Goal: Task Accomplishment & Management: Manage account settings

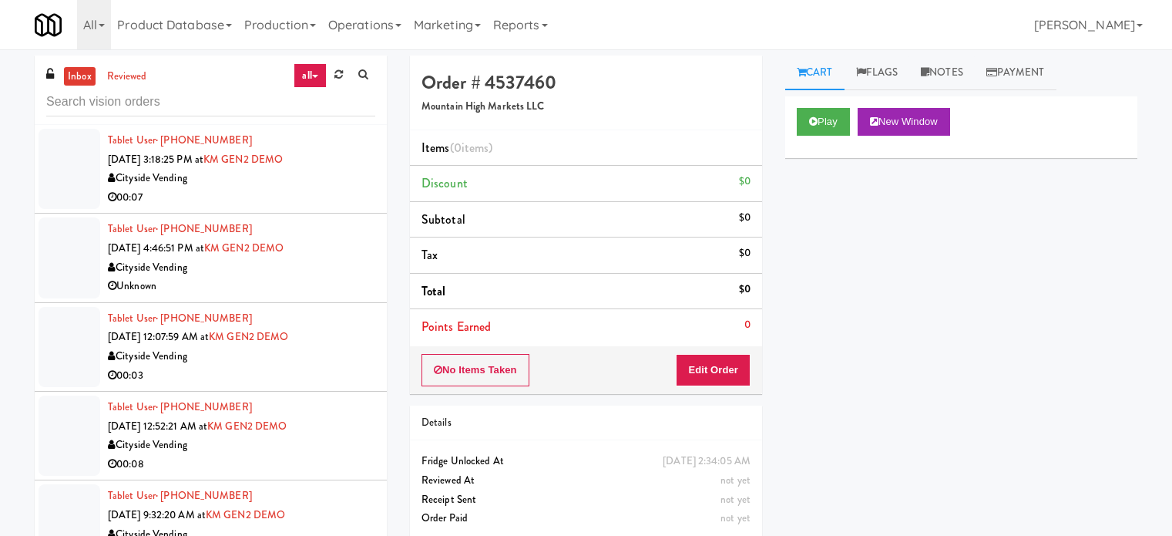
click at [257, 84] on div "inbox reviewed all all unclear take inventory issue suspicious failed recent" at bounding box center [211, 89] width 352 height 69
click at [257, 85] on div "inbox reviewed all all unclear take inventory issue suspicious failed recent" at bounding box center [211, 89] width 352 height 69
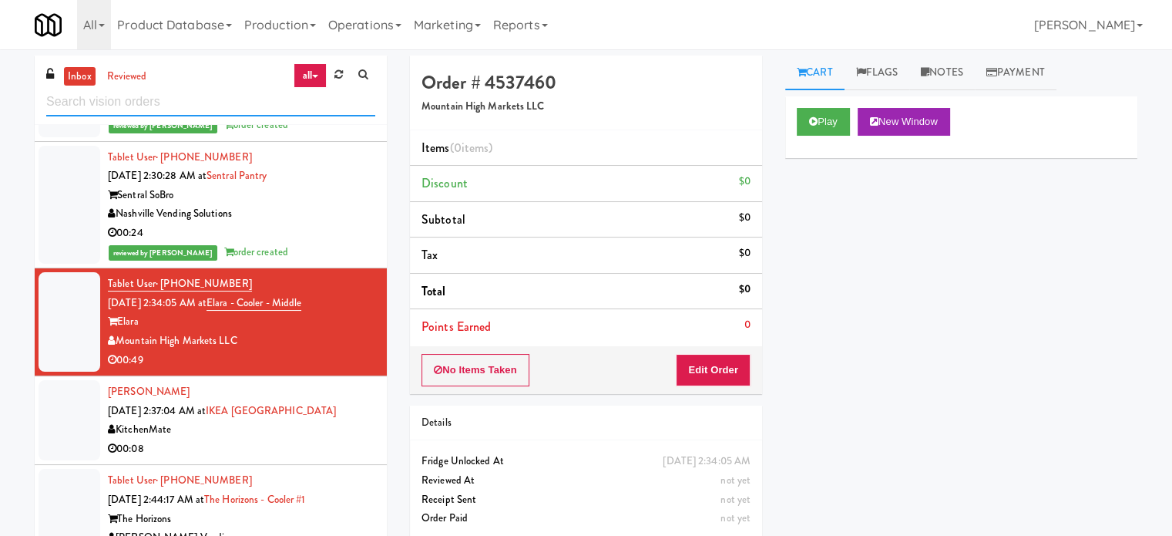
click at [218, 93] on input "text" at bounding box center [210, 102] width 329 height 29
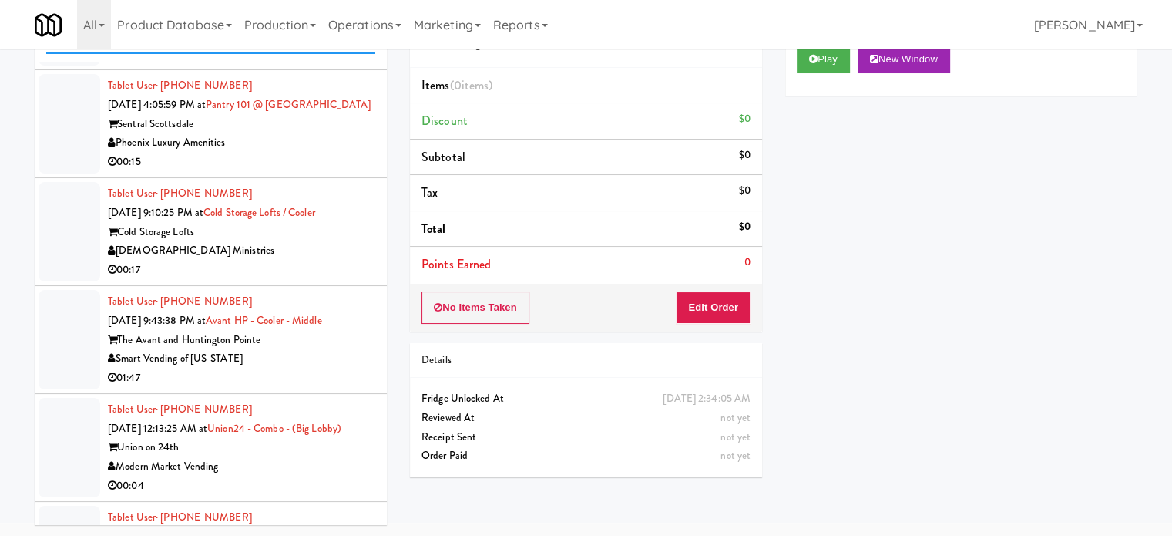
scroll to position [4492, 0]
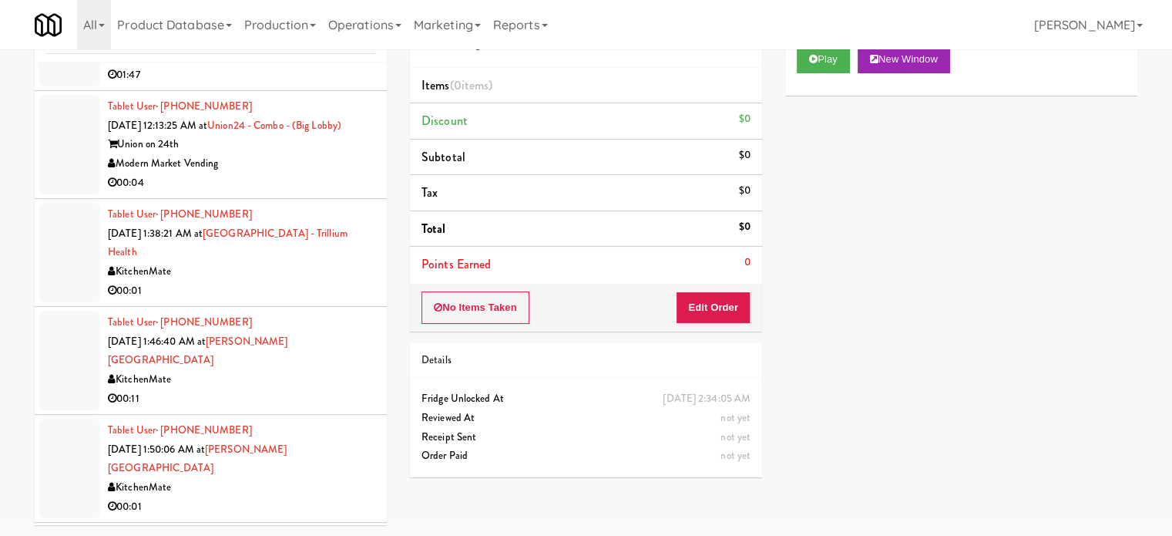
drag, startPoint x: 308, startPoint y: 197, endPoint x: 318, endPoint y: 197, distance: 9.3
click at [308, 154] on div "Union on 24th" at bounding box center [241, 144] width 267 height 19
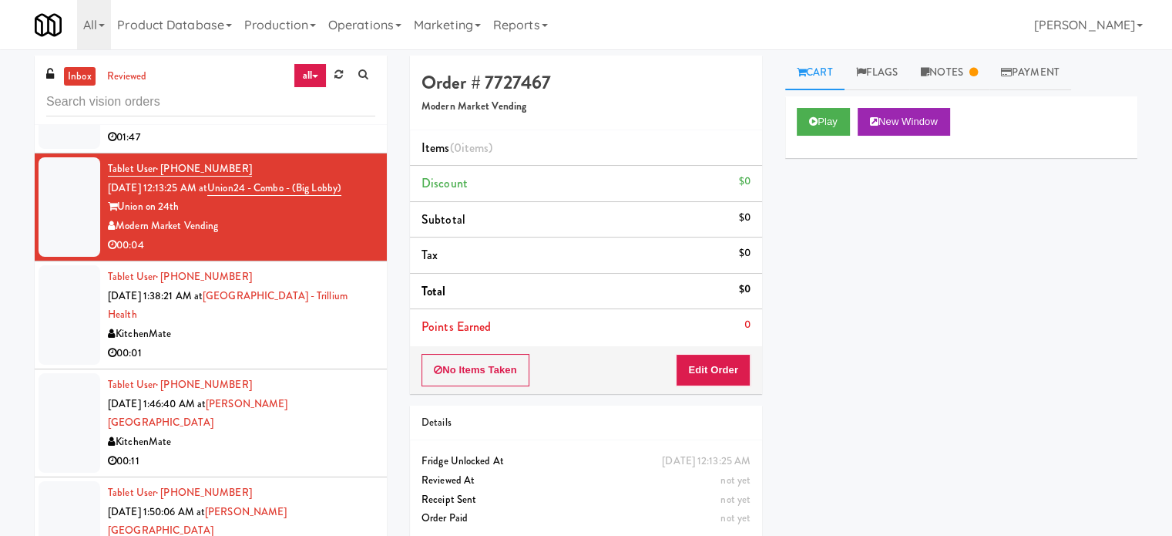
scroll to position [4877, 0]
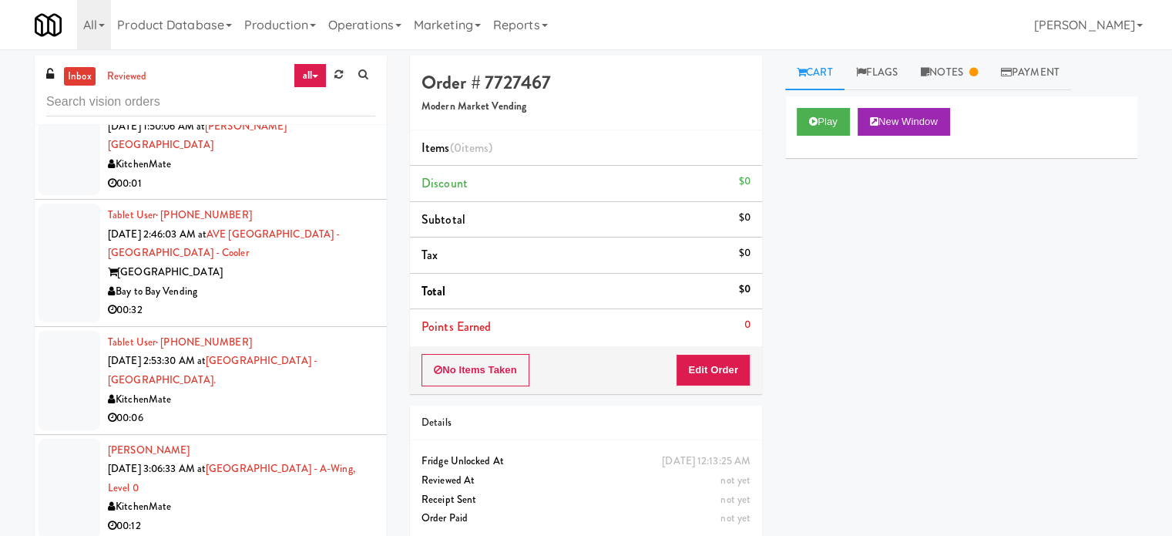
click at [316, 300] on div "Bay to Bay Vending" at bounding box center [241, 291] width 267 height 19
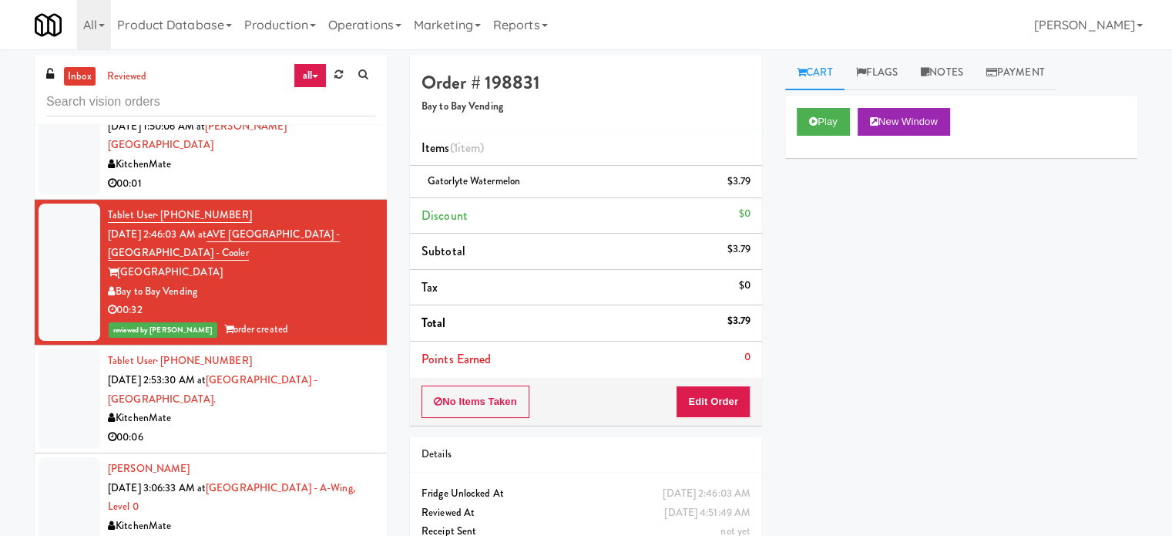
click at [302, 432] on div "00:06" at bounding box center [241, 437] width 267 height 19
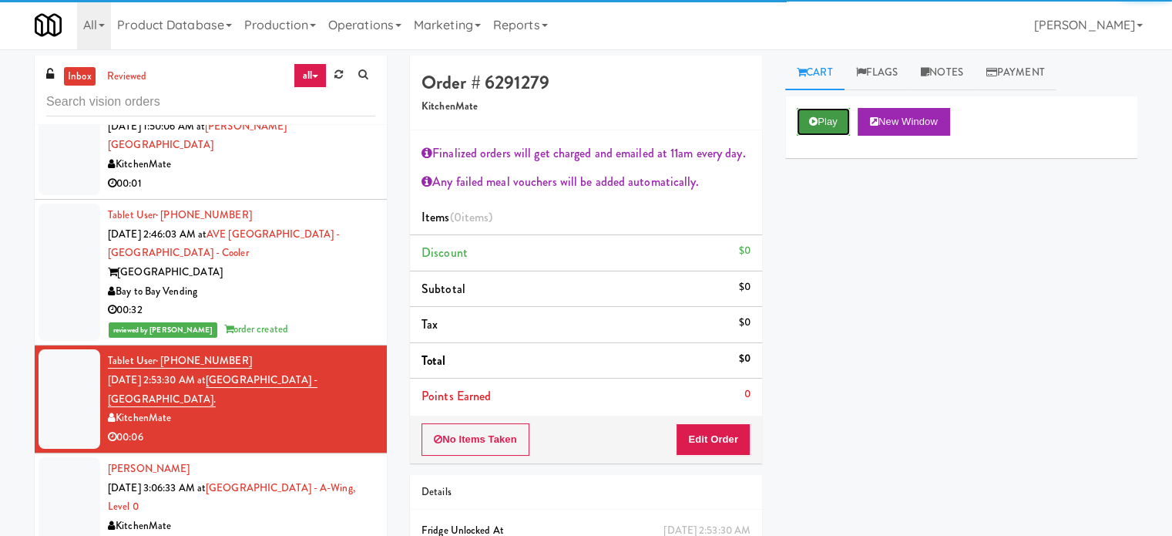
click at [812, 118] on icon at bounding box center [813, 121] width 8 height 10
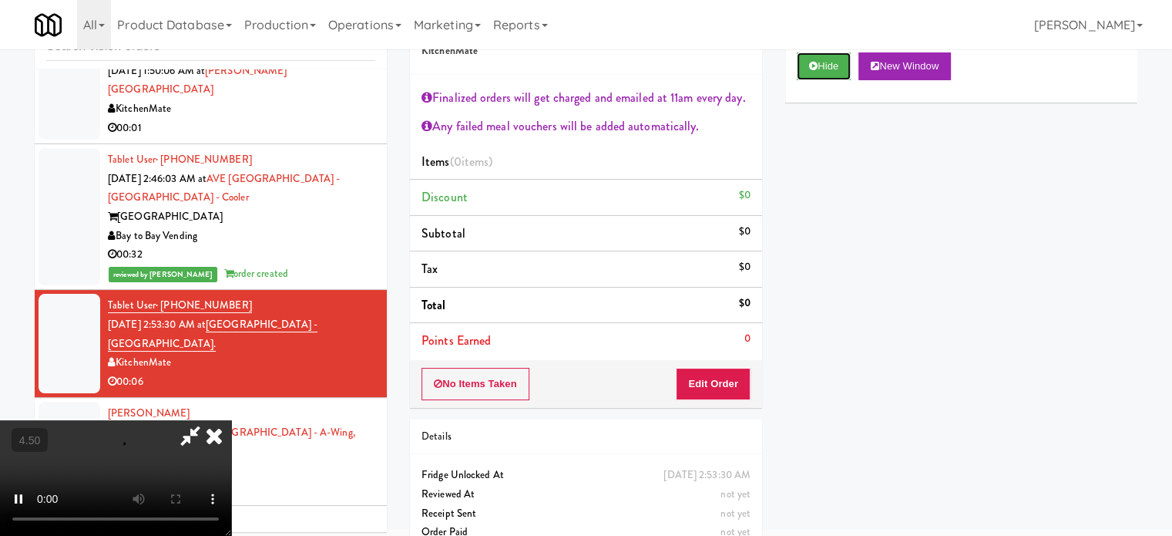
scroll to position [83, 0]
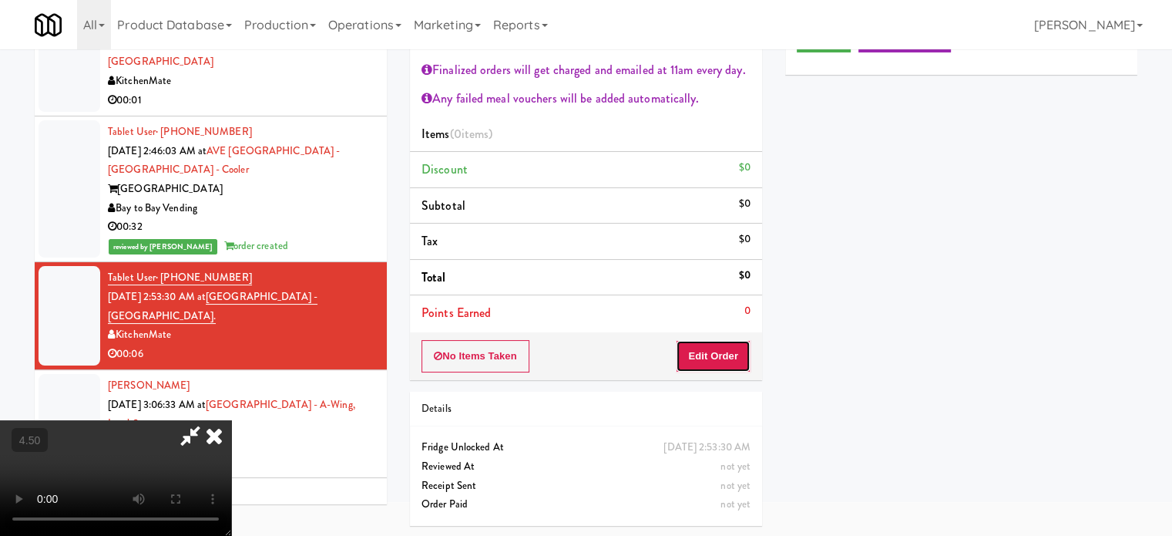
click at [715, 365] on button "Edit Order" at bounding box center [713, 356] width 75 height 32
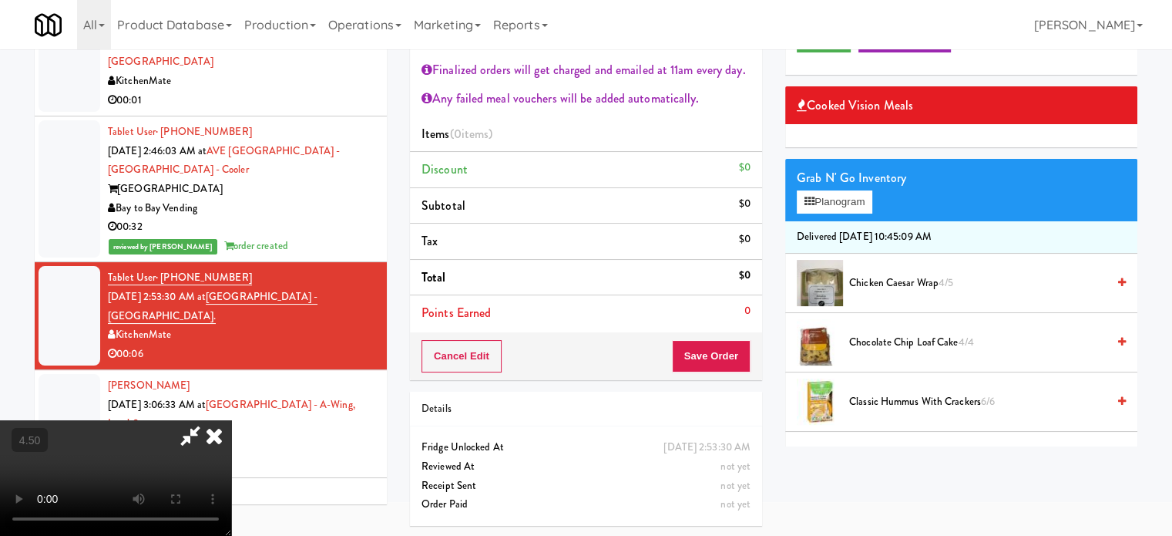
click at [231, 420] on video at bounding box center [115, 478] width 231 height 116
drag, startPoint x: 429, startPoint y: 346, endPoint x: 430, endPoint y: 337, distance: 9.3
click at [231, 420] on video at bounding box center [115, 478] width 231 height 116
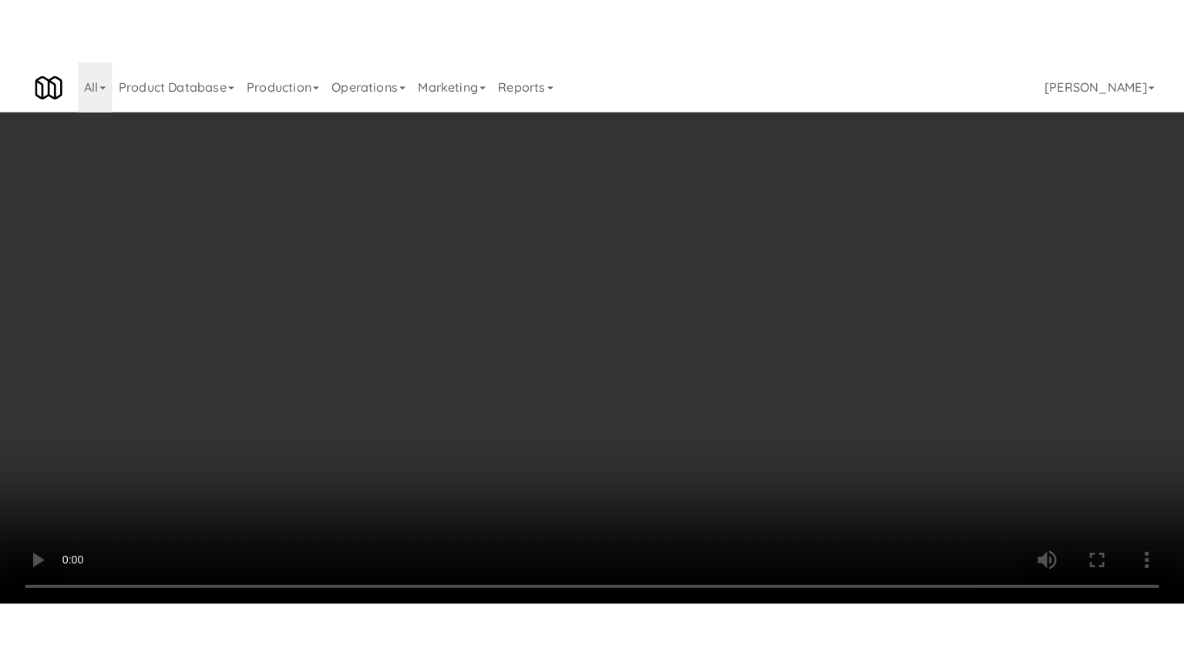
scroll to position [4820, 0]
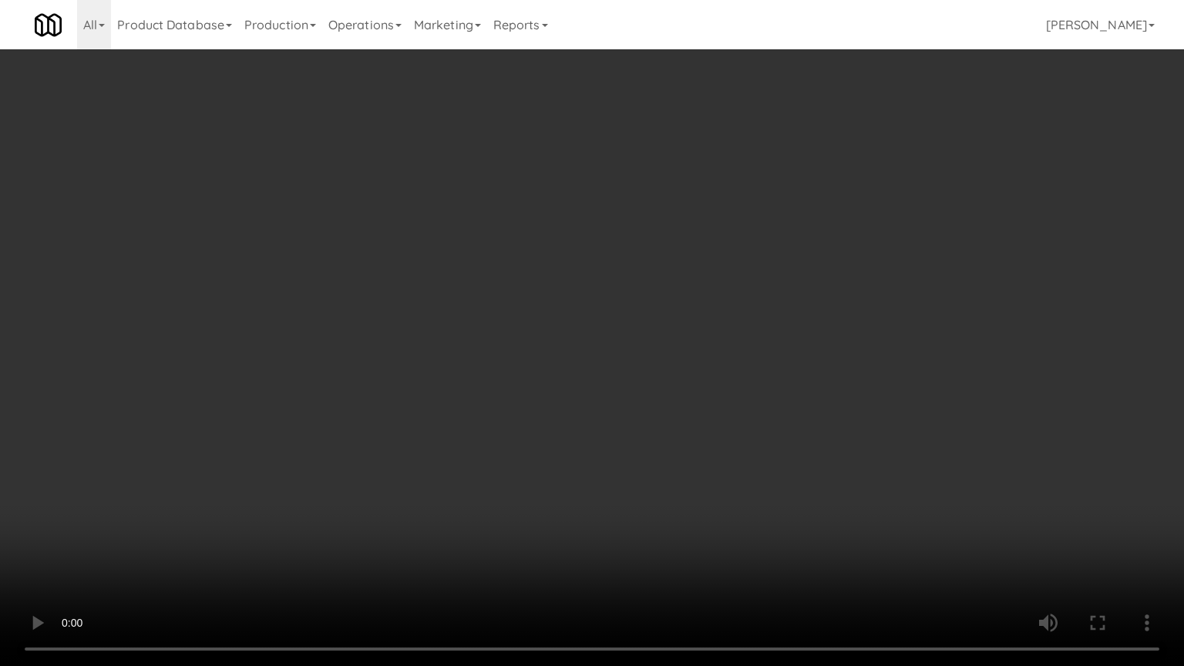
click at [476, 302] on video at bounding box center [592, 333] width 1184 height 666
click at [509, 336] on video at bounding box center [592, 333] width 1184 height 666
drag, startPoint x: 568, startPoint y: 327, endPoint x: 583, endPoint y: 316, distance: 18.8
click at [570, 327] on video at bounding box center [592, 333] width 1184 height 666
click at [583, 316] on video at bounding box center [592, 333] width 1184 height 666
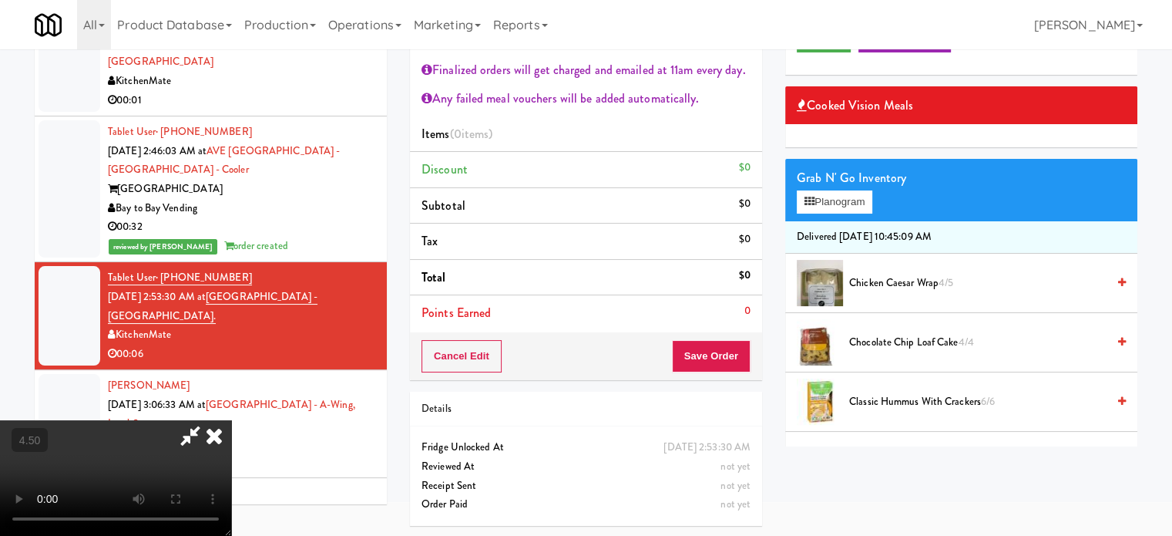
scroll to position [385, 0]
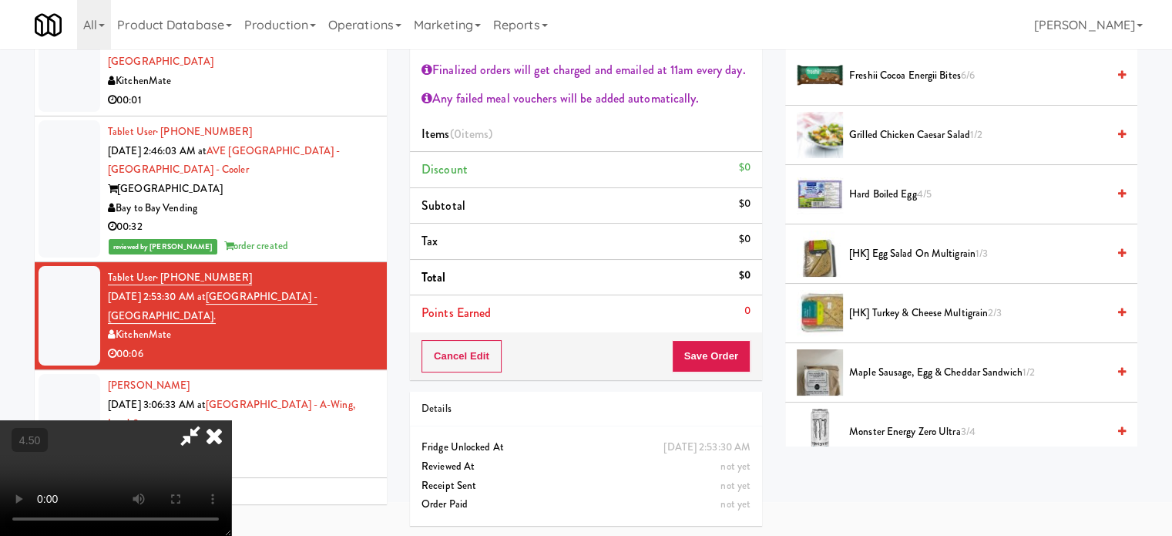
drag, startPoint x: 882, startPoint y: 316, endPoint x: 728, endPoint y: 207, distance: 189.1
click at [882, 314] on span "[HK] Turkey & Cheese Multigrain 2/3" at bounding box center [977, 313] width 257 height 19
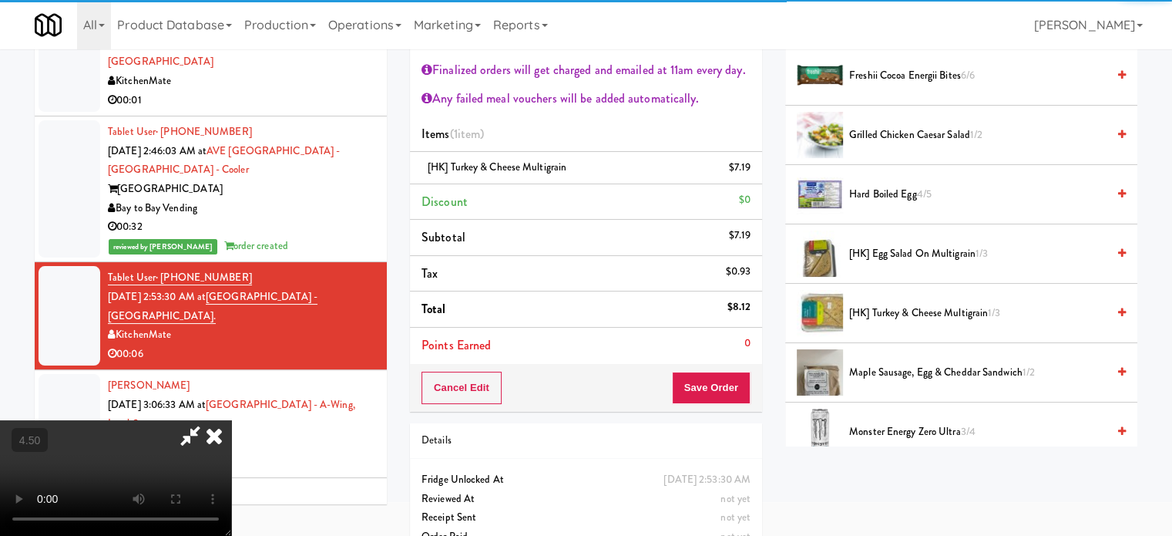
click at [231, 420] on icon at bounding box center [214, 435] width 34 height 31
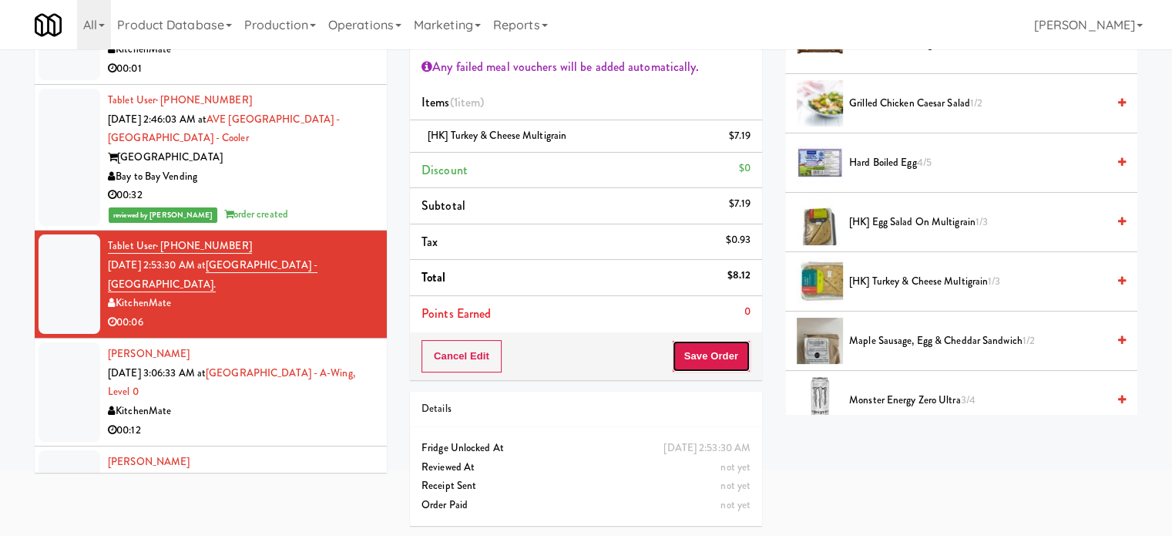
drag, startPoint x: 721, startPoint y: 351, endPoint x: 701, endPoint y: 329, distance: 29.5
click at [721, 351] on button "Save Order" at bounding box center [711, 356] width 79 height 32
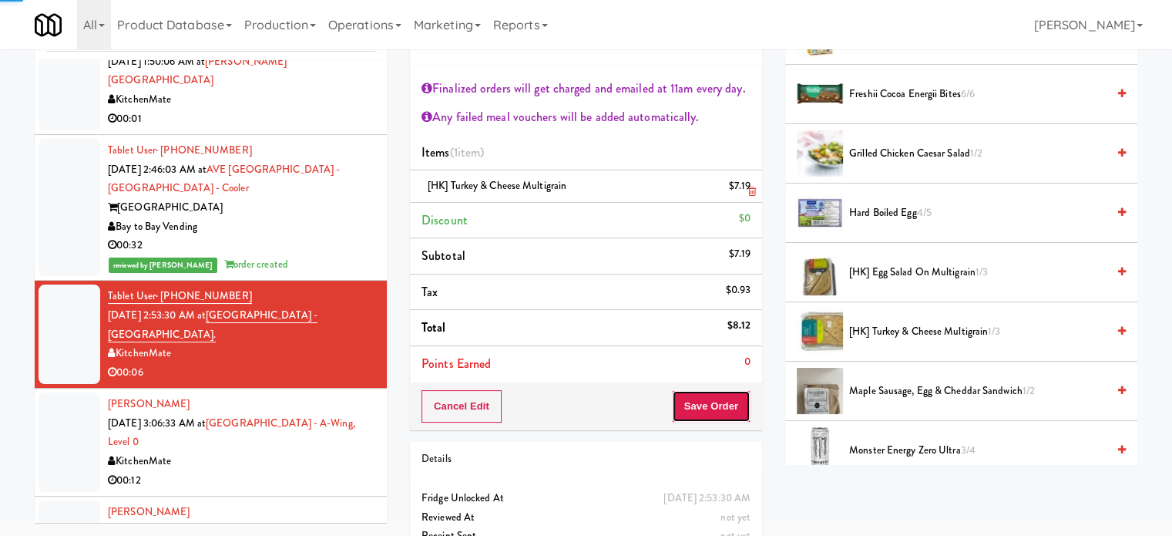
scroll to position [0, 0]
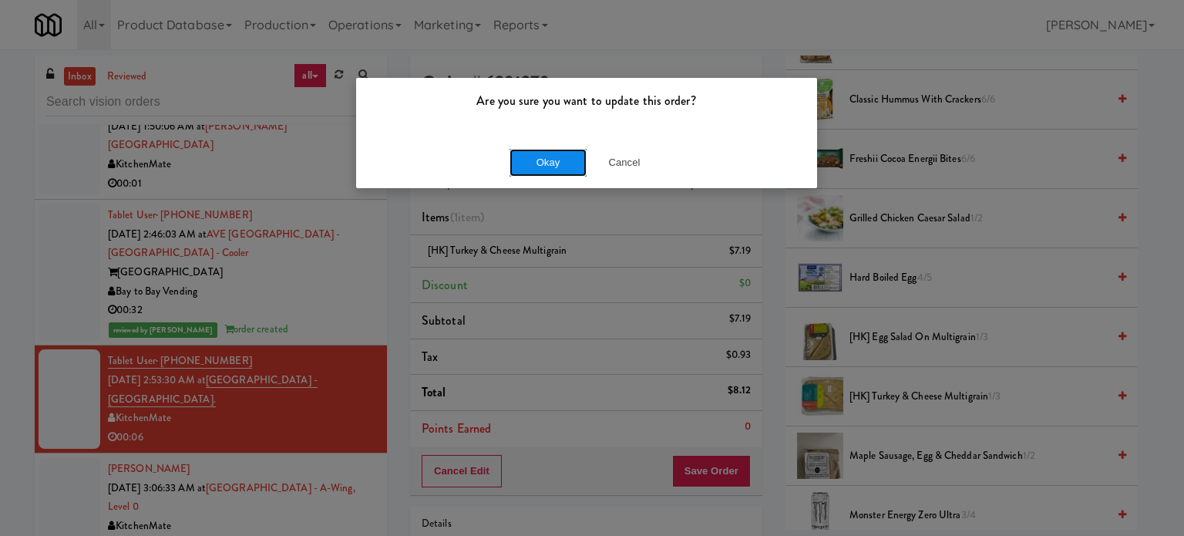
click at [550, 165] on button "Okay" at bounding box center [547, 163] width 77 height 28
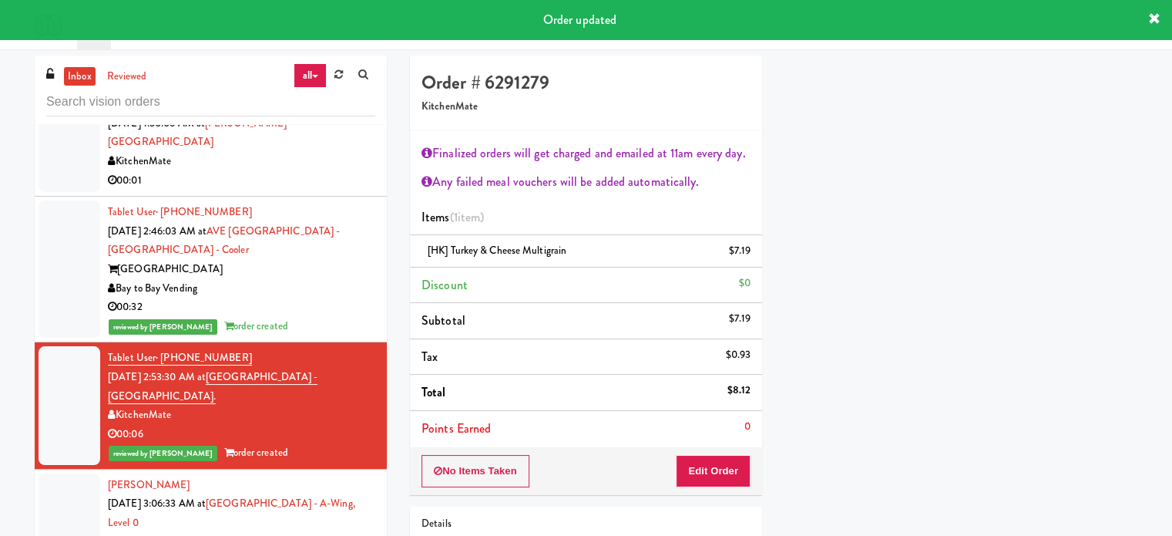
scroll to position [5055, 0]
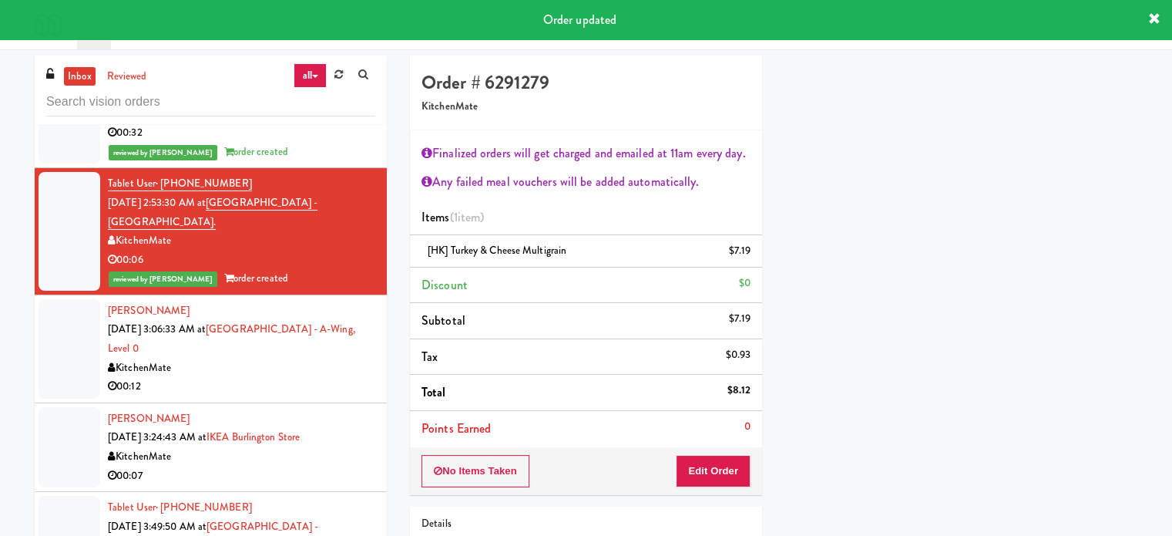
click at [311, 377] on div "00:12" at bounding box center [241, 386] width 267 height 19
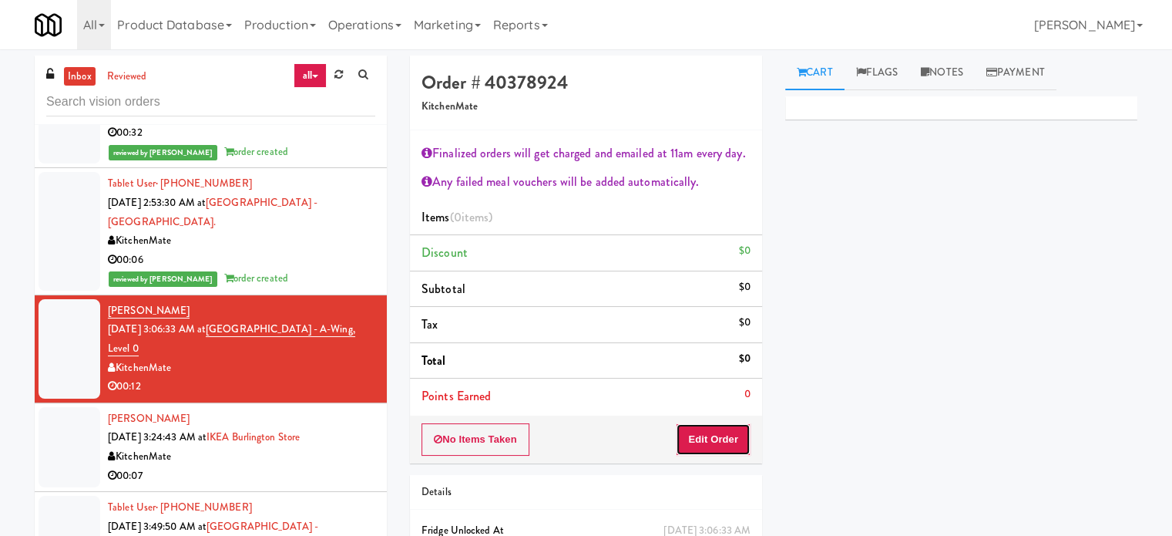
click at [721, 431] on button "Edit Order" at bounding box center [713, 439] width 75 height 32
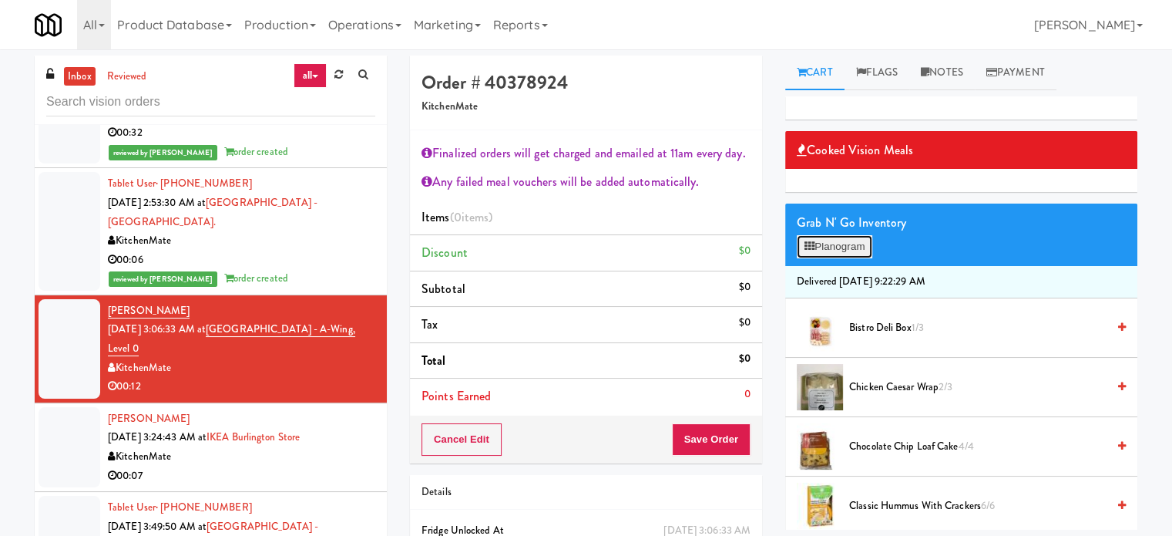
click at [836, 246] on button "Planogram" at bounding box center [835, 246] width 76 height 23
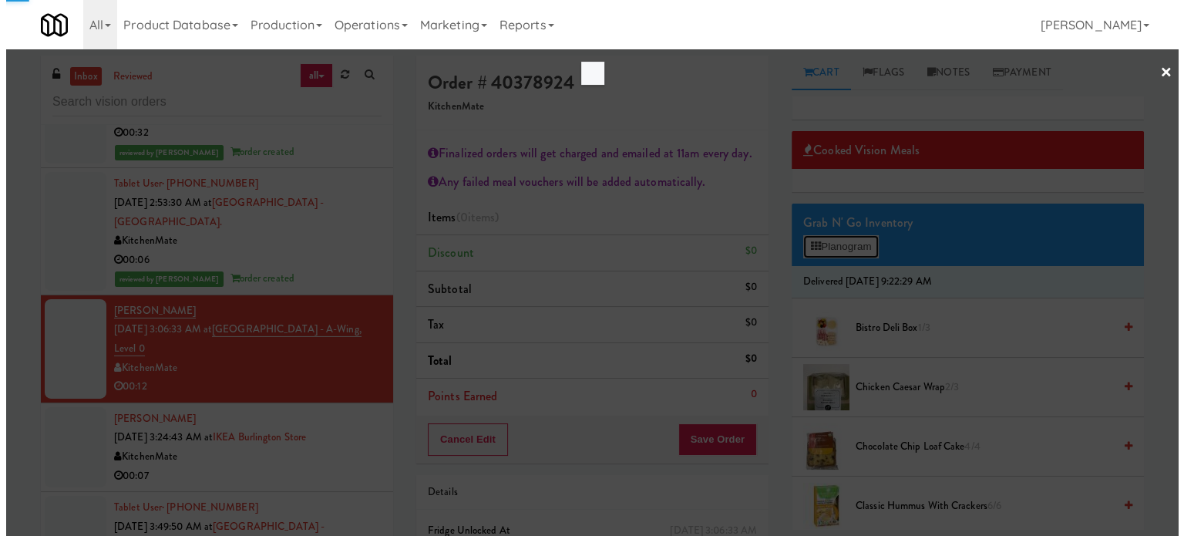
scroll to position [4998, 0]
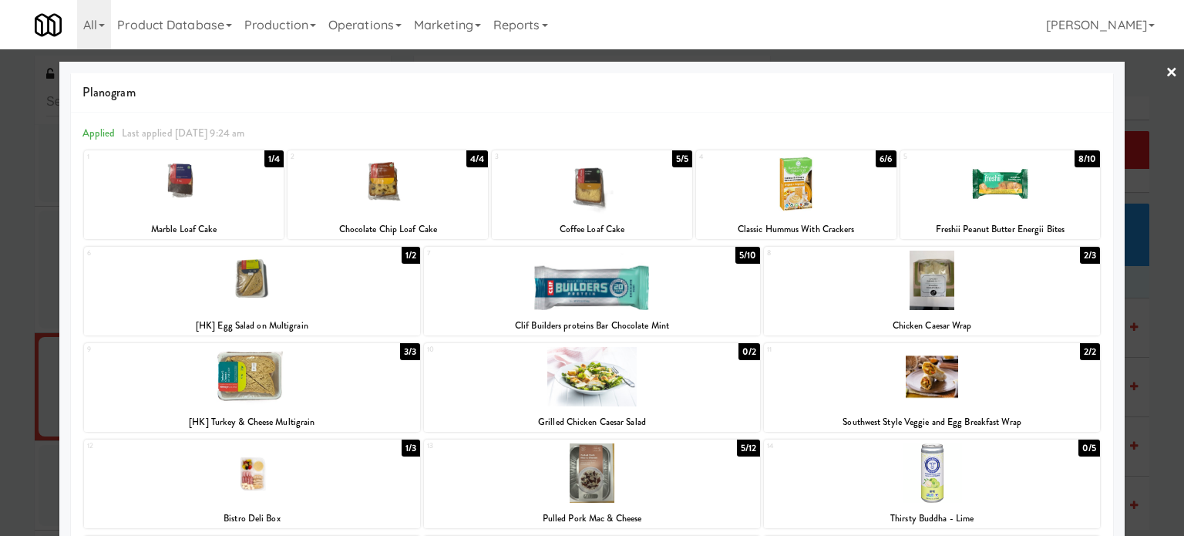
click at [481, 162] on div "4/4" at bounding box center [477, 158] width 22 height 17
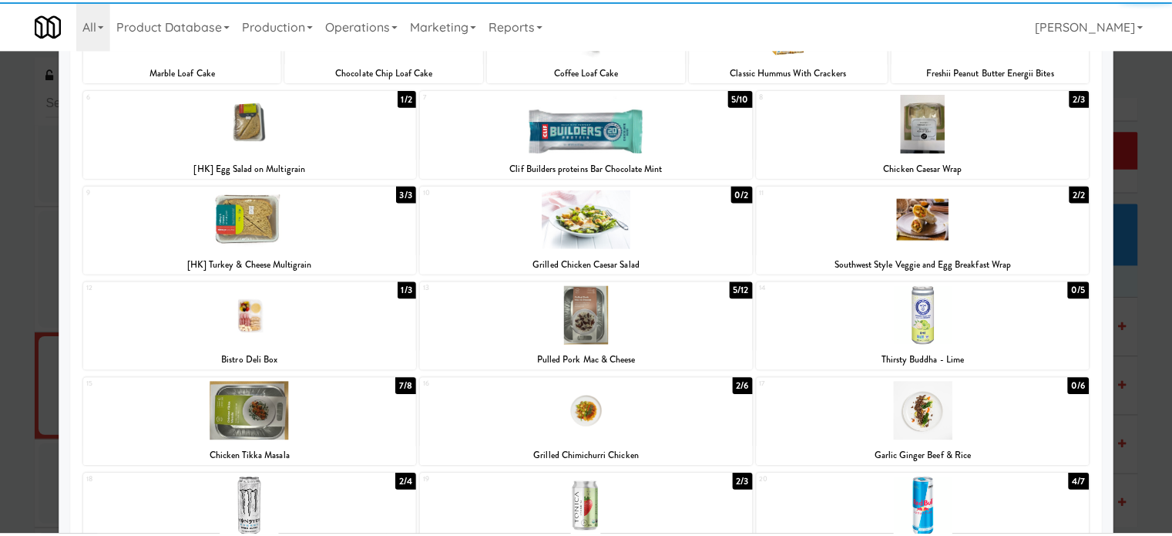
scroll to position [318, 0]
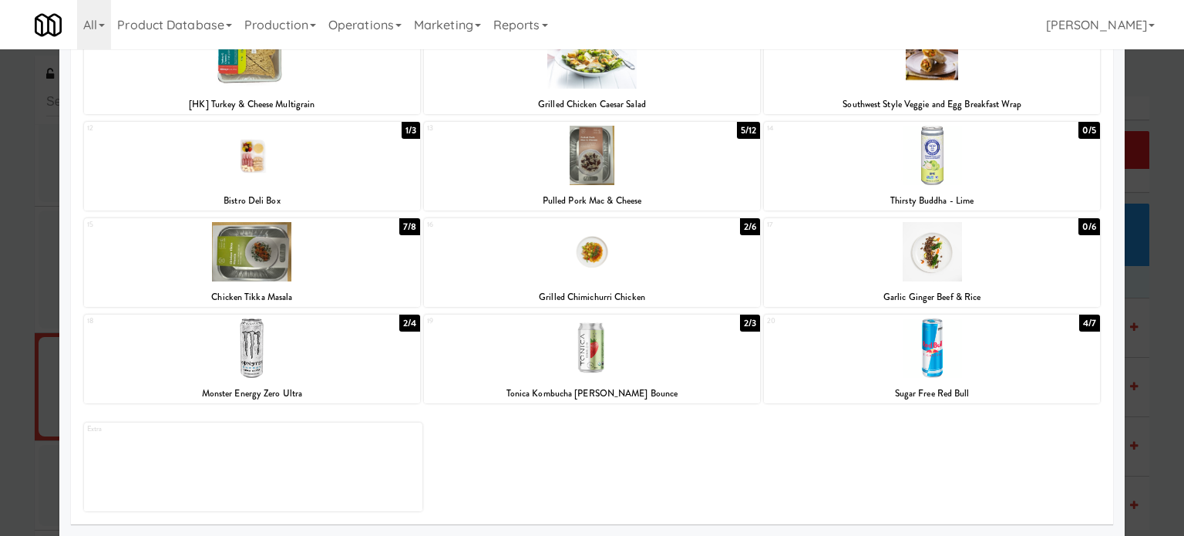
click at [742, 328] on div "2/3" at bounding box center [750, 322] width 20 height 17
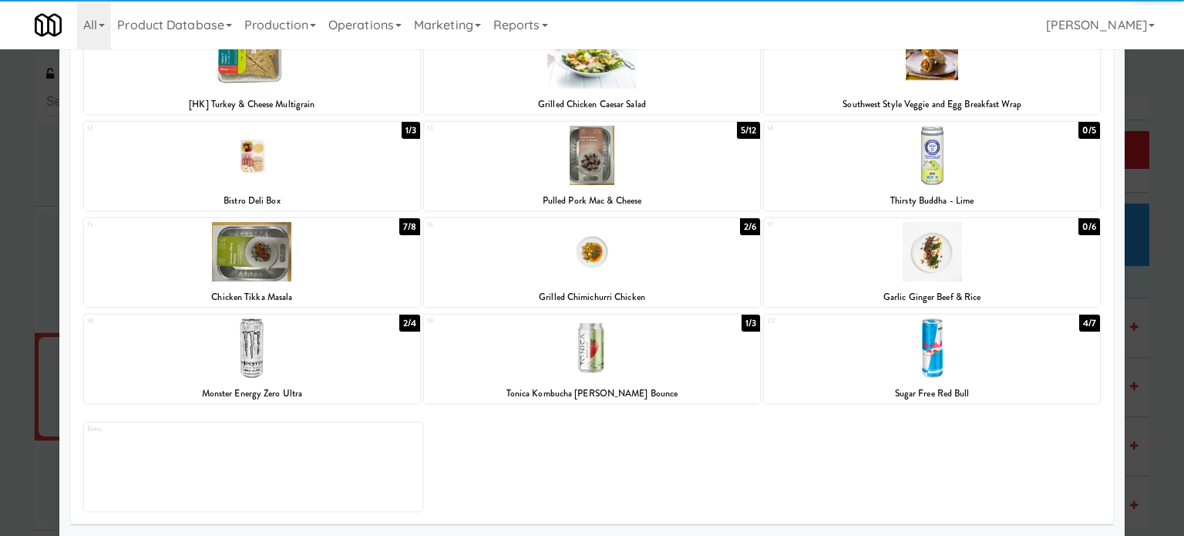
click at [1162, 388] on div at bounding box center [592, 268] width 1184 height 536
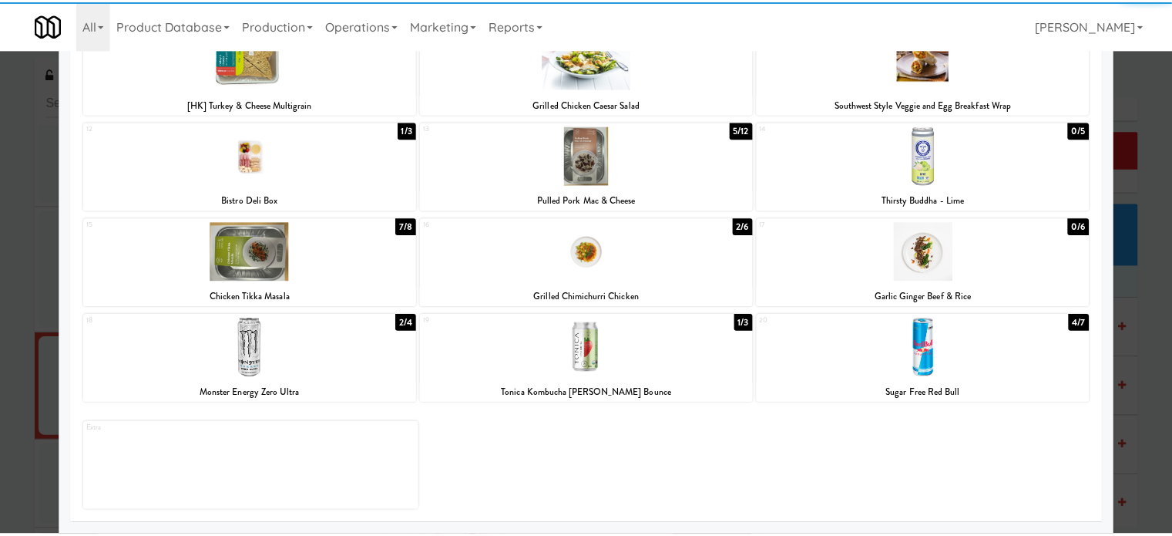
scroll to position [5055, 0]
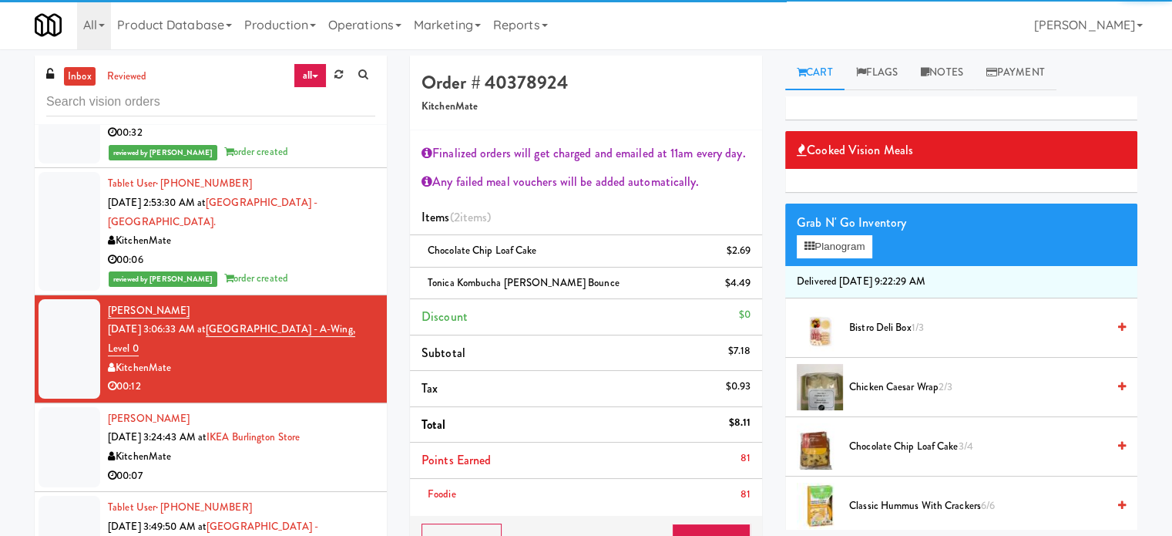
click at [413, 358] on li "Subtotal $7.18" at bounding box center [586, 353] width 352 height 36
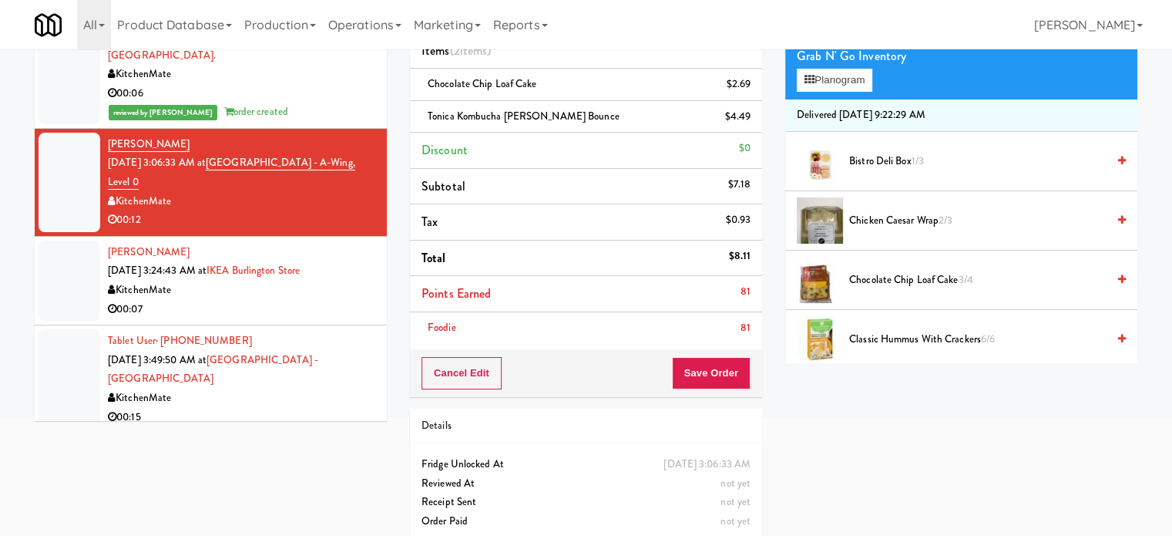
scroll to position [182, 0]
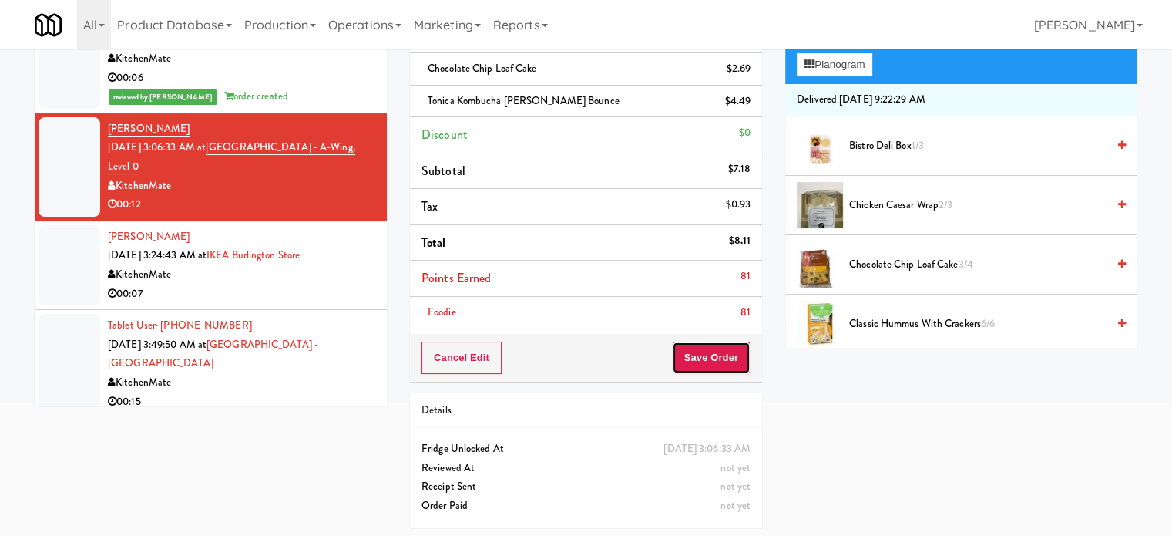
click at [699, 350] on button "Save Order" at bounding box center [711, 357] width 79 height 32
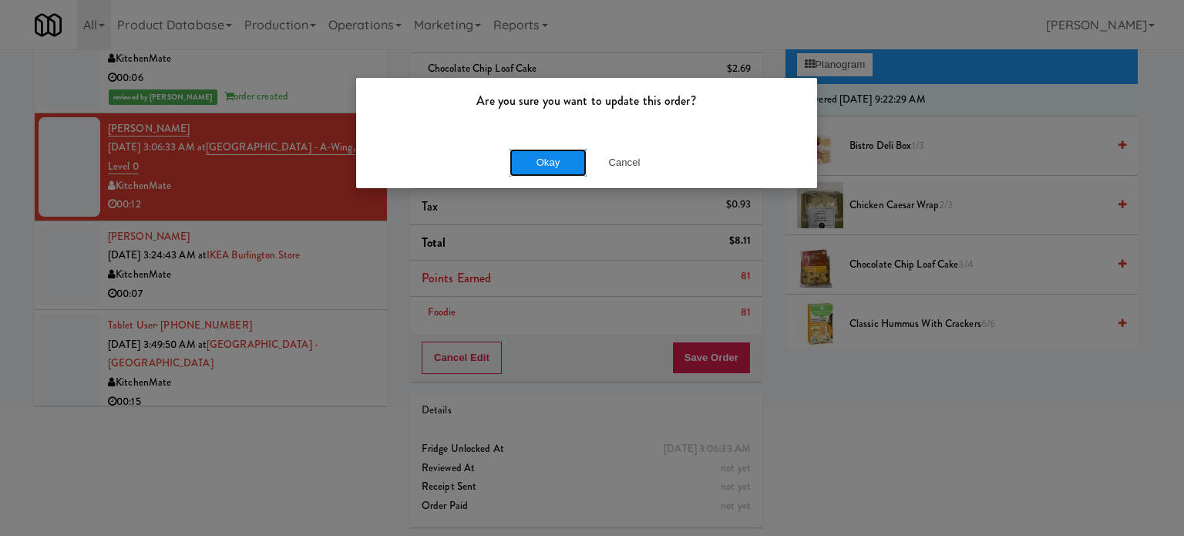
click at [551, 164] on button "Okay" at bounding box center [547, 163] width 77 height 28
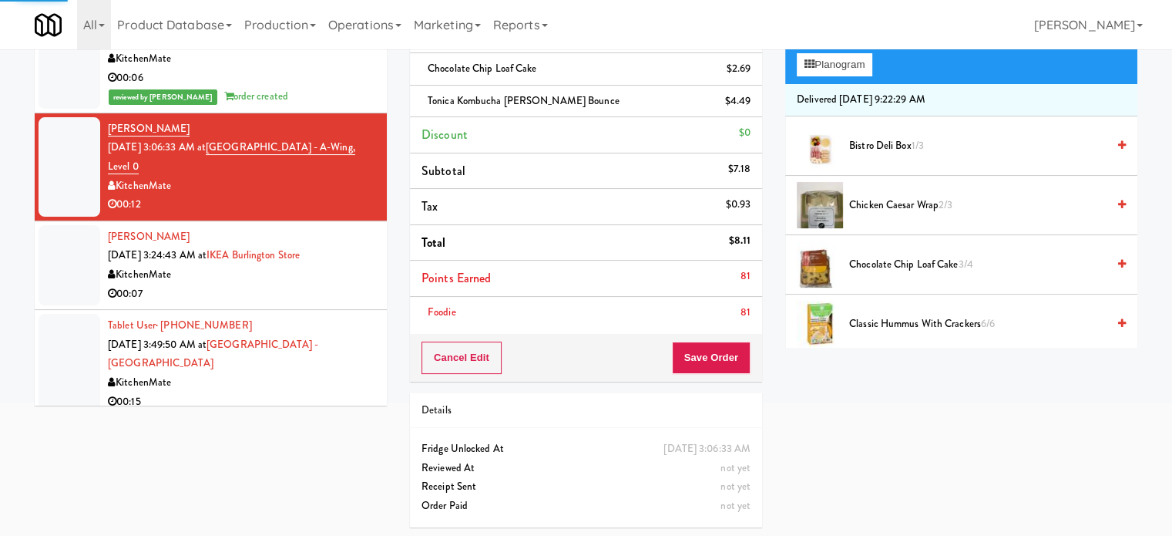
drag, startPoint x: 341, startPoint y: 280, endPoint x: 500, endPoint y: 243, distance: 163.8
click at [343, 284] on div "00:07" at bounding box center [241, 293] width 267 height 19
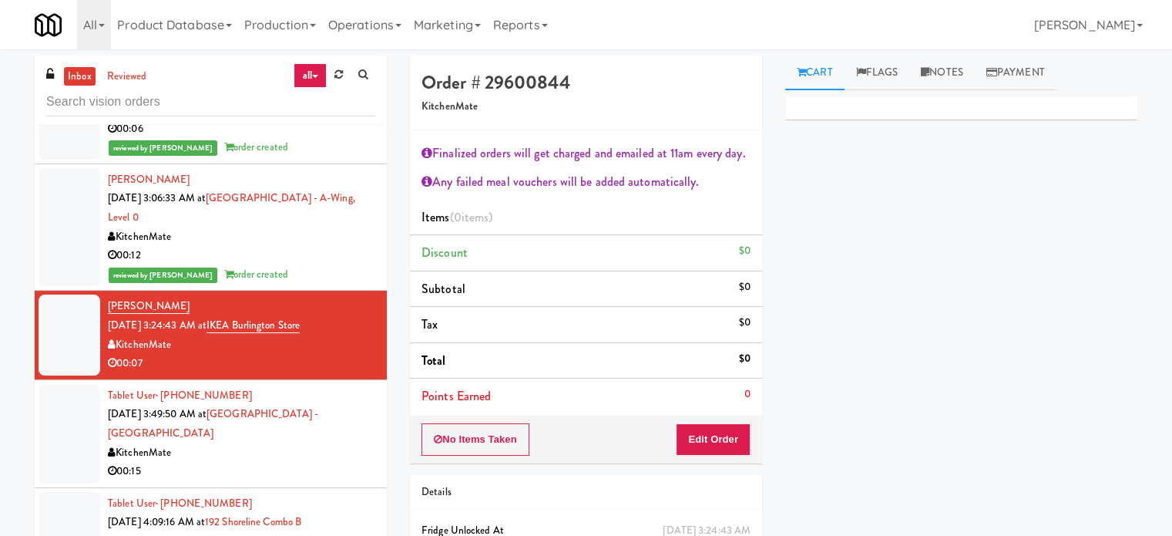
scroll to position [5209, 0]
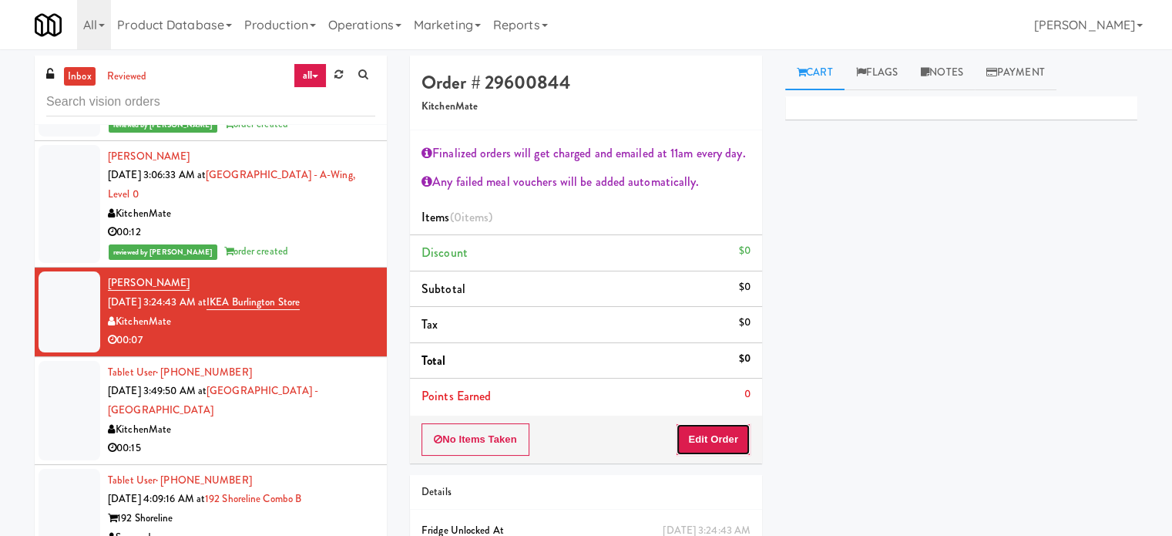
drag, startPoint x: 691, startPoint y: 437, endPoint x: 751, endPoint y: 382, distance: 81.8
click at [691, 437] on button "Edit Order" at bounding box center [713, 439] width 75 height 32
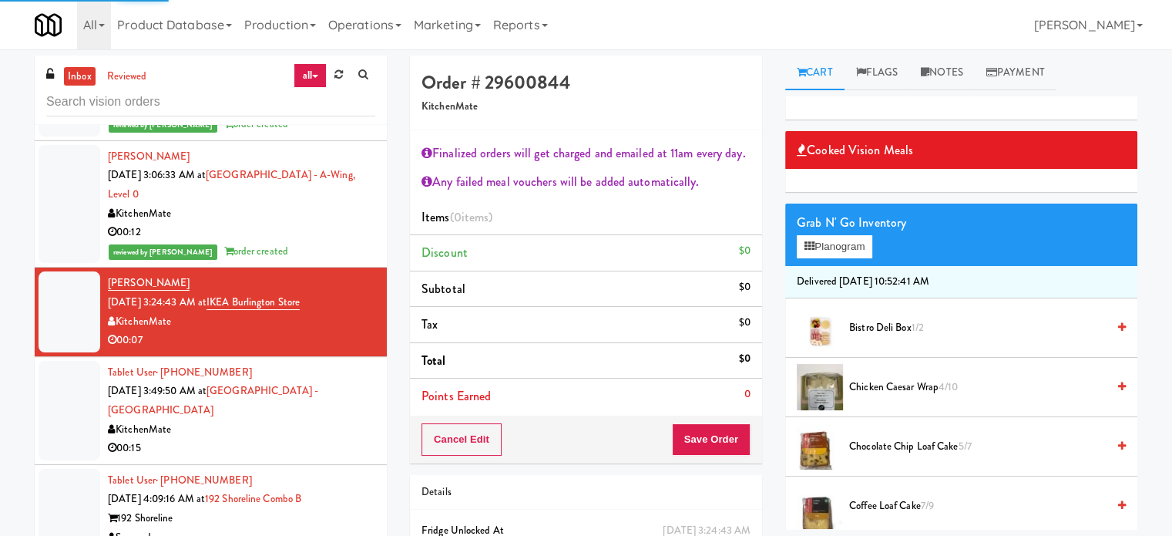
click at [901, 509] on span "Coffee Loaf Cake 7/9" at bounding box center [977, 505] width 257 height 19
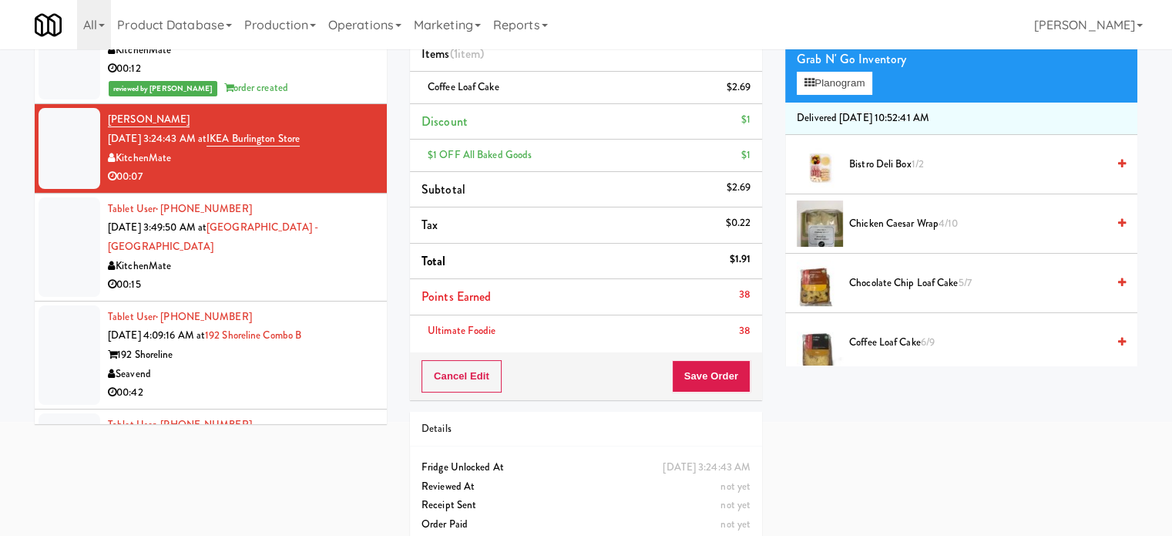
scroll to position [182, 0]
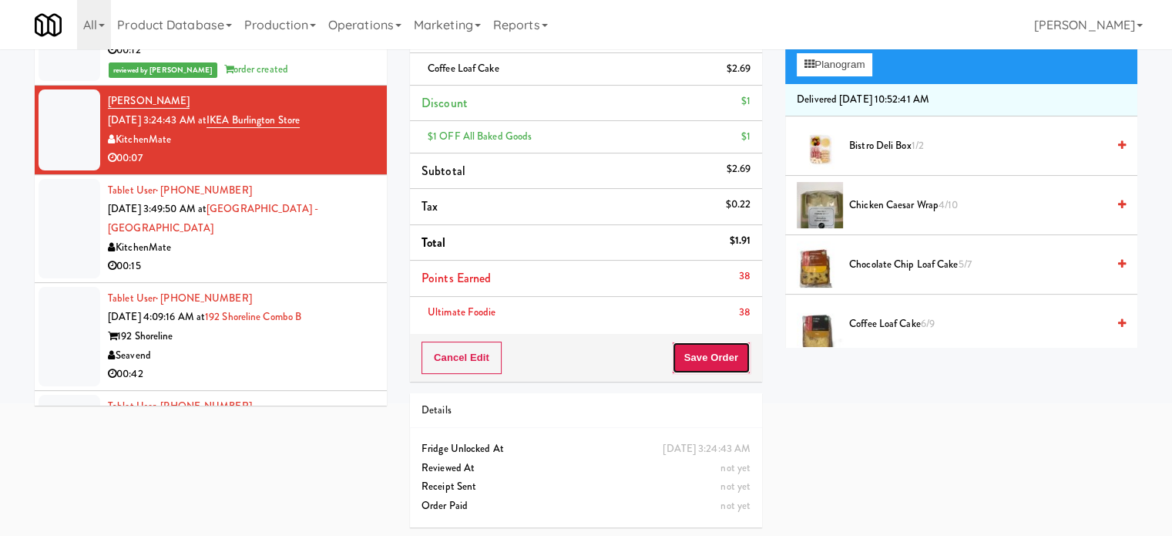
click at [727, 341] on button "Save Order" at bounding box center [711, 357] width 79 height 32
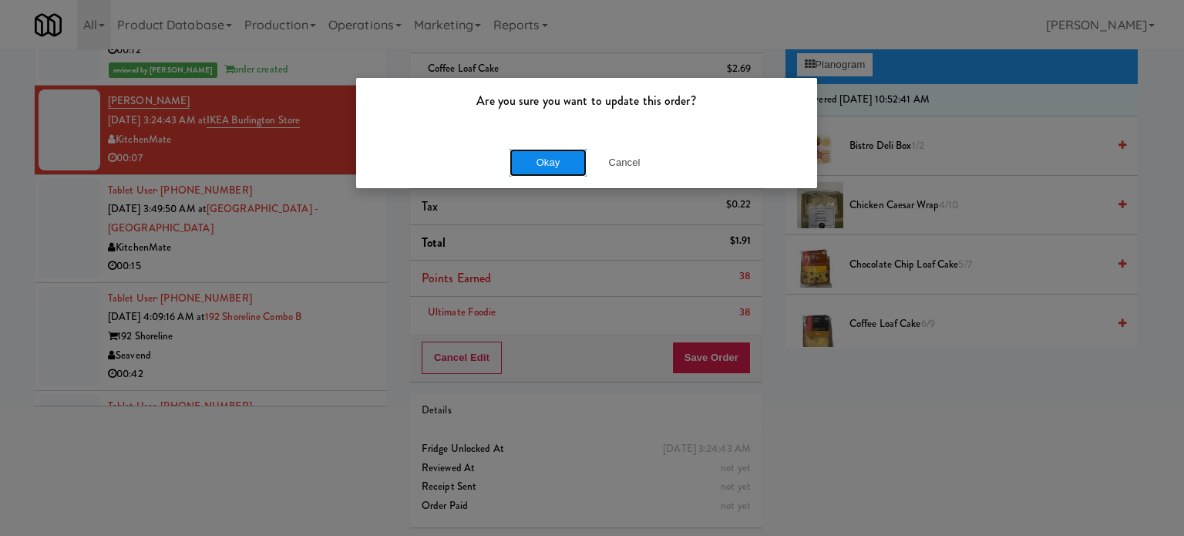
click at [560, 160] on button "Okay" at bounding box center [547, 163] width 77 height 28
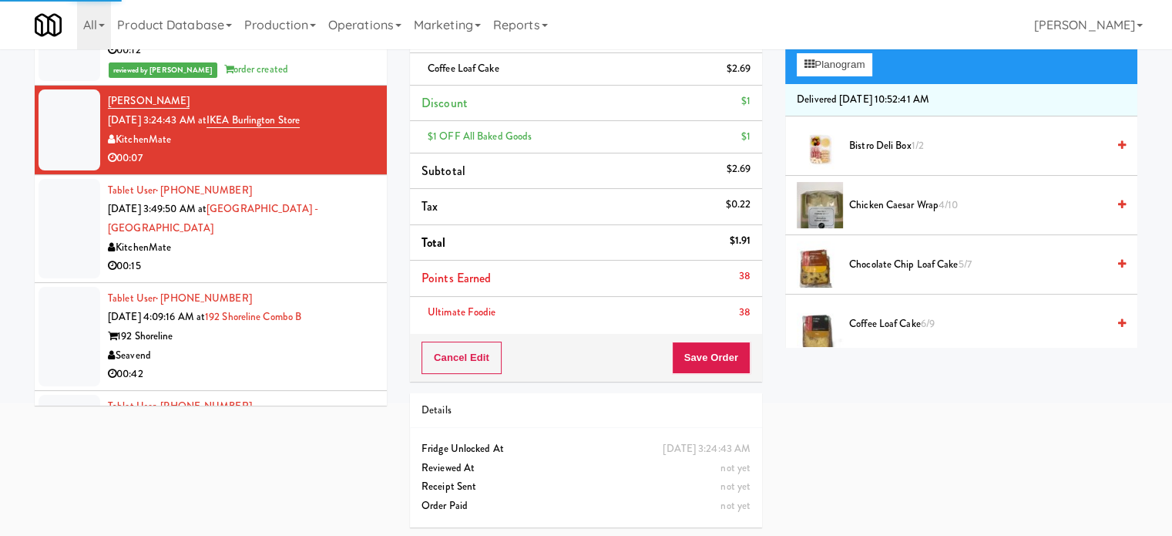
drag, startPoint x: 284, startPoint y: 270, endPoint x: 496, endPoint y: 194, distance: 225.7
click at [288, 266] on li "Tablet User · (416) 722-8413 Aug 30, 2025 3:49:50 AM at Scarborough Birchmount …" at bounding box center [211, 229] width 352 height 108
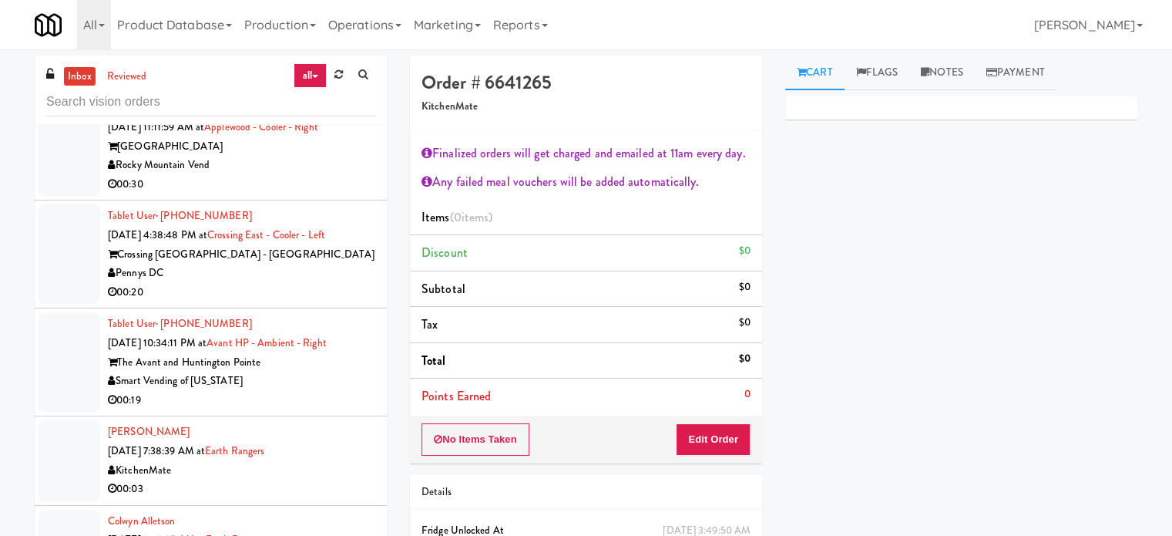
scroll to position [3282, 0]
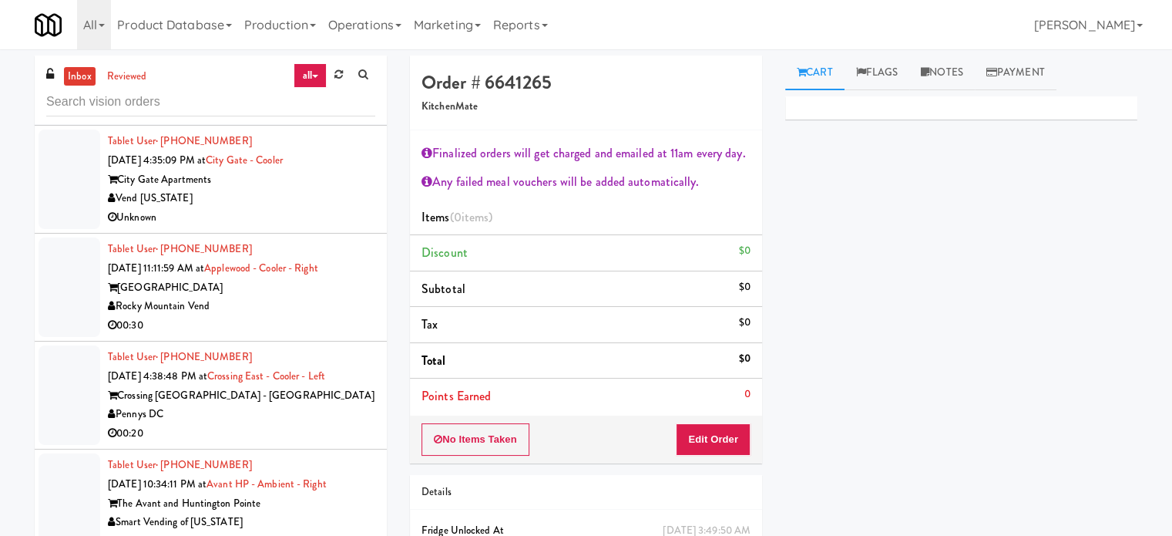
click at [341, 189] on div "Vend [US_STATE]" at bounding box center [241, 198] width 267 height 19
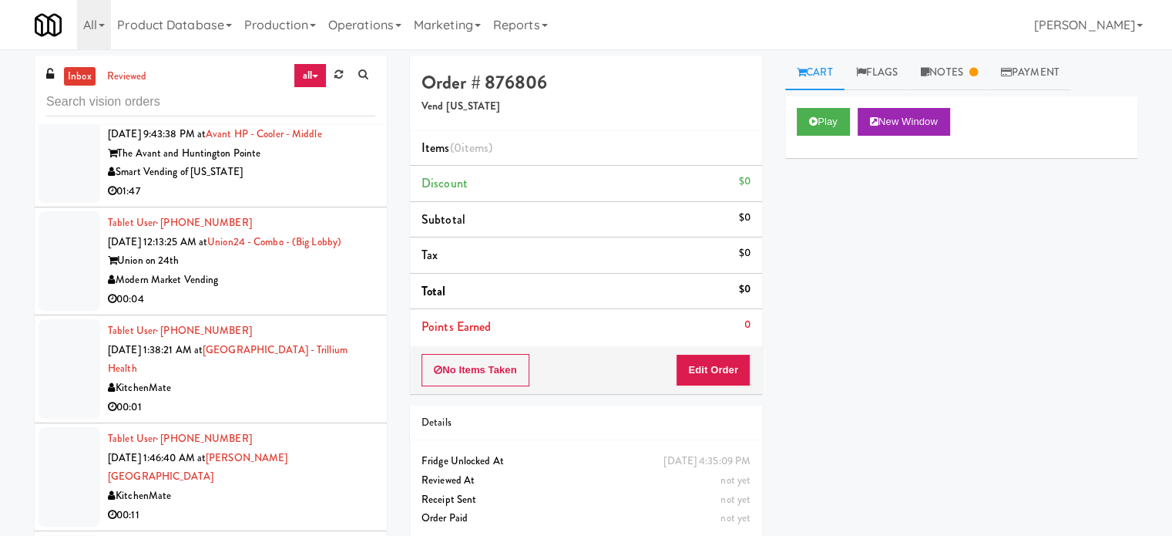
scroll to position [5209, 0]
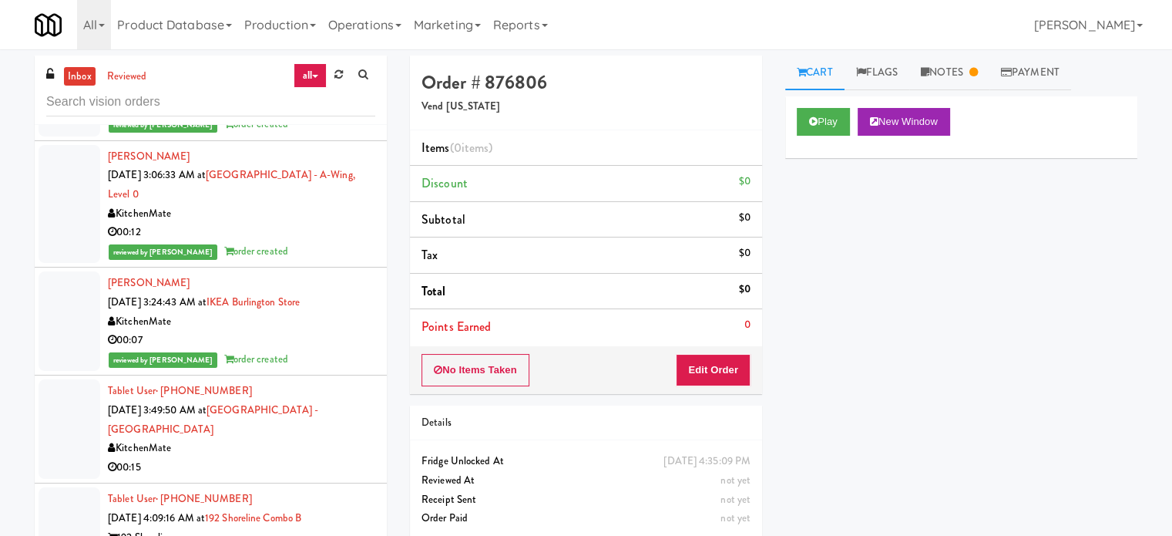
drag, startPoint x: 292, startPoint y: 450, endPoint x: 314, endPoint y: 409, distance: 46.2
click at [292, 449] on div "KitchenMate" at bounding box center [241, 448] width 267 height 19
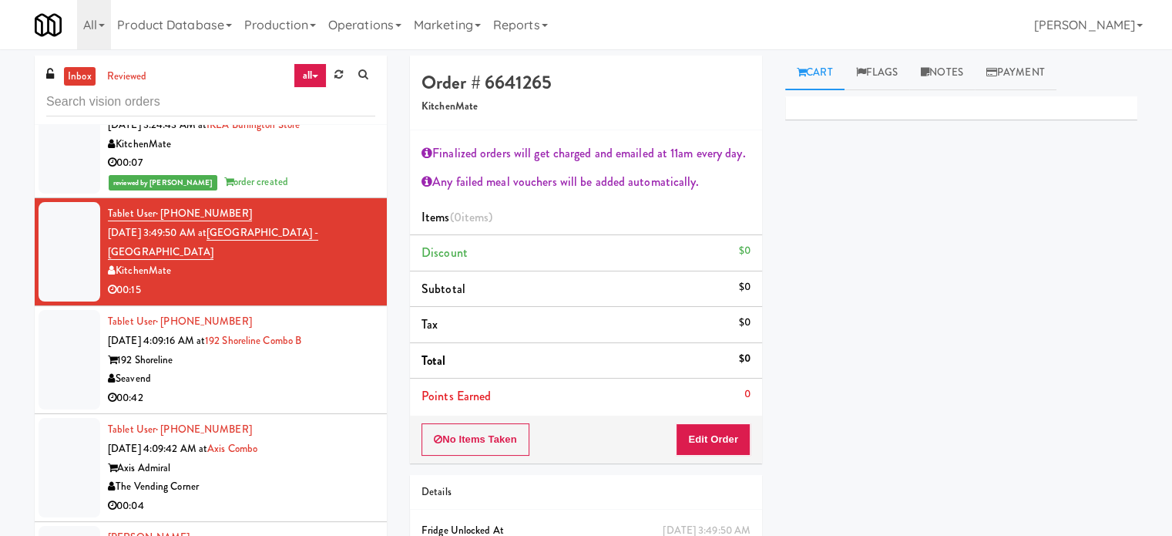
scroll to position [5410, 0]
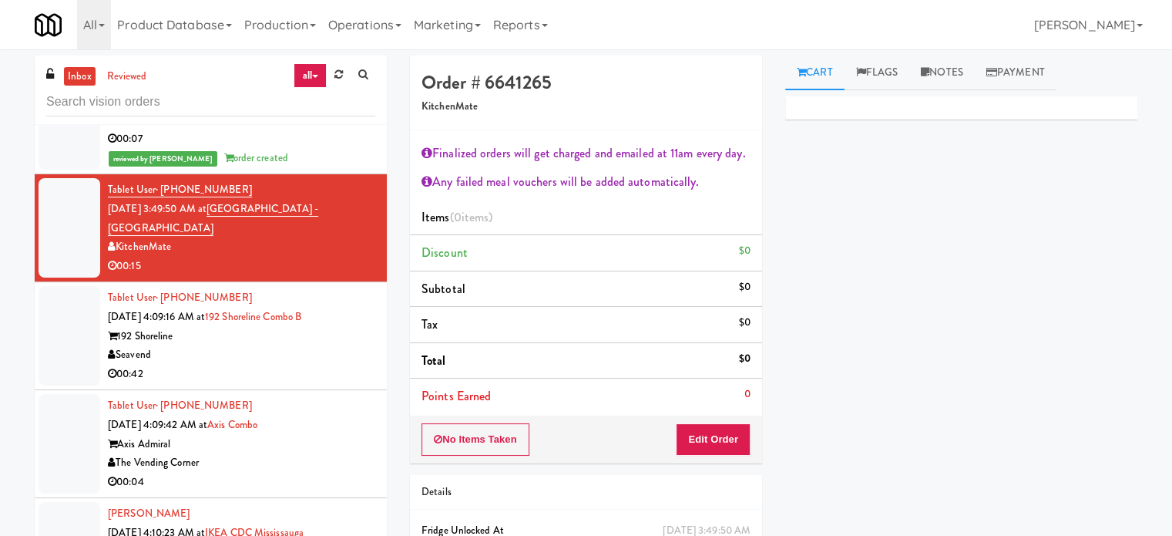
click at [750, 432] on div "No Items Taken Edit Order" at bounding box center [586, 439] width 352 height 48
click at [747, 435] on button "Edit Order" at bounding box center [713, 439] width 75 height 32
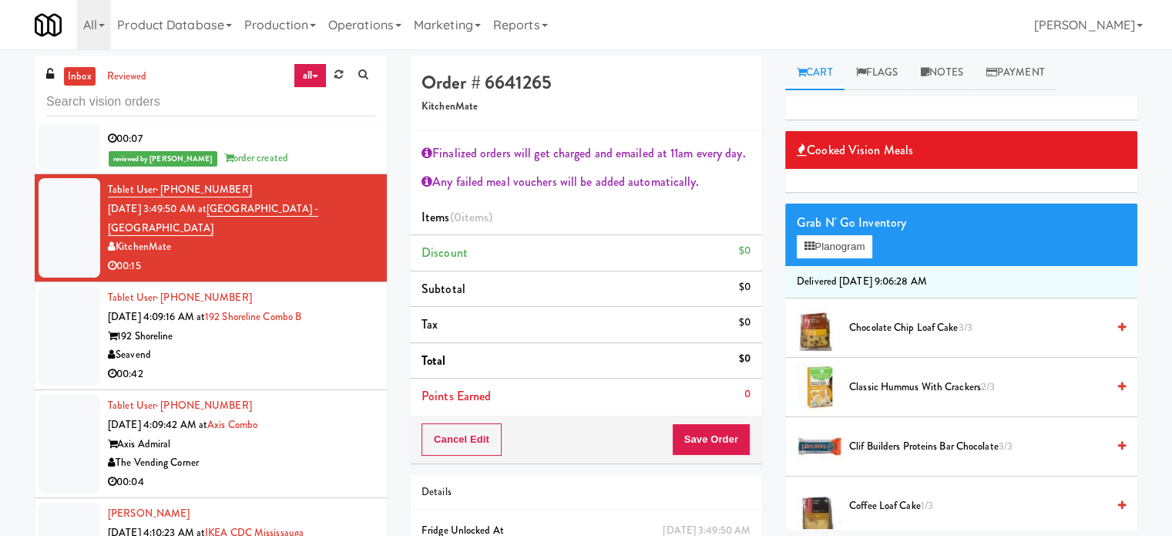
click at [891, 384] on span "Classic Hummus With Crackers 2/3" at bounding box center [977, 387] width 257 height 19
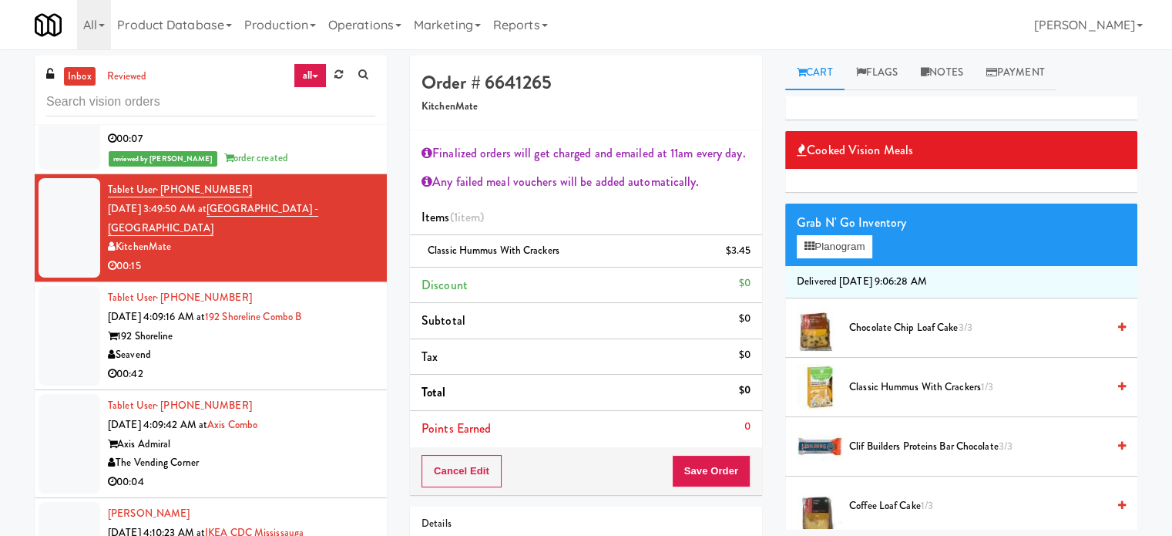
click at [893, 327] on span "Chocolate Chip Loaf Cake 3/3" at bounding box center [977, 327] width 257 height 19
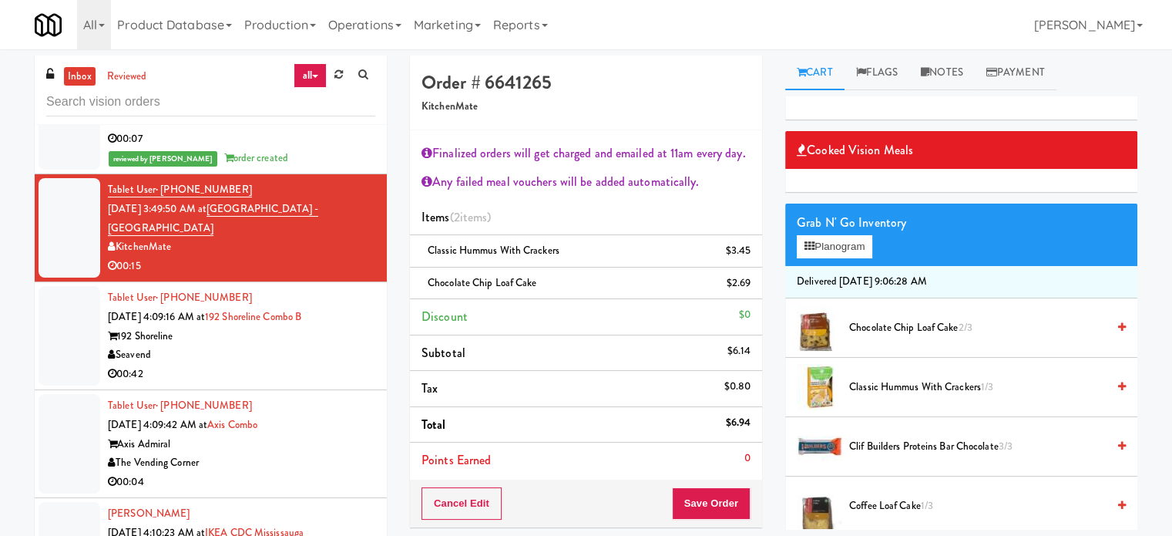
click at [719, 523] on div "Cancel Edit Save Order" at bounding box center [586, 503] width 352 height 48
click at [718, 506] on button "Save Order" at bounding box center [711, 503] width 79 height 32
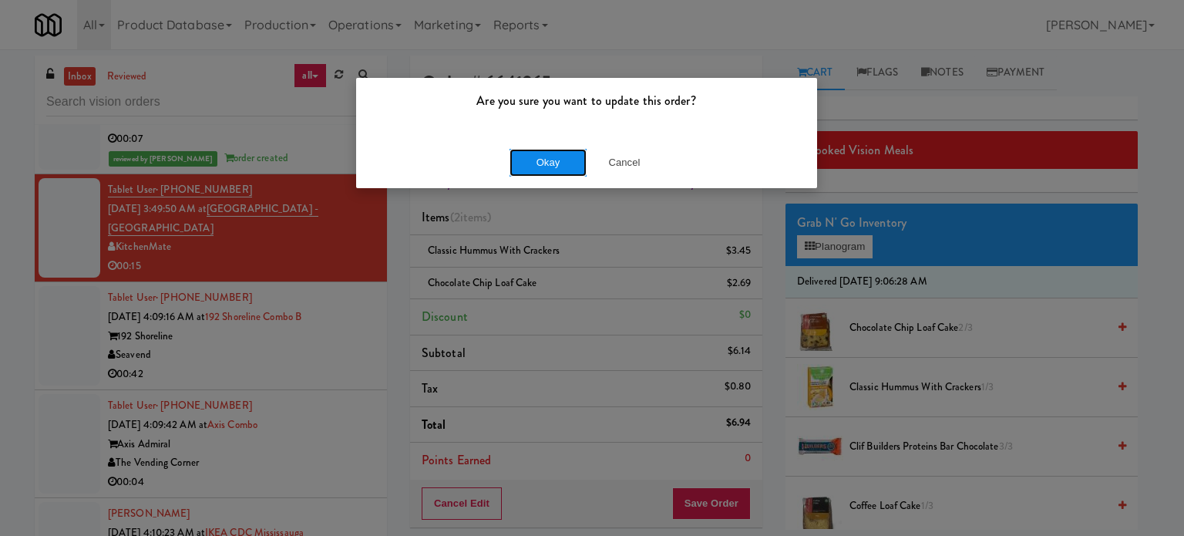
click at [550, 165] on button "Okay" at bounding box center [547, 163] width 77 height 28
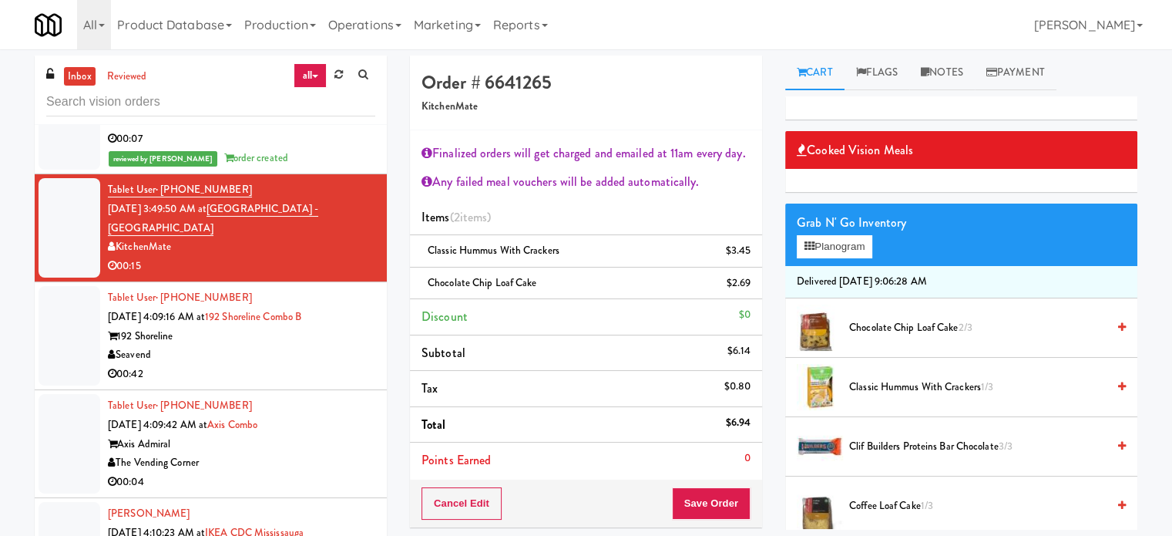
click at [318, 365] on div "00:42" at bounding box center [241, 374] width 267 height 19
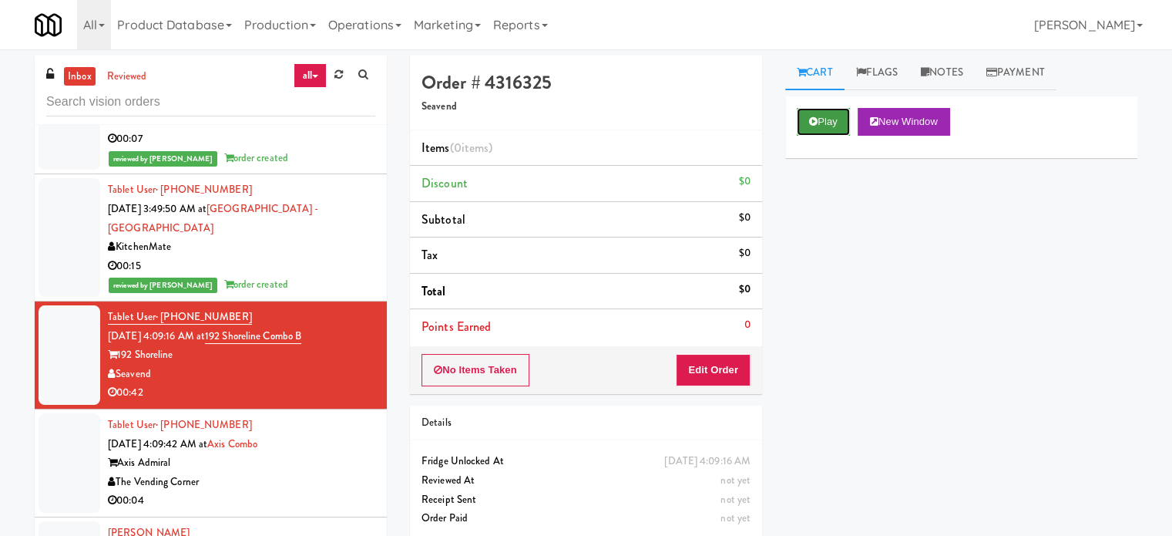
click at [829, 112] on button "Play" at bounding box center [823, 122] width 53 height 28
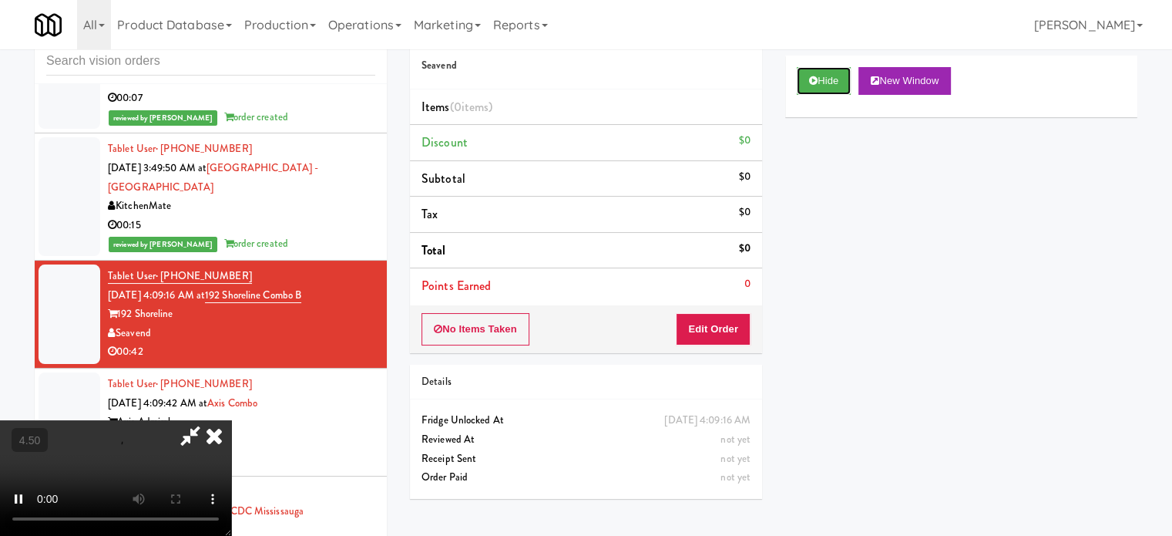
scroll to position [62, 0]
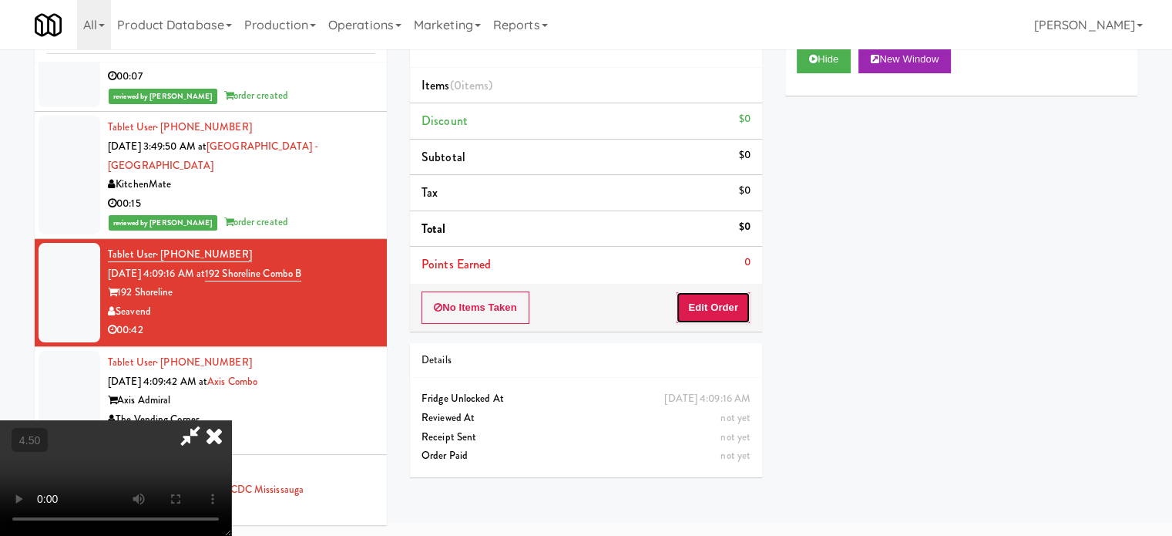
click at [729, 311] on button "Edit Order" at bounding box center [713, 307] width 75 height 32
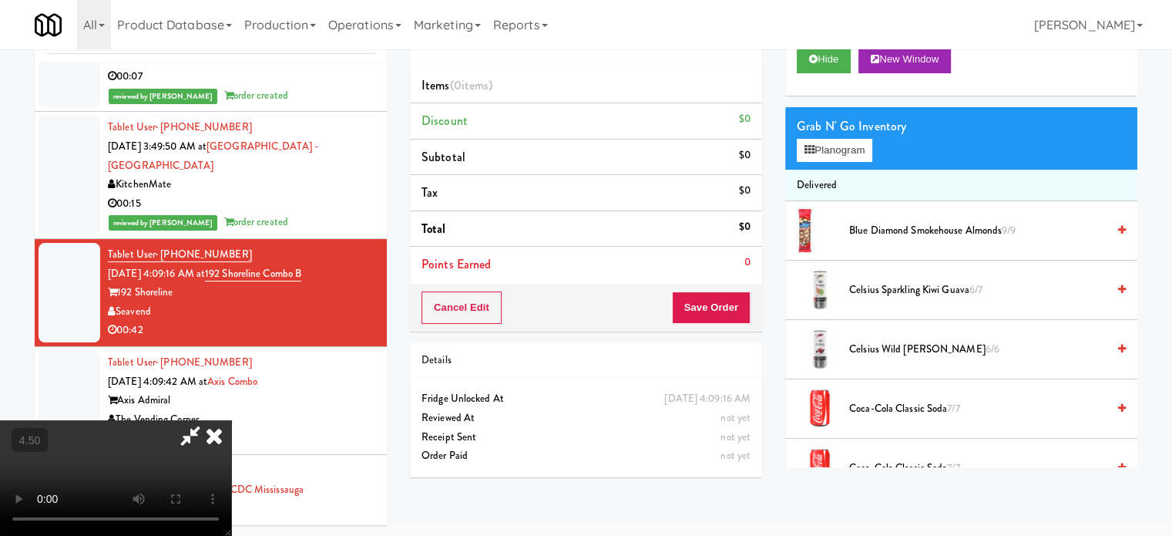
drag, startPoint x: 460, startPoint y: 354, endPoint x: 469, endPoint y: 347, distance: 11.6
click at [231, 420] on video at bounding box center [115, 478] width 231 height 116
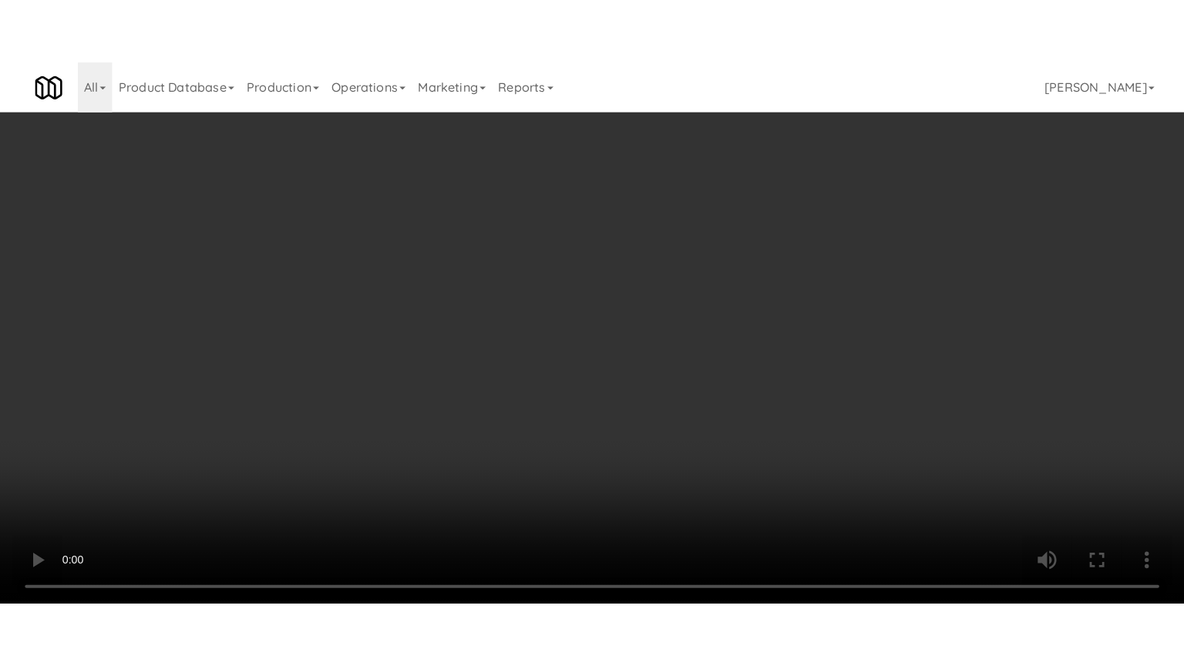
scroll to position [5353, 0]
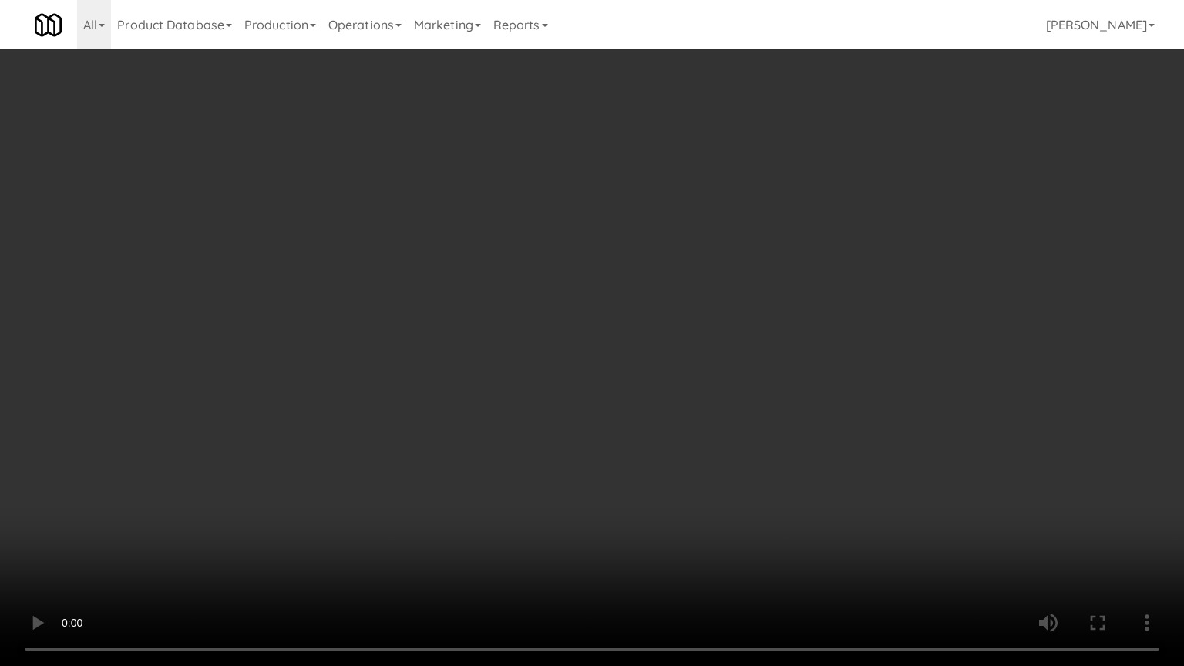
click at [494, 349] on video at bounding box center [592, 333] width 1184 height 666
click at [496, 351] on video at bounding box center [592, 333] width 1184 height 666
click at [595, 351] on video at bounding box center [592, 333] width 1184 height 666
click at [592, 355] on video at bounding box center [592, 333] width 1184 height 666
click at [683, 351] on video at bounding box center [592, 333] width 1184 height 666
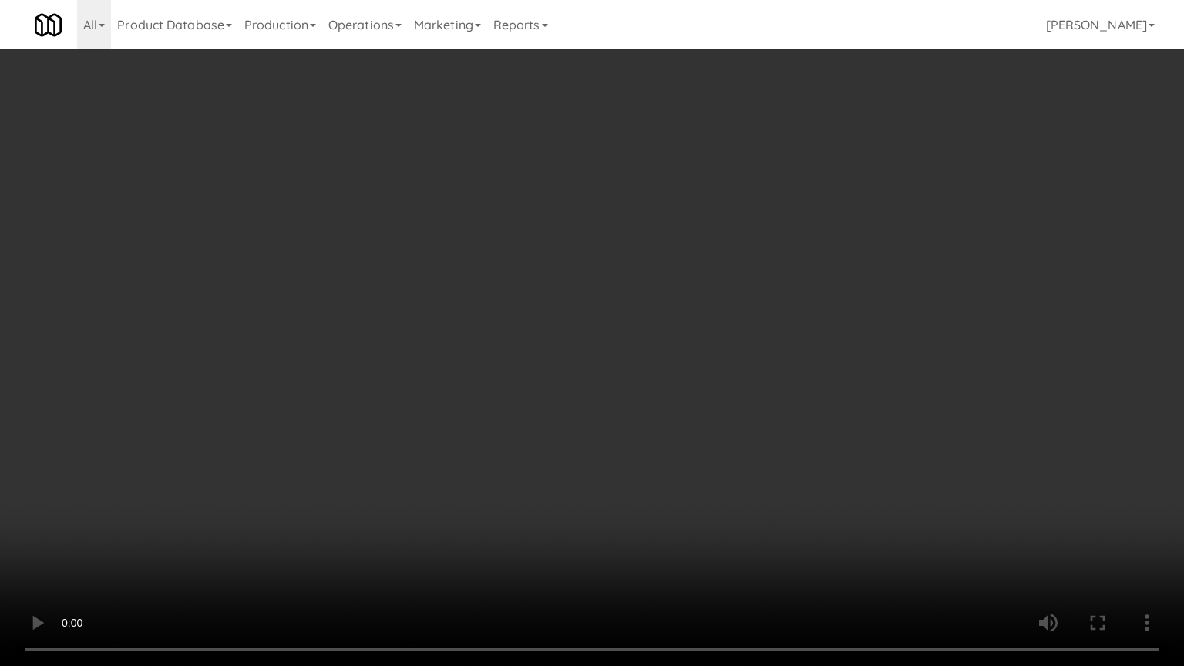
click at [651, 359] on video at bounding box center [592, 333] width 1184 height 666
click at [768, 362] on video at bounding box center [592, 333] width 1184 height 666
click at [763, 365] on video at bounding box center [592, 333] width 1184 height 666
click at [777, 361] on video at bounding box center [592, 333] width 1184 height 666
click at [772, 361] on video at bounding box center [592, 333] width 1184 height 666
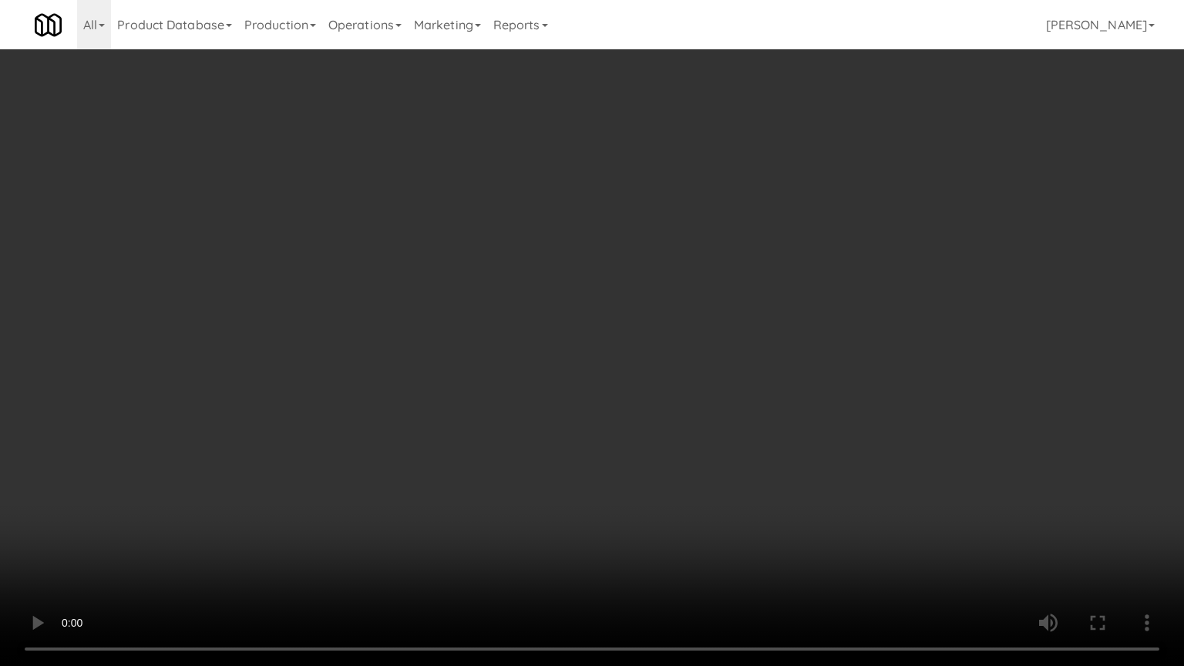
click at [775, 358] on video at bounding box center [592, 333] width 1184 height 666
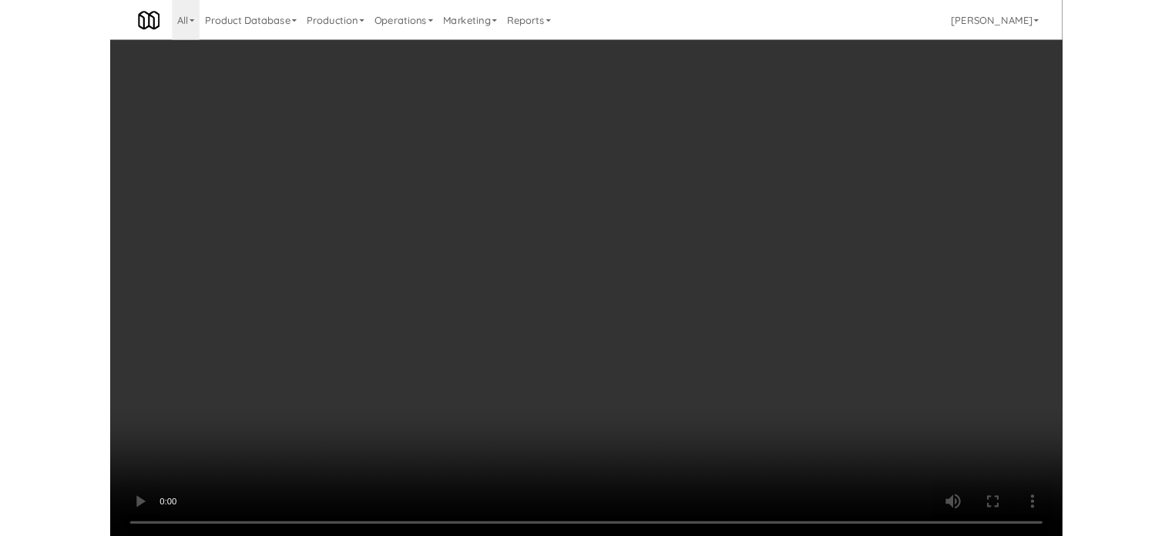
scroll to position [62, 0]
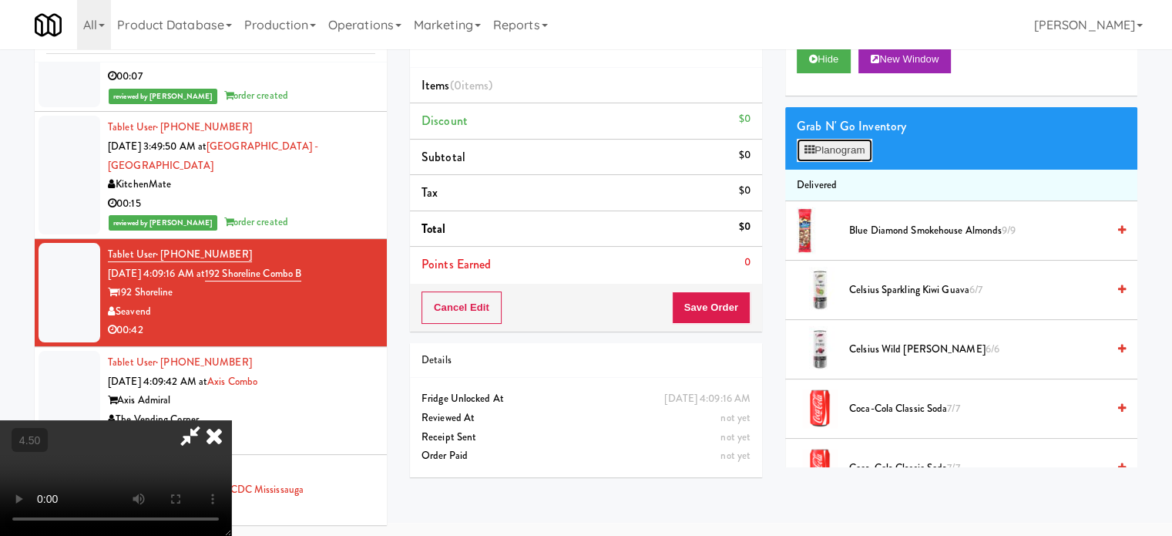
click at [827, 146] on button "Planogram" at bounding box center [835, 150] width 76 height 23
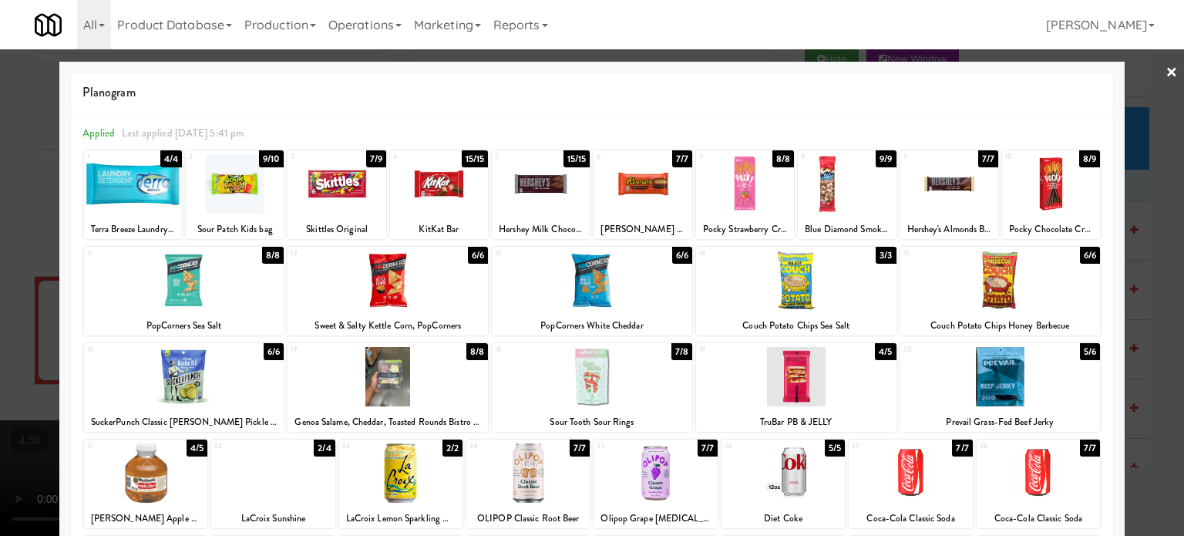
click at [472, 355] on div "8/8" at bounding box center [477, 351] width 22 height 17
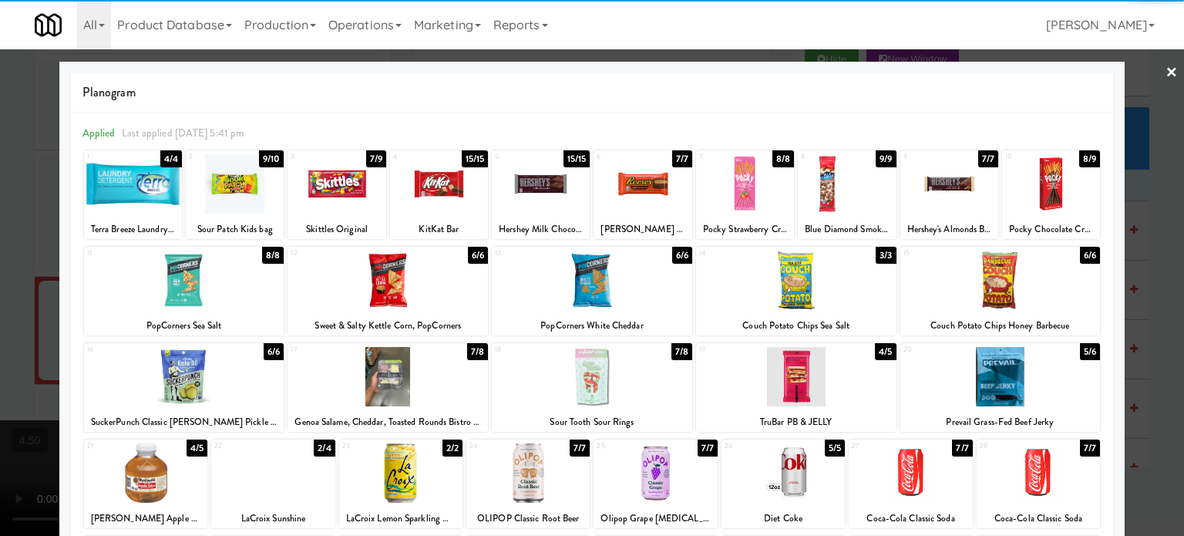
drag, startPoint x: 1155, startPoint y: 366, endPoint x: 864, endPoint y: 325, distance: 294.2
click at [1154, 366] on div at bounding box center [592, 268] width 1184 height 536
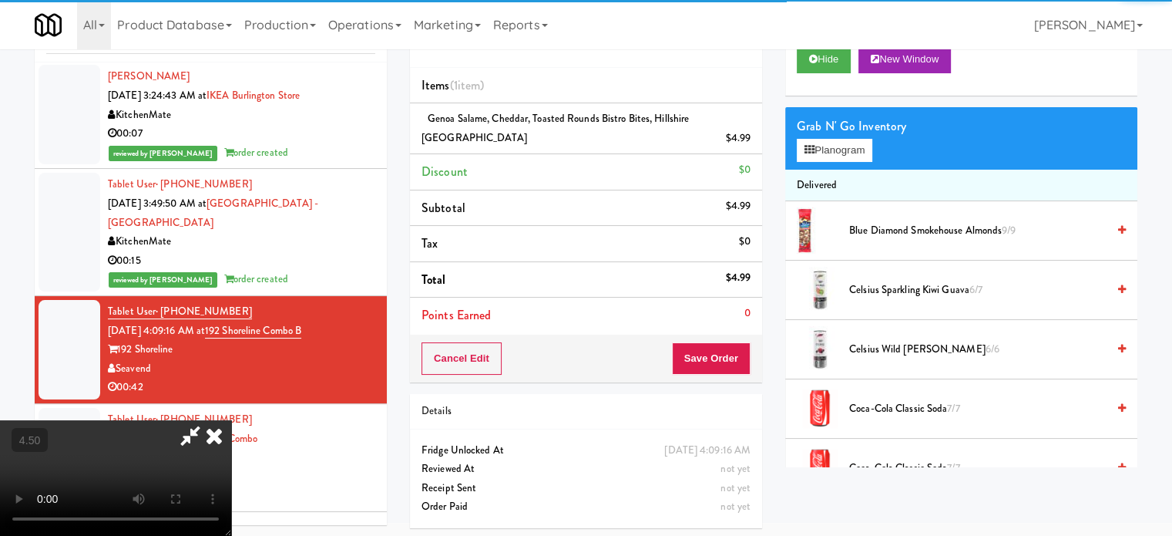
scroll to position [5410, 0]
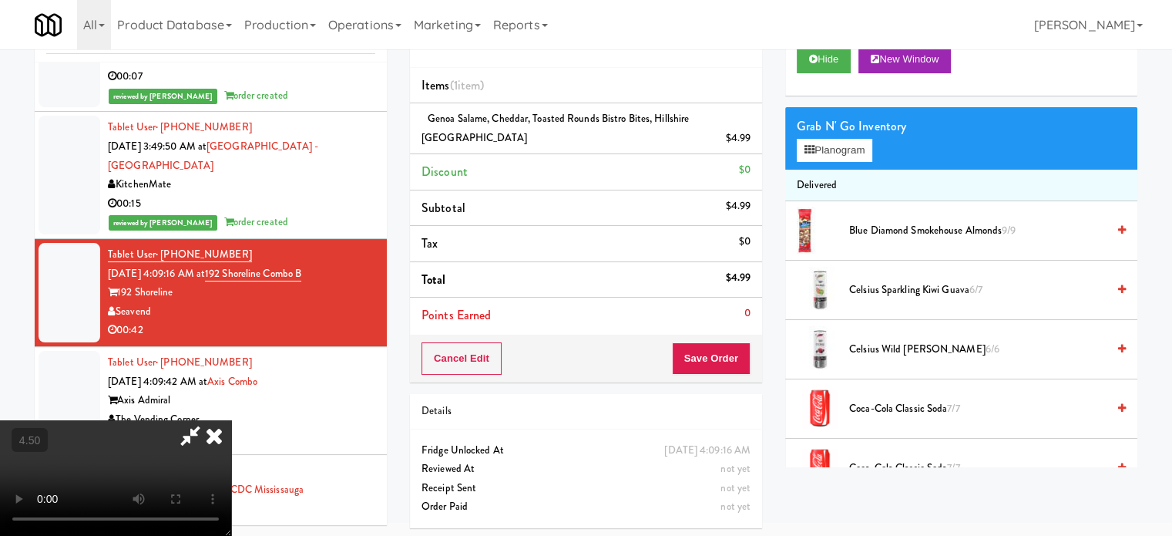
click at [231, 420] on video at bounding box center [115, 478] width 231 height 116
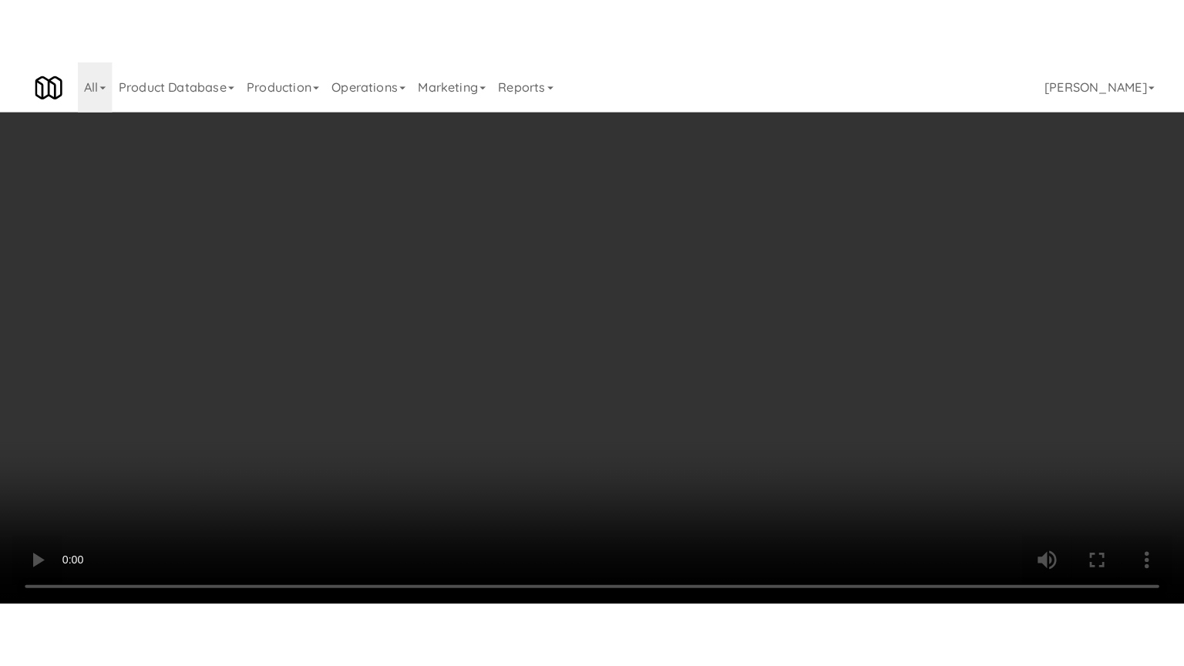
scroll to position [5353, 0]
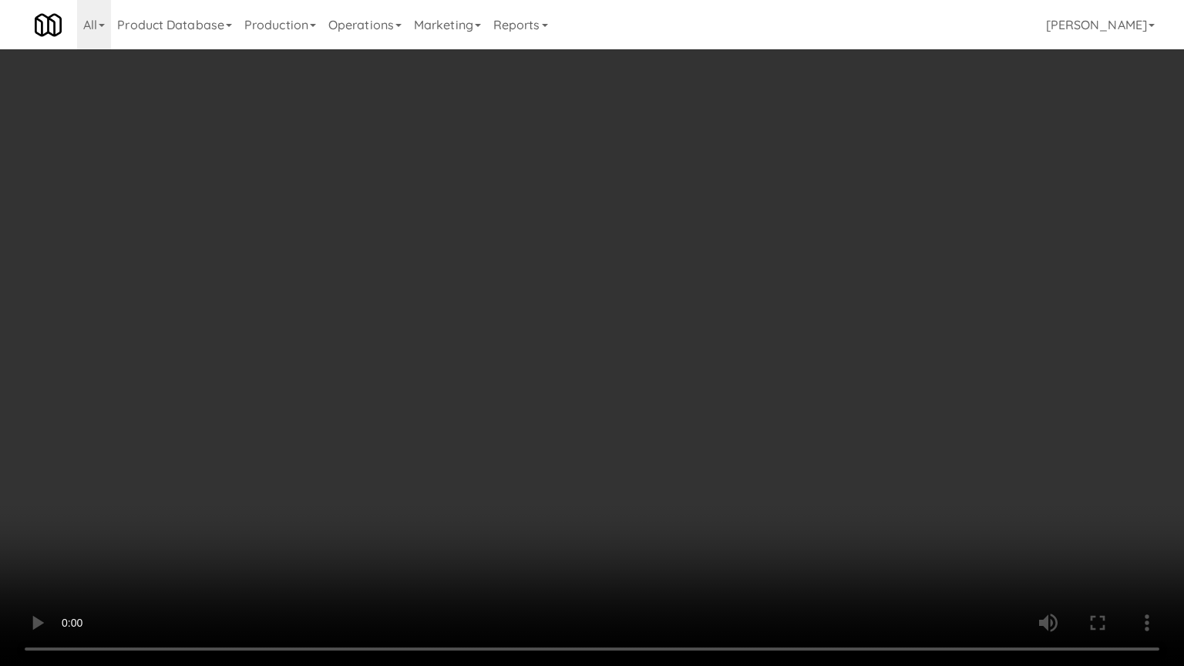
click at [582, 342] on video at bounding box center [592, 333] width 1184 height 666
click at [598, 325] on video at bounding box center [592, 333] width 1184 height 666
click at [616, 342] on video at bounding box center [592, 333] width 1184 height 666
click at [678, 371] on video at bounding box center [592, 333] width 1184 height 666
click at [665, 368] on video at bounding box center [592, 333] width 1184 height 666
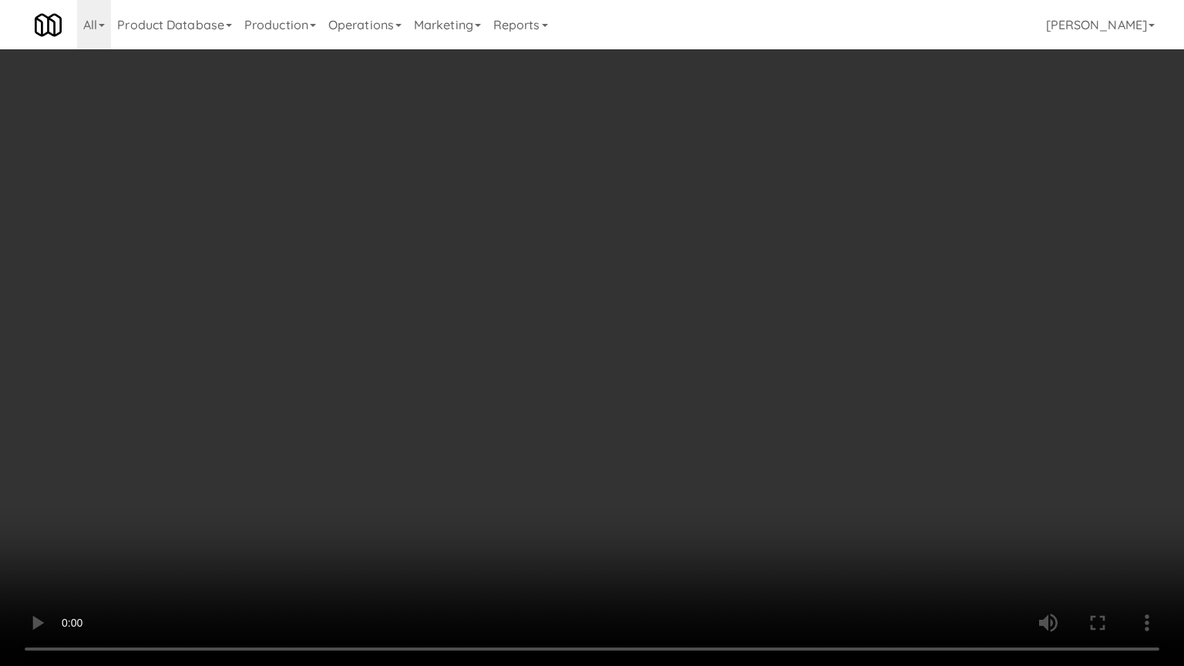
click at [701, 410] on video at bounding box center [592, 333] width 1184 height 666
click at [660, 408] on video at bounding box center [592, 333] width 1184 height 666
click at [672, 412] on video at bounding box center [592, 333] width 1184 height 666
click at [683, 414] on video at bounding box center [592, 333] width 1184 height 666
click at [727, 415] on video at bounding box center [592, 333] width 1184 height 666
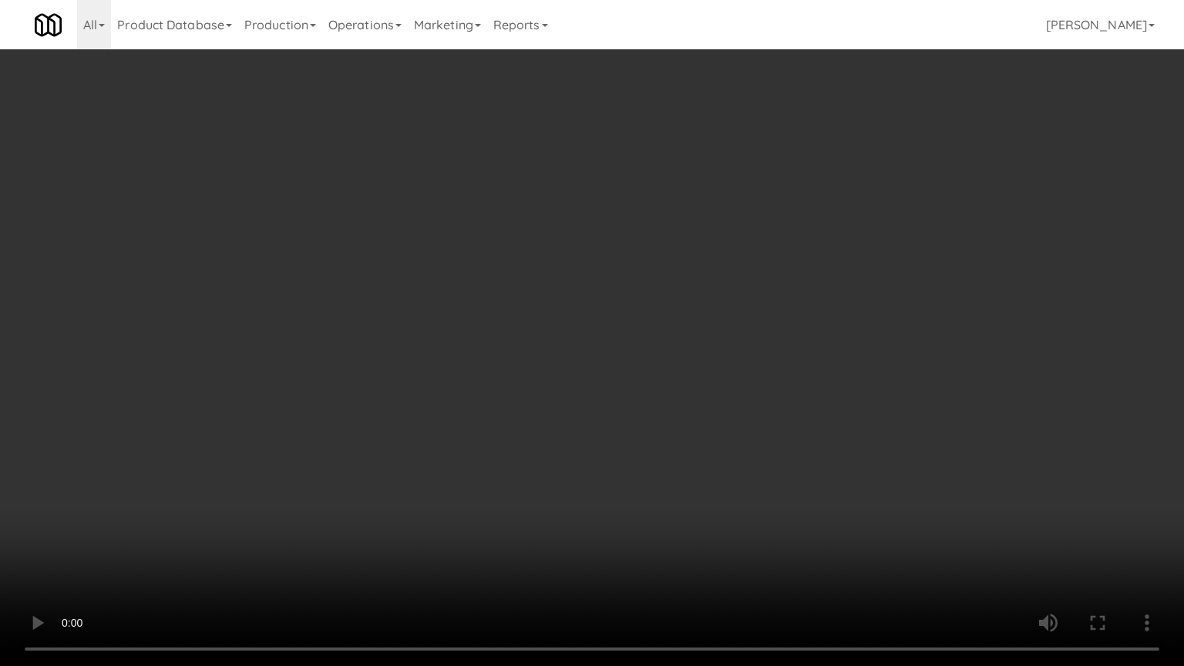
click at [726, 415] on video at bounding box center [592, 333] width 1184 height 666
click at [728, 416] on video at bounding box center [592, 333] width 1184 height 666
click at [752, 413] on video at bounding box center [592, 333] width 1184 height 666
click at [750, 415] on video at bounding box center [592, 333] width 1184 height 666
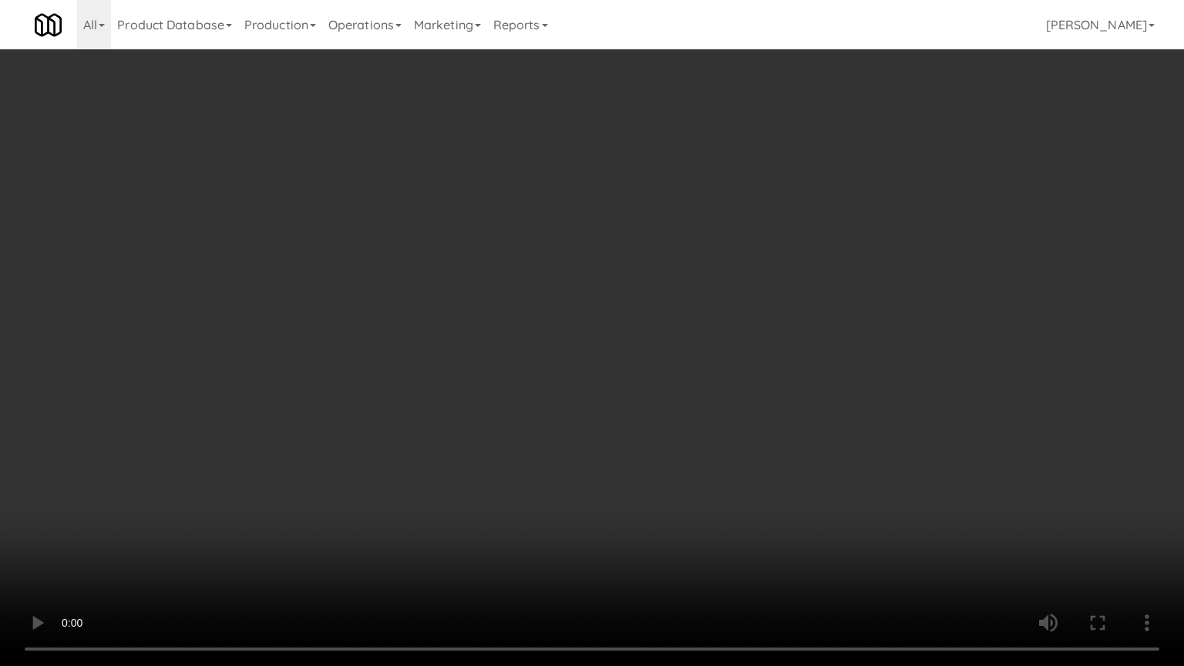
click at [752, 408] on video at bounding box center [592, 333] width 1184 height 666
drag, startPoint x: 754, startPoint y: 405, endPoint x: 758, endPoint y: 301, distance: 104.1
click at [755, 402] on video at bounding box center [592, 333] width 1184 height 666
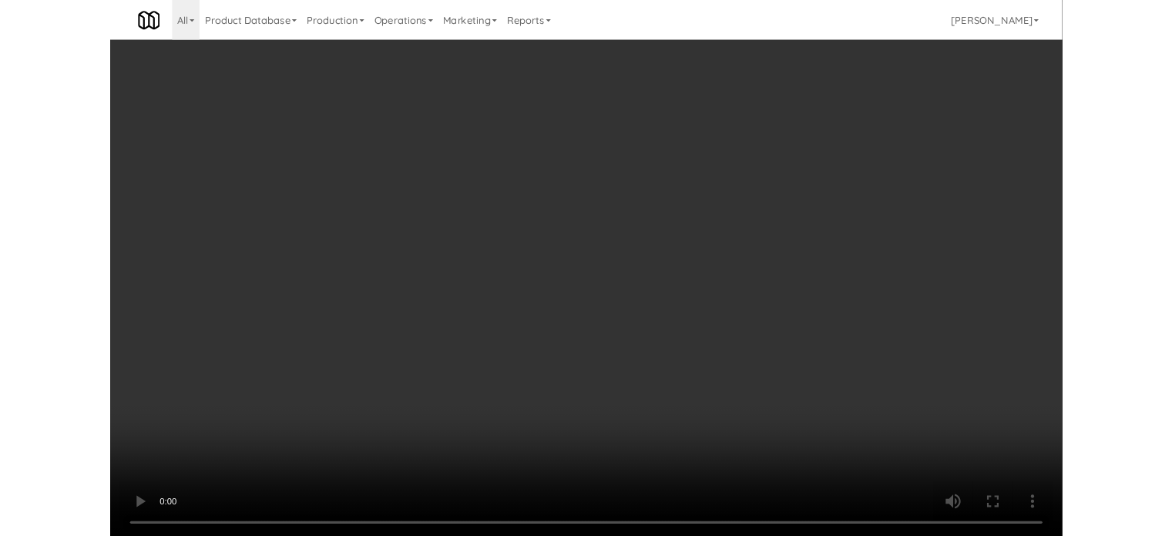
scroll to position [62, 0]
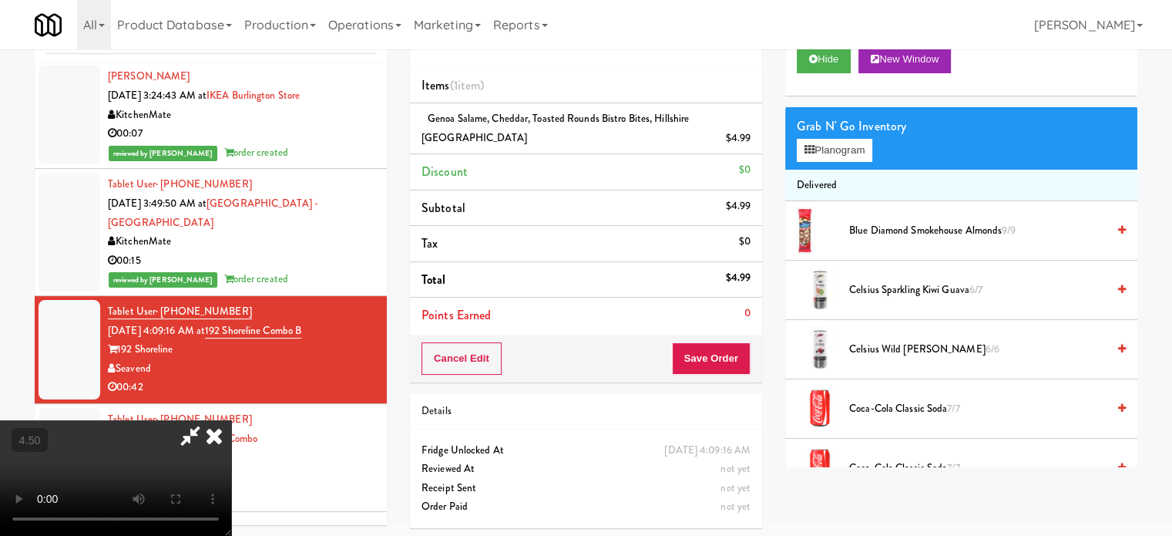
click at [762, 298] on li "Points Earned 0" at bounding box center [586, 315] width 352 height 35
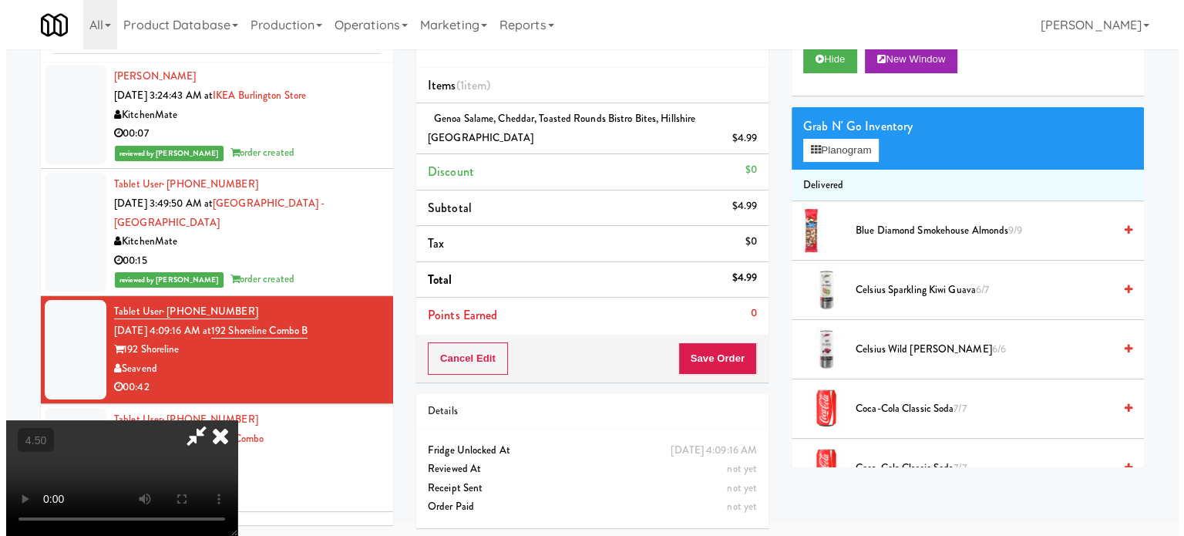
scroll to position [5410, 0]
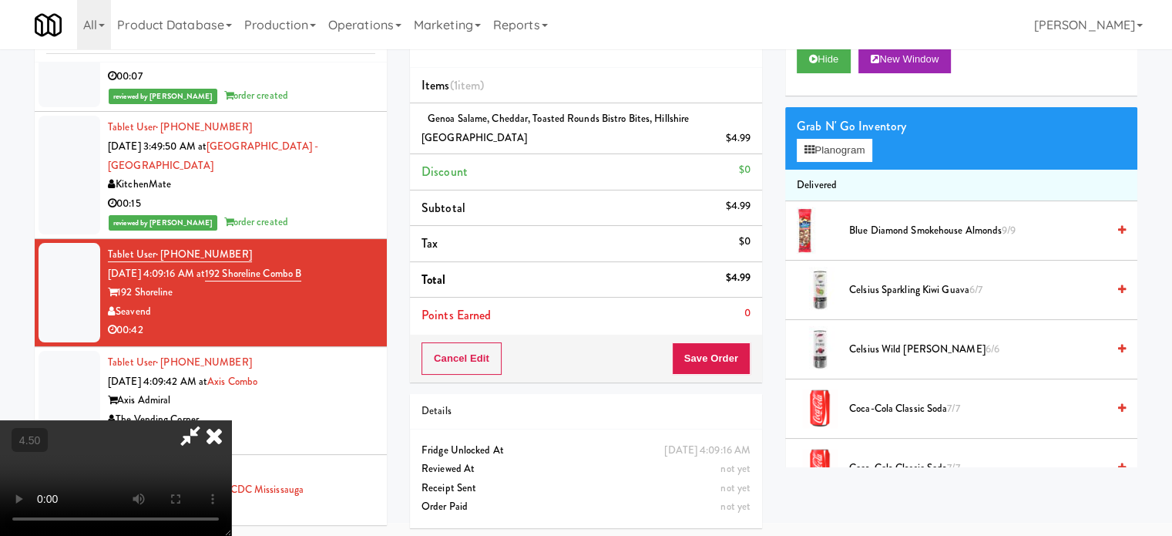
click at [231, 420] on video at bounding box center [115, 478] width 231 height 116
drag, startPoint x: 842, startPoint y: 151, endPoint x: 1125, endPoint y: 127, distance: 283.9
click at [843, 150] on button "Planogram" at bounding box center [835, 150] width 76 height 23
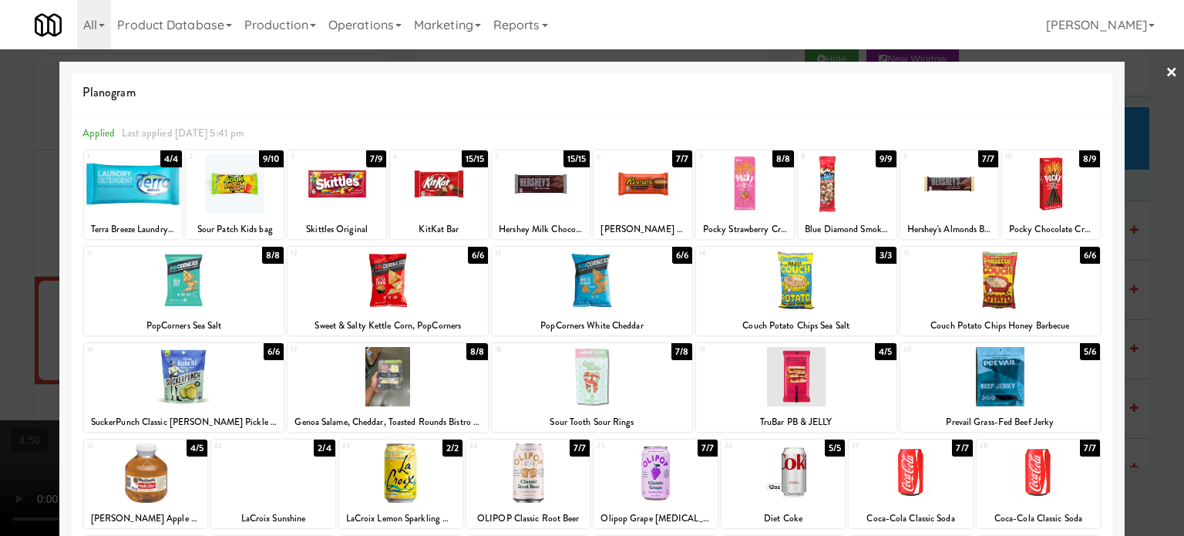
click at [677, 160] on div "7/7" at bounding box center [682, 158] width 20 height 17
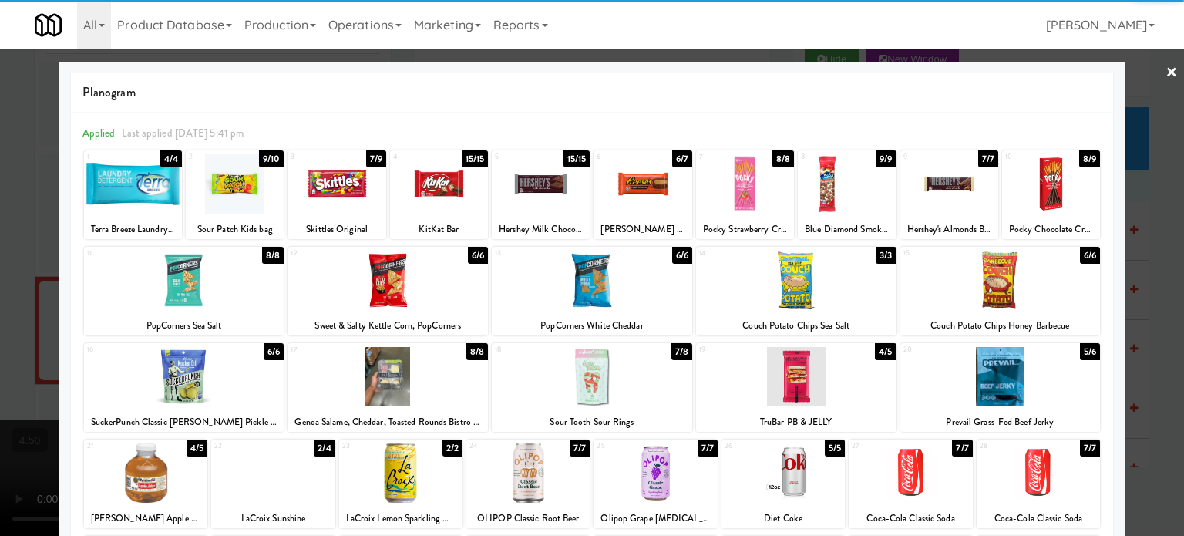
drag, startPoint x: 469, startPoint y: 156, endPoint x: 499, endPoint y: 153, distance: 30.2
click at [471, 156] on div "15/15" at bounding box center [475, 158] width 27 height 17
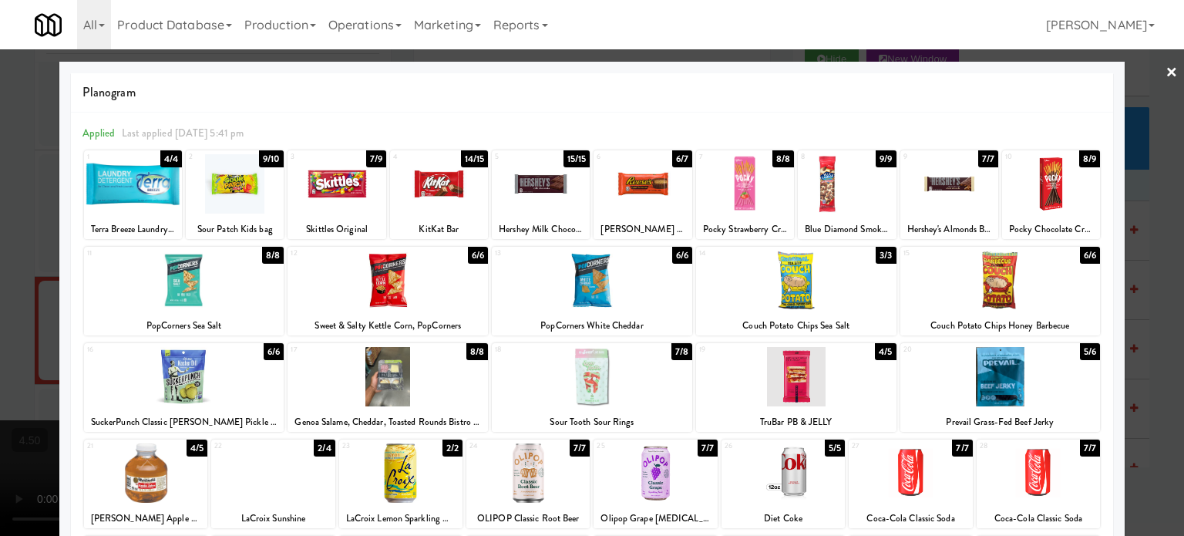
drag, startPoint x: 1128, startPoint y: 251, endPoint x: 1026, endPoint y: 250, distance: 102.5
click at [1129, 254] on div at bounding box center [592, 268] width 1184 height 536
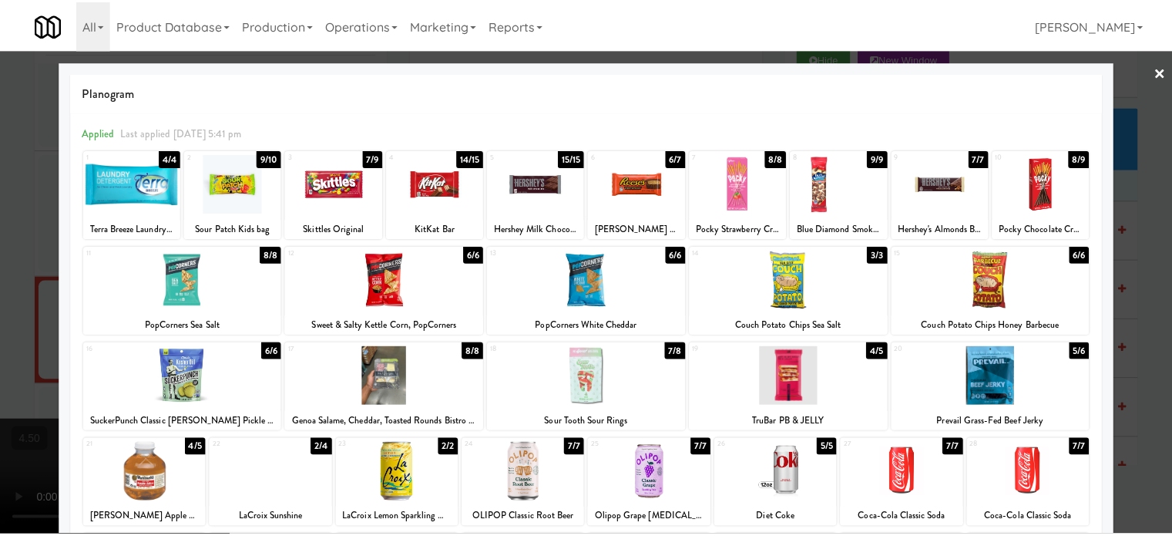
scroll to position [5410, 0]
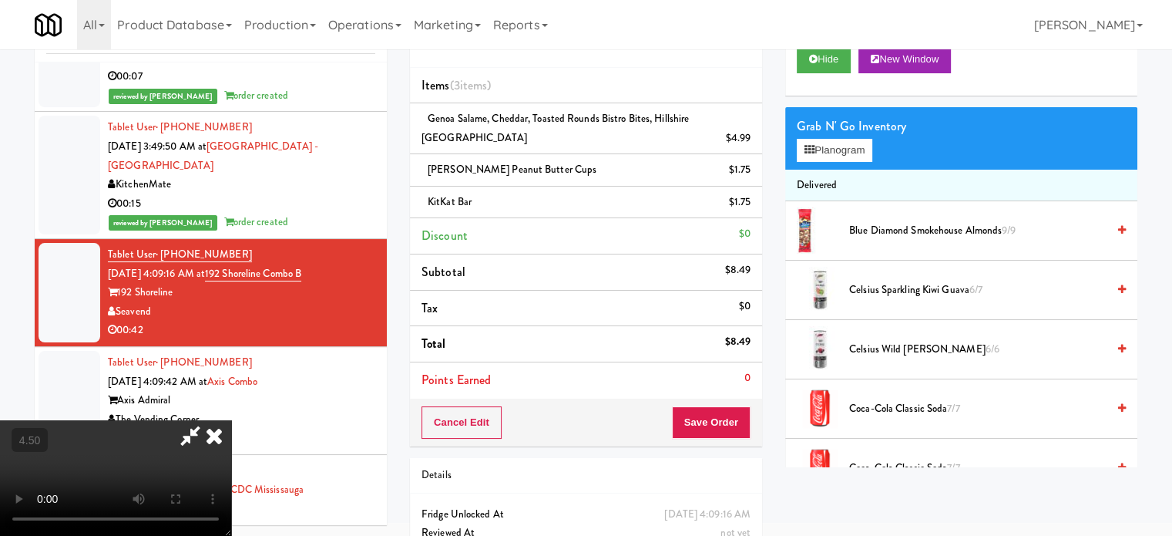
click at [231, 420] on video at bounding box center [115, 478] width 231 height 116
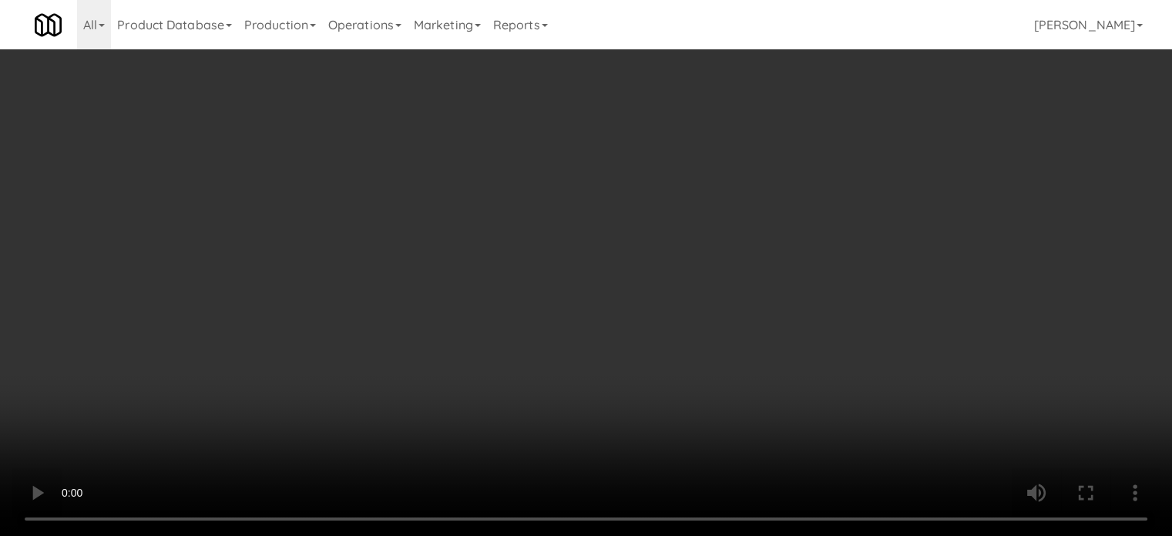
scroll to position [5353, 0]
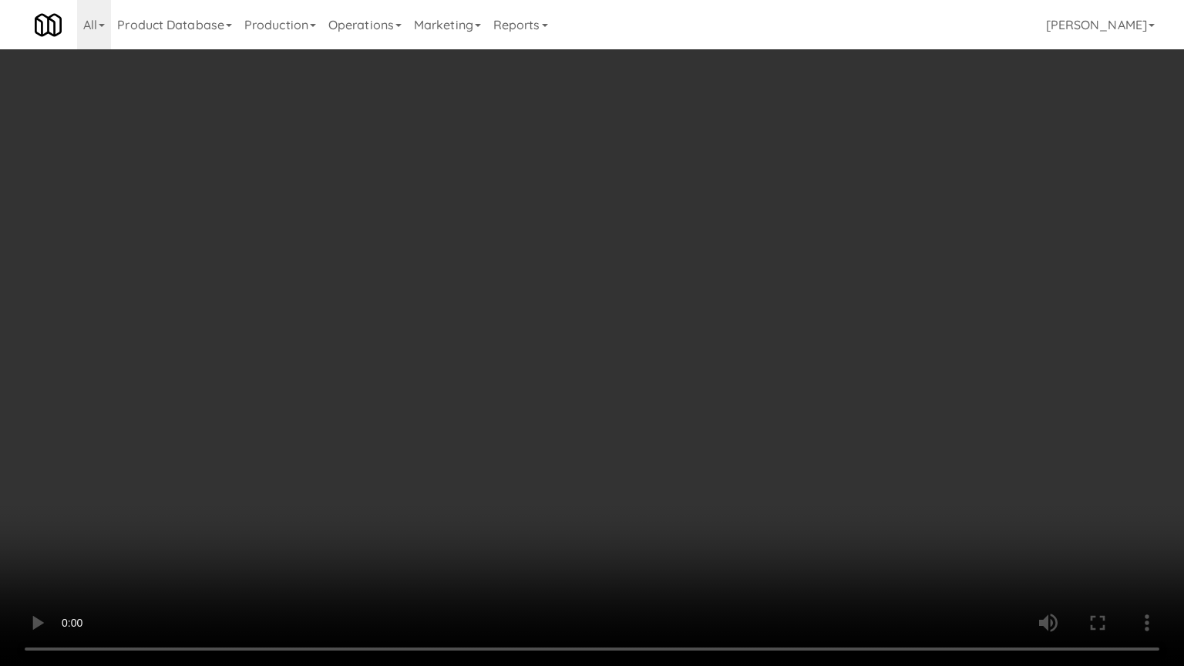
drag, startPoint x: 444, startPoint y: 469, endPoint x: 487, endPoint y: 373, distance: 105.6
click at [445, 467] on video at bounding box center [592, 333] width 1184 height 666
click at [529, 308] on video at bounding box center [592, 333] width 1184 height 666
click at [590, 288] on video at bounding box center [592, 333] width 1184 height 666
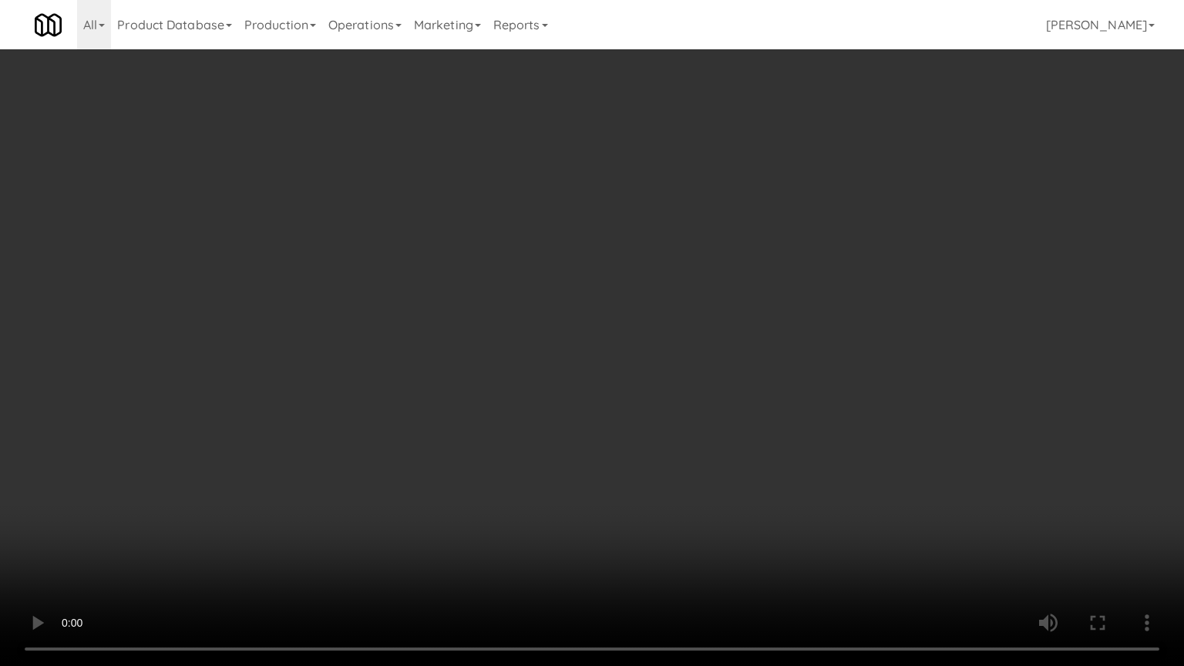
click at [591, 288] on video at bounding box center [592, 333] width 1184 height 666
click at [591, 292] on video at bounding box center [592, 333] width 1184 height 666
click at [677, 278] on video at bounding box center [592, 333] width 1184 height 666
click at [704, 285] on video at bounding box center [592, 333] width 1184 height 666
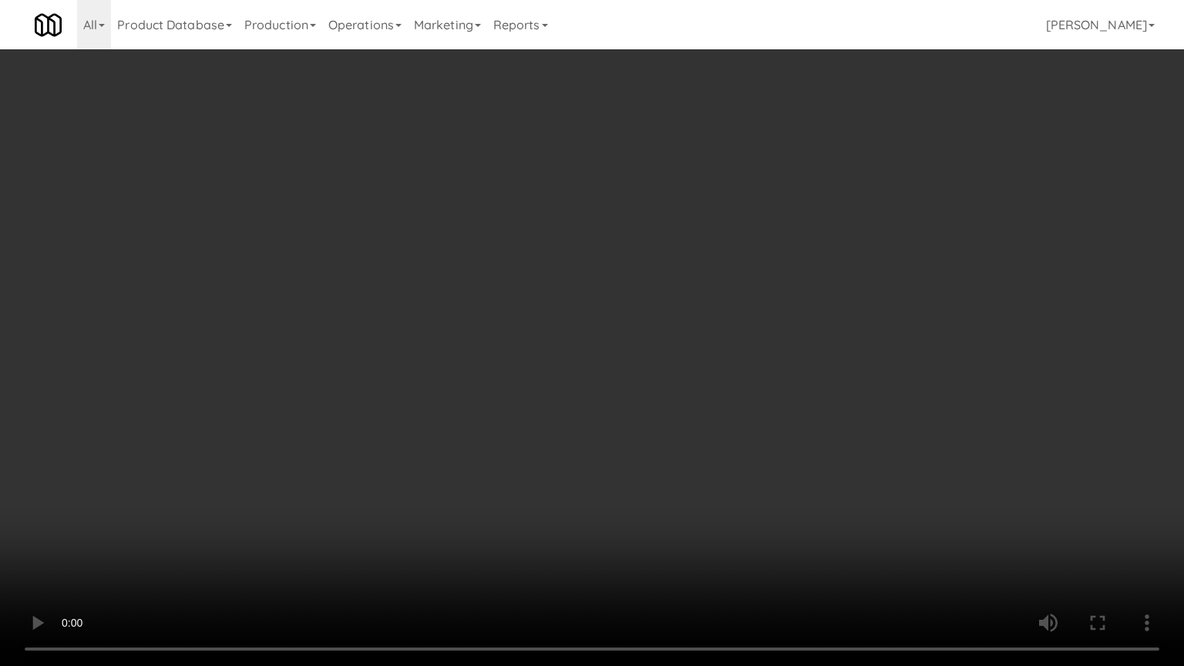
click at [752, 304] on video at bounding box center [592, 333] width 1184 height 666
drag, startPoint x: 751, startPoint y: 302, endPoint x: 759, endPoint y: 295, distance: 10.4
click at [751, 301] on video at bounding box center [592, 333] width 1184 height 666
click at [759, 295] on video at bounding box center [592, 333] width 1184 height 666
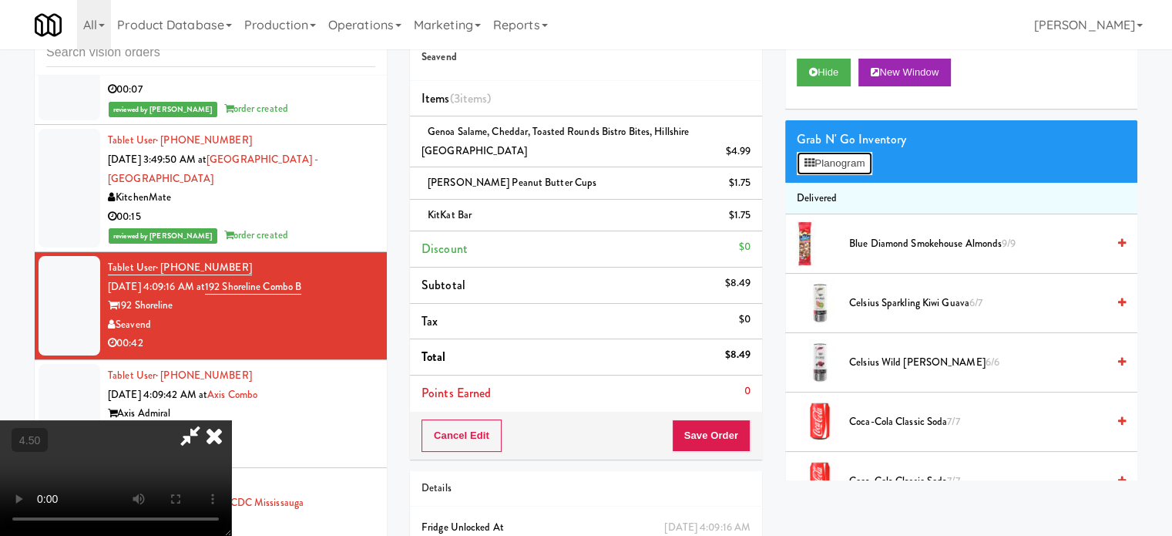
drag, startPoint x: 864, startPoint y: 166, endPoint x: 846, endPoint y: 168, distance: 17.8
click at [864, 168] on button "Planogram" at bounding box center [835, 163] width 76 height 23
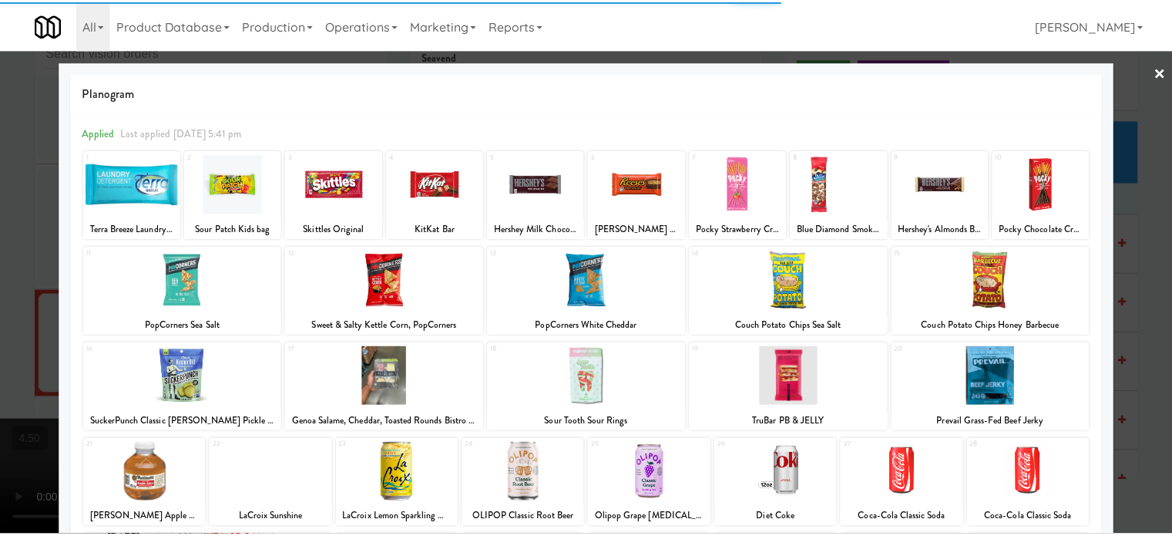
scroll to position [220, 0]
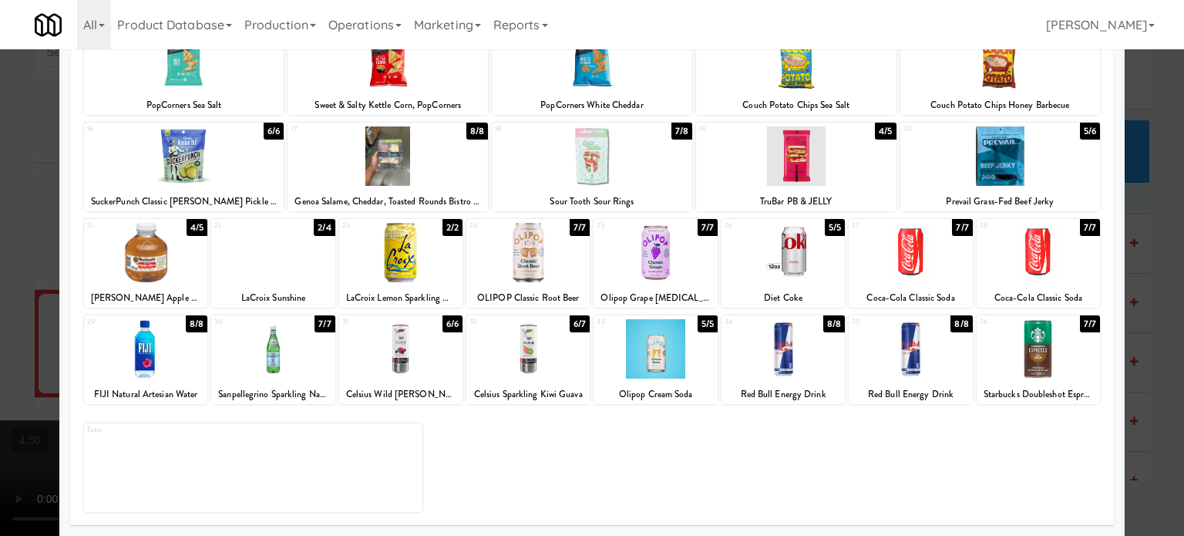
click at [197, 227] on div "4/5" at bounding box center [197, 227] width 21 height 17
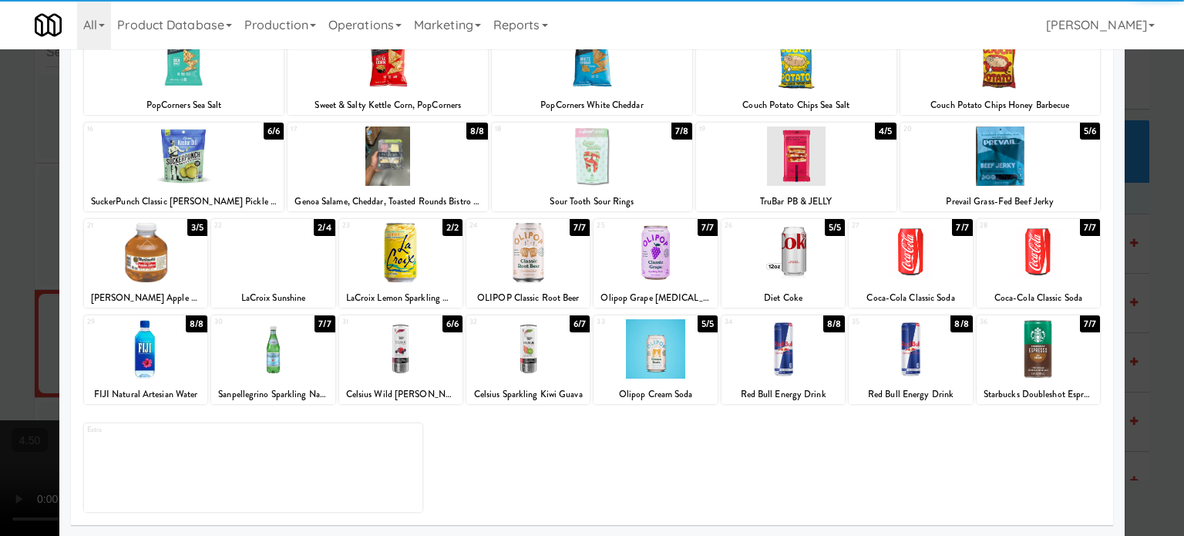
click at [32, 322] on div at bounding box center [592, 268] width 1184 height 536
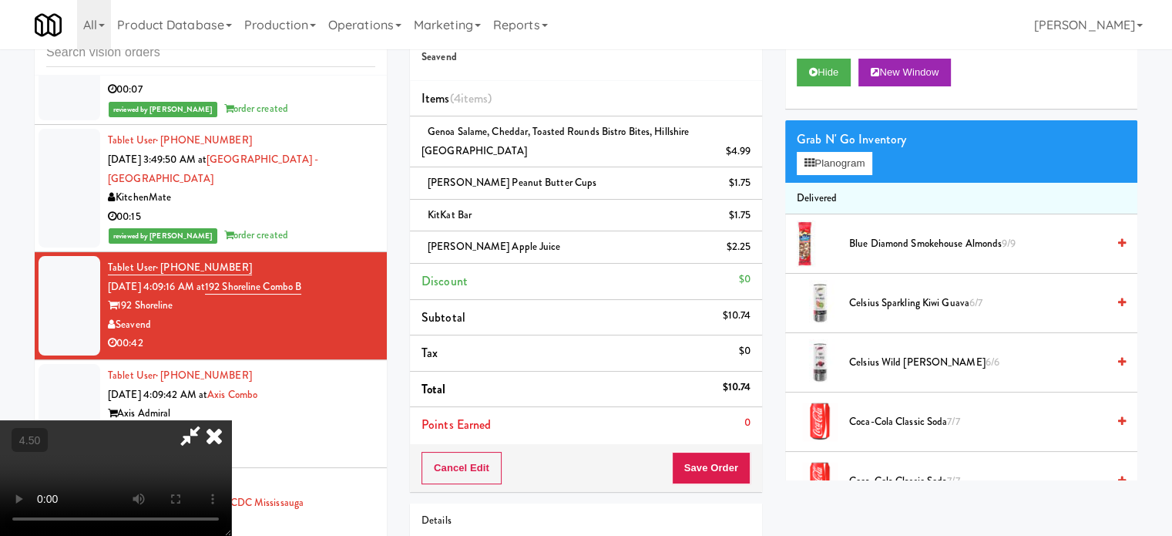
click at [139, 420] on video at bounding box center [115, 478] width 231 height 116
drag, startPoint x: 143, startPoint y: 345, endPoint x: 146, endPoint y: 334, distance: 11.2
click at [143, 420] on video at bounding box center [115, 478] width 231 height 116
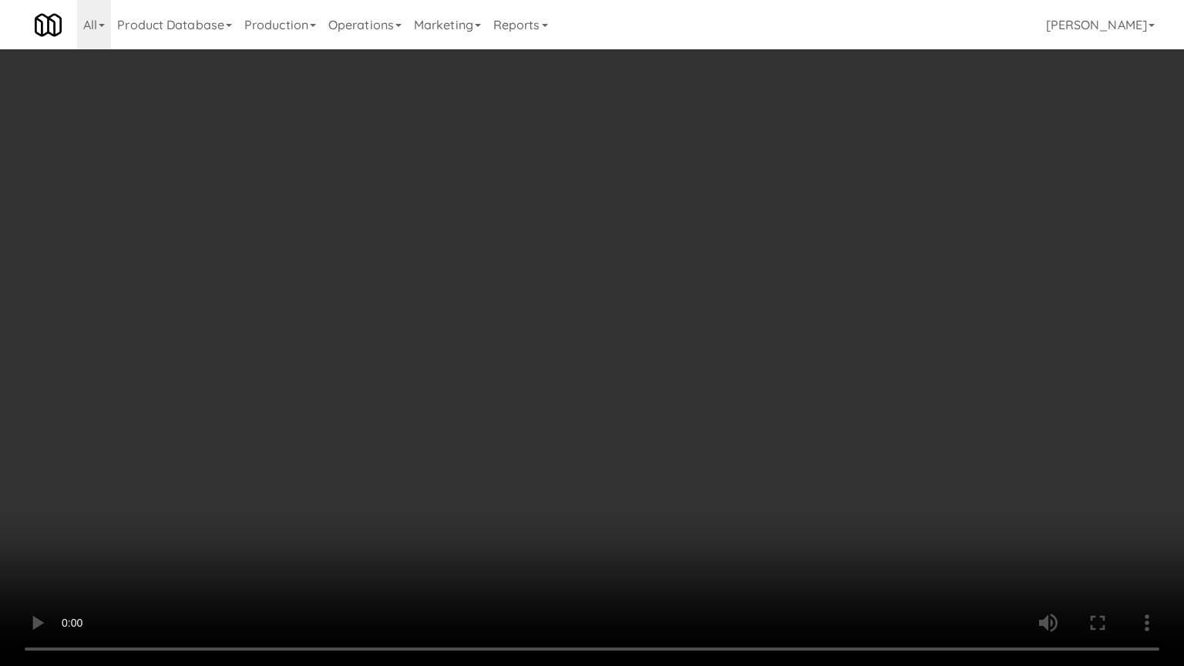
click at [462, 350] on video at bounding box center [592, 333] width 1184 height 666
click at [762, 299] on video at bounding box center [592, 333] width 1184 height 666
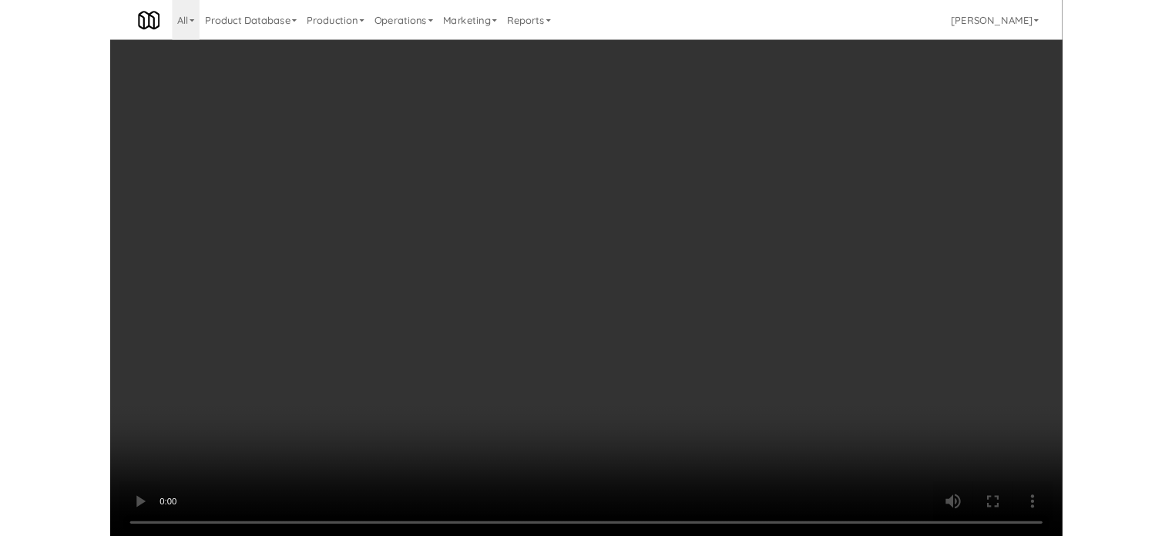
scroll to position [5410, 0]
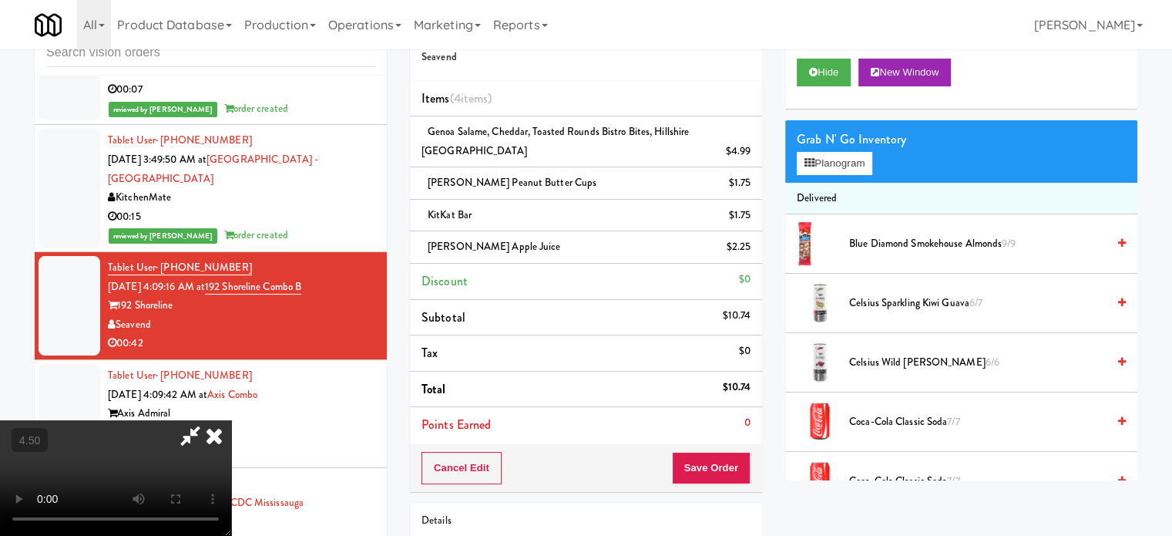
click at [231, 420] on icon at bounding box center [214, 435] width 34 height 31
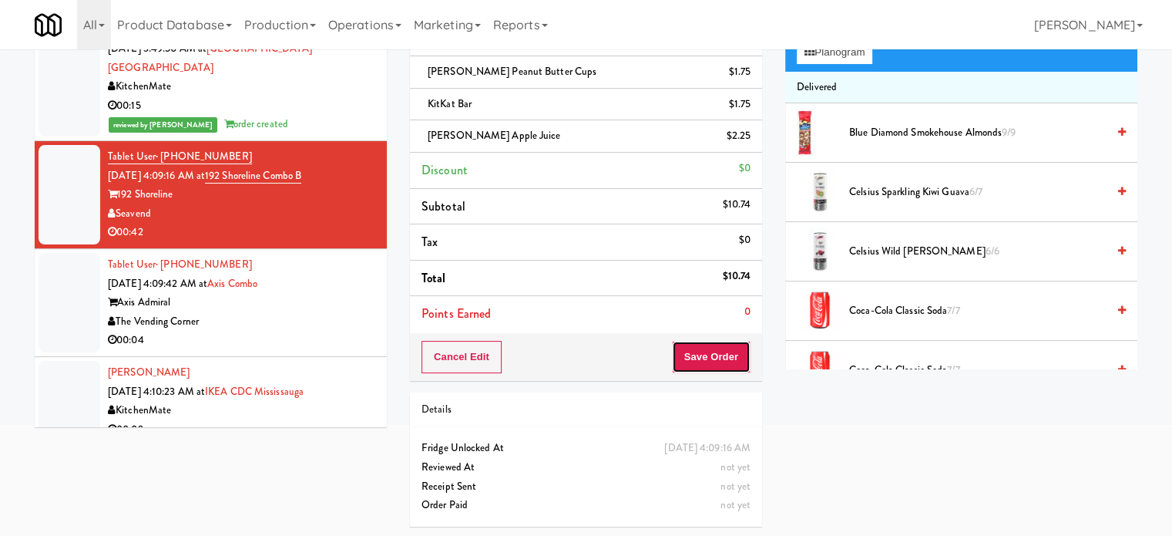
drag, startPoint x: 711, startPoint y: 358, endPoint x: 687, endPoint y: 330, distance: 37.1
click at [711, 359] on button "Save Order" at bounding box center [711, 357] width 79 height 32
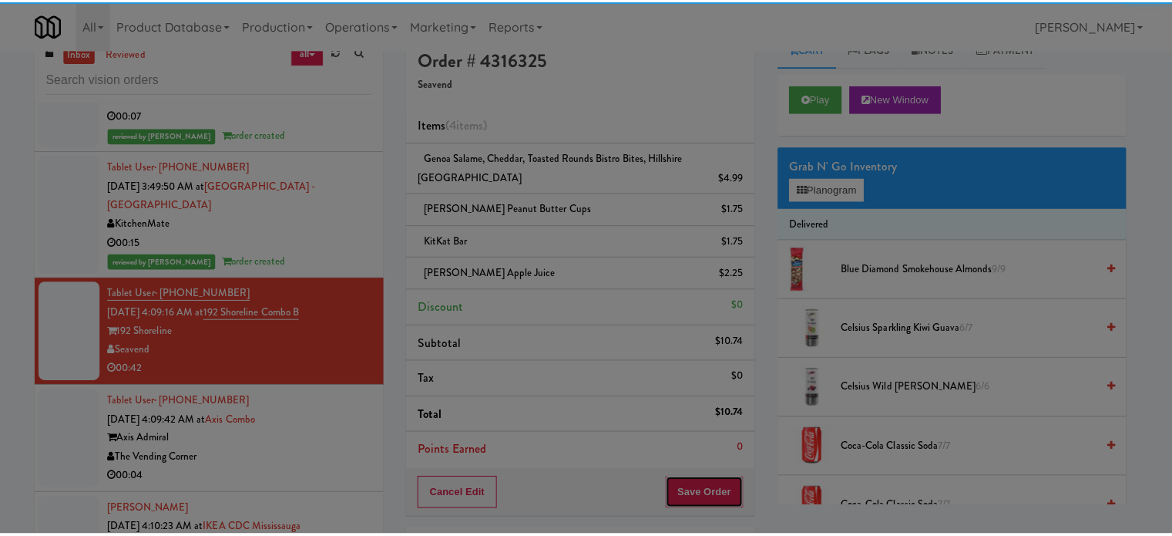
scroll to position [0, 0]
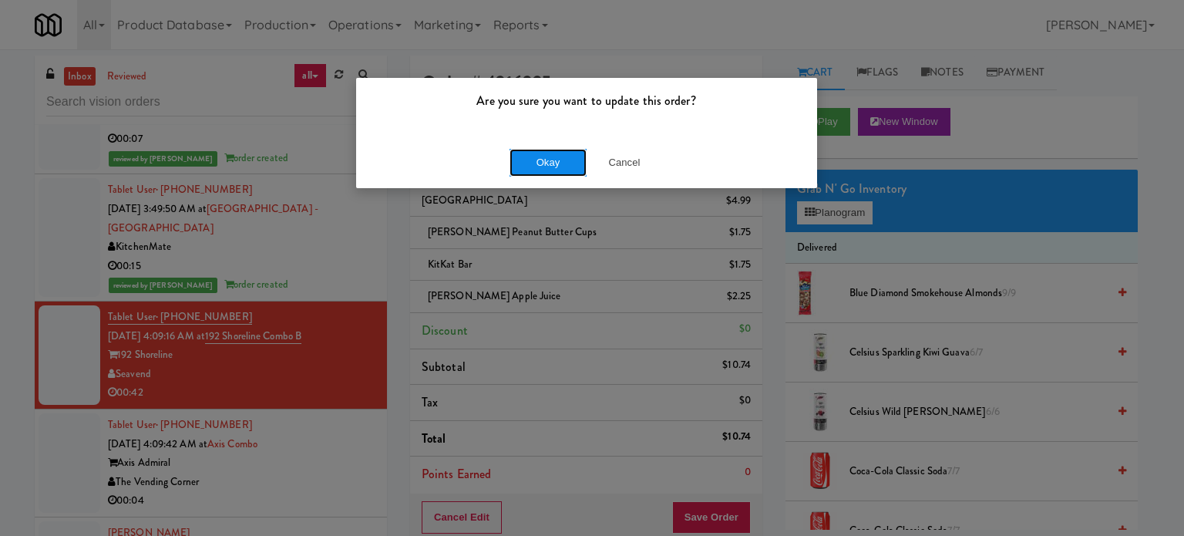
click at [554, 159] on button "Okay" at bounding box center [547, 163] width 77 height 28
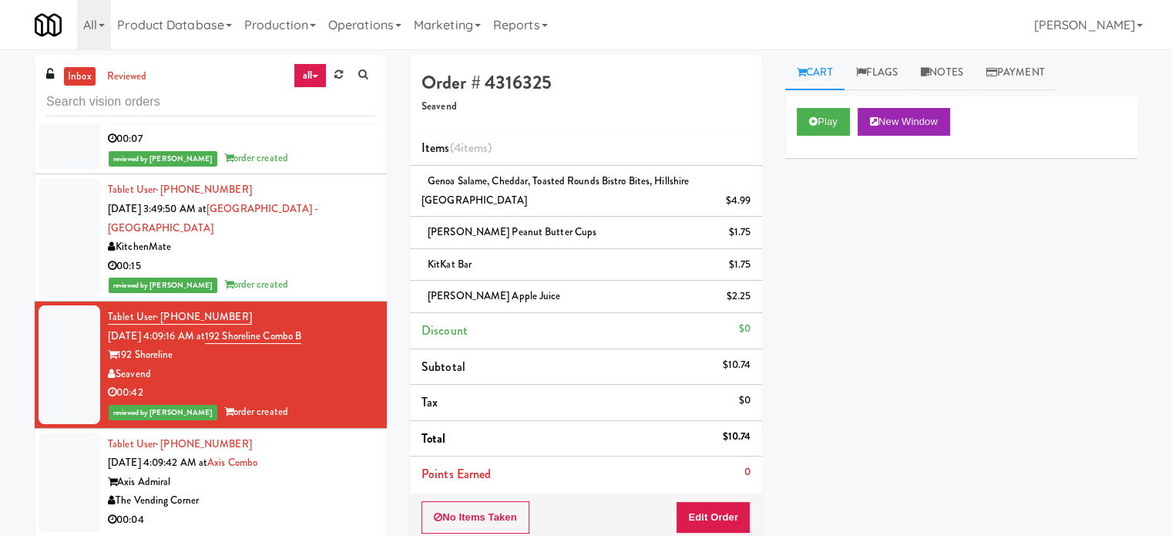
drag, startPoint x: 298, startPoint y: 495, endPoint x: 310, endPoint y: 480, distance: 19.1
click at [301, 494] on div "The Vending Corner" at bounding box center [241, 500] width 267 height 19
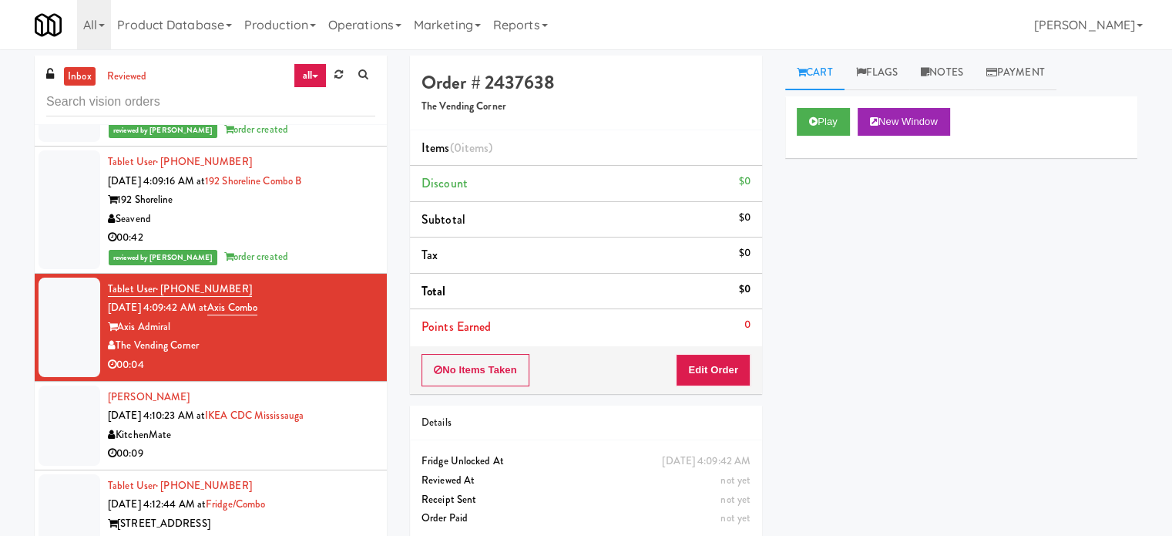
scroll to position [5589, 0]
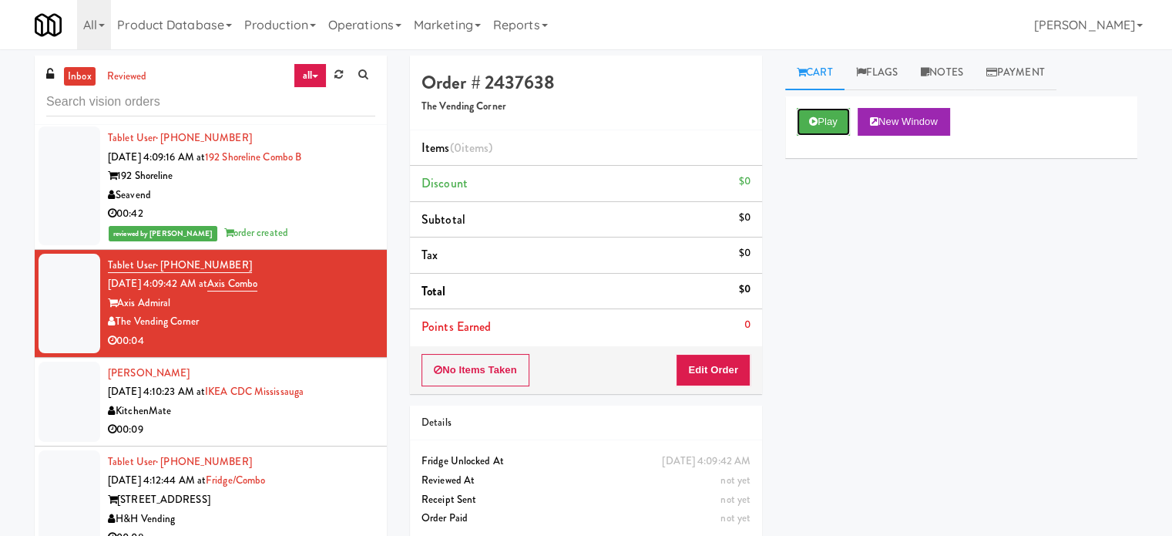
click at [829, 135] on button "Play" at bounding box center [823, 122] width 53 height 28
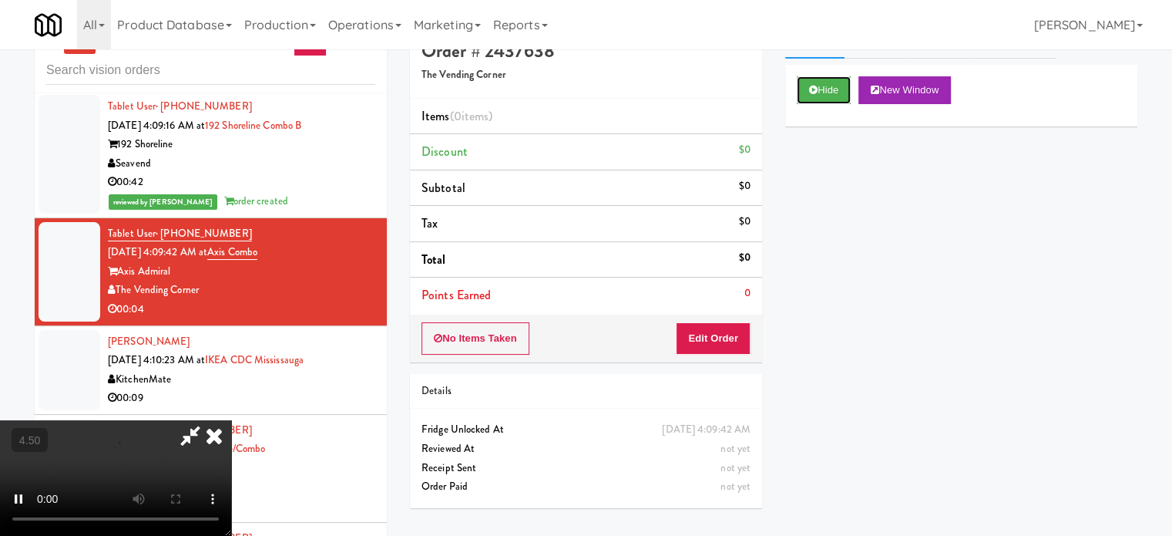
scroll to position [62, 0]
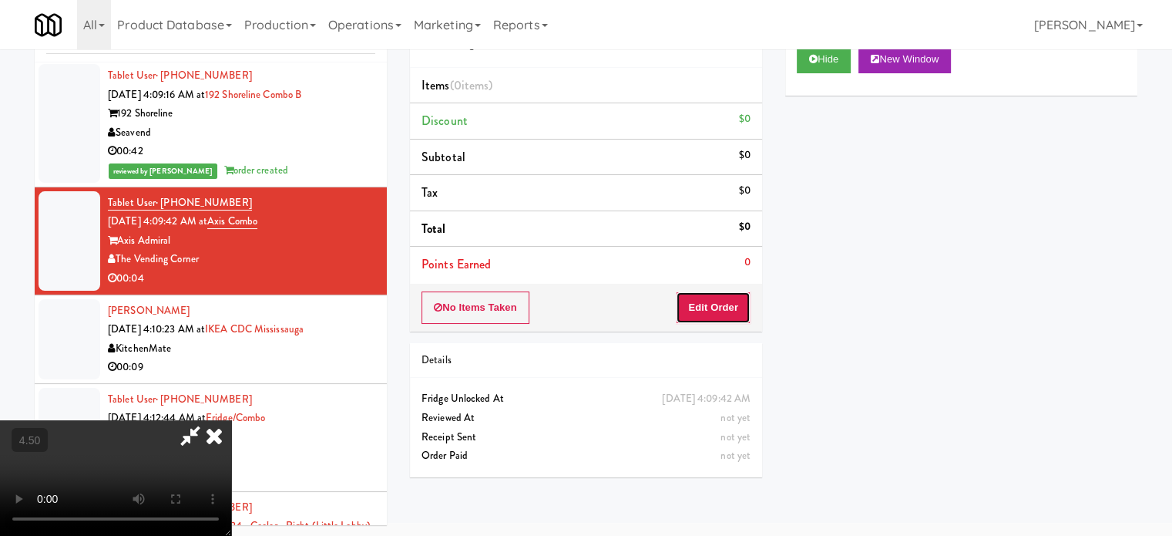
click at [728, 311] on button "Edit Order" at bounding box center [713, 307] width 75 height 32
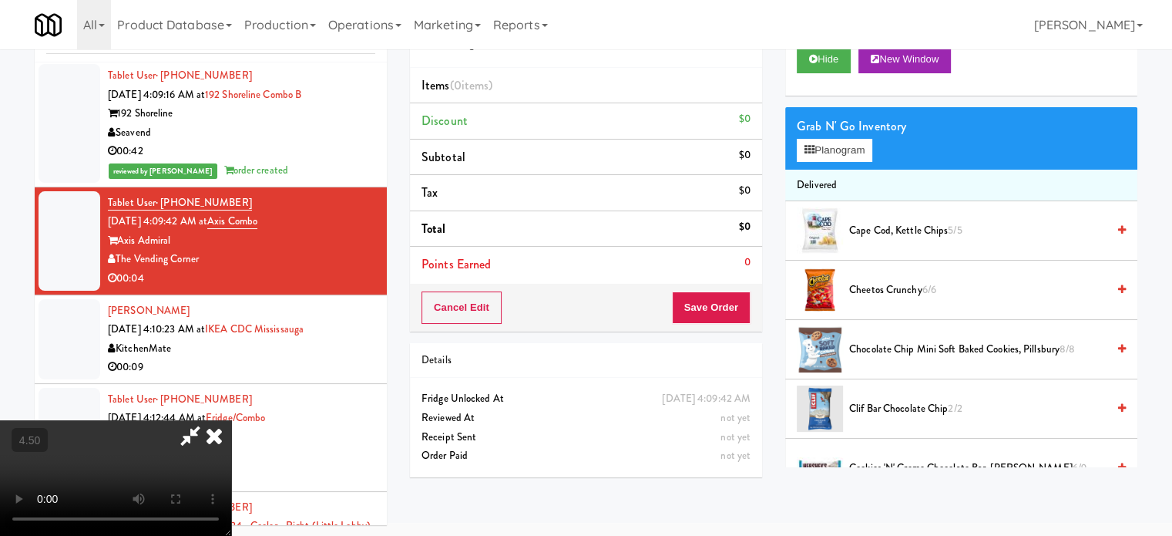
click at [231, 420] on video at bounding box center [115, 478] width 231 height 116
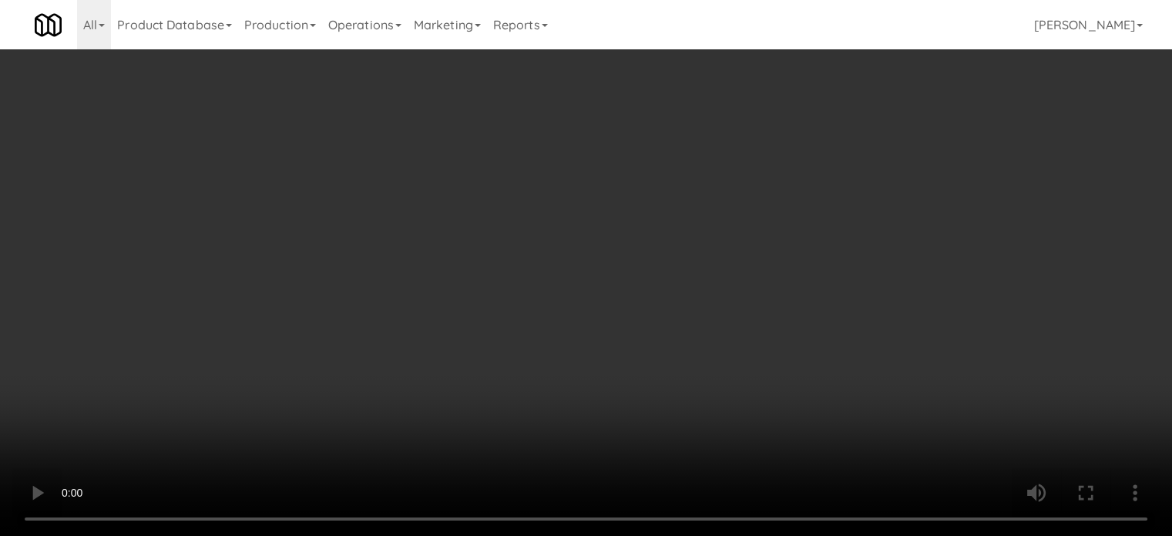
scroll to position [5532, 0]
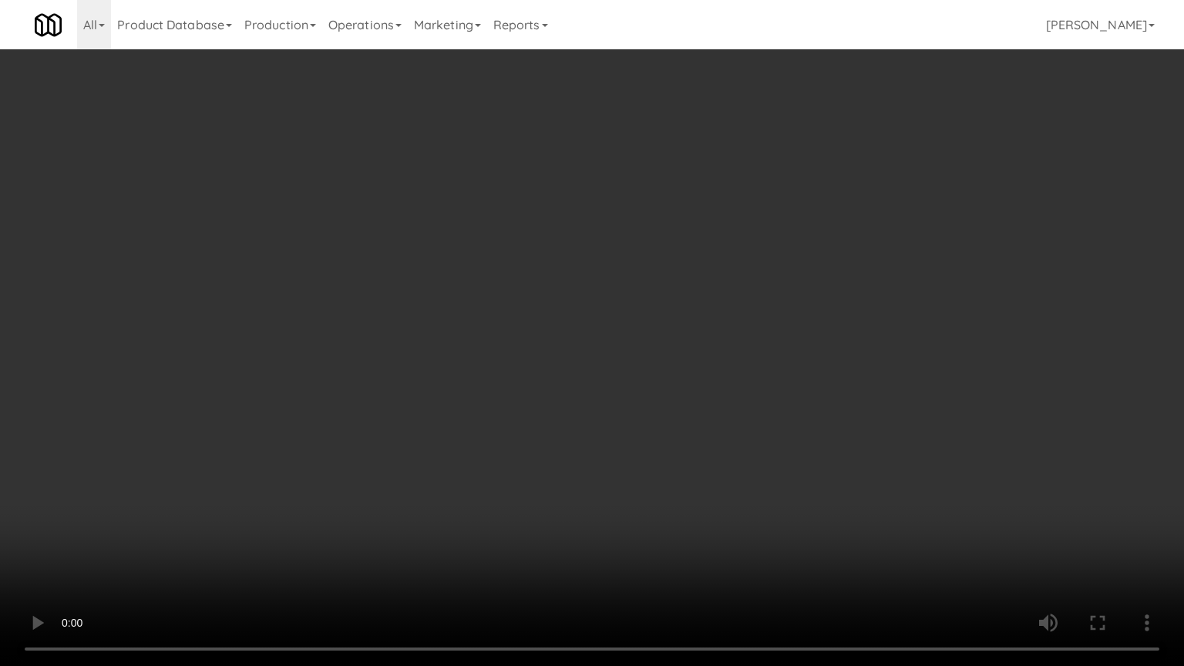
drag, startPoint x: 398, startPoint y: 382, endPoint x: 437, endPoint y: 341, distance: 56.2
click at [401, 382] on video at bounding box center [592, 333] width 1184 height 666
drag, startPoint x: 254, startPoint y: 547, endPoint x: 354, endPoint y: 435, distance: 150.2
click at [254, 535] on video at bounding box center [592, 333] width 1184 height 666
click at [388, 365] on video at bounding box center [592, 333] width 1184 height 666
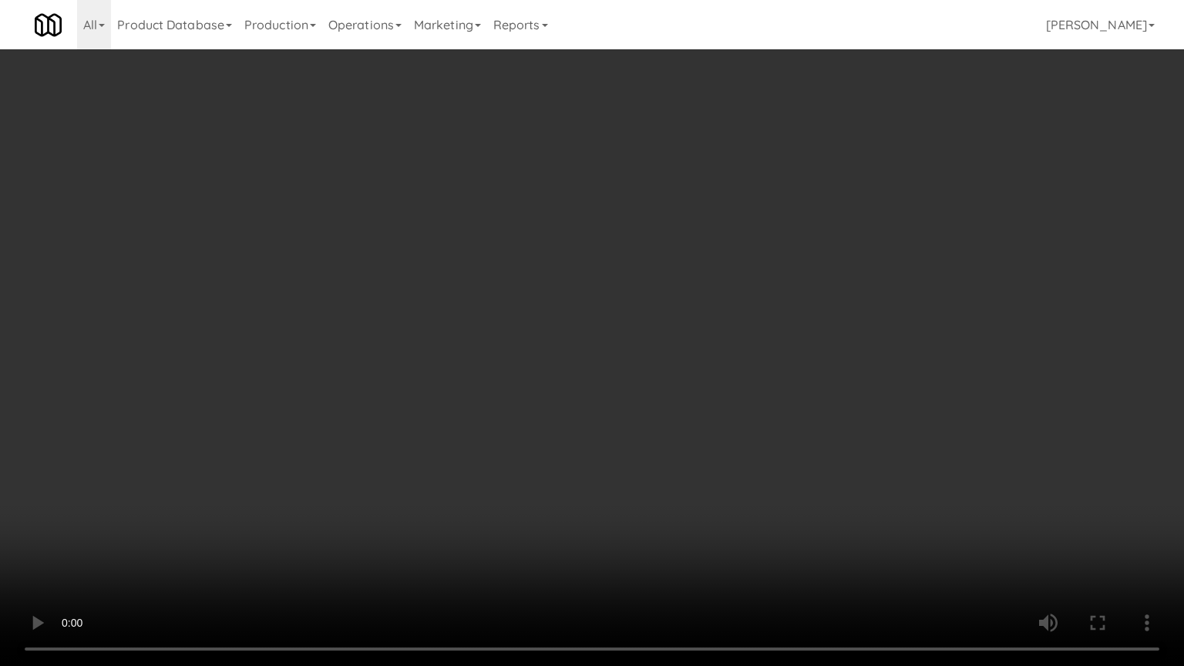
click at [240, 506] on video at bounding box center [592, 333] width 1184 height 666
click at [325, 425] on video at bounding box center [592, 333] width 1184 height 666
click at [331, 418] on video at bounding box center [592, 333] width 1184 height 666
click at [340, 419] on video at bounding box center [592, 333] width 1184 height 666
click at [342, 415] on video at bounding box center [592, 333] width 1184 height 666
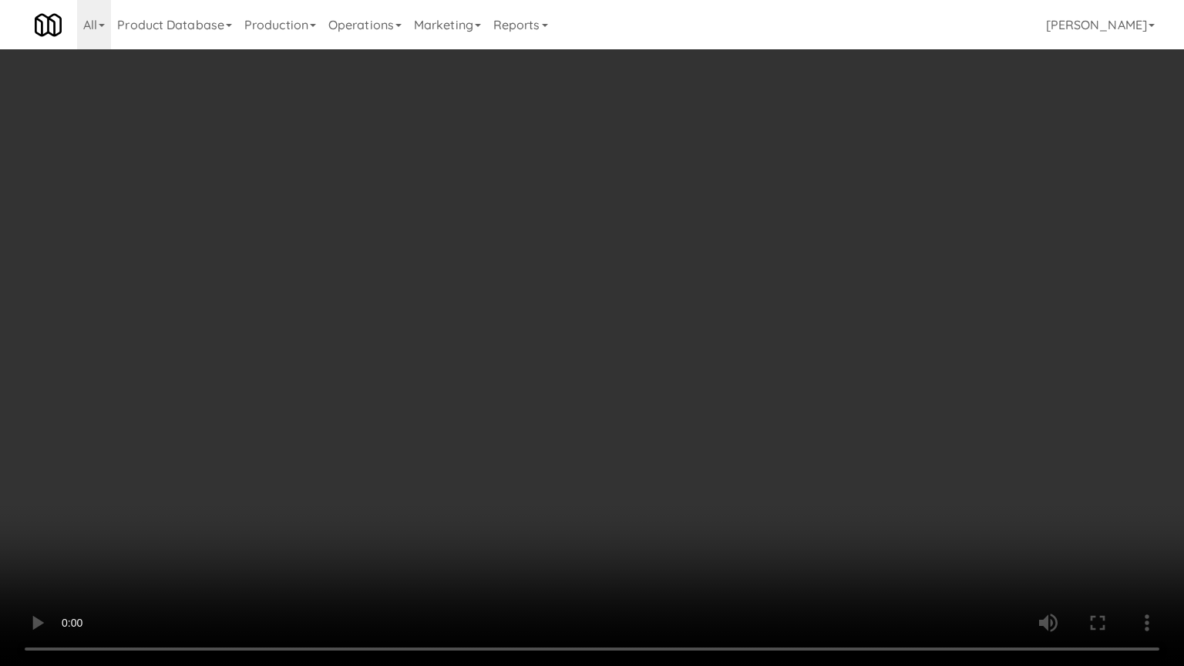
click at [388, 423] on video at bounding box center [592, 333] width 1184 height 666
click at [376, 422] on video at bounding box center [592, 333] width 1184 height 666
click at [410, 406] on video at bounding box center [592, 333] width 1184 height 666
click at [400, 406] on video at bounding box center [592, 333] width 1184 height 666
click at [503, 416] on video at bounding box center [592, 333] width 1184 height 666
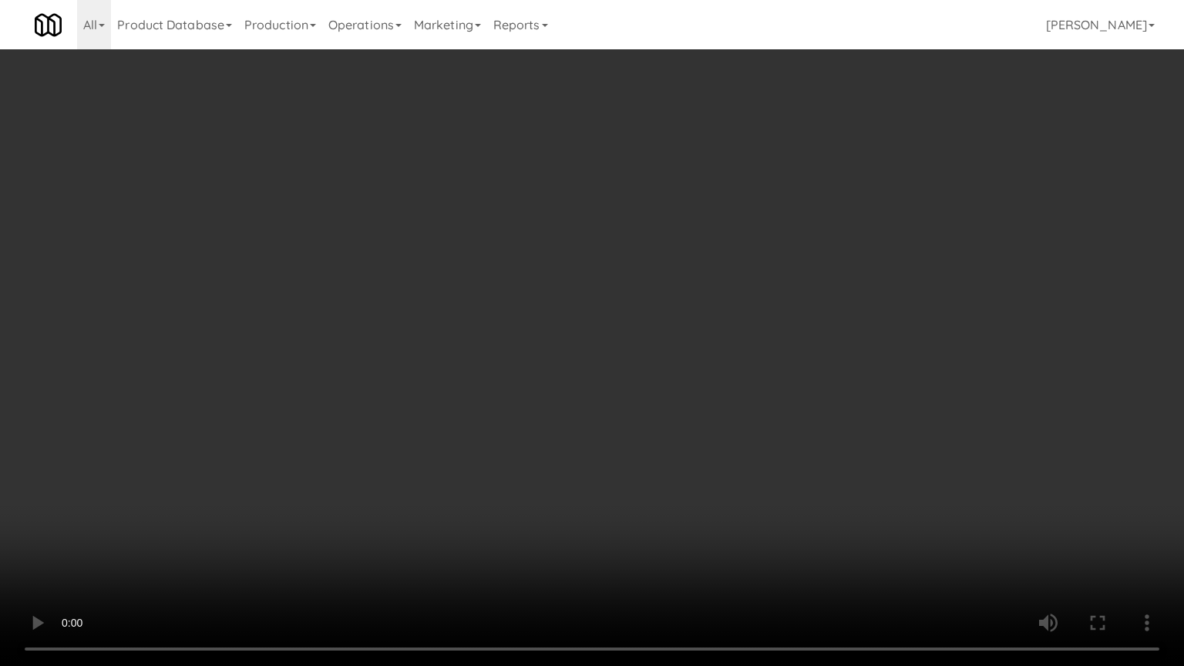
click at [456, 413] on video at bounding box center [592, 333] width 1184 height 666
click at [534, 422] on video at bounding box center [592, 333] width 1184 height 666
click at [512, 422] on video at bounding box center [592, 333] width 1184 height 666
drag, startPoint x: 630, startPoint y: 407, endPoint x: 595, endPoint y: 412, distance: 35.1
click at [629, 408] on video at bounding box center [592, 333] width 1184 height 666
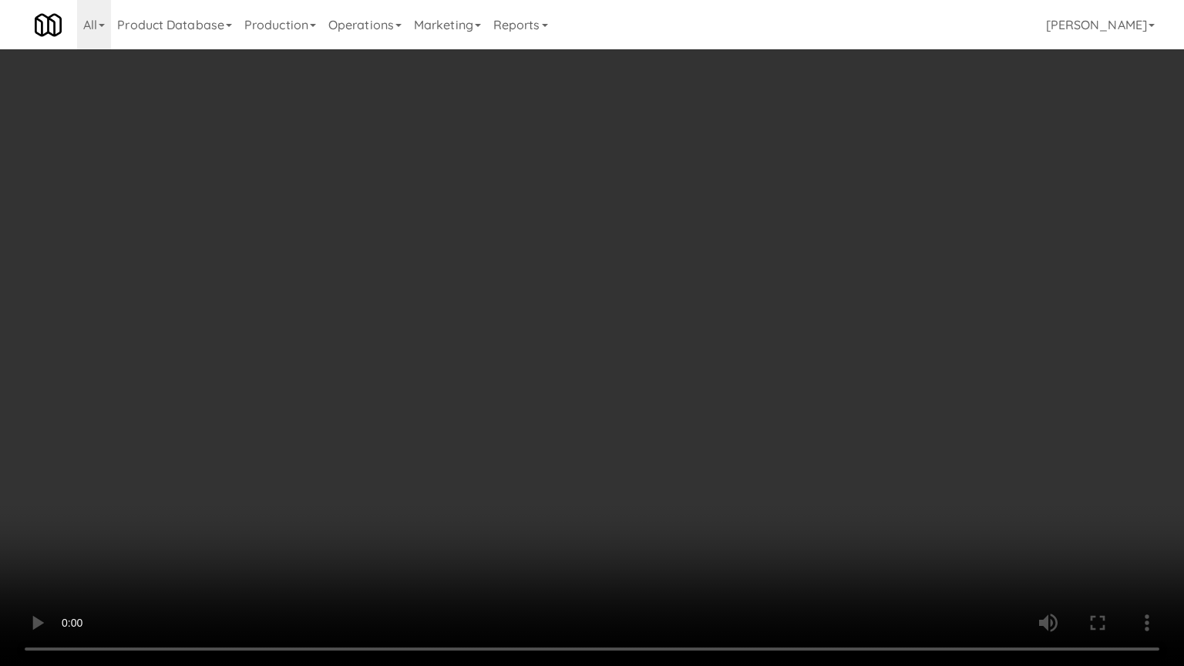
click at [552, 406] on video at bounding box center [592, 333] width 1184 height 666
click at [560, 405] on video at bounding box center [592, 333] width 1184 height 666
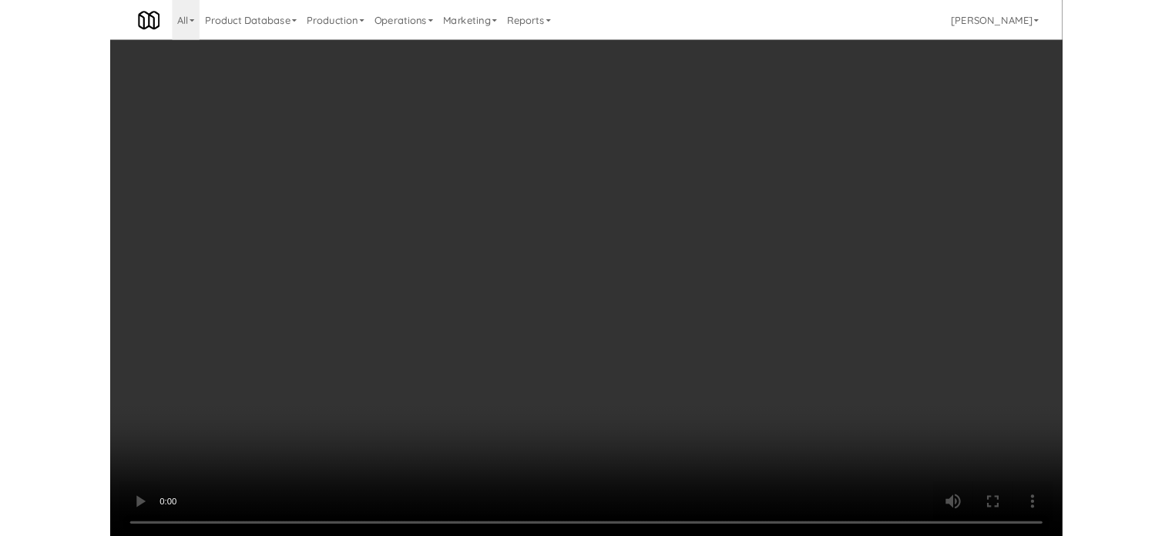
scroll to position [5589, 0]
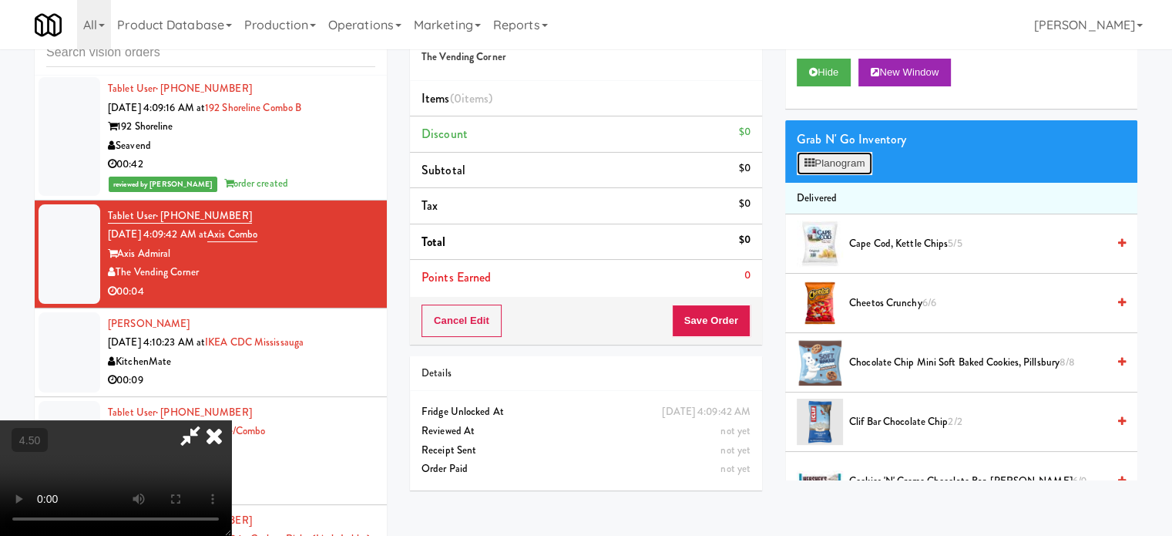
click at [829, 160] on button "Planogram" at bounding box center [835, 163] width 76 height 23
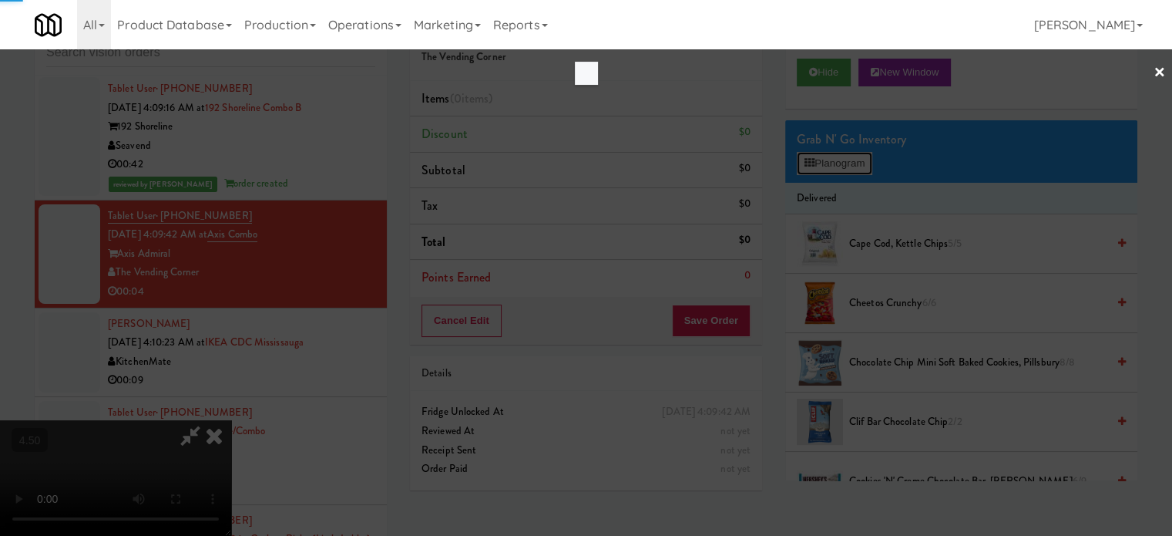
scroll to position [5532, 0]
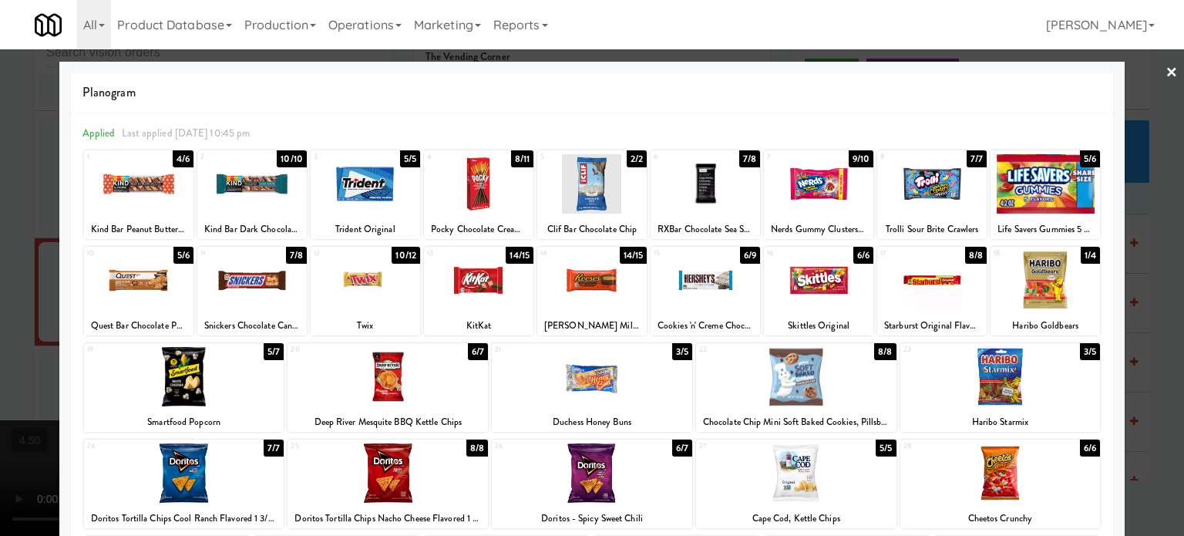
click at [1082, 353] on div "3/5" at bounding box center [1090, 351] width 20 height 17
click at [1165, 364] on div at bounding box center [592, 268] width 1184 height 536
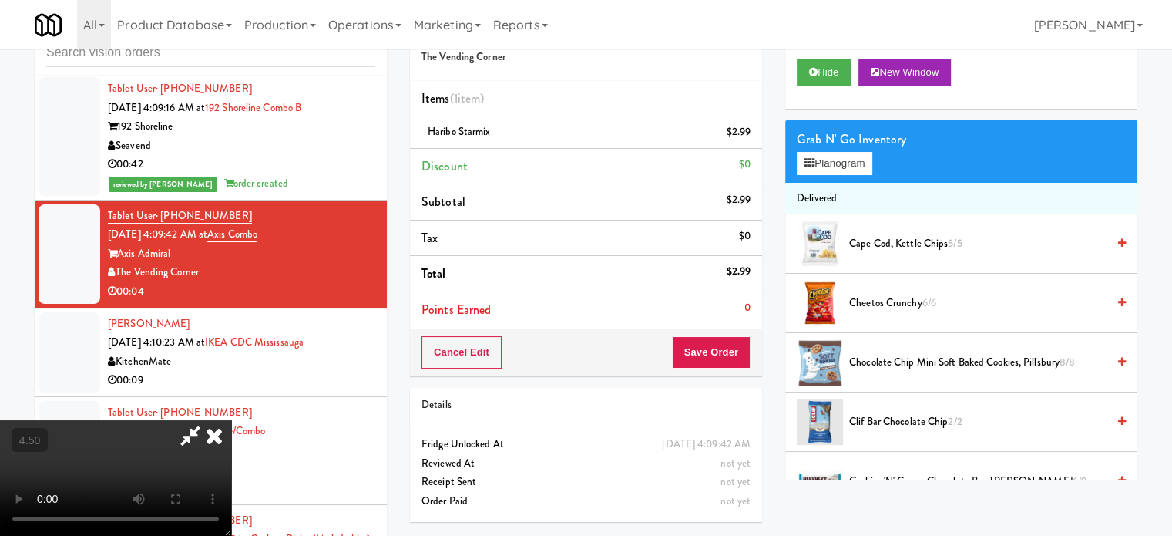
click at [231, 420] on video at bounding box center [115, 478] width 231 height 116
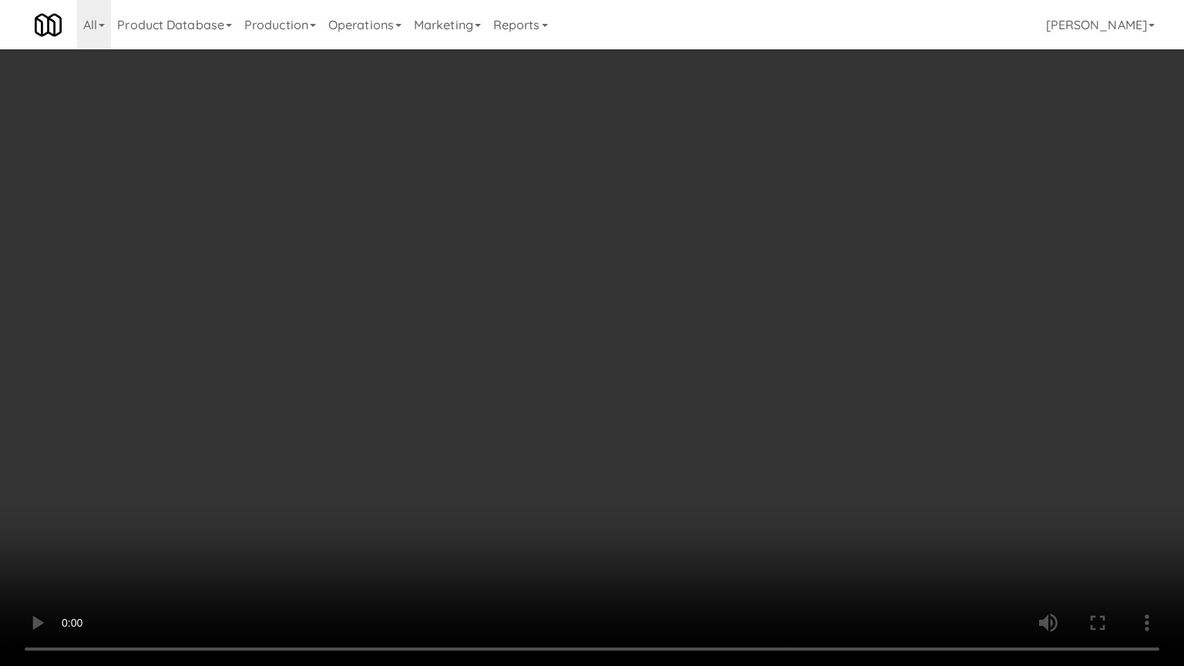
drag, startPoint x: 527, startPoint y: 376, endPoint x: 678, endPoint y: 263, distance: 188.8
click at [528, 375] on video at bounding box center [592, 333] width 1184 height 666
click at [669, 310] on video at bounding box center [592, 333] width 1184 height 666
click at [673, 304] on video at bounding box center [592, 333] width 1184 height 666
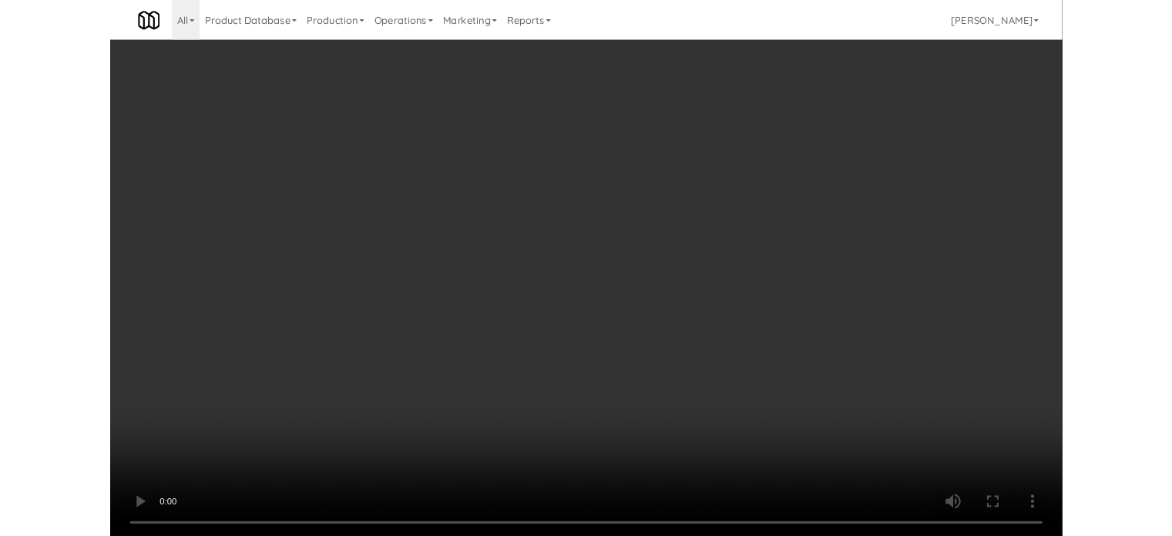
scroll to position [5589, 0]
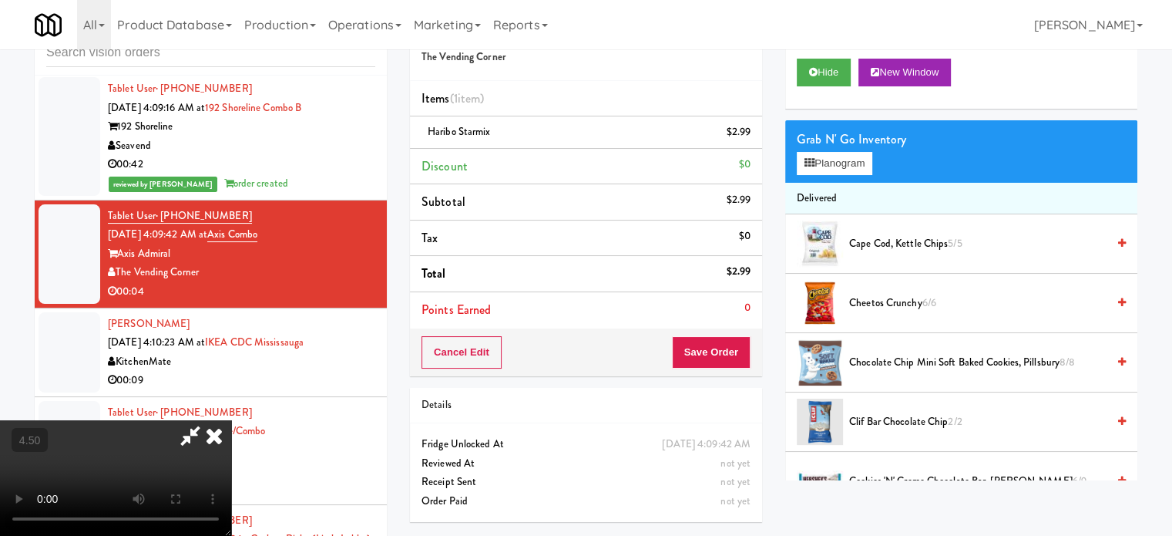
drag, startPoint x: 680, startPoint y: 67, endPoint x: 660, endPoint y: 197, distance: 131.0
click at [231, 420] on icon at bounding box center [214, 435] width 34 height 31
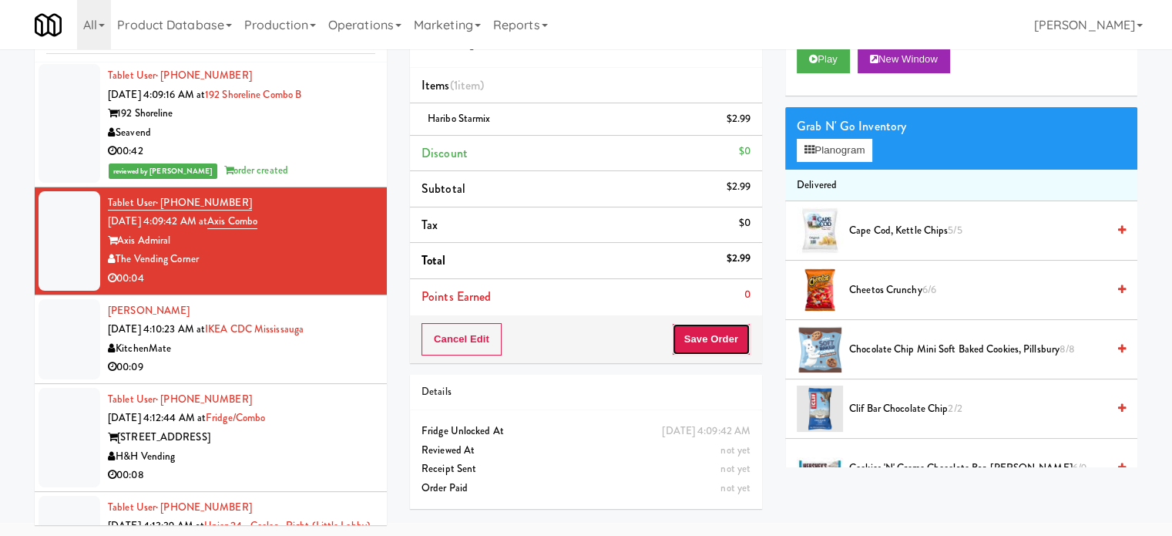
click at [701, 351] on button "Save Order" at bounding box center [711, 339] width 79 height 32
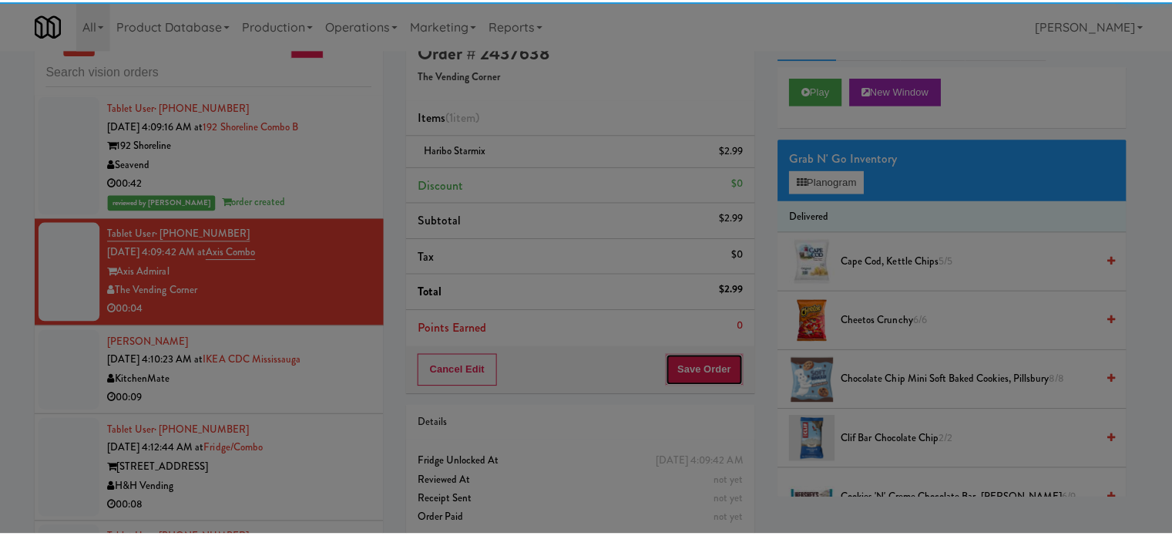
scroll to position [0, 0]
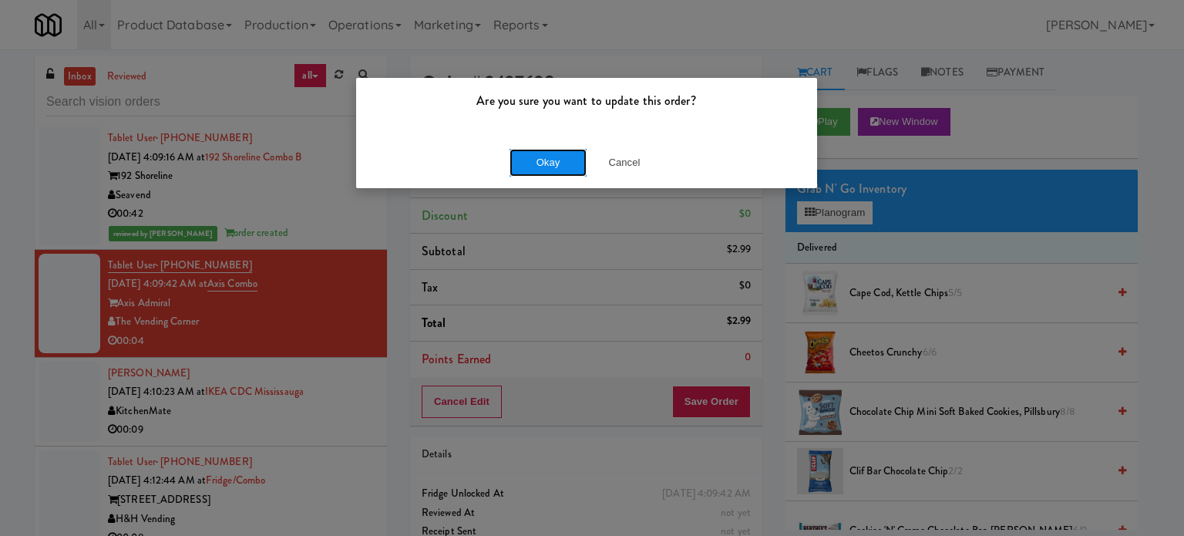
click at [542, 161] on button "Okay" at bounding box center [547, 163] width 77 height 28
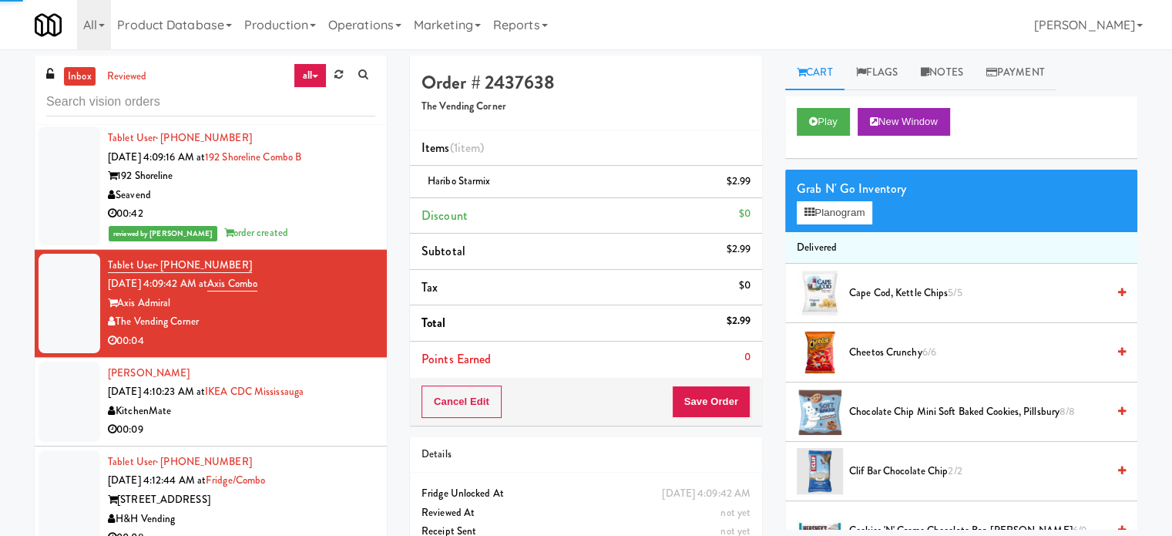
drag, startPoint x: 348, startPoint y: 402, endPoint x: 438, endPoint y: 350, distance: 104.3
click at [347, 403] on div "KitchenMate" at bounding box center [241, 411] width 267 height 19
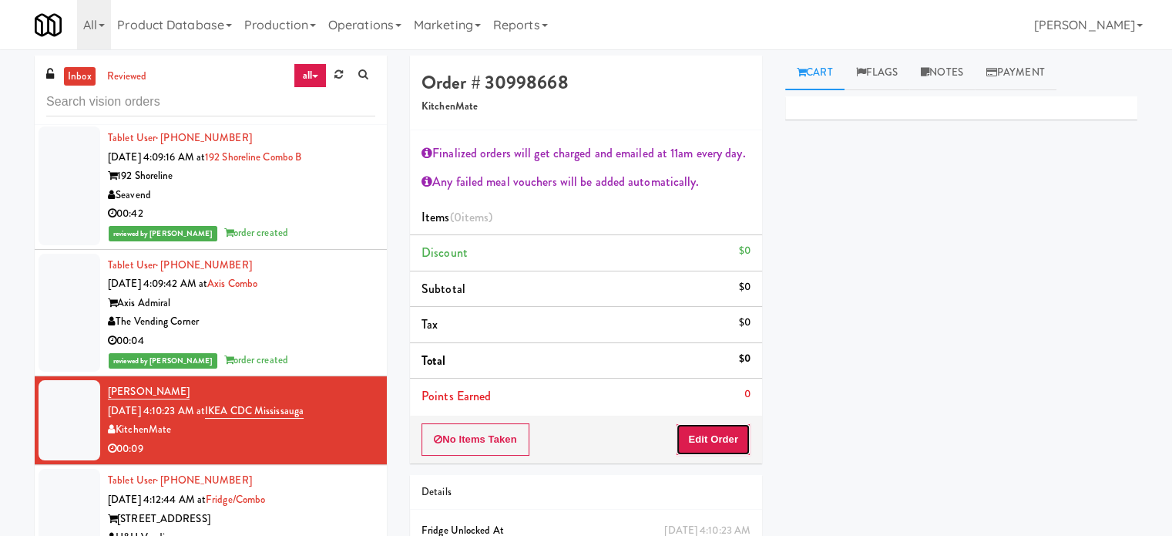
click at [703, 431] on button "Edit Order" at bounding box center [713, 439] width 75 height 32
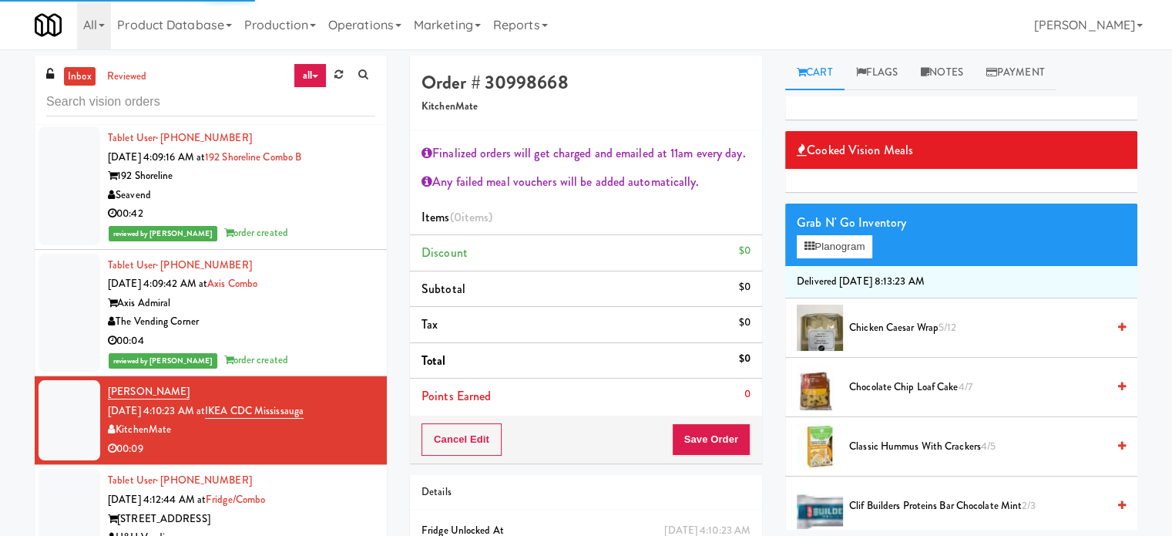
click at [886, 382] on span "Chocolate Chip Loaf Cake 4/7" at bounding box center [977, 387] width 257 height 19
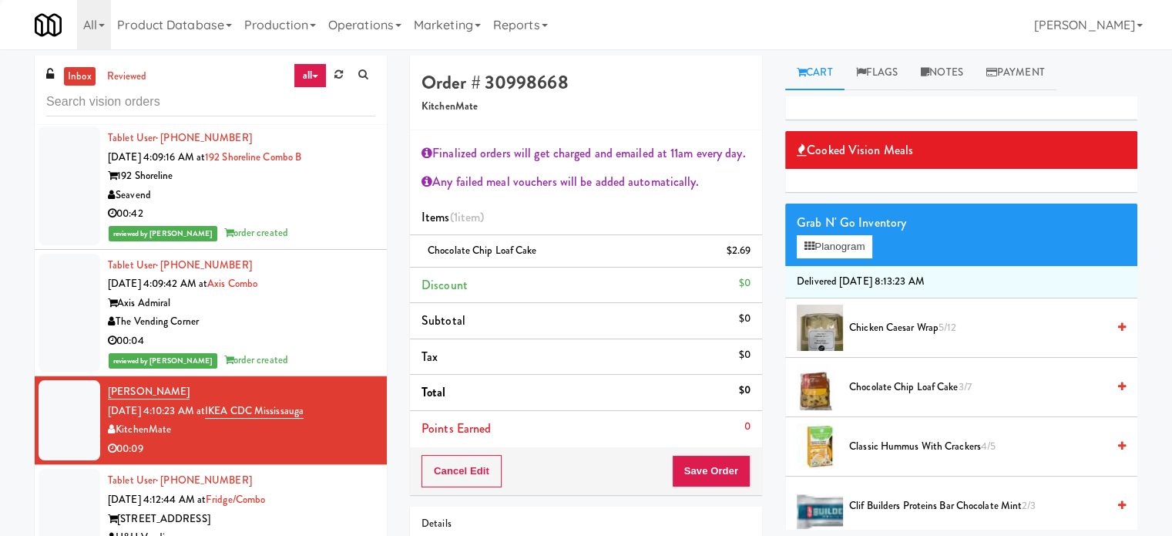
click at [886, 385] on span "Chocolate Chip Loaf Cake 3/7" at bounding box center [977, 387] width 257 height 19
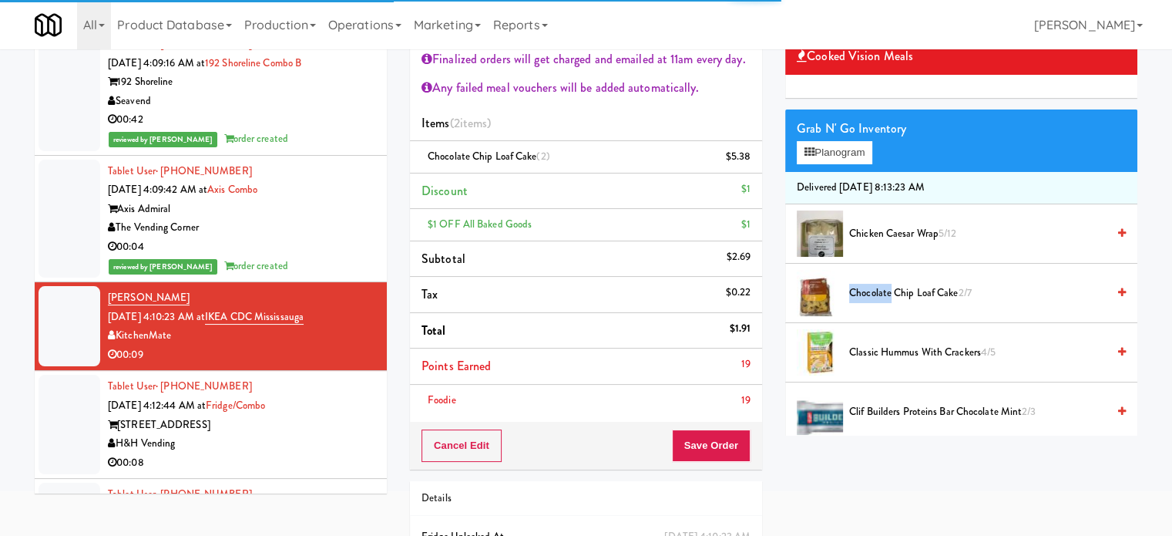
scroll to position [182, 0]
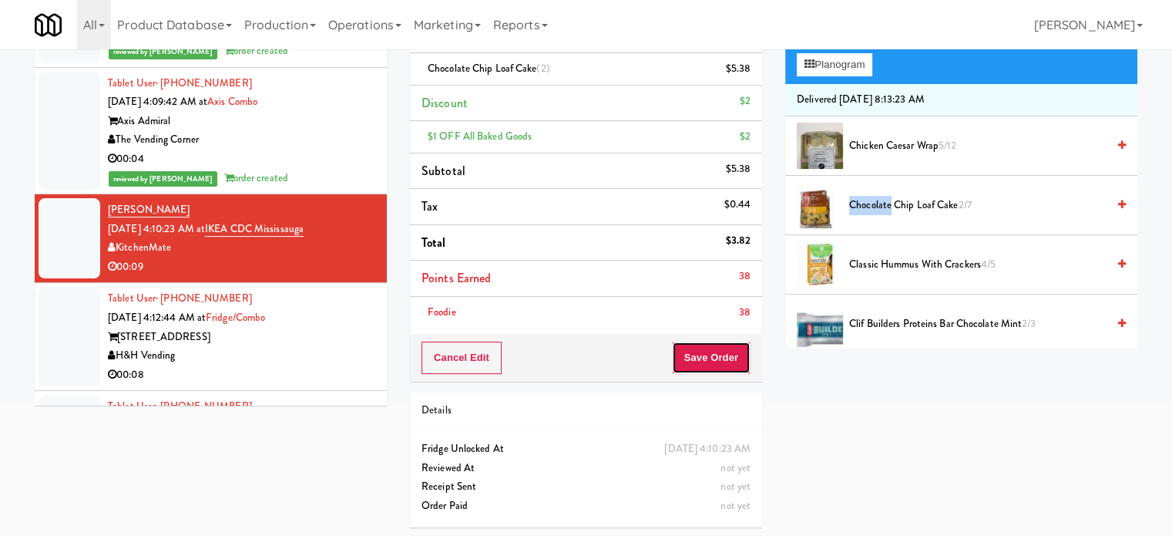
click at [713, 364] on button "Save Order" at bounding box center [711, 357] width 79 height 32
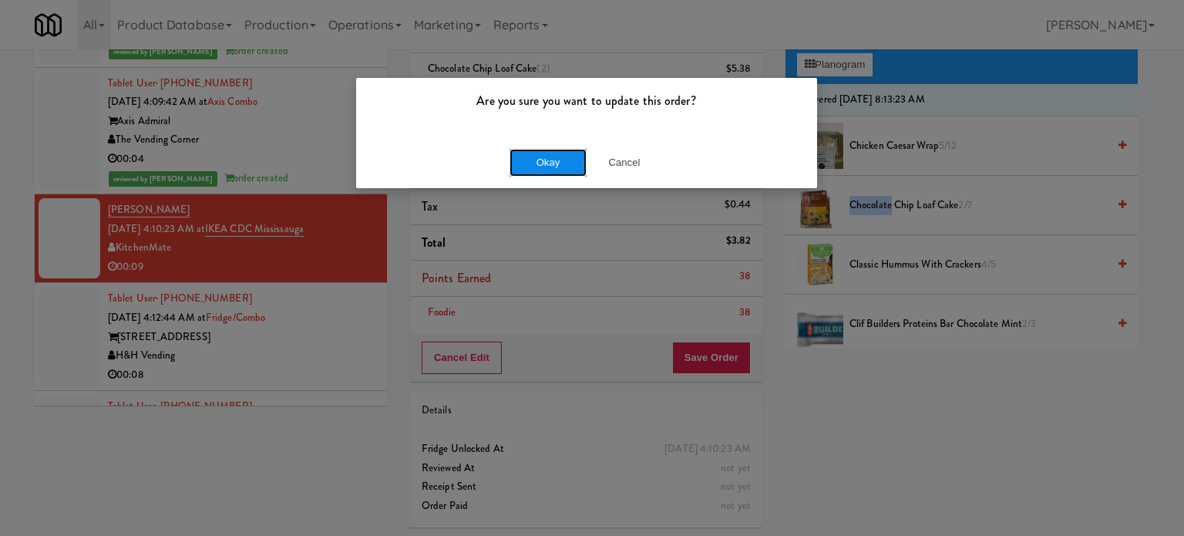
click at [565, 164] on button "Okay" at bounding box center [547, 163] width 77 height 28
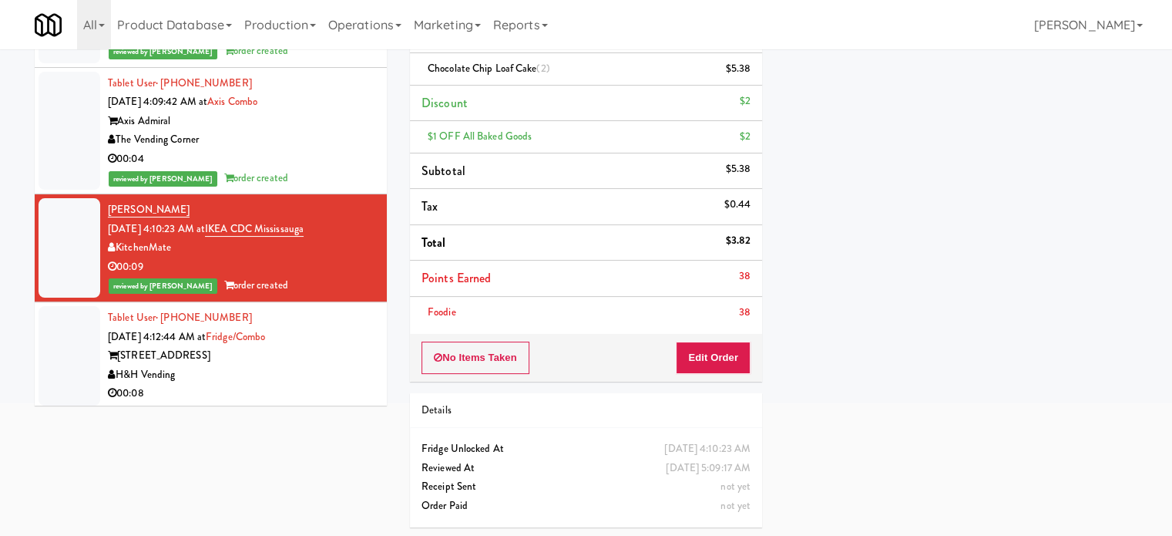
drag, startPoint x: 295, startPoint y: 393, endPoint x: 318, endPoint y: 378, distance: 26.7
click at [295, 393] on div "00:08" at bounding box center [241, 393] width 267 height 19
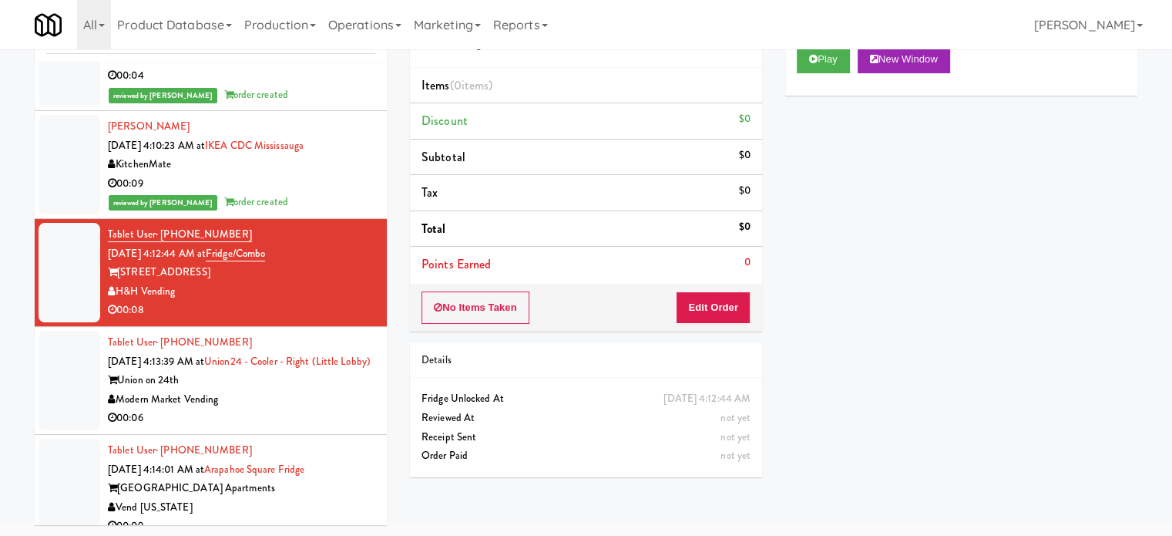
scroll to position [5815, 0]
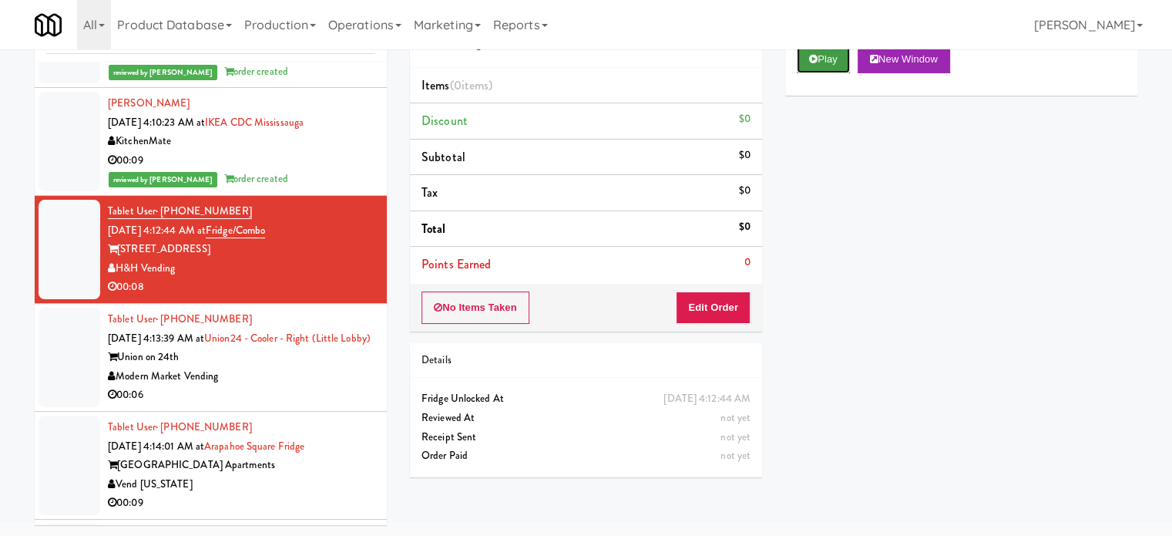
click at [825, 59] on button "Play" at bounding box center [823, 59] width 53 height 28
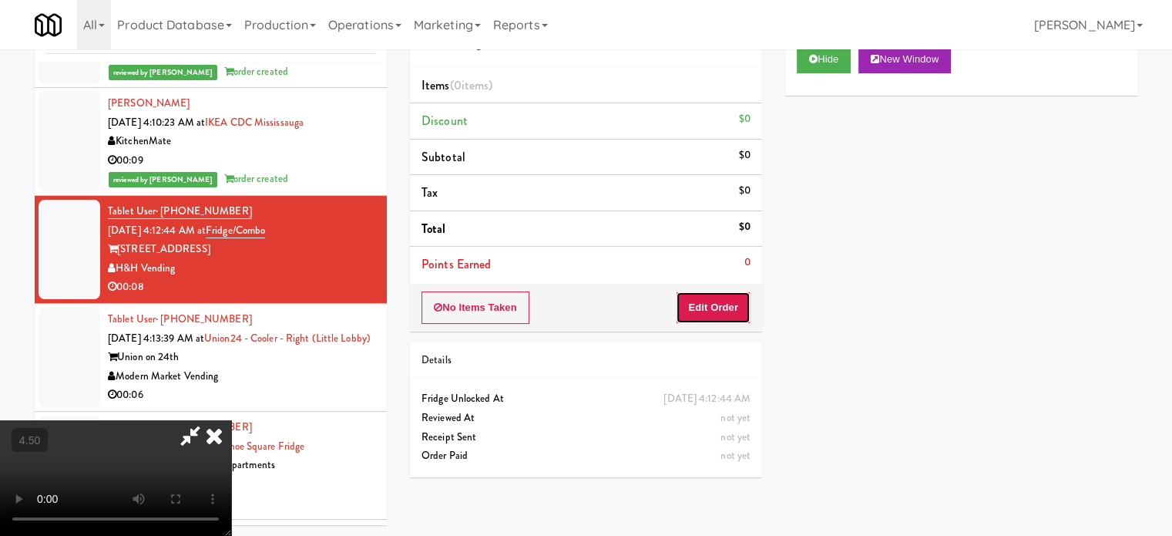
click at [711, 313] on button "Edit Order" at bounding box center [713, 307] width 75 height 32
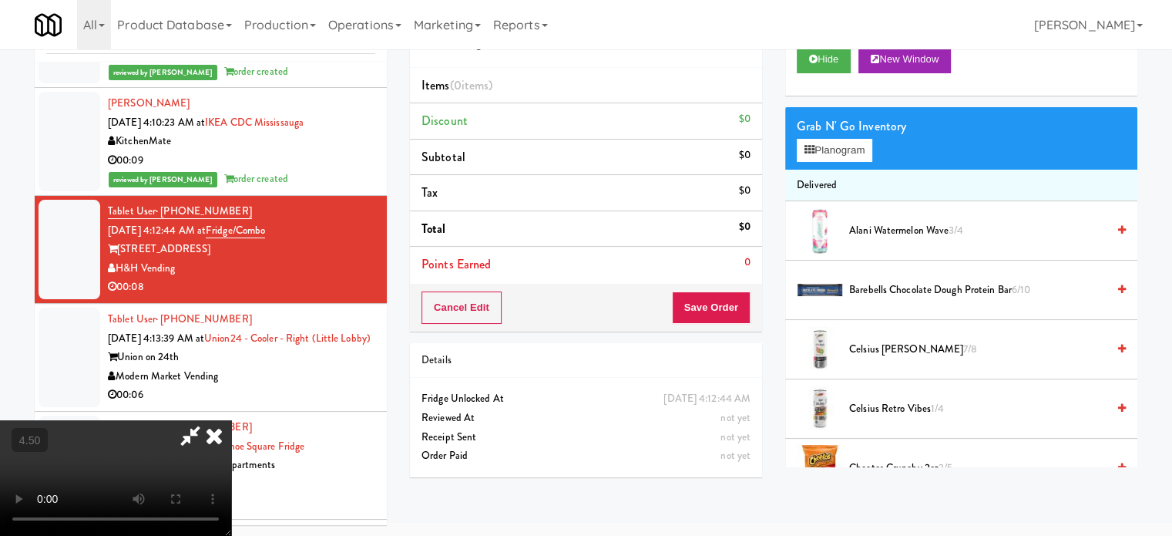
drag, startPoint x: 462, startPoint y: 379, endPoint x: 469, endPoint y: 374, distance: 8.8
click at [231, 420] on video at bounding box center [115, 478] width 231 height 116
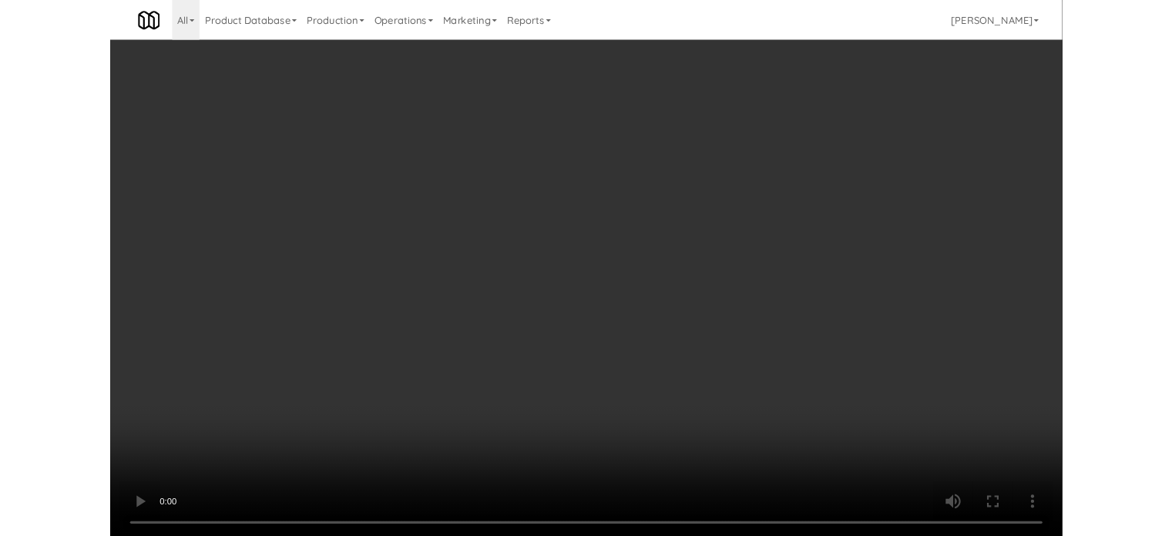
scroll to position [5758, 0]
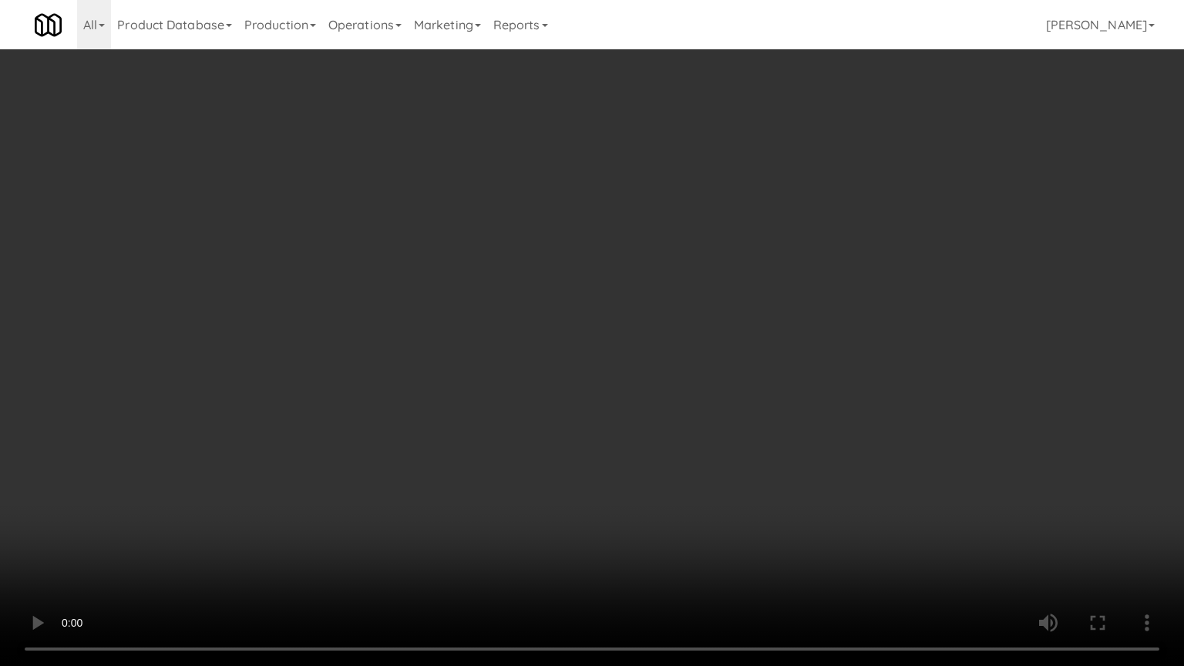
click at [548, 351] on video at bounding box center [592, 333] width 1184 height 666
click at [553, 349] on video at bounding box center [592, 333] width 1184 height 666
drag, startPoint x: 184, startPoint y: 554, endPoint x: 422, endPoint y: 387, distance: 290.4
click at [187, 535] on video at bounding box center [592, 333] width 1184 height 666
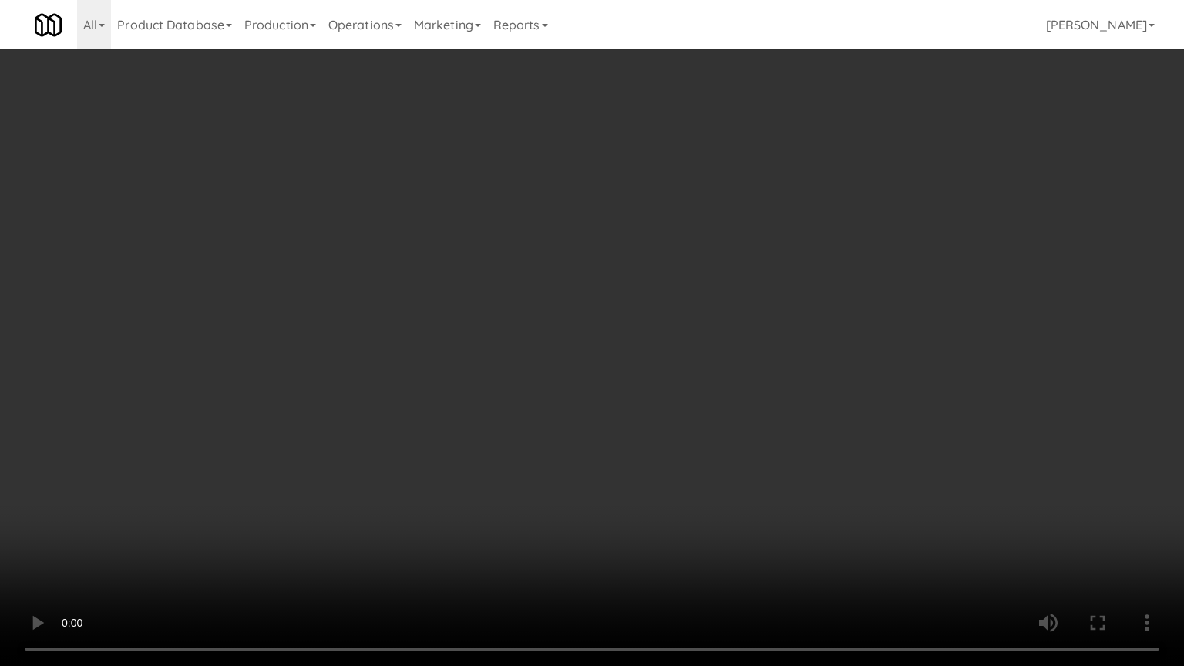
click at [419, 388] on video at bounding box center [592, 333] width 1184 height 666
click at [447, 388] on video at bounding box center [592, 333] width 1184 height 666
click at [449, 386] on video at bounding box center [592, 333] width 1184 height 666
click at [457, 379] on video at bounding box center [592, 333] width 1184 height 666
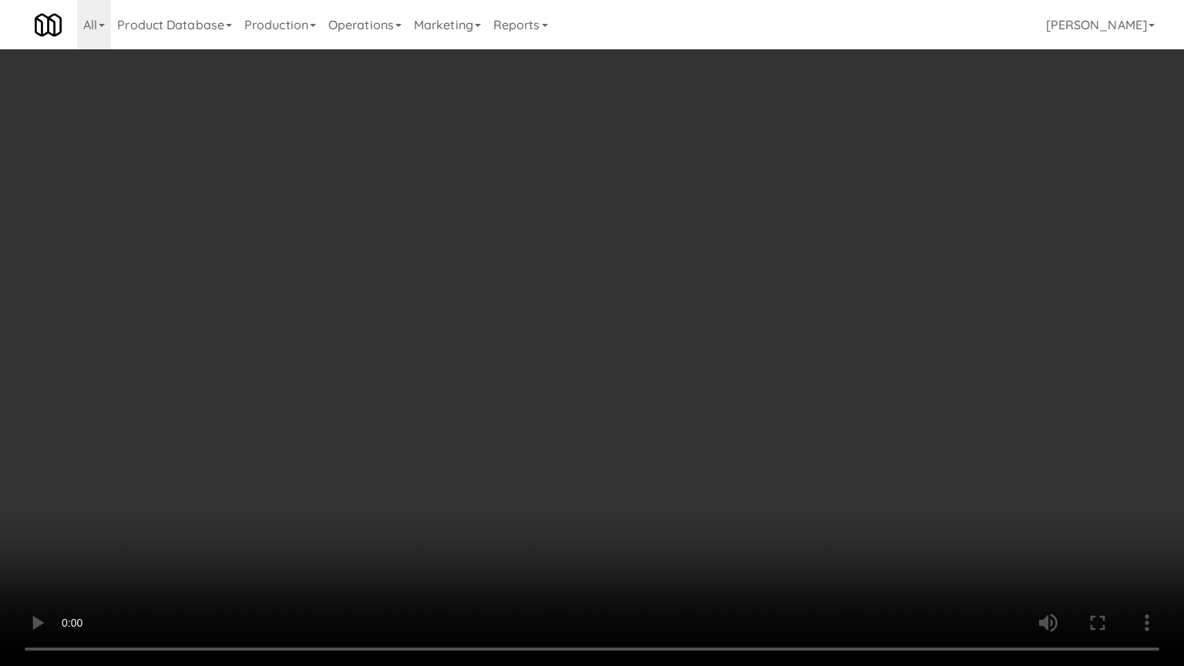
click at [457, 379] on video at bounding box center [592, 333] width 1184 height 666
click at [462, 375] on video at bounding box center [592, 333] width 1184 height 666
click at [520, 382] on video at bounding box center [592, 333] width 1184 height 666
click at [515, 386] on video at bounding box center [592, 333] width 1184 height 666
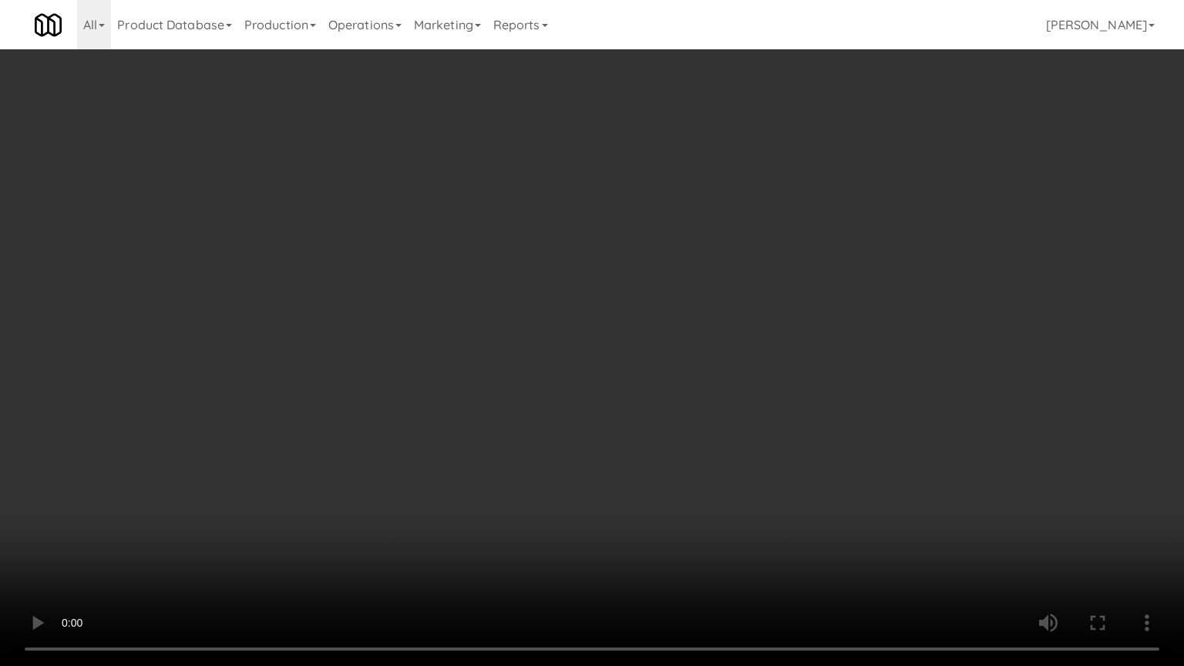
click at [521, 385] on video at bounding box center [592, 333] width 1184 height 666
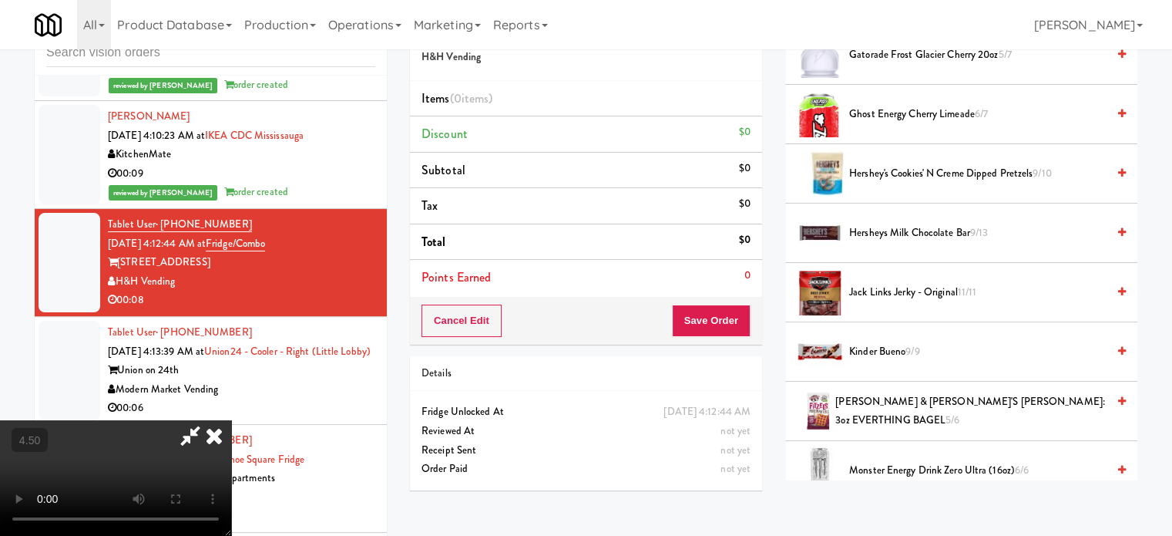
scroll to position [1924, 0]
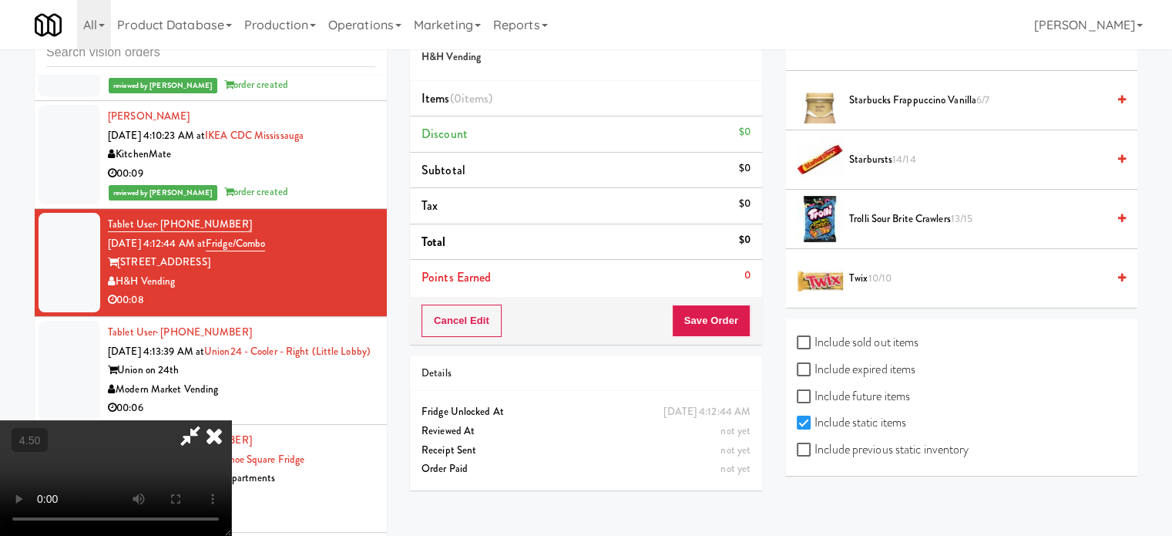
click at [916, 218] on span "Trolli Sour Brite Crawlers 13/15" at bounding box center [977, 219] width 257 height 19
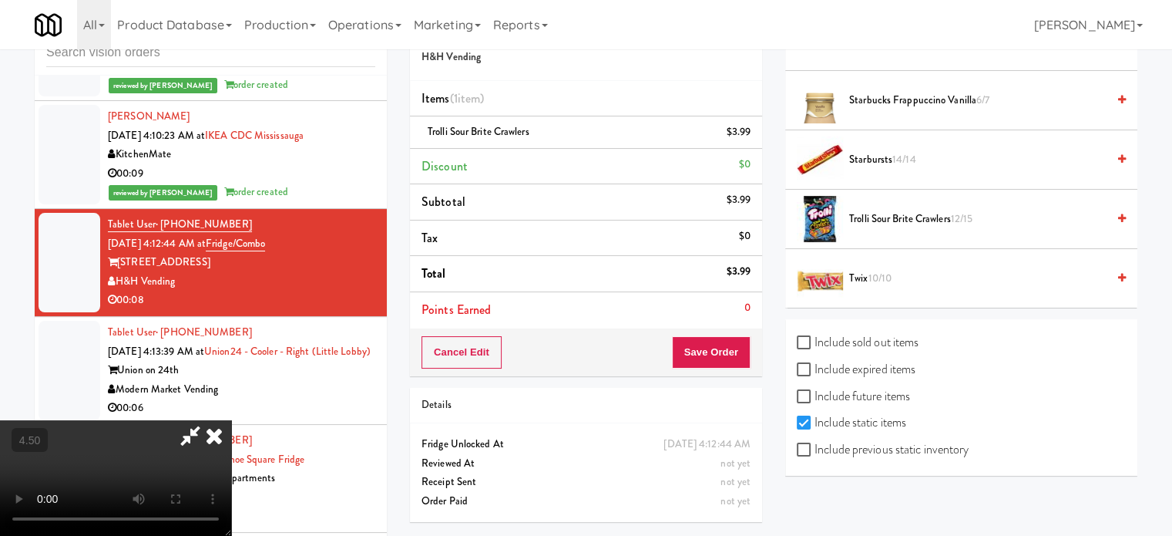
click at [876, 272] on span "10/10" at bounding box center [880, 278] width 24 height 15
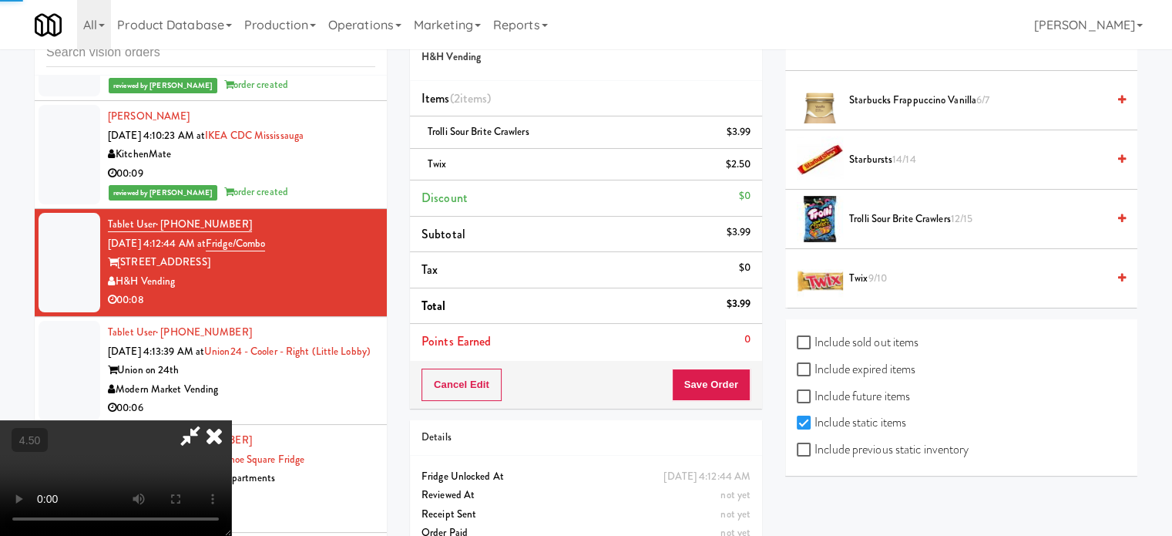
click at [231, 420] on video at bounding box center [115, 478] width 231 height 116
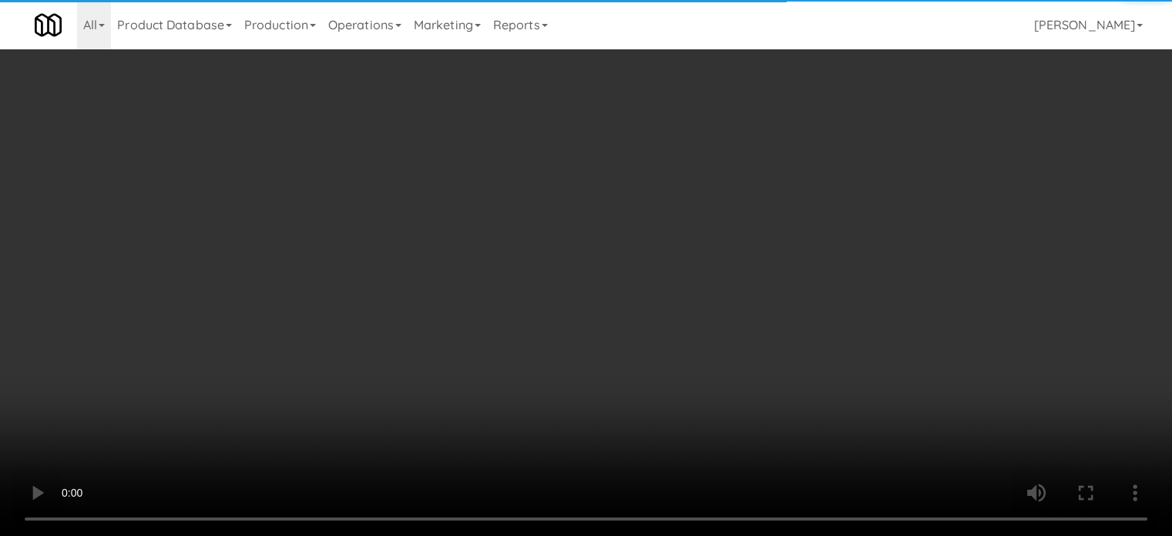
scroll to position [5758, 0]
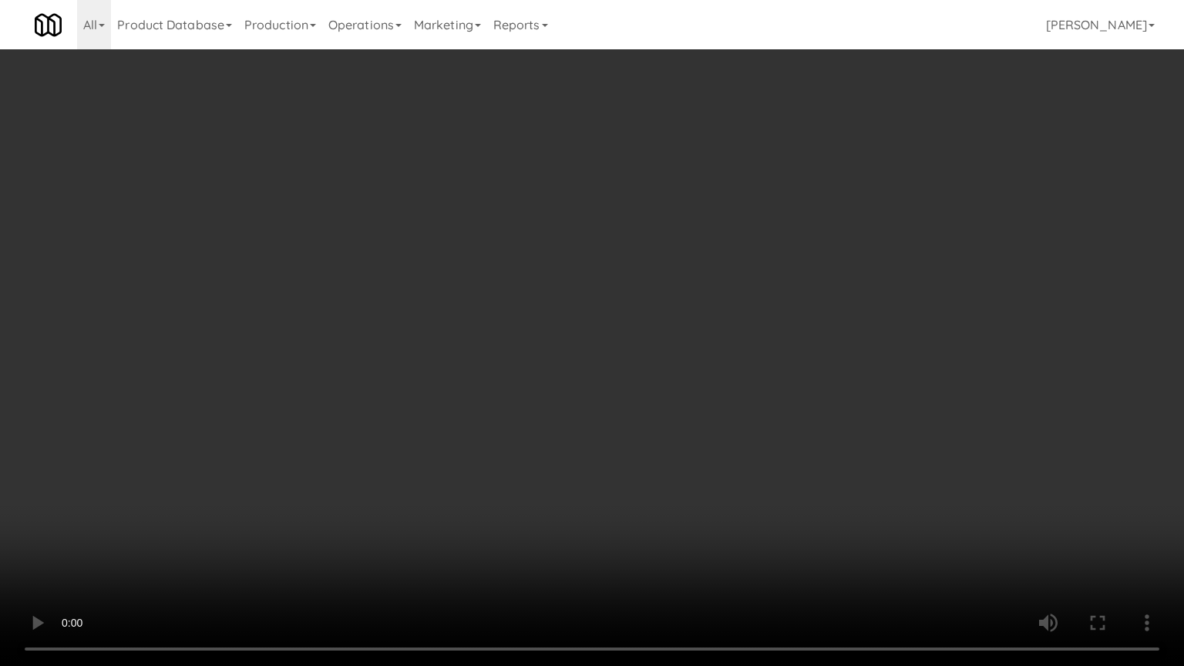
click at [230, 419] on video at bounding box center [592, 333] width 1184 height 666
click at [573, 290] on video at bounding box center [592, 333] width 1184 height 666
click at [583, 287] on video at bounding box center [592, 333] width 1184 height 666
click at [584, 287] on video at bounding box center [592, 333] width 1184 height 666
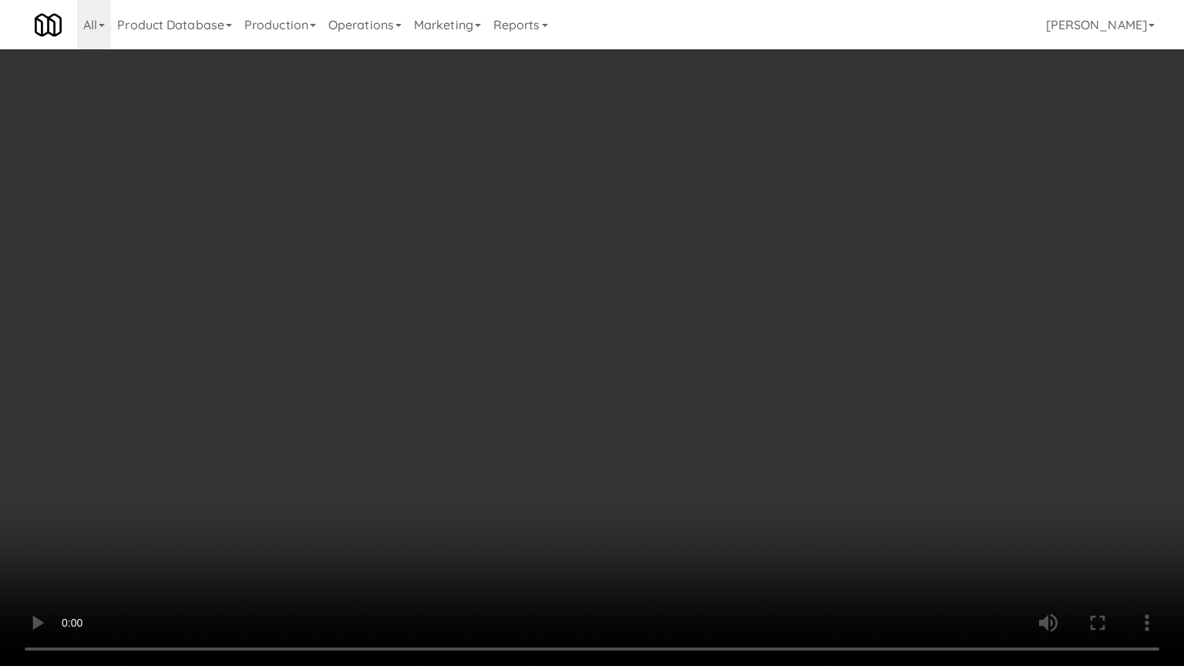
click at [587, 283] on video at bounding box center [592, 333] width 1184 height 666
click at [602, 298] on video at bounding box center [592, 333] width 1184 height 666
click at [663, 299] on video at bounding box center [592, 333] width 1184 height 666
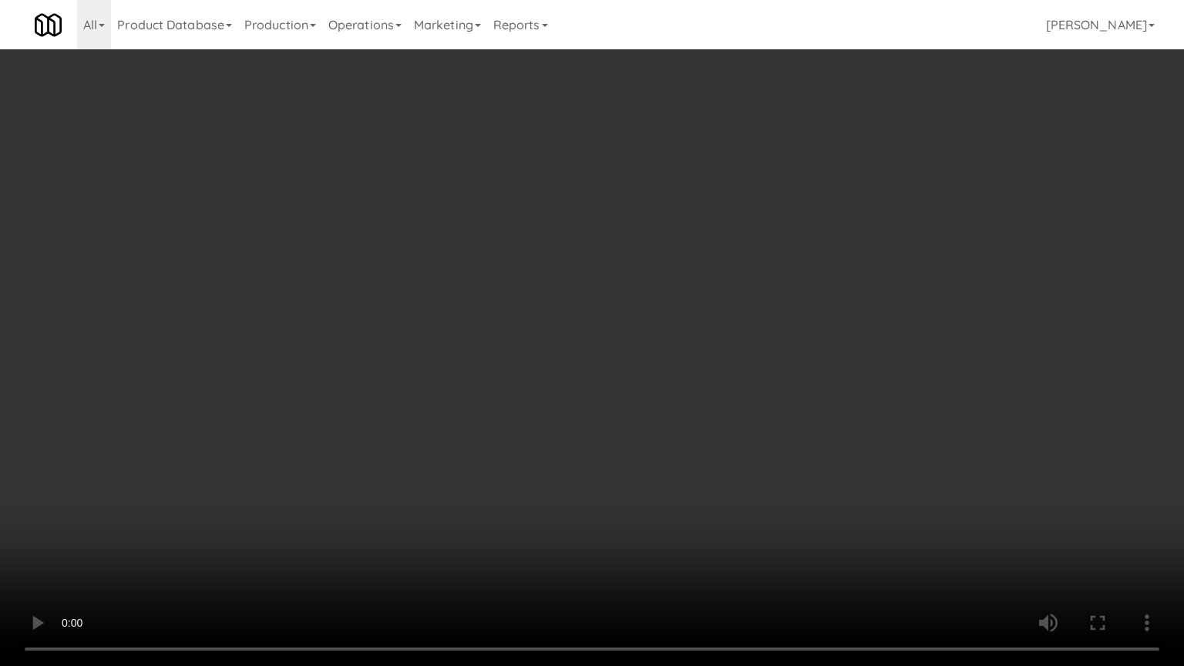
click at [643, 293] on video at bounding box center [592, 333] width 1184 height 666
click at [217, 535] on video at bounding box center [592, 333] width 1184 height 666
click at [392, 398] on video at bounding box center [592, 333] width 1184 height 666
click at [516, 365] on video at bounding box center [592, 333] width 1184 height 666
click at [584, 287] on video at bounding box center [592, 333] width 1184 height 666
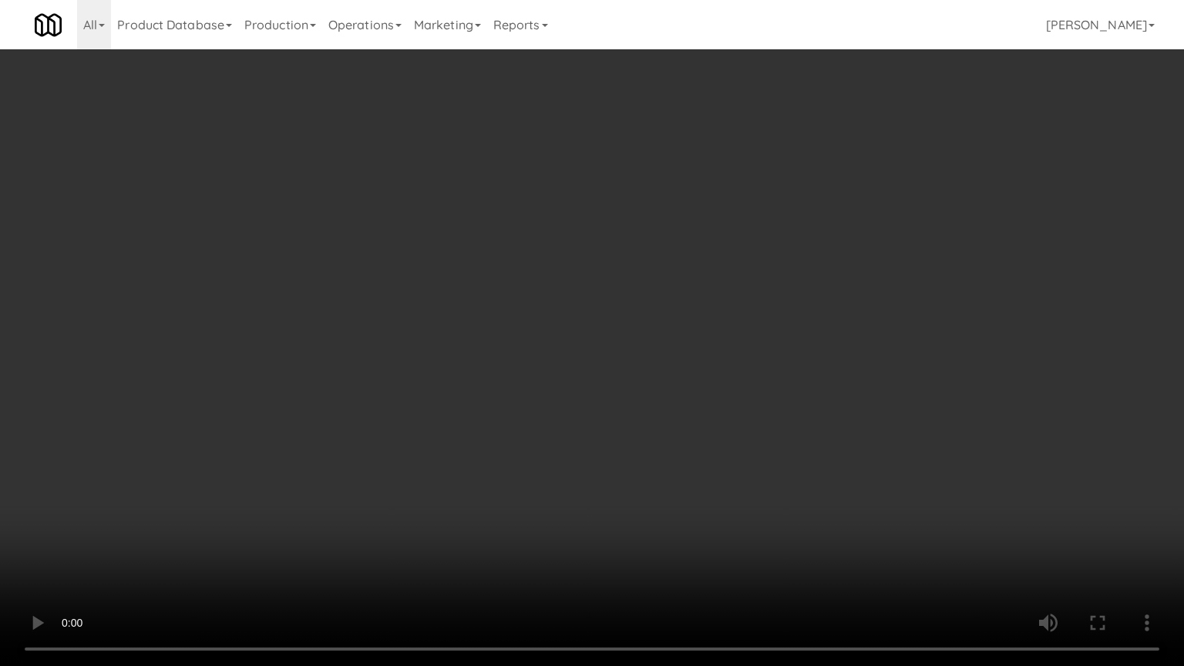
click at [590, 289] on video at bounding box center [592, 333] width 1184 height 666
click at [590, 287] on video at bounding box center [592, 333] width 1184 height 666
click at [608, 287] on video at bounding box center [592, 333] width 1184 height 666
click at [635, 294] on video at bounding box center [592, 333] width 1184 height 666
click at [635, 296] on video at bounding box center [592, 333] width 1184 height 666
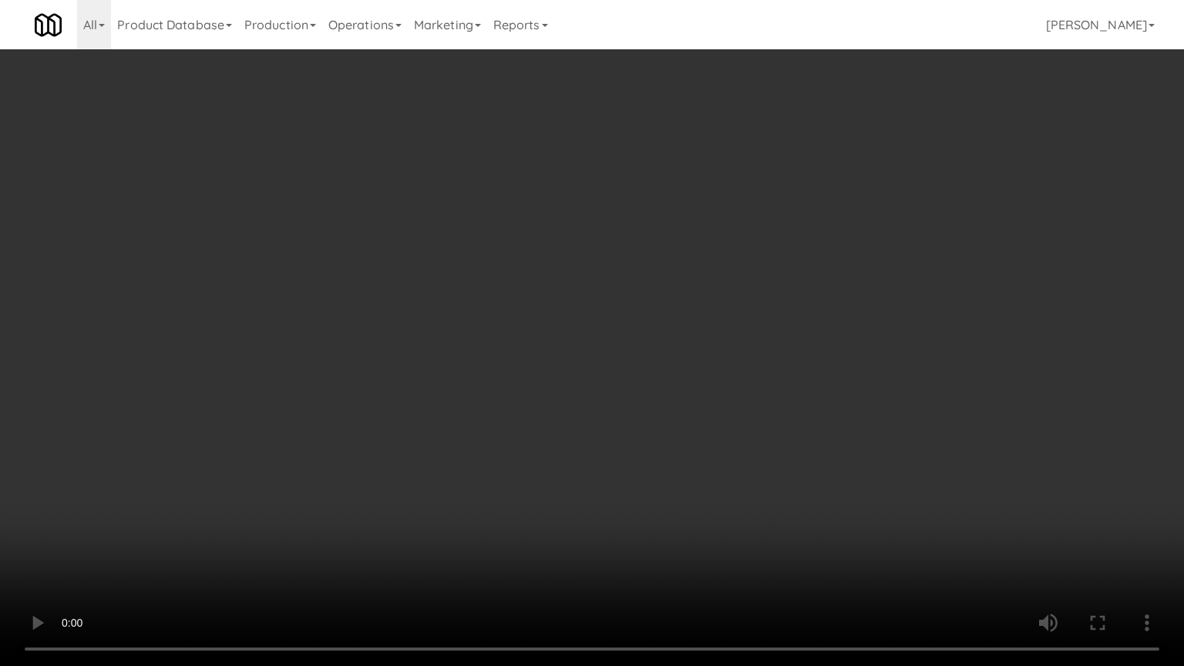
click at [680, 269] on video at bounding box center [592, 333] width 1184 height 666
click at [681, 268] on video at bounding box center [592, 333] width 1184 height 666
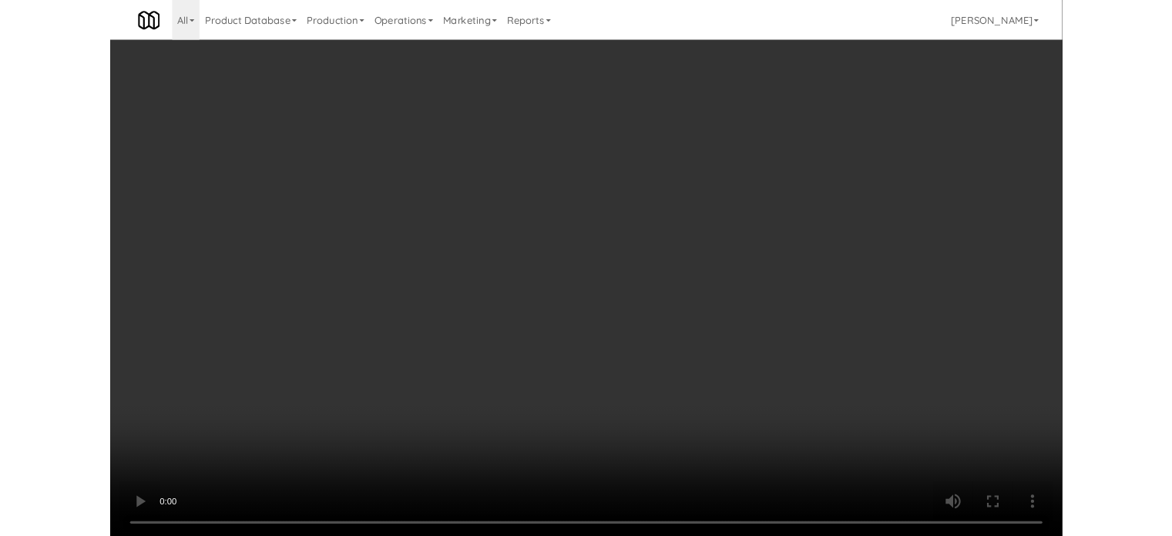
scroll to position [5815, 0]
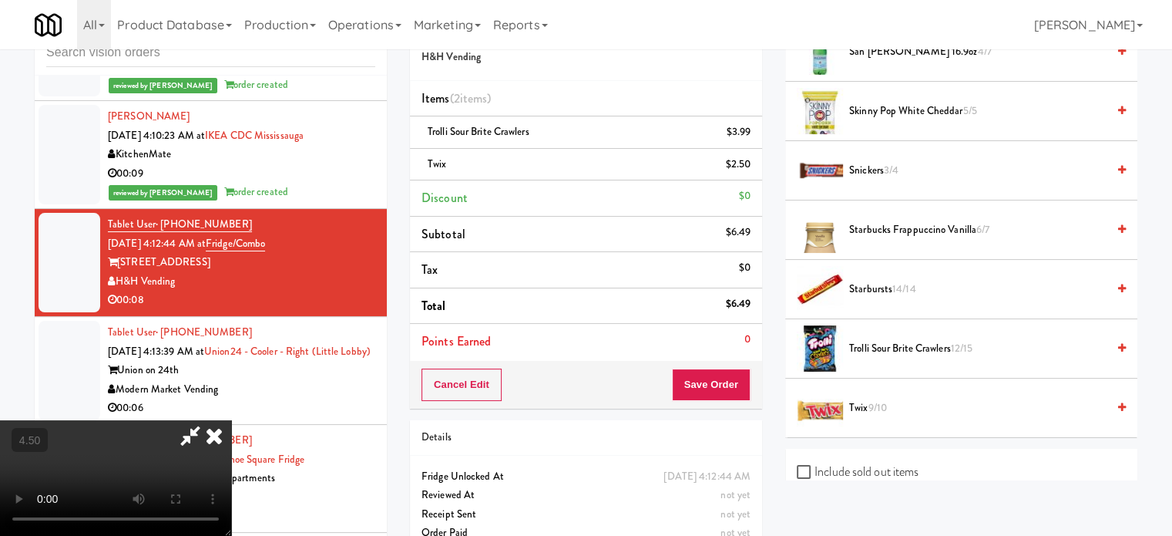
click at [231, 420] on div at bounding box center [115, 478] width 231 height 116
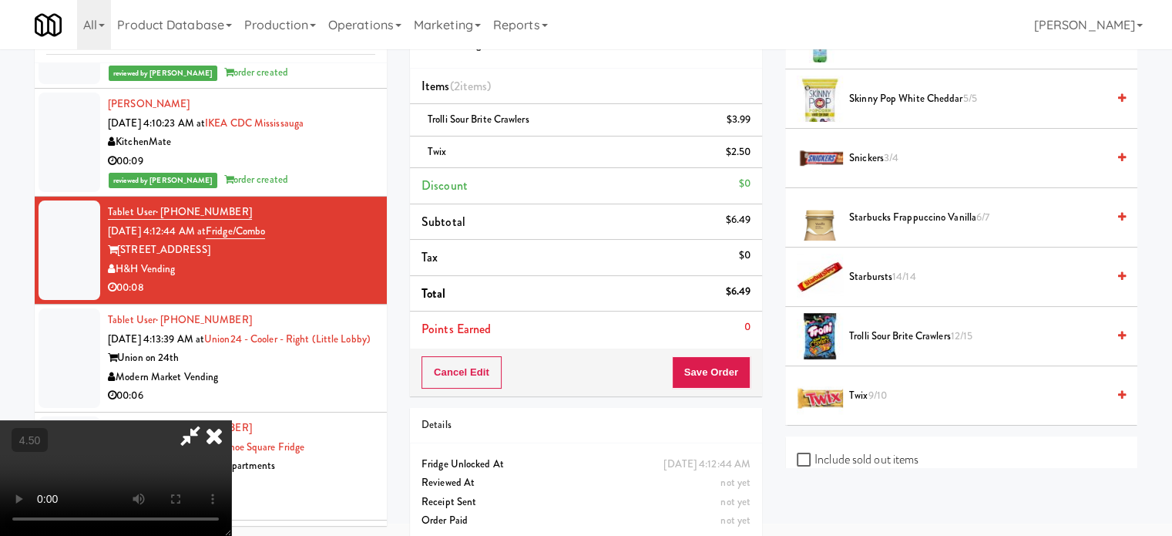
scroll to position [77, 0]
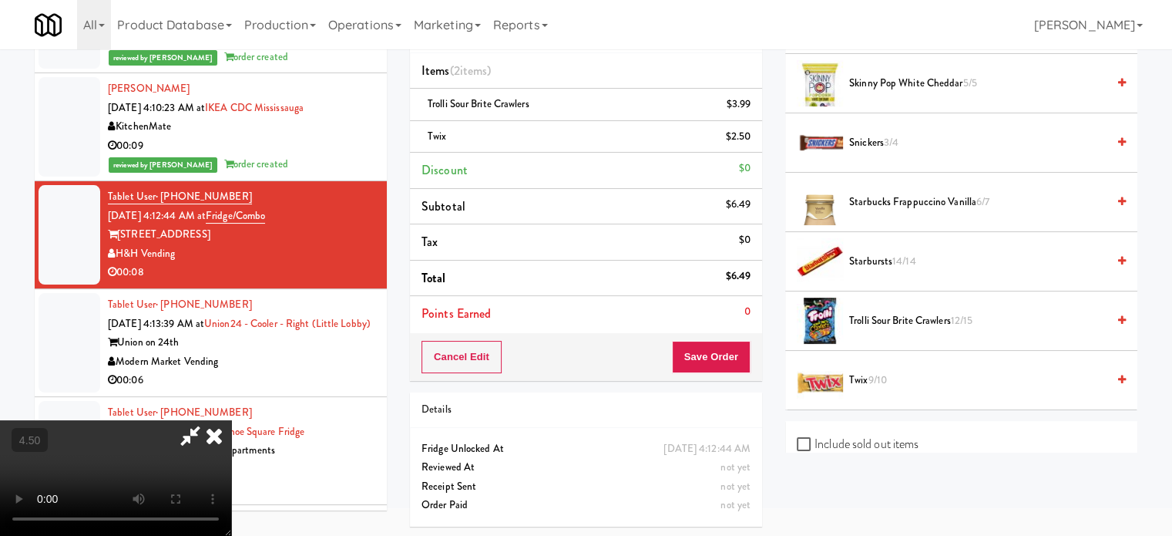
click at [231, 420] on icon at bounding box center [214, 435] width 34 height 31
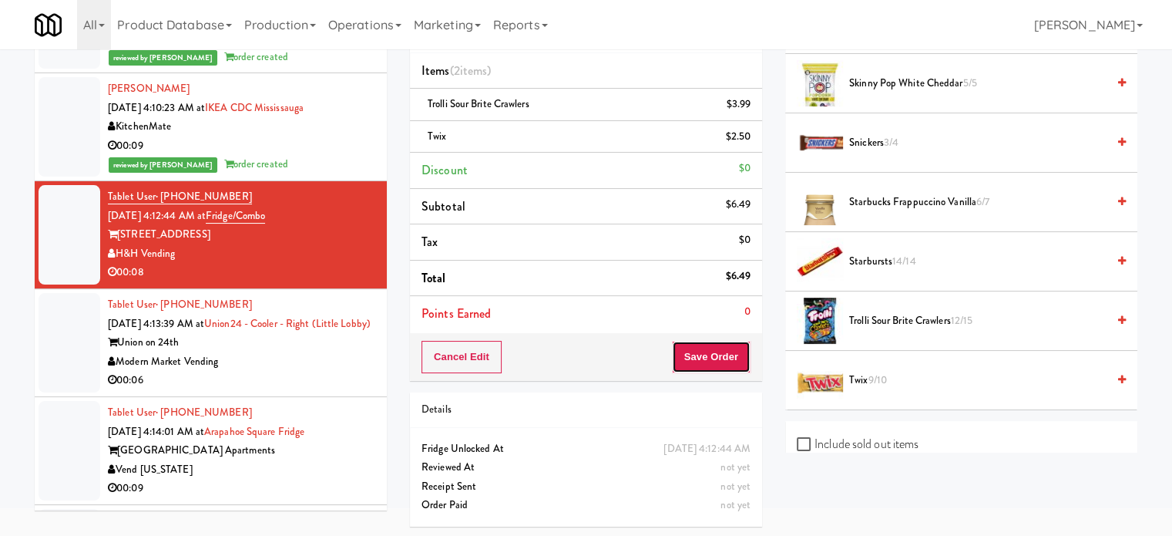
click at [721, 347] on button "Save Order" at bounding box center [711, 357] width 79 height 32
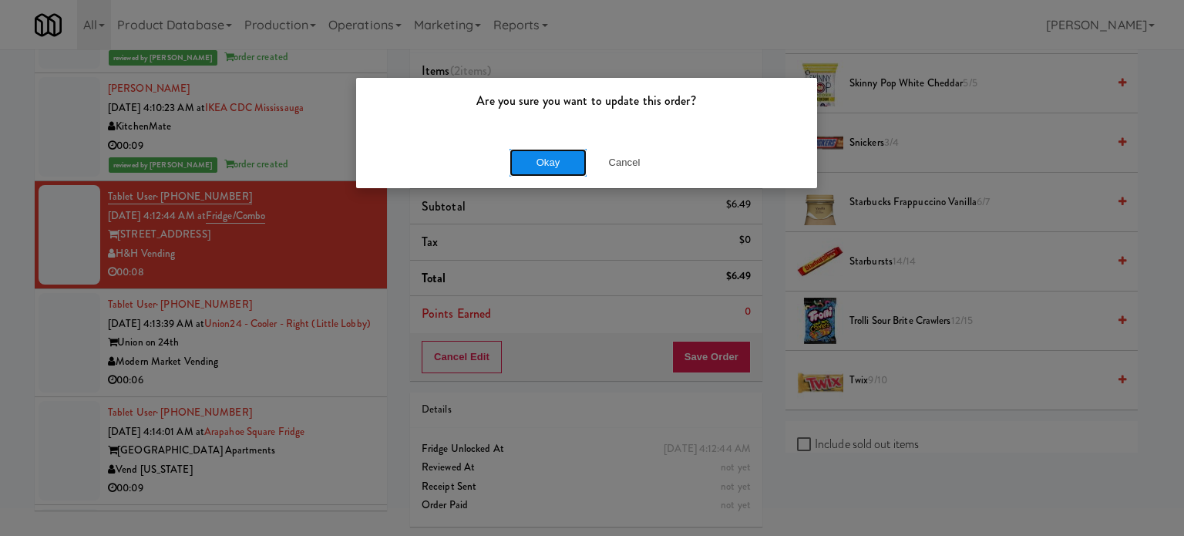
click at [559, 166] on button "Okay" at bounding box center [547, 163] width 77 height 28
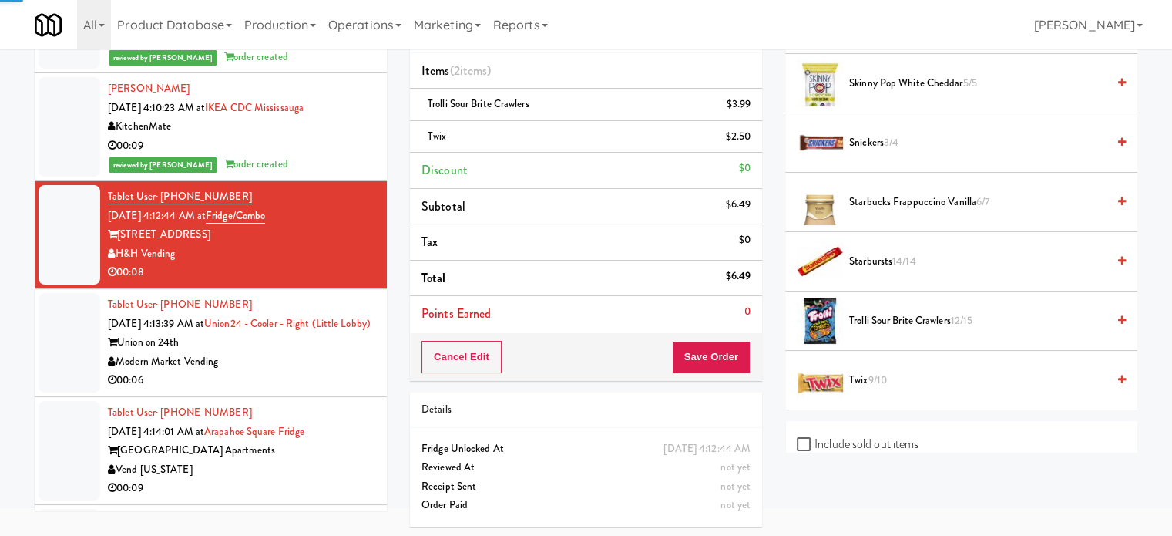
drag, startPoint x: 298, startPoint y: 394, endPoint x: 640, endPoint y: 283, distance: 360.5
click at [307, 387] on div "00:06" at bounding box center [241, 380] width 267 height 19
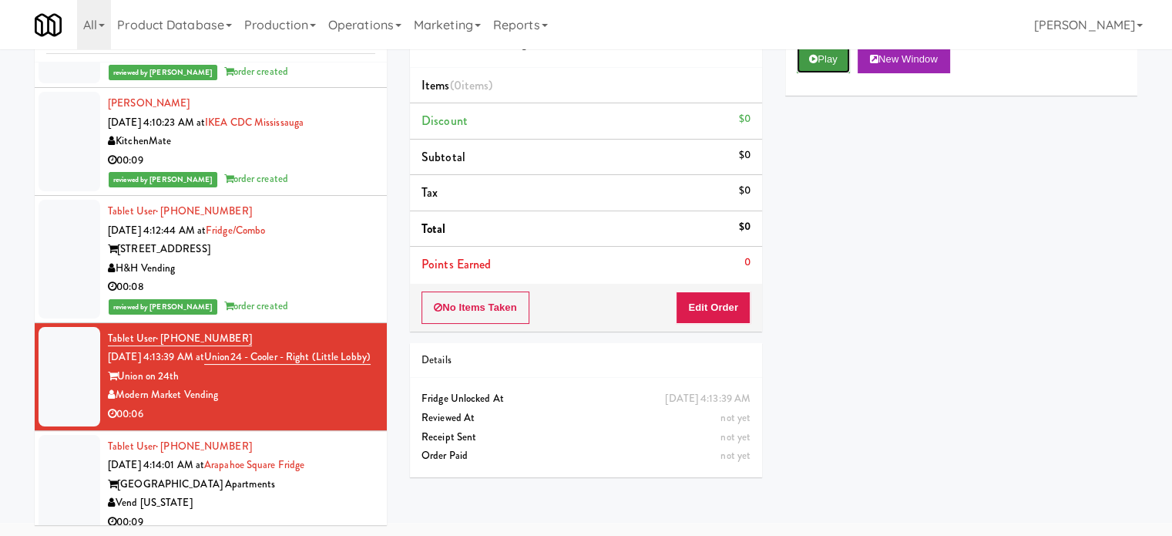
click at [827, 58] on button "Play" at bounding box center [823, 59] width 53 height 28
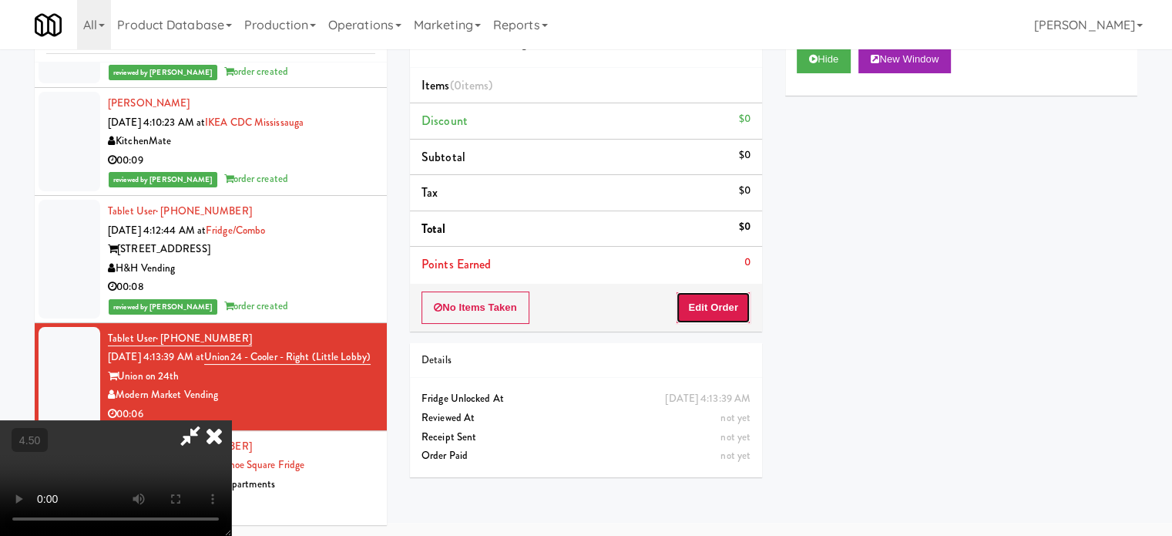
click at [713, 301] on button "Edit Order" at bounding box center [713, 307] width 75 height 32
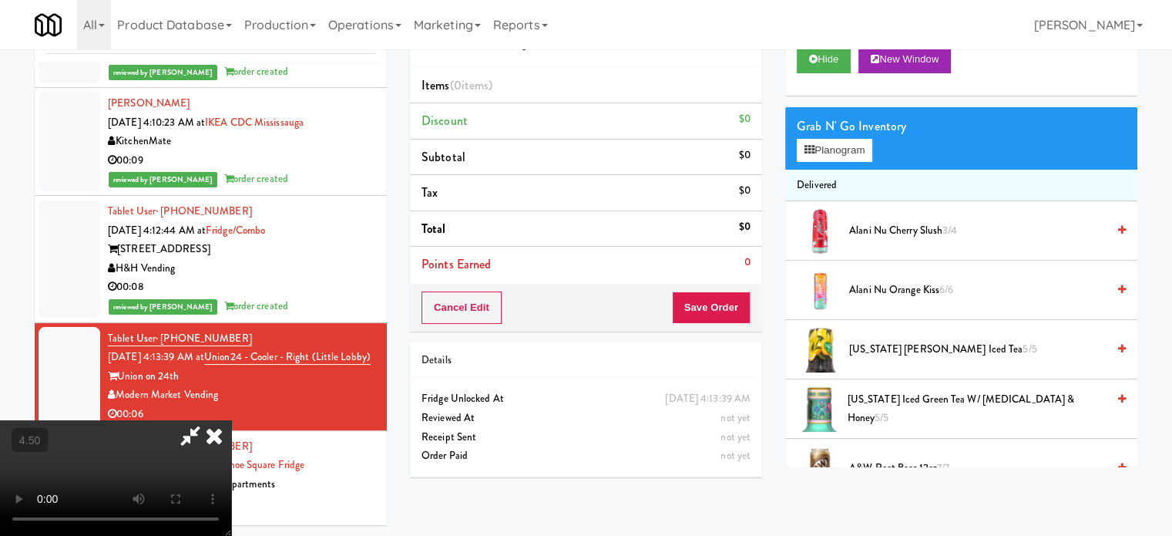
click at [231, 420] on video at bounding box center [115, 478] width 231 height 116
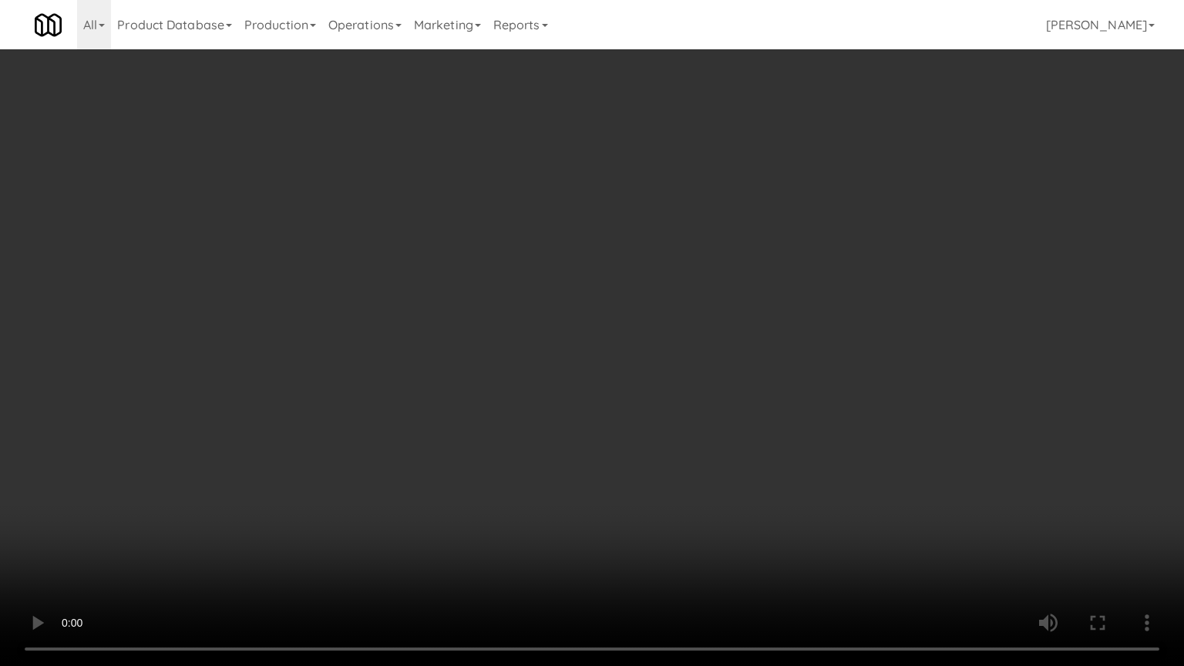
scroll to position [5758, 0]
click at [690, 238] on video at bounding box center [592, 333] width 1184 height 666
click at [693, 234] on video at bounding box center [592, 333] width 1184 height 666
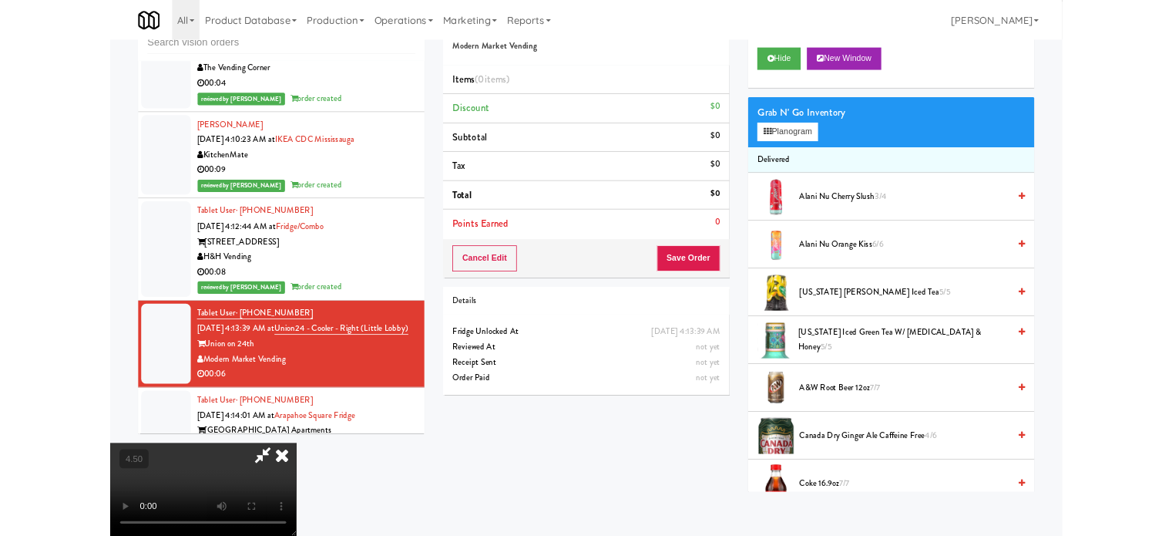
scroll to position [5815, 0]
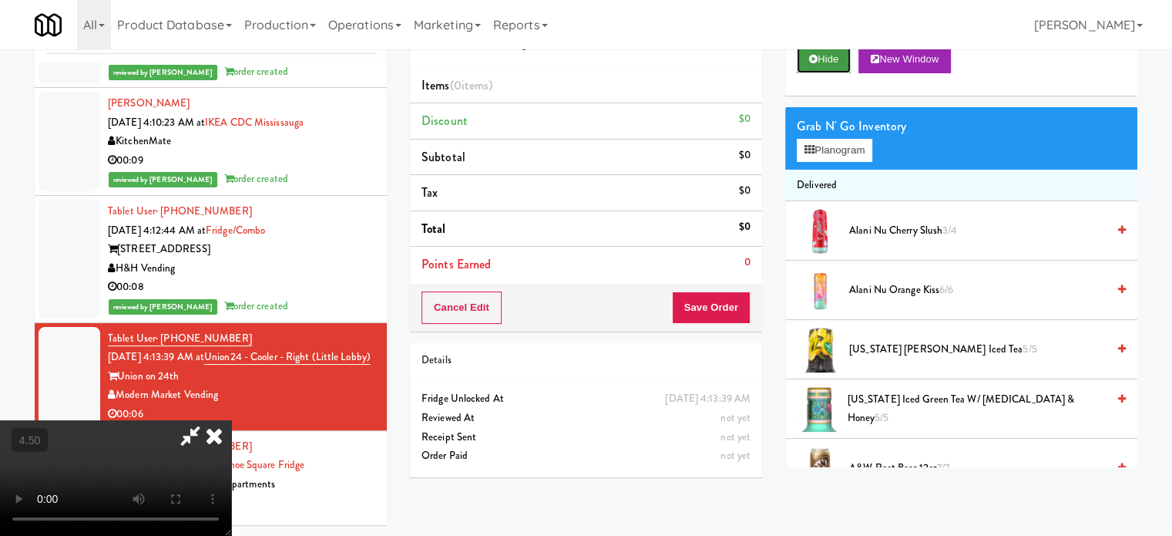
click at [822, 58] on button "Hide" at bounding box center [824, 59] width 54 height 28
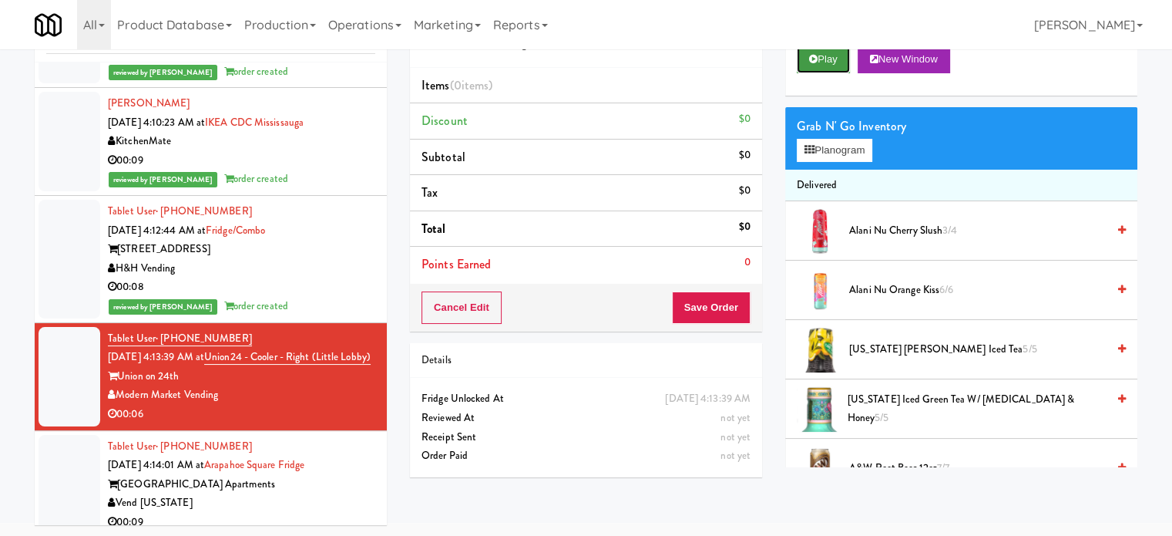
click at [822, 58] on button "Play" at bounding box center [823, 59] width 53 height 28
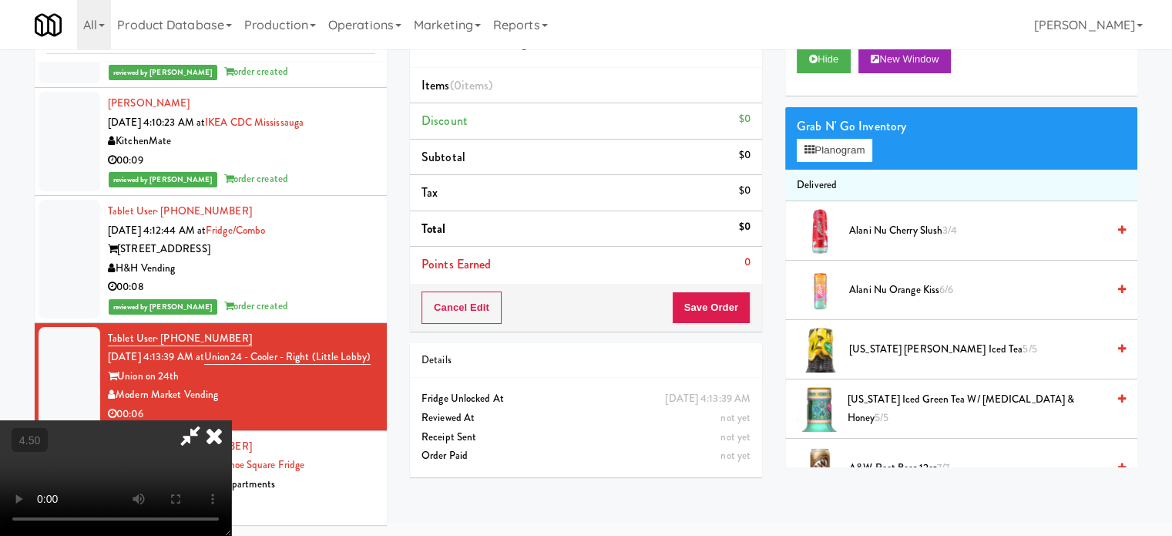
drag, startPoint x: 435, startPoint y: 423, endPoint x: 533, endPoint y: 252, distance: 197.5
click at [231, 420] on video at bounding box center [115, 478] width 231 height 116
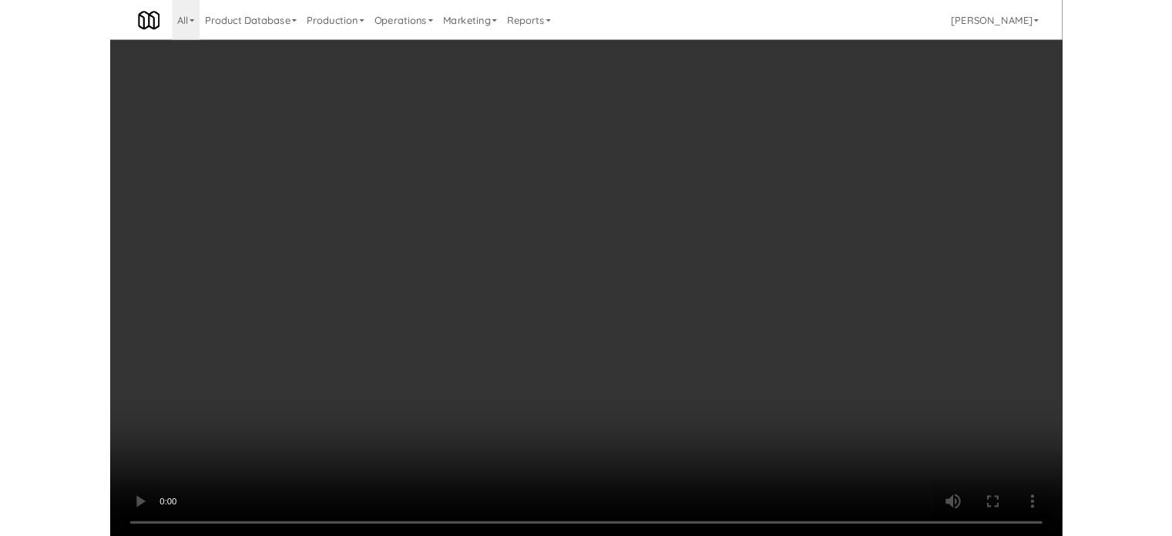
scroll to position [5758, 0]
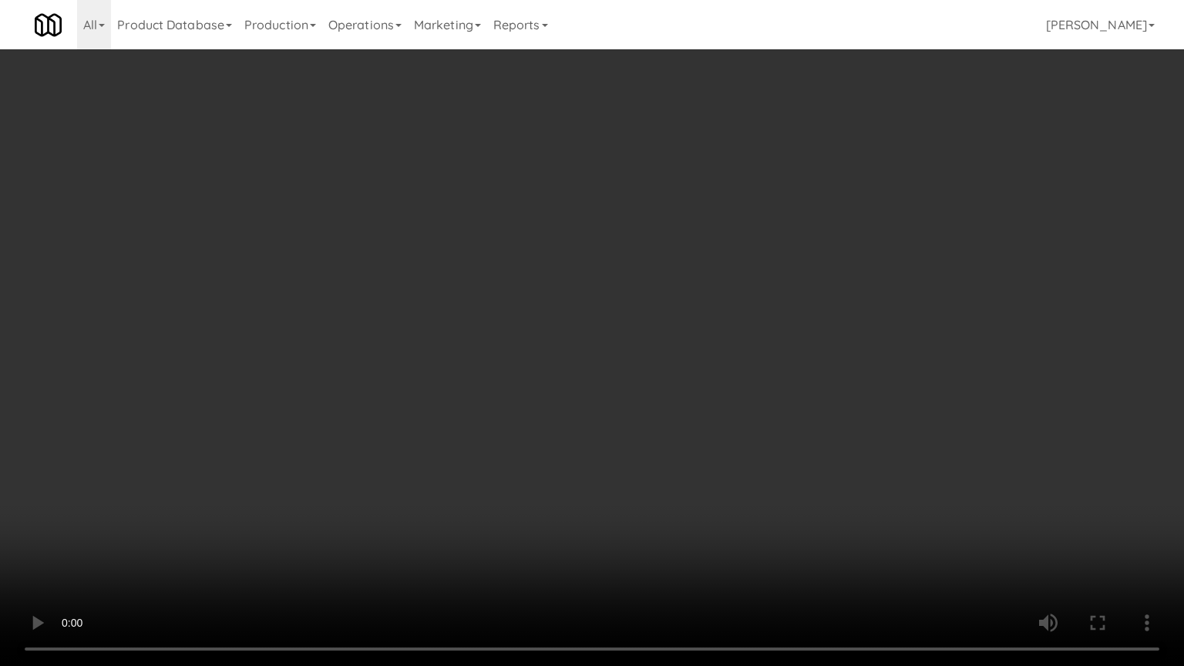
click at [542, 332] on video at bounding box center [592, 333] width 1184 height 666
click at [282, 535] on video at bounding box center [592, 333] width 1184 height 666
click at [487, 384] on video at bounding box center [592, 333] width 1184 height 666
click at [493, 380] on video at bounding box center [592, 333] width 1184 height 666
click at [583, 392] on video at bounding box center [592, 333] width 1184 height 666
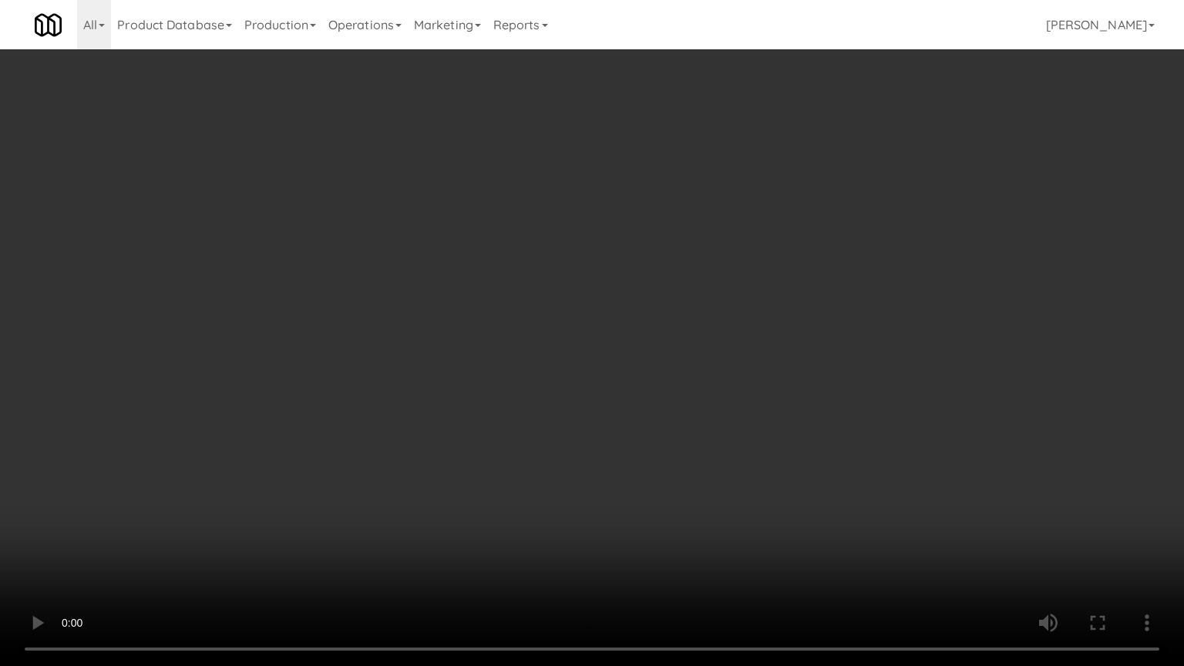
click at [583, 392] on video at bounding box center [592, 333] width 1184 height 666
click at [586, 391] on video at bounding box center [592, 333] width 1184 height 666
click at [589, 392] on video at bounding box center [592, 333] width 1184 height 666
click at [614, 385] on video at bounding box center [592, 333] width 1184 height 666
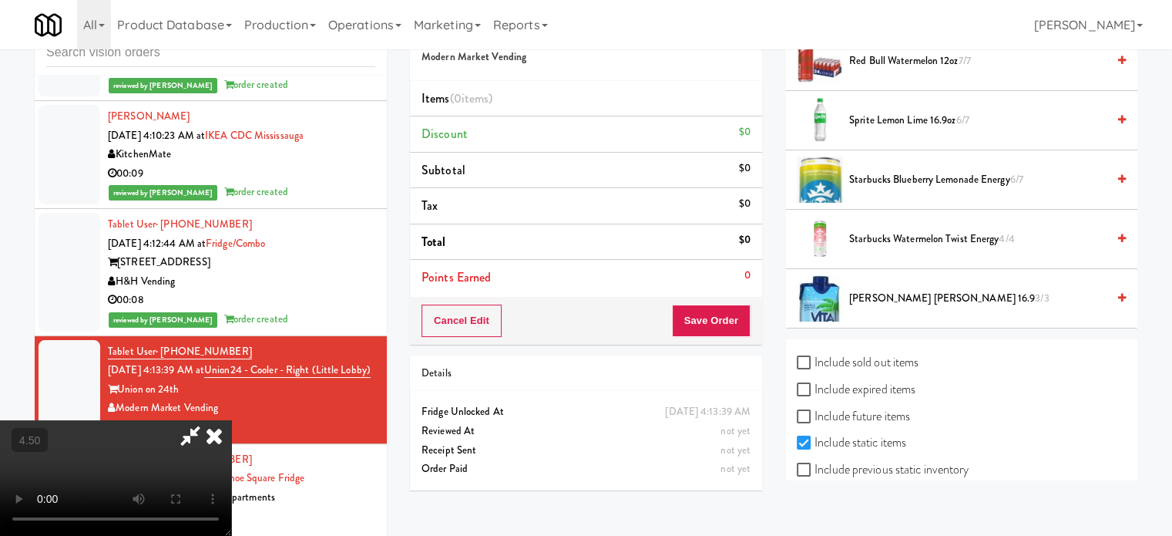
scroll to position [2102, 0]
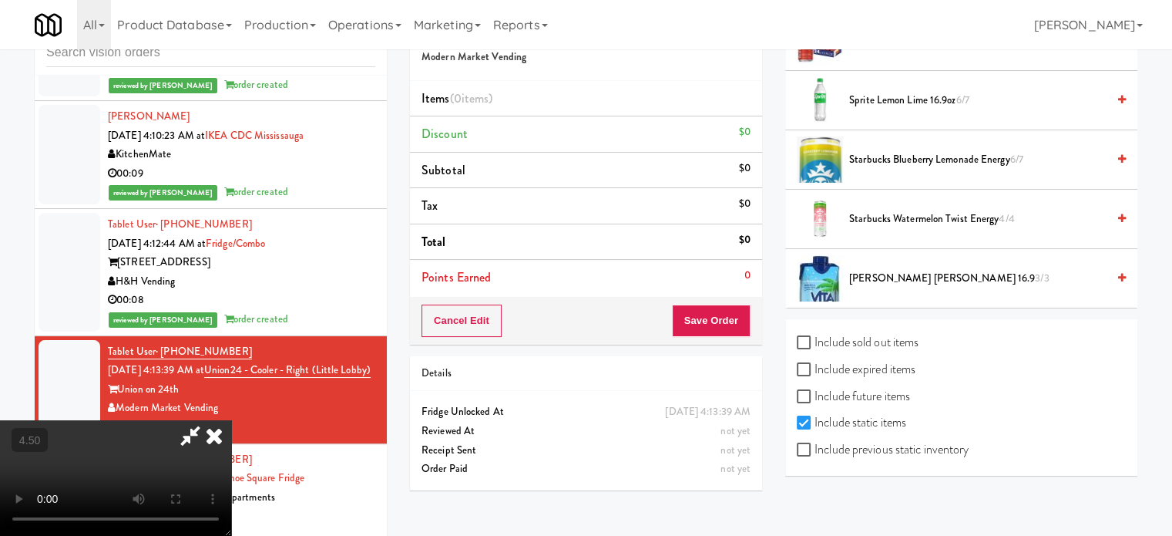
drag, startPoint x: 895, startPoint y: 275, endPoint x: 813, endPoint y: 279, distance: 81.8
click at [896, 275] on span "Vita Coco Waters 16.9 3/3" at bounding box center [977, 278] width 257 height 19
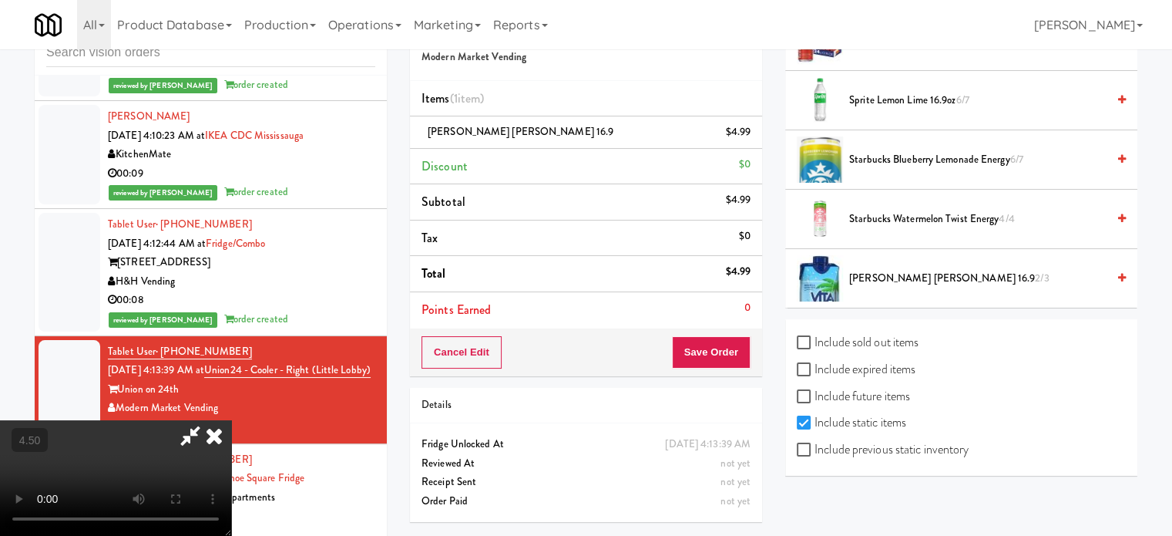
drag, startPoint x: 694, startPoint y: 158, endPoint x: 663, endPoint y: 298, distance: 143.8
click at [231, 420] on icon at bounding box center [214, 435] width 34 height 31
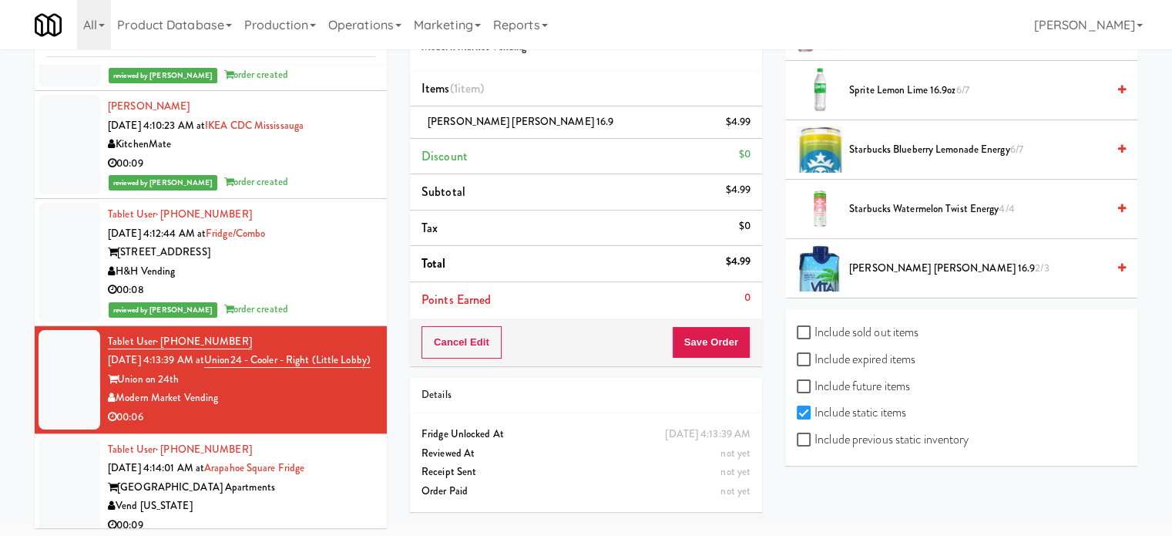
scroll to position [62, 0]
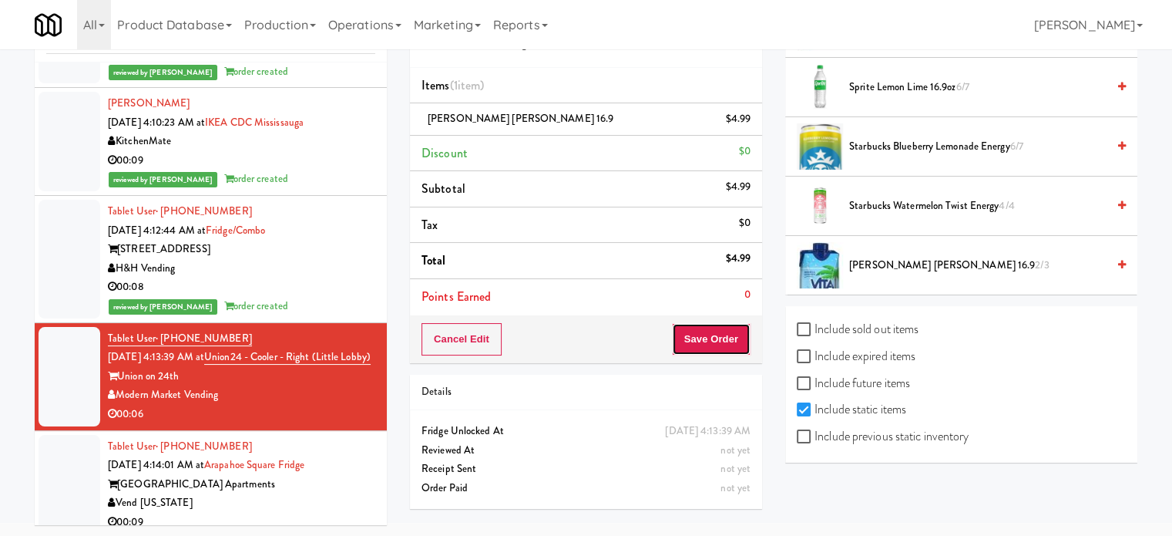
click at [694, 345] on button "Save Order" at bounding box center [711, 339] width 79 height 32
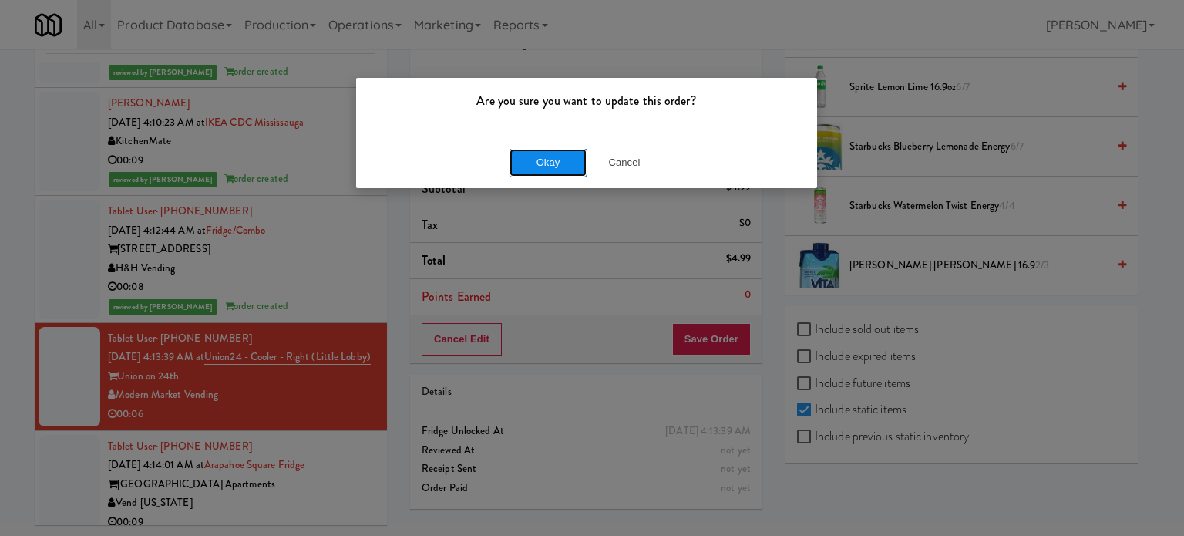
click at [556, 166] on button "Okay" at bounding box center [547, 163] width 77 height 28
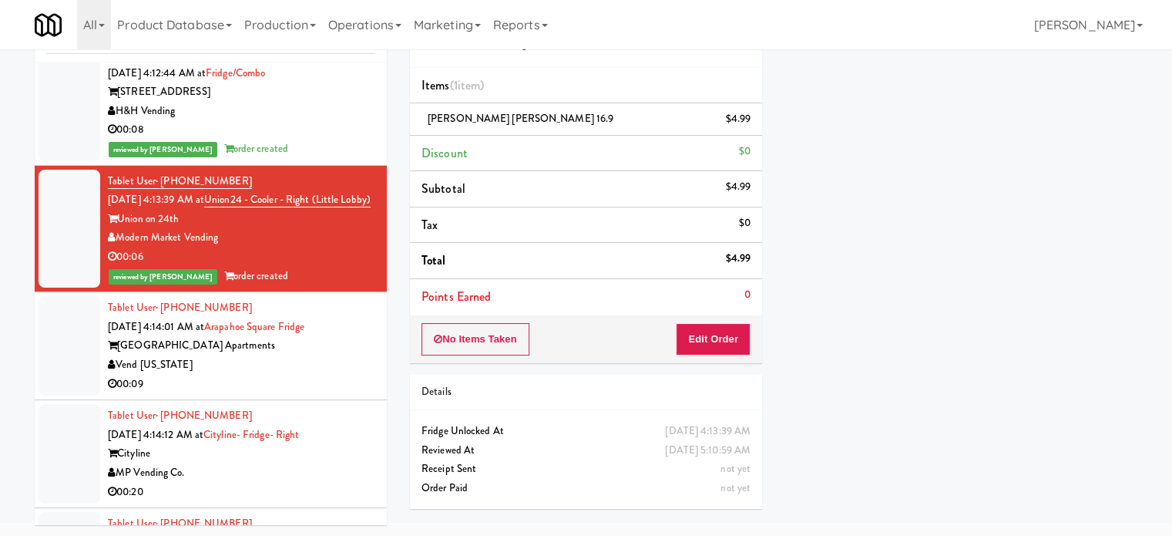
scroll to position [6030, 0]
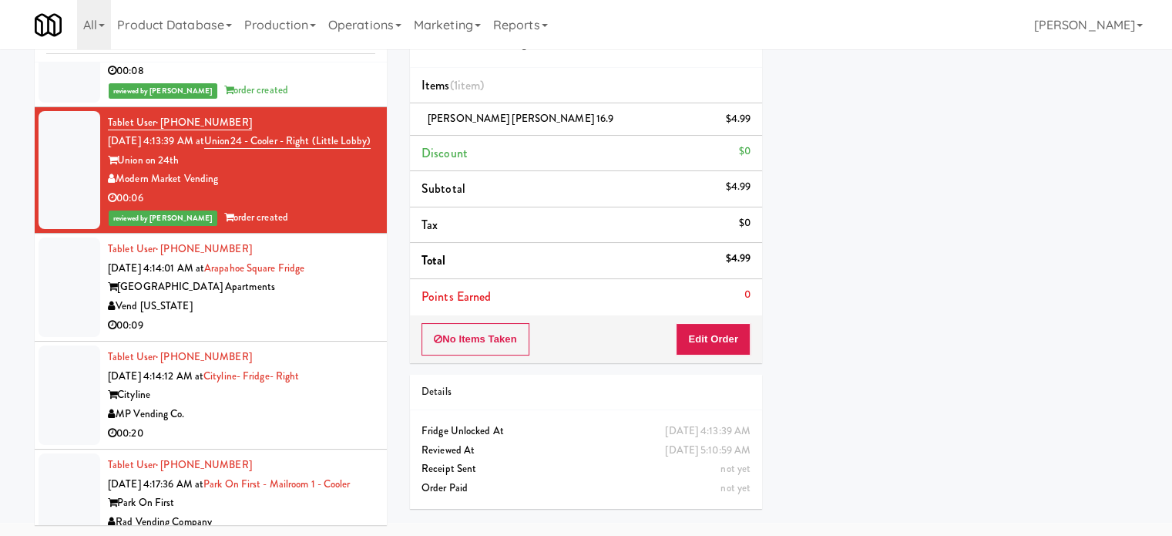
click at [329, 330] on div "Tablet User · (630) 890-4415 Aug 30, 2025 4:14:01 AM at Arapahoe Square Fridge …" at bounding box center [241, 287] width 267 height 95
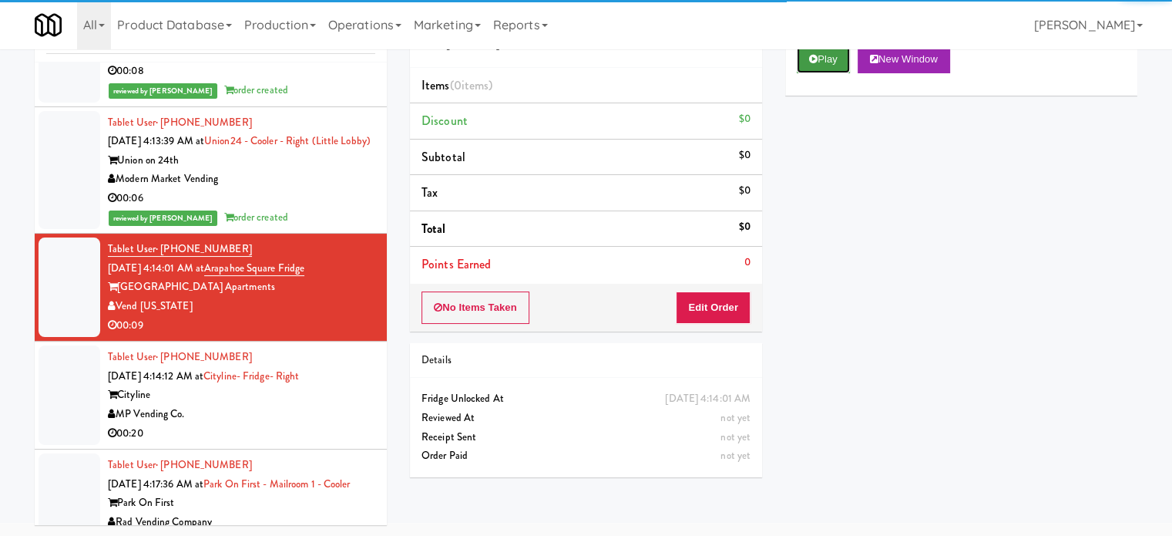
click at [826, 62] on button "Play" at bounding box center [823, 59] width 53 height 28
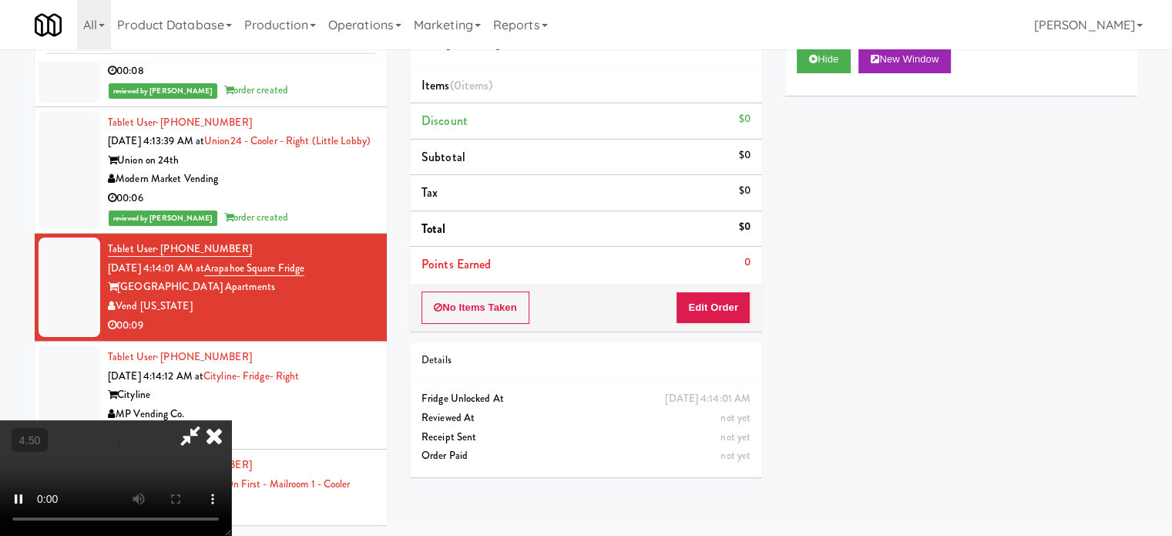
click at [735, 325] on div "No Items Taken Edit Order" at bounding box center [586, 308] width 352 height 48
click at [730, 310] on button "Edit Order" at bounding box center [713, 307] width 75 height 32
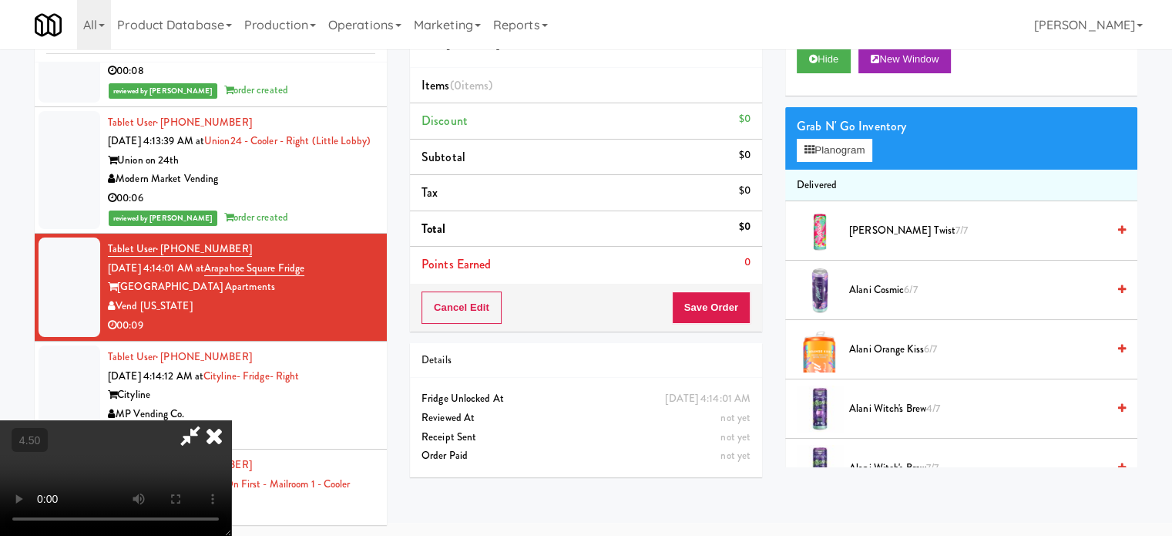
click at [231, 420] on video at bounding box center [115, 478] width 231 height 116
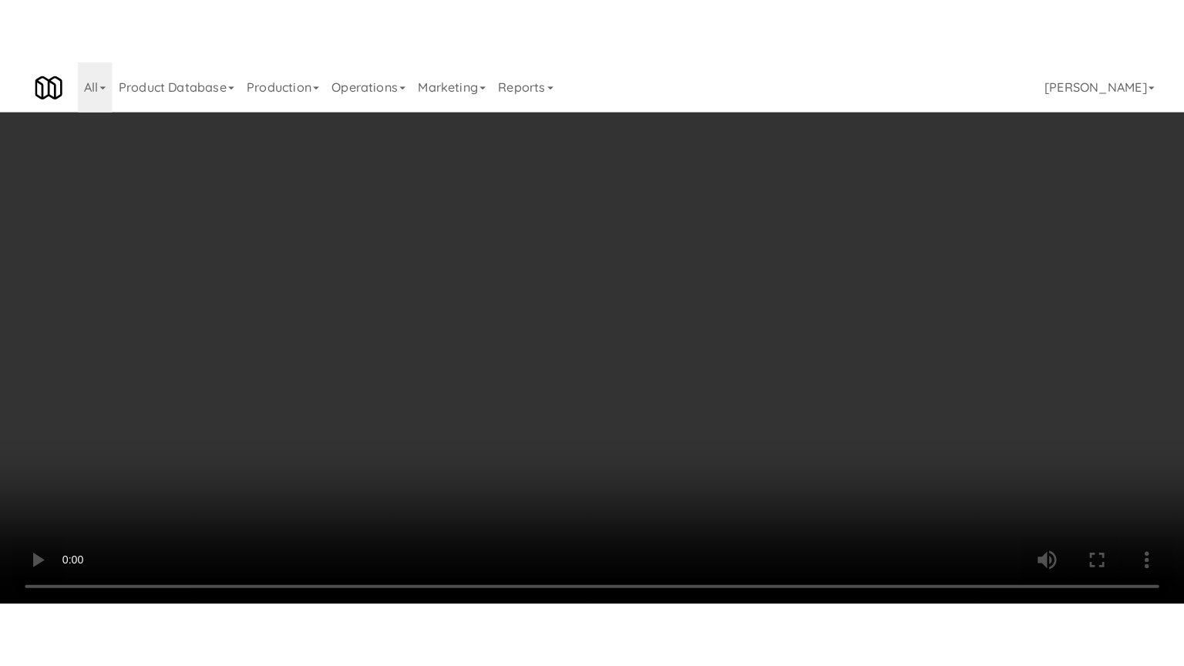
scroll to position [5973, 0]
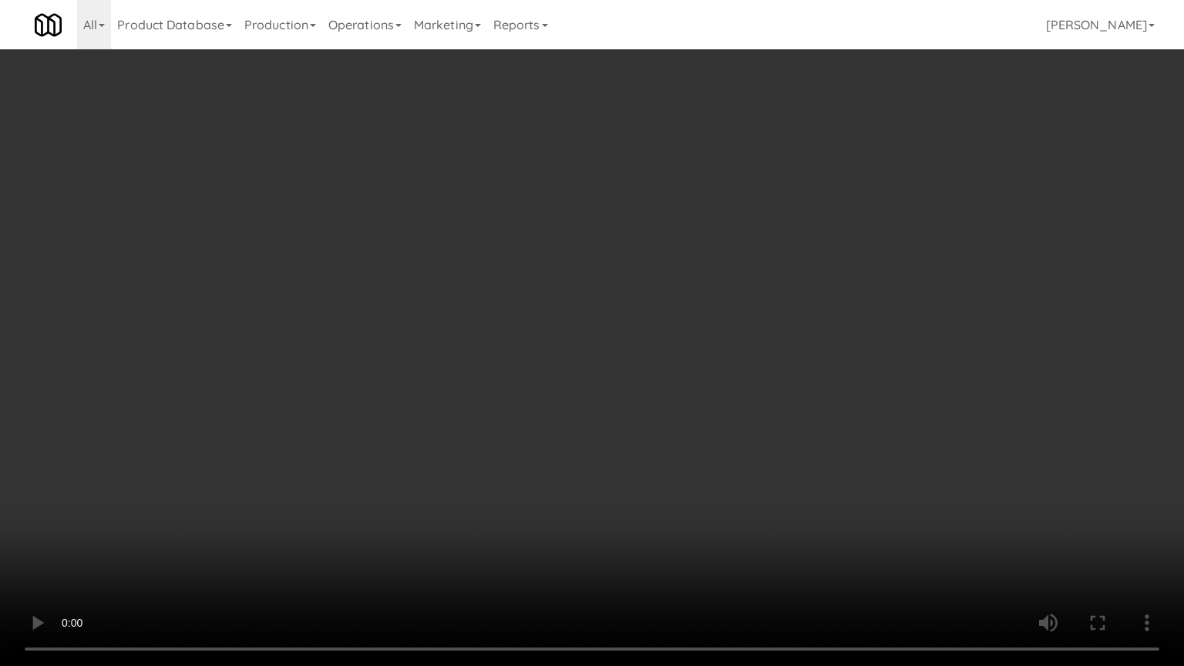
click at [540, 290] on video at bounding box center [592, 333] width 1184 height 666
click at [557, 298] on video at bounding box center [592, 333] width 1184 height 666
click at [635, 314] on video at bounding box center [592, 333] width 1184 height 666
click at [624, 320] on video at bounding box center [592, 333] width 1184 height 666
click at [728, 341] on video at bounding box center [592, 333] width 1184 height 666
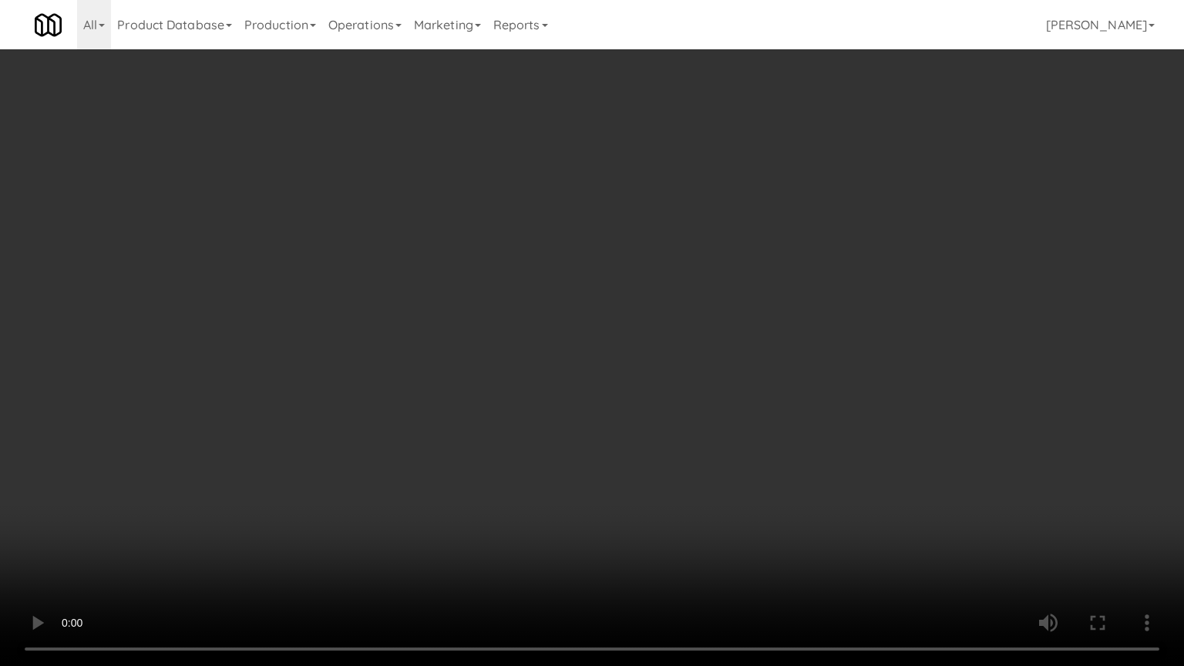
click at [693, 339] on video at bounding box center [592, 333] width 1184 height 666
click at [709, 329] on video at bounding box center [592, 333] width 1184 height 666
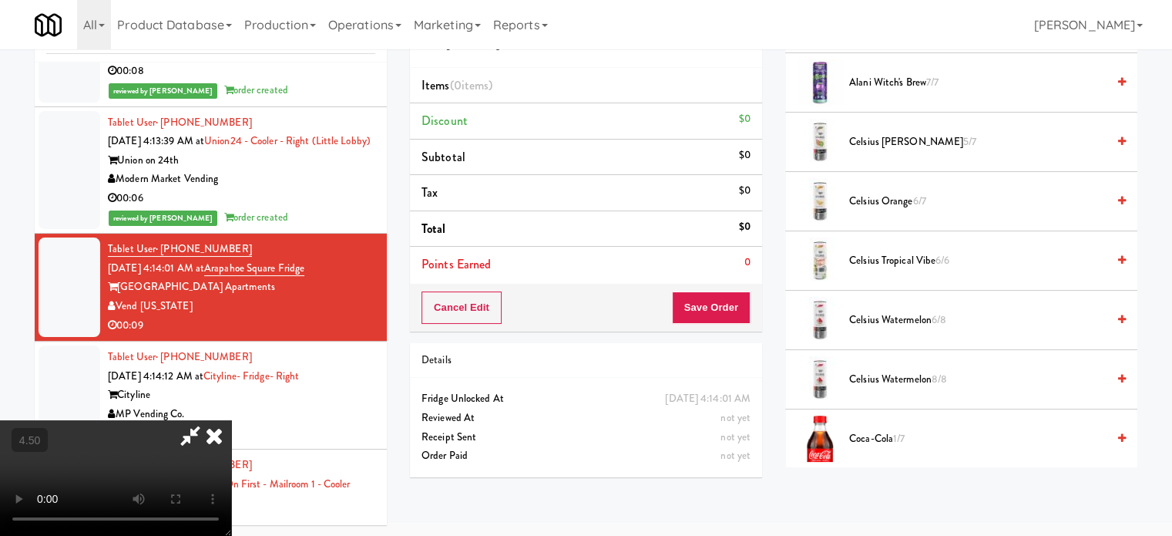
scroll to position [771, 0]
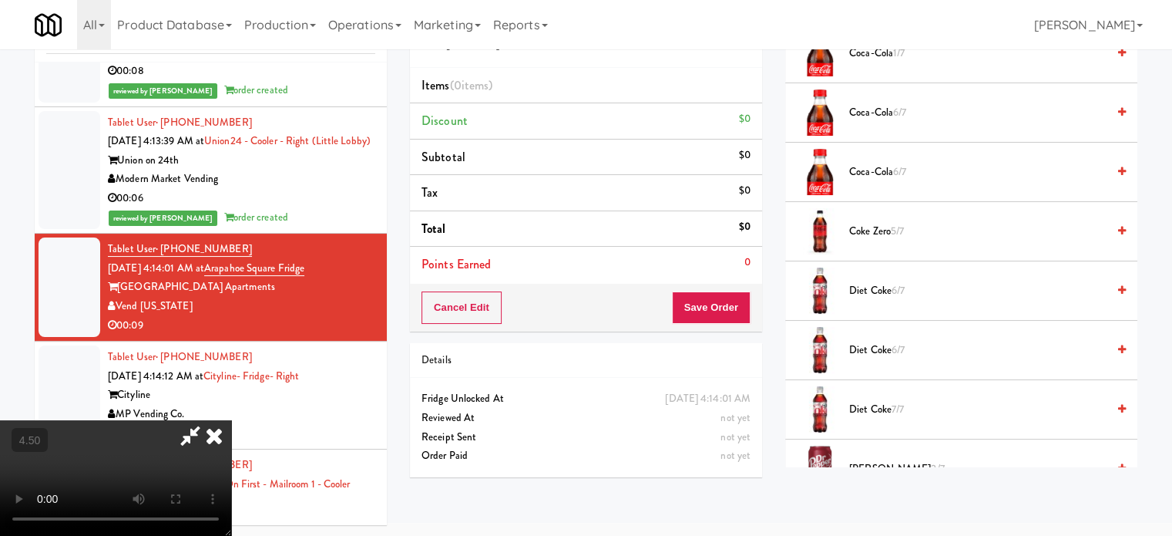
click at [872, 292] on span "Diet Coke 6/7" at bounding box center [977, 290] width 257 height 19
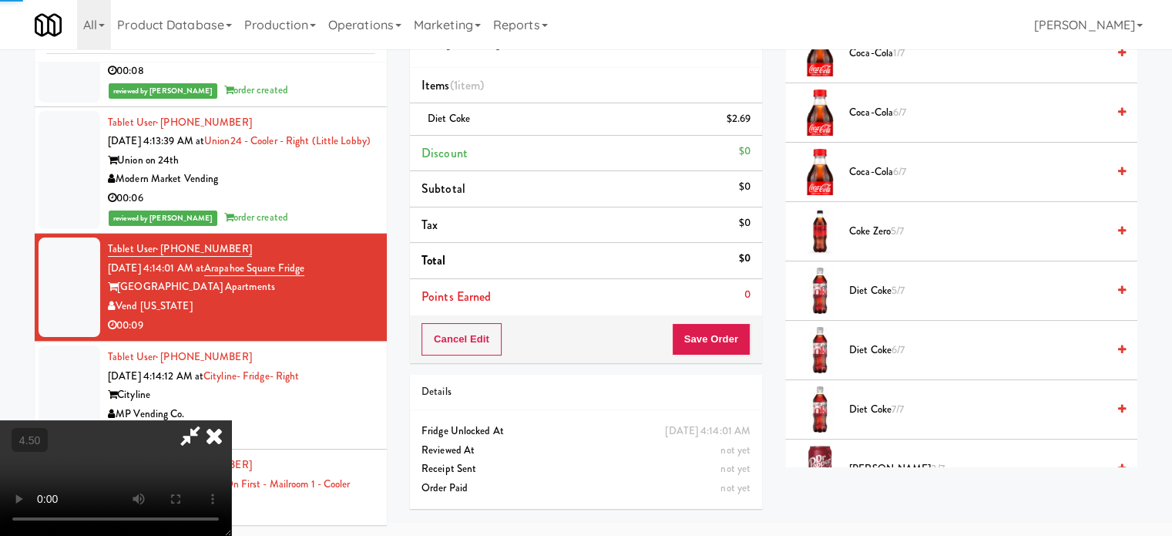
click at [231, 420] on video at bounding box center [115, 478] width 231 height 116
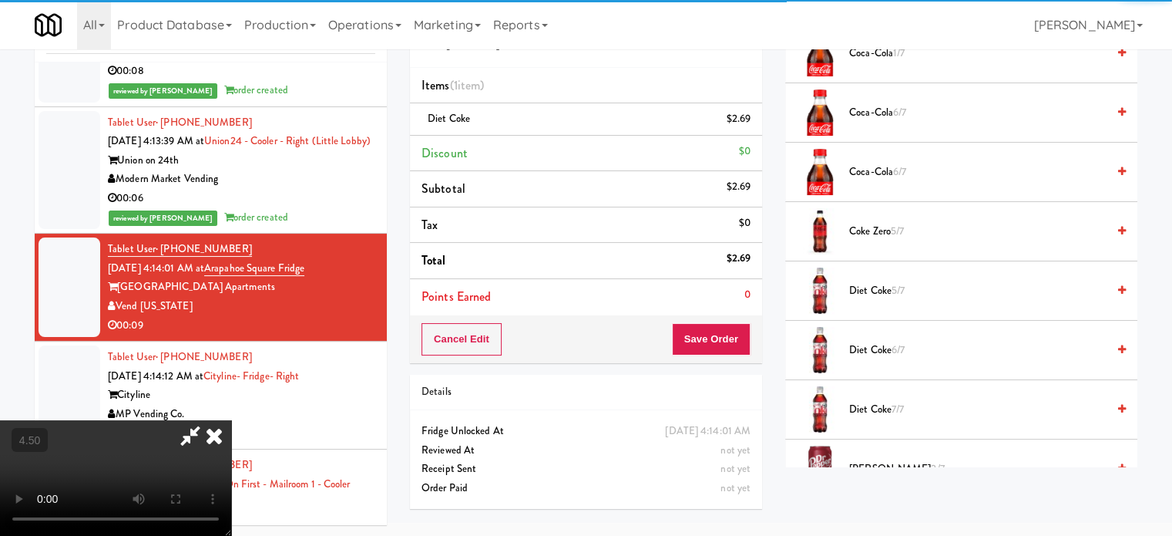
click at [231, 420] on video at bounding box center [115, 478] width 231 height 116
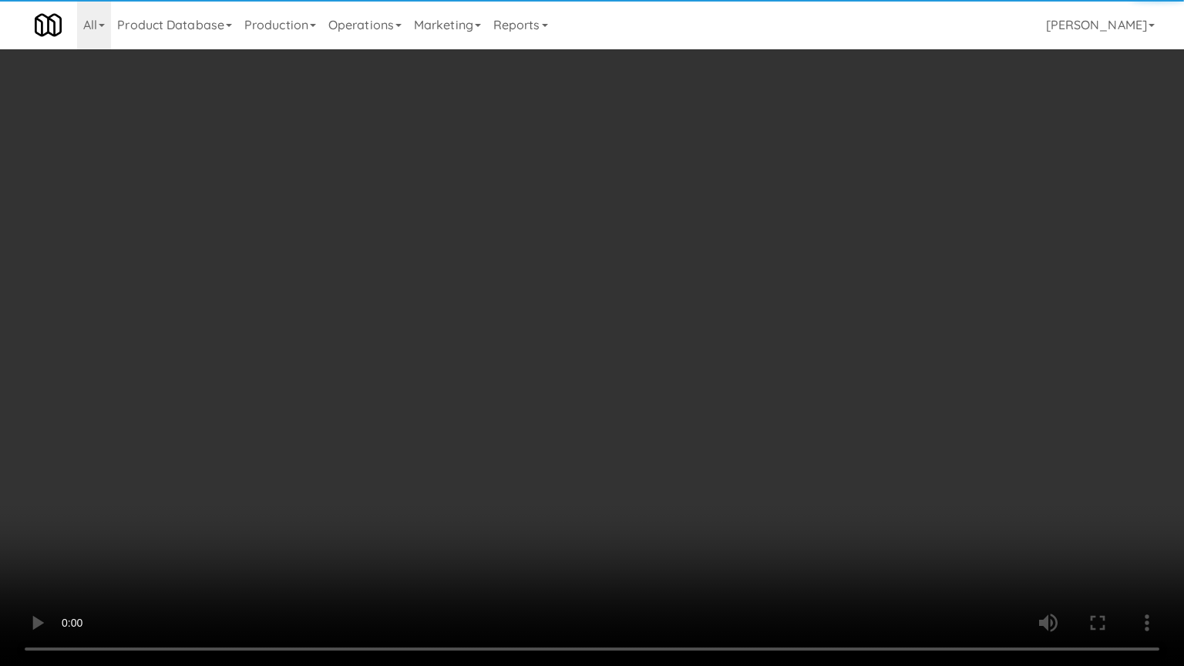
scroll to position [5973, 0]
click at [456, 338] on video at bounding box center [592, 333] width 1184 height 666
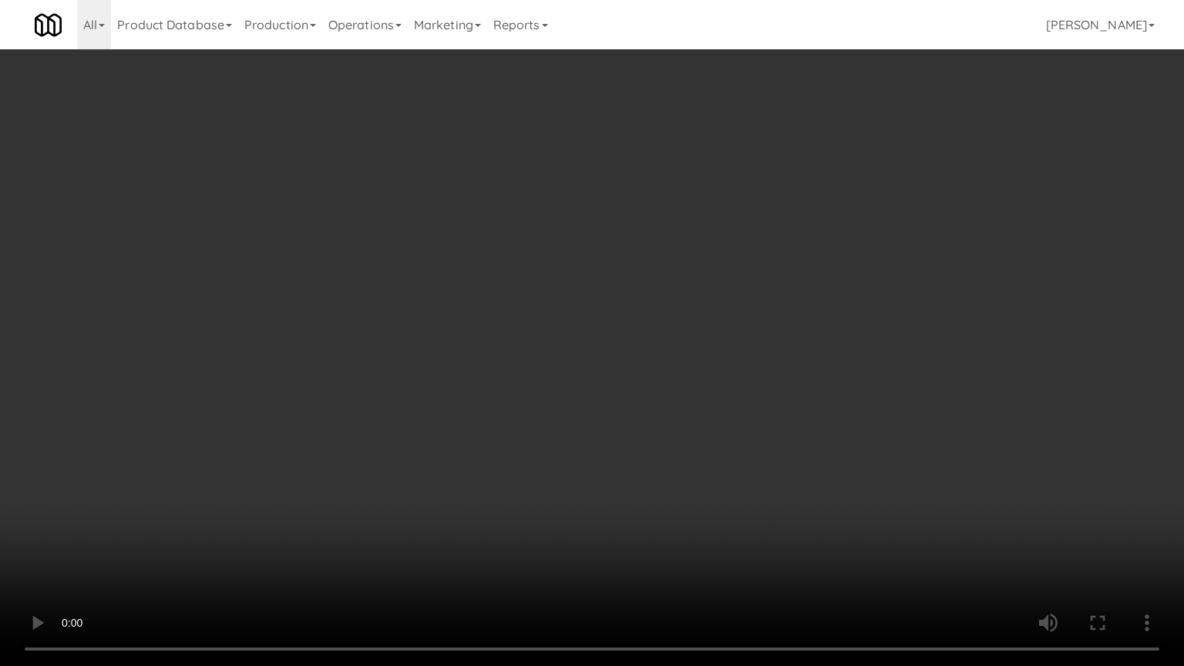
click at [466, 302] on video at bounding box center [592, 333] width 1184 height 666
click at [509, 320] on video at bounding box center [592, 333] width 1184 height 666
click at [552, 338] on video at bounding box center [592, 333] width 1184 height 666
click at [555, 342] on video at bounding box center [592, 333] width 1184 height 666
drag, startPoint x: 558, startPoint y: 341, endPoint x: 640, endPoint y: 216, distance: 149.2
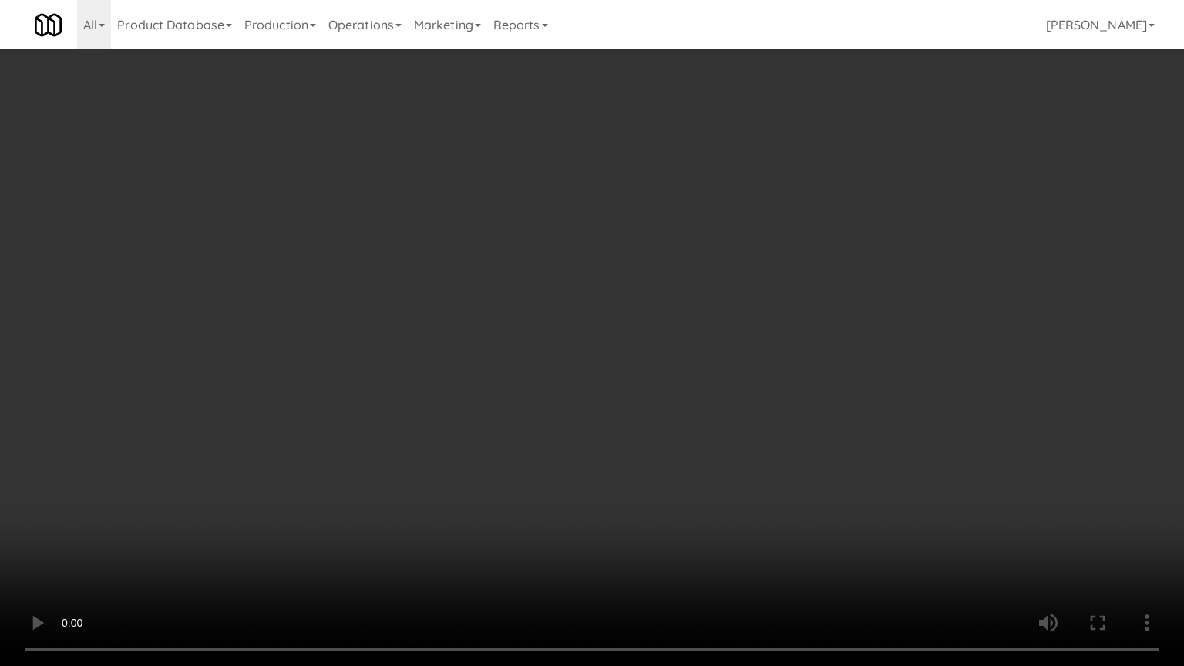
click at [563, 339] on video at bounding box center [592, 333] width 1184 height 666
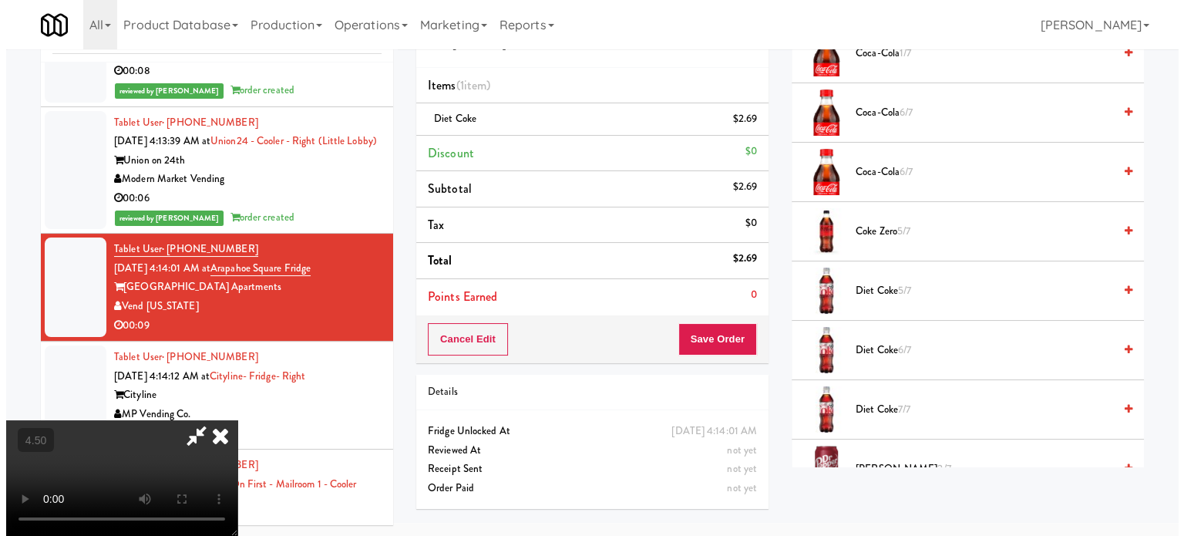
scroll to position [0, 0]
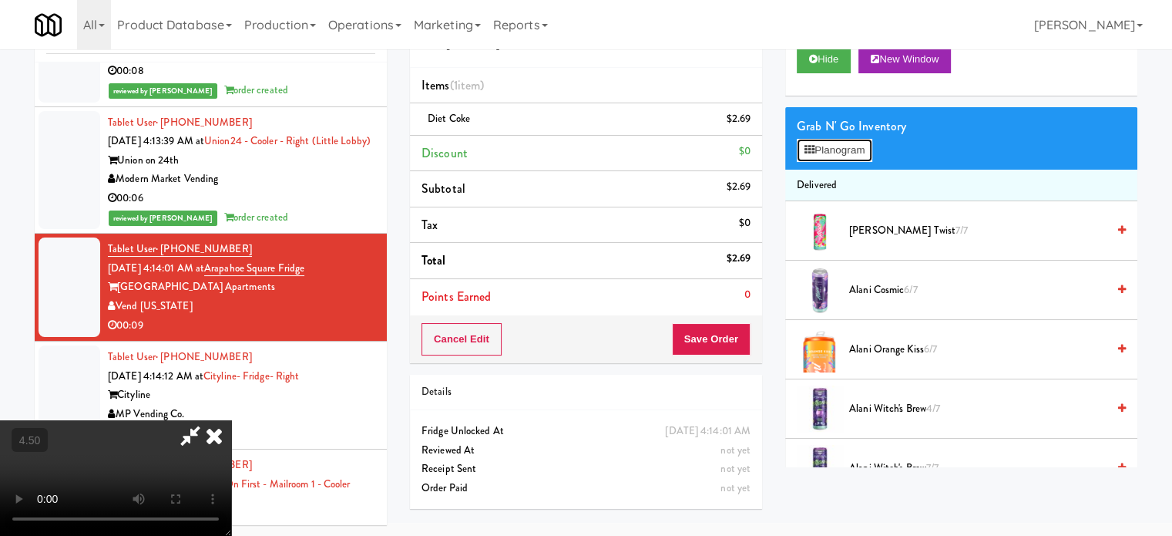
click at [827, 146] on button "Planogram" at bounding box center [835, 150] width 76 height 23
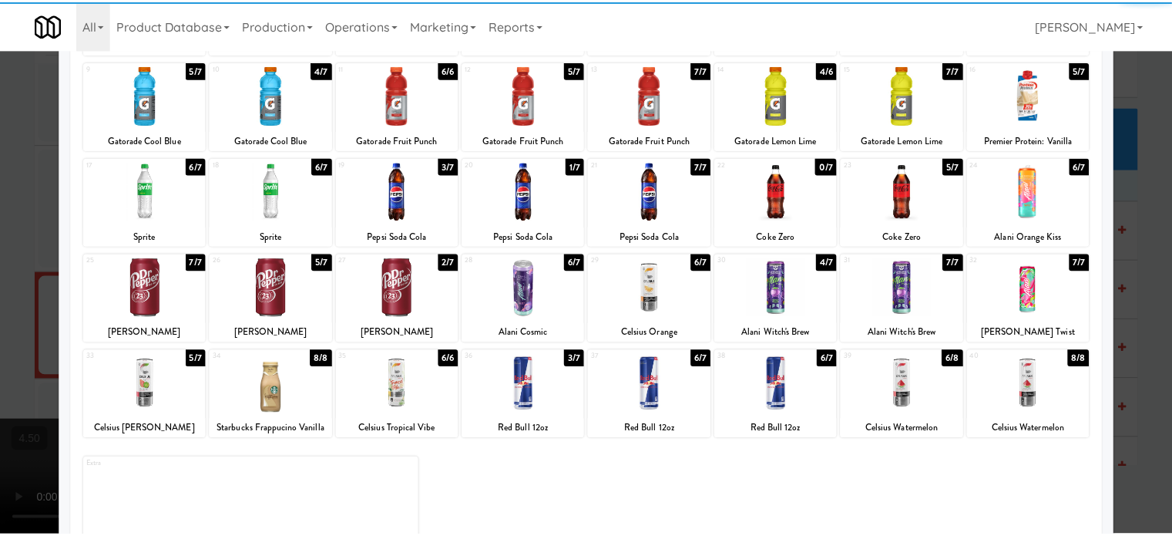
scroll to position [220, 0]
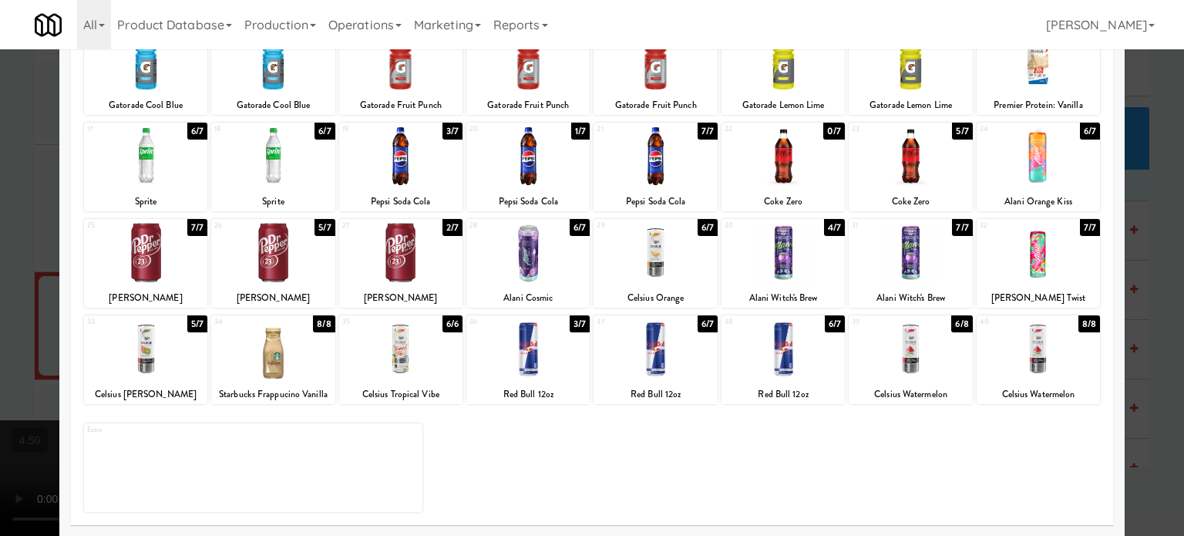
click at [444, 231] on div "2/7" at bounding box center [452, 227] width 20 height 17
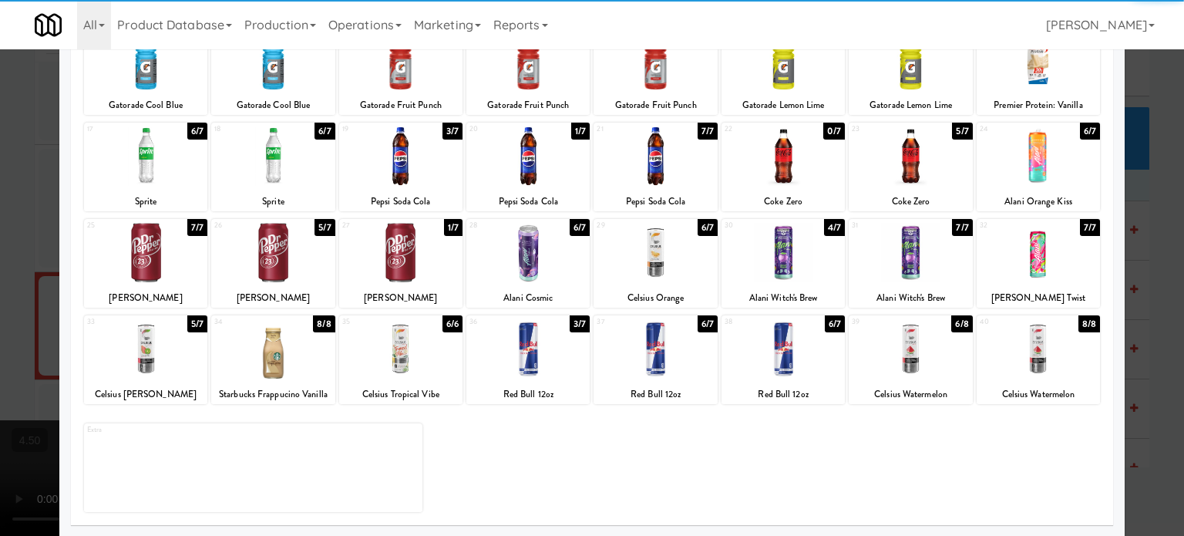
drag, startPoint x: 1148, startPoint y: 328, endPoint x: 1061, endPoint y: 322, distance: 87.3
click at [1147, 329] on div at bounding box center [592, 268] width 1184 height 536
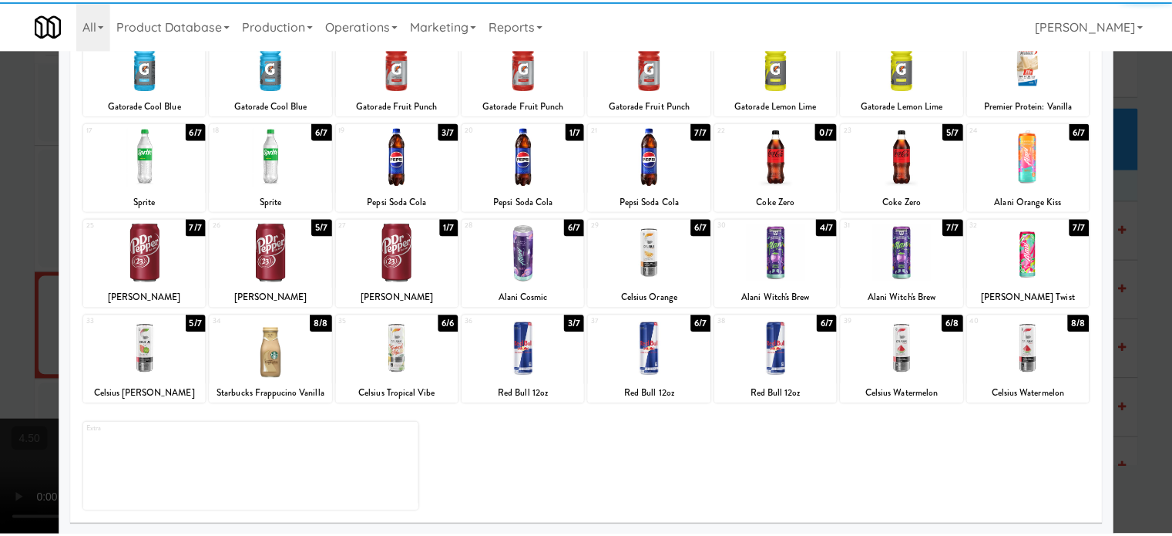
scroll to position [6030, 0]
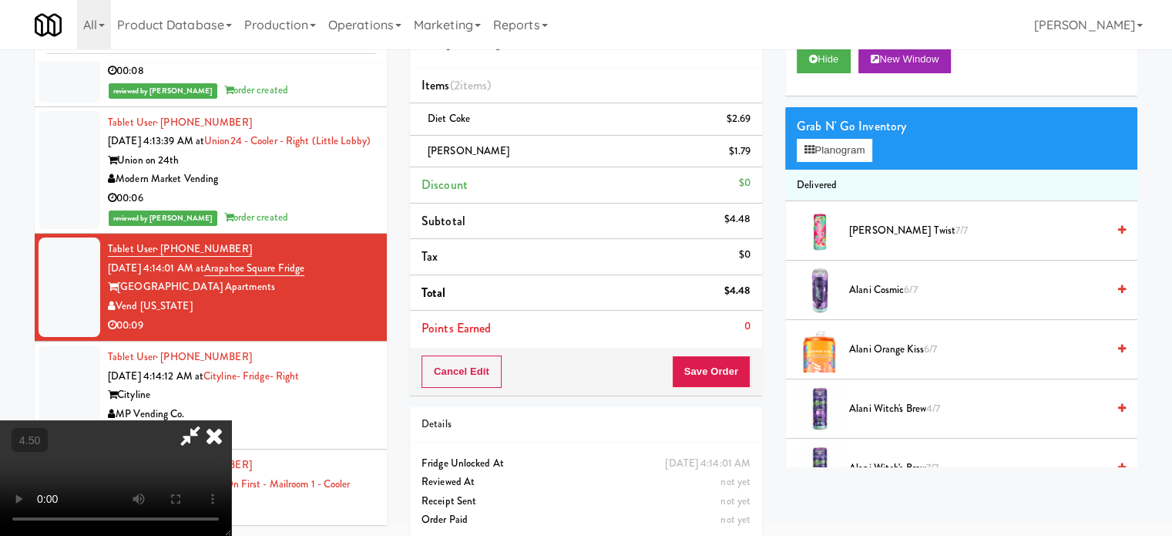
click at [231, 420] on video at bounding box center [115, 478] width 231 height 116
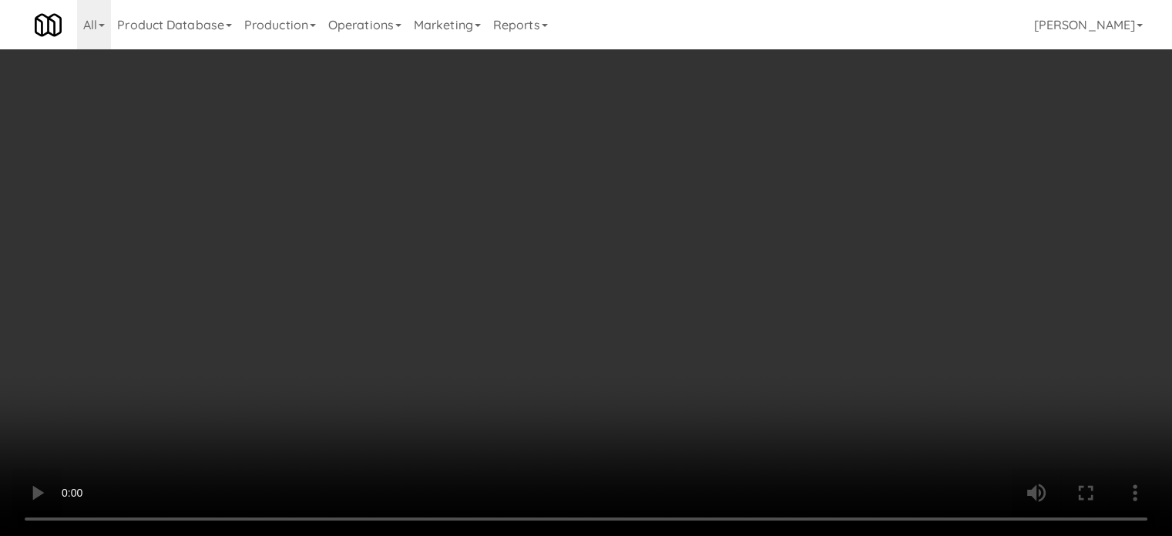
scroll to position [5973, 0]
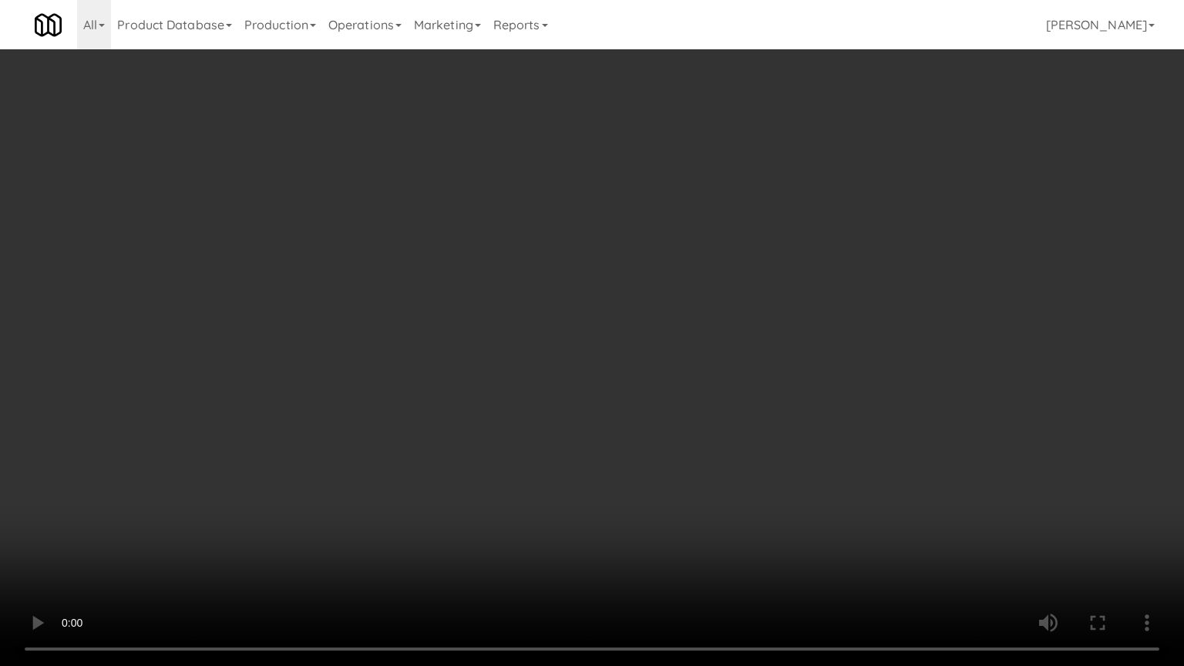
click at [358, 442] on video at bounding box center [592, 333] width 1184 height 666
click at [644, 364] on video at bounding box center [592, 333] width 1184 height 666
click at [637, 362] on video at bounding box center [592, 333] width 1184 height 666
click at [642, 362] on video at bounding box center [592, 333] width 1184 height 666
click at [643, 362] on video at bounding box center [592, 333] width 1184 height 666
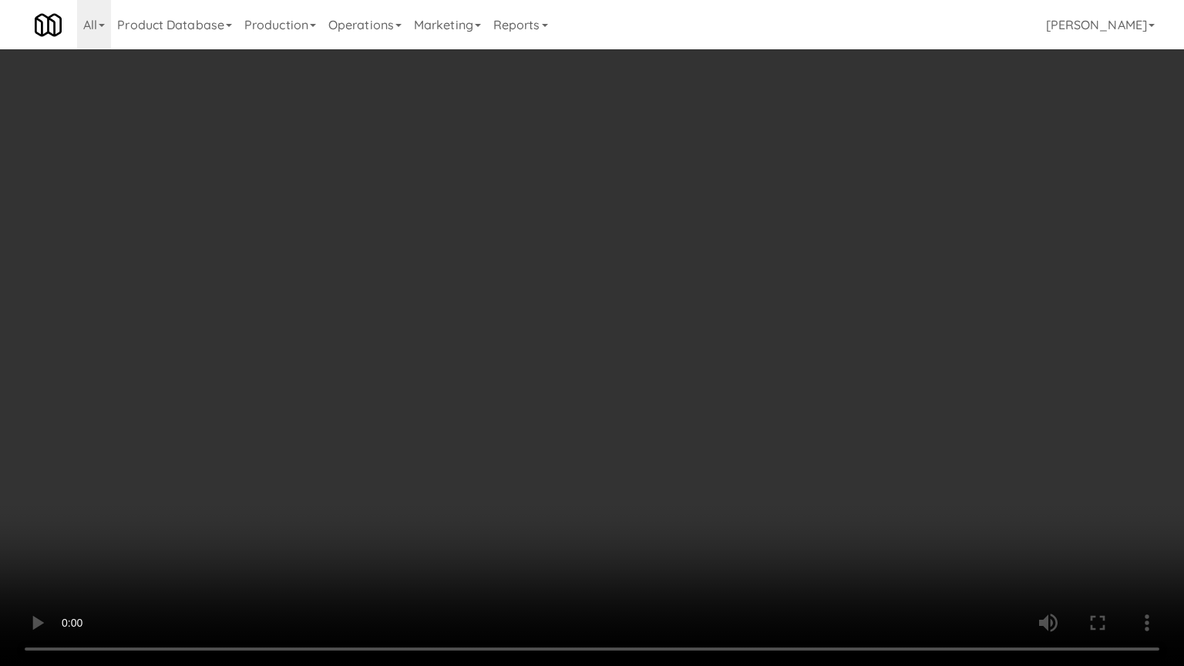
drag, startPoint x: 643, startPoint y: 363, endPoint x: 688, endPoint y: 341, distance: 49.6
click at [644, 363] on video at bounding box center [592, 333] width 1184 height 666
click at [680, 345] on video at bounding box center [592, 333] width 1184 height 666
click at [711, 359] on video at bounding box center [592, 333] width 1184 height 666
click at [686, 367] on video at bounding box center [592, 333] width 1184 height 666
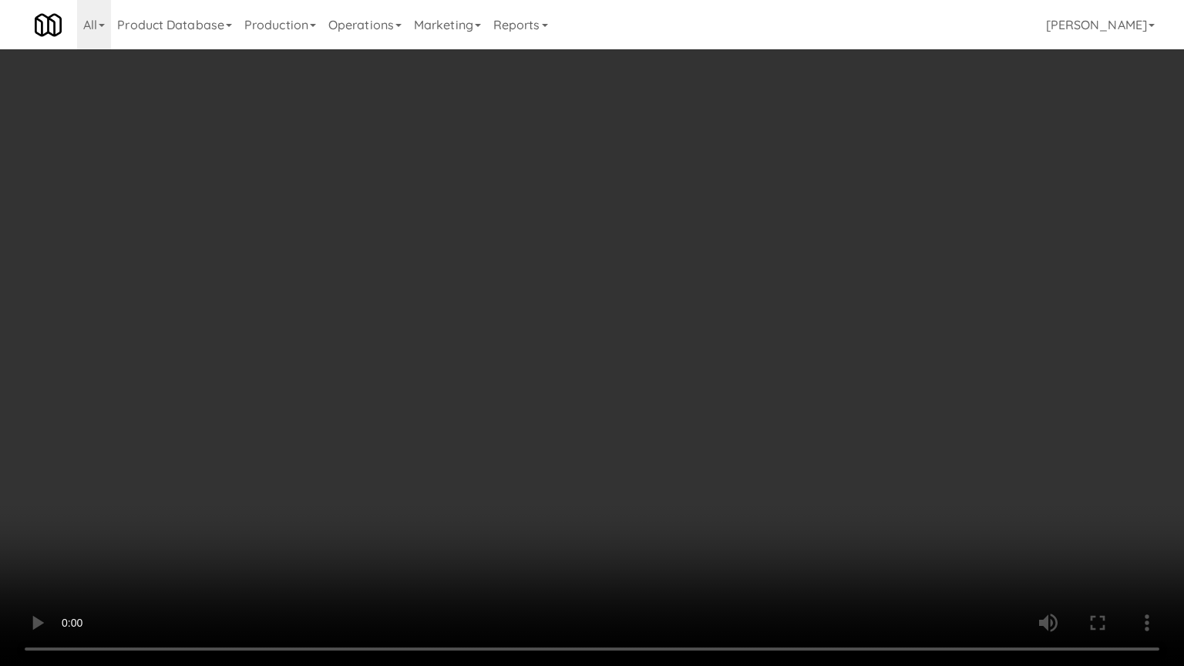
click at [694, 358] on video at bounding box center [592, 333] width 1184 height 666
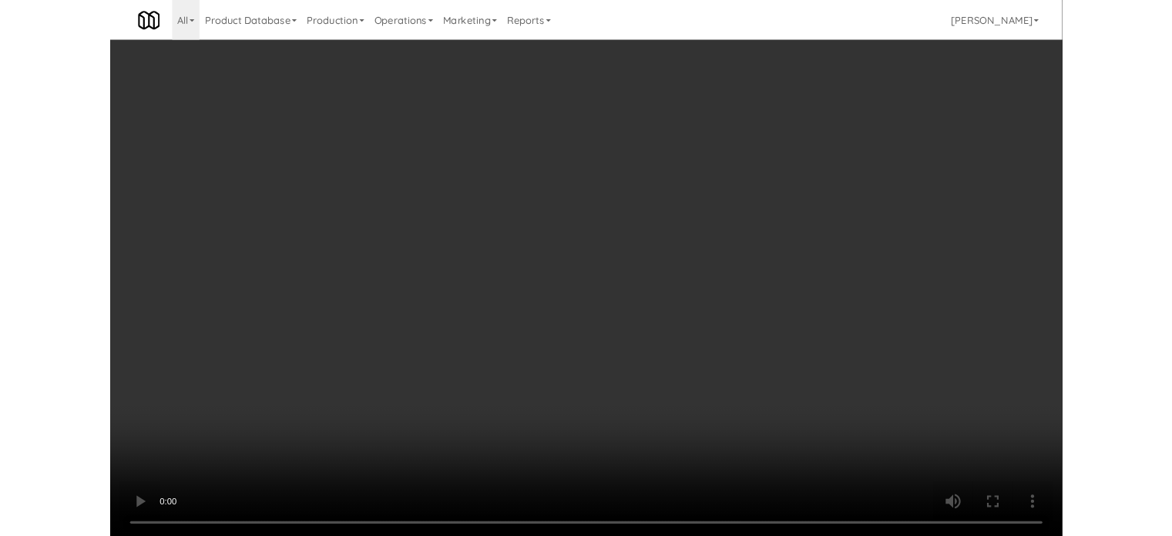
scroll to position [6030, 0]
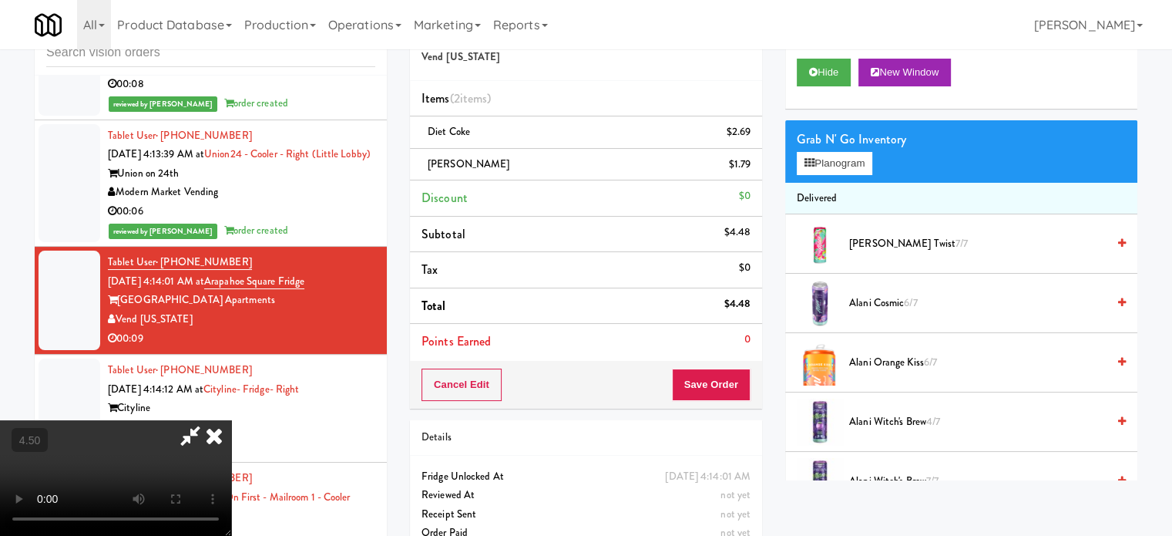
drag, startPoint x: 675, startPoint y: 63, endPoint x: 627, endPoint y: 108, distance: 65.4
click at [231, 420] on icon at bounding box center [214, 435] width 34 height 31
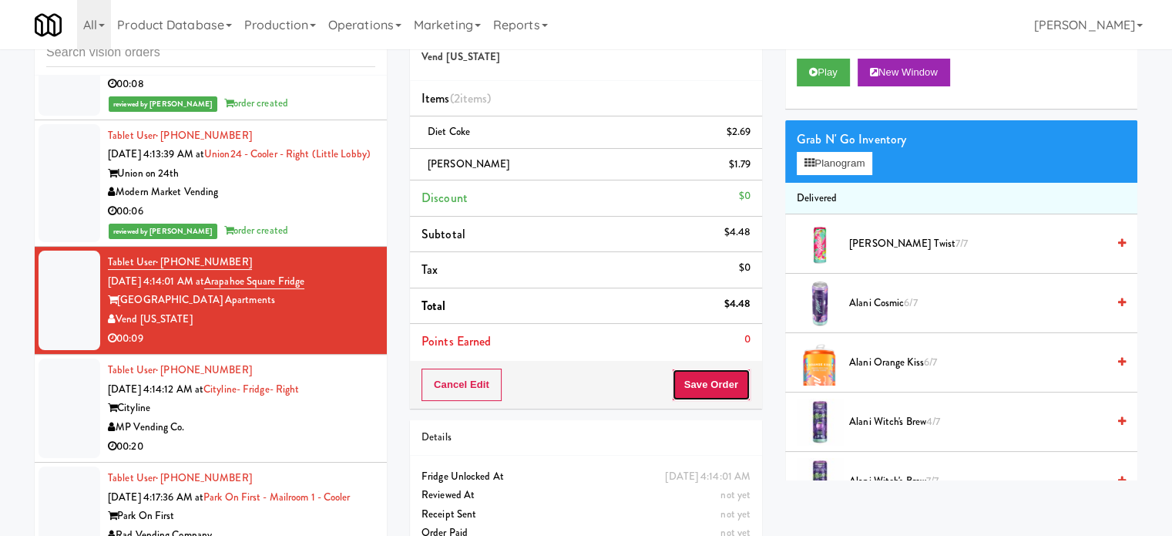
click at [704, 382] on button "Save Order" at bounding box center [711, 384] width 79 height 32
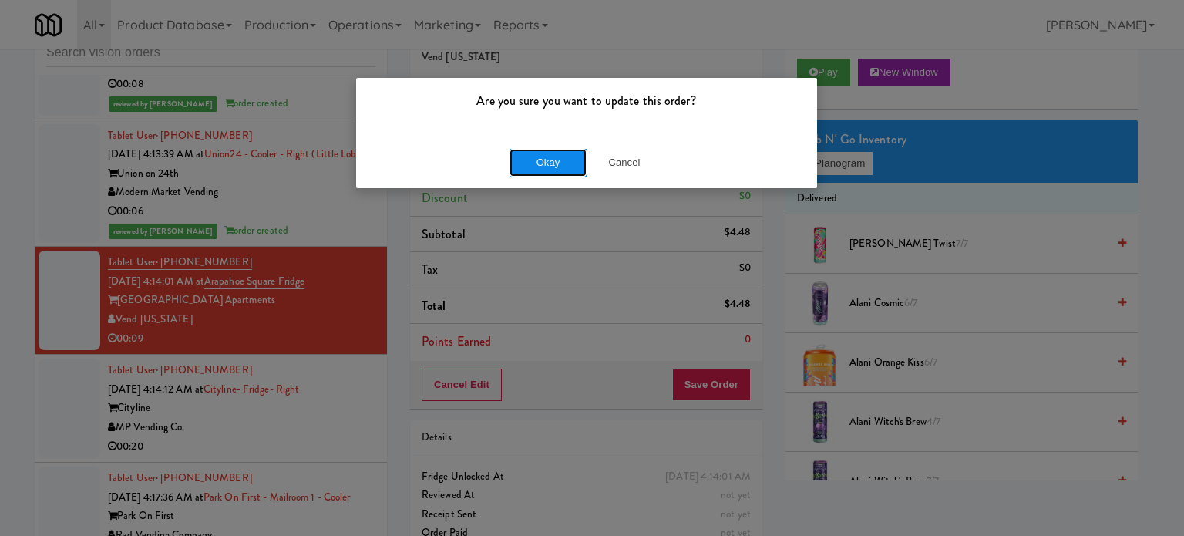
click at [546, 159] on button "Okay" at bounding box center [547, 163] width 77 height 28
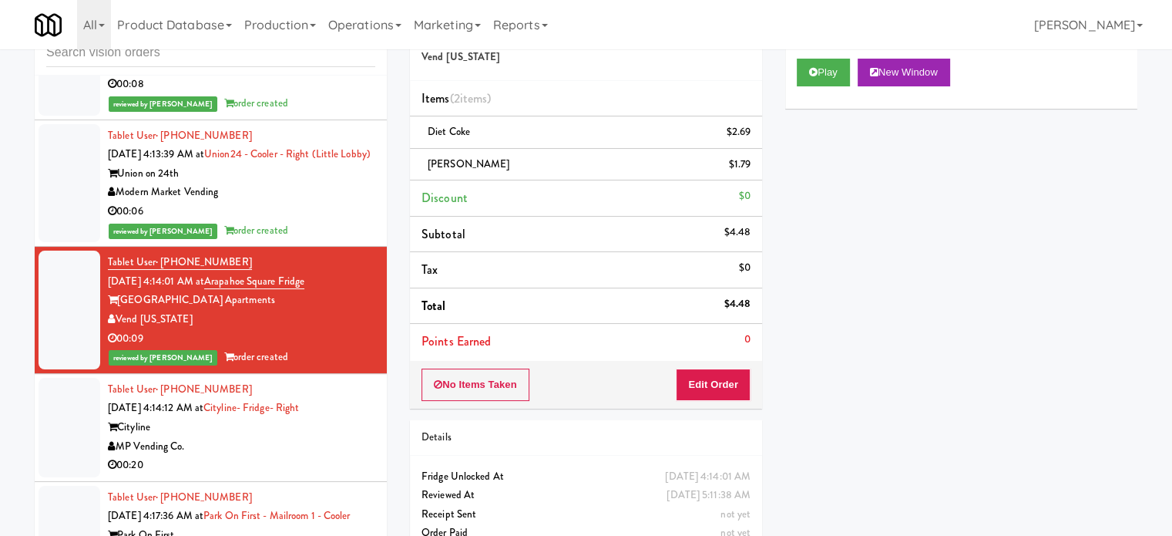
click at [341, 455] on div "MP Vending Co." at bounding box center [241, 446] width 267 height 19
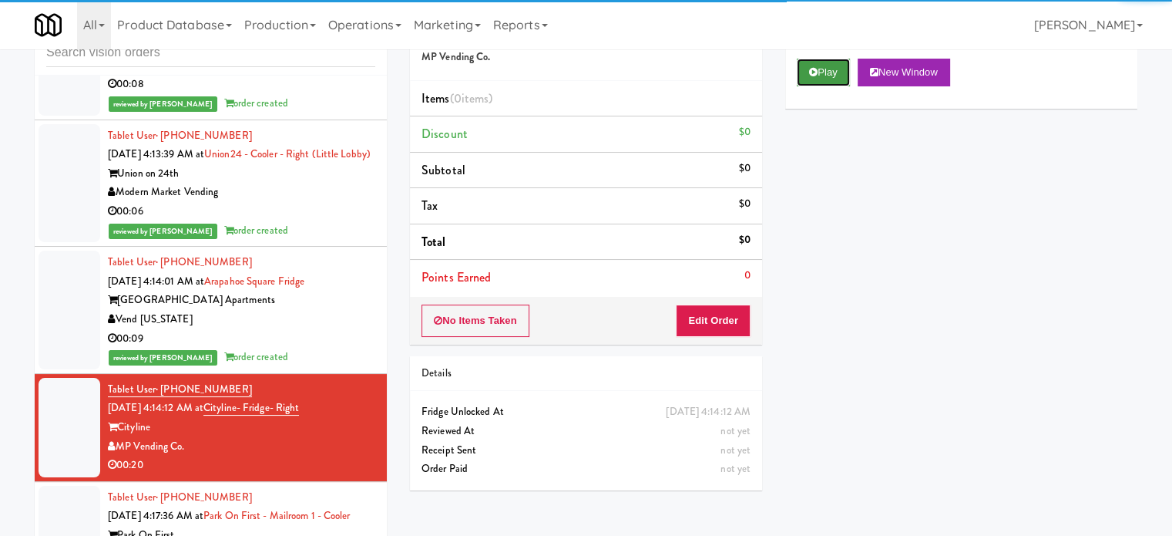
click at [827, 68] on button "Play" at bounding box center [823, 73] width 53 height 28
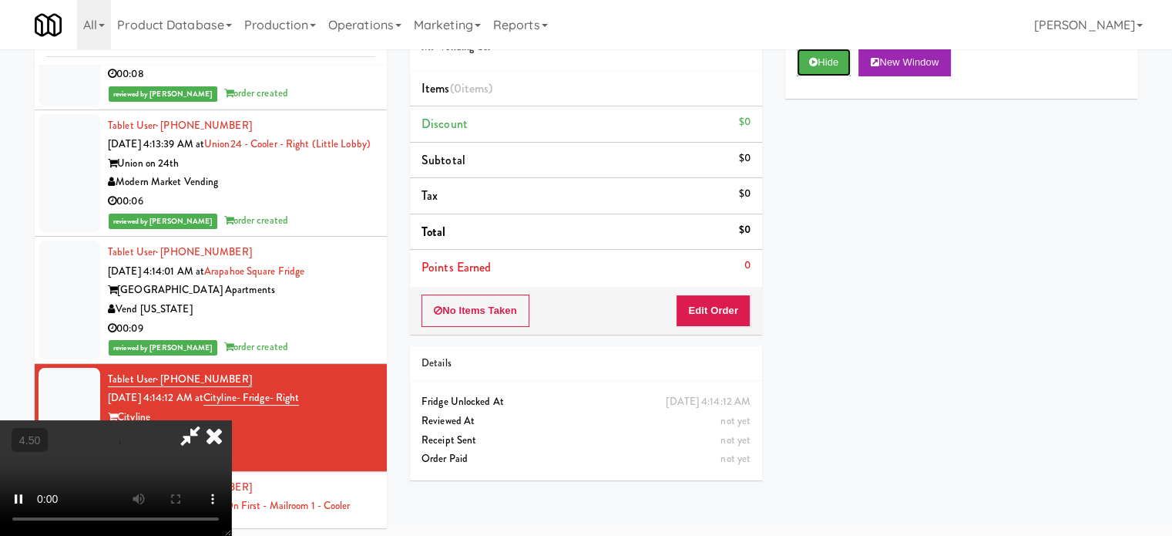
scroll to position [62, 0]
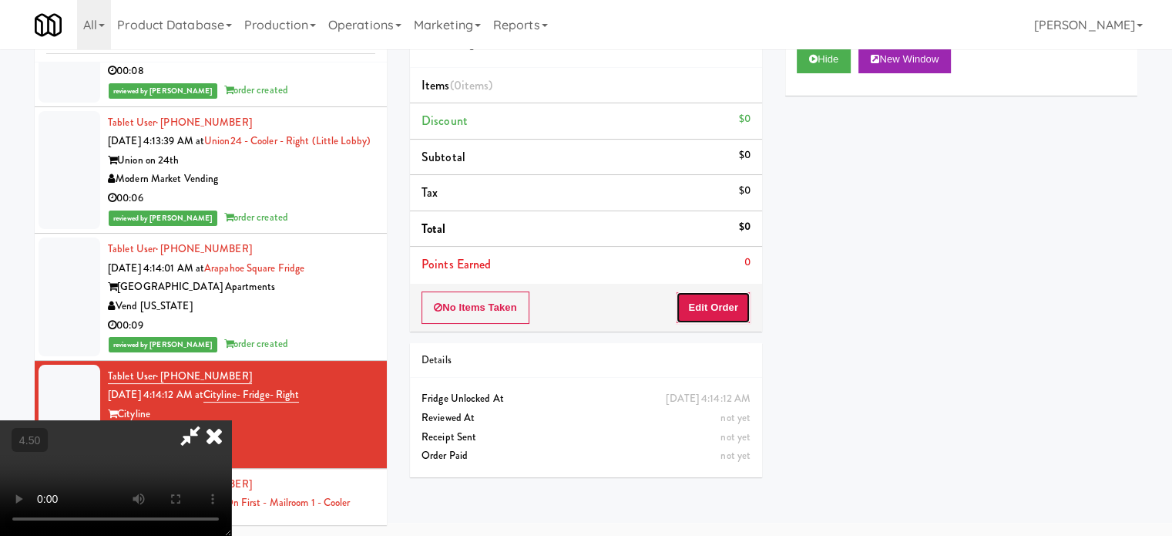
click at [700, 297] on button "Edit Order" at bounding box center [713, 307] width 75 height 32
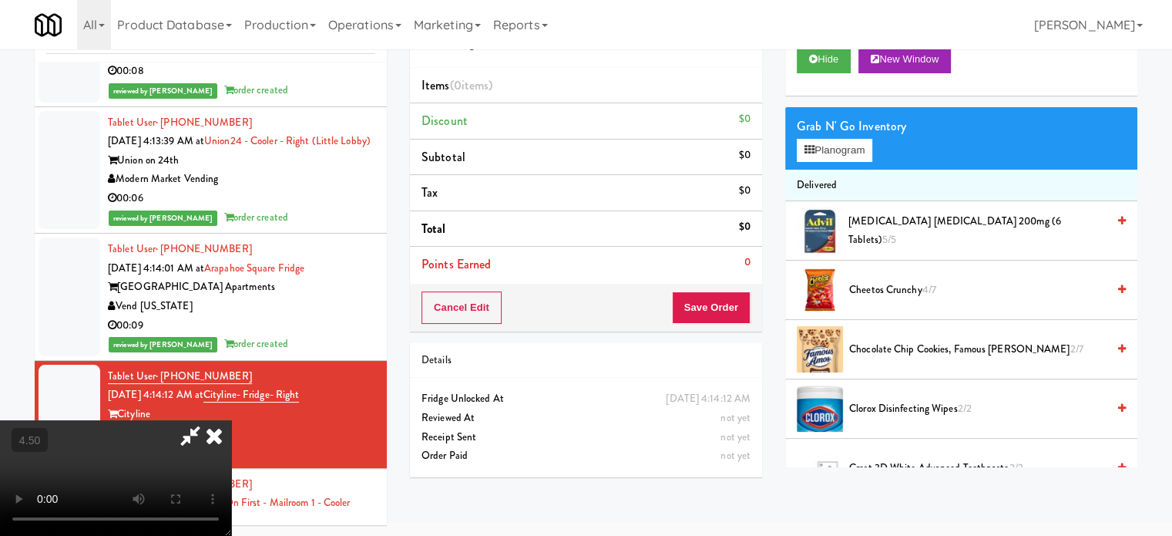
click at [231, 420] on video at bounding box center [115, 478] width 231 height 116
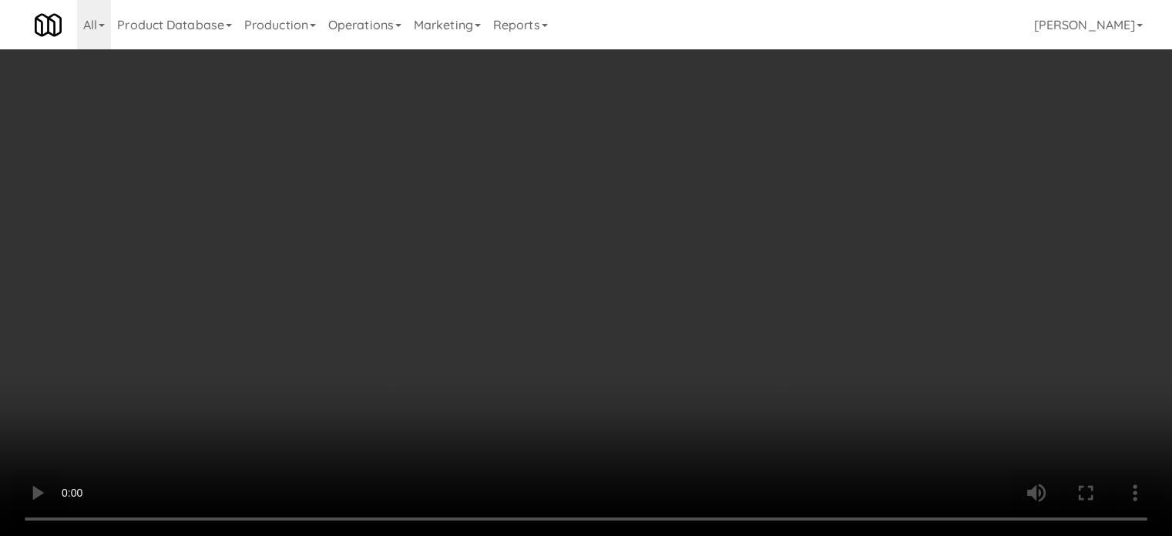
scroll to position [5973, 0]
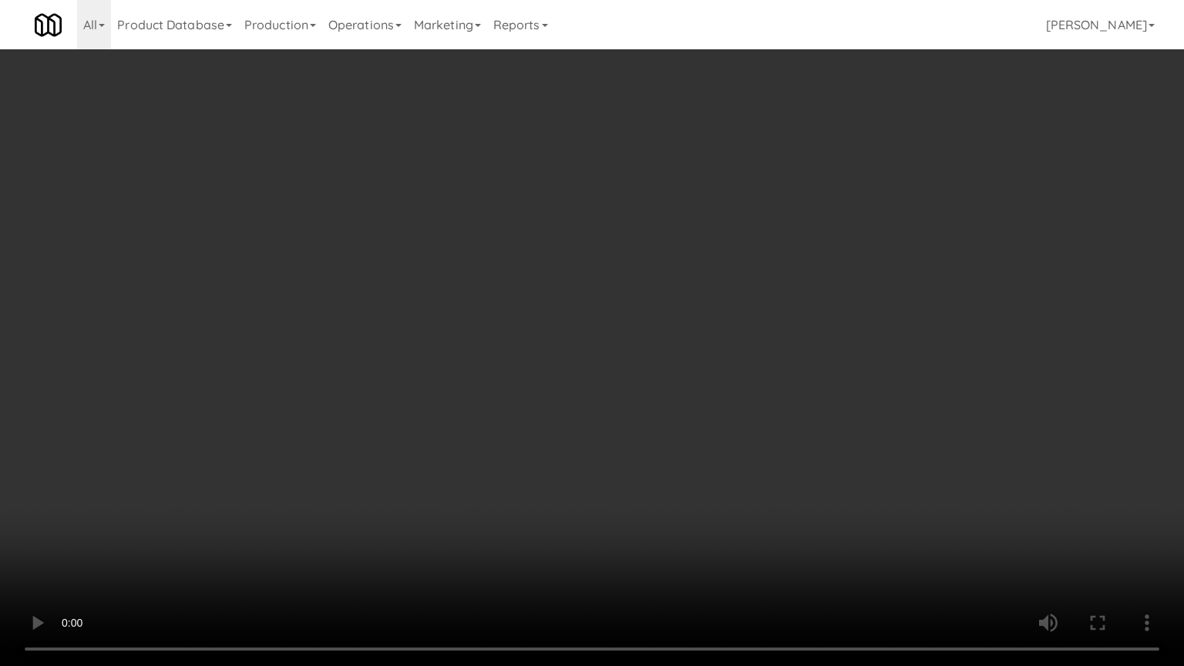
drag, startPoint x: 533, startPoint y: 291, endPoint x: 555, endPoint y: 294, distance: 22.6
click at [533, 291] on video at bounding box center [592, 333] width 1184 height 666
click at [555, 293] on video at bounding box center [592, 333] width 1184 height 666
click at [547, 305] on video at bounding box center [592, 333] width 1184 height 666
click at [595, 311] on video at bounding box center [592, 333] width 1184 height 666
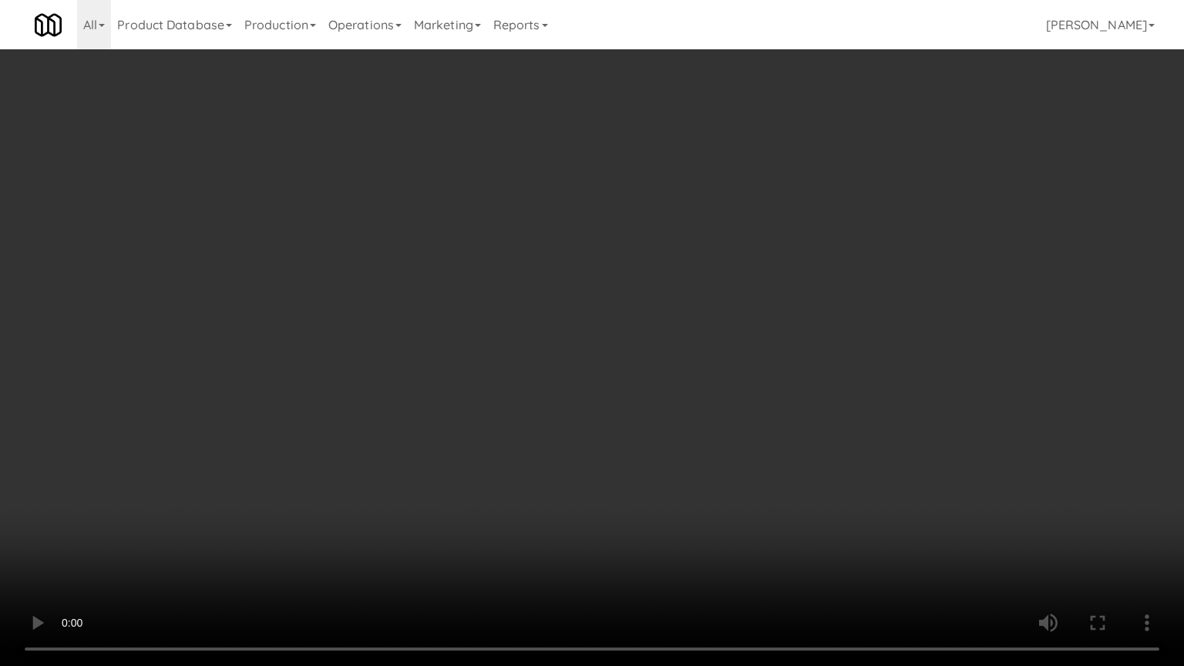
click at [923, 321] on video at bounding box center [592, 333] width 1184 height 666
click at [848, 335] on video at bounding box center [592, 333] width 1184 height 666
click at [882, 316] on video at bounding box center [592, 333] width 1184 height 666
click at [873, 321] on video at bounding box center [592, 333] width 1184 height 666
click at [863, 317] on video at bounding box center [592, 333] width 1184 height 666
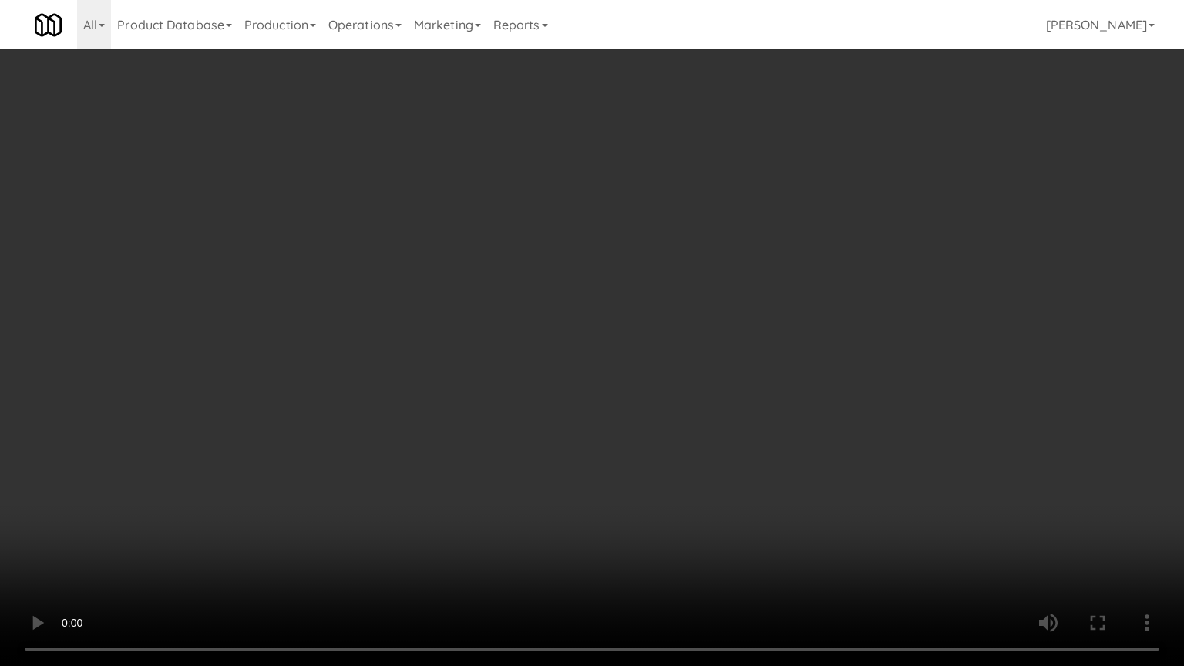
click at [866, 317] on video at bounding box center [592, 333] width 1184 height 666
click at [933, 318] on video at bounding box center [592, 333] width 1184 height 666
click at [496, 525] on video at bounding box center [592, 333] width 1184 height 666
click at [582, 375] on video at bounding box center [592, 333] width 1184 height 666
click at [590, 341] on video at bounding box center [592, 333] width 1184 height 666
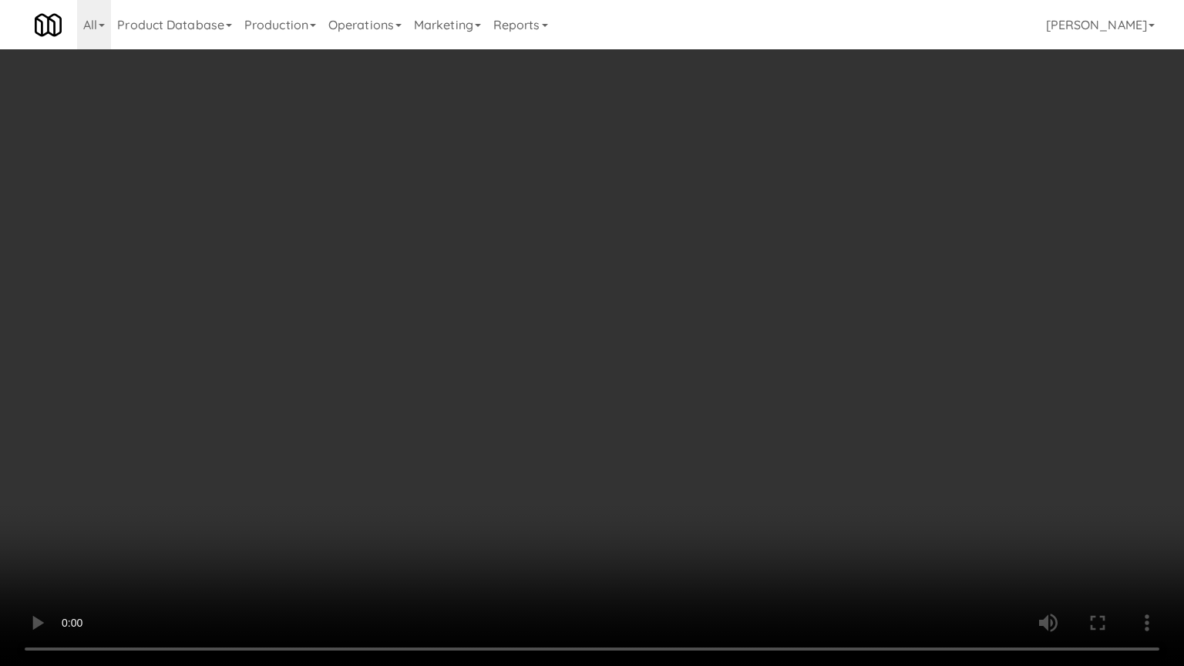
click at [832, 416] on video at bounding box center [592, 333] width 1184 height 666
click at [835, 408] on video at bounding box center [592, 333] width 1184 height 666
click at [845, 417] on video at bounding box center [592, 333] width 1184 height 666
click at [818, 432] on video at bounding box center [592, 333] width 1184 height 666
click at [822, 429] on video at bounding box center [592, 333] width 1184 height 666
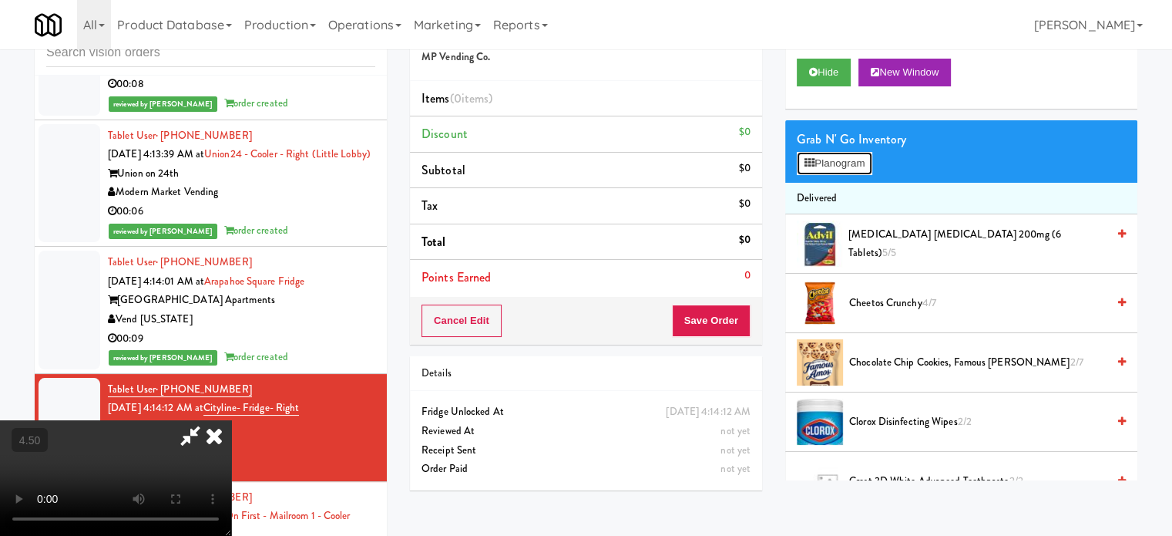
click at [839, 157] on button "Planogram" at bounding box center [835, 163] width 76 height 23
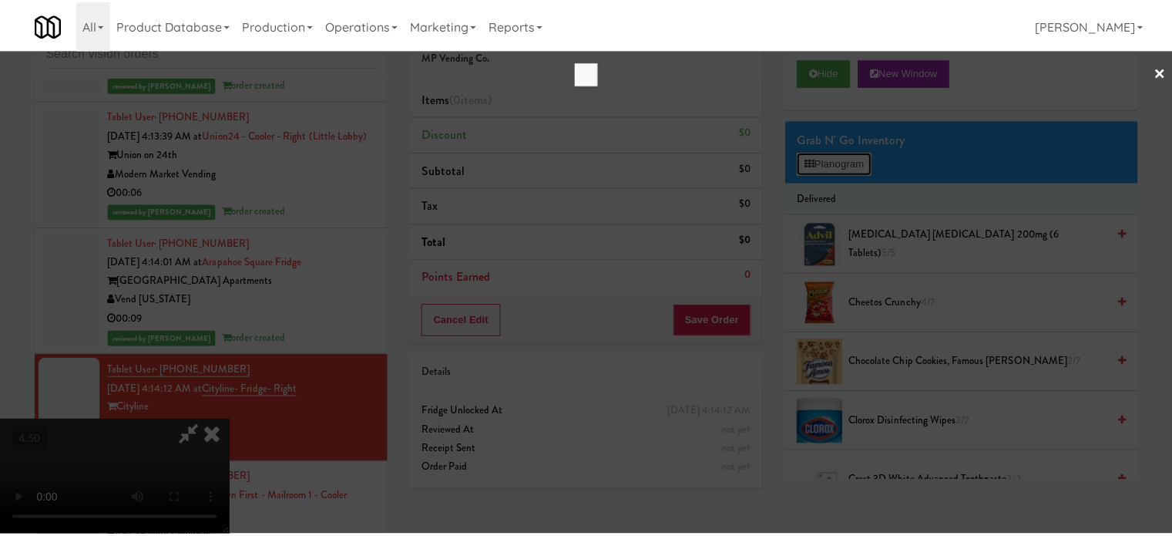
scroll to position [5973, 0]
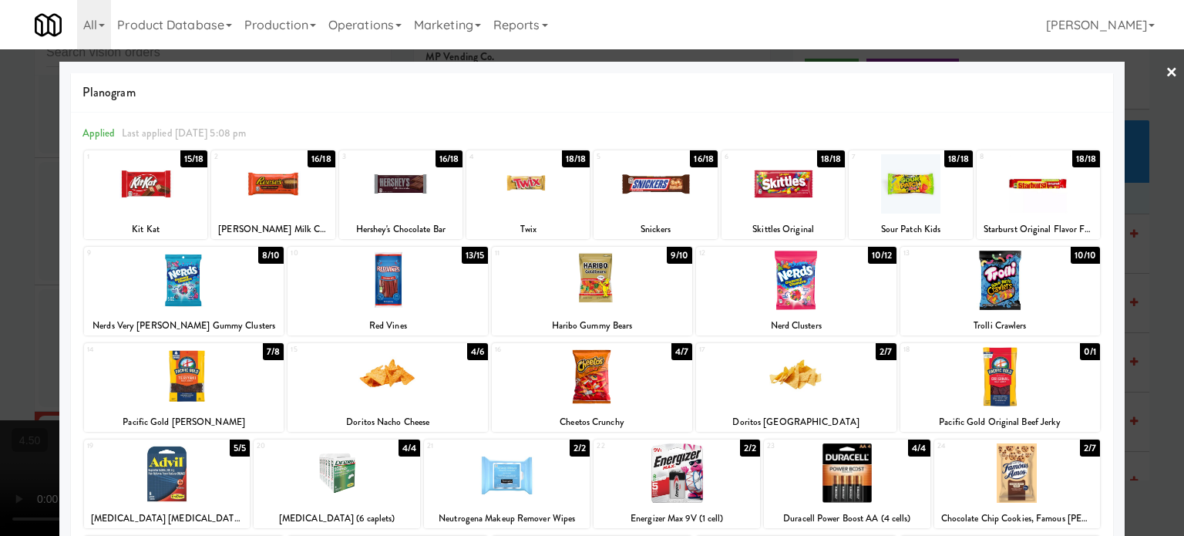
drag, startPoint x: 669, startPoint y: 348, endPoint x: 609, endPoint y: 340, distance: 60.6
click at [671, 348] on div "4/7" at bounding box center [681, 351] width 21 height 17
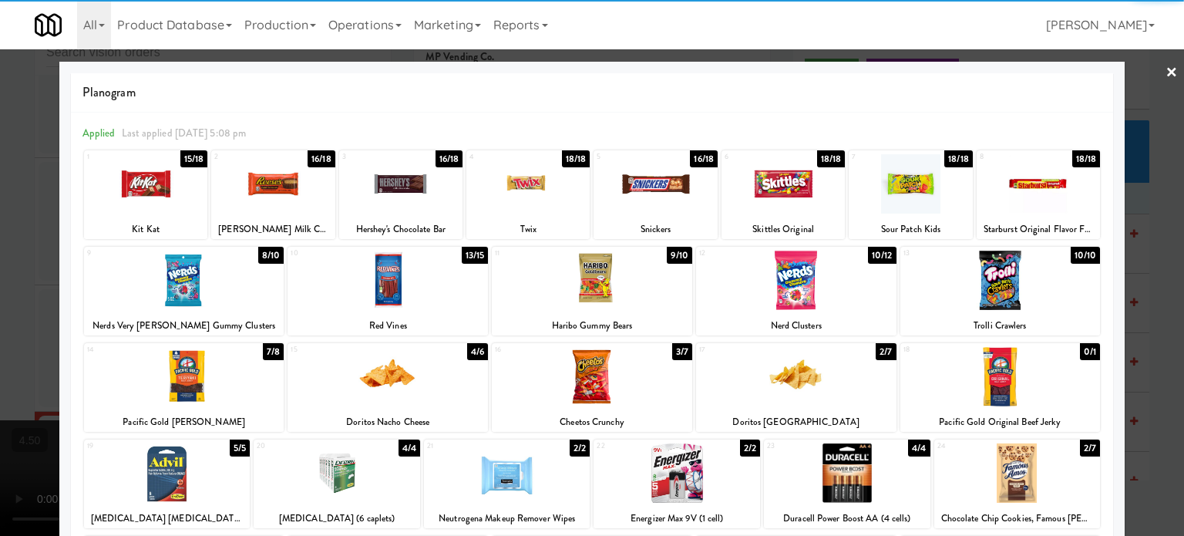
click at [467, 355] on div "4/6" at bounding box center [477, 351] width 21 height 17
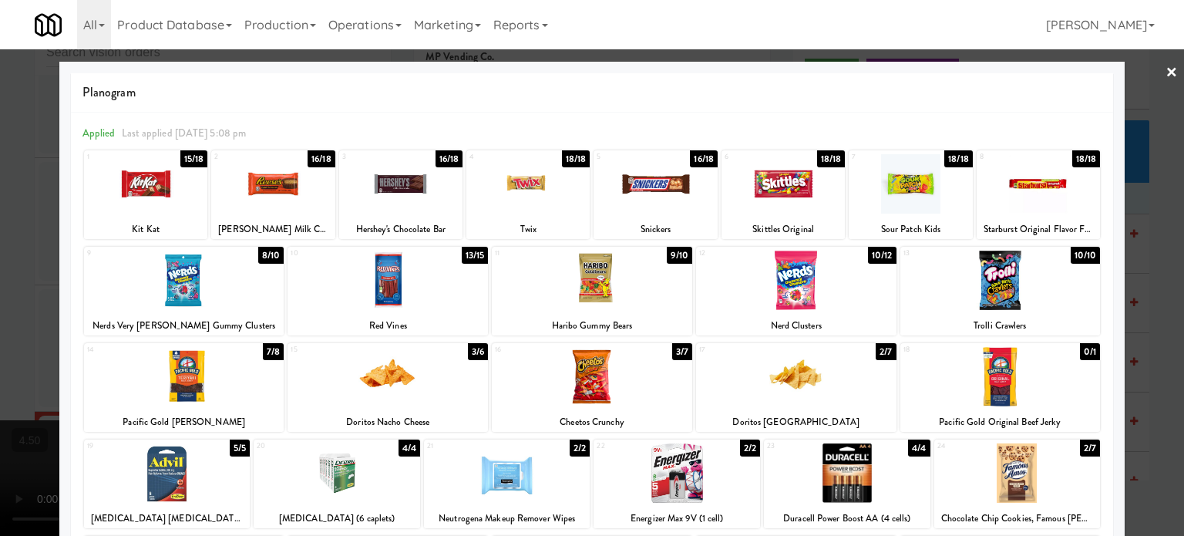
click at [1154, 368] on div at bounding box center [592, 268] width 1184 height 536
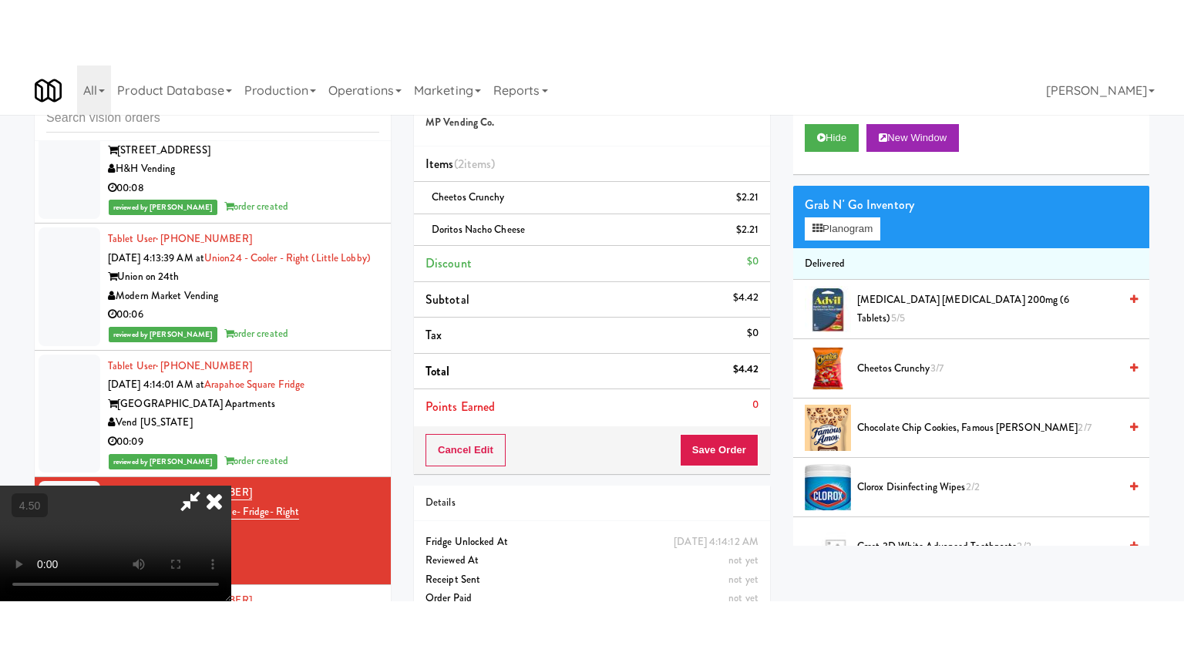
scroll to position [6030, 0]
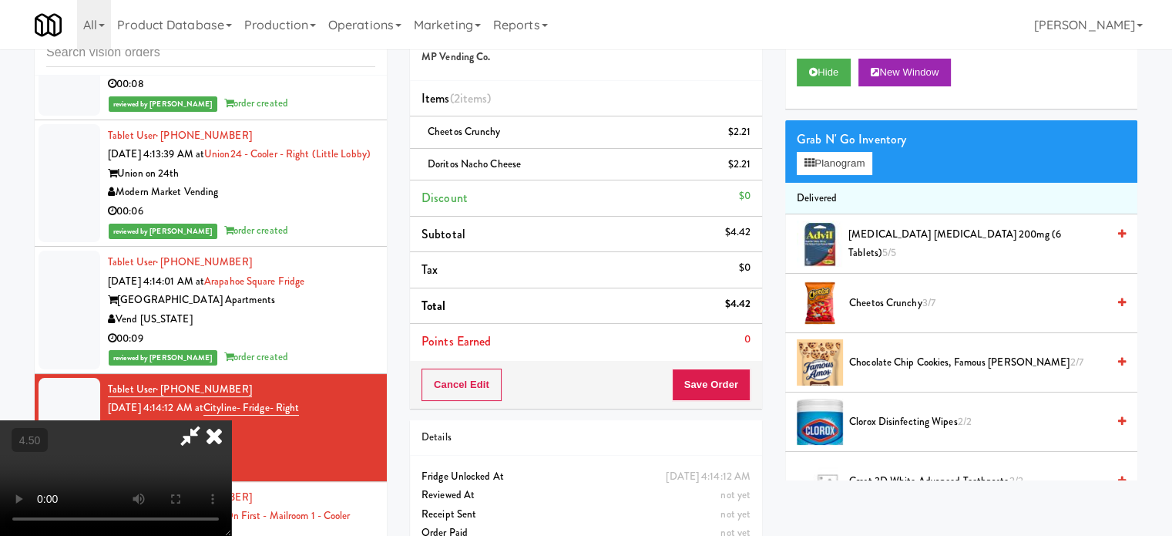
click at [231, 420] on video at bounding box center [115, 478] width 231 height 116
drag, startPoint x: 422, startPoint y: 358, endPoint x: 412, endPoint y: 440, distance: 83.1
click at [231, 420] on video at bounding box center [115, 478] width 231 height 116
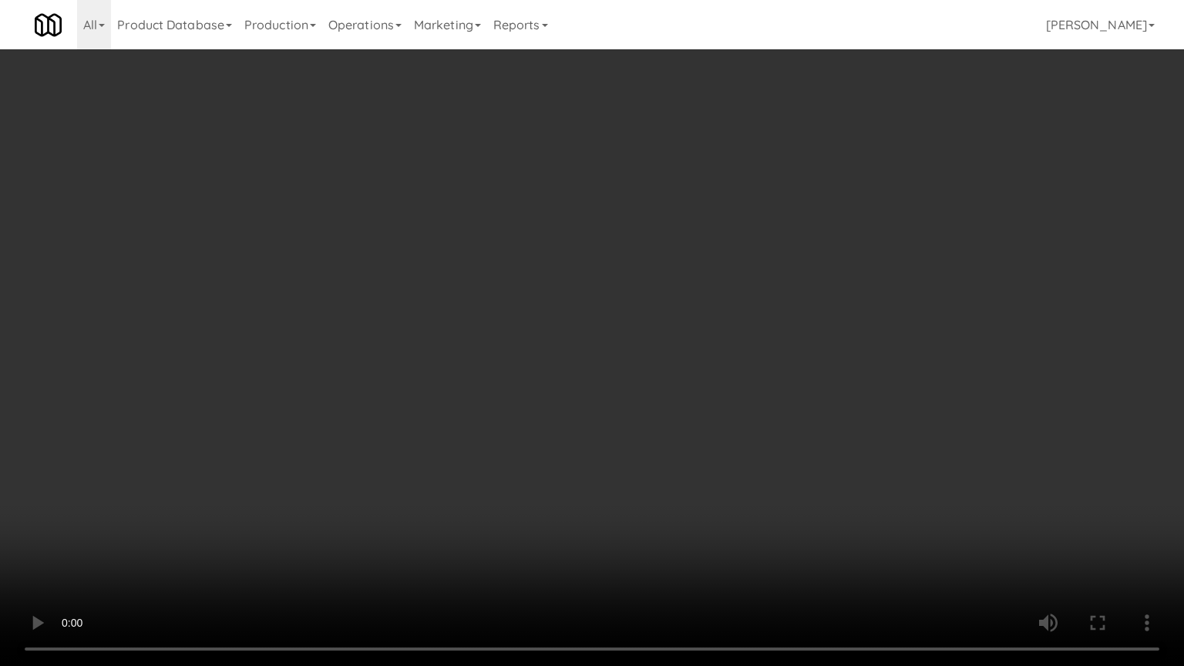
click at [313, 474] on video at bounding box center [592, 333] width 1184 height 666
drag, startPoint x: 411, startPoint y: 405, endPoint x: 432, endPoint y: 395, distance: 23.4
click at [414, 405] on video at bounding box center [592, 333] width 1184 height 666
click at [489, 364] on video at bounding box center [592, 333] width 1184 height 666
click at [525, 331] on video at bounding box center [592, 333] width 1184 height 666
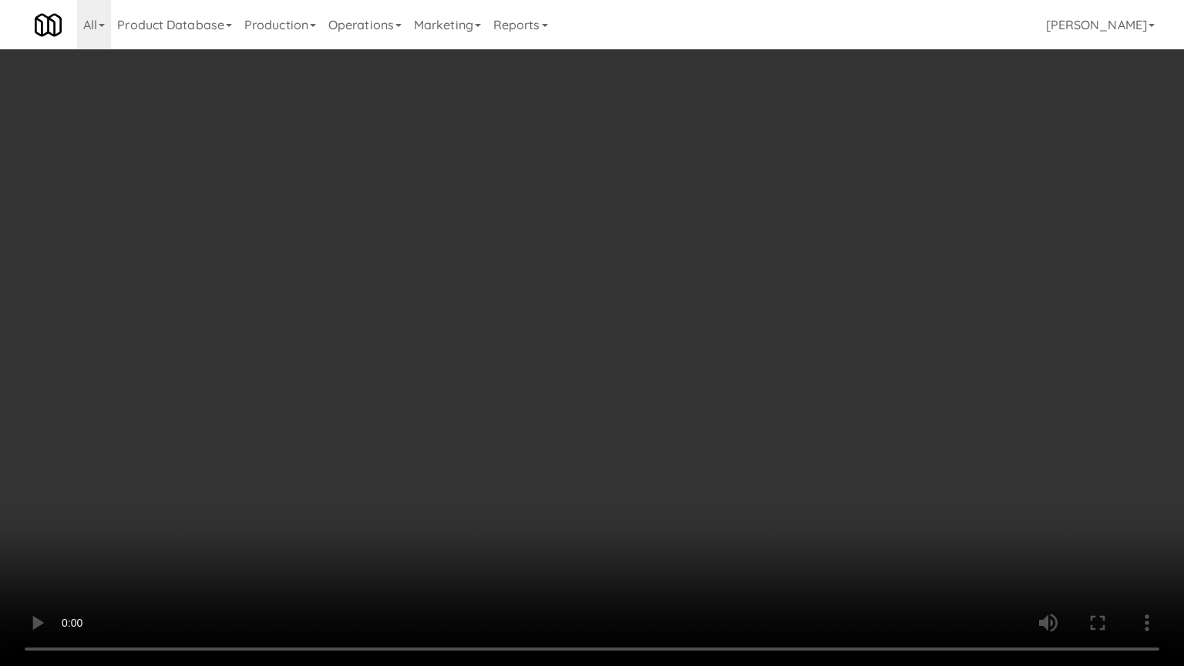
click at [601, 335] on video at bounding box center [592, 333] width 1184 height 666
click at [600, 336] on video at bounding box center [592, 333] width 1184 height 666
click at [610, 345] on video at bounding box center [592, 333] width 1184 height 666
click at [694, 372] on video at bounding box center [592, 333] width 1184 height 666
click at [692, 373] on video at bounding box center [592, 333] width 1184 height 666
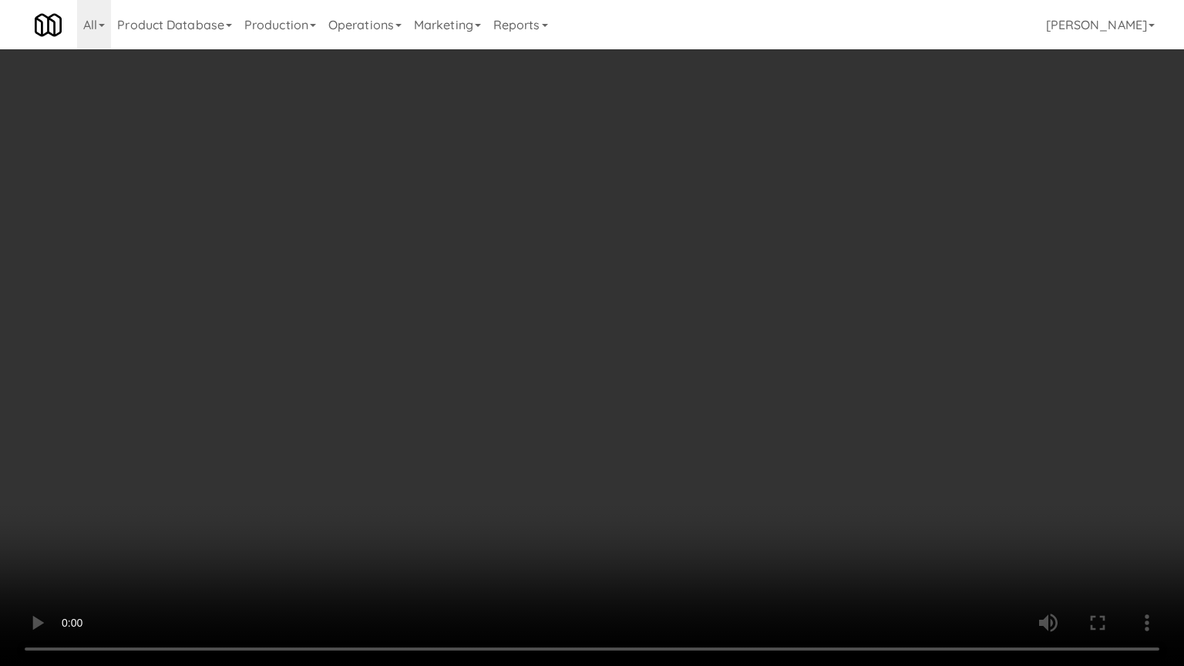
click at [765, 378] on video at bounding box center [592, 333] width 1184 height 666
click at [675, 379] on video at bounding box center [592, 333] width 1184 height 666
click at [685, 336] on video at bounding box center [592, 333] width 1184 height 666
drag, startPoint x: 685, startPoint y: 336, endPoint x: 721, endPoint y: 327, distance: 36.6
click at [688, 336] on video at bounding box center [592, 333] width 1184 height 666
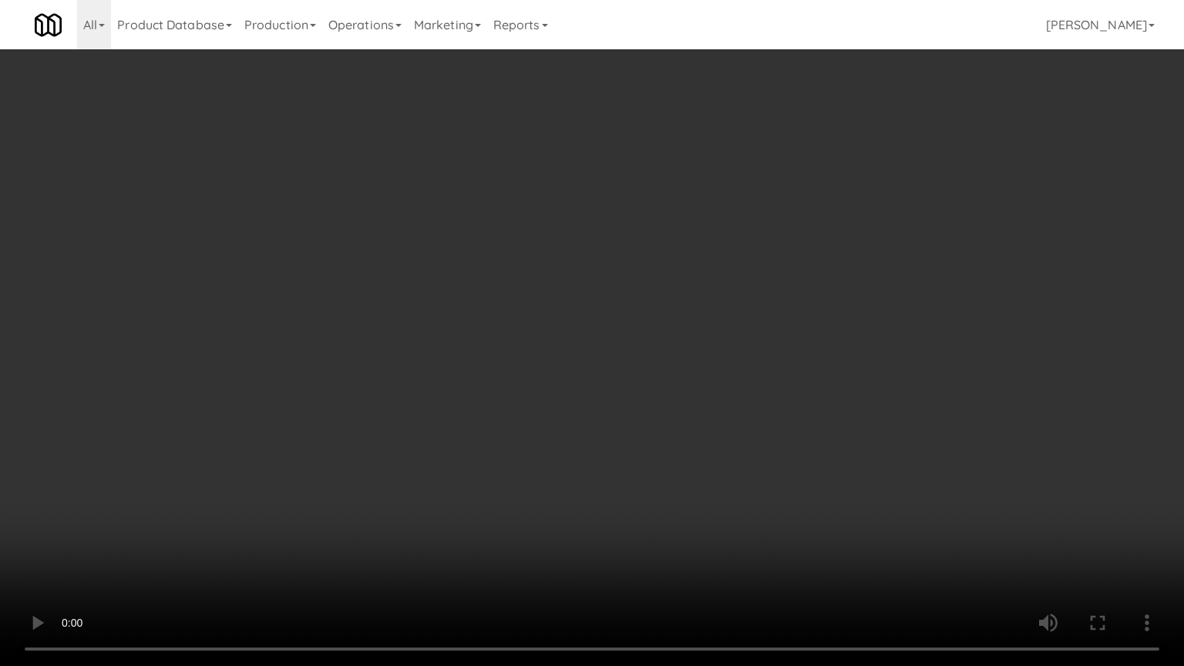
click at [721, 324] on video at bounding box center [592, 333] width 1184 height 666
drag, startPoint x: 607, startPoint y: 547, endPoint x: 590, endPoint y: 524, distance: 29.1
click at [606, 535] on video at bounding box center [592, 333] width 1184 height 666
click at [598, 433] on video at bounding box center [592, 333] width 1184 height 666
click at [603, 412] on video at bounding box center [592, 333] width 1184 height 666
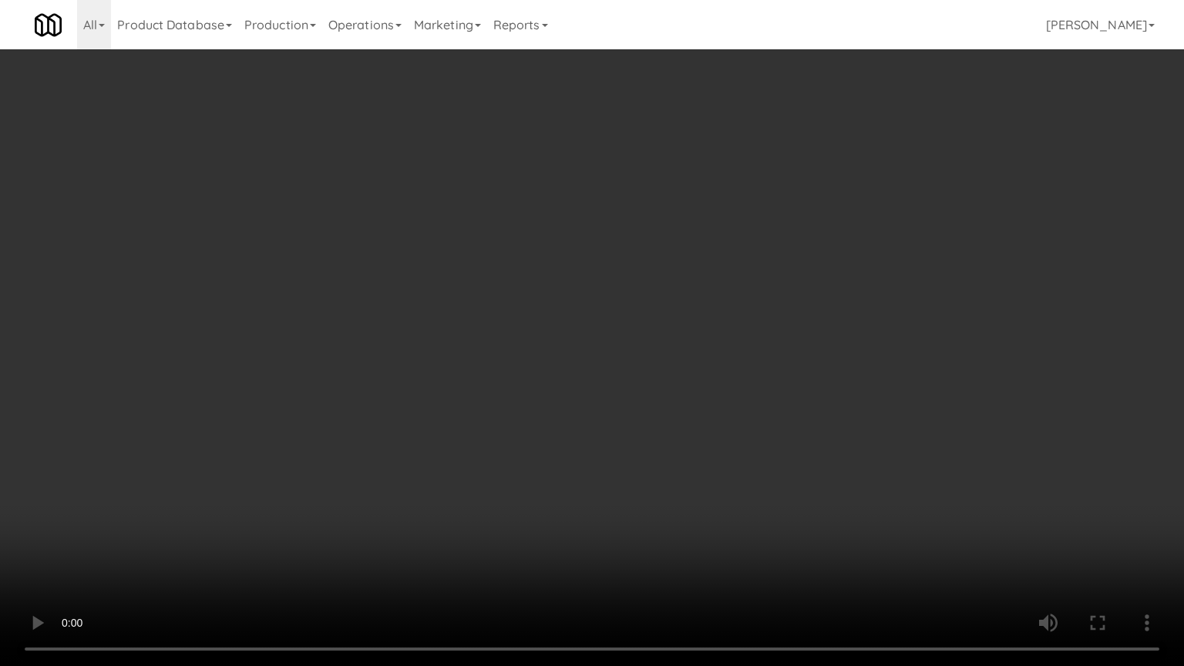
click at [603, 398] on video at bounding box center [592, 333] width 1184 height 666
click at [645, 398] on video at bounding box center [592, 333] width 1184 height 666
click at [645, 399] on video at bounding box center [592, 333] width 1184 height 666
click at [667, 388] on video at bounding box center [592, 333] width 1184 height 666
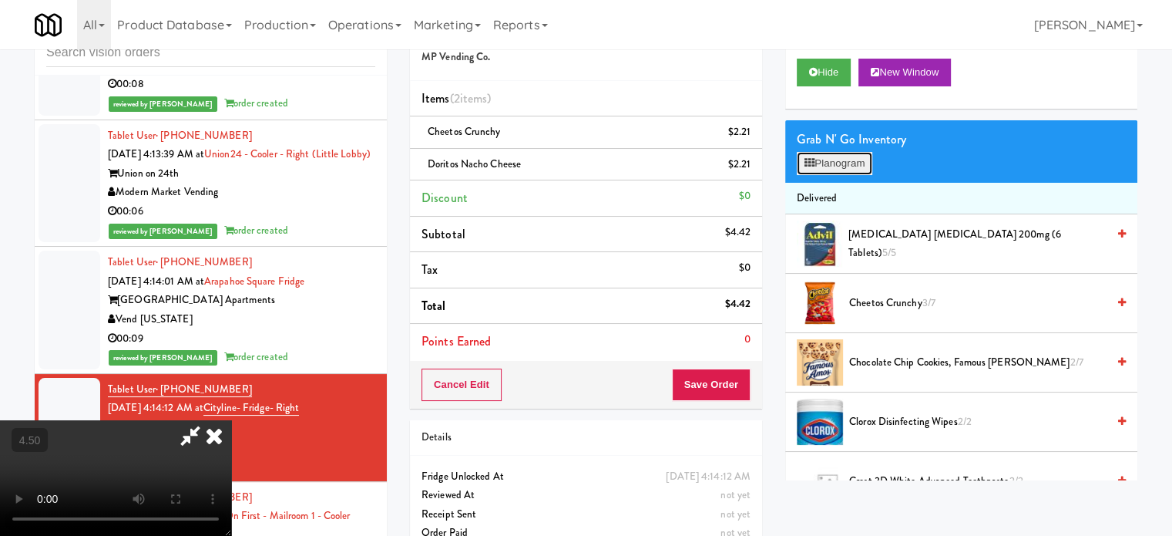
click at [866, 161] on button "Planogram" at bounding box center [835, 163] width 76 height 23
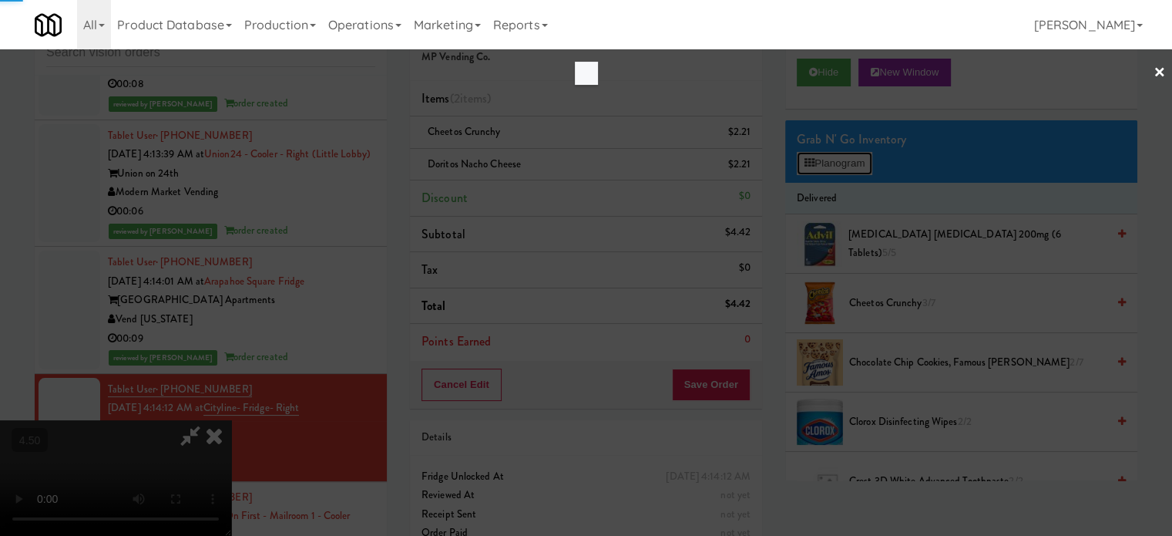
scroll to position [5973, 0]
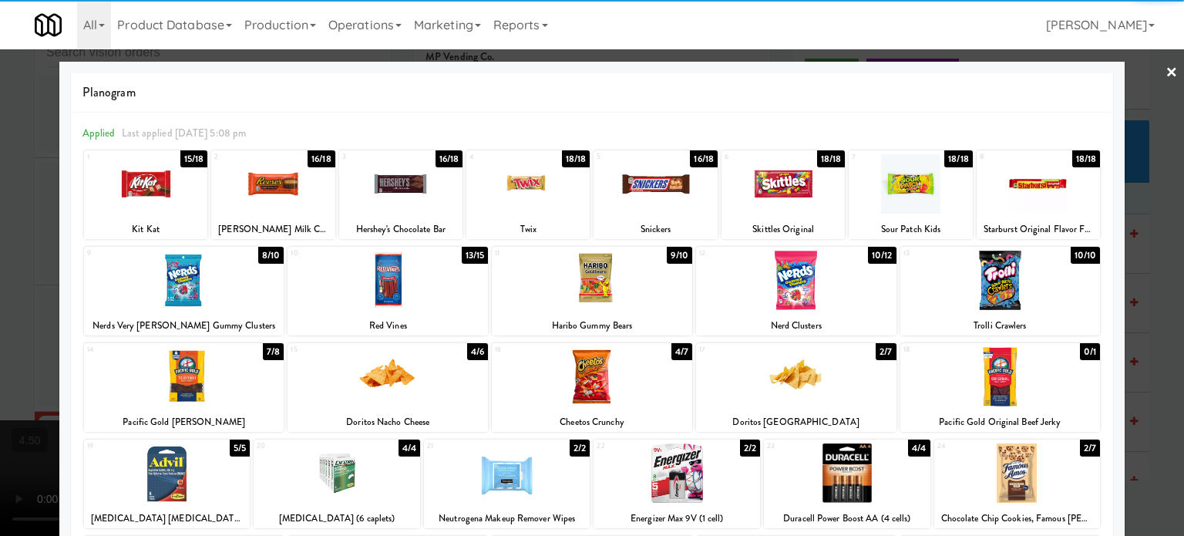
click at [265, 351] on div "7/8" at bounding box center [273, 351] width 21 height 17
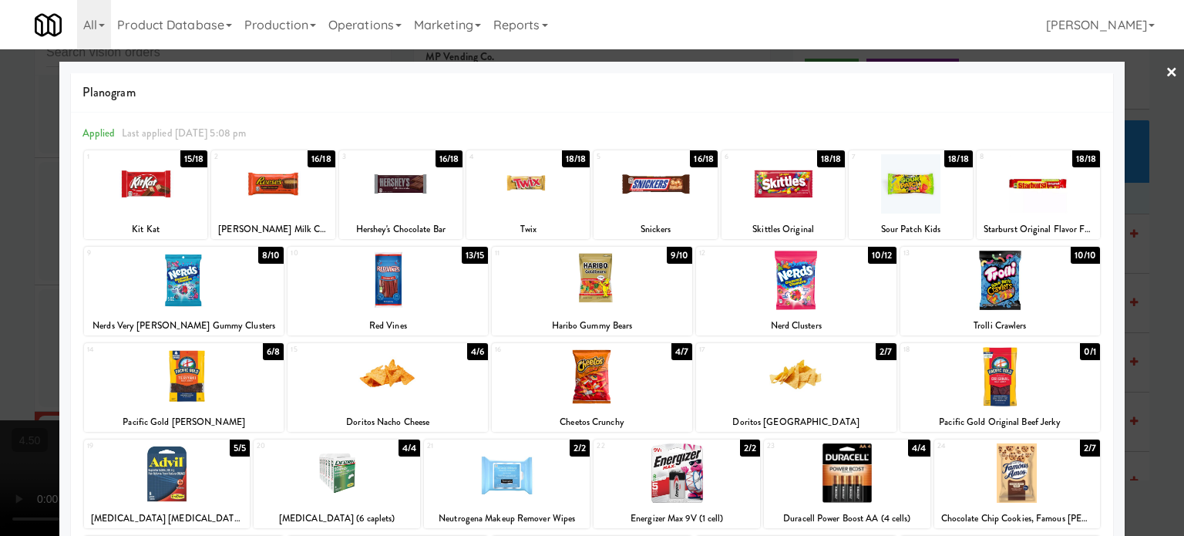
click at [31, 325] on div at bounding box center [592, 268] width 1184 height 536
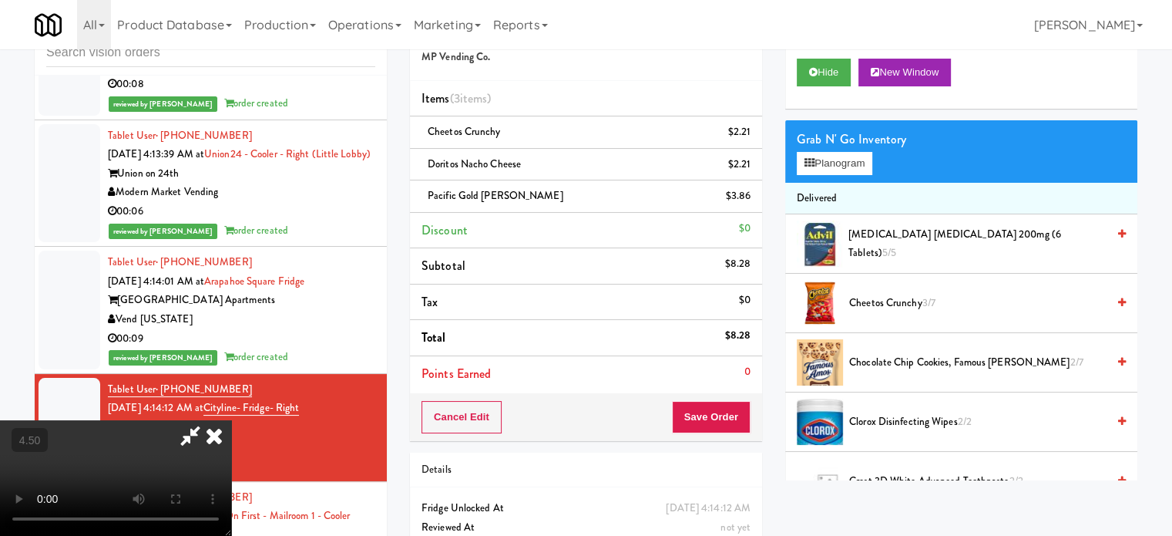
drag, startPoint x: 283, startPoint y: 330, endPoint x: 287, endPoint y: 321, distance: 9.3
click at [231, 420] on video at bounding box center [115, 478] width 231 height 116
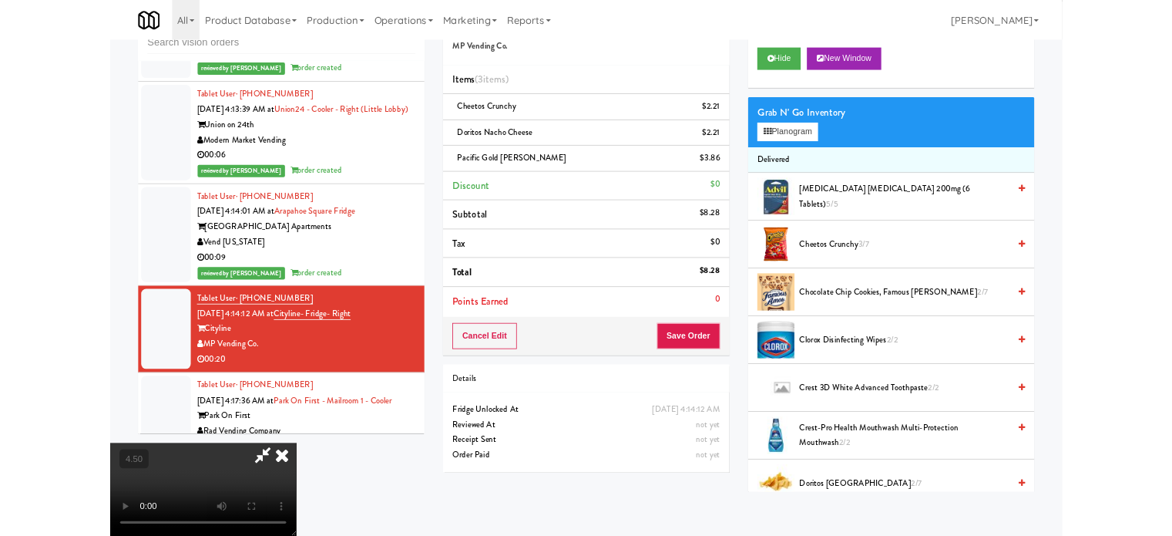
scroll to position [5973, 0]
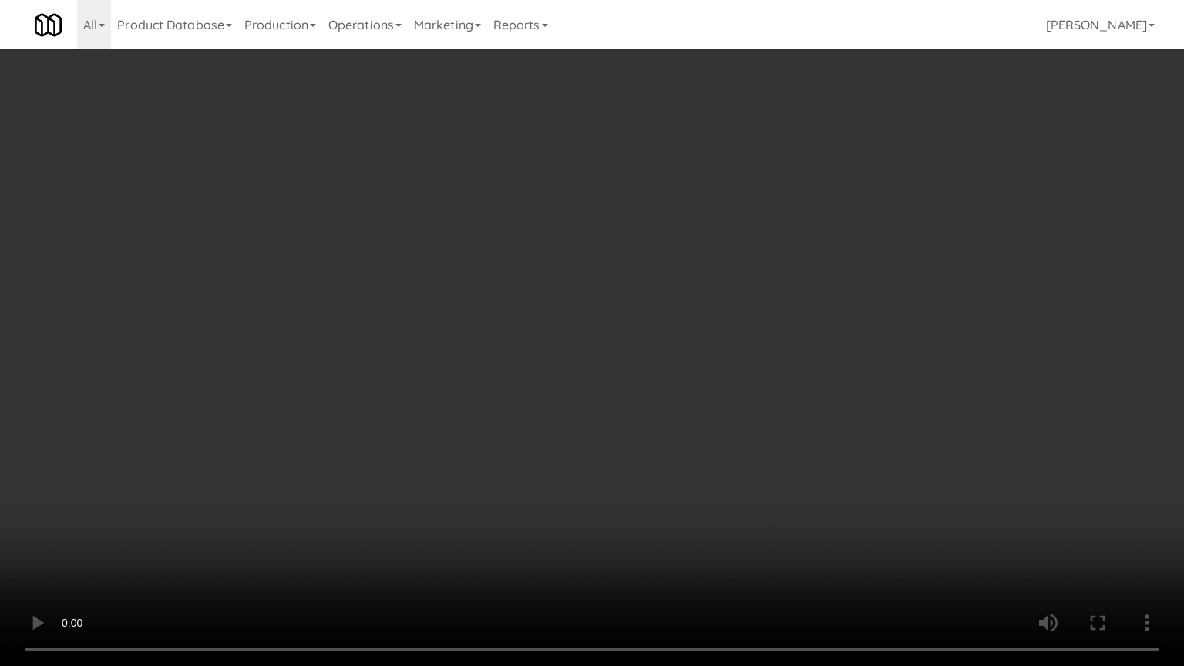
click at [543, 296] on video at bounding box center [592, 333] width 1184 height 666
click at [551, 287] on video at bounding box center [592, 333] width 1184 height 666
click at [548, 294] on video at bounding box center [592, 333] width 1184 height 666
click at [217, 474] on video at bounding box center [592, 333] width 1184 height 666
click at [604, 277] on video at bounding box center [592, 333] width 1184 height 666
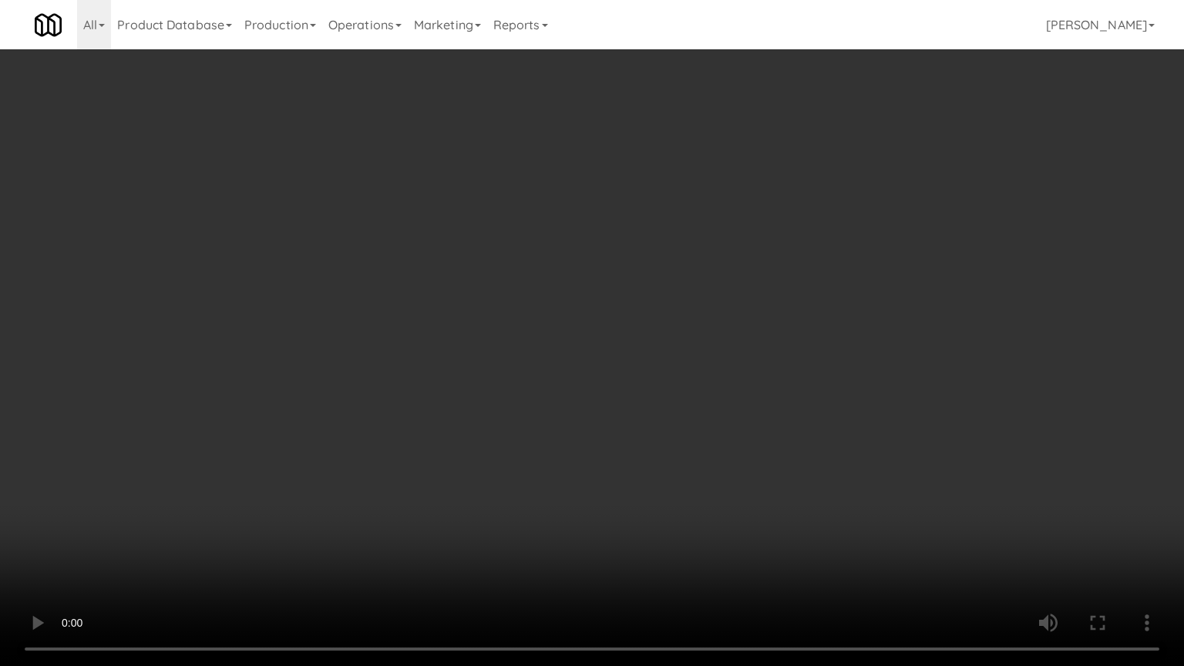
click at [606, 281] on video at bounding box center [592, 333] width 1184 height 666
click at [607, 289] on video at bounding box center [592, 333] width 1184 height 666
click at [614, 294] on video at bounding box center [592, 333] width 1184 height 666
click at [590, 321] on video at bounding box center [592, 333] width 1184 height 666
click at [595, 319] on video at bounding box center [592, 333] width 1184 height 666
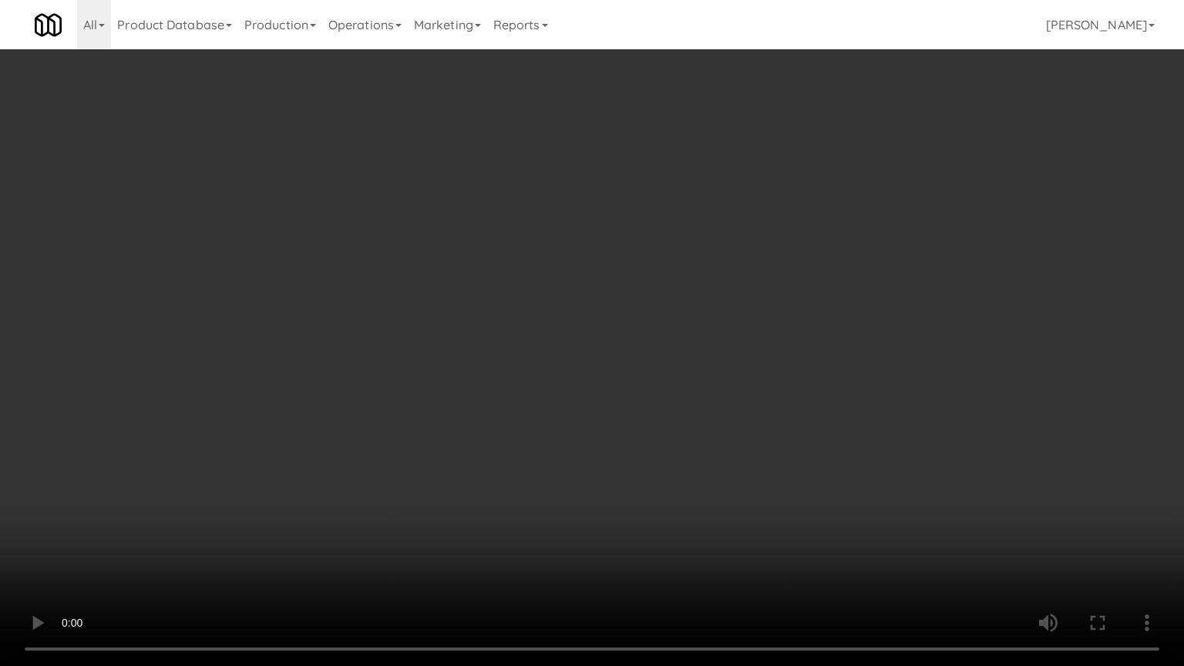
click at [606, 315] on video at bounding box center [592, 333] width 1184 height 666
drag, startPoint x: 606, startPoint y: 315, endPoint x: 640, endPoint y: 296, distance: 39.7
click at [623, 318] on video at bounding box center [592, 333] width 1184 height 666
click at [616, 305] on video at bounding box center [592, 333] width 1184 height 666
click at [620, 305] on video at bounding box center [592, 333] width 1184 height 666
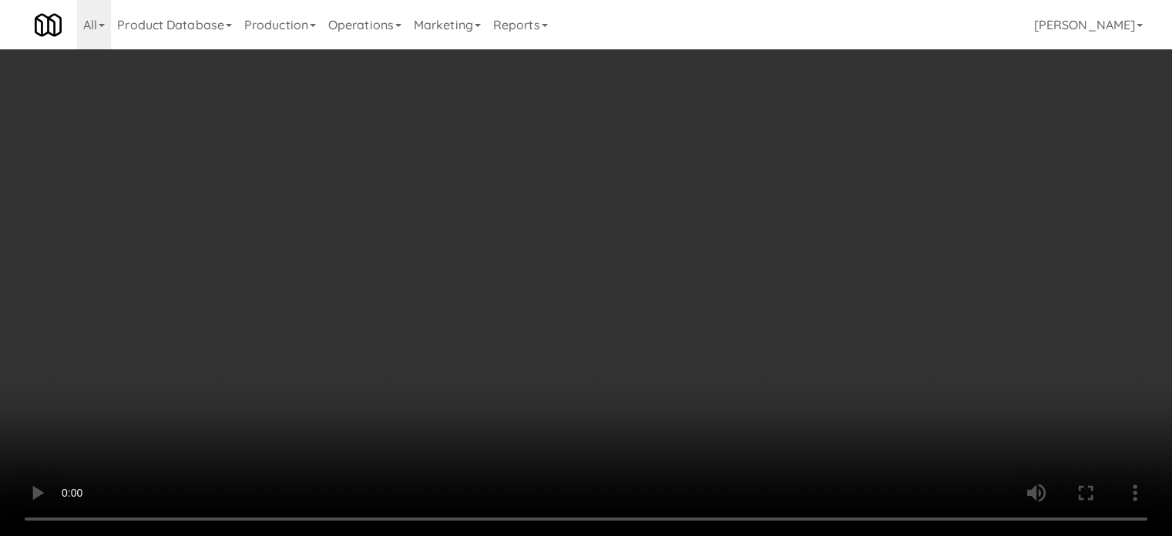
scroll to position [6030, 0]
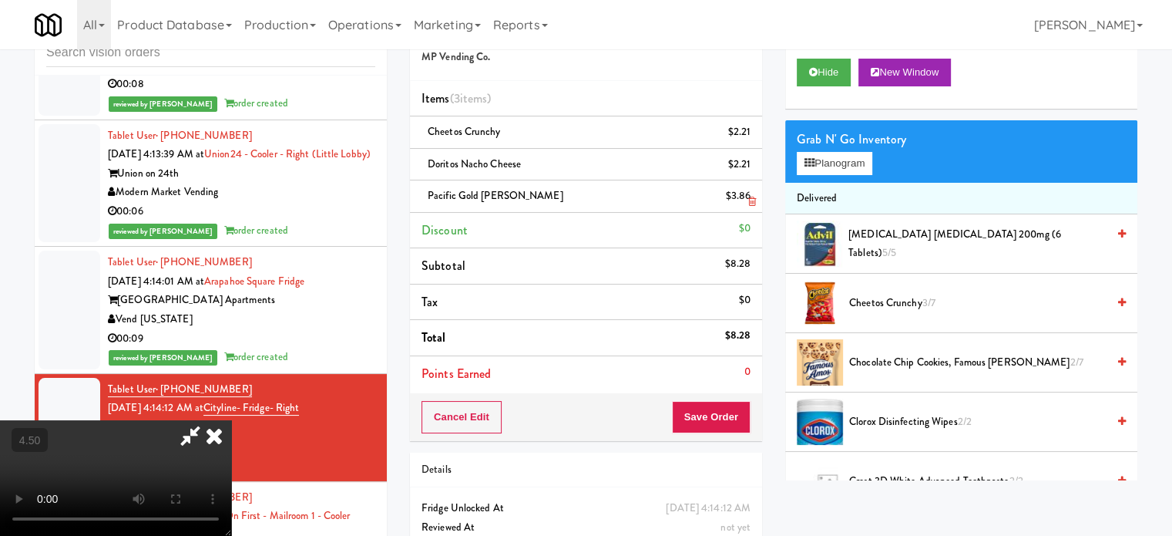
drag, startPoint x: 688, startPoint y: 159, endPoint x: 655, endPoint y: 191, distance: 46.3
click at [231, 420] on icon at bounding box center [214, 435] width 34 height 31
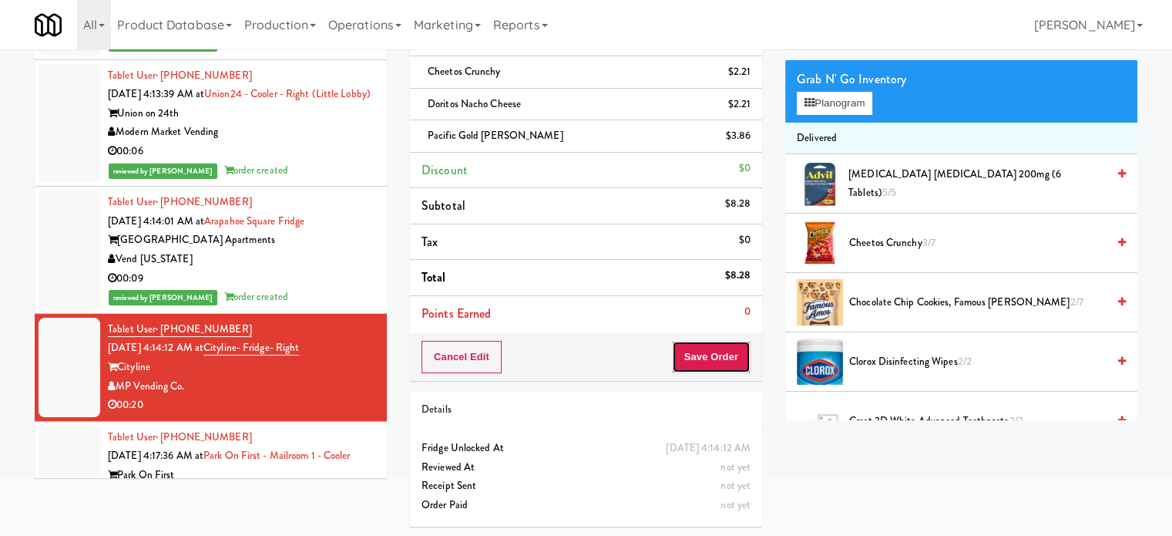
click at [709, 351] on button "Save Order" at bounding box center [711, 357] width 79 height 32
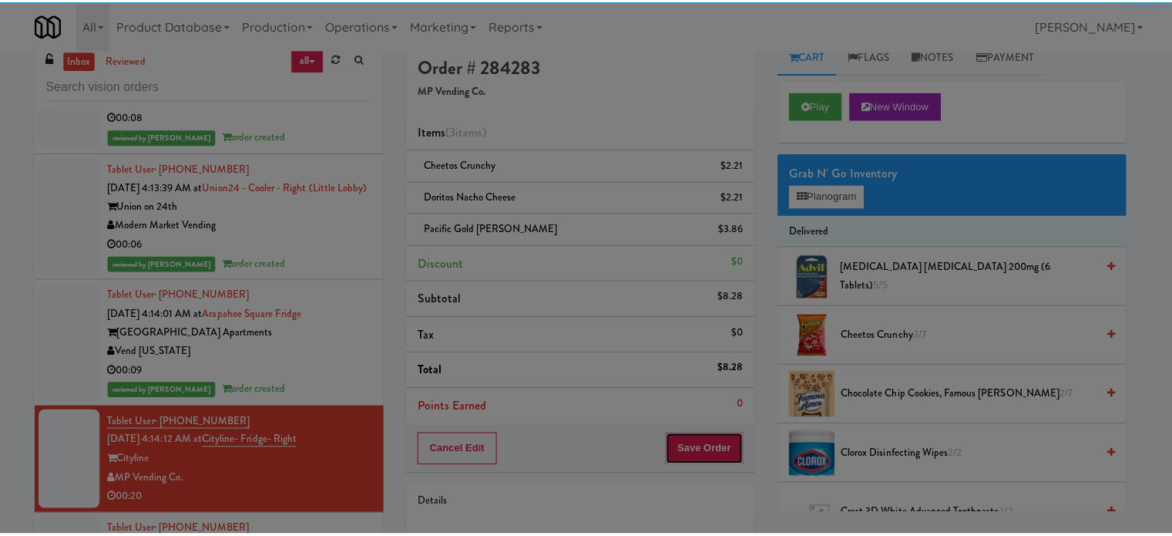
scroll to position [0, 0]
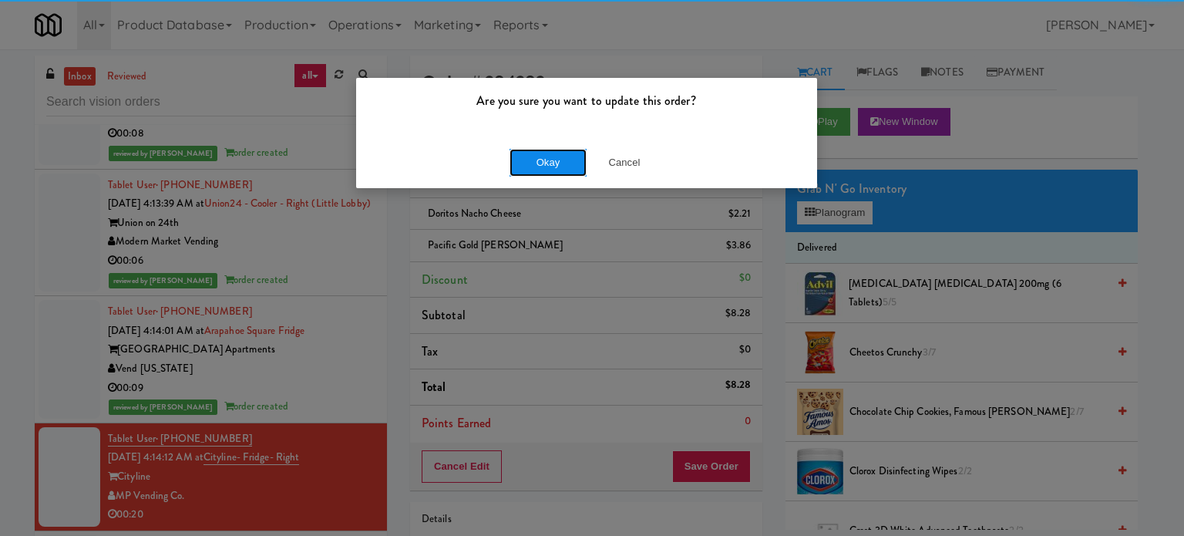
click at [535, 160] on button "Okay" at bounding box center [547, 163] width 77 height 28
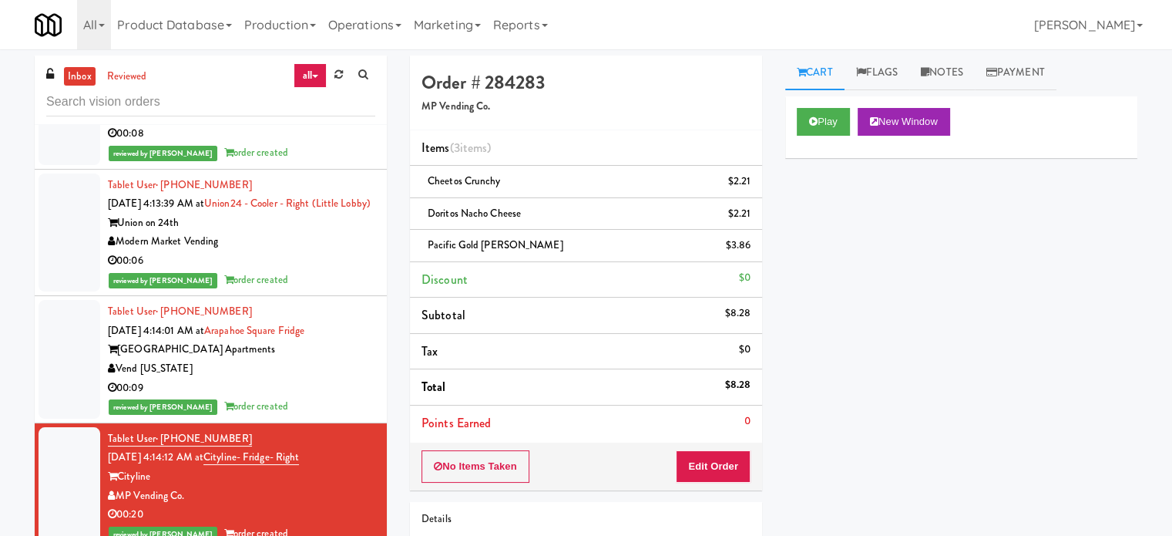
scroll to position [6416, 0]
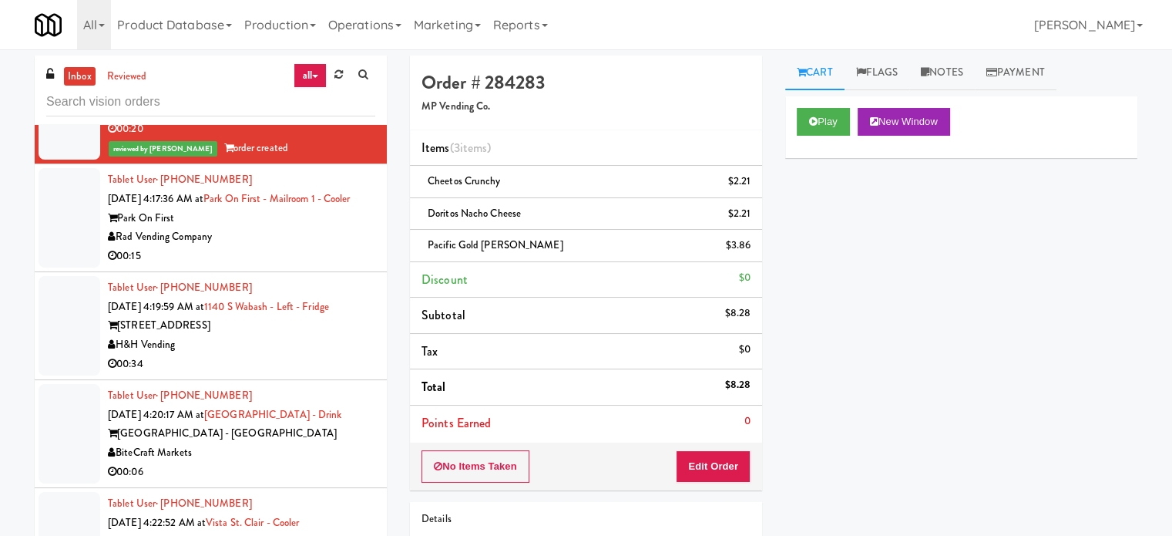
click at [317, 266] on div "00:15" at bounding box center [241, 256] width 267 height 19
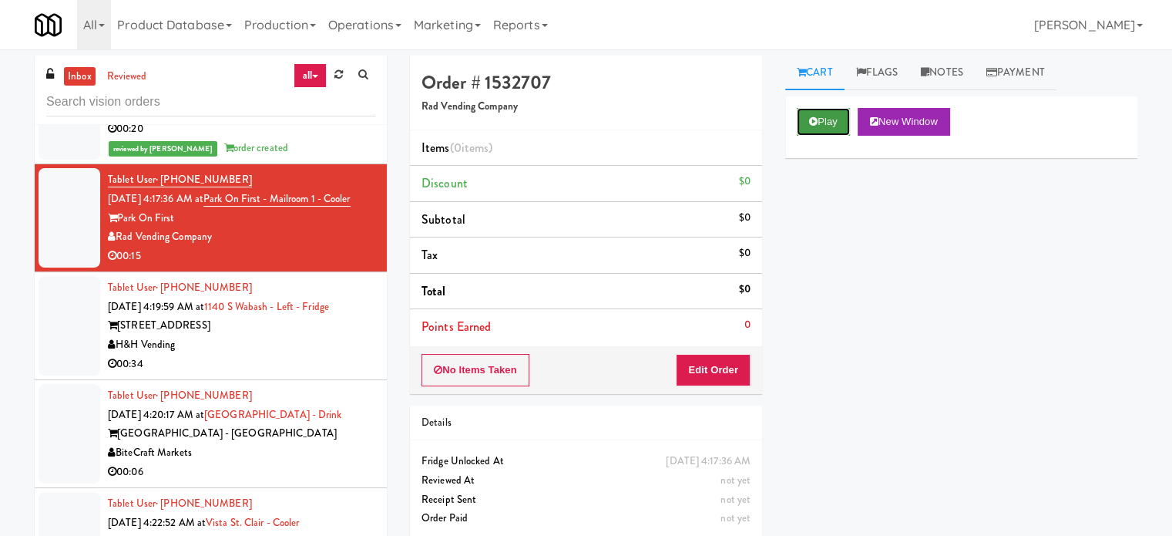
click at [819, 121] on button "Play" at bounding box center [823, 122] width 53 height 28
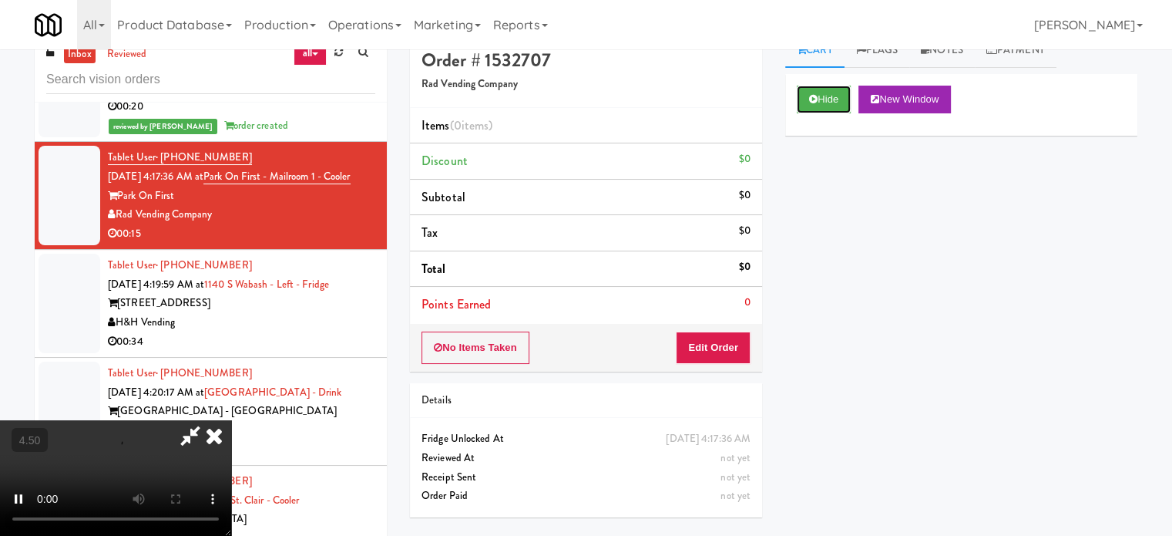
scroll to position [62, 0]
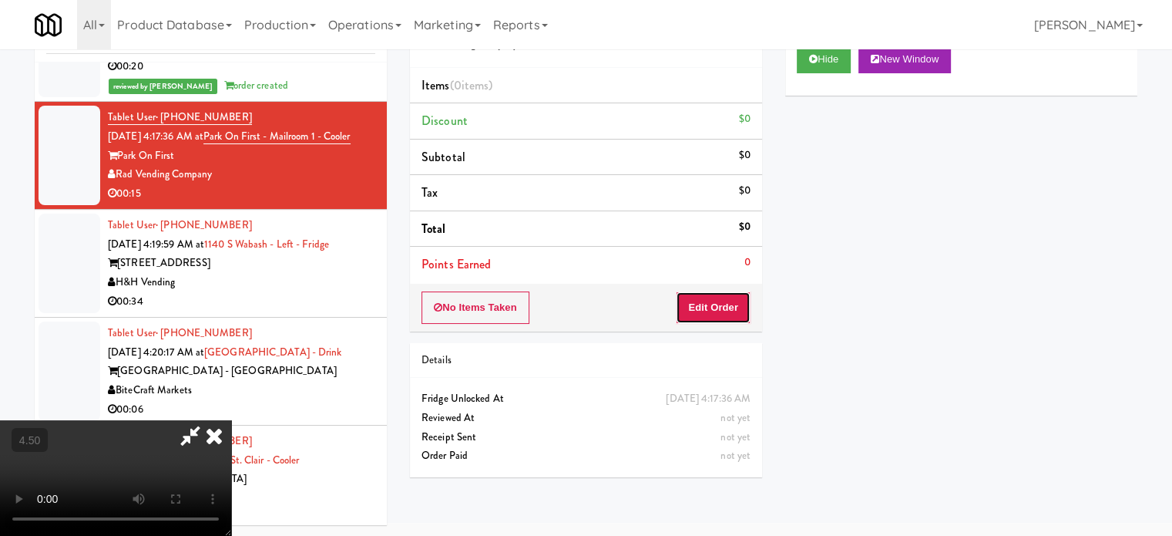
click at [731, 308] on button "Edit Order" at bounding box center [713, 307] width 75 height 32
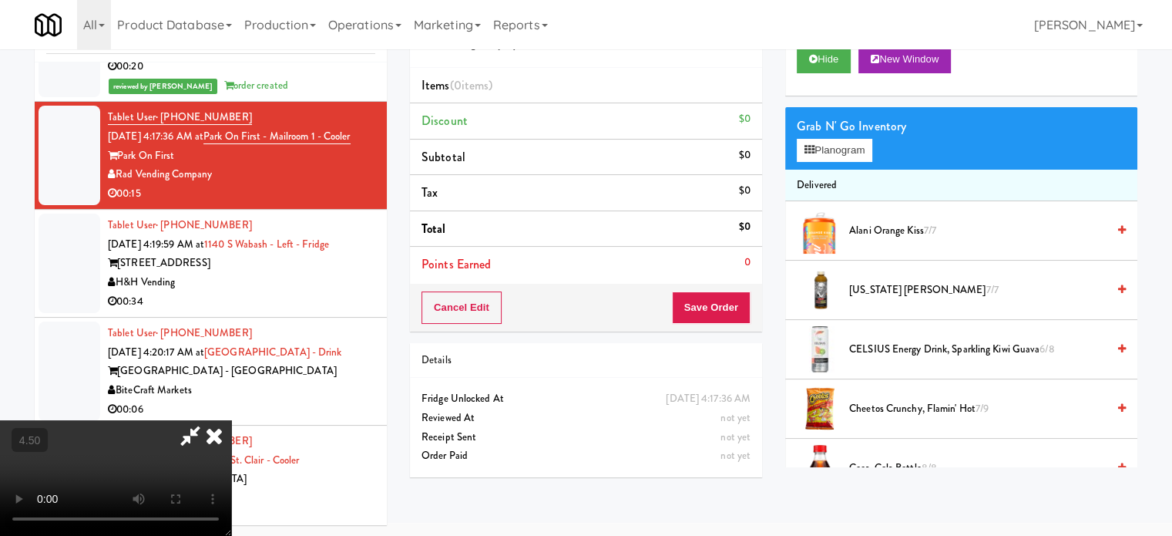
click at [231, 420] on video at bounding box center [115, 478] width 231 height 116
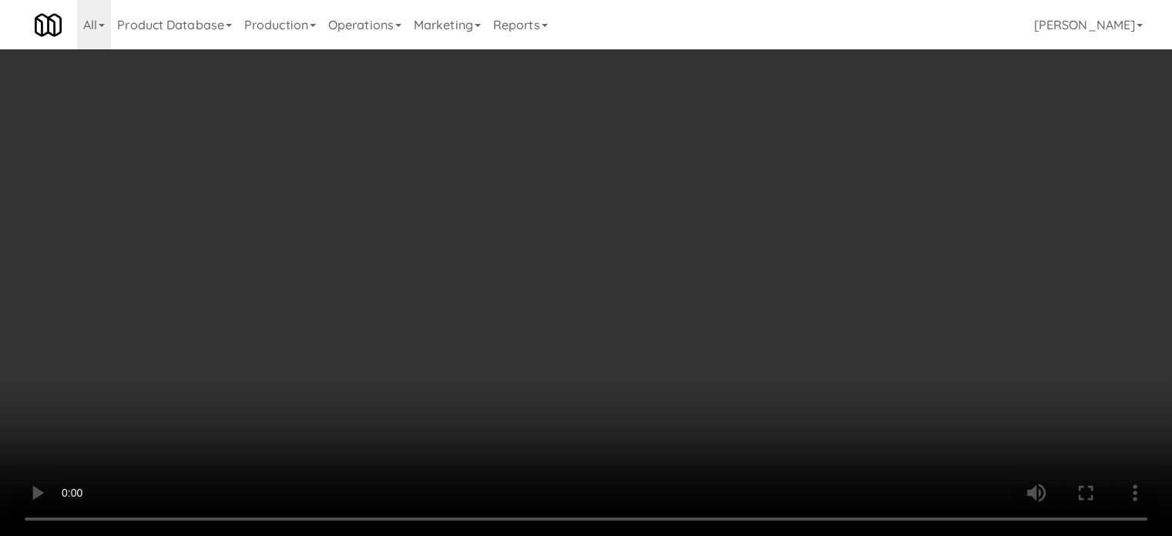
click at [555, 302] on video at bounding box center [586, 268] width 1172 height 536
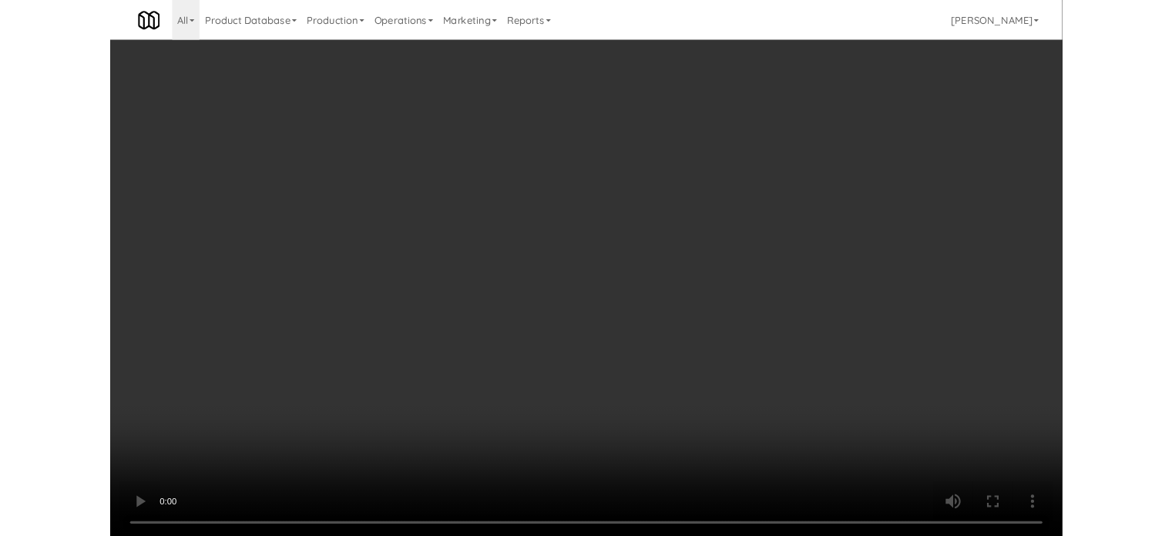
scroll to position [6359, 0]
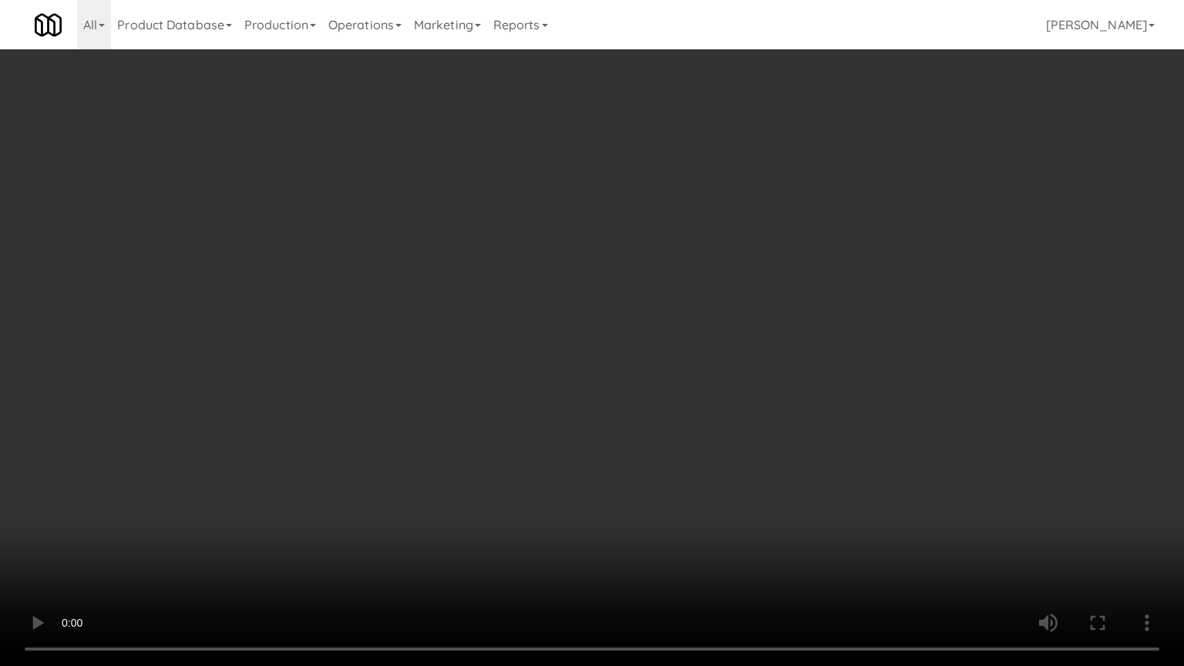
click at [577, 305] on video at bounding box center [592, 333] width 1184 height 666
click at [760, 324] on video at bounding box center [592, 333] width 1184 height 666
click at [617, 351] on video at bounding box center [592, 333] width 1184 height 666
click at [746, 348] on video at bounding box center [592, 333] width 1184 height 666
click at [511, 343] on video at bounding box center [592, 333] width 1184 height 666
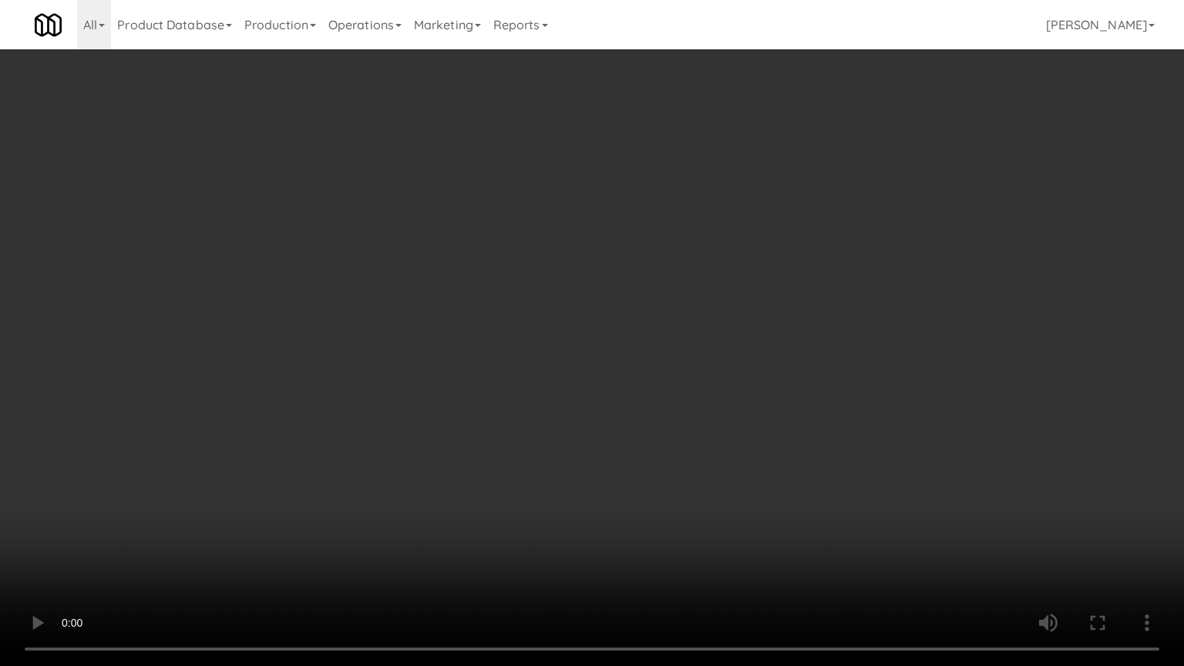
click at [607, 297] on video at bounding box center [592, 333] width 1184 height 666
drag, startPoint x: 339, startPoint y: 456, endPoint x: 382, endPoint y: 395, distance: 75.3
click at [341, 455] on video at bounding box center [592, 333] width 1184 height 666
click at [509, 302] on video at bounding box center [592, 333] width 1184 height 666
click at [517, 291] on video at bounding box center [592, 333] width 1184 height 666
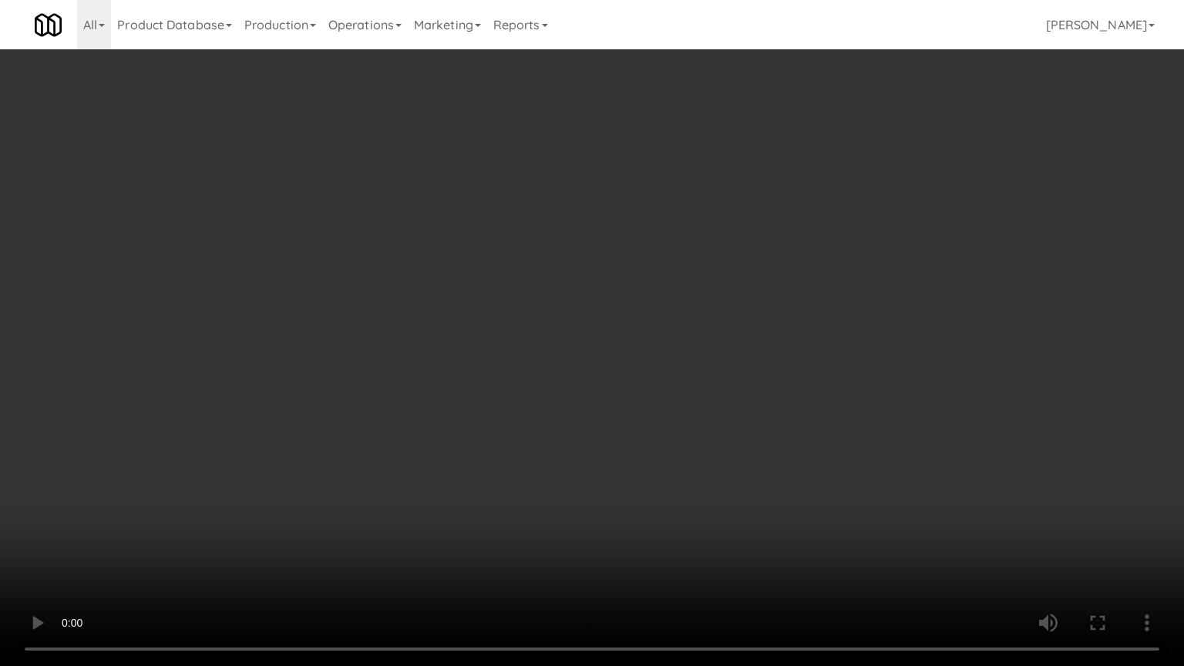
click at [526, 299] on video at bounding box center [592, 333] width 1184 height 666
click at [477, 303] on video at bounding box center [592, 333] width 1184 height 666
drag, startPoint x: 589, startPoint y: 294, endPoint x: 581, endPoint y: 302, distance: 10.9
click at [589, 296] on video at bounding box center [592, 333] width 1184 height 666
click at [569, 302] on video at bounding box center [592, 333] width 1184 height 666
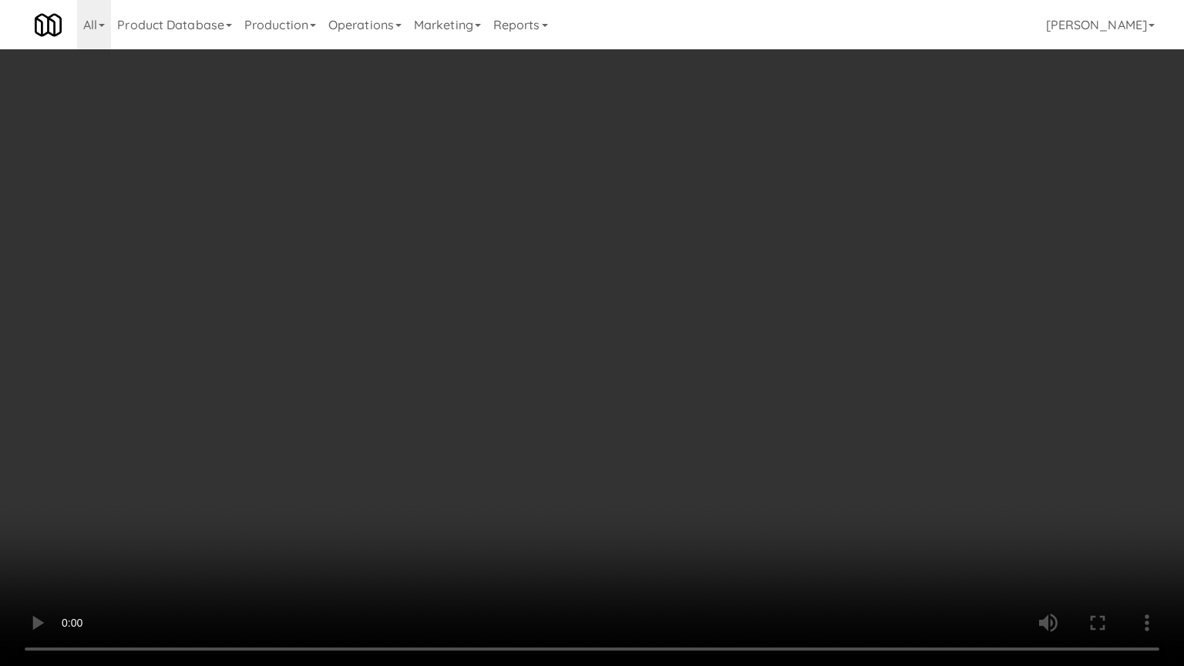
click at [620, 291] on video at bounding box center [592, 333] width 1184 height 666
click at [519, 293] on video at bounding box center [592, 333] width 1184 height 666
click at [569, 297] on video at bounding box center [592, 333] width 1184 height 666
click at [566, 298] on video at bounding box center [592, 333] width 1184 height 666
drag, startPoint x: 600, startPoint y: 300, endPoint x: 687, endPoint y: 300, distance: 87.1
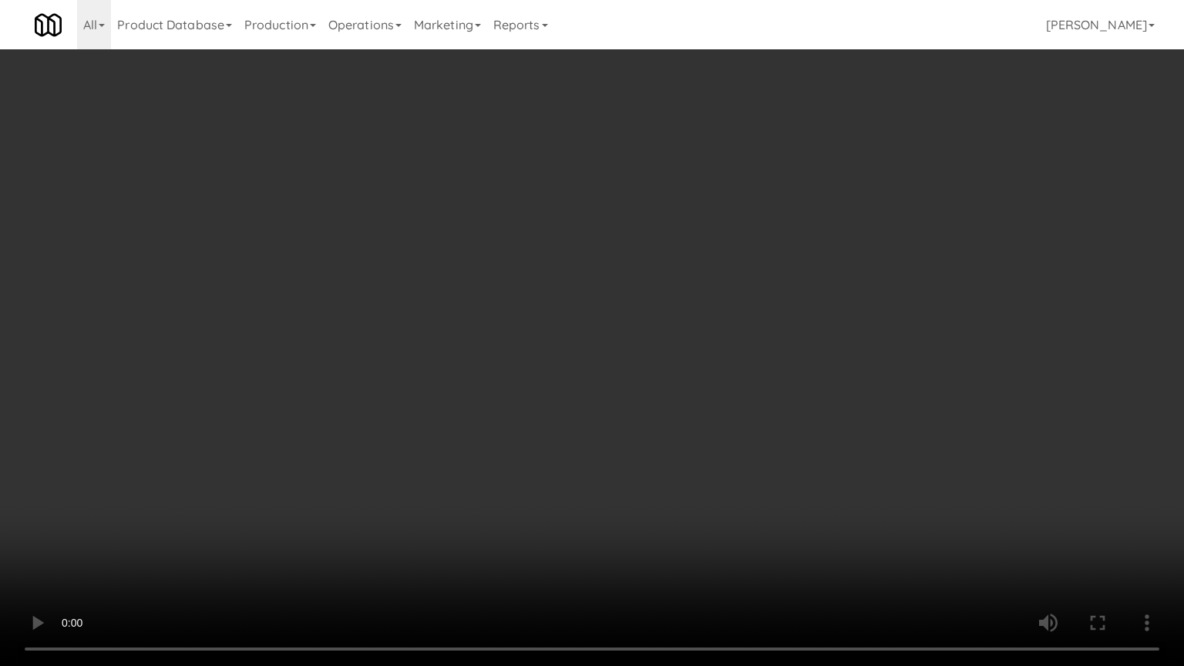
click at [608, 300] on video at bounding box center [592, 333] width 1184 height 666
click at [580, 291] on video at bounding box center [592, 333] width 1184 height 666
click at [586, 285] on video at bounding box center [592, 333] width 1184 height 666
click at [580, 271] on video at bounding box center [592, 333] width 1184 height 666
click at [584, 261] on video at bounding box center [592, 333] width 1184 height 666
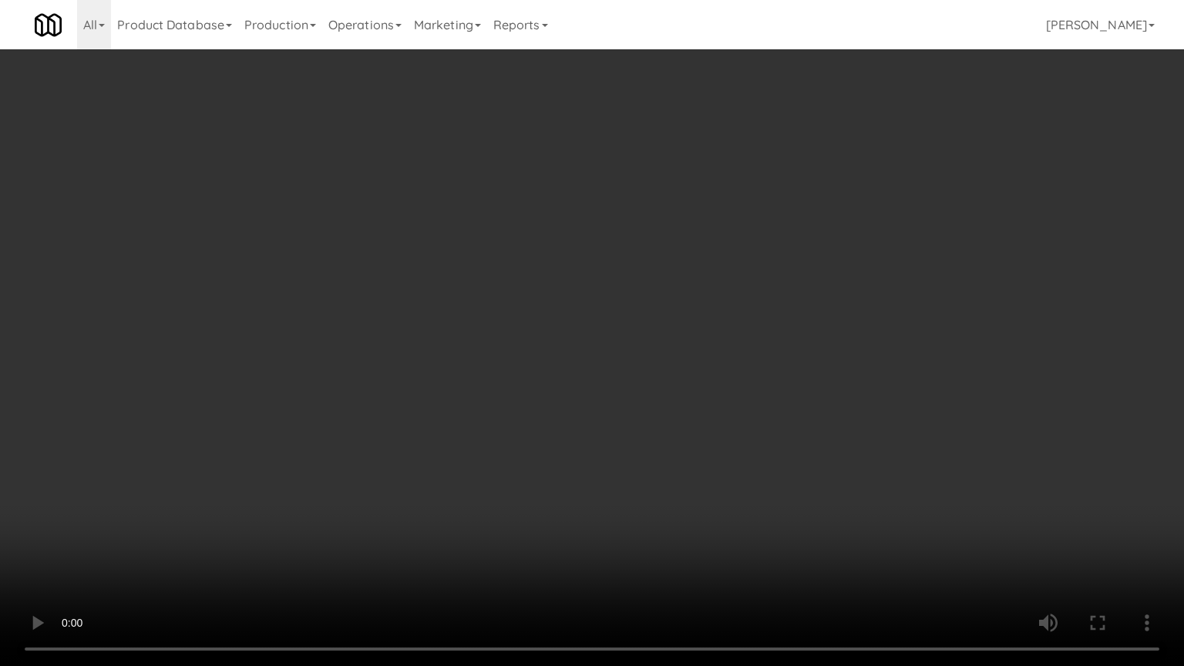
click at [587, 261] on video at bounding box center [592, 333] width 1184 height 666
click at [362, 429] on video at bounding box center [592, 333] width 1184 height 666
click at [435, 378] on video at bounding box center [592, 333] width 1184 height 666
click at [441, 351] on video at bounding box center [592, 333] width 1184 height 666
click at [452, 328] on video at bounding box center [592, 333] width 1184 height 666
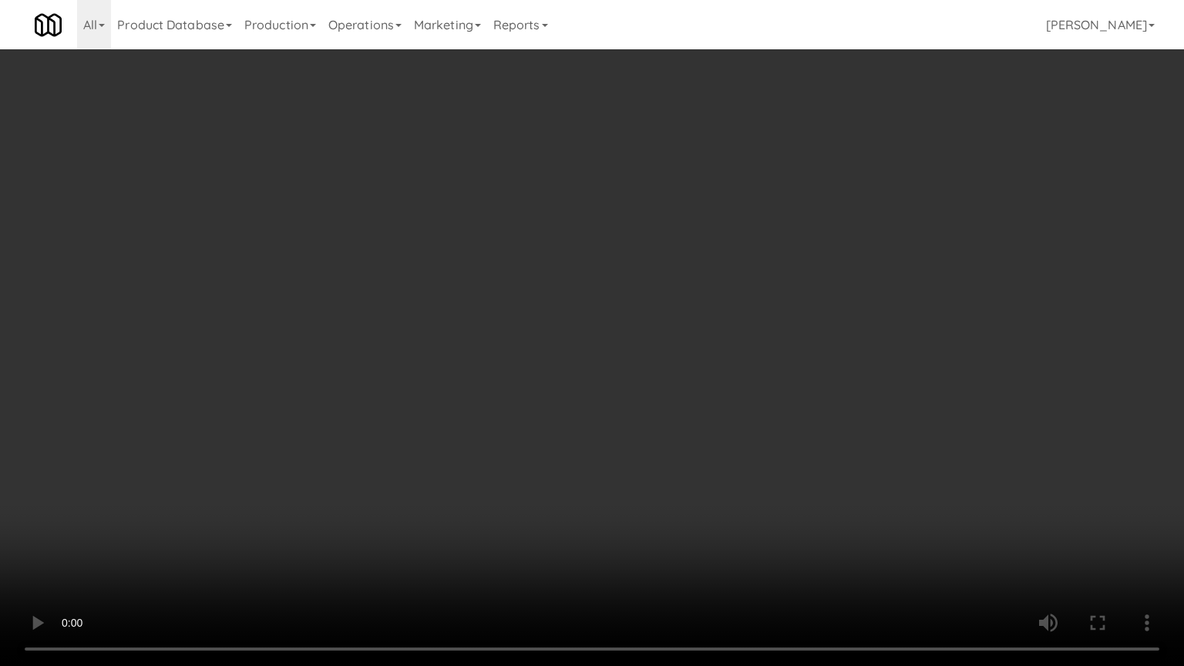
click at [452, 328] on video at bounding box center [592, 333] width 1184 height 666
click at [422, 423] on video at bounding box center [592, 333] width 1184 height 666
click at [462, 376] on video at bounding box center [592, 333] width 1184 height 666
click at [483, 336] on video at bounding box center [592, 333] width 1184 height 666
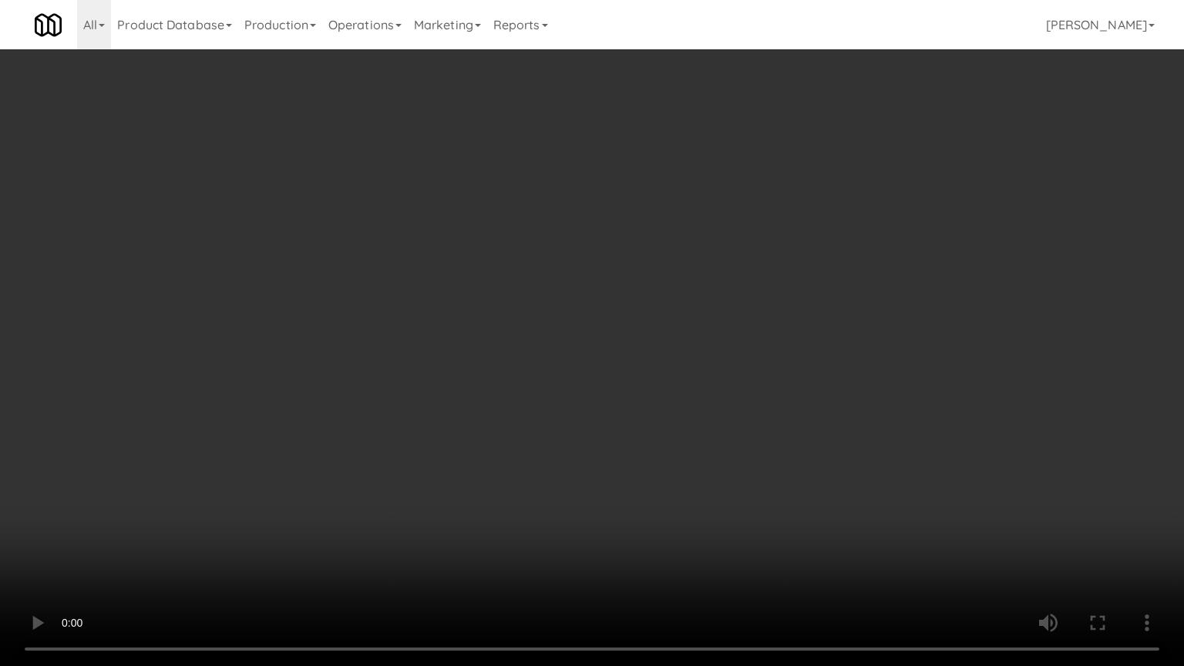
click at [491, 328] on video at bounding box center [592, 333] width 1184 height 666
click at [492, 326] on video at bounding box center [592, 333] width 1184 height 666
click at [513, 308] on video at bounding box center [592, 333] width 1184 height 666
click at [523, 302] on video at bounding box center [592, 333] width 1184 height 666
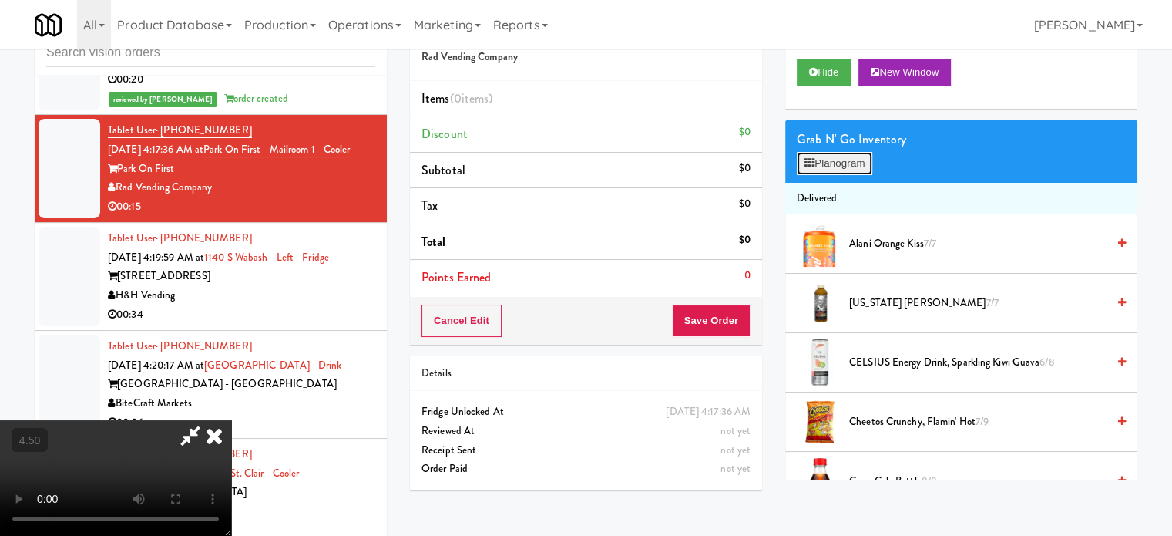
click at [839, 160] on button "Planogram" at bounding box center [835, 163] width 76 height 23
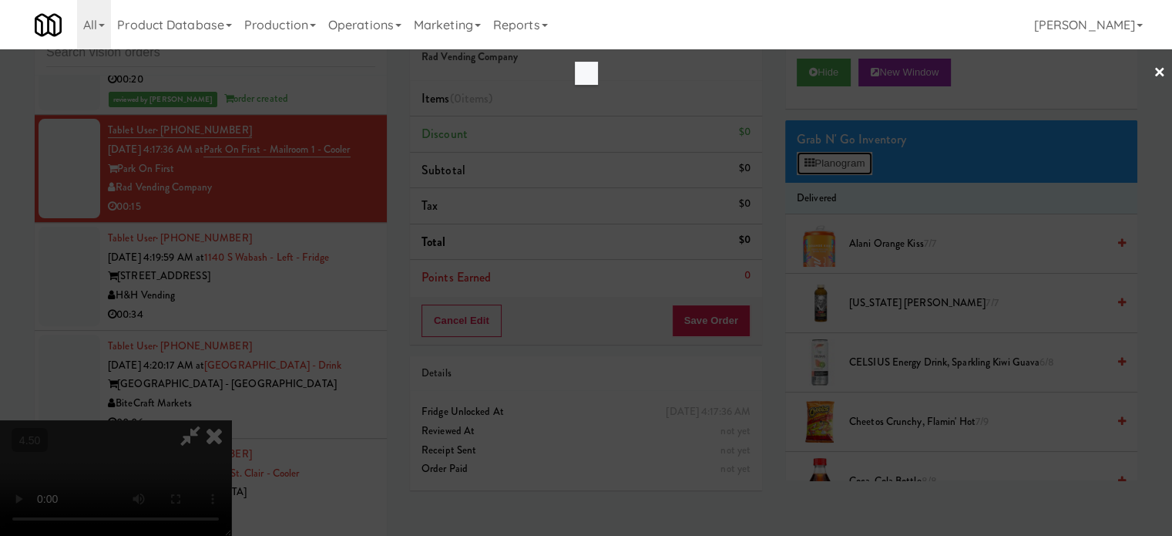
scroll to position [6359, 0]
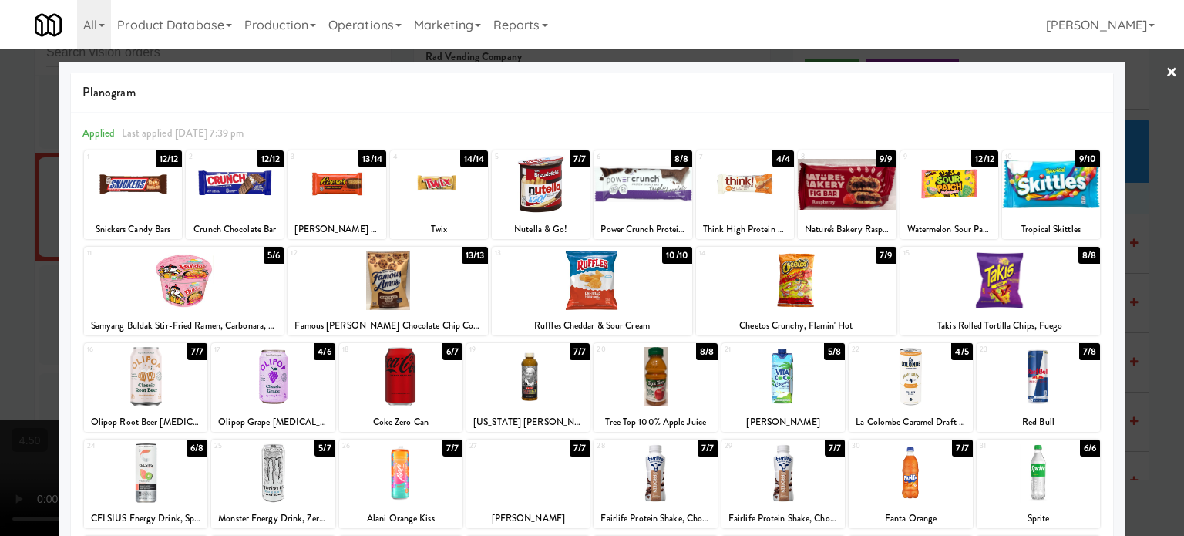
click at [270, 253] on div "5/6" at bounding box center [274, 255] width 20 height 17
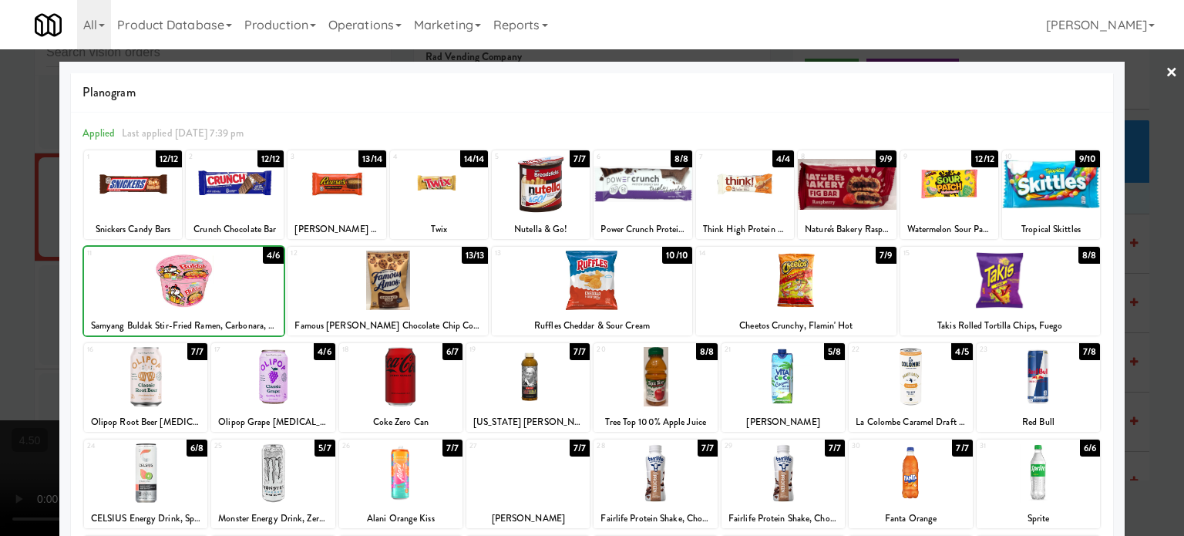
click at [270, 253] on div "4/6" at bounding box center [273, 255] width 21 height 17
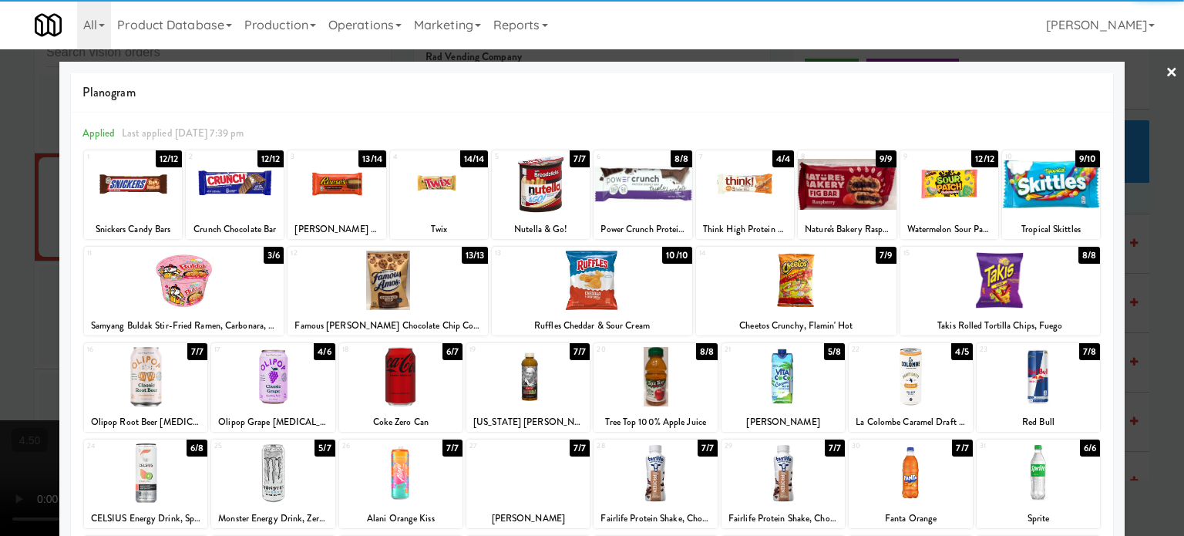
click at [1153, 317] on div at bounding box center [592, 268] width 1184 height 536
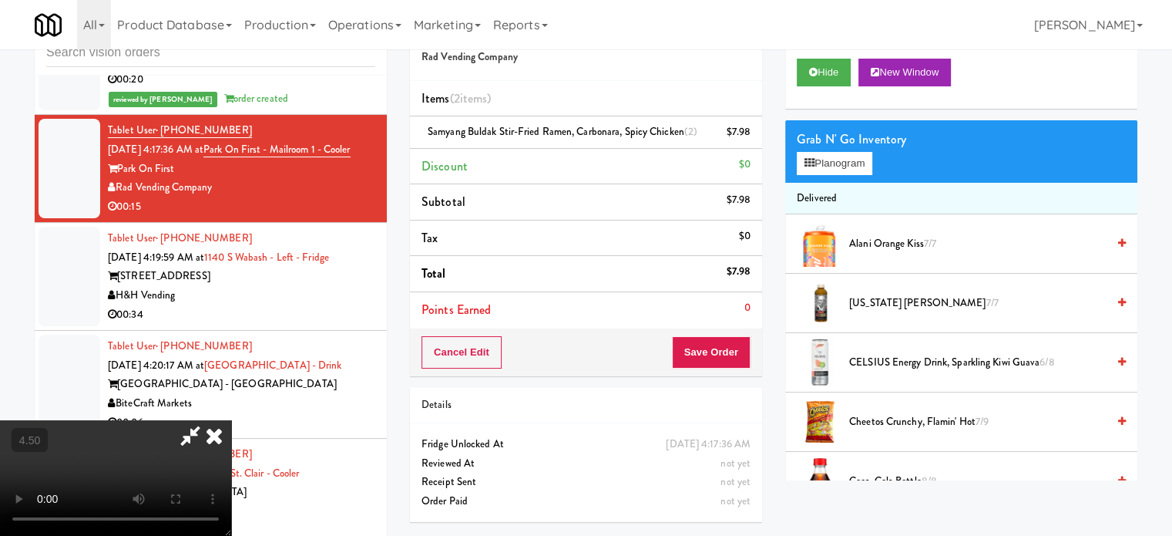
click at [231, 420] on video at bounding box center [115, 478] width 231 height 116
drag, startPoint x: 575, startPoint y: 332, endPoint x: 561, endPoint y: 415, distance: 83.6
click at [231, 420] on video at bounding box center [115, 478] width 231 height 116
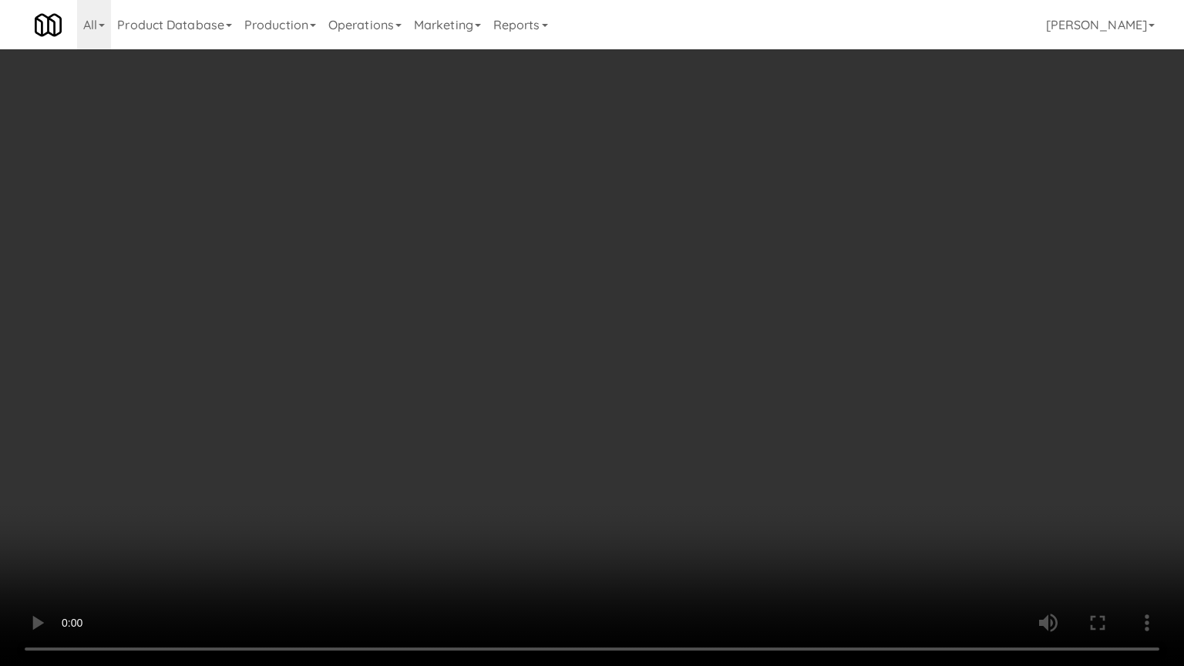
click at [395, 485] on video at bounding box center [592, 333] width 1184 height 666
drag, startPoint x: 587, startPoint y: 313, endPoint x: 619, endPoint y: 301, distance: 34.4
click at [588, 313] on video at bounding box center [592, 333] width 1184 height 666
click at [634, 292] on video at bounding box center [592, 333] width 1184 height 666
click at [694, 280] on video at bounding box center [592, 333] width 1184 height 666
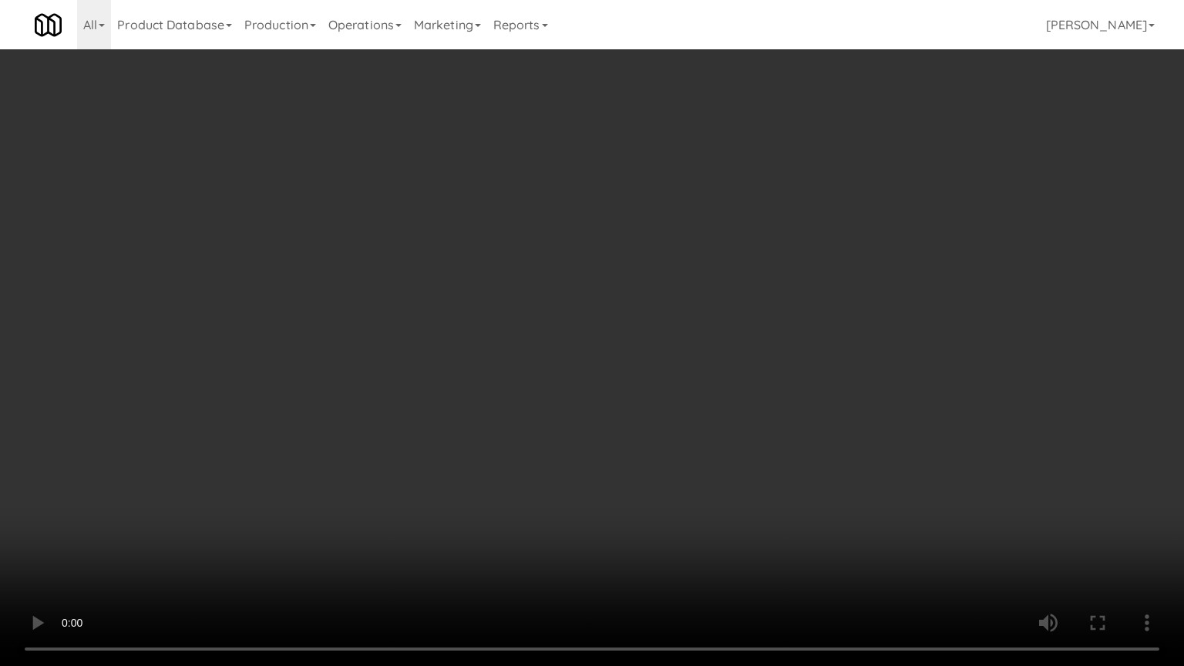
click at [692, 283] on video at bounding box center [592, 333] width 1184 height 666
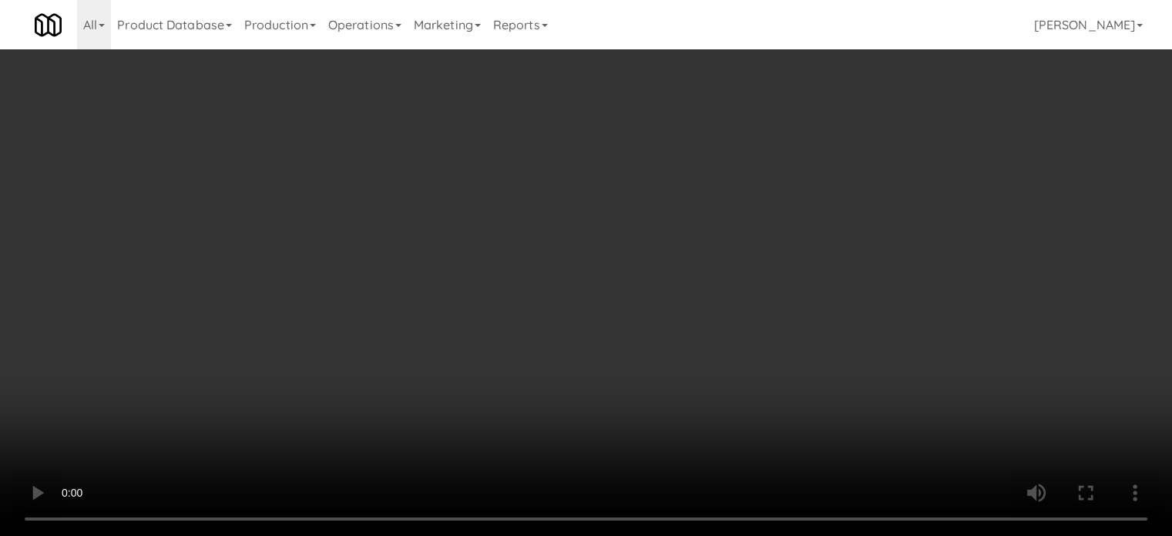
scroll to position [6416, 0]
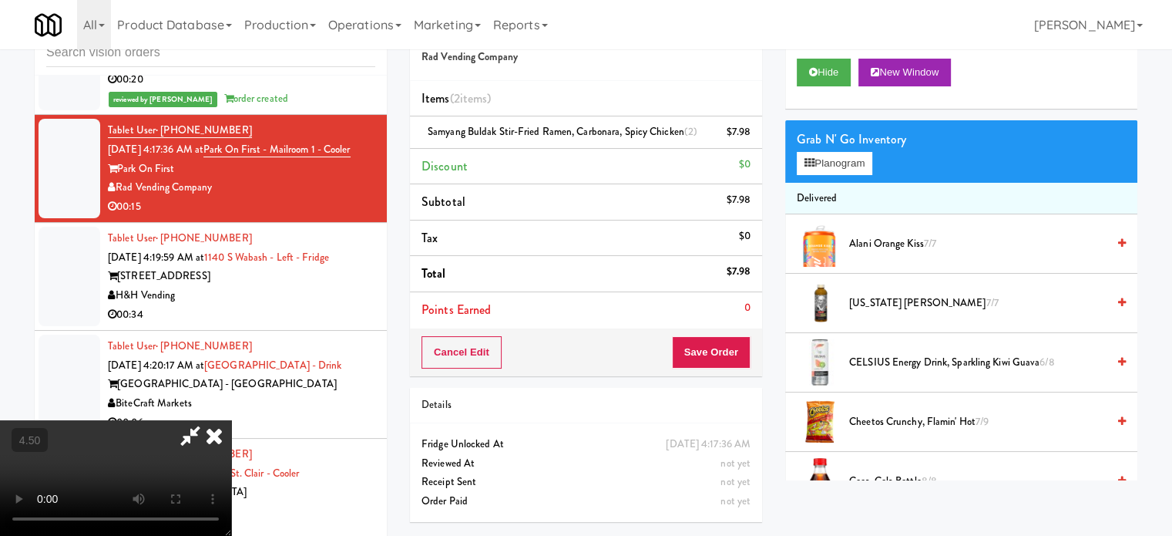
click at [231, 420] on icon at bounding box center [214, 435] width 34 height 31
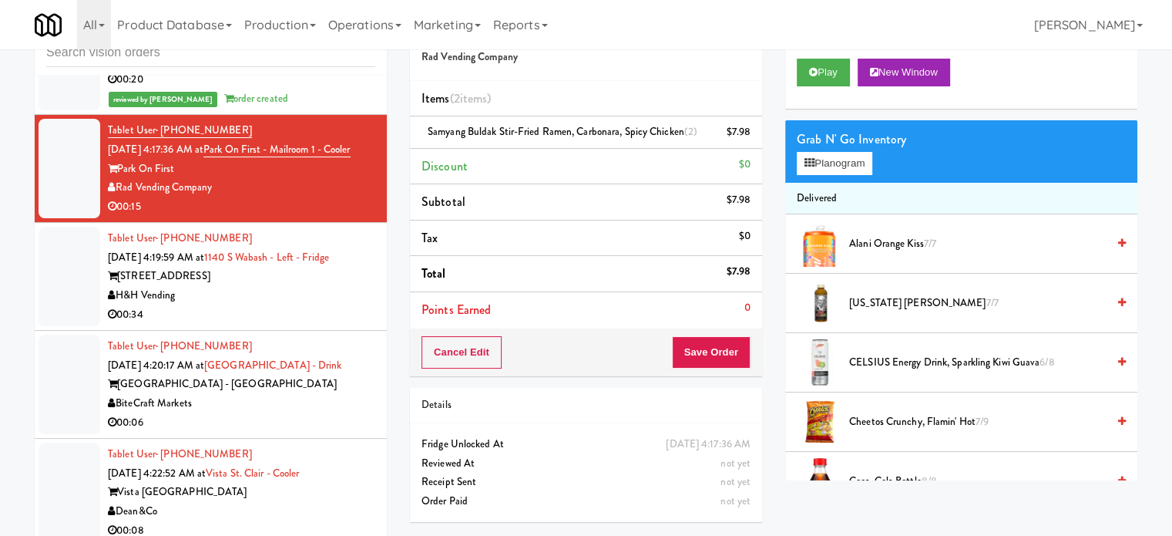
scroll to position [62, 0]
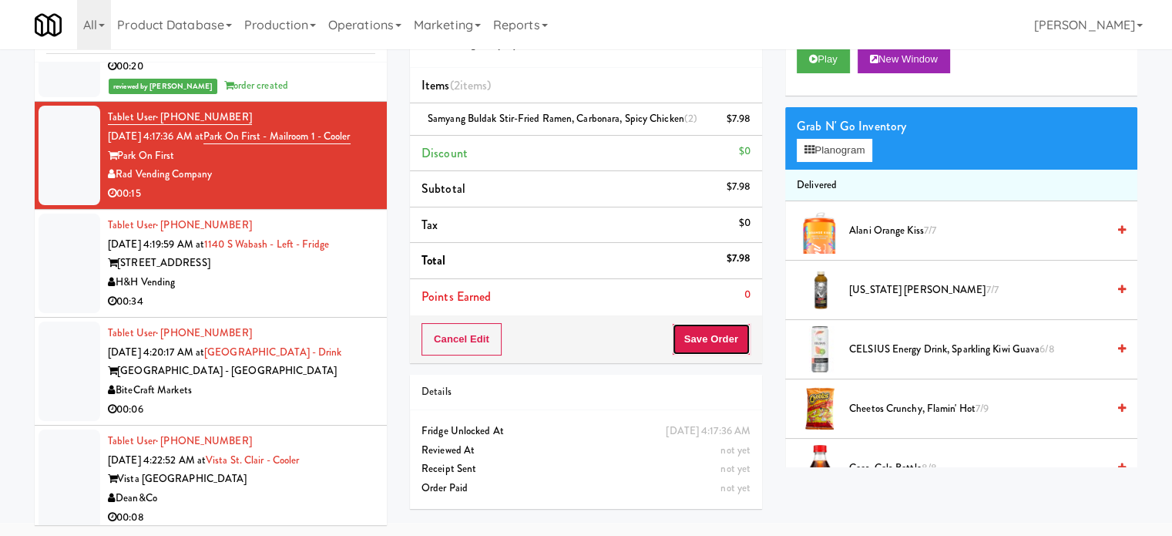
drag, startPoint x: 714, startPoint y: 348, endPoint x: 715, endPoint y: 334, distance: 14.7
click at [715, 343] on button "Save Order" at bounding box center [711, 339] width 79 height 32
click at [715, 334] on button "Save Order" at bounding box center [711, 339] width 79 height 32
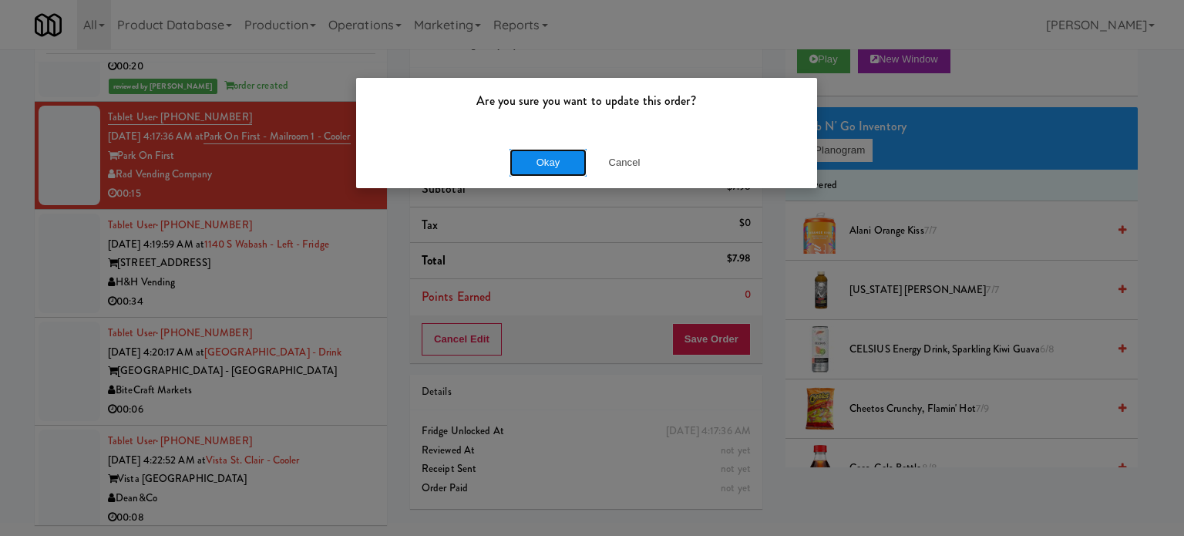
click at [560, 166] on button "Okay" at bounding box center [547, 163] width 77 height 28
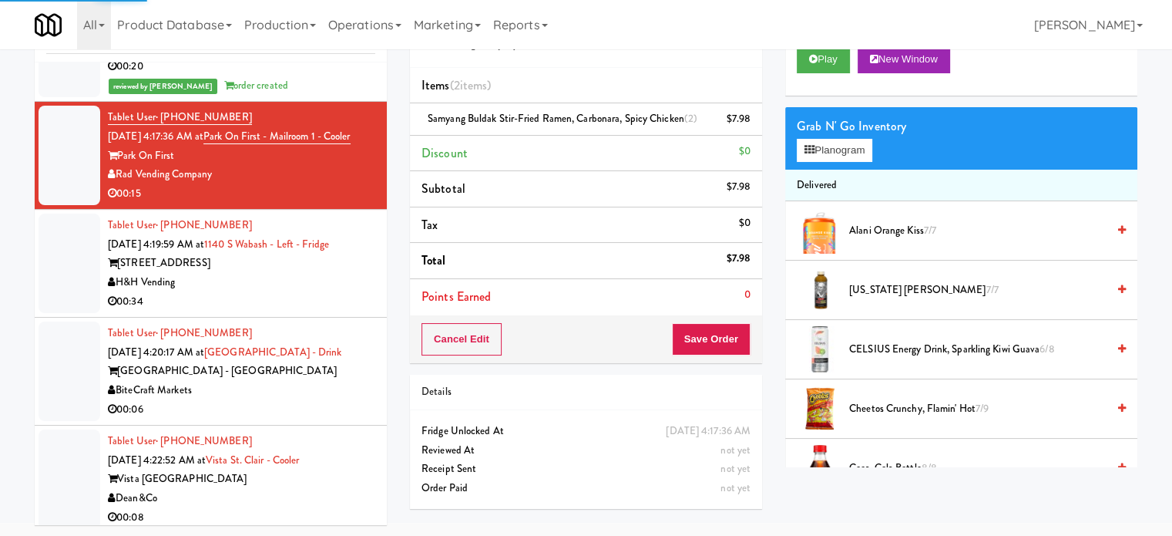
drag, startPoint x: 303, startPoint y: 313, endPoint x: 895, endPoint y: 167, distance: 609.6
click at [313, 292] on div "H&H Vending" at bounding box center [241, 282] width 267 height 19
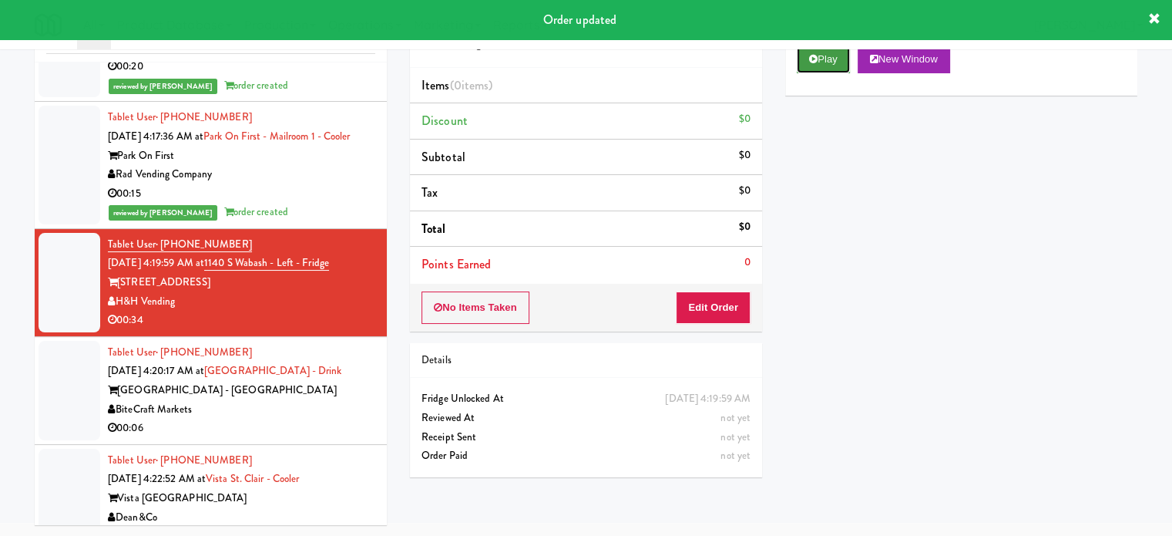
click at [826, 60] on button "Play" at bounding box center [823, 59] width 53 height 28
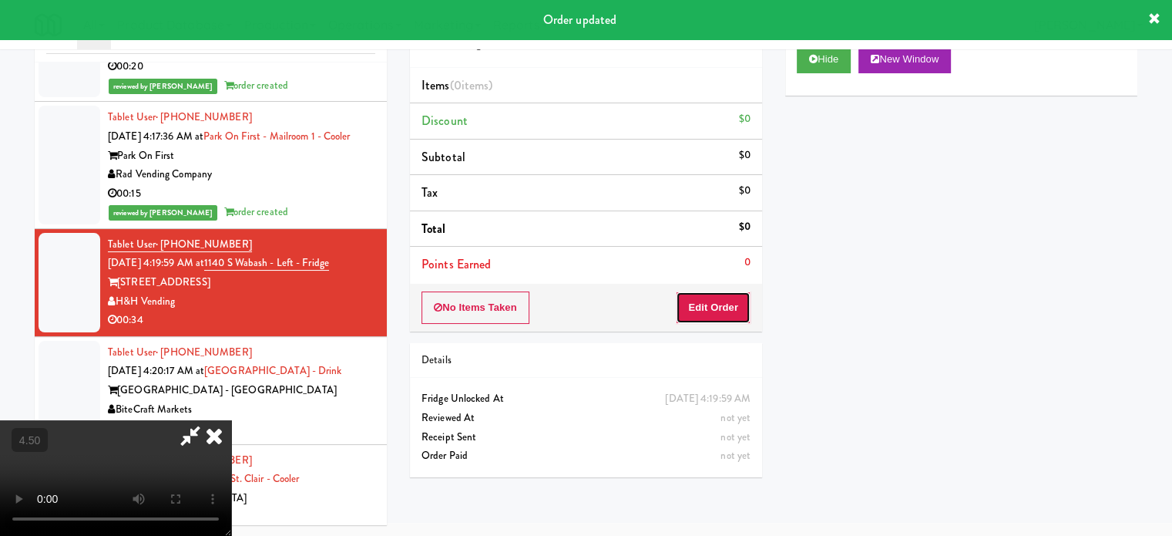
click at [706, 296] on button "Edit Order" at bounding box center [713, 307] width 75 height 32
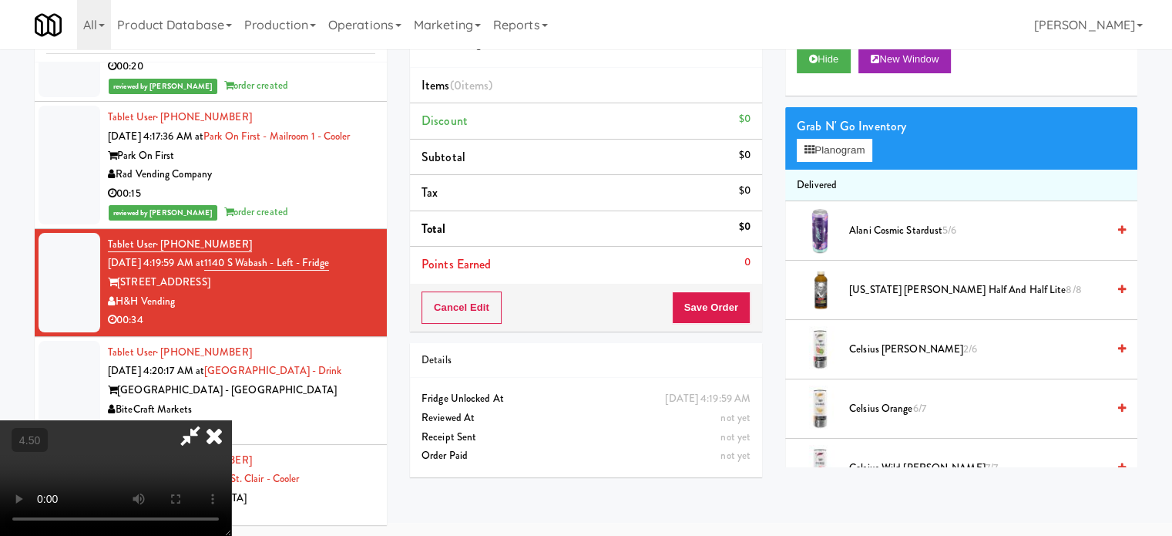
click at [231, 420] on video at bounding box center [115, 478] width 231 height 116
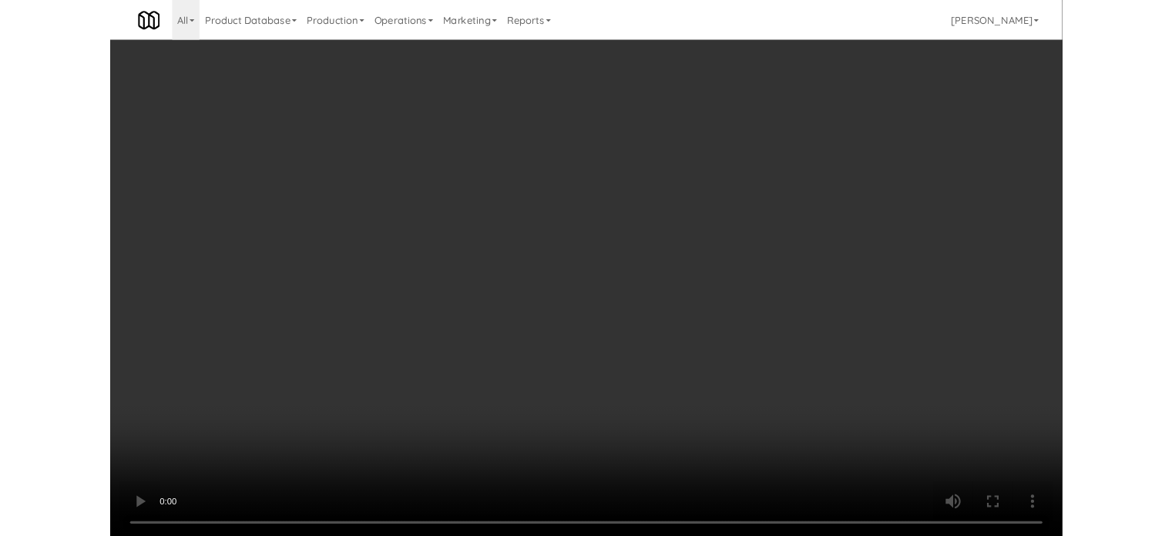
scroll to position [6359, 0]
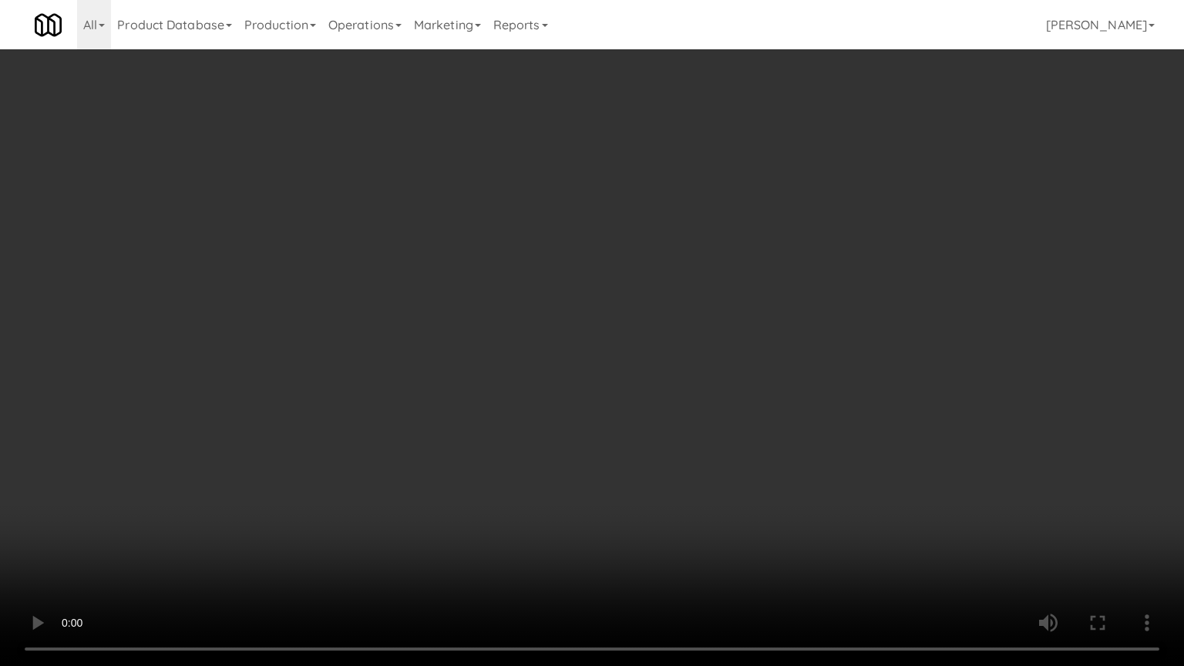
click at [324, 415] on video at bounding box center [592, 333] width 1184 height 666
click at [489, 327] on video at bounding box center [592, 333] width 1184 height 666
click at [671, 239] on video at bounding box center [592, 333] width 1184 height 666
click at [657, 373] on video at bounding box center [592, 333] width 1184 height 666
click at [685, 343] on video at bounding box center [592, 333] width 1184 height 666
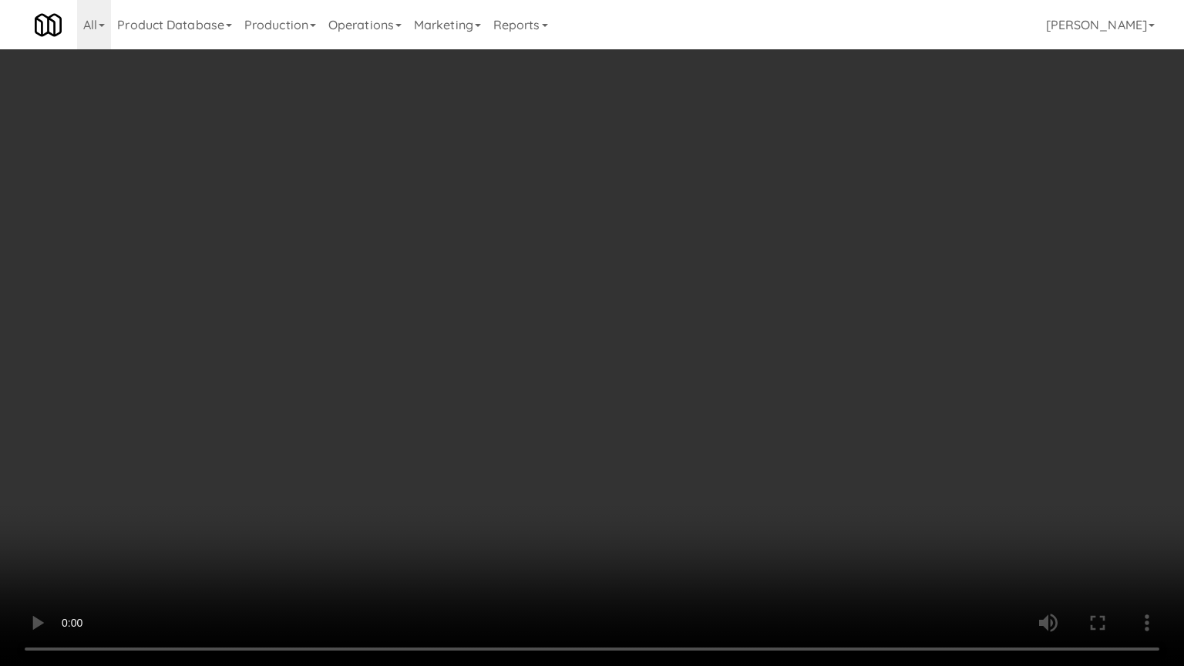
click at [711, 314] on video at bounding box center [592, 333] width 1184 height 666
click at [776, 327] on video at bounding box center [592, 333] width 1184 height 666
click at [762, 337] on video at bounding box center [592, 333] width 1184 height 666
click at [765, 325] on video at bounding box center [592, 333] width 1184 height 666
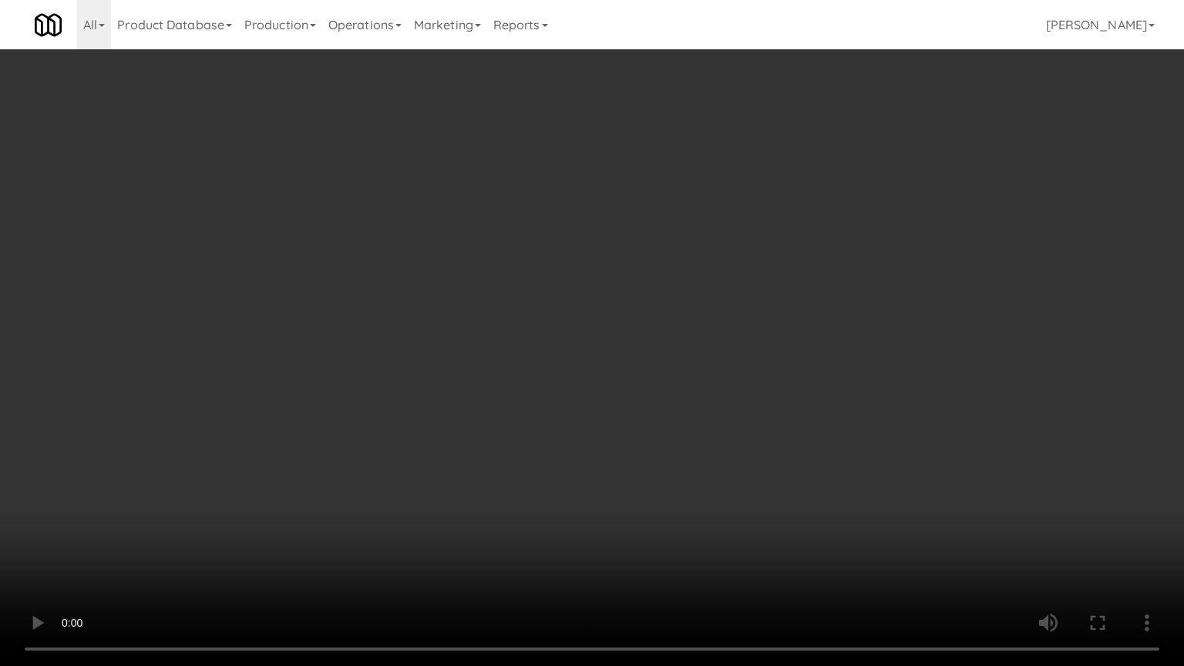
click at [765, 325] on video at bounding box center [592, 333] width 1184 height 666
click at [771, 319] on video at bounding box center [592, 333] width 1184 height 666
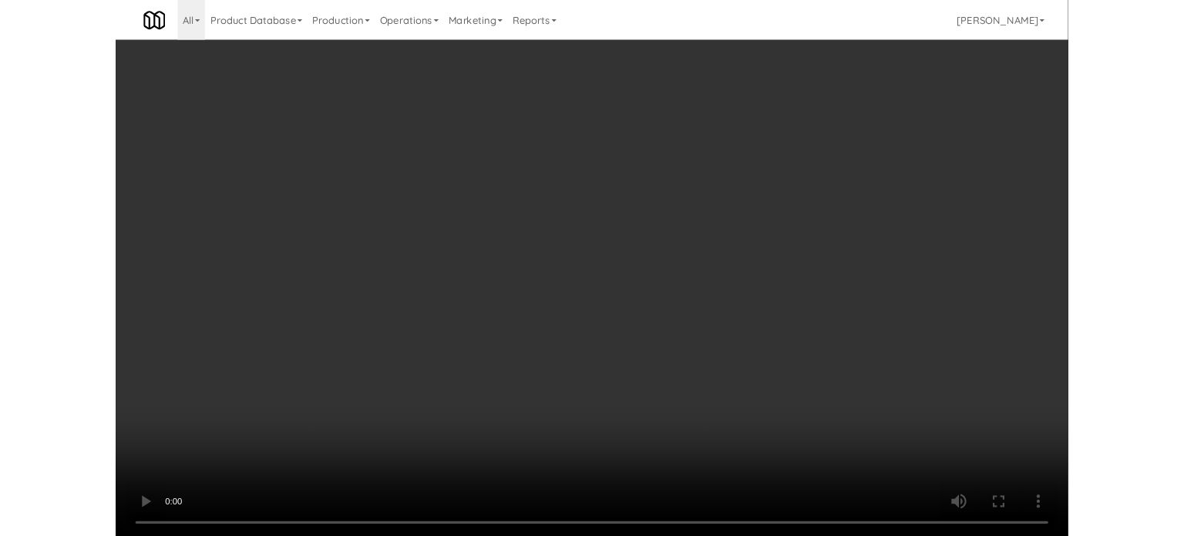
scroll to position [6416, 0]
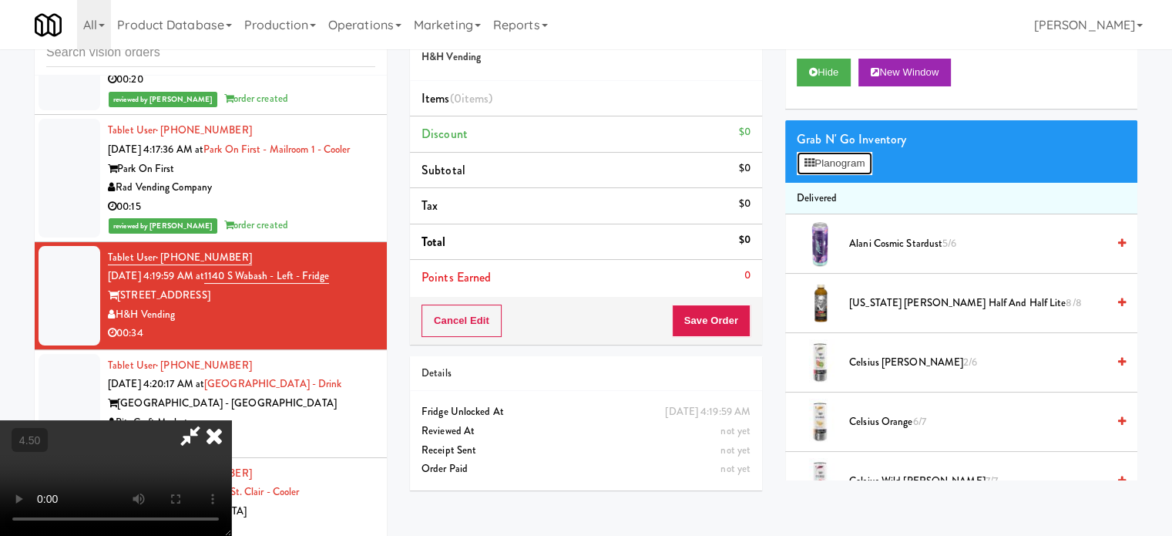
click at [854, 164] on button "Planogram" at bounding box center [835, 163] width 76 height 23
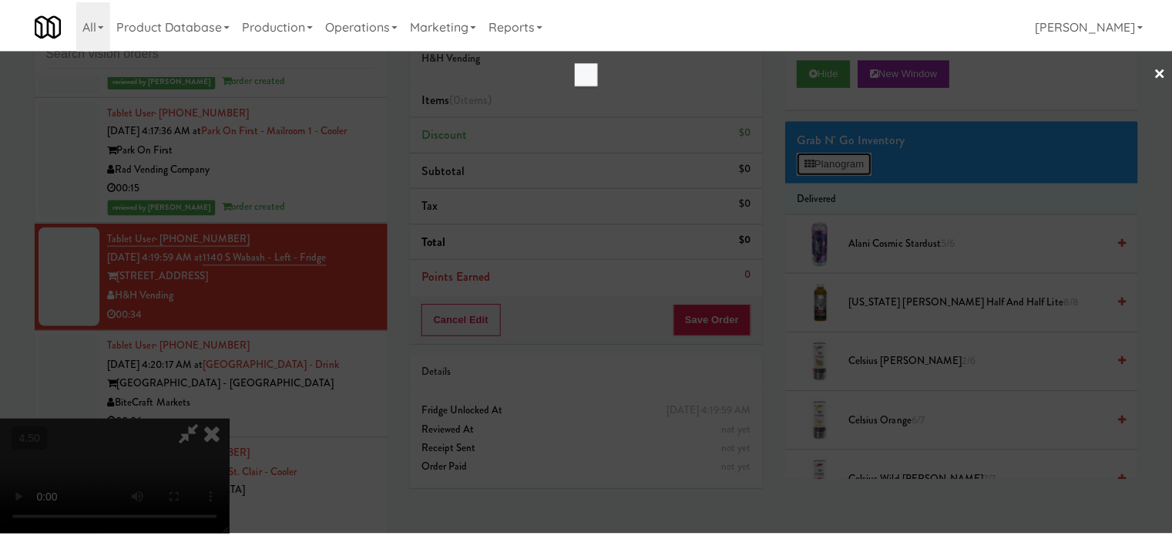
scroll to position [6359, 0]
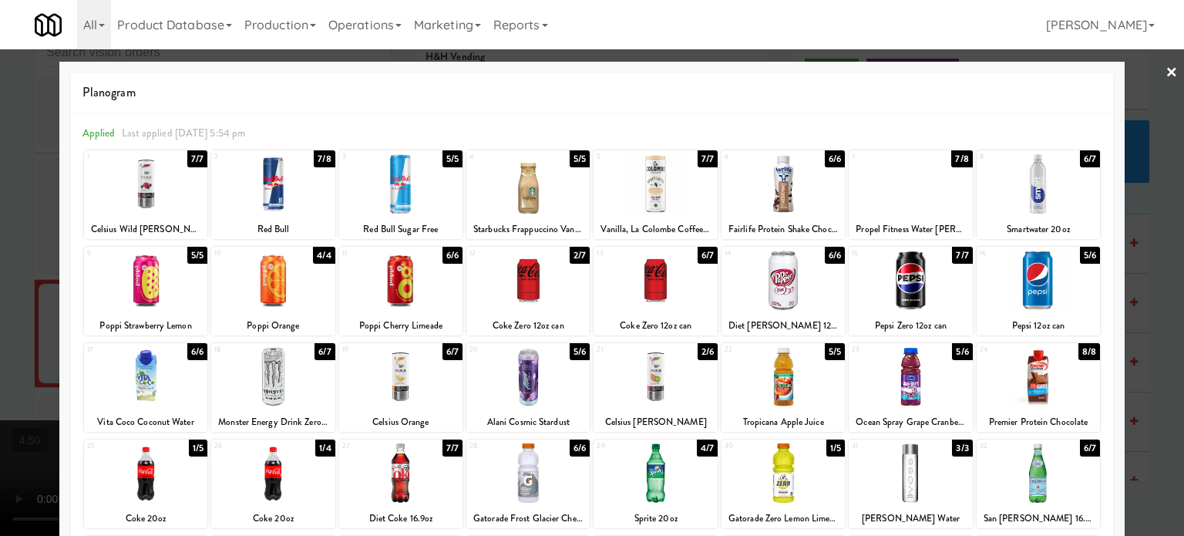
click at [1082, 254] on div "5/6" at bounding box center [1090, 255] width 20 height 17
click at [1116, 274] on div at bounding box center [592, 268] width 1184 height 536
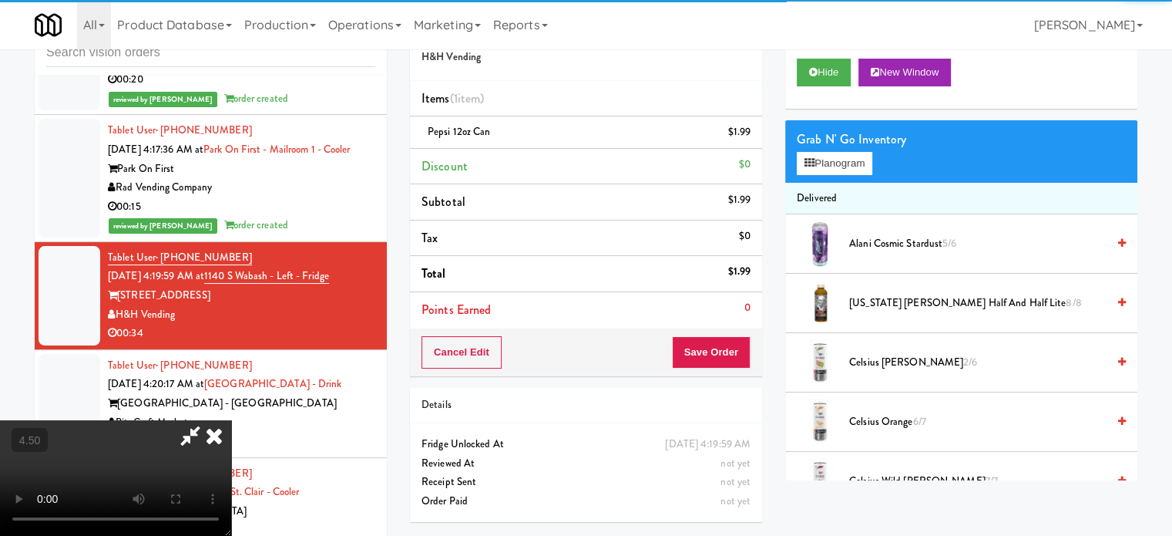
click at [231, 420] on video at bounding box center [115, 478] width 231 height 116
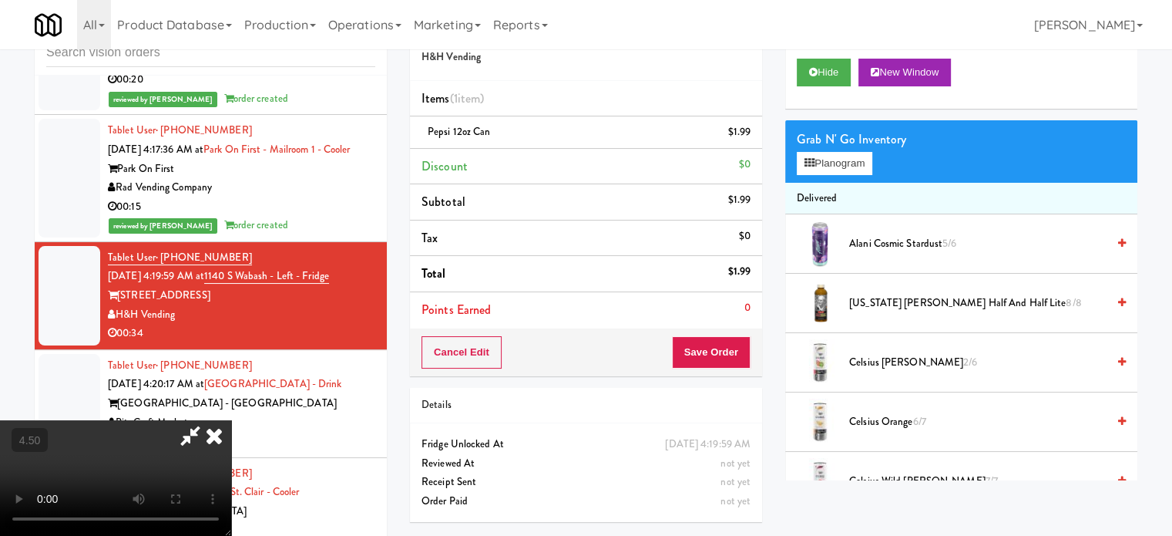
click at [231, 420] on video at bounding box center [115, 478] width 231 height 116
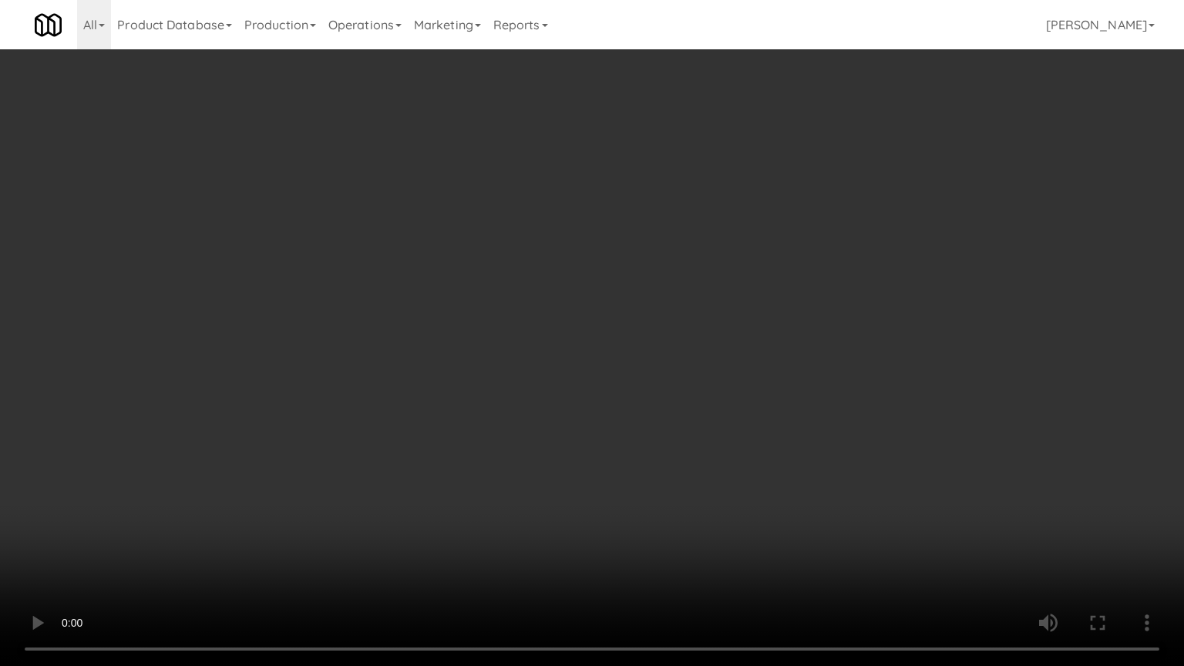
drag, startPoint x: 538, startPoint y: 341, endPoint x: 543, endPoint y: 331, distance: 11.7
click at [538, 341] on video at bounding box center [592, 333] width 1184 height 666
click at [545, 327] on video at bounding box center [592, 333] width 1184 height 666
drag, startPoint x: 466, startPoint y: 501, endPoint x: 462, endPoint y: 447, distance: 54.0
click at [466, 498] on video at bounding box center [592, 333] width 1184 height 666
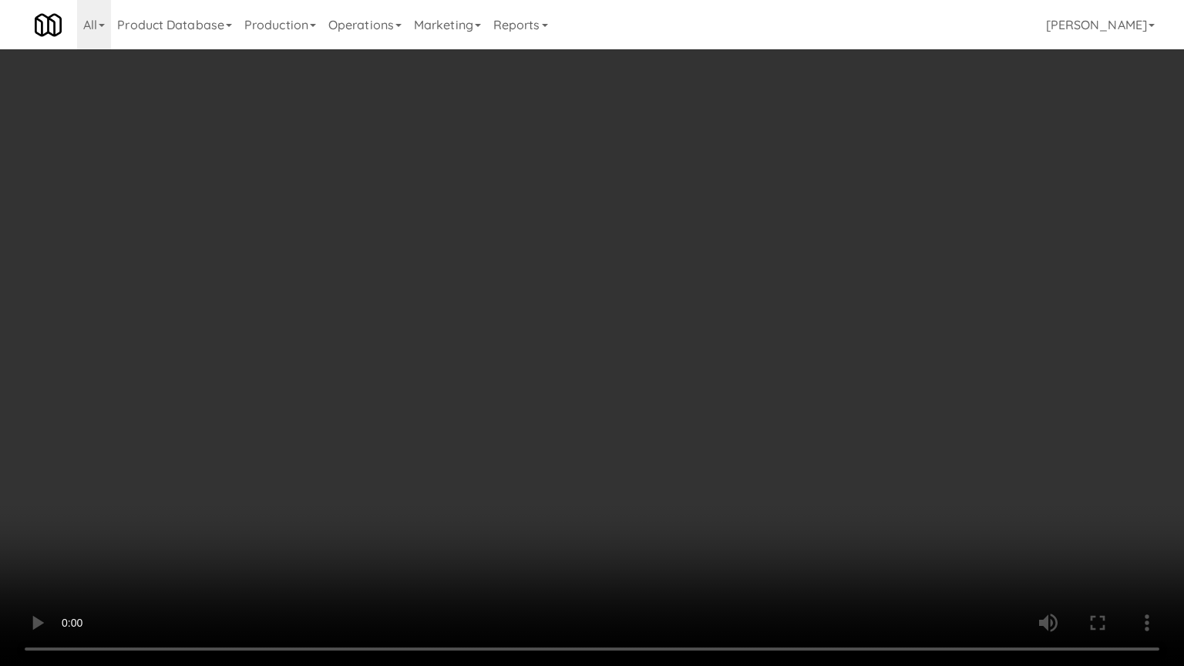
click at [520, 392] on video at bounding box center [592, 333] width 1184 height 666
click at [526, 377] on video at bounding box center [592, 333] width 1184 height 666
click at [527, 377] on video at bounding box center [592, 333] width 1184 height 666
drag, startPoint x: 527, startPoint y: 377, endPoint x: 607, endPoint y: 314, distance: 101.6
click at [530, 374] on video at bounding box center [592, 333] width 1184 height 666
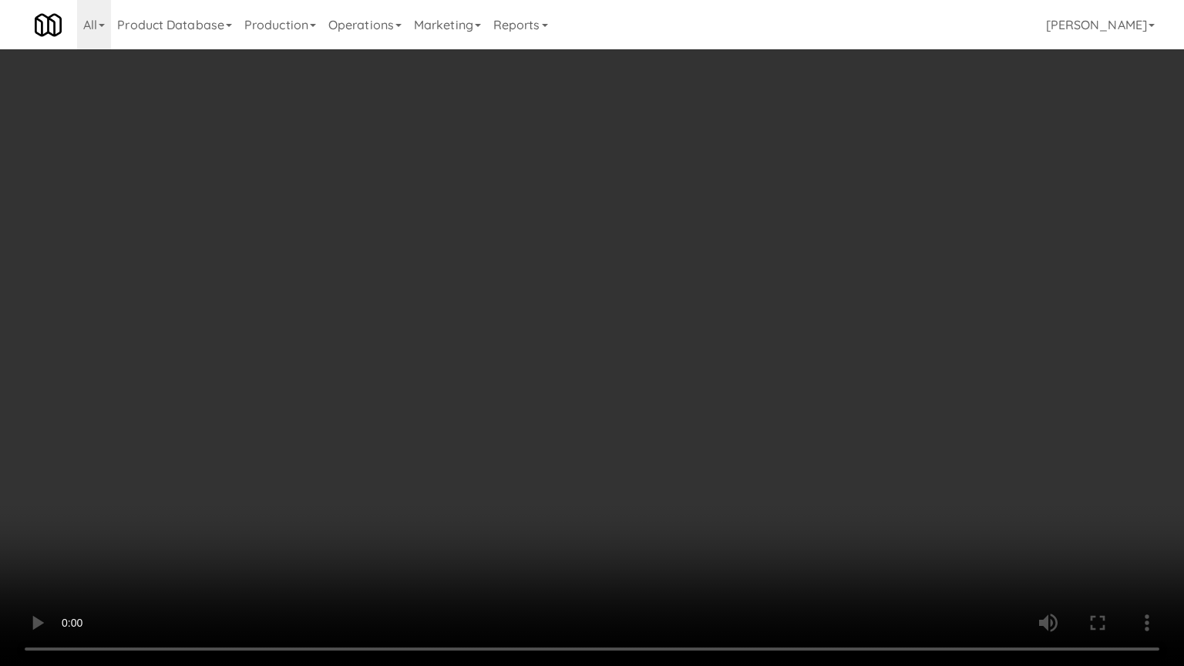
drag, startPoint x: 607, startPoint y: 314, endPoint x: 772, endPoint y: 190, distance: 206.4
click at [609, 314] on video at bounding box center [592, 333] width 1184 height 666
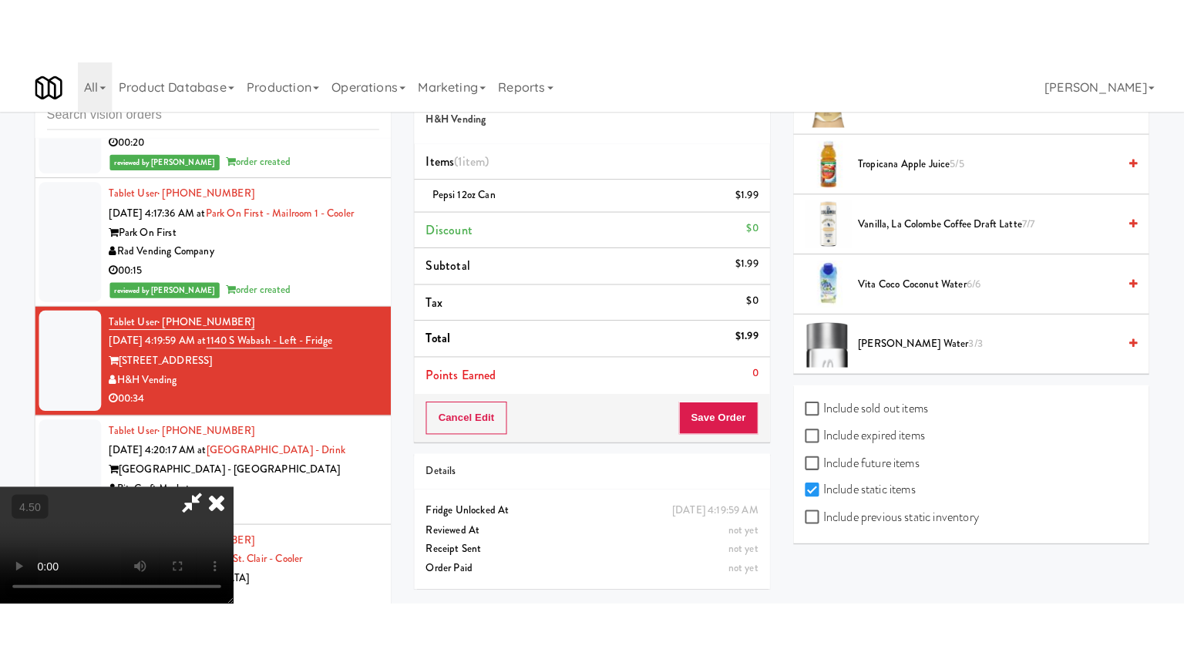
scroll to position [1894, 0]
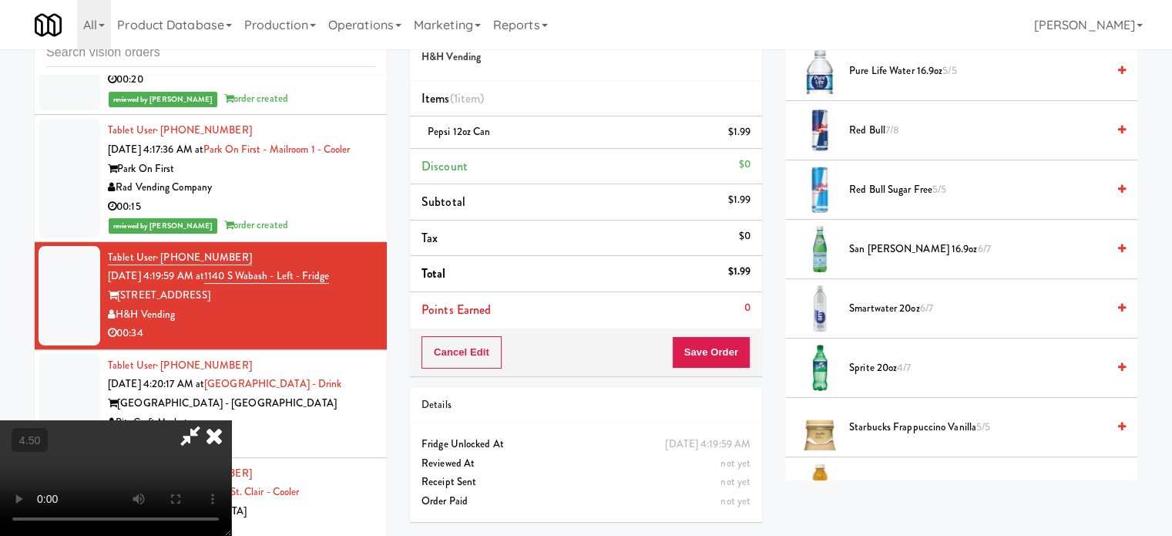
click at [857, 359] on span "Sprite 20oz 4/7" at bounding box center [977, 367] width 257 height 19
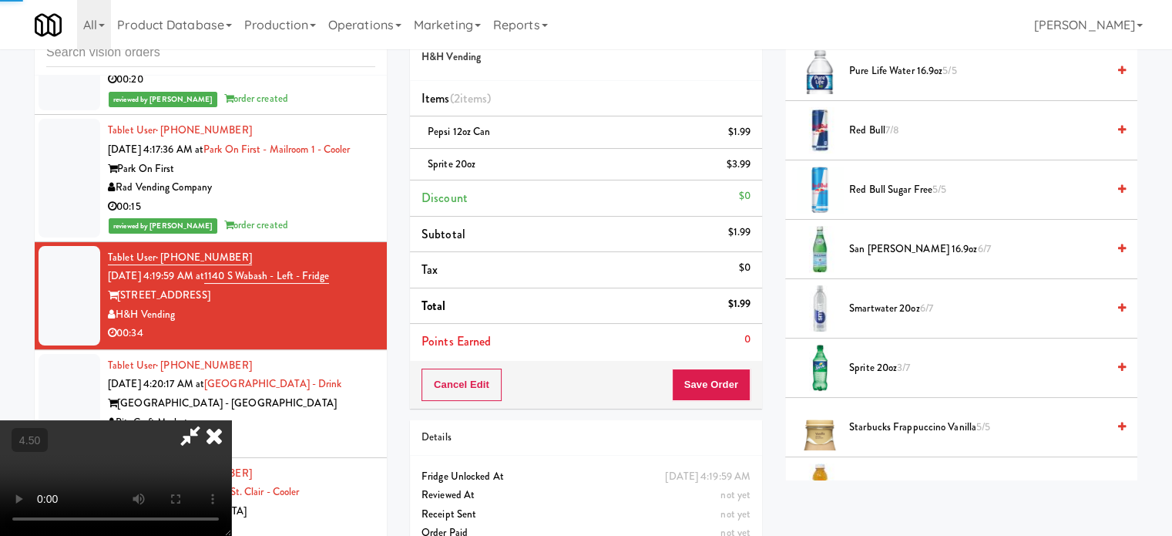
click at [231, 420] on video at bounding box center [115, 478] width 231 height 116
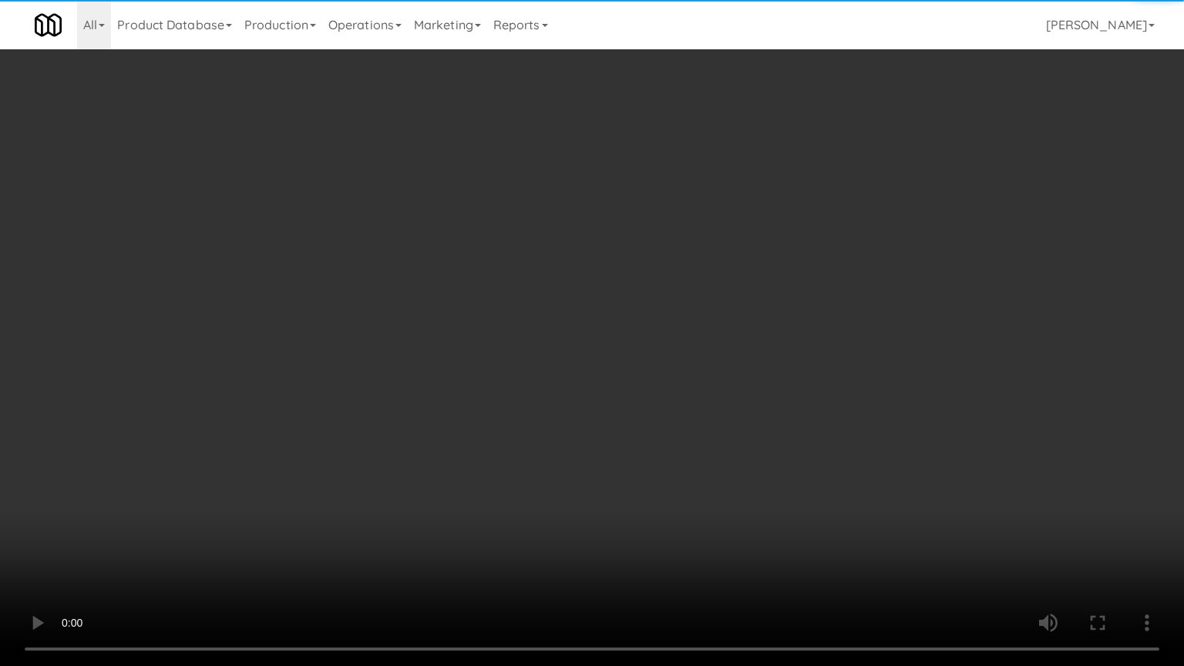
click at [220, 483] on video at bounding box center [592, 333] width 1184 height 666
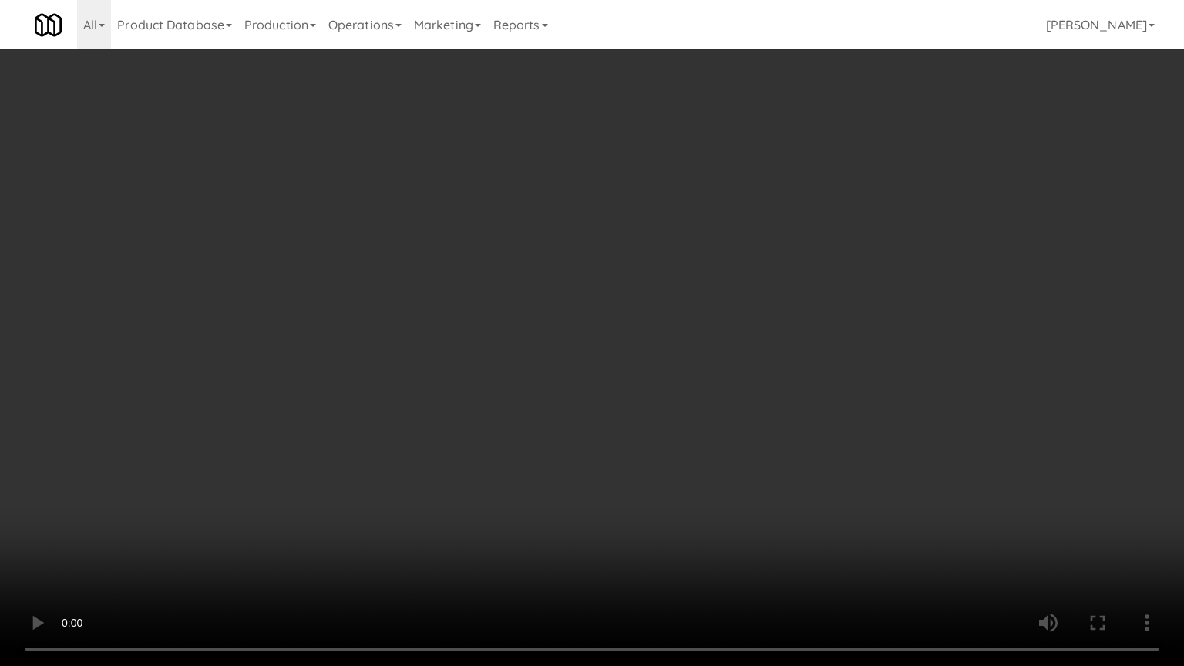
click at [414, 312] on video at bounding box center [592, 333] width 1184 height 666
click at [507, 188] on video at bounding box center [592, 333] width 1184 height 666
click at [535, 224] on video at bounding box center [592, 333] width 1184 height 666
click at [569, 227] on video at bounding box center [592, 333] width 1184 height 666
click at [666, 311] on video at bounding box center [592, 333] width 1184 height 666
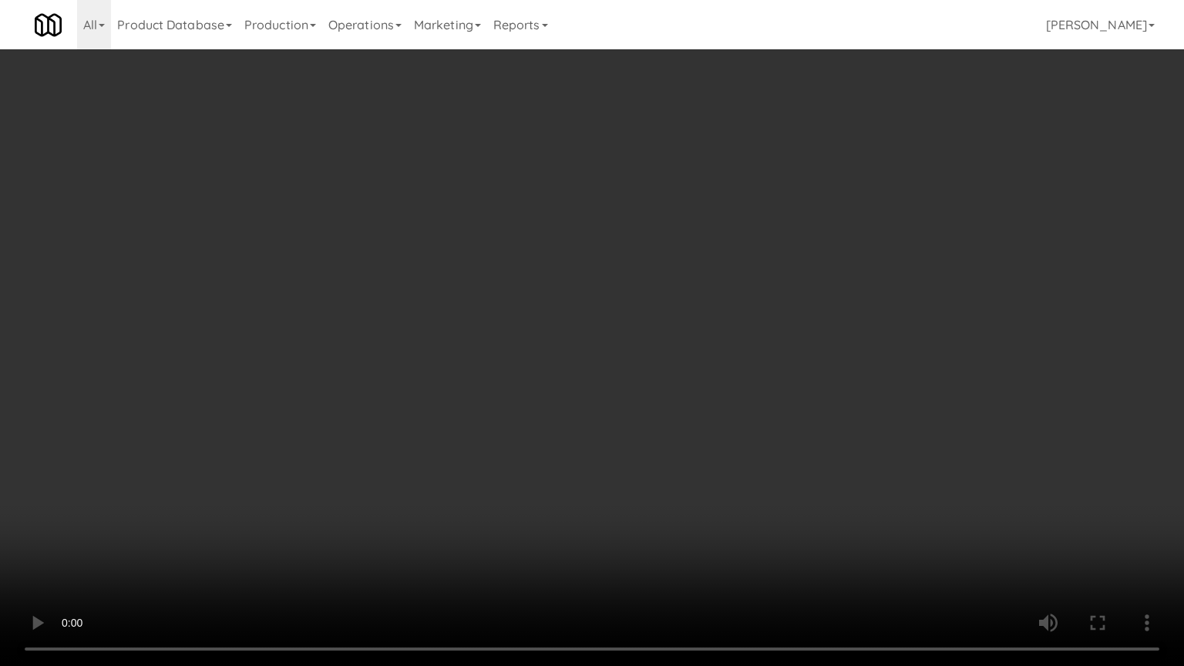
click at [680, 245] on video at bounding box center [592, 333] width 1184 height 666
click at [715, 212] on video at bounding box center [592, 333] width 1184 height 666
click at [725, 190] on video at bounding box center [592, 333] width 1184 height 666
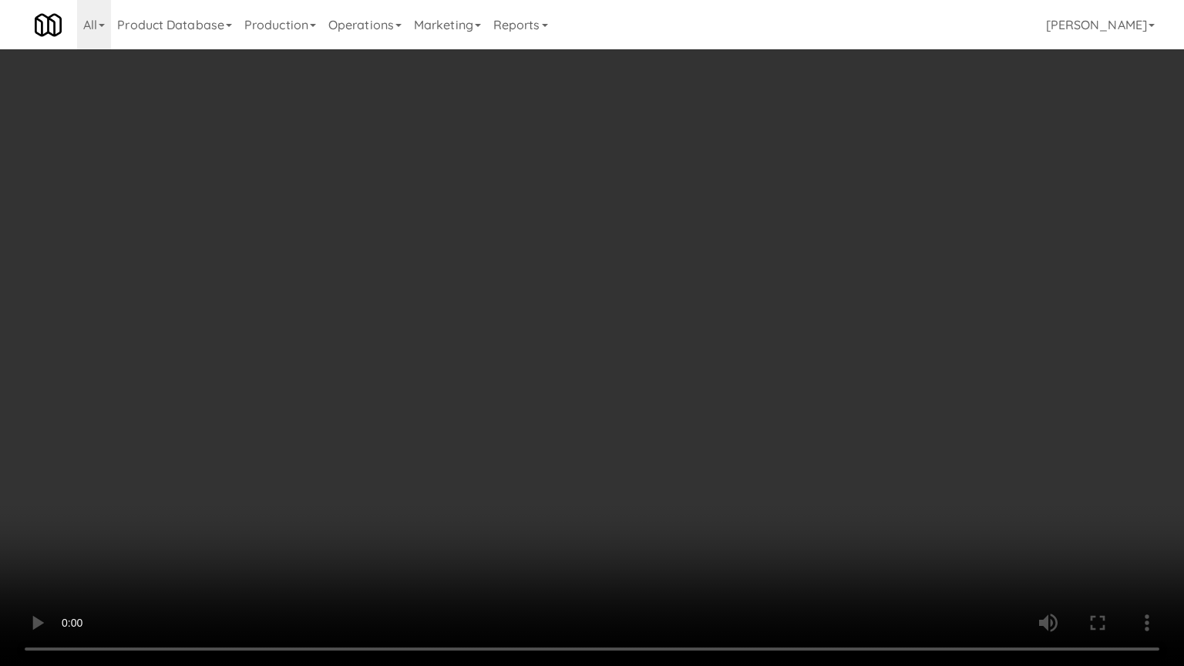
click at [719, 267] on video at bounding box center [592, 333] width 1184 height 666
click at [744, 224] on video at bounding box center [592, 333] width 1184 height 666
click at [271, 502] on video at bounding box center [592, 333] width 1184 height 666
click at [302, 398] on video at bounding box center [592, 333] width 1184 height 666
click at [417, 414] on video at bounding box center [592, 333] width 1184 height 666
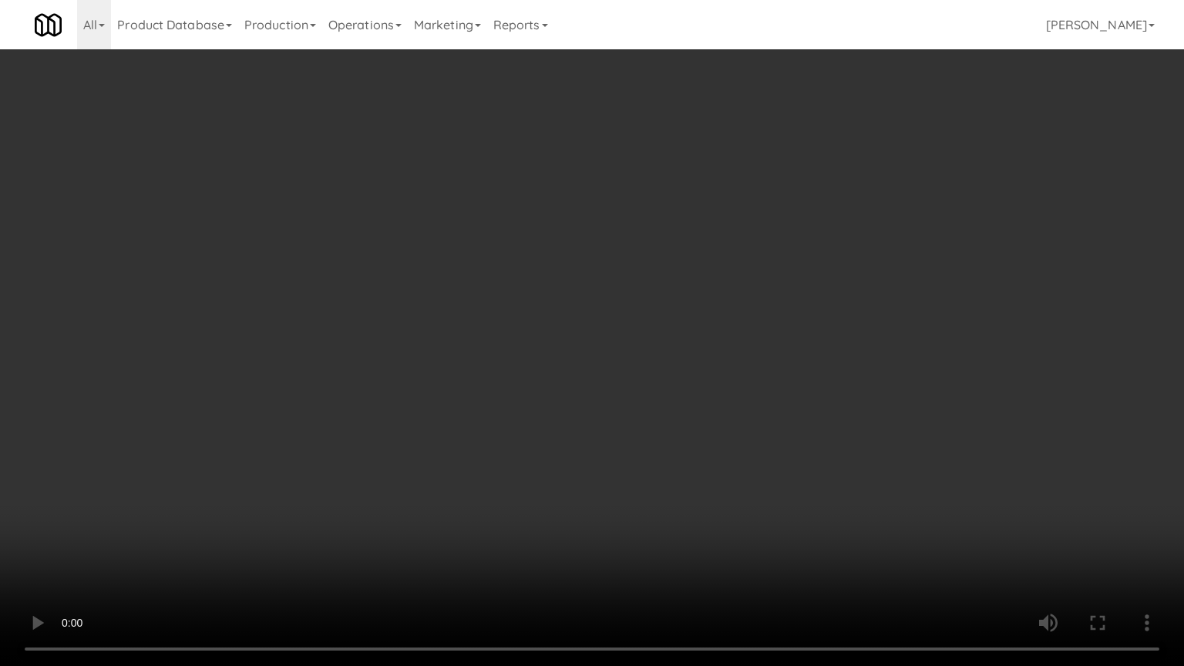
click at [482, 373] on video at bounding box center [592, 333] width 1184 height 666
click at [493, 364] on video at bounding box center [592, 333] width 1184 height 666
click at [535, 361] on video at bounding box center [592, 333] width 1184 height 666
click at [570, 356] on video at bounding box center [592, 333] width 1184 height 666
click at [575, 364] on video at bounding box center [592, 333] width 1184 height 666
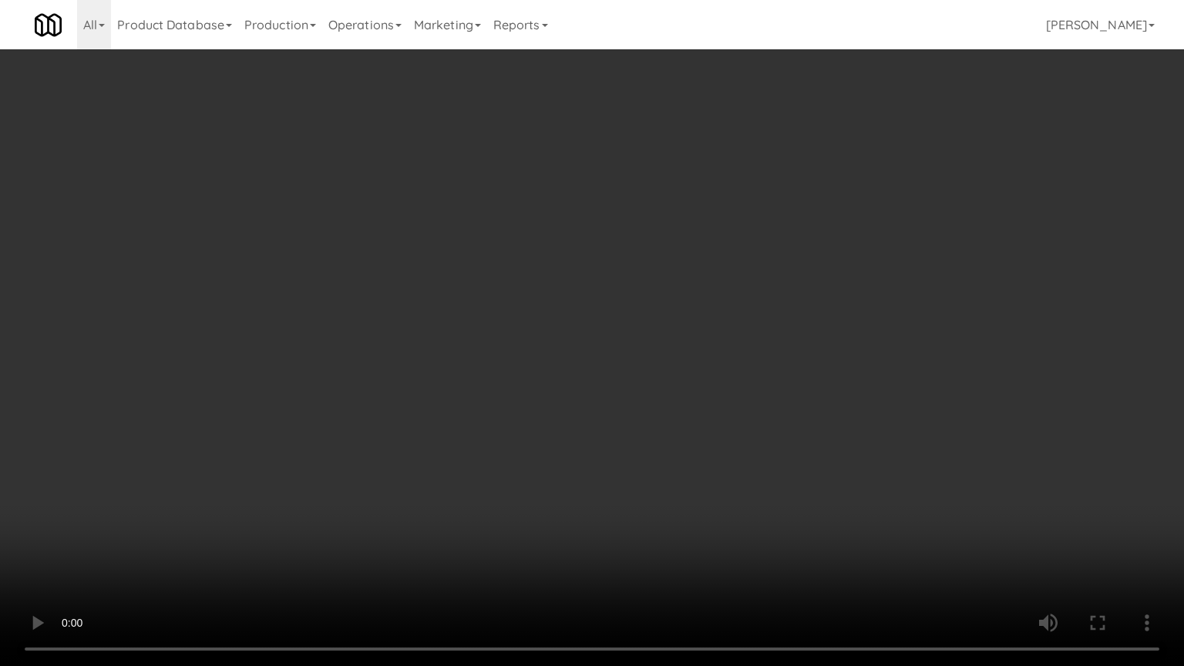
click at [660, 299] on video at bounding box center [592, 333] width 1184 height 666
click at [674, 274] on video at bounding box center [592, 333] width 1184 height 666
click at [672, 271] on video at bounding box center [592, 333] width 1184 height 666
click at [700, 253] on video at bounding box center [592, 333] width 1184 height 666
click at [700, 251] on video at bounding box center [592, 333] width 1184 height 666
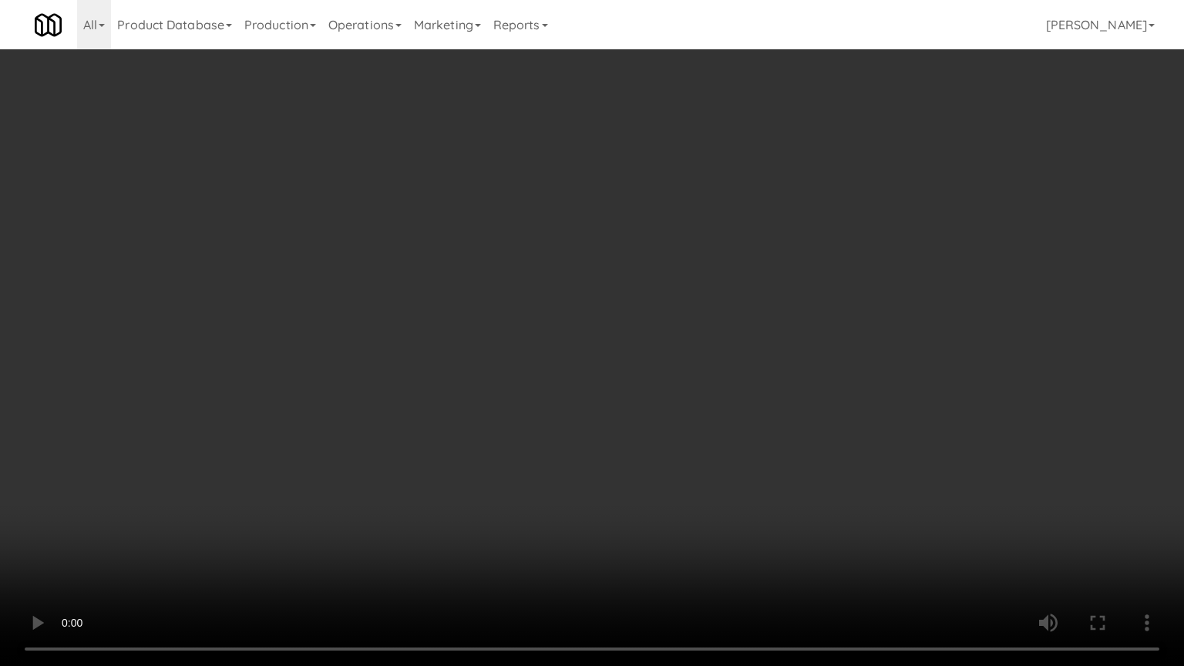
click at [707, 247] on video at bounding box center [592, 333] width 1184 height 666
click at [709, 252] on video at bounding box center [592, 333] width 1184 height 666
click at [715, 247] on video at bounding box center [592, 333] width 1184 height 666
click at [721, 244] on video at bounding box center [592, 333] width 1184 height 666
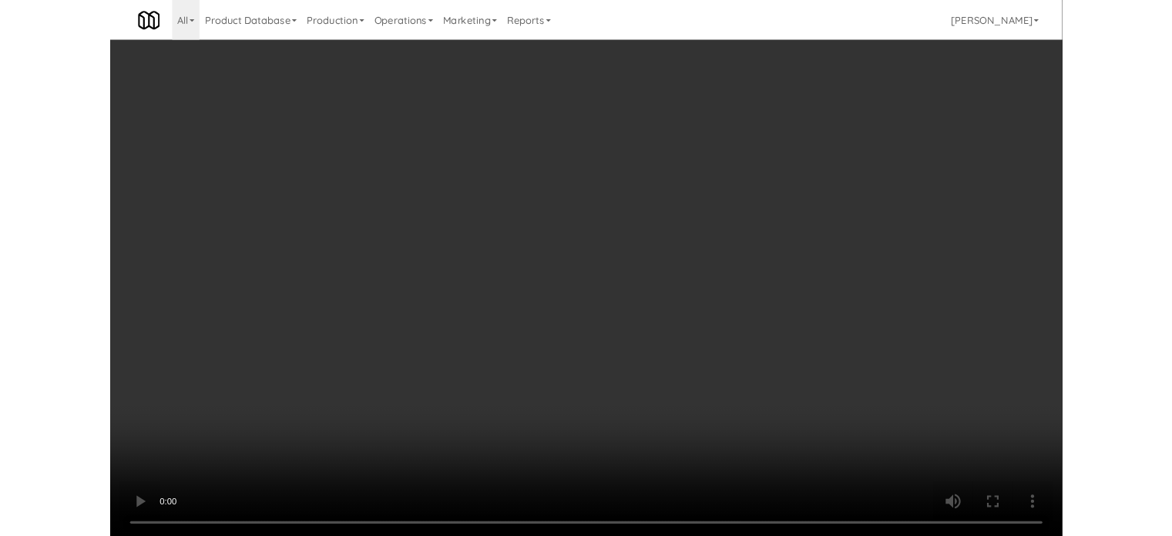
scroll to position [6416, 0]
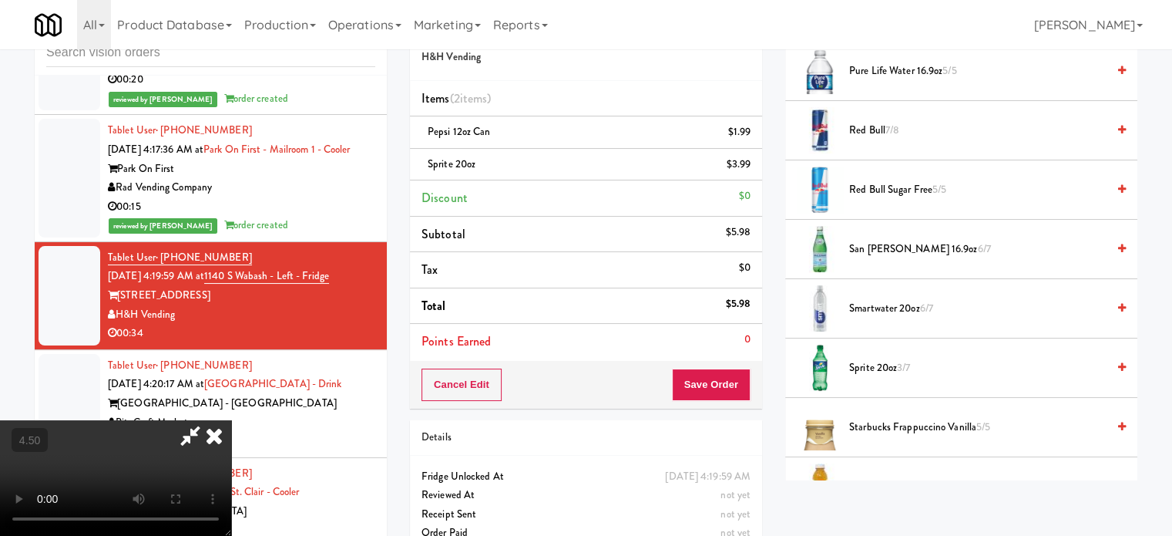
click at [231, 420] on icon at bounding box center [214, 435] width 34 height 31
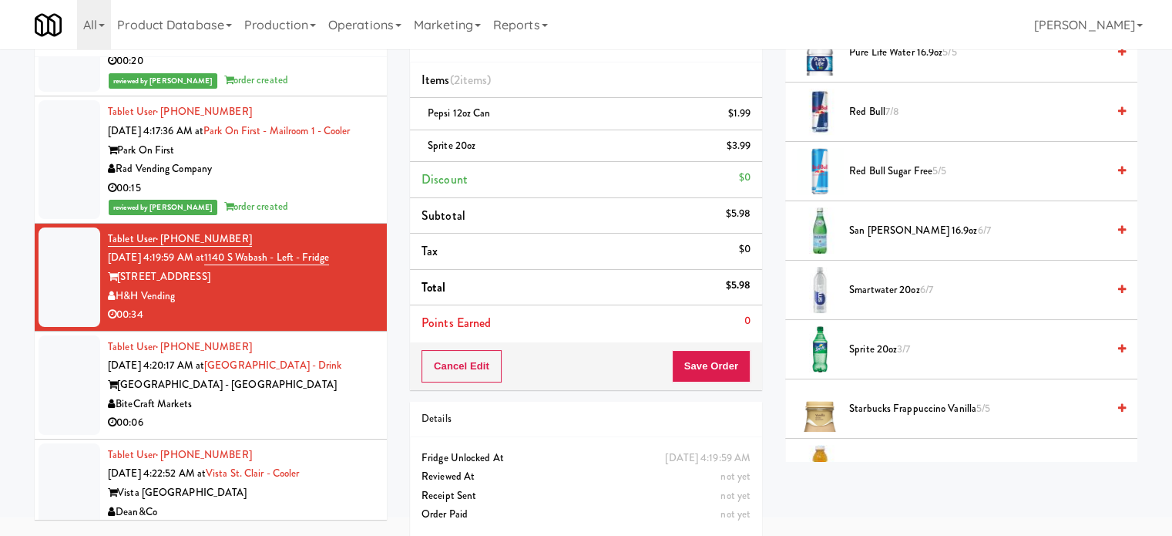
scroll to position [77, 0]
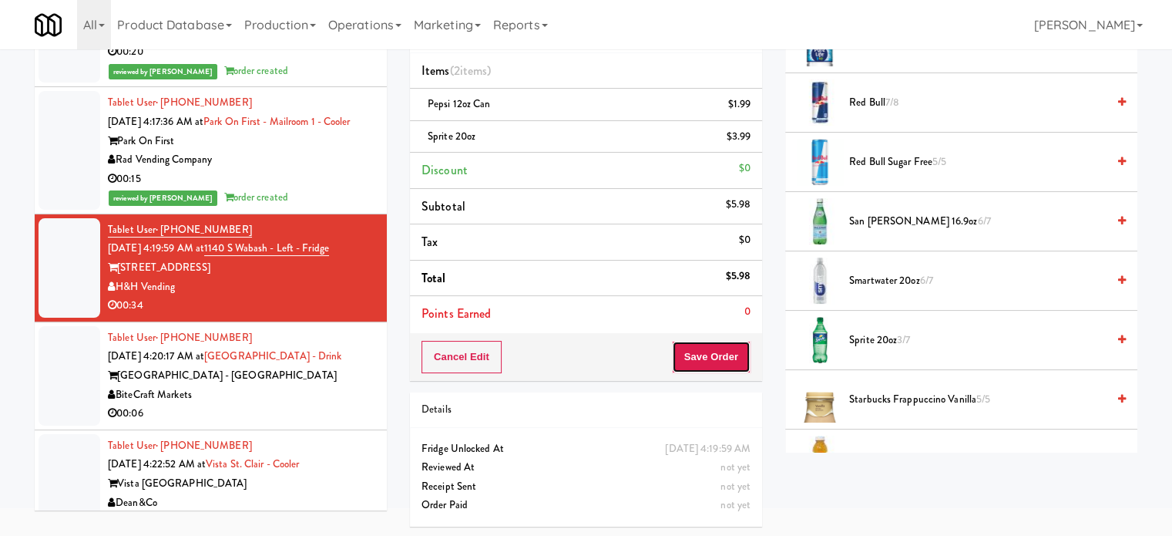
drag, startPoint x: 688, startPoint y: 365, endPoint x: 681, endPoint y: 339, distance: 26.4
click at [687, 365] on button "Save Order" at bounding box center [711, 357] width 79 height 32
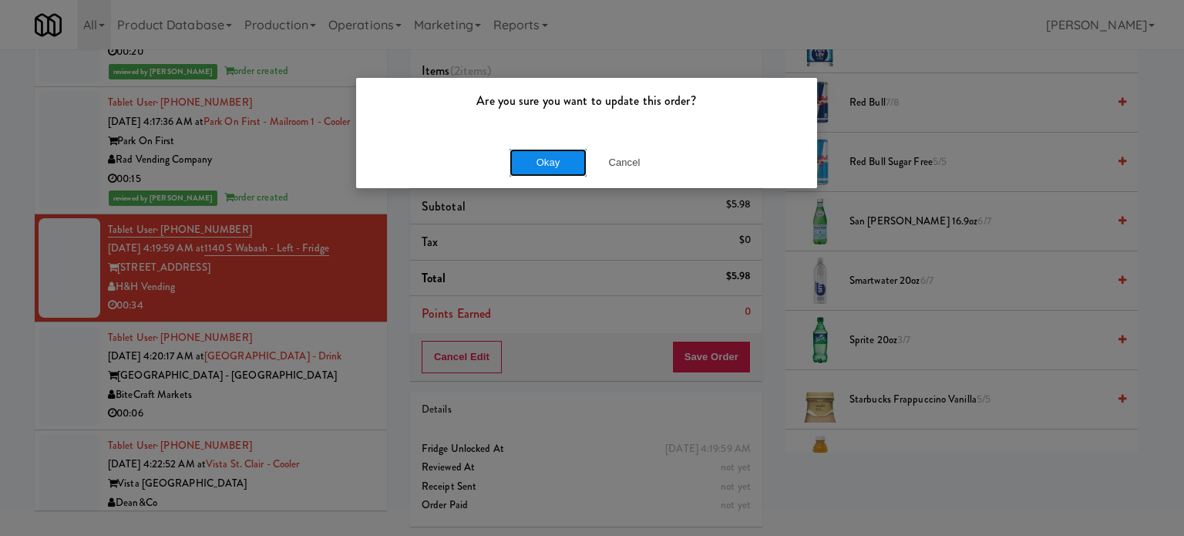
click at [565, 160] on button "Okay" at bounding box center [547, 163] width 77 height 28
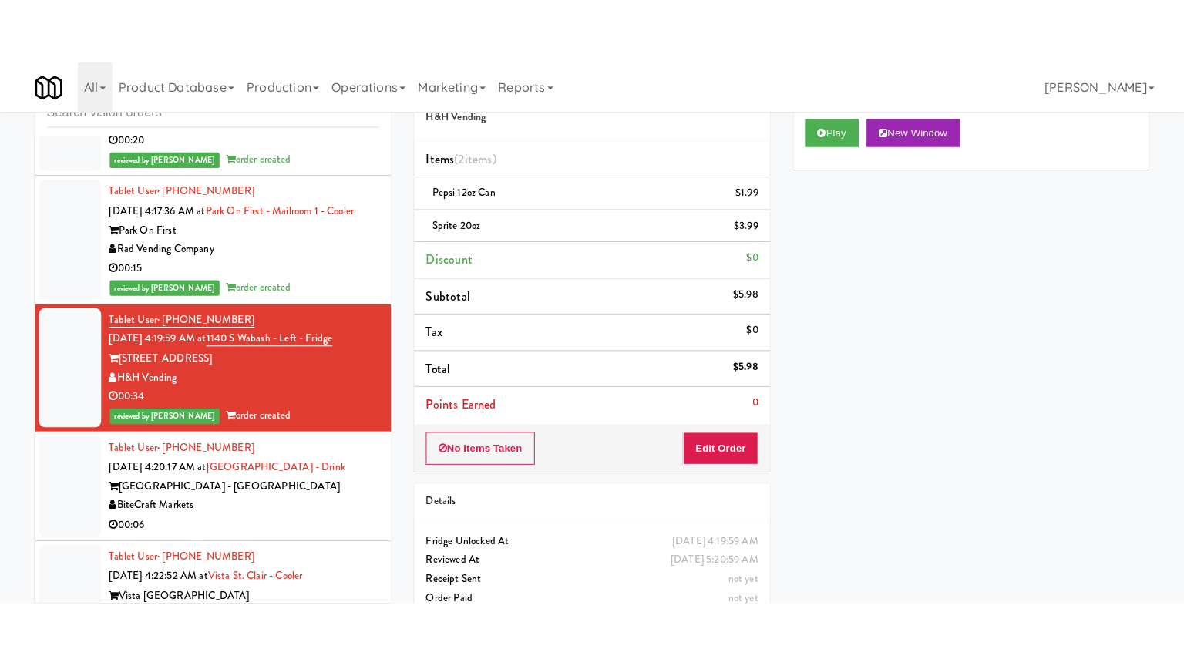
scroll to position [0, 0]
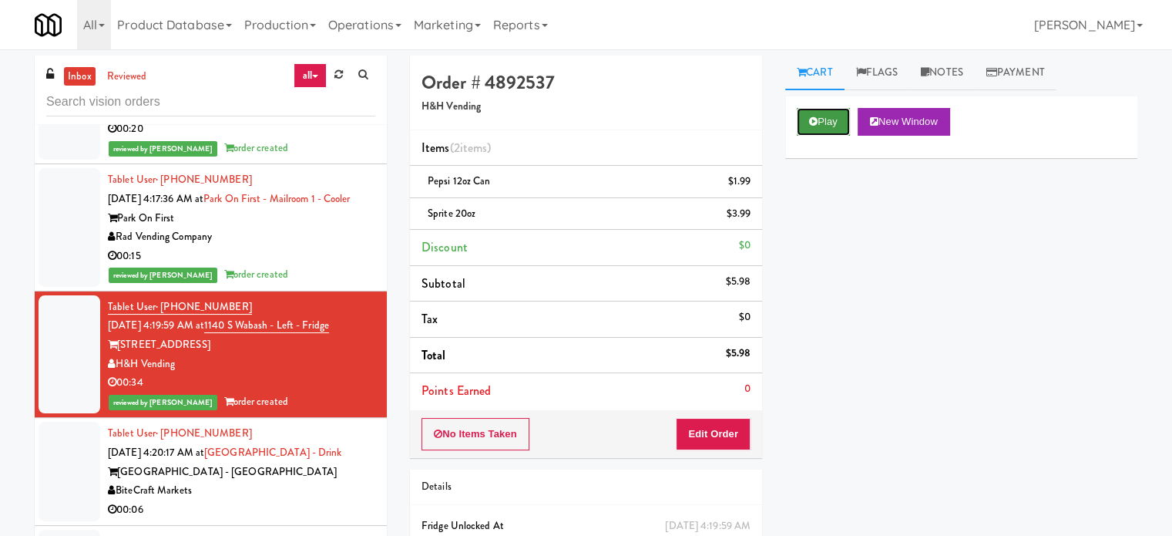
drag, startPoint x: 822, startPoint y: 121, endPoint x: 806, endPoint y: 133, distance: 19.9
click at [822, 121] on button "Play" at bounding box center [823, 122] width 53 height 28
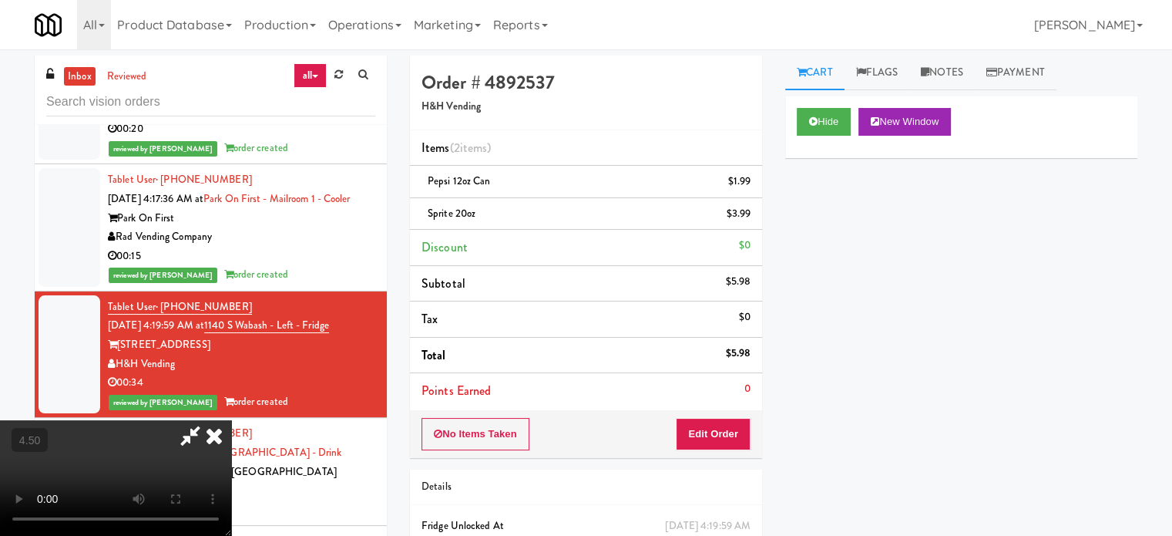
click at [231, 420] on video at bounding box center [115, 478] width 231 height 116
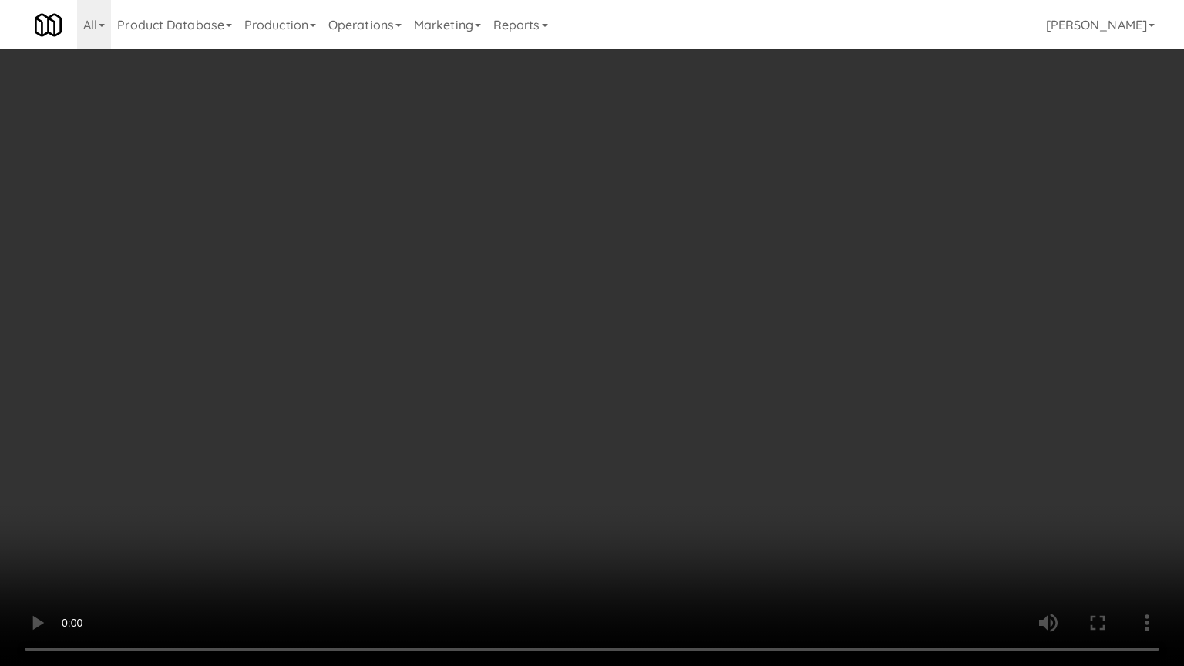
click at [432, 392] on video at bounding box center [592, 333] width 1184 height 666
click at [499, 364] on video at bounding box center [592, 333] width 1184 height 666
click at [506, 352] on video at bounding box center [592, 333] width 1184 height 666
click at [506, 354] on video at bounding box center [592, 333] width 1184 height 666
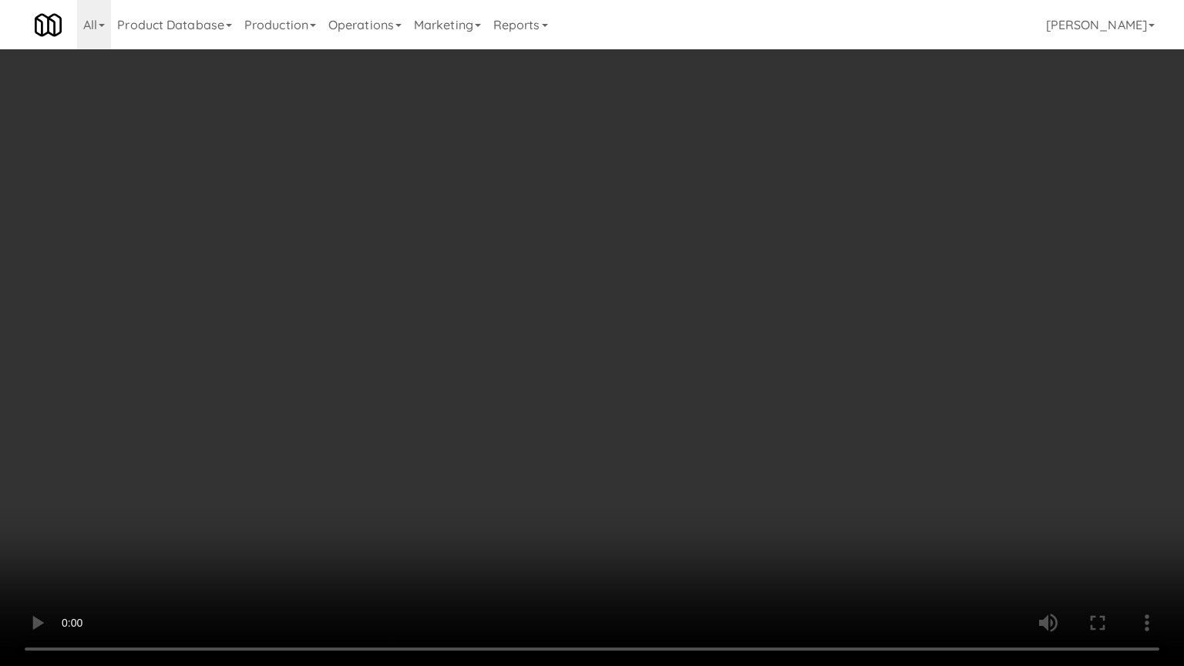
click at [506, 354] on video at bounding box center [592, 333] width 1184 height 666
click at [506, 352] on video at bounding box center [592, 333] width 1184 height 666
click at [490, 360] on video at bounding box center [592, 333] width 1184 height 666
click at [493, 358] on video at bounding box center [592, 333] width 1184 height 666
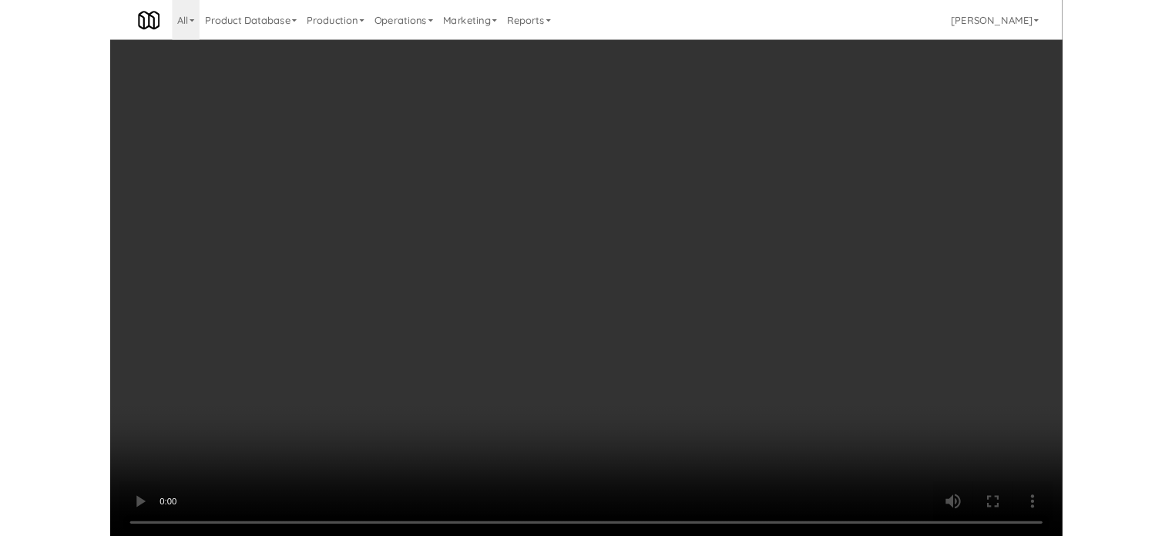
scroll to position [6416, 0]
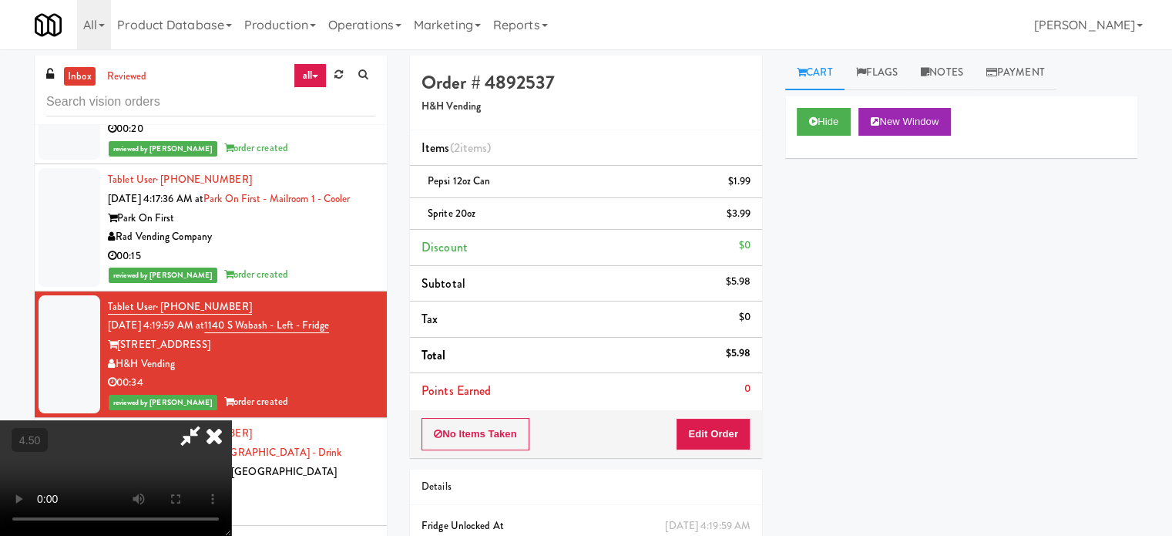
click at [231, 420] on icon at bounding box center [214, 435] width 34 height 31
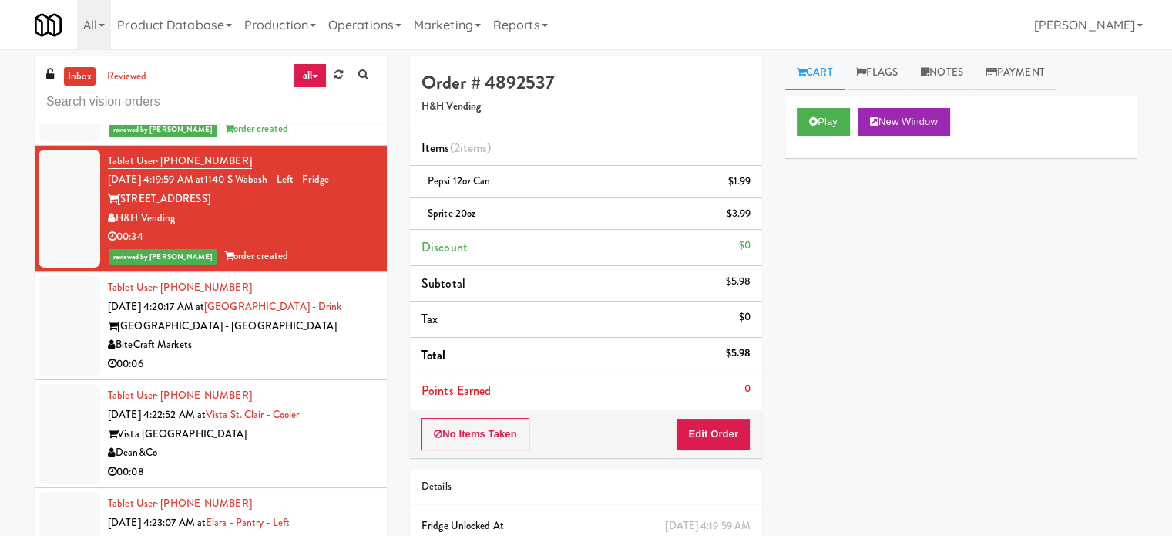
scroll to position [6657, 0]
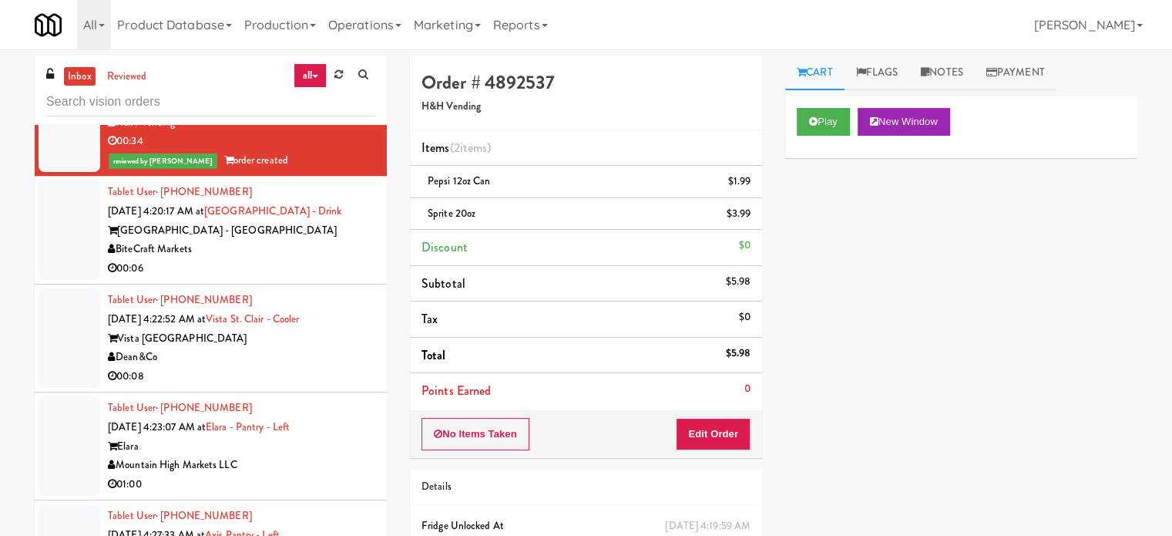
click at [341, 278] on div "00:06" at bounding box center [241, 268] width 267 height 19
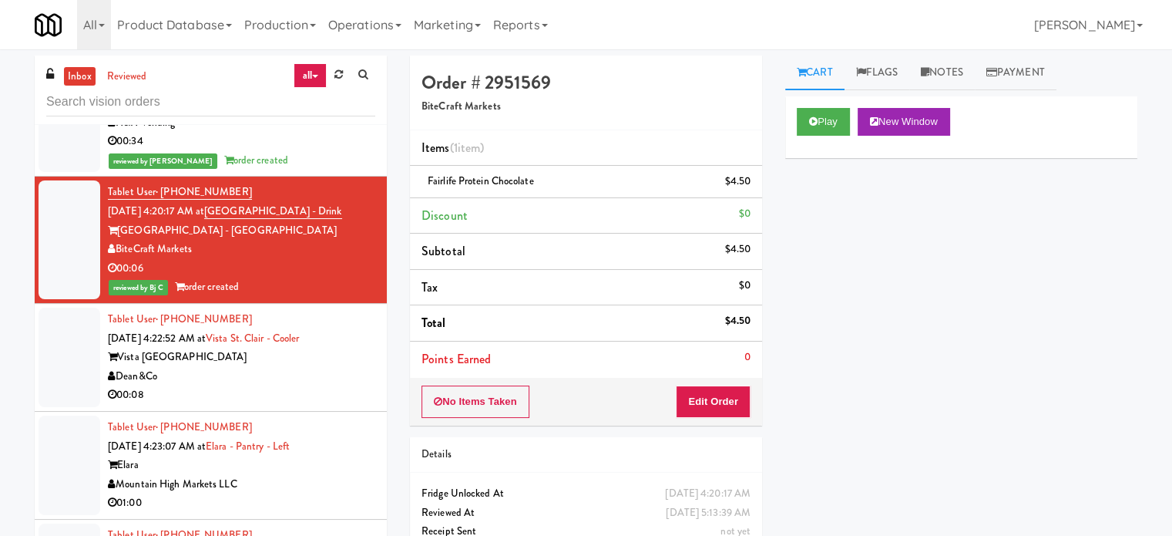
drag, startPoint x: 268, startPoint y: 421, endPoint x: 456, endPoint y: 360, distance: 197.7
click at [274, 405] on div "Tablet User · (541) 401-7937 Aug 30, 2025 4:22:52 AM at Vista St. Clair - Coole…" at bounding box center [241, 357] width 267 height 95
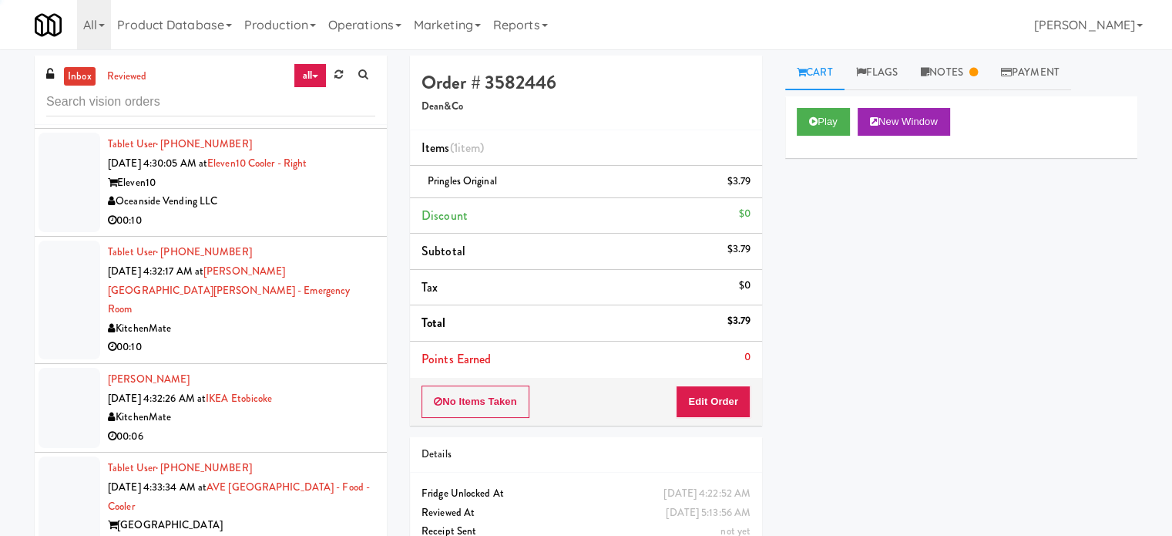
scroll to position [7428, 0]
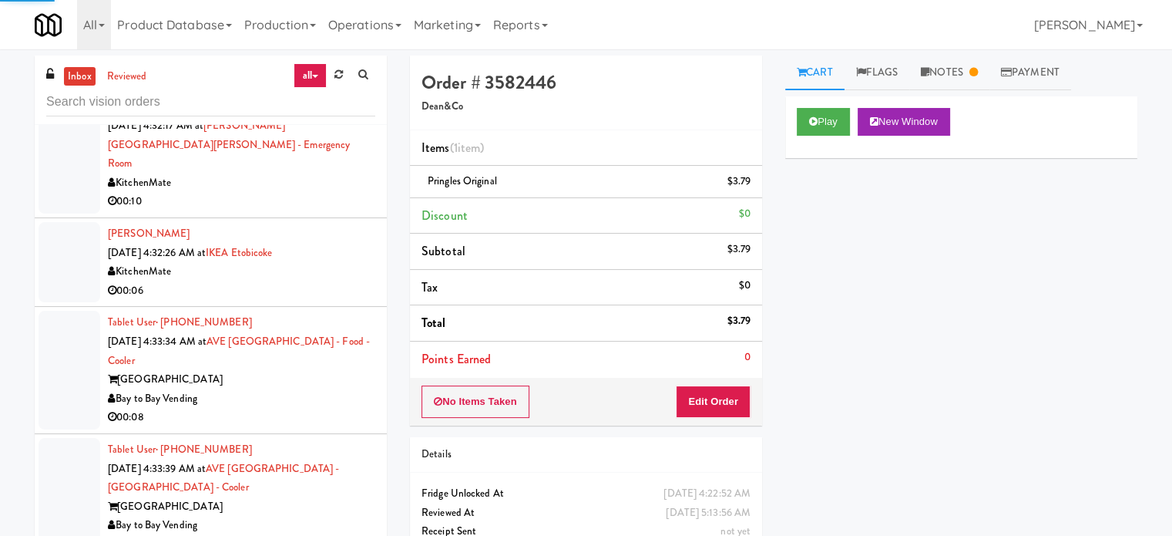
click at [305, 218] on li "Tablet User · (647) 823-4845 Aug 30, 2025 4:32:17 AM at Mackenzie Richmond Hill…" at bounding box center [211, 154] width 352 height 127
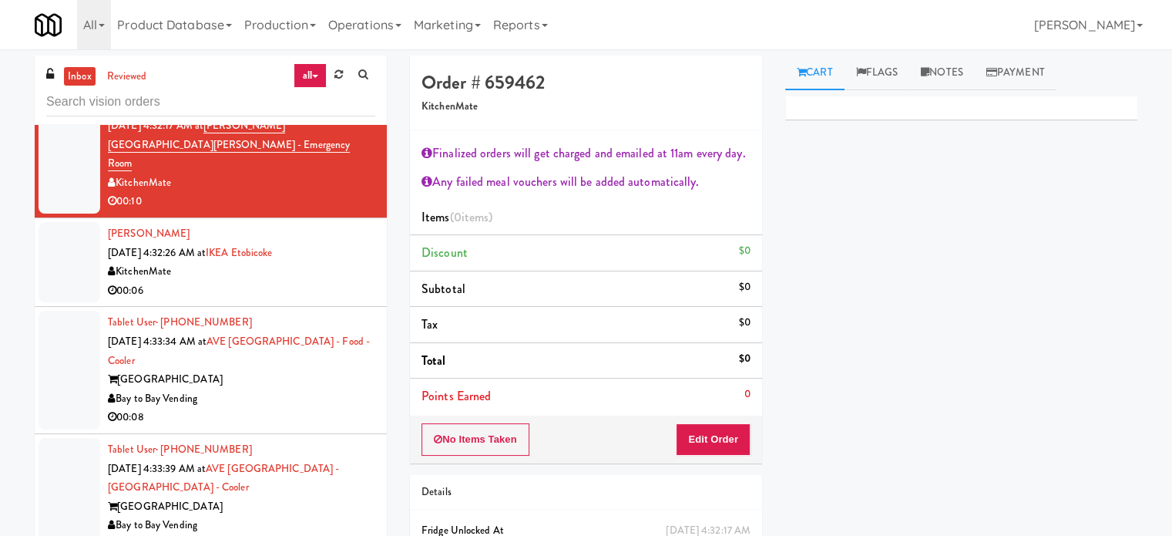
click at [339, 281] on div "KitchenMate" at bounding box center [241, 271] width 267 height 19
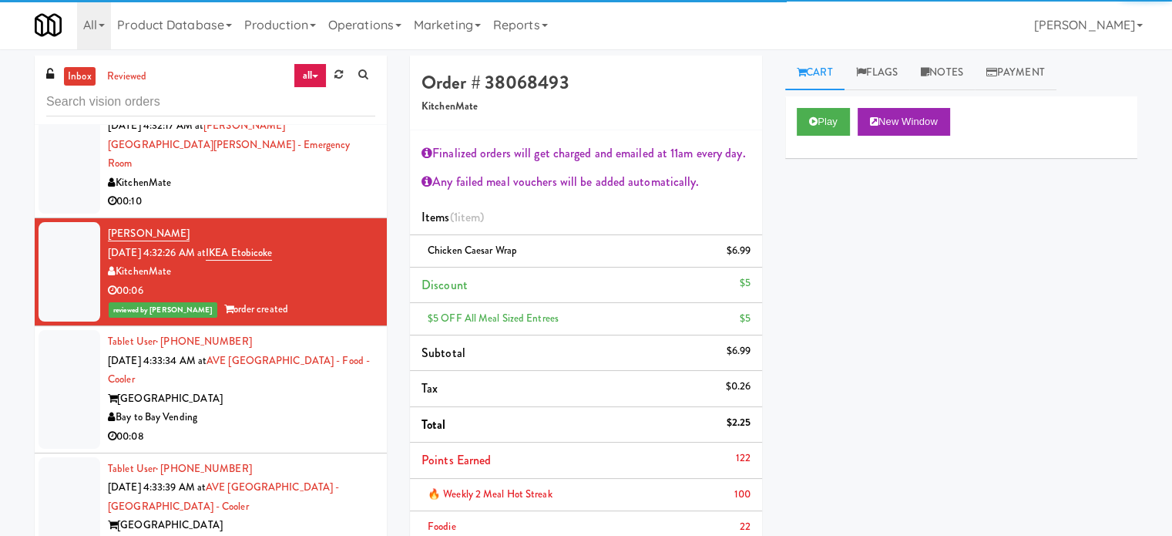
click at [336, 211] on div "00:10" at bounding box center [241, 201] width 267 height 19
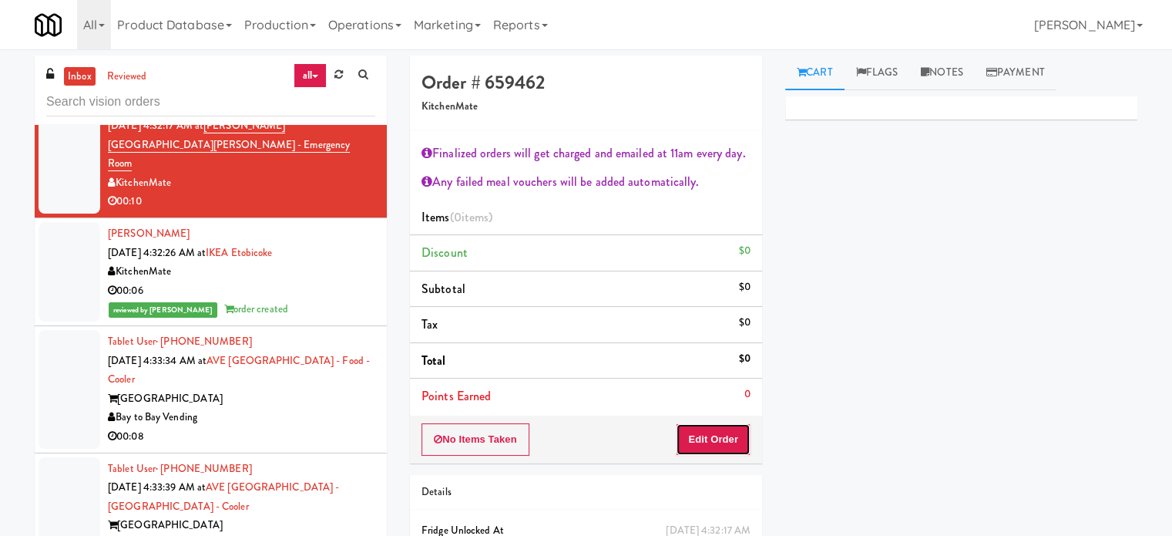
click at [726, 432] on button "Edit Order" at bounding box center [713, 439] width 75 height 32
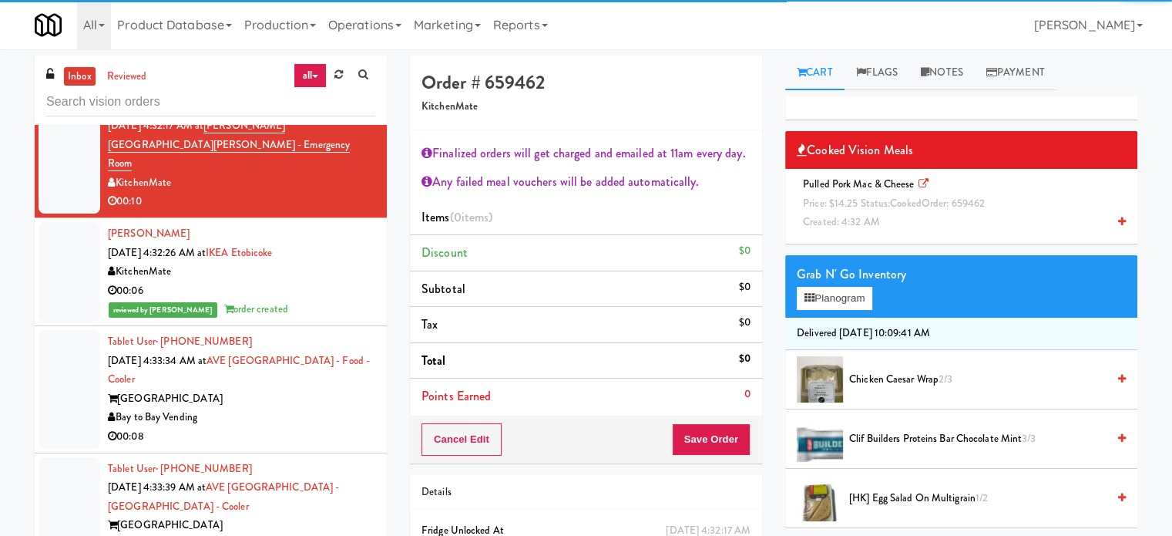
click at [866, 203] on span "Price: $14.25 Status: cooked Order: 659462" at bounding box center [894, 203] width 182 height 15
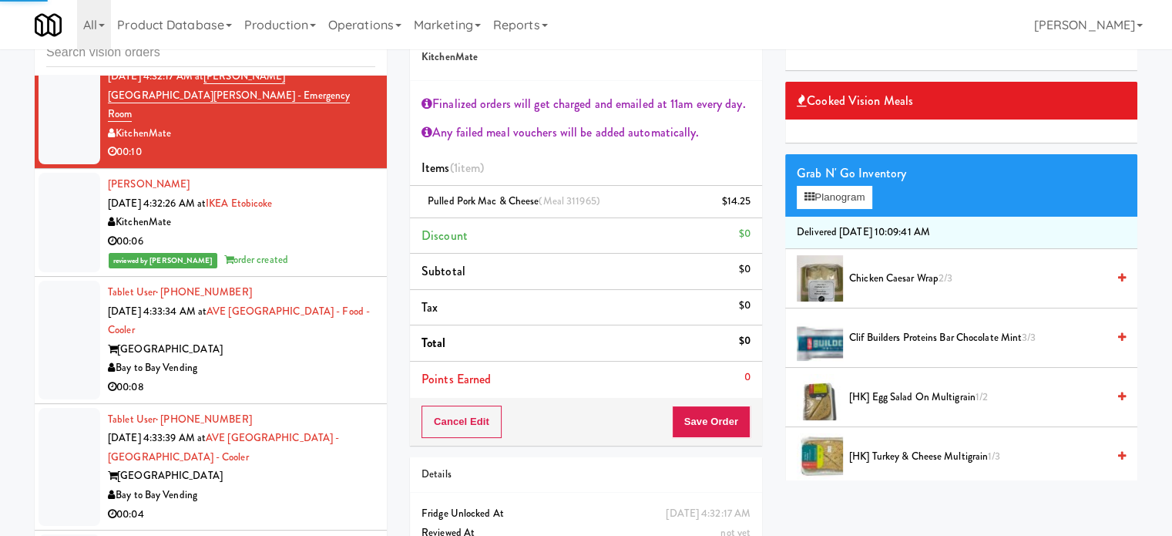
scroll to position [115, 0]
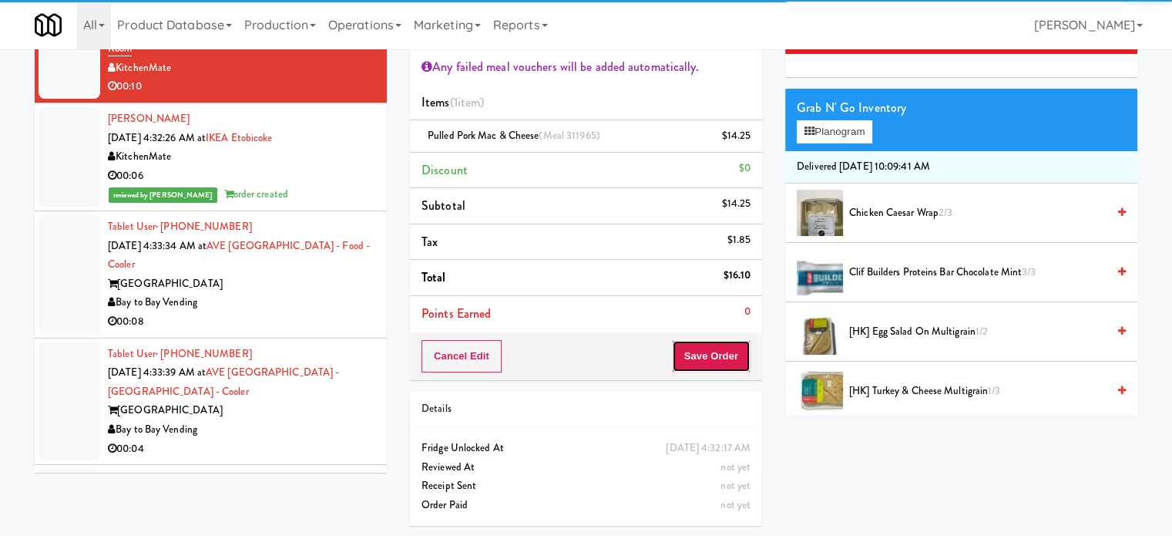
click at [701, 363] on button "Save Order" at bounding box center [711, 356] width 79 height 32
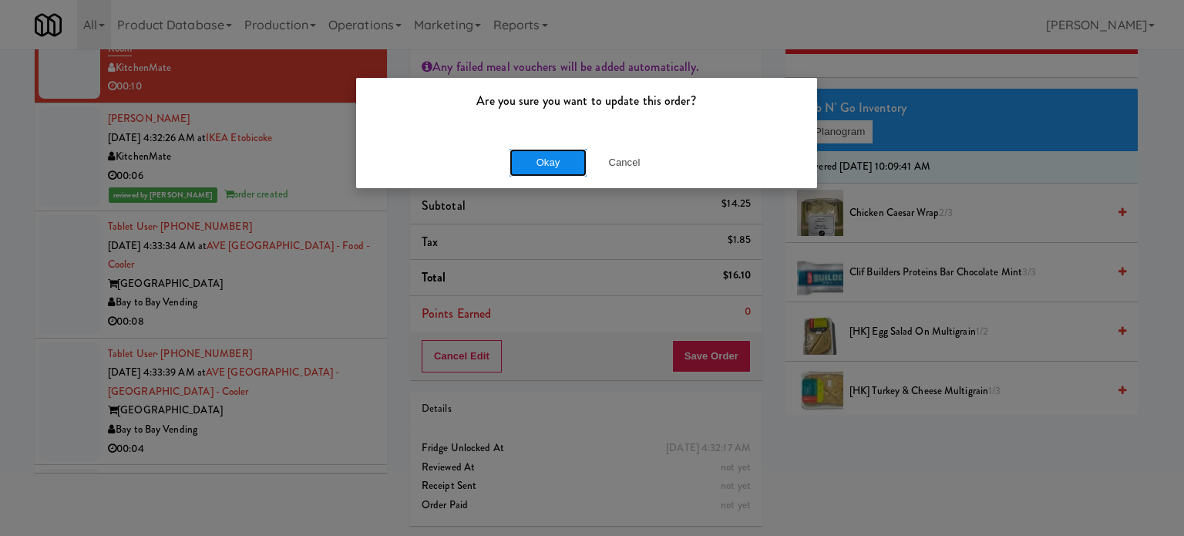
click at [543, 166] on button "Okay" at bounding box center [547, 163] width 77 height 28
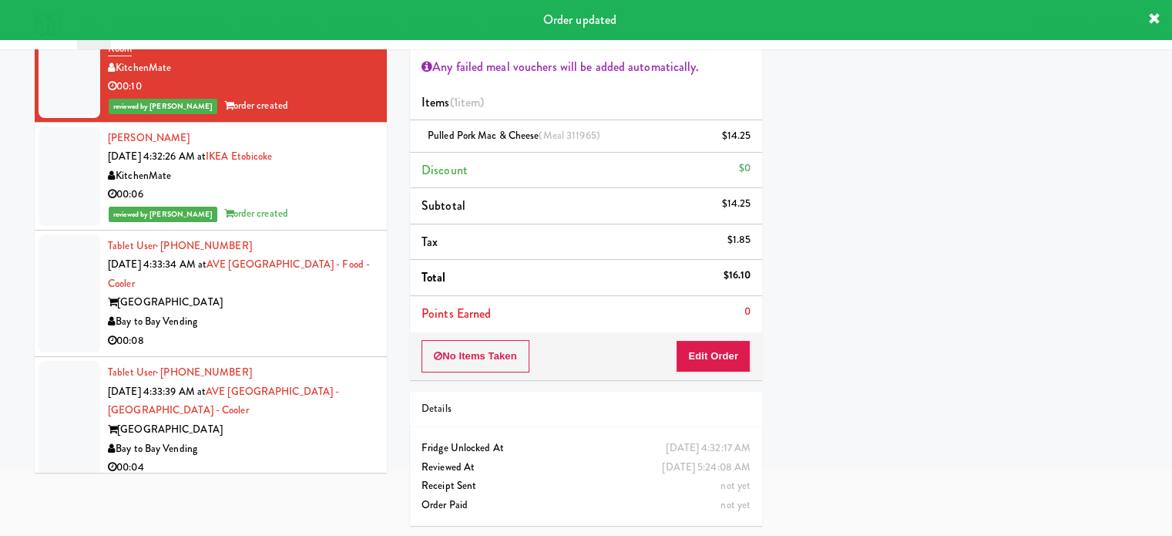
click at [293, 331] on div "Bay to Bay Vending" at bounding box center [241, 321] width 267 height 19
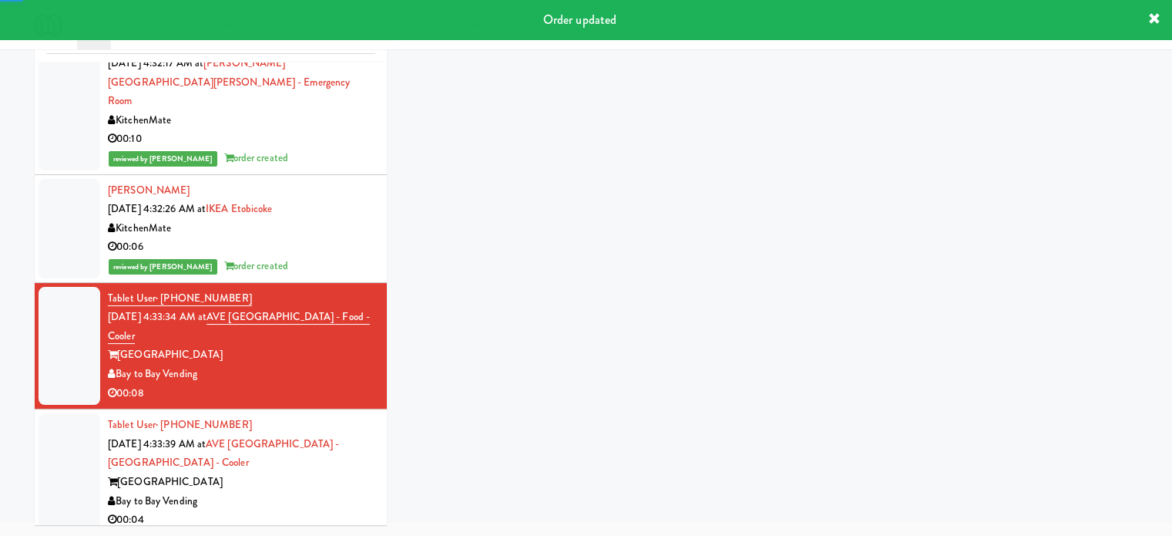
scroll to position [77, 0]
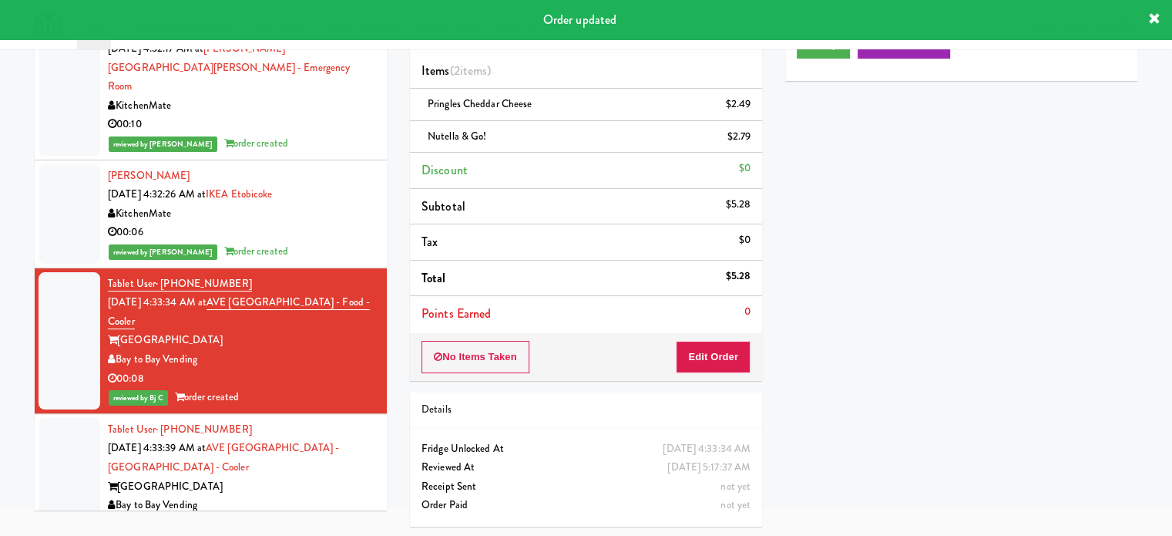
click at [281, 491] on div "AVE Tampa Riverwalk" at bounding box center [241, 486] width 267 height 19
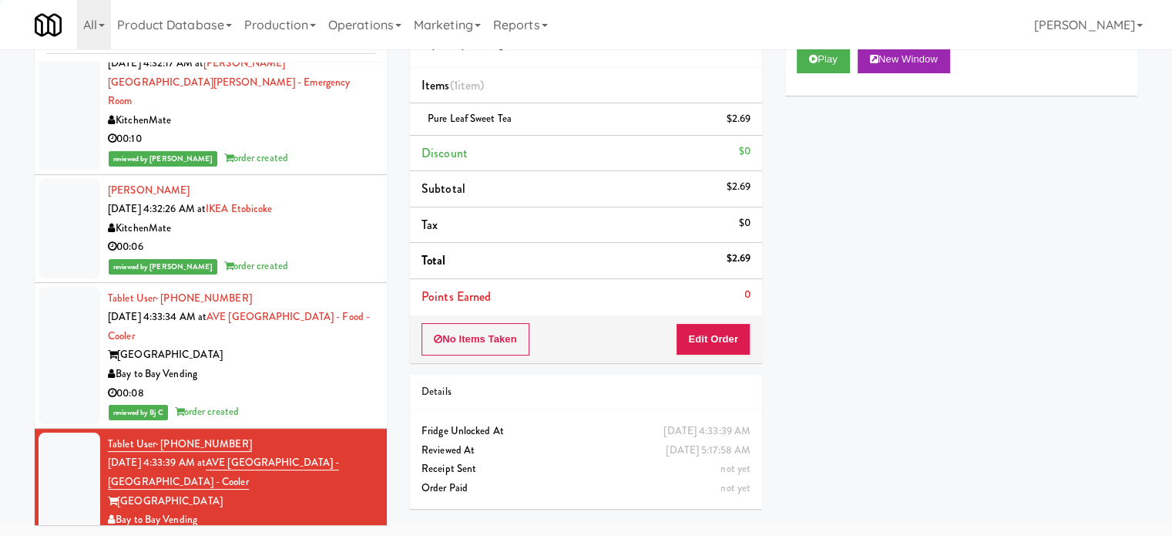
scroll to position [7813, 0]
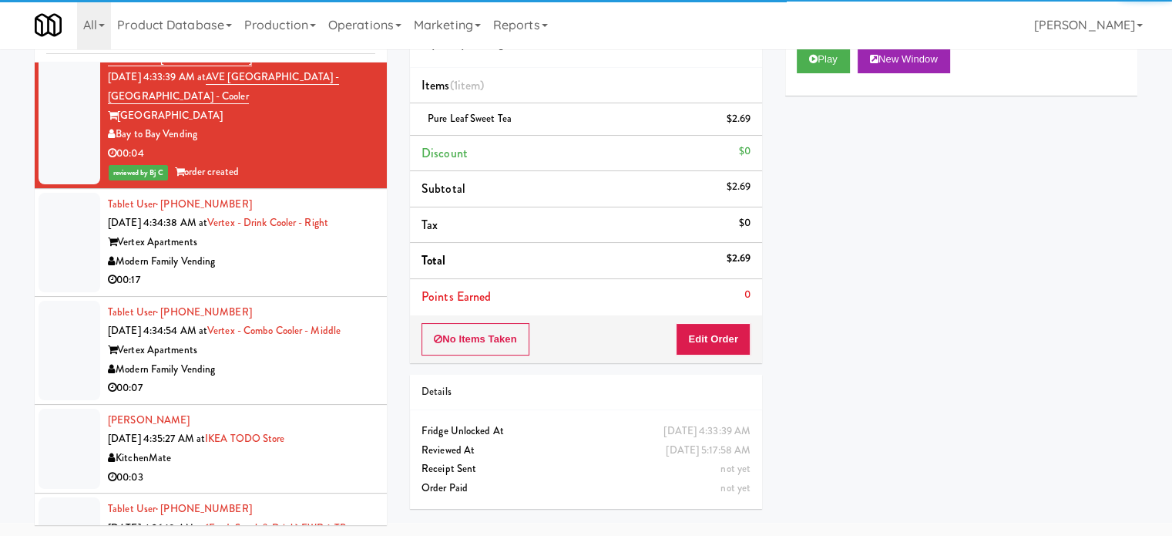
click at [284, 290] on div "00:17" at bounding box center [241, 280] width 267 height 19
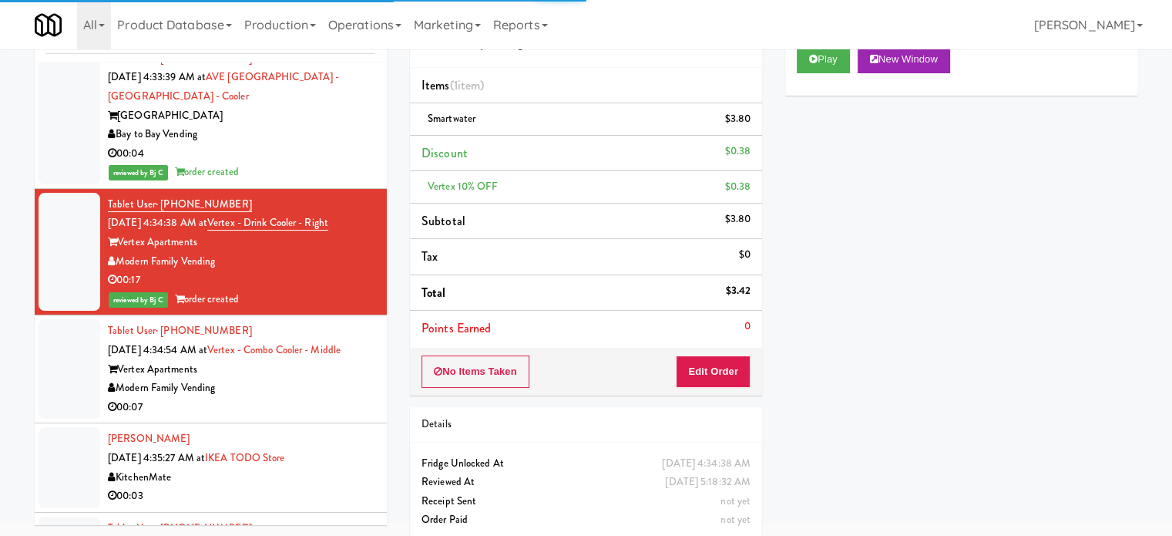
scroll to position [8173, 0]
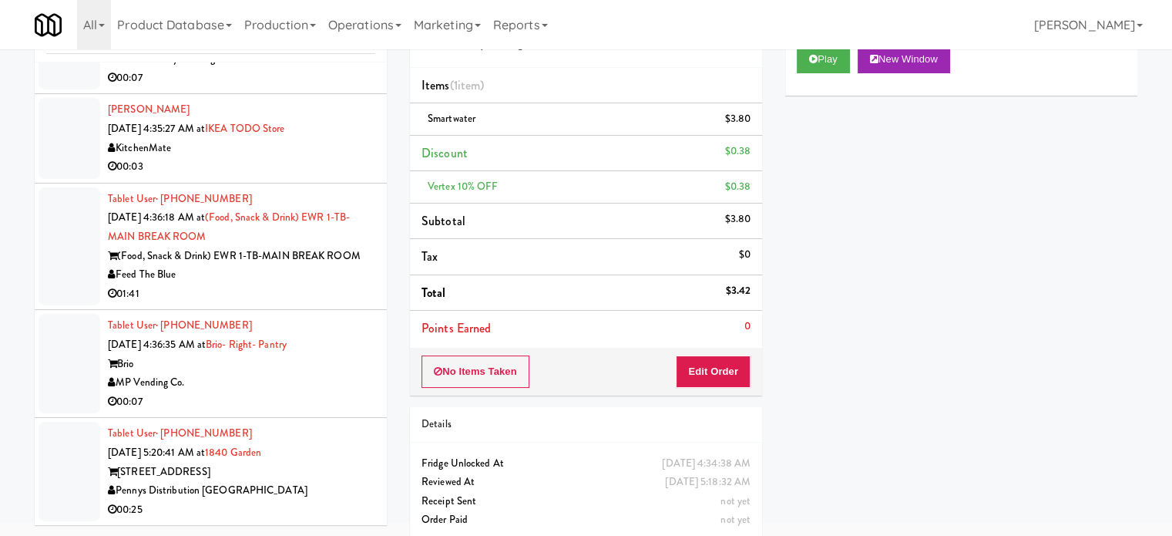
click at [319, 373] on div "MP Vending Co." at bounding box center [241, 382] width 267 height 19
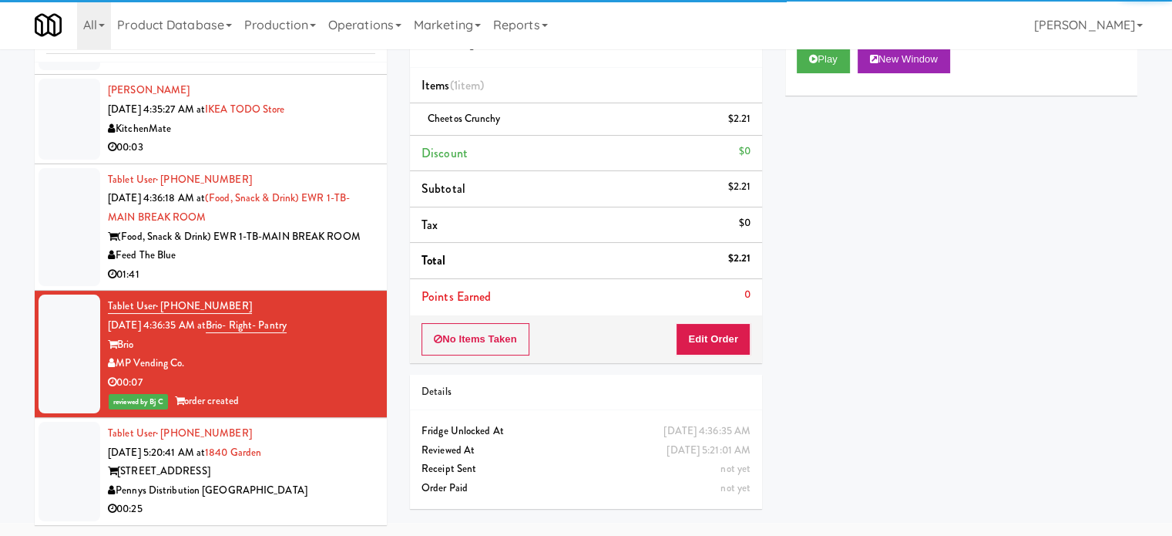
click at [302, 283] on div "01:41" at bounding box center [241, 274] width 267 height 19
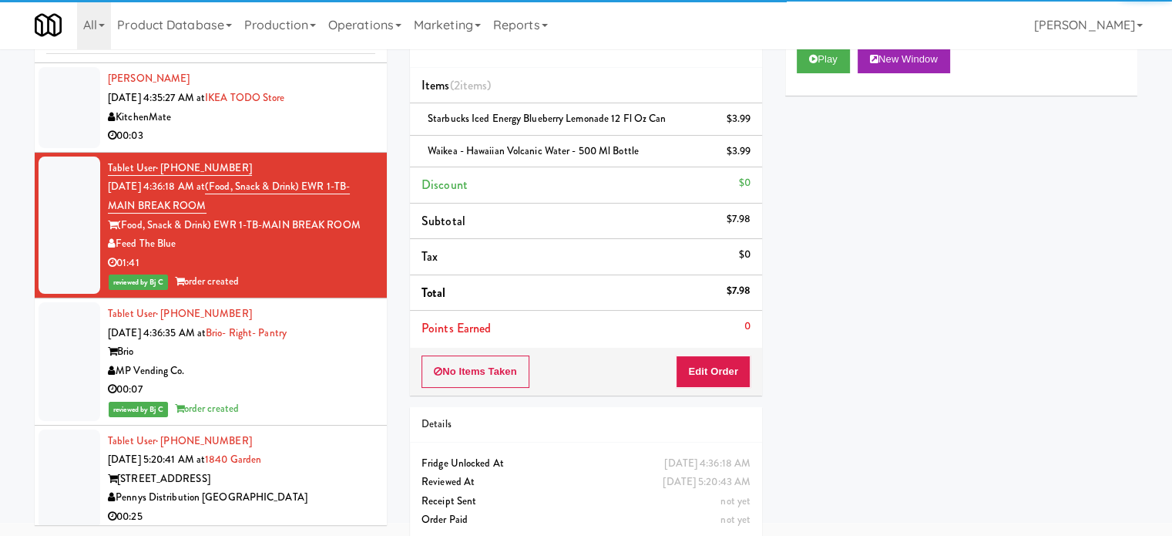
click at [309, 127] on div "KitchenMate" at bounding box center [241, 117] width 267 height 19
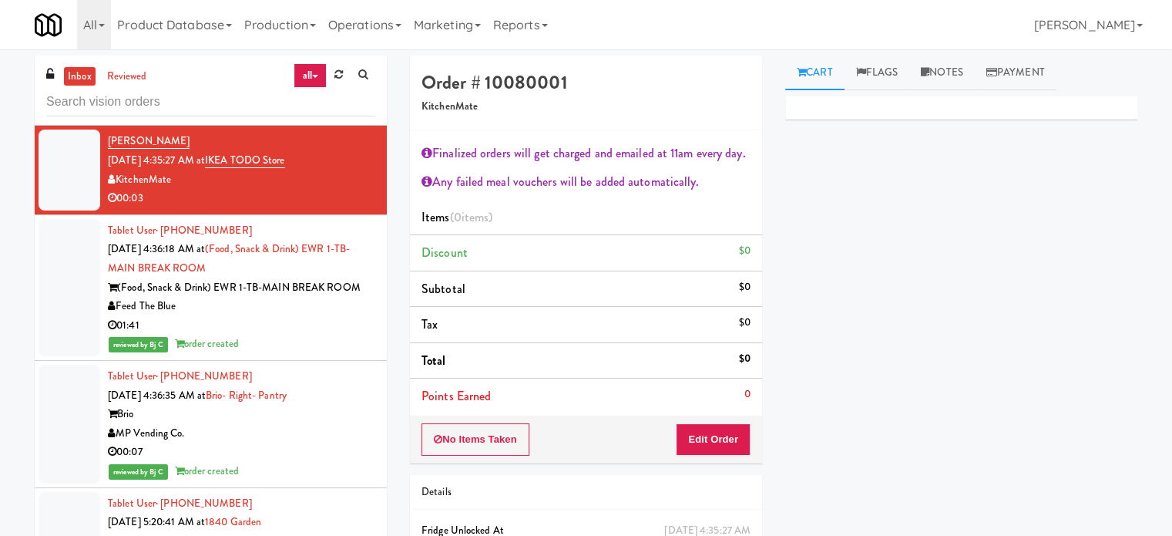
scroll to position [7788, 0]
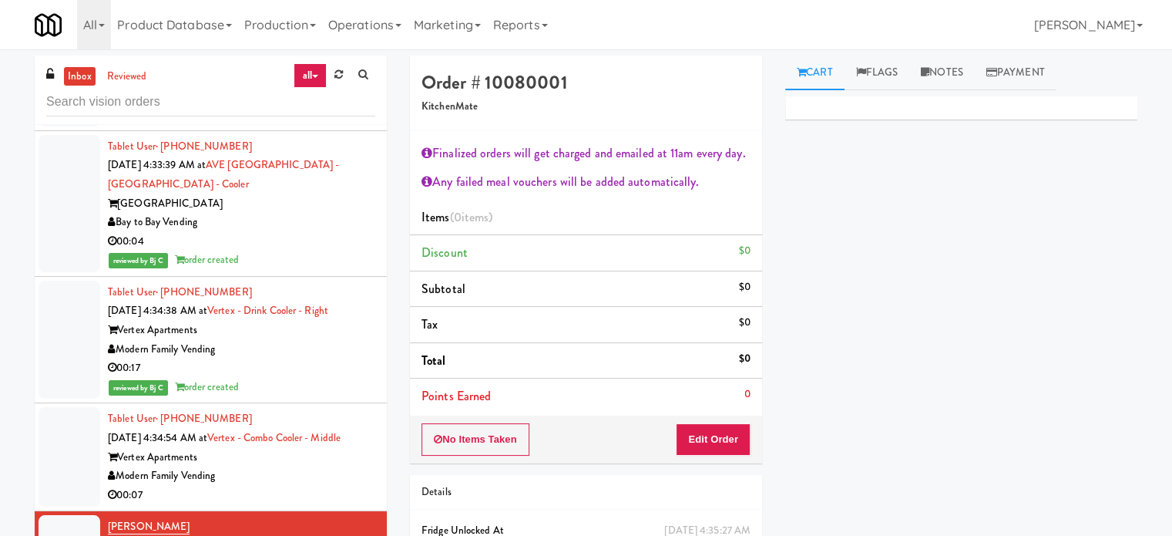
click at [274, 474] on div "Tablet User · (623) 698-7282 Aug 30, 2025 4:34:54 AM at Vertex - Combo Cooler -…" at bounding box center [241, 456] width 267 height 95
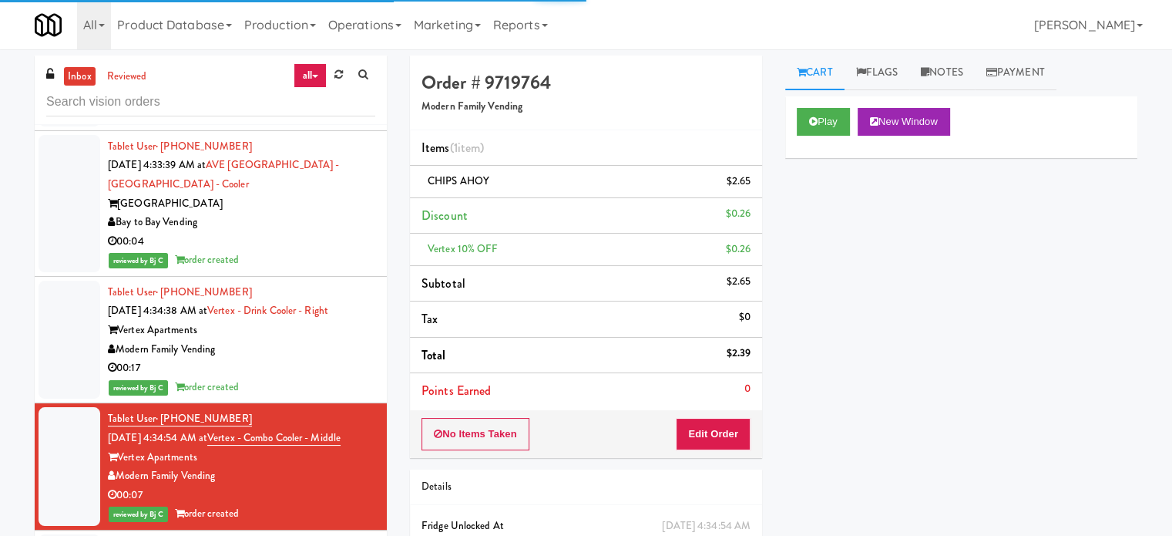
scroll to position [8173, 0]
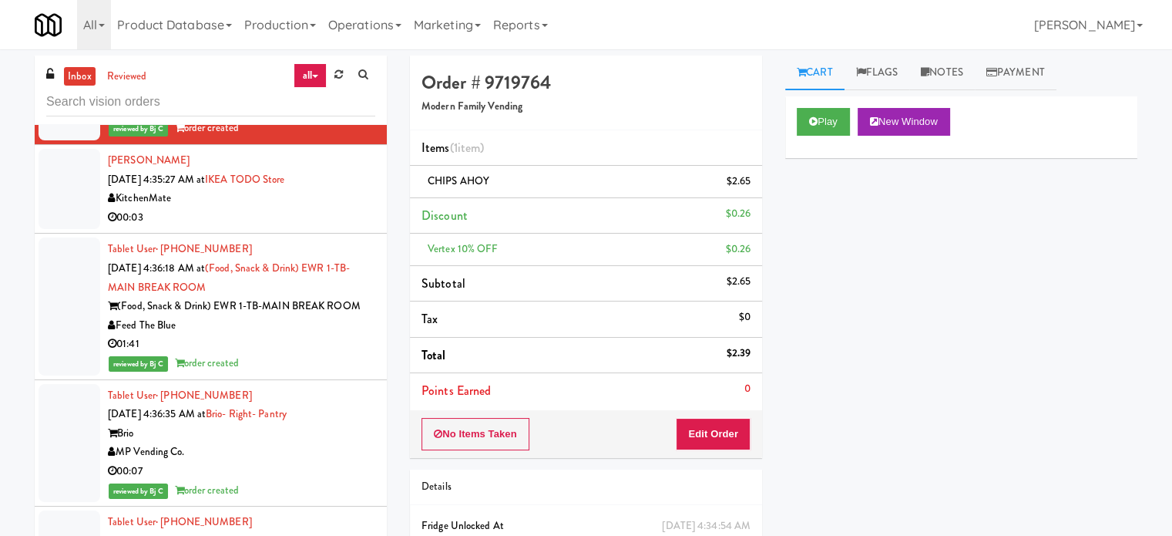
click at [277, 227] on div "00:03" at bounding box center [241, 217] width 267 height 19
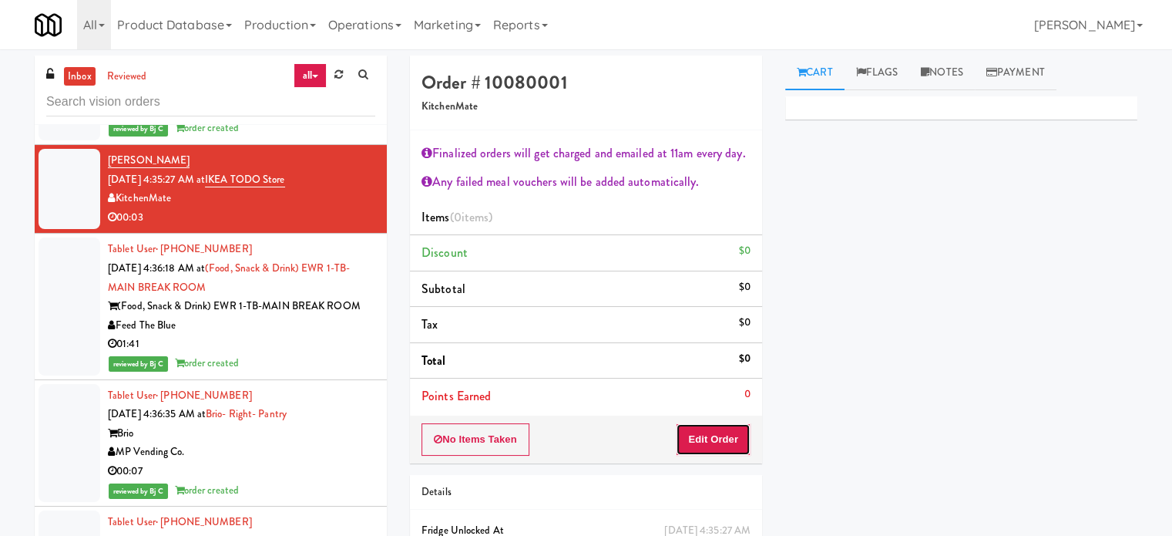
click at [711, 443] on button "Edit Order" at bounding box center [713, 439] width 75 height 32
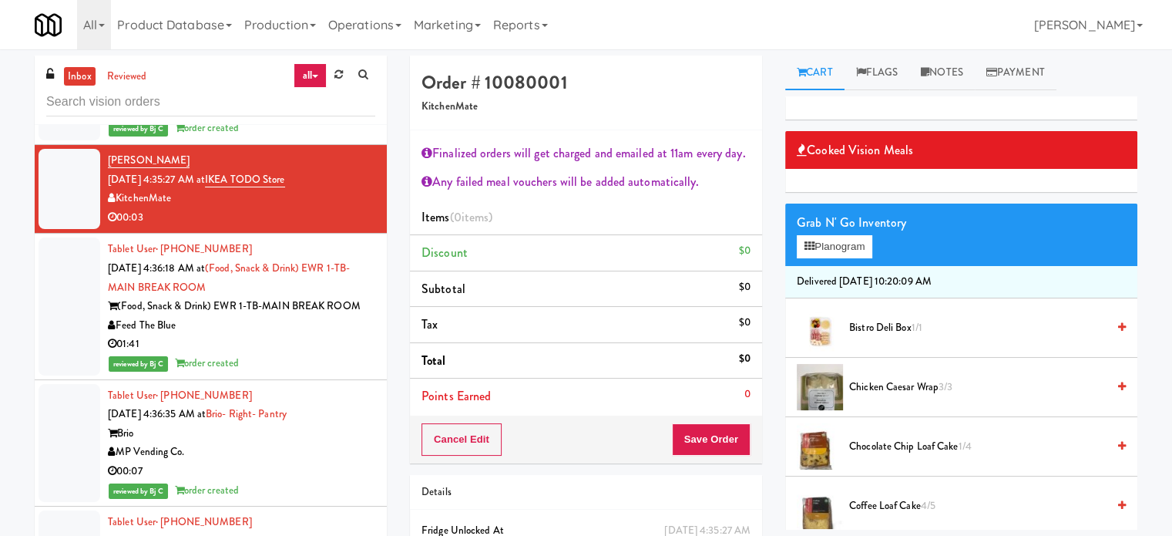
scroll to position [385, 0]
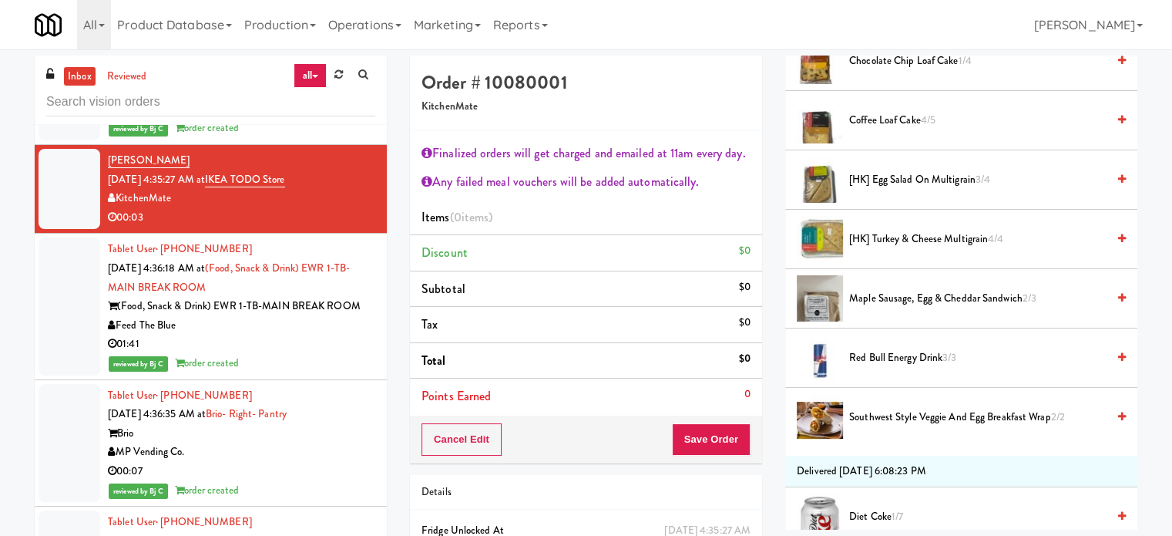
click at [906, 298] on span "Maple Sausage, Egg & Cheddar Sandwich 2/3" at bounding box center [977, 298] width 257 height 19
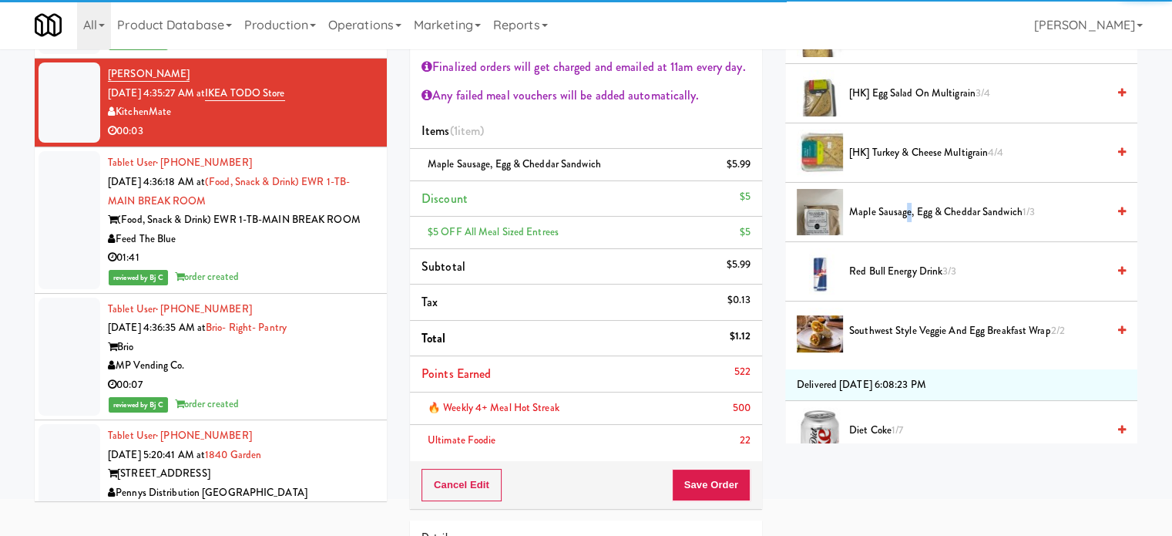
scroll to position [115, 0]
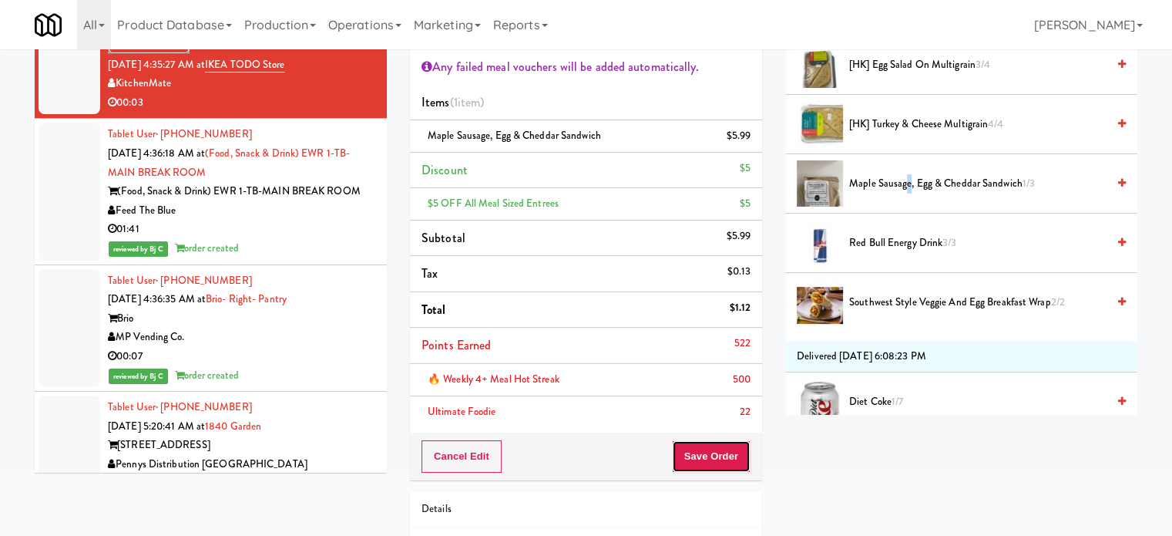
drag, startPoint x: 718, startPoint y: 452, endPoint x: 700, endPoint y: 421, distance: 36.2
click at [718, 452] on button "Save Order" at bounding box center [711, 456] width 79 height 32
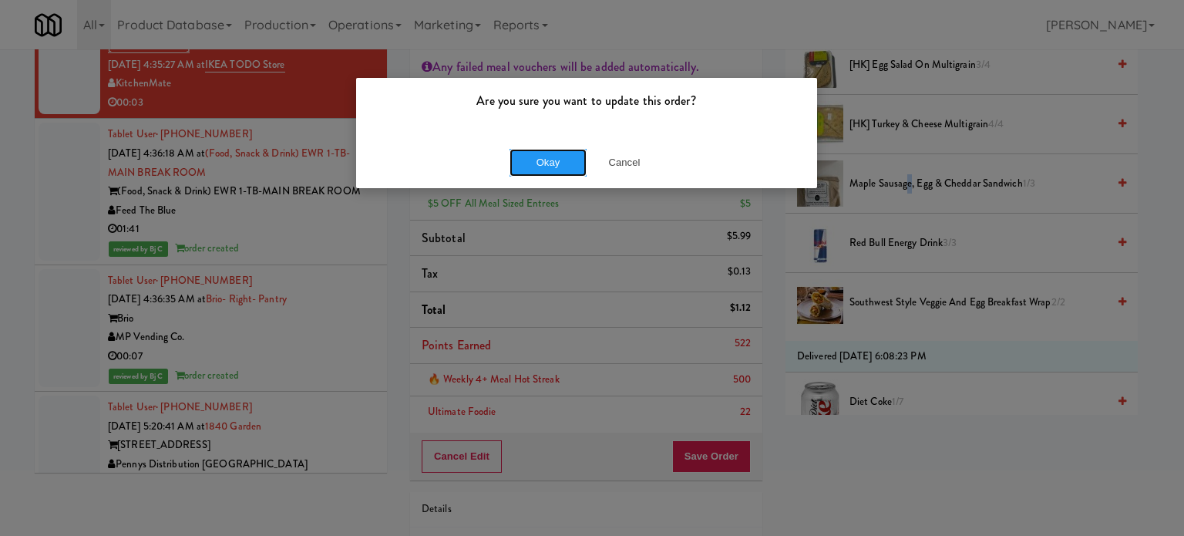
drag, startPoint x: 516, startPoint y: 168, endPoint x: 469, endPoint y: 254, distance: 97.9
click at [516, 169] on button "Okay" at bounding box center [547, 163] width 77 height 28
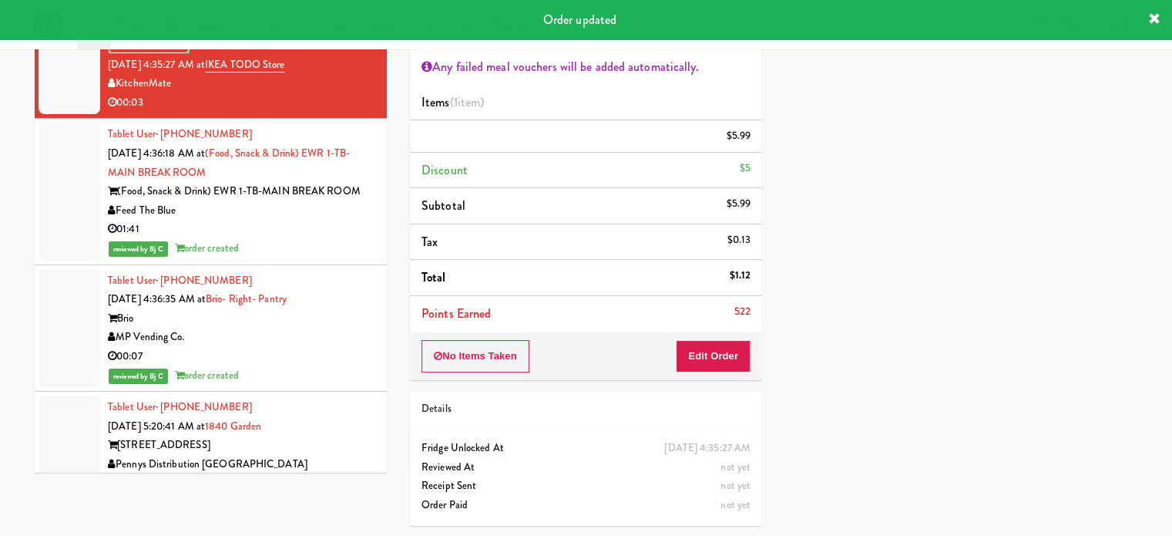
scroll to position [8230, 0]
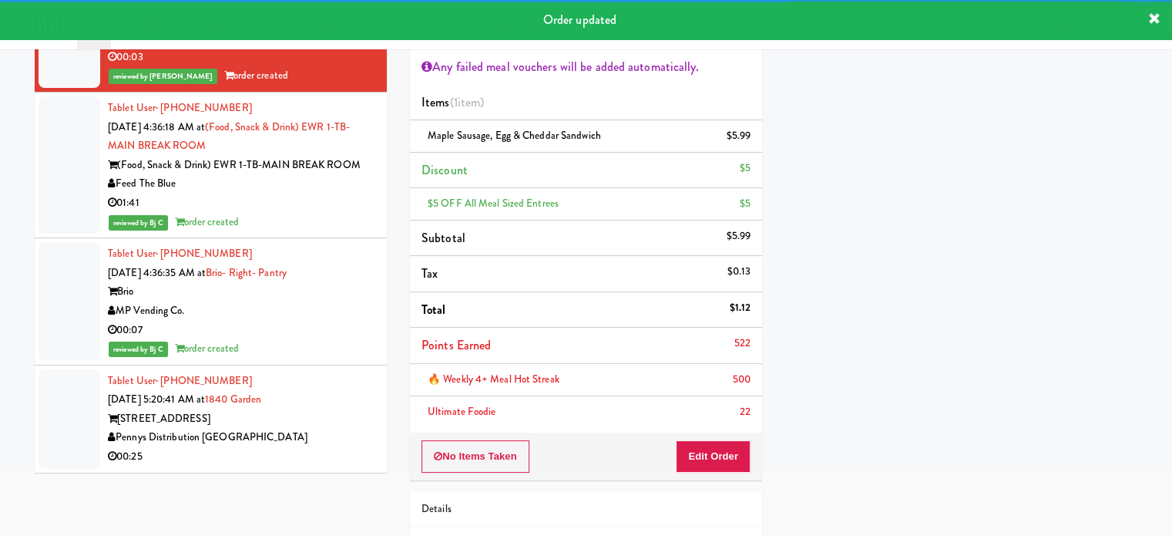
click at [318, 429] on div "1840 Garden Ave" at bounding box center [241, 418] width 267 height 19
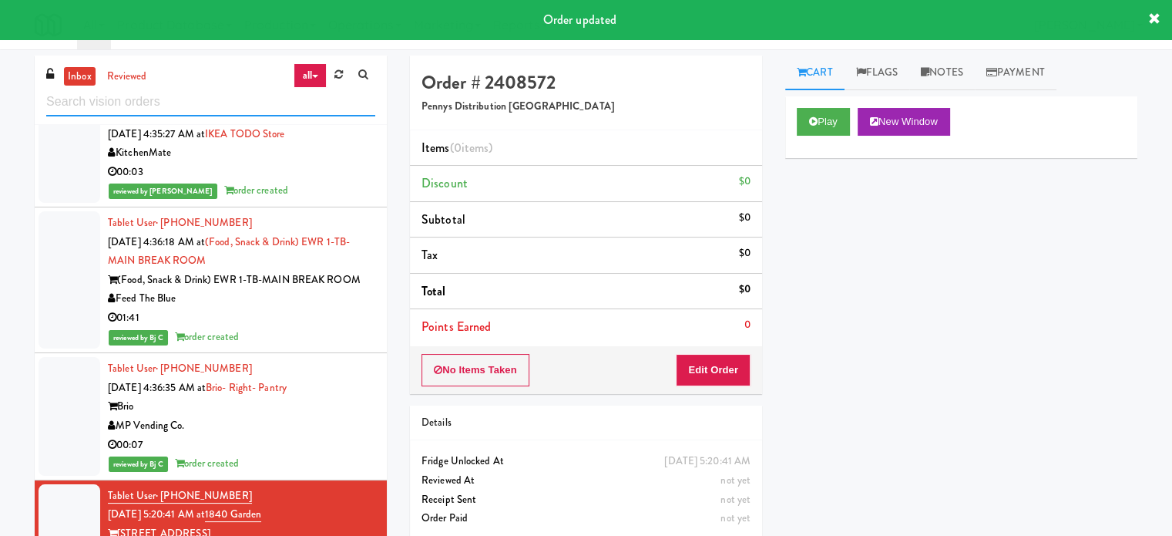
click at [203, 98] on input "text" at bounding box center [210, 102] width 329 height 29
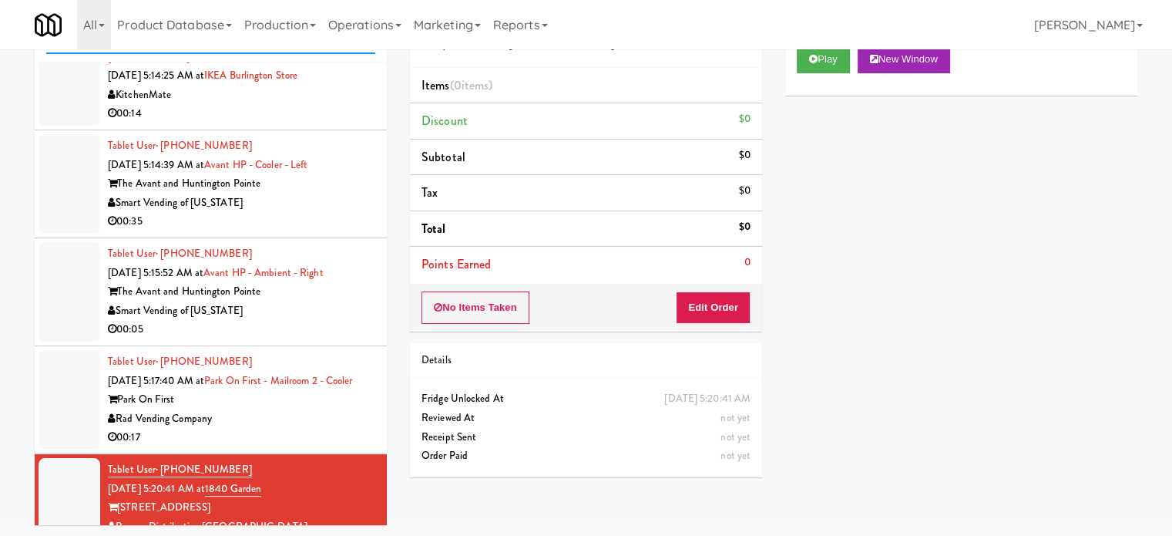
scroll to position [6447, 0]
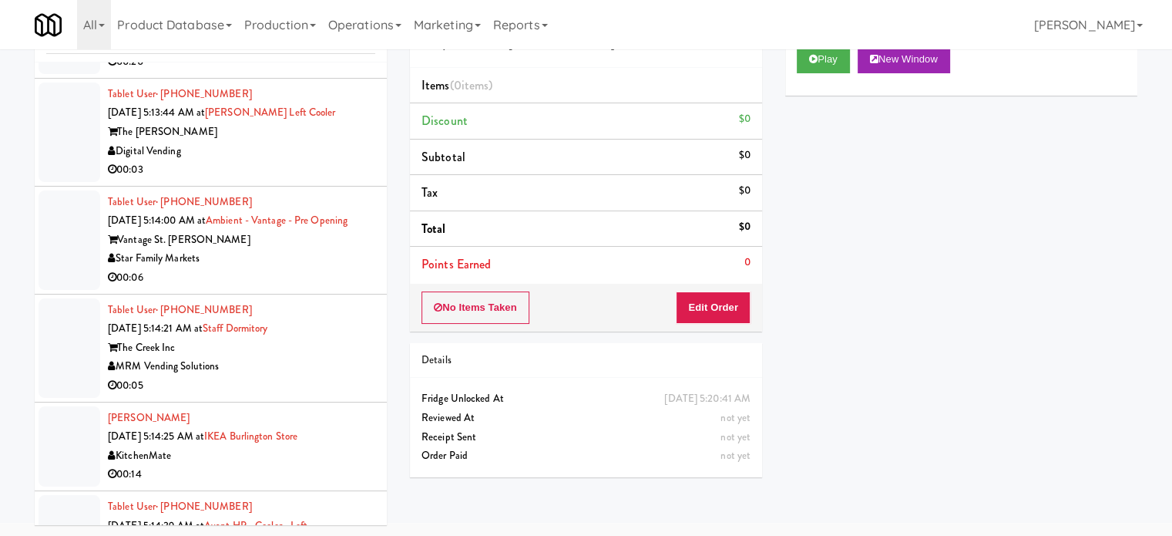
click at [321, 360] on div "Tablet User · (516) 618-2439 Aug 30, 2025 5:14:21 AM at Staff Dormitory The Cre…" at bounding box center [241, 348] width 267 height 95
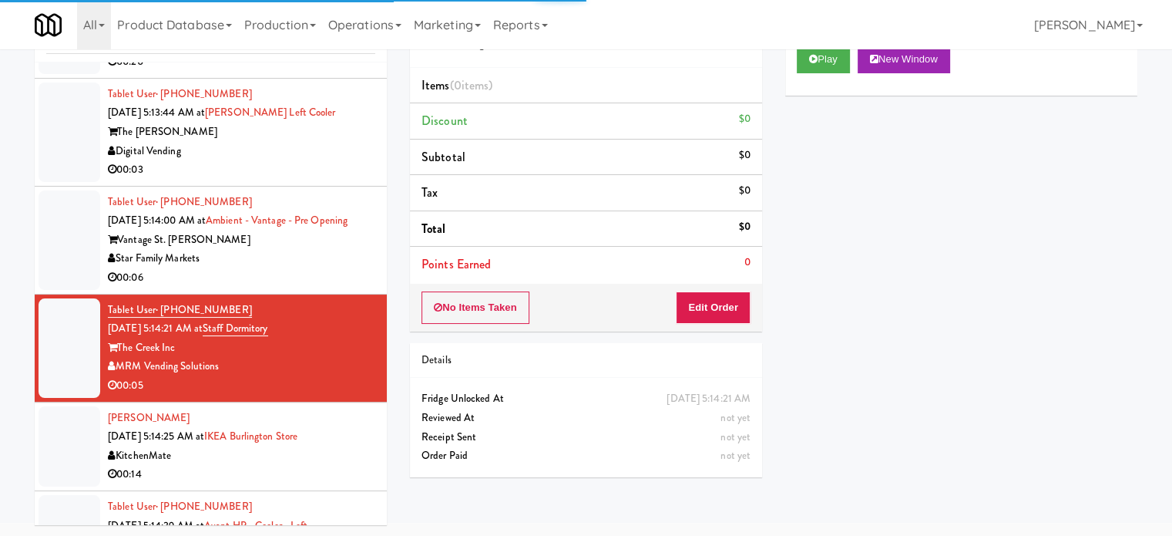
click at [348, 250] on div "Vantage St. Pete" at bounding box center [241, 239] width 267 height 19
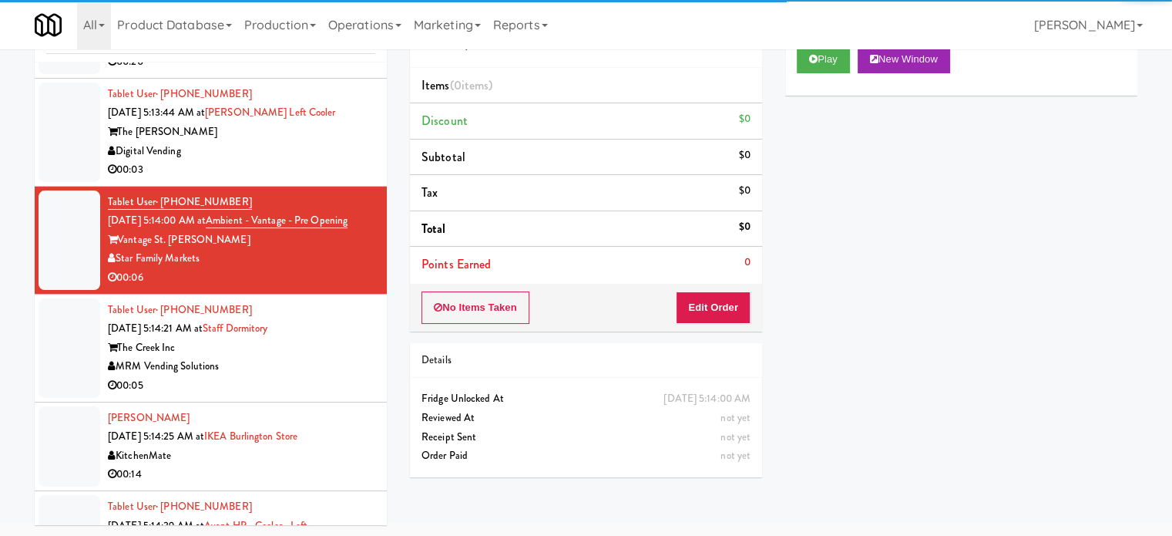
click at [335, 179] on div "00:03" at bounding box center [241, 169] width 267 height 19
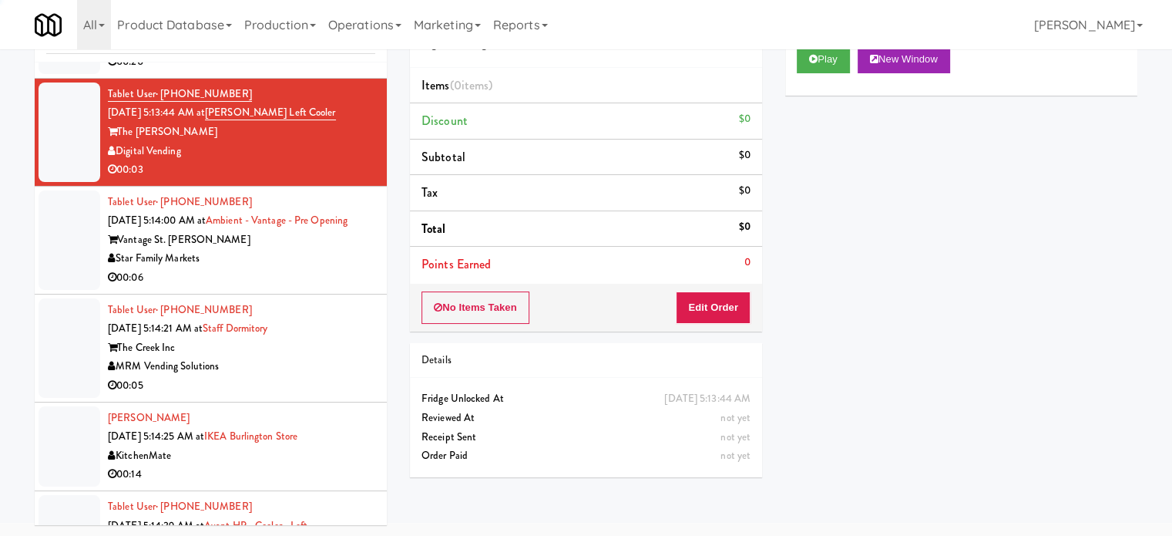
scroll to position [6061, 0]
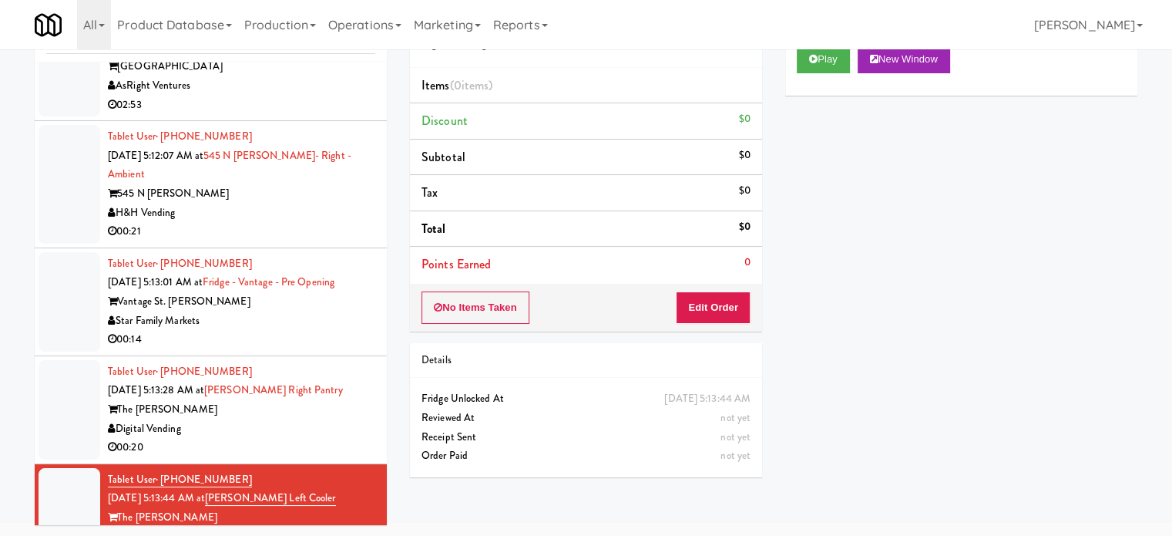
click at [328, 223] on div "H&H Vending" at bounding box center [241, 212] width 267 height 19
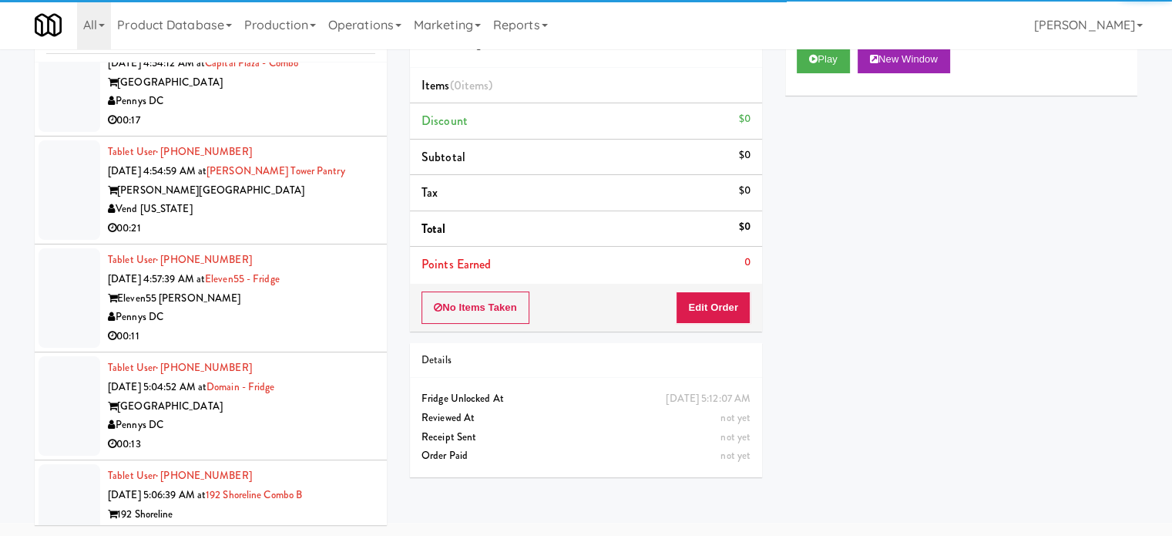
scroll to position [4520, 0]
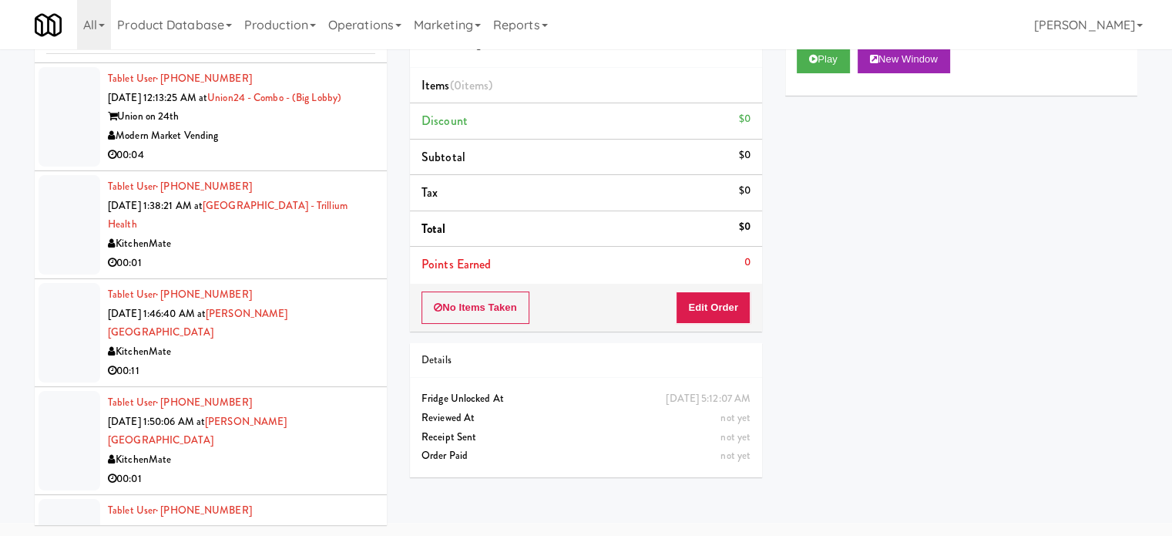
drag, startPoint x: 323, startPoint y: 311, endPoint x: 335, endPoint y: 267, distance: 44.9
click at [323, 273] on div "00:01" at bounding box center [241, 263] width 267 height 19
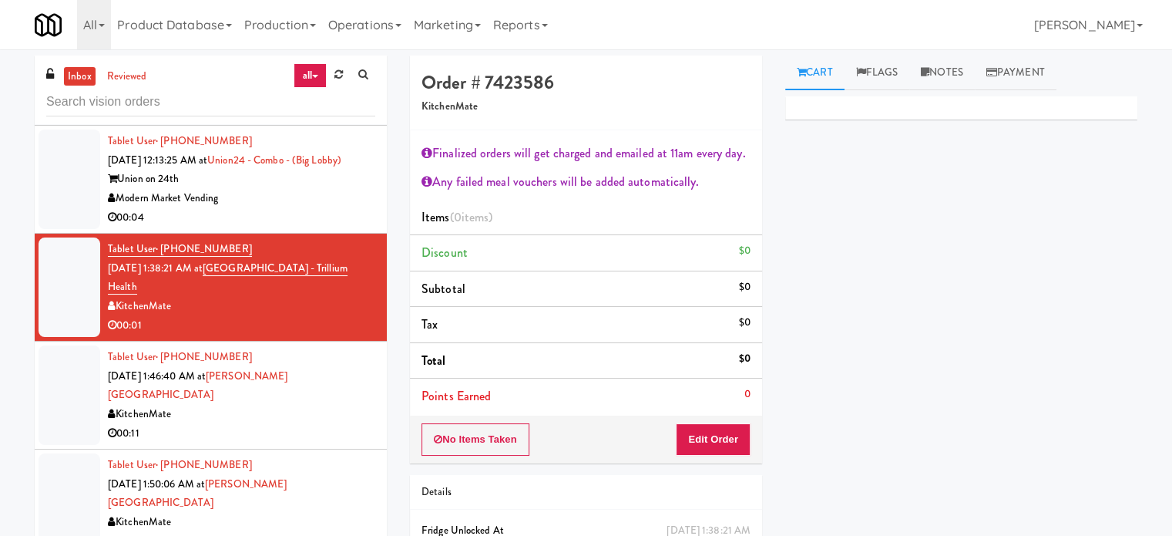
click at [316, 227] on div "00:04" at bounding box center [241, 217] width 267 height 19
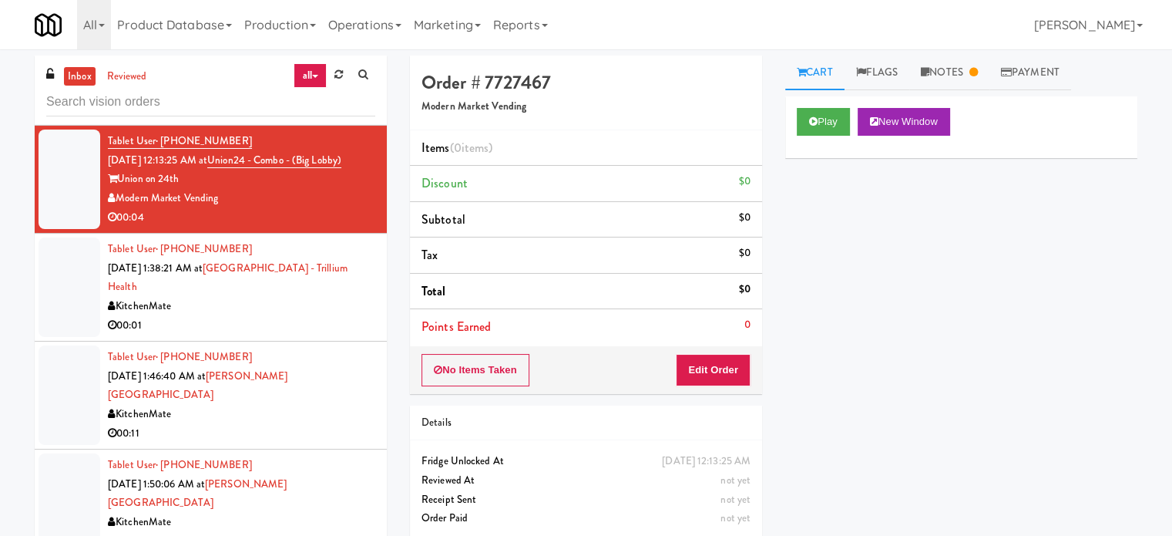
click at [326, 443] on div "00:11" at bounding box center [241, 433] width 267 height 19
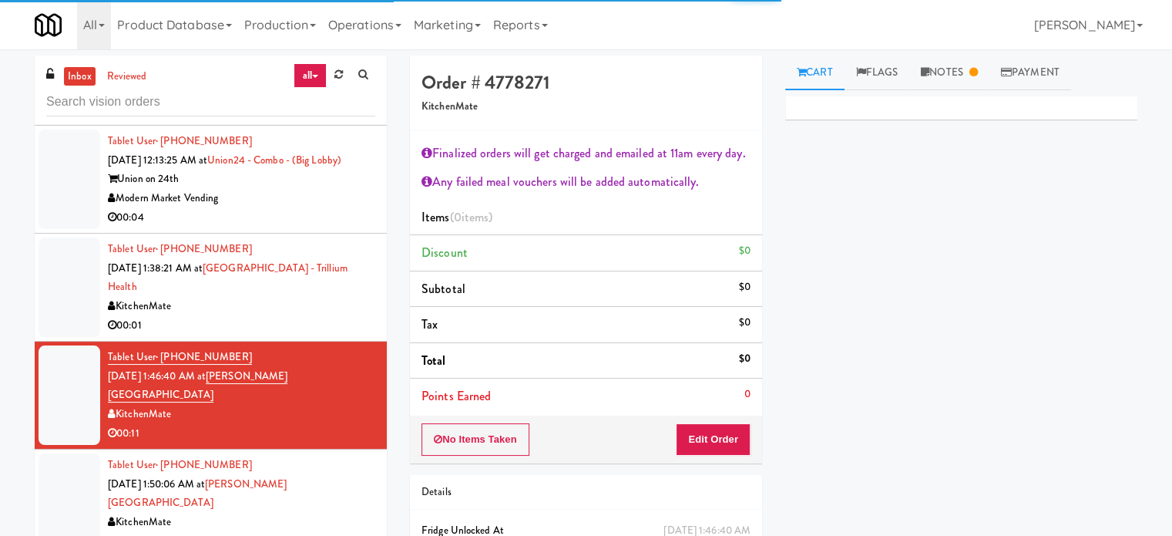
scroll to position [4905, 0]
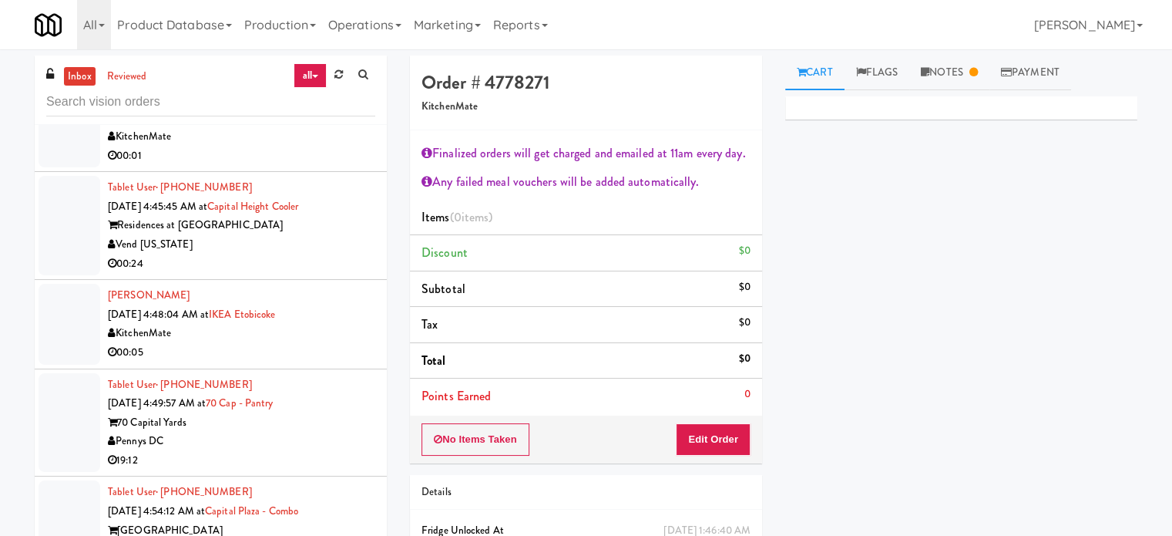
drag, startPoint x: 321, startPoint y: 265, endPoint x: 328, endPoint y: 261, distance: 8.6
click at [321, 254] on div "Vend [US_STATE]" at bounding box center [241, 244] width 267 height 19
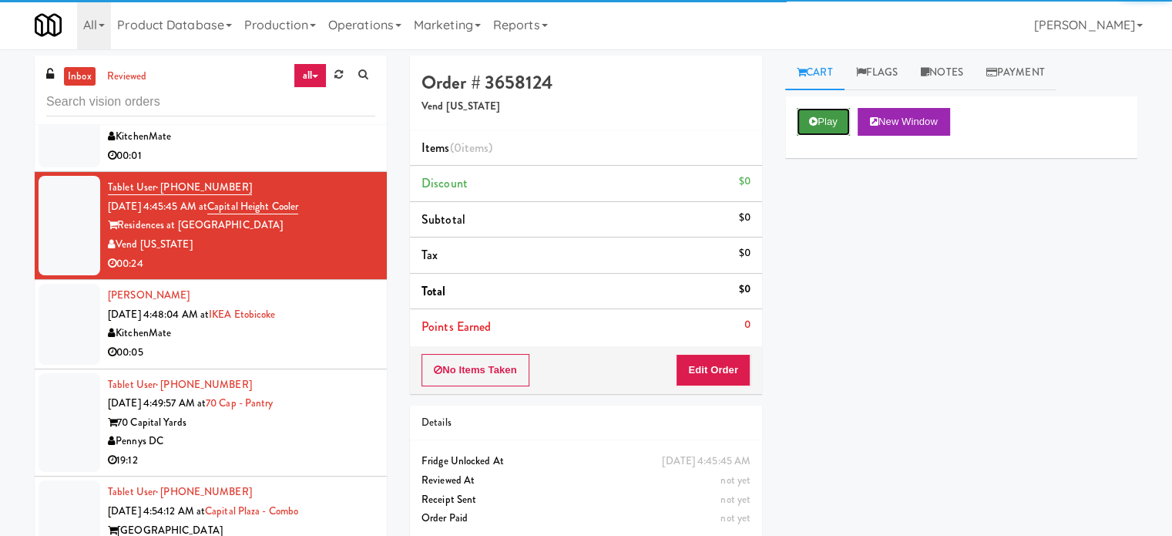
click at [837, 111] on button "Play" at bounding box center [823, 122] width 53 height 28
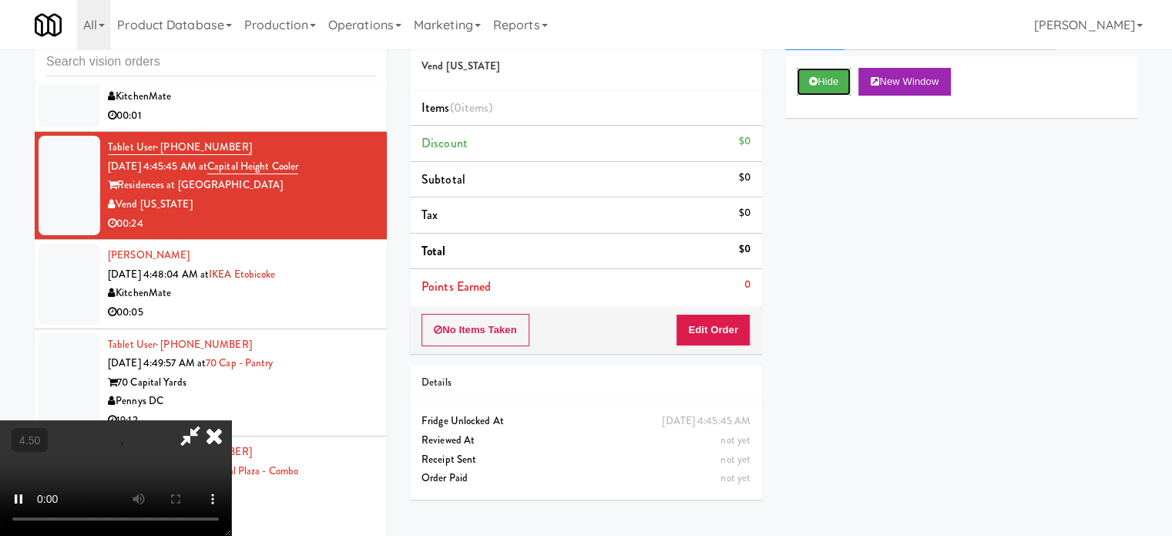
scroll to position [62, 0]
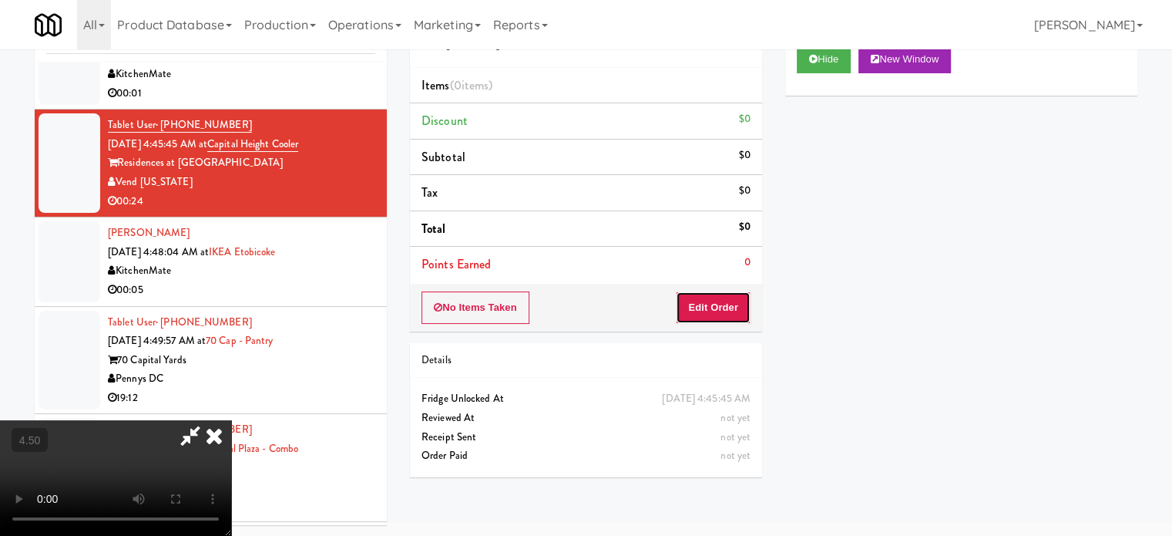
click at [700, 307] on button "Edit Order" at bounding box center [713, 307] width 75 height 32
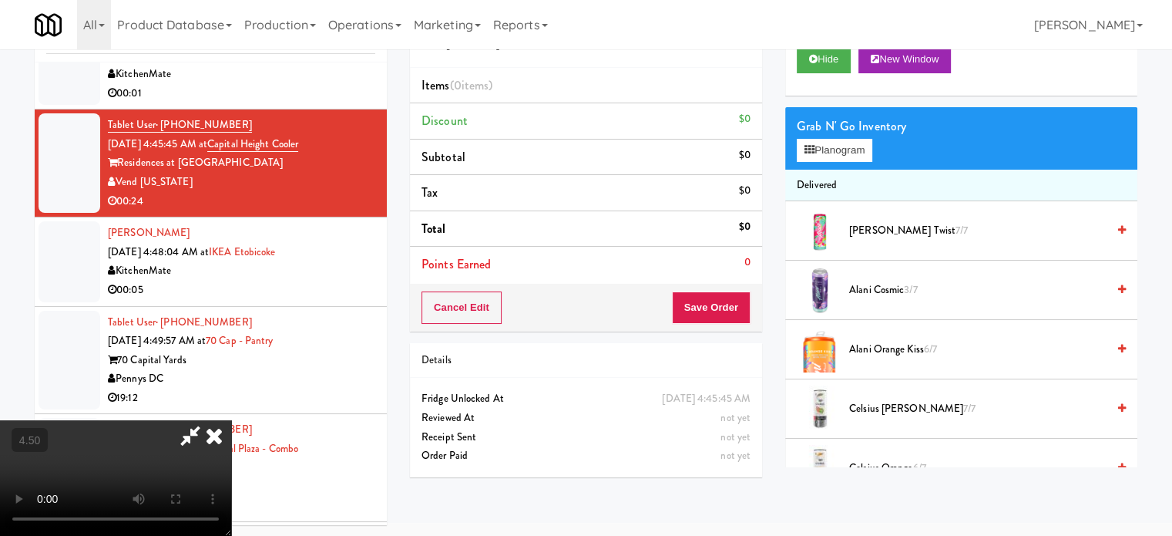
click at [231, 420] on video at bounding box center [115, 478] width 231 height 116
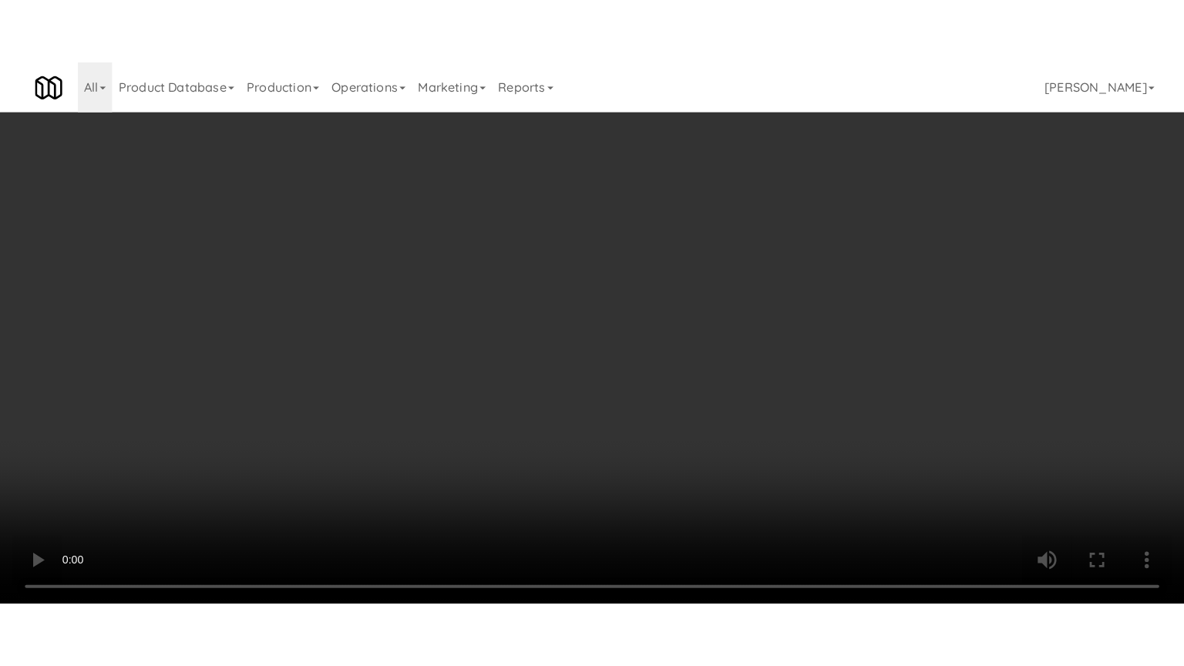
scroll to position [4847, 0]
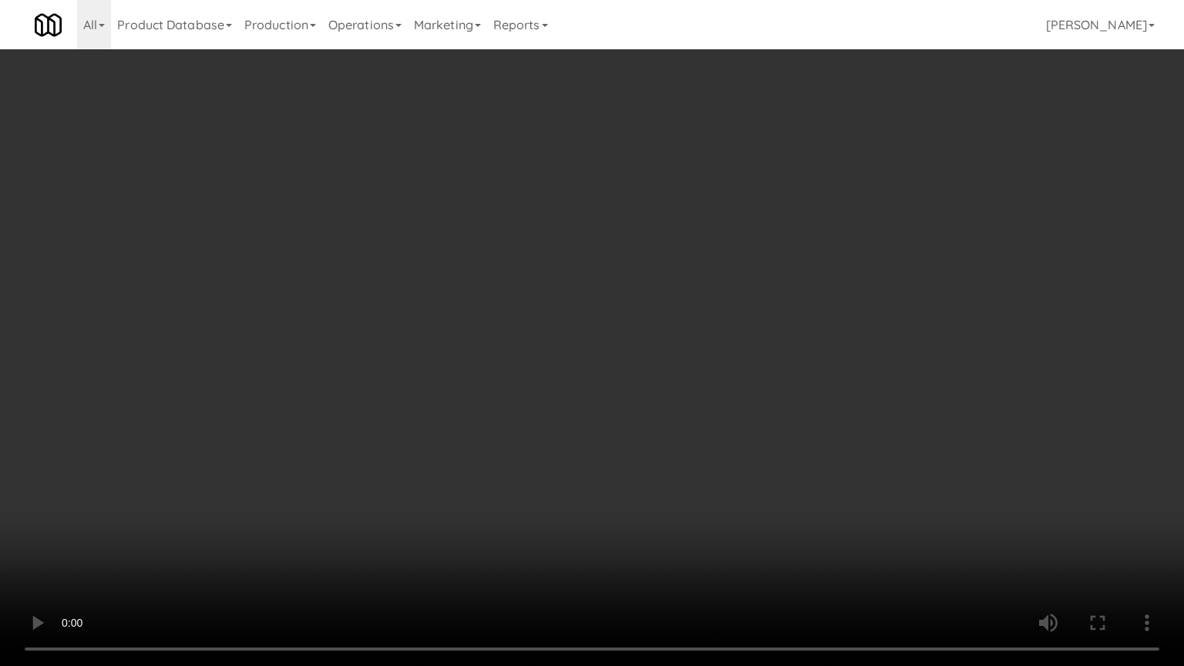
click at [481, 364] on video at bounding box center [592, 333] width 1184 height 666
click at [486, 359] on video at bounding box center [592, 333] width 1184 height 666
click at [587, 365] on video at bounding box center [592, 333] width 1184 height 666
click at [577, 376] on video at bounding box center [592, 333] width 1184 height 666
click at [577, 372] on video at bounding box center [592, 333] width 1184 height 666
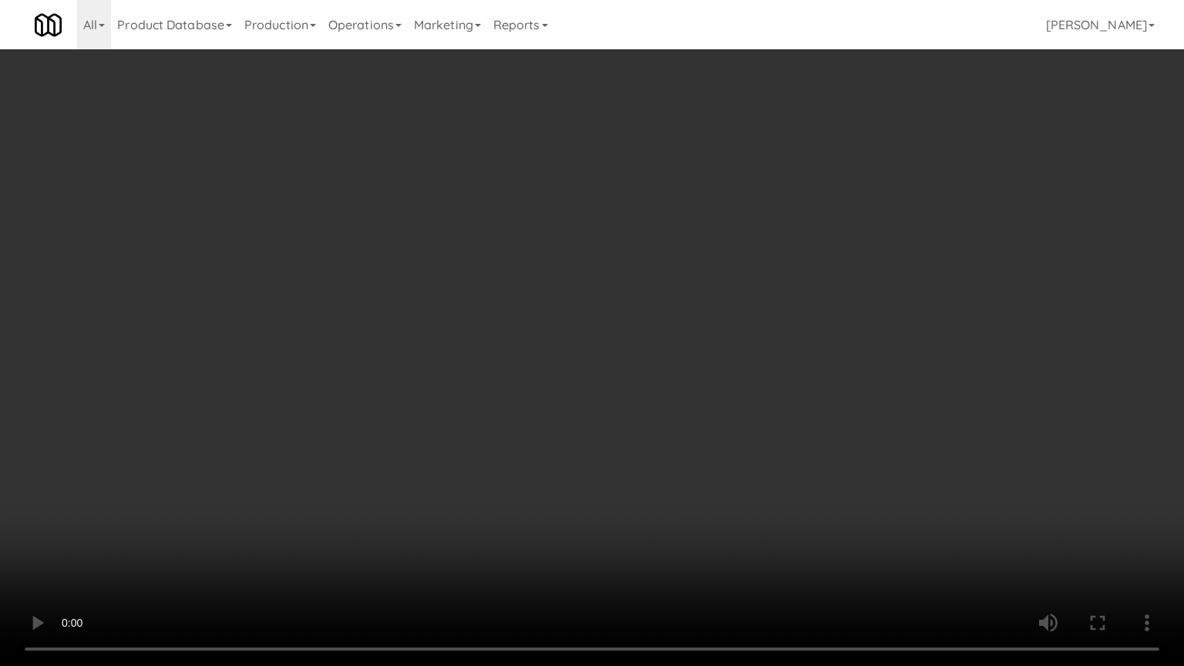
click at [577, 372] on video at bounding box center [592, 333] width 1184 height 666
click at [577, 371] on video at bounding box center [592, 333] width 1184 height 666
click at [577, 368] on video at bounding box center [592, 333] width 1184 height 666
click at [578, 366] on video at bounding box center [592, 333] width 1184 height 666
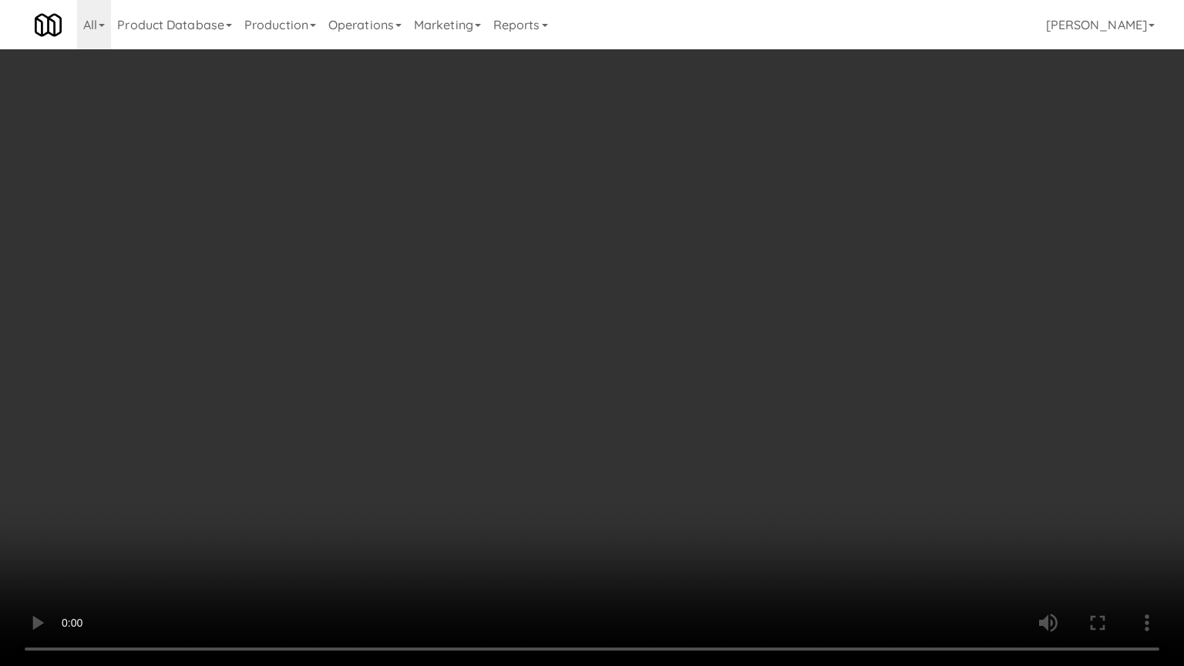
click at [578, 366] on video at bounding box center [592, 333] width 1184 height 666
click at [583, 363] on video at bounding box center [592, 333] width 1184 height 666
click at [587, 356] on video at bounding box center [592, 333] width 1184 height 666
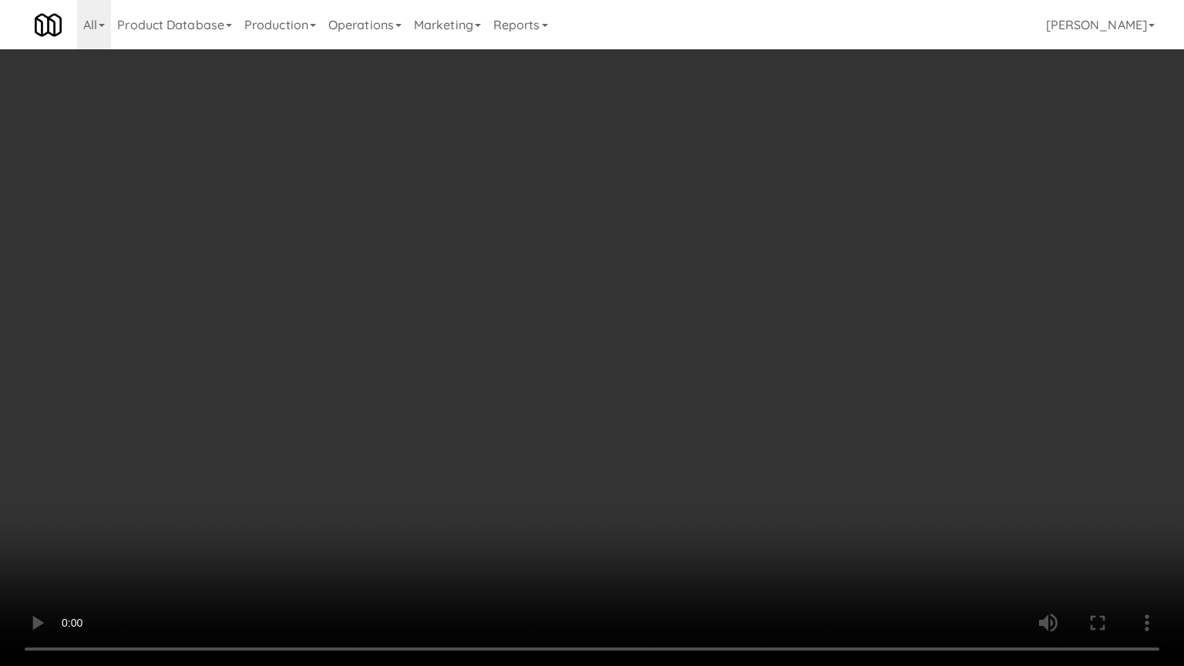
click at [587, 355] on video at bounding box center [592, 333] width 1184 height 666
drag, startPoint x: 591, startPoint y: 351, endPoint x: 723, endPoint y: 171, distance: 222.8
click at [600, 345] on video at bounding box center [592, 333] width 1184 height 666
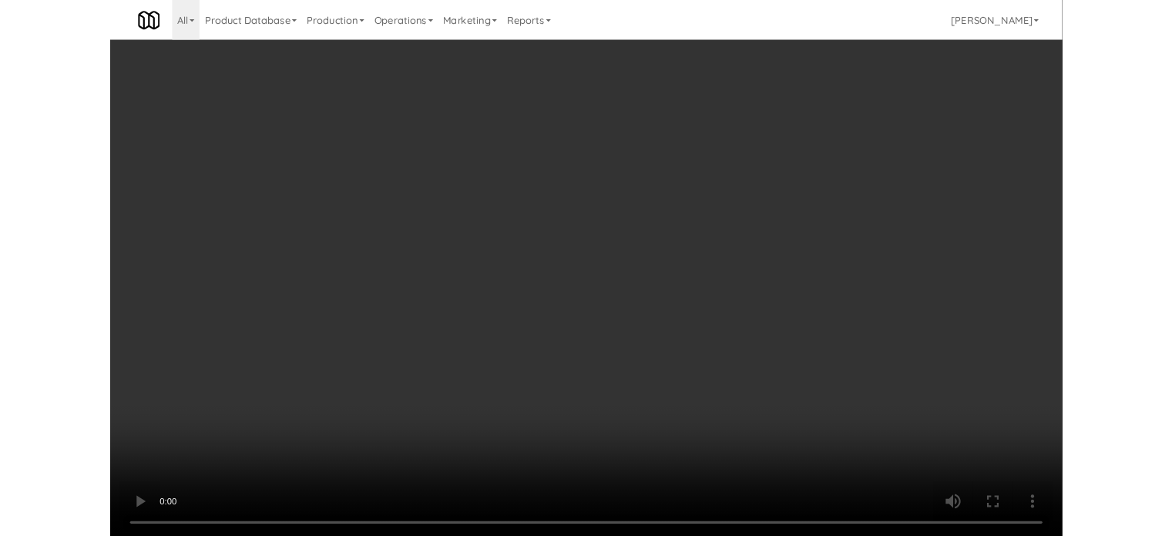
scroll to position [62, 0]
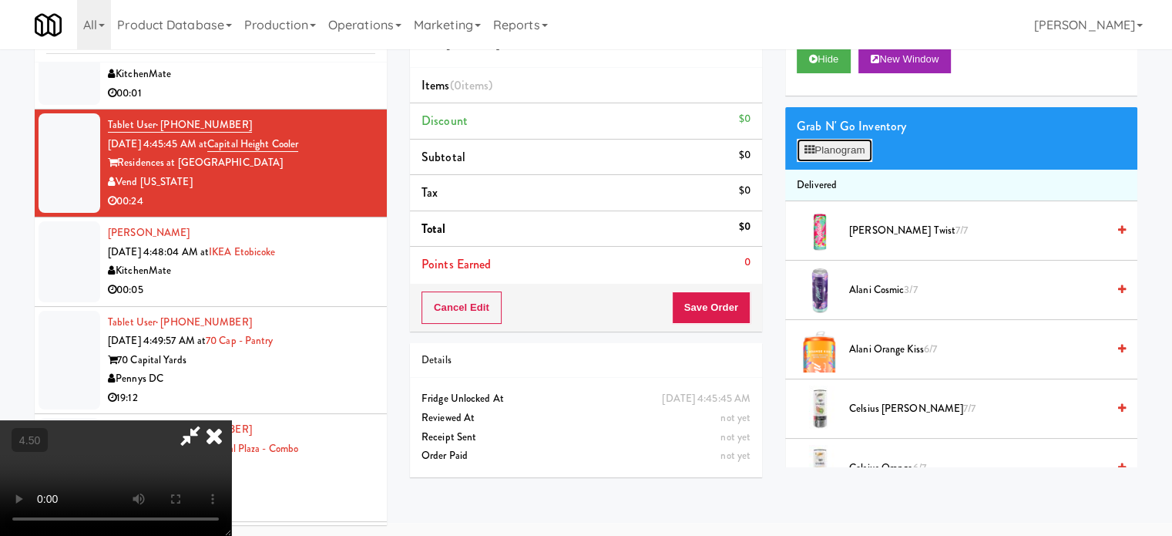
click at [828, 159] on button "Planogram" at bounding box center [835, 150] width 76 height 23
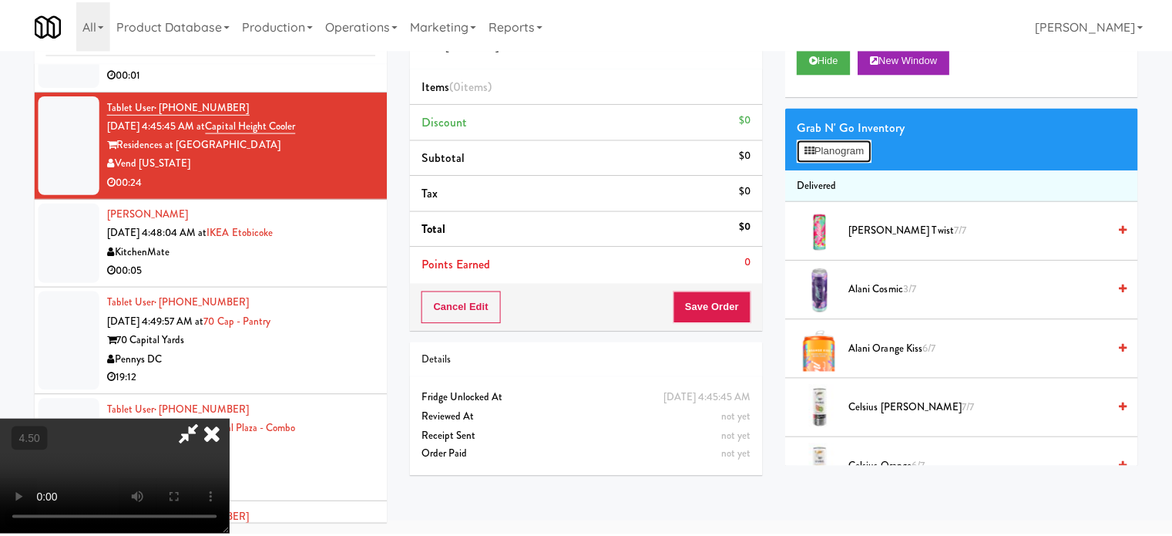
scroll to position [4847, 0]
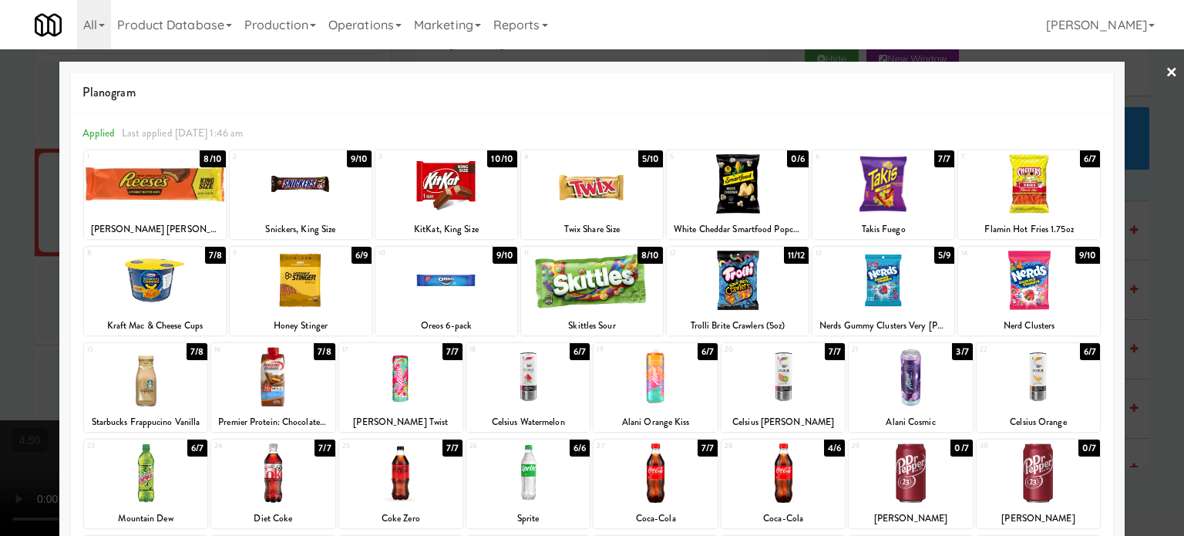
click at [934, 155] on div "7/7" at bounding box center [944, 158] width 20 height 17
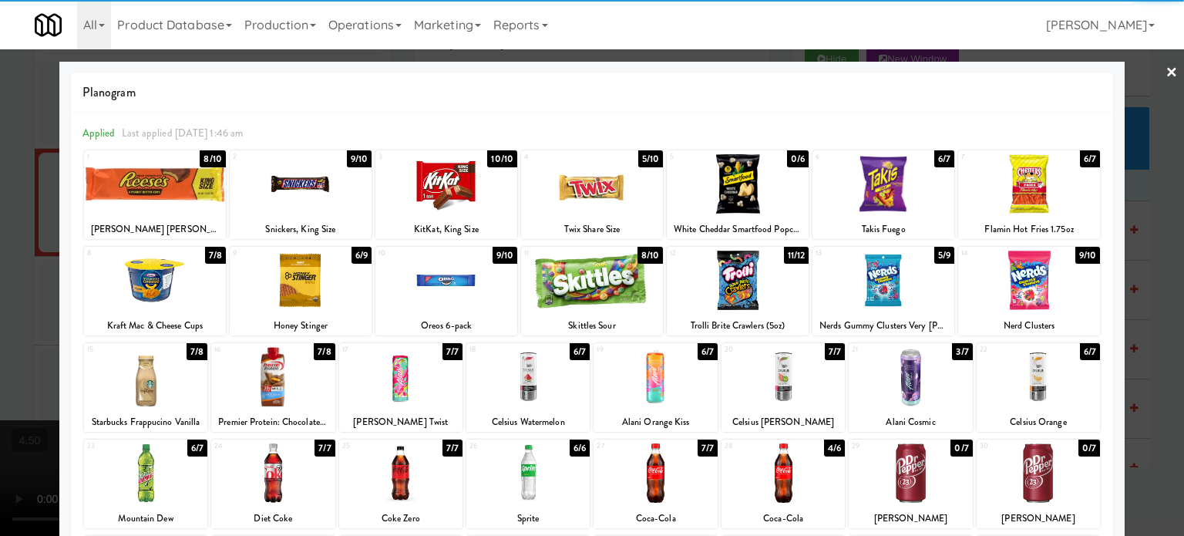
drag, startPoint x: 1075, startPoint y: 153, endPoint x: 1027, endPoint y: 166, distance: 49.4
click at [1080, 153] on div "6/7" at bounding box center [1090, 158] width 20 height 17
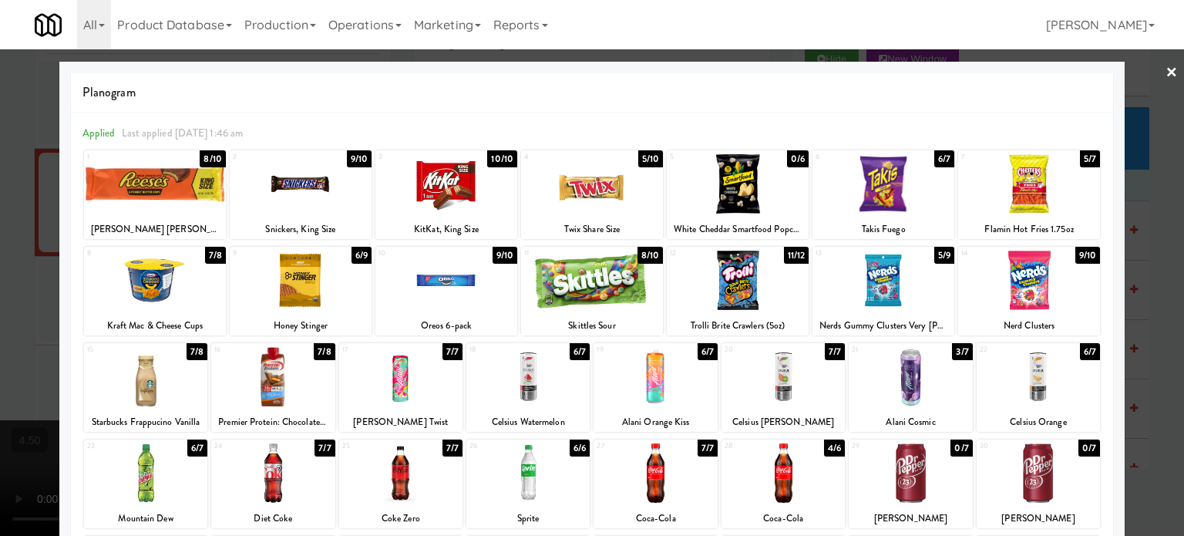
click at [646, 249] on div "8/10" at bounding box center [649, 255] width 25 height 17
click at [1168, 294] on div at bounding box center [592, 268] width 1184 height 536
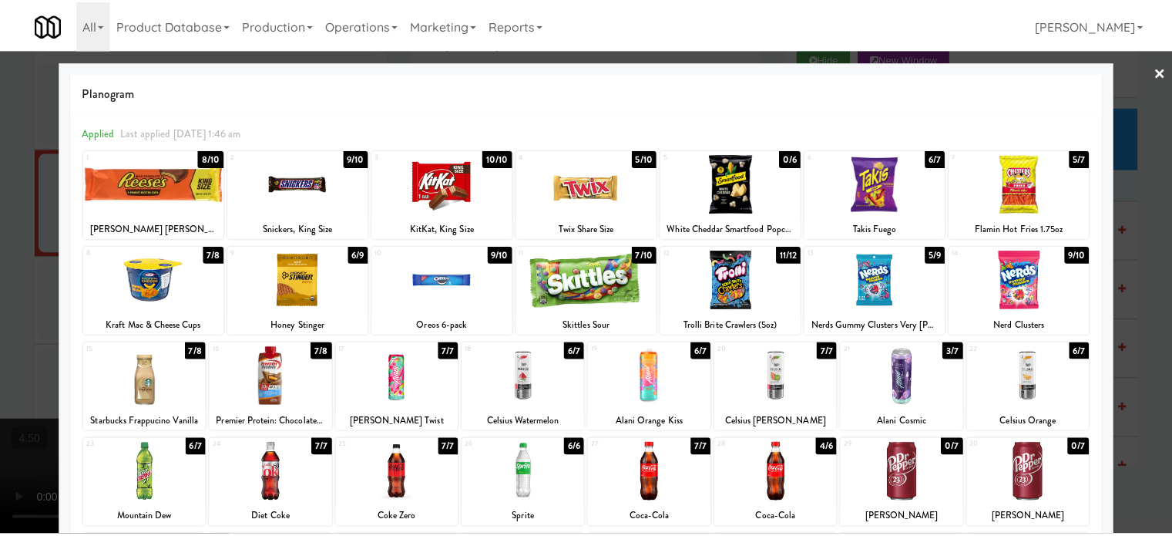
scroll to position [4905, 0]
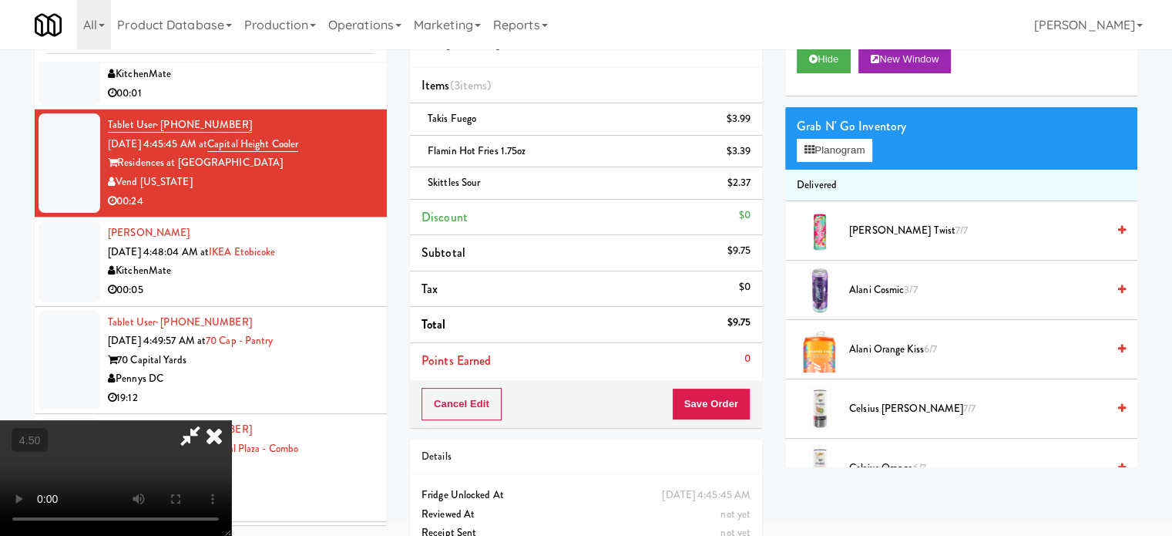
click at [231, 420] on video at bounding box center [115, 478] width 231 height 116
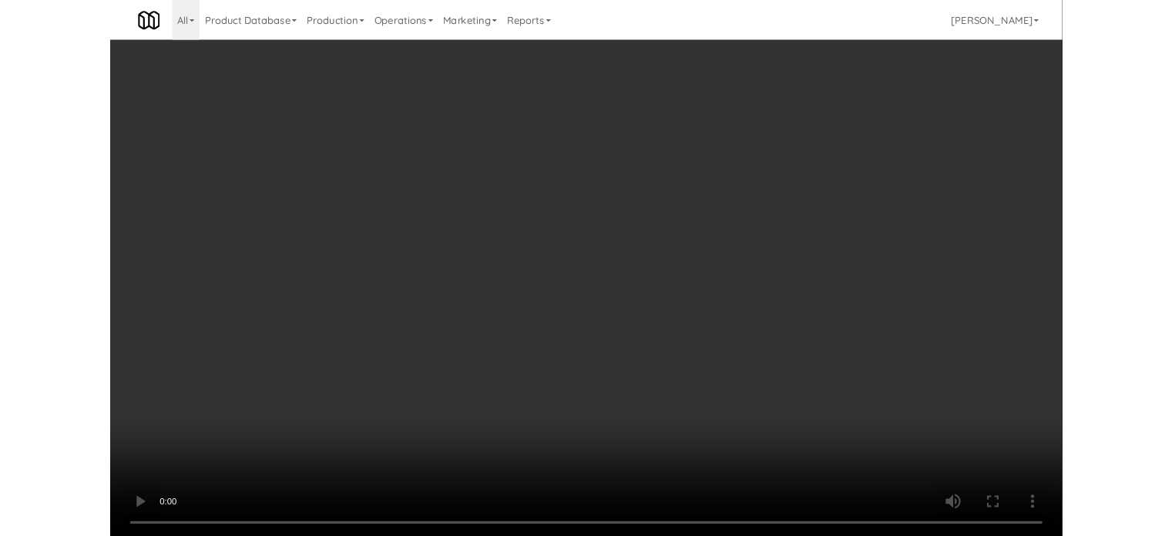
scroll to position [4847, 0]
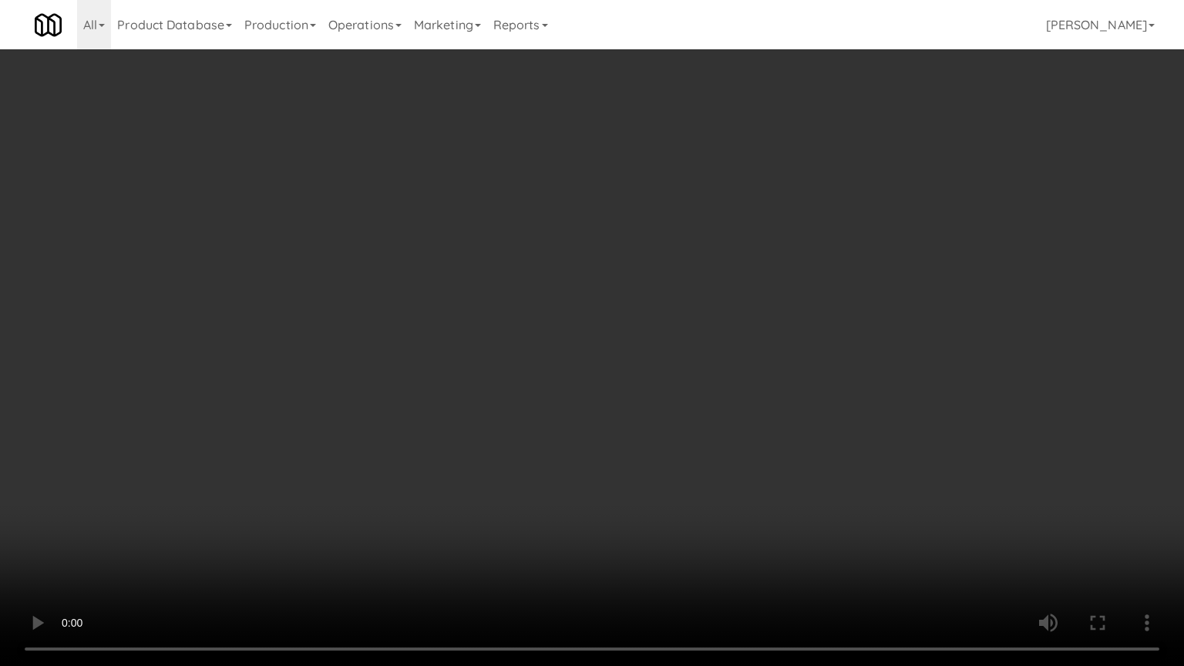
drag, startPoint x: 234, startPoint y: 428, endPoint x: 243, endPoint y: 421, distance: 11.6
click at [235, 428] on video at bounding box center [592, 333] width 1184 height 666
click at [401, 301] on video at bounding box center [592, 333] width 1184 height 666
click at [444, 281] on video at bounding box center [592, 333] width 1184 height 666
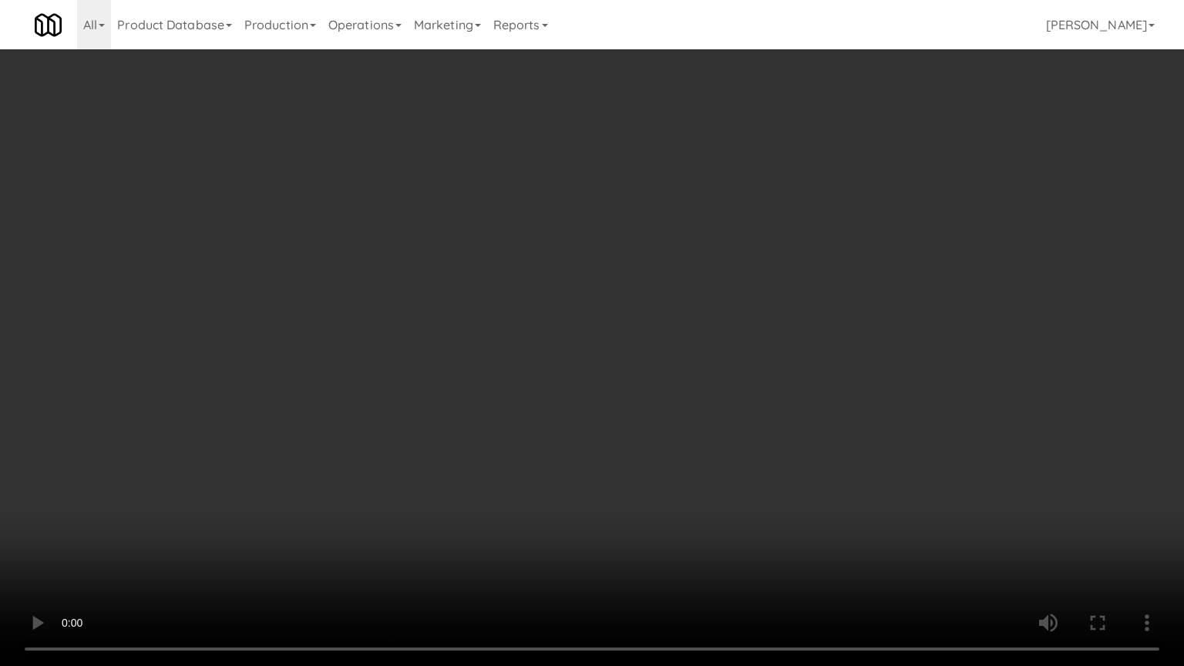
click at [450, 284] on video at bounding box center [592, 333] width 1184 height 666
click at [457, 281] on video at bounding box center [592, 333] width 1184 height 666
click at [466, 287] on video at bounding box center [592, 333] width 1184 height 666
click at [527, 268] on video at bounding box center [592, 333] width 1184 height 666
drag, startPoint x: 698, startPoint y: 499, endPoint x: 637, endPoint y: 432, distance: 91.1
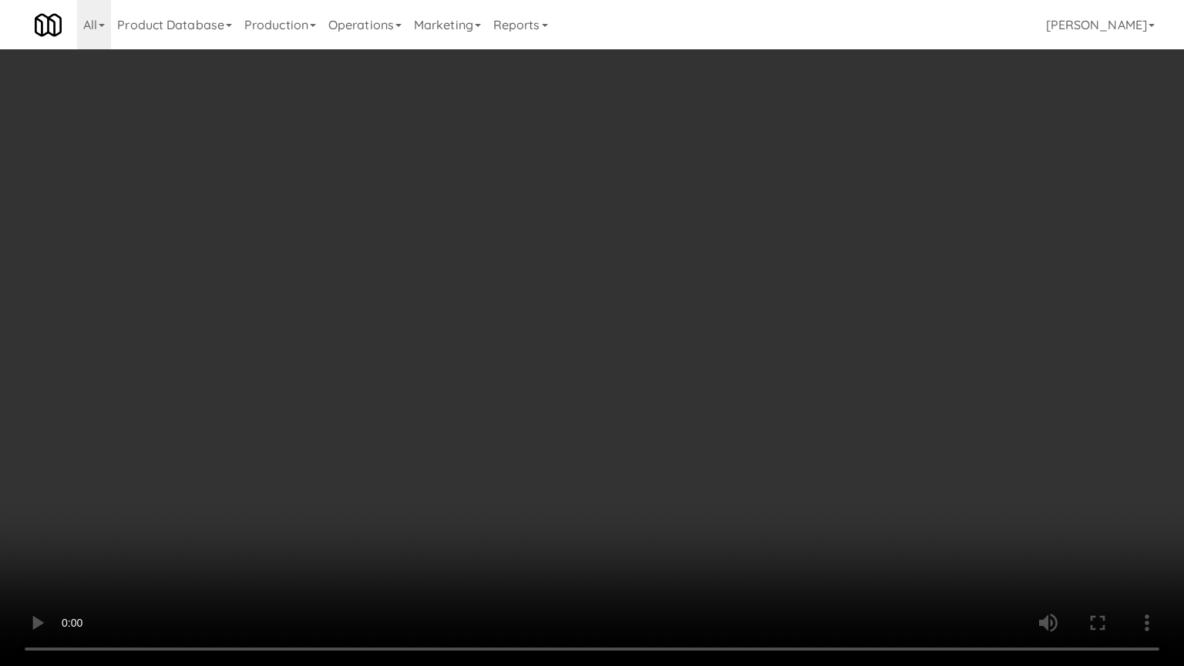
click at [697, 499] on video at bounding box center [592, 333] width 1184 height 666
click at [620, 421] on video at bounding box center [592, 333] width 1184 height 666
click at [625, 419] on video at bounding box center [592, 333] width 1184 height 666
click at [711, 429] on video at bounding box center [592, 333] width 1184 height 666
drag, startPoint x: 675, startPoint y: 435, endPoint x: 676, endPoint y: 422, distance: 13.1
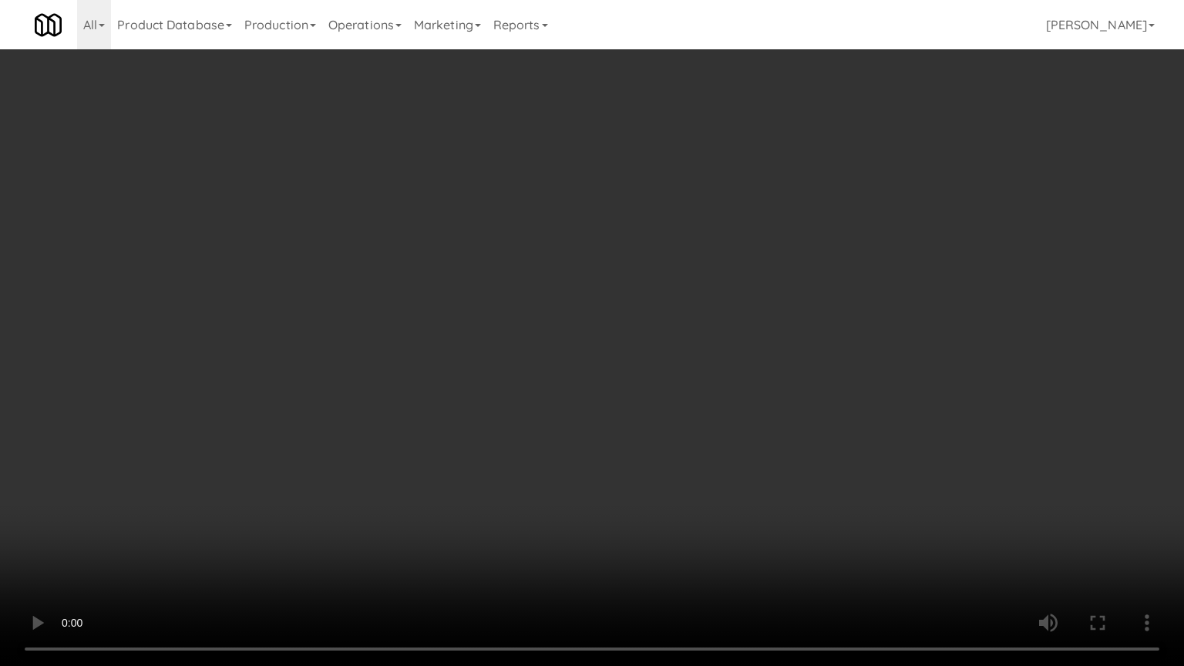
click at [675, 435] on video at bounding box center [592, 333] width 1184 height 666
drag, startPoint x: 676, startPoint y: 422, endPoint x: 739, endPoint y: 217, distance: 215.3
click at [677, 419] on video at bounding box center [592, 333] width 1184 height 666
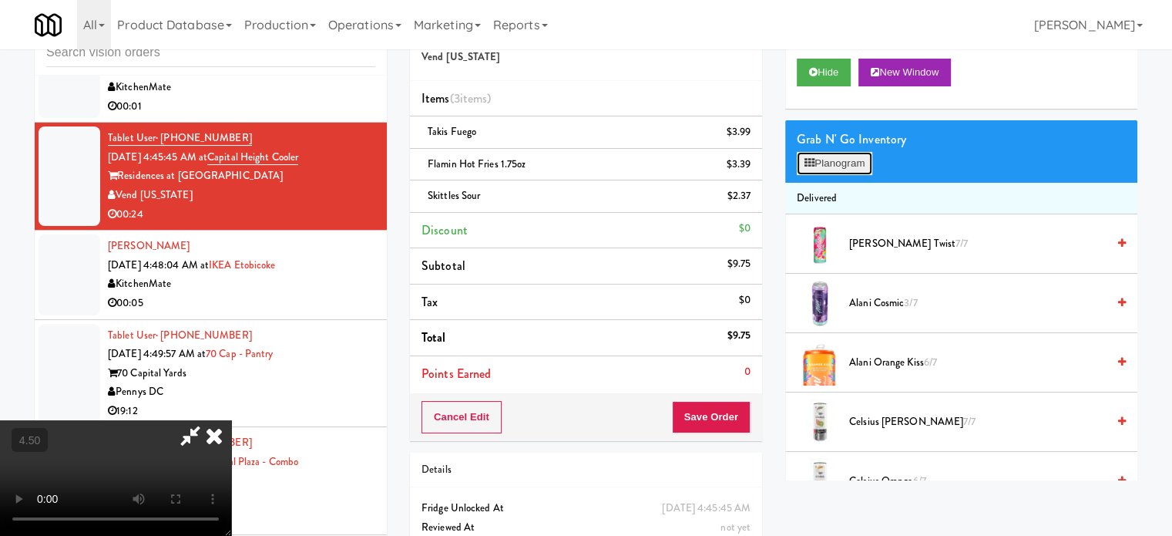
click at [840, 163] on button "Planogram" at bounding box center [835, 163] width 76 height 23
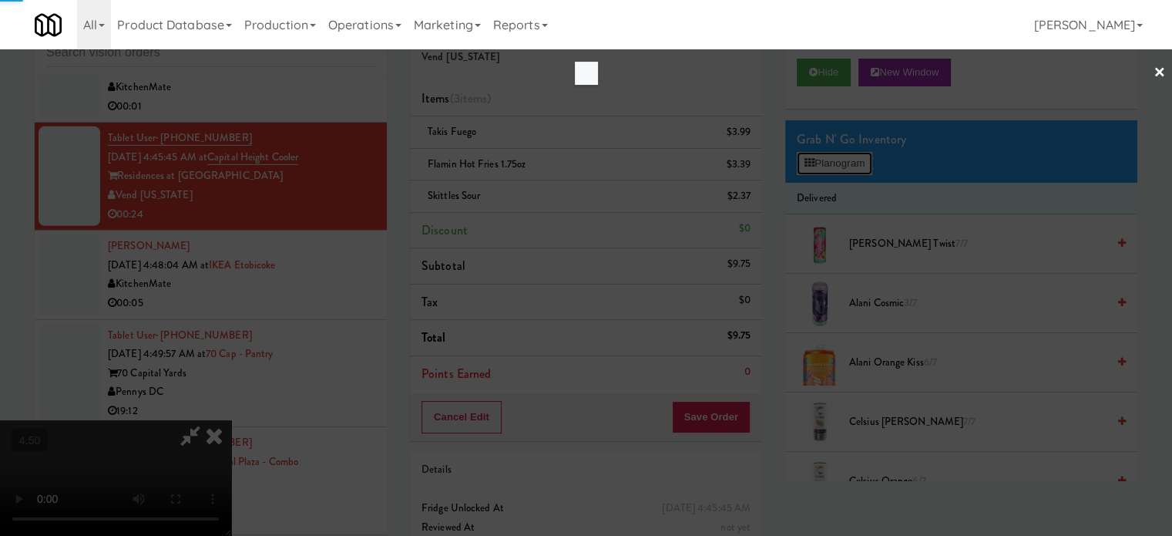
scroll to position [4847, 0]
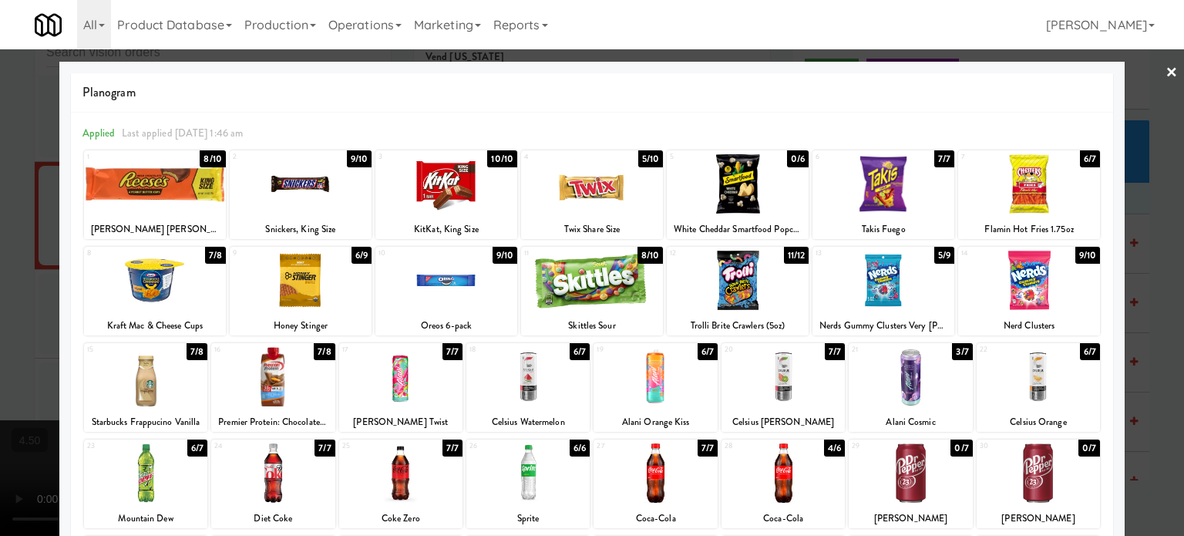
click at [499, 254] on div "9/10" at bounding box center [505, 255] width 25 height 17
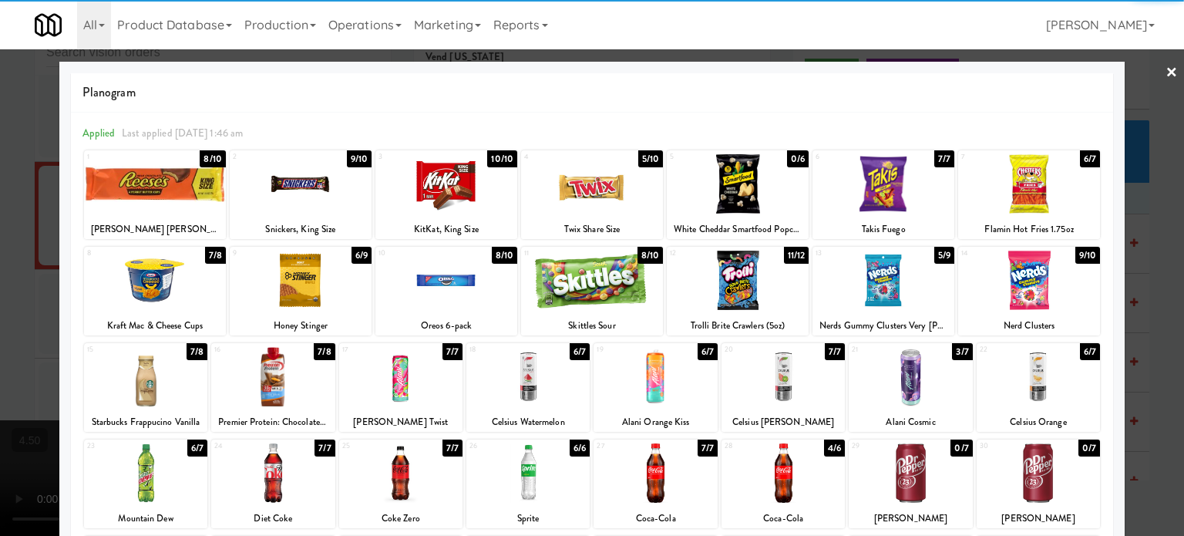
click at [1138, 328] on div at bounding box center [592, 268] width 1184 height 536
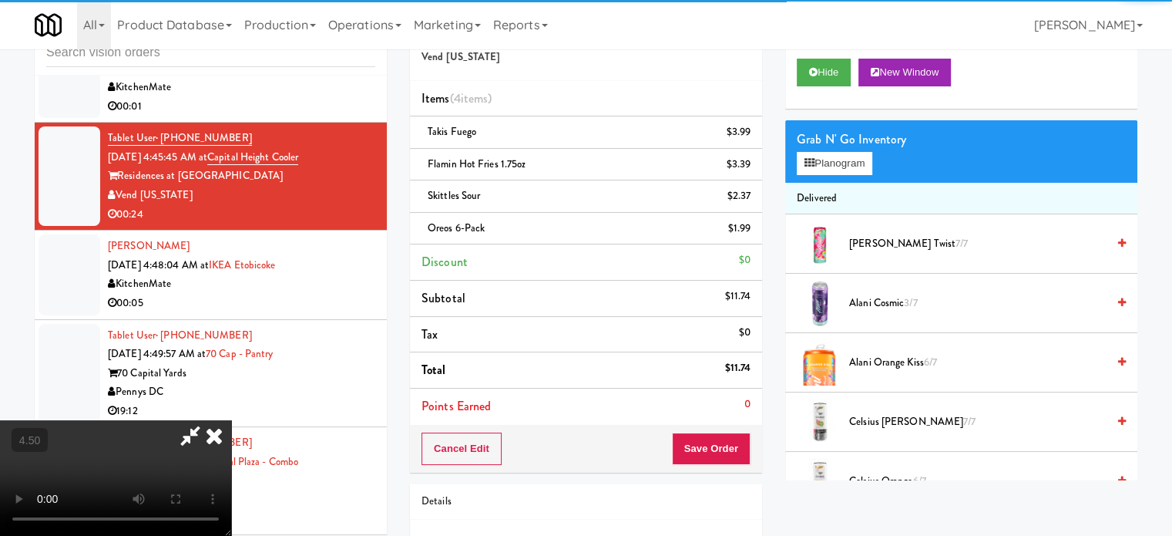
click at [231, 420] on video at bounding box center [115, 478] width 231 height 116
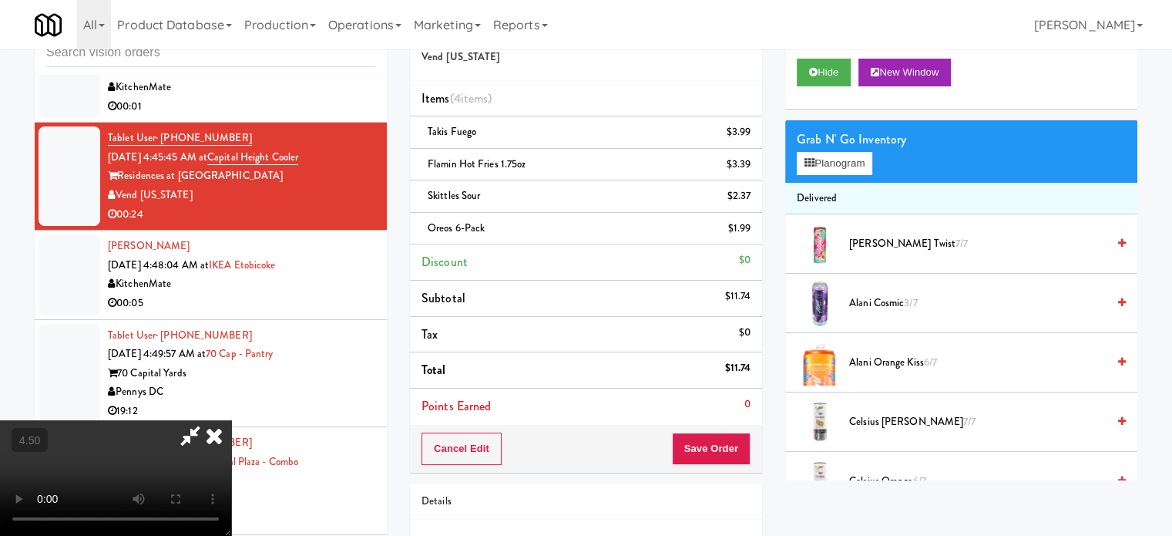
click at [231, 420] on video at bounding box center [115, 478] width 231 height 116
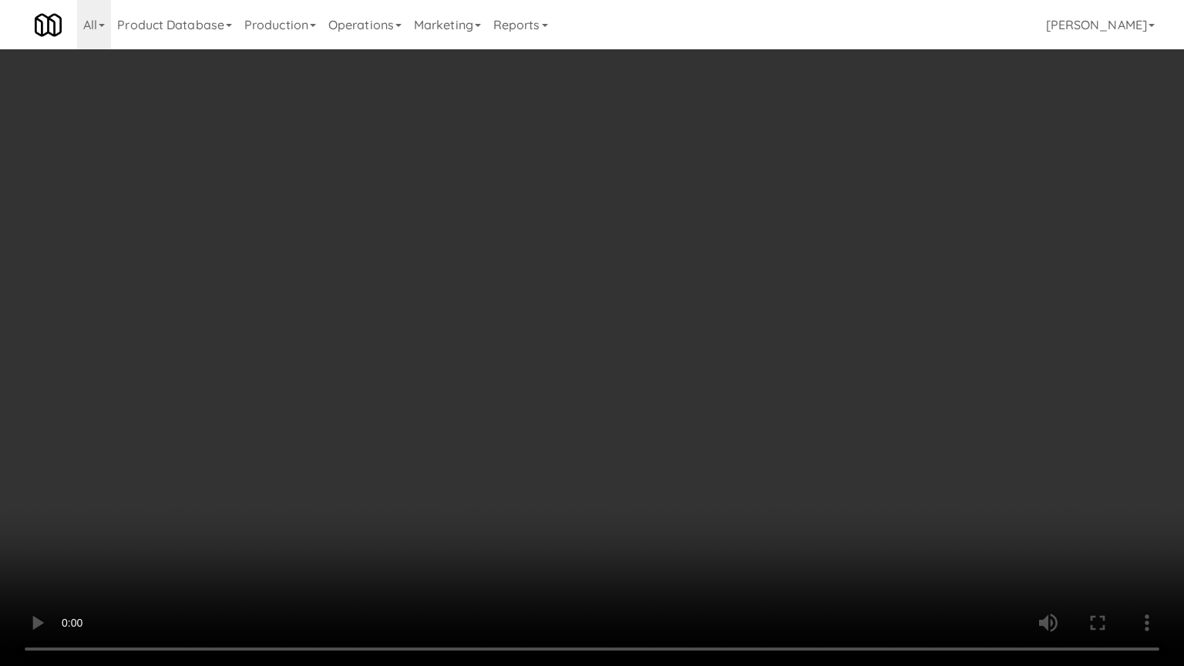
click at [483, 357] on video at bounding box center [592, 333] width 1184 height 666
drag, startPoint x: 486, startPoint y: 355, endPoint x: 573, endPoint y: 170, distance: 203.8
click at [487, 352] on video at bounding box center [592, 333] width 1184 height 666
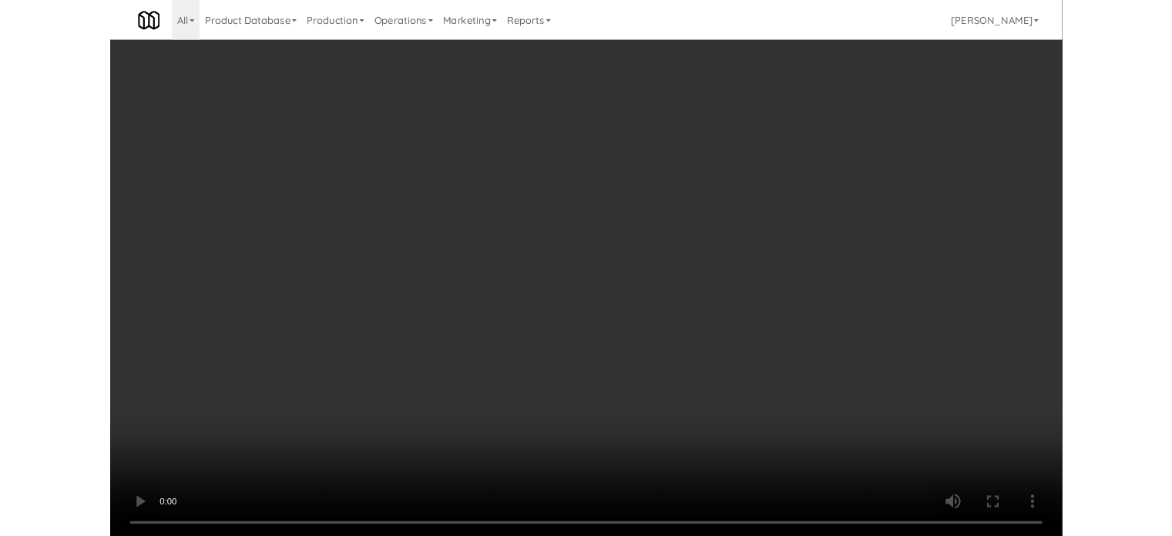
scroll to position [4905, 0]
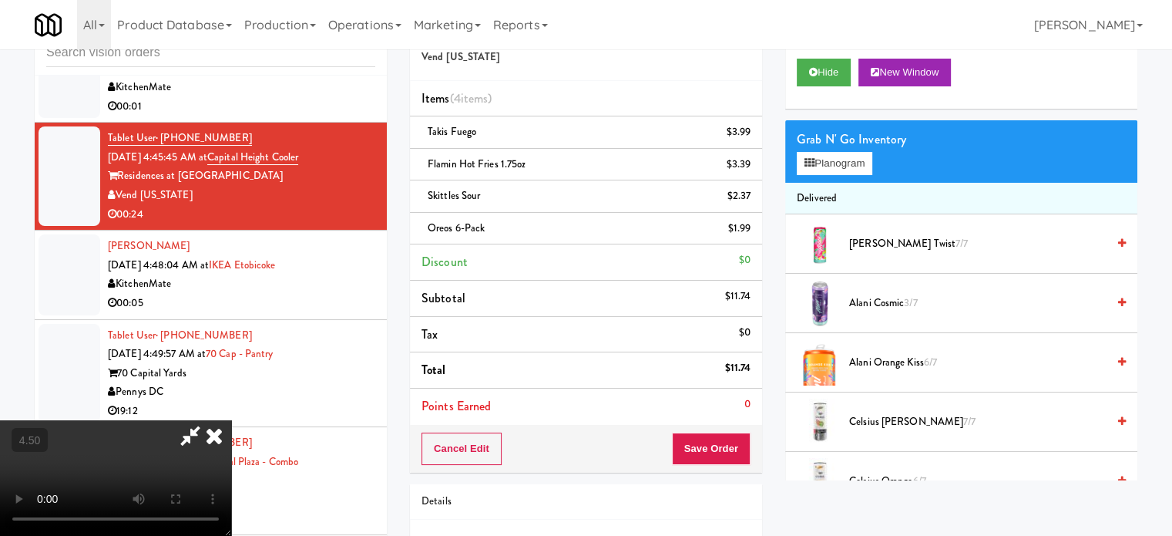
click at [231, 420] on icon at bounding box center [214, 435] width 34 height 31
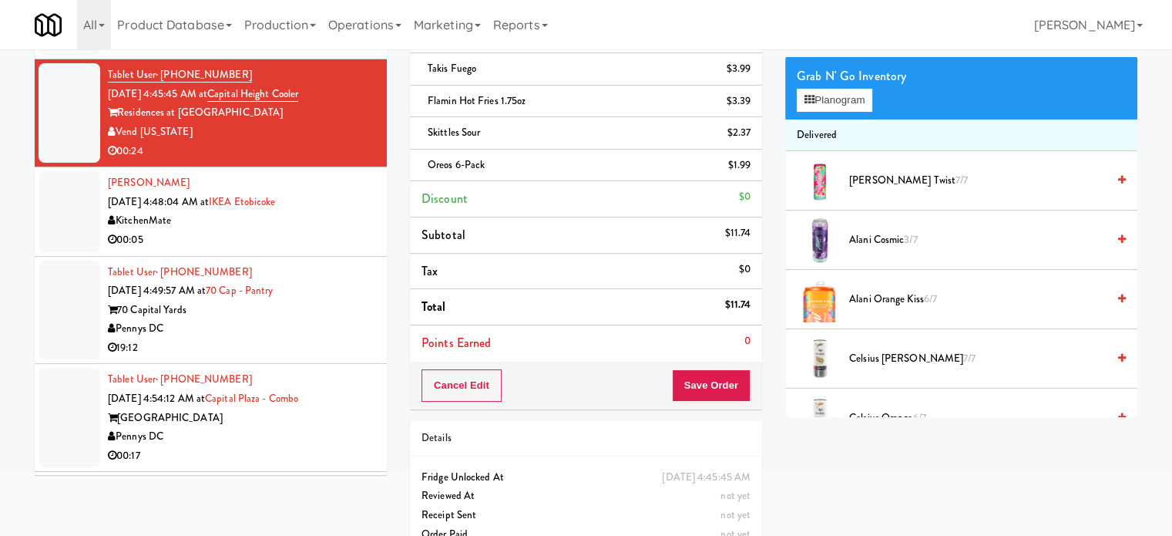
scroll to position [141, 0]
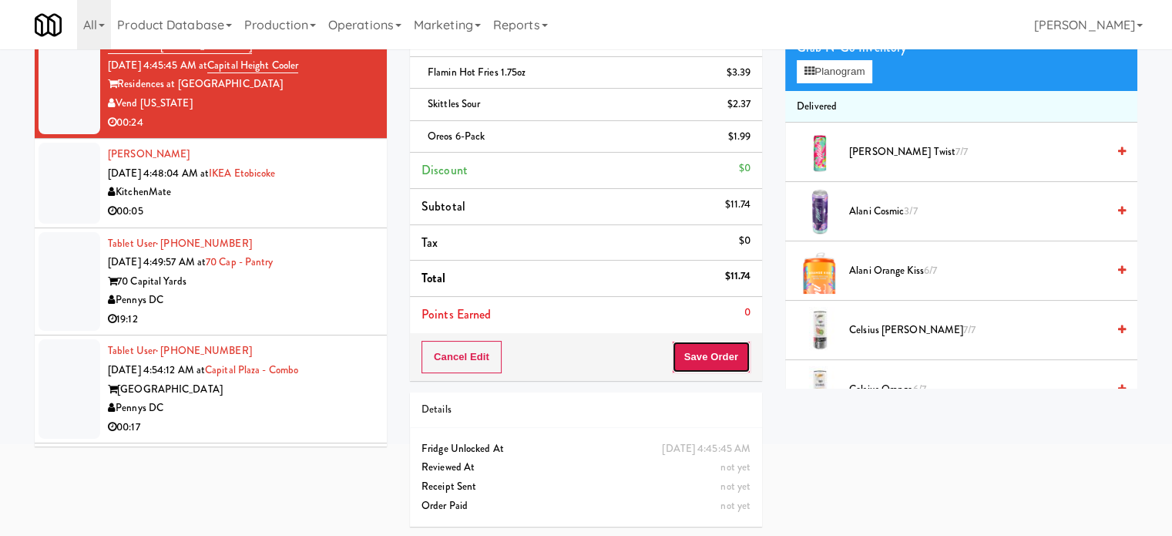
click at [695, 358] on button "Save Order" at bounding box center [711, 357] width 79 height 32
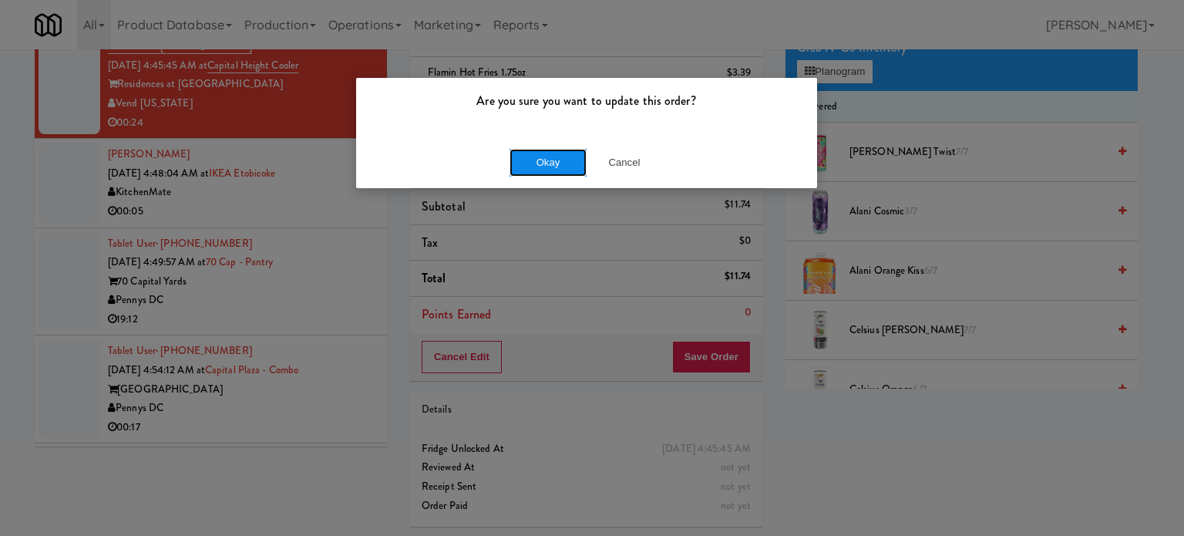
click at [561, 160] on button "Okay" at bounding box center [547, 163] width 77 height 28
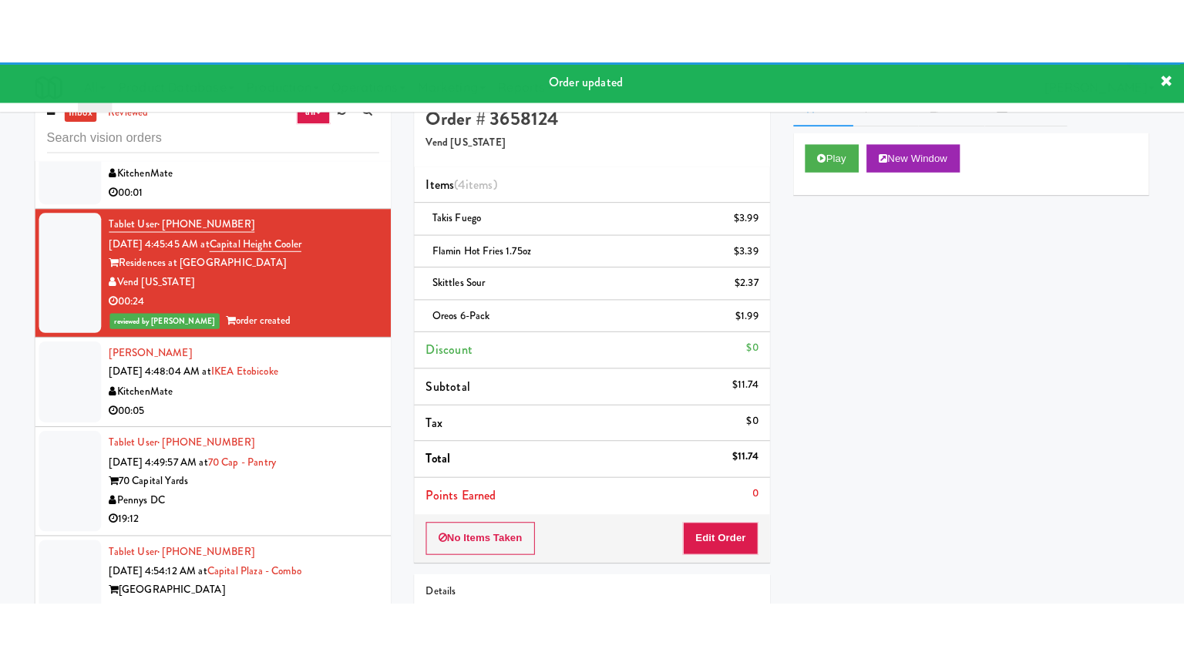
scroll to position [0, 0]
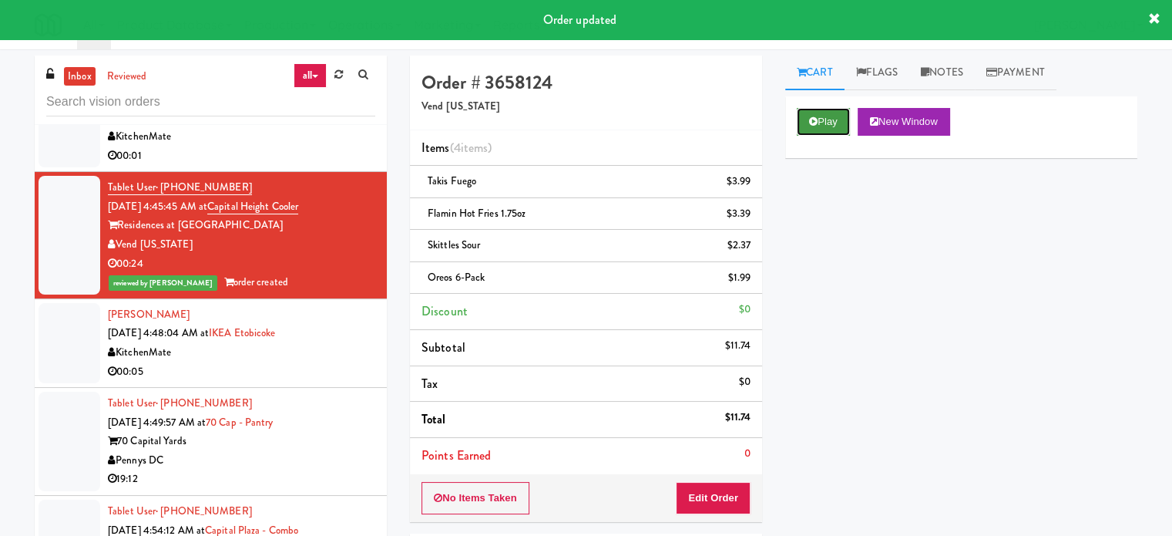
click at [821, 125] on button "Play" at bounding box center [823, 122] width 53 height 28
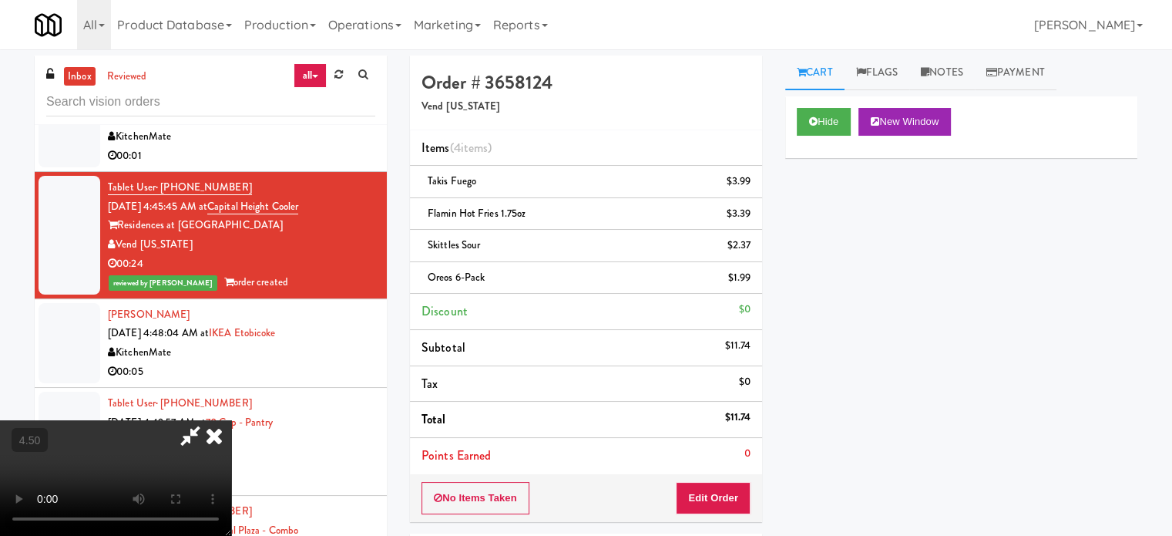
click at [231, 420] on video at bounding box center [115, 478] width 231 height 116
drag, startPoint x: 566, startPoint y: 363, endPoint x: 532, endPoint y: 361, distance: 34.0
click at [231, 420] on video at bounding box center [115, 478] width 231 height 116
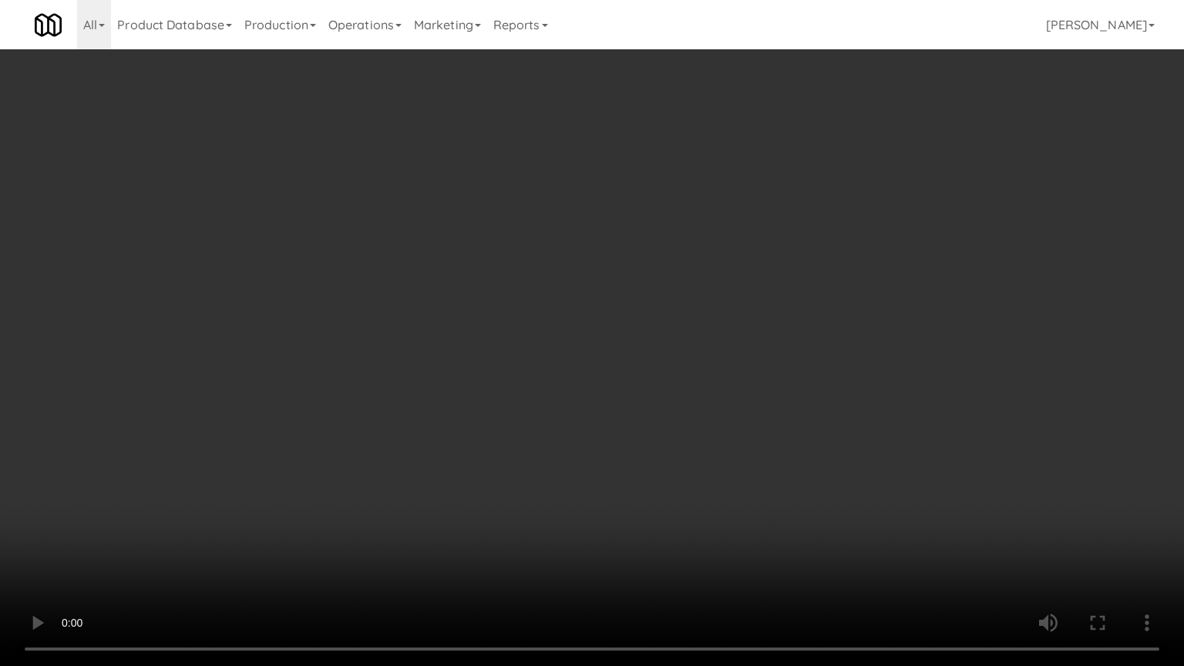
click at [533, 358] on video at bounding box center [592, 333] width 1184 height 666
click at [545, 373] on video at bounding box center [592, 333] width 1184 height 666
click at [640, 450] on video at bounding box center [592, 333] width 1184 height 666
click at [606, 348] on video at bounding box center [592, 333] width 1184 height 666
click at [607, 348] on video at bounding box center [592, 333] width 1184 height 666
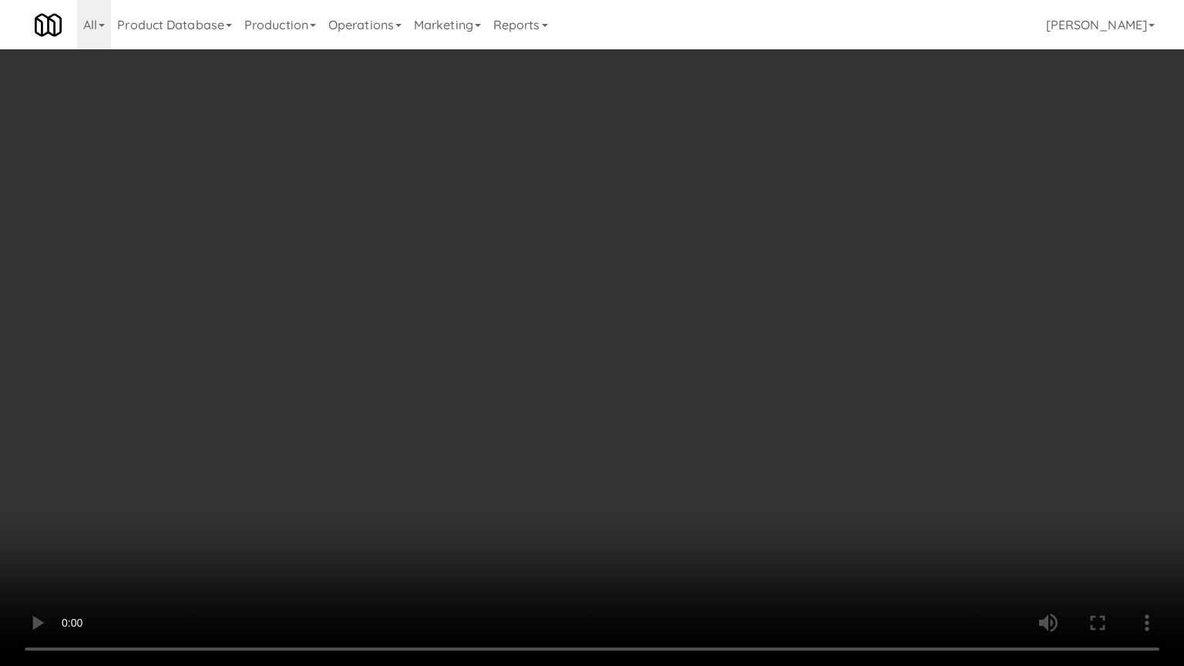
scroll to position [4905, 0]
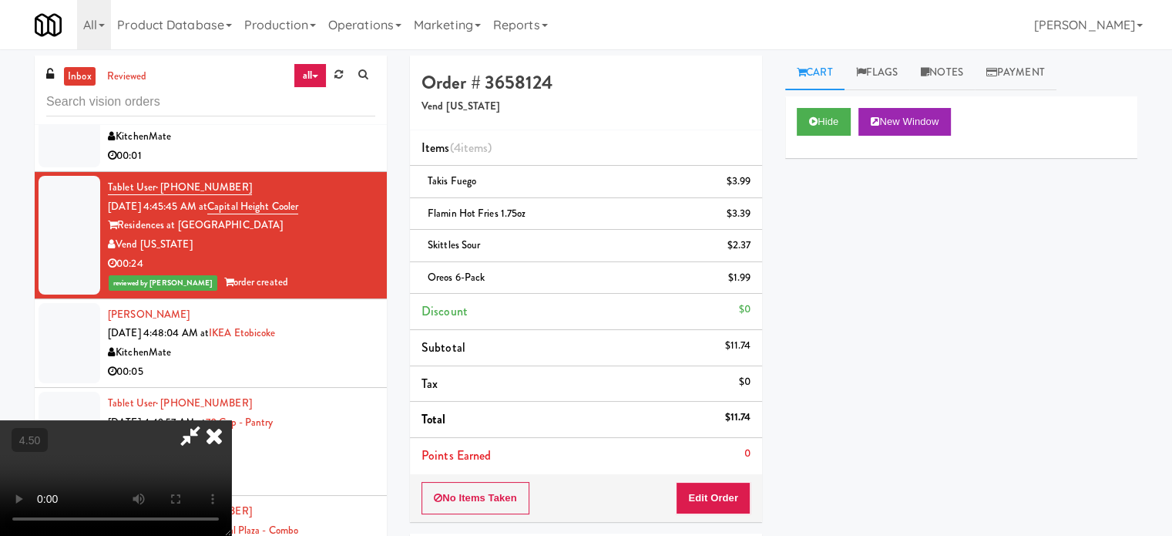
click at [231, 420] on video at bounding box center [115, 478] width 231 height 116
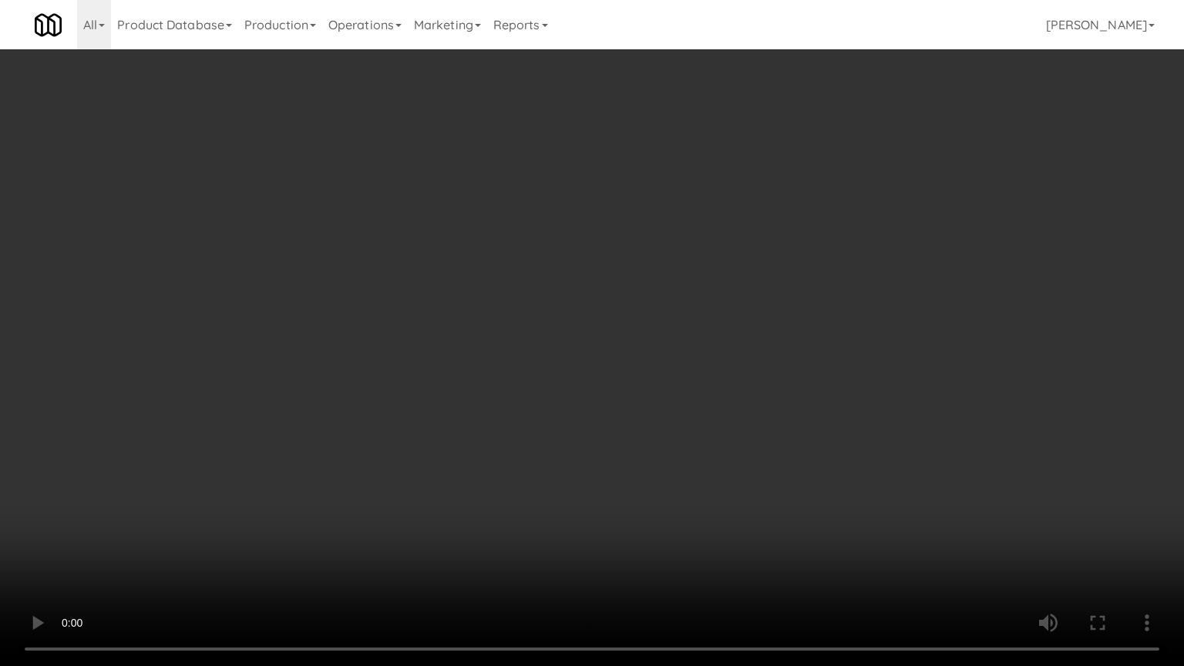
drag, startPoint x: 636, startPoint y: 412, endPoint x: 613, endPoint y: 326, distance: 88.6
click at [636, 409] on video at bounding box center [592, 333] width 1184 height 666
click at [618, 327] on video at bounding box center [592, 333] width 1184 height 666
drag, startPoint x: 618, startPoint y: 327, endPoint x: 647, endPoint y: 285, distance: 50.9
click at [618, 325] on video at bounding box center [592, 333] width 1184 height 666
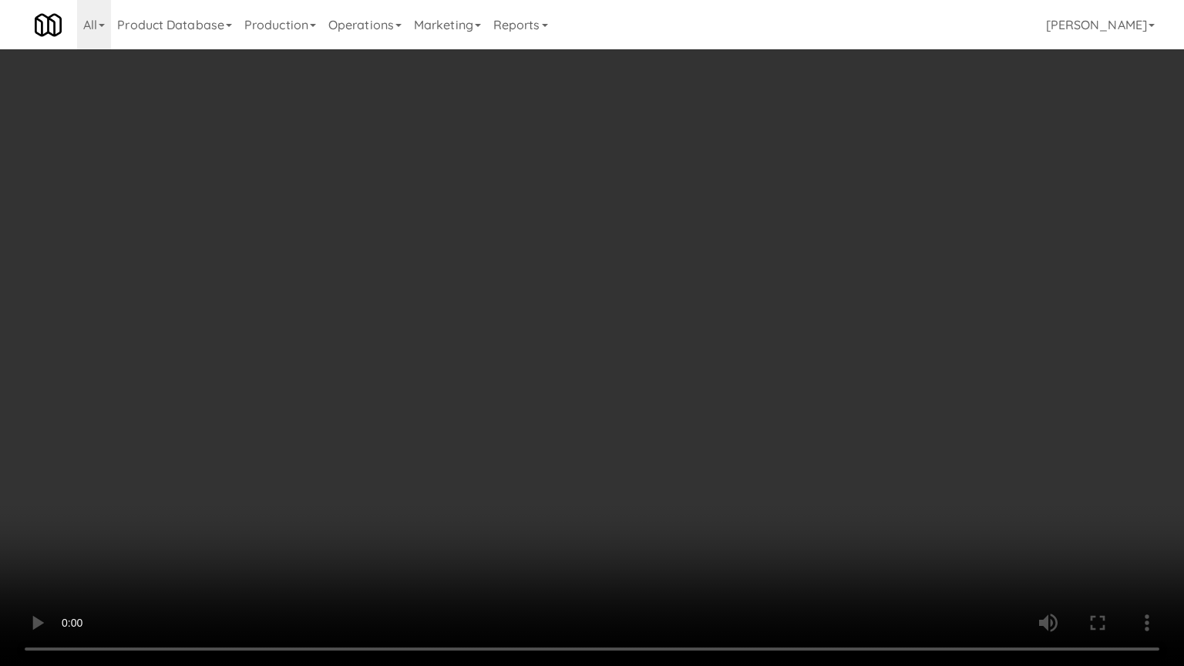
click at [651, 271] on video at bounding box center [592, 333] width 1184 height 666
click at [655, 264] on video at bounding box center [592, 333] width 1184 height 666
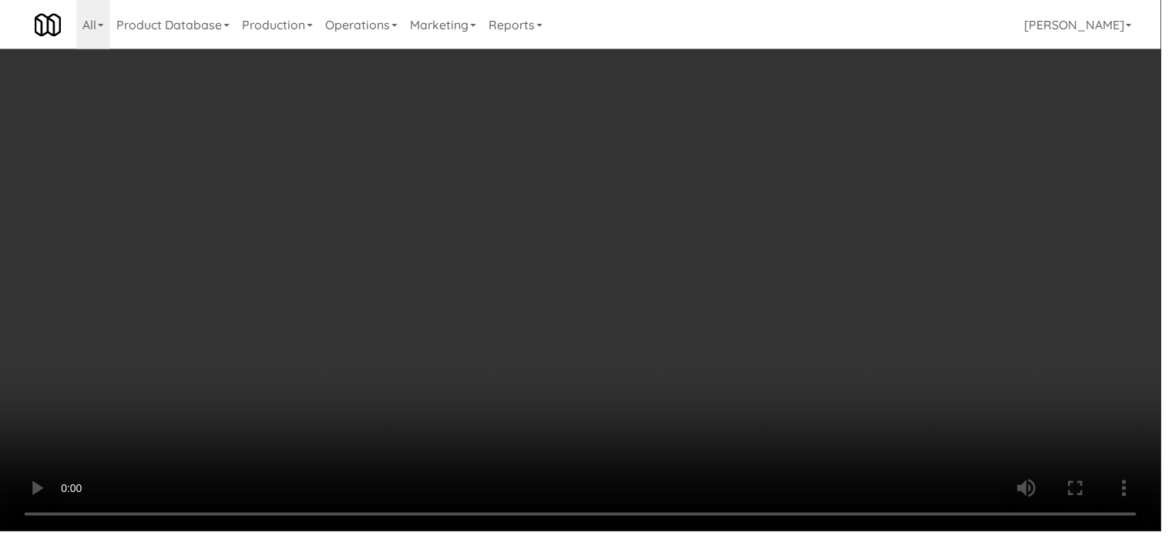
scroll to position [4905, 0]
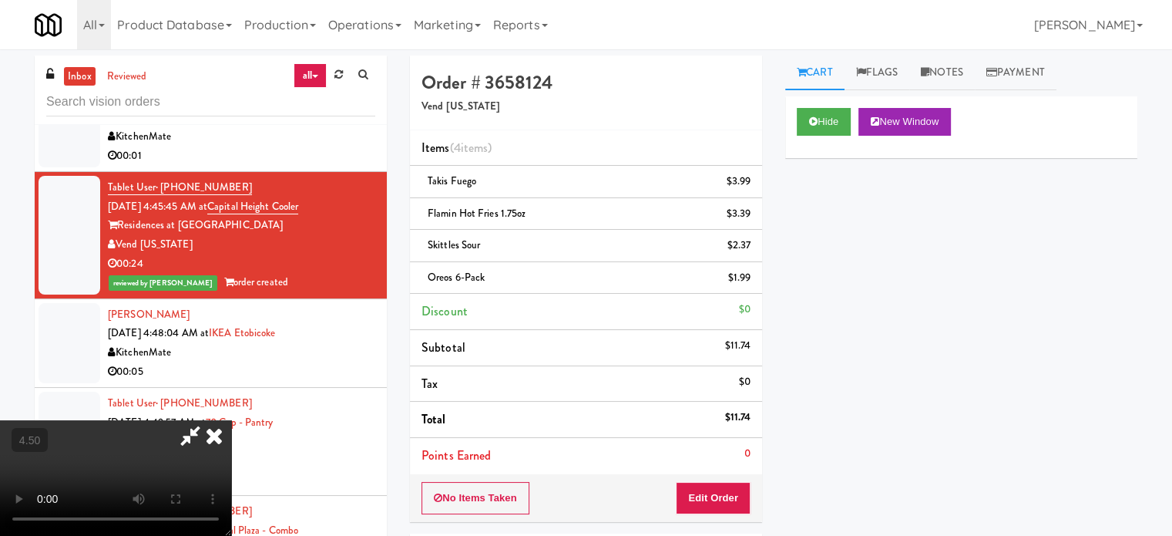
click at [231, 420] on video at bounding box center [115, 478] width 231 height 116
click at [231, 420] on icon at bounding box center [214, 435] width 34 height 31
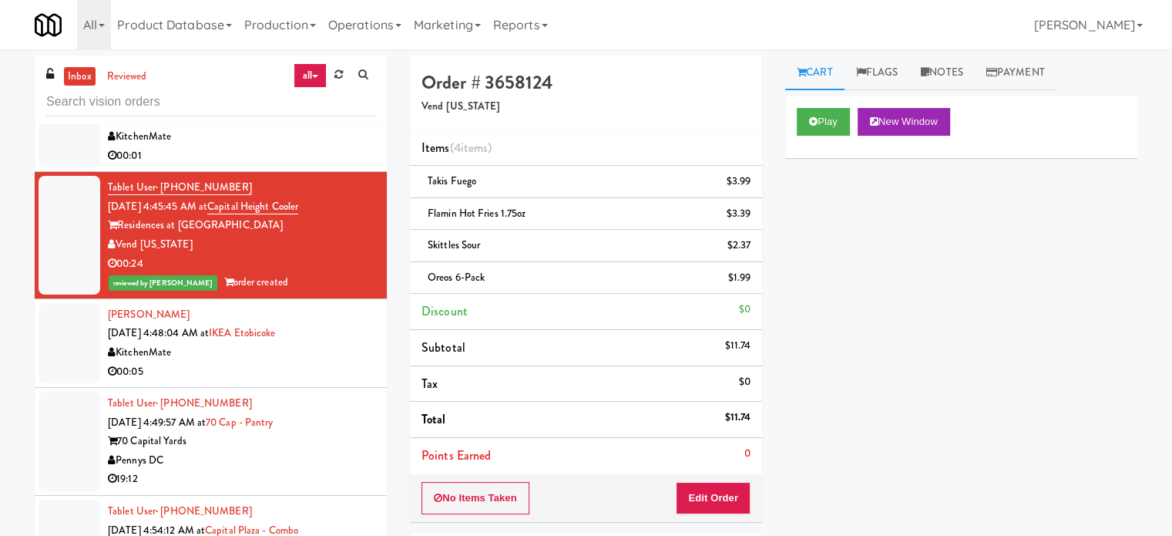
click at [368, 388] on li "Clement Benagha Aug 30, 2025 4:48:04 AM at IKEA Etobicoke KitchenMate 00:05" at bounding box center [211, 343] width 352 height 89
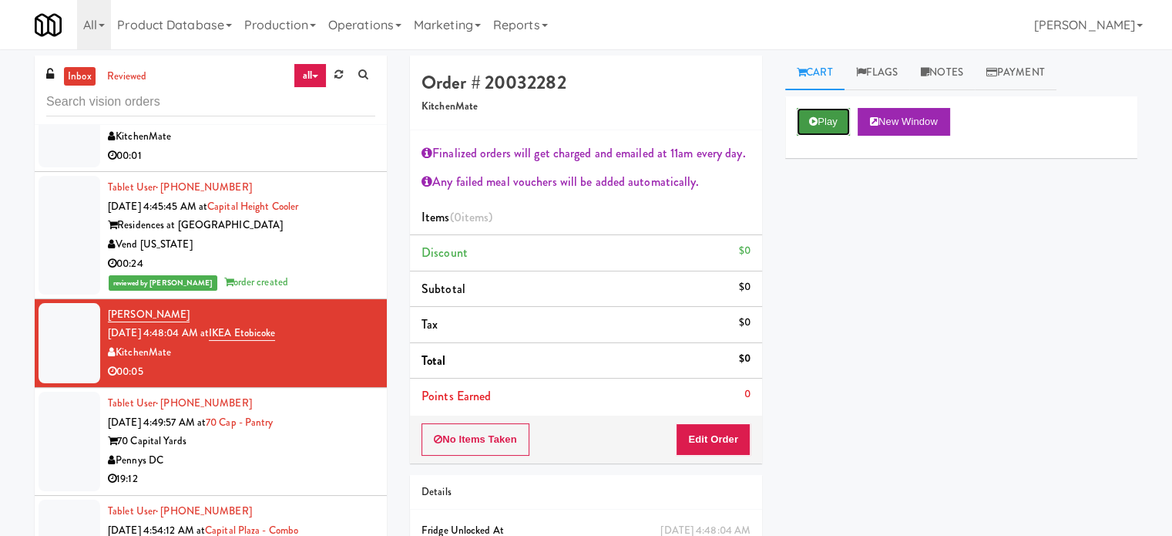
click at [829, 116] on button "Play" at bounding box center [823, 122] width 53 height 28
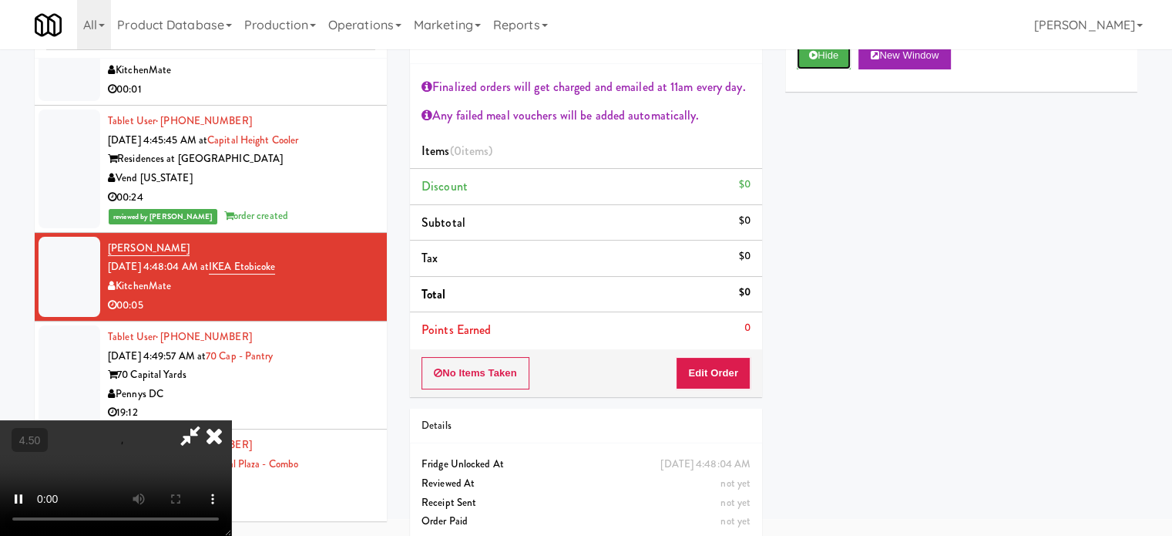
scroll to position [83, 0]
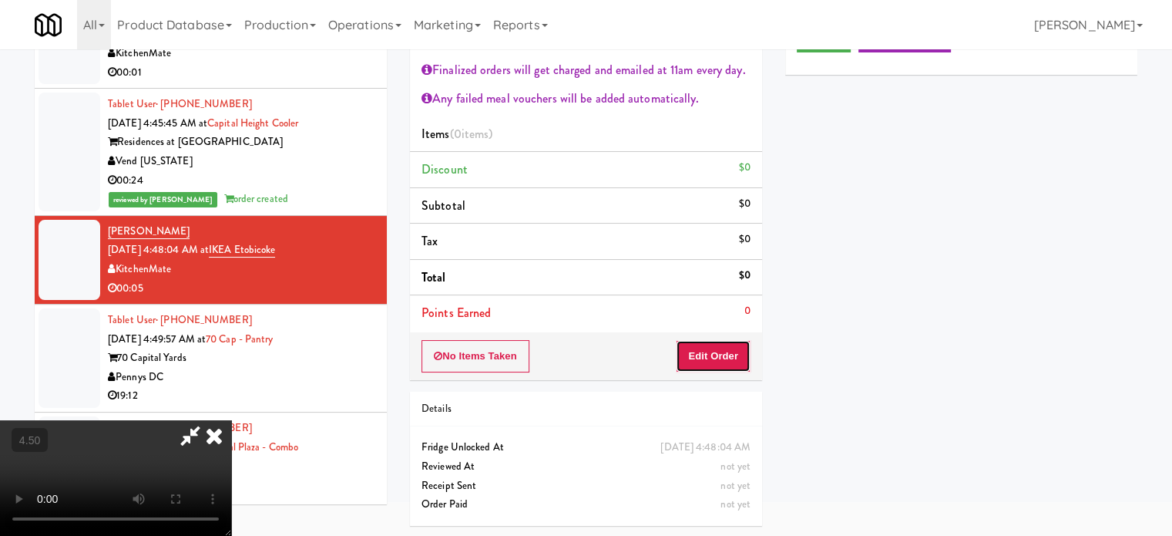
click at [701, 351] on button "Edit Order" at bounding box center [713, 356] width 75 height 32
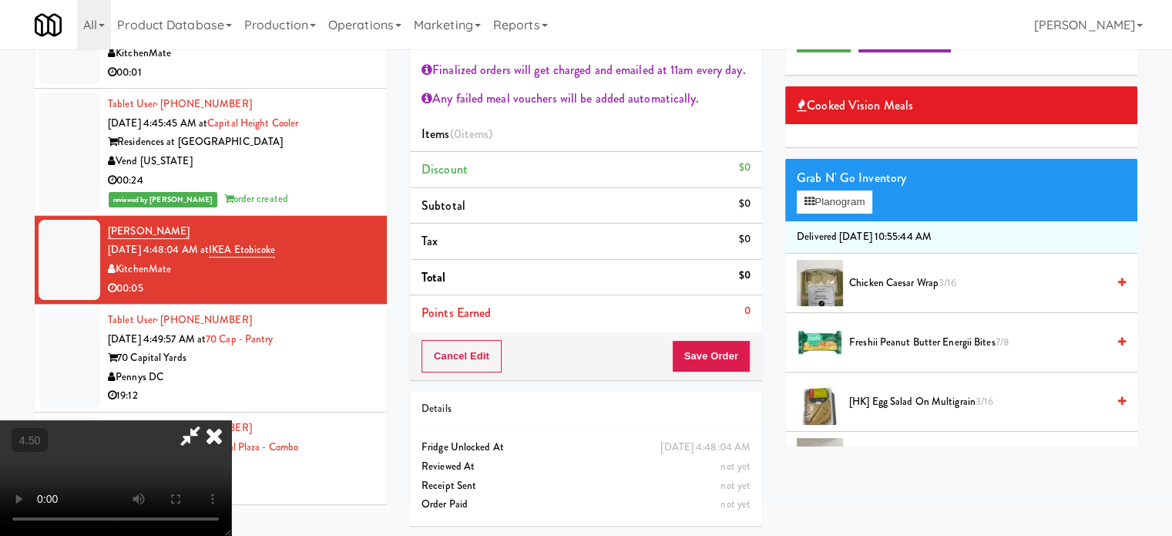
click at [231, 420] on video at bounding box center [115, 478] width 231 height 116
drag, startPoint x: 419, startPoint y: 345, endPoint x: 413, endPoint y: 327, distance: 19.3
click at [231, 420] on video at bounding box center [115, 478] width 231 height 116
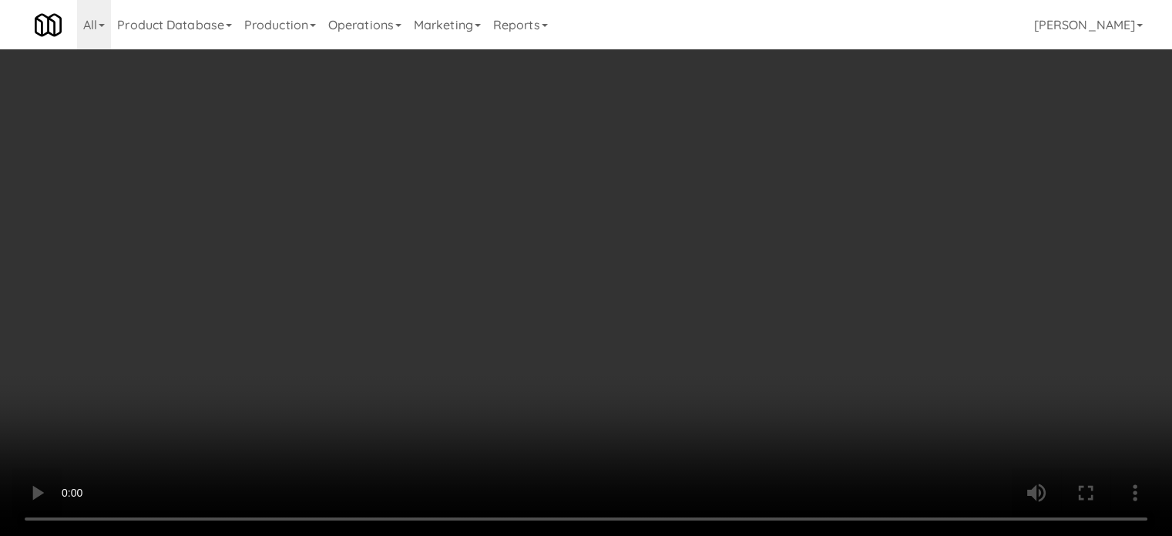
scroll to position [4847, 0]
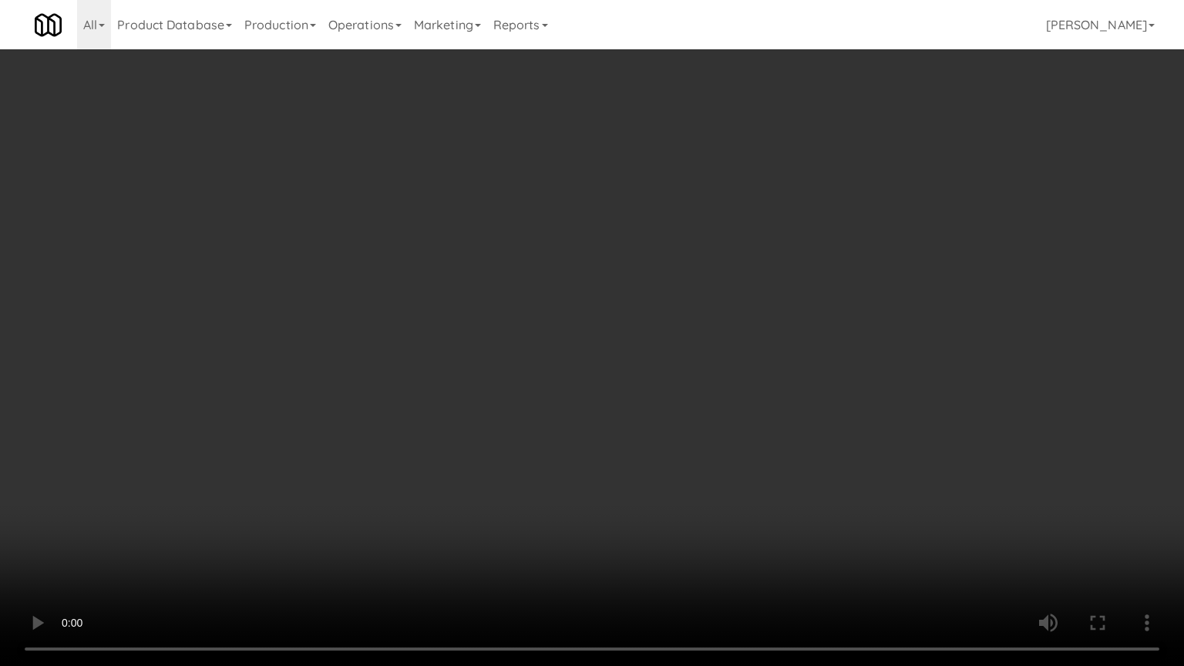
click at [419, 346] on video at bounding box center [592, 333] width 1184 height 666
click at [181, 495] on video at bounding box center [592, 333] width 1184 height 666
click at [445, 324] on video at bounding box center [592, 333] width 1184 height 666
click at [447, 328] on video at bounding box center [592, 333] width 1184 height 666
click at [521, 347] on video at bounding box center [592, 333] width 1184 height 666
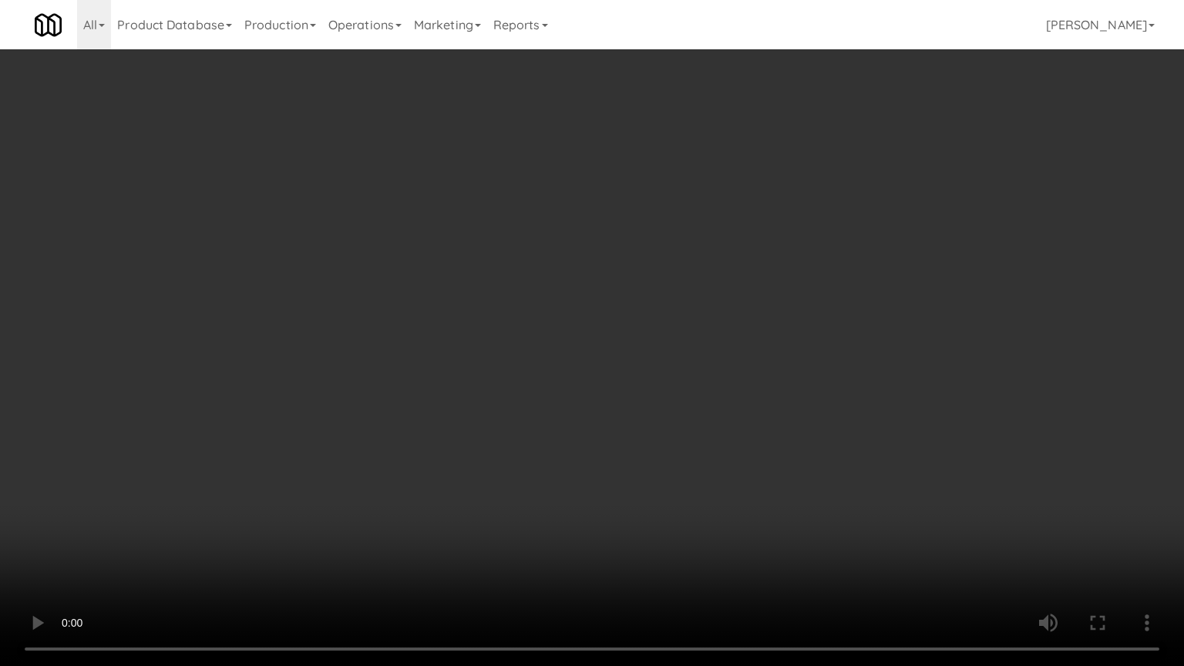
click at [521, 347] on video at bounding box center [592, 333] width 1184 height 666
click at [576, 361] on video at bounding box center [592, 333] width 1184 height 666
click at [576, 368] on video at bounding box center [592, 333] width 1184 height 666
click at [671, 351] on video at bounding box center [592, 333] width 1184 height 666
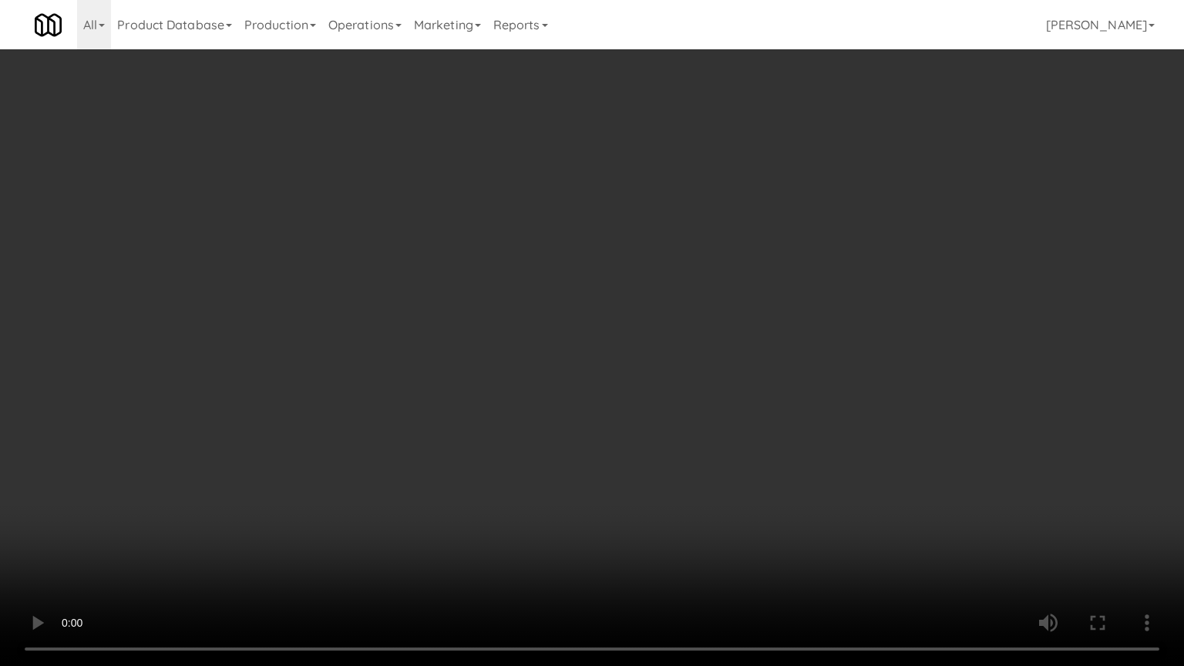
click at [755, 348] on video at bounding box center [592, 333] width 1184 height 666
click at [737, 341] on video at bounding box center [592, 333] width 1184 height 666
click at [691, 291] on video at bounding box center [592, 333] width 1184 height 666
click at [697, 287] on video at bounding box center [592, 333] width 1184 height 666
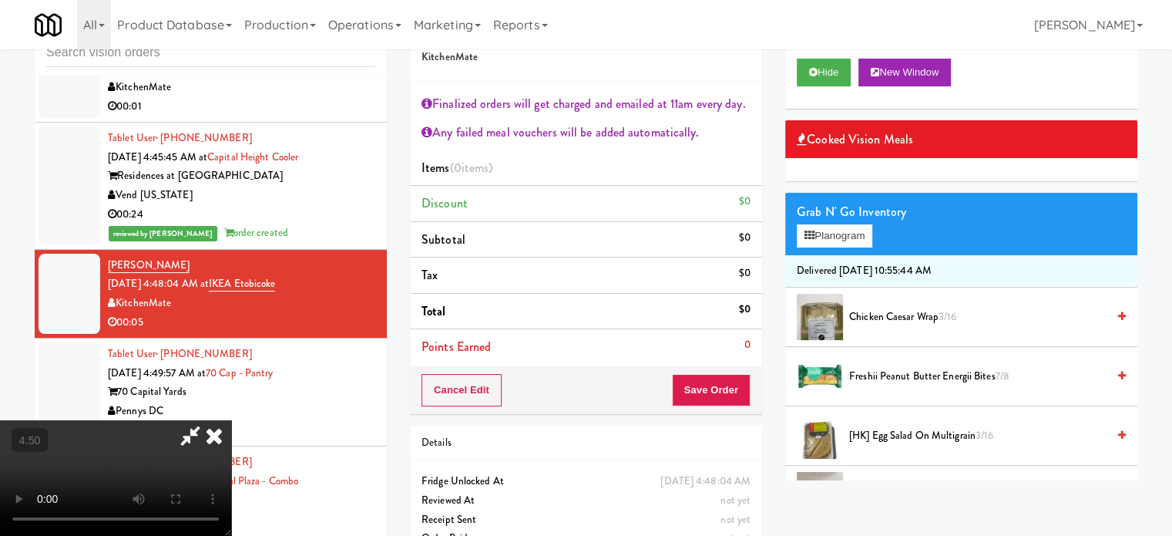
scroll to position [385, 0]
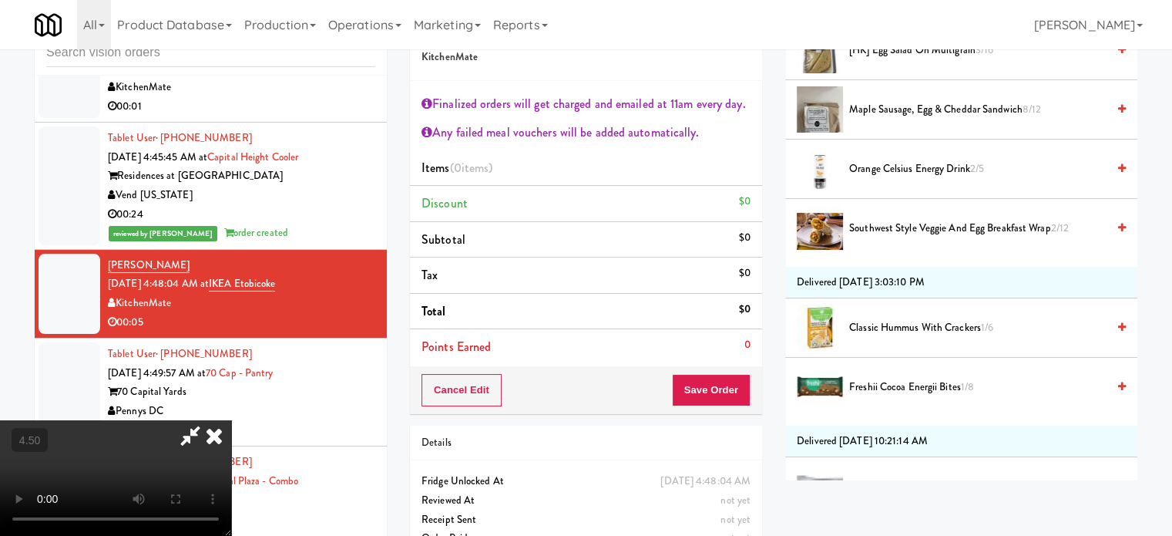
click at [893, 111] on span "Maple Sausage, Egg & Cheddar Sandwich 8/12" at bounding box center [977, 109] width 257 height 19
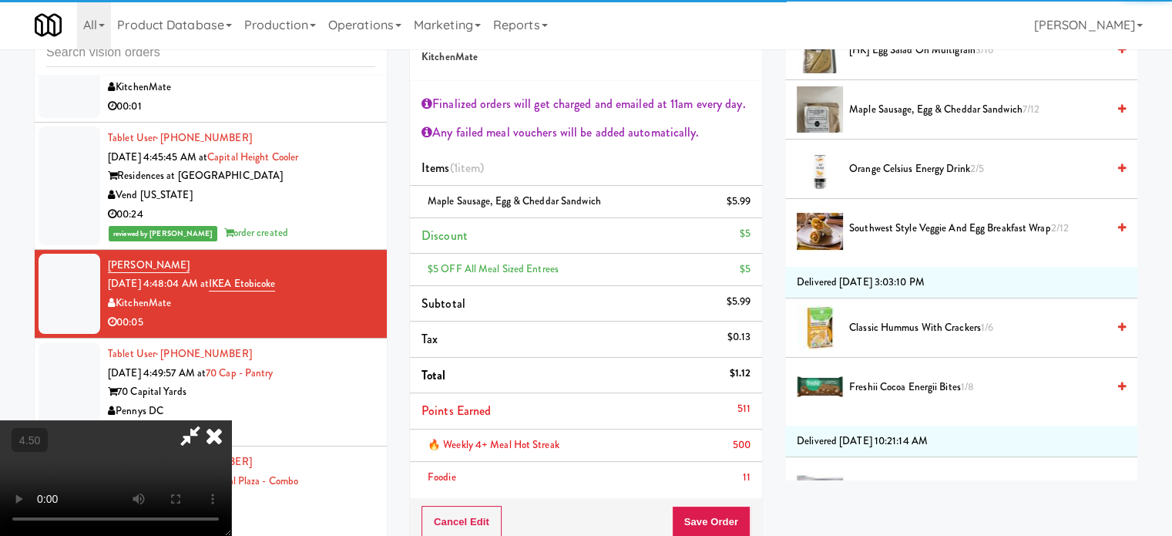
click at [231, 420] on icon at bounding box center [214, 435] width 34 height 31
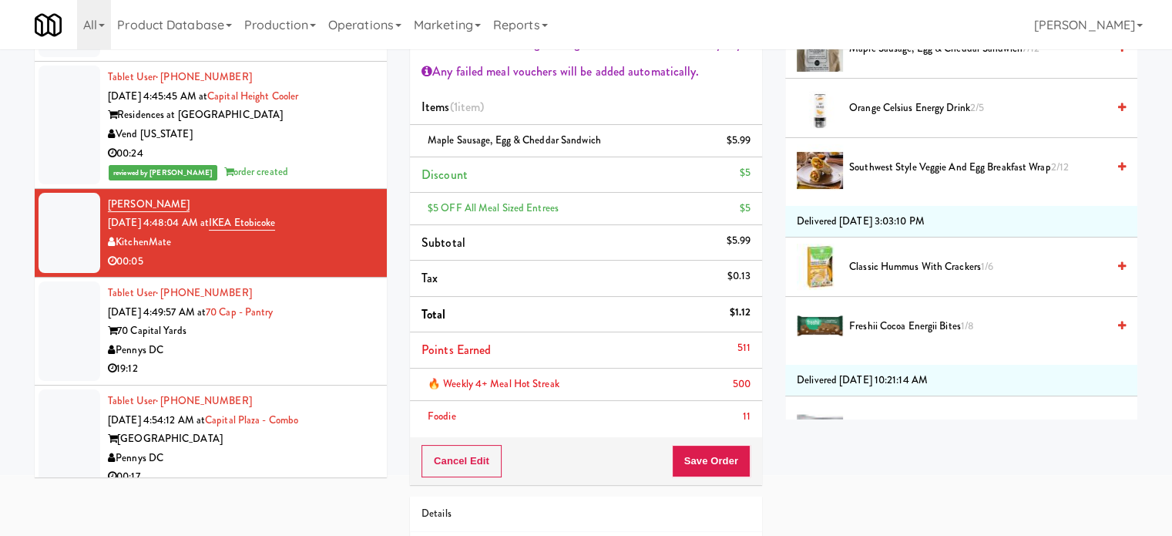
scroll to position [214, 0]
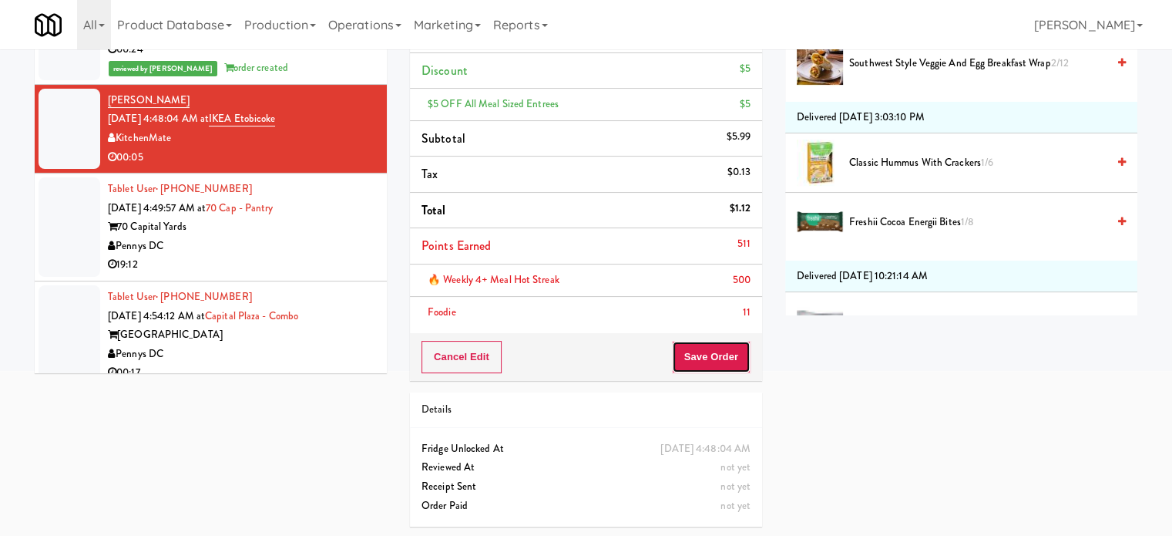
click at [703, 368] on button "Save Order" at bounding box center [711, 357] width 79 height 32
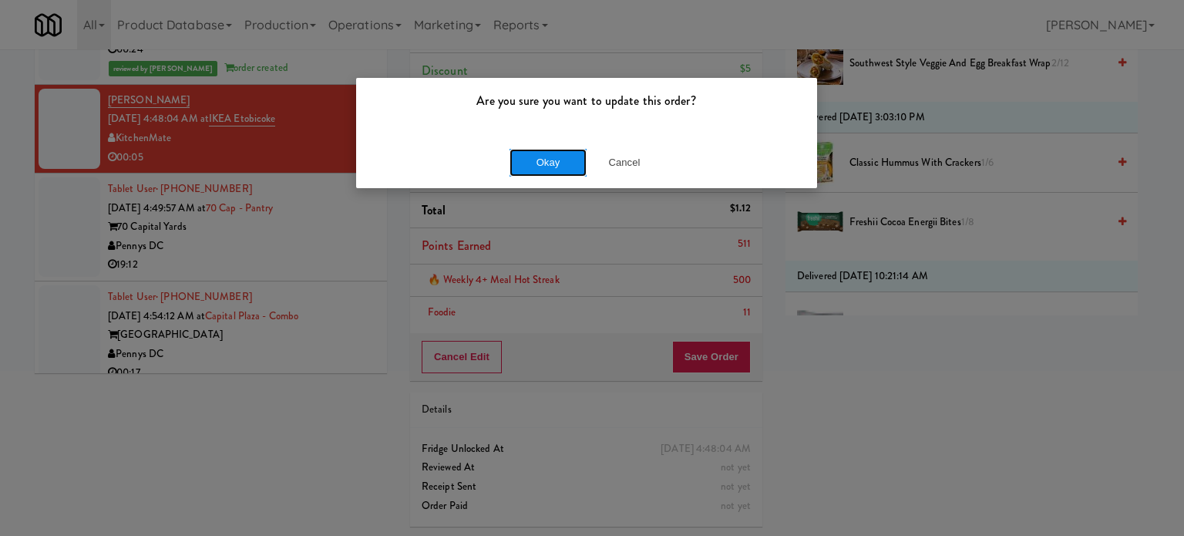
click at [552, 173] on button "Okay" at bounding box center [547, 163] width 77 height 28
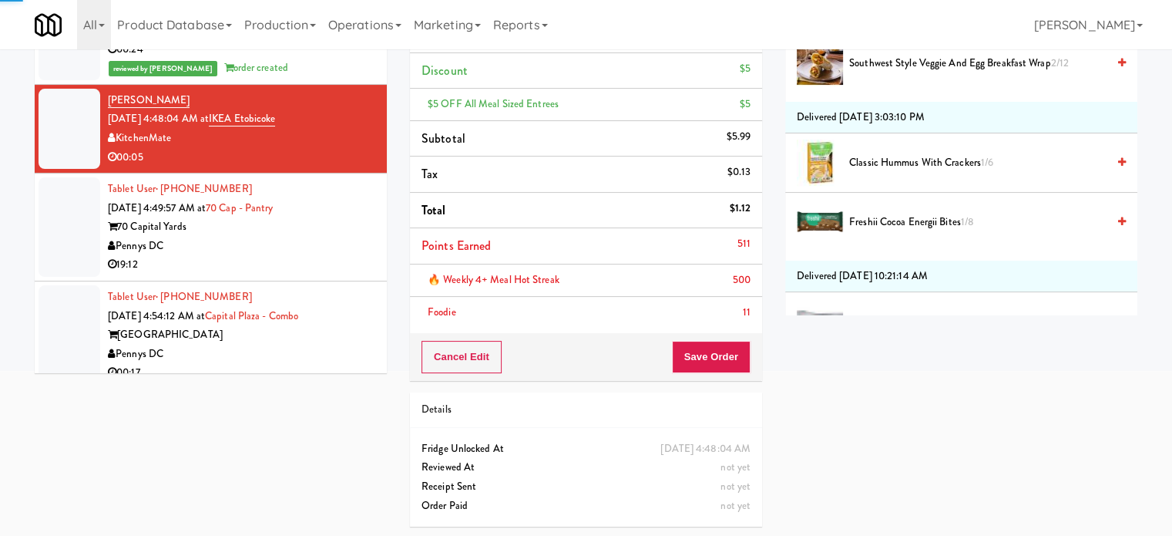
click at [234, 281] on li "Tablet User · (410) 924-8944 Aug 30, 2025 4:49:57 AM at 70 Cap - Pantry 70 Capi…" at bounding box center [211, 227] width 352 height 108
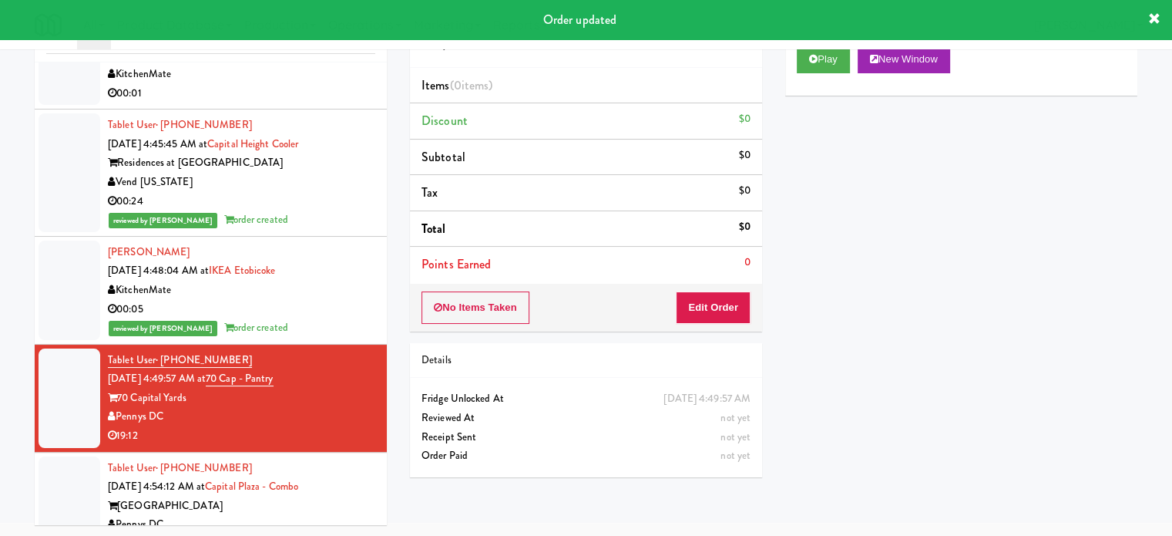
scroll to position [4520, 0]
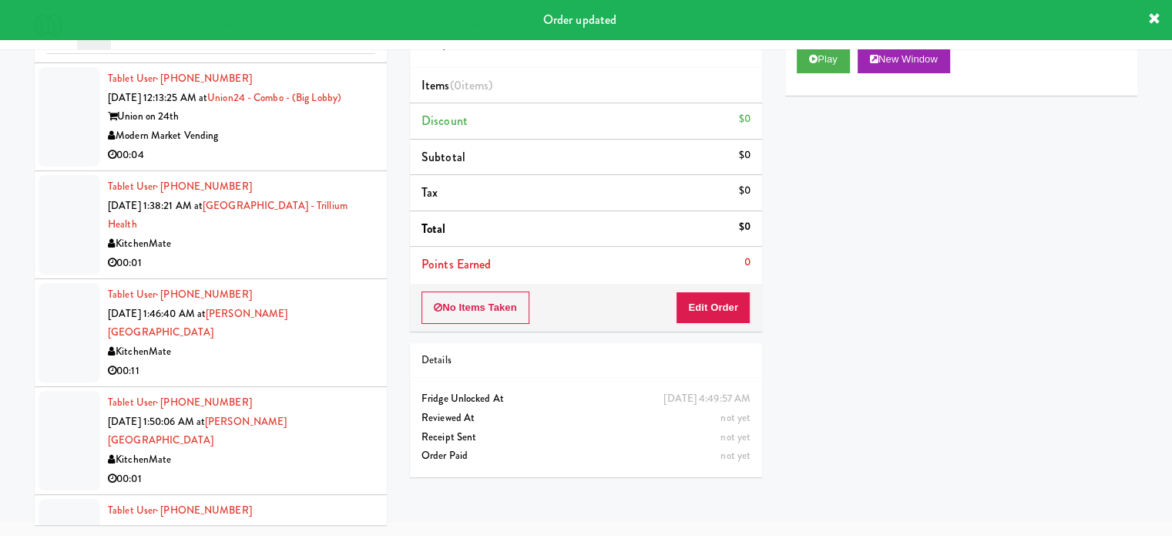
click at [282, 254] on div "KitchenMate" at bounding box center [241, 243] width 267 height 19
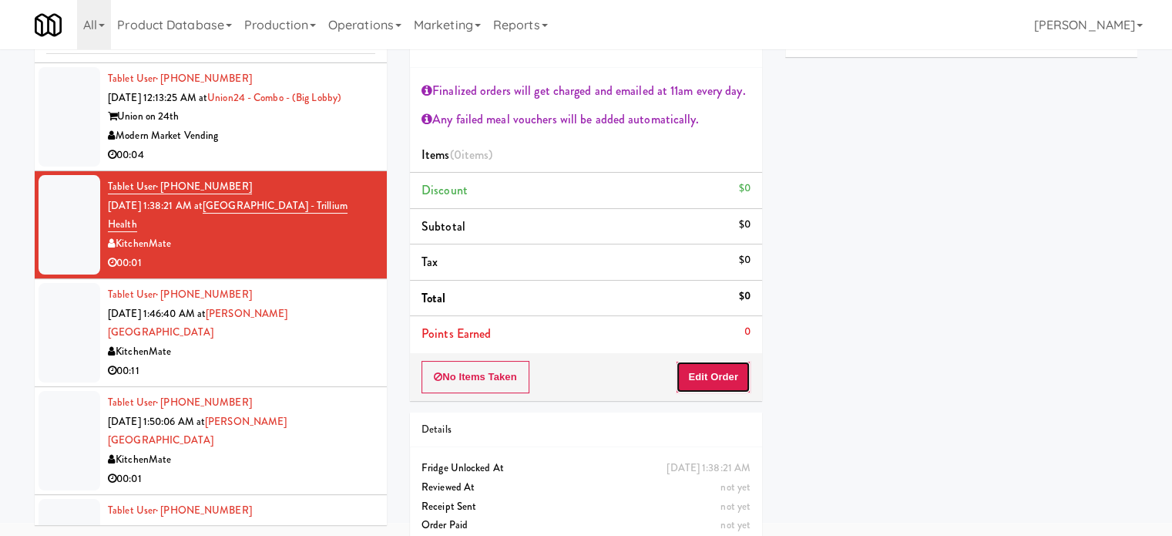
drag, startPoint x: 720, startPoint y: 372, endPoint x: 779, endPoint y: 327, distance: 74.8
click at [720, 372] on button "Edit Order" at bounding box center [713, 377] width 75 height 32
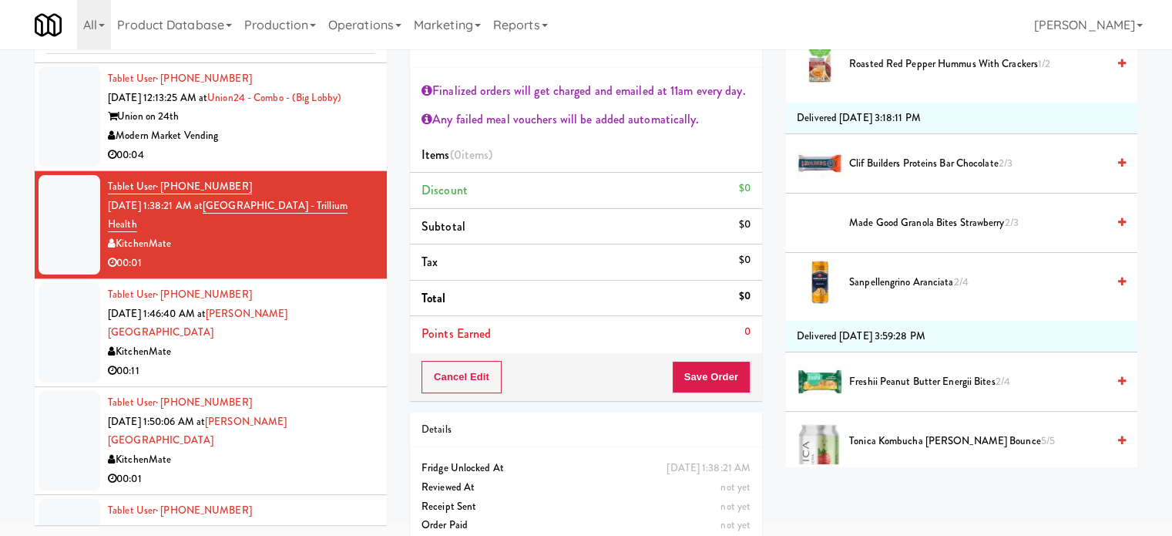
scroll to position [358, 0]
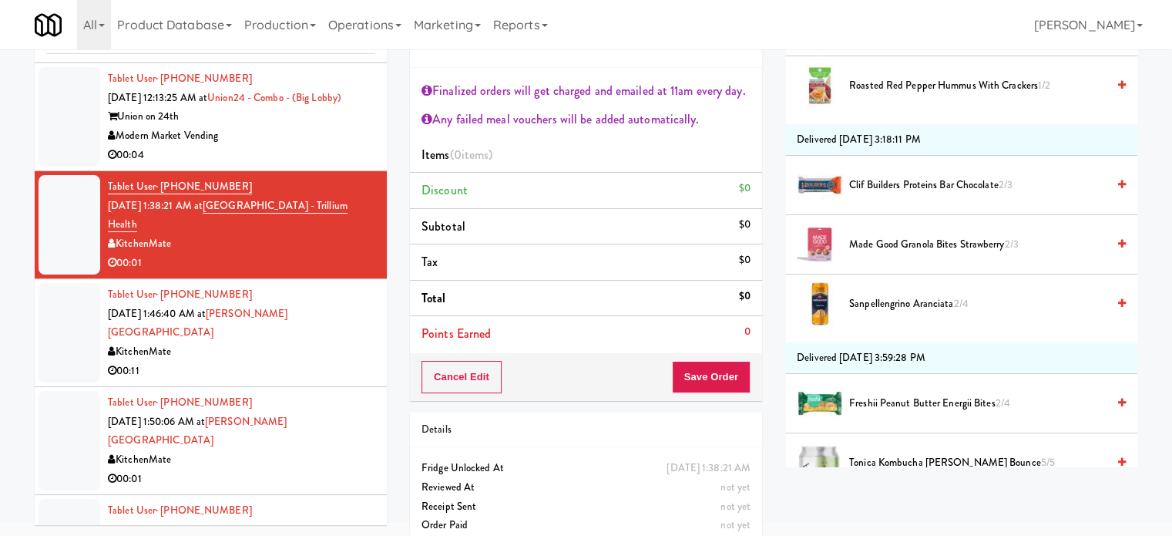
click at [906, 301] on span "Sanpellengrino Aranciata 2/4" at bounding box center [977, 303] width 257 height 19
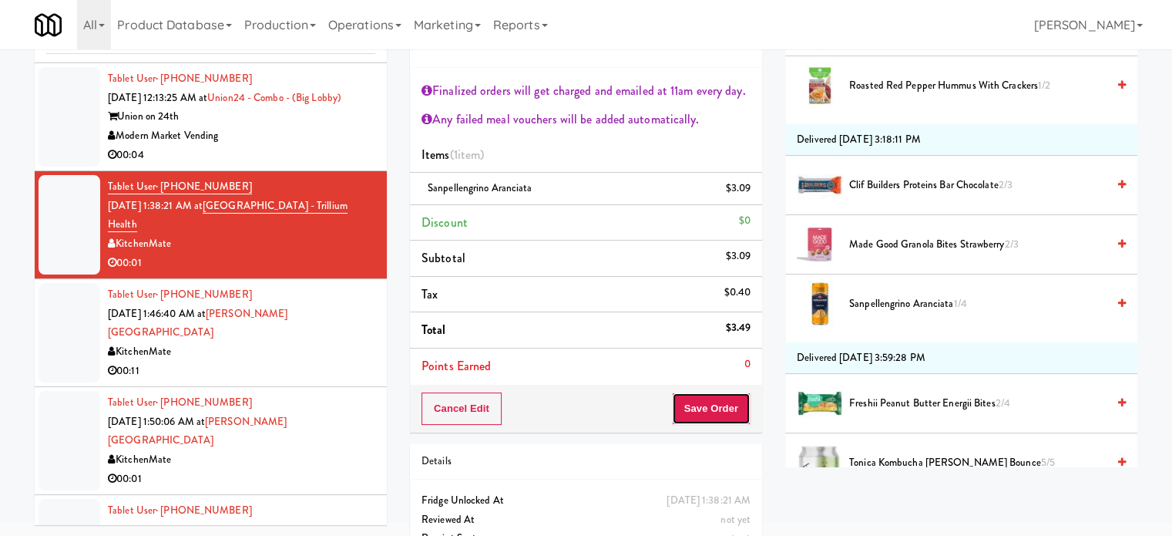
click at [709, 408] on button "Save Order" at bounding box center [711, 408] width 79 height 32
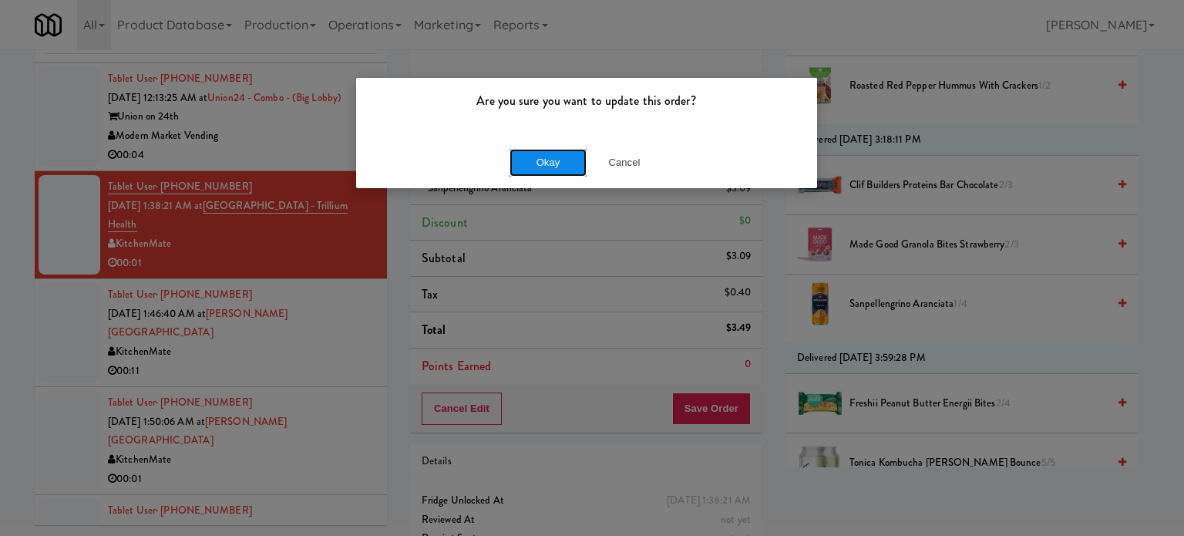
click at [527, 166] on button "Okay" at bounding box center [547, 163] width 77 height 28
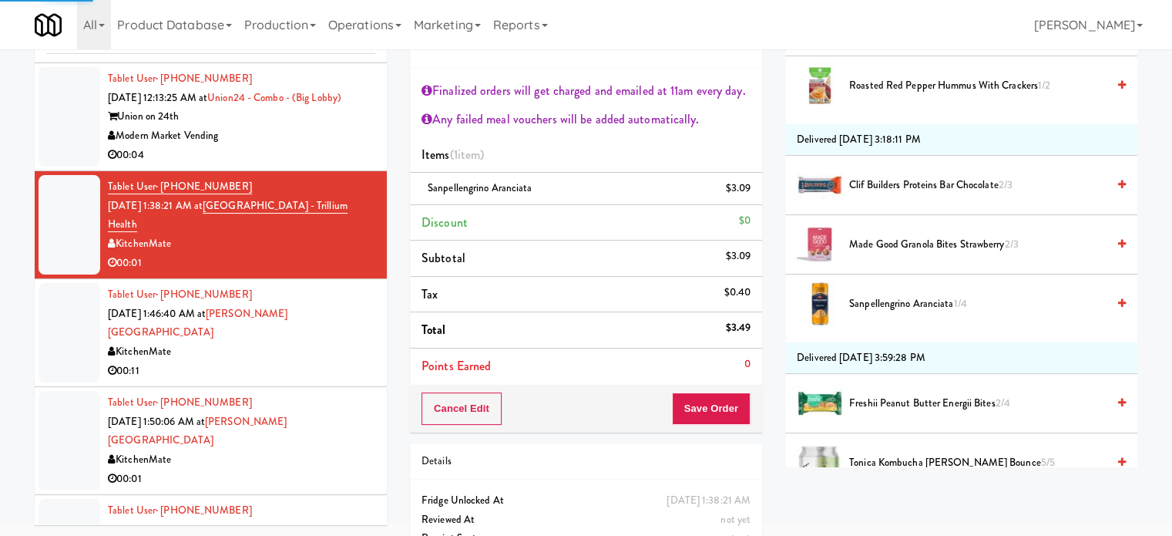
scroll to position [144, 0]
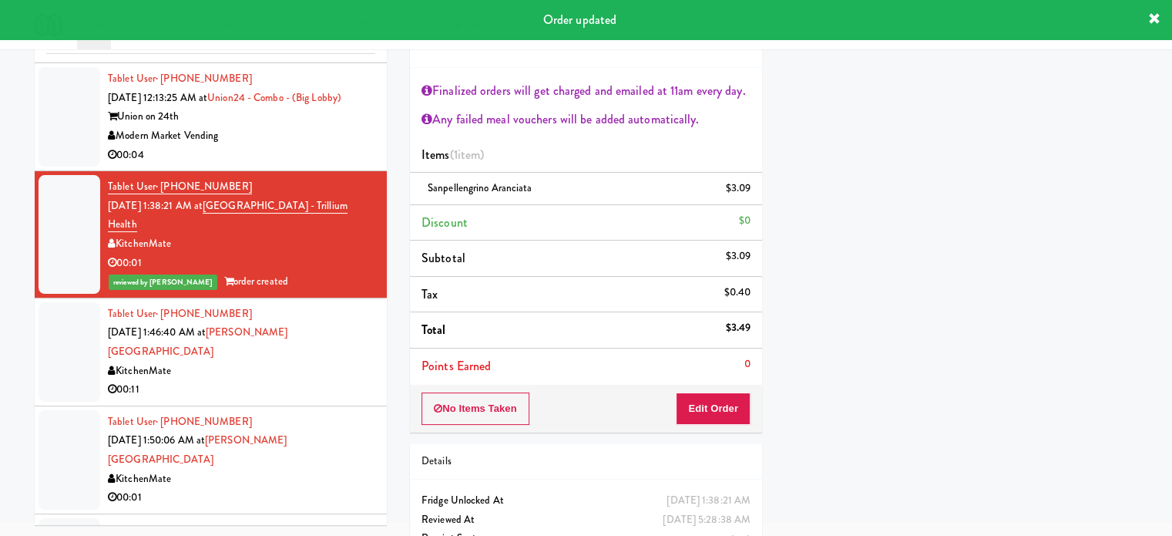
drag, startPoint x: 361, startPoint y: 259, endPoint x: 224, endPoint y: 264, distance: 136.5
click at [224, 264] on div "Tablet User · (289) 981-8801 [DATE] 1:38:21 AM at [GEOGRAPHIC_DATA] - Trillium …" at bounding box center [241, 234] width 267 height 114
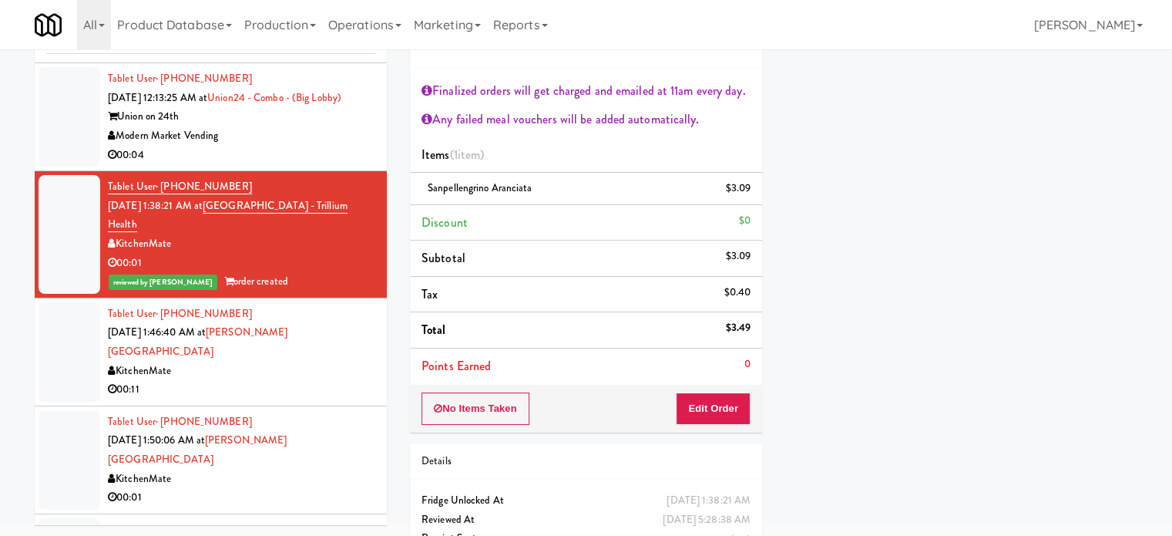
click at [339, 273] on div "00:01" at bounding box center [241, 263] width 267 height 19
drag, startPoint x: 357, startPoint y: 257, endPoint x: 251, endPoint y: 256, distance: 105.6
click at [228, 256] on div "Tablet User · (289) 981-8801 [DATE] 1:38:21 AM at [GEOGRAPHIC_DATA] - Trillium …" at bounding box center [241, 234] width 267 height 114
copy link "[GEOGRAPHIC_DATA] - Trillium"
drag, startPoint x: 314, startPoint y: 401, endPoint x: 478, endPoint y: 345, distance: 172.8
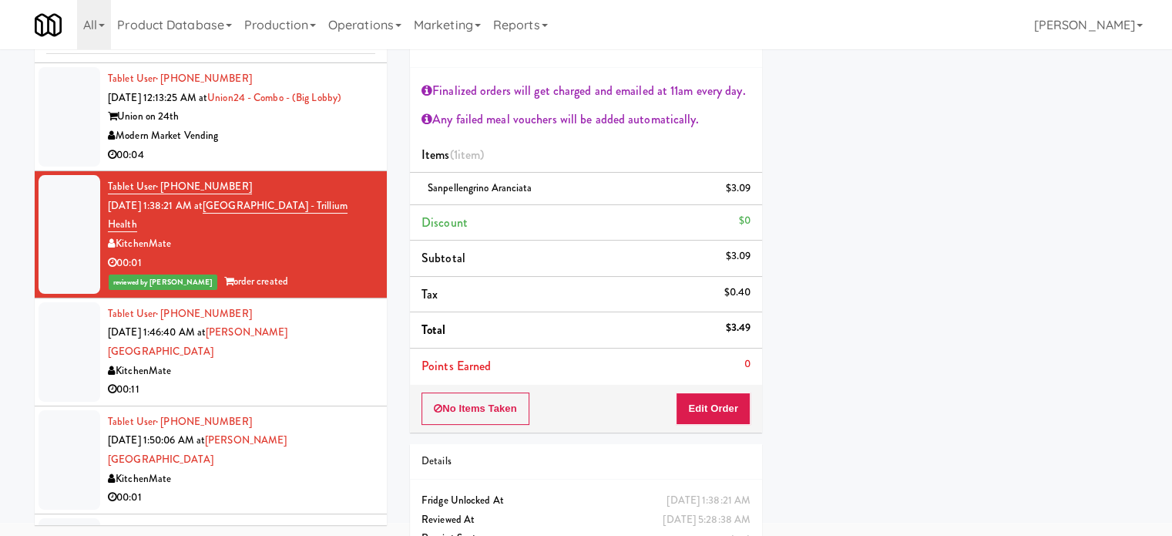
click at [326, 381] on div "KitchenMate" at bounding box center [241, 370] width 267 height 19
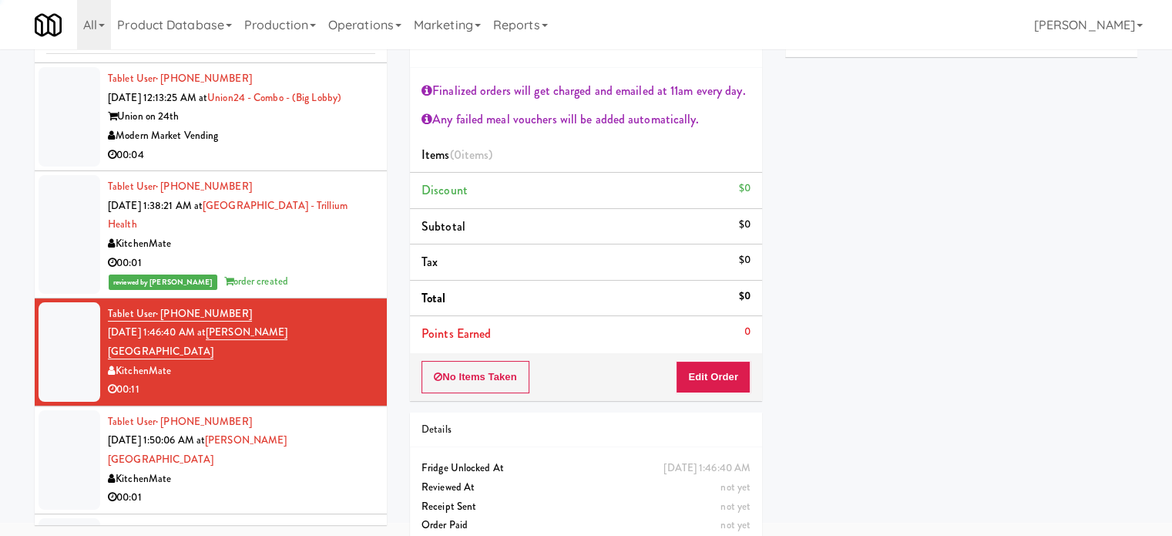
drag, startPoint x: 358, startPoint y: 468, endPoint x: 355, endPoint y: 387, distance: 81.0
click at [360, 466] on div "Tablet User · (289) 680-4918 Aug 30, 2025 1:50:06 AM at Joseph Brant Hospital K…" at bounding box center [241, 459] width 267 height 95
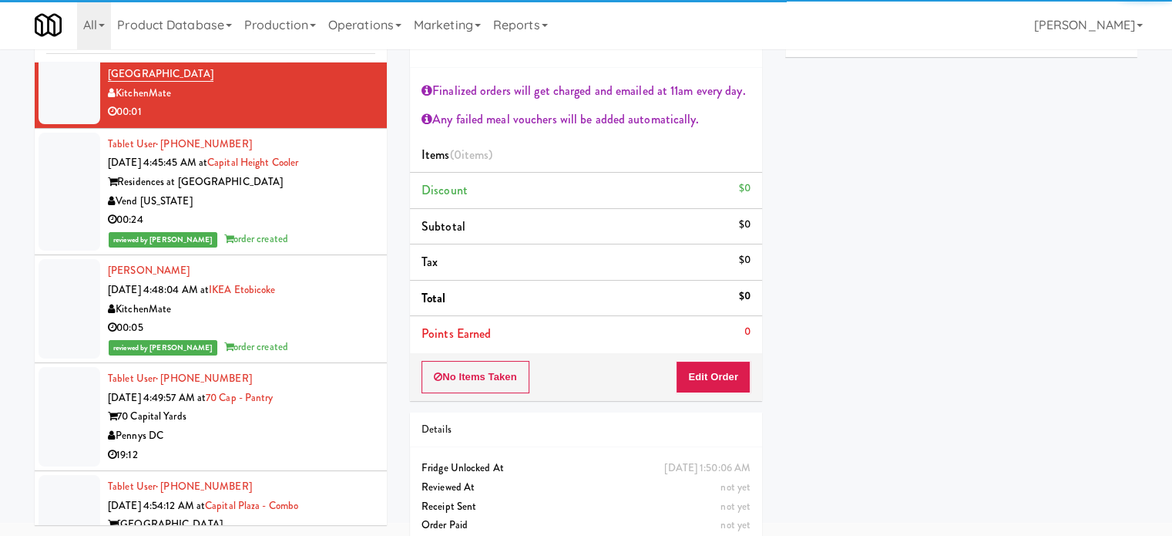
scroll to position [6447, 0]
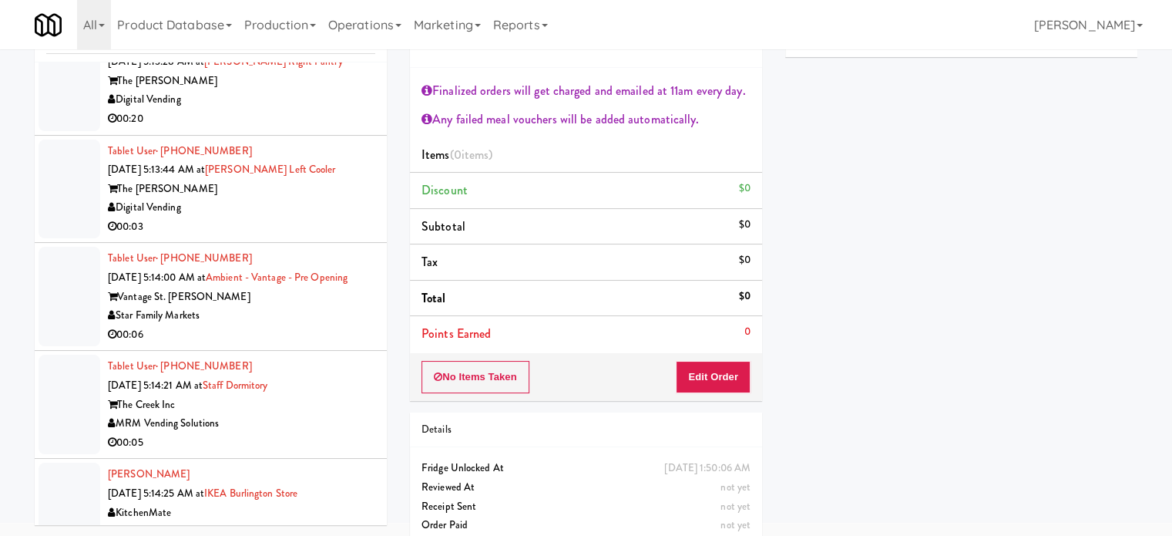
click at [325, 345] on div "00:06" at bounding box center [241, 334] width 267 height 19
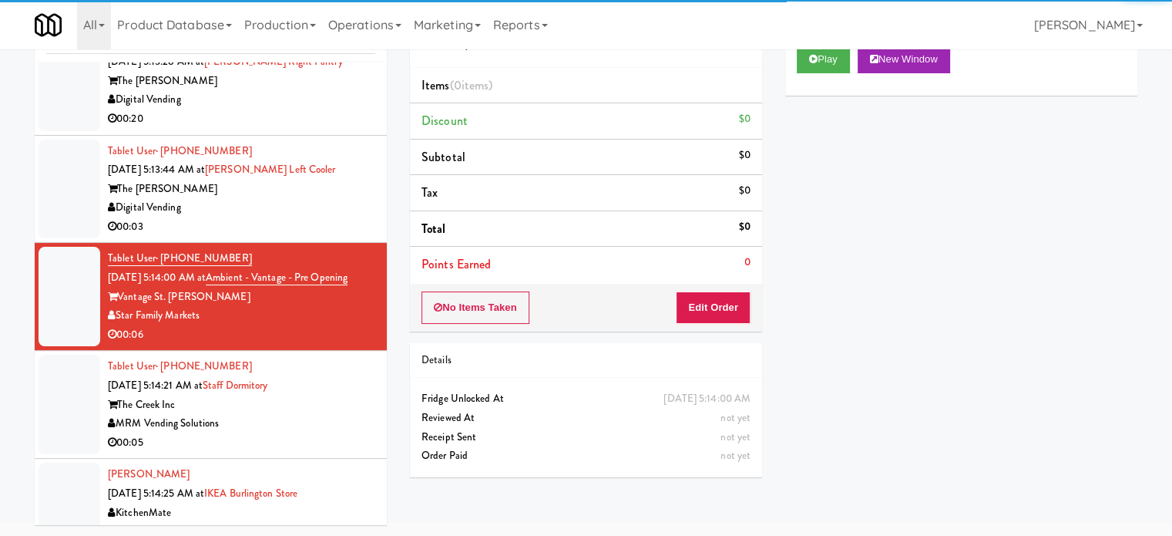
drag, startPoint x: 332, startPoint y: 242, endPoint x: 329, endPoint y: 172, distance: 70.2
click at [333, 237] on div "00:03" at bounding box center [241, 226] width 267 height 19
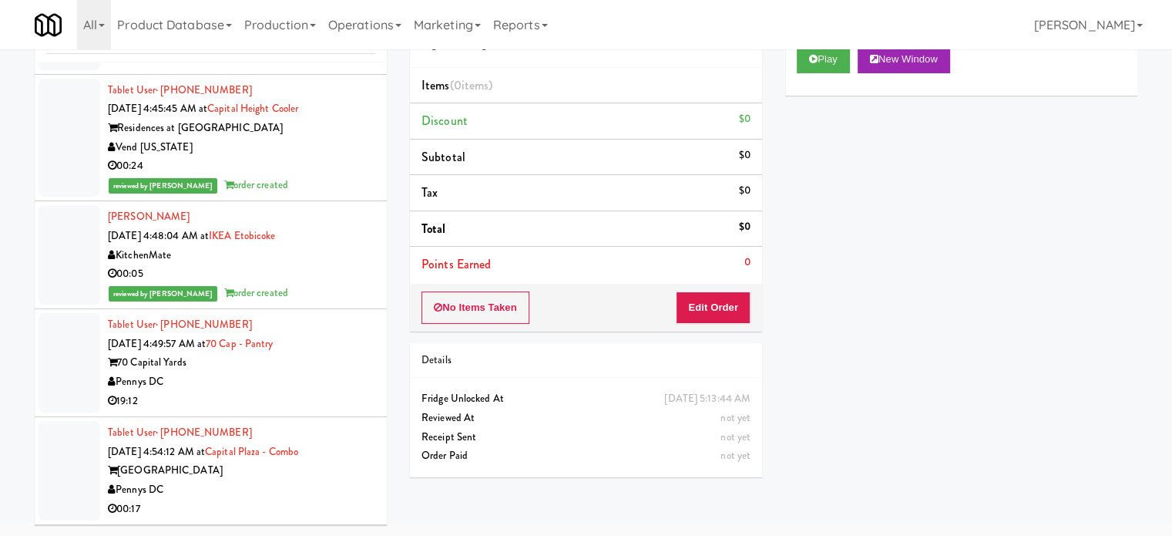
scroll to position [4905, 0]
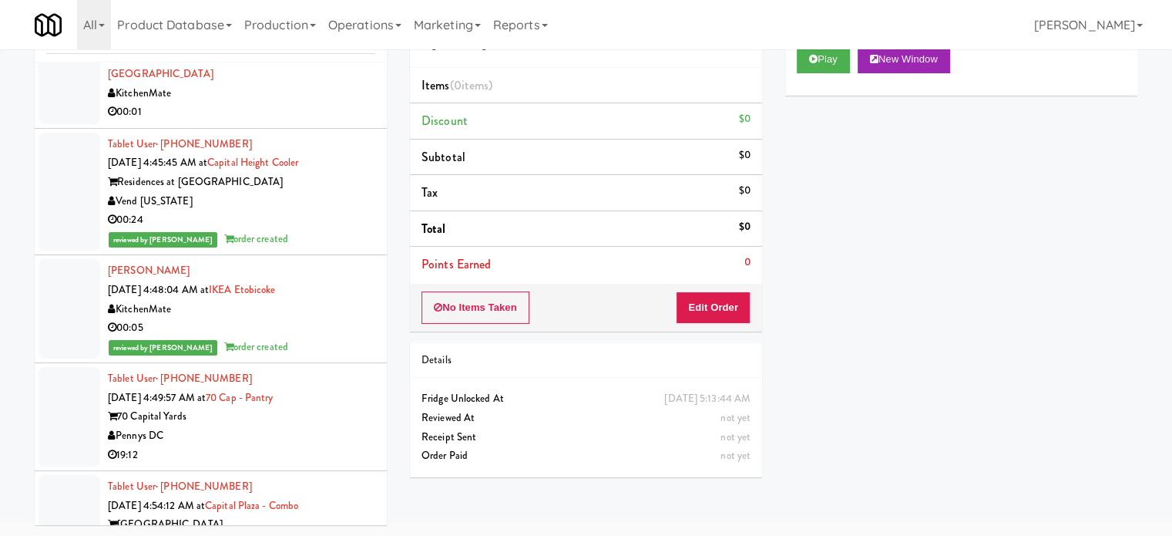
drag, startPoint x: 274, startPoint y: 478, endPoint x: 291, endPoint y: 461, distance: 24.0
click at [282, 469] on li "Tablet User · (410) 924-8944 Aug 30, 2025 4:49:57 AM at 70 Cap - Pantry 70 Capi…" at bounding box center [211, 417] width 352 height 108
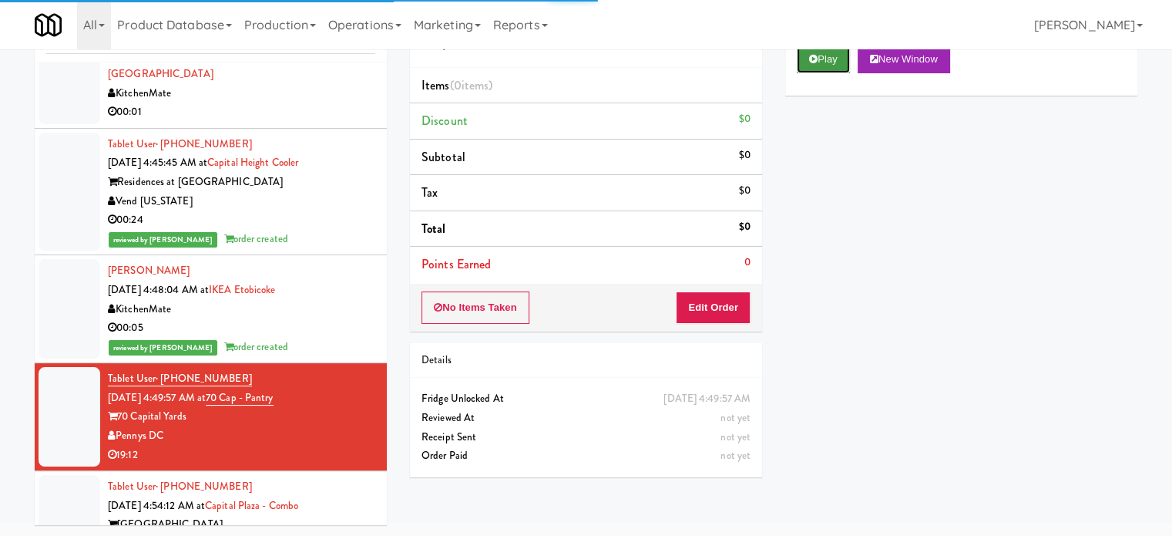
click at [835, 59] on button "Play" at bounding box center [823, 59] width 53 height 28
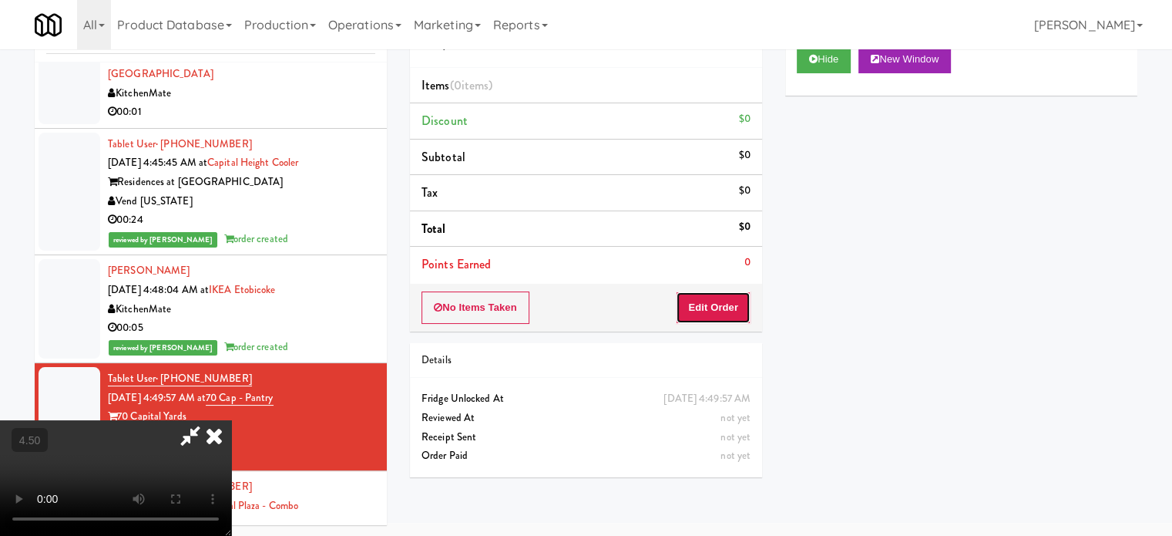
click at [698, 304] on button "Edit Order" at bounding box center [713, 307] width 75 height 32
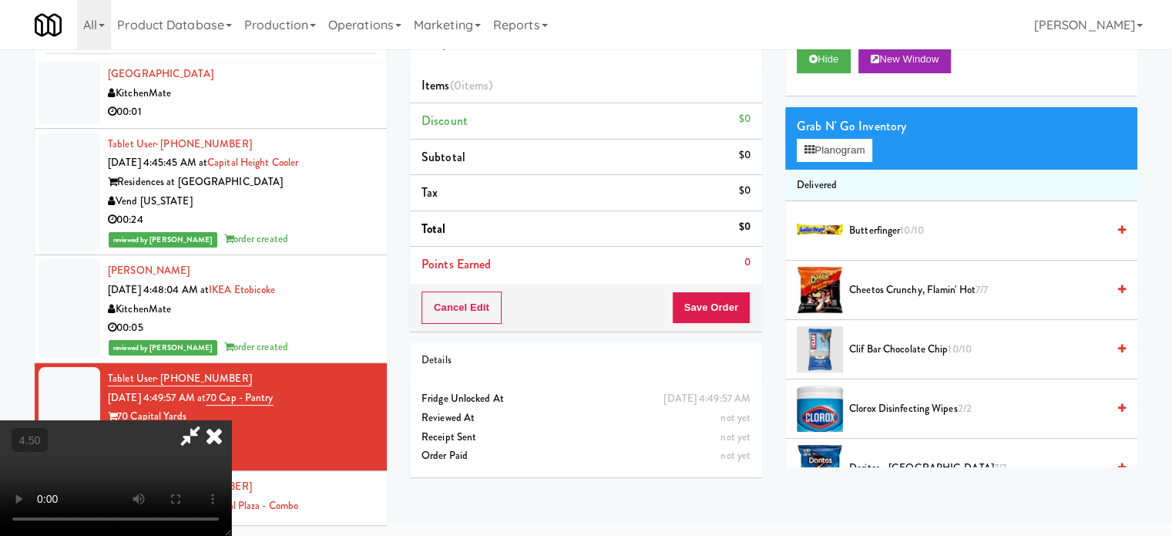
click at [231, 420] on video at bounding box center [115, 478] width 231 height 116
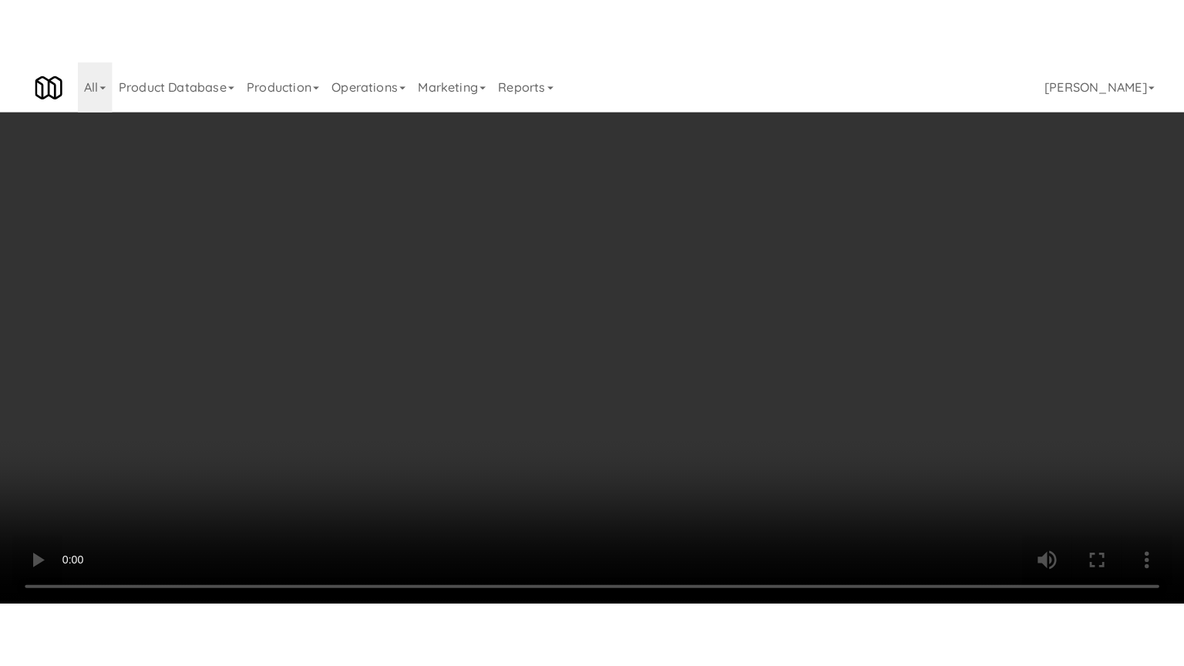
scroll to position [4847, 0]
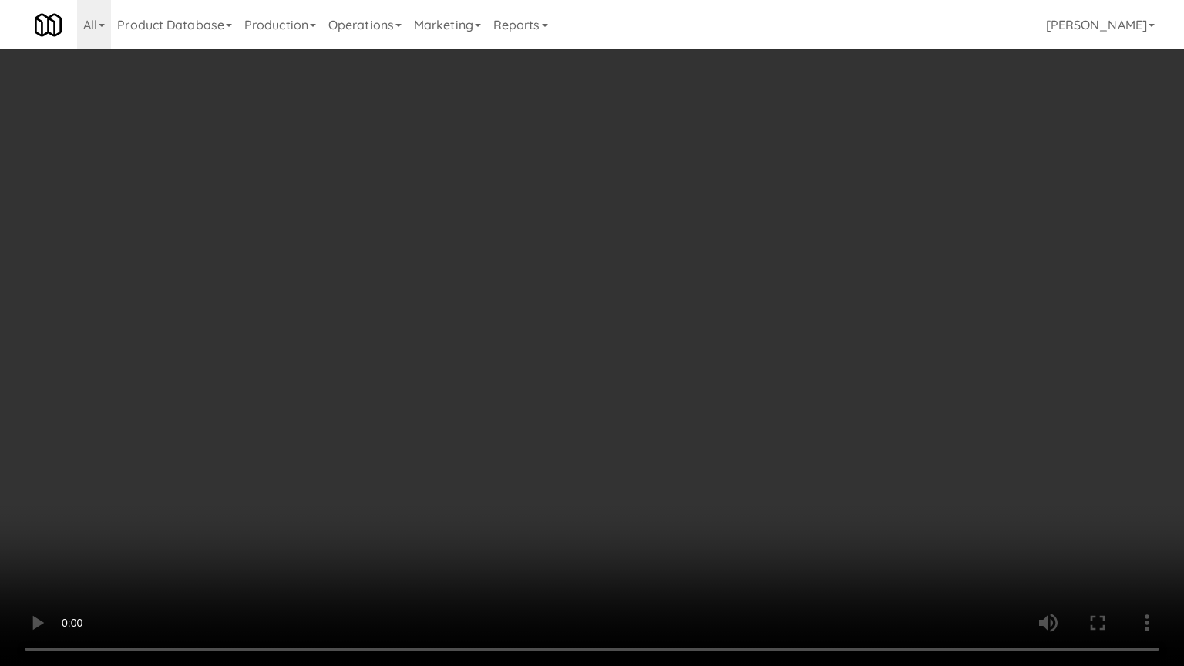
click at [498, 262] on video at bounding box center [592, 333] width 1184 height 666
click at [527, 260] on video at bounding box center [592, 333] width 1184 height 666
click at [540, 250] on video at bounding box center [592, 333] width 1184 height 666
click at [546, 250] on video at bounding box center [592, 333] width 1184 height 666
click at [547, 247] on video at bounding box center [592, 333] width 1184 height 666
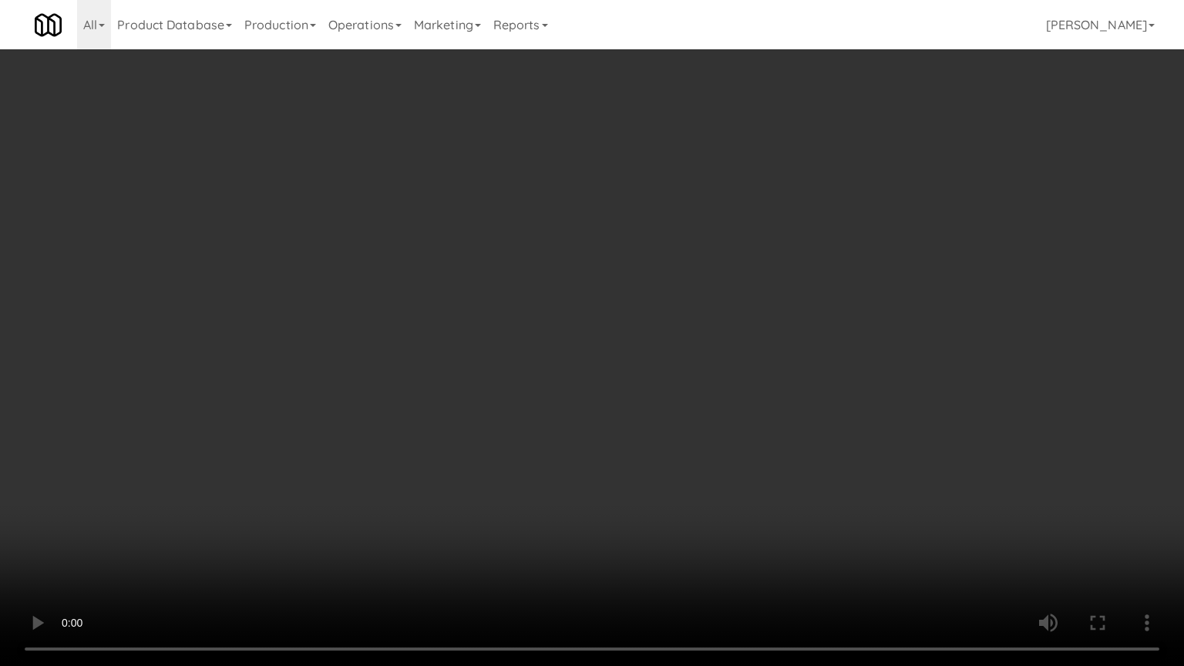
click at [548, 247] on video at bounding box center [592, 333] width 1184 height 666
click at [559, 247] on video at bounding box center [592, 333] width 1184 height 666
click at [560, 249] on video at bounding box center [592, 333] width 1184 height 666
click at [632, 232] on video at bounding box center [592, 333] width 1184 height 666
click at [623, 237] on video at bounding box center [592, 333] width 1184 height 666
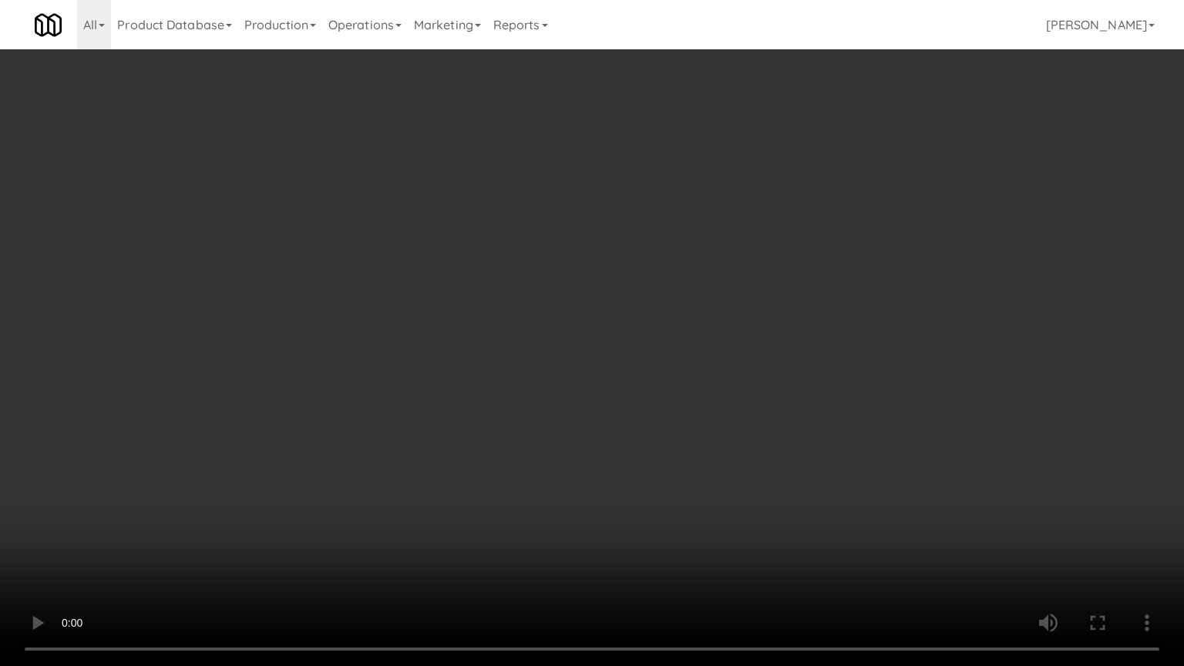
click at [660, 244] on video at bounding box center [592, 333] width 1184 height 666
click at [650, 247] on video at bounding box center [592, 333] width 1184 height 666
click at [650, 245] on video at bounding box center [592, 333] width 1184 height 666
click at [651, 245] on video at bounding box center [592, 333] width 1184 height 666
click at [654, 239] on video at bounding box center [592, 333] width 1184 height 666
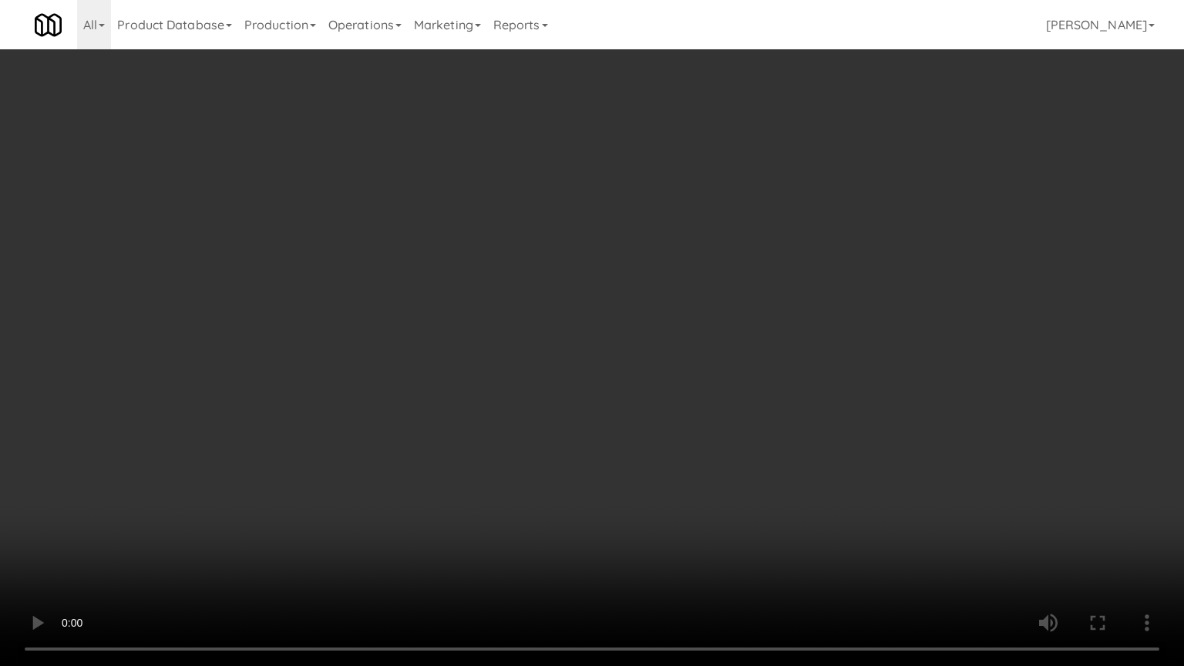
click at [677, 248] on video at bounding box center [592, 333] width 1184 height 666
click at [681, 250] on video at bounding box center [592, 333] width 1184 height 666
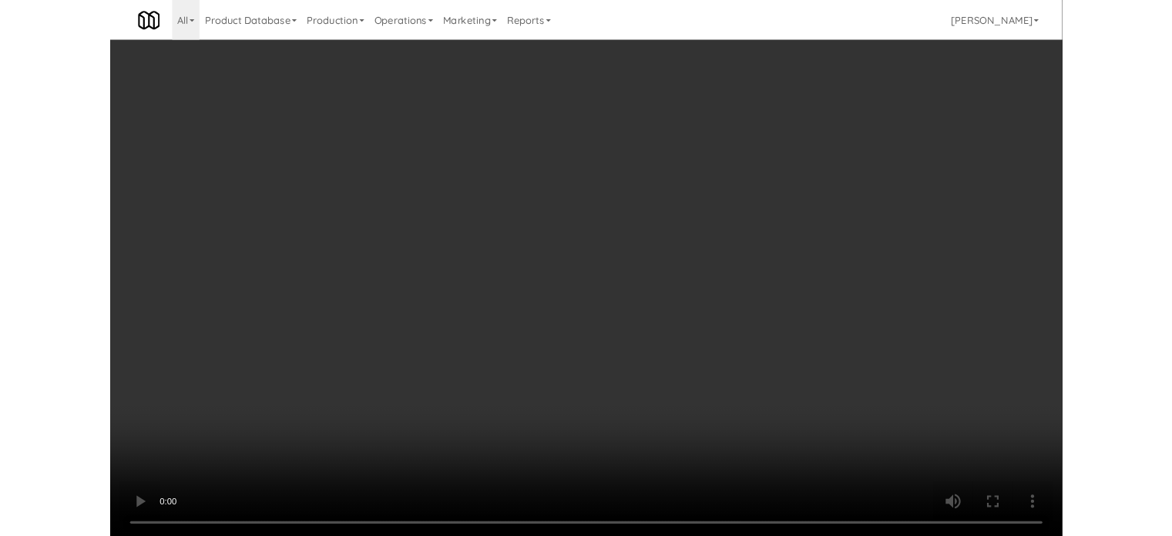
scroll to position [62, 0]
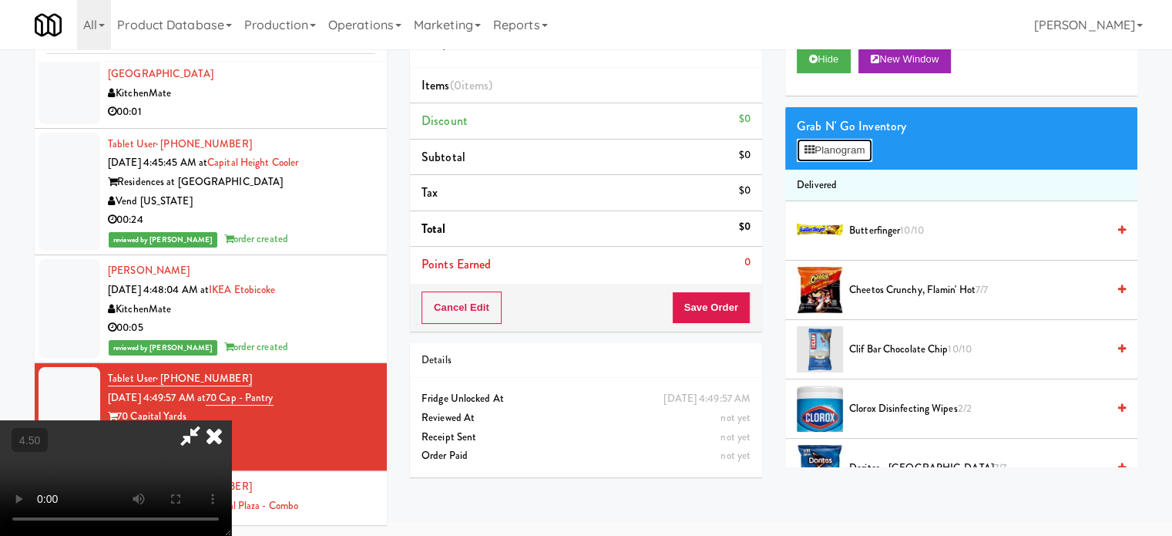
click at [841, 153] on button "Planogram" at bounding box center [835, 150] width 76 height 23
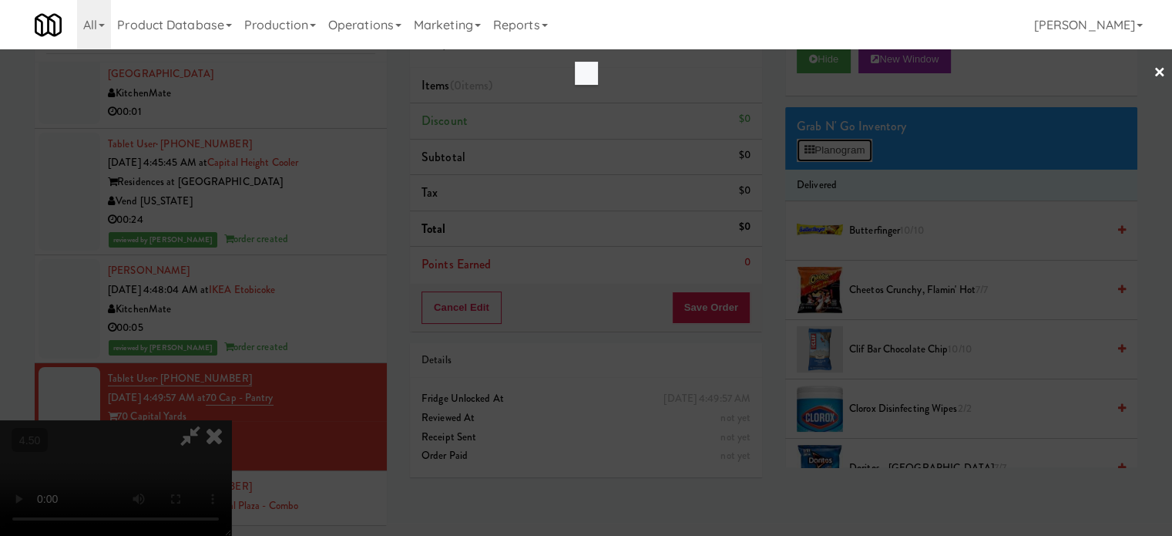
scroll to position [4847, 0]
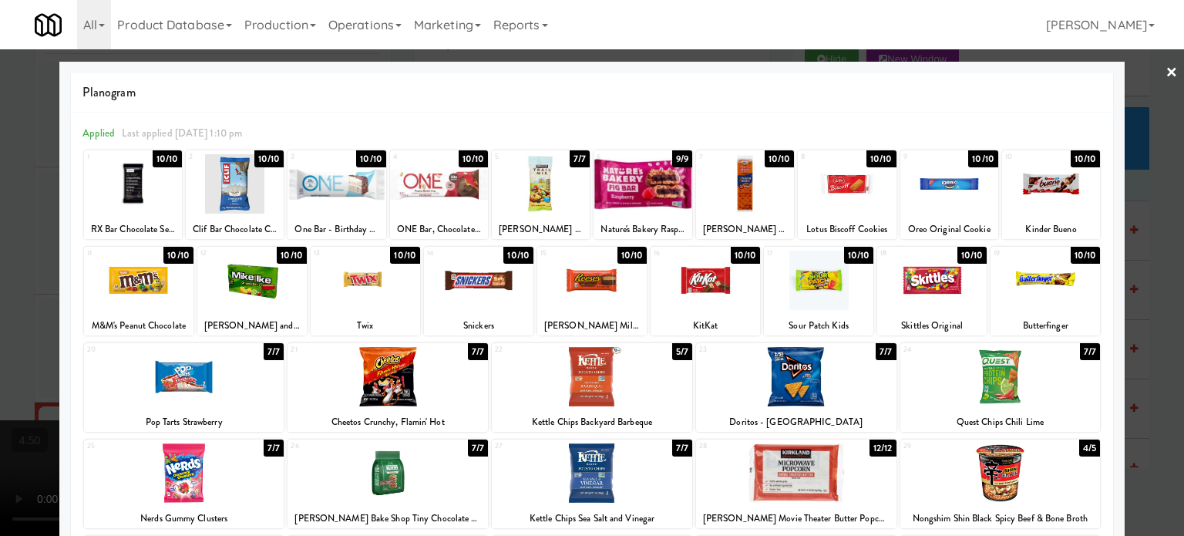
click at [274, 355] on div "7/7" at bounding box center [274, 351] width 20 height 17
drag, startPoint x: 472, startPoint y: 353, endPoint x: 647, endPoint y: 355, distance: 175.7
click at [472, 354] on div "7/7" at bounding box center [478, 351] width 20 height 17
click at [1080, 352] on div "7/7" at bounding box center [1090, 351] width 20 height 17
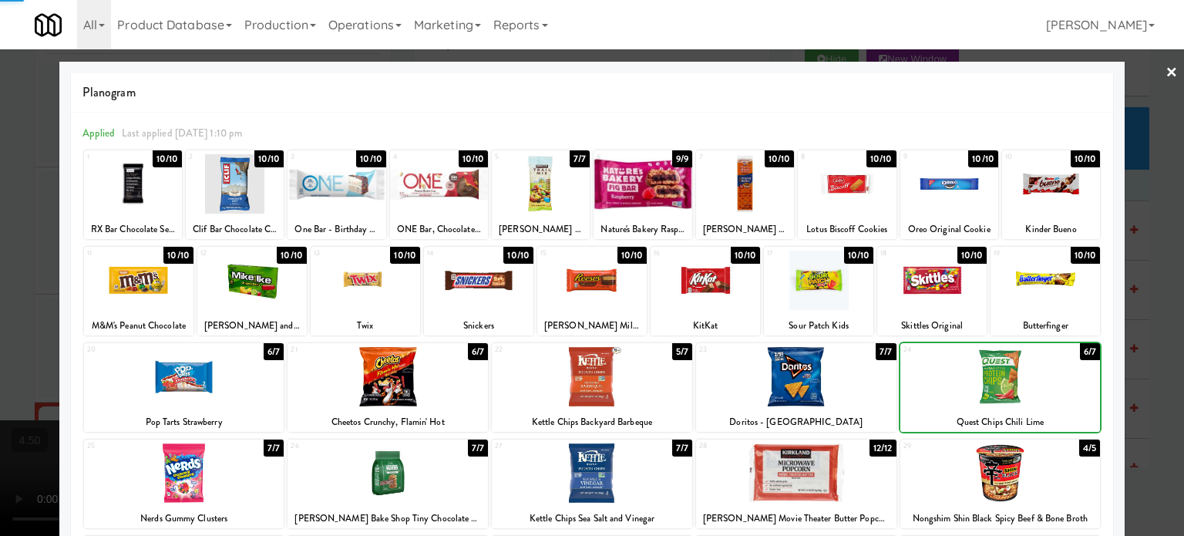
click at [1156, 375] on div at bounding box center [592, 268] width 1184 height 536
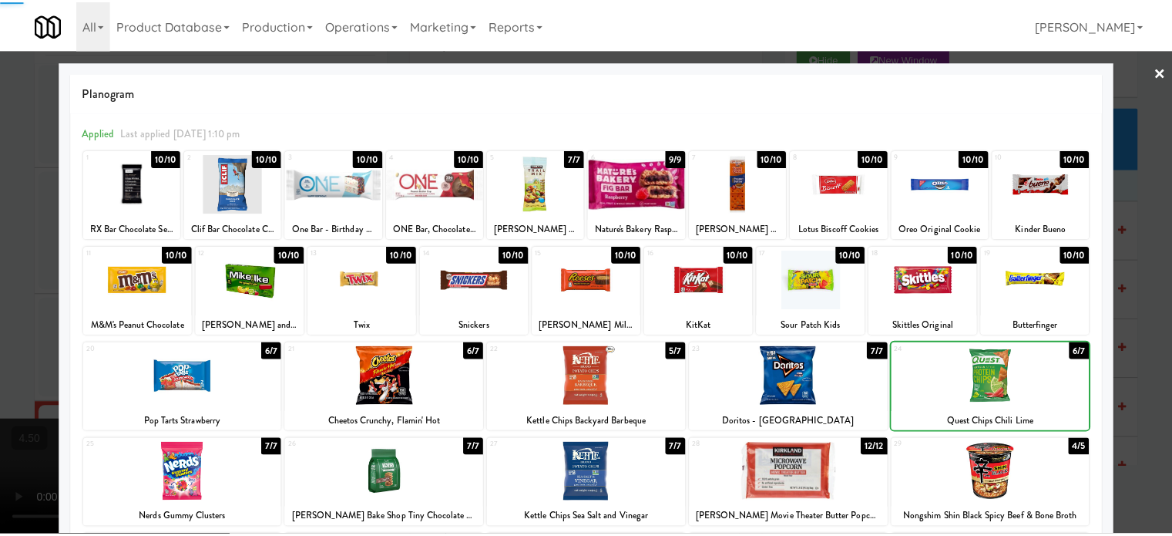
scroll to position [4905, 0]
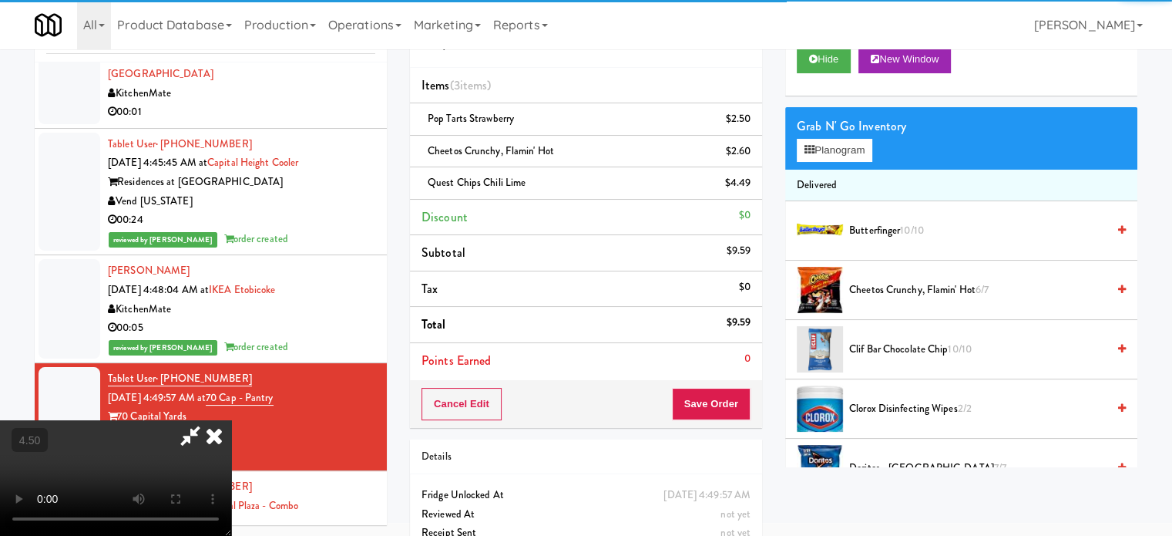
click at [191, 420] on video at bounding box center [115, 478] width 231 height 116
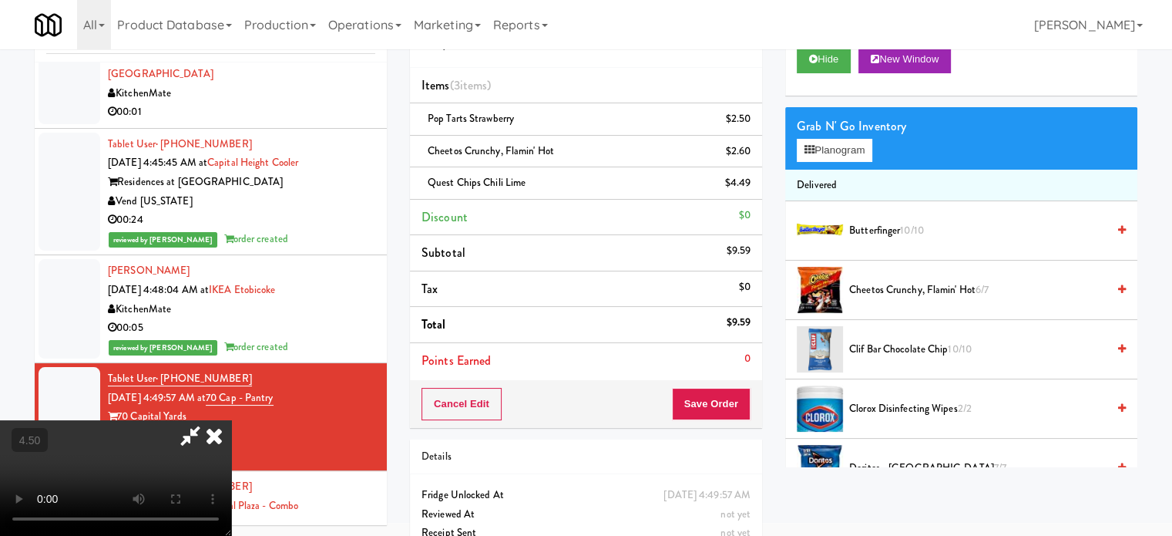
drag, startPoint x: 160, startPoint y: 369, endPoint x: 194, endPoint y: 450, distance: 87.7
click at [163, 420] on video at bounding box center [115, 478] width 231 height 116
click at [170, 454] on video at bounding box center [115, 478] width 231 height 116
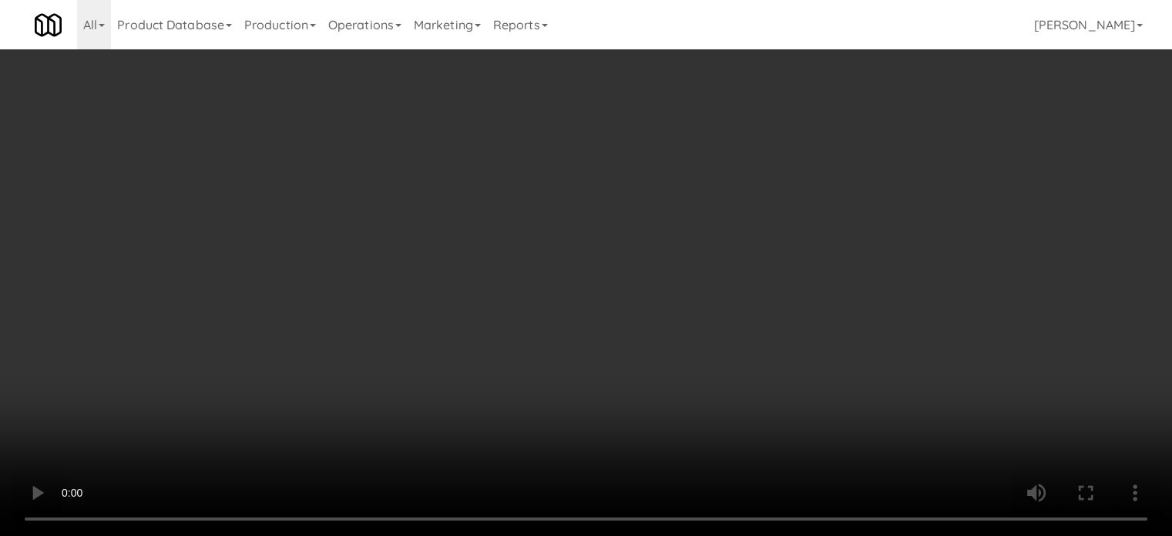
scroll to position [4847, 0]
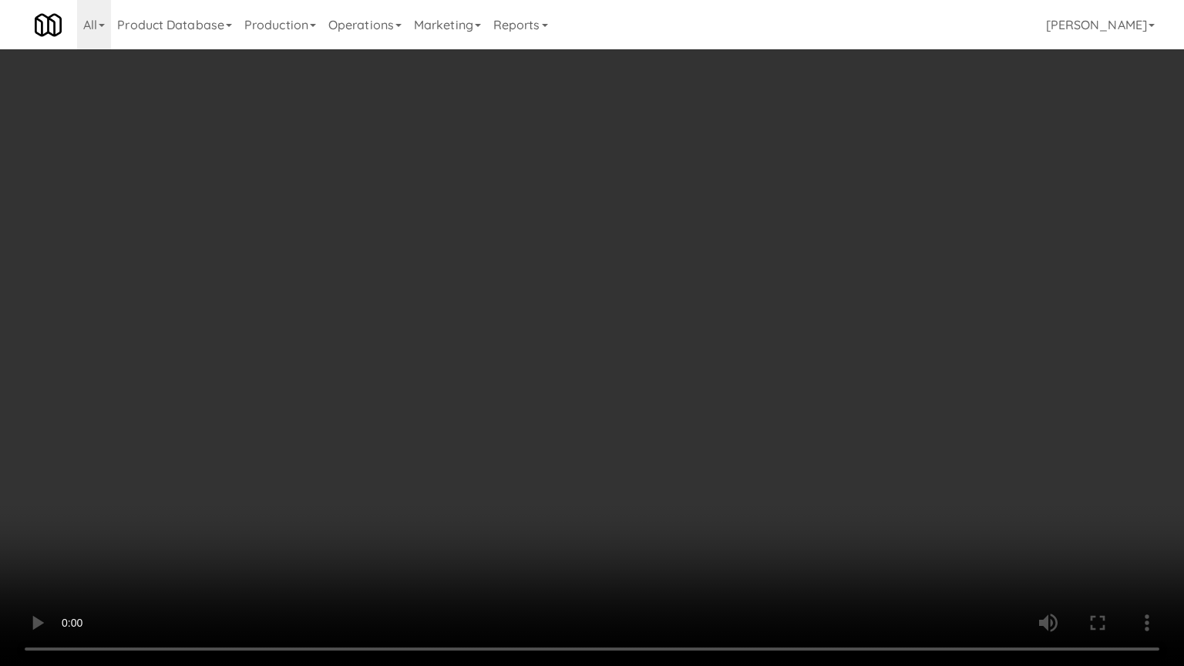
click at [212, 526] on video at bounding box center [592, 333] width 1184 height 666
click at [316, 420] on video at bounding box center [592, 333] width 1184 height 666
click at [373, 298] on video at bounding box center [592, 333] width 1184 height 666
click at [379, 292] on video at bounding box center [592, 333] width 1184 height 666
click at [379, 281] on video at bounding box center [592, 333] width 1184 height 666
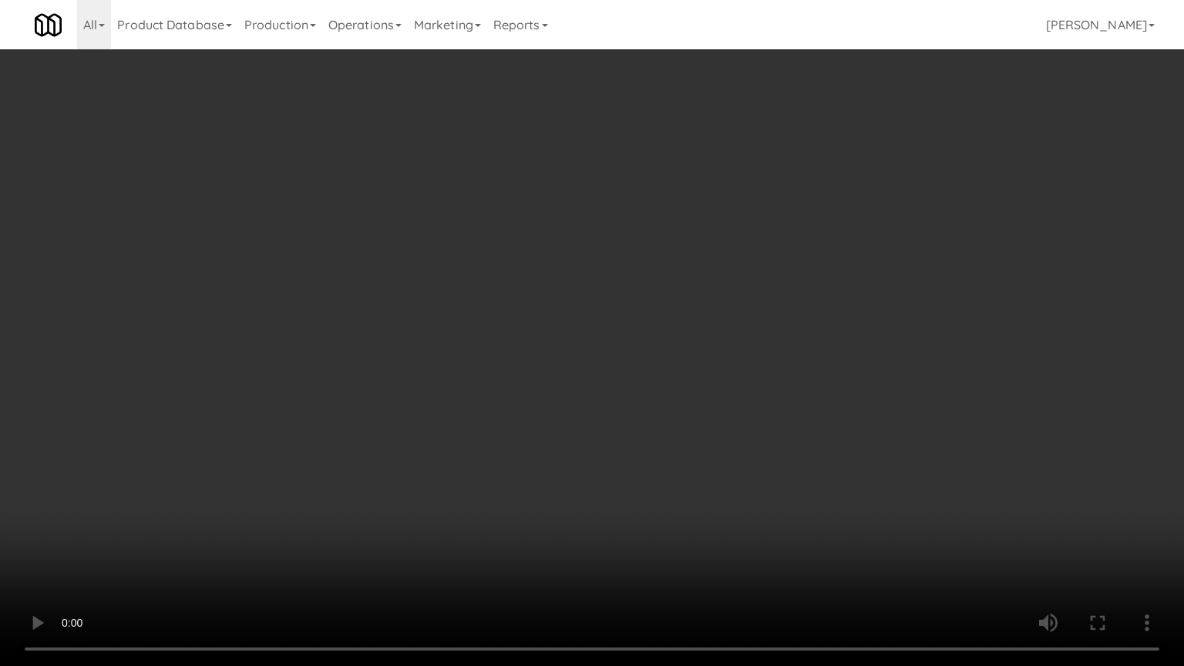
click at [388, 276] on video at bounding box center [592, 333] width 1184 height 666
click at [414, 271] on video at bounding box center [592, 333] width 1184 height 666
click at [424, 269] on video at bounding box center [592, 333] width 1184 height 666
click at [432, 262] on video at bounding box center [592, 333] width 1184 height 666
drag, startPoint x: 297, startPoint y: 496, endPoint x: 310, endPoint y: 477, distance: 22.7
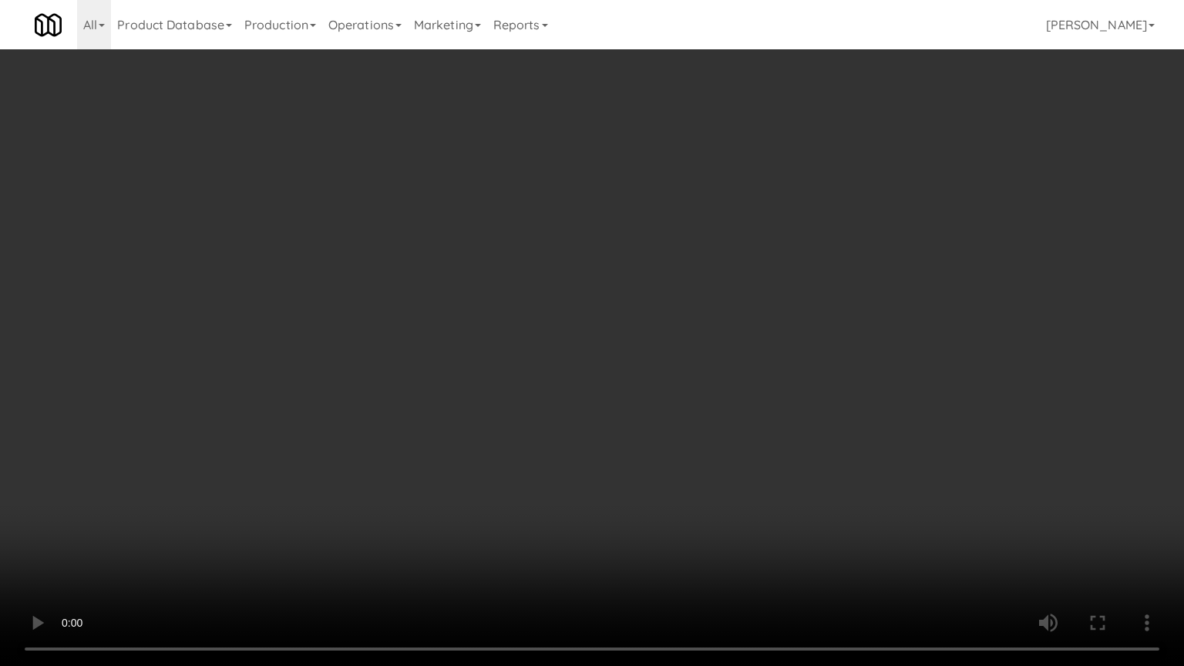
click at [298, 492] on video at bounding box center [592, 333] width 1184 height 666
click at [425, 351] on video at bounding box center [592, 333] width 1184 height 666
click at [429, 345] on video at bounding box center [592, 333] width 1184 height 666
click at [432, 348] on video at bounding box center [592, 333] width 1184 height 666
click at [431, 348] on video at bounding box center [592, 333] width 1184 height 666
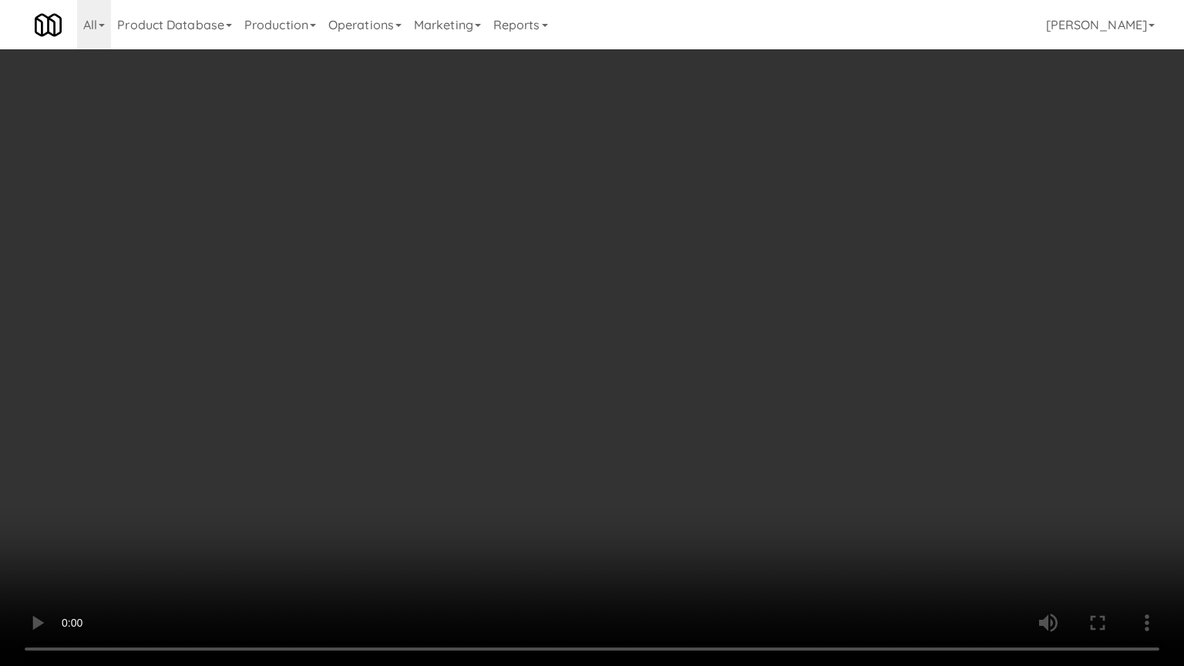
click at [433, 342] on video at bounding box center [592, 333] width 1184 height 666
drag, startPoint x: 428, startPoint y: 350, endPoint x: 438, endPoint y: 345, distance: 11.0
click at [429, 349] on video at bounding box center [592, 333] width 1184 height 666
click at [439, 342] on video at bounding box center [592, 333] width 1184 height 666
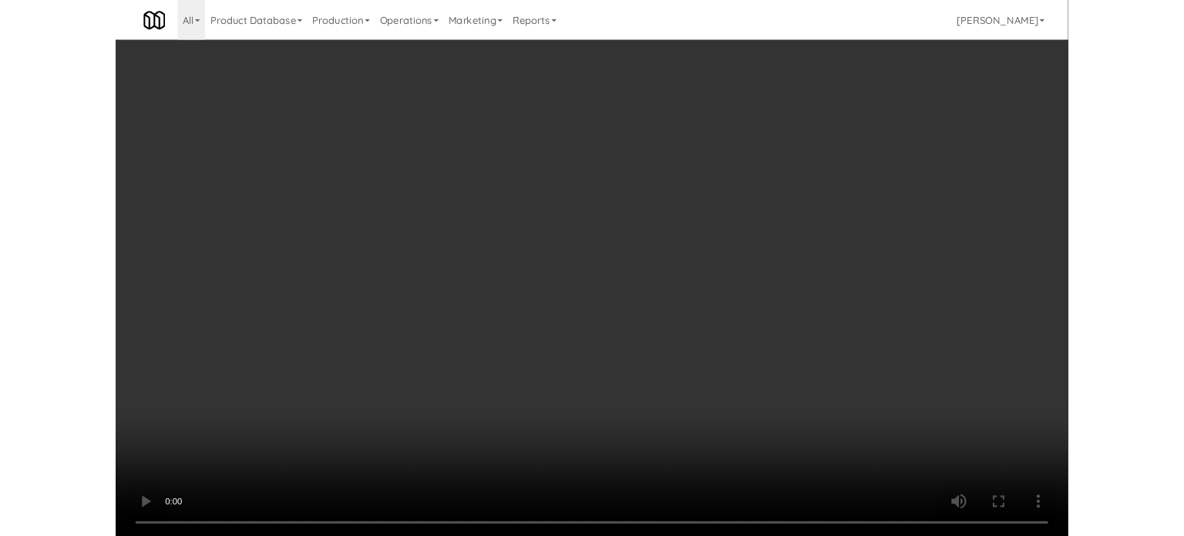
scroll to position [4905, 0]
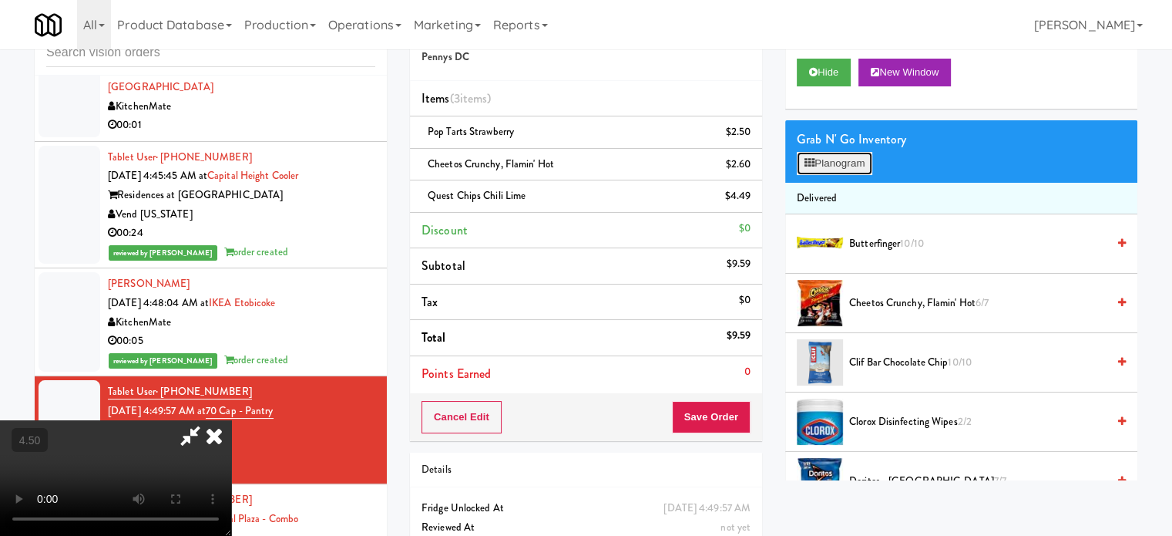
click at [812, 162] on icon at bounding box center [810, 163] width 10 height 10
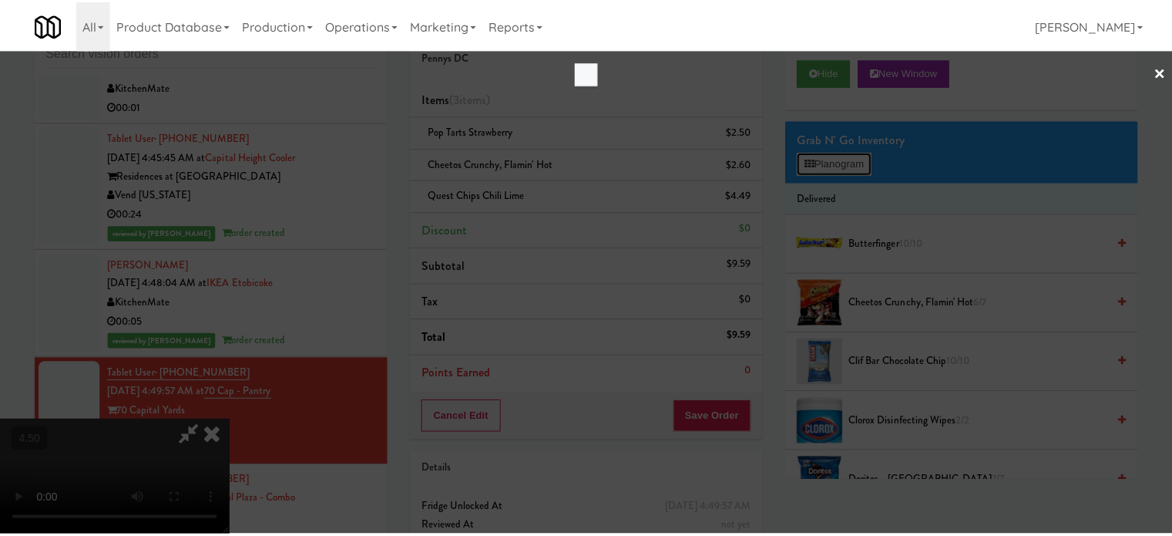
scroll to position [4847, 0]
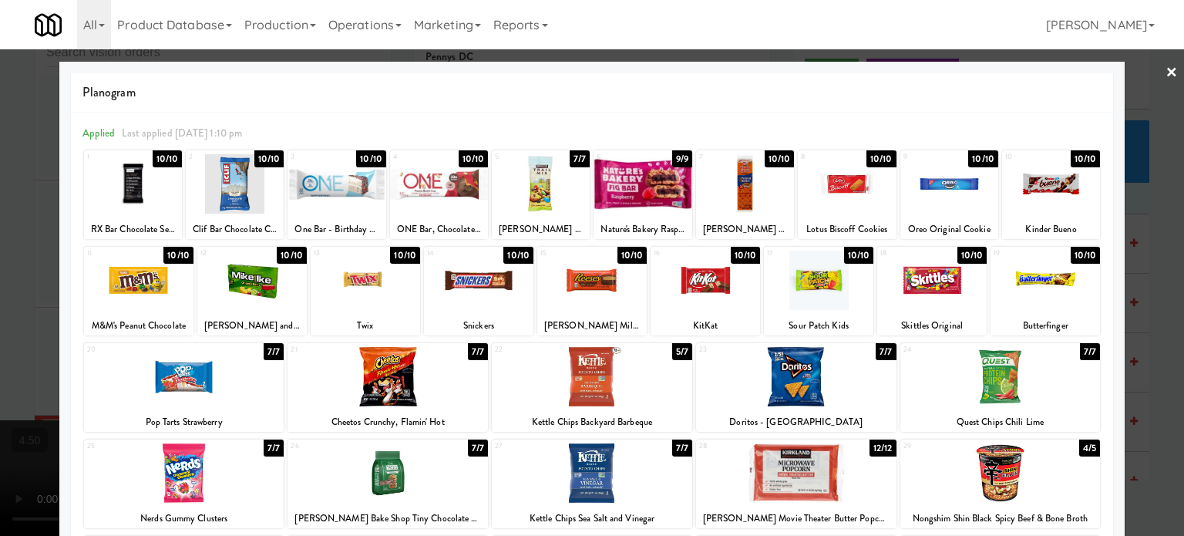
drag, startPoint x: 774, startPoint y: 160, endPoint x: 1183, endPoint y: 264, distance: 422.5
click at [775, 160] on div "10/10" at bounding box center [780, 158] width 30 height 17
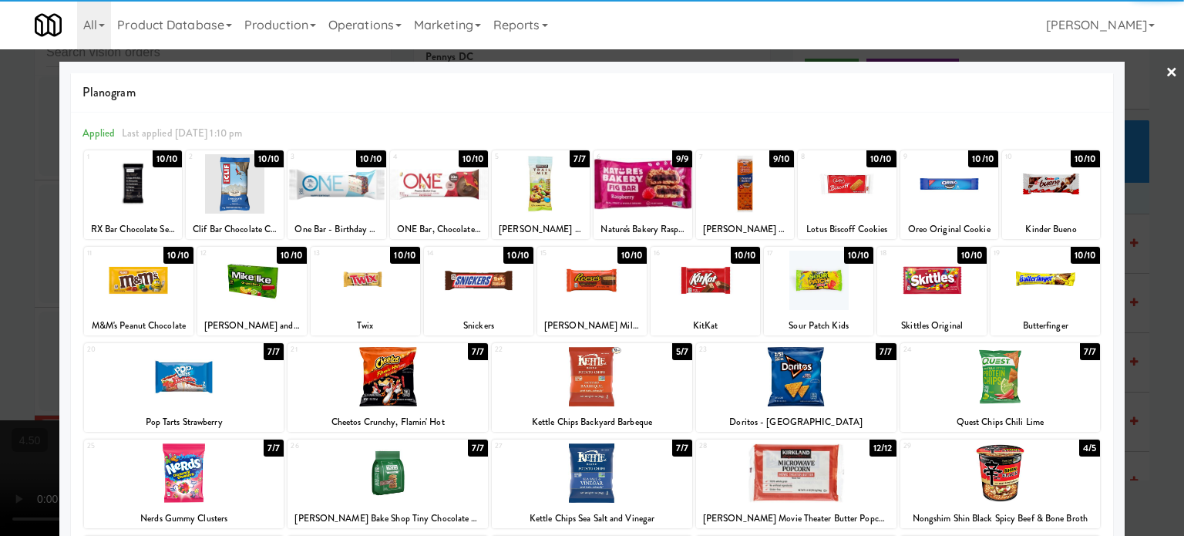
click at [1145, 327] on div at bounding box center [592, 268] width 1184 height 536
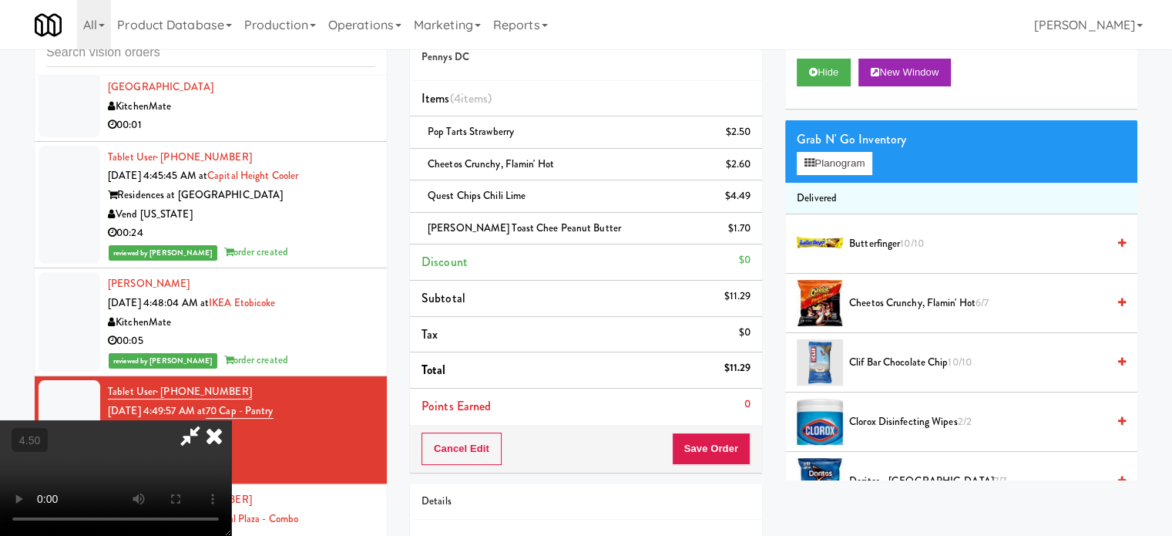
click at [231, 420] on video at bounding box center [115, 478] width 231 height 116
click at [231, 430] on video at bounding box center [115, 478] width 231 height 116
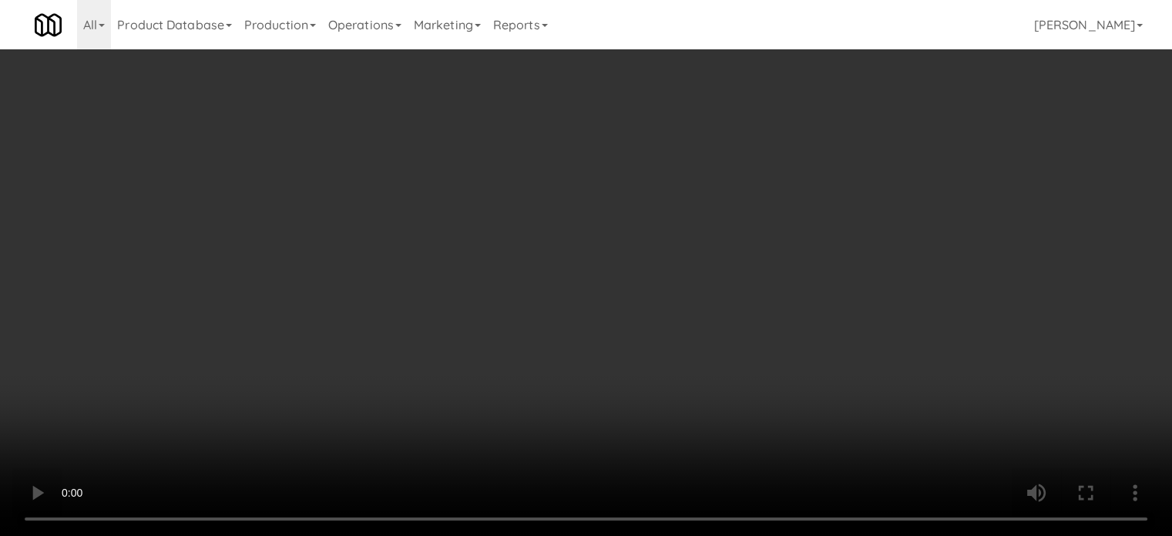
scroll to position [4847, 0]
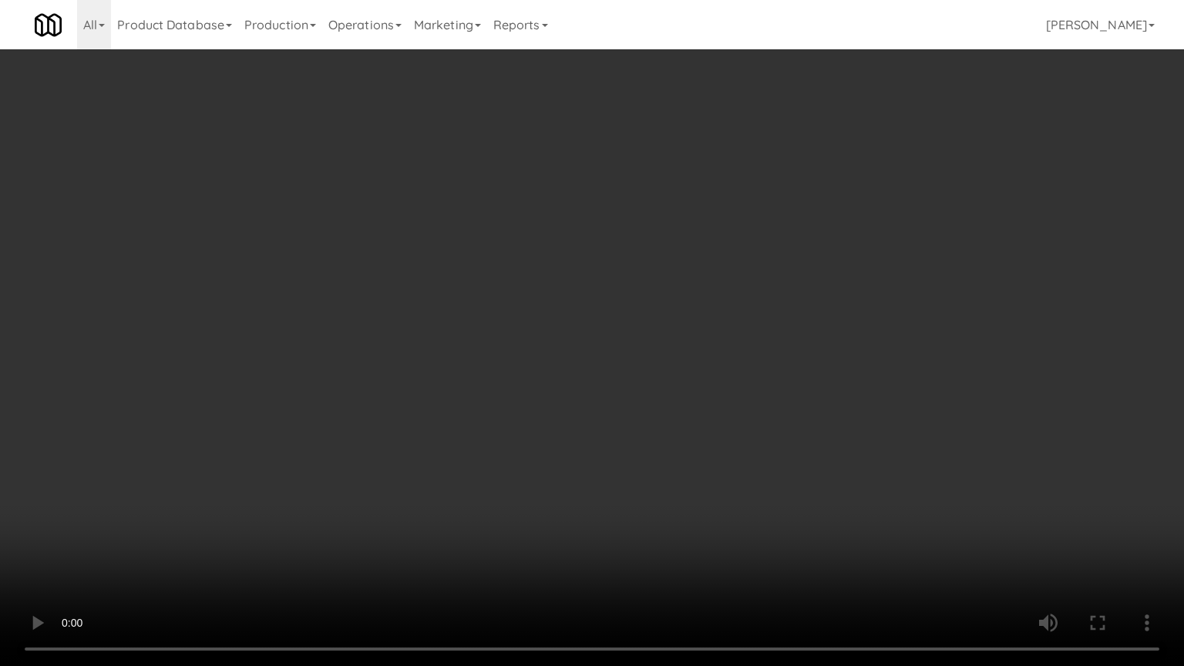
click at [551, 348] on video at bounding box center [592, 333] width 1184 height 666
click at [560, 348] on video at bounding box center [592, 333] width 1184 height 666
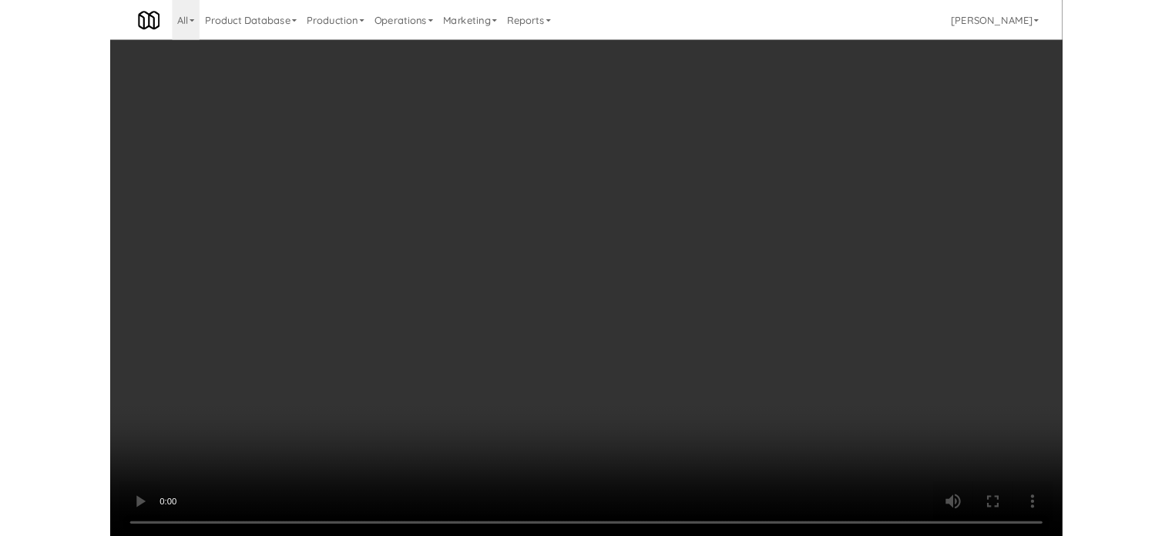
scroll to position [4905, 0]
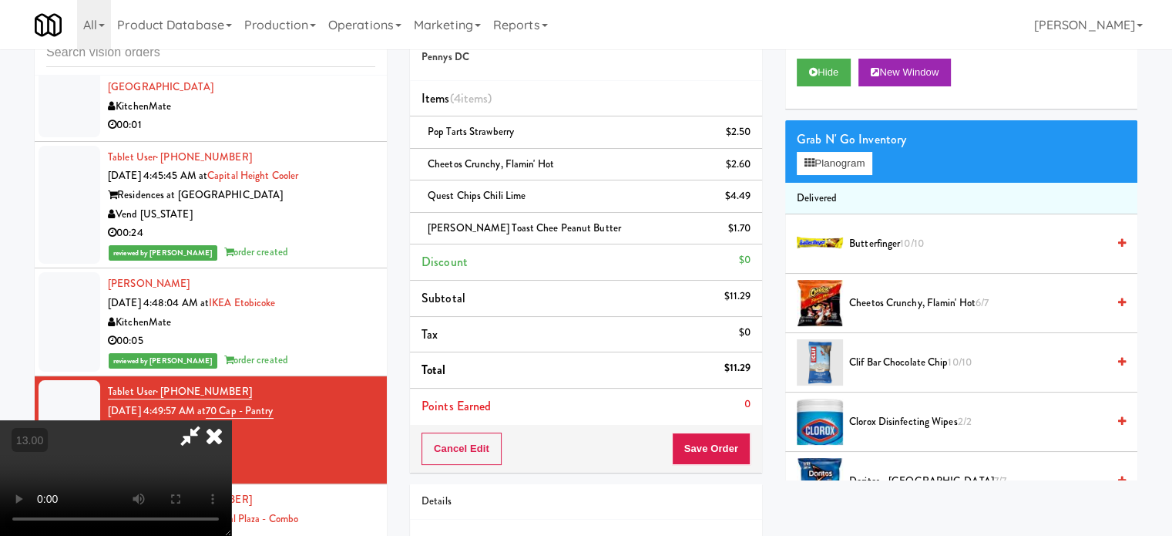
drag, startPoint x: 676, startPoint y: 62, endPoint x: 600, endPoint y: 109, distance: 89.6
click at [231, 420] on icon at bounding box center [214, 435] width 34 height 31
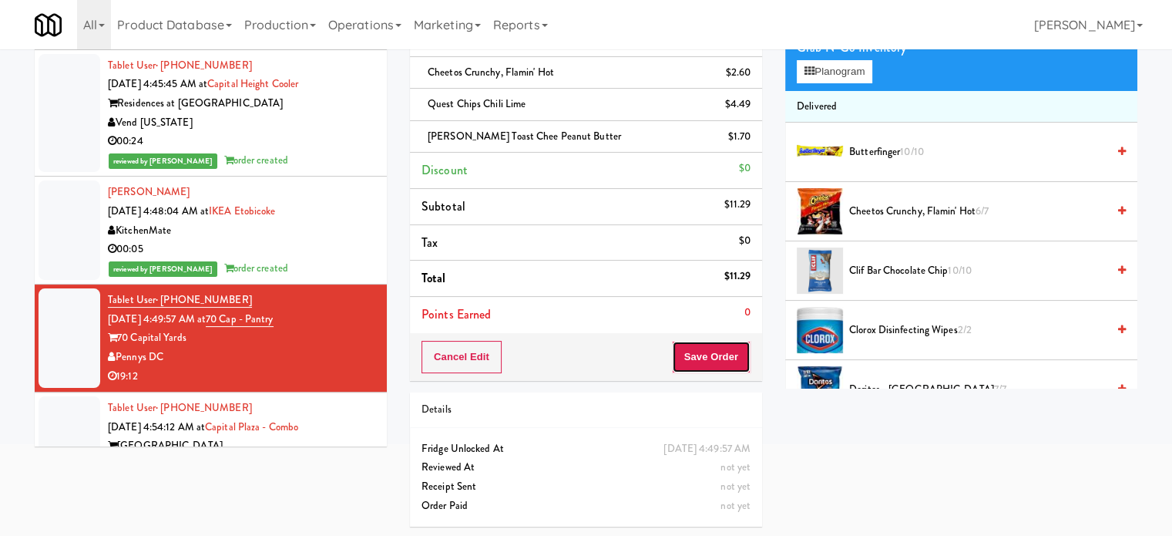
click at [716, 347] on button "Save Order" at bounding box center [711, 357] width 79 height 32
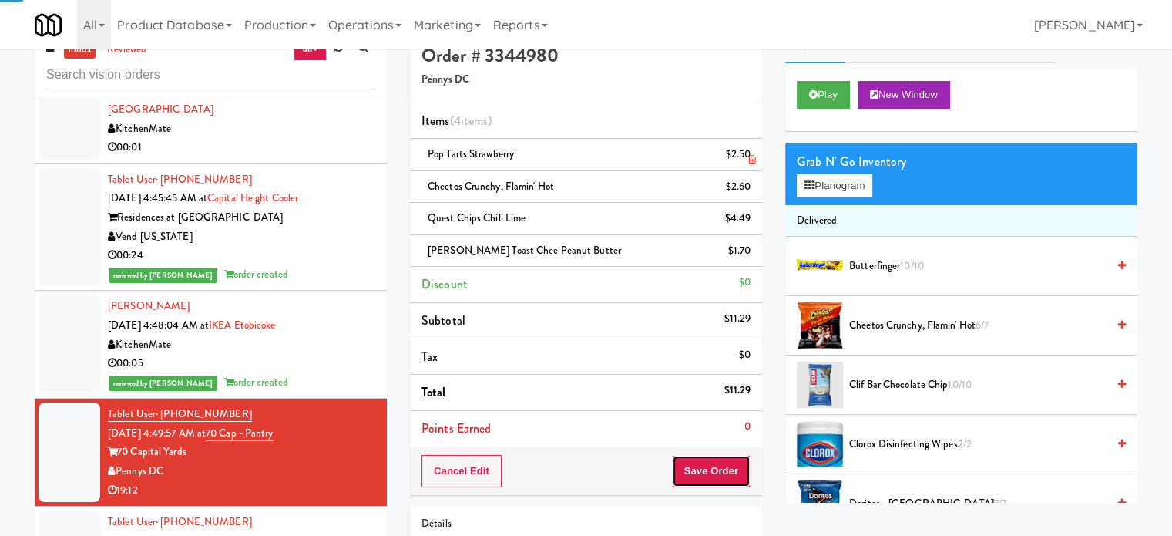
scroll to position [0, 0]
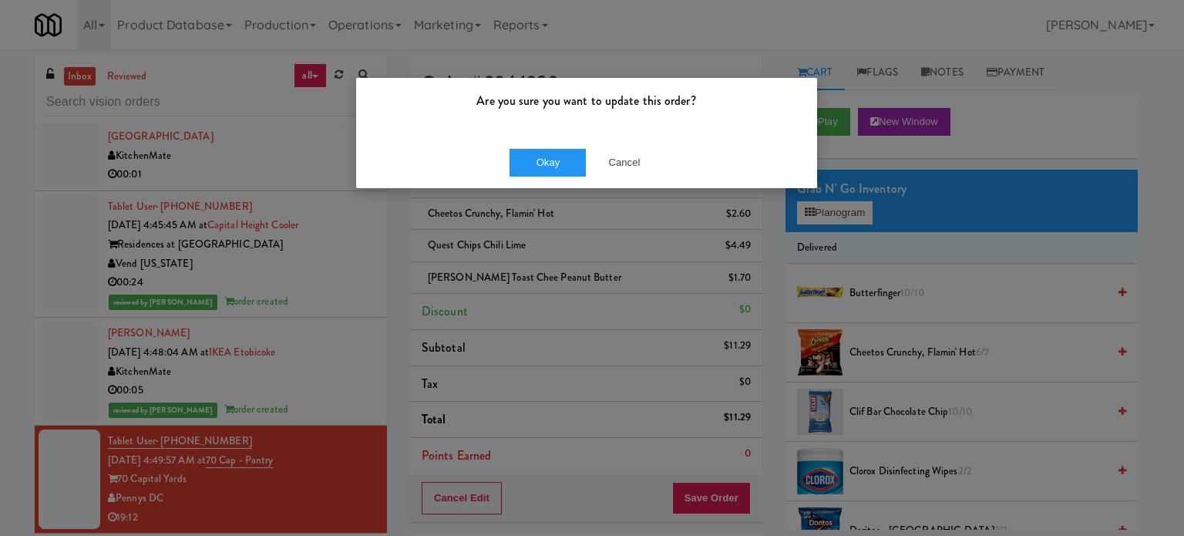
click at [550, 146] on div "Okay Cancel" at bounding box center [586, 162] width 461 height 52
click at [540, 158] on button "Okay" at bounding box center [547, 163] width 77 height 28
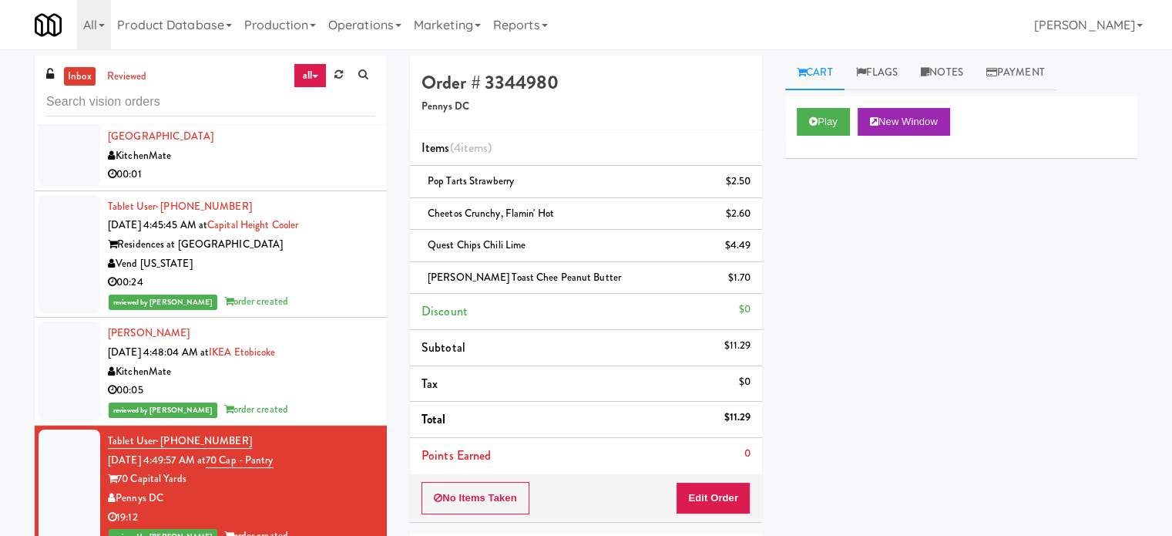
drag, startPoint x: 946, startPoint y: 73, endPoint x: 908, endPoint y: 226, distance: 157.4
click at [946, 75] on link "Notes" at bounding box center [942, 72] width 66 height 35
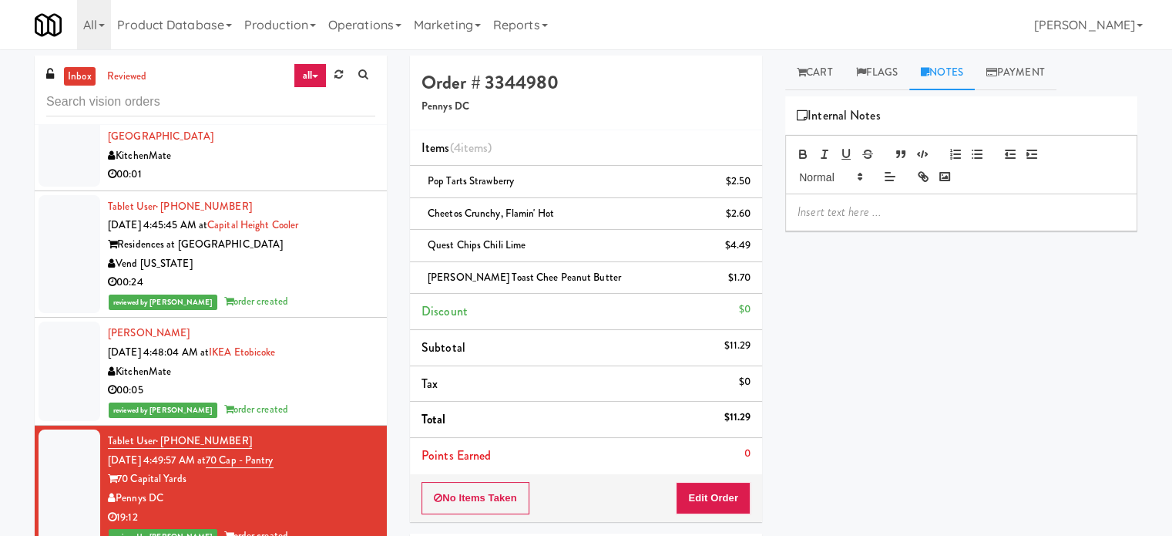
click at [896, 220] on div at bounding box center [961, 211] width 351 height 35
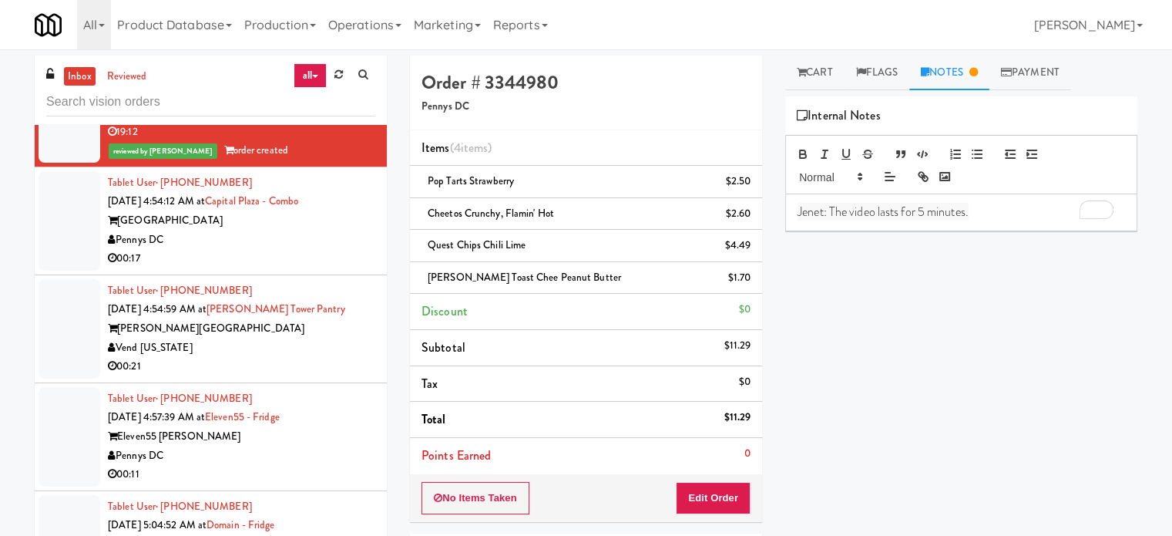
click at [296, 247] on div "Pennys DC" at bounding box center [241, 239] width 267 height 19
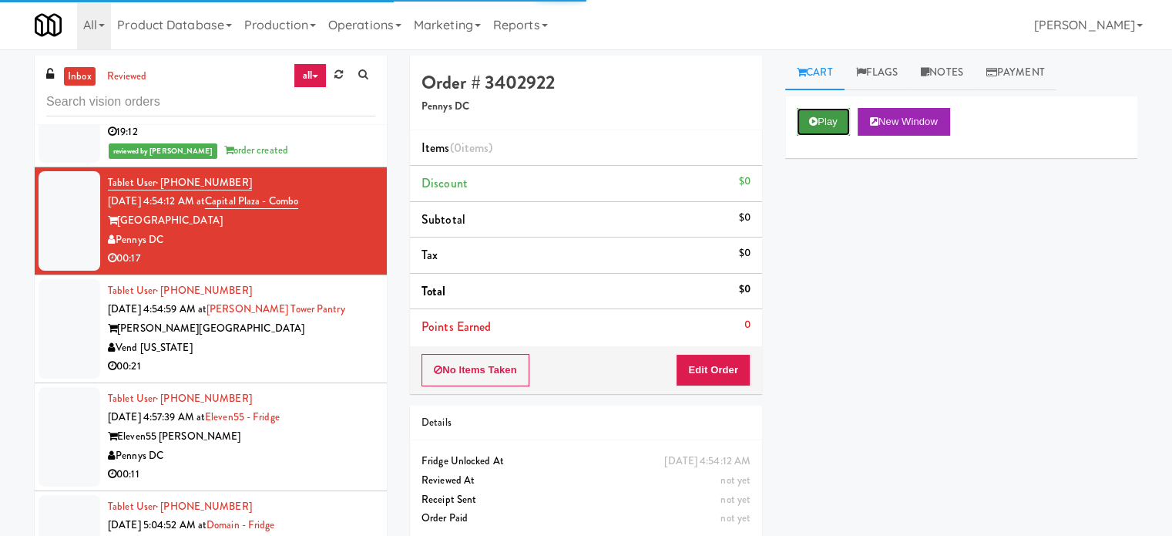
click at [815, 127] on button "Play" at bounding box center [823, 122] width 53 height 28
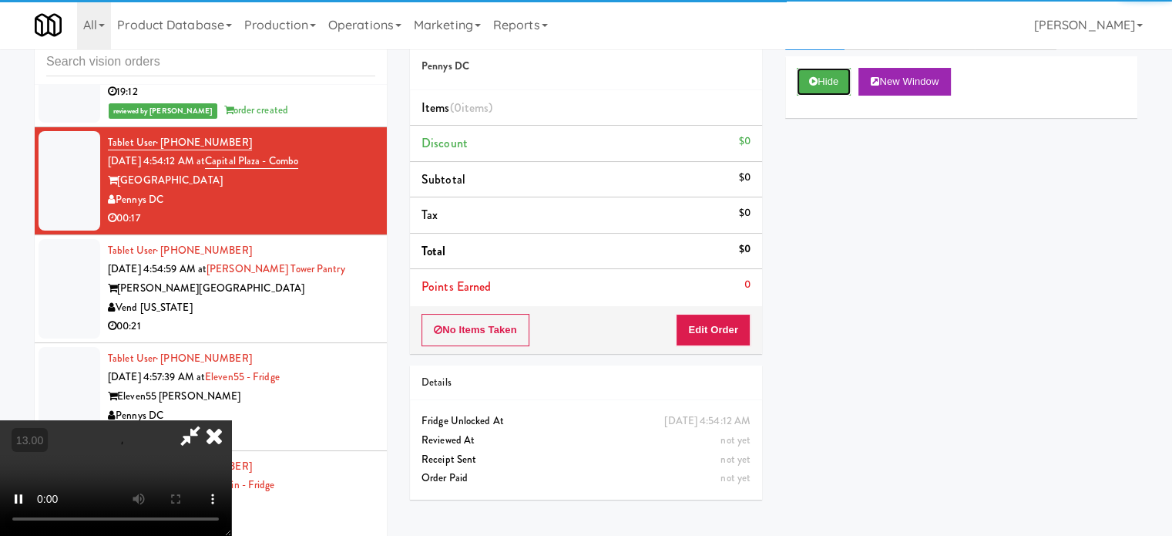
scroll to position [62, 0]
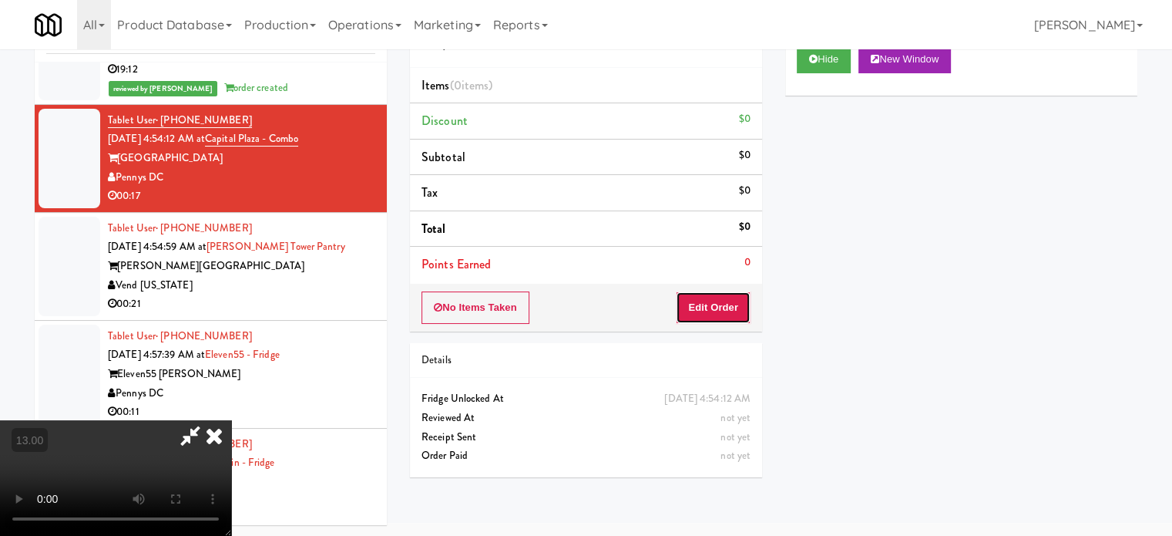
click at [722, 308] on button "Edit Order" at bounding box center [713, 307] width 75 height 32
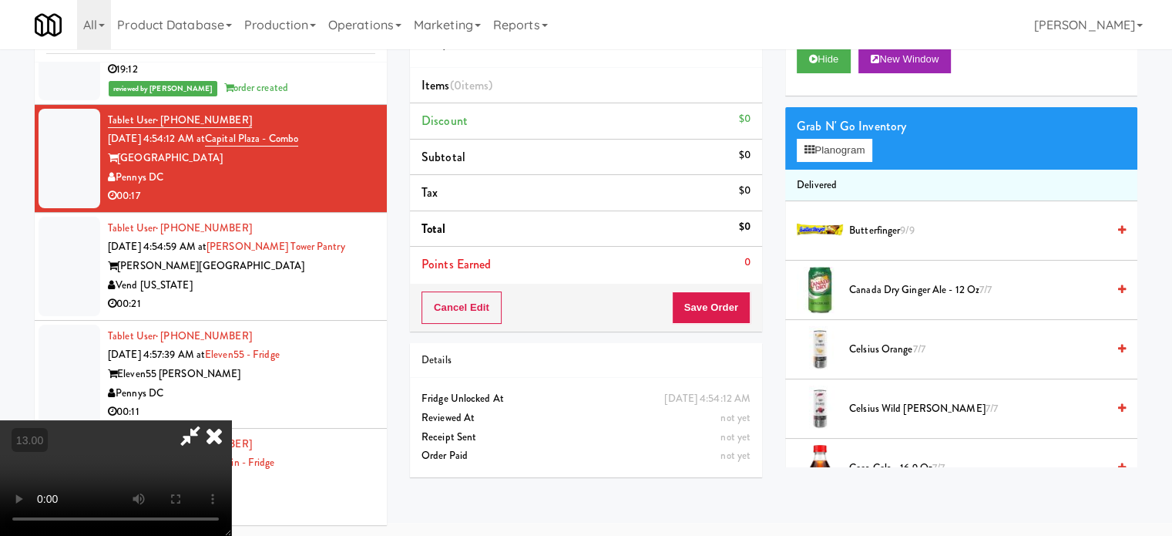
click at [231, 420] on video at bounding box center [115, 478] width 231 height 116
drag, startPoint x: 429, startPoint y: 354, endPoint x: 452, endPoint y: 308, distance: 51.4
click at [231, 420] on video at bounding box center [115, 478] width 231 height 116
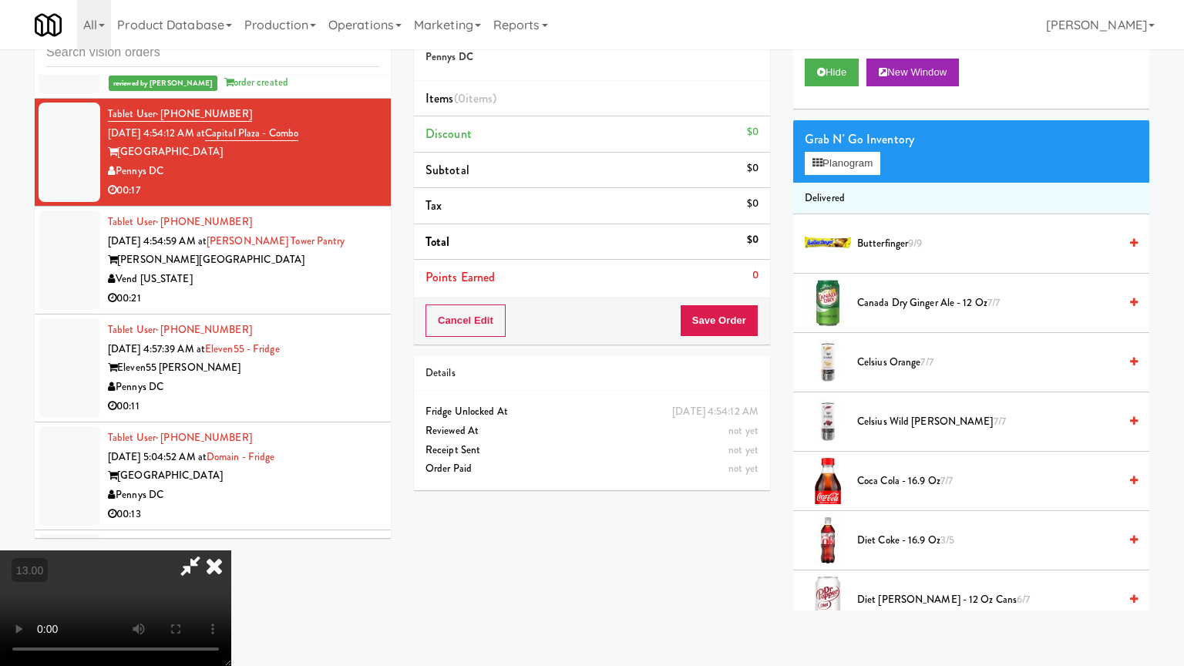
scroll to position [5233, 0]
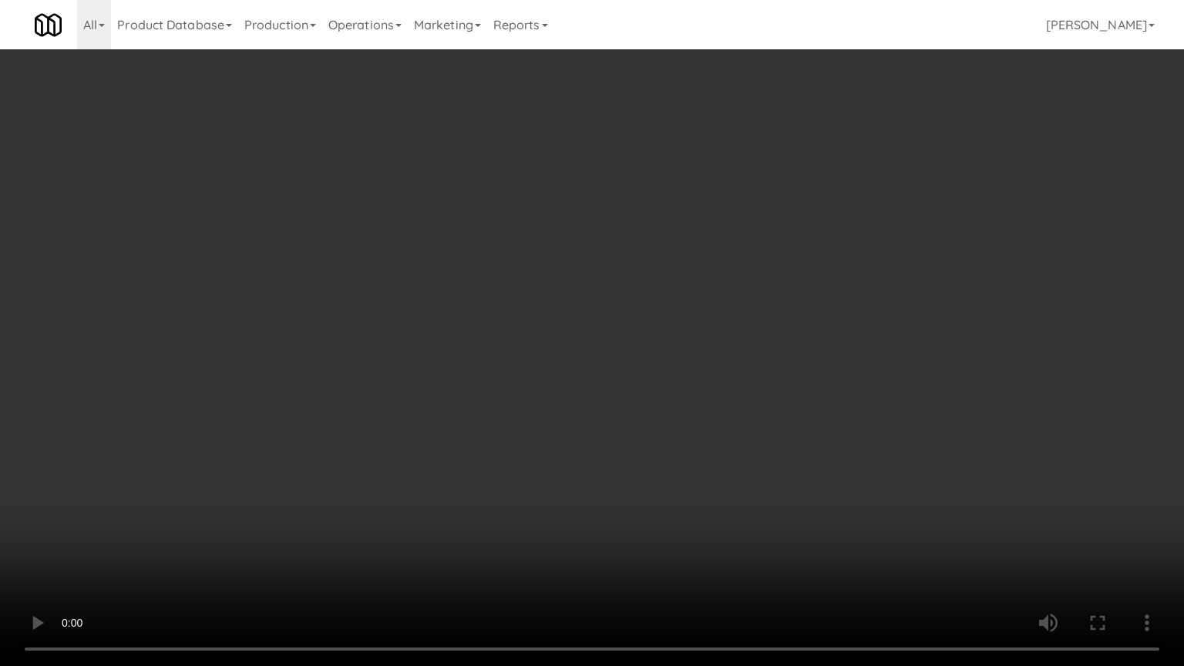
click at [463, 385] on video at bounding box center [592, 333] width 1184 height 666
click at [465, 399] on video at bounding box center [592, 333] width 1184 height 666
click at [466, 366] on video at bounding box center [592, 333] width 1184 height 666
click at [472, 358] on video at bounding box center [592, 333] width 1184 height 666
click at [459, 370] on video at bounding box center [592, 333] width 1184 height 666
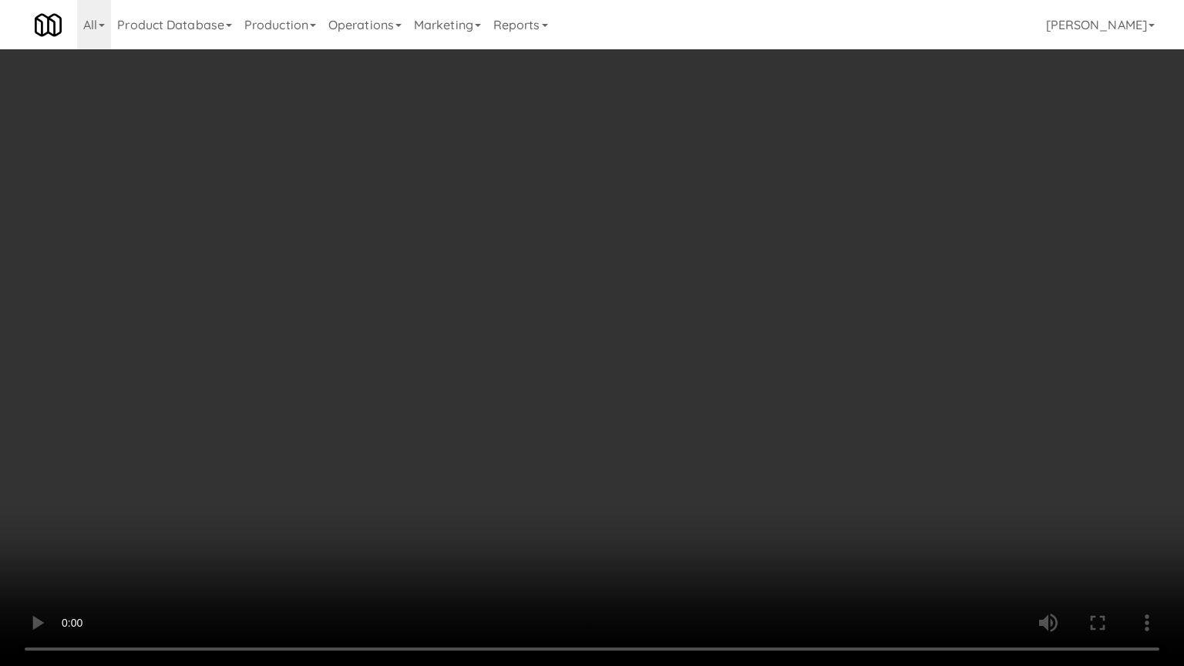
click at [474, 398] on video at bounding box center [592, 333] width 1184 height 666
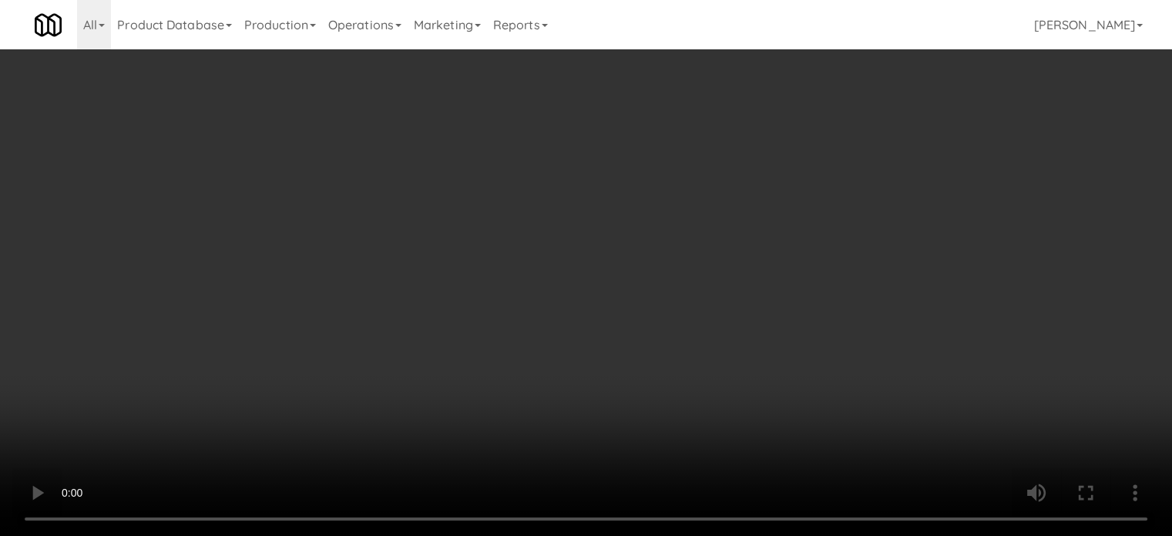
scroll to position [5290, 0]
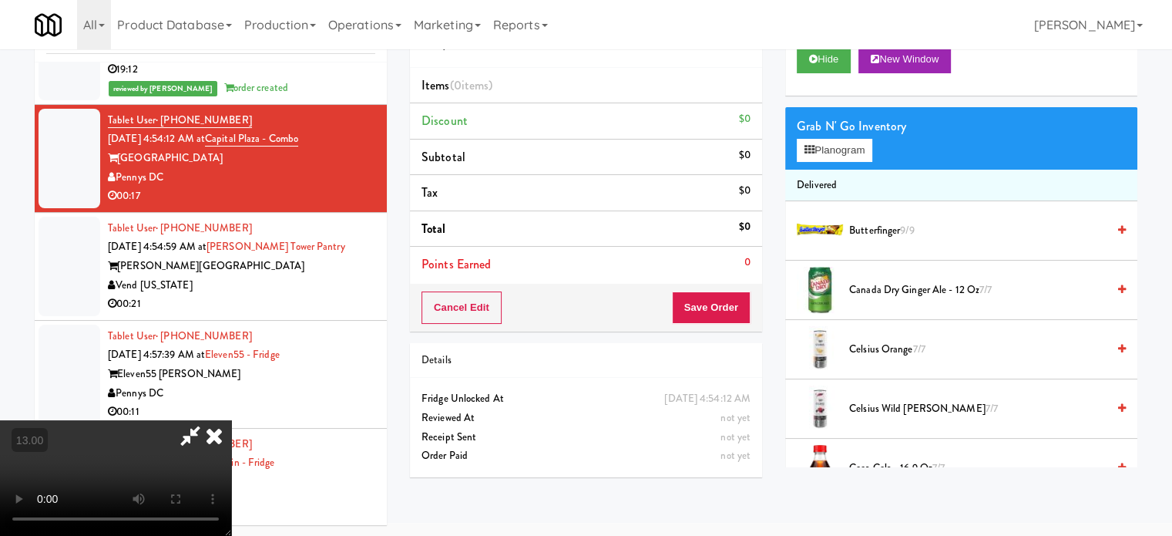
click at [231, 420] on video at bounding box center [115, 478] width 231 height 116
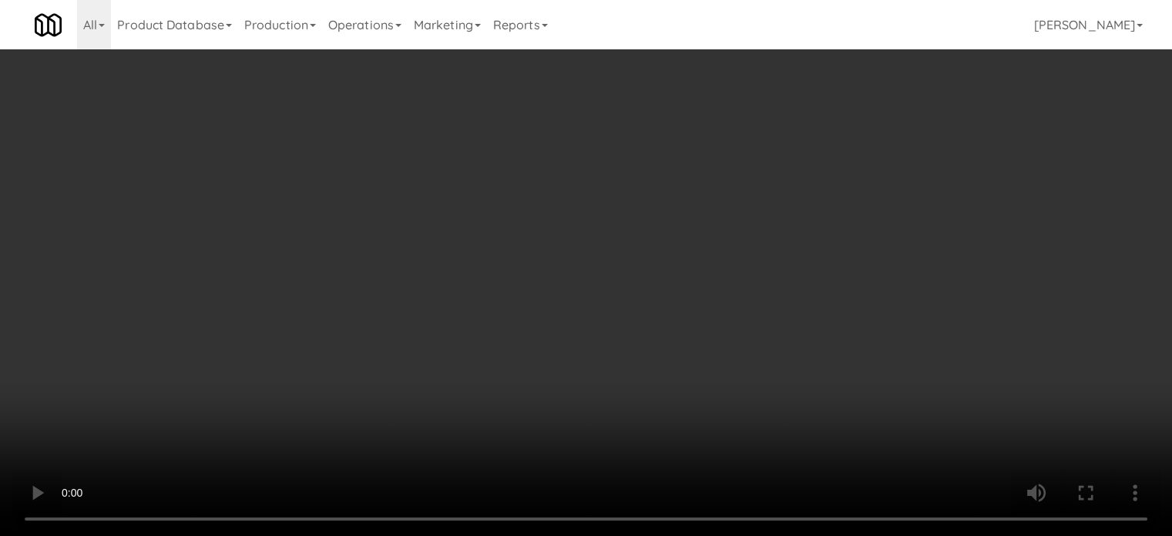
scroll to position [5233, 0]
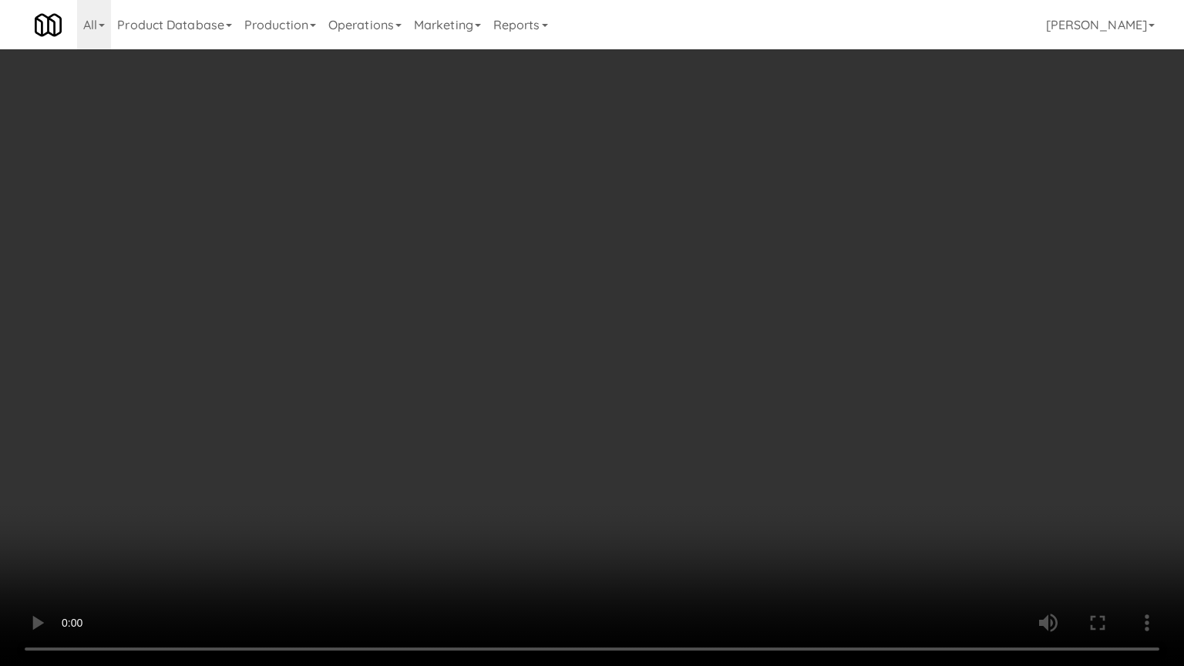
click at [301, 466] on video at bounding box center [592, 333] width 1184 height 666
click at [364, 367] on video at bounding box center [592, 333] width 1184 height 666
click at [538, 398] on video at bounding box center [592, 333] width 1184 height 666
click at [623, 313] on video at bounding box center [592, 333] width 1184 height 666
click at [365, 438] on video at bounding box center [592, 333] width 1184 height 666
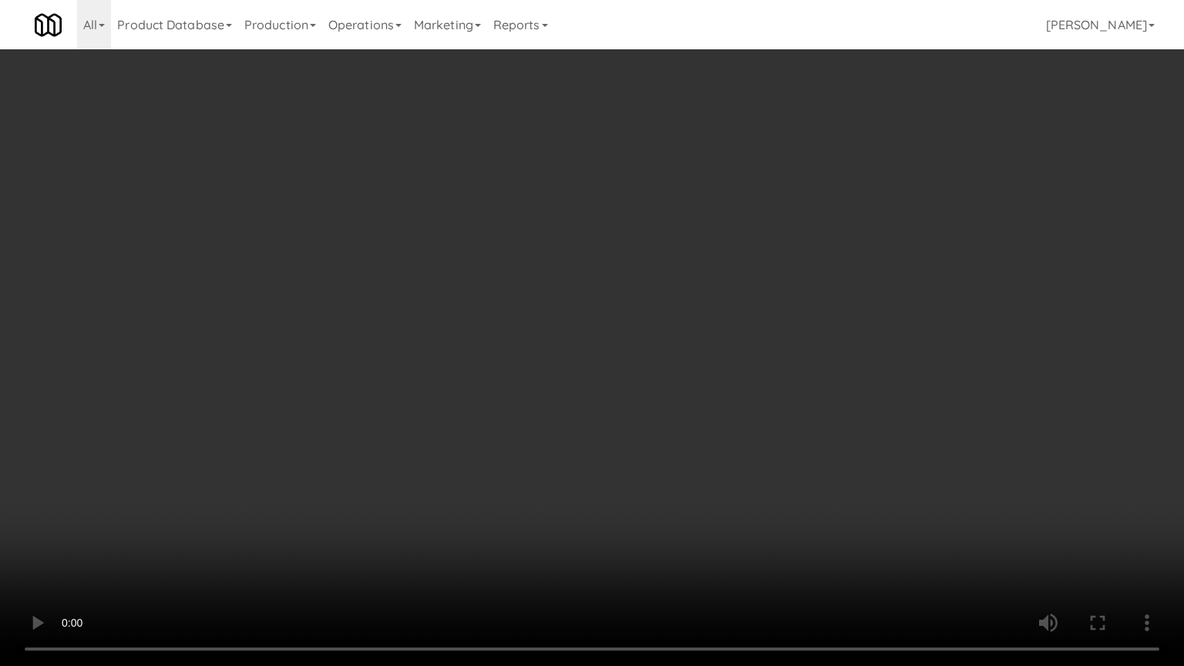
click at [382, 355] on video at bounding box center [592, 333] width 1184 height 666
click at [406, 342] on video at bounding box center [592, 333] width 1184 height 666
click at [398, 348] on video at bounding box center [592, 333] width 1184 height 666
click at [240, 364] on video at bounding box center [592, 333] width 1184 height 666
click at [541, 219] on video at bounding box center [592, 333] width 1184 height 666
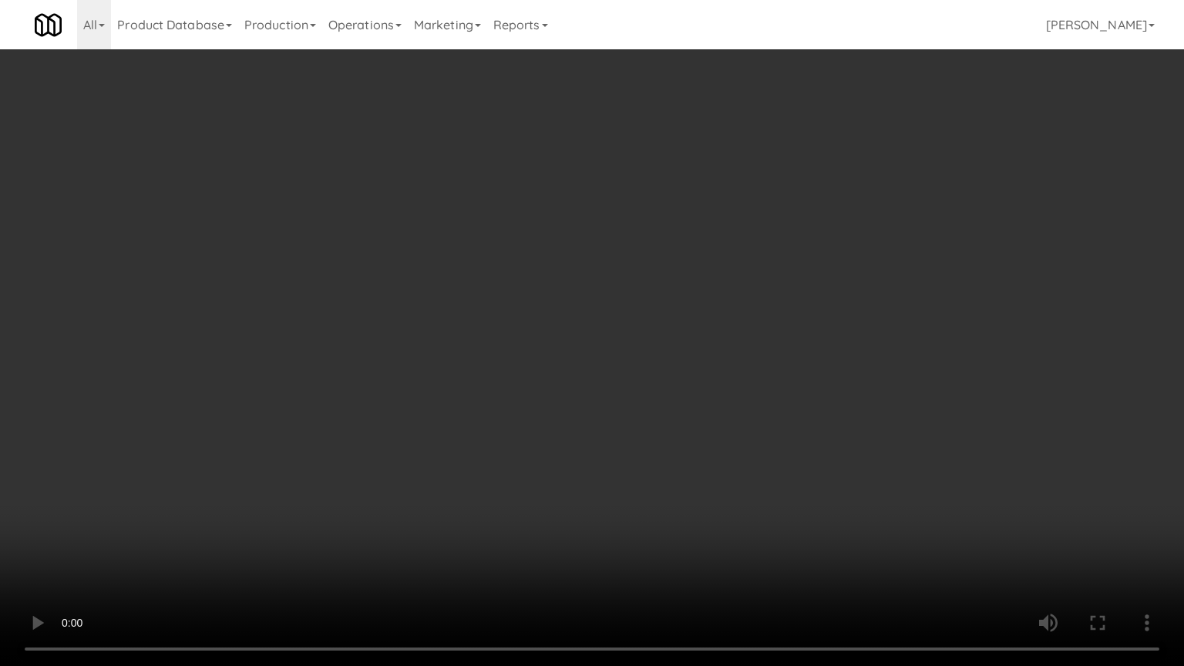
click at [540, 210] on video at bounding box center [592, 333] width 1184 height 666
click at [543, 197] on video at bounding box center [592, 333] width 1184 height 666
click at [549, 196] on video at bounding box center [592, 333] width 1184 height 666
click at [549, 197] on video at bounding box center [592, 333] width 1184 height 666
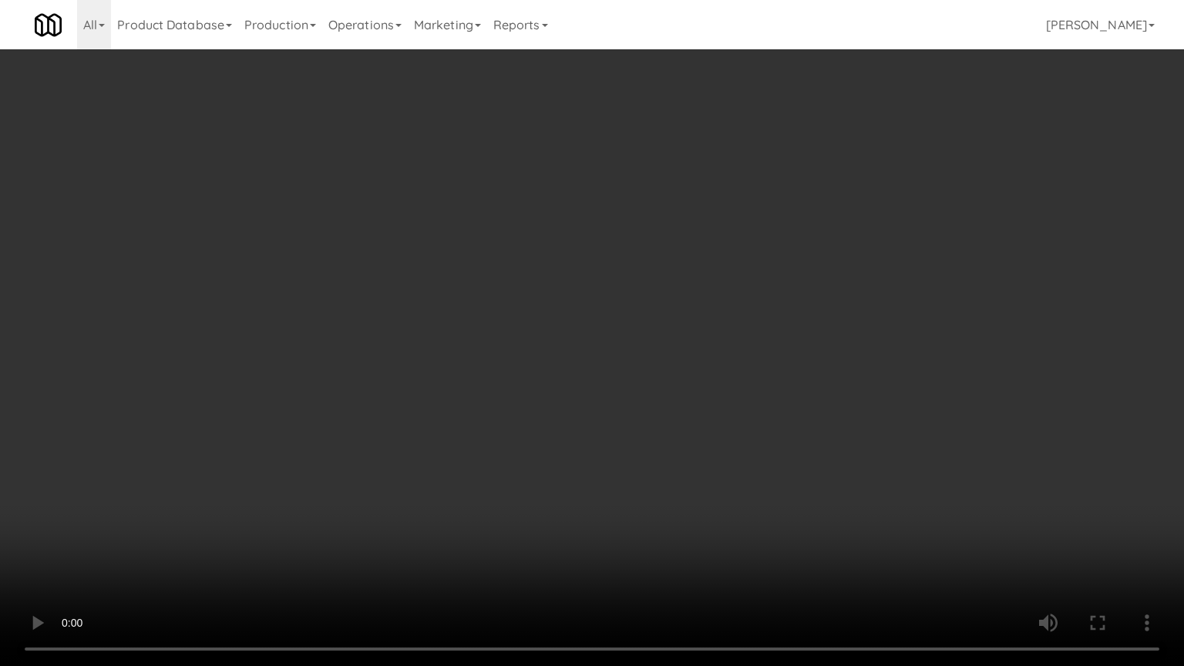
click at [632, 205] on video at bounding box center [592, 333] width 1184 height 666
click at [627, 202] on video at bounding box center [592, 333] width 1184 height 666
click at [629, 190] on video at bounding box center [592, 333] width 1184 height 666
click at [630, 179] on video at bounding box center [592, 333] width 1184 height 666
click at [640, 174] on video at bounding box center [592, 333] width 1184 height 666
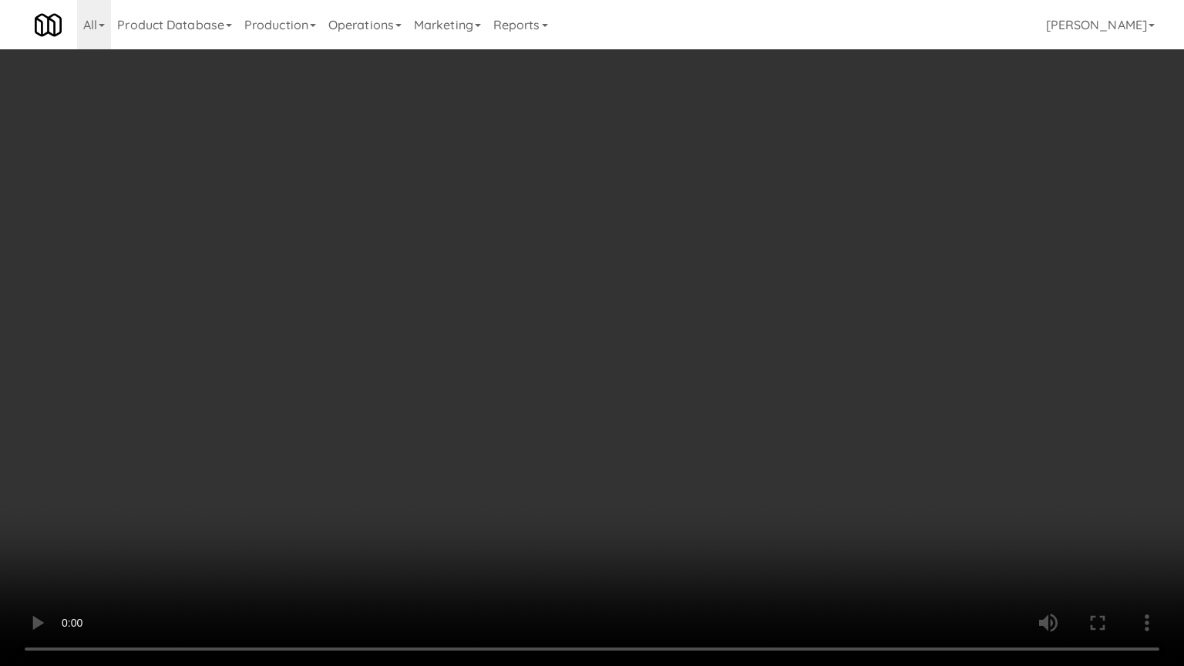
click at [627, 176] on video at bounding box center [592, 333] width 1184 height 666
click at [633, 184] on video at bounding box center [592, 333] width 1184 height 666
click at [610, 187] on video at bounding box center [592, 333] width 1184 height 666
click at [617, 173] on video at bounding box center [592, 333] width 1184 height 666
click at [616, 170] on video at bounding box center [592, 333] width 1184 height 666
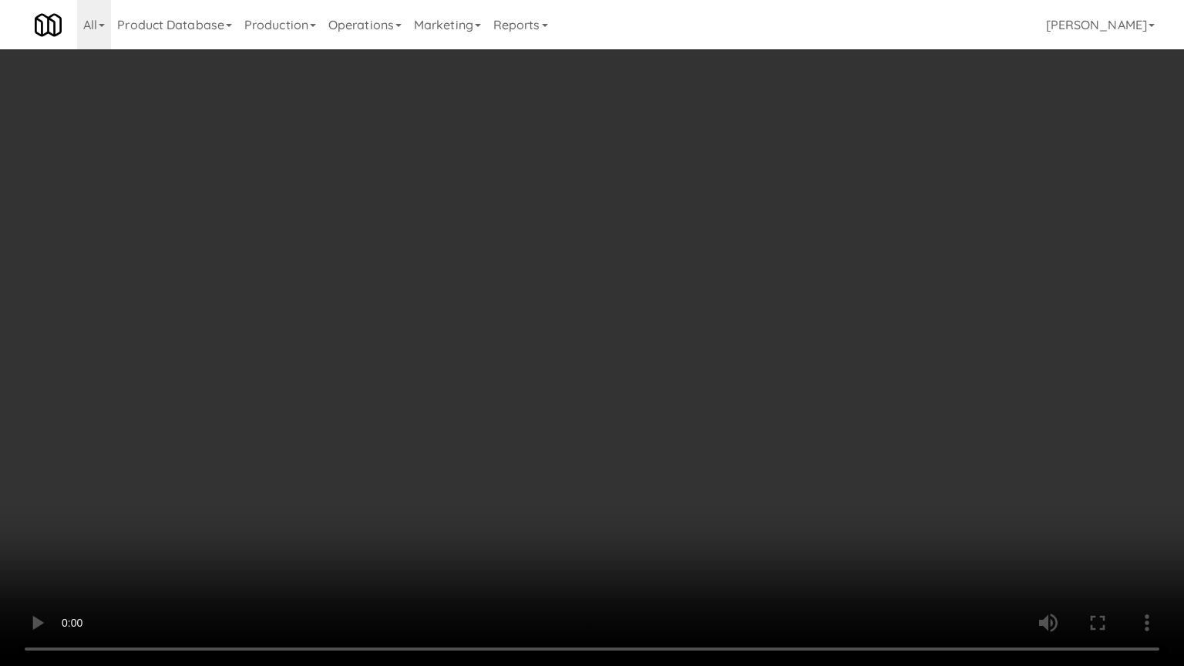
click at [620, 163] on video at bounding box center [592, 333] width 1184 height 666
click at [622, 163] on video at bounding box center [592, 333] width 1184 height 666
click at [638, 153] on video at bounding box center [592, 333] width 1184 height 666
drag, startPoint x: 638, startPoint y: 153, endPoint x: 860, endPoint y: 5, distance: 266.4
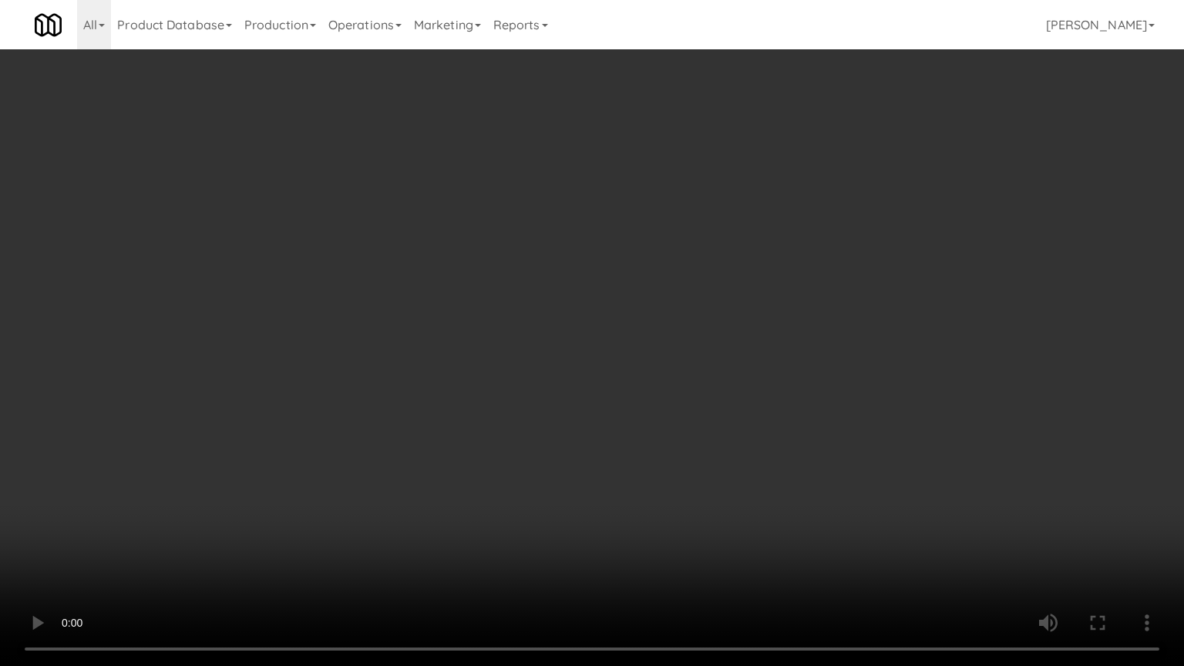
click at [642, 152] on video at bounding box center [592, 333] width 1184 height 666
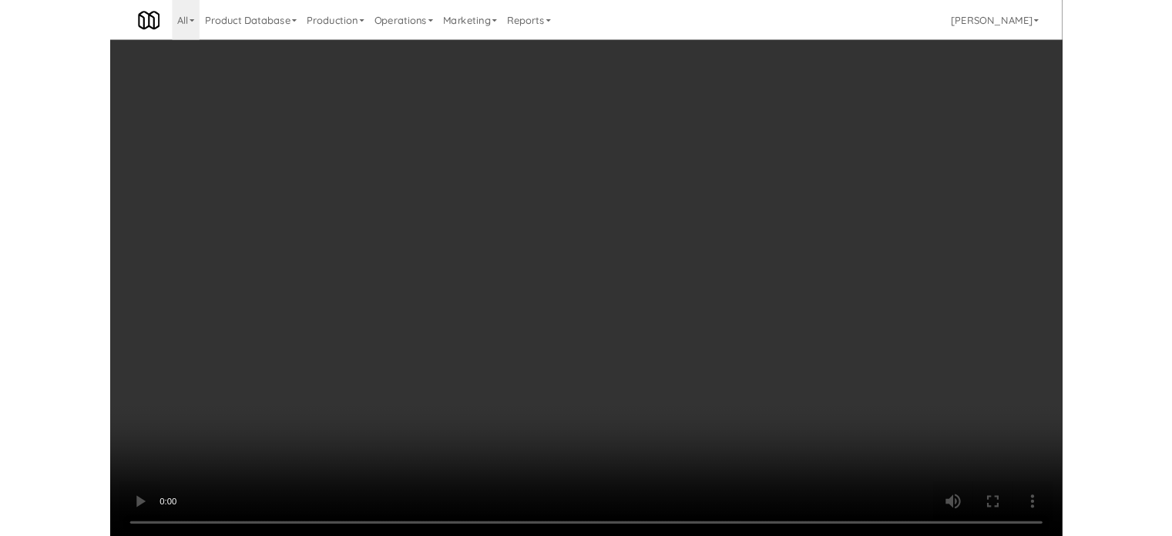
scroll to position [5290, 0]
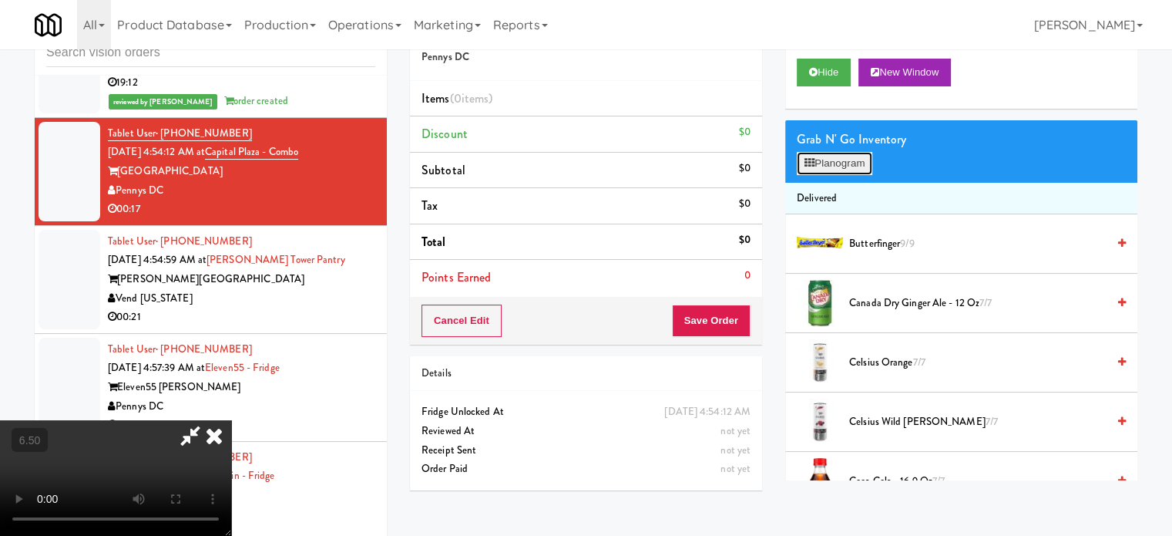
click at [844, 166] on button "Planogram" at bounding box center [835, 163] width 76 height 23
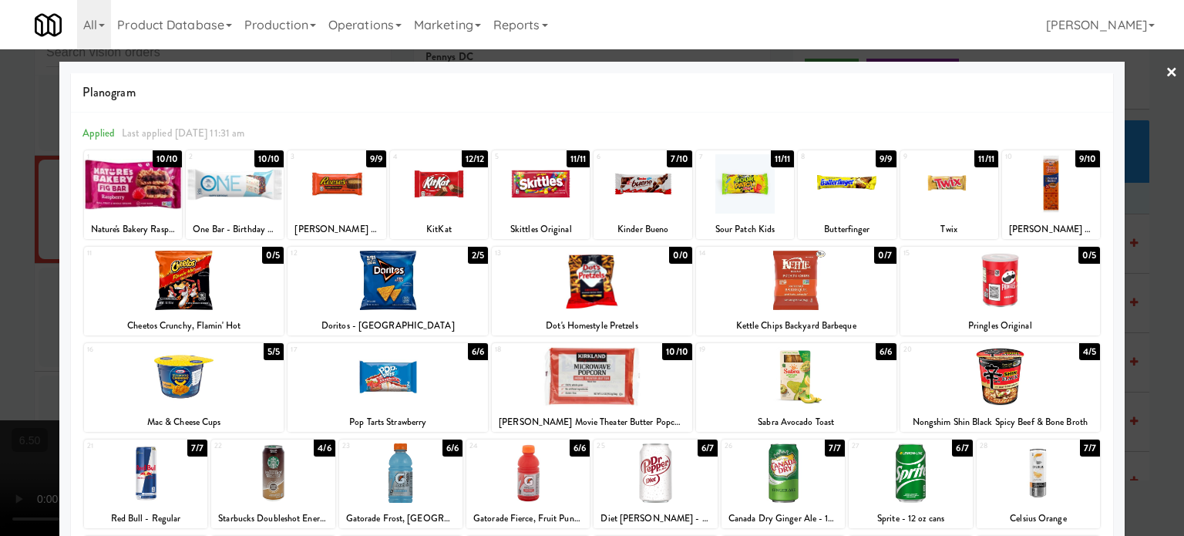
click at [1153, 337] on div at bounding box center [592, 268] width 1184 height 536
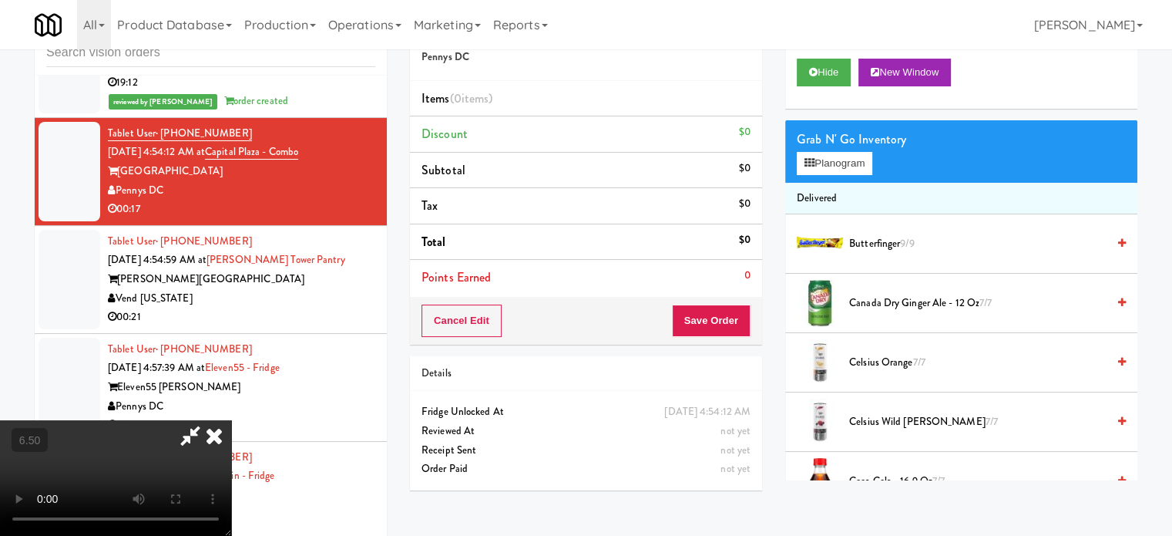
click at [231, 420] on video at bounding box center [115, 478] width 231 height 116
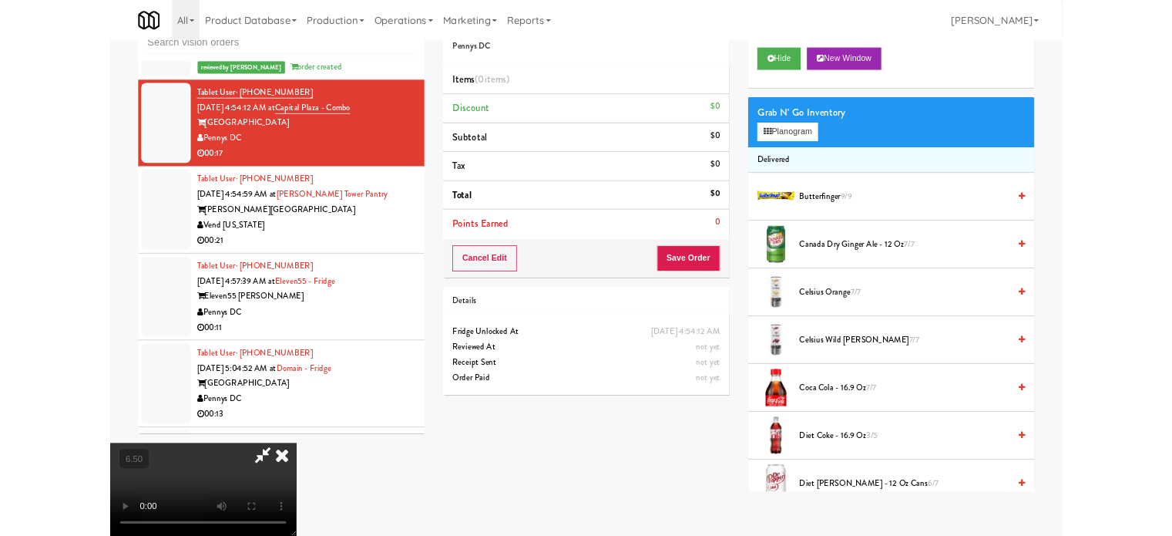
scroll to position [5233, 0]
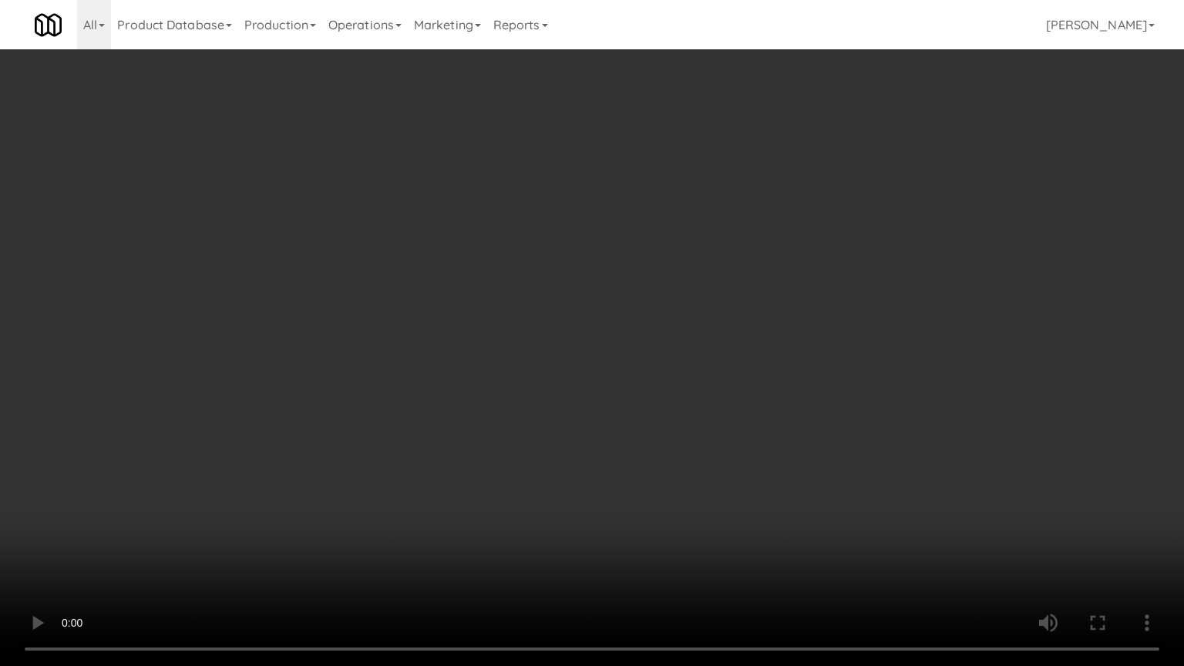
click at [323, 479] on video at bounding box center [592, 333] width 1184 height 666
click at [623, 323] on video at bounding box center [592, 333] width 1184 height 666
click at [628, 315] on video at bounding box center [592, 333] width 1184 height 666
click at [826, 299] on video at bounding box center [592, 333] width 1184 height 666
drag, startPoint x: 813, startPoint y: 296, endPoint x: 871, endPoint y: 284, distance: 59.1
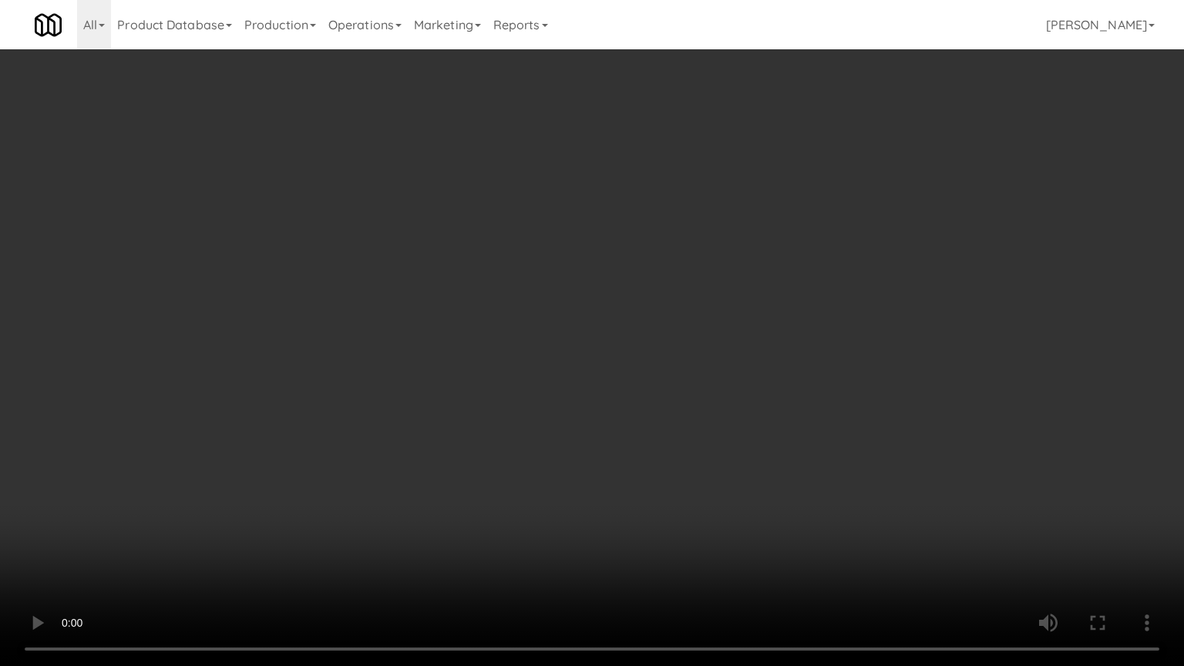
click at [813, 296] on video at bounding box center [592, 333] width 1184 height 666
click at [905, 297] on video at bounding box center [592, 333] width 1184 height 666
click at [795, 299] on video at bounding box center [592, 333] width 1184 height 666
click at [916, 317] on video at bounding box center [592, 333] width 1184 height 666
click at [854, 318] on video at bounding box center [592, 333] width 1184 height 666
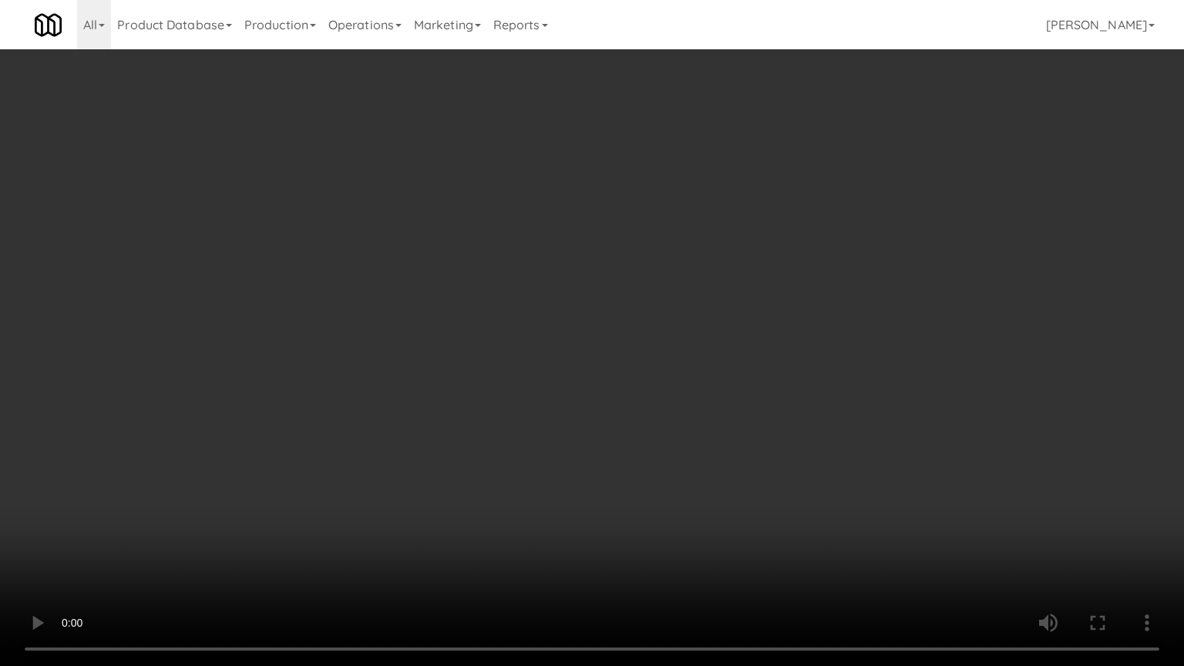
click at [955, 320] on video at bounding box center [592, 333] width 1184 height 666
click at [869, 321] on video at bounding box center [592, 333] width 1184 height 666
click at [959, 324] on video at bounding box center [592, 333] width 1184 height 666
click at [894, 324] on video at bounding box center [592, 333] width 1184 height 666
click at [1000, 339] on video at bounding box center [592, 333] width 1184 height 666
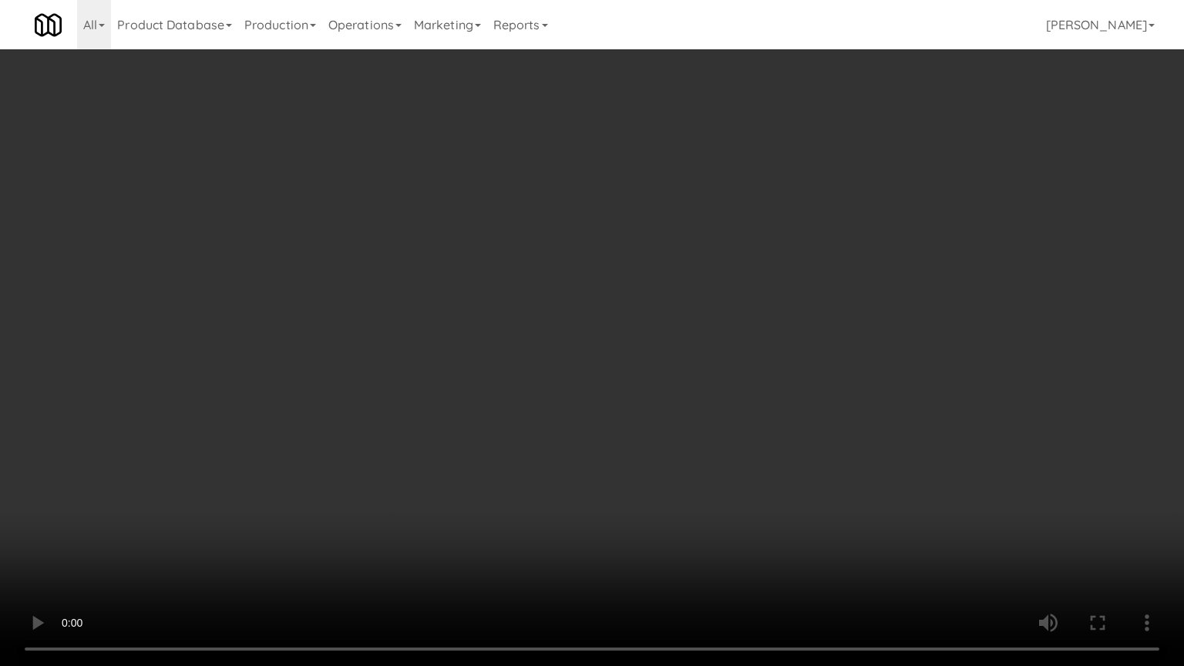
drag, startPoint x: 972, startPoint y: 339, endPoint x: 987, endPoint y: 333, distance: 16.6
click at [972, 340] on video at bounding box center [592, 333] width 1184 height 666
click at [1018, 339] on video at bounding box center [592, 333] width 1184 height 666
click at [1003, 332] on video at bounding box center [592, 333] width 1184 height 666
click at [993, 322] on video at bounding box center [592, 333] width 1184 height 666
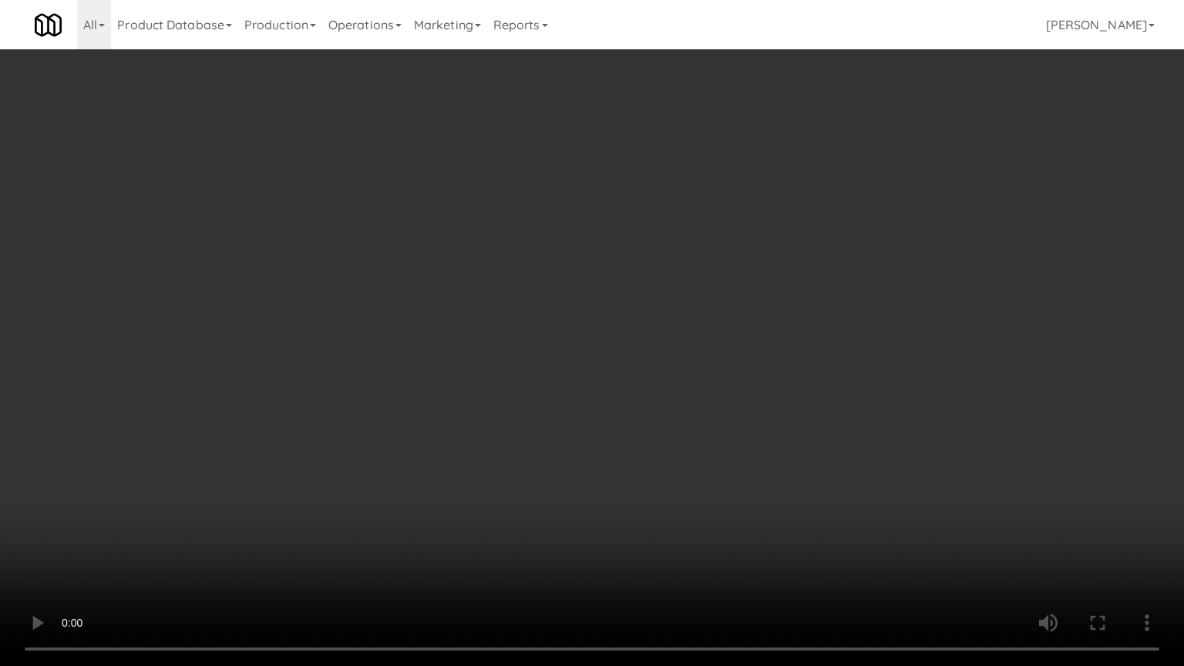
click at [986, 324] on video at bounding box center [592, 333] width 1184 height 666
click at [987, 359] on video at bounding box center [592, 333] width 1184 height 666
click at [940, 348] on video at bounding box center [592, 333] width 1184 height 666
click at [1001, 334] on video at bounding box center [592, 333] width 1184 height 666
click at [985, 335] on video at bounding box center [592, 333] width 1184 height 666
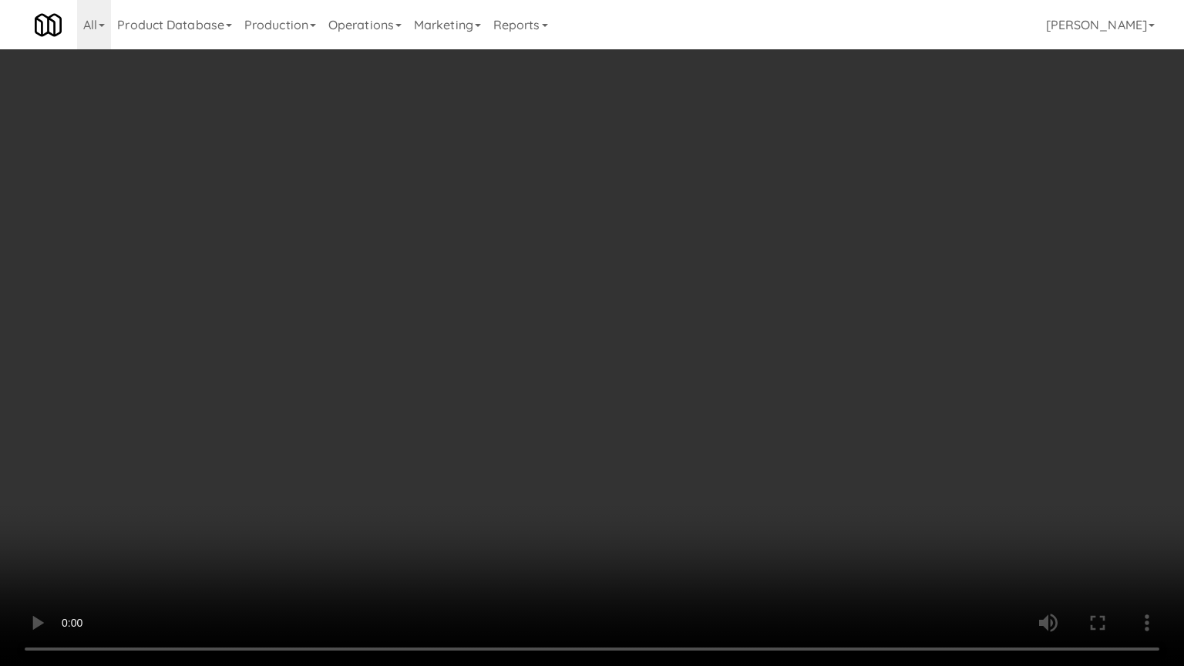
drag, startPoint x: 985, startPoint y: 335, endPoint x: 1006, endPoint y: 218, distance: 118.2
click at [987, 335] on video at bounding box center [592, 333] width 1184 height 666
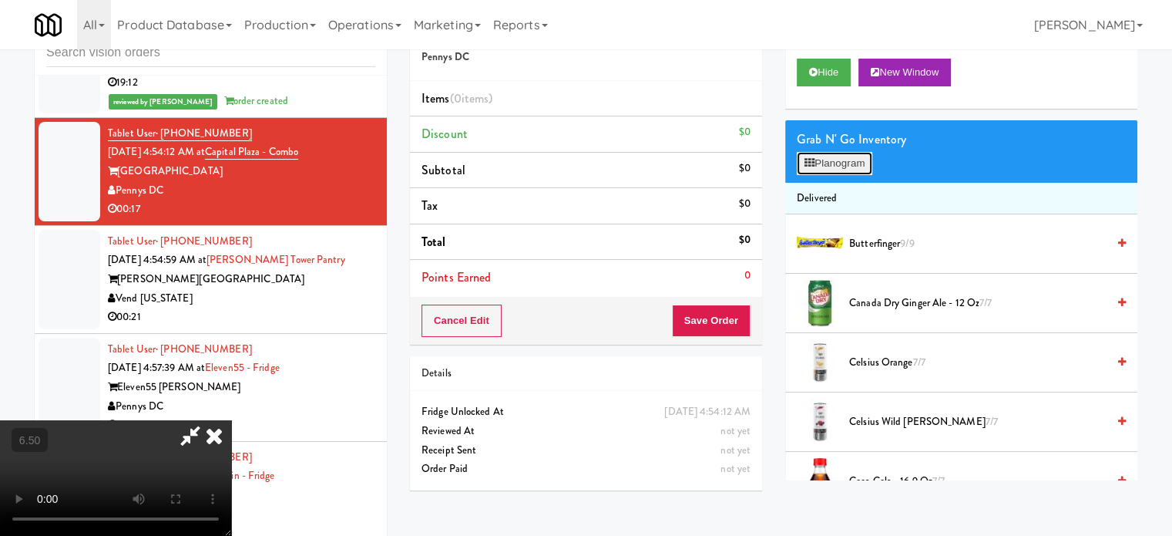
click at [853, 160] on button "Planogram" at bounding box center [835, 163] width 76 height 23
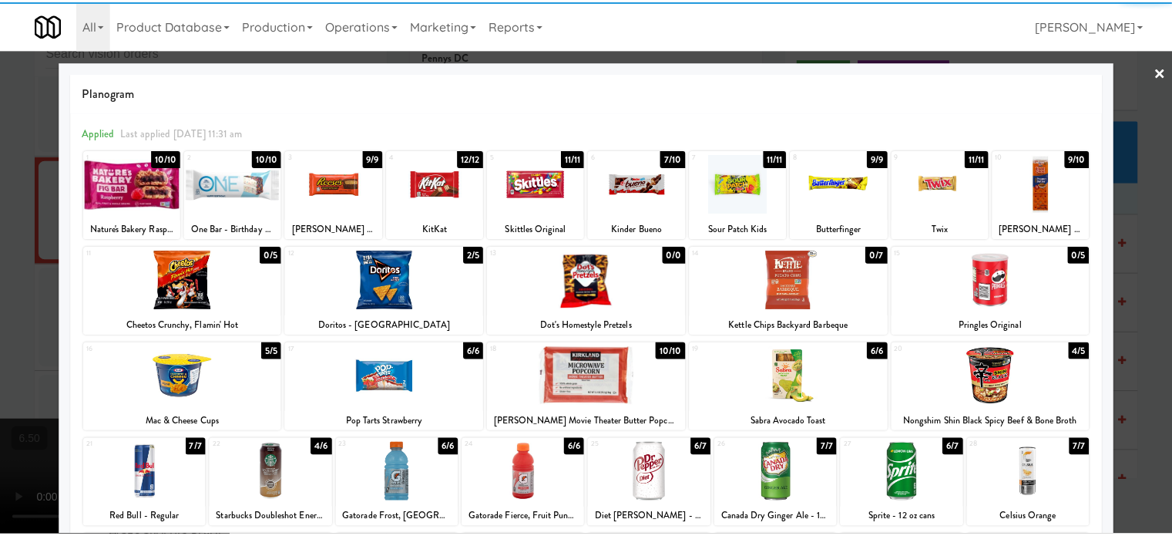
scroll to position [220, 0]
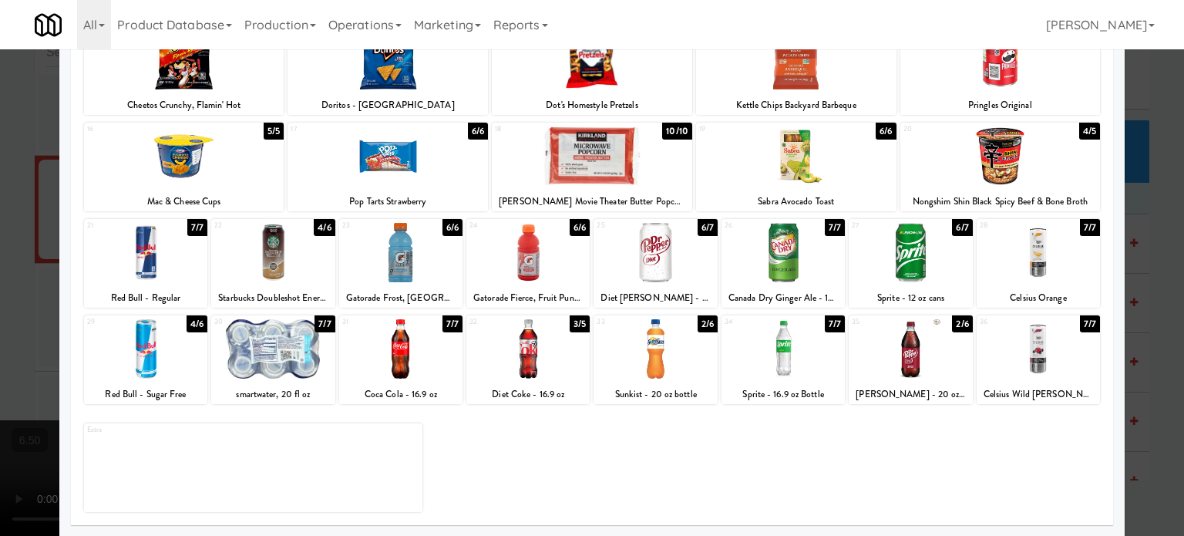
click at [700, 225] on div "6/7" at bounding box center [708, 227] width 20 height 17
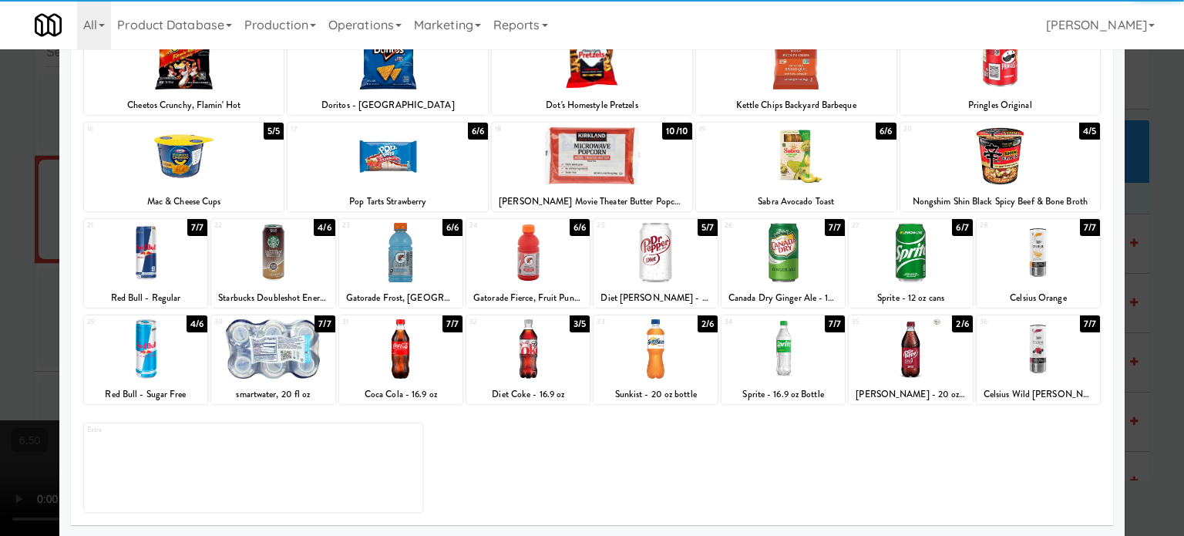
click at [1148, 281] on div at bounding box center [592, 268] width 1184 height 536
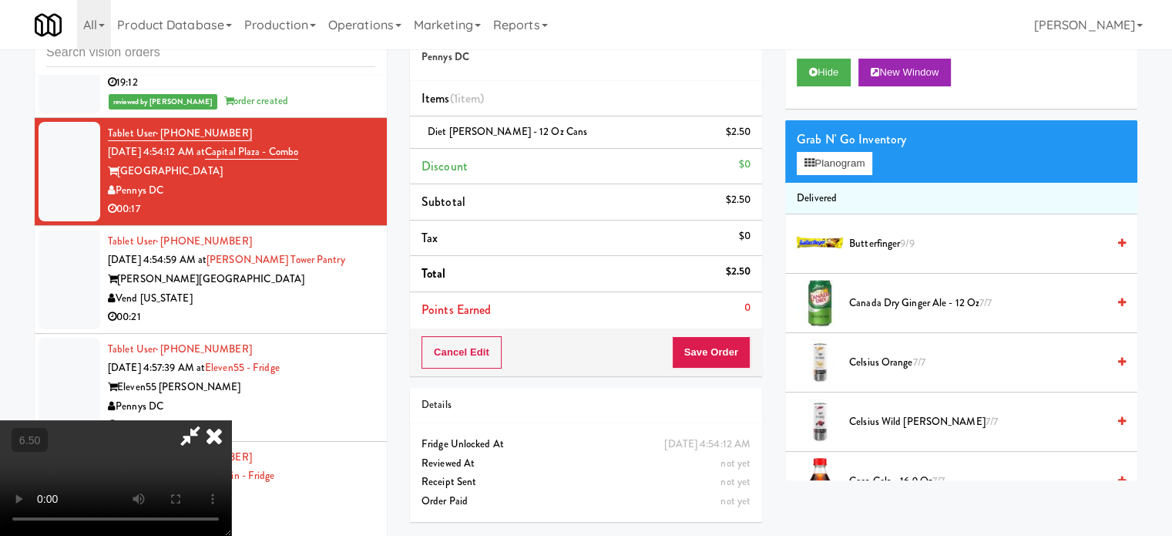
drag, startPoint x: 338, startPoint y: 361, endPoint x: 361, endPoint y: 347, distance: 27.0
click at [231, 420] on video at bounding box center [115, 478] width 231 height 116
click at [231, 432] on video at bounding box center [115, 478] width 231 height 116
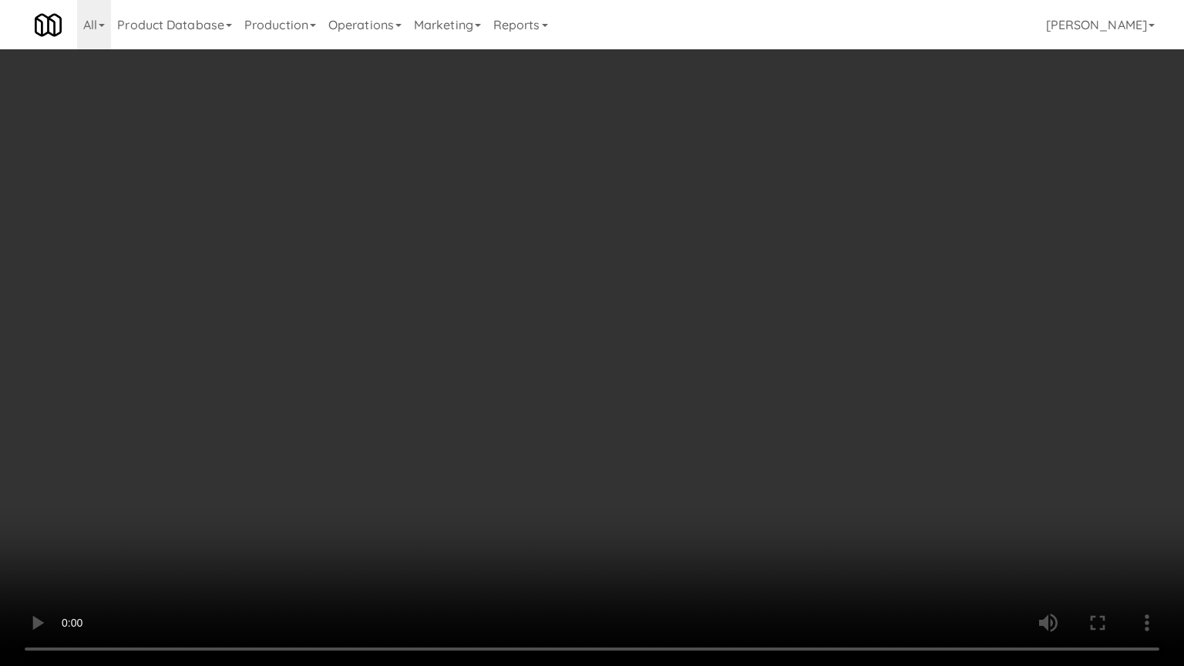
click at [569, 284] on video at bounding box center [592, 333] width 1184 height 666
click at [573, 281] on video at bounding box center [592, 333] width 1184 height 666
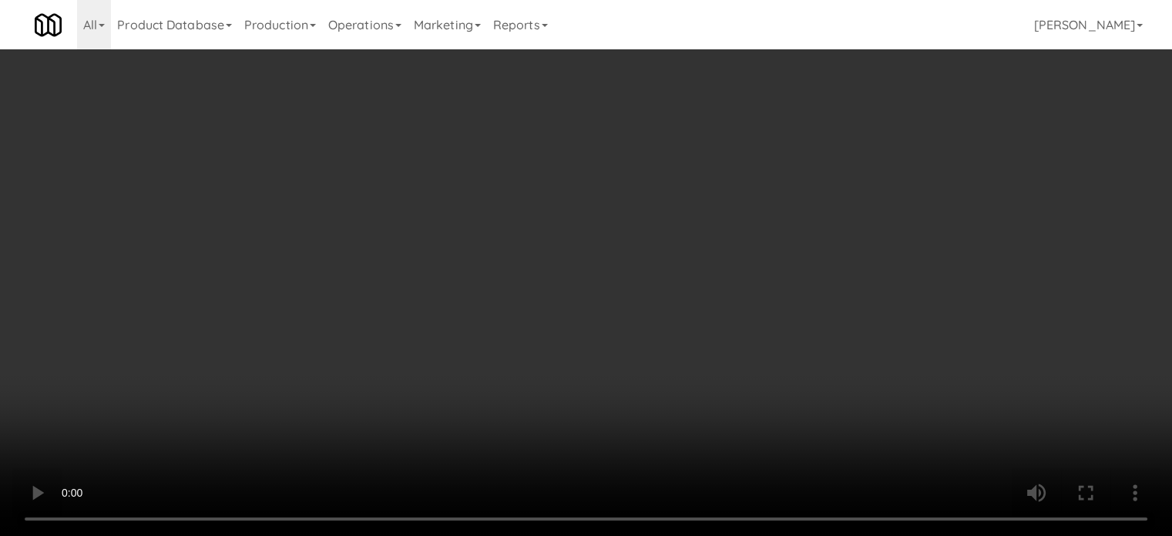
scroll to position [5290, 0]
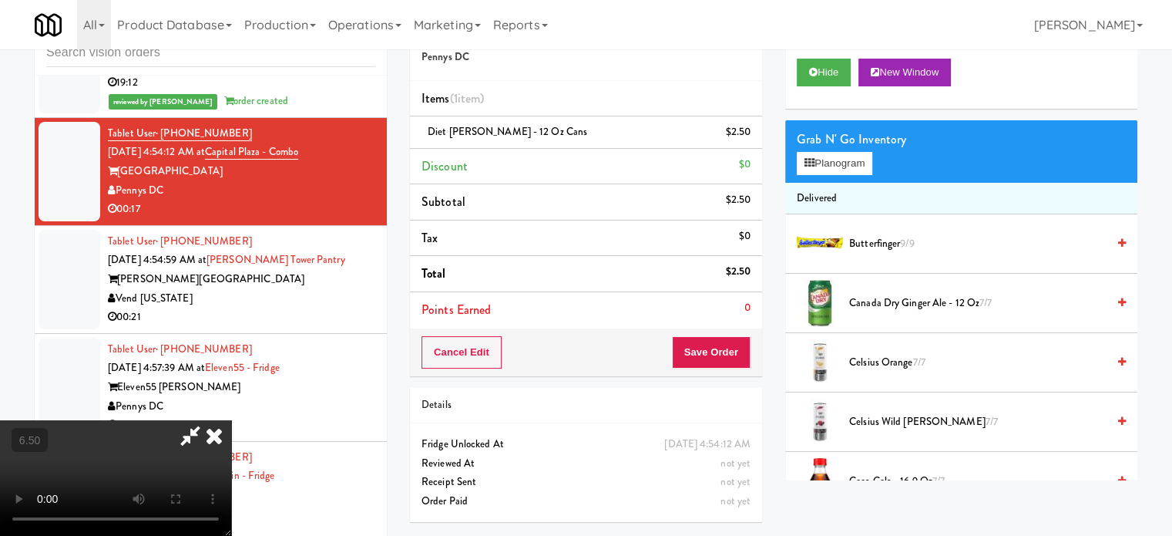
drag, startPoint x: 691, startPoint y: 158, endPoint x: 637, endPoint y: 277, distance: 131.4
click at [231, 420] on icon at bounding box center [214, 435] width 34 height 31
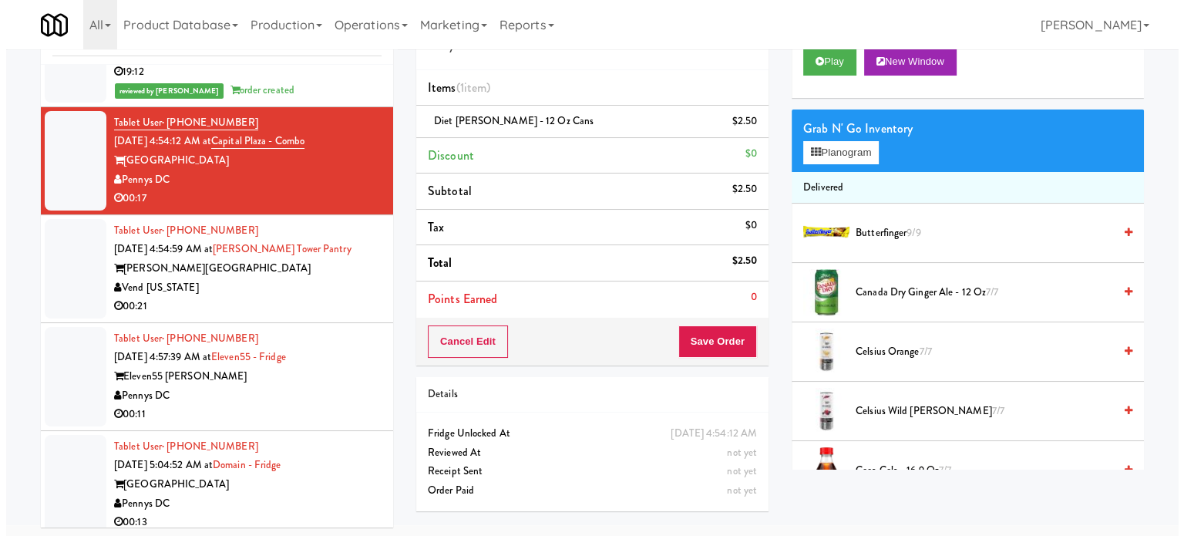
scroll to position [62, 0]
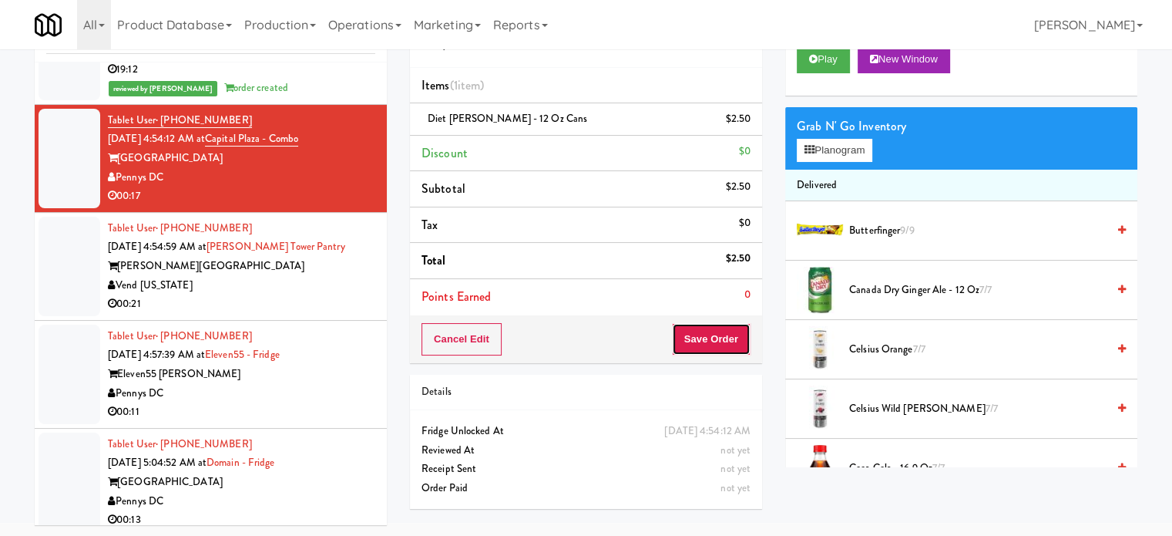
click at [703, 336] on button "Save Order" at bounding box center [711, 339] width 79 height 32
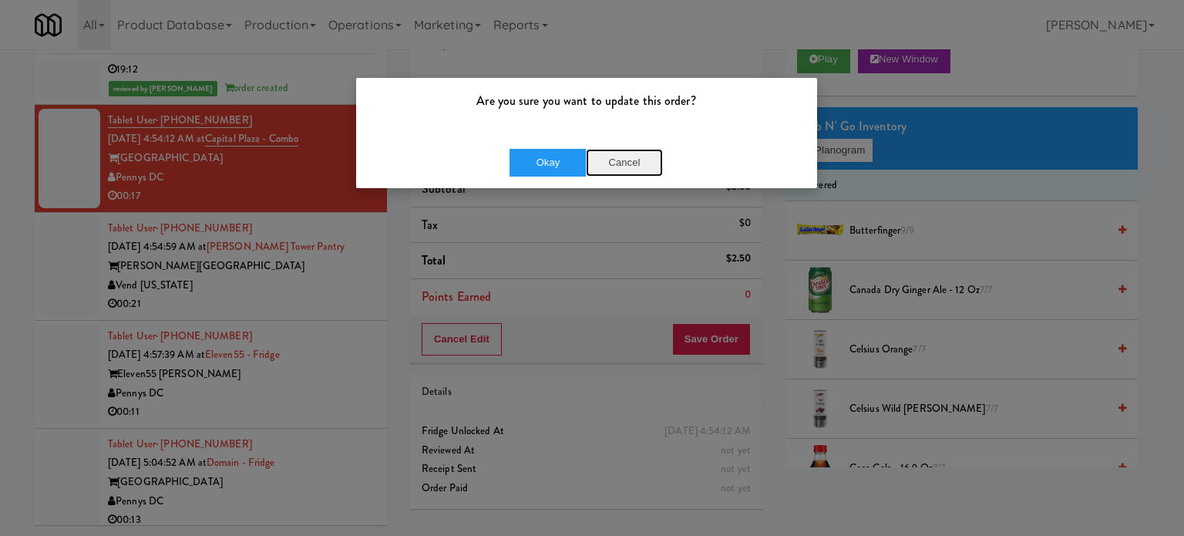
click at [623, 166] on button "Cancel" at bounding box center [624, 163] width 77 height 28
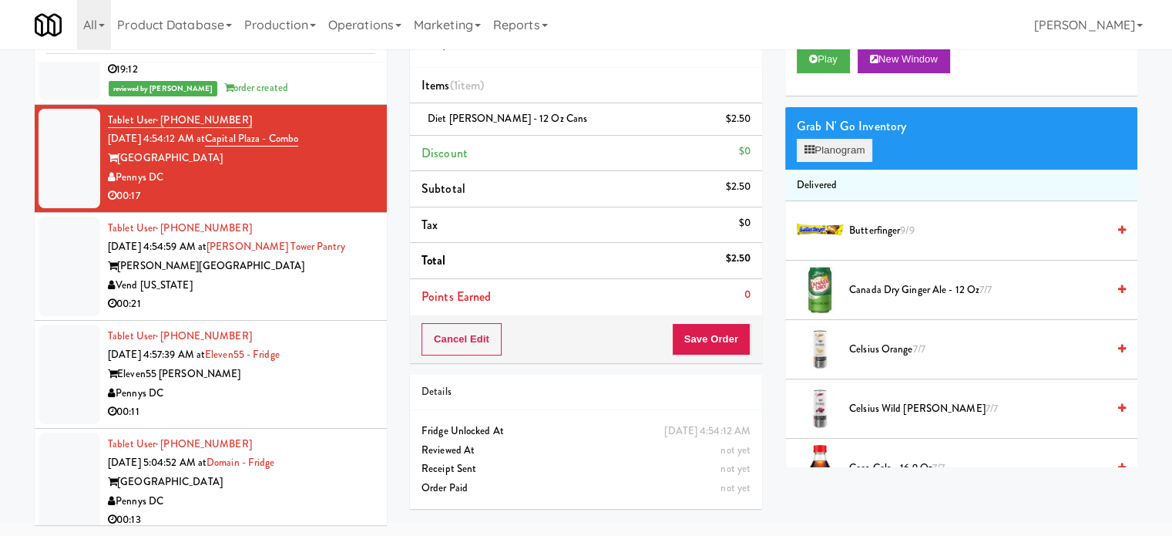
drag, startPoint x: 832, startPoint y: 162, endPoint x: 832, endPoint y: 153, distance: 9.2
click at [832, 163] on div "Grab N' Go Inventory Planogram" at bounding box center [961, 138] width 352 height 62
click at [840, 154] on button "Planogram" at bounding box center [835, 150] width 76 height 23
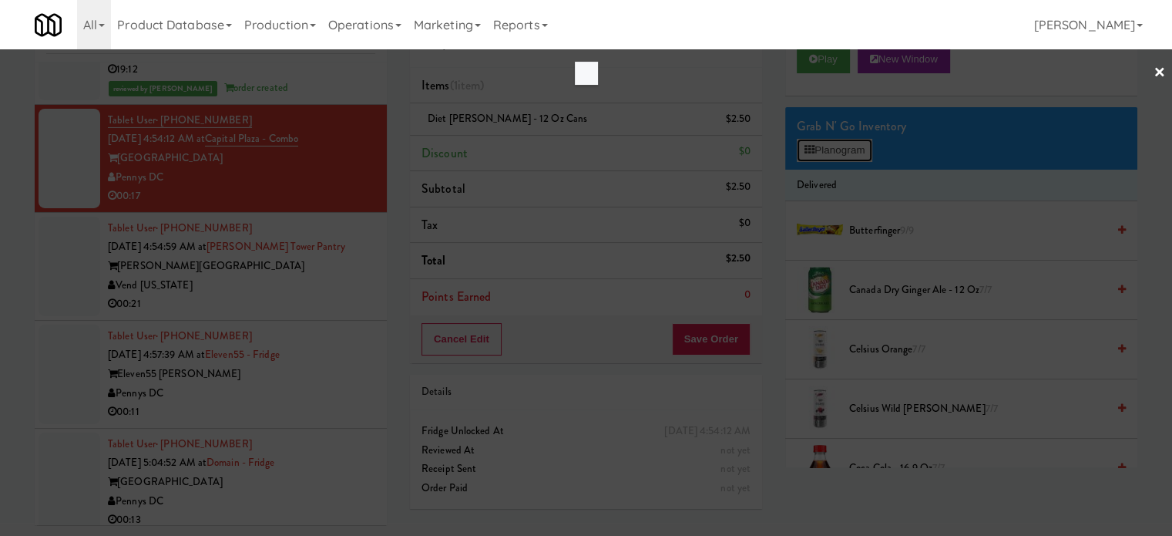
scroll to position [5233, 0]
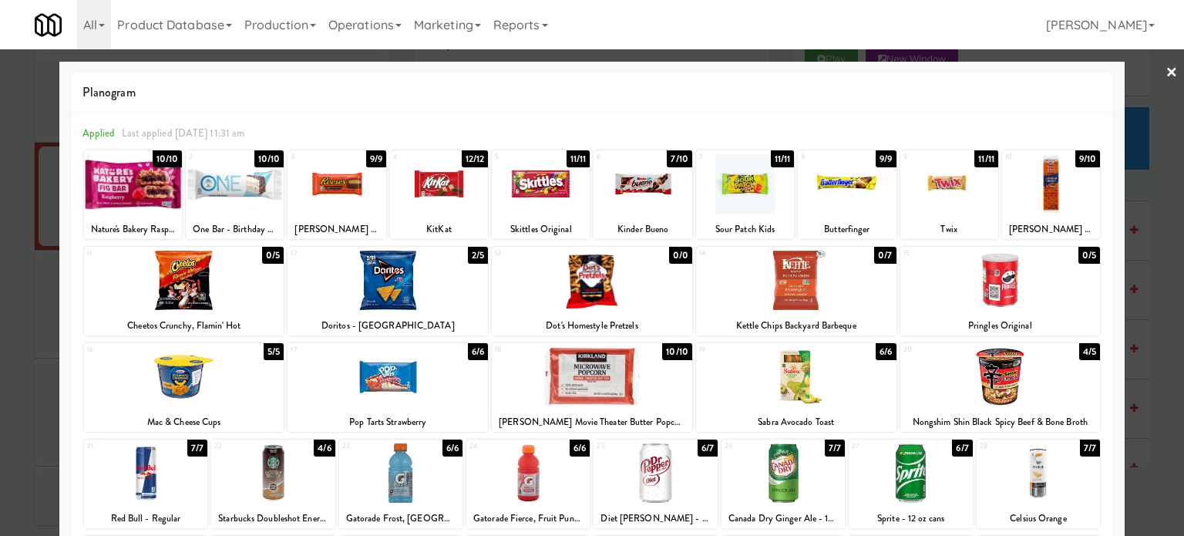
click at [1081, 348] on div "4/5" at bounding box center [1089, 351] width 21 height 17
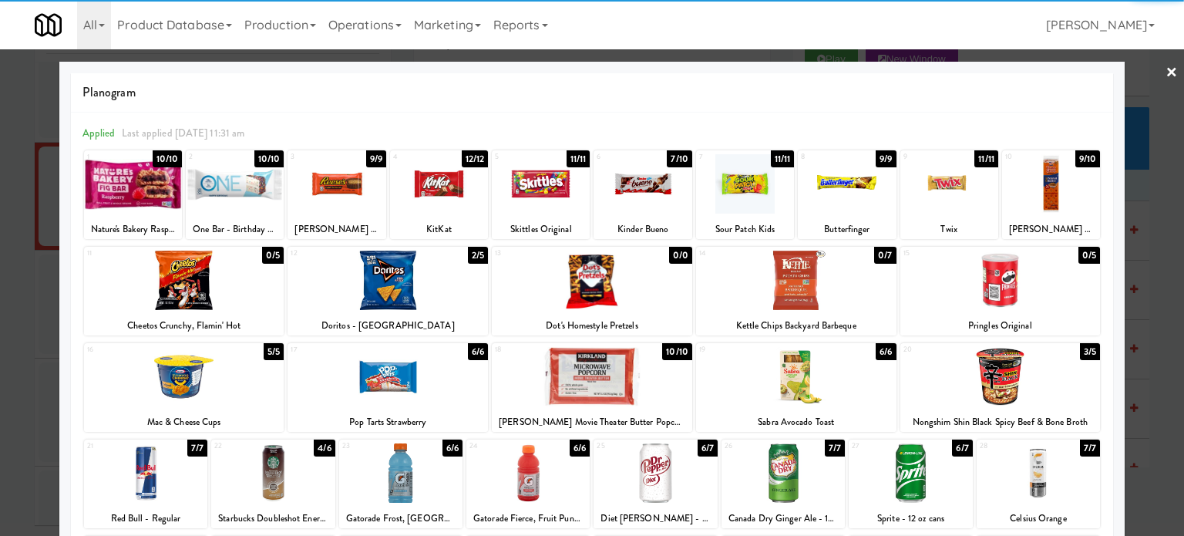
click at [1133, 349] on div at bounding box center [592, 268] width 1184 height 536
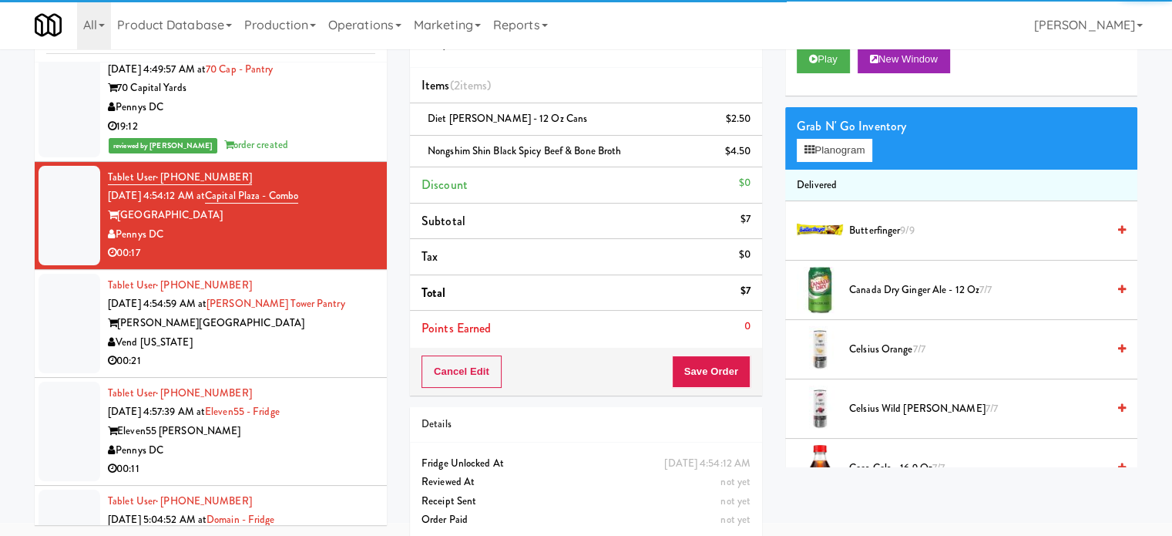
scroll to position [5290, 0]
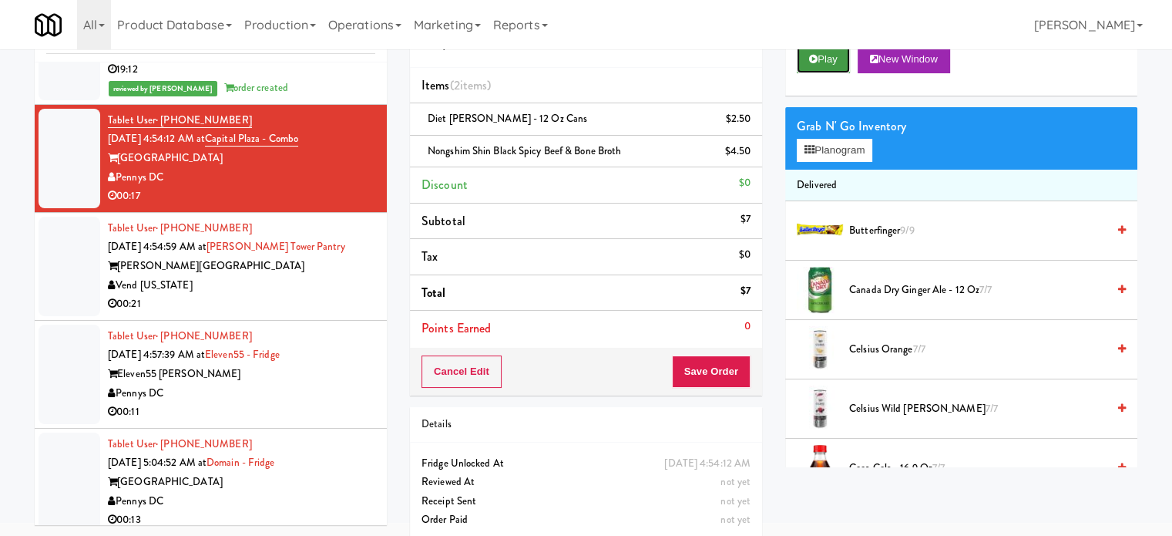
click at [835, 56] on button "Play" at bounding box center [823, 59] width 53 height 28
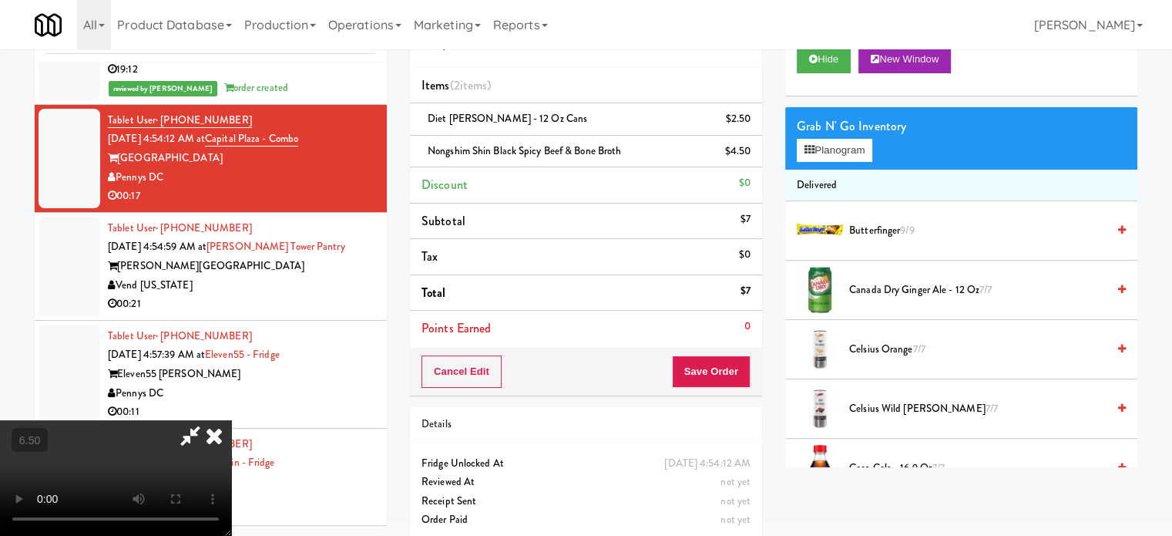
drag, startPoint x: 242, startPoint y: 354, endPoint x: 305, endPoint y: 313, distance: 75.3
click at [231, 420] on video at bounding box center [115, 478] width 231 height 116
drag, startPoint x: 311, startPoint y: 310, endPoint x: 346, endPoint y: 345, distance: 49.6
click at [231, 420] on video at bounding box center [115, 478] width 231 height 116
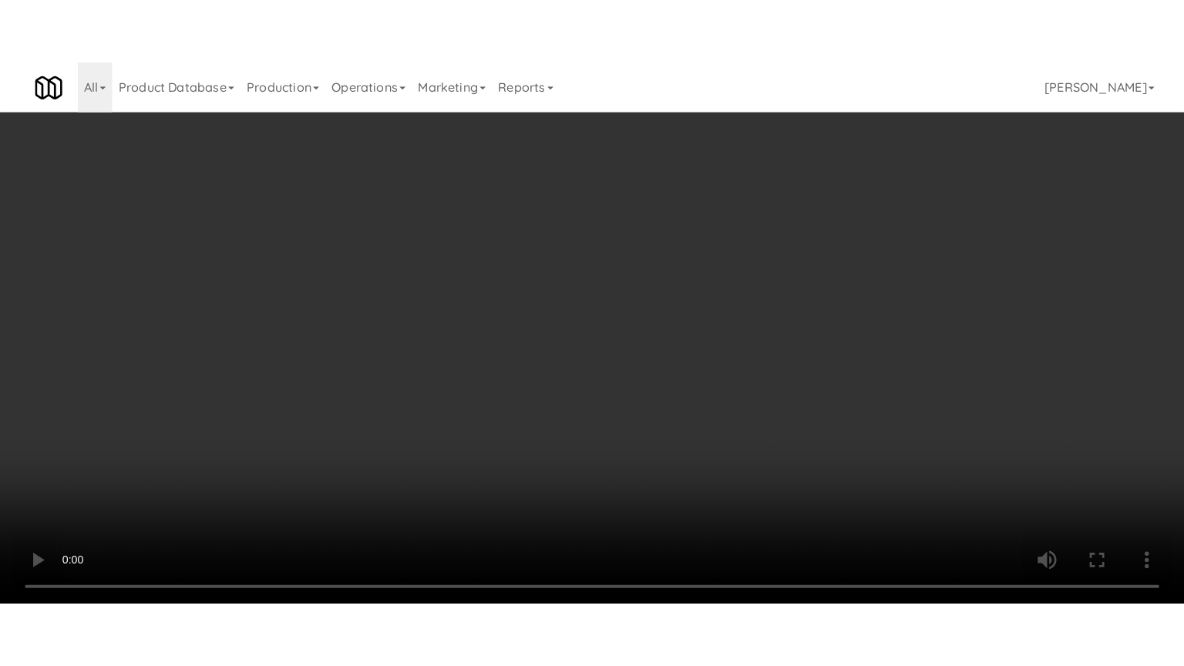
scroll to position [5233, 0]
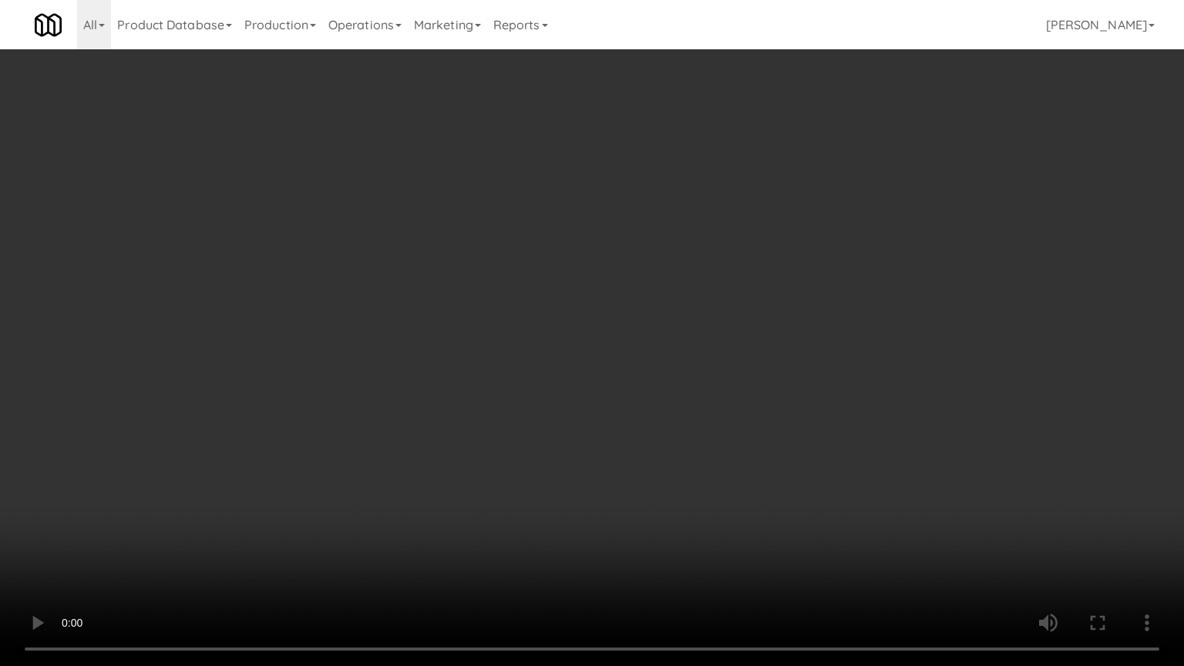
click at [580, 281] on video at bounding box center [592, 333] width 1184 height 666
click at [656, 243] on video at bounding box center [592, 333] width 1184 height 666
click at [680, 254] on video at bounding box center [592, 333] width 1184 height 666
click at [751, 258] on video at bounding box center [592, 333] width 1184 height 666
click at [764, 252] on video at bounding box center [592, 333] width 1184 height 666
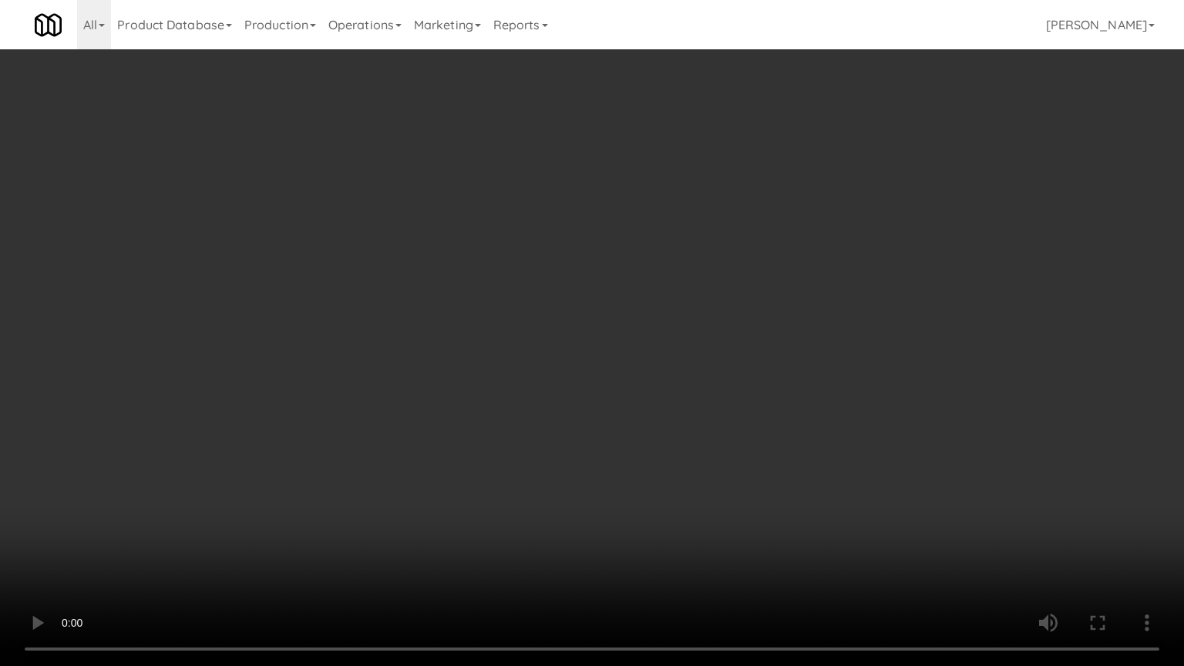
click at [788, 253] on video at bounding box center [592, 333] width 1184 height 666
click at [787, 254] on video at bounding box center [592, 333] width 1184 height 666
click at [807, 263] on video at bounding box center [592, 333] width 1184 height 666
click at [820, 275] on video at bounding box center [592, 333] width 1184 height 666
click at [822, 275] on video at bounding box center [592, 333] width 1184 height 666
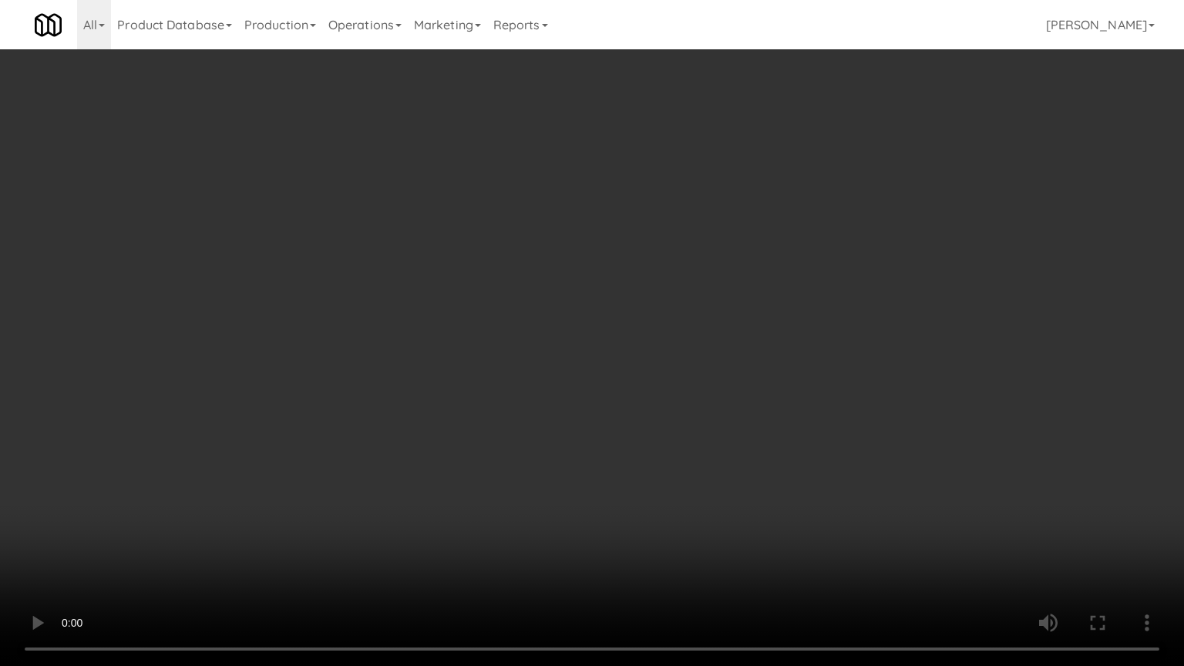
click at [823, 274] on video at bounding box center [592, 333] width 1184 height 666
click at [825, 273] on video at bounding box center [592, 333] width 1184 height 666
click at [827, 273] on video at bounding box center [592, 333] width 1184 height 666
click at [847, 287] on video at bounding box center [592, 333] width 1184 height 666
click at [842, 276] on video at bounding box center [592, 333] width 1184 height 666
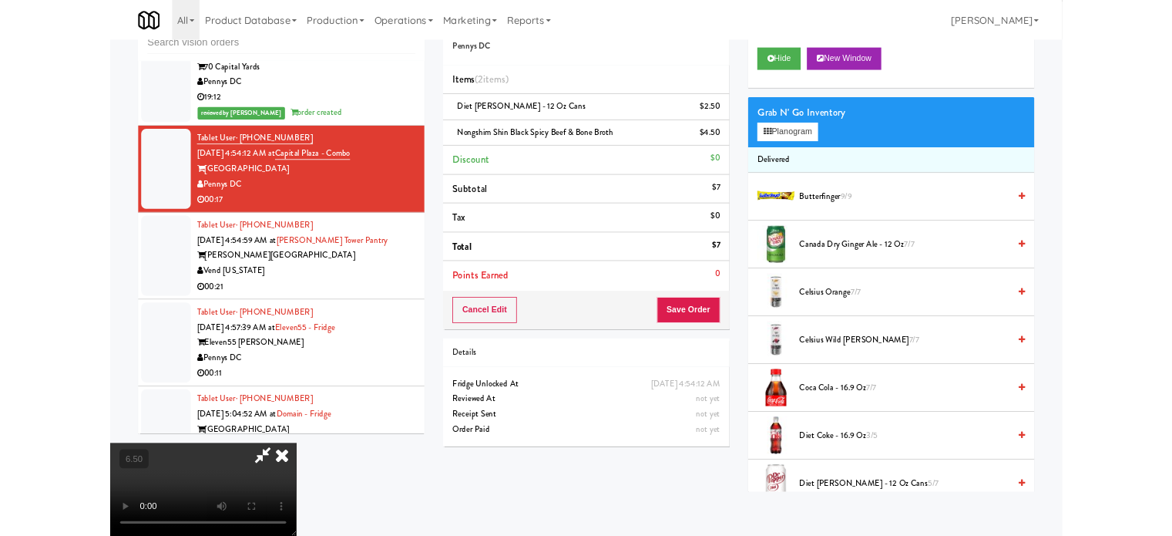
scroll to position [5290, 0]
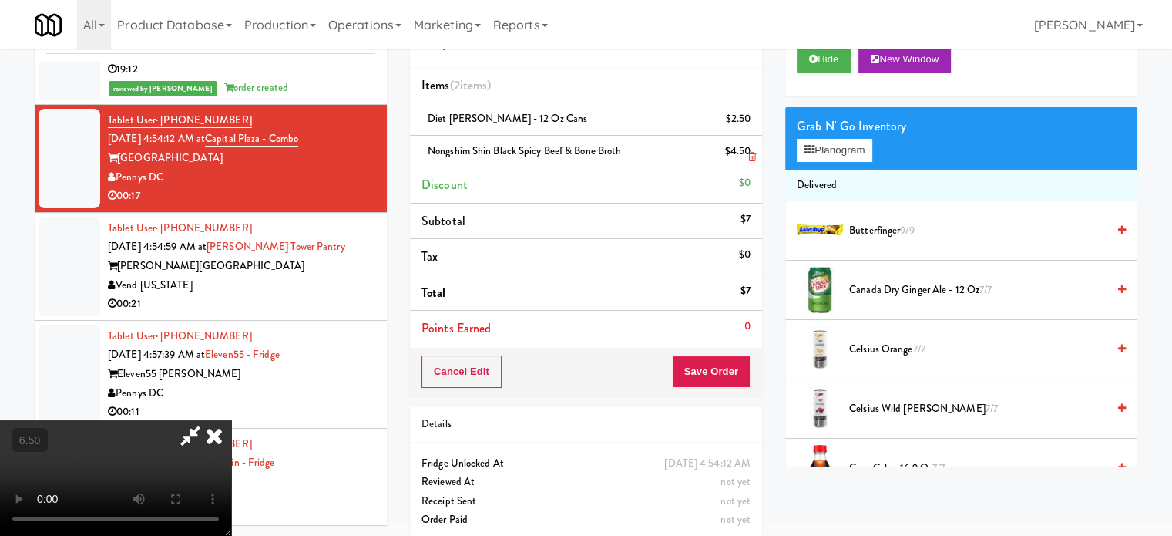
click at [231, 420] on icon at bounding box center [214, 435] width 34 height 31
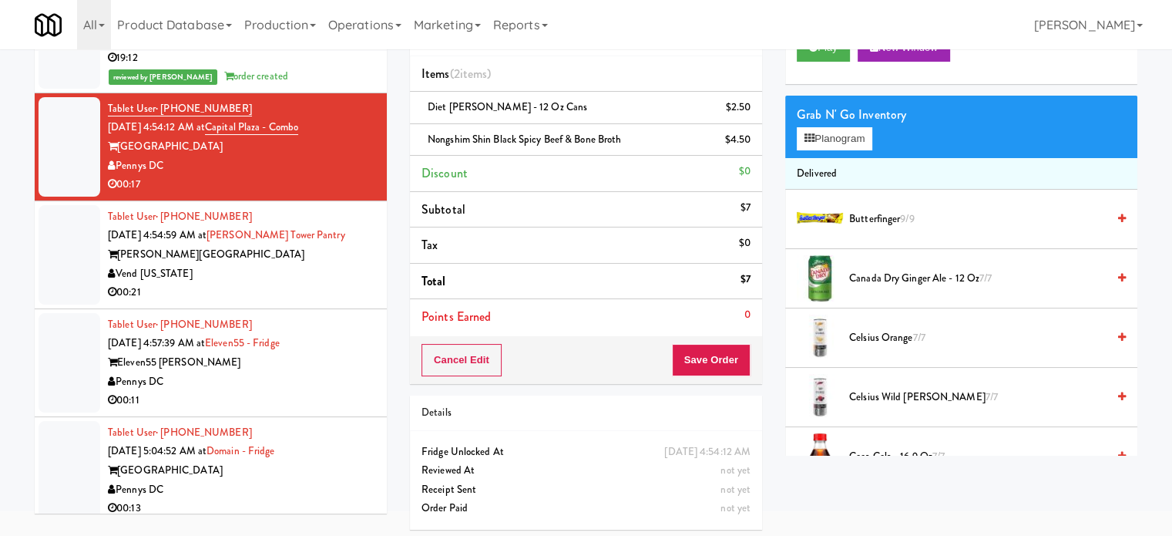
scroll to position [77, 0]
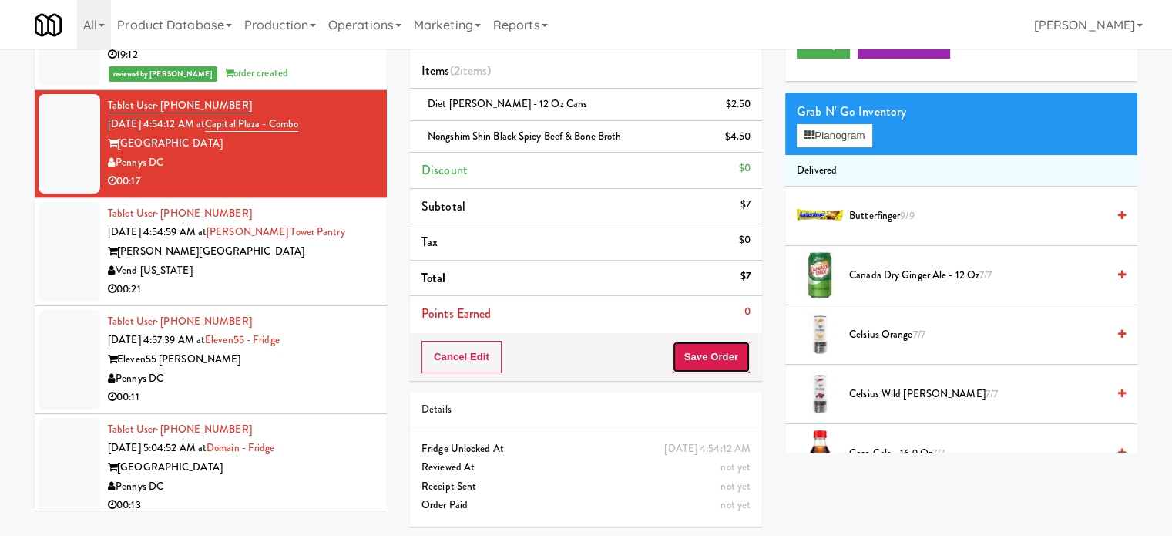
click at [721, 360] on button "Save Order" at bounding box center [711, 357] width 79 height 32
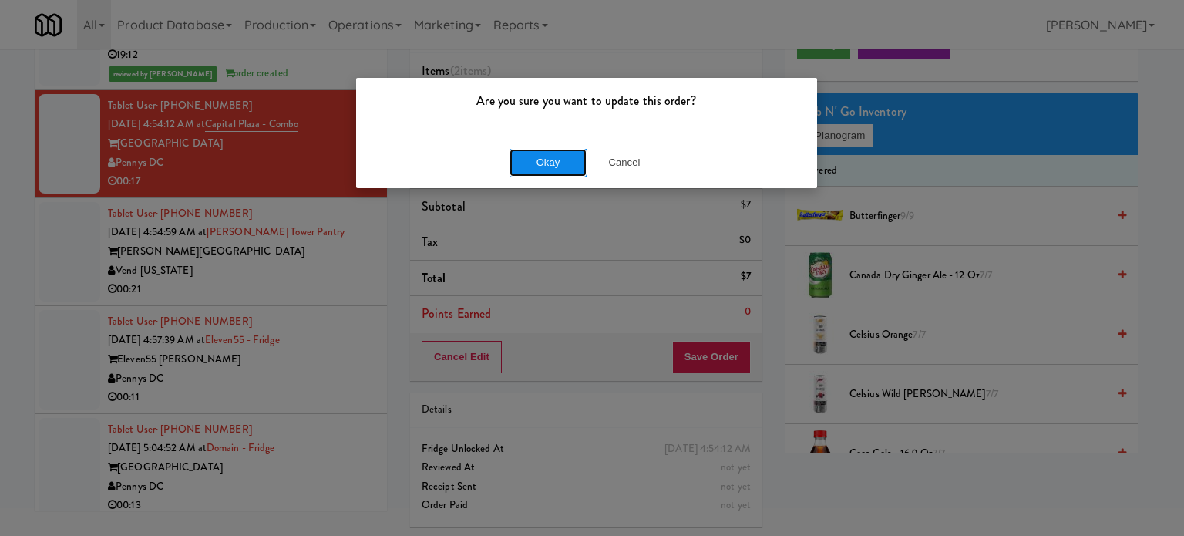
click at [559, 167] on button "Okay" at bounding box center [547, 163] width 77 height 28
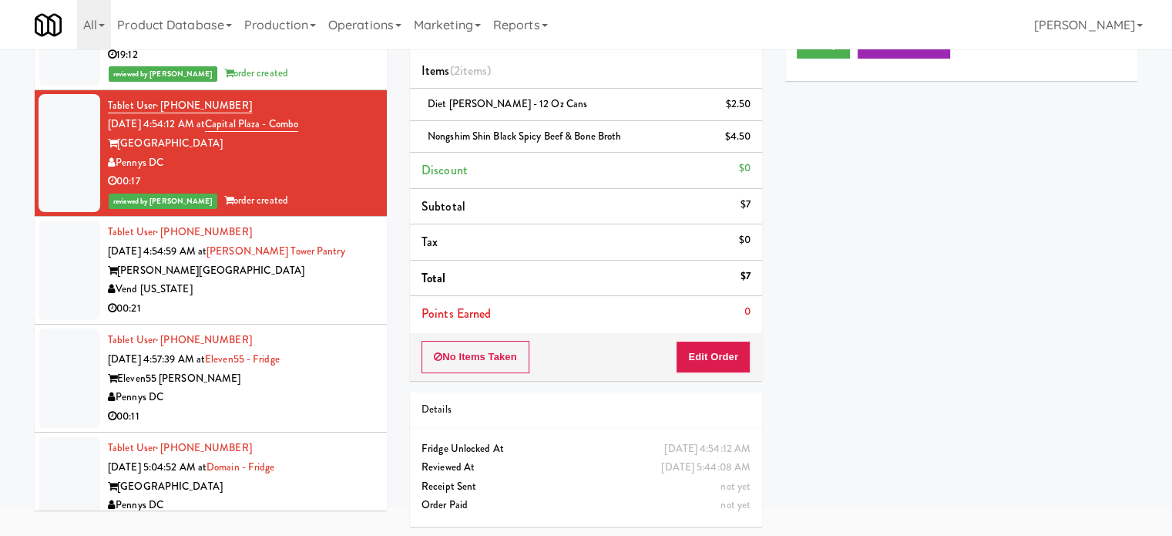
drag, startPoint x: 256, startPoint y: 303, endPoint x: 308, endPoint y: 294, distance: 53.1
click at [275, 299] on div "Vend [US_STATE]" at bounding box center [241, 289] width 267 height 19
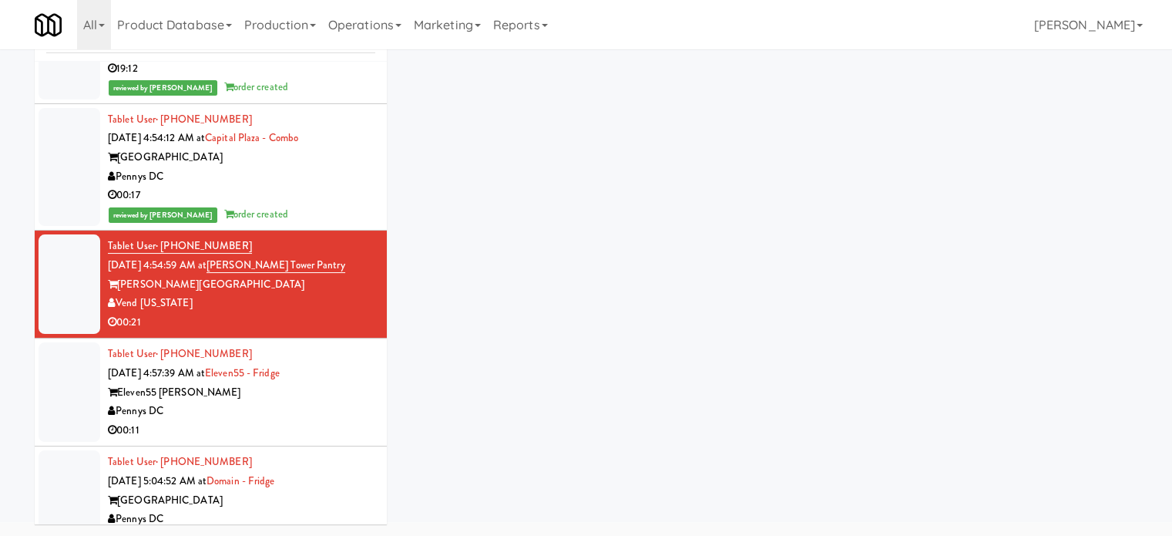
scroll to position [62, 0]
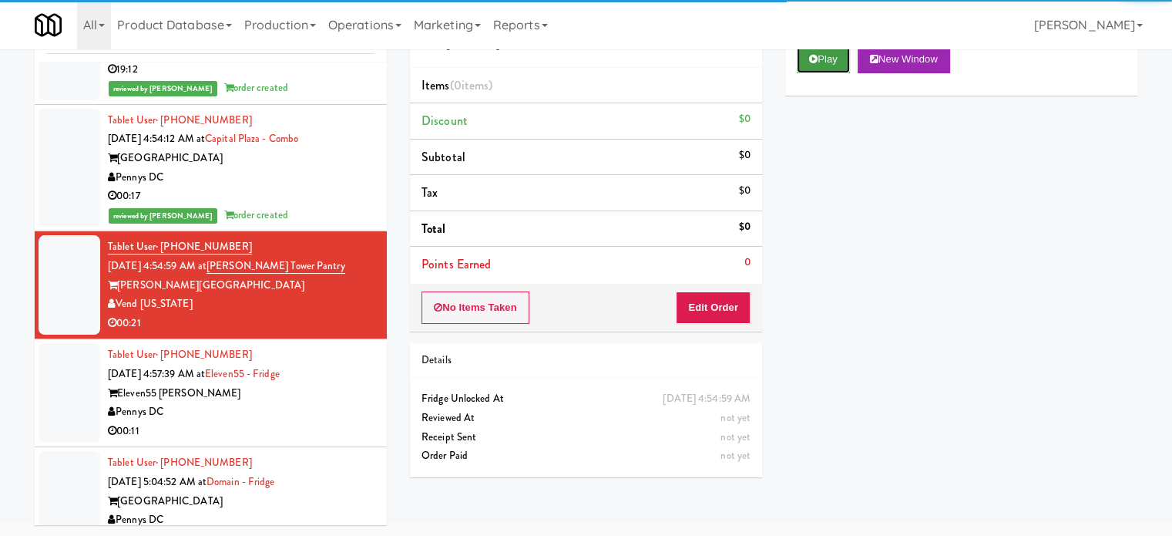
click at [809, 60] on icon at bounding box center [813, 59] width 8 height 10
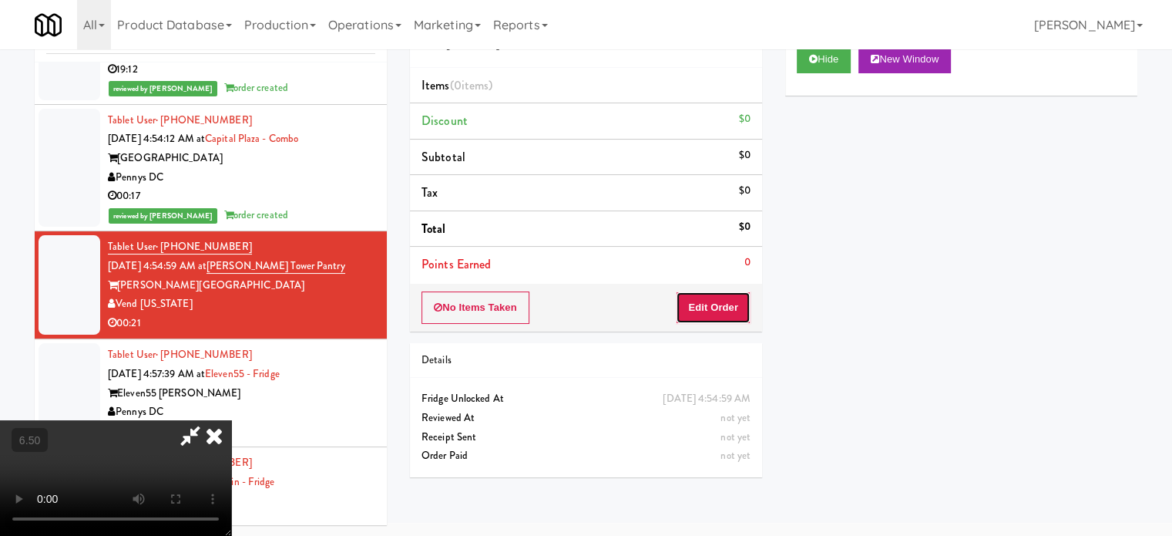
click at [721, 314] on button "Edit Order" at bounding box center [713, 307] width 75 height 32
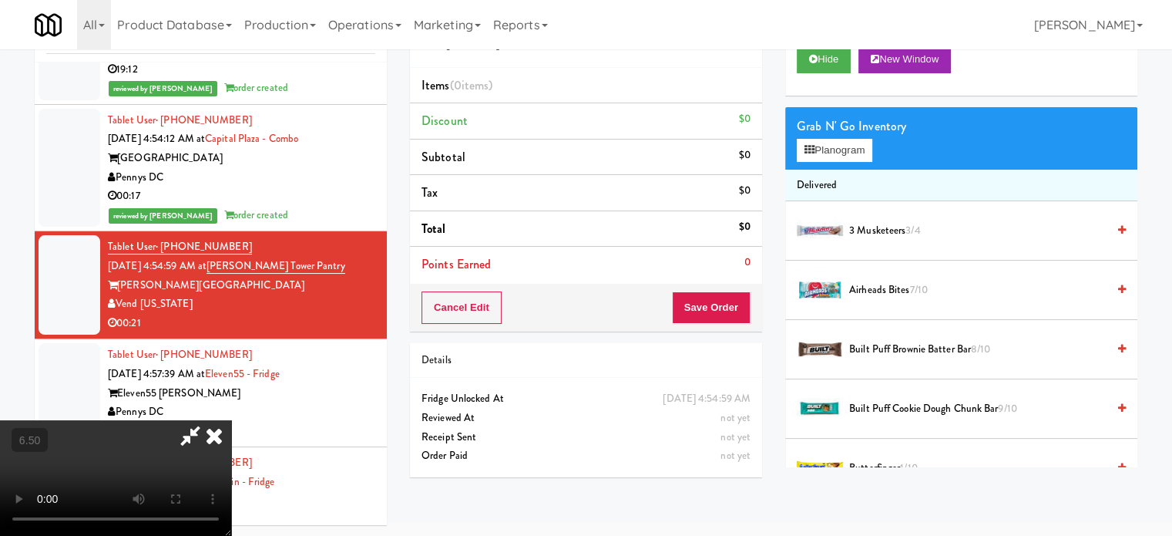
click at [231, 420] on video at bounding box center [115, 478] width 231 height 116
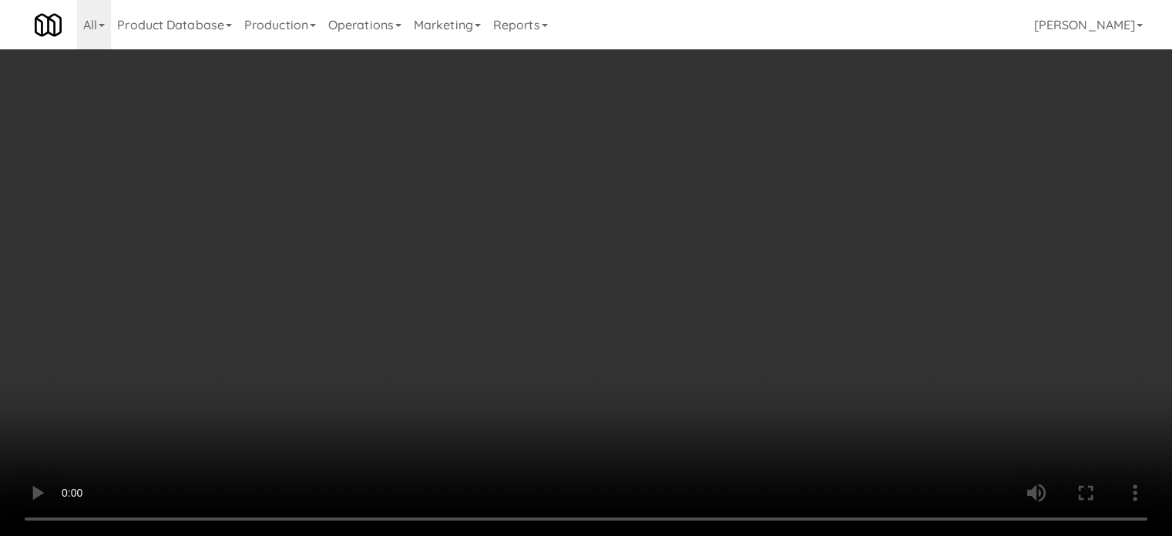
scroll to position [5233, 0]
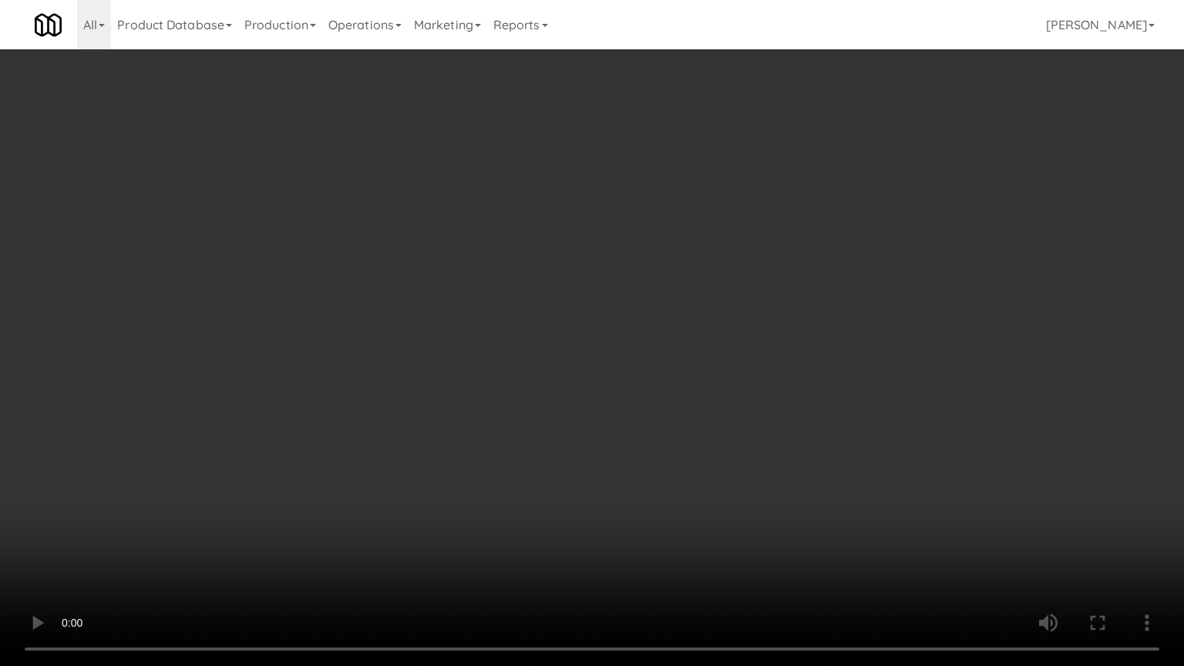
click at [470, 345] on video at bounding box center [592, 333] width 1184 height 666
click at [216, 475] on video at bounding box center [592, 333] width 1184 height 666
click at [570, 299] on video at bounding box center [592, 333] width 1184 height 666
click at [331, 442] on video at bounding box center [592, 333] width 1184 height 666
click at [513, 337] on video at bounding box center [592, 333] width 1184 height 666
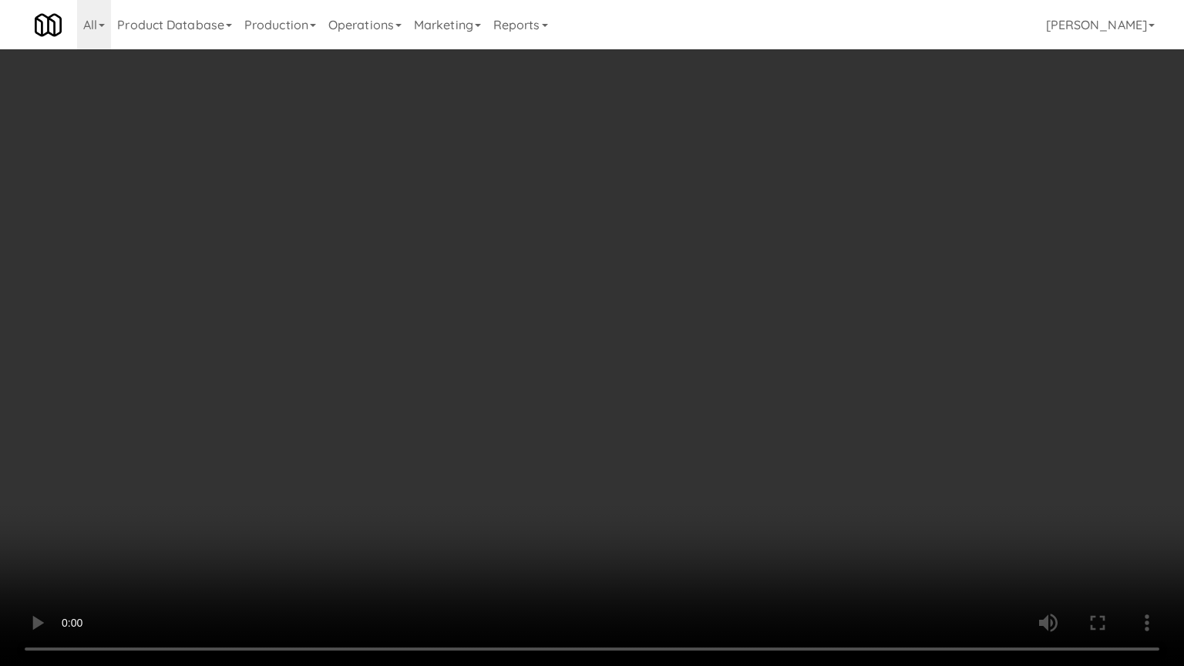
click at [193, 529] on video at bounding box center [592, 333] width 1184 height 666
click at [329, 475] on video at bounding box center [592, 333] width 1184 height 666
drag, startPoint x: 474, startPoint y: 391, endPoint x: 543, endPoint y: 335, distance: 88.2
click at [474, 392] on video at bounding box center [592, 333] width 1184 height 666
click at [538, 335] on video at bounding box center [592, 333] width 1184 height 666
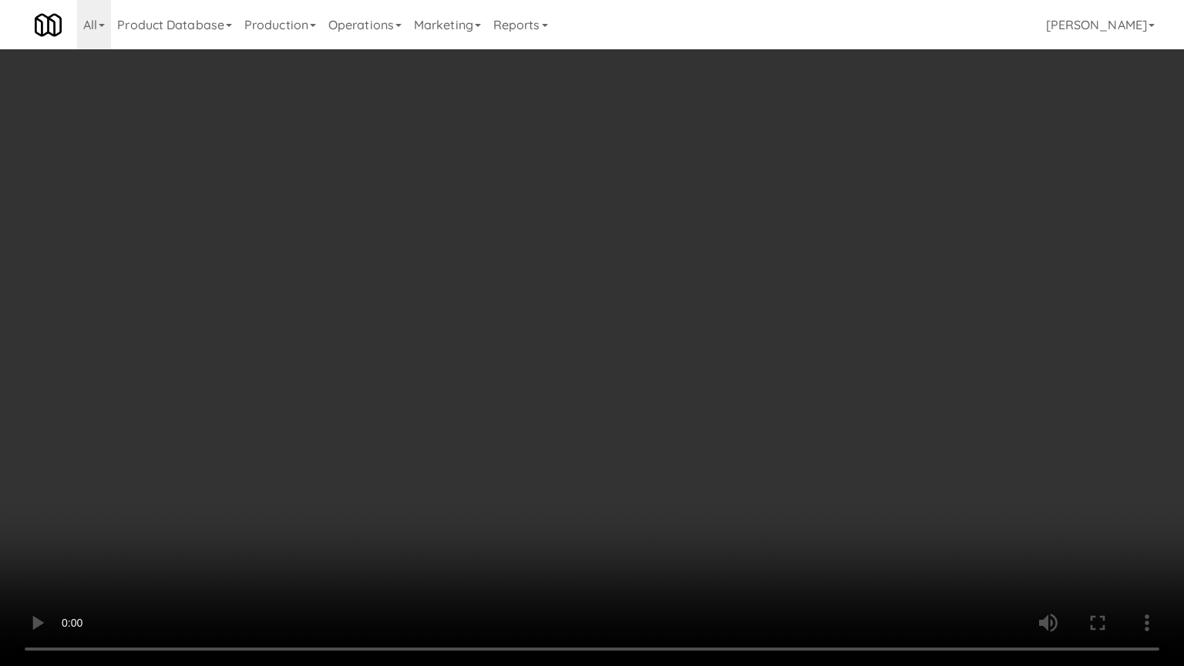
click at [543, 337] on video at bounding box center [592, 333] width 1184 height 666
click at [567, 328] on video at bounding box center [592, 333] width 1184 height 666
click at [596, 324] on video at bounding box center [592, 333] width 1184 height 666
click at [629, 329] on video at bounding box center [592, 333] width 1184 height 666
click at [211, 493] on video at bounding box center [592, 333] width 1184 height 666
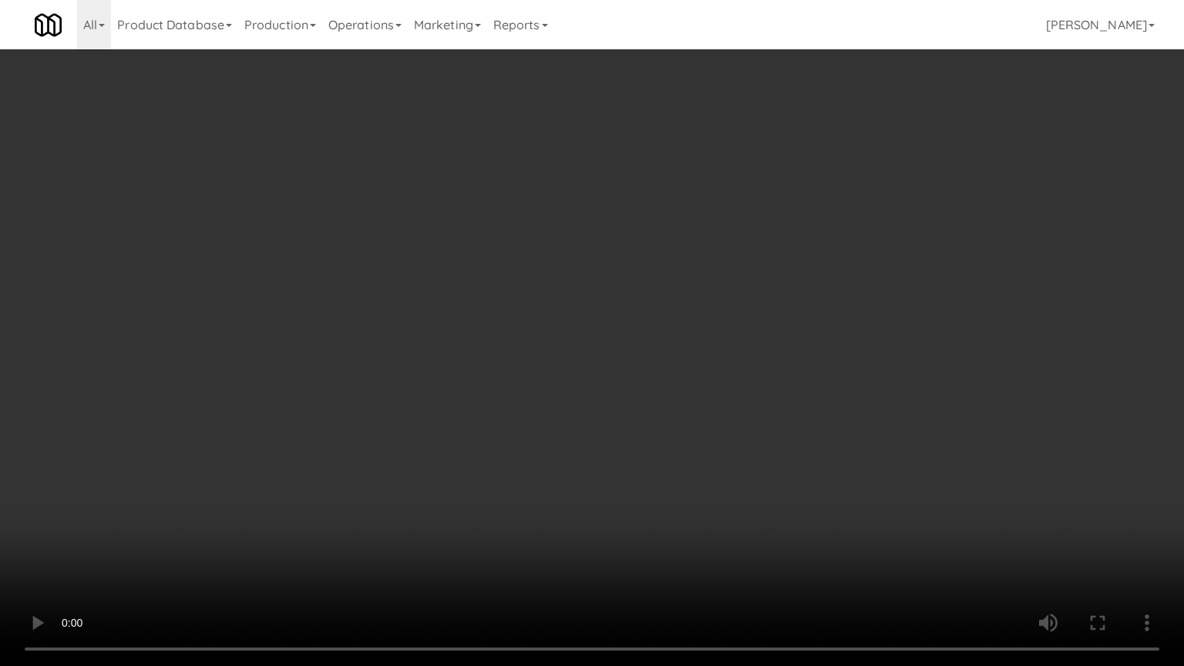
click at [290, 434] on video at bounding box center [592, 333] width 1184 height 666
drag, startPoint x: 387, startPoint y: 556, endPoint x: 473, endPoint y: 388, distance: 188.9
click at [395, 535] on video at bounding box center [592, 333] width 1184 height 666
click at [535, 382] on video at bounding box center [592, 333] width 1184 height 666
click at [537, 286] on video at bounding box center [592, 333] width 1184 height 666
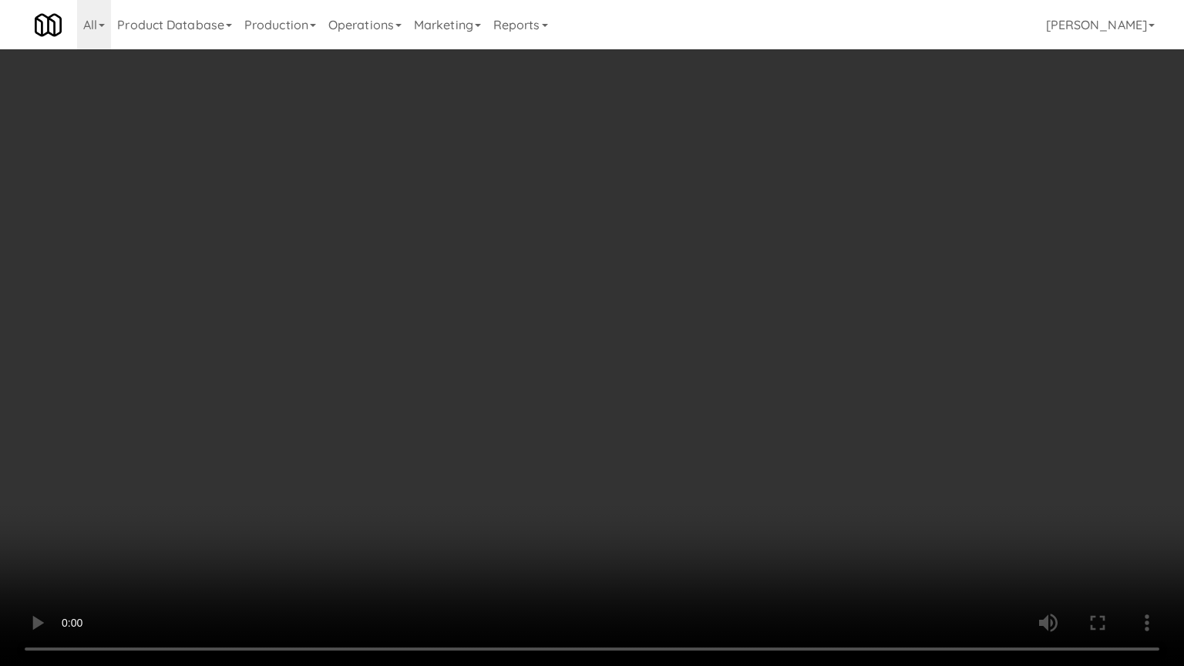
click at [607, 347] on video at bounding box center [592, 333] width 1184 height 666
click at [624, 343] on video at bounding box center [592, 333] width 1184 height 666
click at [626, 343] on video at bounding box center [592, 333] width 1184 height 666
click at [231, 535] on video at bounding box center [592, 333] width 1184 height 666
drag, startPoint x: 327, startPoint y: 496, endPoint x: 350, endPoint y: 475, distance: 31.6
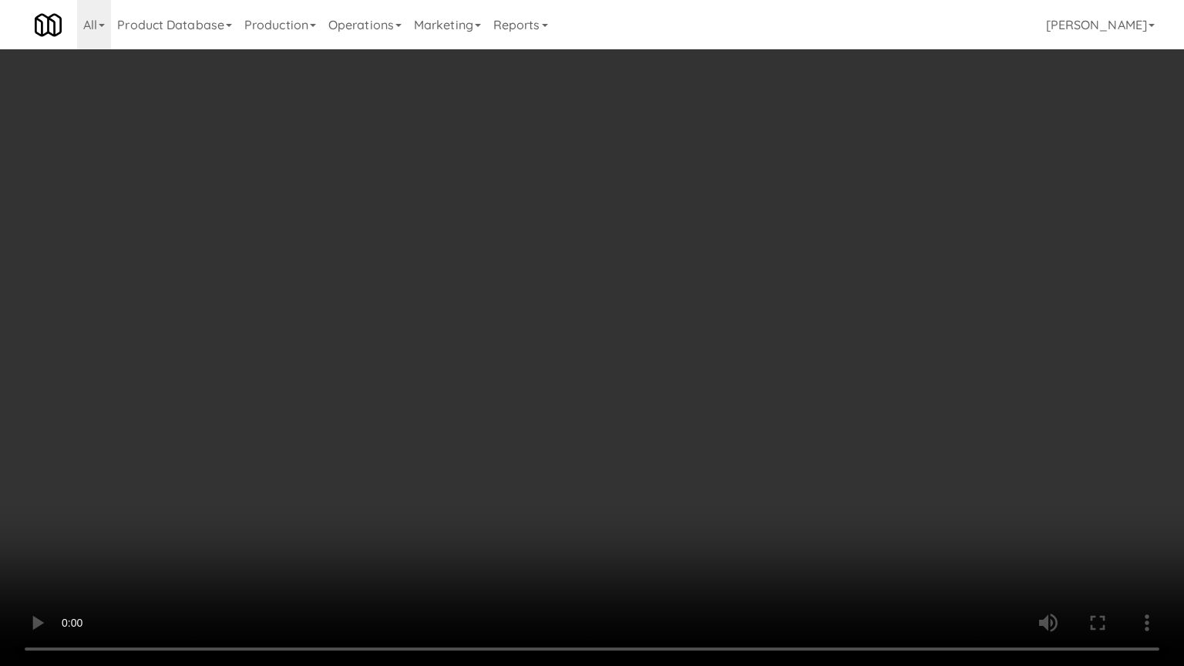
click at [327, 498] on video at bounding box center [592, 333] width 1184 height 666
drag, startPoint x: 354, startPoint y: 472, endPoint x: 386, endPoint y: 433, distance: 50.3
click at [354, 471] on video at bounding box center [592, 333] width 1184 height 666
click at [627, 336] on video at bounding box center [592, 333] width 1184 height 666
click at [293, 474] on video at bounding box center [592, 333] width 1184 height 666
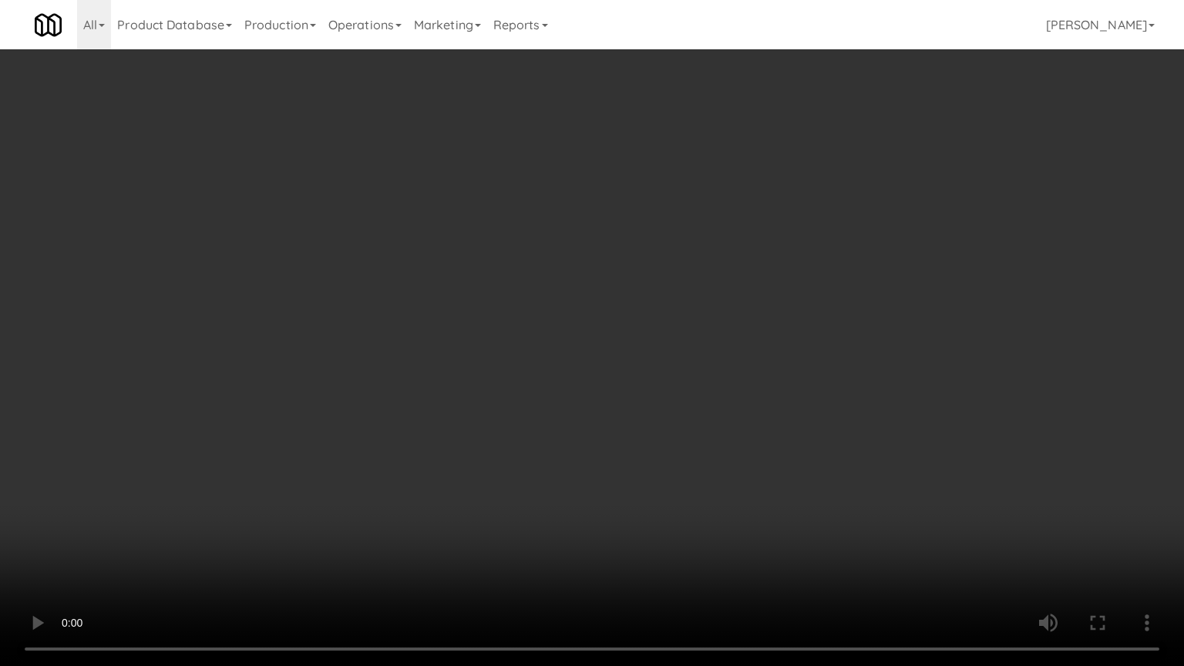
click at [453, 395] on video at bounding box center [592, 333] width 1184 height 666
click at [466, 410] on video at bounding box center [592, 333] width 1184 height 666
click at [506, 380] on video at bounding box center [592, 333] width 1184 height 666
click at [704, 535] on video at bounding box center [592, 333] width 1184 height 666
click at [592, 506] on video at bounding box center [592, 333] width 1184 height 666
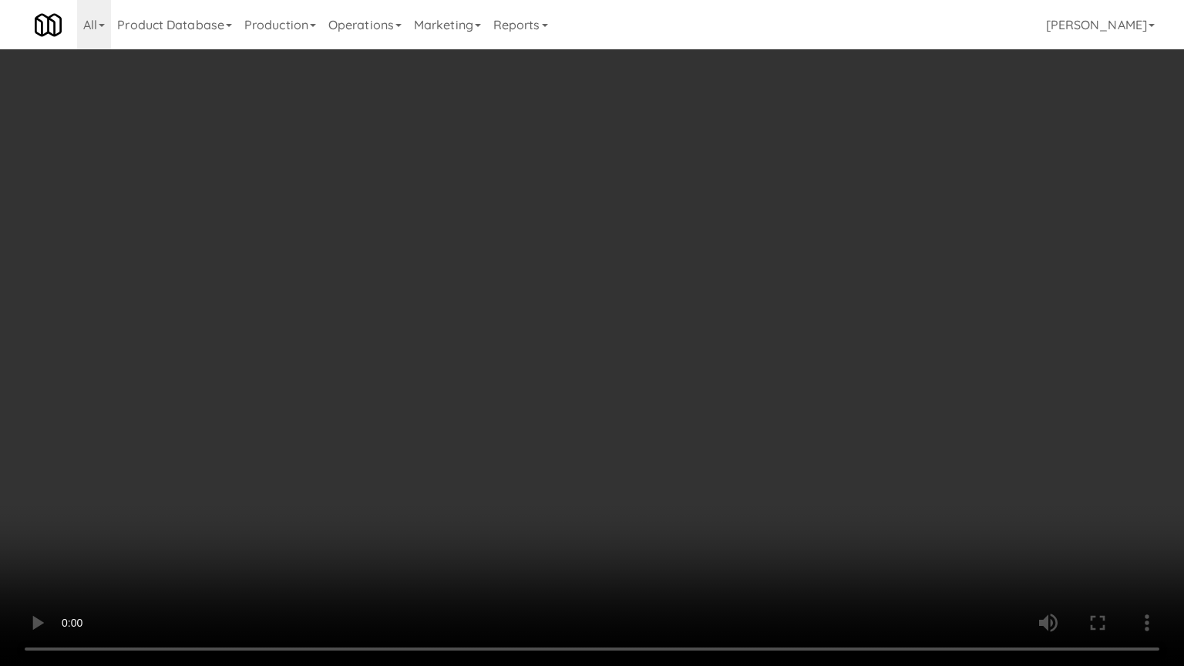
drag, startPoint x: 603, startPoint y: 512, endPoint x: 610, endPoint y: 503, distance: 11.6
click at [608, 509] on video at bounding box center [592, 333] width 1184 height 666
drag, startPoint x: 613, startPoint y: 496, endPoint x: 728, endPoint y: 276, distance: 247.9
click at [617, 489] on video at bounding box center [592, 333] width 1184 height 666
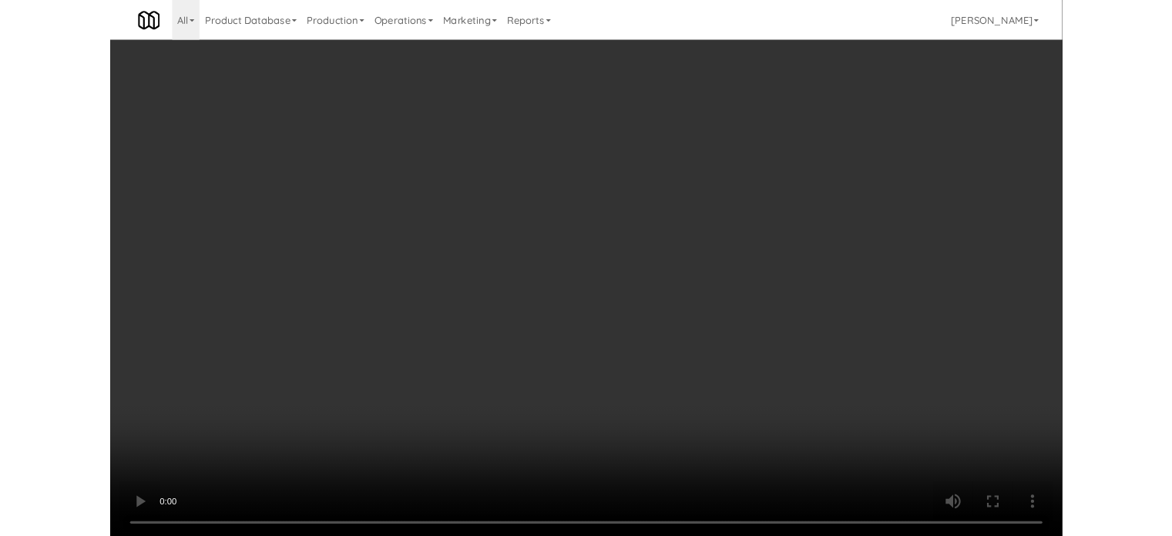
scroll to position [5290, 0]
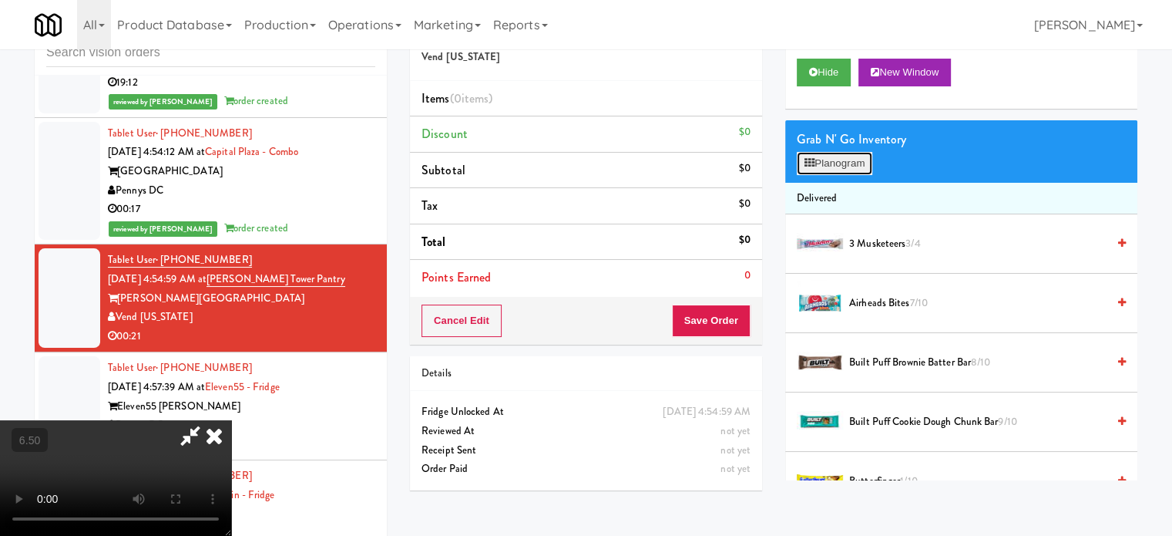
click at [821, 172] on button "Planogram" at bounding box center [835, 163] width 76 height 23
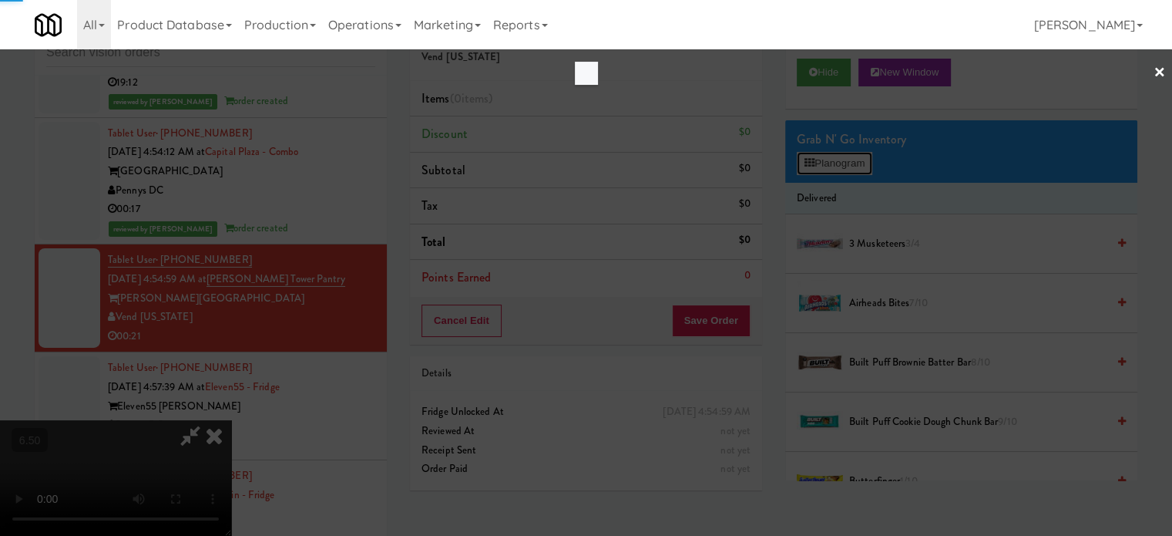
scroll to position [5233, 0]
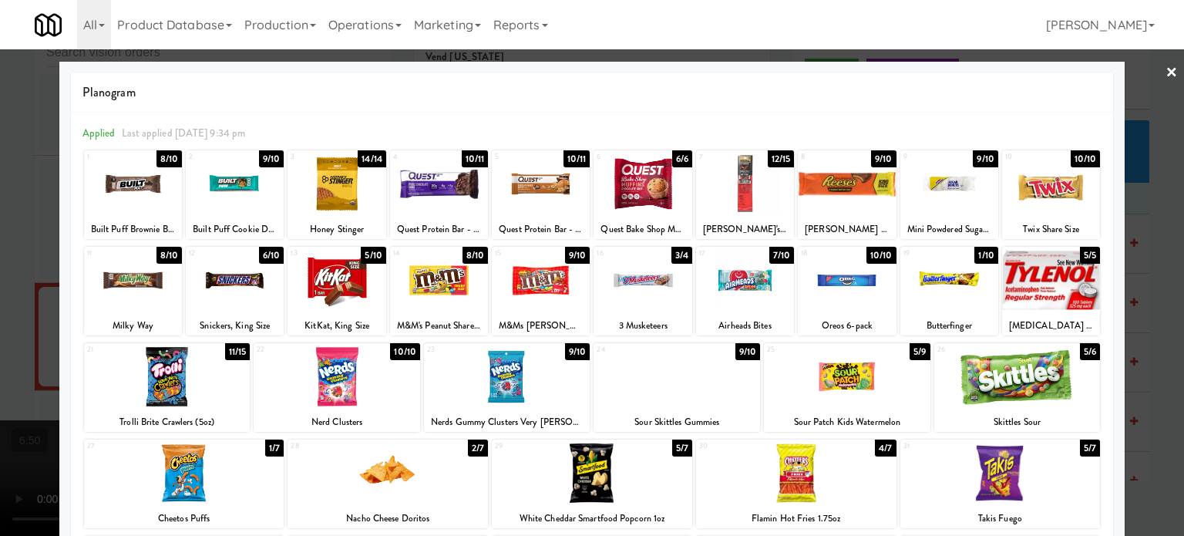
drag, startPoint x: 266, startPoint y: 449, endPoint x: 385, endPoint y: 435, distance: 120.4
click at [268, 451] on div "1/7" at bounding box center [274, 447] width 18 height 17
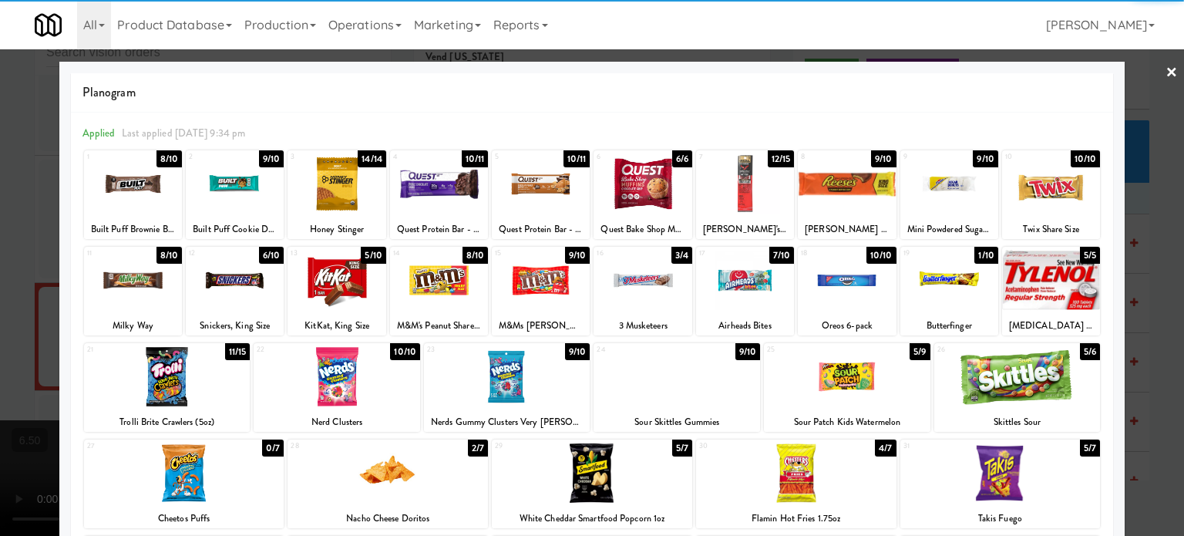
click at [1141, 334] on div at bounding box center [592, 268] width 1184 height 536
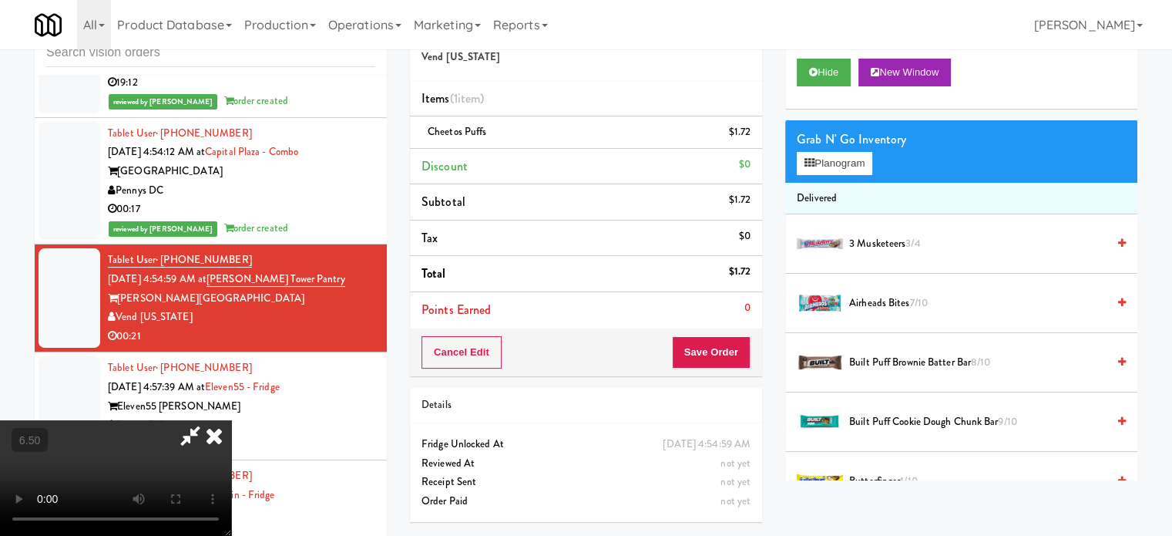
drag, startPoint x: 496, startPoint y: 328, endPoint x: 493, endPoint y: 314, distance: 14.1
click at [231, 420] on video at bounding box center [115, 478] width 231 height 116
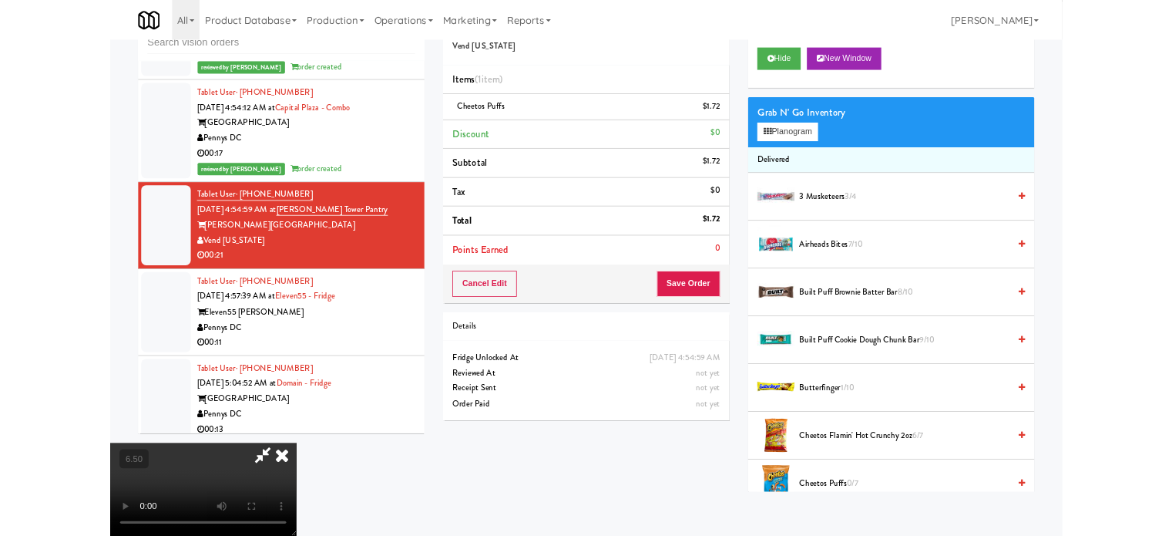
scroll to position [5233, 0]
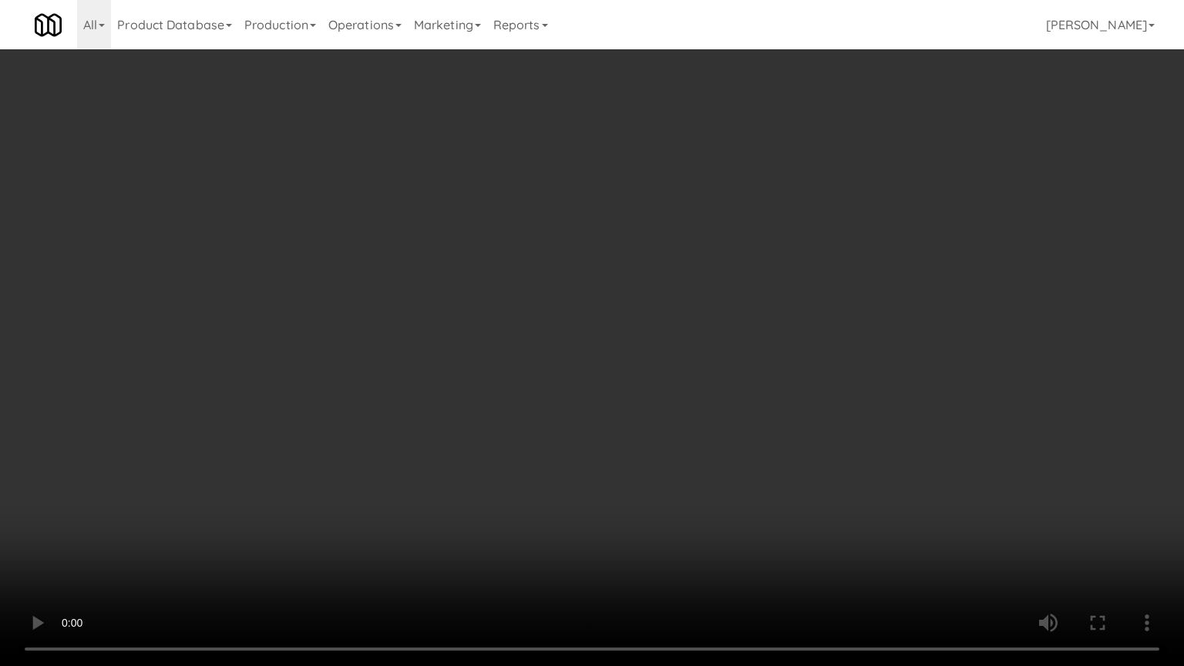
drag, startPoint x: 385, startPoint y: 479, endPoint x: 395, endPoint y: 475, distance: 10.3
click at [388, 478] on video at bounding box center [592, 333] width 1184 height 666
click at [499, 402] on video at bounding box center [592, 333] width 1184 height 666
click at [560, 406] on video at bounding box center [592, 333] width 1184 height 666
click at [552, 388] on video at bounding box center [592, 333] width 1184 height 666
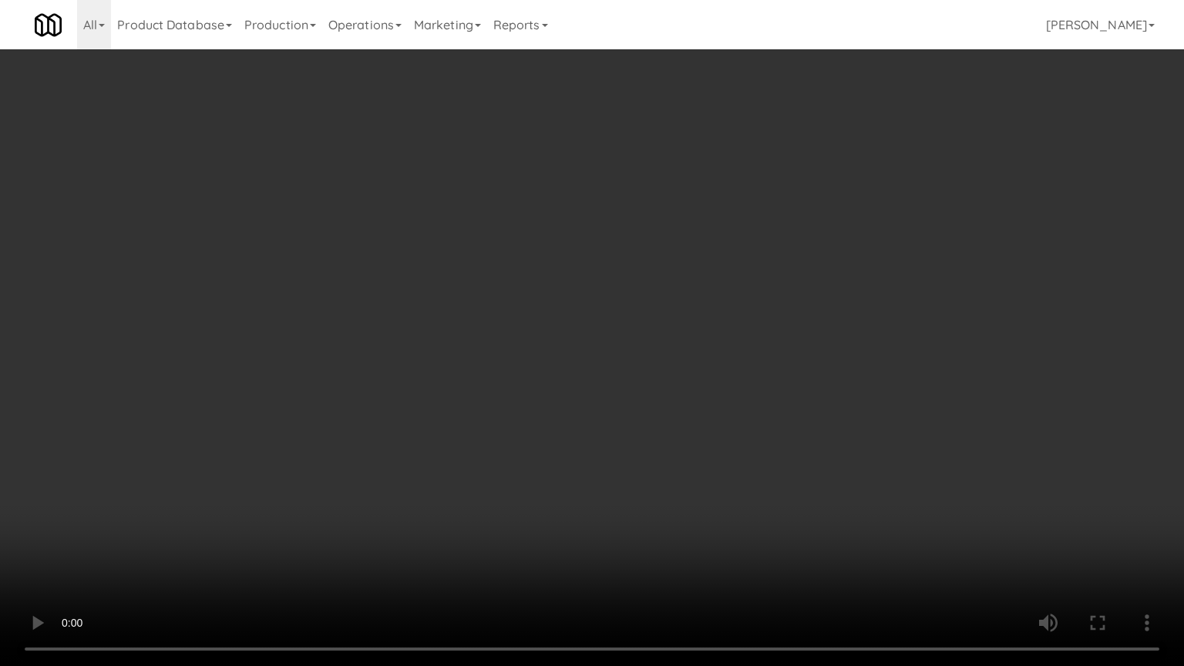
click at [547, 394] on video at bounding box center [592, 333] width 1184 height 666
click at [588, 398] on video at bounding box center [592, 333] width 1184 height 666
drag, startPoint x: 585, startPoint y: 398, endPoint x: 606, endPoint y: 379, distance: 27.8
click at [592, 389] on video at bounding box center [592, 333] width 1184 height 666
click at [606, 379] on video at bounding box center [592, 333] width 1184 height 666
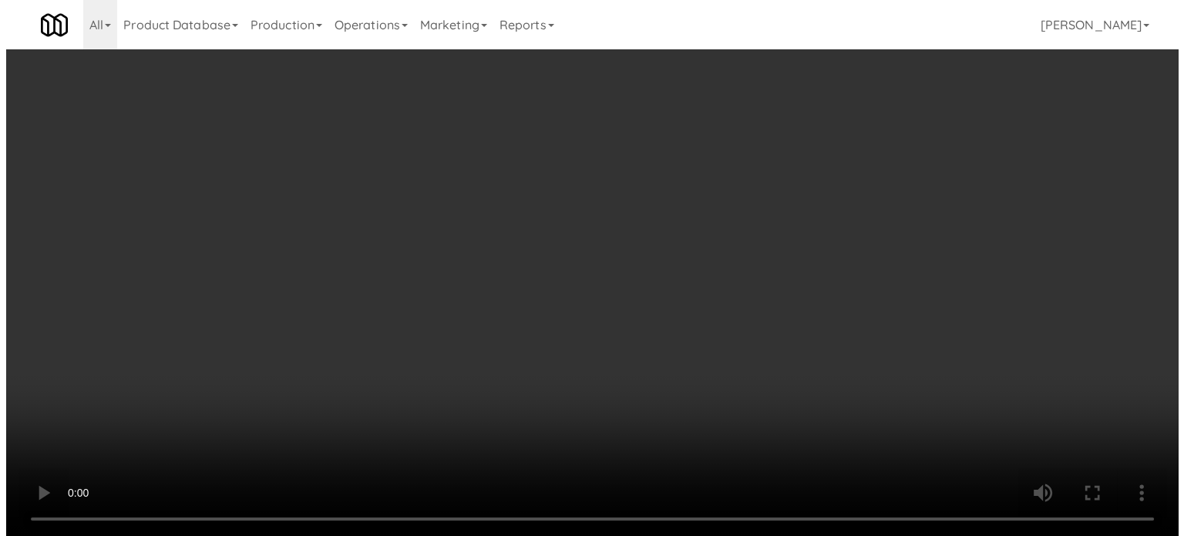
scroll to position [5290, 0]
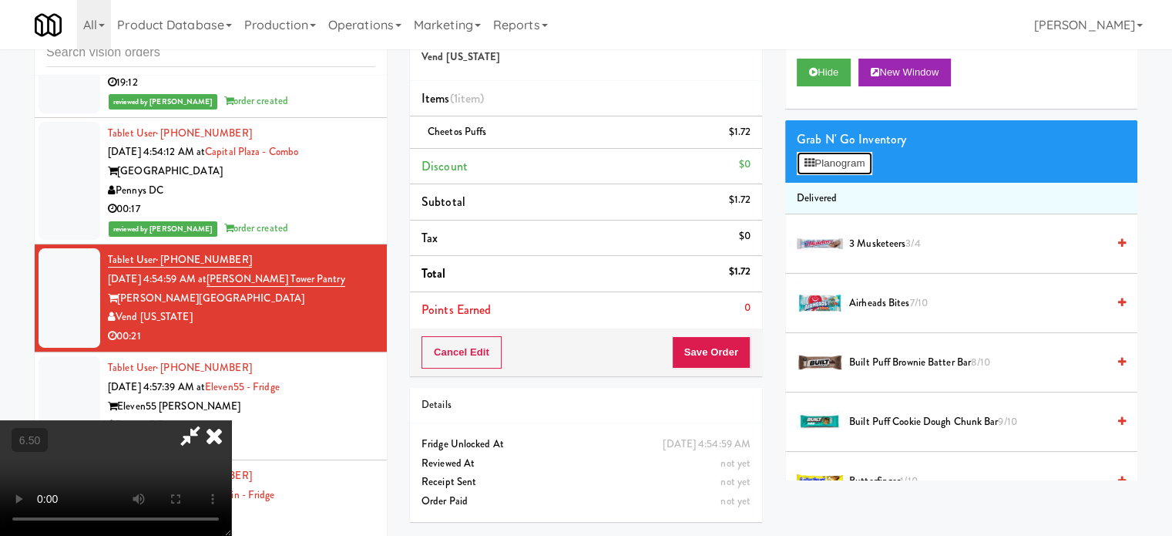
drag, startPoint x: 855, startPoint y: 156, endPoint x: 833, endPoint y: 160, distance: 21.9
click at [855, 156] on button "Planogram" at bounding box center [835, 163] width 76 height 23
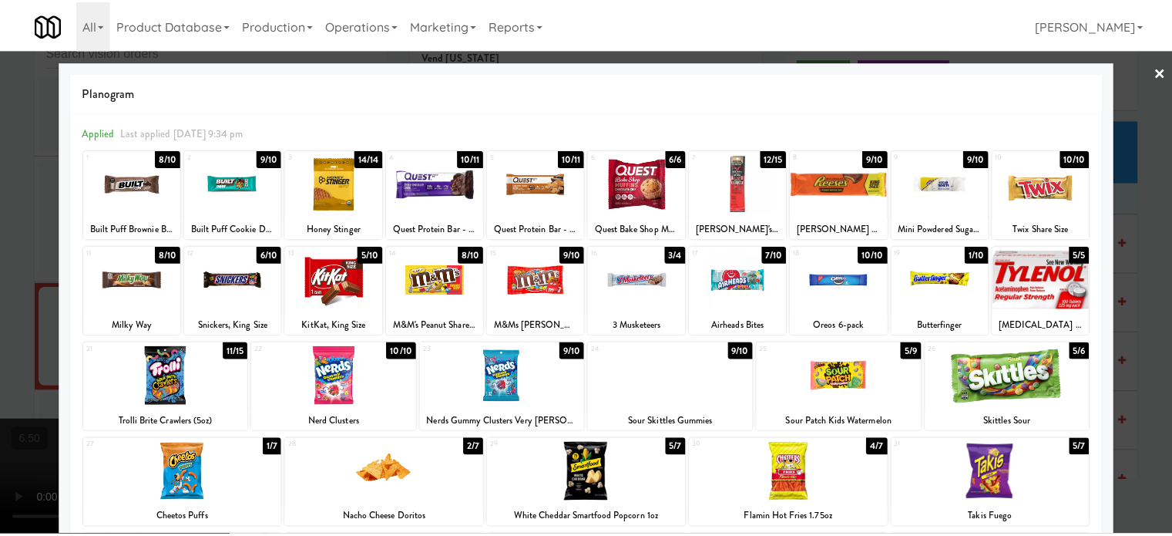
scroll to position [318, 0]
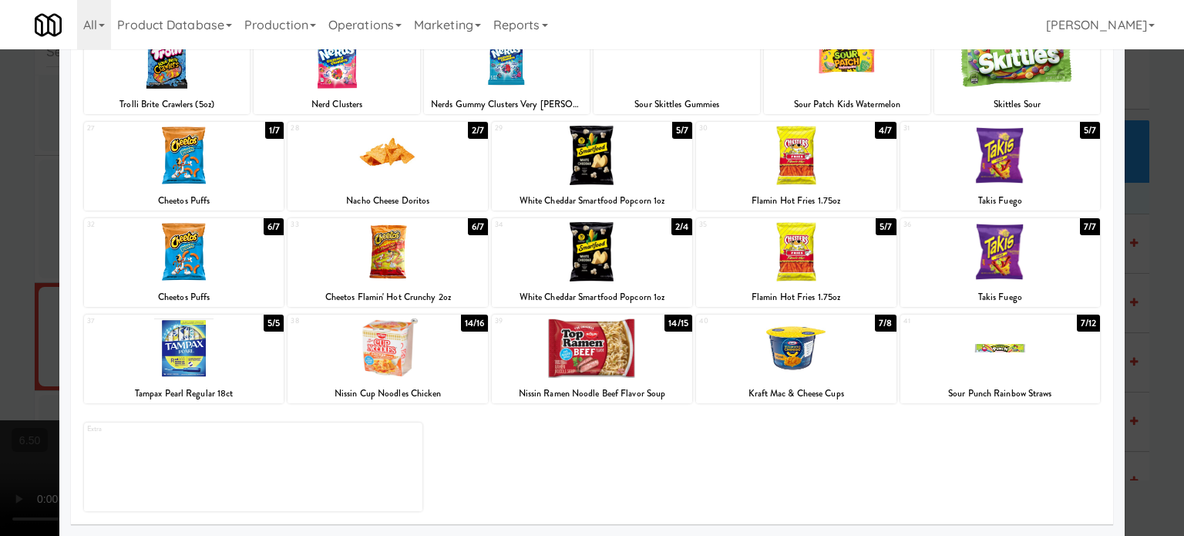
drag, startPoint x: 1153, startPoint y: 311, endPoint x: 1064, endPoint y: 301, distance: 89.1
click at [1153, 312] on div at bounding box center [592, 268] width 1184 height 536
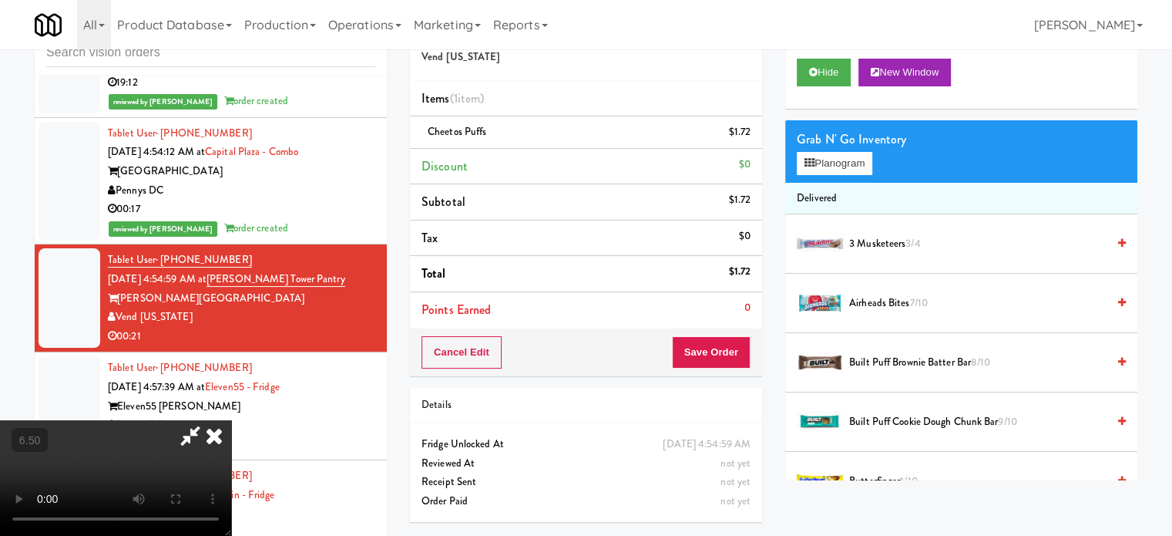
click at [231, 420] on video at bounding box center [115, 478] width 231 height 116
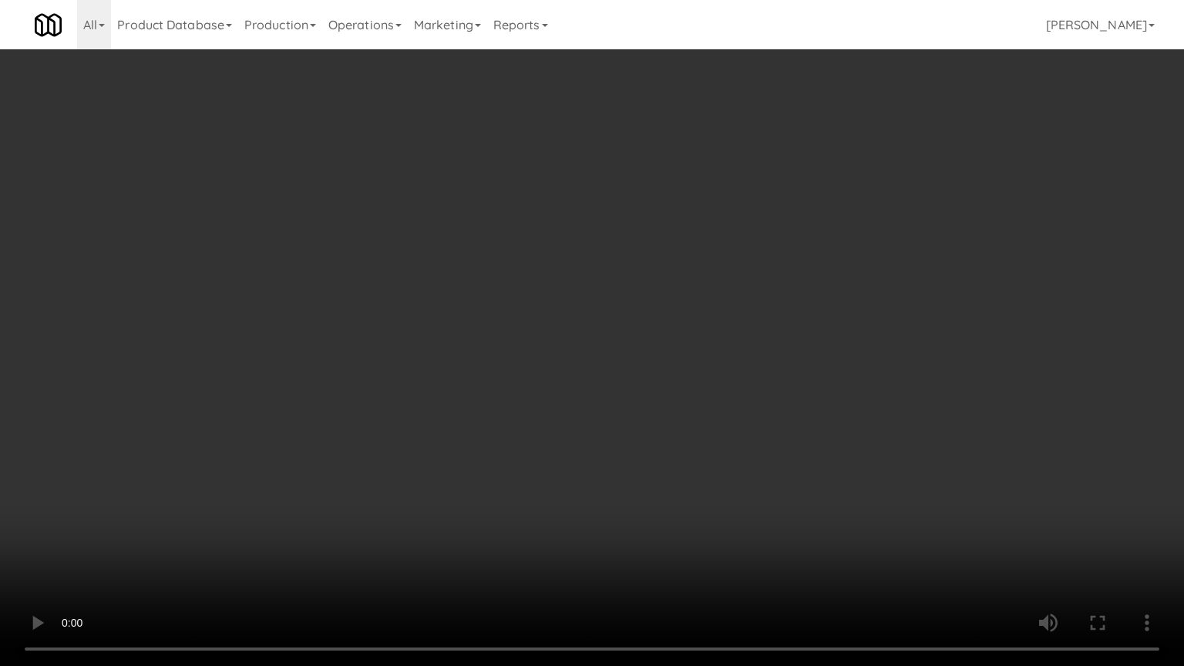
click at [435, 340] on video at bounding box center [592, 333] width 1184 height 666
click at [453, 341] on video at bounding box center [592, 333] width 1184 height 666
click at [477, 356] on video at bounding box center [592, 333] width 1184 height 666
click at [546, 367] on video at bounding box center [592, 333] width 1184 height 666
click at [688, 535] on video at bounding box center [592, 333] width 1184 height 666
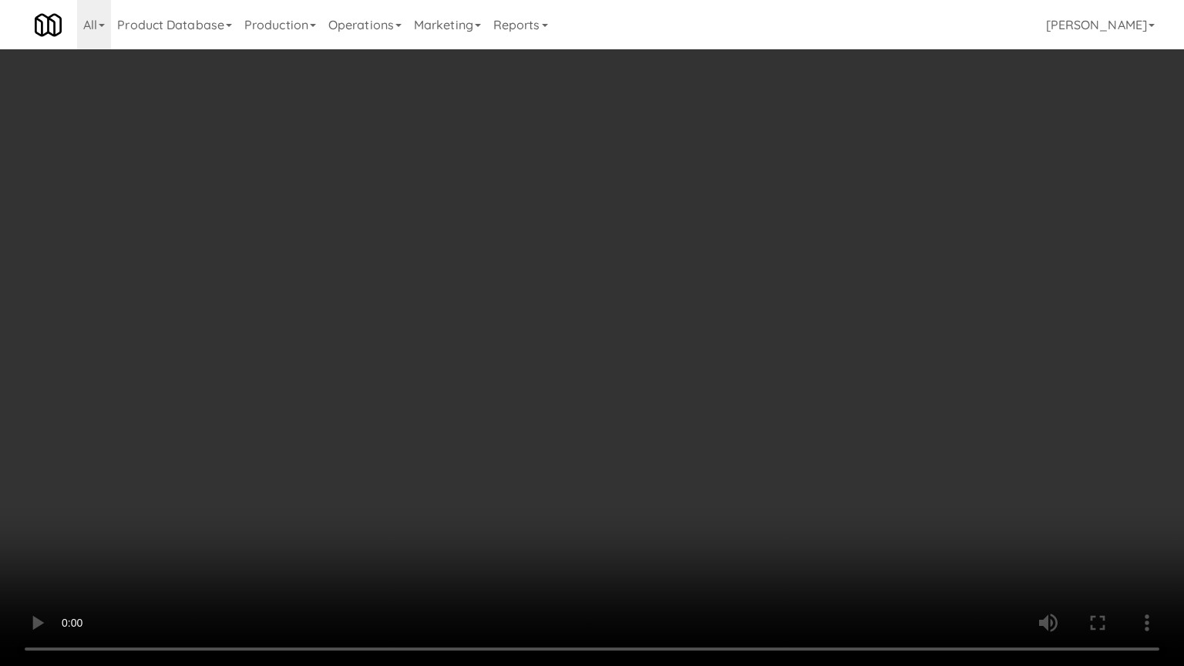
click at [665, 419] on video at bounding box center [592, 333] width 1184 height 666
drag, startPoint x: 627, startPoint y: 339, endPoint x: 593, endPoint y: 351, distance: 36.1
click at [624, 344] on video at bounding box center [592, 333] width 1184 height 666
click at [605, 331] on video at bounding box center [592, 333] width 1184 height 666
click at [783, 535] on video at bounding box center [592, 333] width 1184 height 666
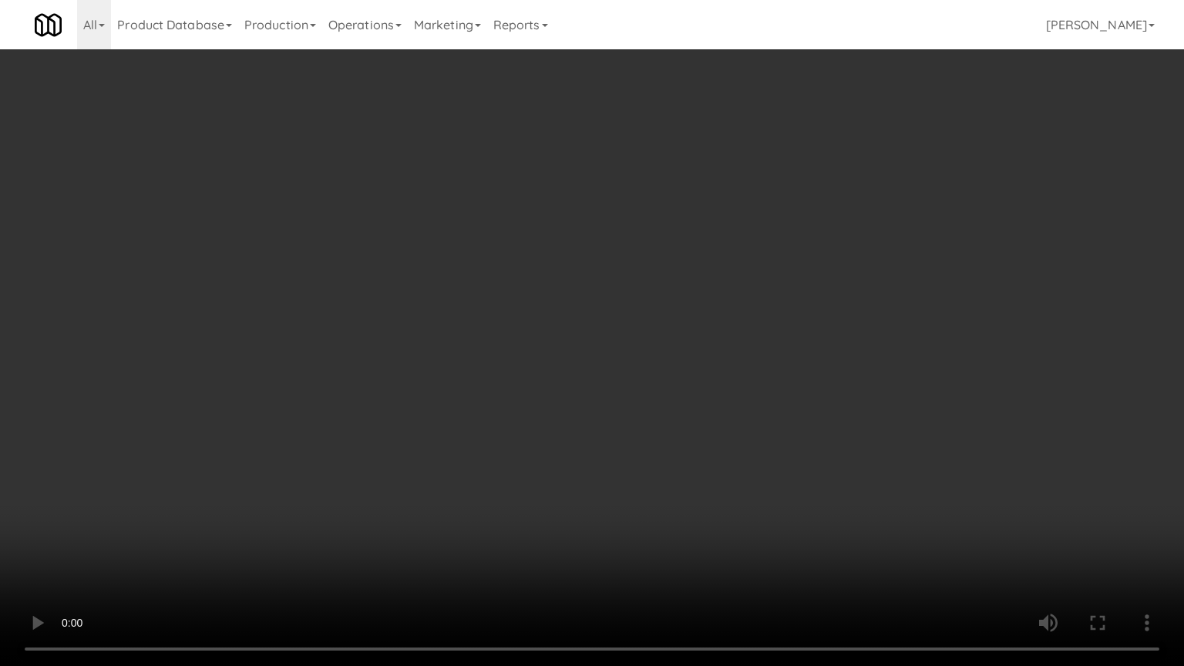
click at [642, 405] on video at bounding box center [592, 333] width 1184 height 666
click at [736, 421] on video at bounding box center [592, 333] width 1184 height 666
click at [822, 456] on video at bounding box center [592, 333] width 1184 height 666
click at [751, 457] on video at bounding box center [592, 333] width 1184 height 666
click at [891, 469] on video at bounding box center [592, 333] width 1184 height 666
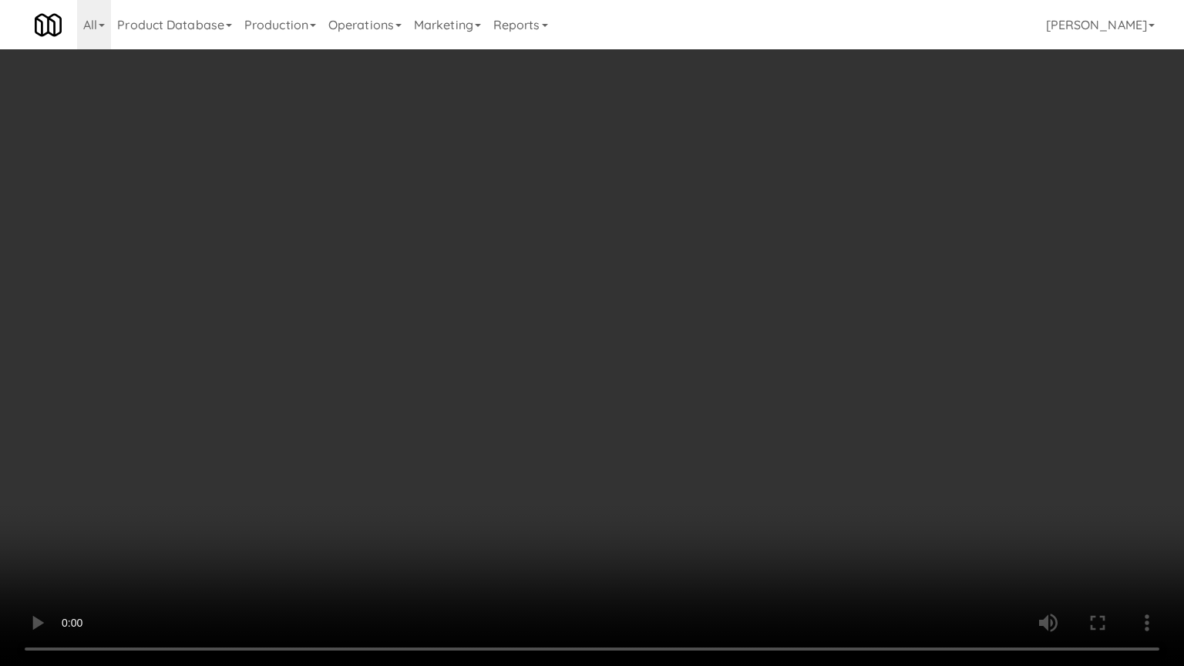
click at [854, 467] on video at bounding box center [592, 333] width 1184 height 666
drag, startPoint x: 862, startPoint y: 462, endPoint x: 878, endPoint y: 330, distance: 133.5
click at [863, 459] on video at bounding box center [592, 333] width 1184 height 666
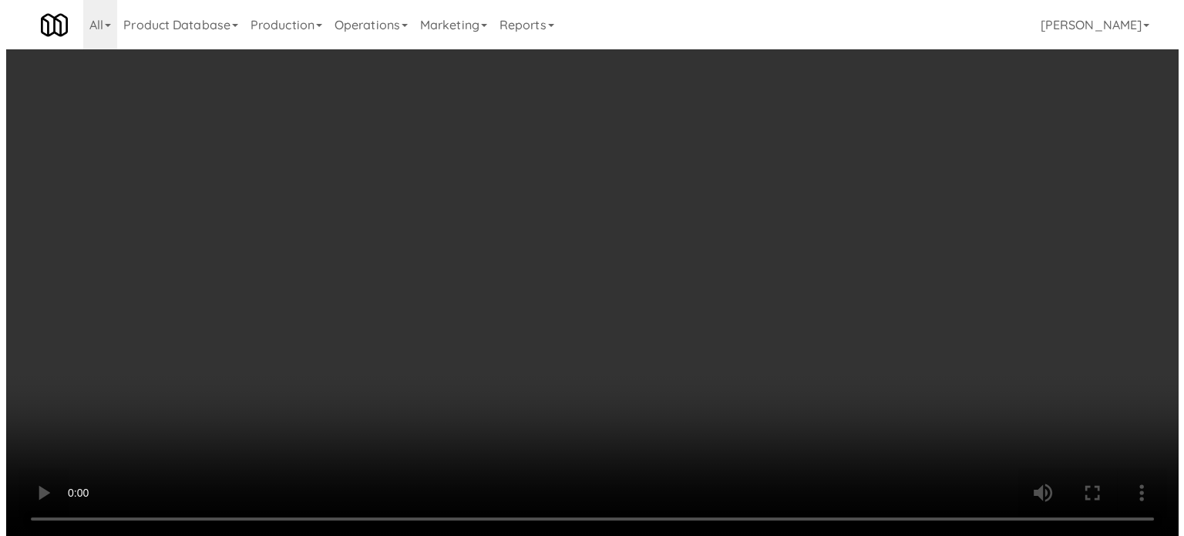
scroll to position [5290, 0]
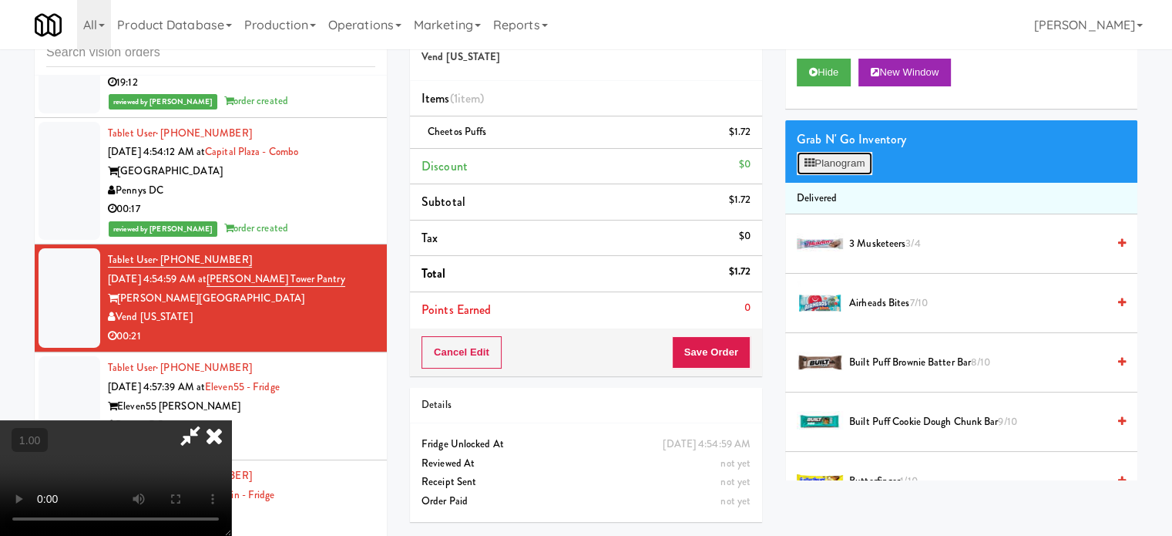
click at [842, 169] on button "Planogram" at bounding box center [835, 163] width 76 height 23
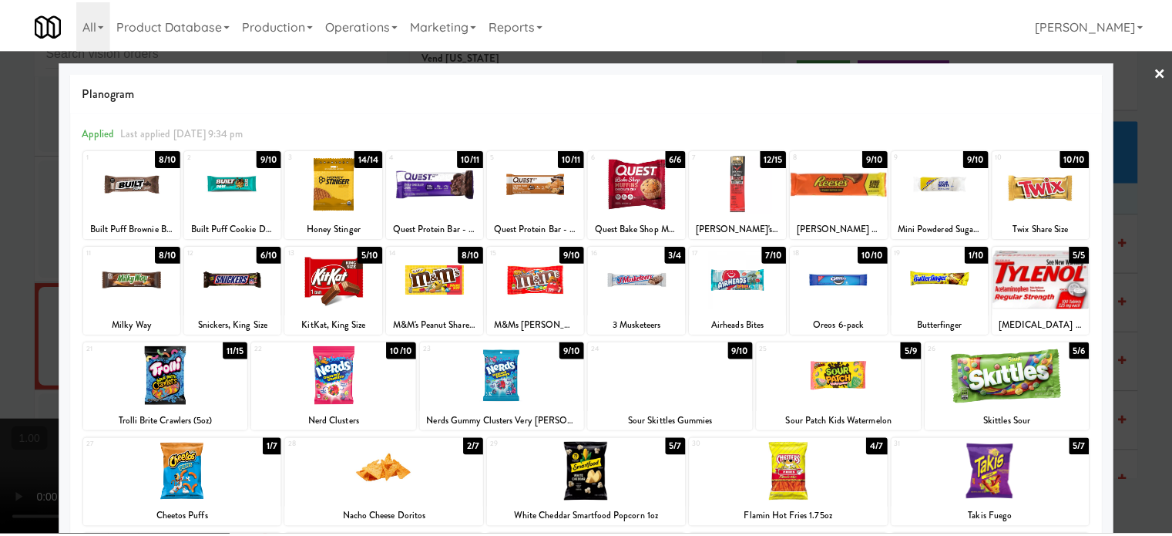
scroll to position [318, 0]
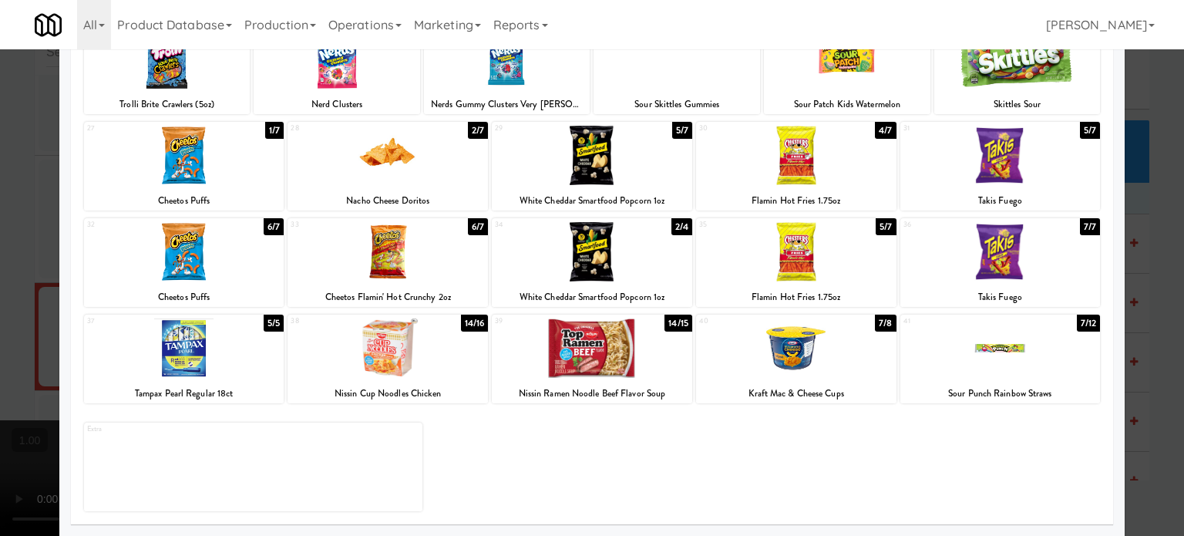
click at [675, 230] on div "2/4" at bounding box center [681, 226] width 21 height 17
drag, startPoint x: 1147, startPoint y: 350, endPoint x: 920, endPoint y: 342, distance: 227.5
click at [1147, 351] on div at bounding box center [592, 268] width 1184 height 536
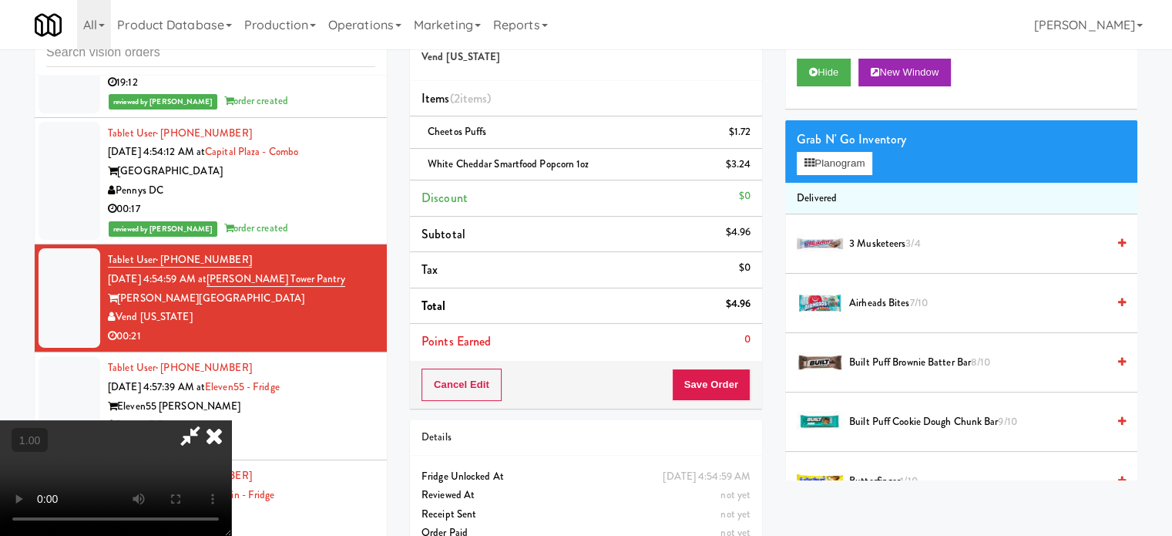
click at [231, 420] on video at bounding box center [115, 478] width 231 height 116
drag, startPoint x: 390, startPoint y: 342, endPoint x: 444, endPoint y: 393, distance: 74.2
click at [231, 420] on video at bounding box center [115, 478] width 231 height 116
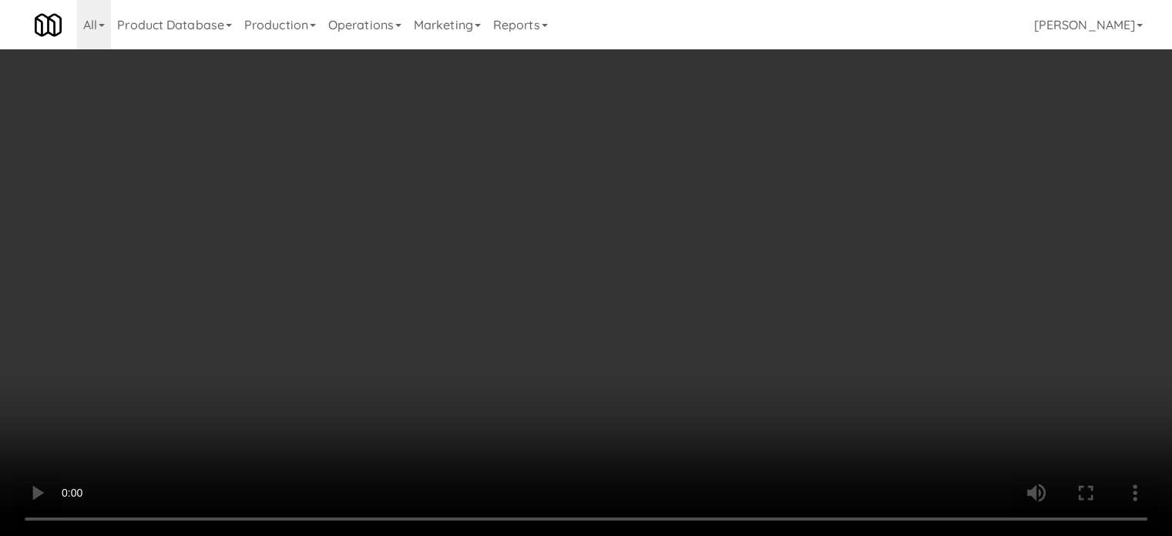
scroll to position [5233, 0]
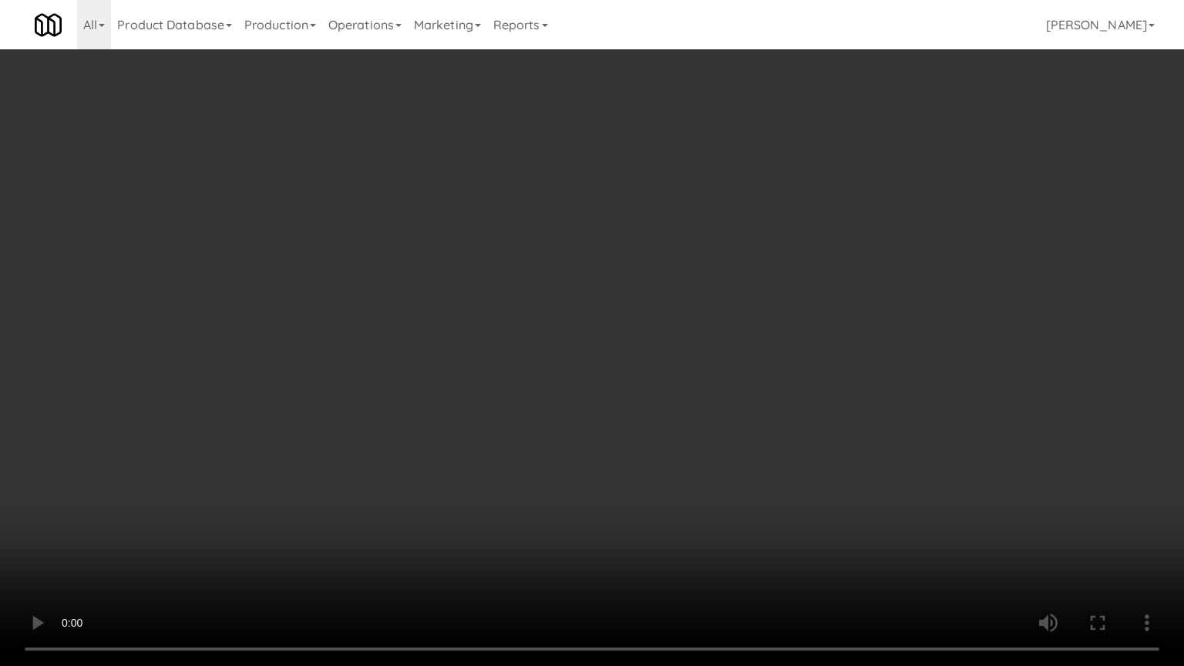
click at [620, 347] on video at bounding box center [592, 333] width 1184 height 666
drag, startPoint x: 627, startPoint y: 320, endPoint x: 644, endPoint y: 152, distance: 168.9
click at [627, 318] on video at bounding box center [592, 333] width 1184 height 666
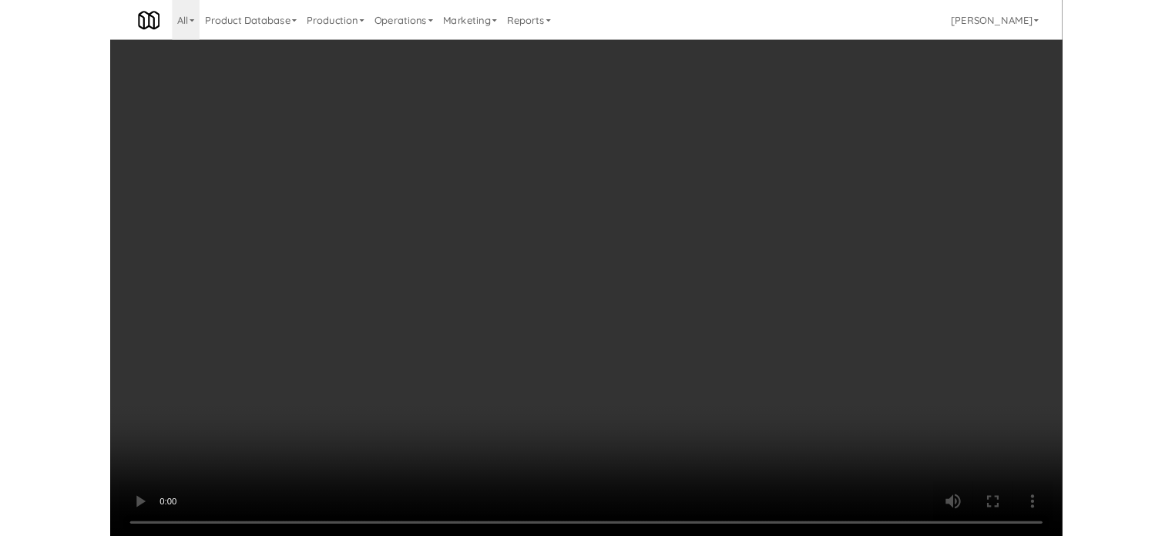
scroll to position [5290, 0]
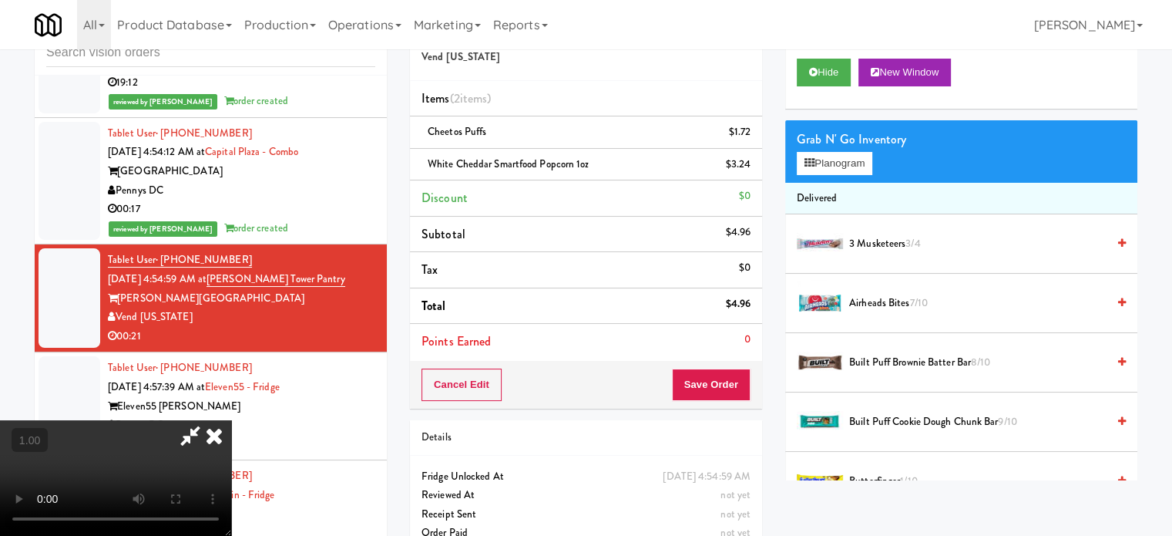
drag, startPoint x: 676, startPoint y: 66, endPoint x: 663, endPoint y: 141, distance: 75.9
click at [231, 420] on icon at bounding box center [214, 435] width 34 height 31
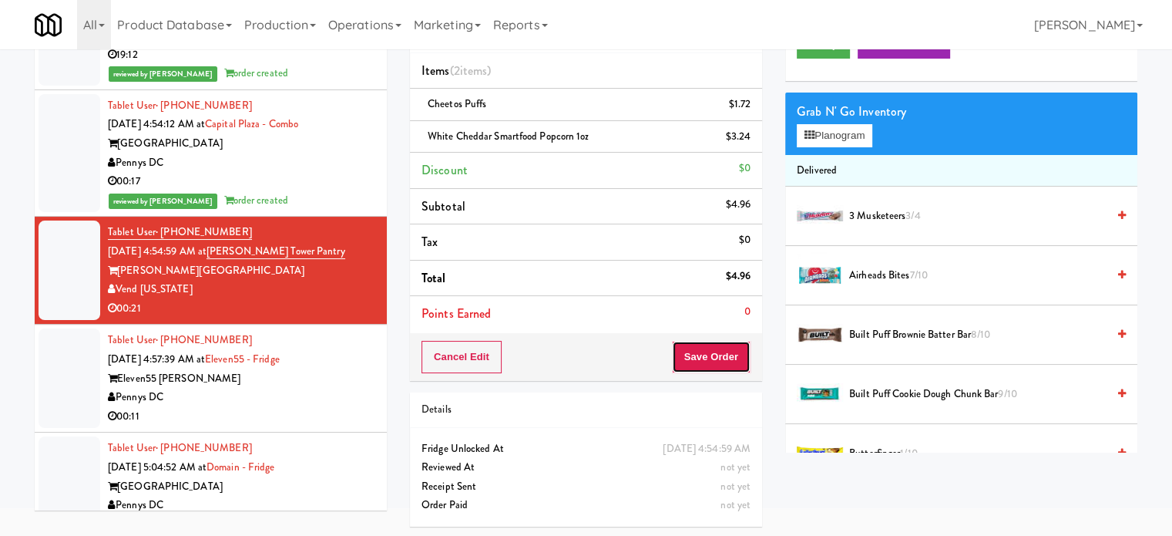
click at [704, 363] on button "Save Order" at bounding box center [711, 357] width 79 height 32
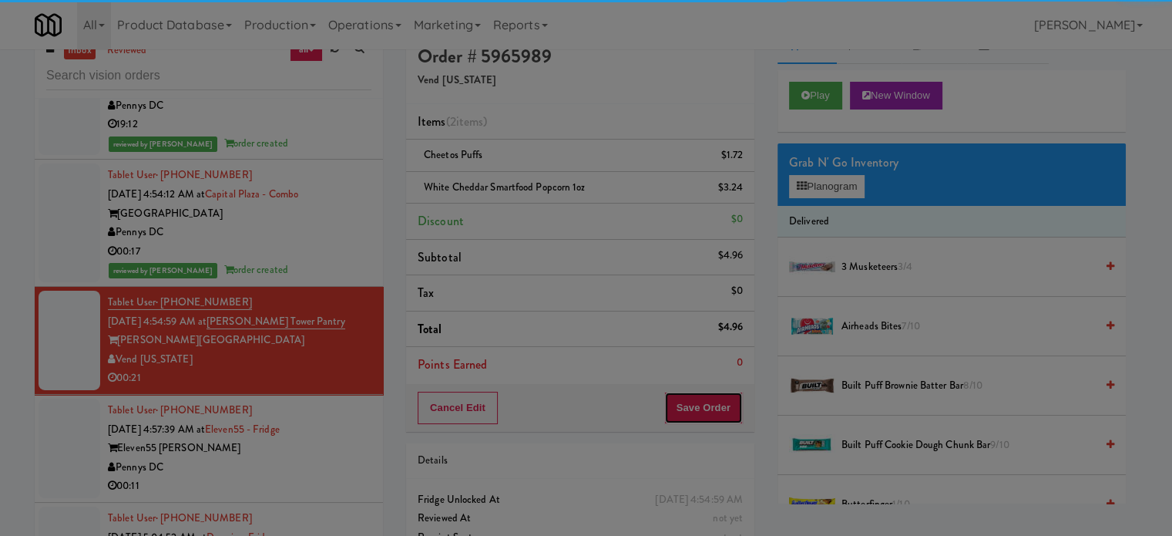
scroll to position [0, 0]
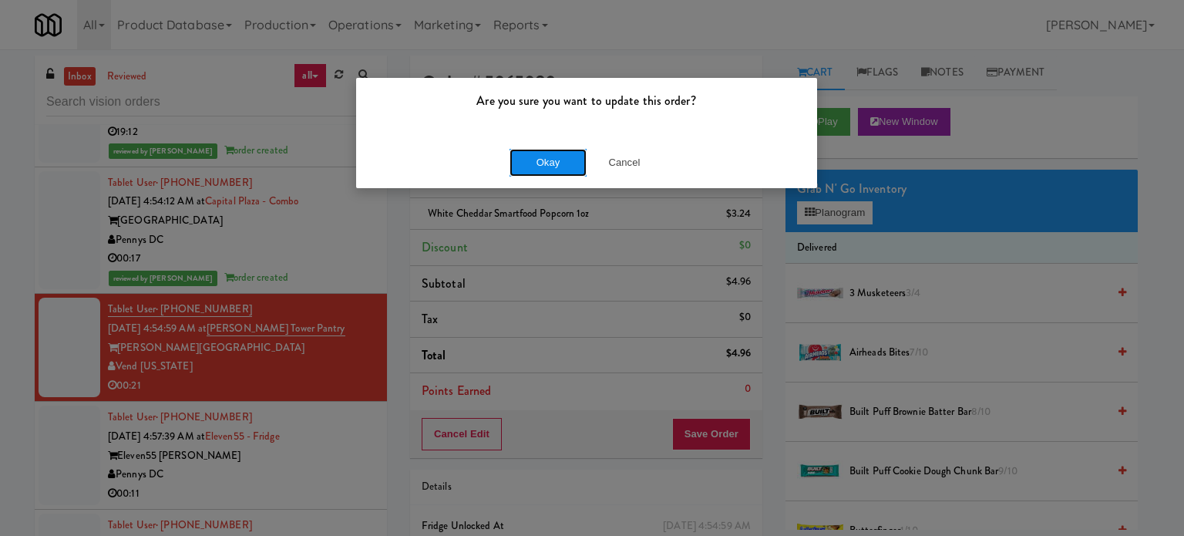
click at [546, 167] on button "Okay" at bounding box center [547, 163] width 77 height 28
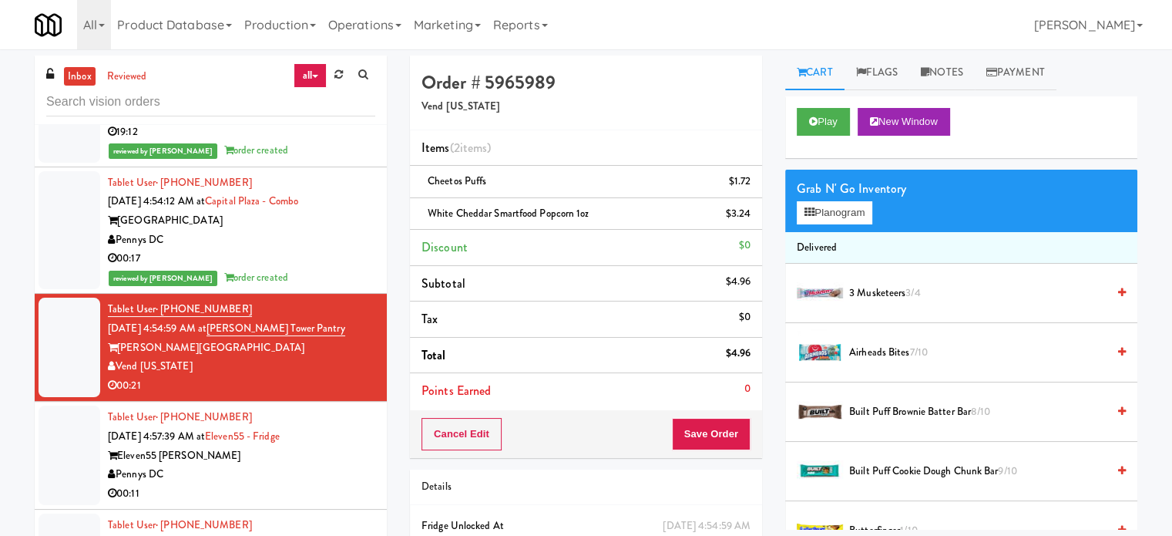
drag, startPoint x: 313, startPoint y: 496, endPoint x: 427, endPoint y: 368, distance: 170.8
click at [318, 484] on div "Pennys DC" at bounding box center [241, 474] width 267 height 19
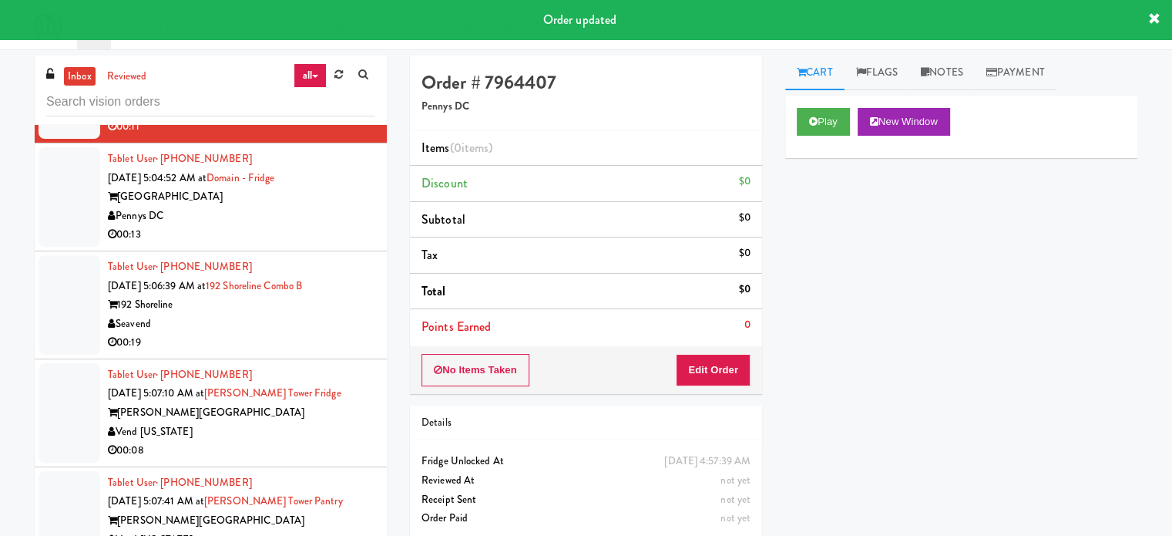
scroll to position [5523, 0]
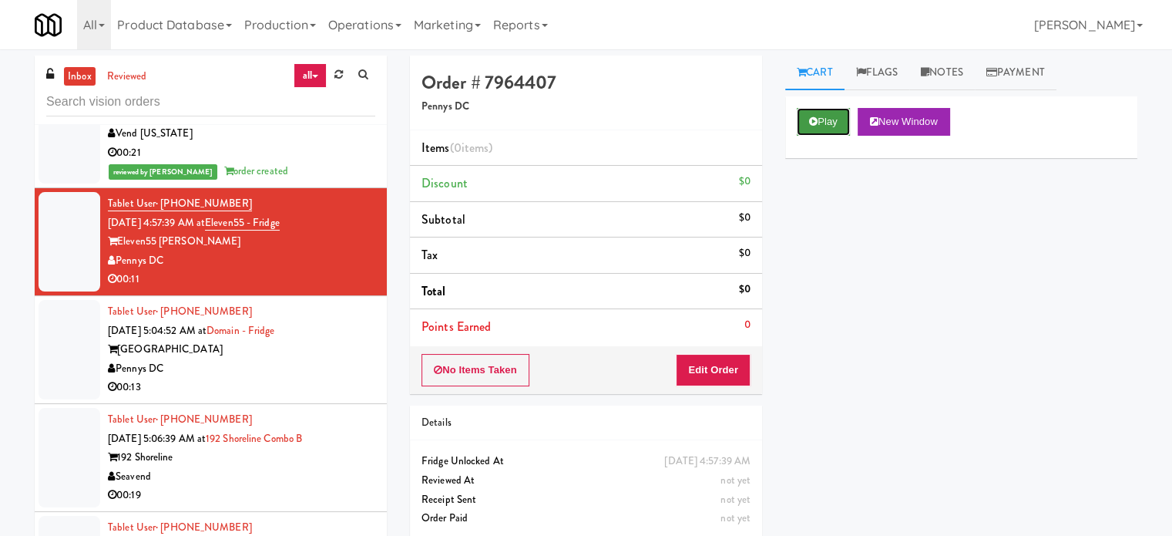
click at [834, 126] on button "Play" at bounding box center [823, 122] width 53 height 28
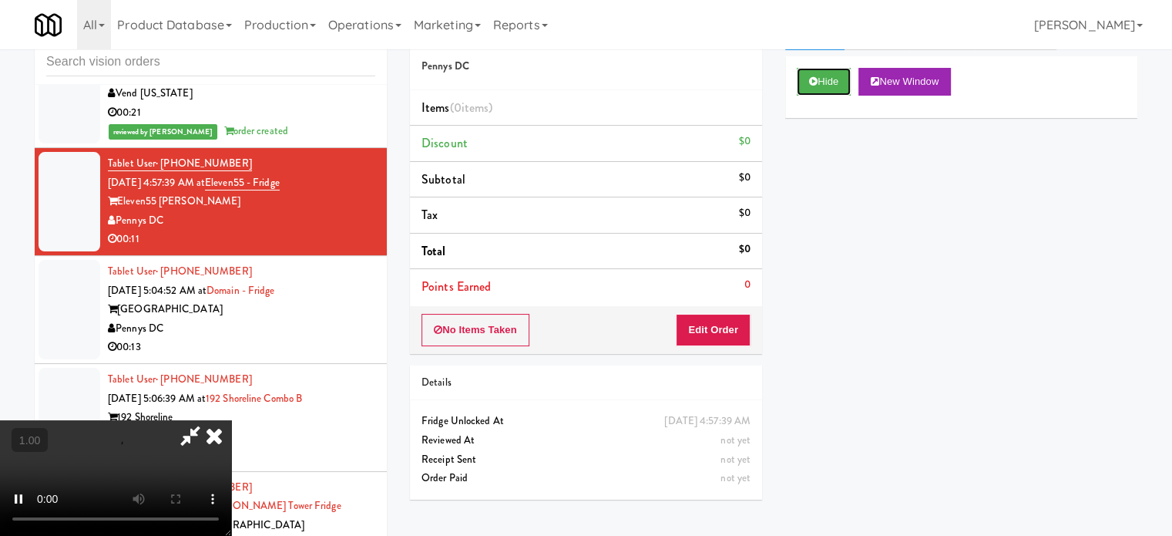
scroll to position [62, 0]
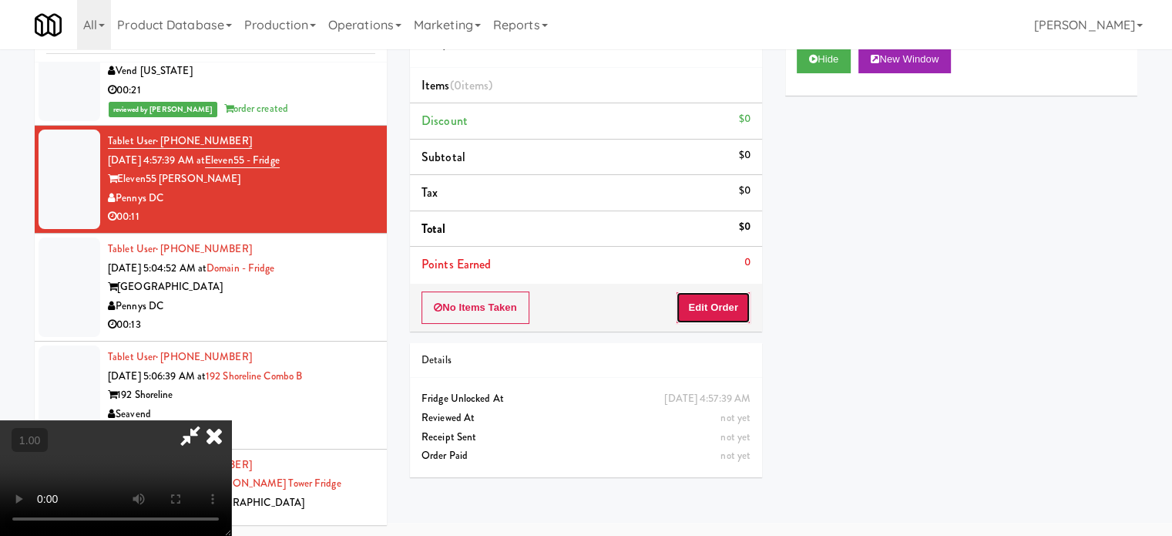
click at [716, 305] on button "Edit Order" at bounding box center [713, 307] width 75 height 32
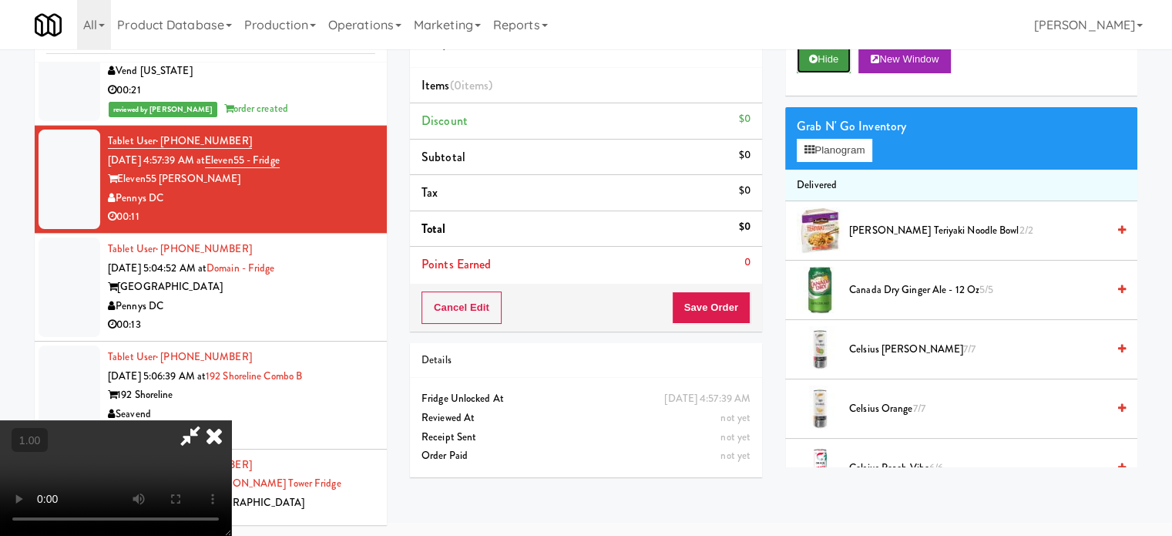
click at [835, 62] on button "Hide" at bounding box center [824, 59] width 54 height 28
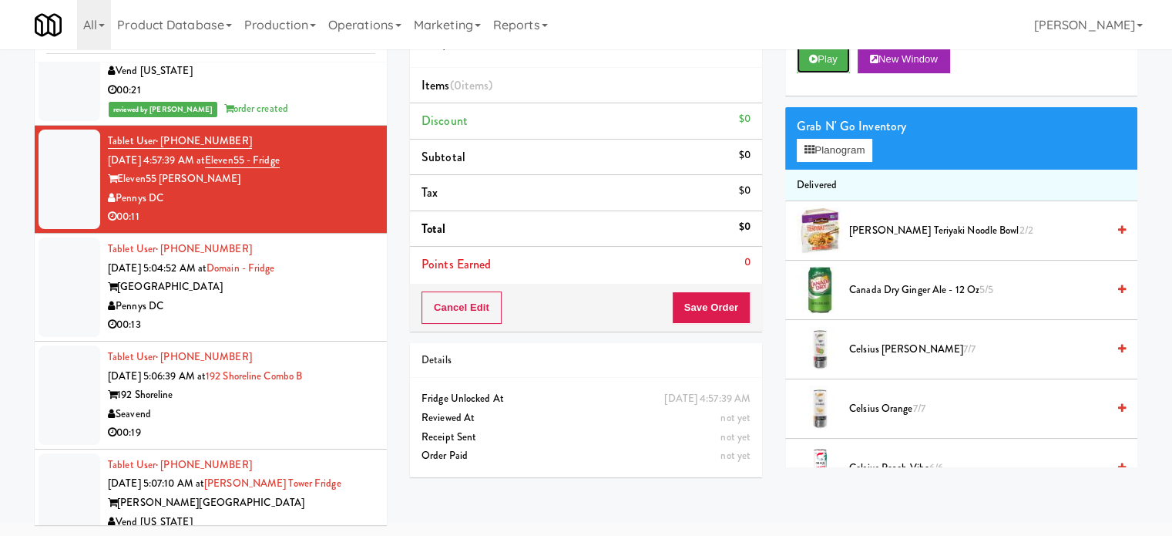
drag, startPoint x: 819, startPoint y: 58, endPoint x: 821, endPoint y: 92, distance: 33.9
click at [822, 68] on button "Play" at bounding box center [823, 59] width 53 height 28
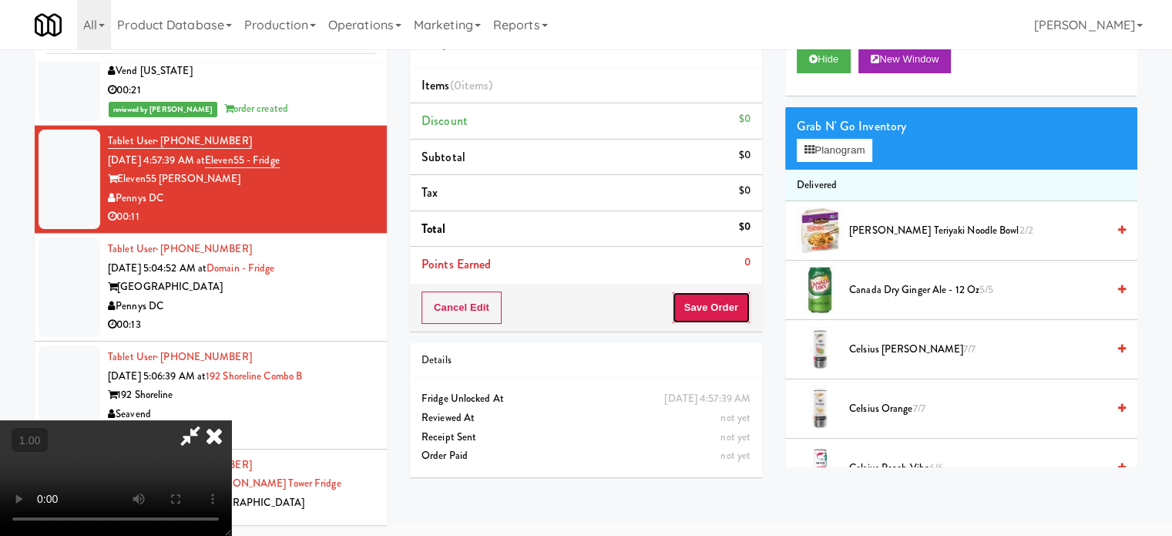
drag, startPoint x: 718, startPoint y: 314, endPoint x: 696, endPoint y: 295, distance: 29.0
click at [720, 313] on button "Save Order" at bounding box center [711, 307] width 79 height 32
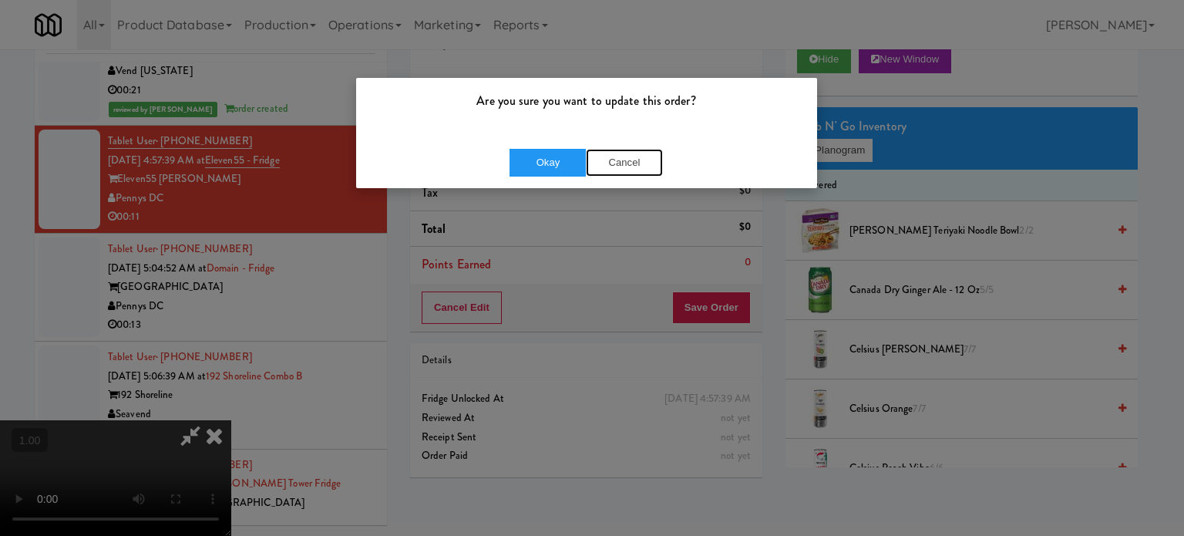
drag, startPoint x: 610, startPoint y: 169, endPoint x: 737, endPoint y: 132, distance: 131.7
click at [612, 169] on button "Cancel" at bounding box center [624, 163] width 77 height 28
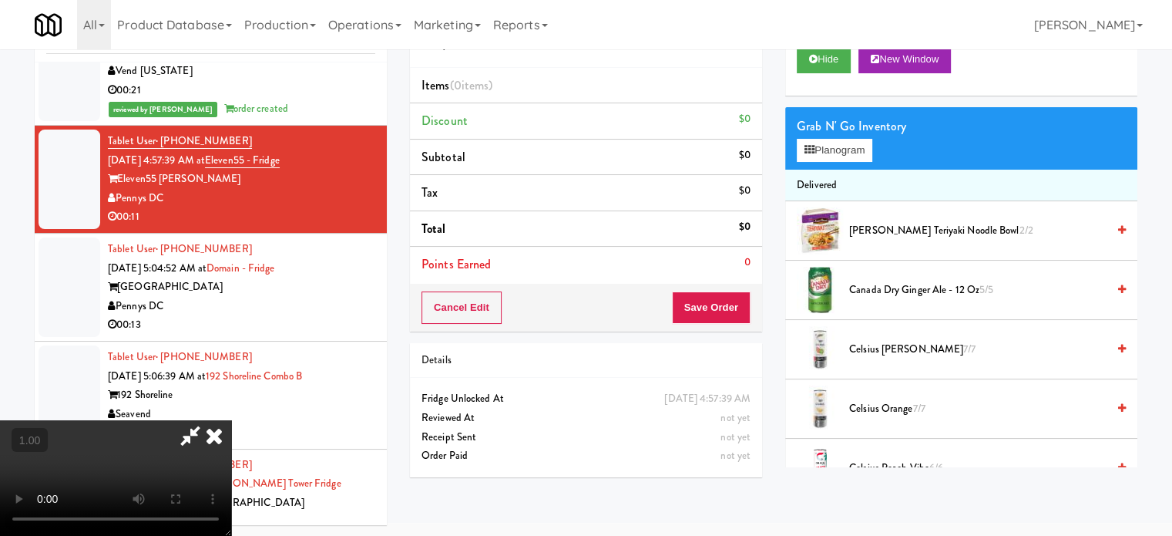
click at [231, 420] on video at bounding box center [115, 478] width 231 height 116
drag, startPoint x: 470, startPoint y: 322, endPoint x: 485, endPoint y: 361, distance: 41.2
click at [231, 420] on video at bounding box center [115, 478] width 231 height 116
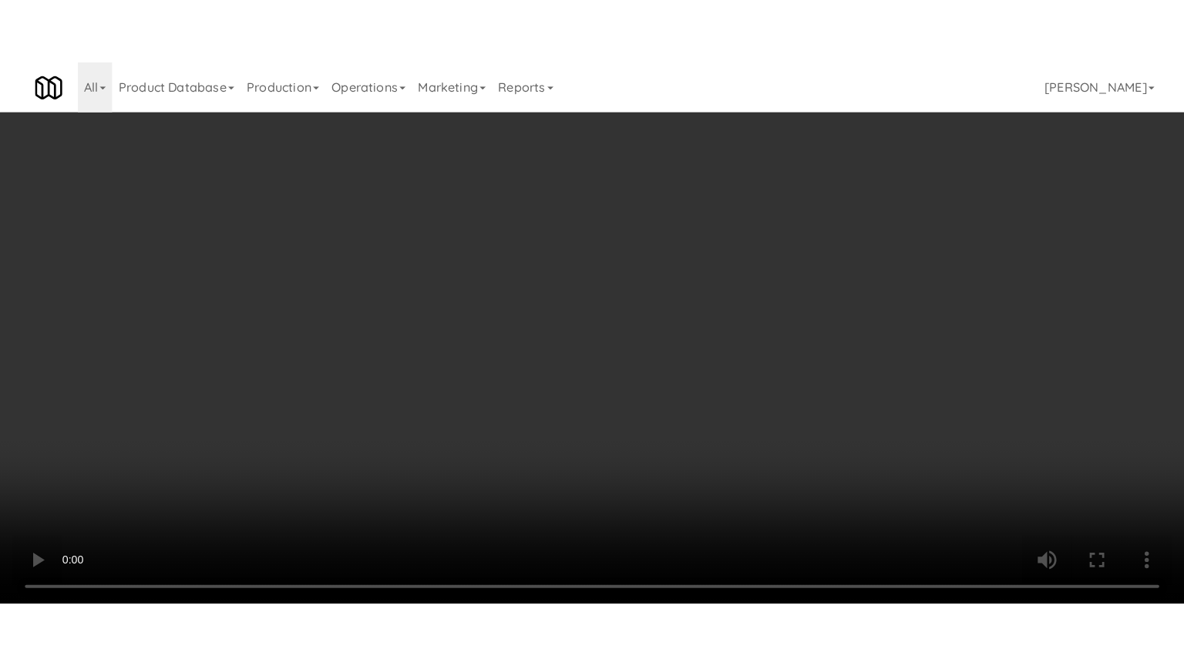
scroll to position [5466, 0]
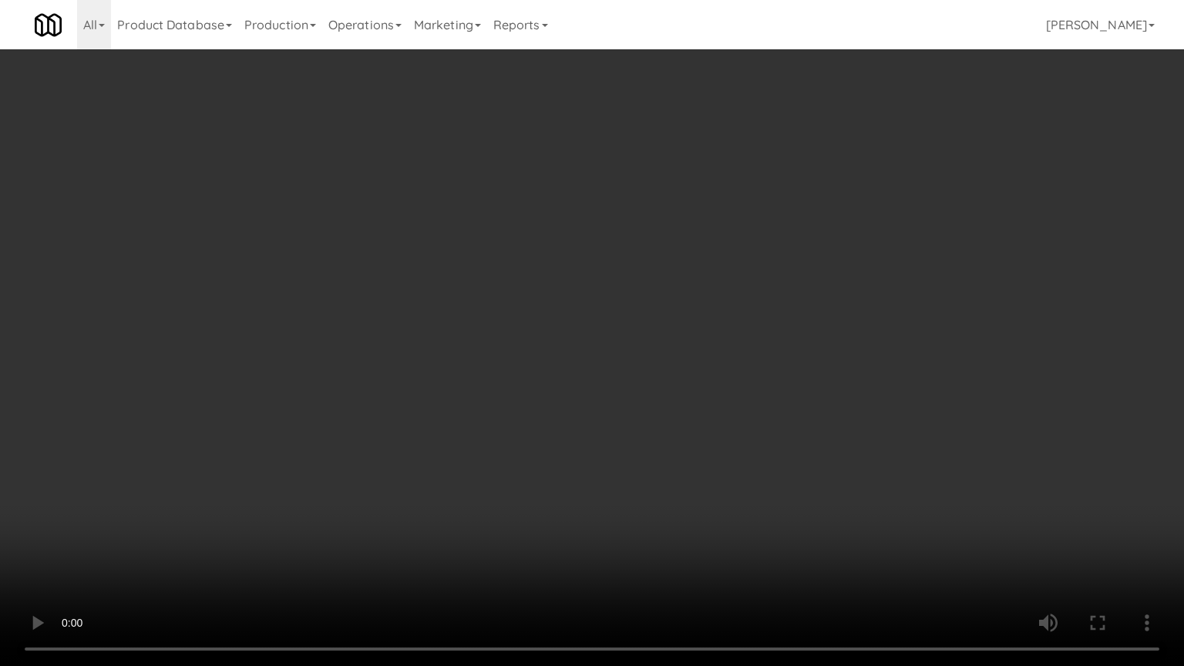
click at [498, 314] on video at bounding box center [592, 333] width 1184 height 666
click at [506, 309] on video at bounding box center [592, 333] width 1184 height 666
click at [517, 313] on video at bounding box center [592, 333] width 1184 height 666
click at [525, 309] on video at bounding box center [592, 333] width 1184 height 666
click at [548, 287] on video at bounding box center [592, 333] width 1184 height 666
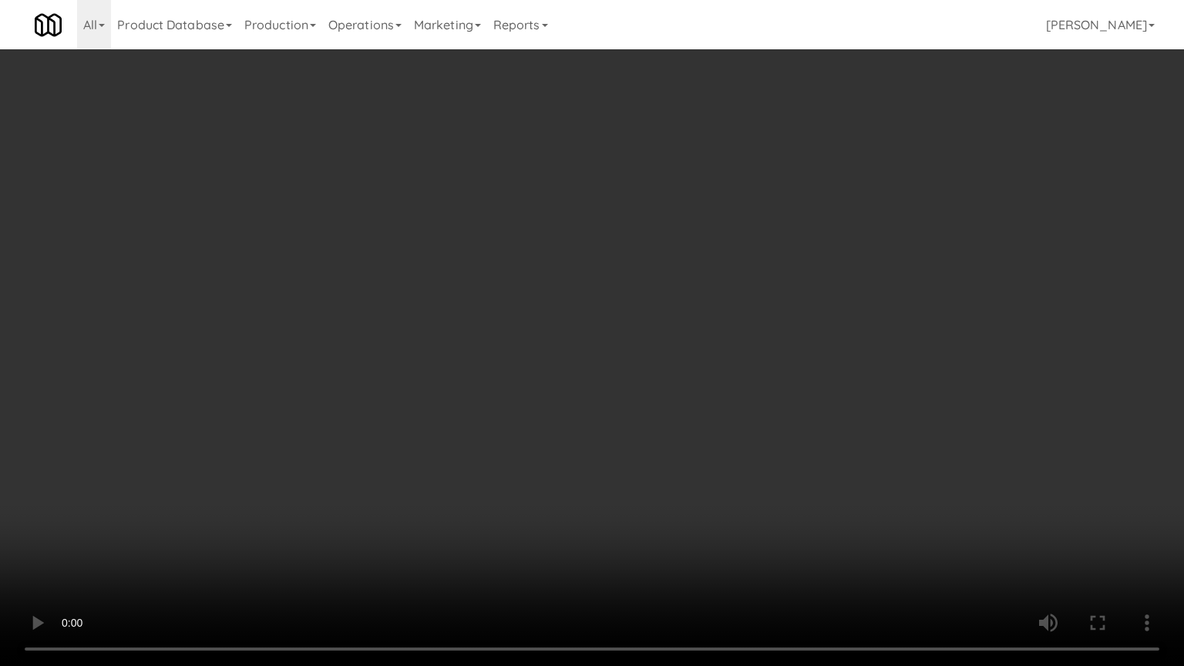
click at [548, 287] on video at bounding box center [592, 333] width 1184 height 666
click at [538, 272] on video at bounding box center [592, 333] width 1184 height 666
click at [539, 270] on video at bounding box center [592, 333] width 1184 height 666
click at [509, 291] on video at bounding box center [592, 333] width 1184 height 666
click at [531, 277] on video at bounding box center [592, 333] width 1184 height 666
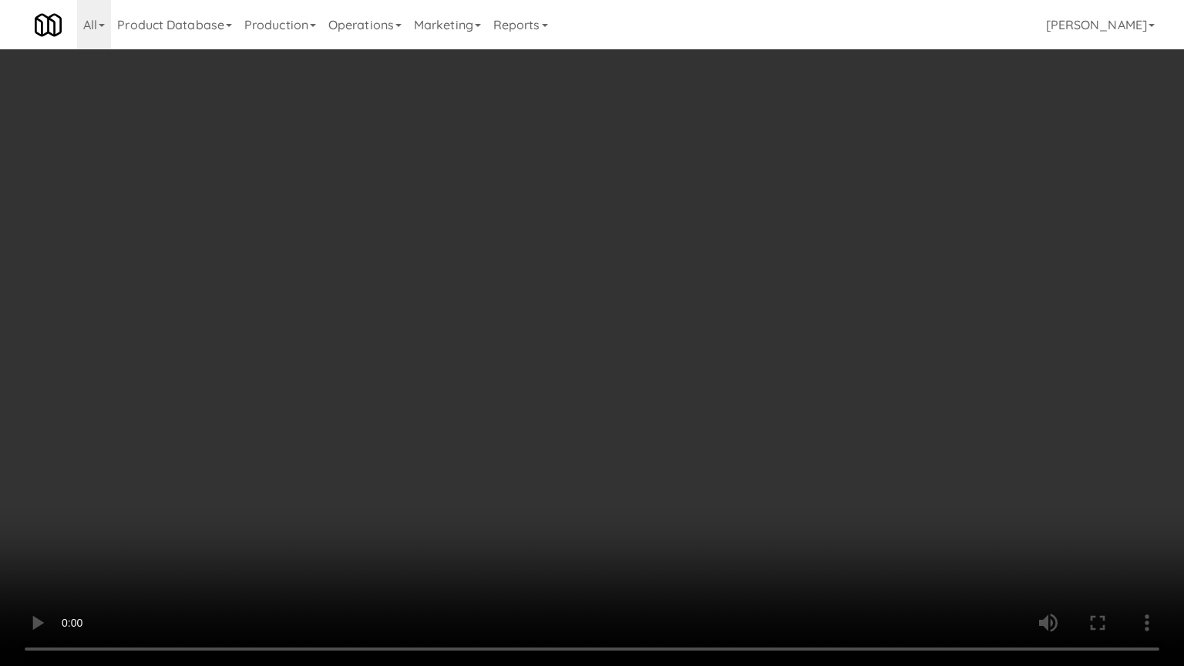
click at [530, 275] on video at bounding box center [592, 333] width 1184 height 666
click at [530, 264] on video at bounding box center [592, 333] width 1184 height 666
click at [515, 277] on video at bounding box center [592, 333] width 1184 height 666
click at [540, 233] on video at bounding box center [592, 333] width 1184 height 666
click at [543, 230] on video at bounding box center [592, 333] width 1184 height 666
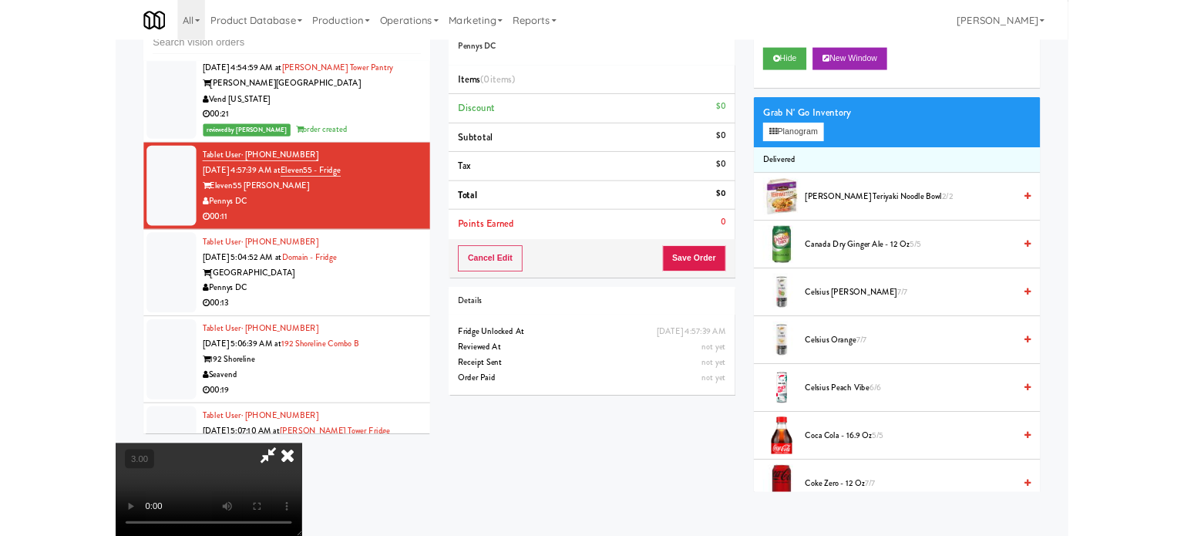
scroll to position [5523, 0]
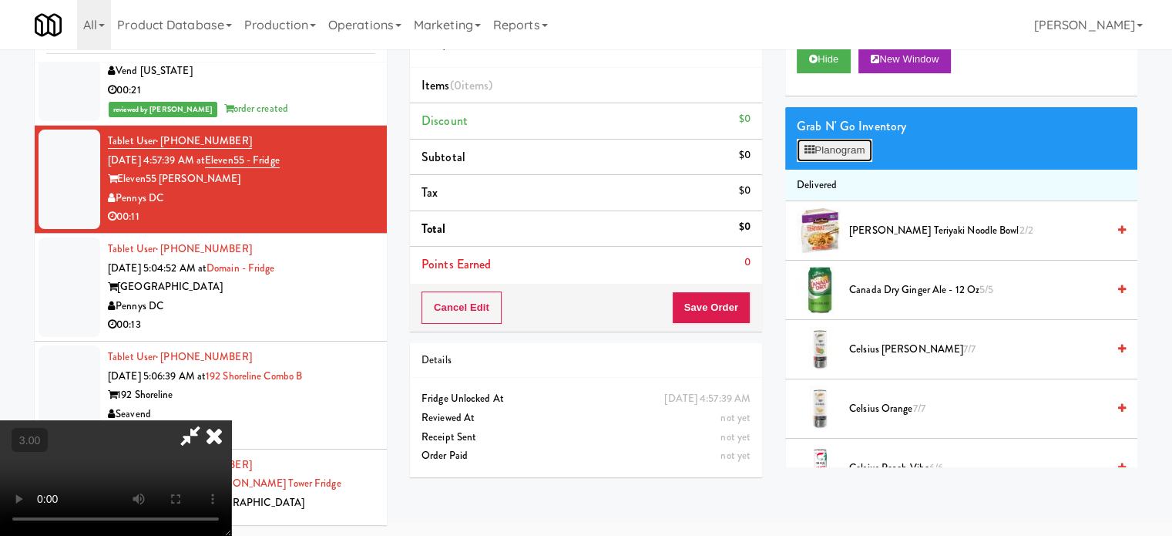
click at [835, 149] on button "Planogram" at bounding box center [835, 150] width 76 height 23
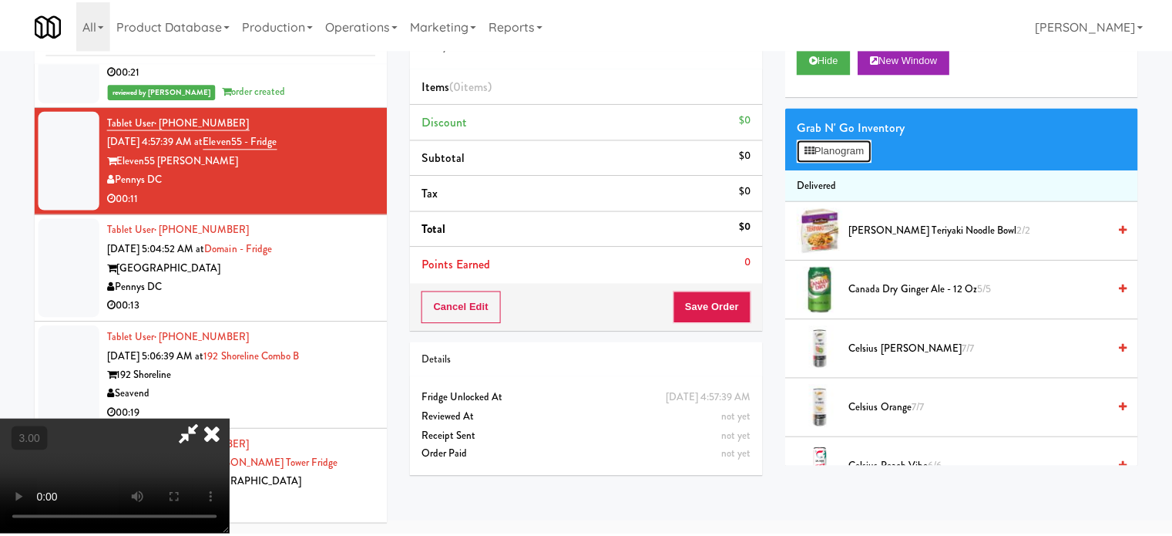
scroll to position [5466, 0]
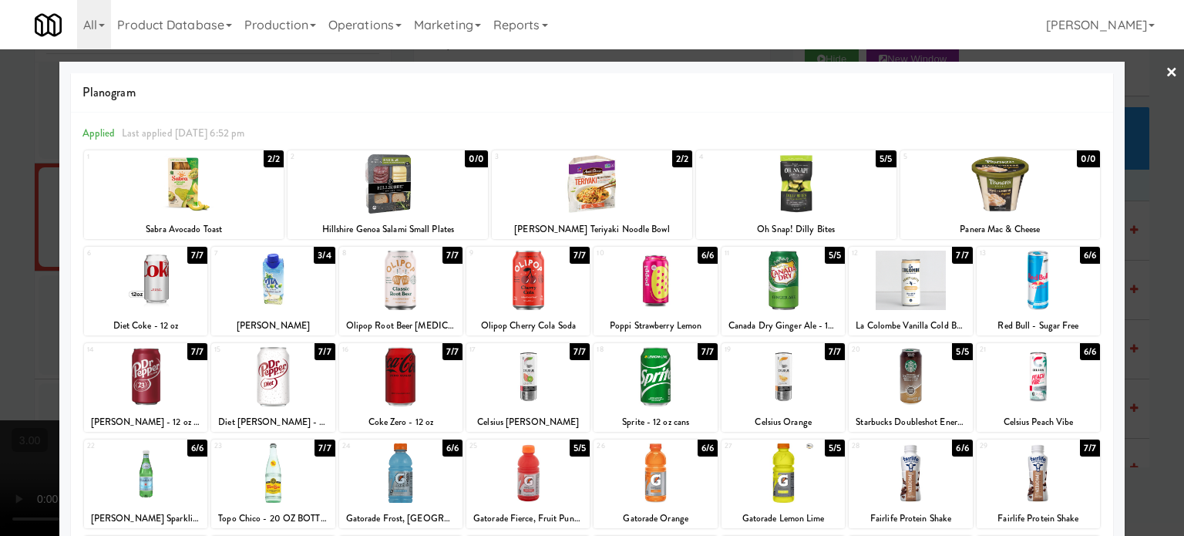
click at [952, 255] on div "7/7" at bounding box center [962, 255] width 20 height 17
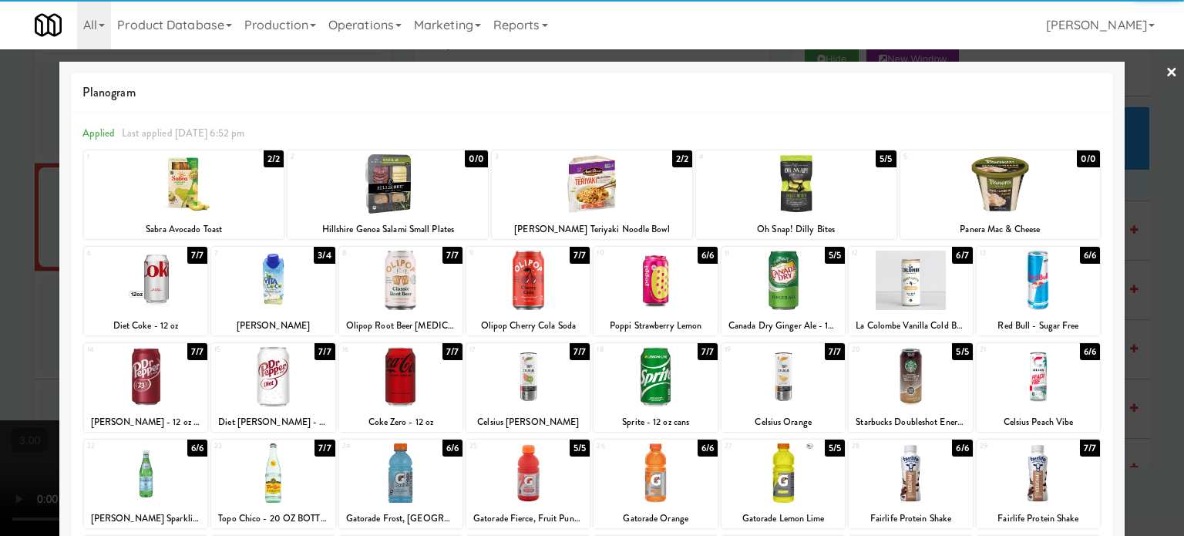
drag, startPoint x: 1146, startPoint y: 287, endPoint x: 1063, endPoint y: 277, distance: 83.8
click at [1146, 288] on div at bounding box center [592, 268] width 1184 height 536
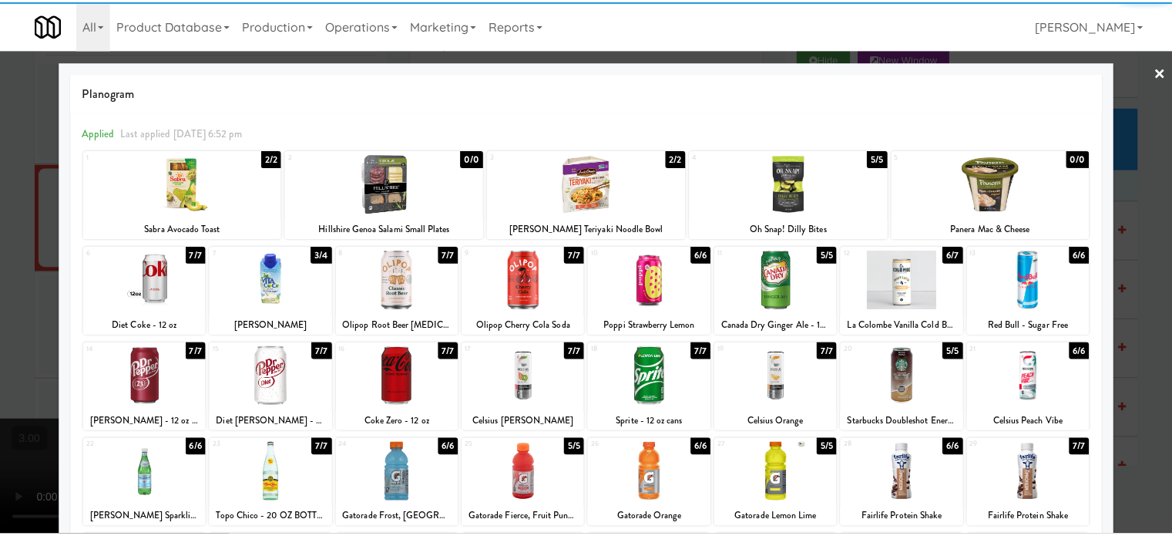
scroll to position [5523, 0]
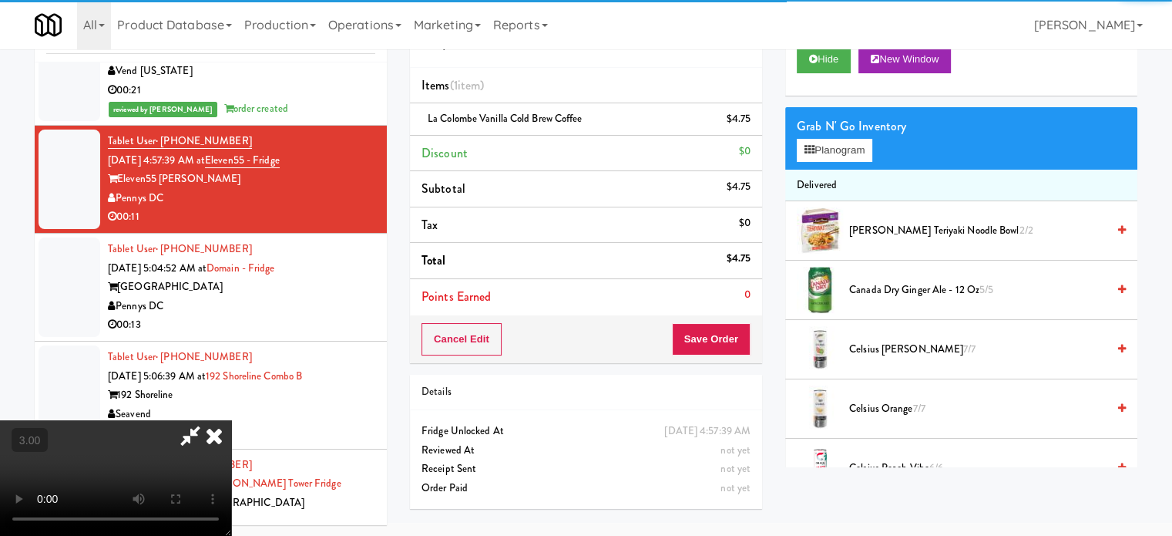
drag, startPoint x: 515, startPoint y: 282, endPoint x: 518, endPoint y: 274, distance: 9.0
click at [231, 420] on video at bounding box center [115, 478] width 231 height 116
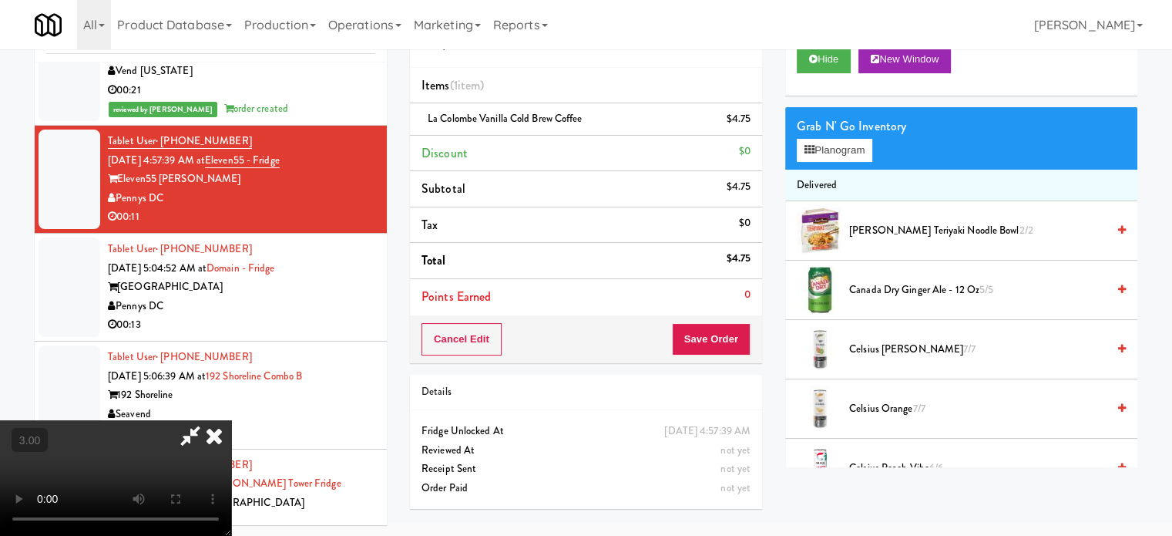
drag, startPoint x: 518, startPoint y: 274, endPoint x: 532, endPoint y: 348, distance: 75.3
click at [231, 420] on video at bounding box center [115, 478] width 231 height 116
drag, startPoint x: 532, startPoint y: 348, endPoint x: 561, endPoint y: 311, distance: 47.2
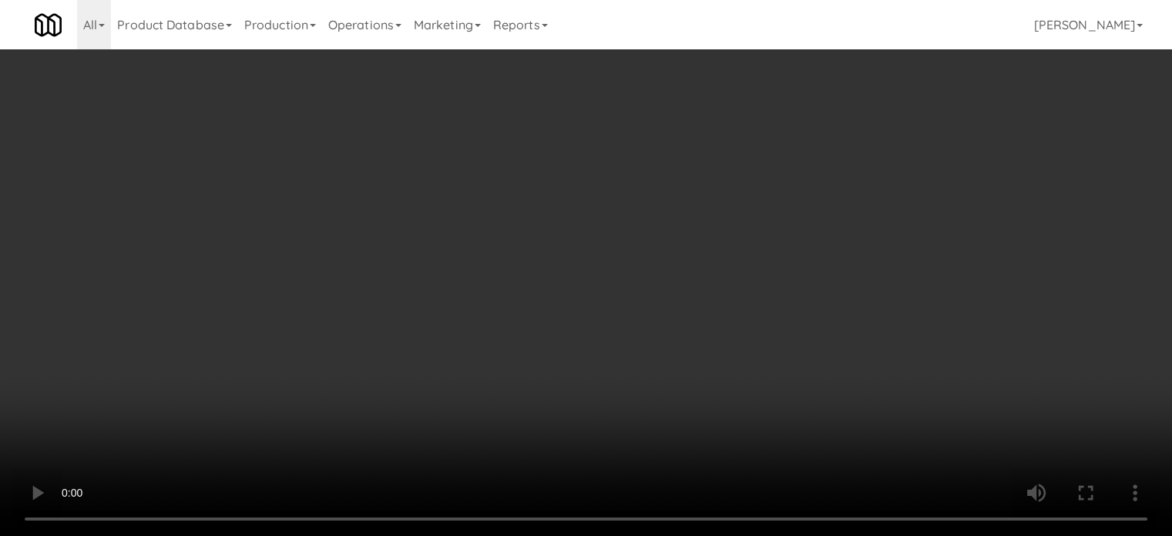
click at [534, 342] on video at bounding box center [586, 268] width 1172 height 536
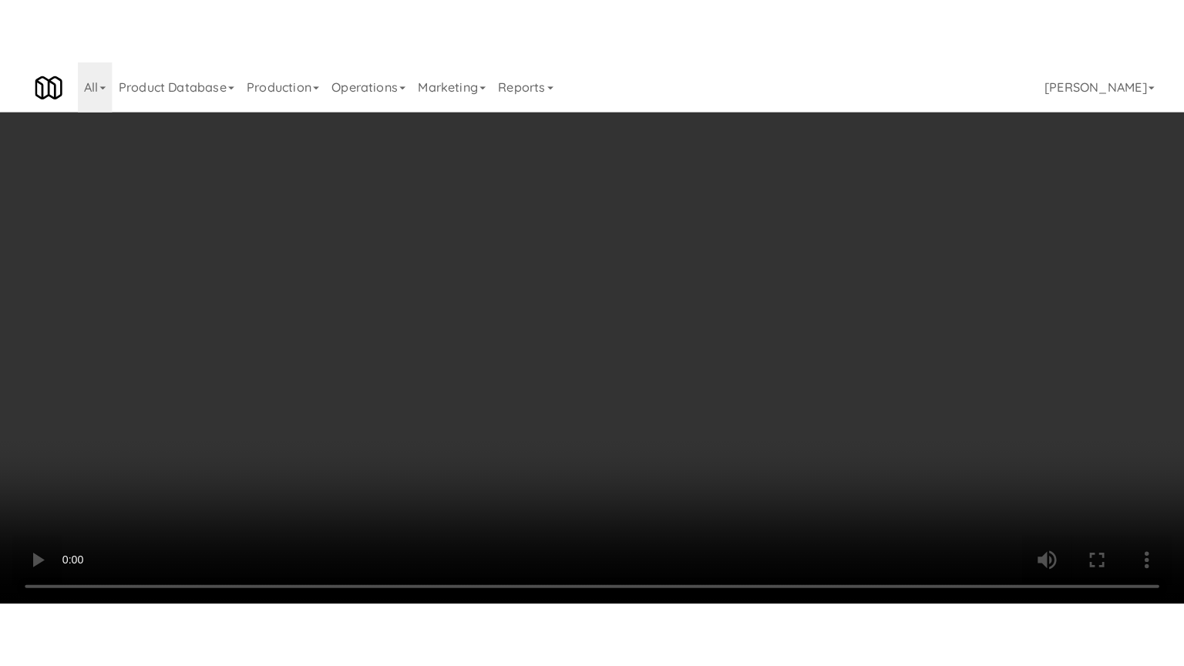
scroll to position [5466, 0]
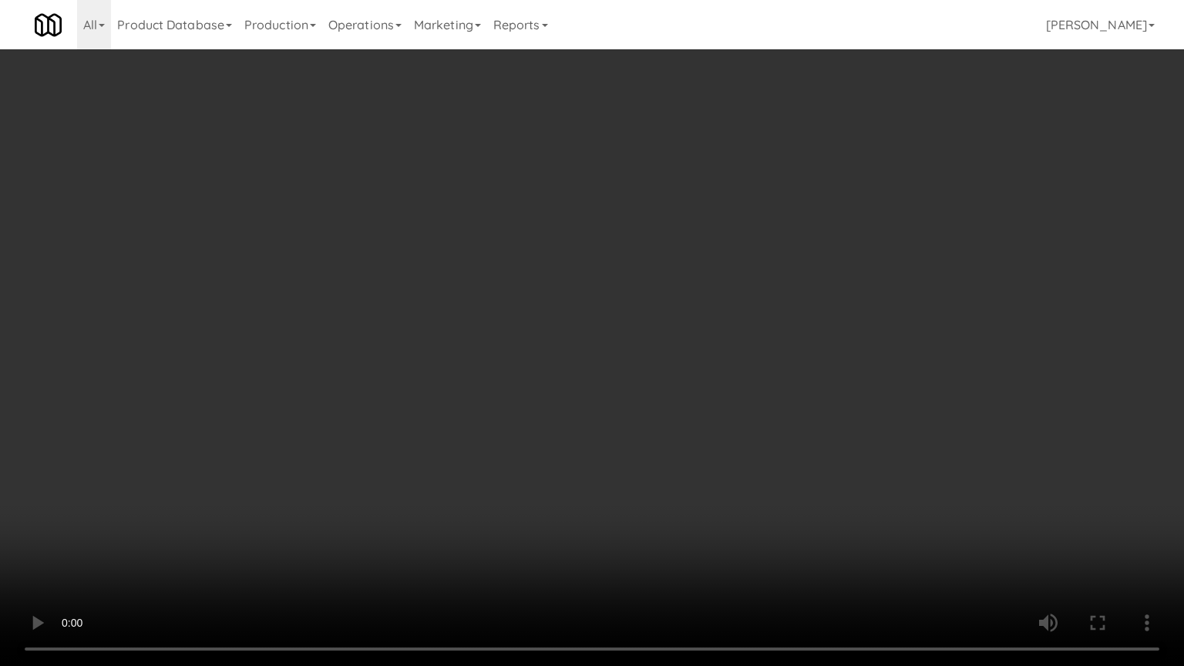
click at [642, 259] on video at bounding box center [592, 333] width 1184 height 666
click at [646, 257] on video at bounding box center [592, 333] width 1184 height 666
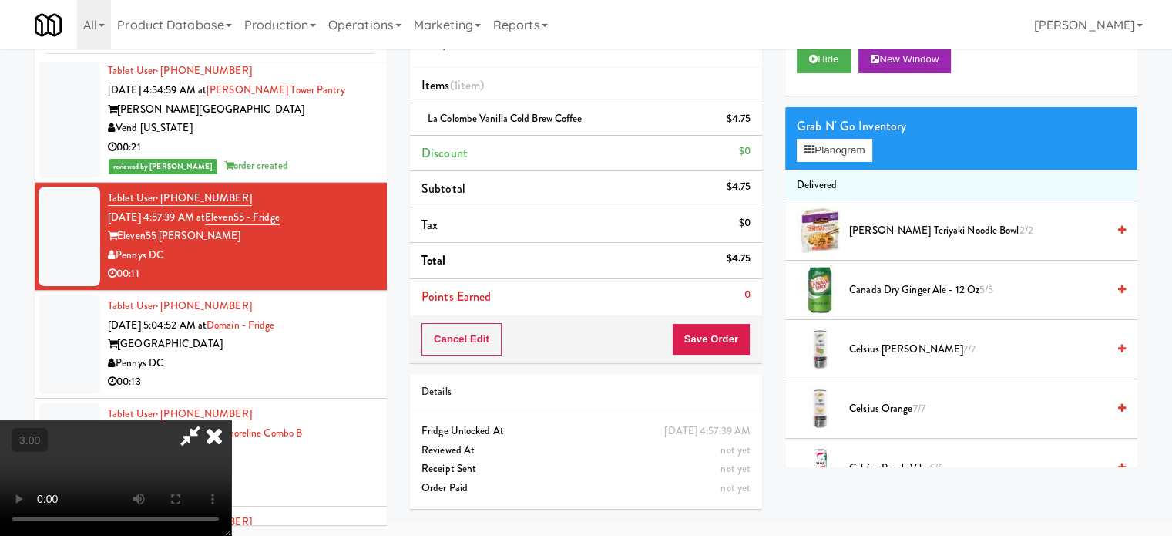
scroll to position [5523, 0]
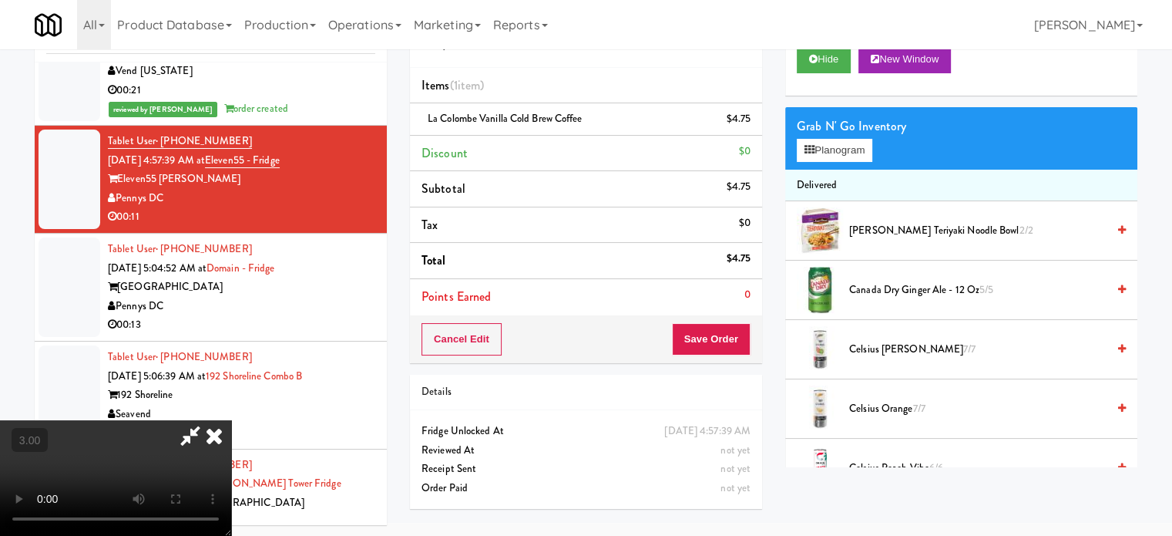
click at [231, 420] on icon at bounding box center [214, 435] width 34 height 31
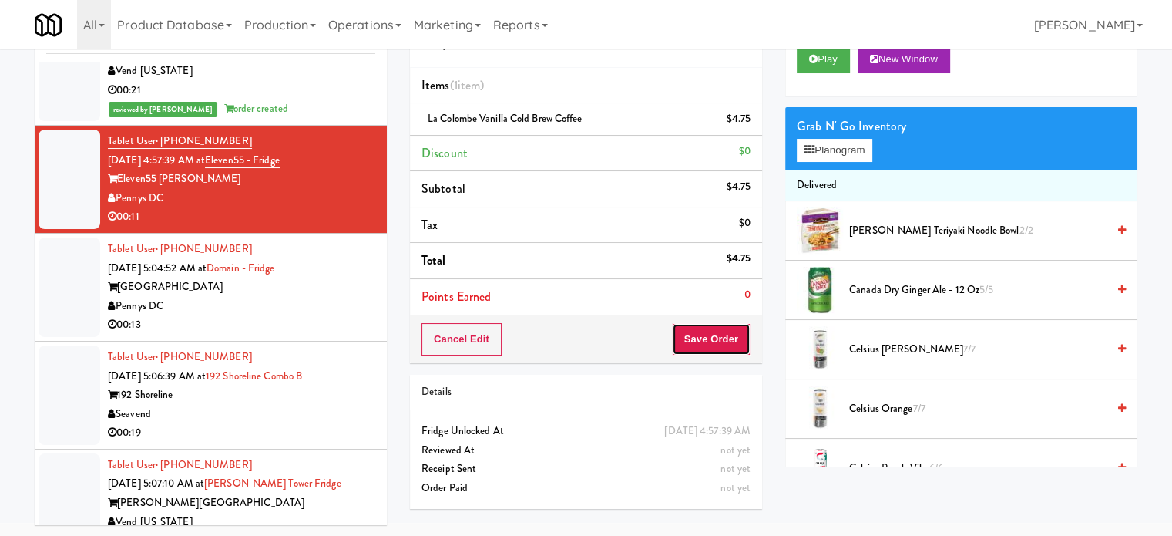
click at [709, 328] on button "Save Order" at bounding box center [711, 339] width 79 height 32
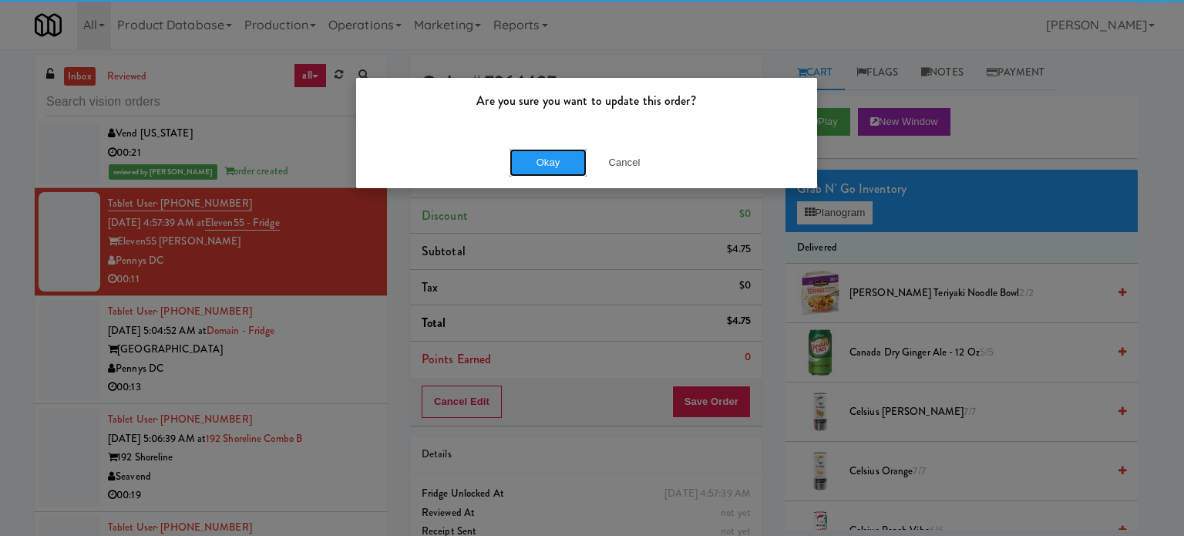
click at [532, 170] on button "Okay" at bounding box center [547, 163] width 77 height 28
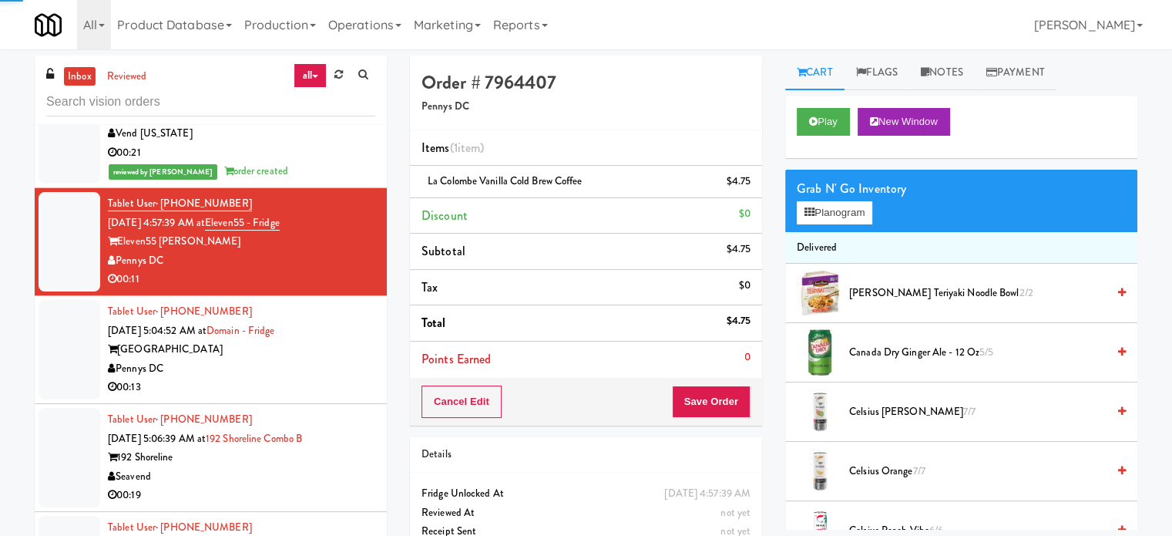
drag, startPoint x: 318, startPoint y: 382, endPoint x: 515, endPoint y: 261, distance: 231.1
click at [334, 376] on div "Pennys DC" at bounding box center [241, 368] width 267 height 19
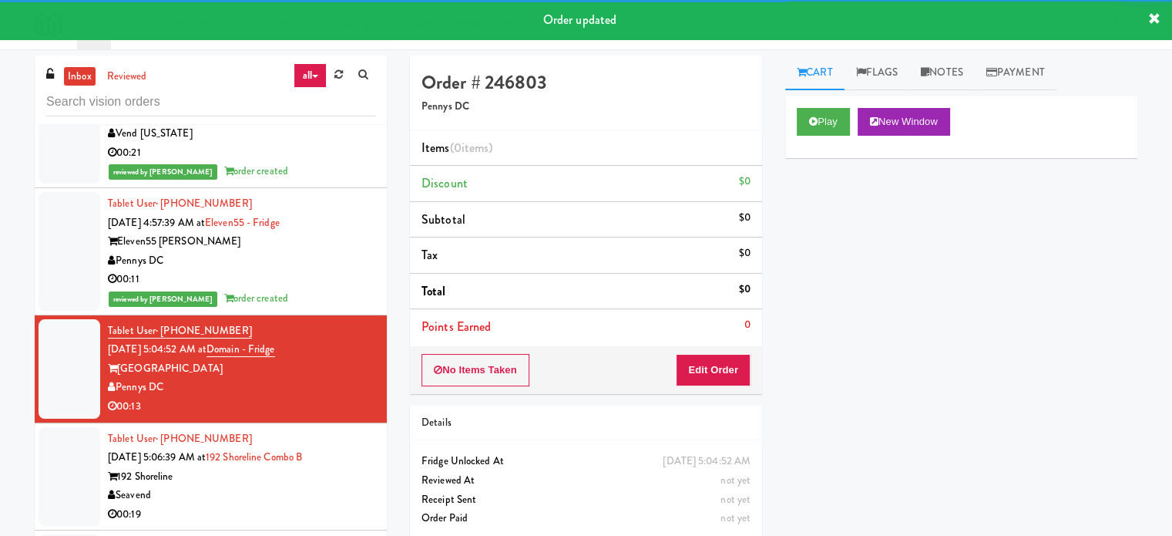
drag, startPoint x: 332, startPoint y: 277, endPoint x: 346, endPoint y: 272, distance: 14.6
click at [334, 271] on div "Pennys DC" at bounding box center [241, 260] width 267 height 19
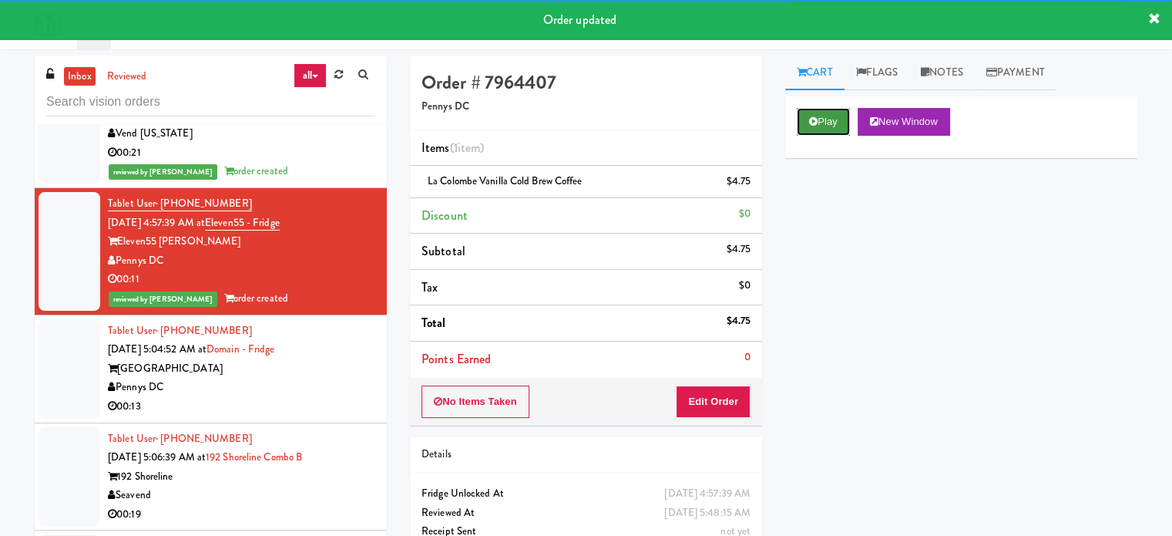
click at [813, 129] on button "Play" at bounding box center [823, 122] width 53 height 28
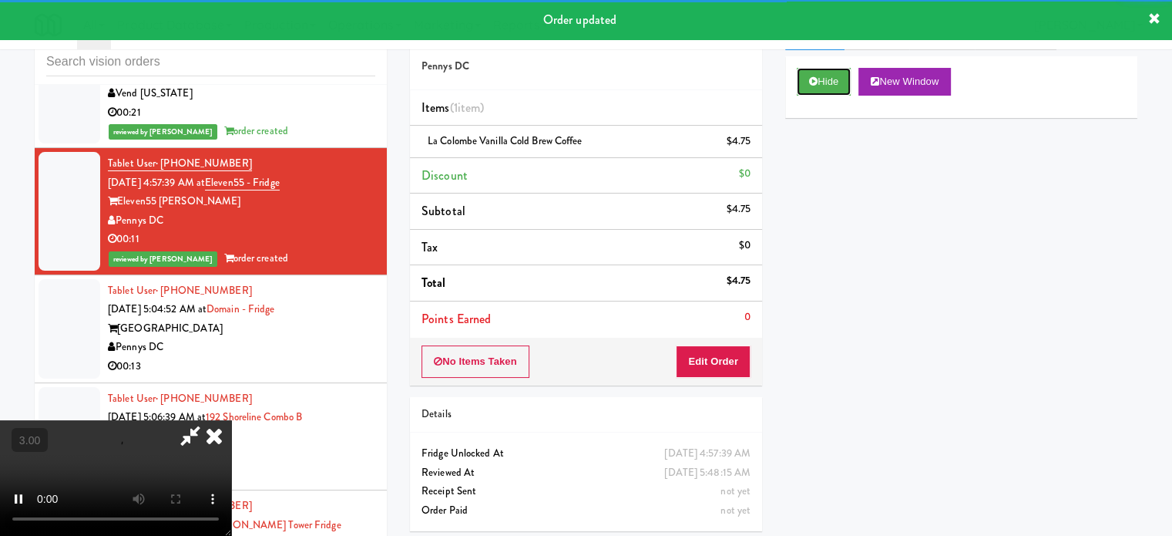
scroll to position [62, 0]
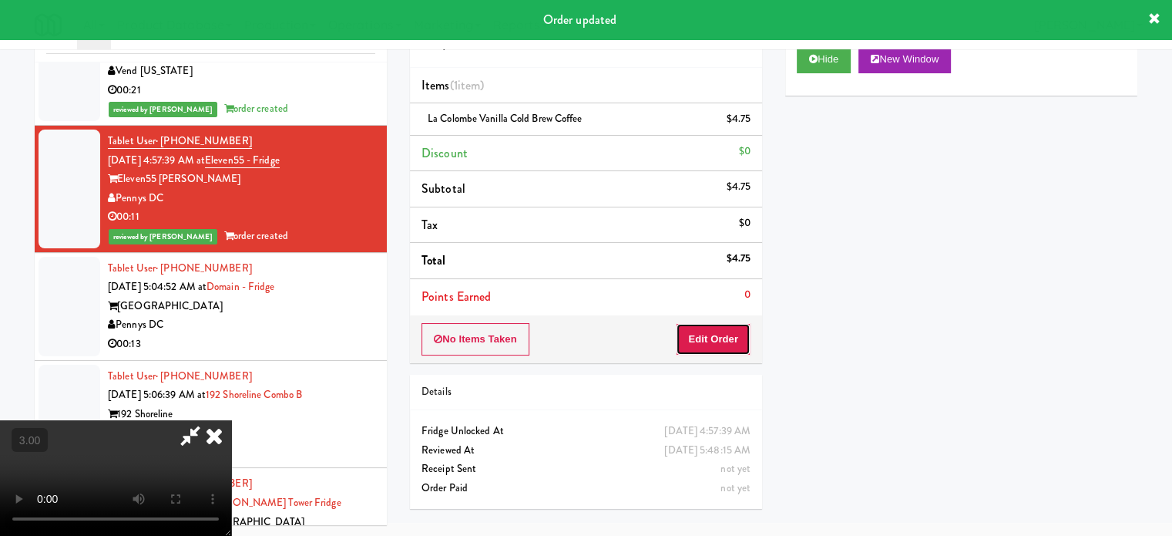
click at [712, 346] on button "Edit Order" at bounding box center [713, 339] width 75 height 32
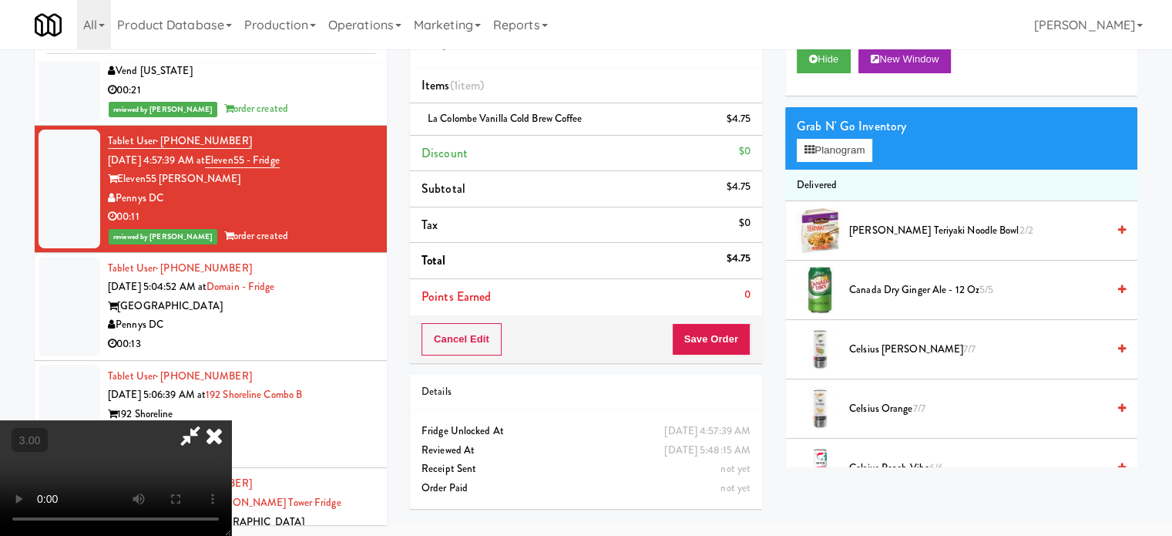
click at [231, 420] on video at bounding box center [115, 478] width 231 height 116
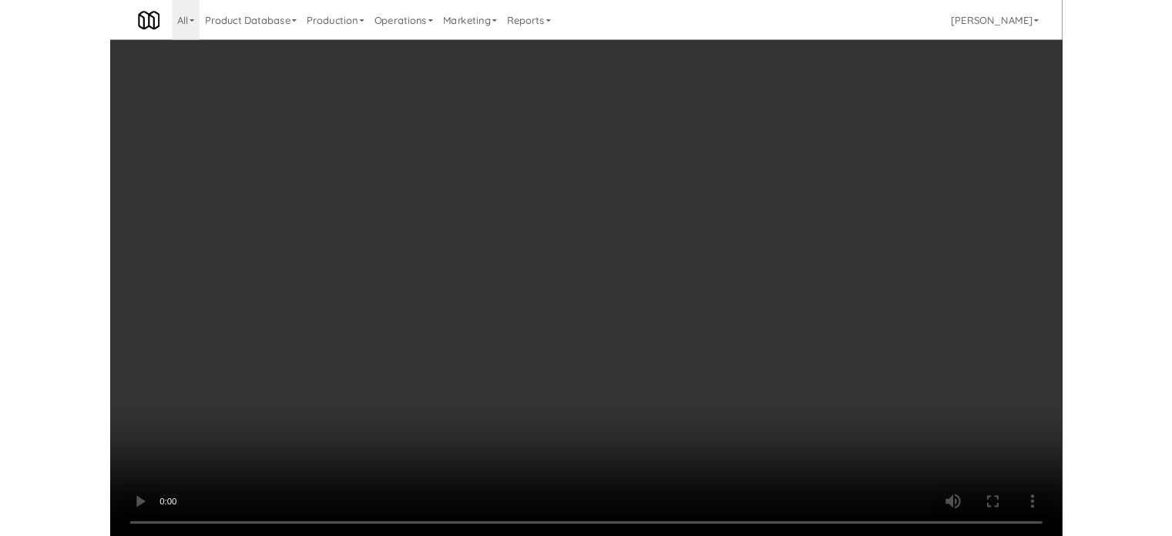
scroll to position [5466, 0]
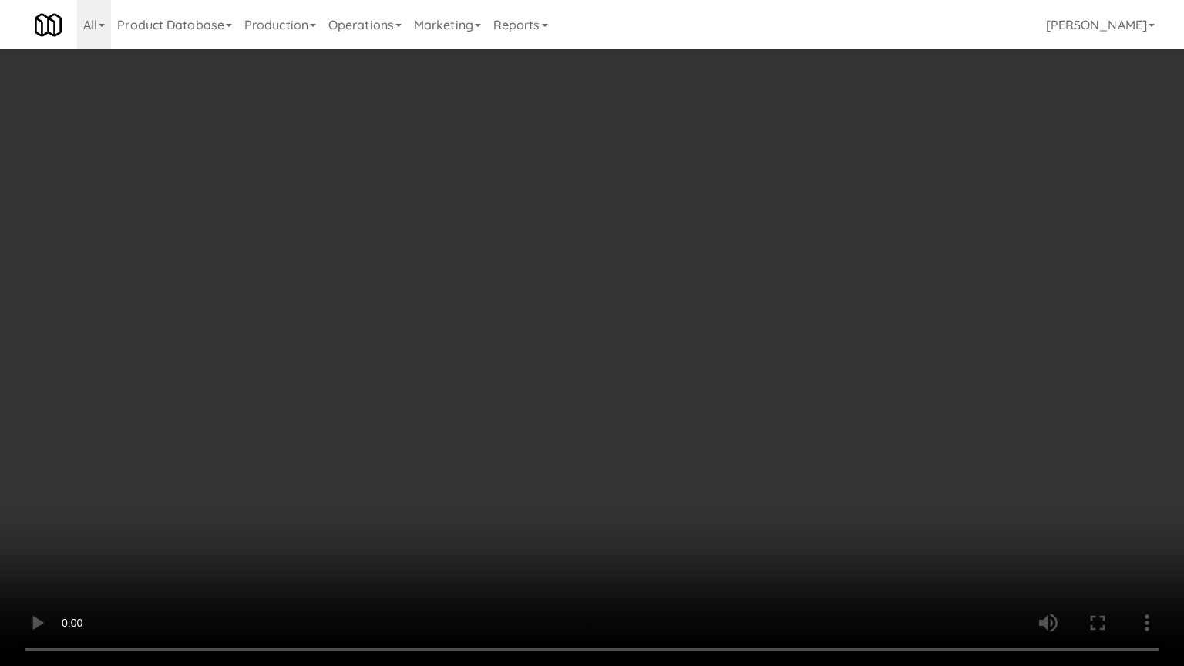
click at [520, 343] on video at bounding box center [592, 333] width 1184 height 666
click at [520, 342] on video at bounding box center [592, 333] width 1184 height 666
click at [449, 428] on video at bounding box center [592, 333] width 1184 height 666
click at [509, 335] on video at bounding box center [592, 333] width 1184 height 666
click at [530, 335] on video at bounding box center [592, 333] width 1184 height 666
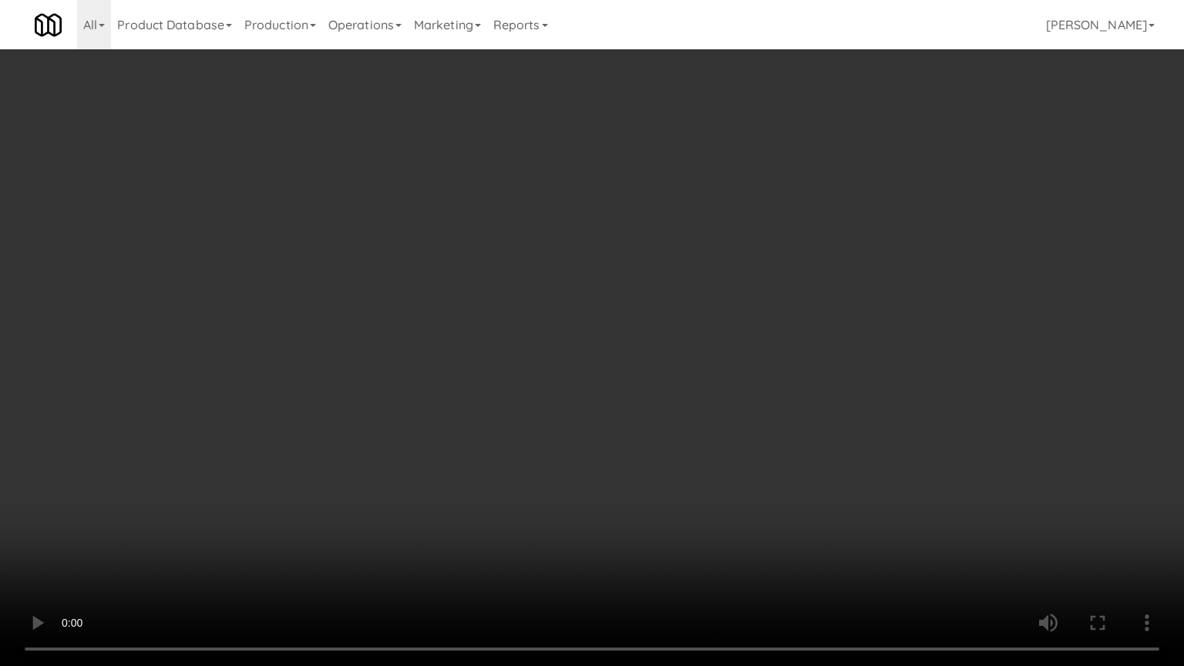
click at [544, 334] on video at bounding box center [592, 333] width 1184 height 666
click at [561, 325] on video at bounding box center [592, 333] width 1184 height 666
click at [603, 324] on video at bounding box center [592, 333] width 1184 height 666
click at [580, 330] on video at bounding box center [592, 333] width 1184 height 666
click at [580, 328] on video at bounding box center [592, 333] width 1184 height 666
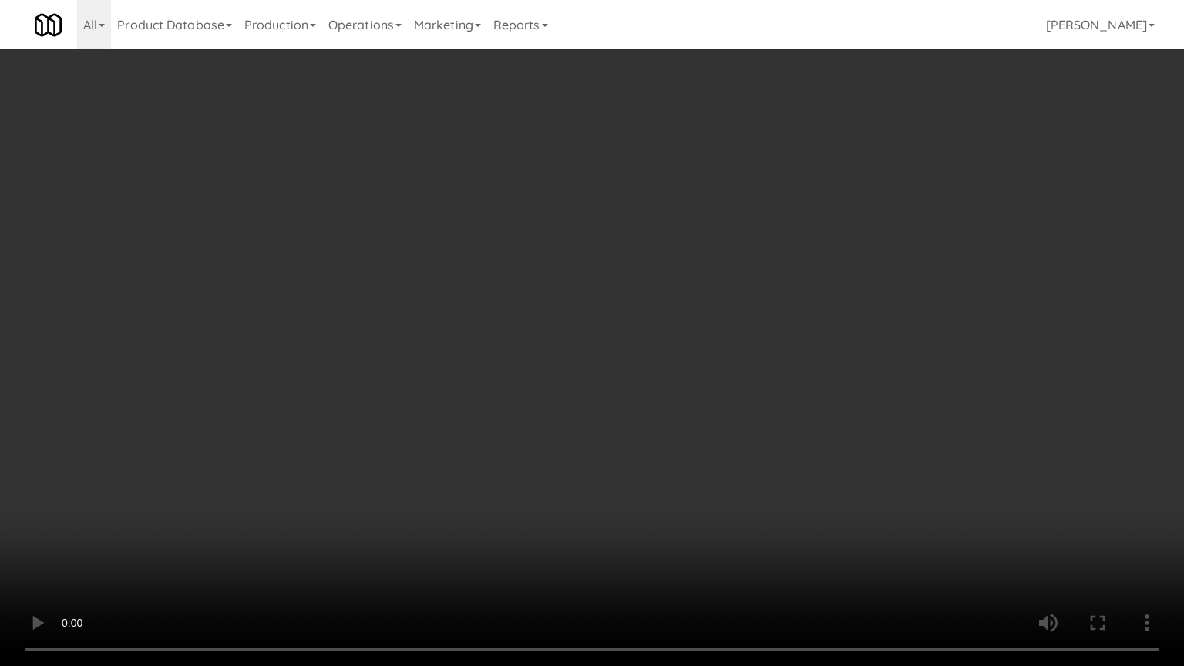
click at [580, 327] on video at bounding box center [592, 333] width 1184 height 666
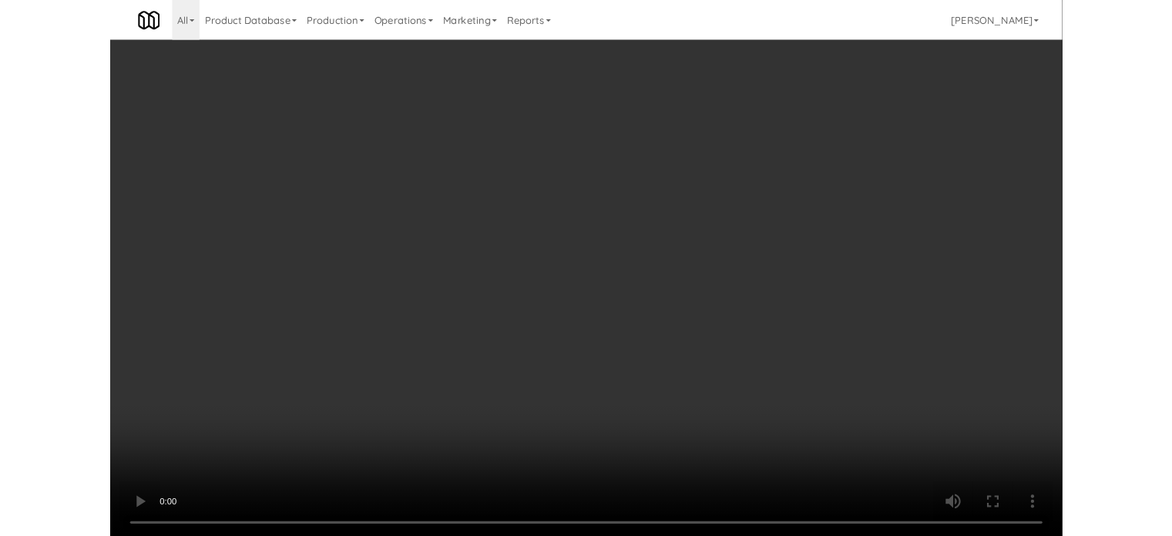
scroll to position [5523, 0]
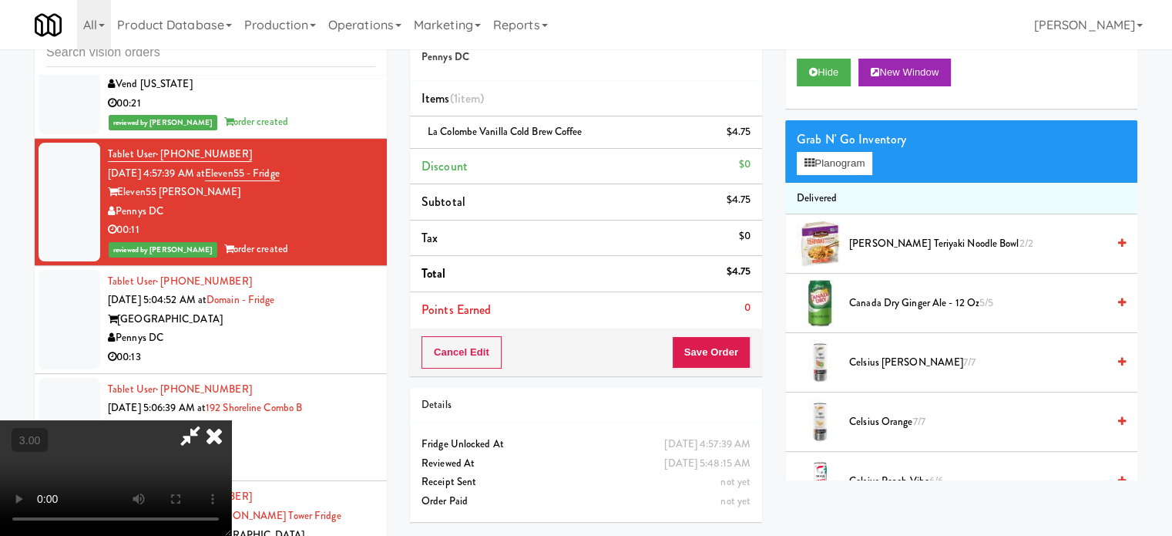
click at [231, 420] on icon at bounding box center [214, 435] width 34 height 31
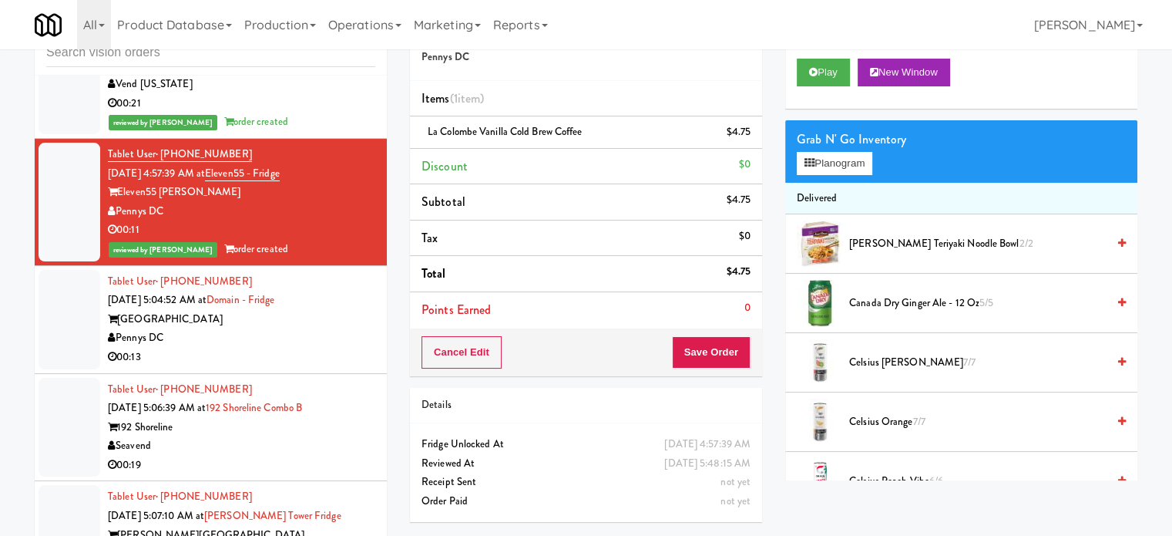
drag, startPoint x: 270, startPoint y: 349, endPoint x: 489, endPoint y: 292, distance: 226.2
click at [271, 348] on div "Pennys DC" at bounding box center [241, 337] width 267 height 19
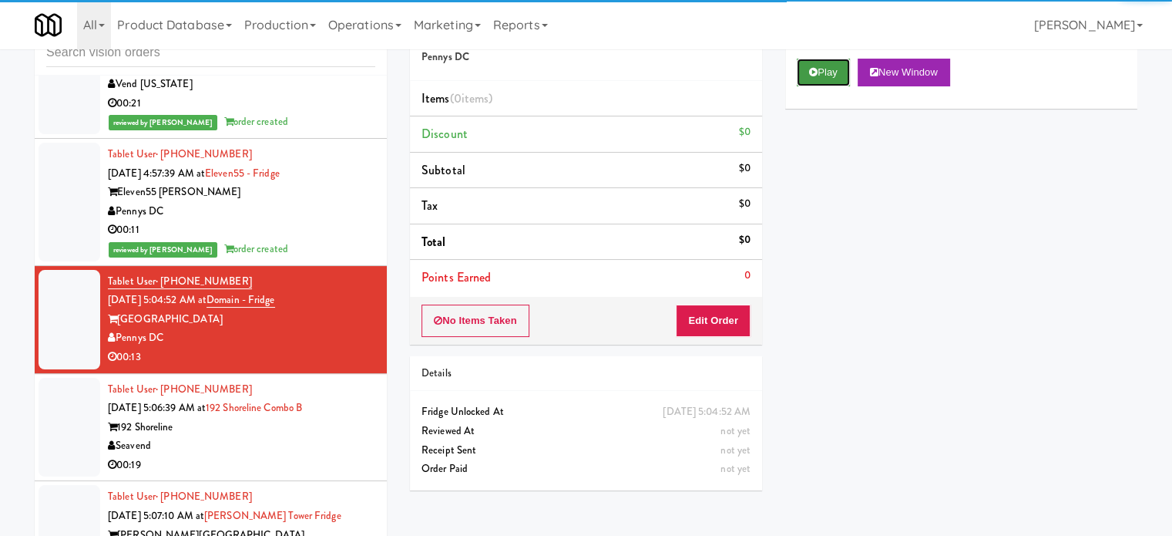
click at [823, 73] on button "Play" at bounding box center [823, 73] width 53 height 28
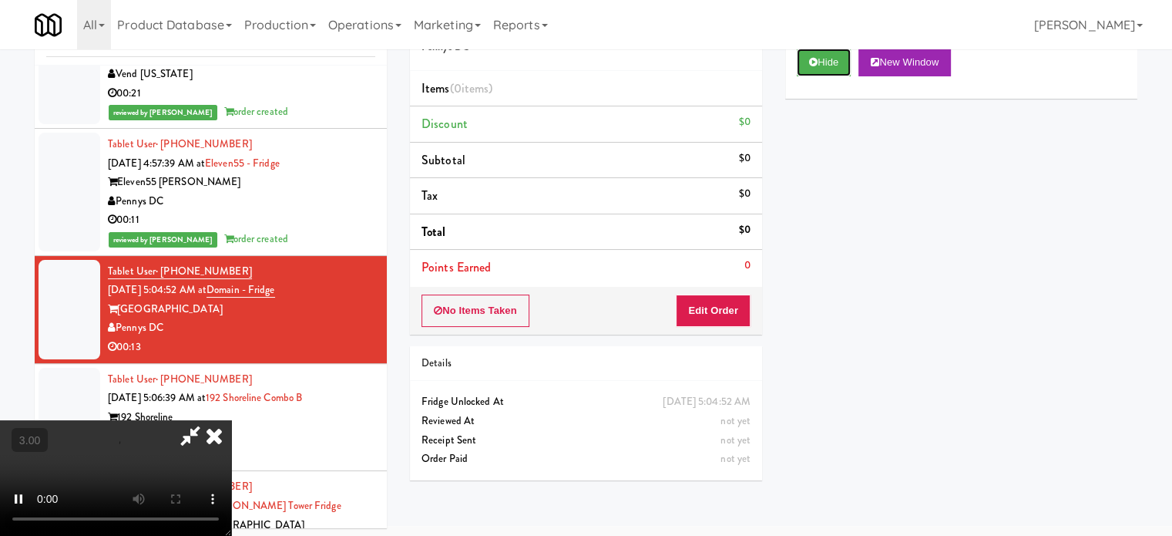
scroll to position [62, 0]
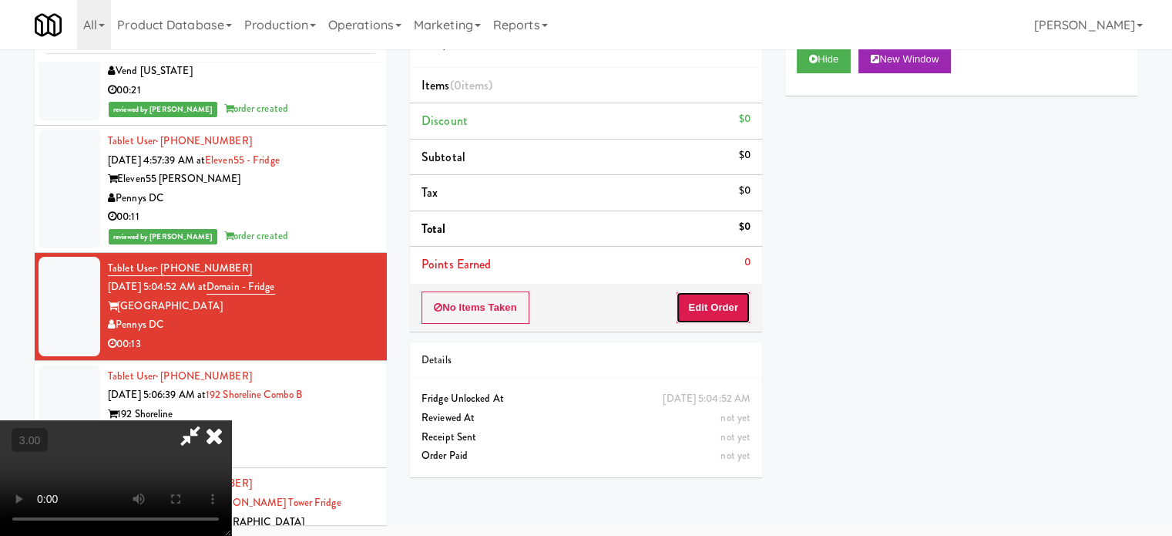
click at [721, 313] on button "Edit Order" at bounding box center [713, 307] width 75 height 32
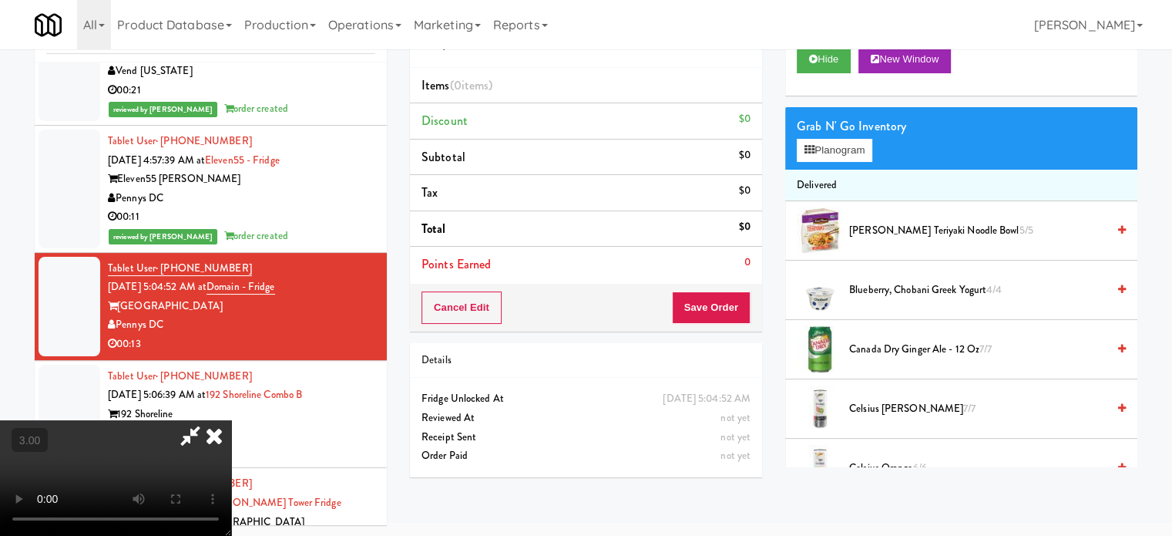
click at [231, 420] on video at bounding box center [115, 478] width 231 height 116
drag, startPoint x: 364, startPoint y: 326, endPoint x: 519, endPoint y: 211, distance: 193.5
click at [231, 420] on video at bounding box center [115, 478] width 231 height 116
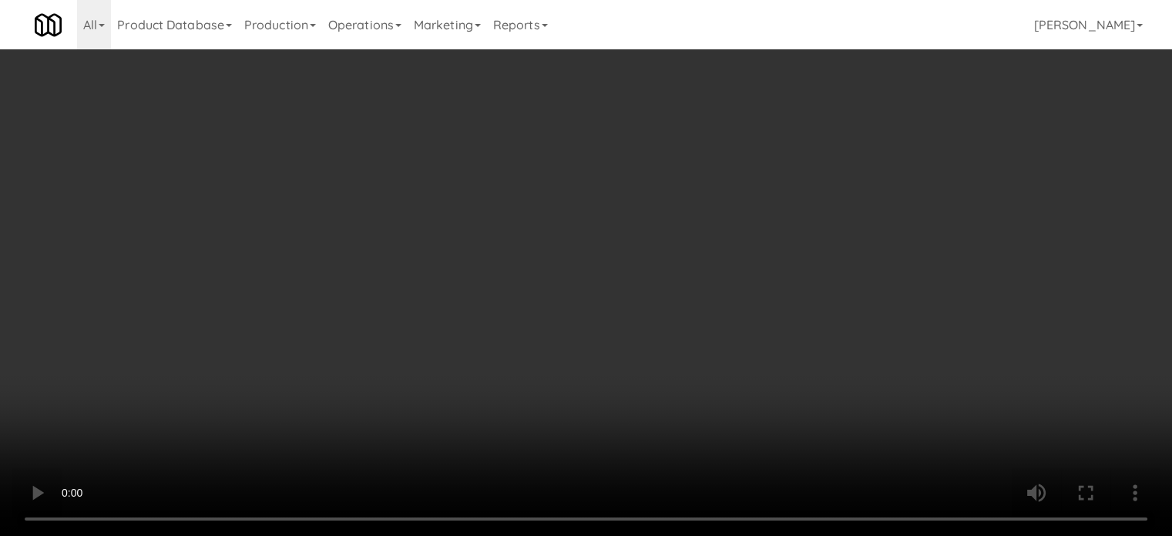
scroll to position [5466, 0]
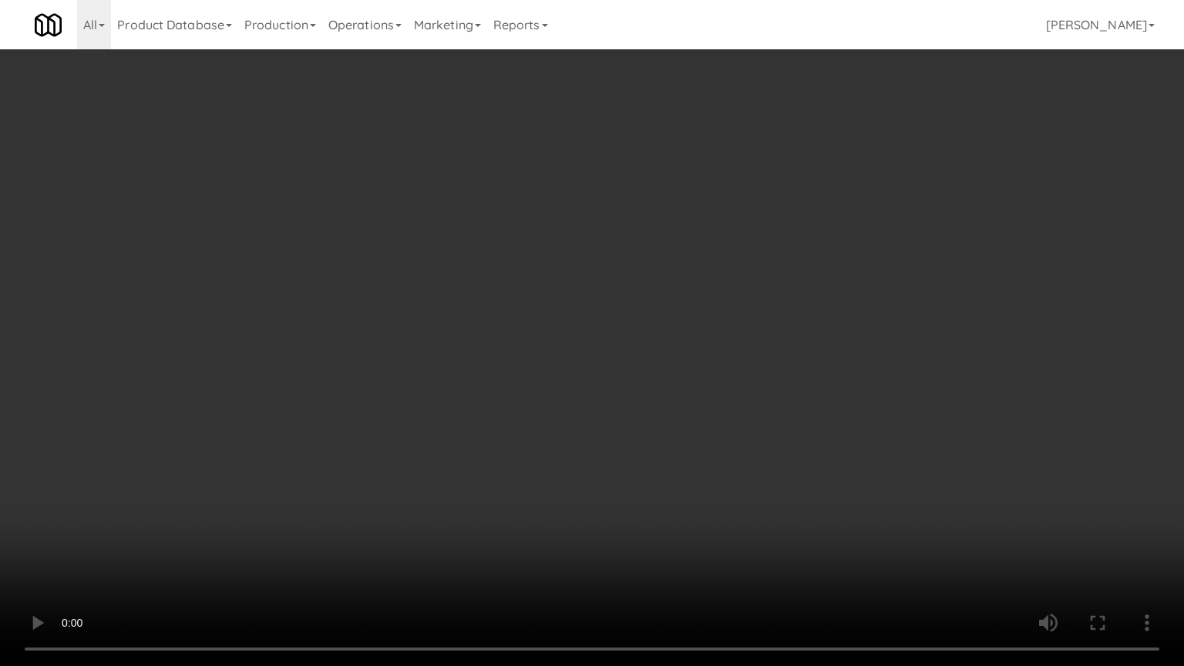
click at [577, 254] on video at bounding box center [592, 333] width 1184 height 666
click at [588, 250] on video at bounding box center [592, 333] width 1184 height 666
click at [598, 257] on video at bounding box center [592, 333] width 1184 height 666
click at [599, 257] on video at bounding box center [592, 333] width 1184 height 666
click at [607, 250] on video at bounding box center [592, 333] width 1184 height 666
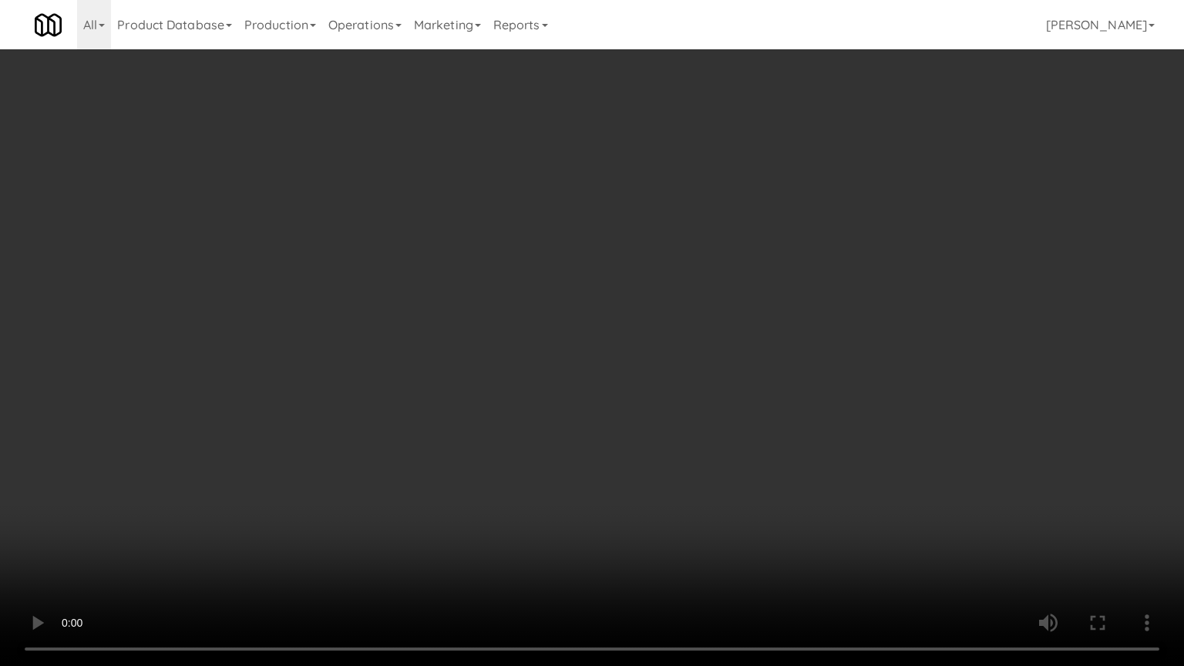
click at [450, 471] on video at bounding box center [592, 333] width 1184 height 666
click at [513, 400] on video at bounding box center [592, 333] width 1184 height 666
click at [547, 404] on video at bounding box center [592, 333] width 1184 height 666
click at [501, 392] on video at bounding box center [592, 333] width 1184 height 666
click at [505, 389] on video at bounding box center [592, 333] width 1184 height 666
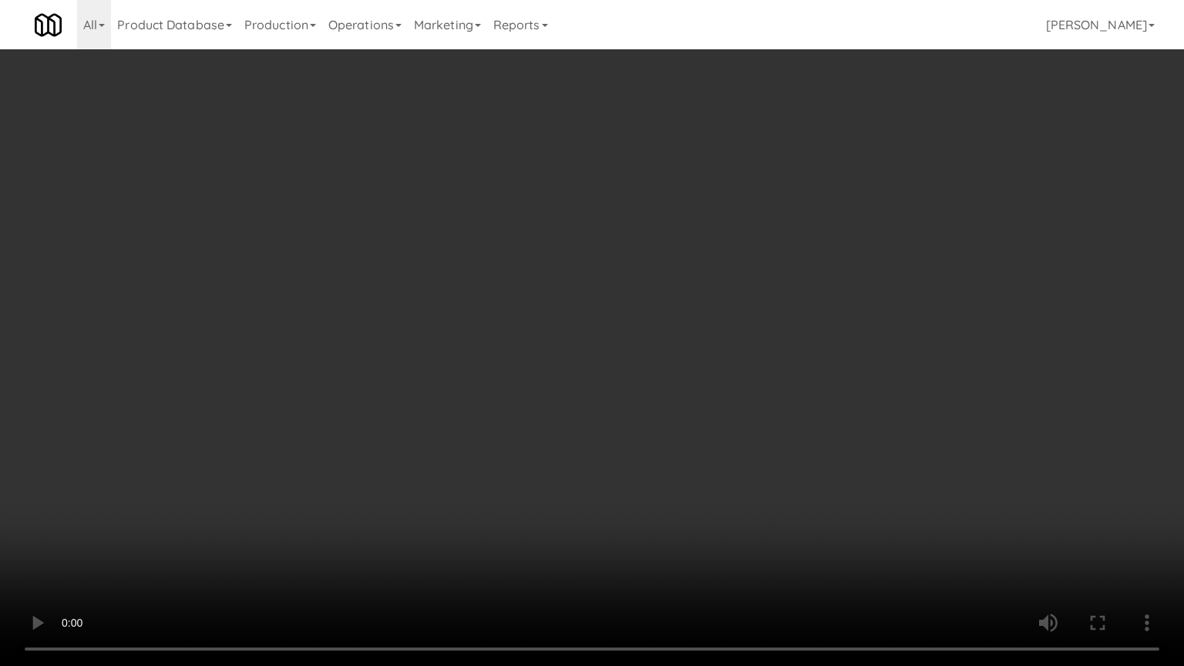
click at [505, 389] on video at bounding box center [592, 333] width 1184 height 666
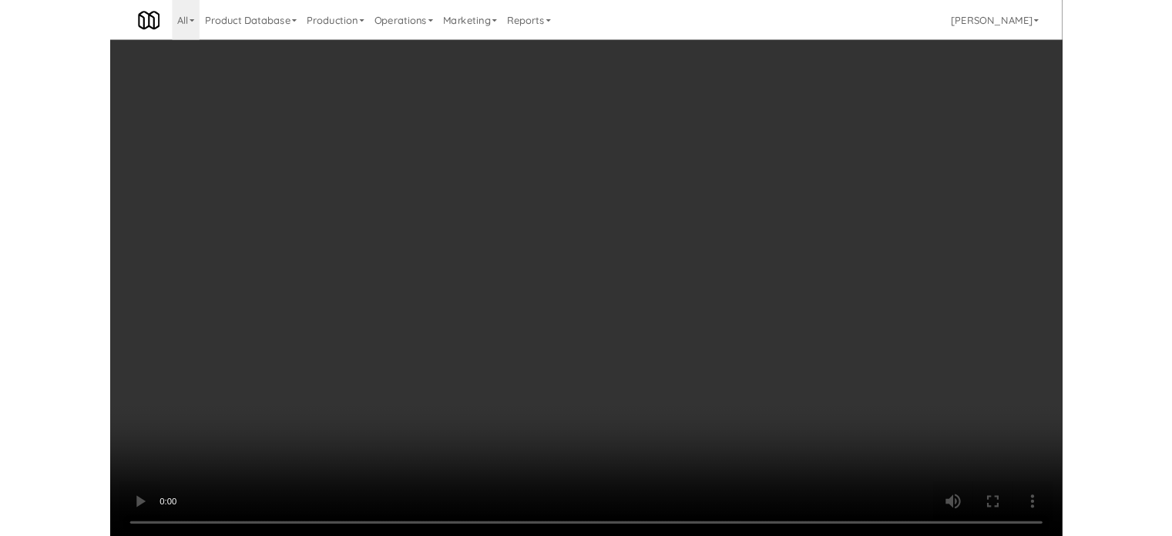
scroll to position [5523, 0]
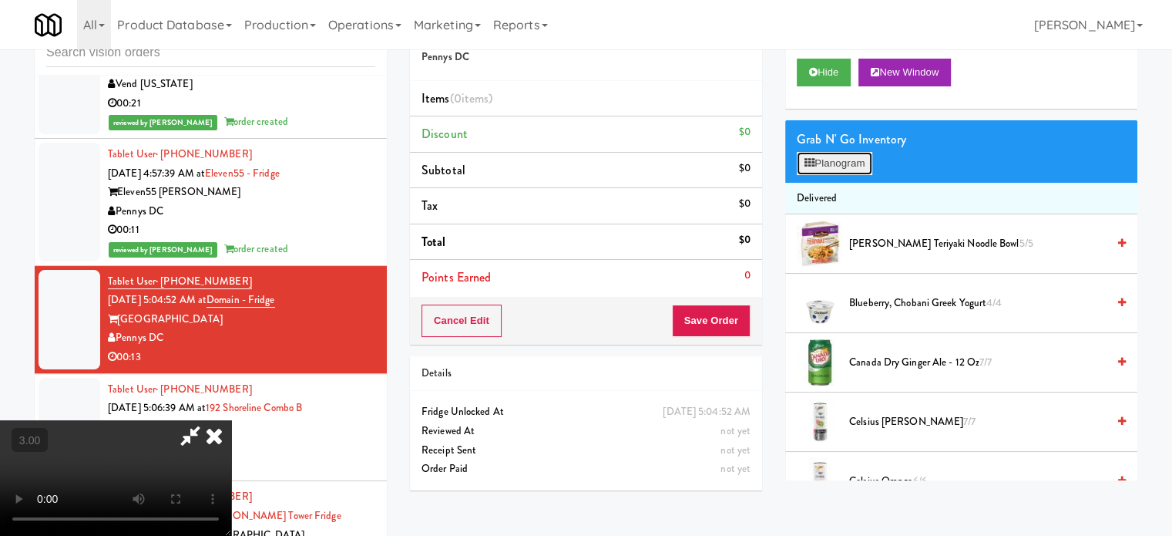
click at [857, 152] on button "Planogram" at bounding box center [835, 163] width 76 height 23
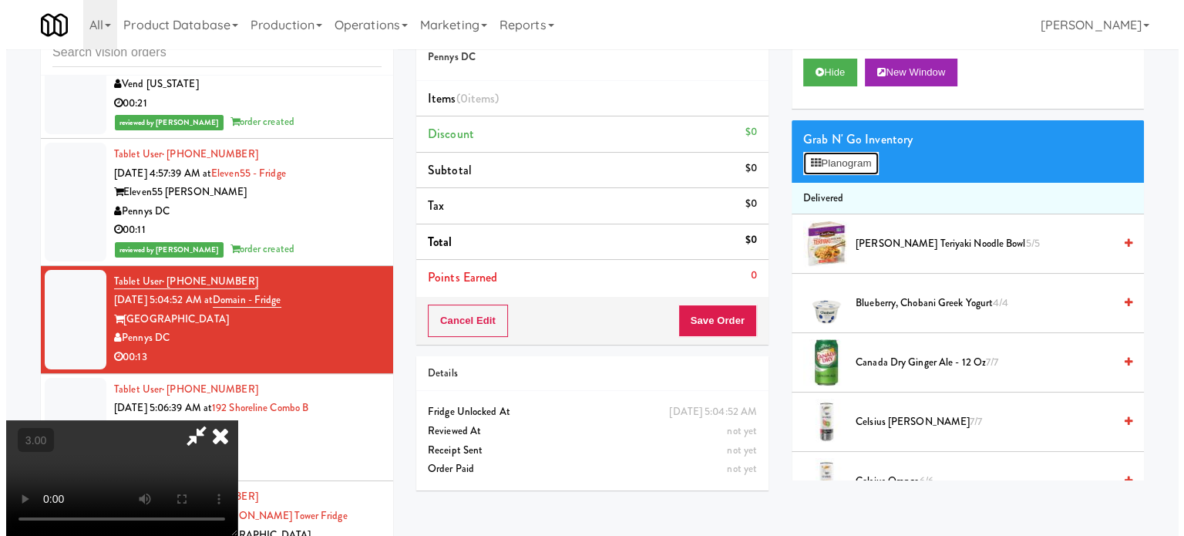
scroll to position [5466, 0]
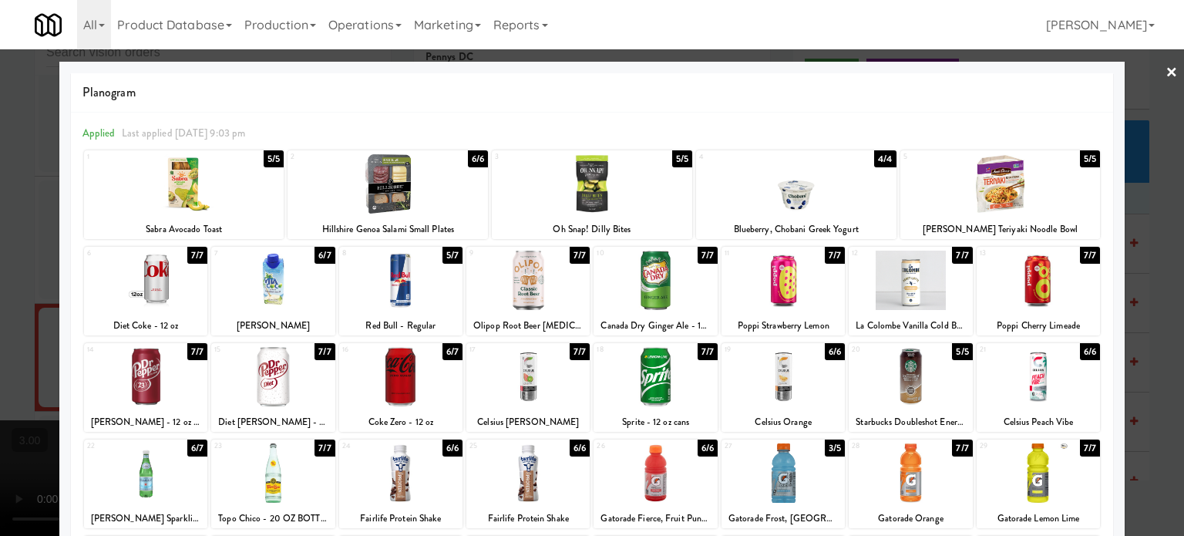
click at [831, 257] on div "7/7" at bounding box center [835, 255] width 20 height 17
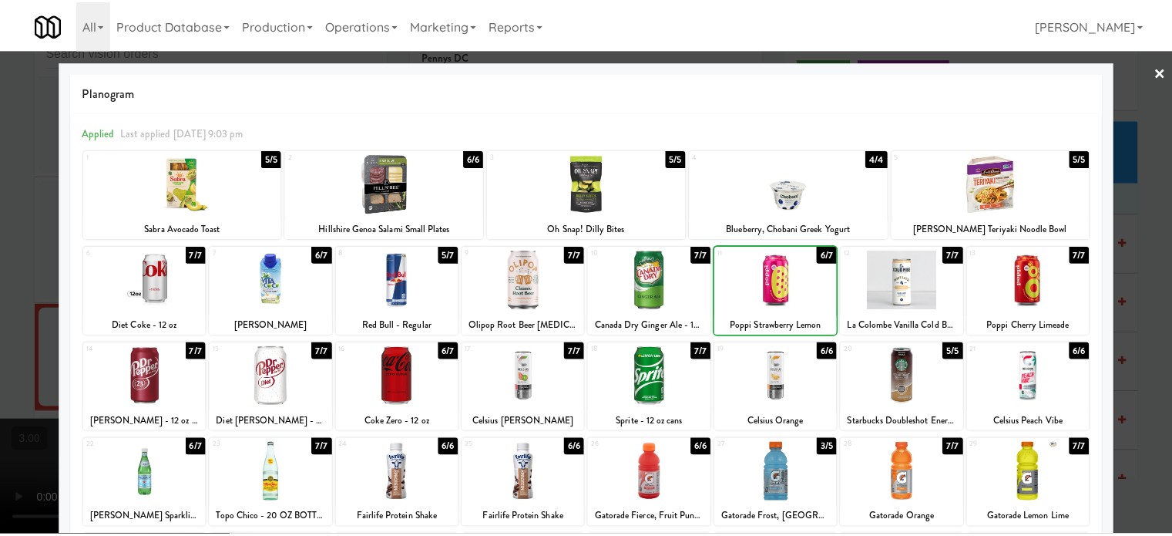
scroll to position [220, 0]
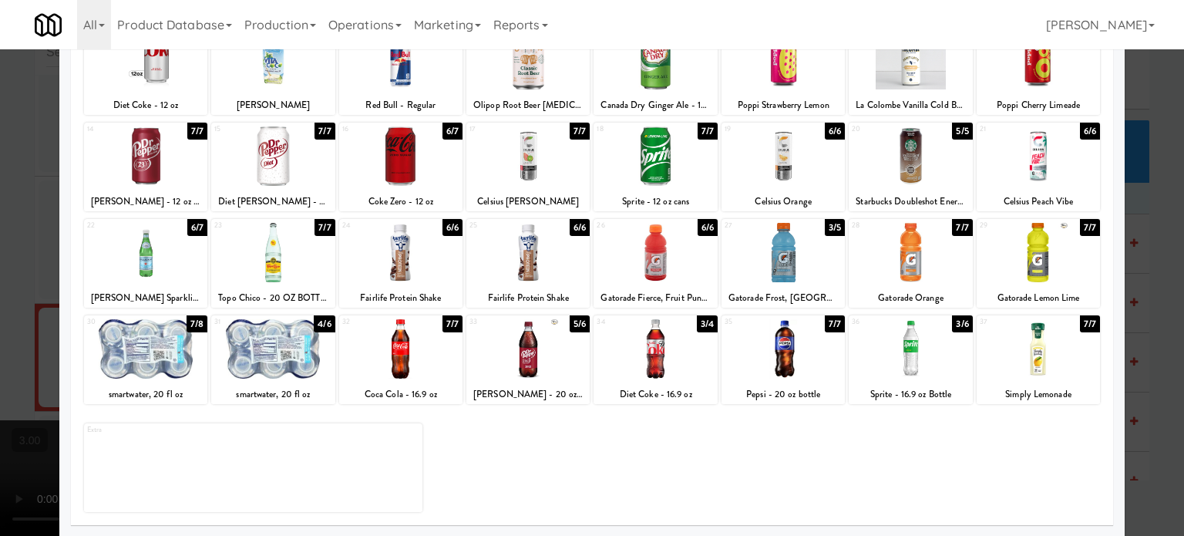
click at [1080, 324] on div "7/7" at bounding box center [1090, 323] width 20 height 17
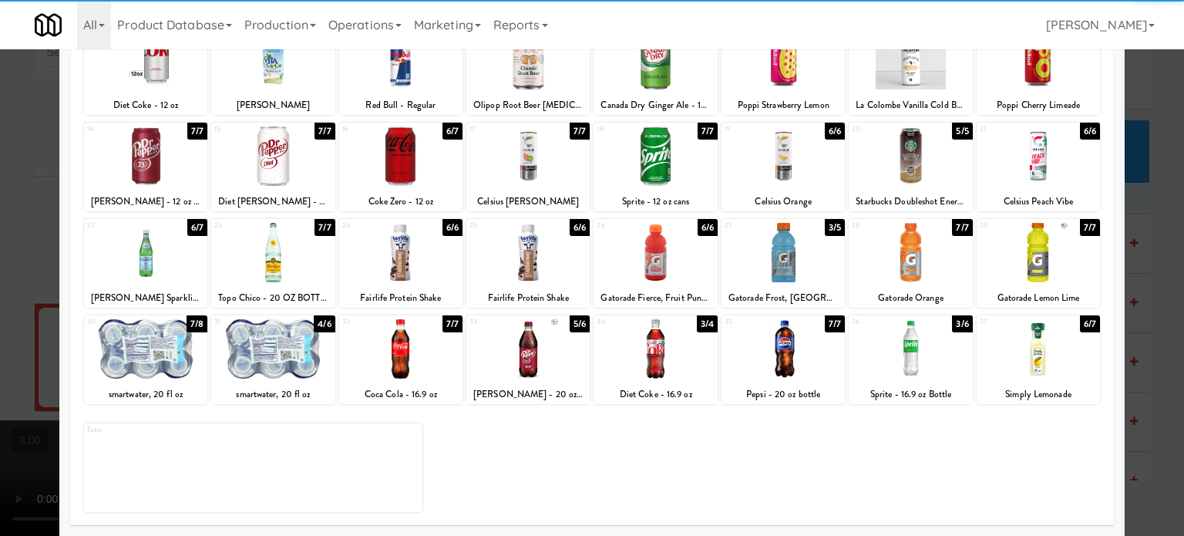
click at [1165, 322] on div at bounding box center [592, 268] width 1184 height 536
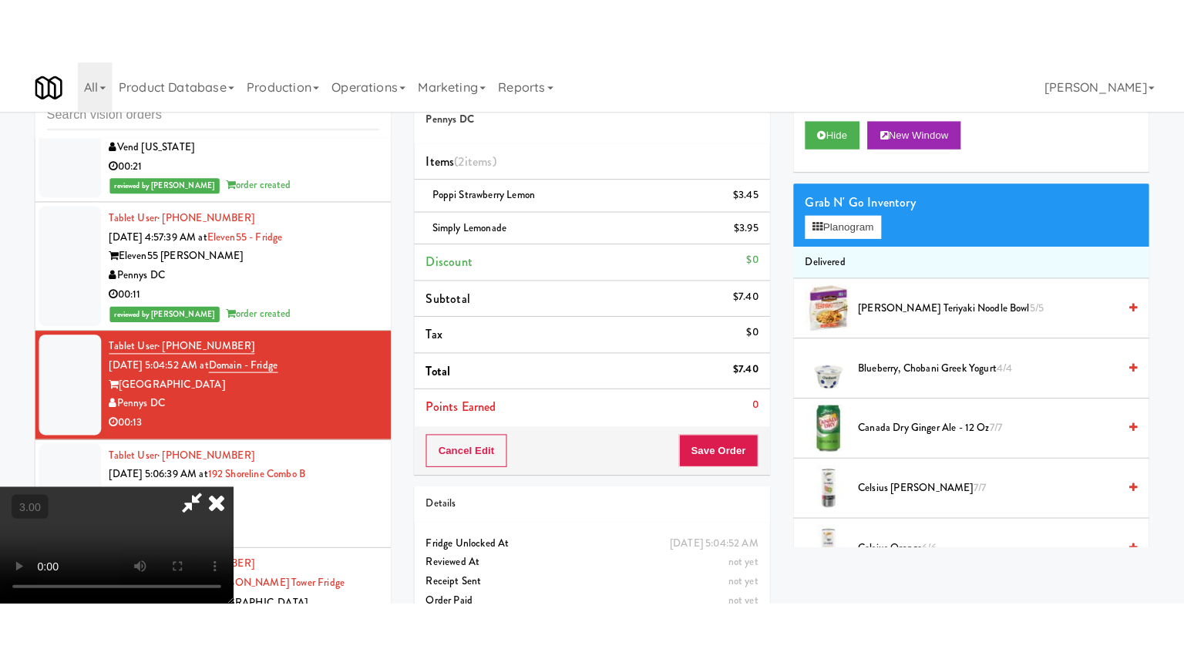
scroll to position [385, 0]
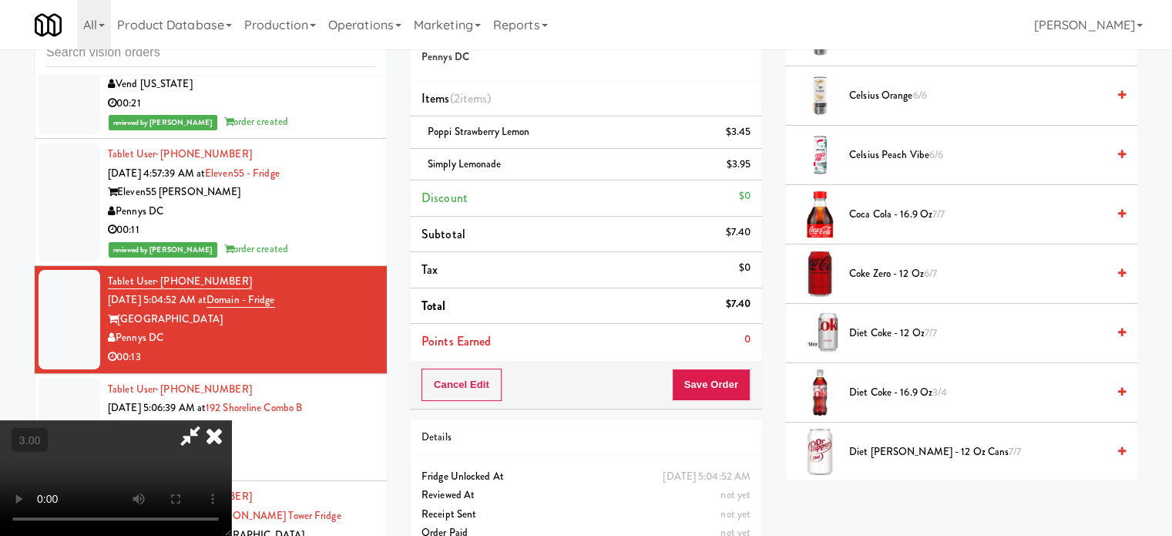
click at [231, 420] on video at bounding box center [115, 478] width 231 height 116
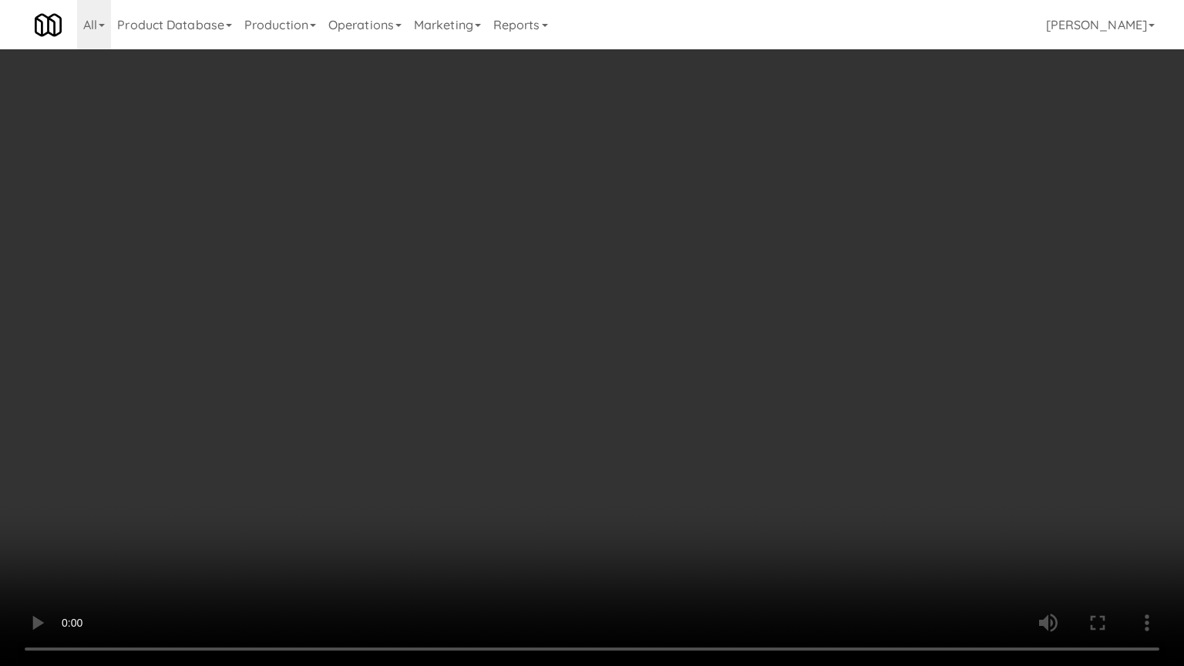
click at [365, 464] on video at bounding box center [592, 333] width 1184 height 666
click at [442, 354] on video at bounding box center [592, 333] width 1184 height 666
click at [444, 351] on video at bounding box center [592, 333] width 1184 height 666
click at [445, 344] on video at bounding box center [592, 333] width 1184 height 666
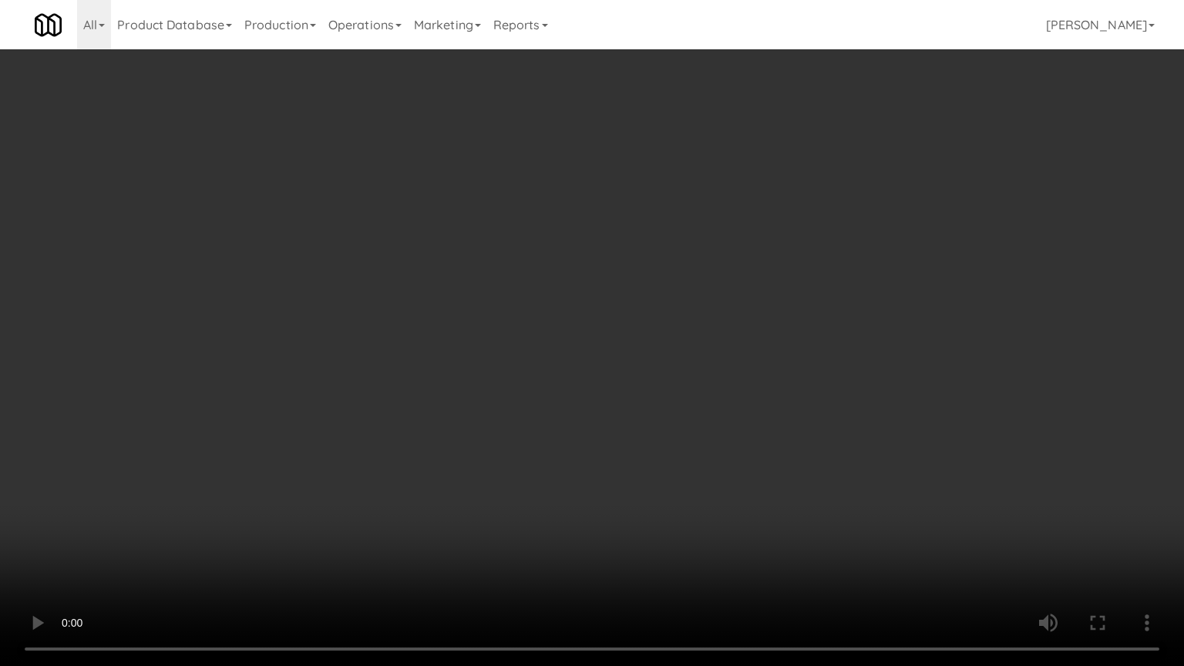
click at [445, 344] on video at bounding box center [592, 333] width 1184 height 666
click at [442, 345] on video at bounding box center [592, 333] width 1184 height 666
click at [442, 341] on video at bounding box center [592, 333] width 1184 height 666
click at [601, 445] on video at bounding box center [592, 333] width 1184 height 666
click at [609, 393] on video at bounding box center [592, 333] width 1184 height 666
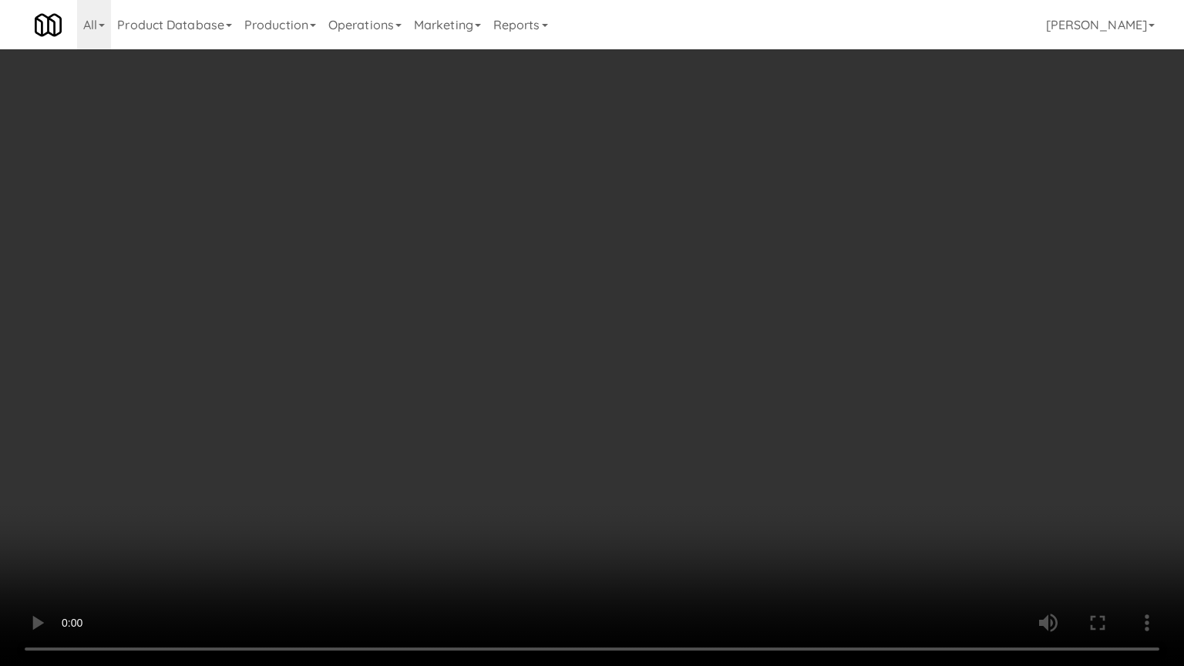
click at [705, 406] on video at bounding box center [592, 333] width 1184 height 666
drag, startPoint x: 785, startPoint y: 569, endPoint x: 748, endPoint y: 455, distance: 119.9
click at [785, 535] on video at bounding box center [592, 333] width 1184 height 666
click at [746, 452] on video at bounding box center [592, 333] width 1184 height 666
click at [804, 447] on video at bounding box center [592, 333] width 1184 height 666
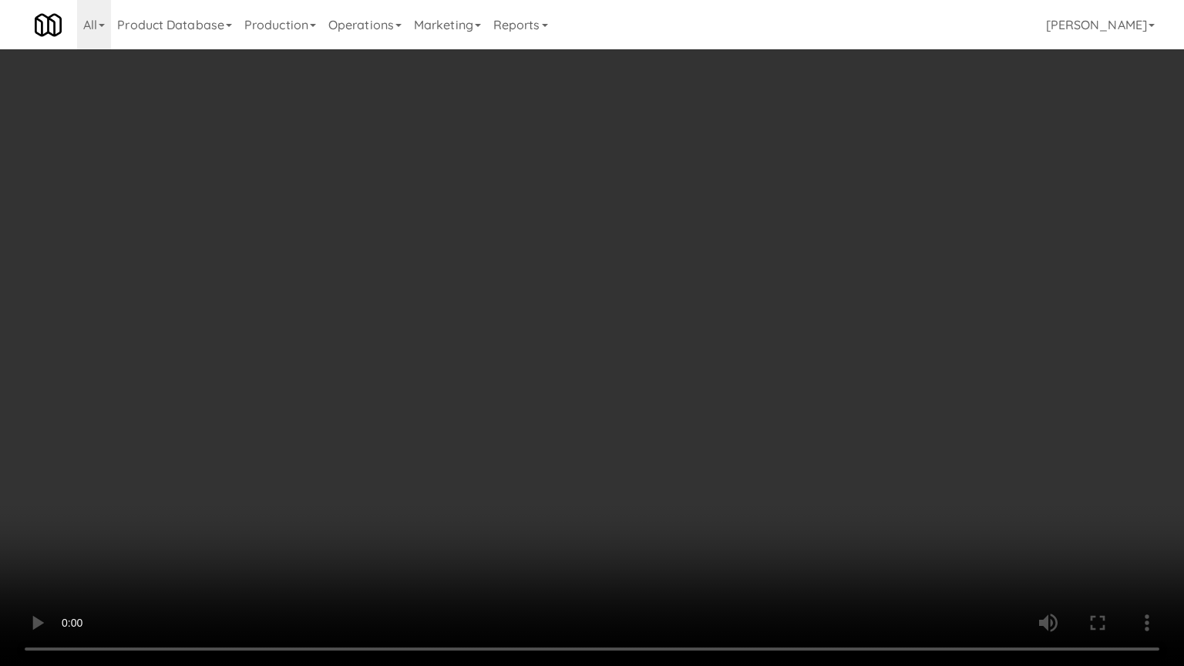
click at [801, 449] on video at bounding box center [592, 333] width 1184 height 666
click at [821, 442] on video at bounding box center [592, 333] width 1184 height 666
click at [808, 441] on video at bounding box center [592, 333] width 1184 height 666
click at [899, 423] on video at bounding box center [592, 333] width 1184 height 666
drag, startPoint x: 858, startPoint y: 415, endPoint x: 859, endPoint y: 390, distance: 25.4
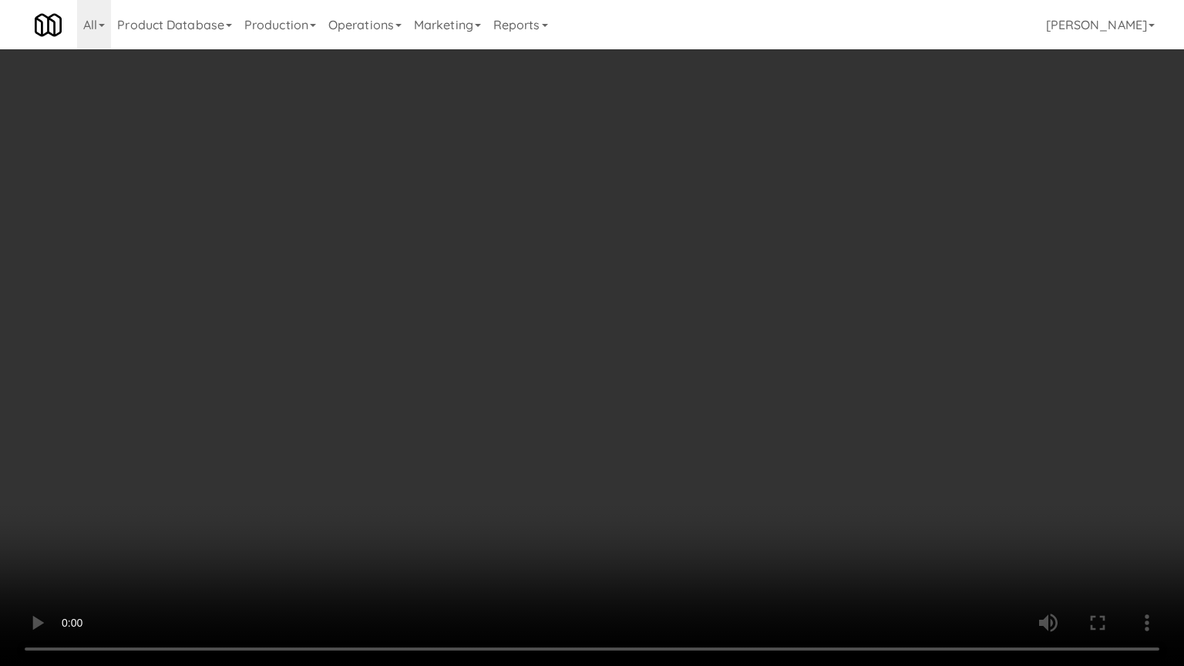
click at [858, 410] on video at bounding box center [592, 333] width 1184 height 666
click at [655, 369] on video at bounding box center [592, 333] width 1184 height 666
click at [658, 364] on video at bounding box center [592, 333] width 1184 height 666
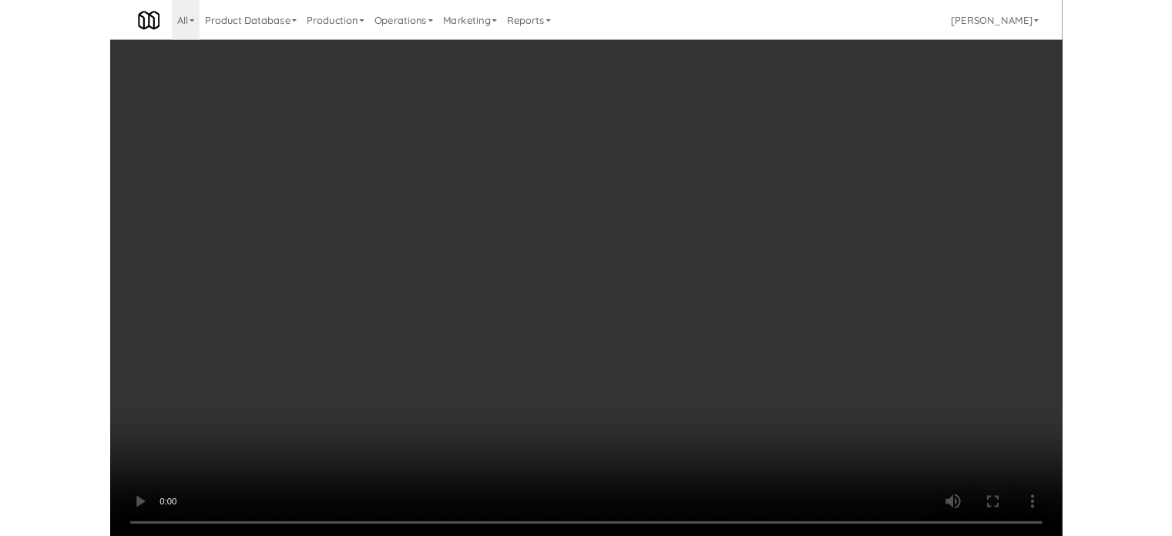
scroll to position [5523, 0]
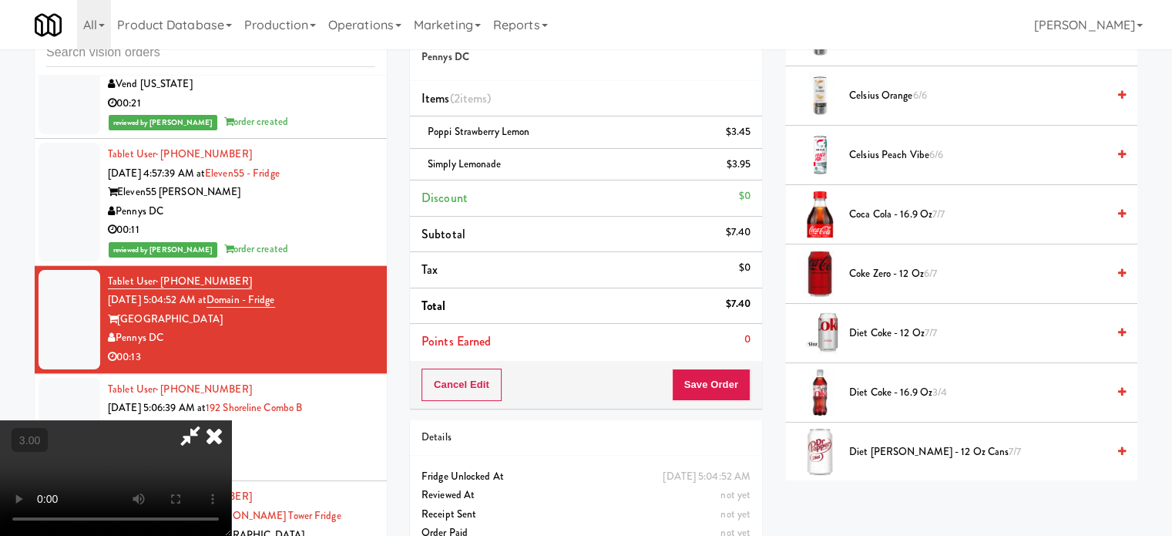
click at [231, 420] on icon at bounding box center [214, 435] width 34 height 31
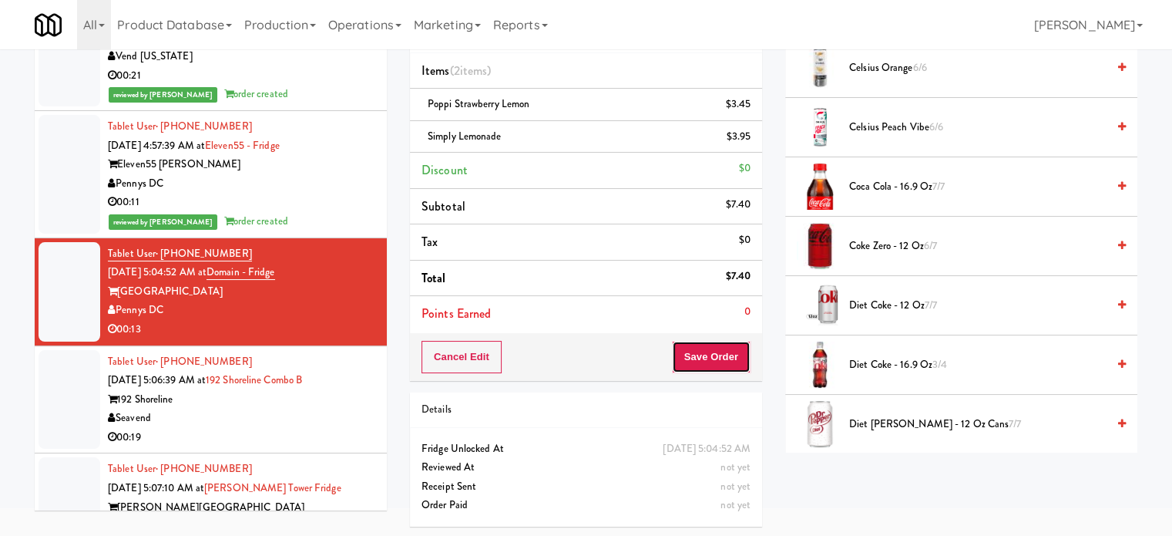
click at [734, 353] on button "Save Order" at bounding box center [711, 357] width 79 height 32
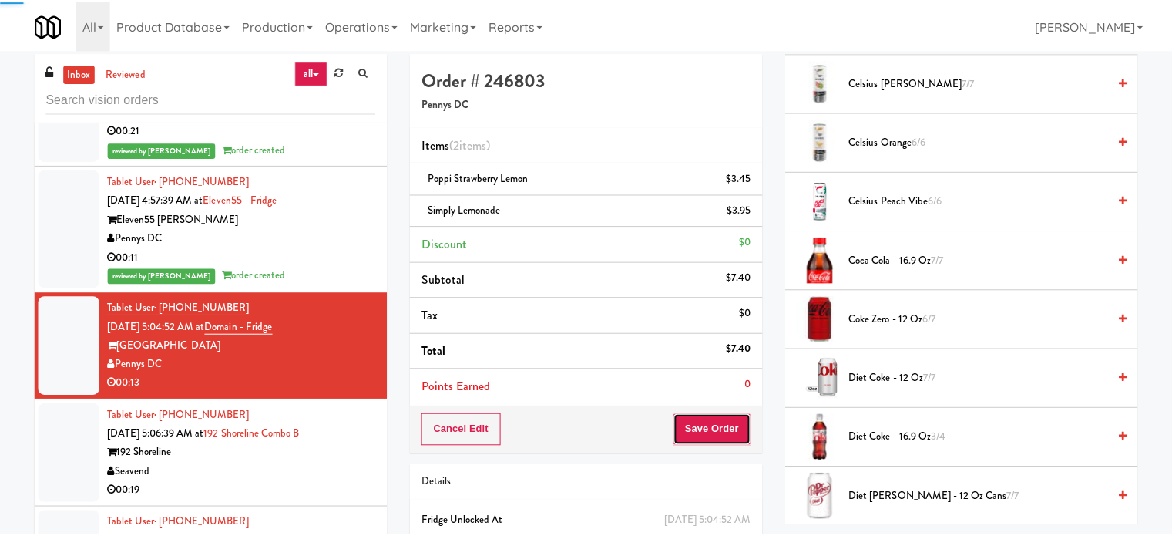
scroll to position [0, 0]
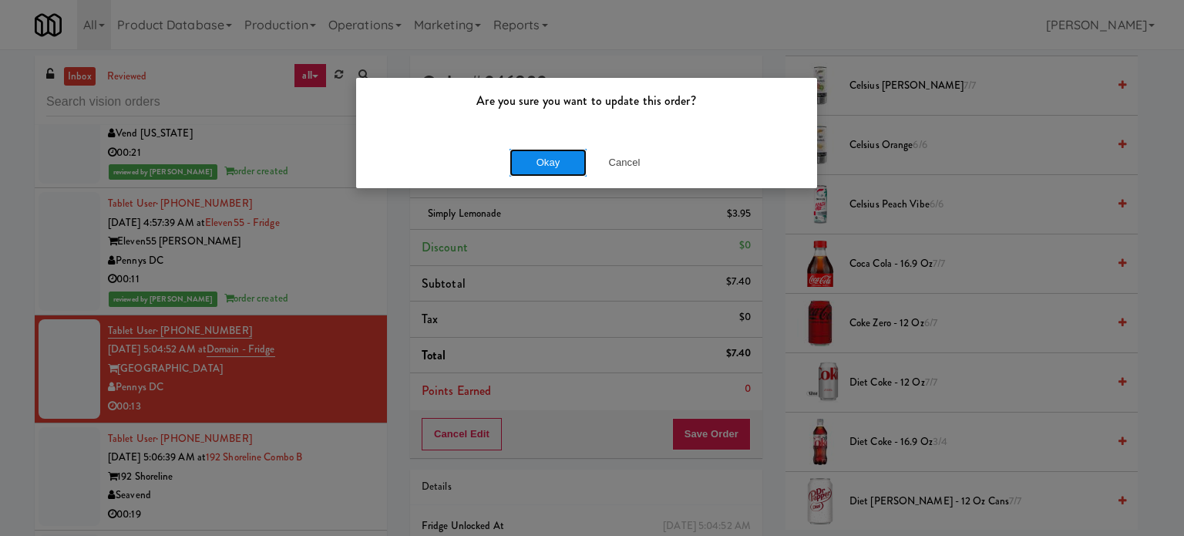
click at [556, 163] on button "Okay" at bounding box center [547, 163] width 77 height 28
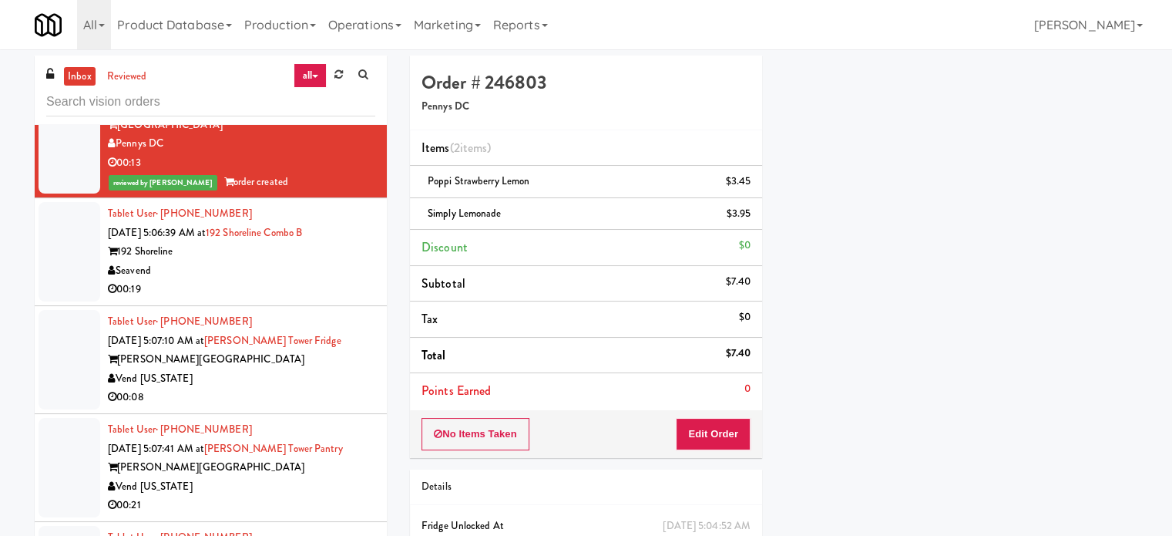
scroll to position [5744, 0]
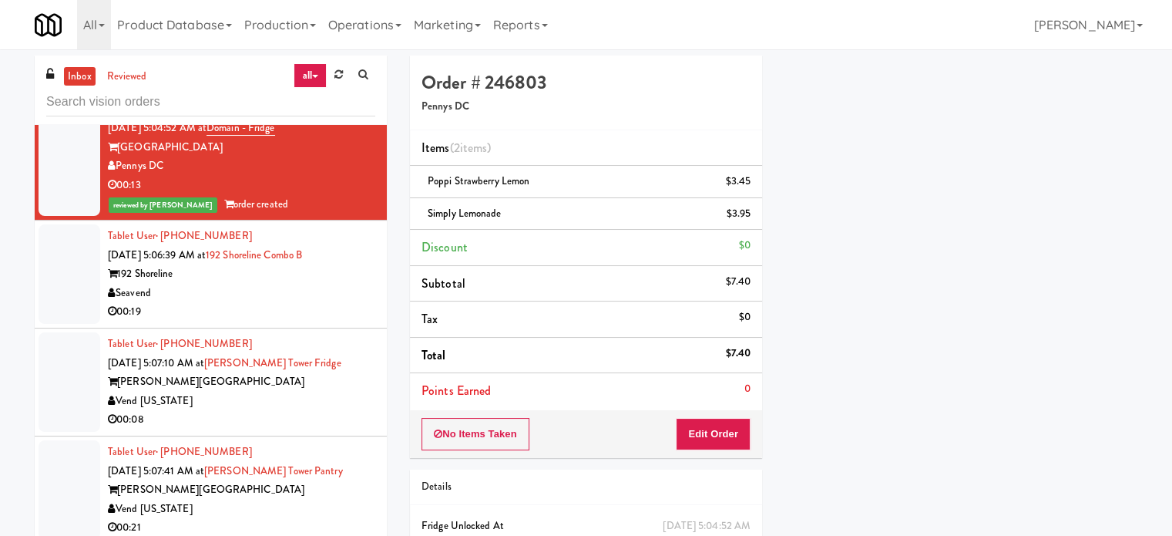
click at [297, 314] on div "Tablet User · (206) 496-9946 Aug 30, 2025 5:06:39 AM at 192 Shoreline Combo B 1…" at bounding box center [241, 274] width 267 height 95
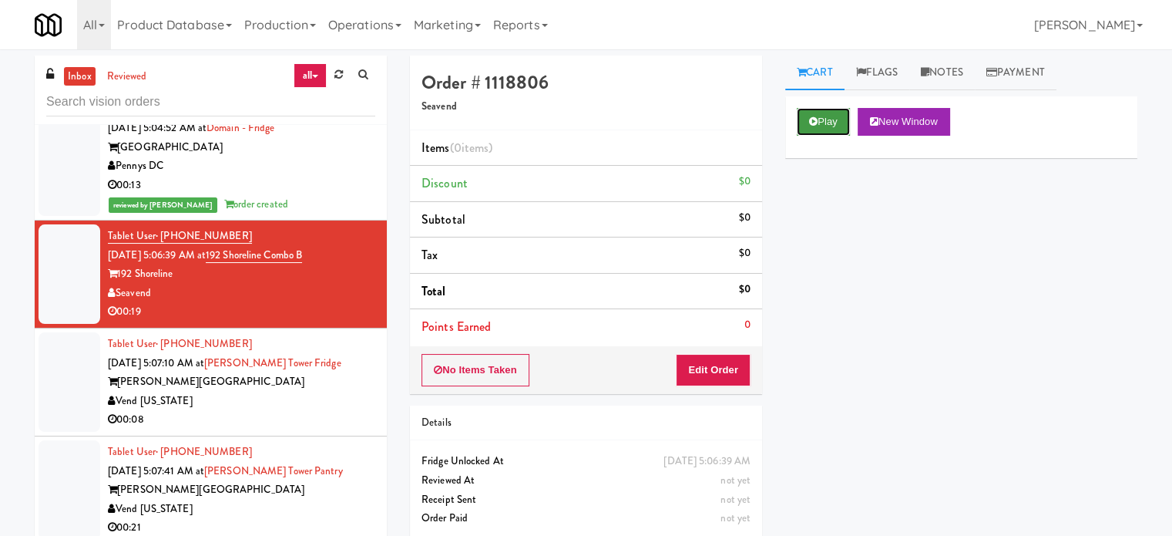
click at [823, 128] on button "Play" at bounding box center [823, 122] width 53 height 28
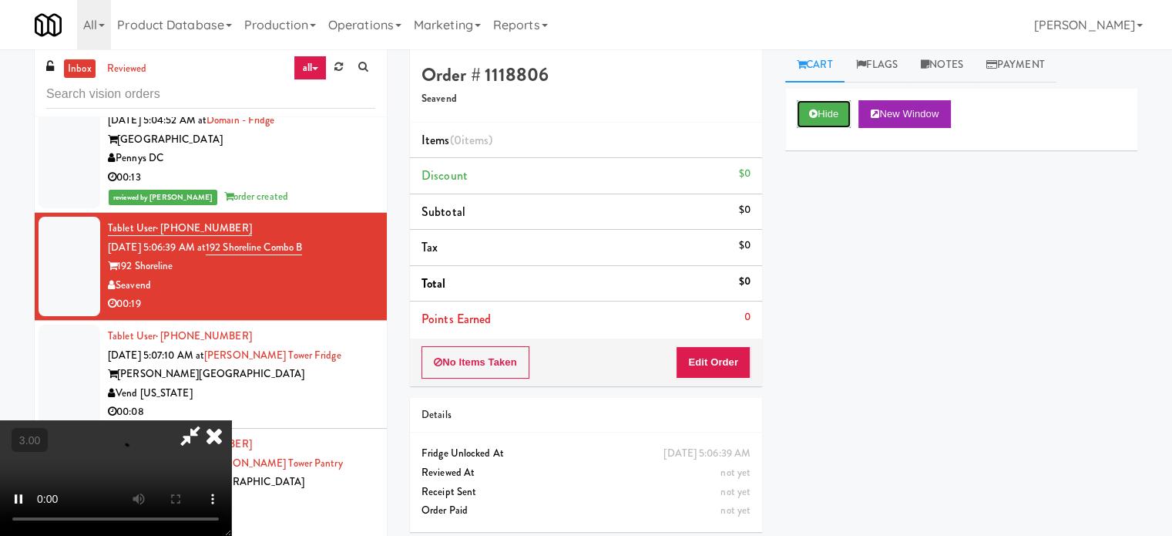
scroll to position [62, 0]
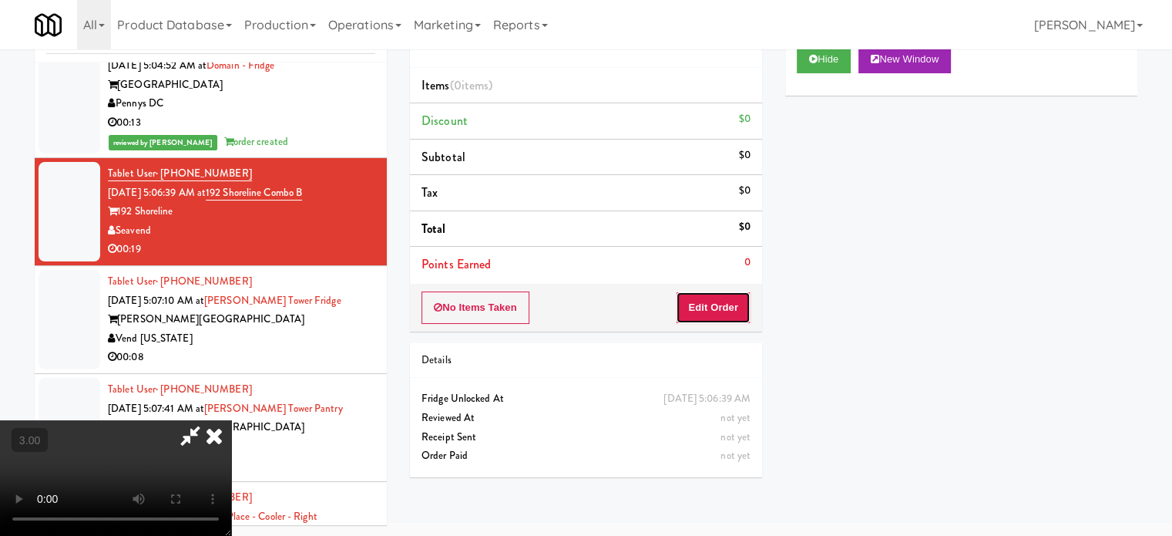
click at [721, 311] on button "Edit Order" at bounding box center [713, 307] width 75 height 32
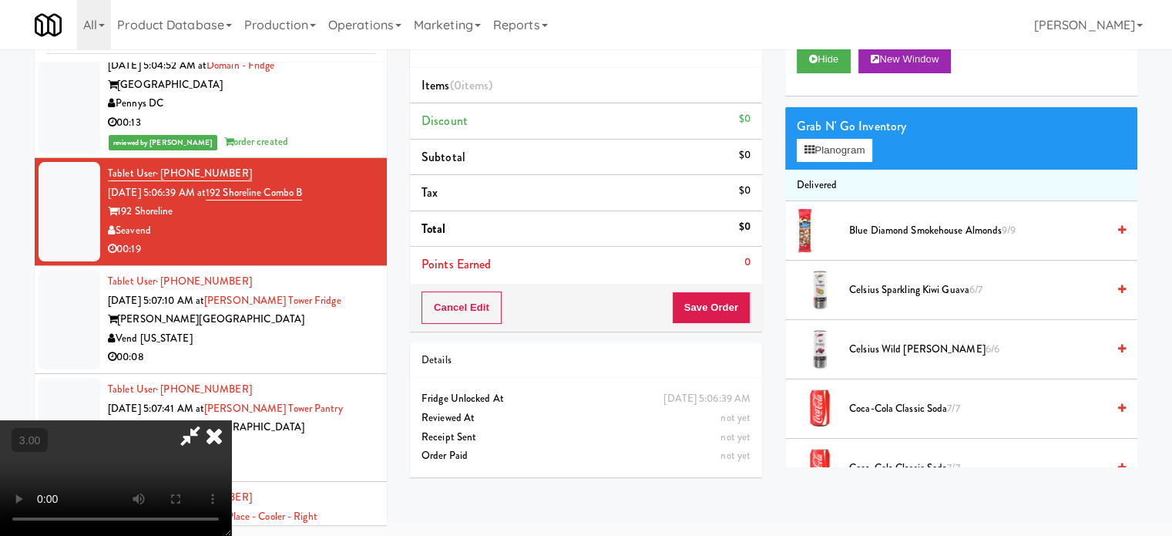
drag, startPoint x: 487, startPoint y: 348, endPoint x: 499, endPoint y: 327, distance: 24.2
click at [231, 420] on video at bounding box center [115, 478] width 231 height 116
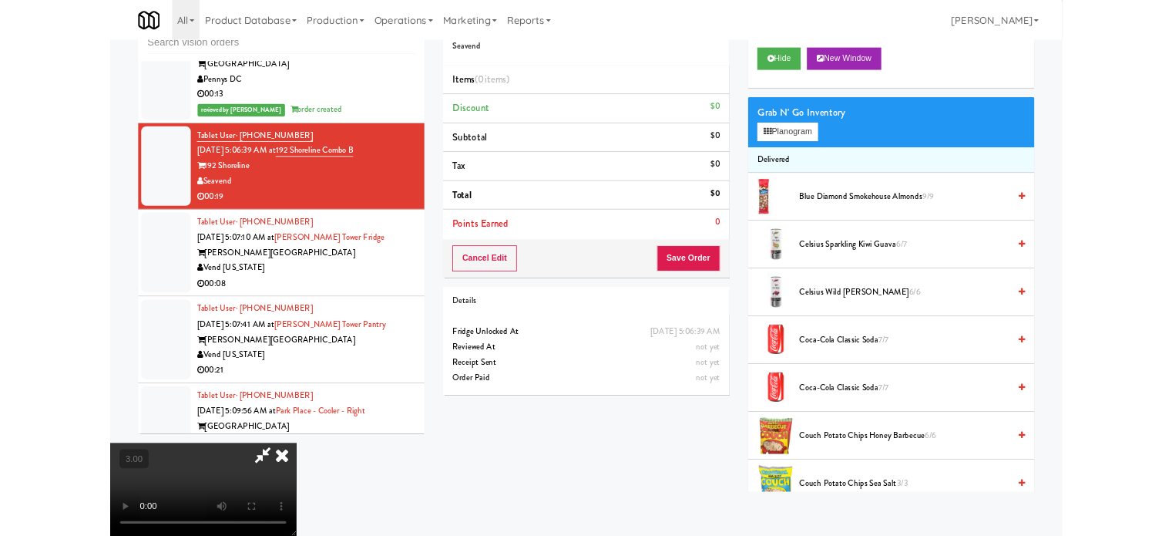
scroll to position [5688, 0]
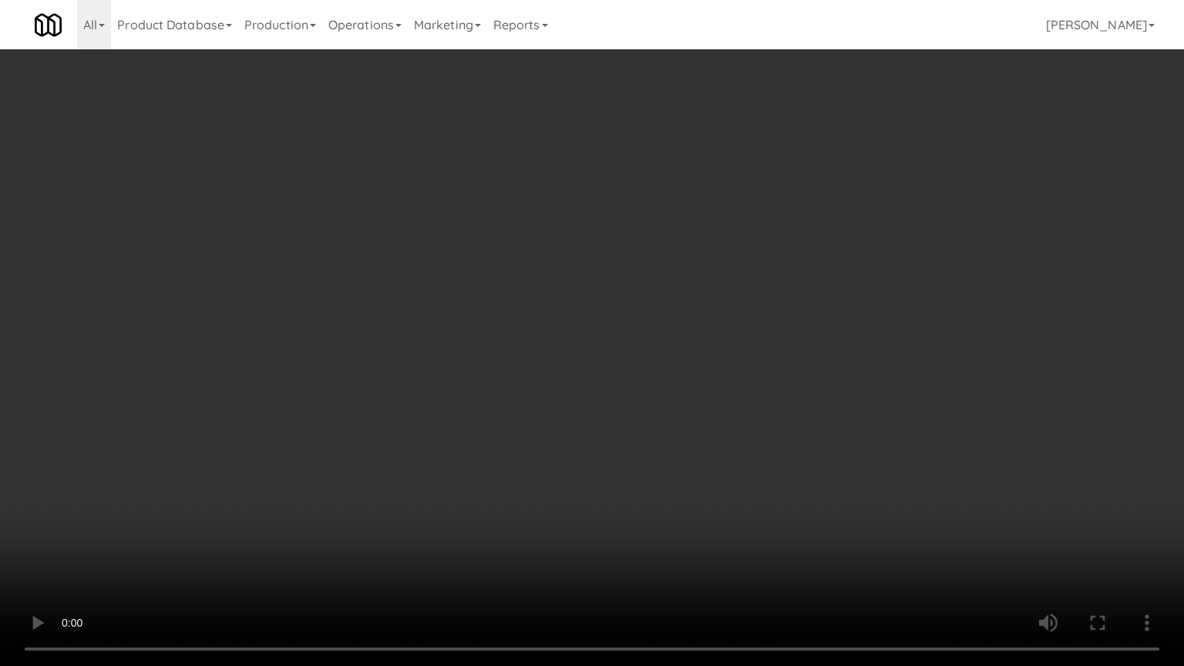
click at [530, 319] on video at bounding box center [592, 333] width 1184 height 666
click at [553, 326] on video at bounding box center [592, 333] width 1184 height 666
click at [565, 348] on video at bounding box center [592, 333] width 1184 height 666
click at [601, 337] on video at bounding box center [592, 333] width 1184 height 666
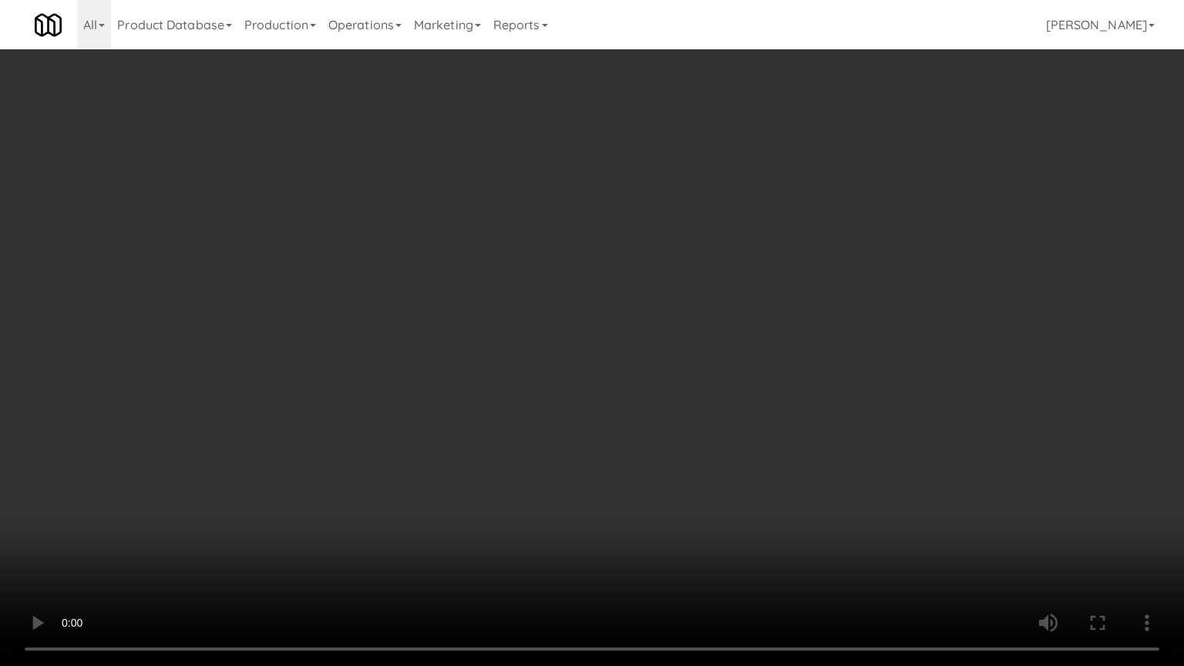
drag, startPoint x: 349, startPoint y: 535, endPoint x: 378, endPoint y: 509, distance: 38.2
click at [350, 534] on video at bounding box center [592, 333] width 1184 height 666
click at [482, 435] on video at bounding box center [592, 333] width 1184 height 666
click at [287, 535] on video at bounding box center [592, 333] width 1184 height 666
click at [400, 399] on video at bounding box center [592, 333] width 1184 height 666
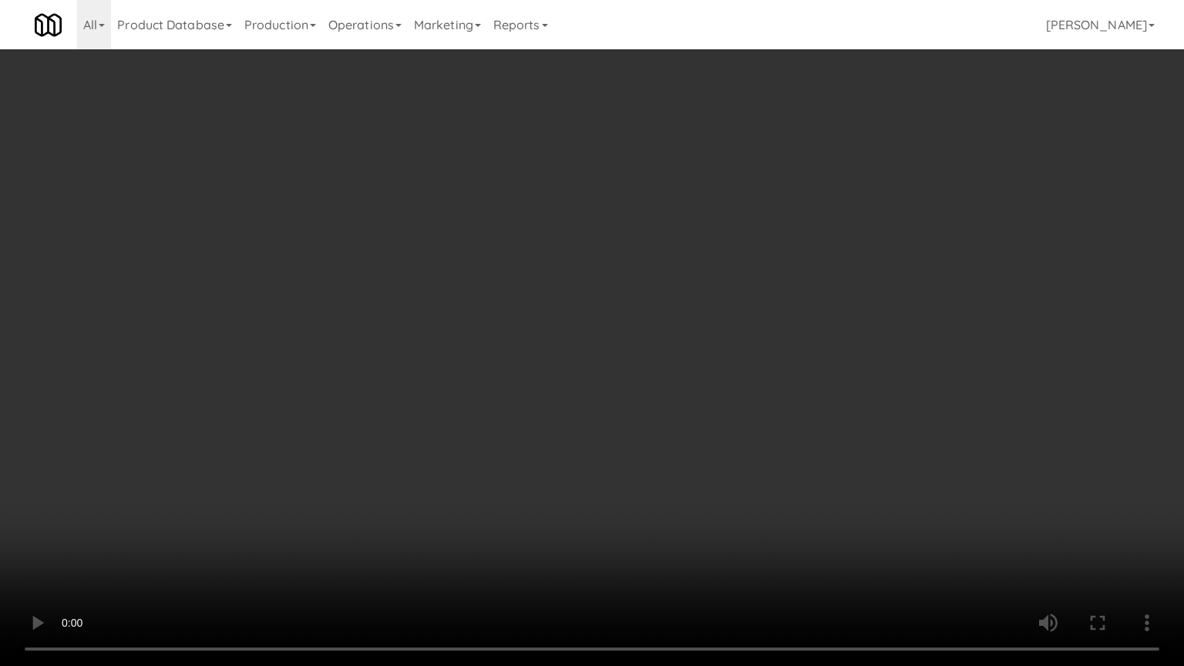
click at [405, 395] on video at bounding box center [592, 333] width 1184 height 666
click at [413, 392] on video at bounding box center [592, 333] width 1184 height 666
click at [416, 391] on video at bounding box center [592, 333] width 1184 height 666
click at [423, 381] on video at bounding box center [592, 333] width 1184 height 666
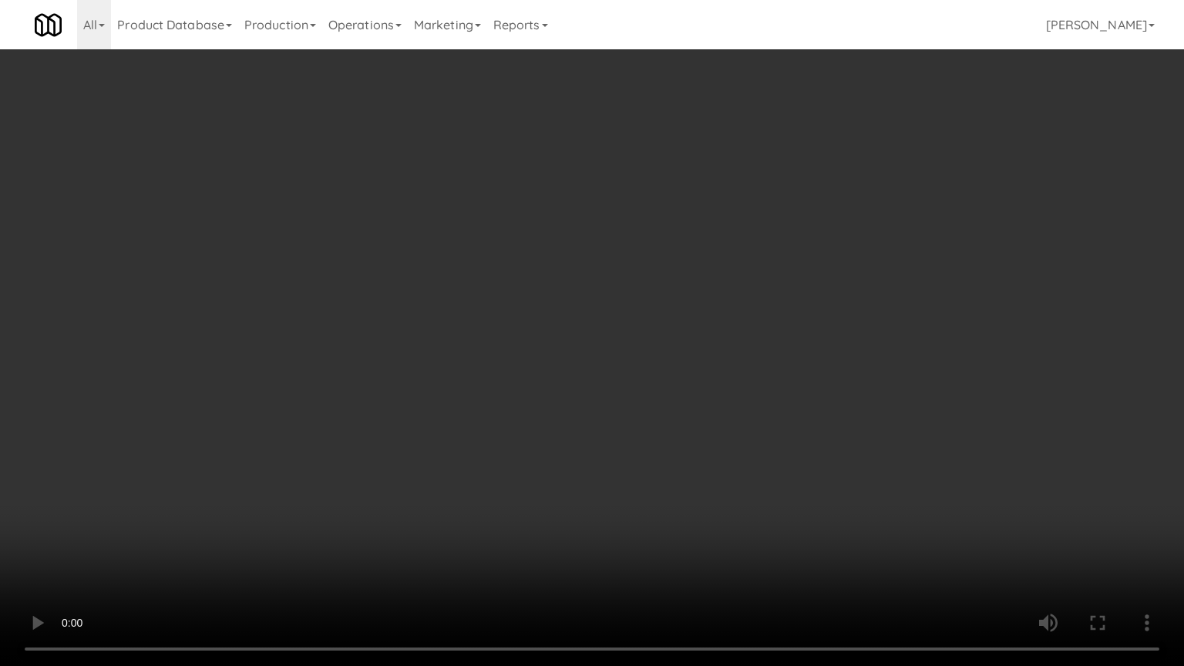
click at [426, 382] on video at bounding box center [592, 333] width 1184 height 666
click at [426, 385] on video at bounding box center [592, 333] width 1184 height 666
click at [429, 379] on video at bounding box center [592, 333] width 1184 height 666
click at [429, 381] on video at bounding box center [592, 333] width 1184 height 666
drag, startPoint x: 435, startPoint y: 379, endPoint x: 508, endPoint y: 267, distance: 133.6
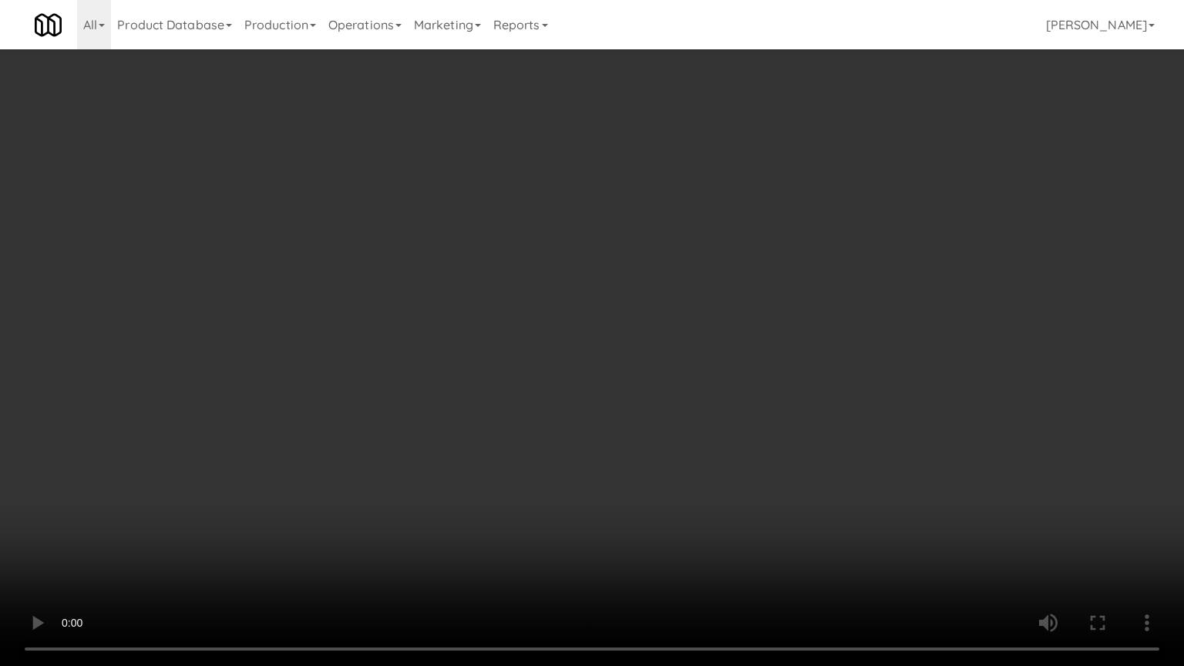
click at [435, 379] on video at bounding box center [592, 333] width 1184 height 666
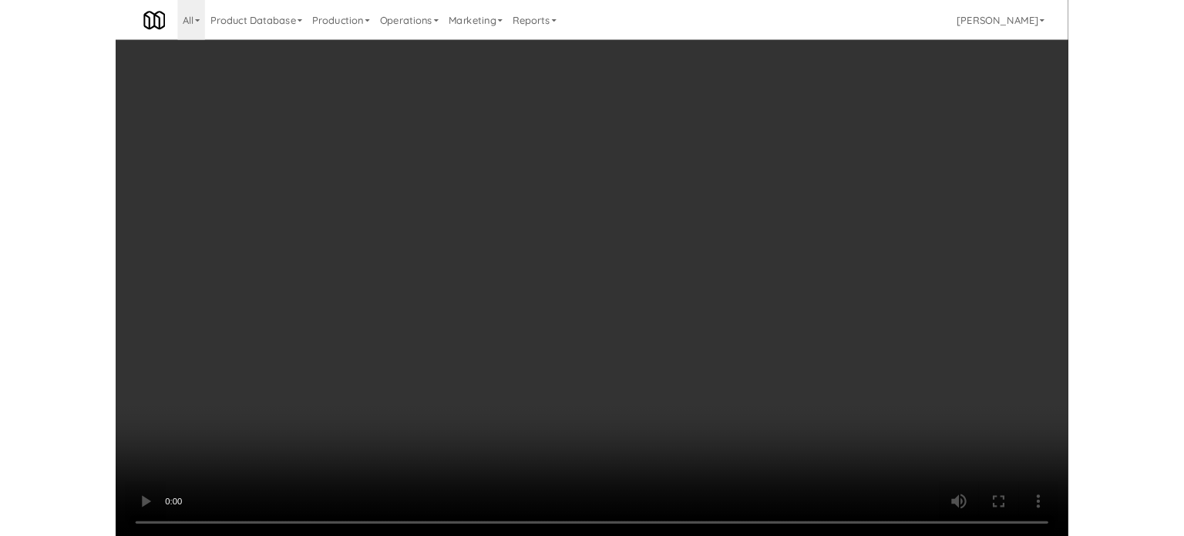
scroll to position [5744, 0]
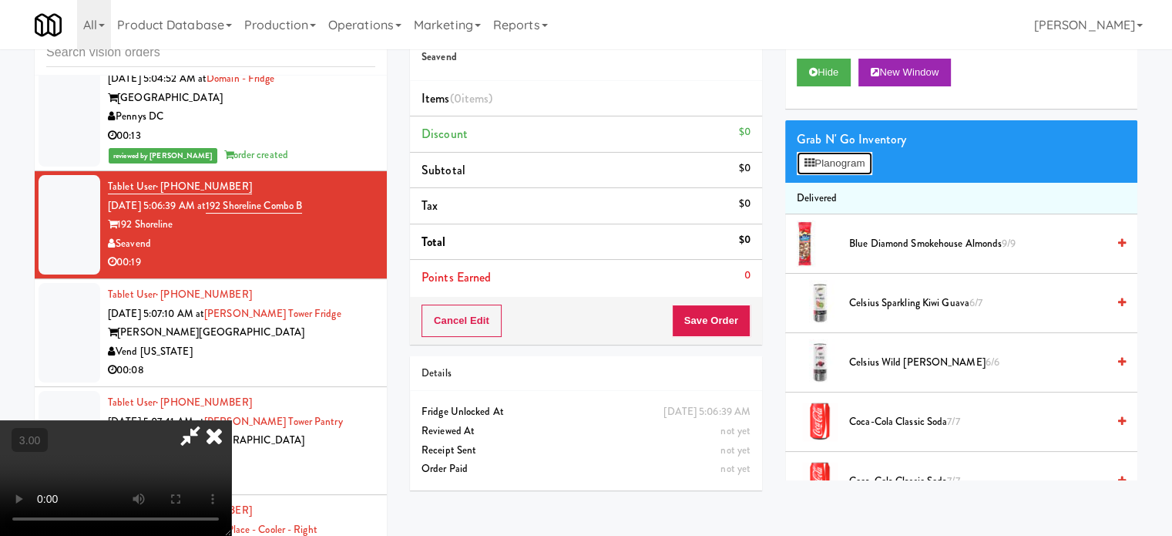
click at [851, 163] on button "Planogram" at bounding box center [835, 163] width 76 height 23
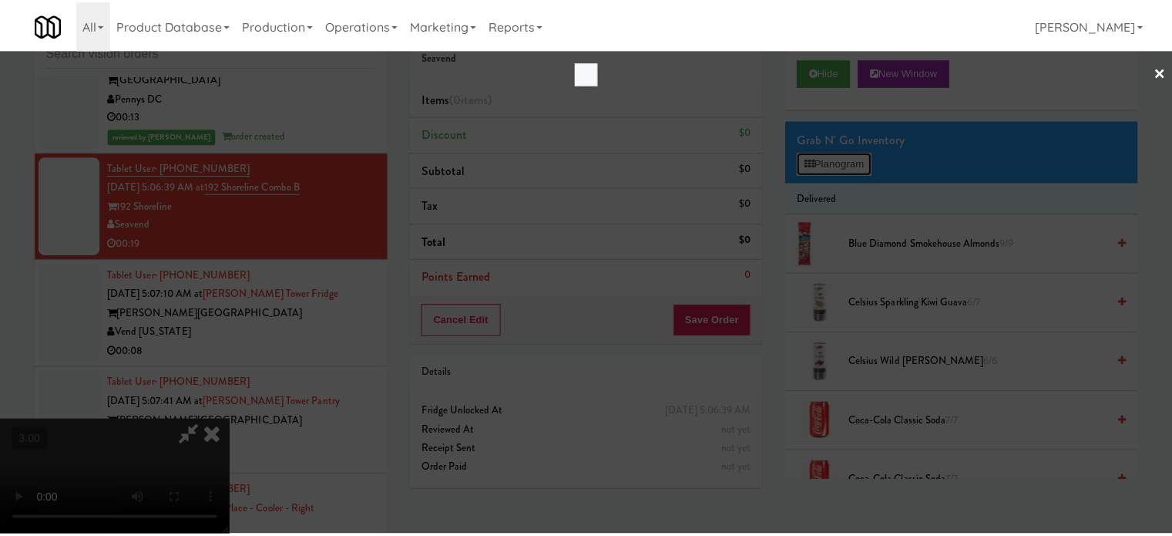
scroll to position [5688, 0]
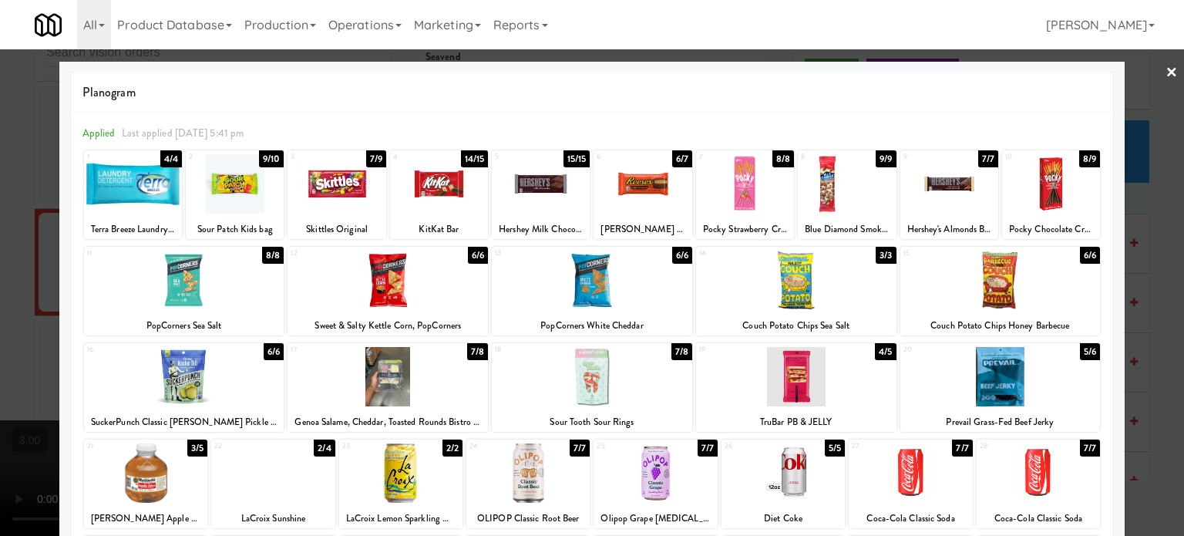
click at [474, 353] on div "7/8" at bounding box center [477, 351] width 21 height 17
drag, startPoint x: 1084, startPoint y: 255, endPoint x: 1165, endPoint y: 275, distance: 84.1
click at [1084, 256] on div "6/6" at bounding box center [1090, 255] width 20 height 17
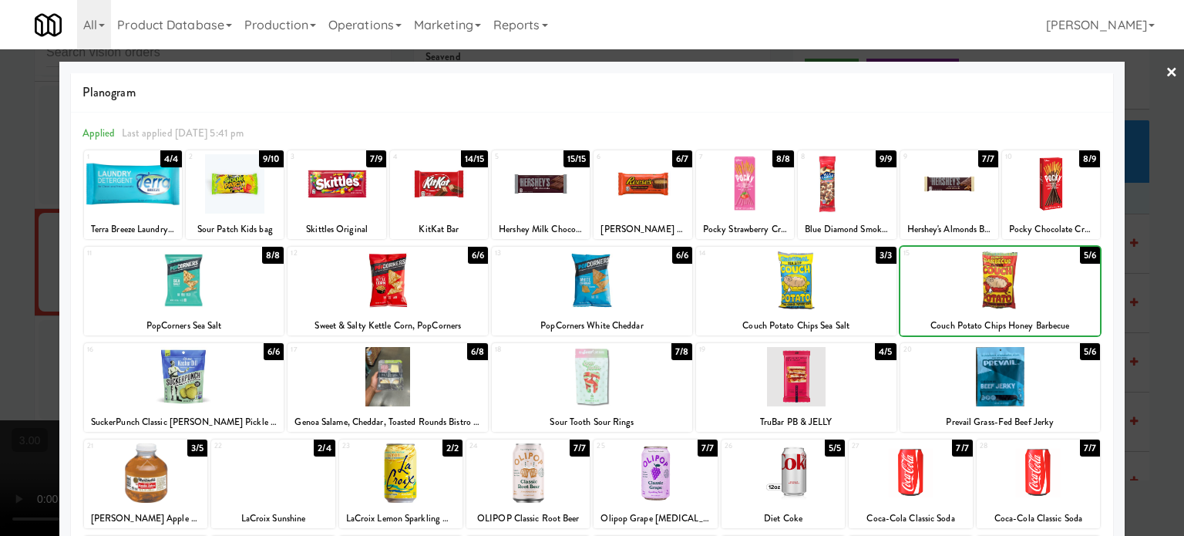
click at [1162, 312] on div at bounding box center [592, 268] width 1184 height 536
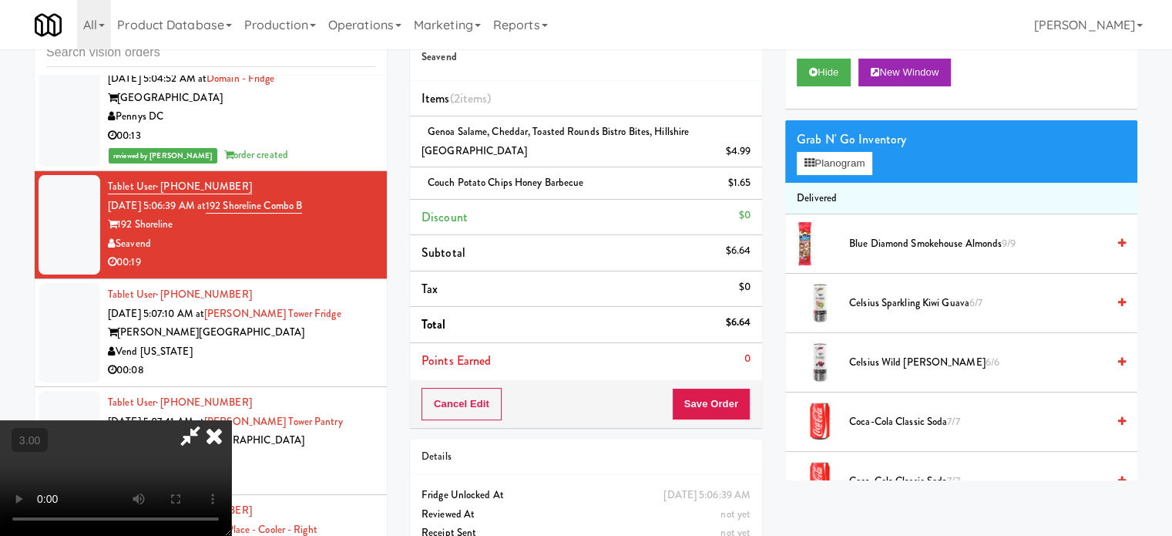
click at [231, 420] on video at bounding box center [115, 478] width 231 height 116
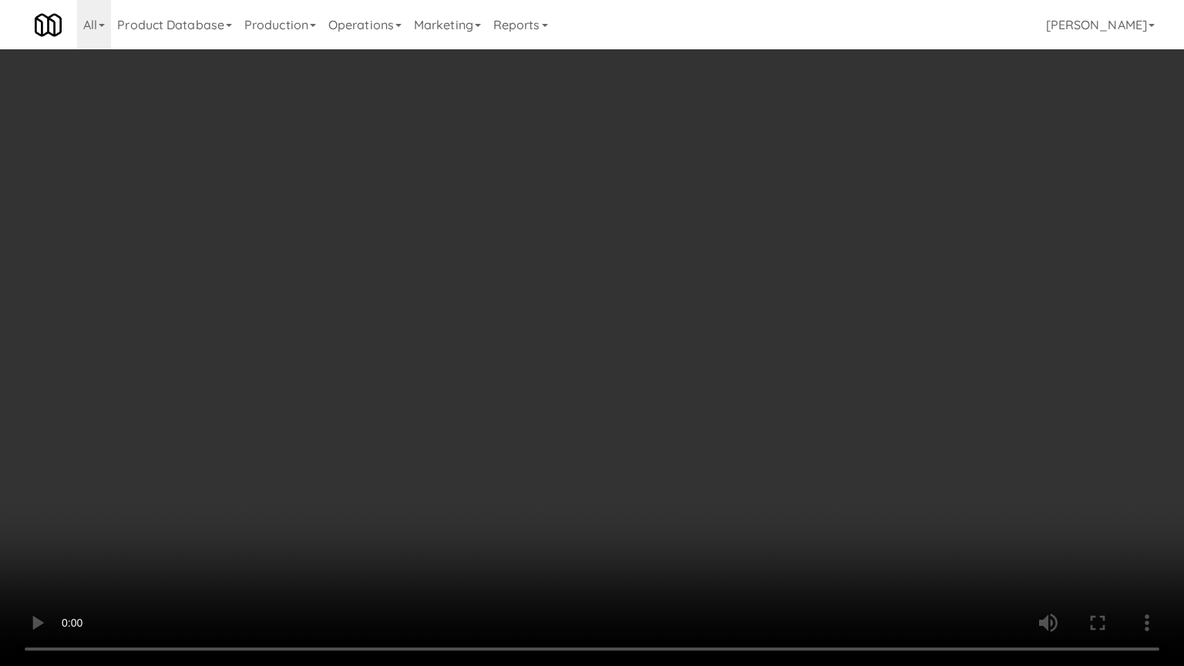
click at [330, 493] on video at bounding box center [592, 333] width 1184 height 666
click at [447, 385] on video at bounding box center [592, 333] width 1184 height 666
click at [488, 321] on video at bounding box center [592, 333] width 1184 height 666
click at [498, 241] on video at bounding box center [592, 333] width 1184 height 666
click at [492, 243] on video at bounding box center [592, 333] width 1184 height 666
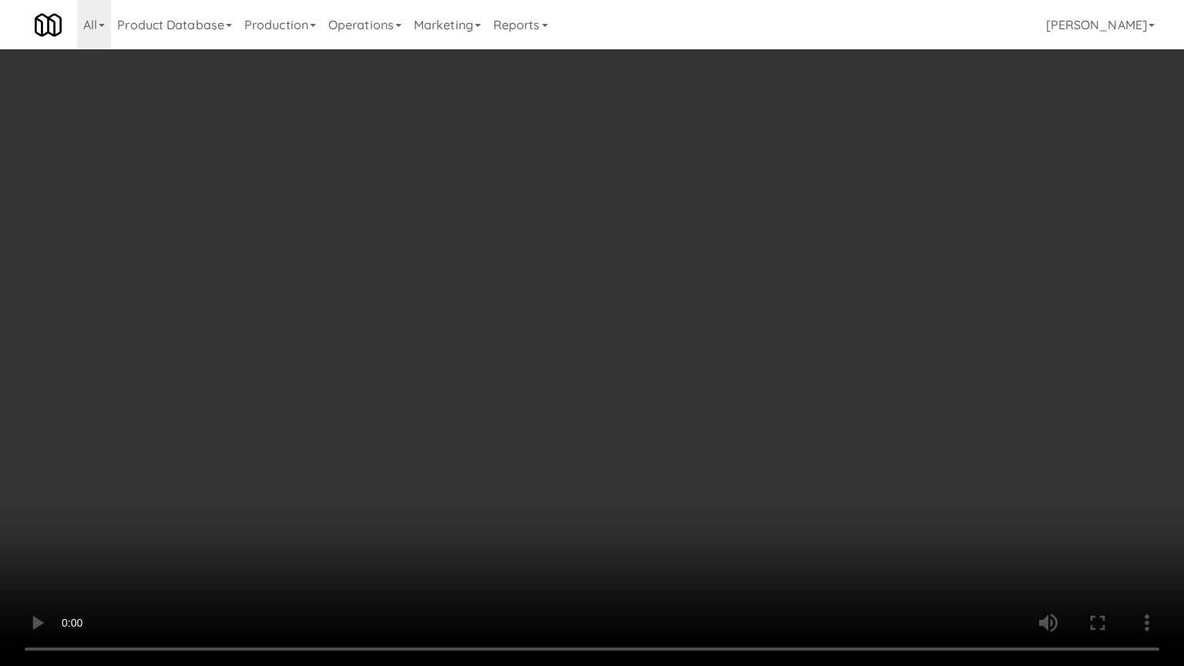
scroll to position [5744, 0]
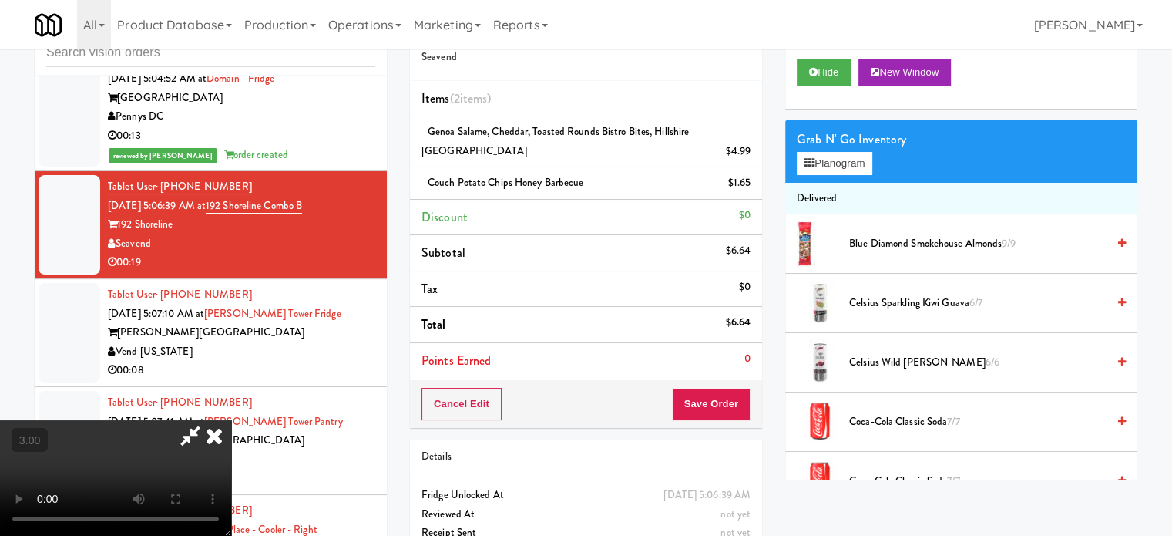
click at [231, 420] on video at bounding box center [115, 478] width 231 height 116
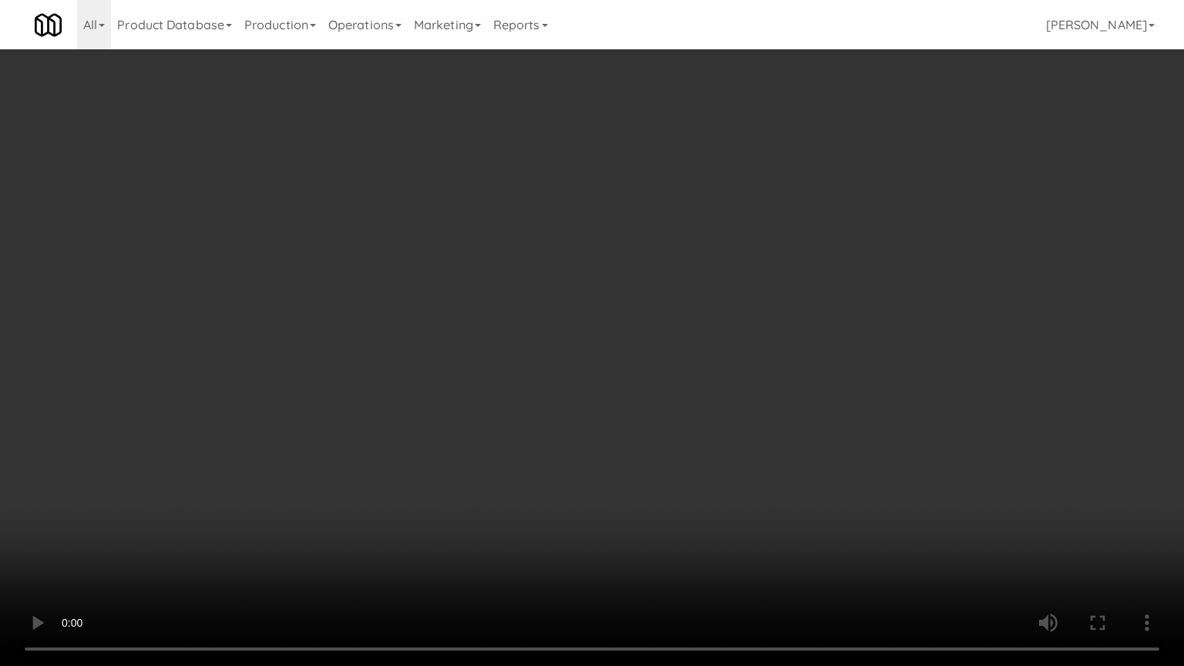
drag, startPoint x: 373, startPoint y: 513, endPoint x: 488, endPoint y: 477, distance: 120.2
click at [375, 512] on video at bounding box center [592, 333] width 1184 height 666
click at [609, 320] on video at bounding box center [592, 333] width 1184 height 666
click at [623, 308] on video at bounding box center [592, 333] width 1184 height 666
click at [741, 318] on video at bounding box center [592, 333] width 1184 height 666
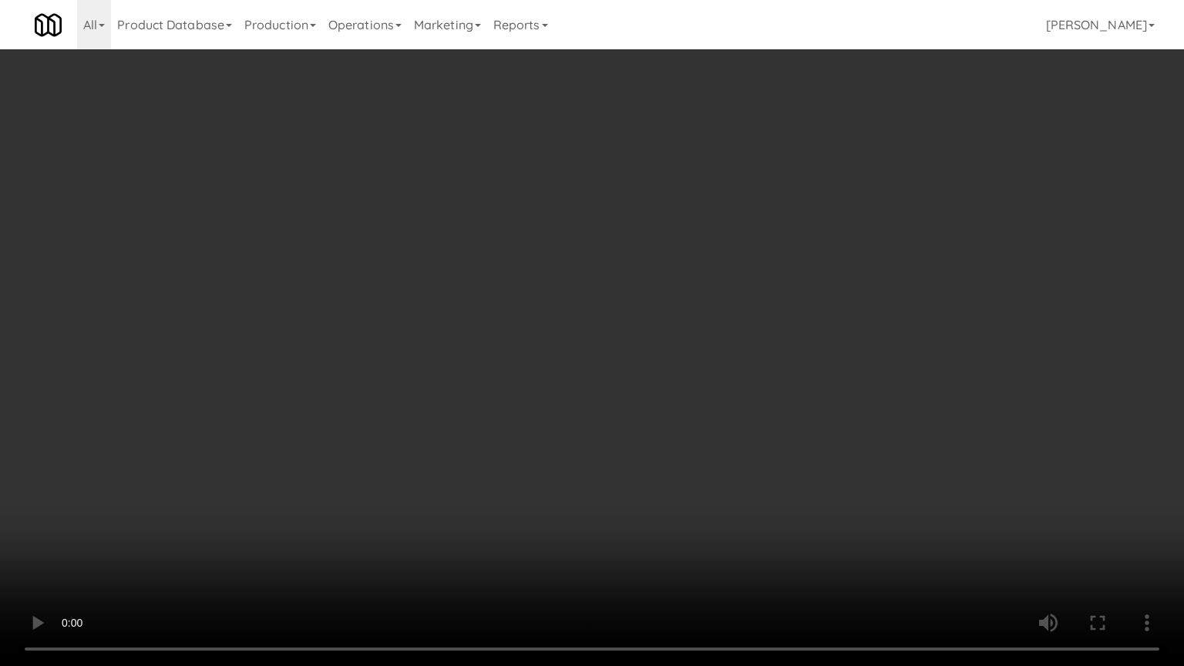
click at [695, 318] on video at bounding box center [592, 333] width 1184 height 666
click at [709, 302] on video at bounding box center [592, 333] width 1184 height 666
click at [706, 305] on video at bounding box center [592, 333] width 1184 height 666
click at [713, 263] on video at bounding box center [592, 333] width 1184 height 666
click at [713, 265] on video at bounding box center [592, 333] width 1184 height 666
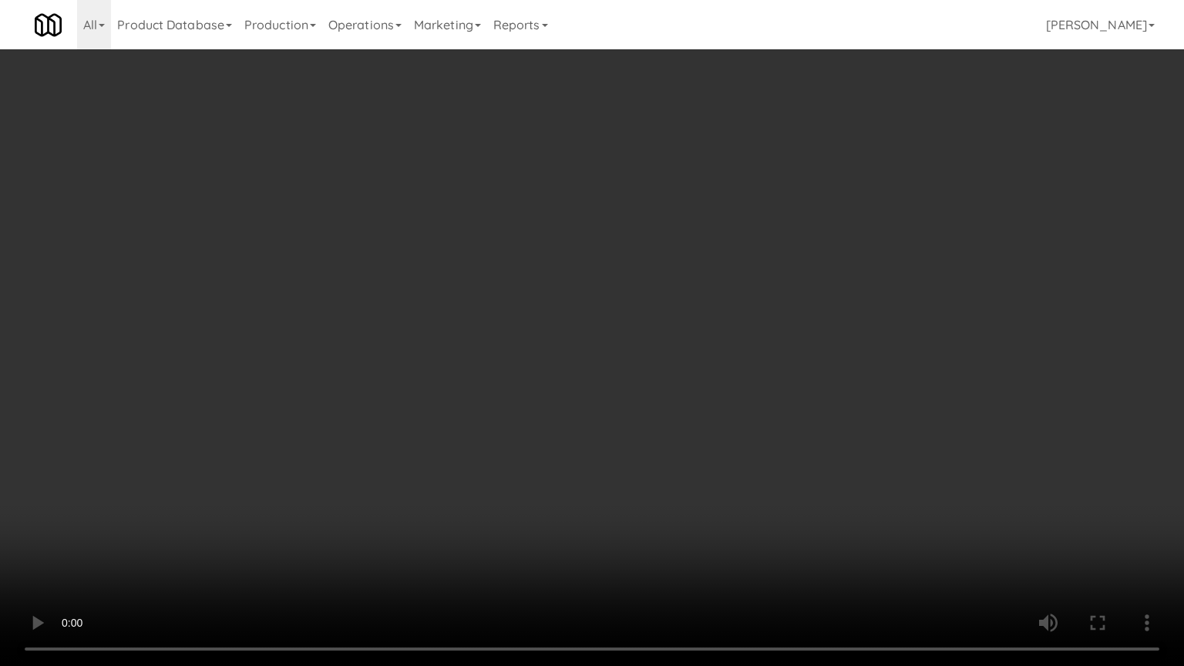
click at [740, 274] on video at bounding box center [592, 333] width 1184 height 666
click at [743, 270] on video at bounding box center [592, 333] width 1184 height 666
click at [744, 274] on video at bounding box center [592, 333] width 1184 height 666
click at [745, 276] on video at bounding box center [592, 333] width 1184 height 666
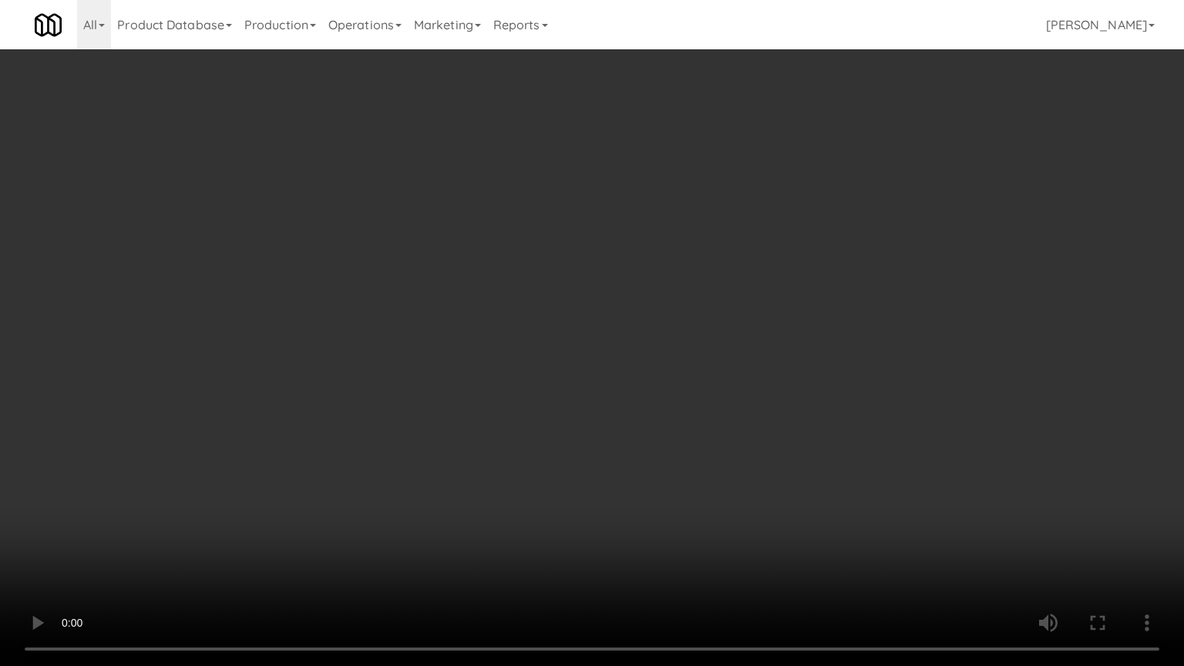
click at [745, 277] on video at bounding box center [592, 333] width 1184 height 666
click at [788, 284] on video at bounding box center [592, 333] width 1184 height 666
drag, startPoint x: 764, startPoint y: 284, endPoint x: 878, endPoint y: 156, distance: 171.4
click at [765, 285] on video at bounding box center [592, 333] width 1184 height 666
click at [777, 277] on video at bounding box center [592, 333] width 1184 height 666
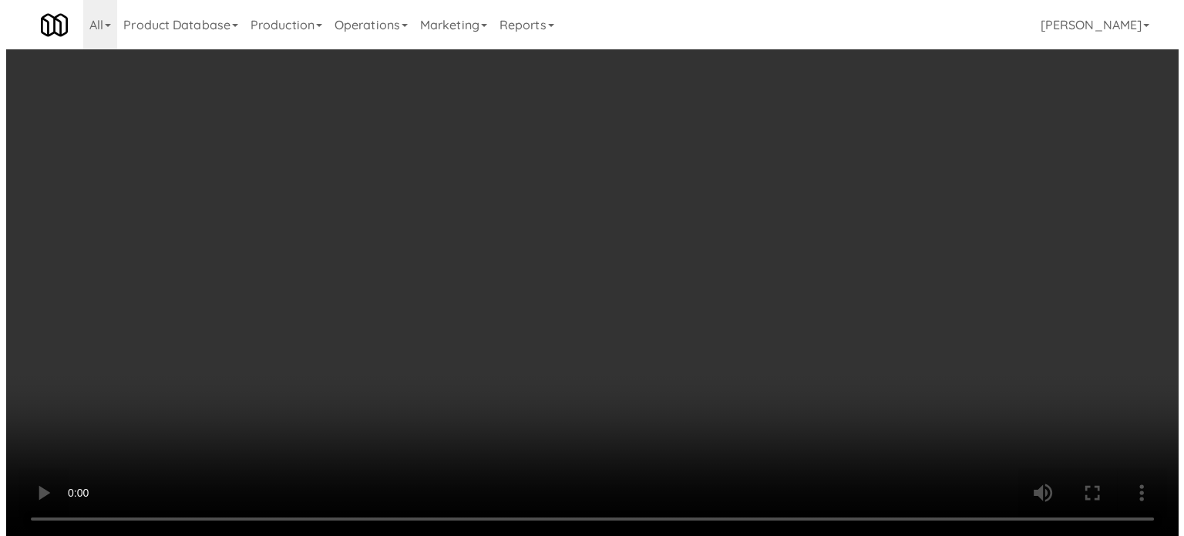
scroll to position [5744, 0]
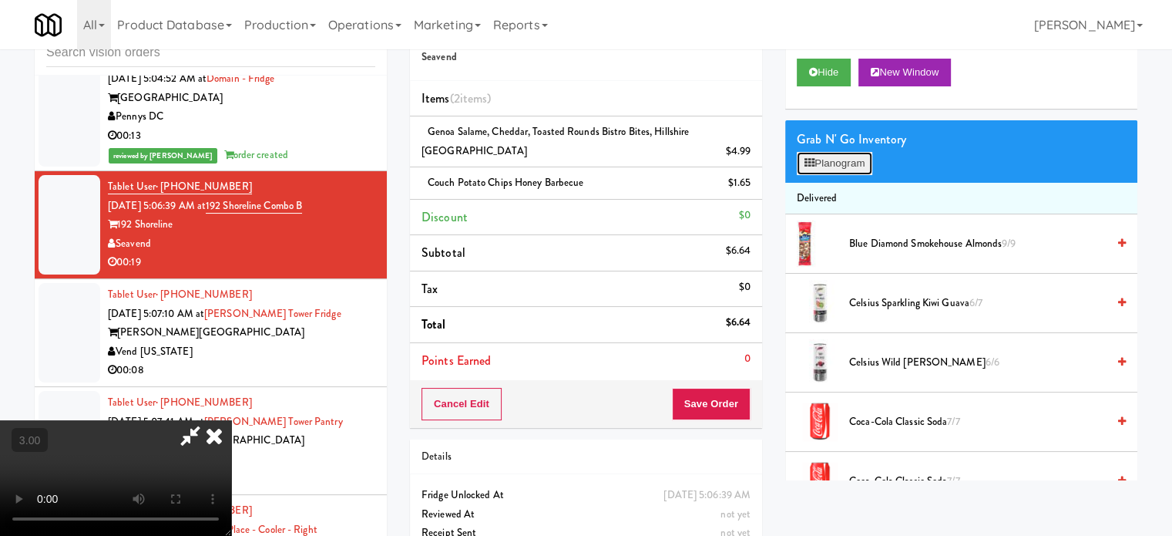
click at [858, 163] on button "Planogram" at bounding box center [835, 163] width 76 height 23
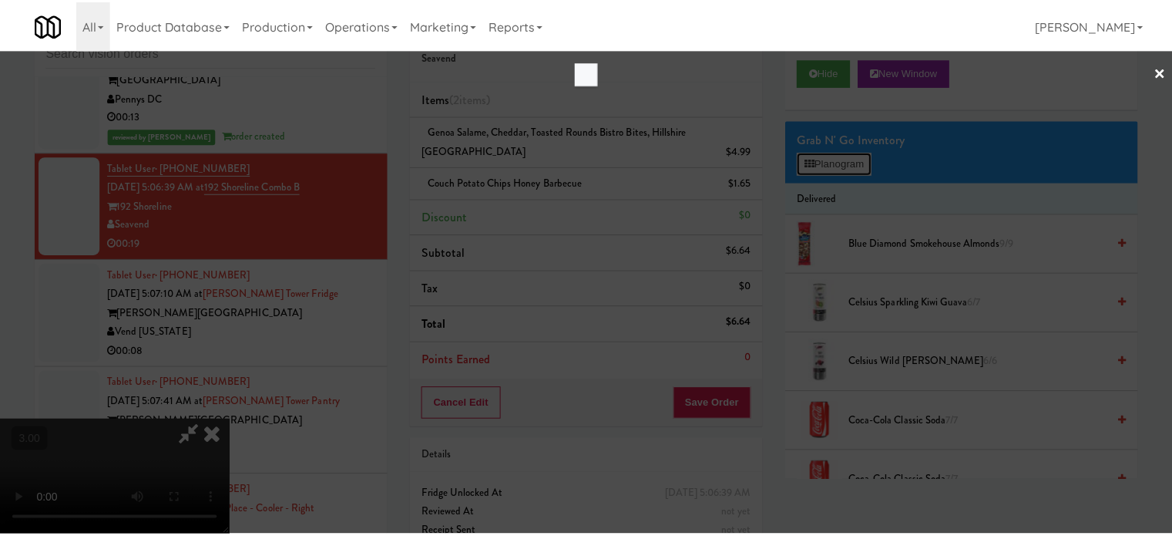
scroll to position [5688, 0]
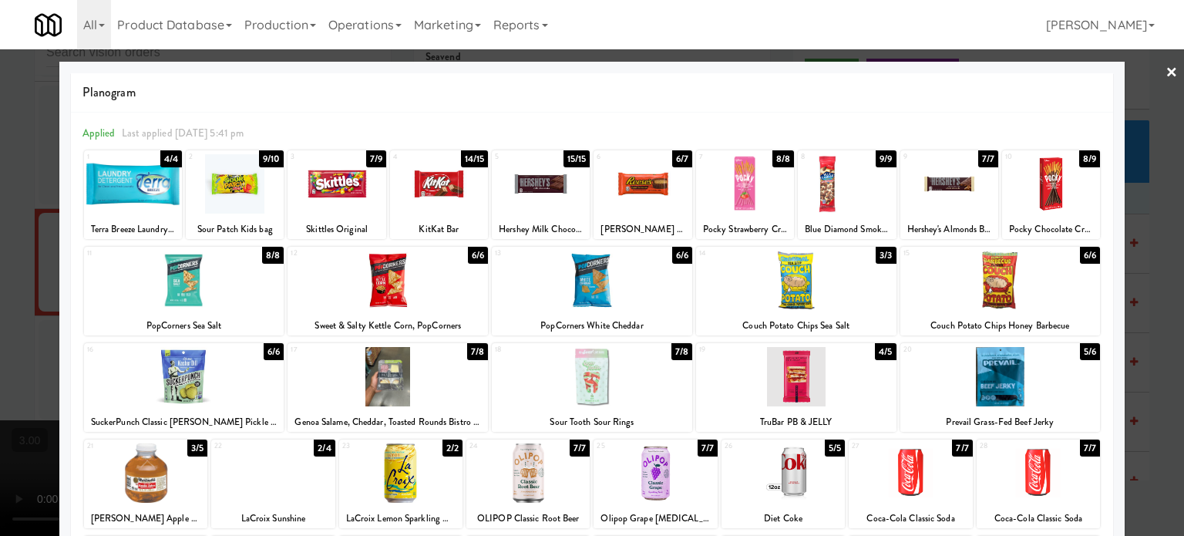
click at [477, 160] on div "14/15" at bounding box center [475, 158] width 28 height 17
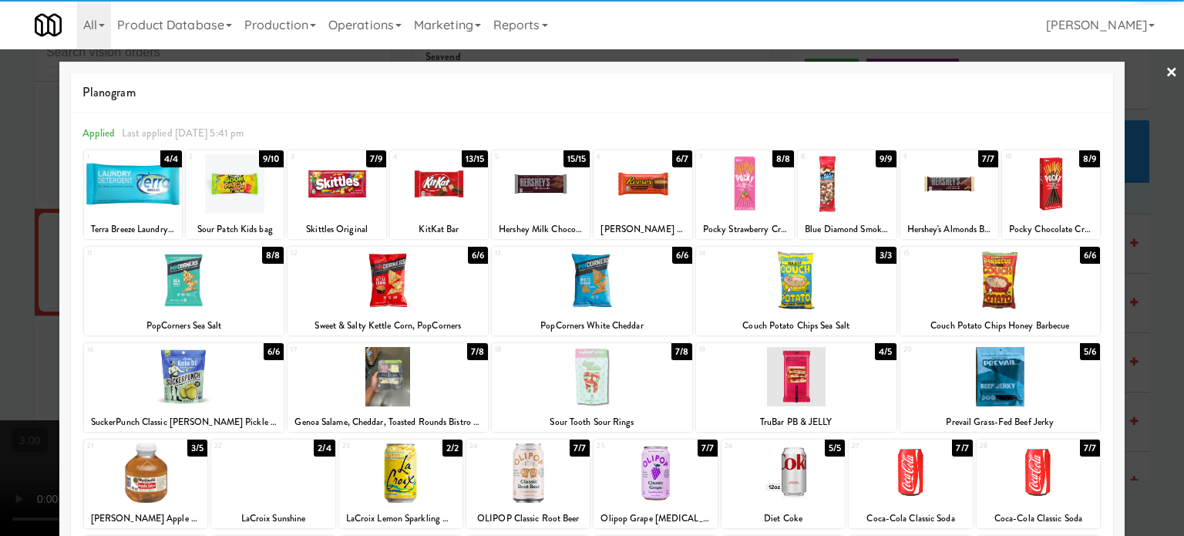
click at [1157, 327] on div at bounding box center [592, 268] width 1184 height 536
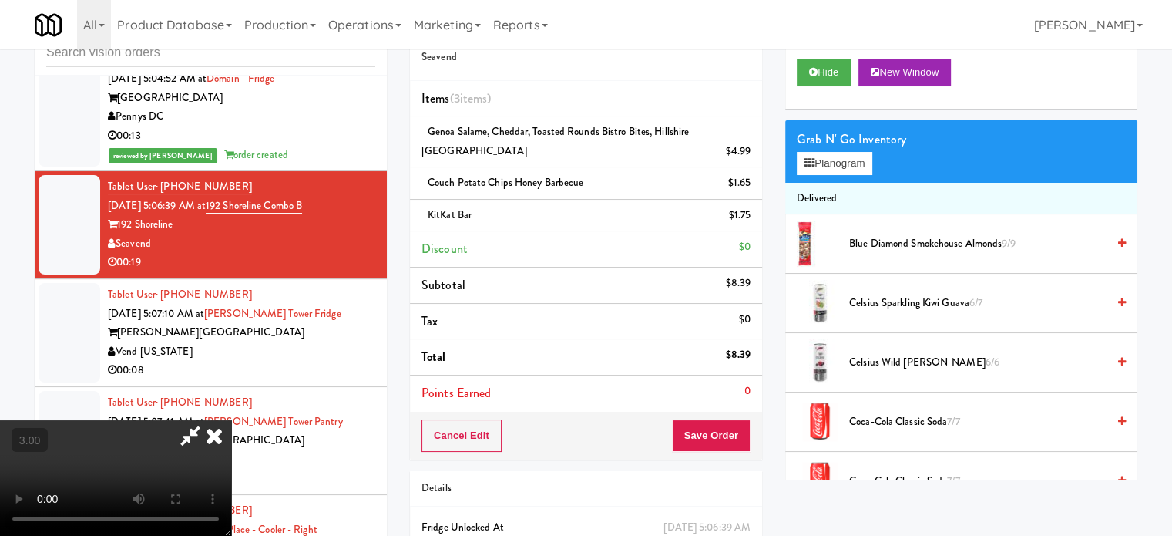
click at [231, 420] on video at bounding box center [115, 478] width 231 height 116
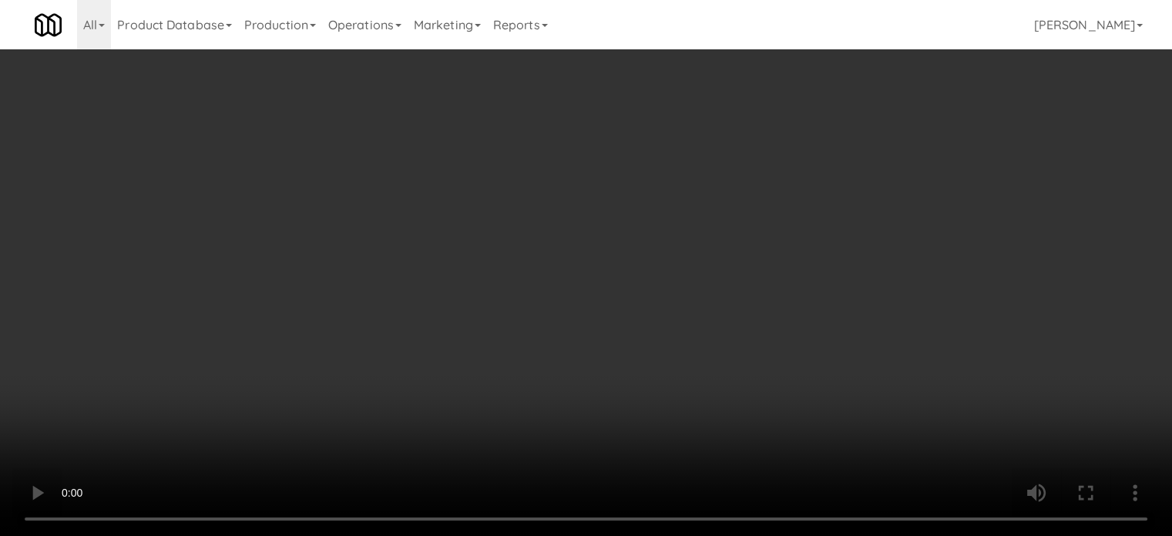
scroll to position [5688, 0]
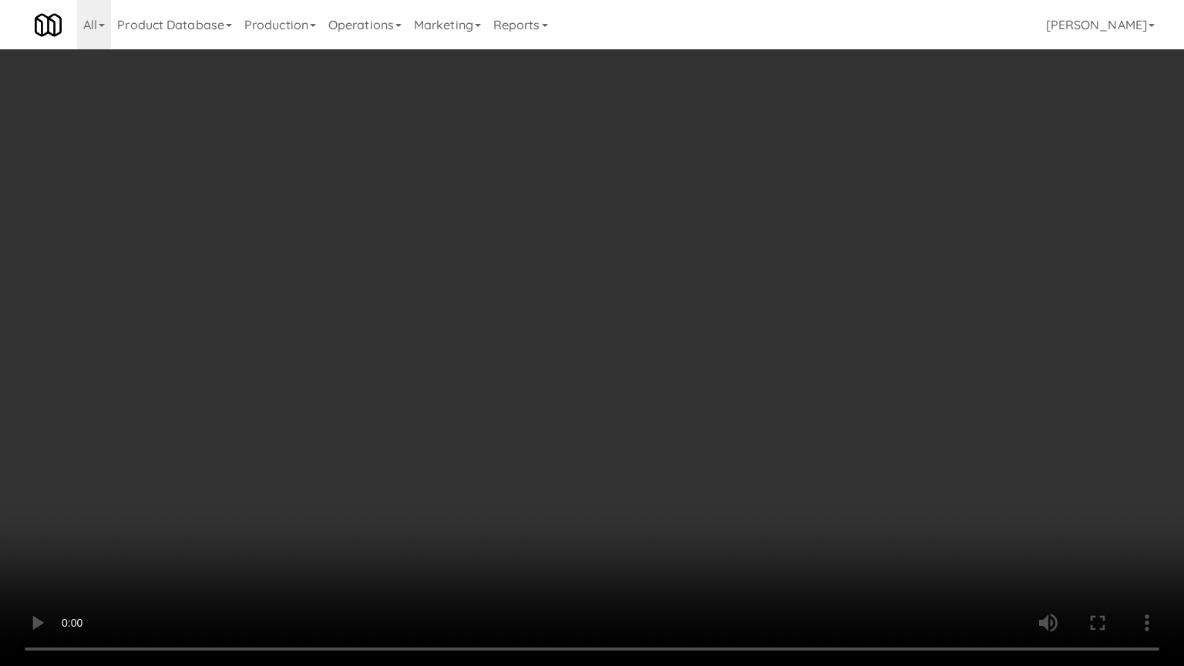
drag, startPoint x: 549, startPoint y: 333, endPoint x: 554, endPoint y: 311, distance: 23.0
click at [553, 318] on video at bounding box center [592, 333] width 1184 height 666
drag, startPoint x: 554, startPoint y: 311, endPoint x: 620, endPoint y: 103, distance: 218.4
click at [555, 308] on video at bounding box center [592, 333] width 1184 height 666
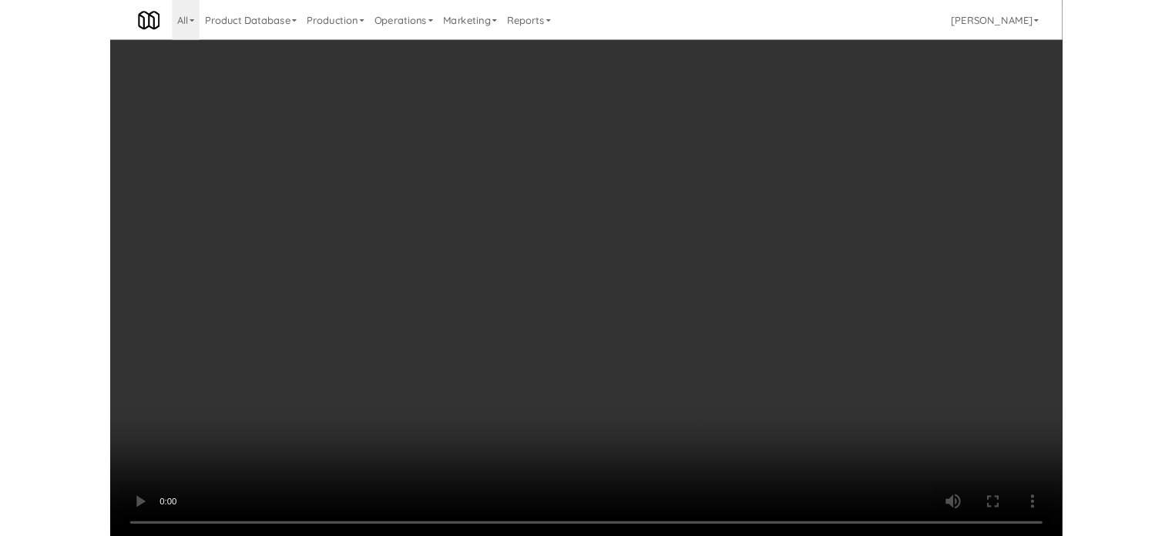
scroll to position [5744, 0]
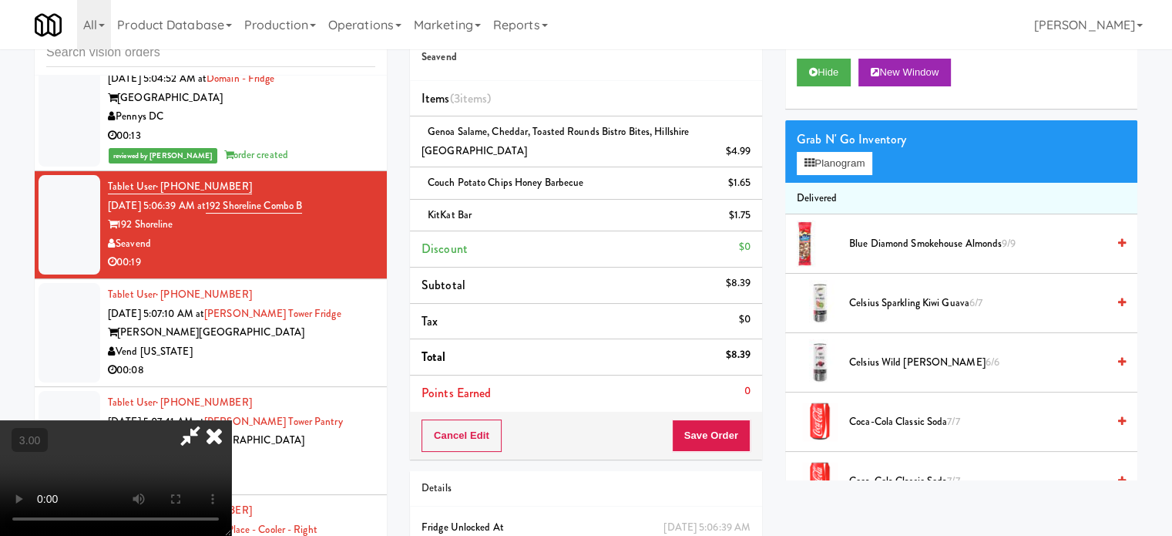
click at [231, 420] on icon at bounding box center [214, 435] width 34 height 31
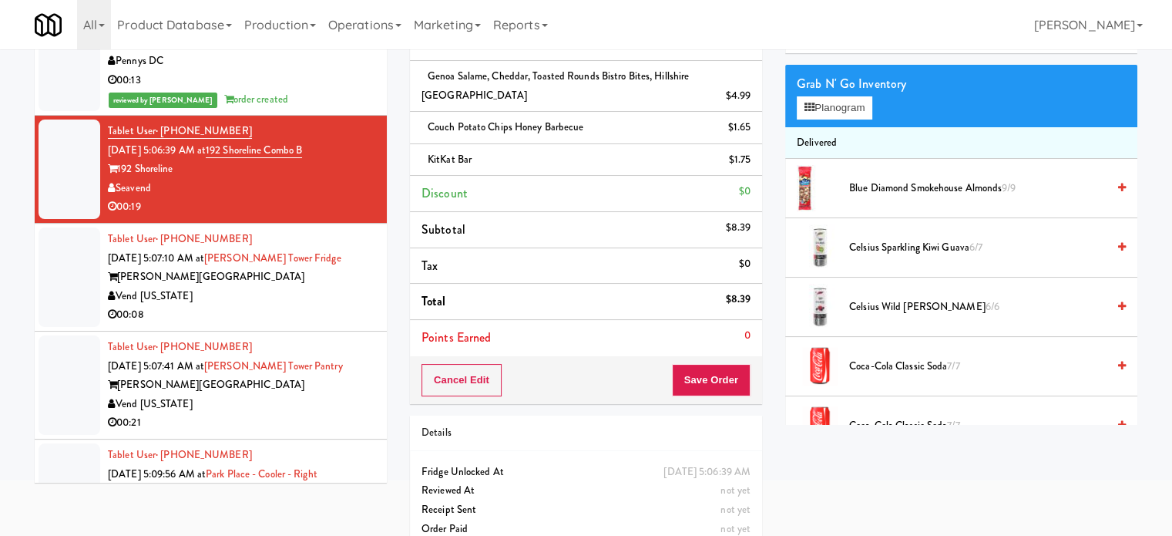
scroll to position [128, 0]
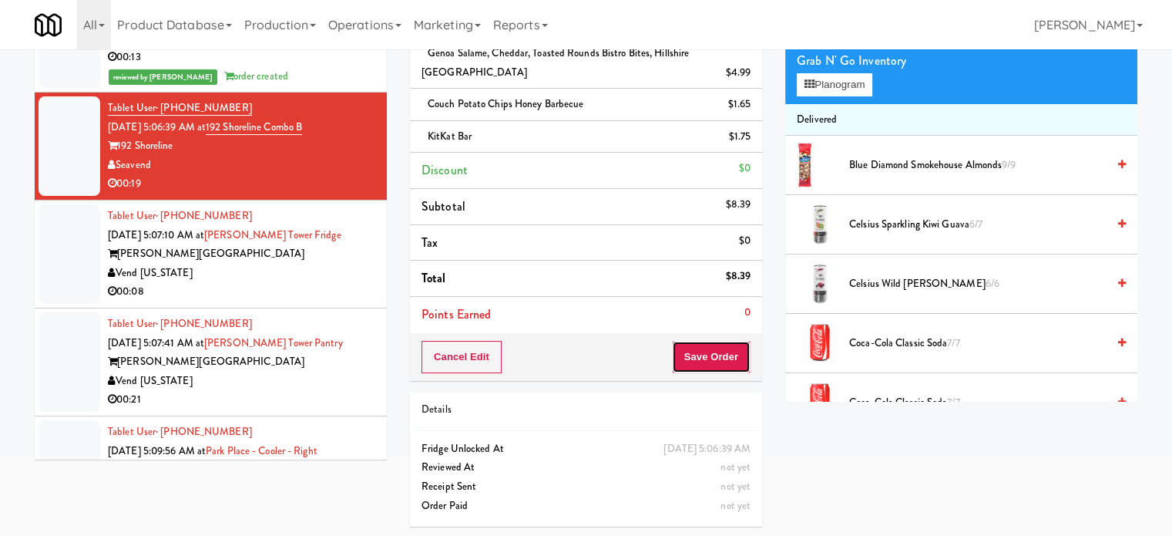
click at [708, 358] on button "Save Order" at bounding box center [711, 357] width 79 height 32
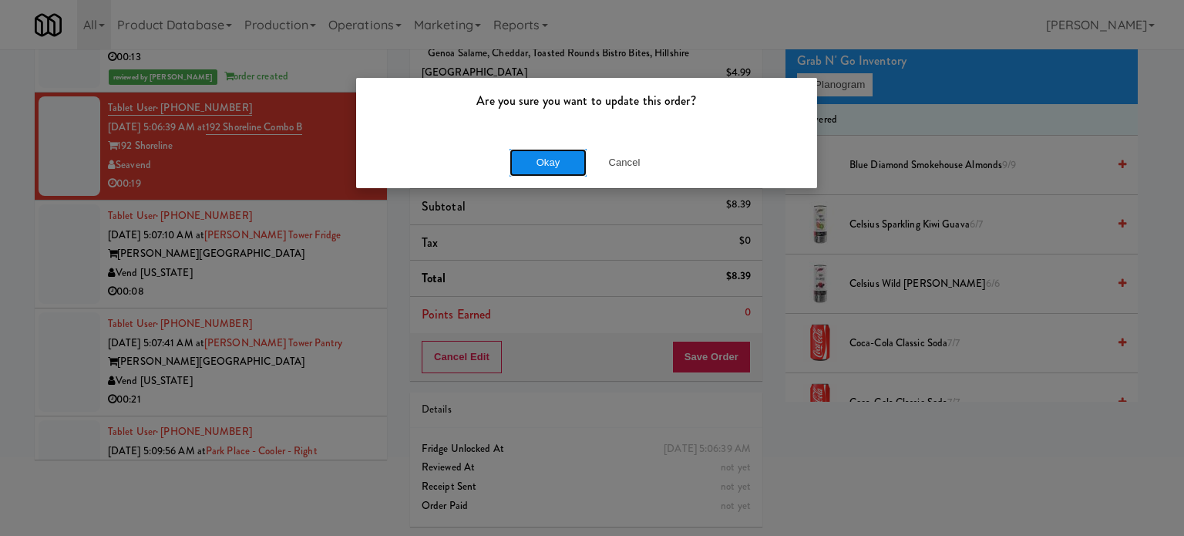
click at [568, 170] on button "Okay" at bounding box center [547, 163] width 77 height 28
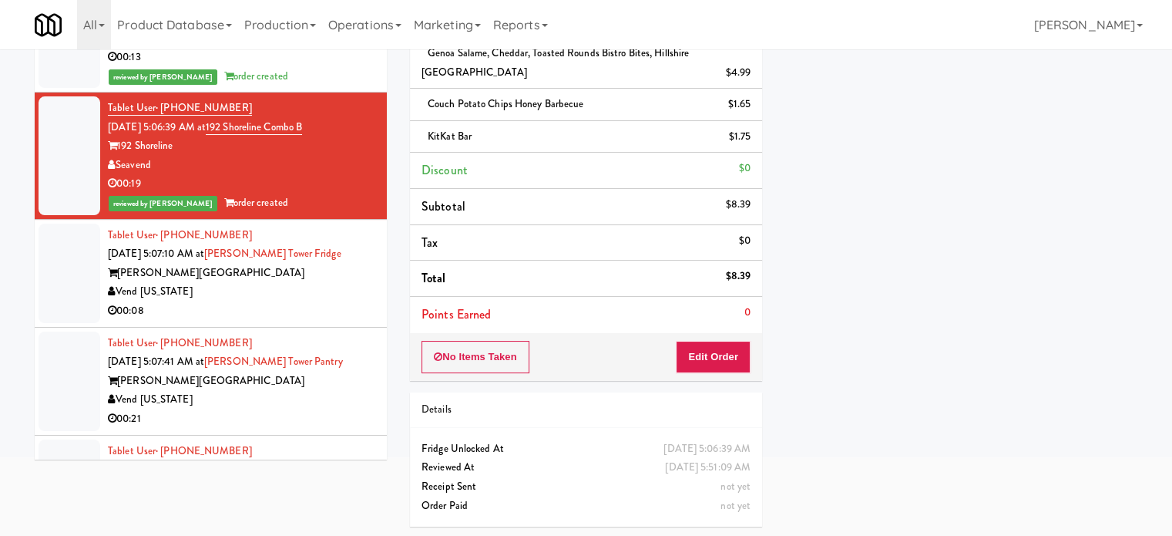
scroll to position [0, 0]
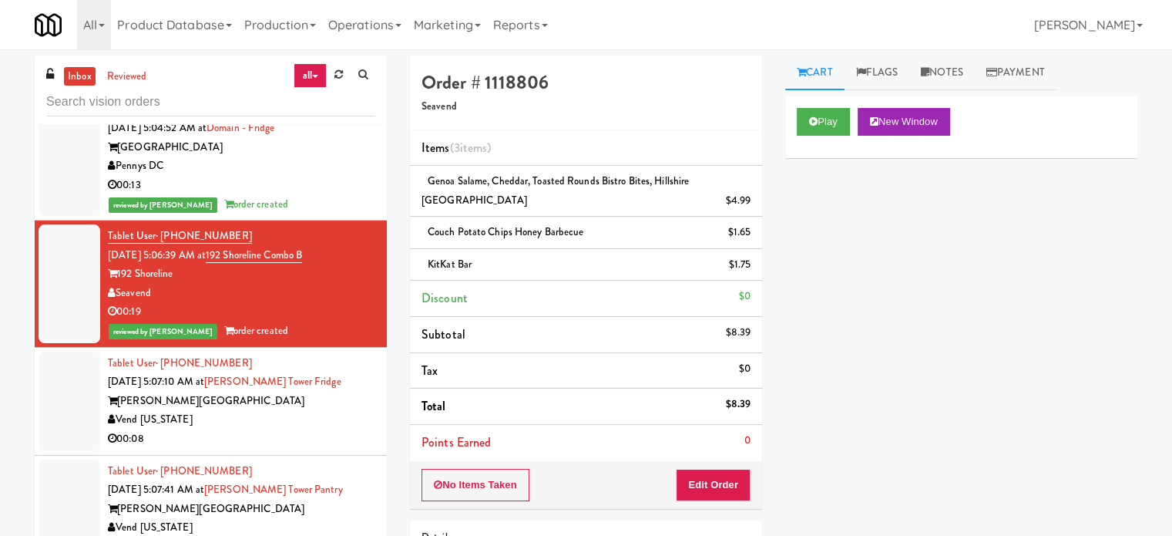
click at [314, 429] on div "Vend [US_STATE]" at bounding box center [241, 419] width 267 height 19
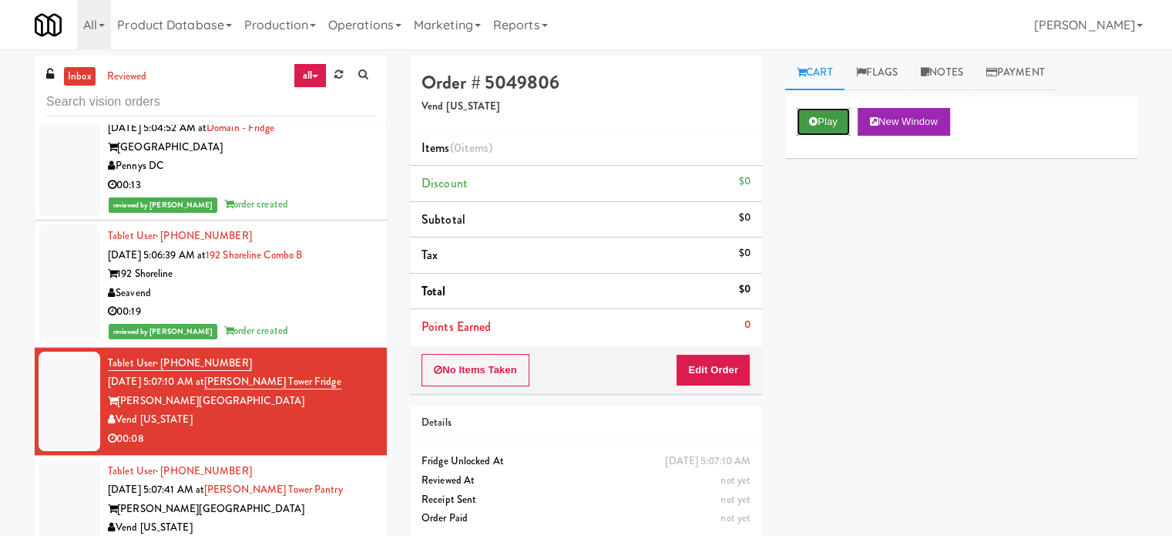
click at [829, 114] on button "Play" at bounding box center [823, 122] width 53 height 28
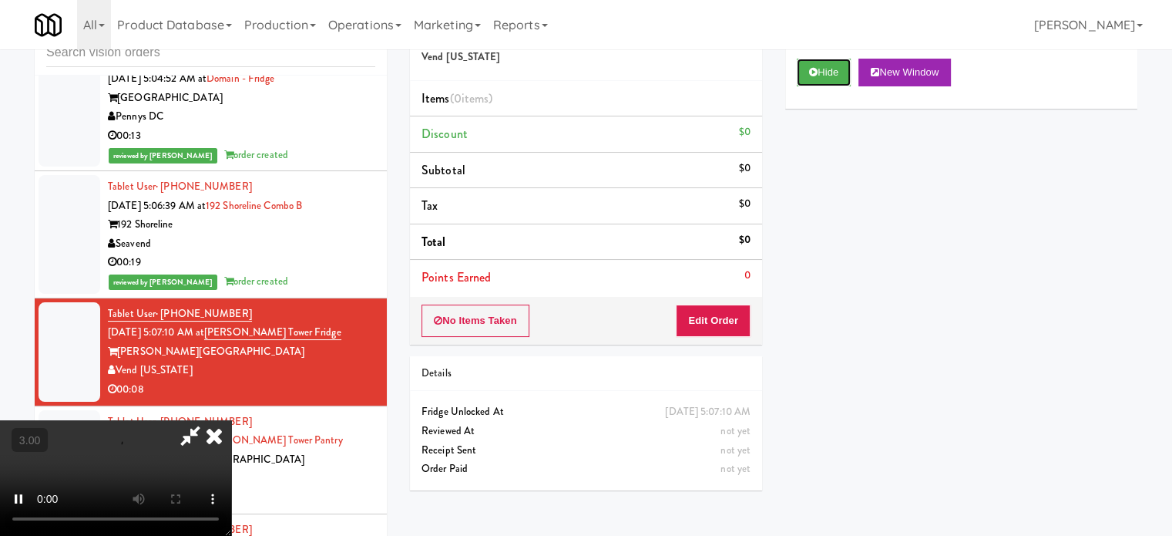
scroll to position [62, 0]
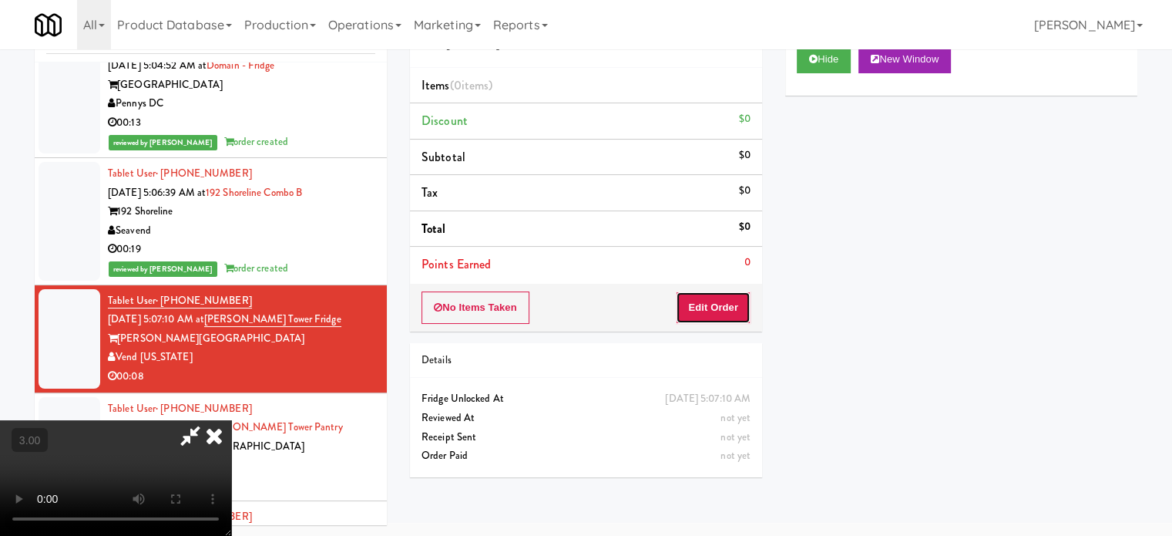
click at [726, 316] on button "Edit Order" at bounding box center [713, 307] width 75 height 32
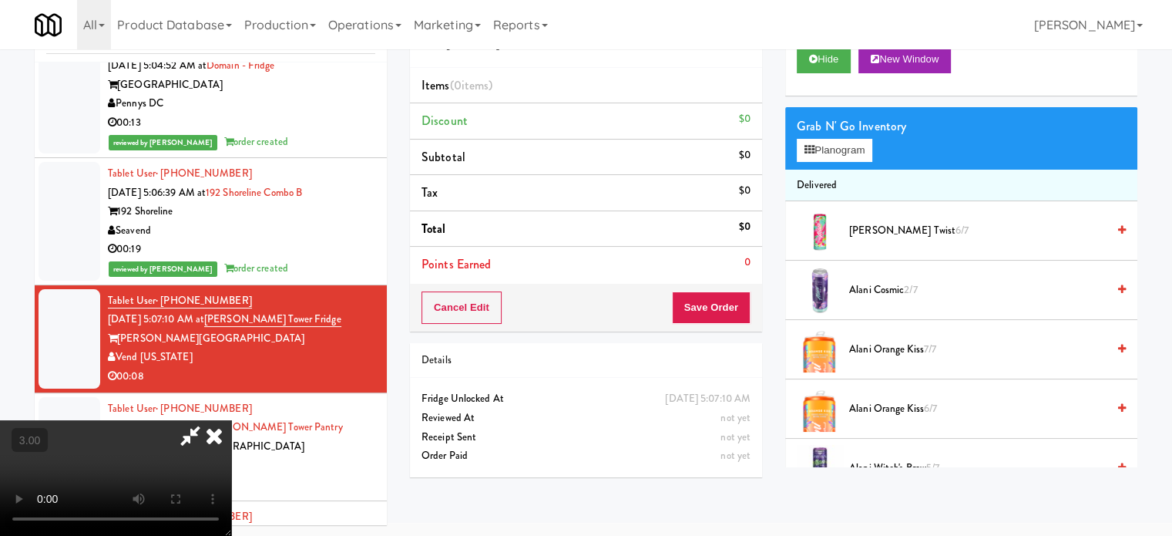
click at [231, 420] on video at bounding box center [115, 478] width 231 height 116
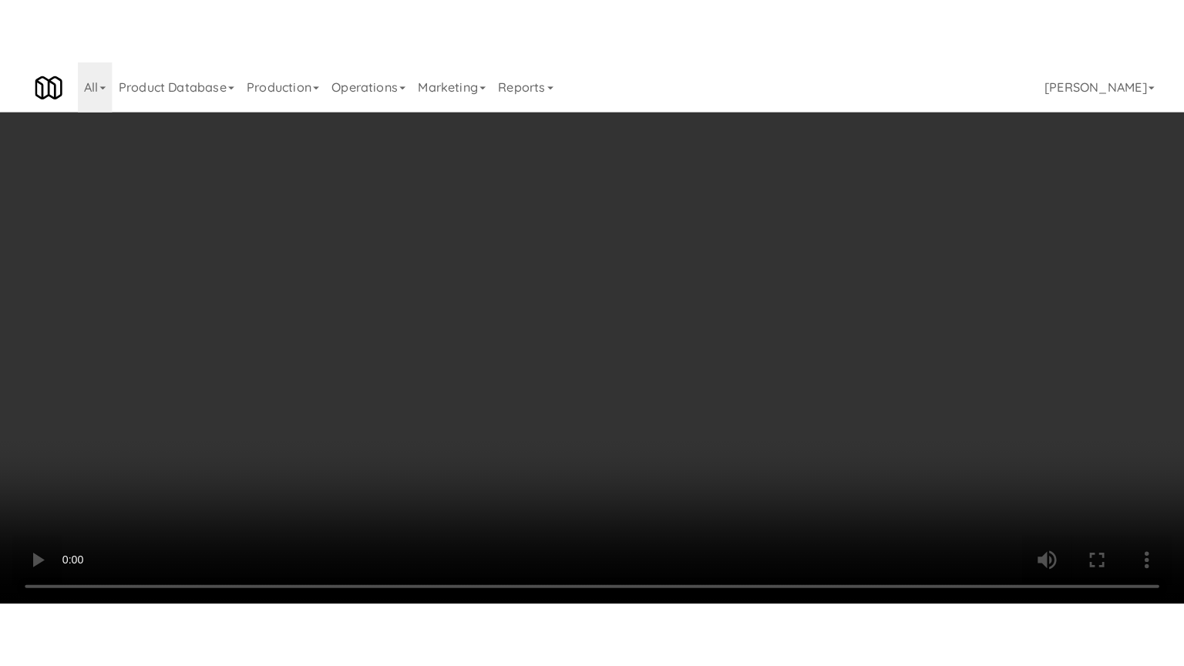
scroll to position [5688, 0]
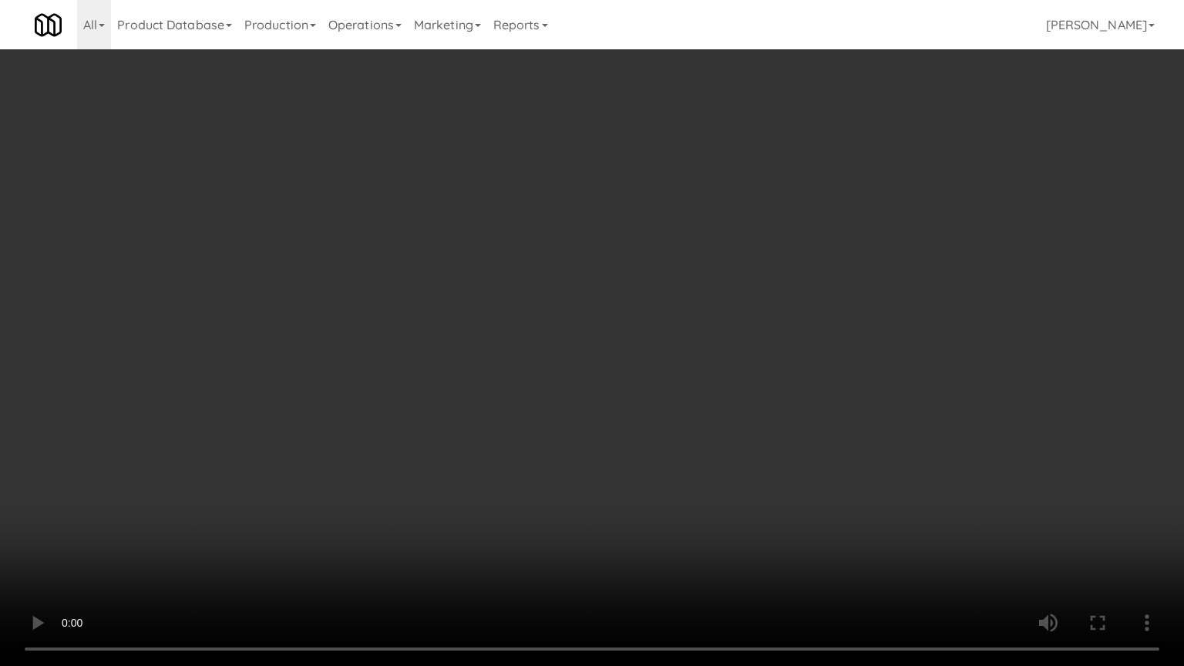
click at [459, 357] on video at bounding box center [592, 333] width 1184 height 666
click at [476, 367] on video at bounding box center [592, 333] width 1184 height 666
click at [495, 370] on video at bounding box center [592, 333] width 1184 height 666
click at [574, 415] on video at bounding box center [592, 333] width 1184 height 666
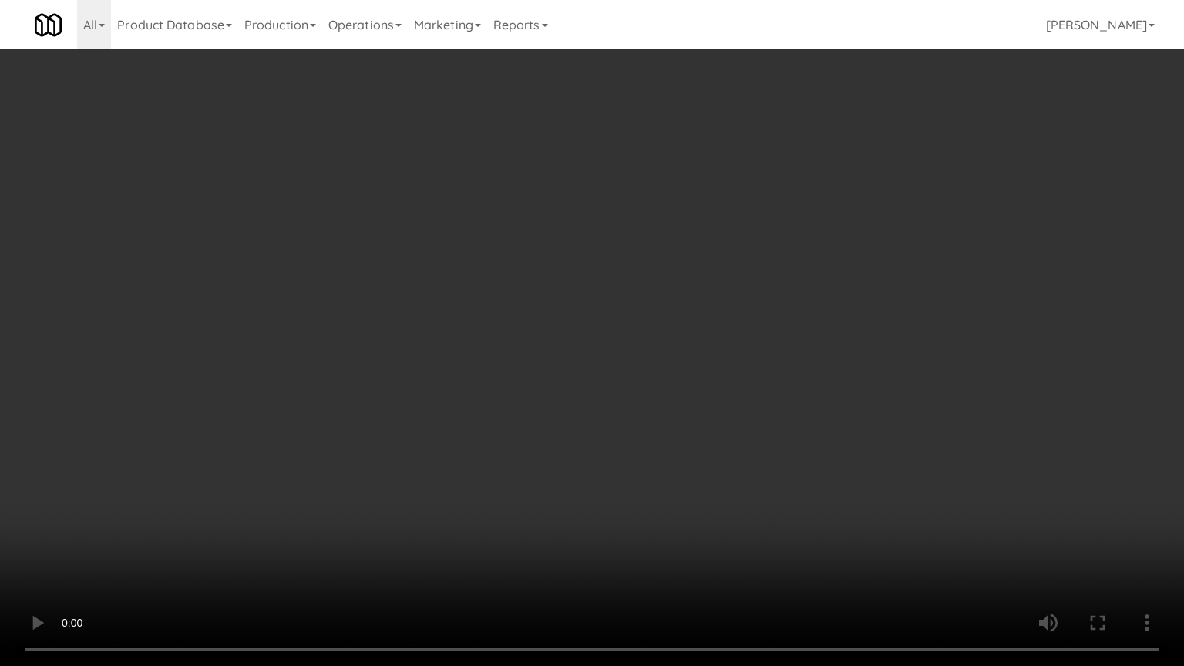
click at [573, 376] on video at bounding box center [592, 333] width 1184 height 666
click at [589, 361] on video at bounding box center [592, 333] width 1184 height 666
click at [600, 378] on video at bounding box center [592, 333] width 1184 height 666
click at [702, 386] on video at bounding box center [592, 333] width 1184 height 666
click at [686, 387] on video at bounding box center [592, 333] width 1184 height 666
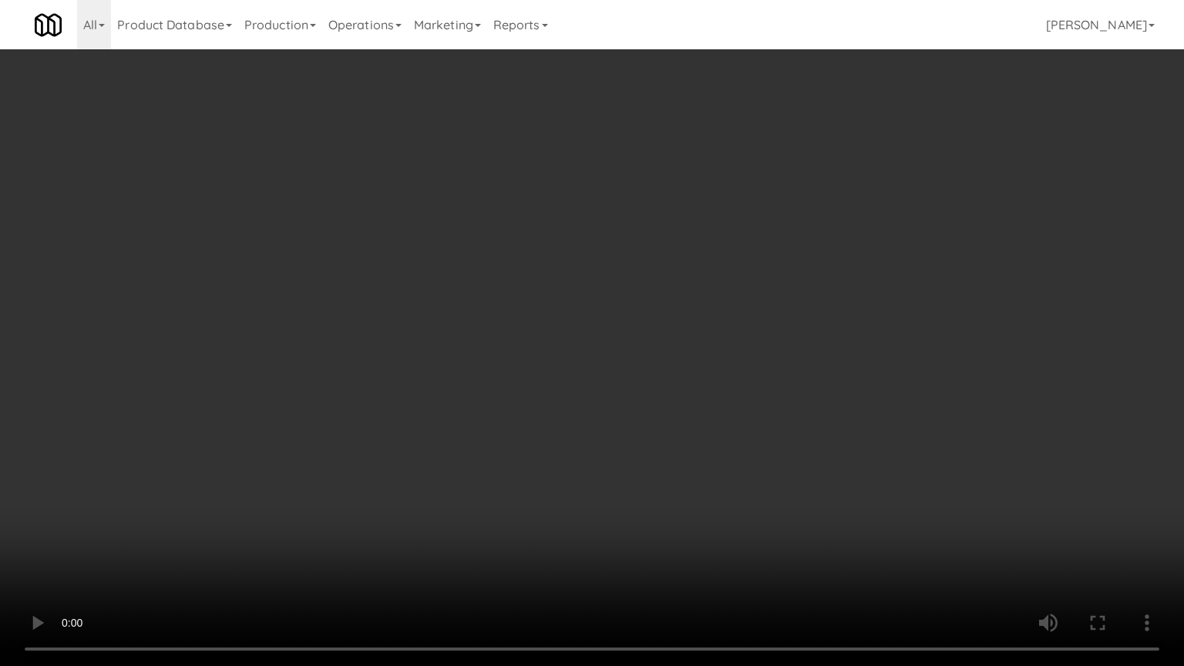
click at [838, 398] on video at bounding box center [592, 333] width 1184 height 666
click at [788, 395] on video at bounding box center [592, 333] width 1184 height 666
click at [933, 399] on video at bounding box center [592, 333] width 1184 height 666
drag, startPoint x: 844, startPoint y: 404, endPoint x: 876, endPoint y: 404, distance: 32.4
click at [876, 404] on video at bounding box center [592, 333] width 1184 height 666
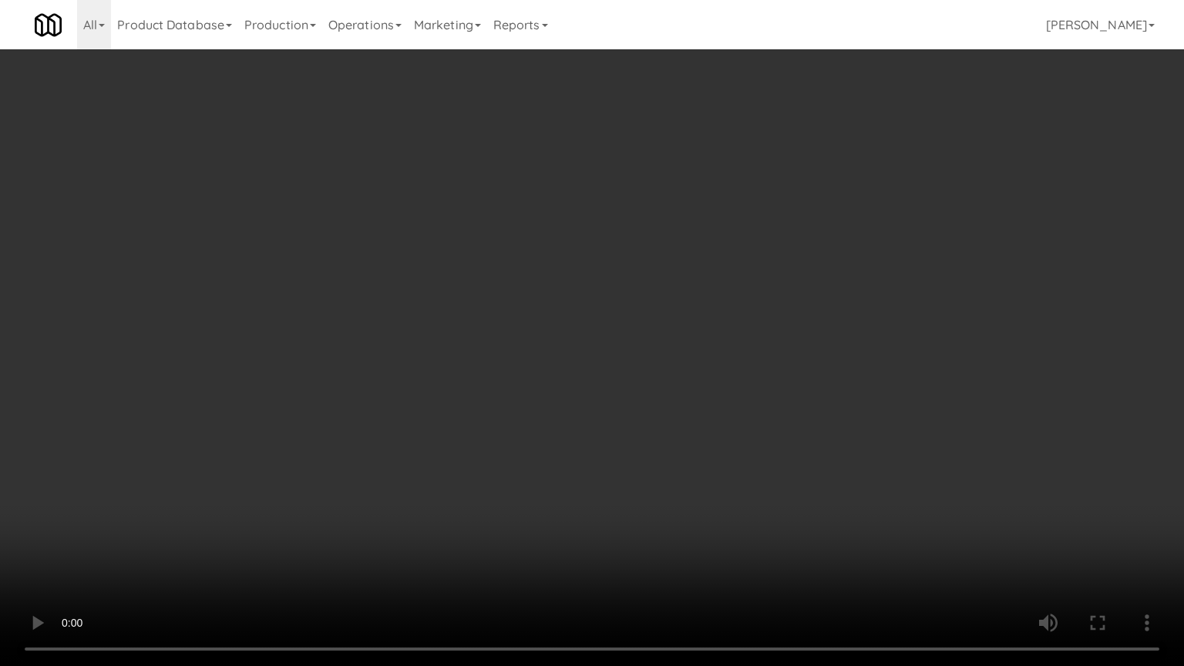
click at [876, 404] on video at bounding box center [592, 333] width 1184 height 666
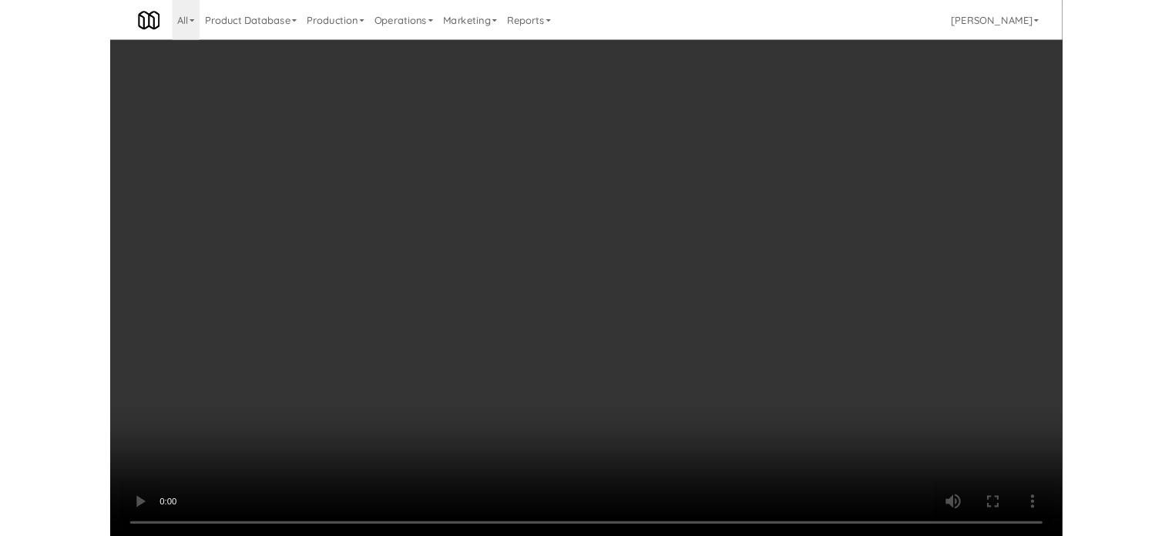
scroll to position [62, 0]
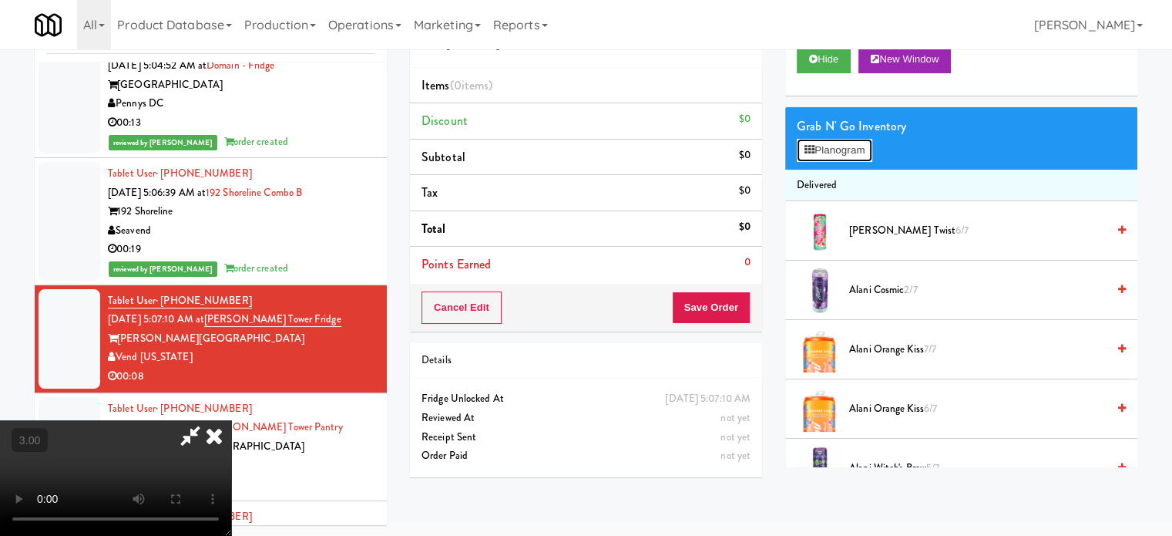
click at [871, 160] on button "Planogram" at bounding box center [835, 150] width 76 height 23
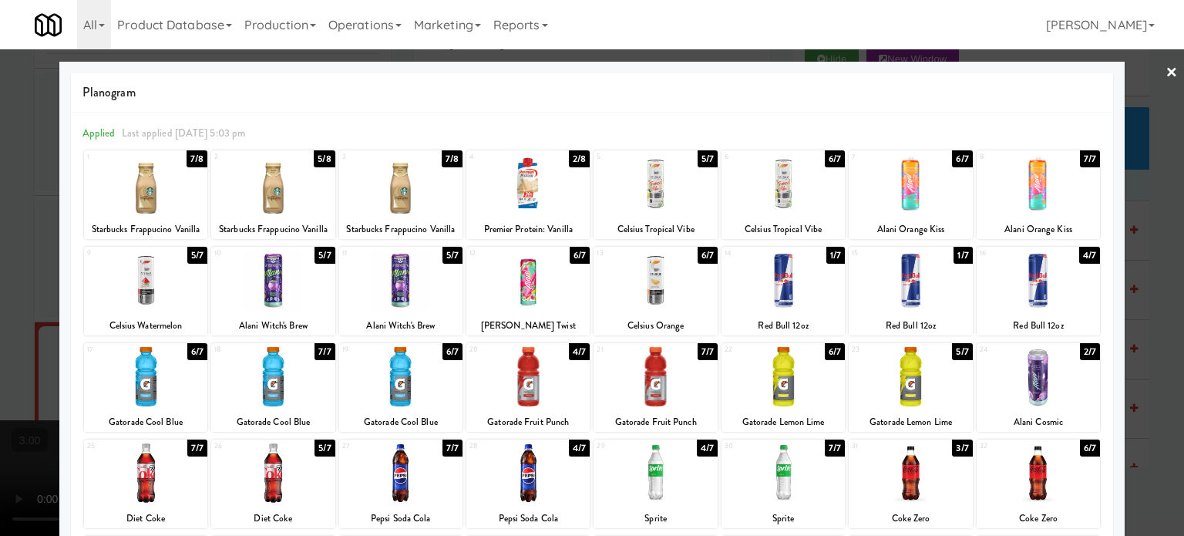
click at [447, 351] on div "6/7" at bounding box center [452, 351] width 20 height 17
click at [1156, 328] on div at bounding box center [592, 268] width 1184 height 536
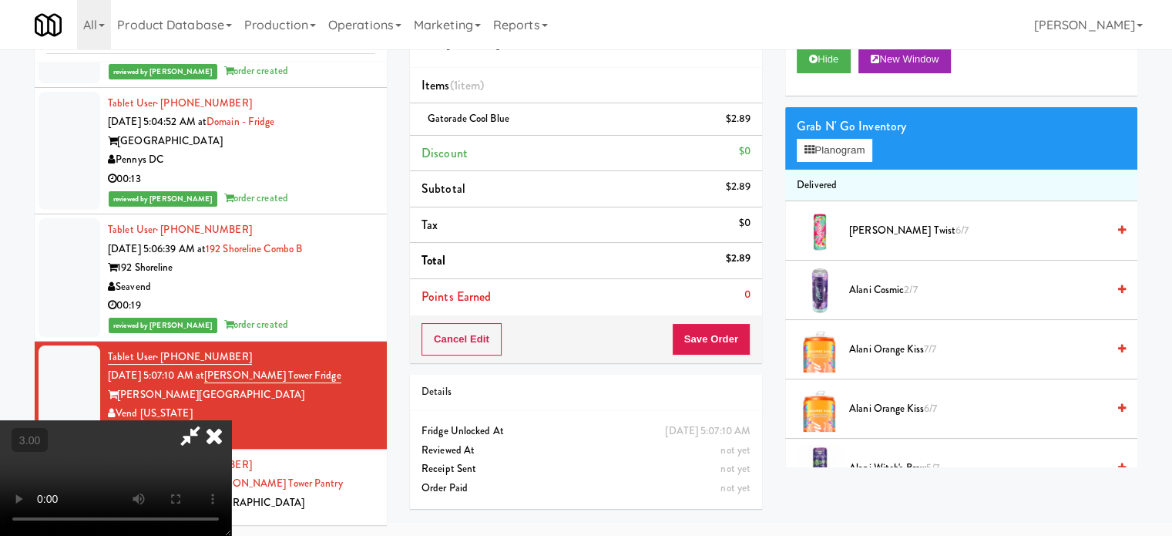
scroll to position [5744, 0]
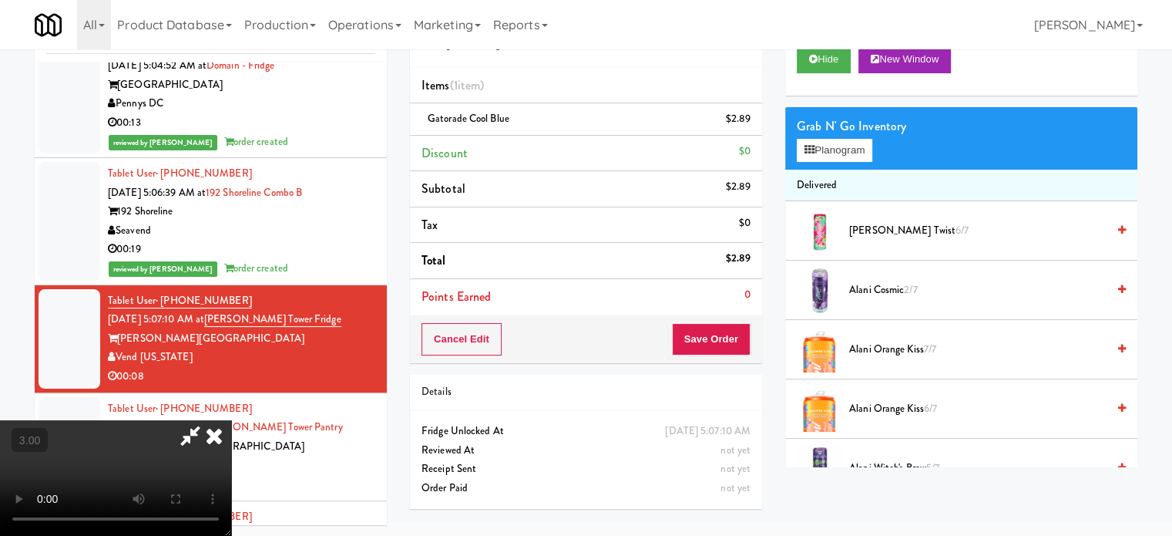
click at [231, 420] on video at bounding box center [115, 478] width 231 height 116
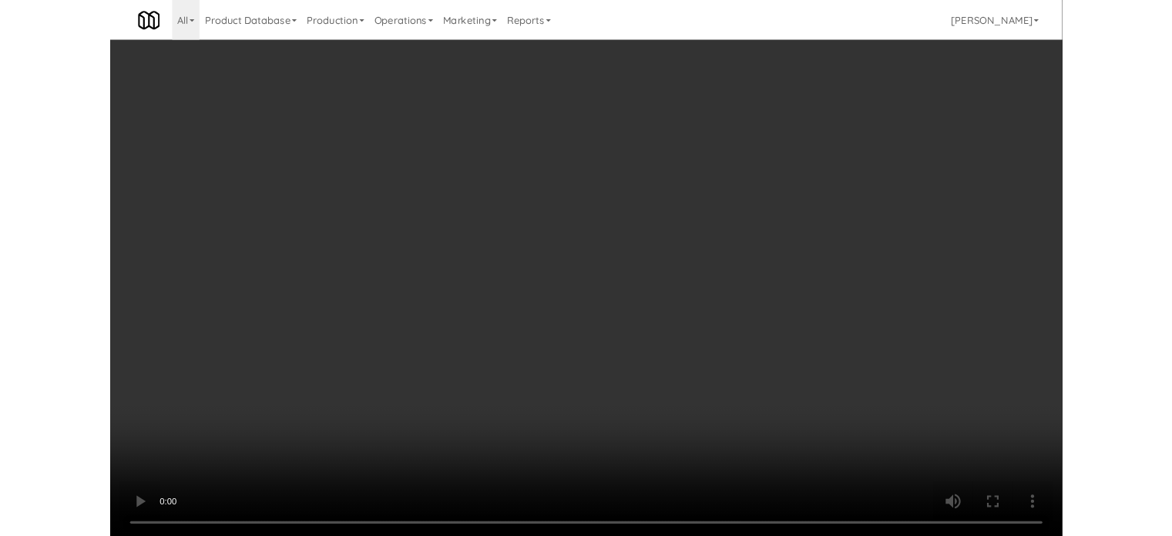
scroll to position [5688, 0]
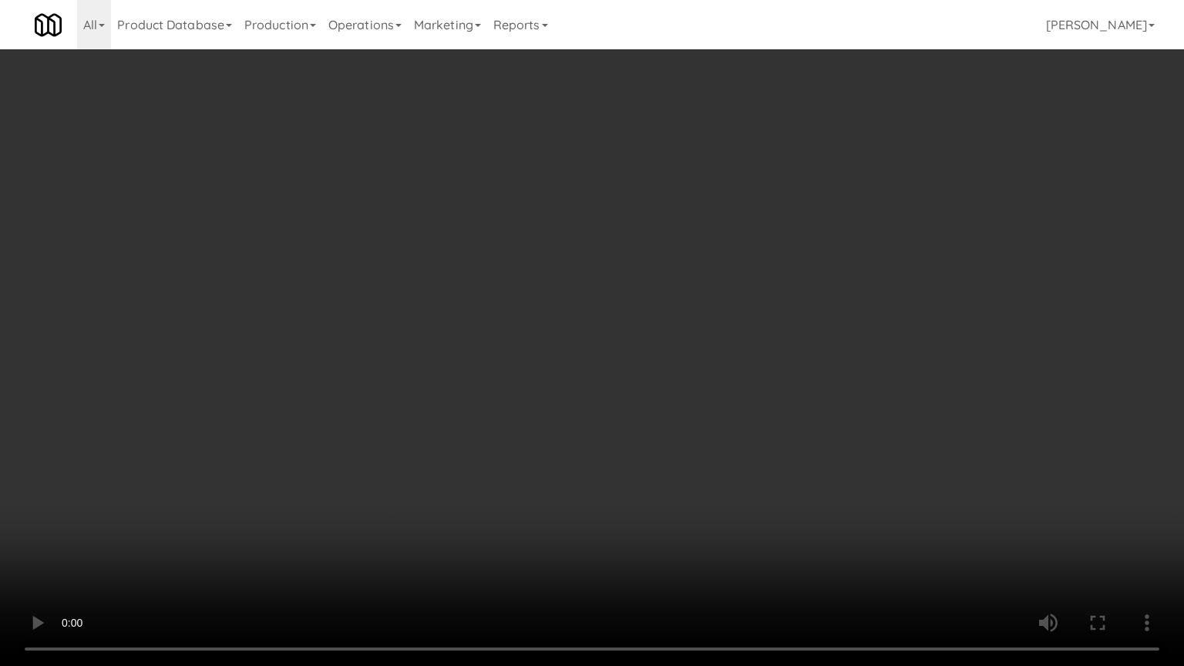
click at [465, 318] on video at bounding box center [592, 333] width 1184 height 666
drag, startPoint x: 370, startPoint y: 496, endPoint x: 479, endPoint y: 424, distance: 130.6
click at [370, 496] on video at bounding box center [592, 333] width 1184 height 666
click at [641, 438] on video at bounding box center [592, 333] width 1184 height 666
click at [666, 383] on video at bounding box center [592, 333] width 1184 height 666
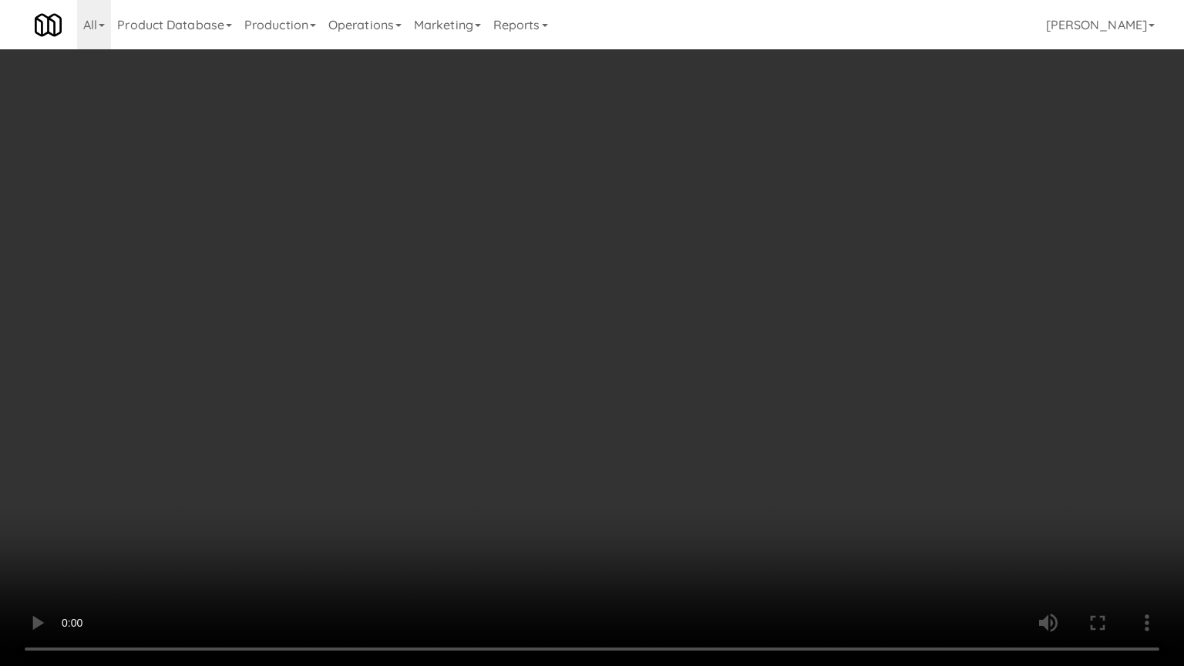
click at [667, 385] on video at bounding box center [592, 333] width 1184 height 666
click at [672, 388] on video at bounding box center [592, 333] width 1184 height 666
click at [681, 384] on video at bounding box center [592, 333] width 1184 height 666
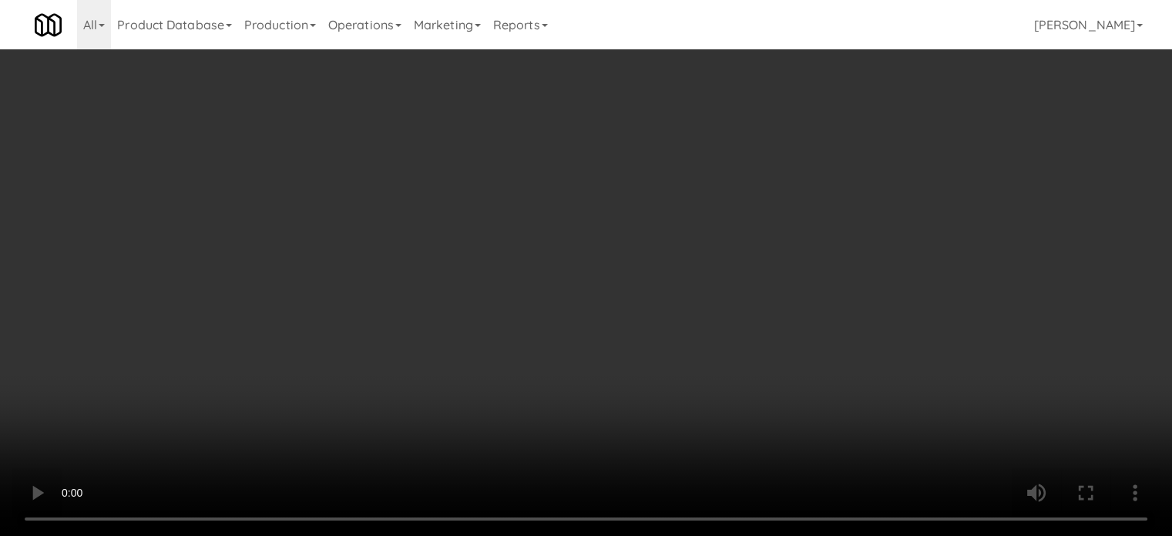
scroll to position [5744, 0]
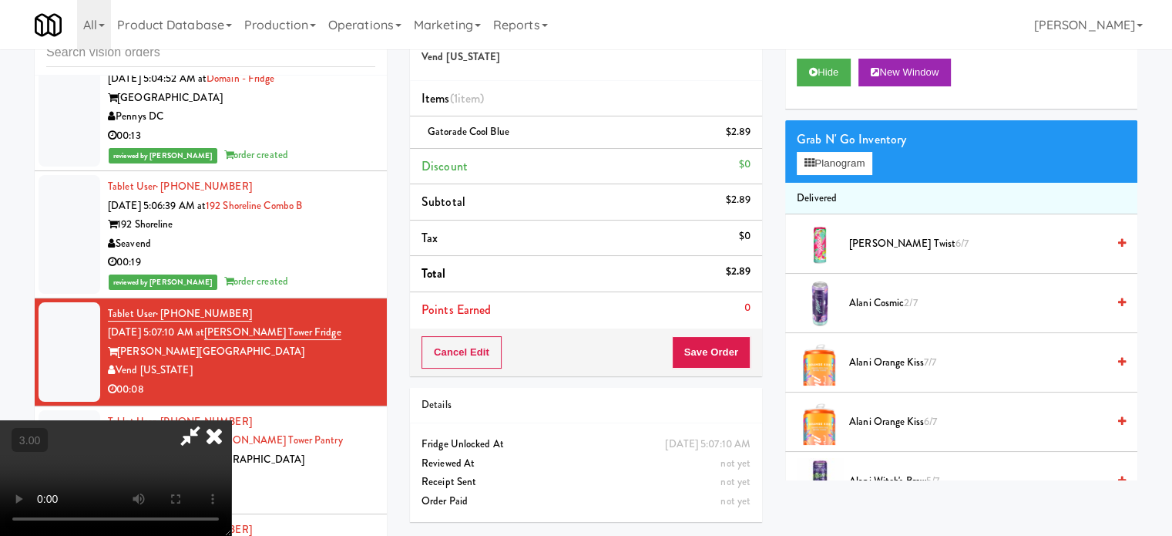
click at [231, 420] on icon at bounding box center [214, 435] width 34 height 31
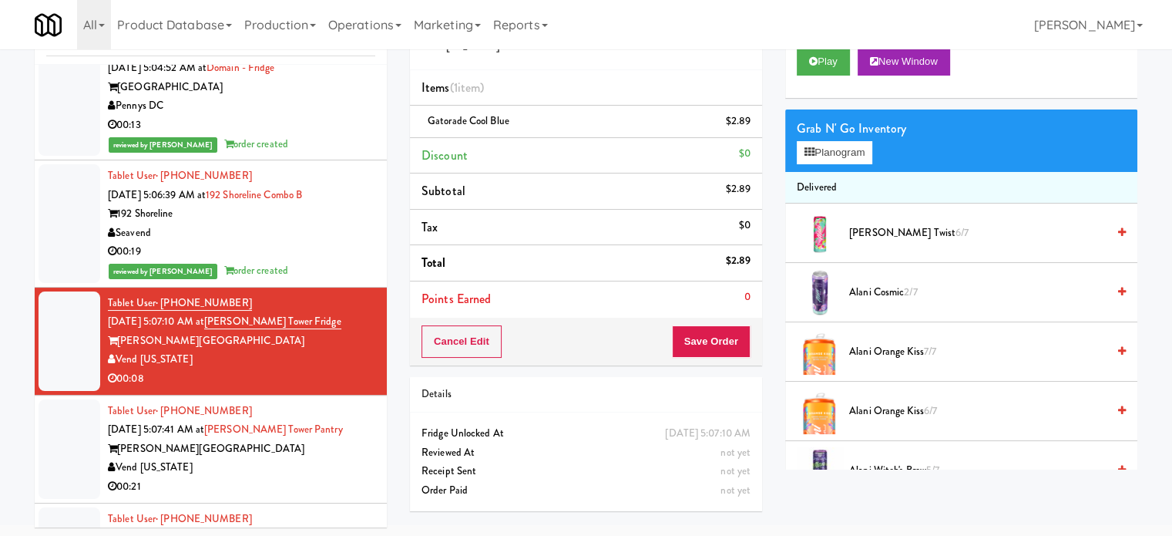
scroll to position [62, 0]
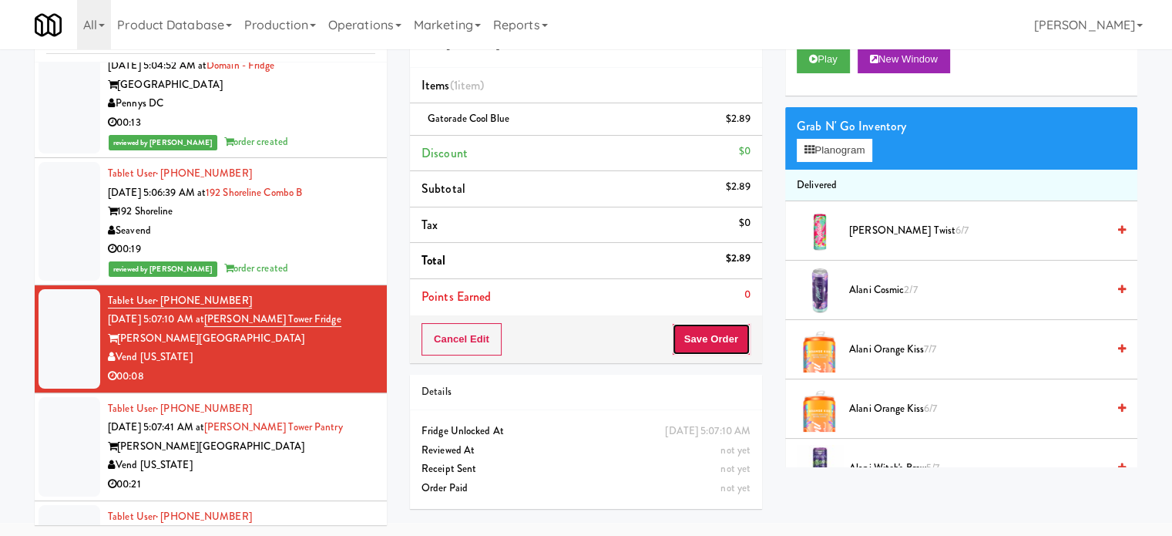
click at [725, 332] on button "Save Order" at bounding box center [711, 339] width 79 height 32
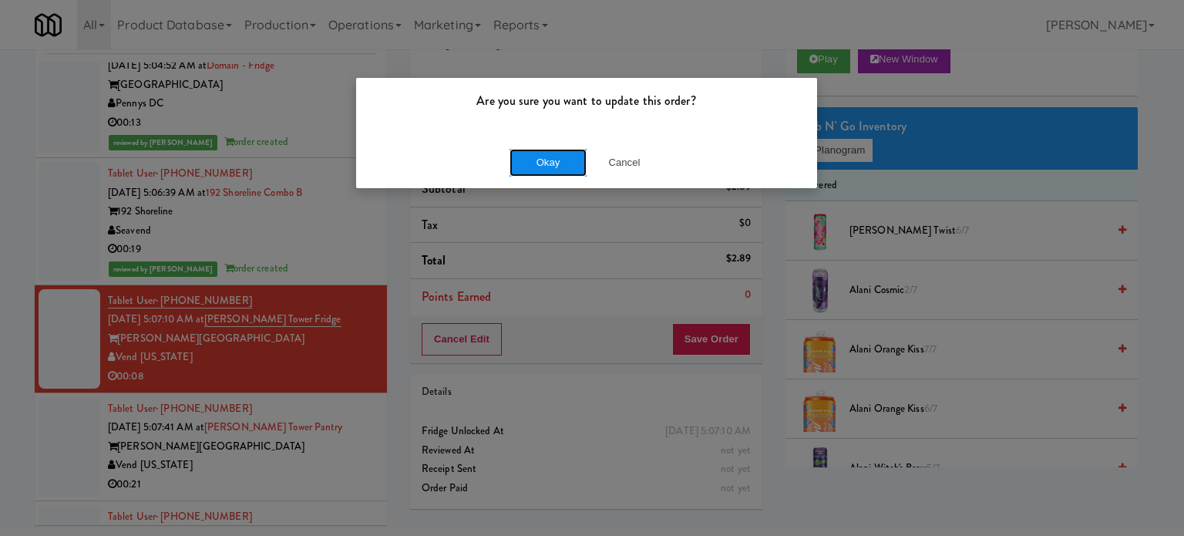
click at [534, 160] on button "Okay" at bounding box center [547, 163] width 77 height 28
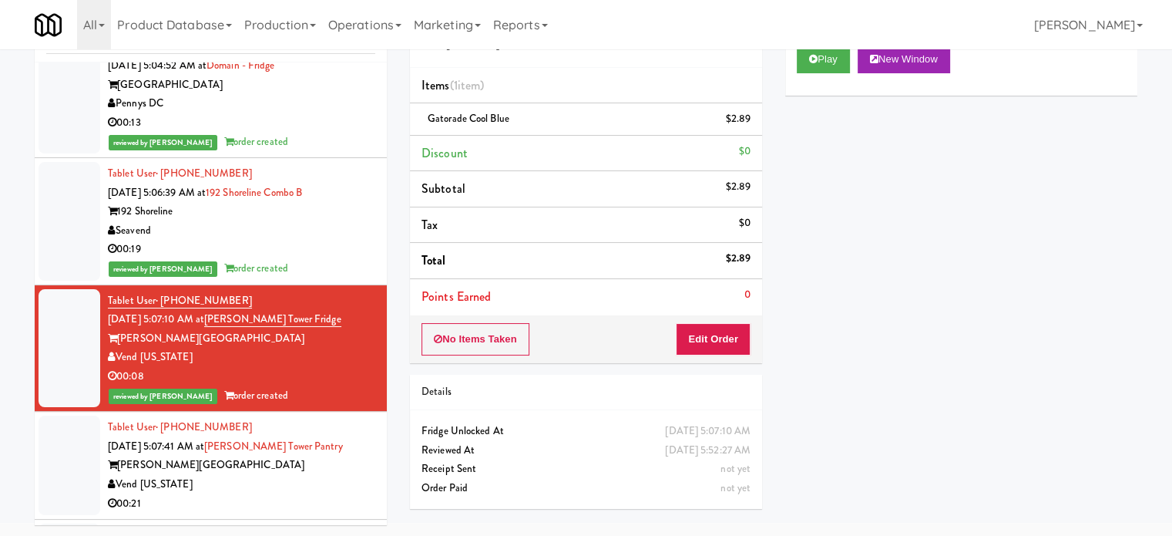
drag, startPoint x: 307, startPoint y: 496, endPoint x: 339, endPoint y: 447, distance: 58.4
click at [308, 494] on div "Vend [US_STATE]" at bounding box center [241, 484] width 267 height 19
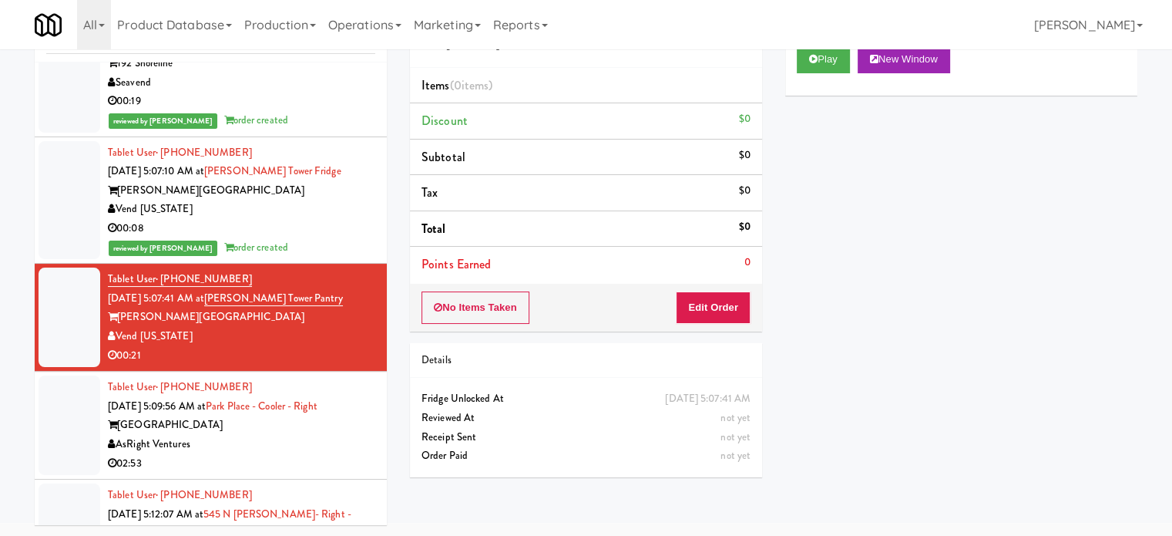
scroll to position [5926, 0]
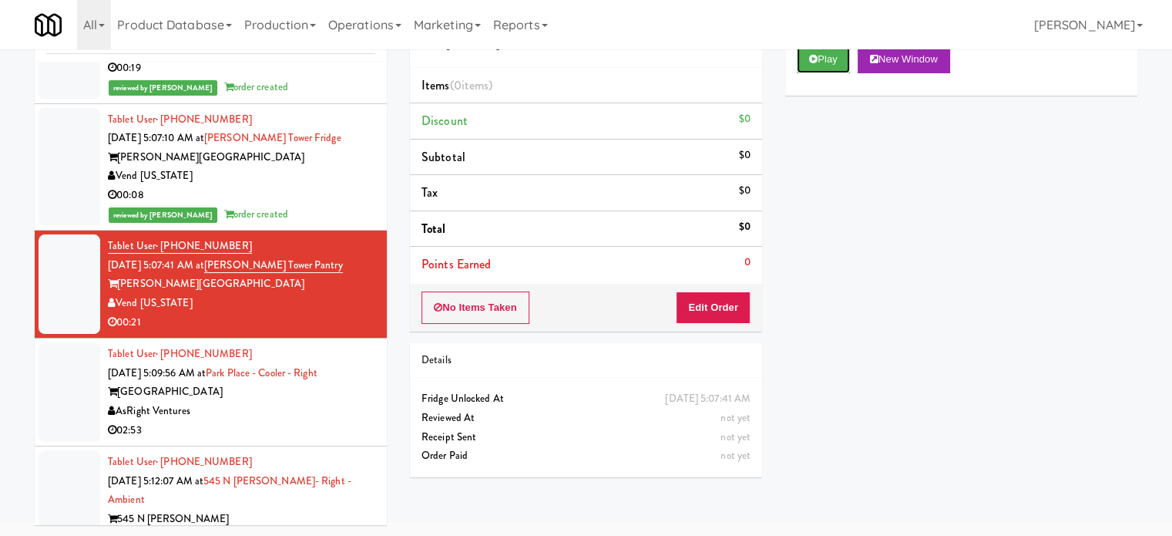
click at [835, 64] on button "Play" at bounding box center [823, 59] width 53 height 28
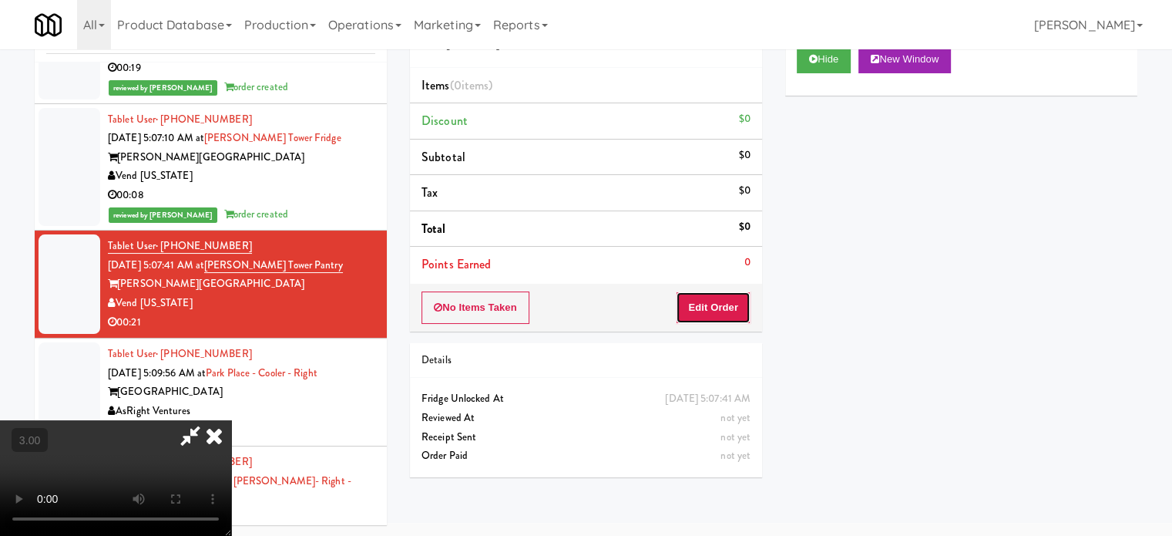
click at [702, 312] on button "Edit Order" at bounding box center [713, 307] width 75 height 32
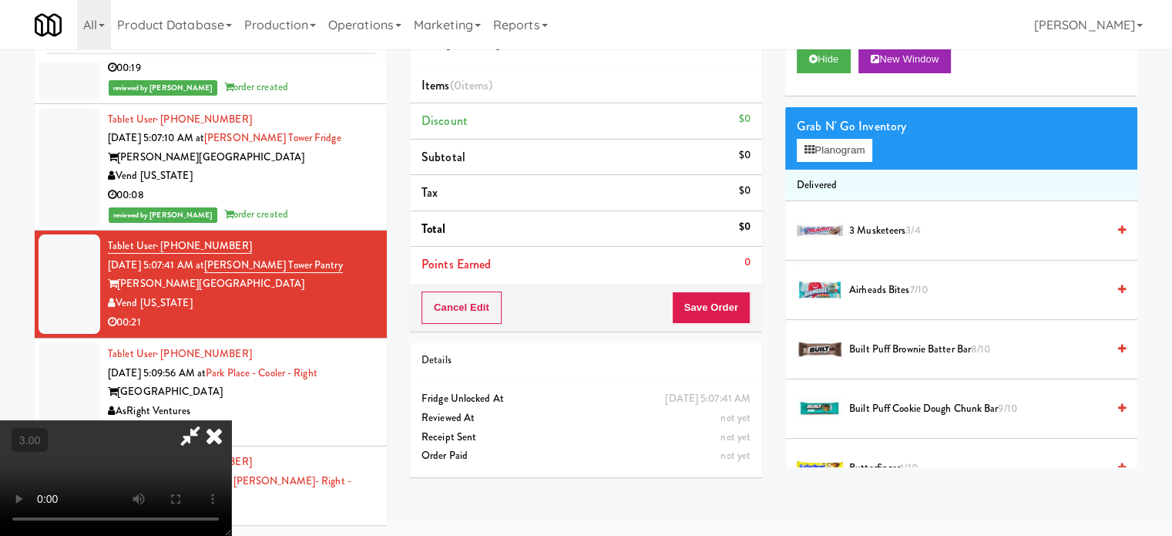
click at [231, 420] on video at bounding box center [115, 478] width 231 height 116
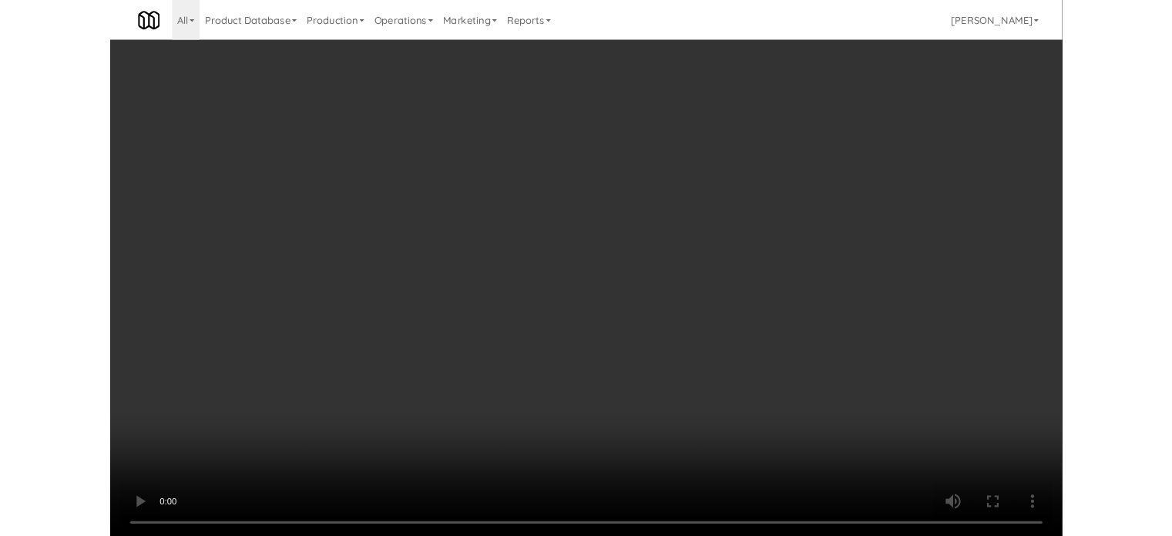
scroll to position [5869, 0]
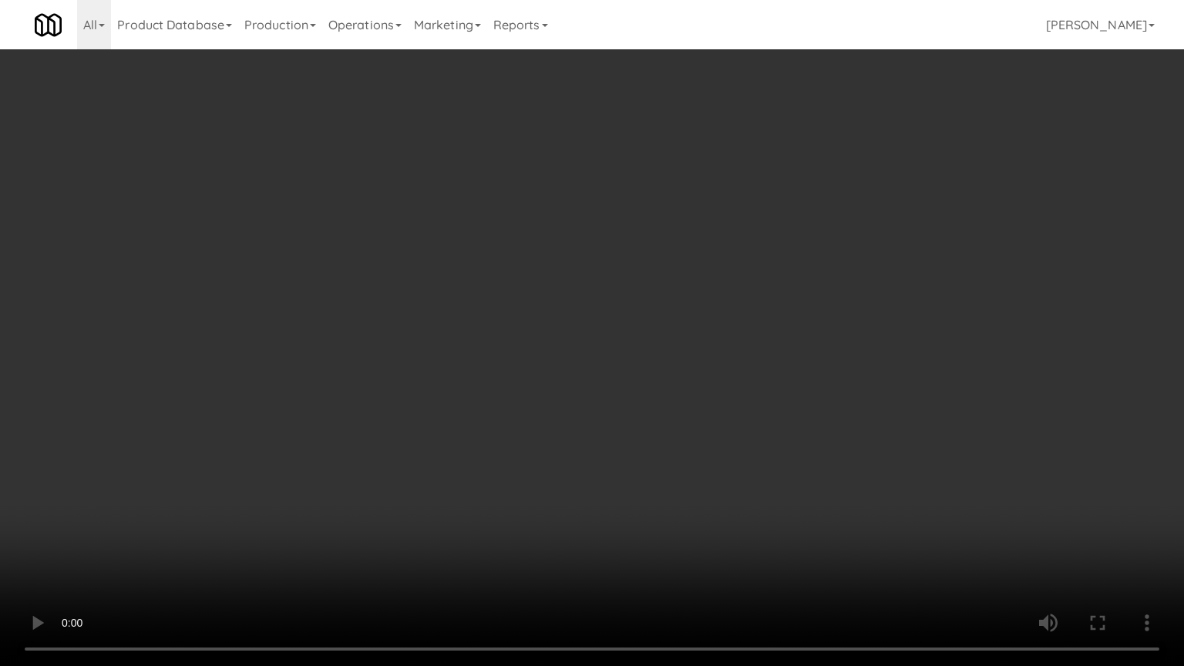
click at [542, 290] on video at bounding box center [592, 333] width 1184 height 666
drag, startPoint x: 547, startPoint y: 285, endPoint x: 556, endPoint y: 274, distance: 14.2
click at [549, 285] on video at bounding box center [592, 333] width 1184 height 666
click at [647, 409] on video at bounding box center [592, 333] width 1184 height 666
click at [651, 401] on video at bounding box center [592, 333] width 1184 height 666
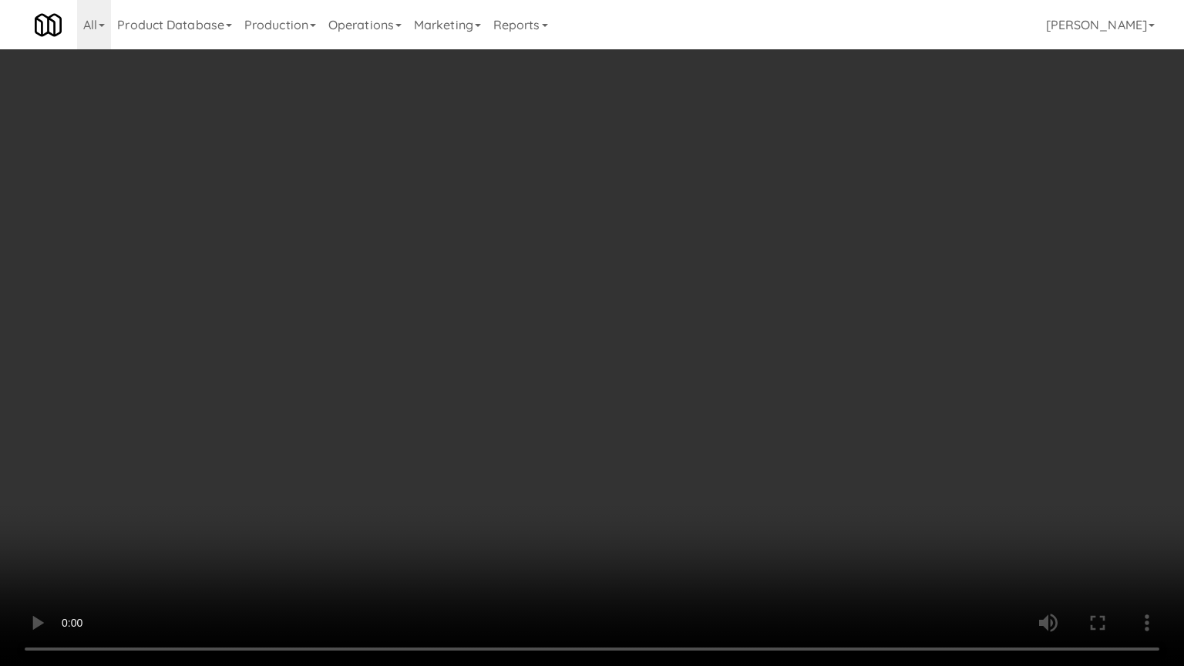
click at [722, 414] on video at bounding box center [592, 333] width 1184 height 666
drag, startPoint x: 684, startPoint y: 417, endPoint x: 694, endPoint y: 394, distance: 25.2
click at [684, 415] on video at bounding box center [592, 333] width 1184 height 666
click at [664, 408] on video at bounding box center [592, 333] width 1184 height 666
click at [672, 395] on video at bounding box center [592, 333] width 1184 height 666
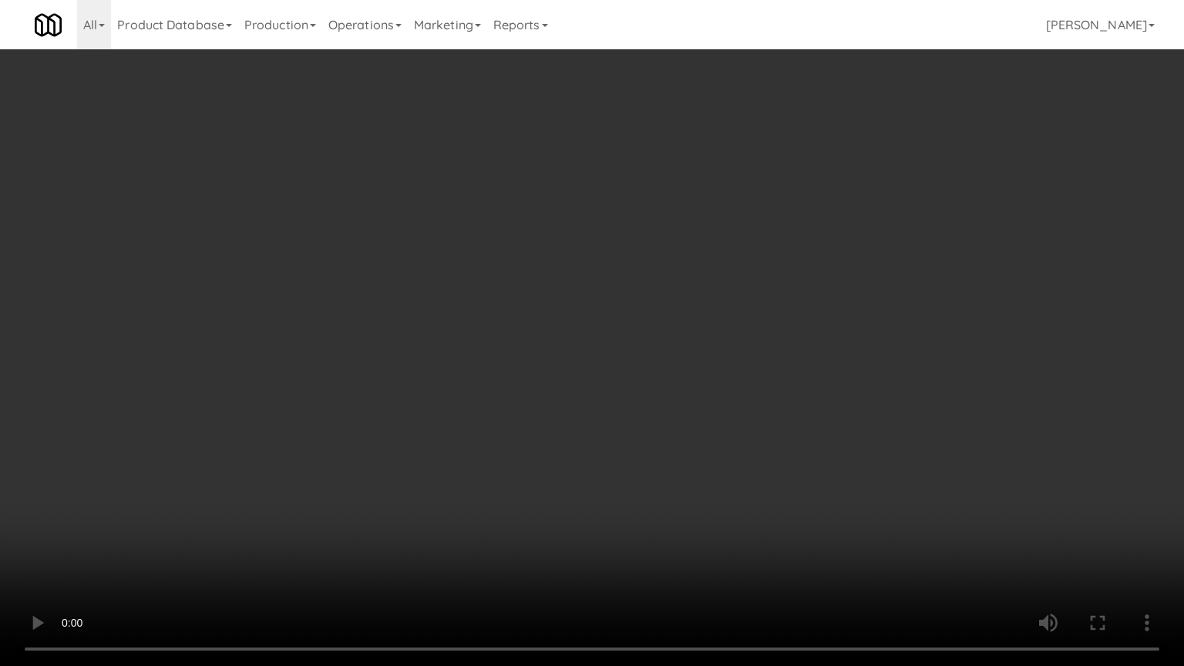
click at [674, 392] on video at bounding box center [592, 333] width 1184 height 666
drag, startPoint x: 321, startPoint y: 544, endPoint x: 361, endPoint y: 481, distance: 74.8
click at [321, 535] on video at bounding box center [592, 333] width 1184 height 666
click at [547, 385] on video at bounding box center [592, 333] width 1184 height 666
click at [562, 387] on video at bounding box center [592, 333] width 1184 height 666
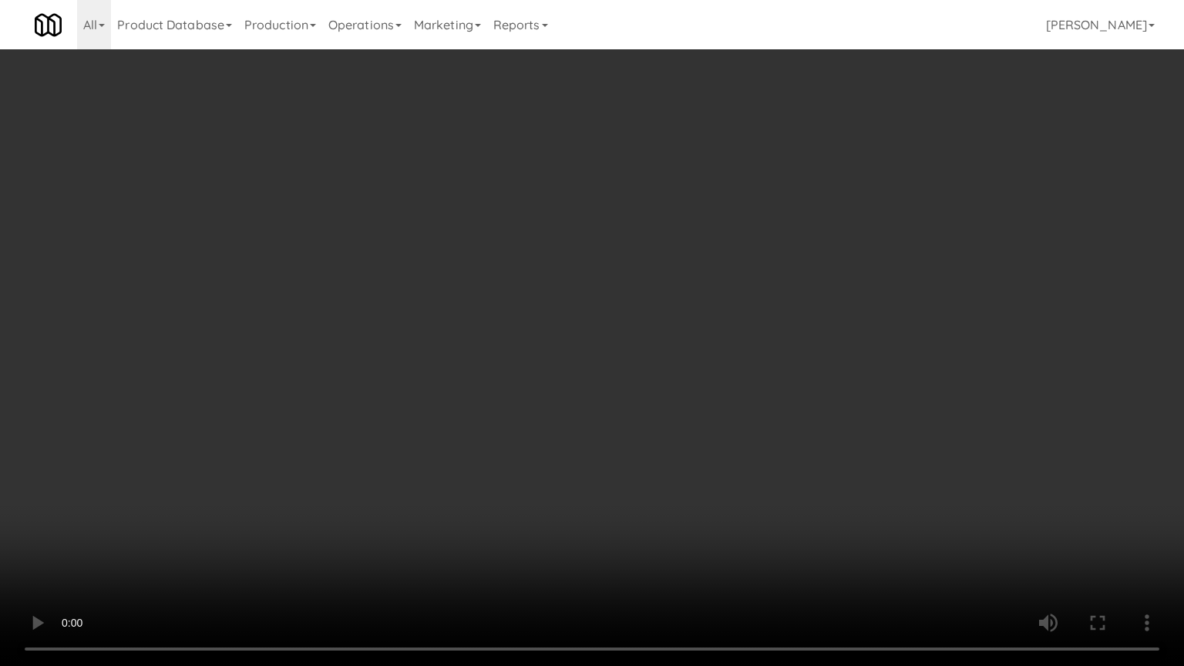
click at [592, 382] on video at bounding box center [592, 333] width 1184 height 666
click at [595, 385] on video at bounding box center [592, 333] width 1184 height 666
click at [701, 393] on video at bounding box center [592, 333] width 1184 height 666
click at [665, 412] on video at bounding box center [592, 333] width 1184 height 666
click at [555, 408] on video at bounding box center [592, 333] width 1184 height 666
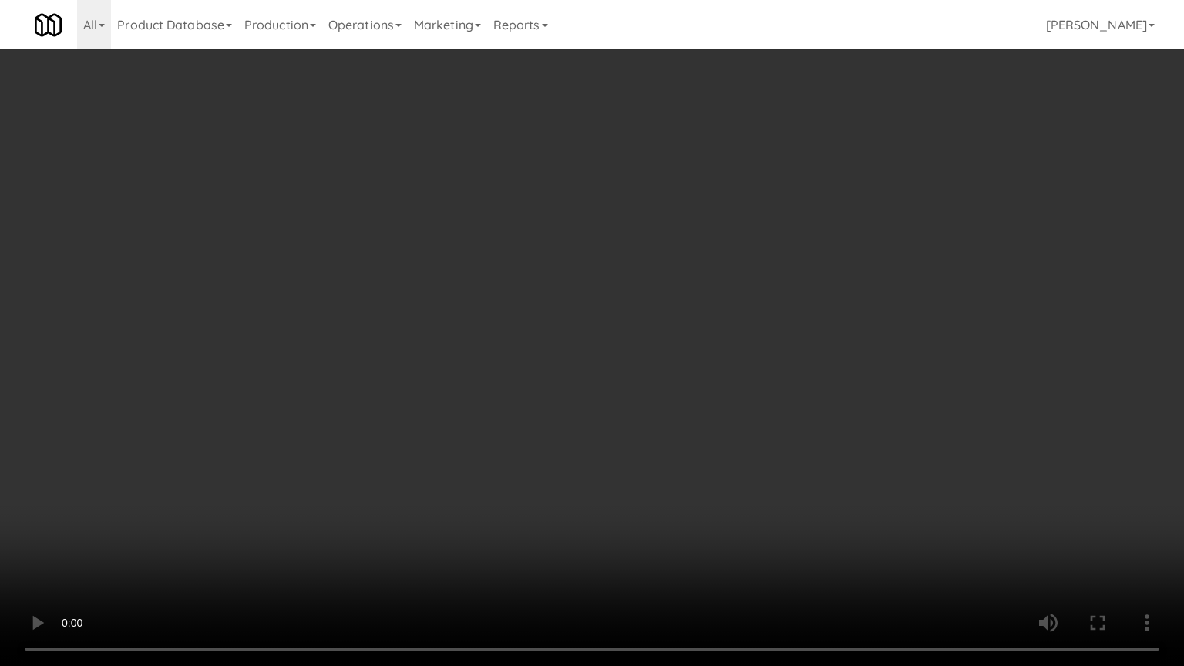
click at [589, 408] on video at bounding box center [592, 333] width 1184 height 666
click at [603, 390] on video at bounding box center [592, 333] width 1184 height 666
click at [614, 388] on video at bounding box center [592, 333] width 1184 height 666
click at [629, 379] on video at bounding box center [592, 333] width 1184 height 666
click at [664, 378] on video at bounding box center [592, 333] width 1184 height 666
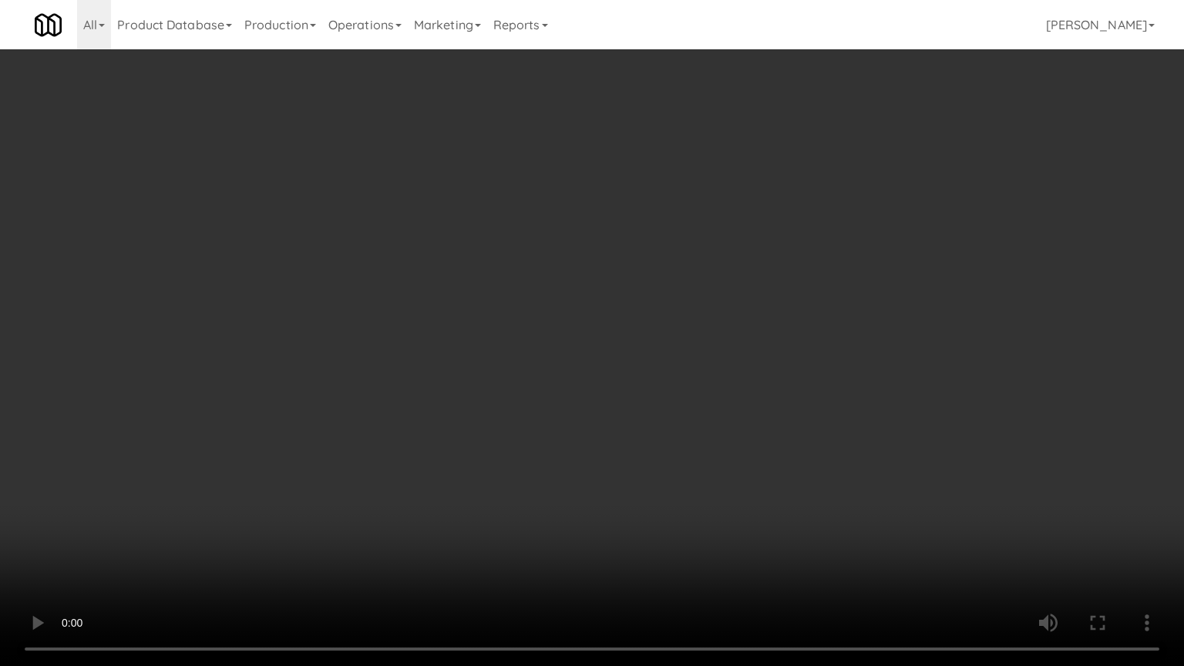
click at [704, 378] on video at bounding box center [592, 333] width 1184 height 666
drag, startPoint x: 703, startPoint y: 388, endPoint x: 722, endPoint y: 388, distance: 19.3
click at [705, 388] on video at bounding box center [592, 333] width 1184 height 666
click at [708, 410] on video at bounding box center [592, 333] width 1184 height 666
click at [729, 412] on video at bounding box center [592, 333] width 1184 height 666
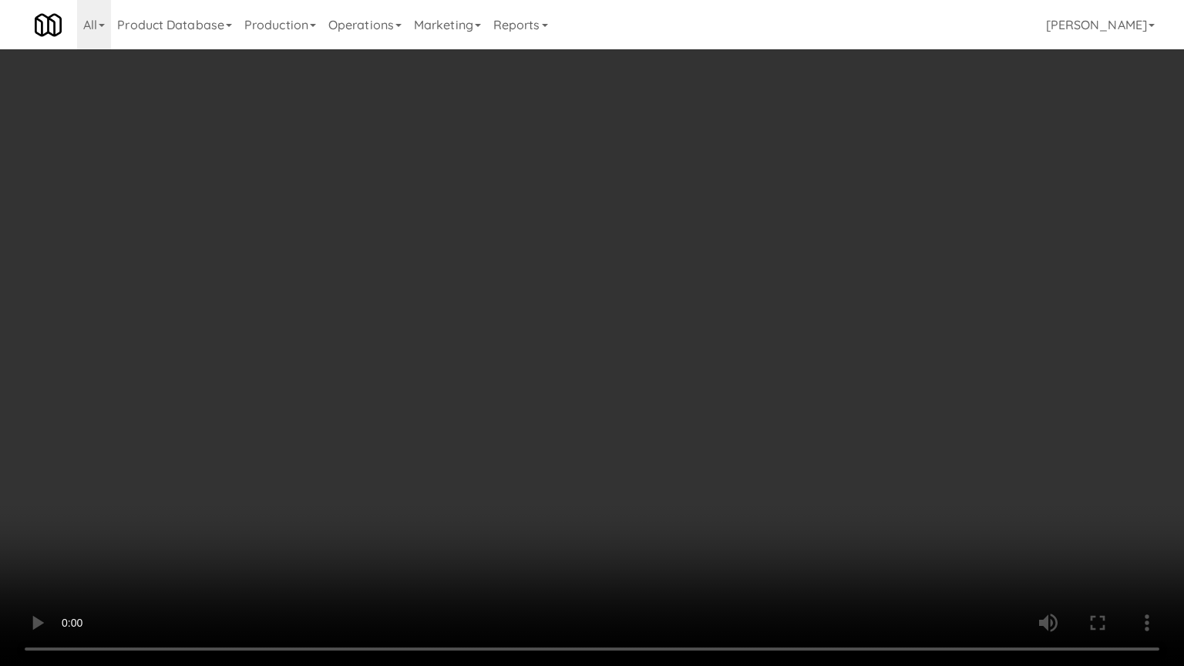
click at [731, 410] on video at bounding box center [592, 333] width 1184 height 666
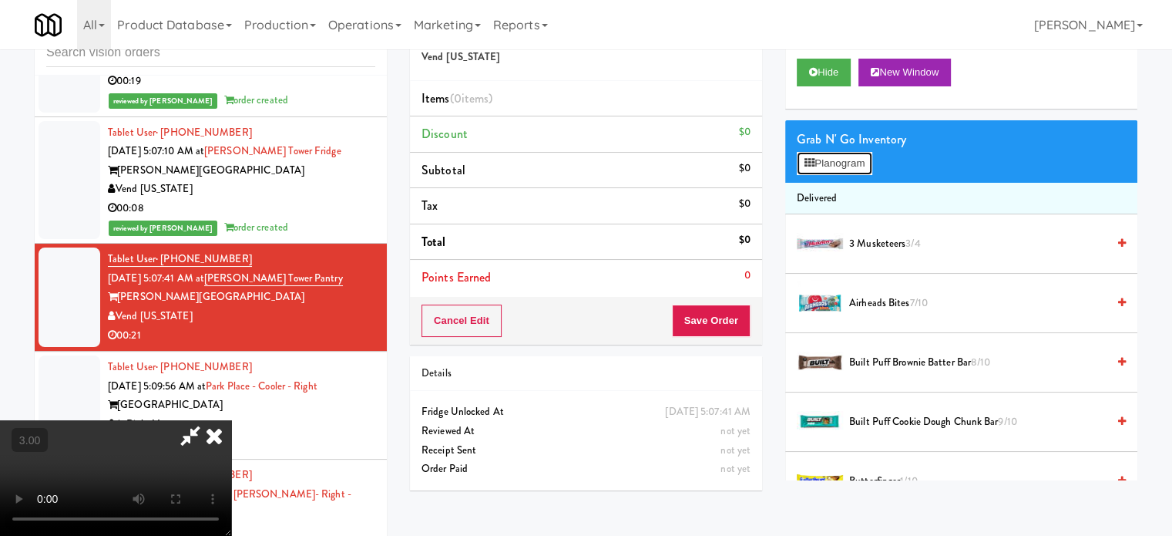
click at [868, 159] on button "Planogram" at bounding box center [835, 163] width 76 height 23
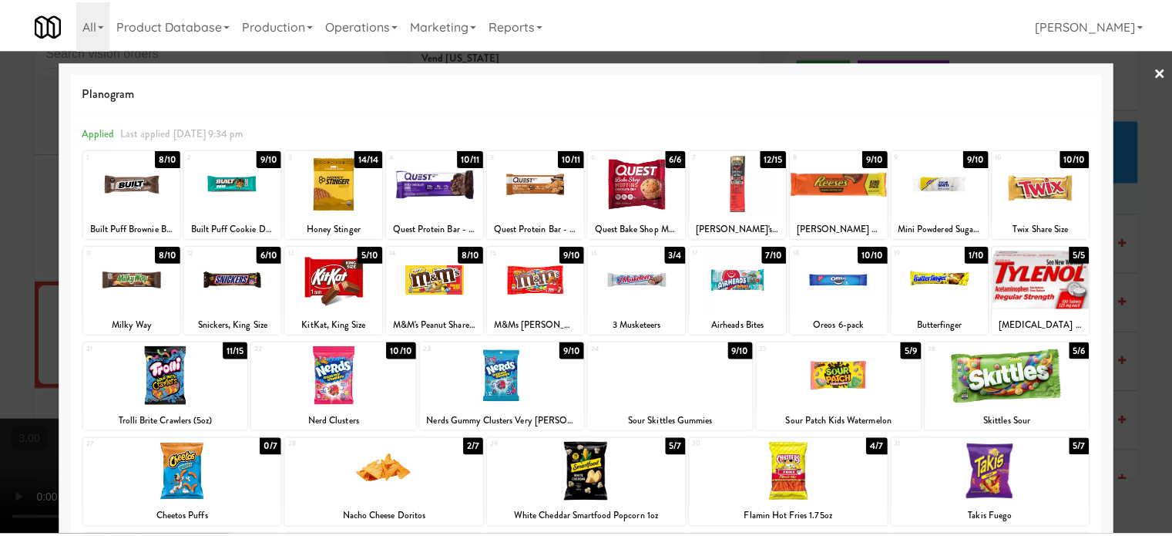
scroll to position [318, 0]
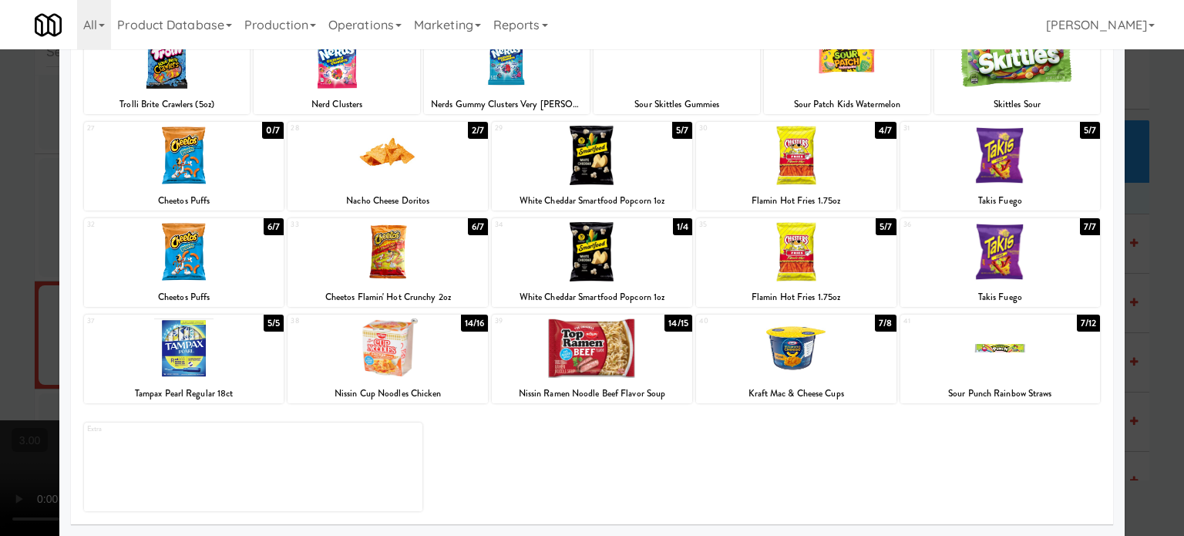
click at [677, 224] on div "1/4" at bounding box center [682, 226] width 19 height 17
click at [251, 227] on div at bounding box center [184, 251] width 200 height 59
click at [1154, 291] on div at bounding box center [592, 268] width 1184 height 536
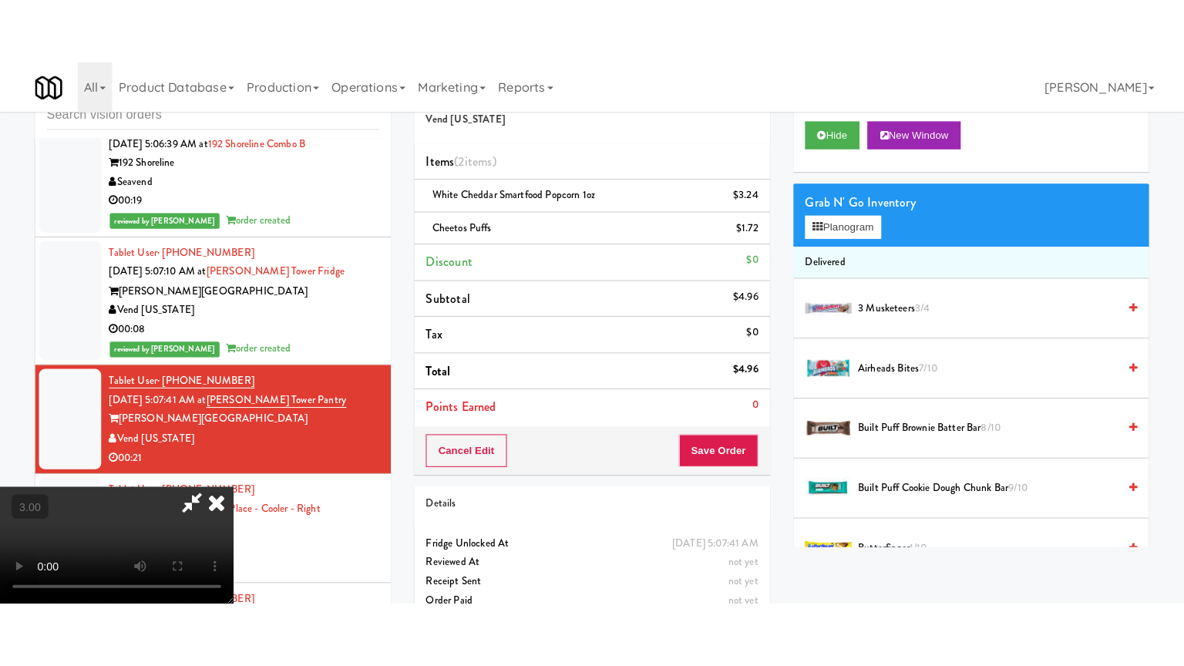
scroll to position [5926, 0]
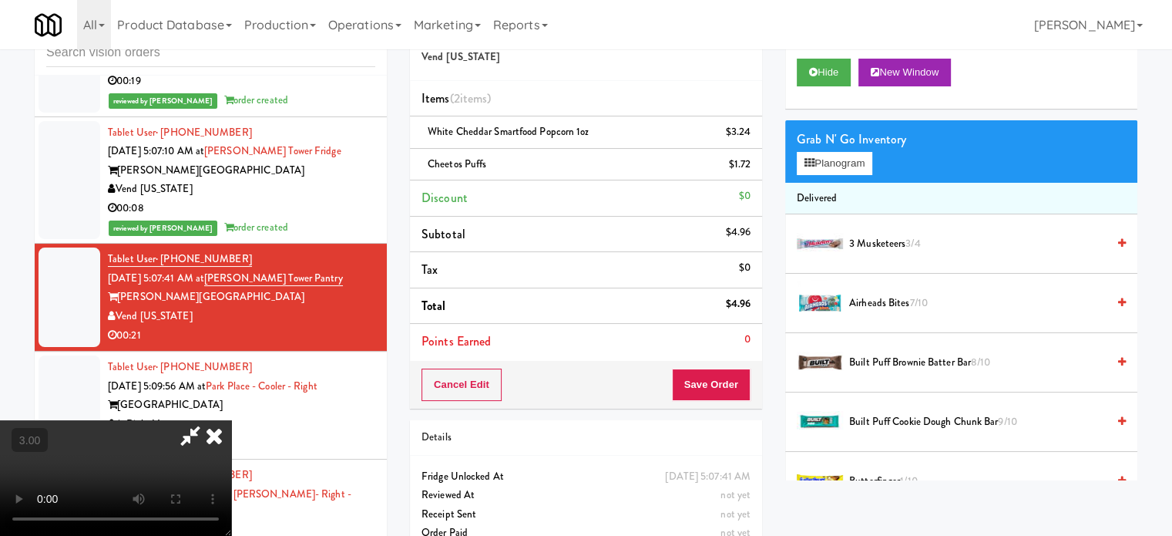
click at [231, 420] on video at bounding box center [115, 478] width 231 height 116
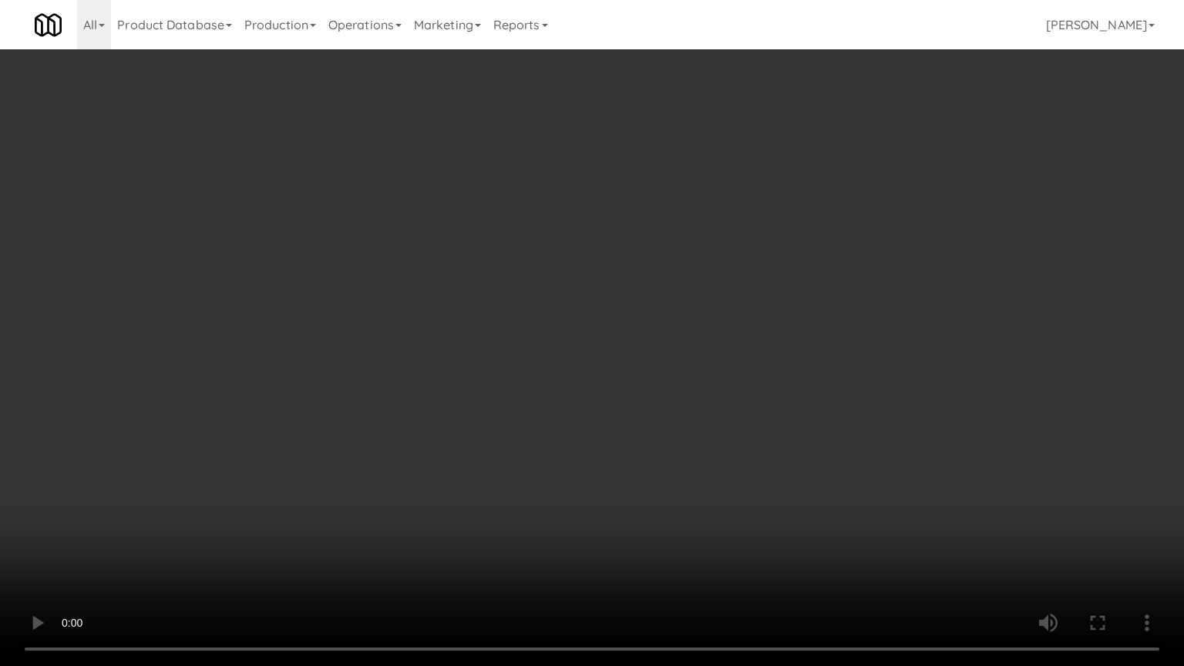
click at [569, 375] on video at bounding box center [592, 333] width 1184 height 666
click at [503, 535] on video at bounding box center [592, 333] width 1184 height 666
click at [509, 495] on video at bounding box center [592, 333] width 1184 height 666
click at [523, 482] on video at bounding box center [592, 333] width 1184 height 666
click at [526, 472] on video at bounding box center [592, 333] width 1184 height 666
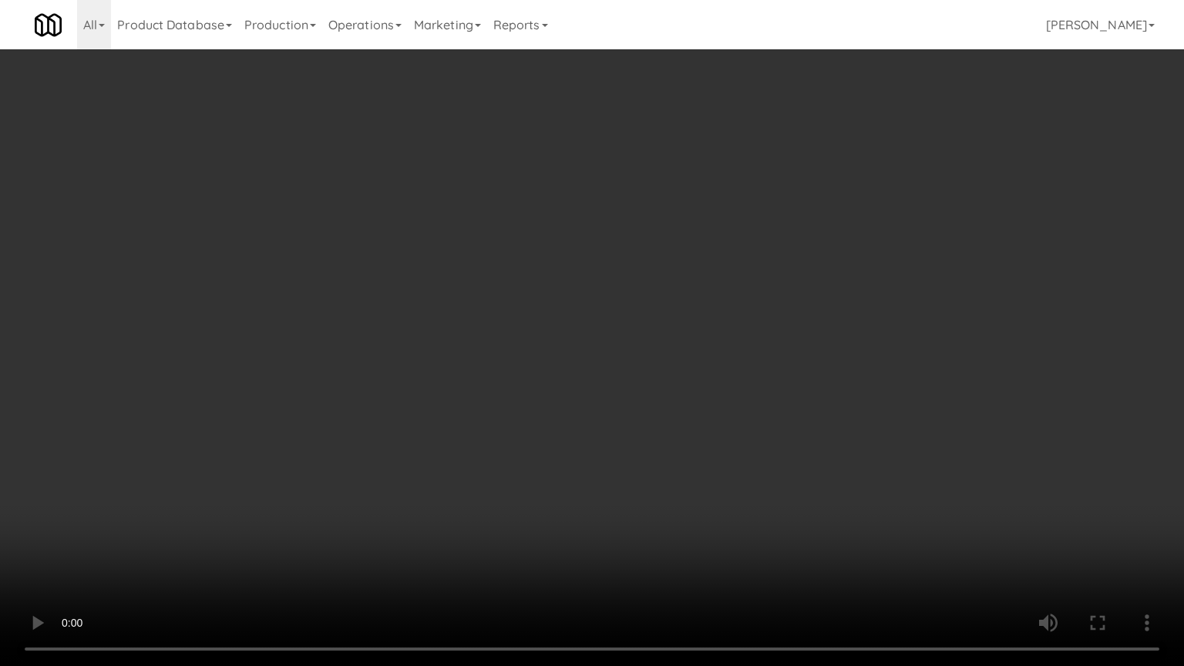
click at [526, 467] on video at bounding box center [592, 333] width 1184 height 666
click at [530, 463] on video at bounding box center [592, 333] width 1184 height 666
click at [555, 438] on video at bounding box center [592, 333] width 1184 height 666
click at [560, 432] on video at bounding box center [592, 333] width 1184 height 666
click at [573, 421] on video at bounding box center [592, 333] width 1184 height 666
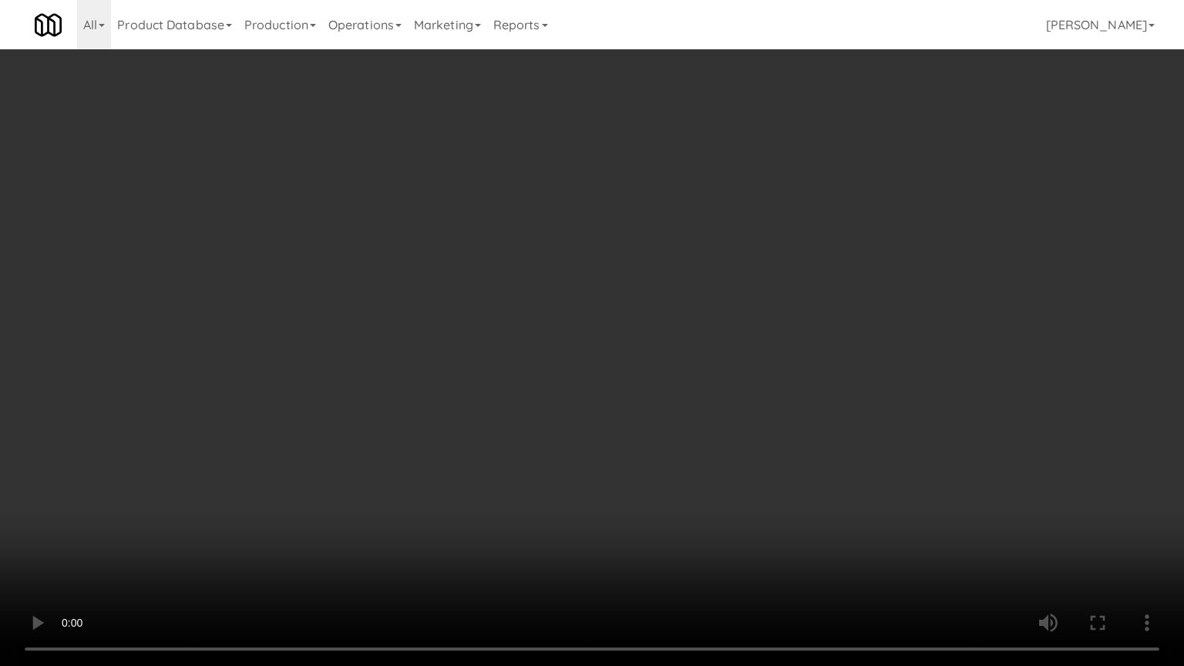
click at [573, 421] on video at bounding box center [592, 333] width 1184 height 666
click at [577, 415] on video at bounding box center [592, 333] width 1184 height 666
drag, startPoint x: 583, startPoint y: 413, endPoint x: 634, endPoint y: 284, distance: 138.7
click at [584, 413] on video at bounding box center [592, 333] width 1184 height 666
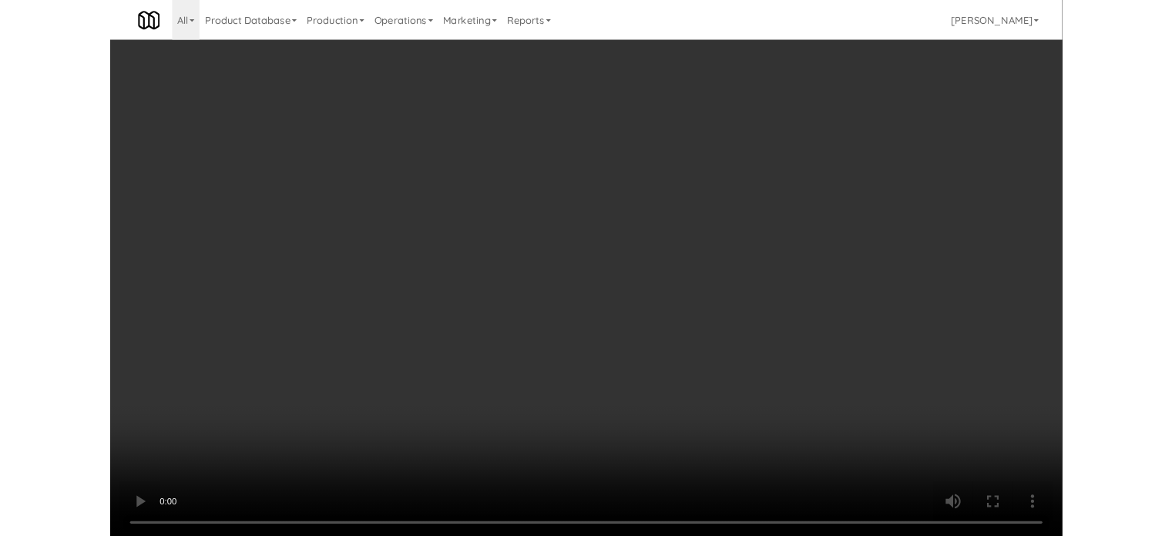
scroll to position [5926, 0]
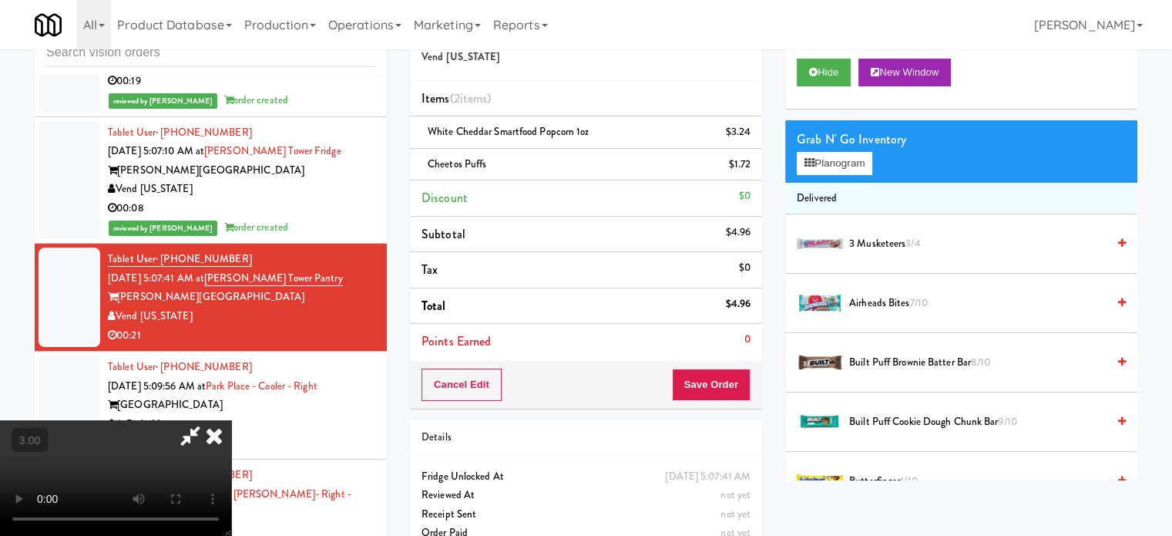
click at [231, 420] on icon at bounding box center [214, 435] width 34 height 31
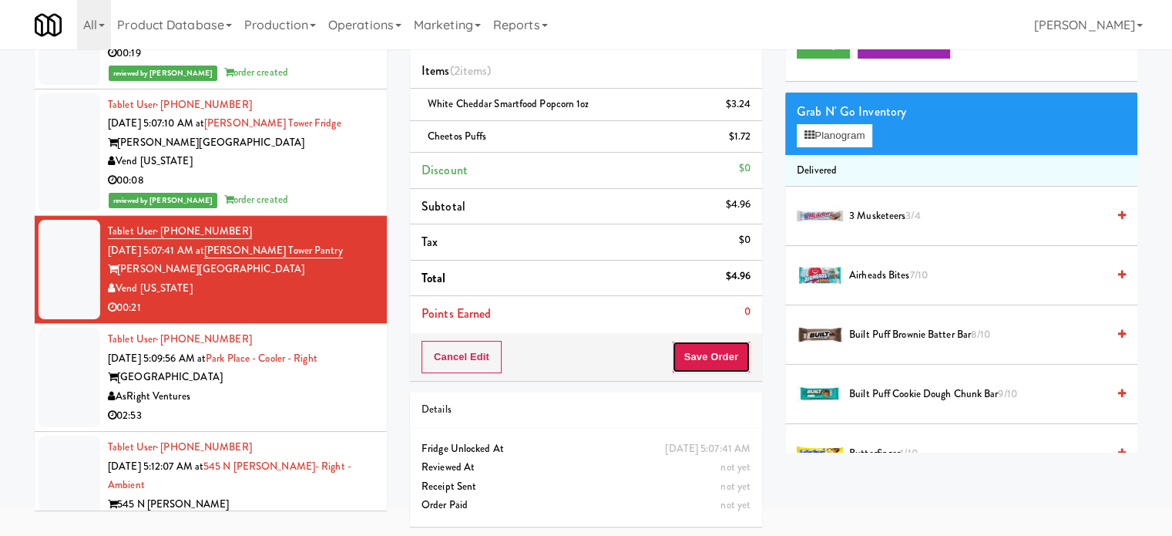
click at [735, 361] on button "Save Order" at bounding box center [711, 357] width 79 height 32
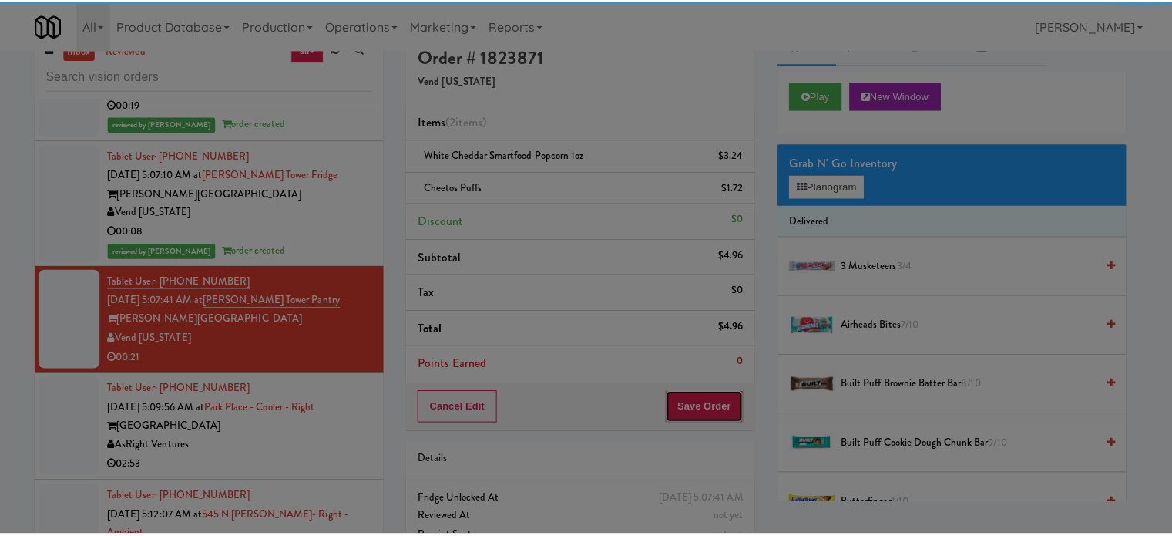
scroll to position [0, 0]
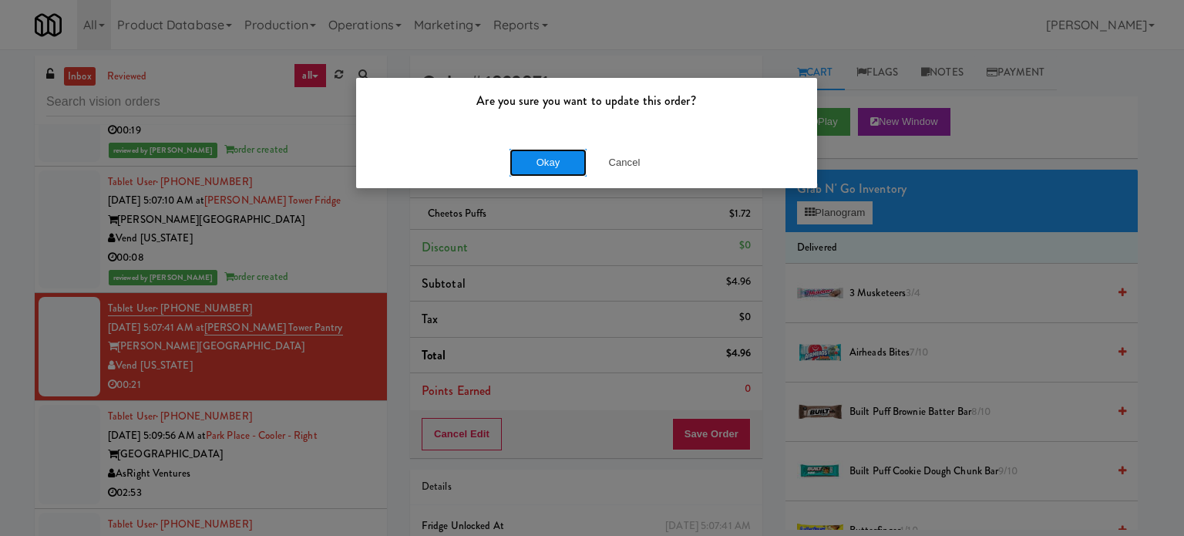
click at [533, 172] on button "Okay" at bounding box center [547, 163] width 77 height 28
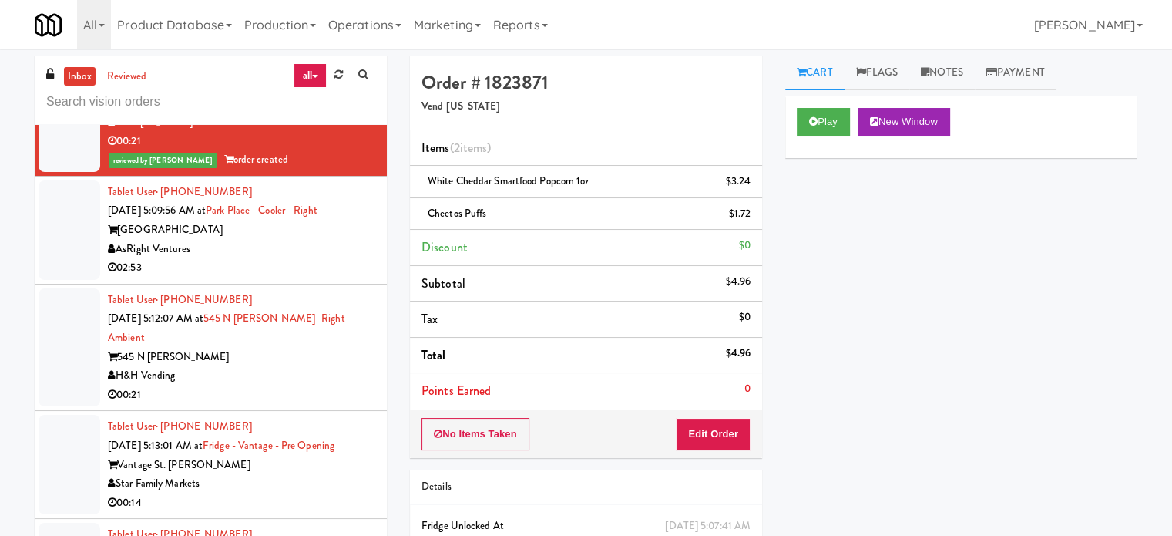
scroll to position [6157, 0]
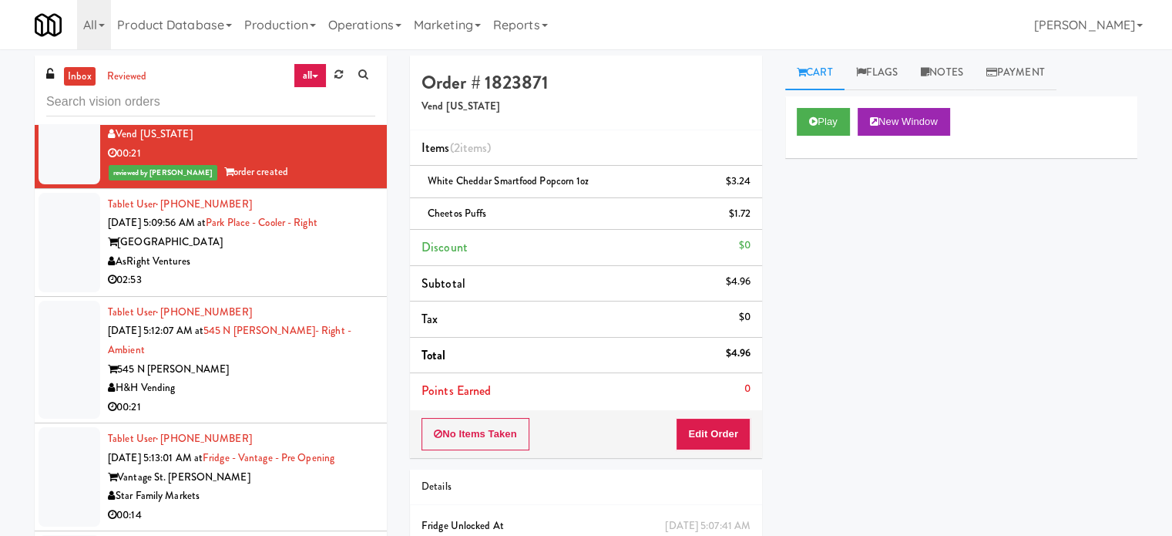
click at [351, 270] on div "AsRight Ventures" at bounding box center [241, 261] width 267 height 19
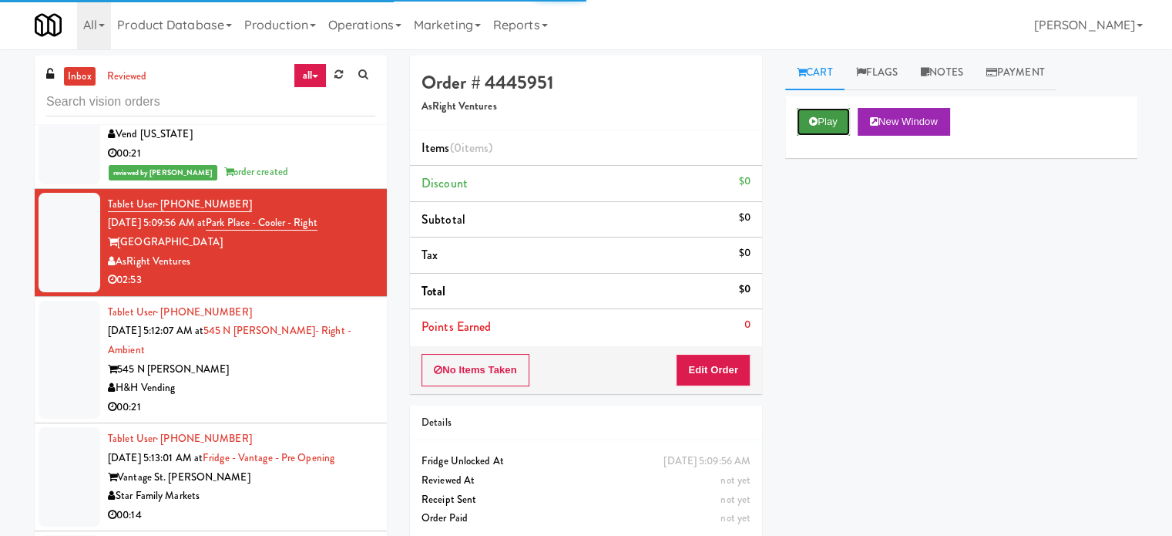
click at [847, 116] on button "Play" at bounding box center [823, 122] width 53 height 28
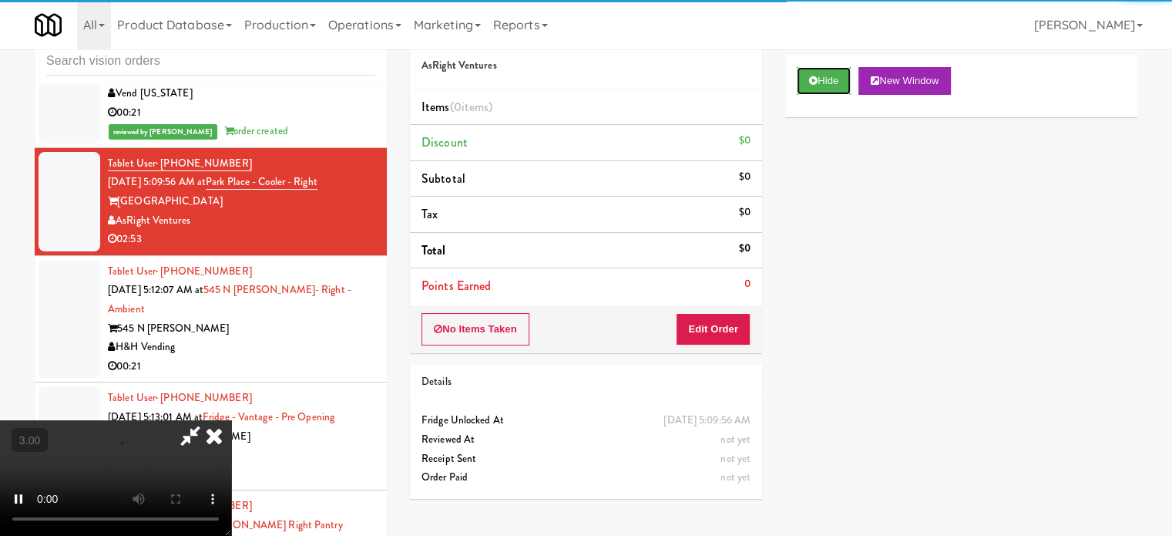
scroll to position [62, 0]
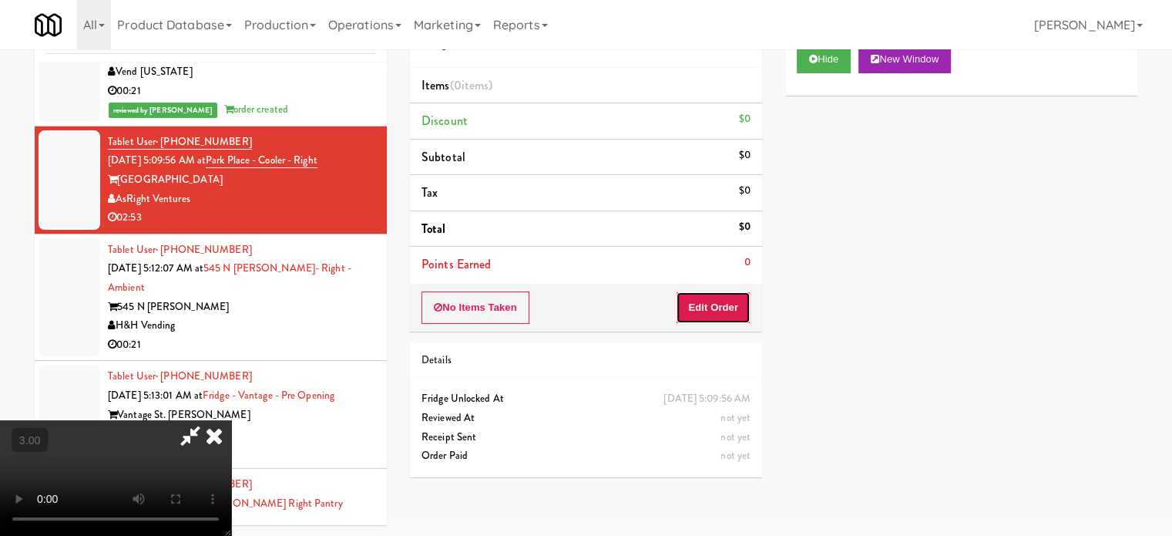
click at [690, 307] on button "Edit Order" at bounding box center [713, 307] width 75 height 32
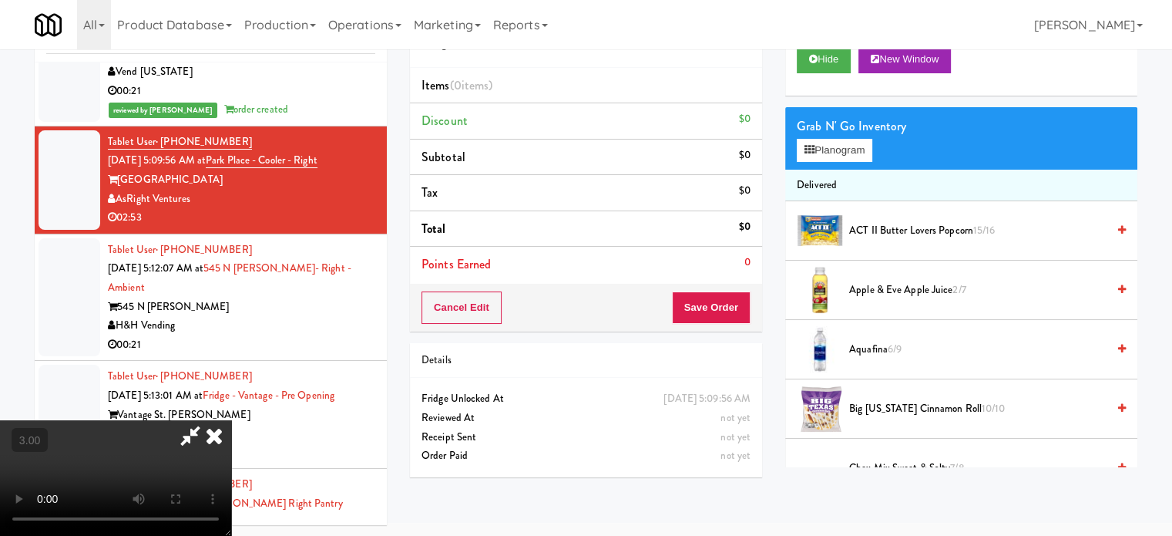
click at [231, 420] on video at bounding box center [115, 478] width 231 height 116
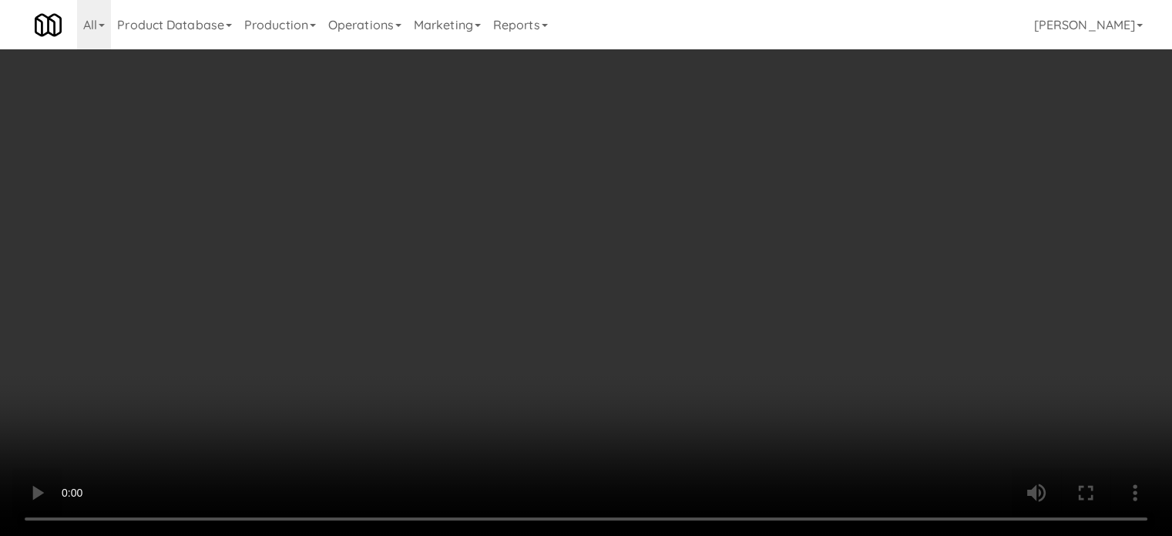
scroll to position [6100, 0]
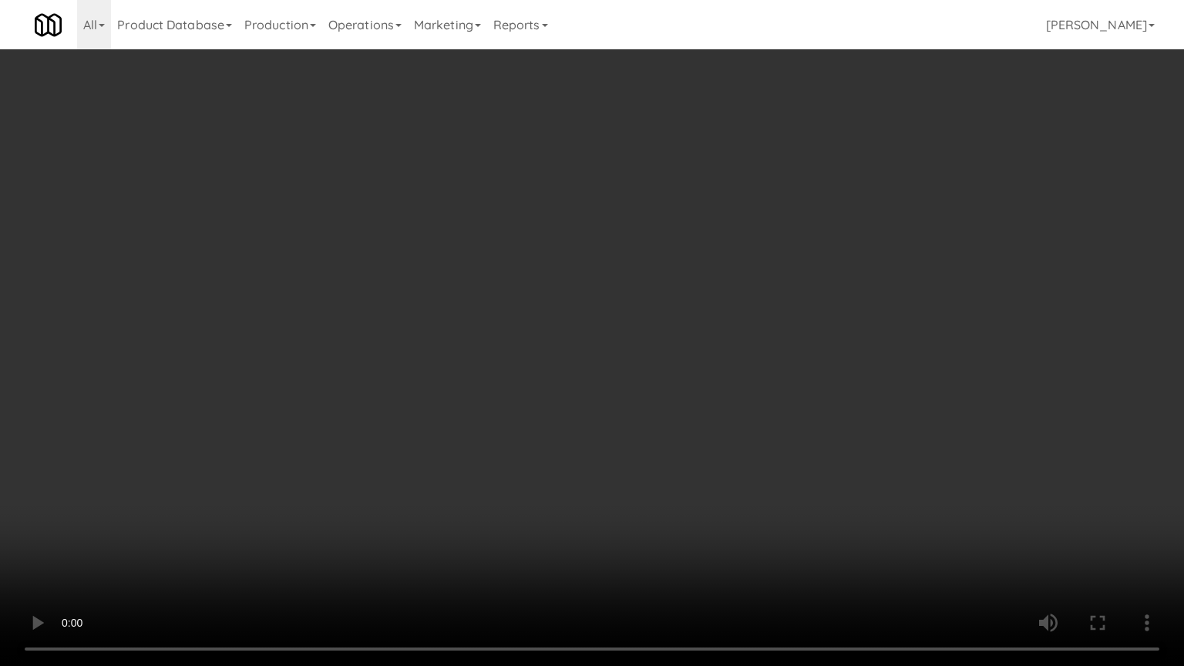
click at [610, 298] on video at bounding box center [592, 333] width 1184 height 666
click at [158, 535] on video at bounding box center [592, 333] width 1184 height 666
click at [444, 299] on video at bounding box center [592, 333] width 1184 height 666
click at [464, 289] on video at bounding box center [592, 333] width 1184 height 666
click at [465, 288] on video at bounding box center [592, 333] width 1184 height 666
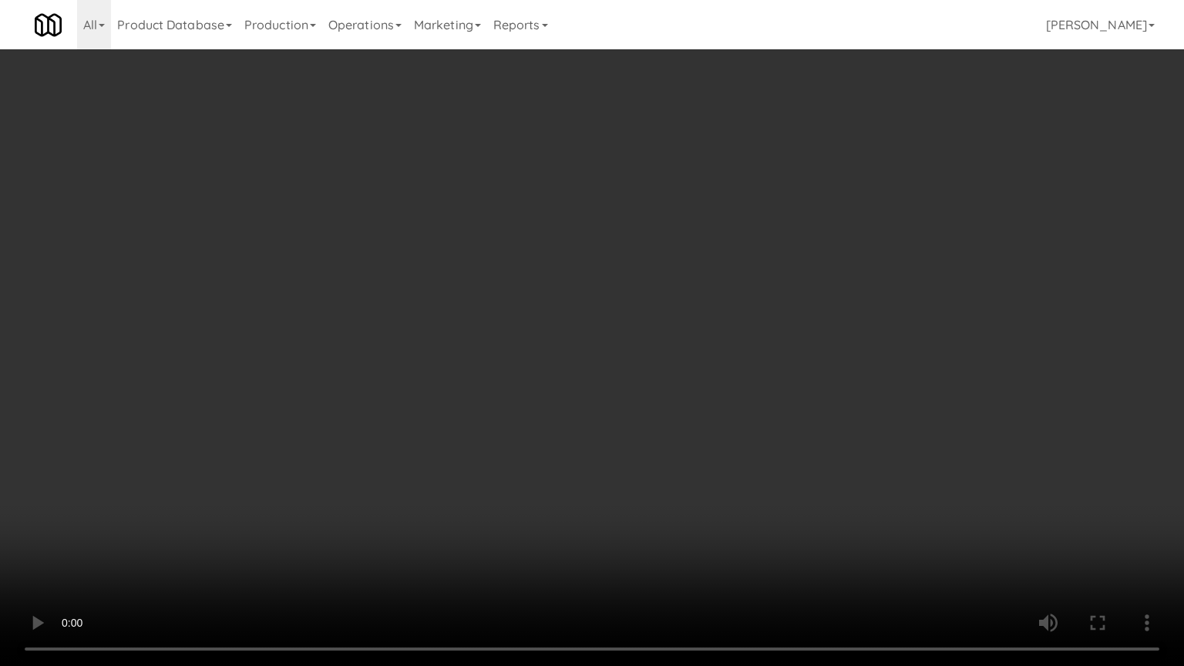
drag, startPoint x: 339, startPoint y: 541, endPoint x: 375, endPoint y: 449, distance: 98.6
click at [339, 535] on video at bounding box center [592, 333] width 1184 height 666
click at [528, 368] on video at bounding box center [592, 333] width 1184 height 666
click at [528, 367] on video at bounding box center [592, 333] width 1184 height 666
click at [529, 359] on video at bounding box center [592, 333] width 1184 height 666
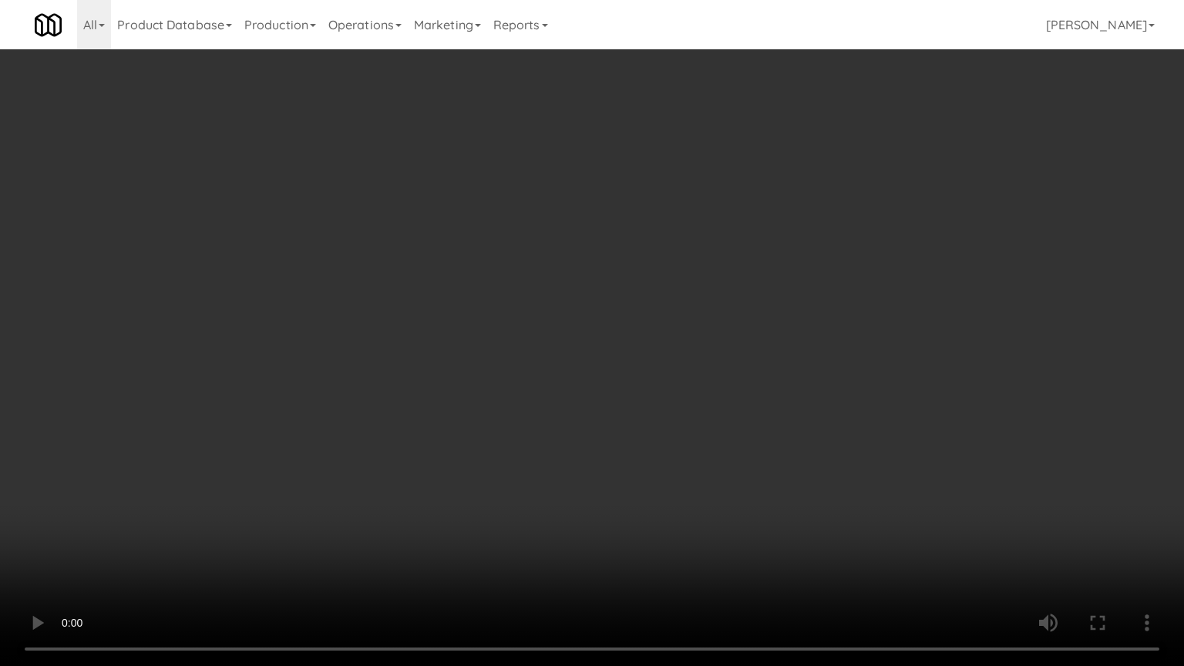
click at [529, 359] on video at bounding box center [592, 333] width 1184 height 666
click at [531, 355] on video at bounding box center [592, 333] width 1184 height 666
click at [533, 348] on video at bounding box center [592, 333] width 1184 height 666
click at [556, 352] on video at bounding box center [592, 333] width 1184 height 666
click at [555, 355] on video at bounding box center [592, 333] width 1184 height 666
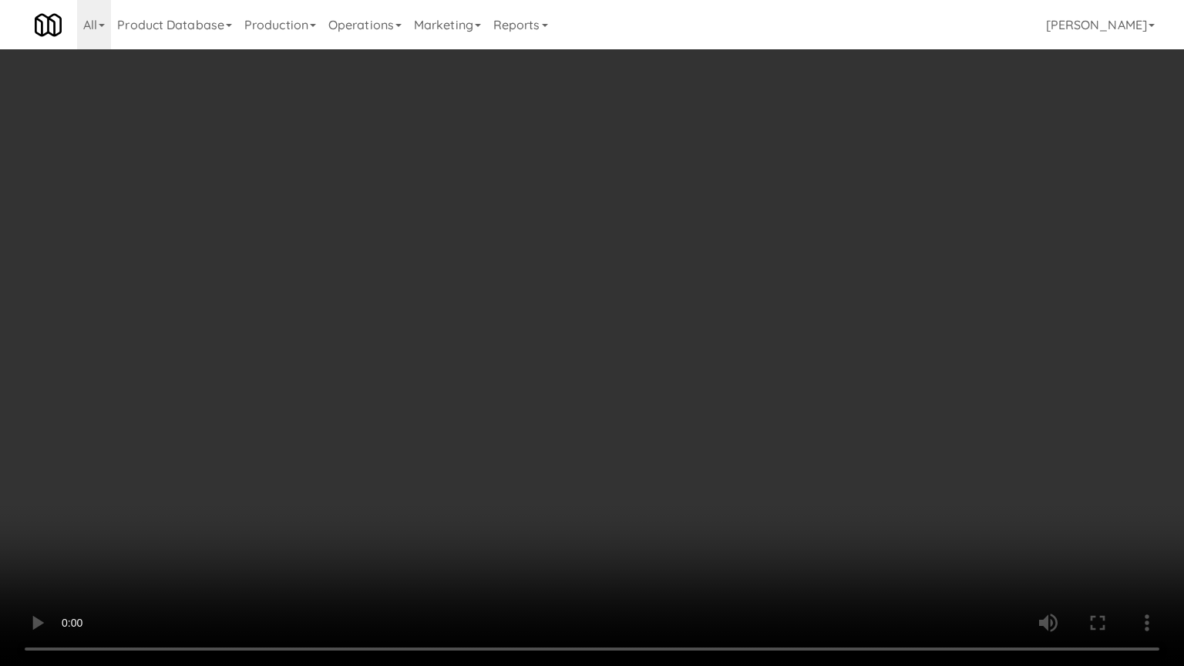
click at [604, 353] on video at bounding box center [592, 333] width 1184 height 666
drag, startPoint x: 581, startPoint y: 349, endPoint x: 580, endPoint y: 336, distance: 13.1
click at [581, 348] on video at bounding box center [592, 333] width 1184 height 666
click at [580, 336] on video at bounding box center [592, 333] width 1184 height 666
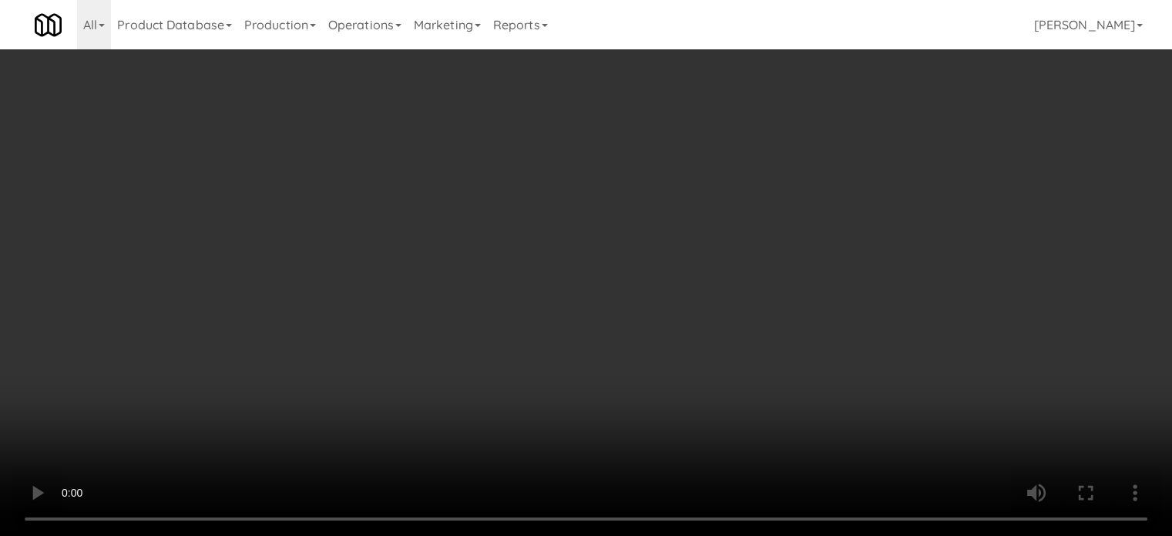
click at [529, 264] on video at bounding box center [586, 268] width 1172 height 536
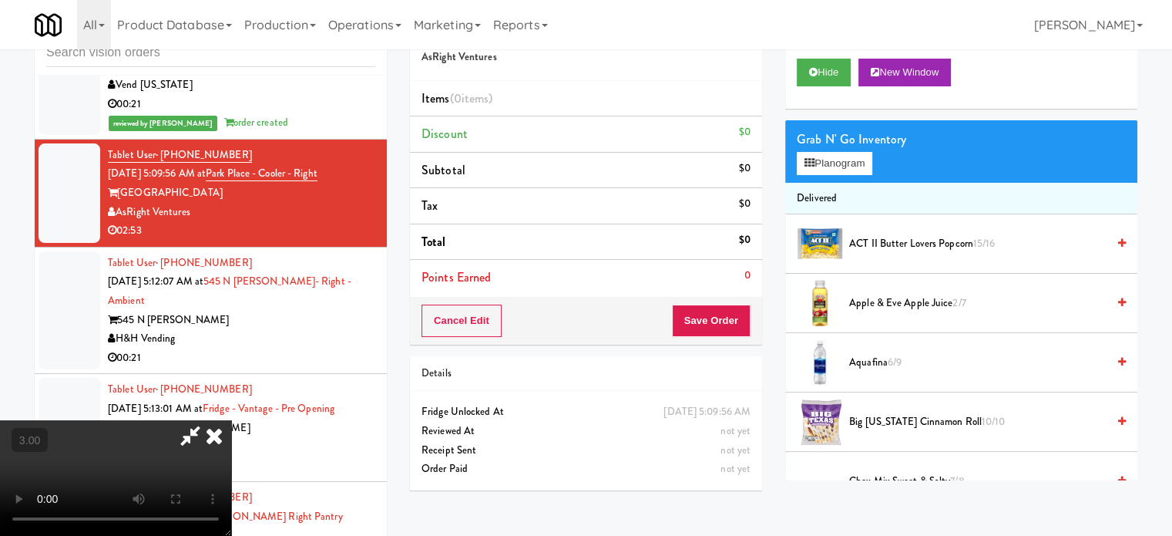
click at [231, 420] on video at bounding box center [115, 478] width 231 height 116
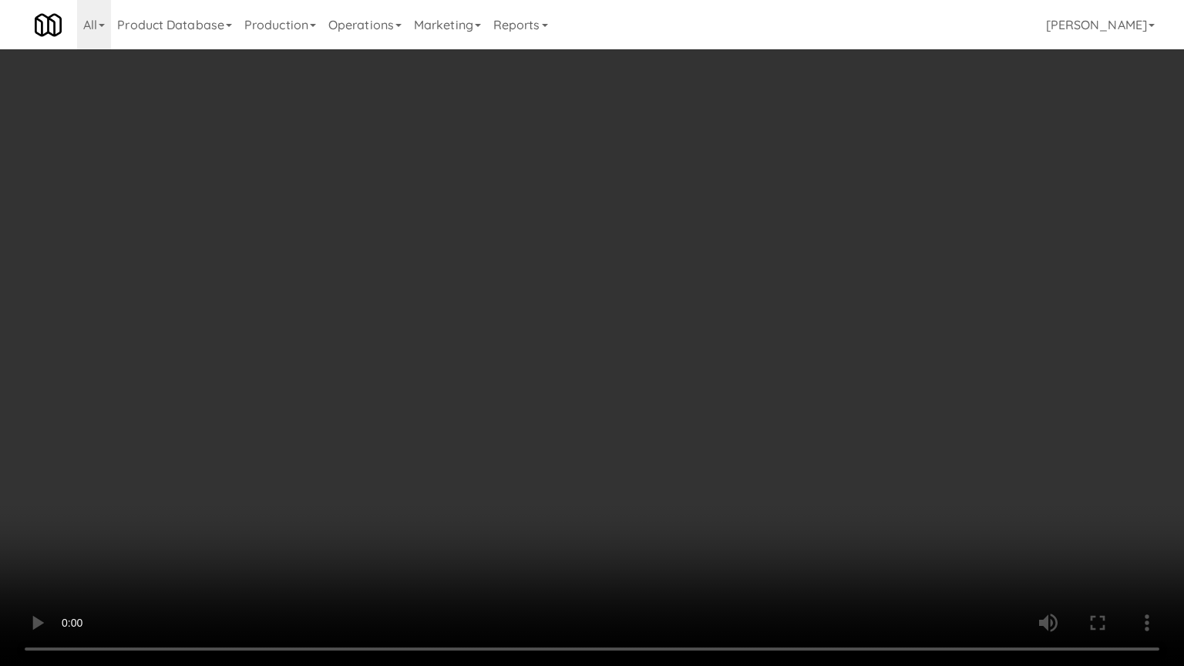
drag, startPoint x: 542, startPoint y: 341, endPoint x: 596, endPoint y: 306, distance: 64.1
click at [543, 339] on video at bounding box center [592, 333] width 1184 height 666
drag, startPoint x: 620, startPoint y: 292, endPoint x: 650, endPoint y: 291, distance: 29.3
click at [623, 292] on video at bounding box center [592, 333] width 1184 height 666
click at [653, 293] on video at bounding box center [592, 333] width 1184 height 666
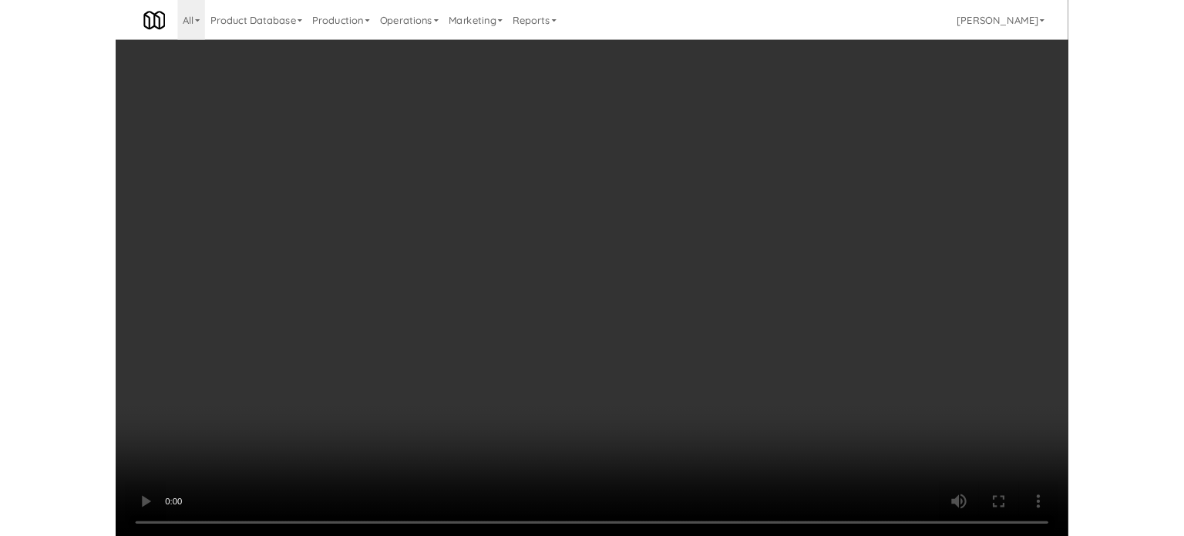
scroll to position [6157, 0]
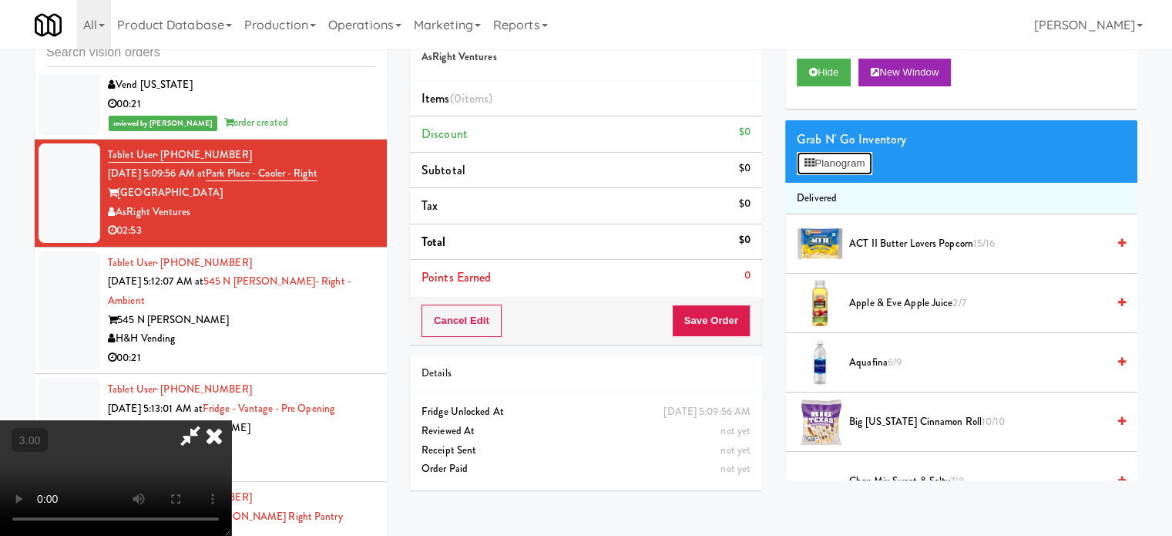
click at [840, 169] on button "Planogram" at bounding box center [835, 163] width 76 height 23
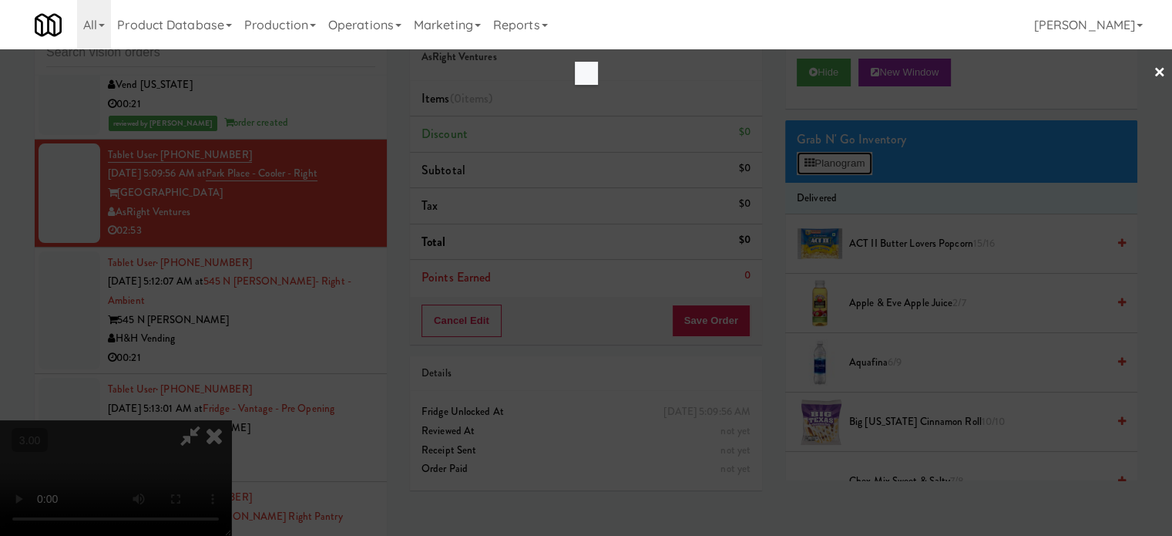
scroll to position [6100, 0]
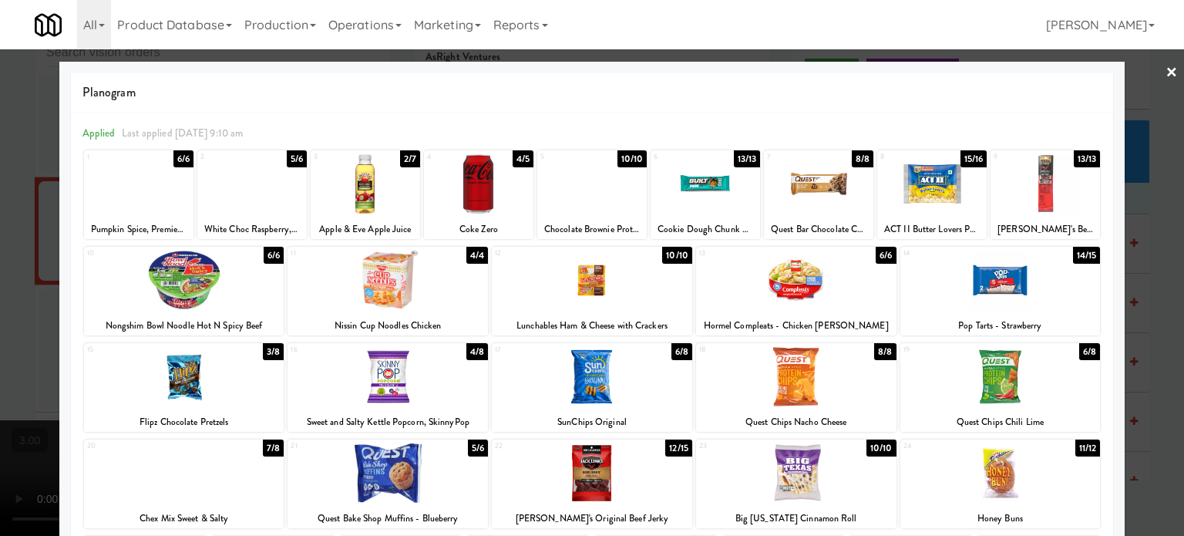
click at [672, 354] on div "6/8" at bounding box center [681, 351] width 21 height 17
click at [1161, 323] on div at bounding box center [592, 268] width 1184 height 536
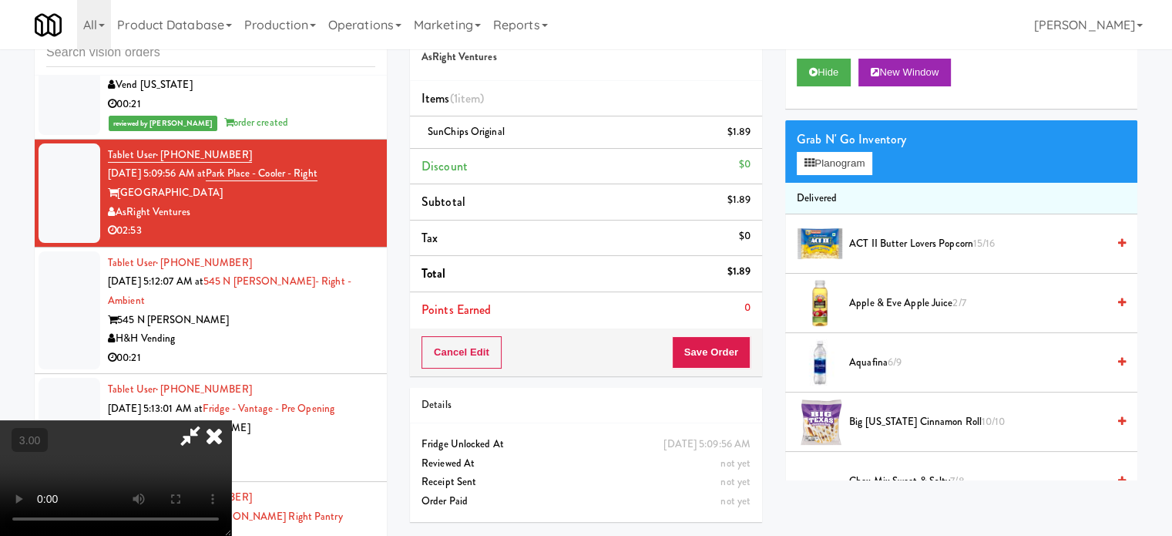
click at [231, 420] on video at bounding box center [115, 478] width 231 height 116
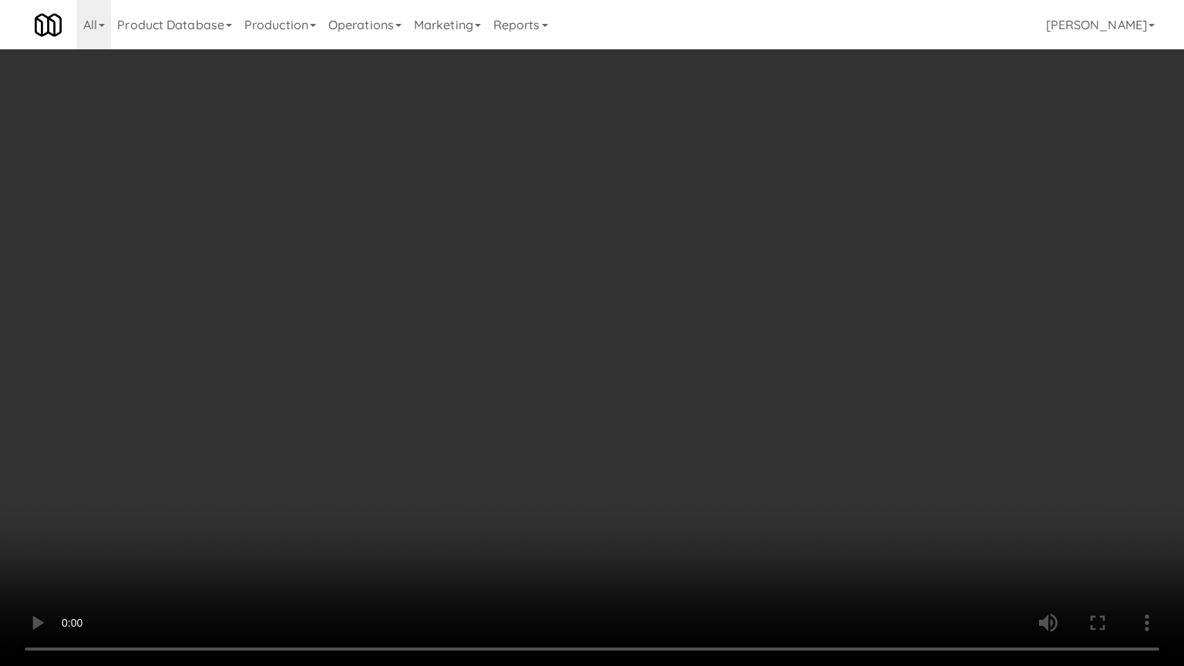
click at [506, 339] on video at bounding box center [592, 333] width 1184 height 666
drag, startPoint x: 506, startPoint y: 339, endPoint x: 511, endPoint y: 239, distance: 100.3
click at [508, 336] on video at bounding box center [592, 333] width 1184 height 666
click at [511, 239] on video at bounding box center [592, 333] width 1184 height 666
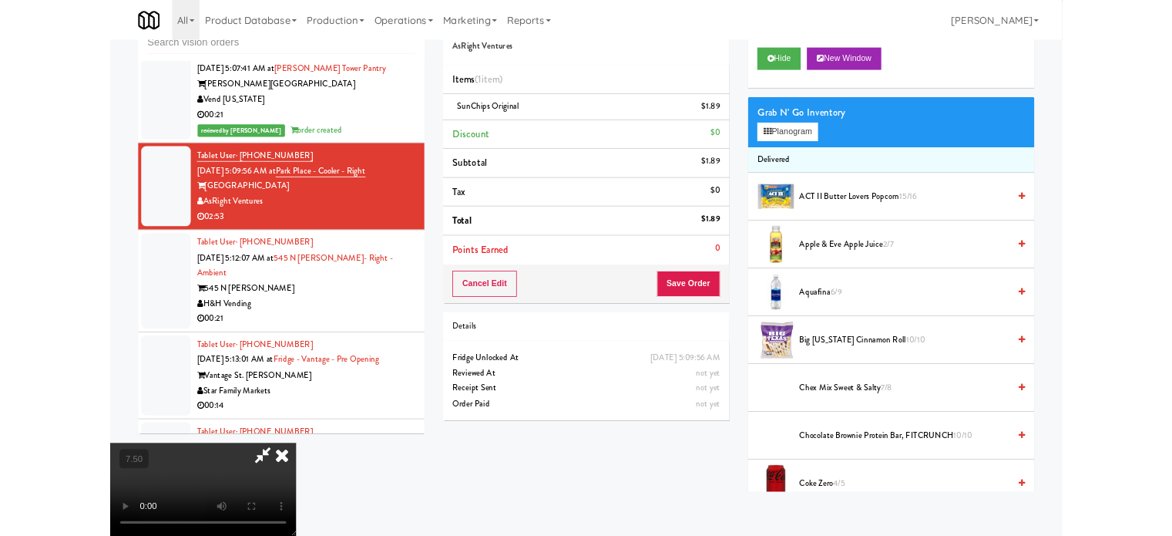
scroll to position [6157, 0]
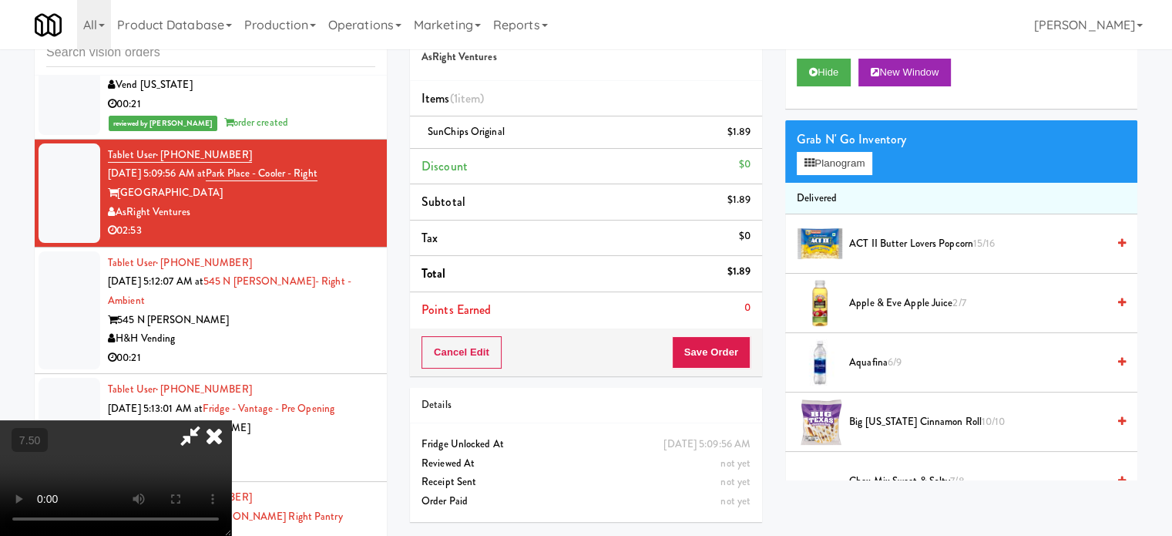
drag, startPoint x: 685, startPoint y: 152, endPoint x: 677, endPoint y: 190, distance: 38.7
click at [231, 420] on icon at bounding box center [214, 435] width 34 height 31
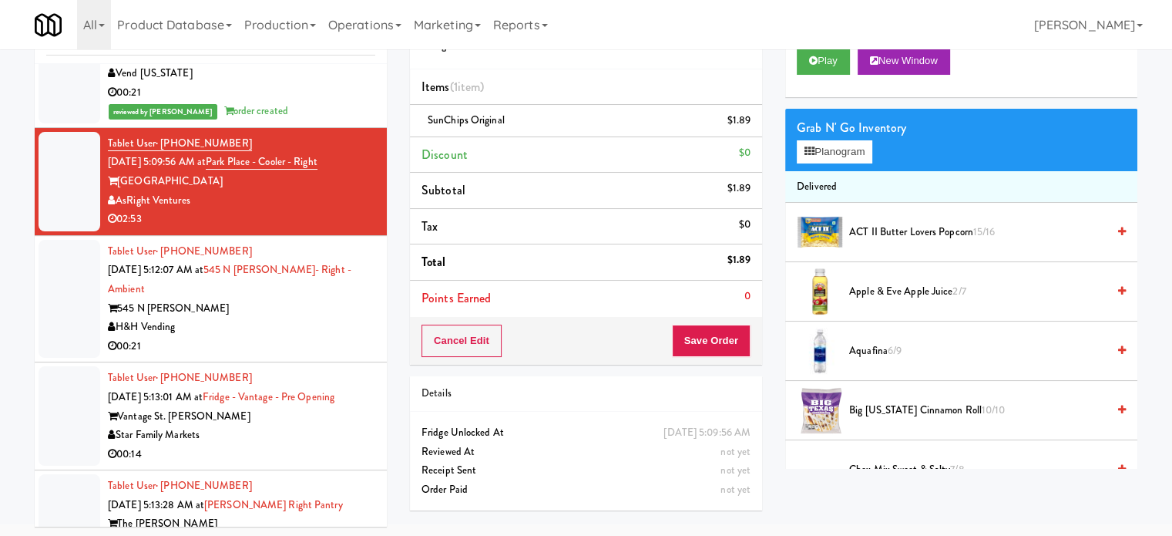
scroll to position [62, 0]
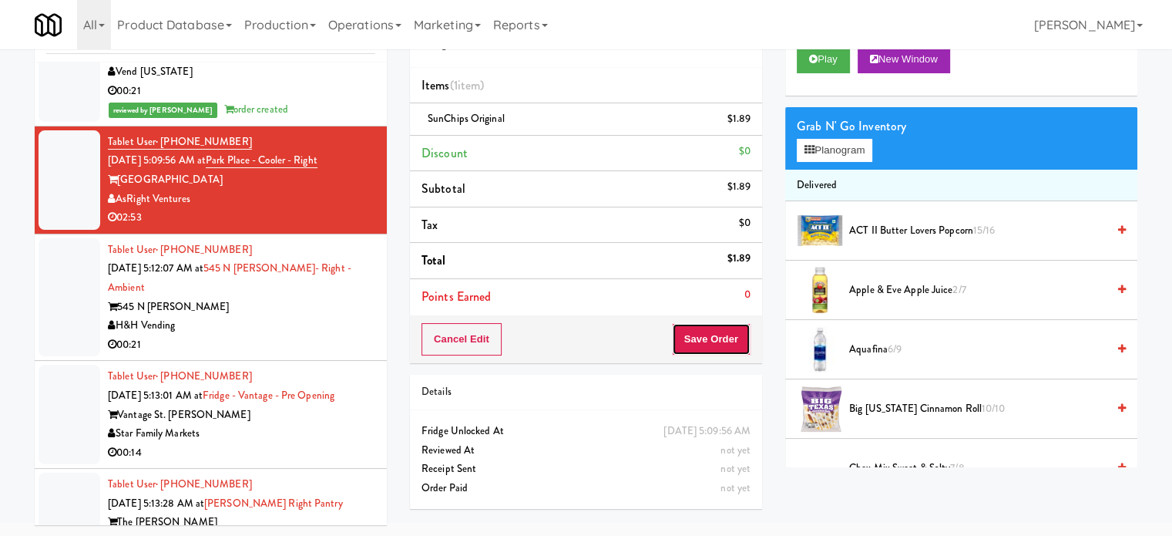
click at [709, 348] on button "Save Order" at bounding box center [711, 339] width 79 height 32
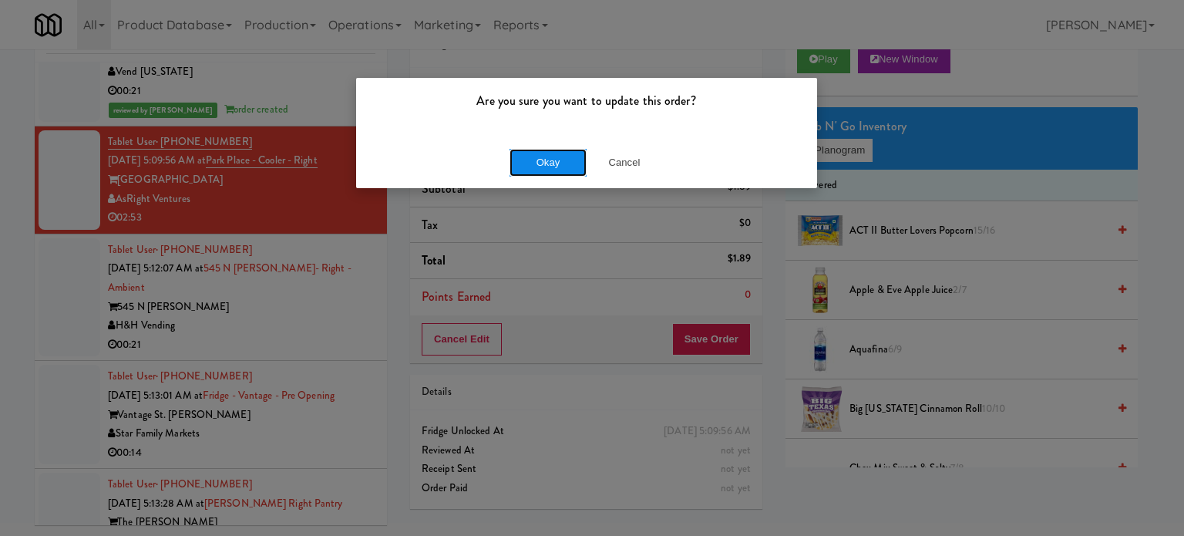
click at [530, 166] on button "Okay" at bounding box center [547, 163] width 77 height 28
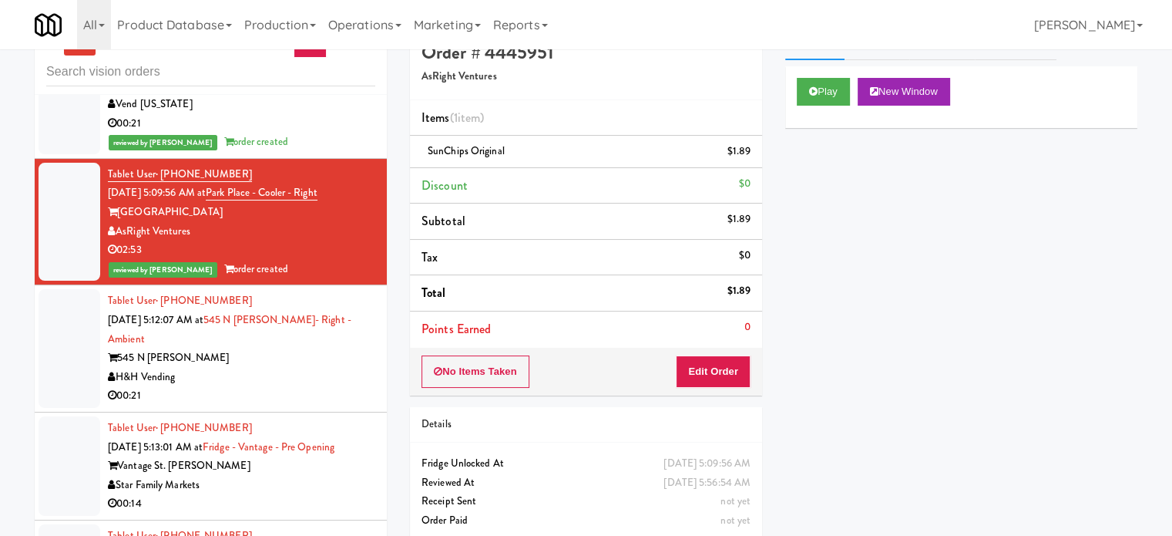
scroll to position [0, 0]
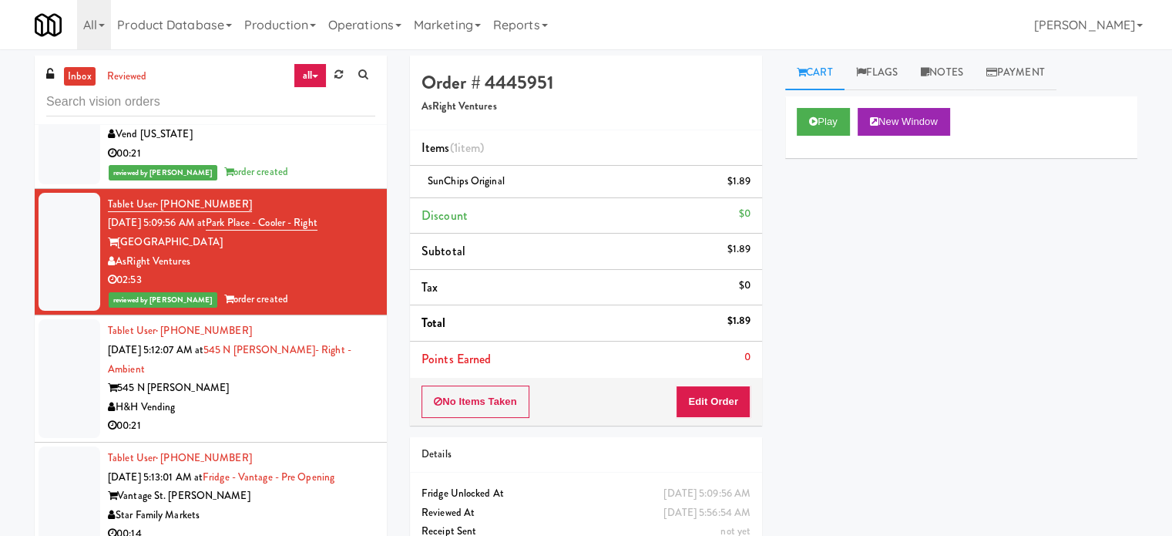
drag, startPoint x: 302, startPoint y: 405, endPoint x: 462, endPoint y: 299, distance: 191.3
click at [305, 398] on div "545 N McClurg" at bounding box center [241, 387] width 267 height 19
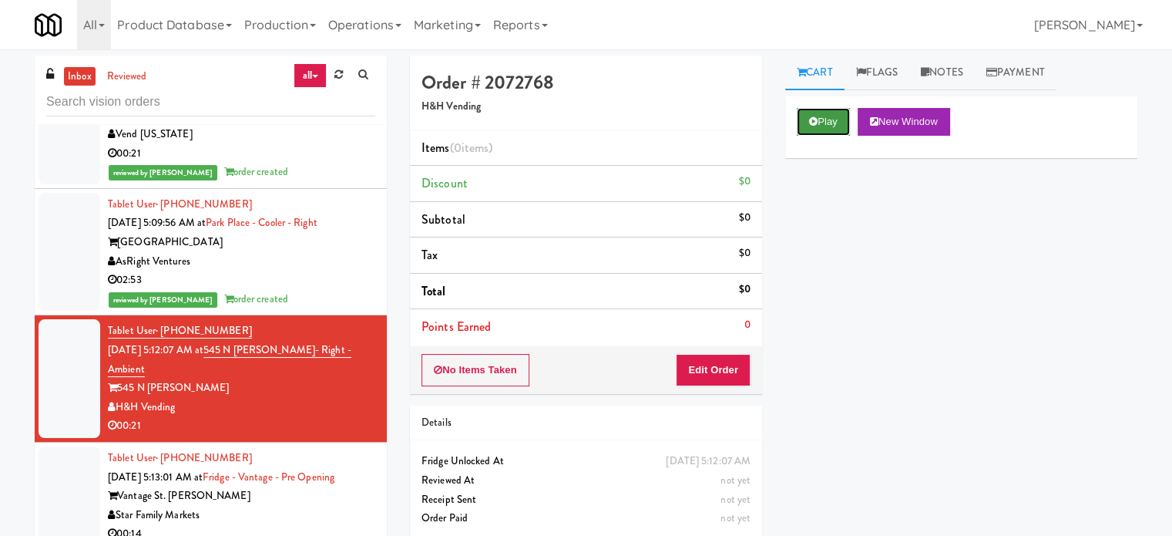
click at [824, 124] on button "Play" at bounding box center [823, 122] width 53 height 28
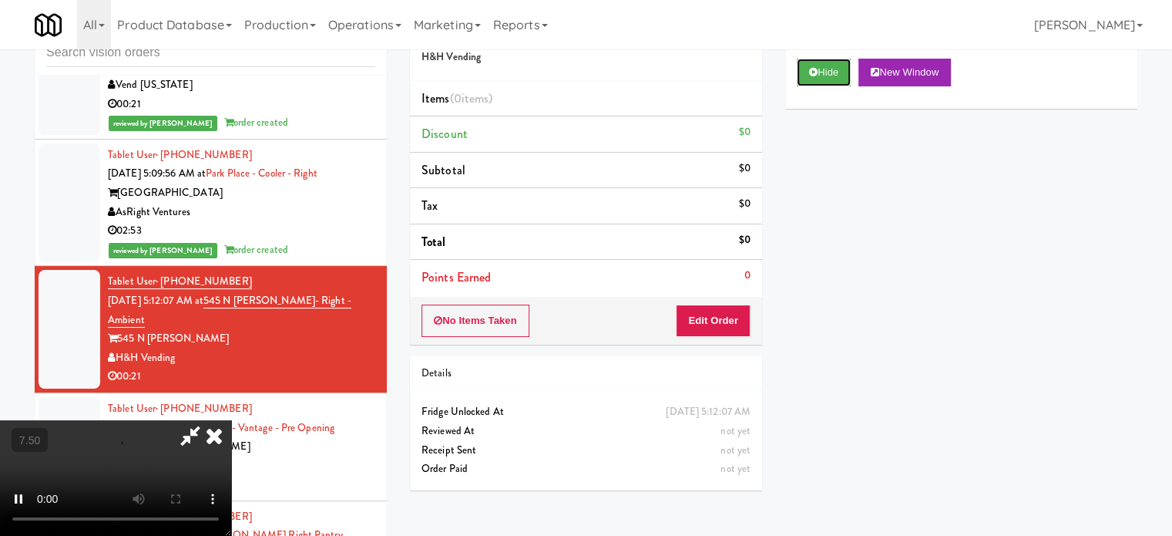
scroll to position [62, 0]
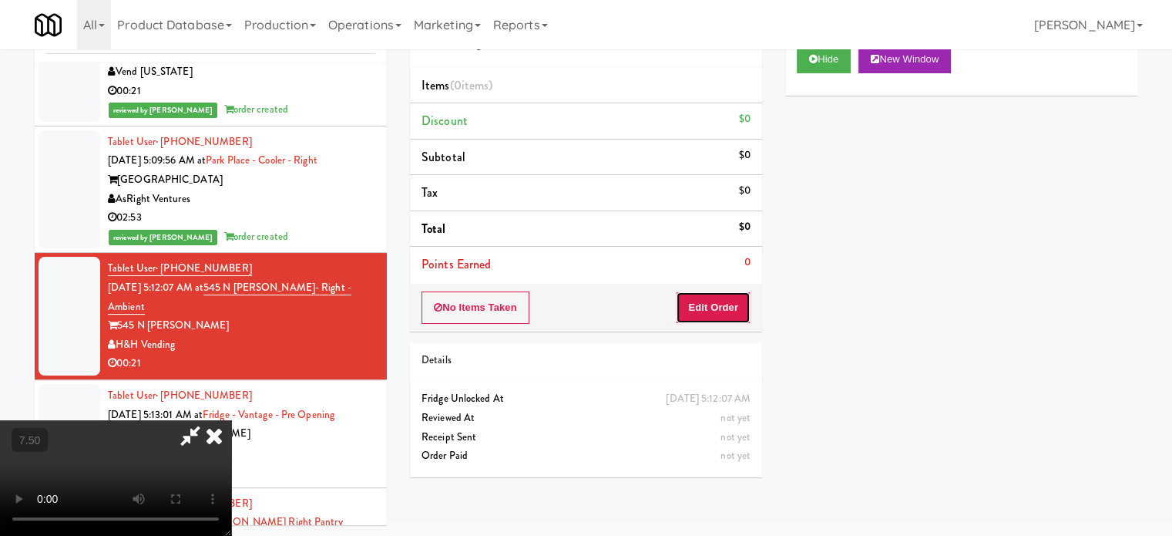
click at [738, 312] on button "Edit Order" at bounding box center [713, 307] width 75 height 32
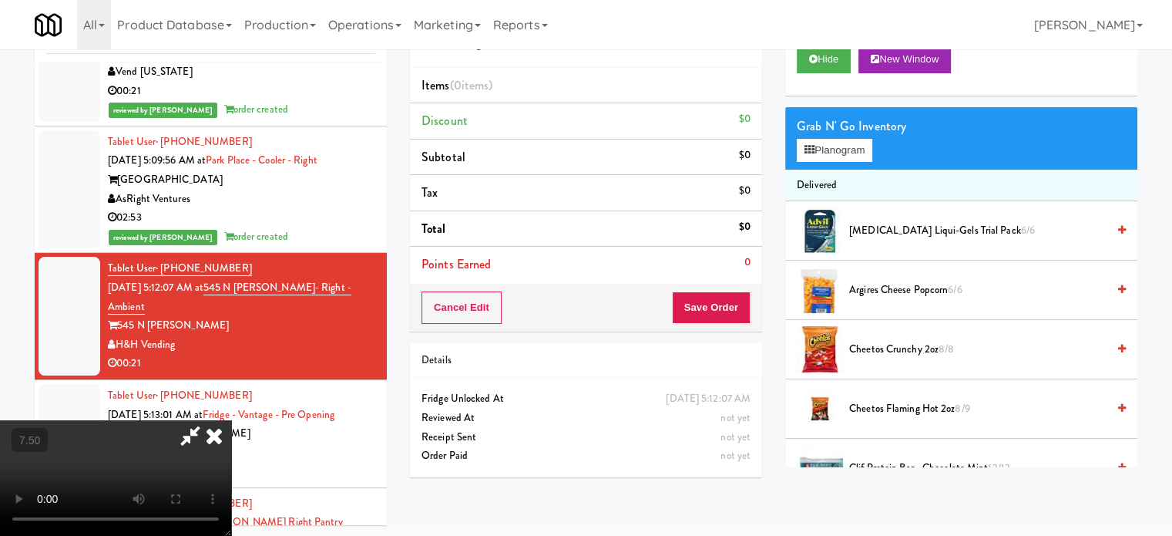
click at [231, 420] on video at bounding box center [115, 478] width 231 height 116
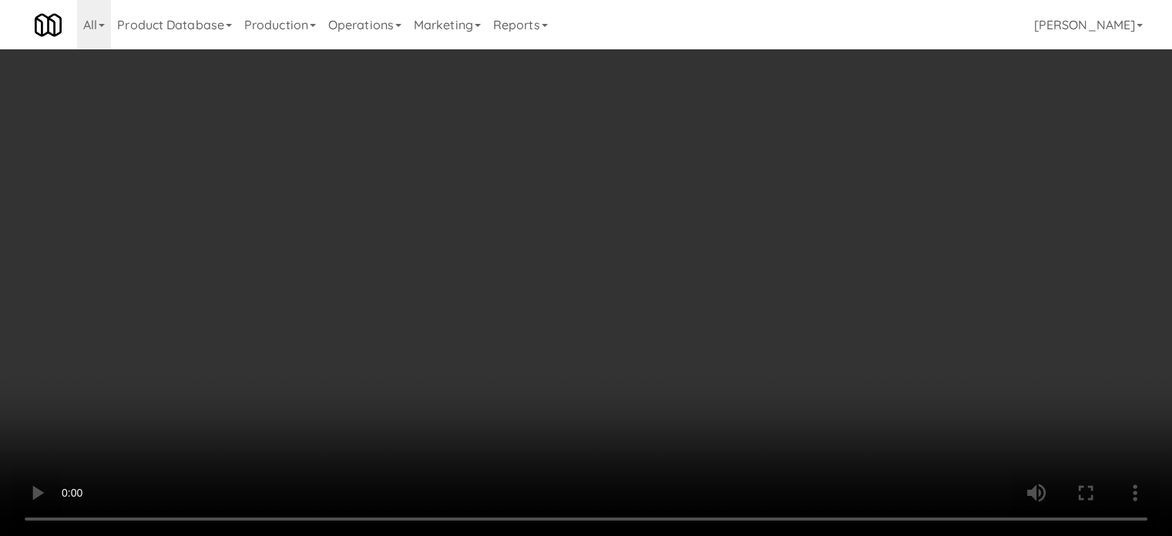
scroll to position [6100, 0]
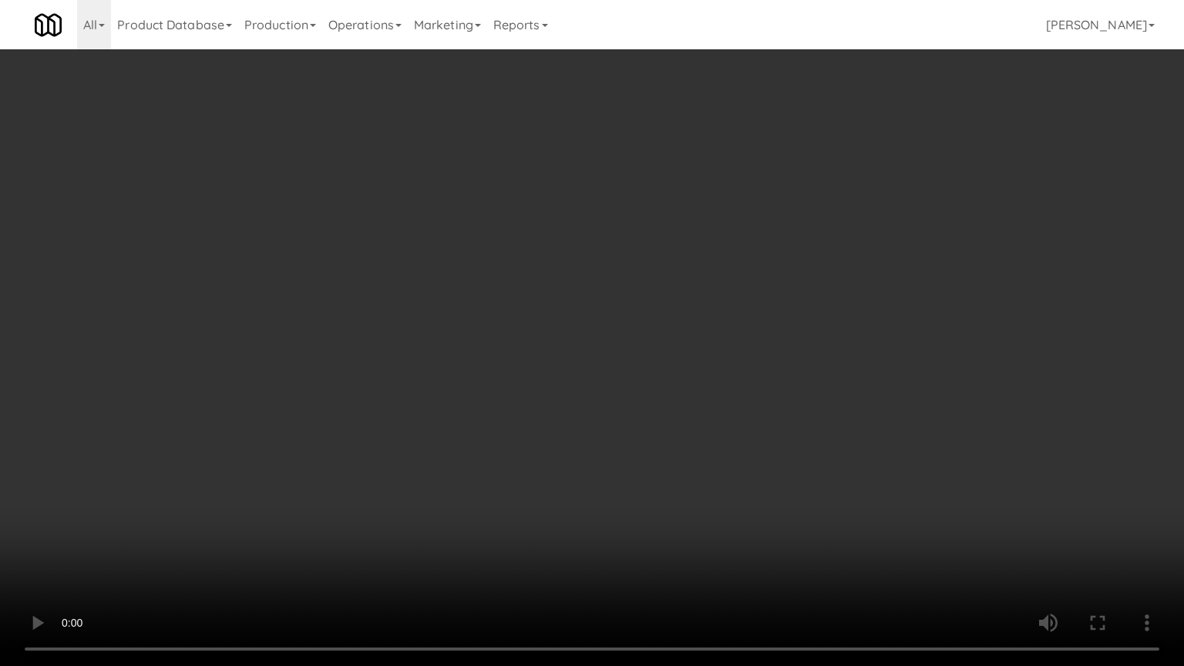
click at [426, 333] on video at bounding box center [592, 333] width 1184 height 666
drag, startPoint x: 270, startPoint y: 533, endPoint x: 342, endPoint y: 466, distance: 98.7
click at [271, 533] on video at bounding box center [592, 333] width 1184 height 666
click at [378, 425] on video at bounding box center [592, 333] width 1184 height 666
drag, startPoint x: 397, startPoint y: 440, endPoint x: 425, endPoint y: 428, distance: 30.4
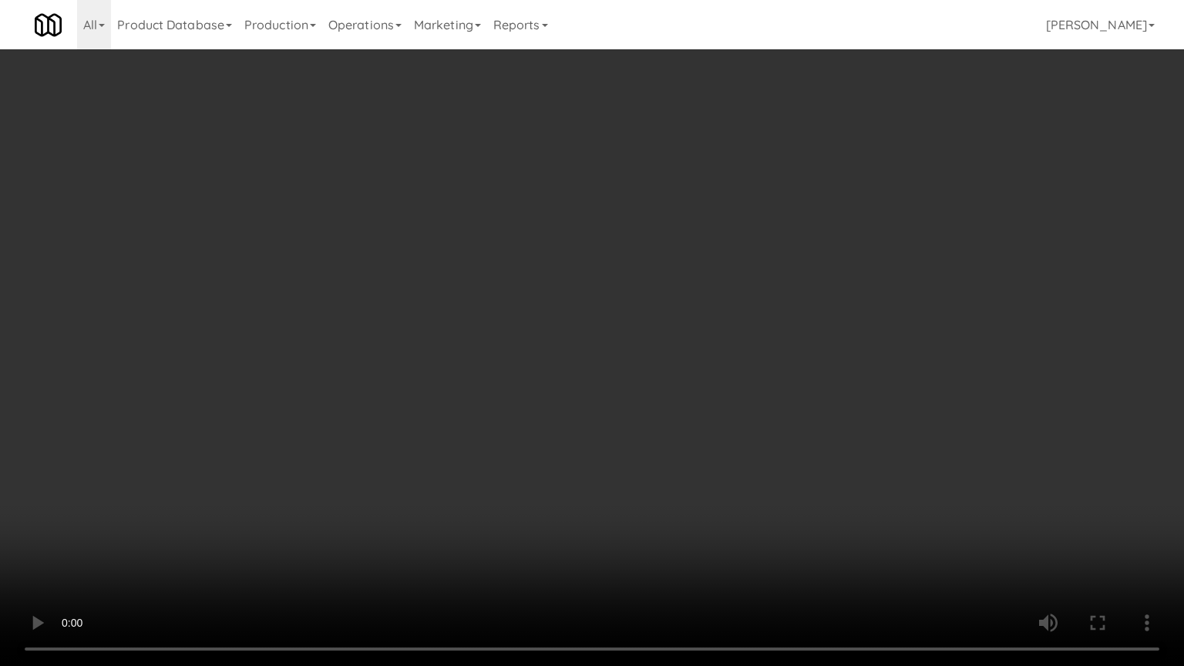
click at [398, 439] on video at bounding box center [592, 333] width 1184 height 666
click at [425, 428] on video at bounding box center [592, 333] width 1184 height 666
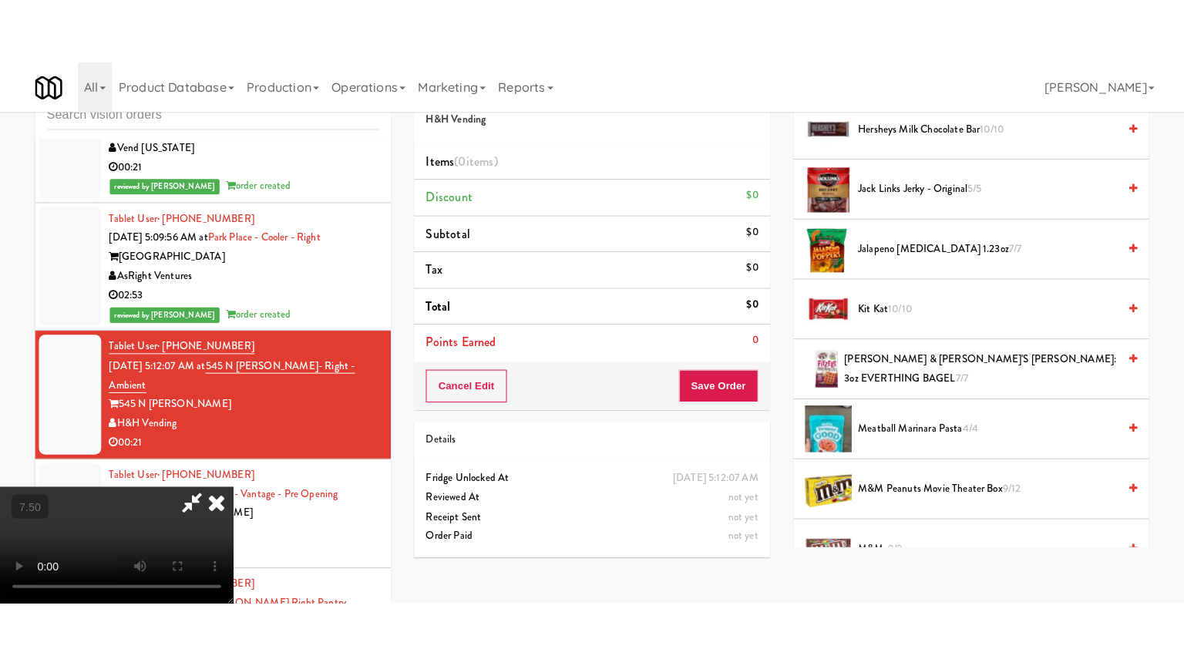
scroll to position [1156, 0]
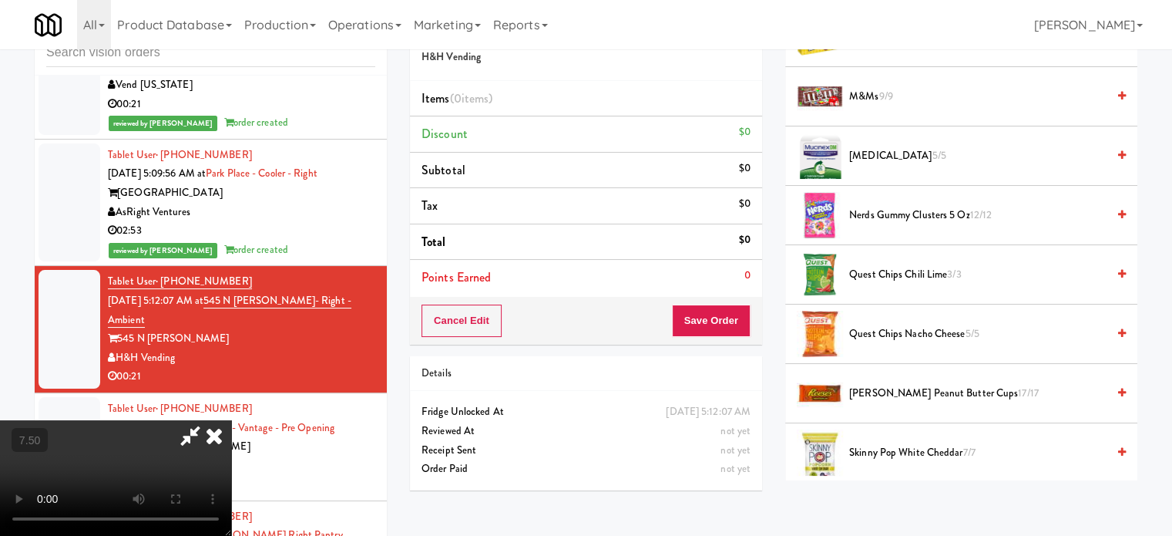
click at [906, 273] on span "Quest Chips Chili Lime 3/3" at bounding box center [977, 274] width 257 height 19
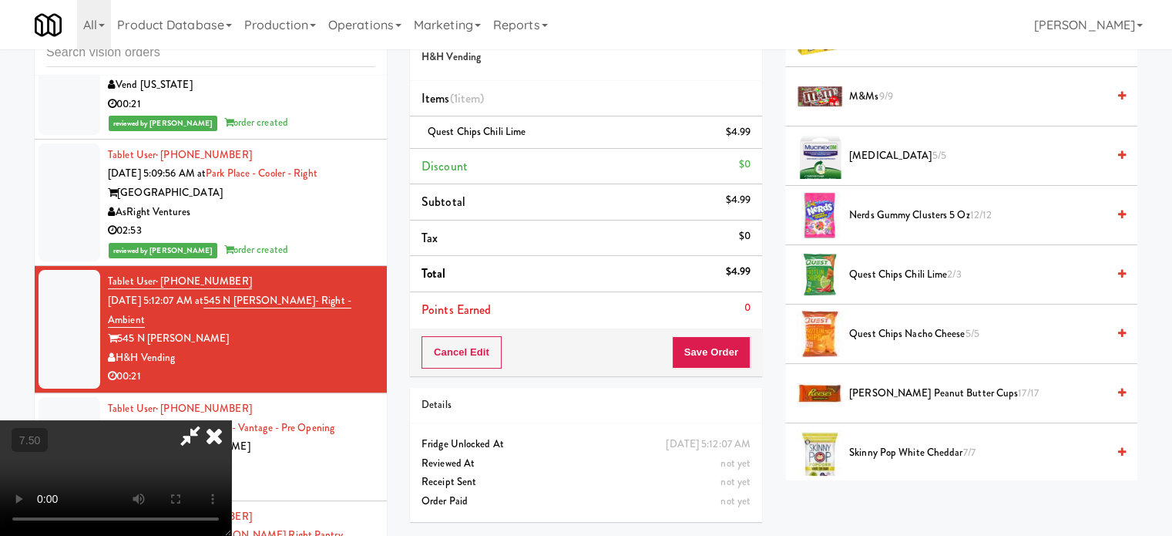
drag, startPoint x: 367, startPoint y: 309, endPoint x: 372, endPoint y: 301, distance: 9.4
click at [231, 420] on video at bounding box center [115, 478] width 231 height 116
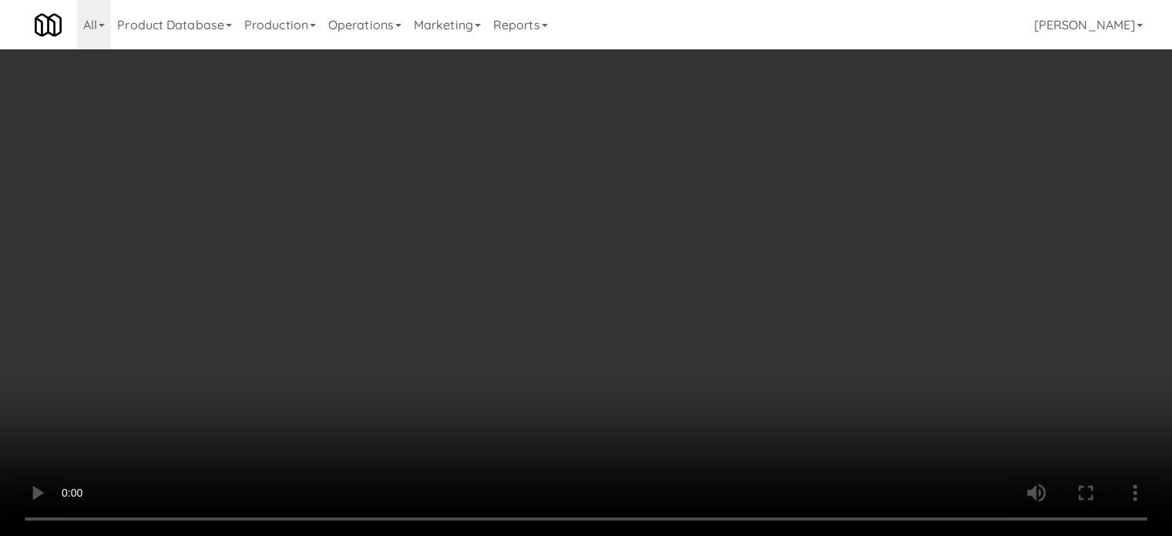
scroll to position [6100, 0]
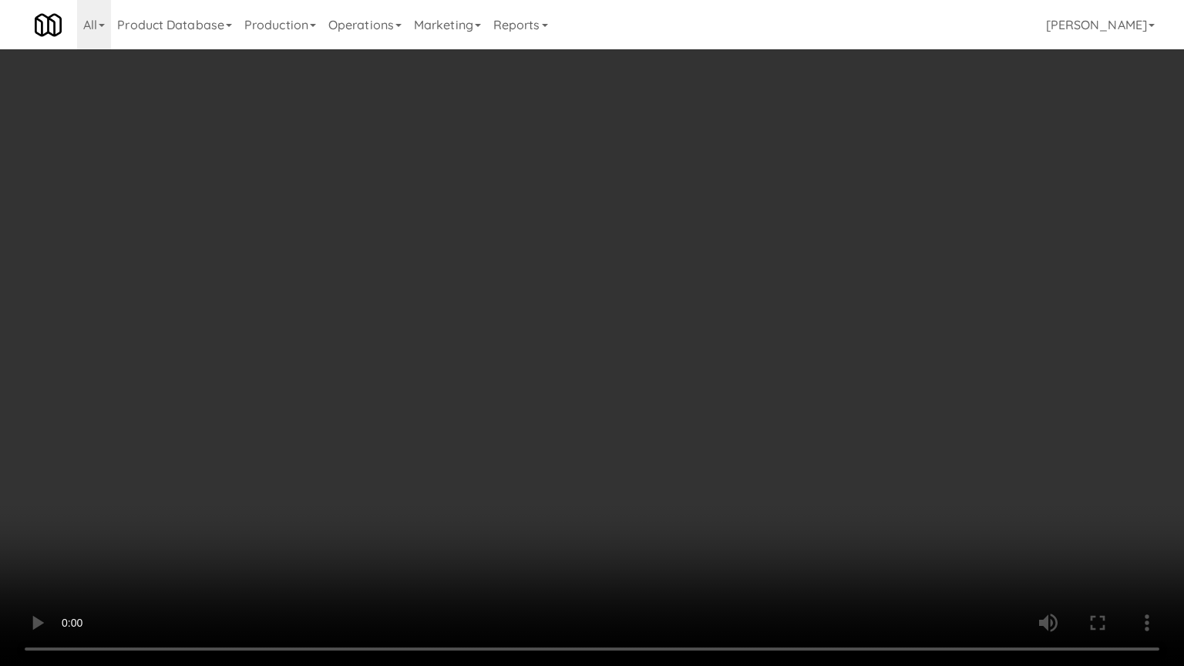
click at [387, 367] on video at bounding box center [592, 333] width 1184 height 666
drag, startPoint x: 514, startPoint y: 261, endPoint x: 540, endPoint y: 265, distance: 25.9
click at [515, 262] on video at bounding box center [592, 333] width 1184 height 666
click at [224, 524] on video at bounding box center [592, 333] width 1184 height 666
drag, startPoint x: 403, startPoint y: 415, endPoint x: 417, endPoint y: 424, distance: 16.7
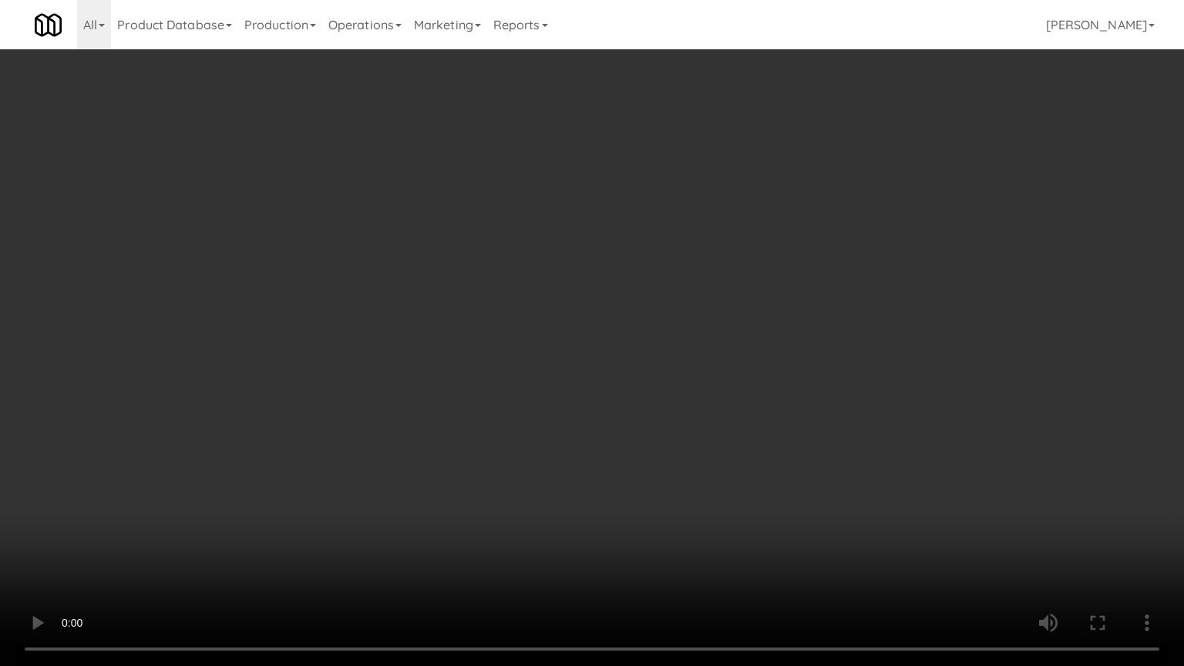
click at [402, 416] on video at bounding box center [592, 333] width 1184 height 666
click at [210, 433] on video at bounding box center [592, 333] width 1184 height 666
click at [491, 290] on video at bounding box center [592, 333] width 1184 height 666
click at [503, 301] on video at bounding box center [592, 333] width 1184 height 666
click at [545, 311] on video at bounding box center [592, 333] width 1184 height 666
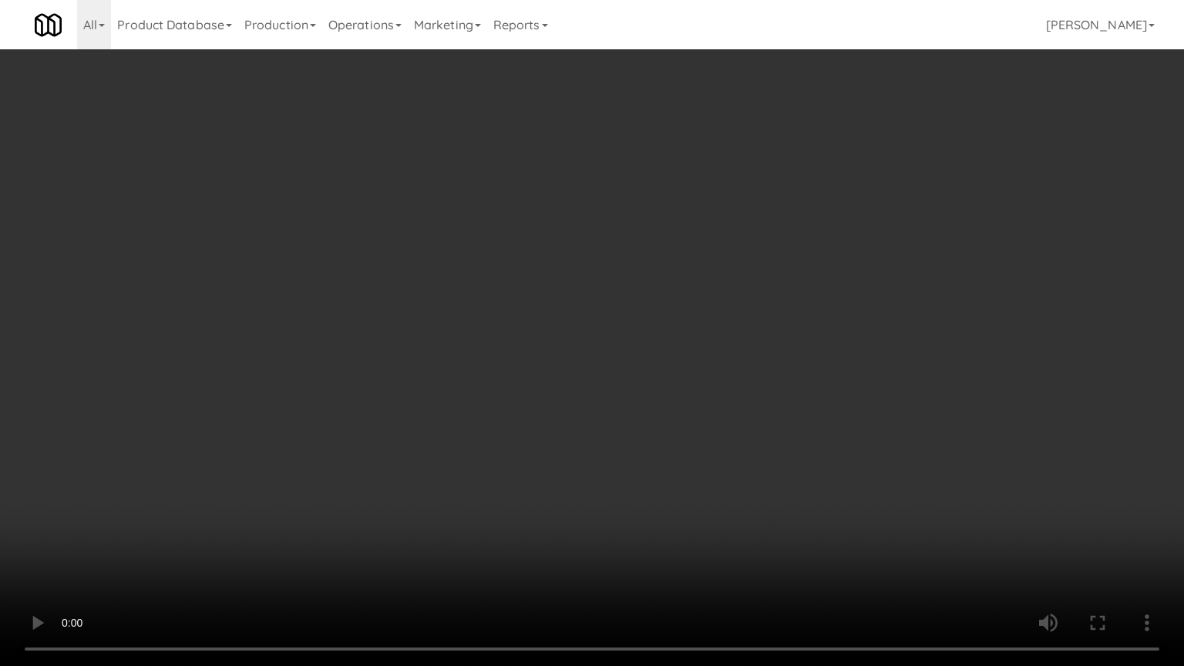
click at [545, 311] on video at bounding box center [592, 333] width 1184 height 666
click at [616, 330] on video at bounding box center [592, 333] width 1184 height 666
click at [649, 330] on video at bounding box center [592, 333] width 1184 height 666
click at [701, 321] on video at bounding box center [592, 333] width 1184 height 666
click at [718, 324] on video at bounding box center [592, 333] width 1184 height 666
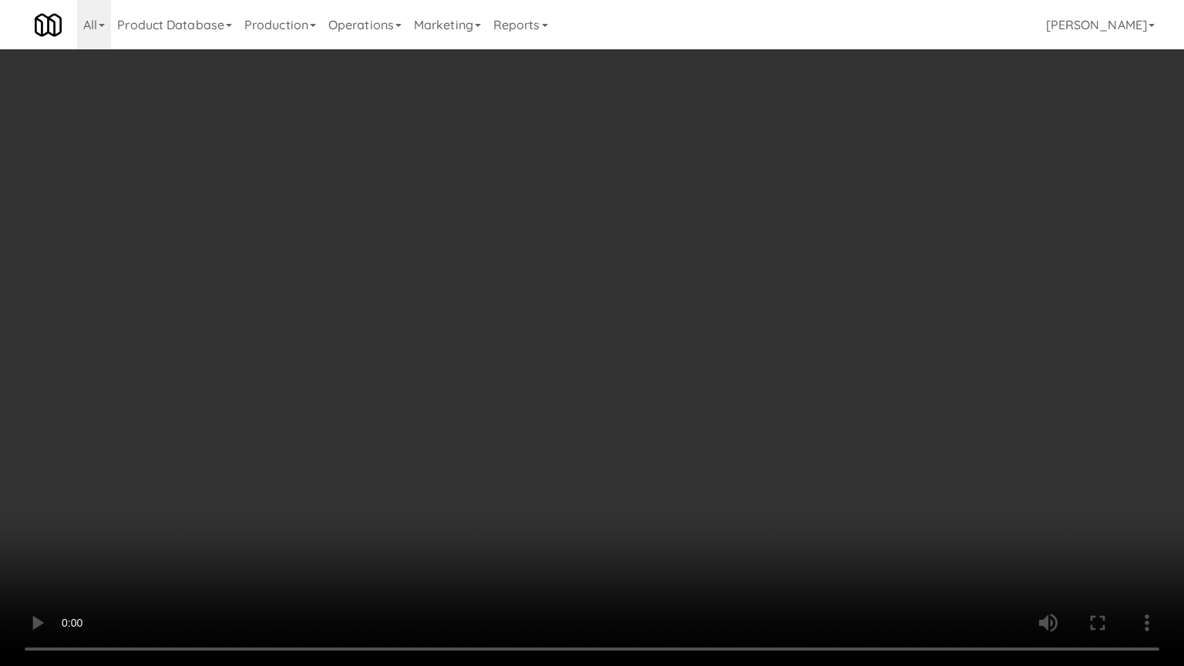
click at [728, 306] on video at bounding box center [592, 333] width 1184 height 666
click at [728, 305] on video at bounding box center [592, 333] width 1184 height 666
click at [777, 301] on video at bounding box center [592, 333] width 1184 height 666
drag, startPoint x: 764, startPoint y: 298, endPoint x: 785, endPoint y: 284, distance: 25.7
click at [765, 296] on video at bounding box center [592, 333] width 1184 height 666
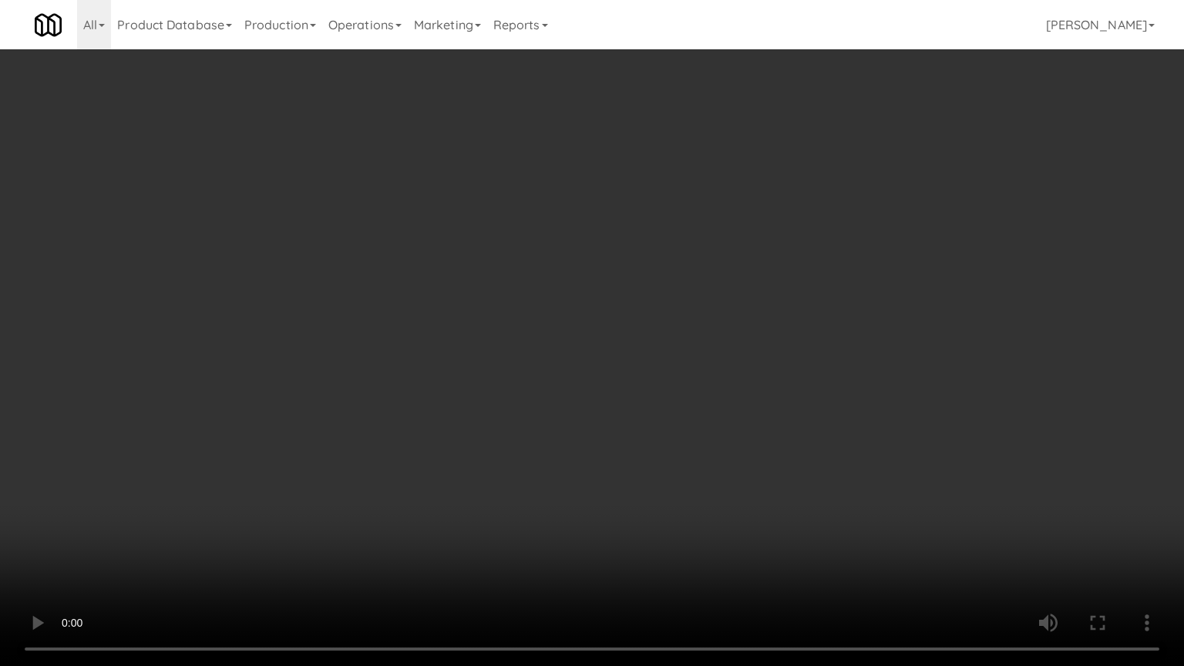
drag, startPoint x: 785, startPoint y: 284, endPoint x: 800, endPoint y: 274, distance: 17.3
click at [800, 274] on video at bounding box center [592, 333] width 1184 height 666
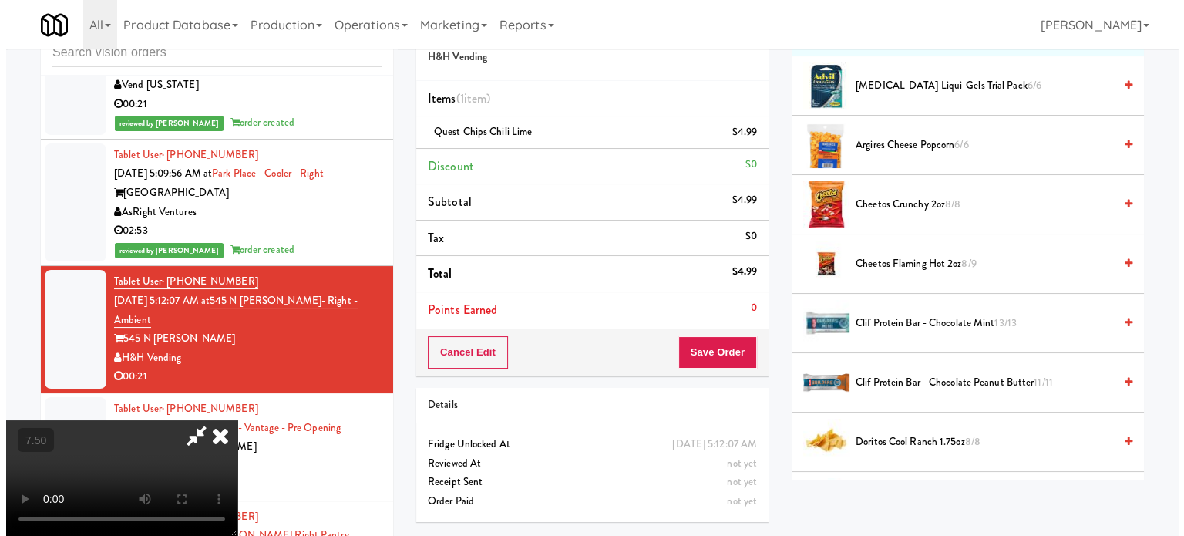
scroll to position [0, 0]
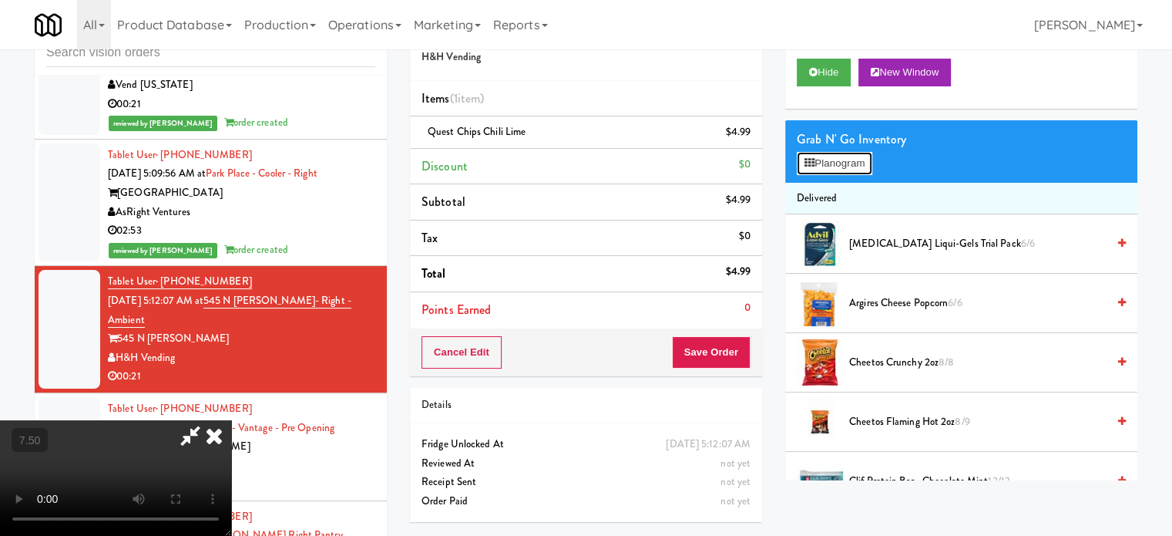
click at [849, 156] on button "Planogram" at bounding box center [835, 163] width 76 height 23
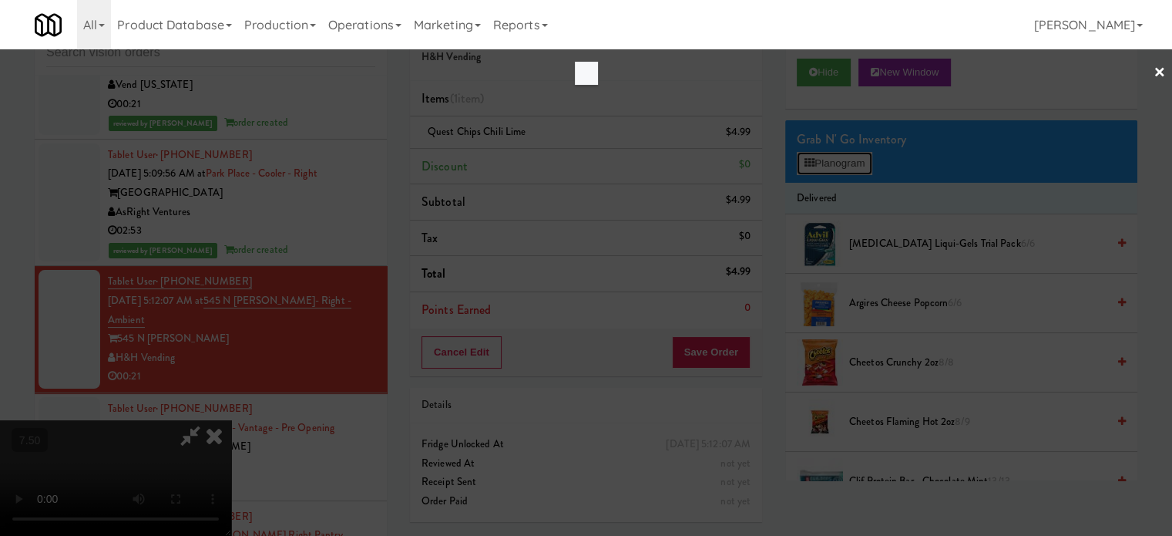
scroll to position [6100, 0]
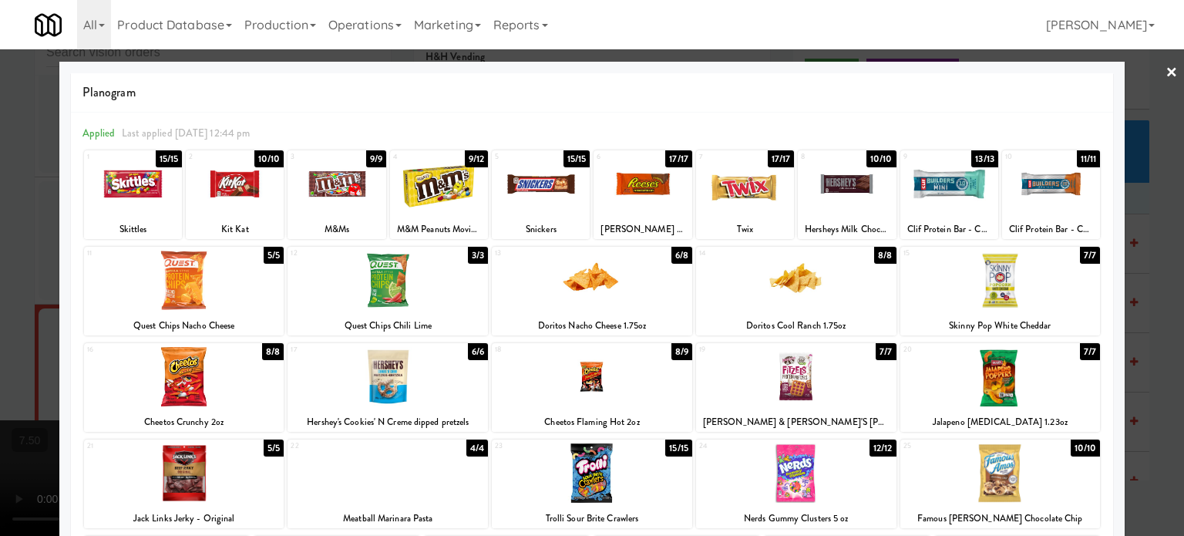
click at [1080, 257] on div "7/7" at bounding box center [1090, 255] width 20 height 17
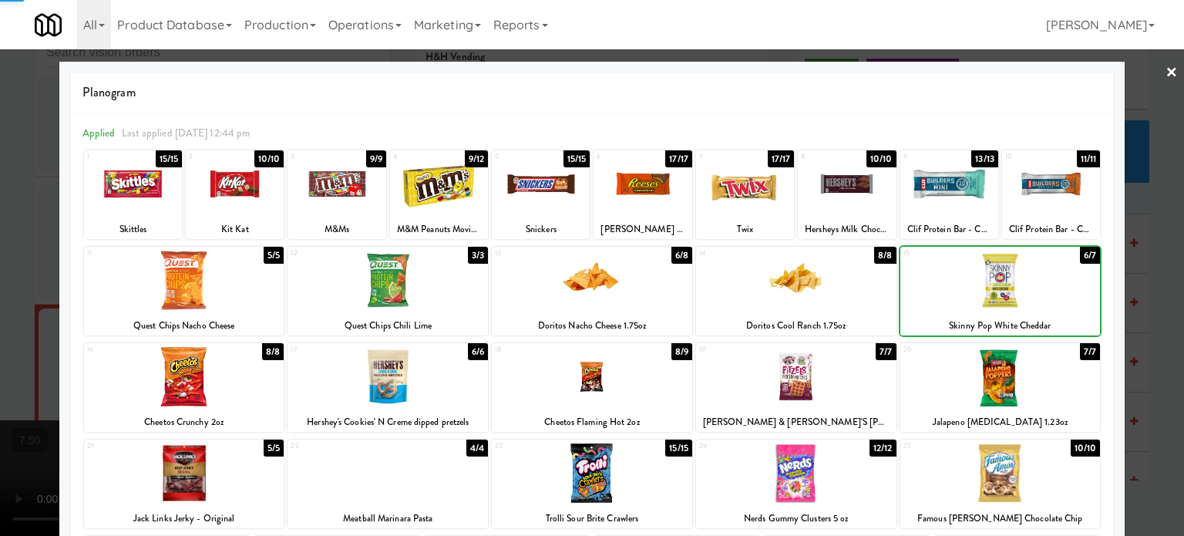
click at [1135, 298] on div at bounding box center [592, 268] width 1184 height 536
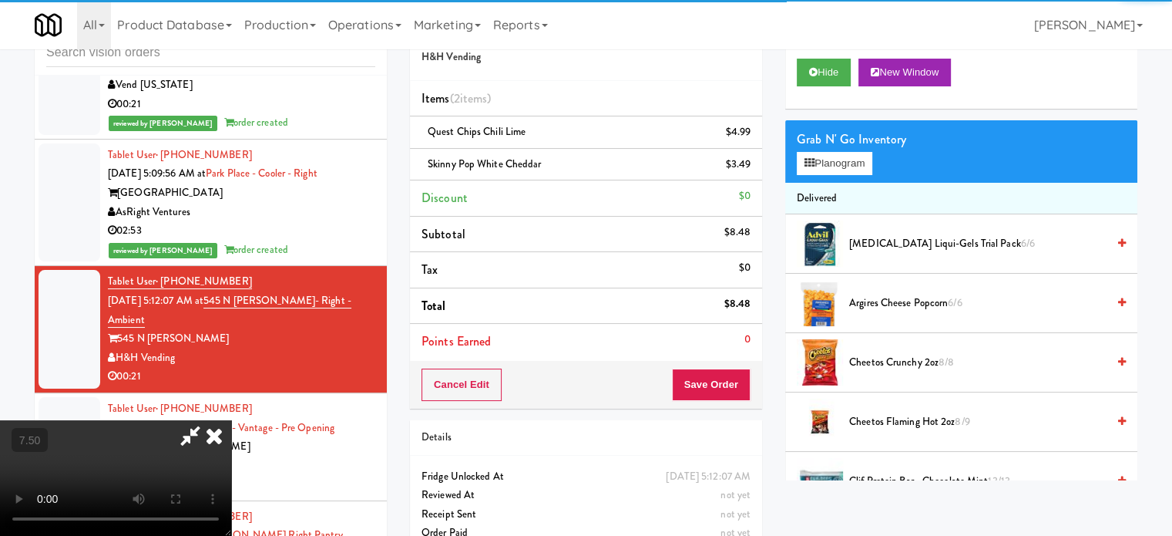
click at [231, 420] on video at bounding box center [115, 478] width 231 height 116
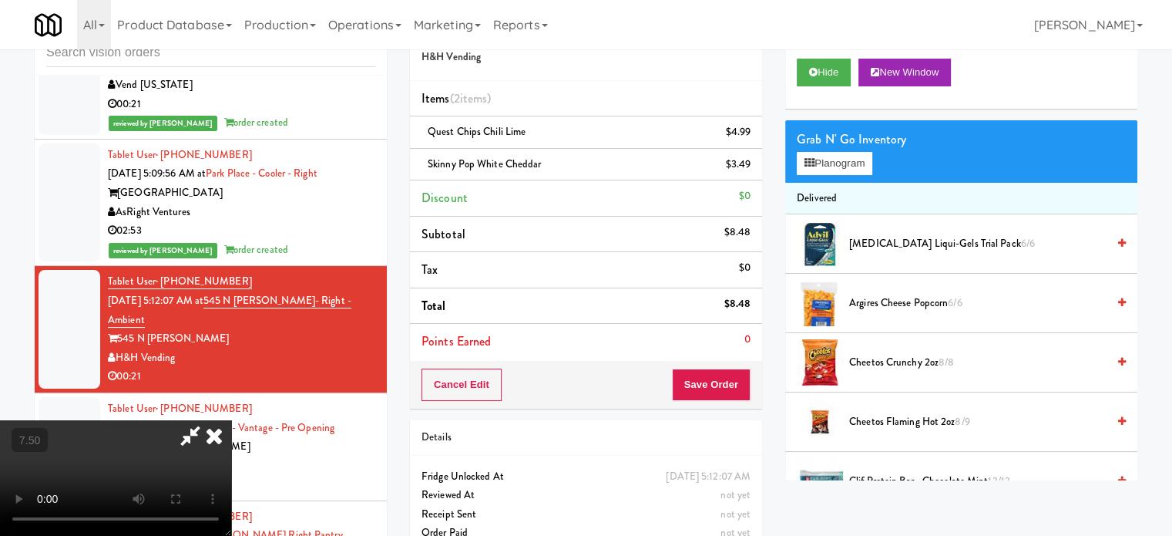
click at [231, 420] on video at bounding box center [115, 478] width 231 height 116
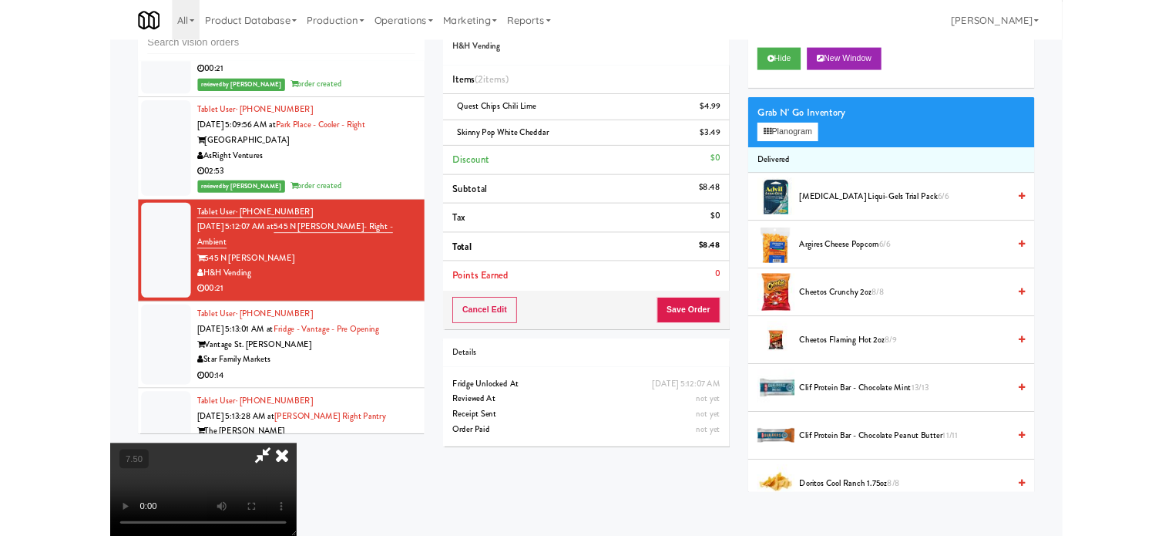
scroll to position [6100, 0]
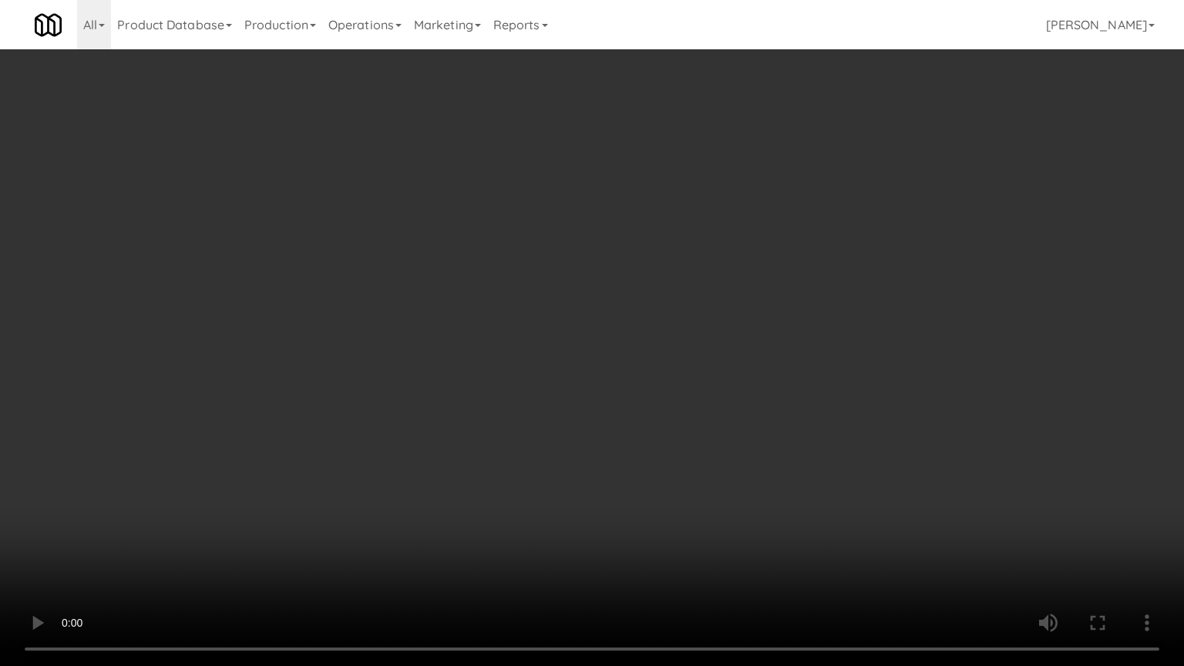
click at [514, 371] on video at bounding box center [592, 333] width 1184 height 666
drag, startPoint x: 540, startPoint y: 368, endPoint x: 594, endPoint y: 353, distance: 56.6
click at [550, 368] on video at bounding box center [592, 333] width 1184 height 666
click at [574, 364] on video at bounding box center [592, 333] width 1184 height 666
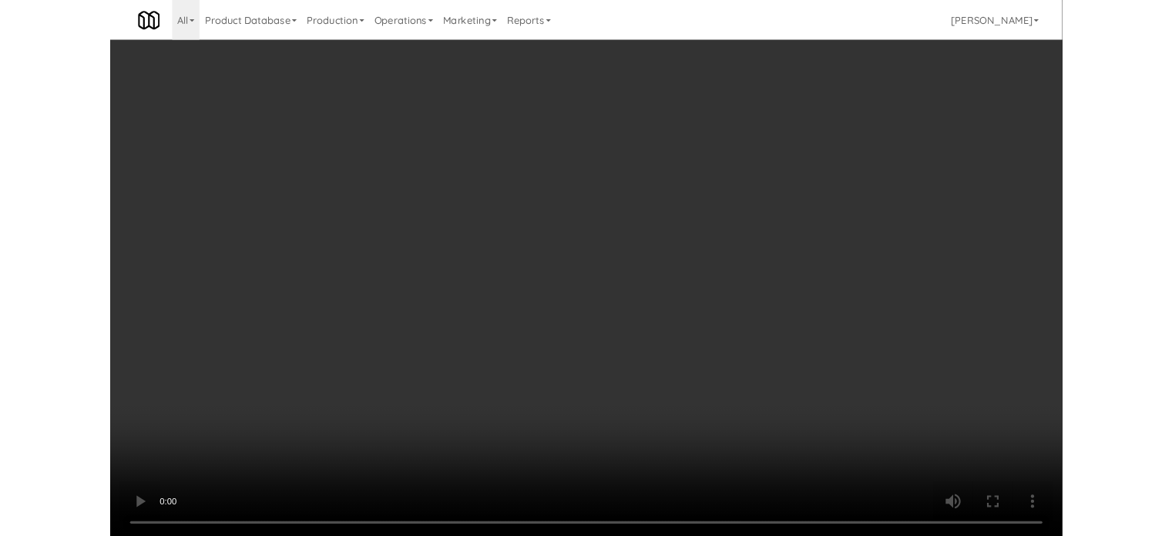
scroll to position [6157, 0]
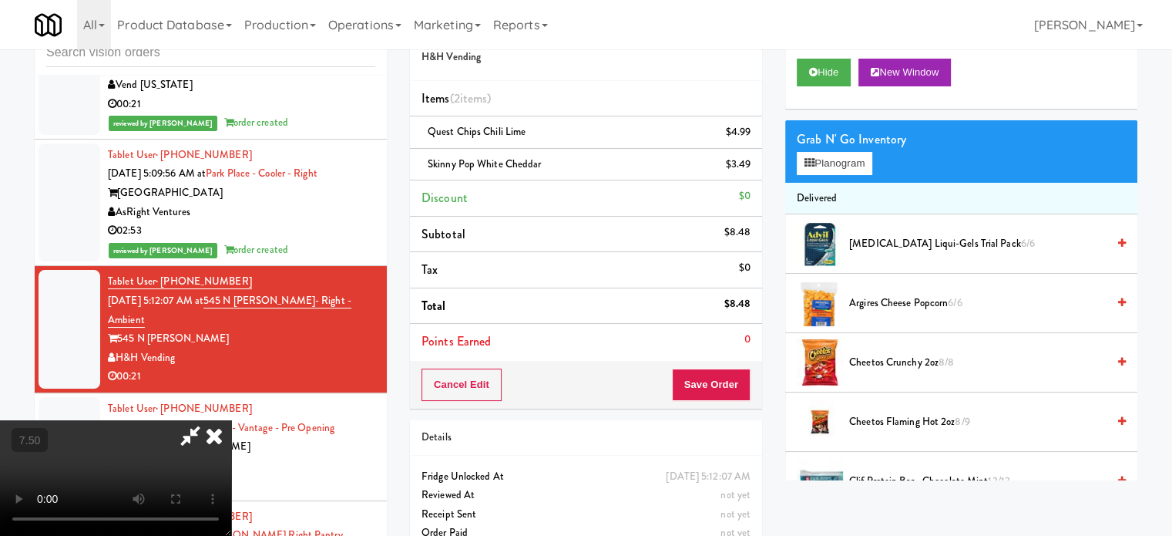
click at [231, 420] on icon at bounding box center [214, 435] width 34 height 31
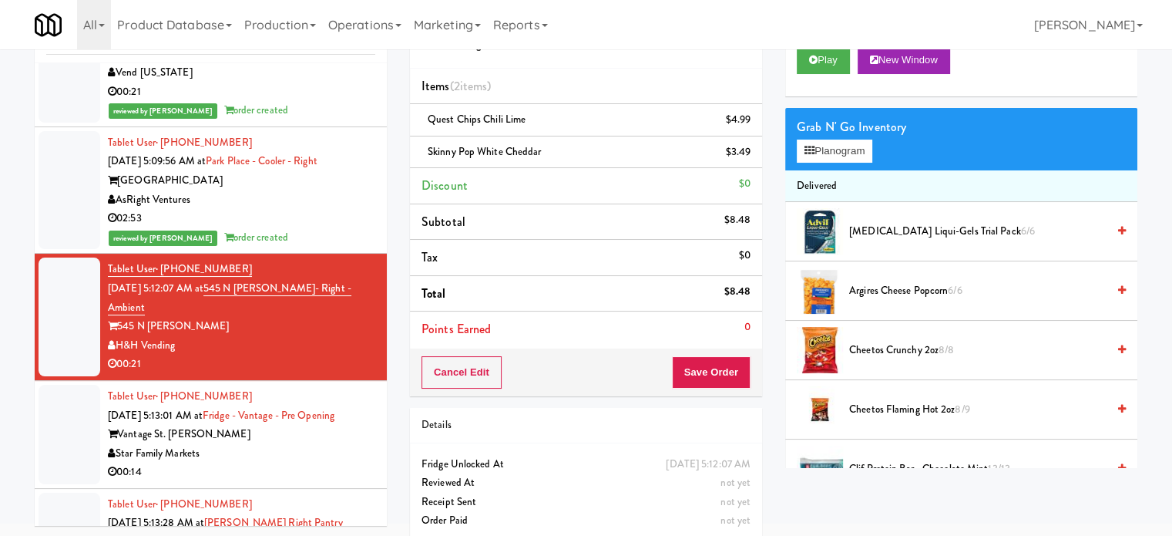
scroll to position [77, 0]
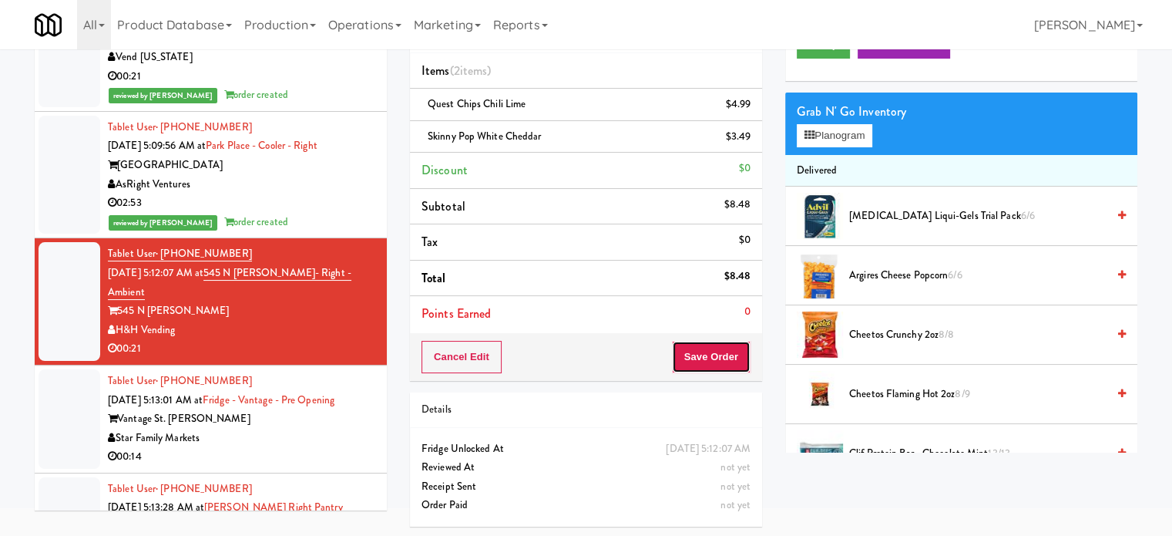
drag, startPoint x: 697, startPoint y: 361, endPoint x: 530, endPoint y: 229, distance: 212.8
click at [697, 360] on button "Save Order" at bounding box center [711, 357] width 79 height 32
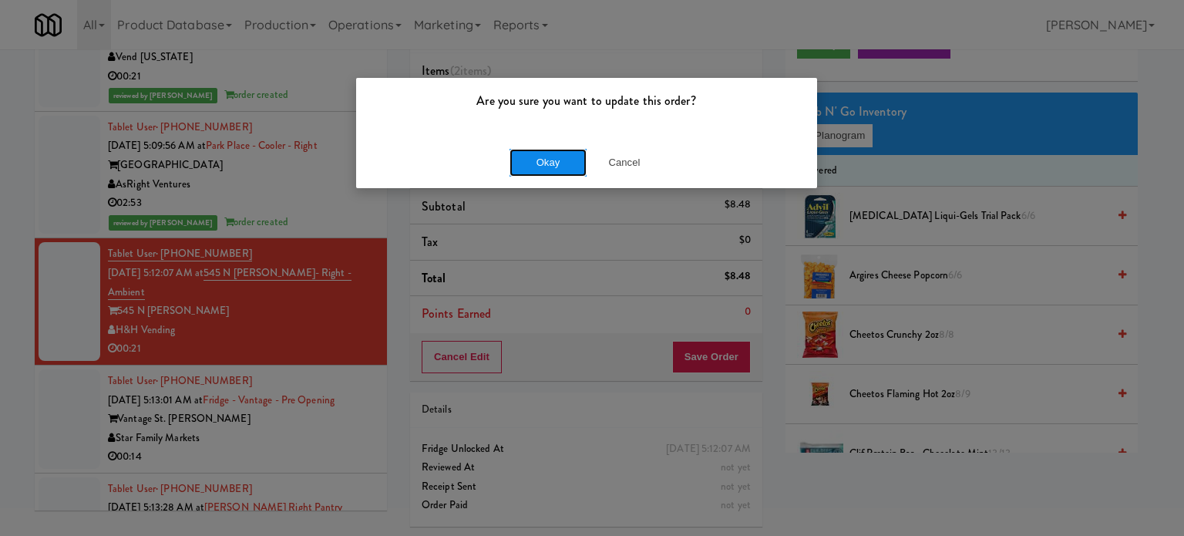
click at [536, 153] on button "Okay" at bounding box center [547, 163] width 77 height 28
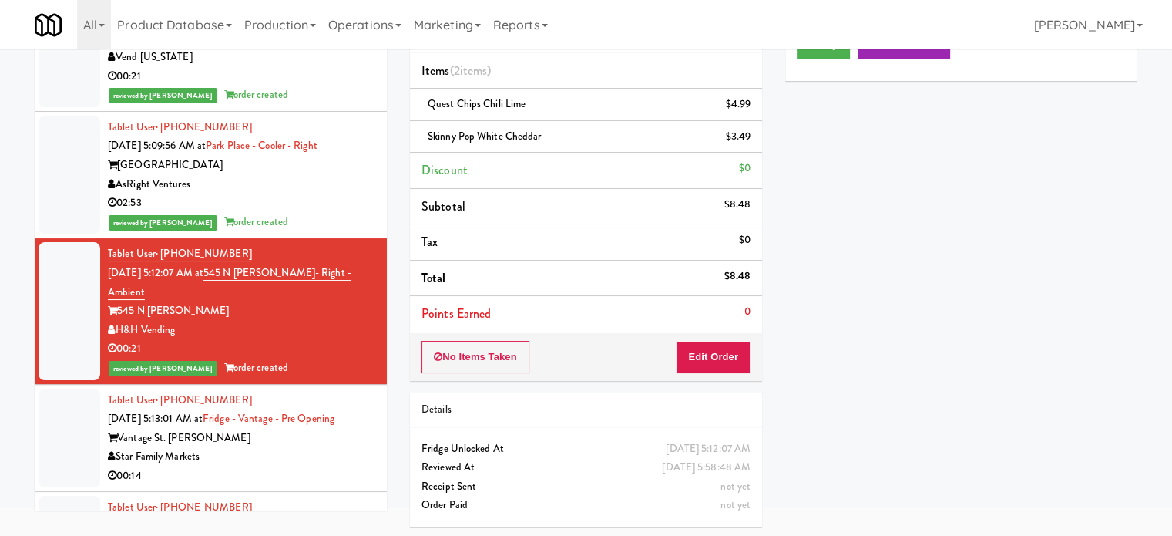
drag, startPoint x: 277, startPoint y: 456, endPoint x: 294, endPoint y: 443, distance: 21.4
click at [280, 448] on div "Vantage St. Pete" at bounding box center [241, 438] width 267 height 19
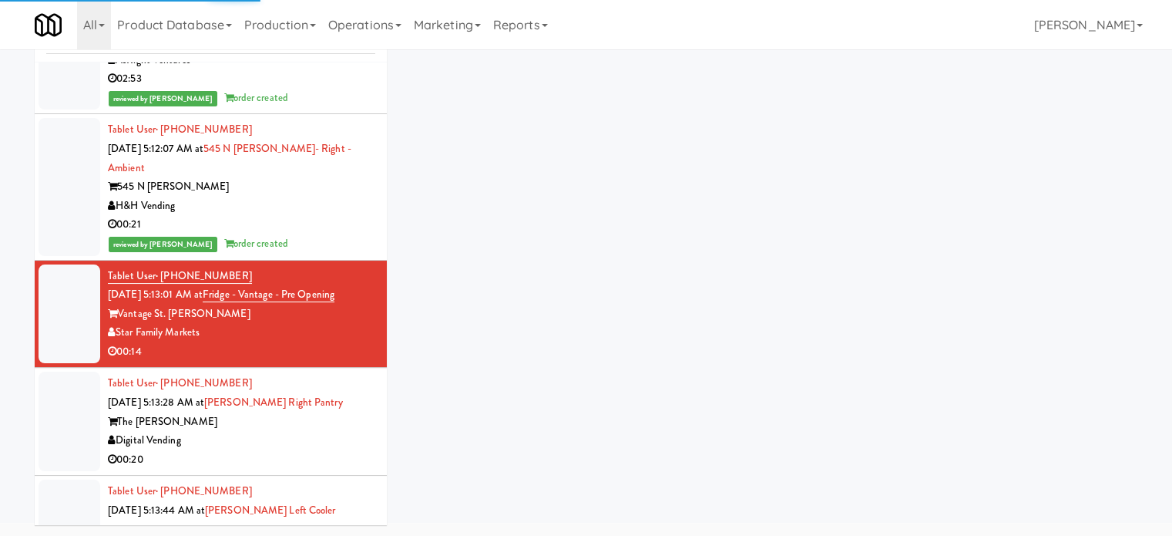
scroll to position [6363, 0]
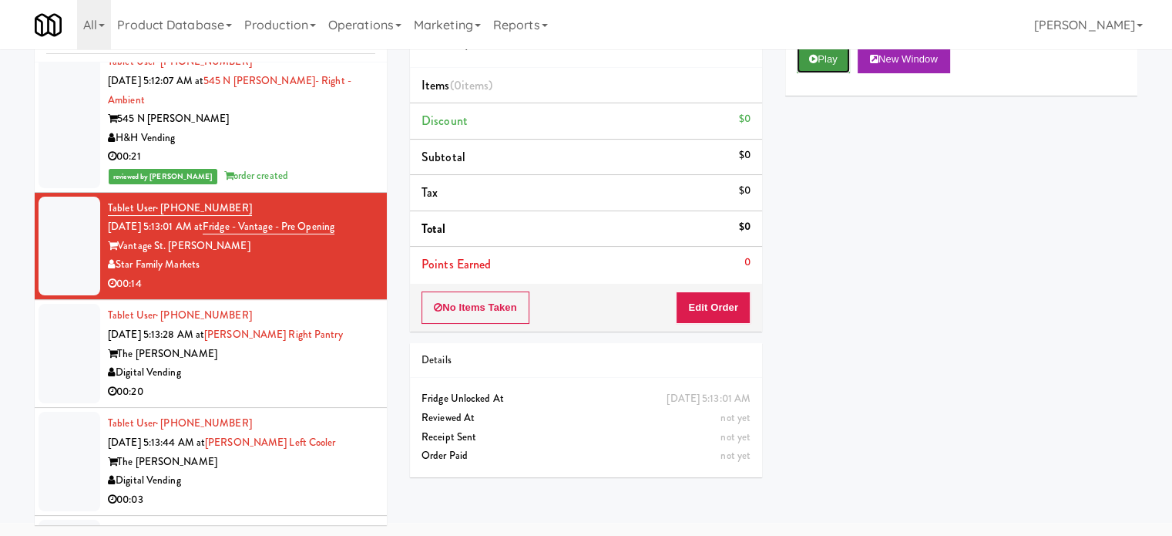
click at [826, 60] on button "Play" at bounding box center [823, 59] width 53 height 28
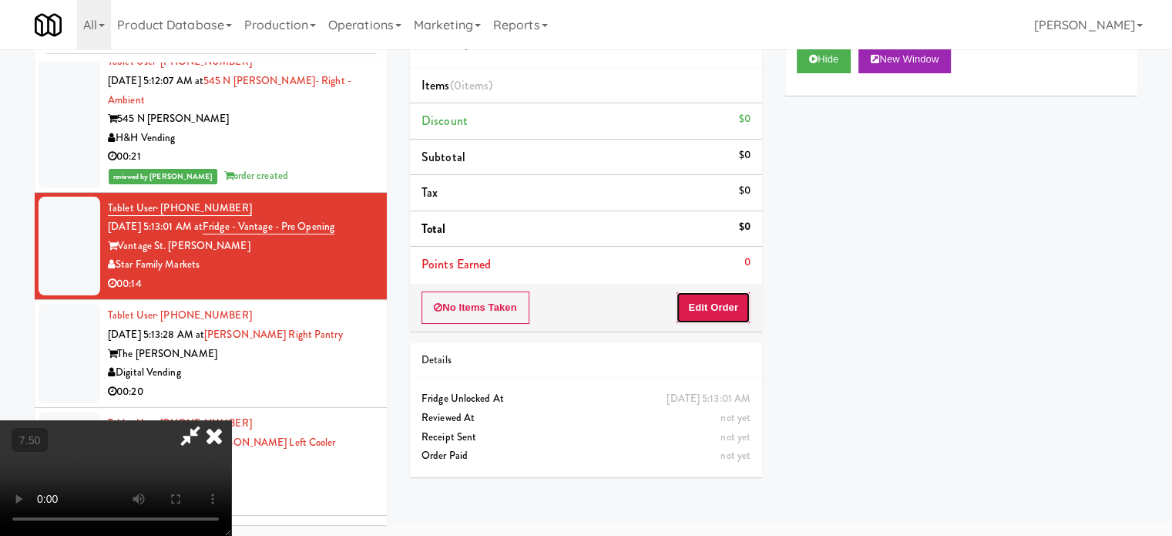
click at [723, 302] on button "Edit Order" at bounding box center [713, 307] width 75 height 32
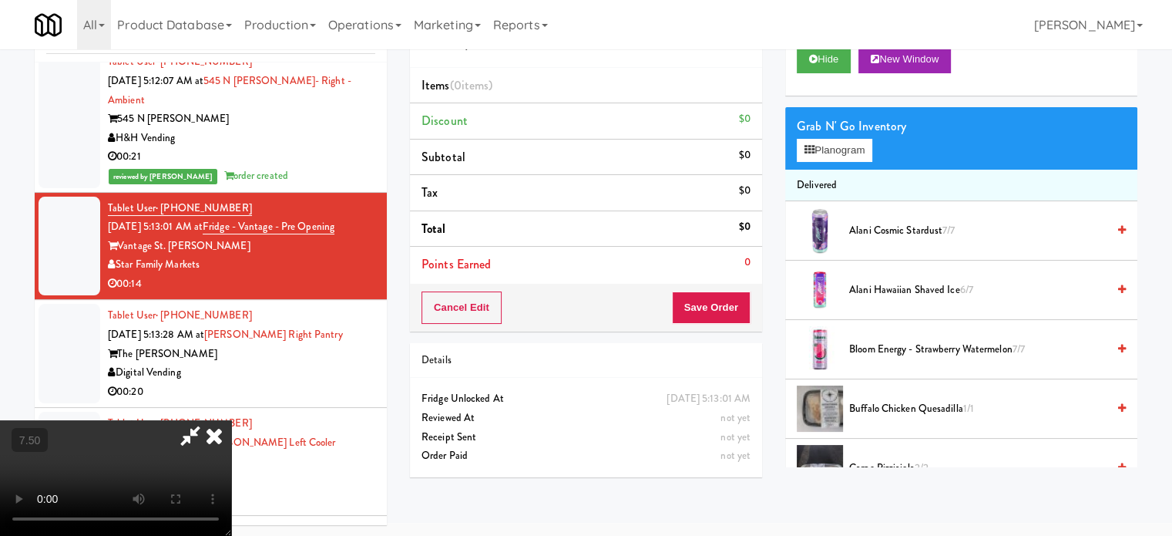
click at [231, 420] on video at bounding box center [115, 478] width 231 height 116
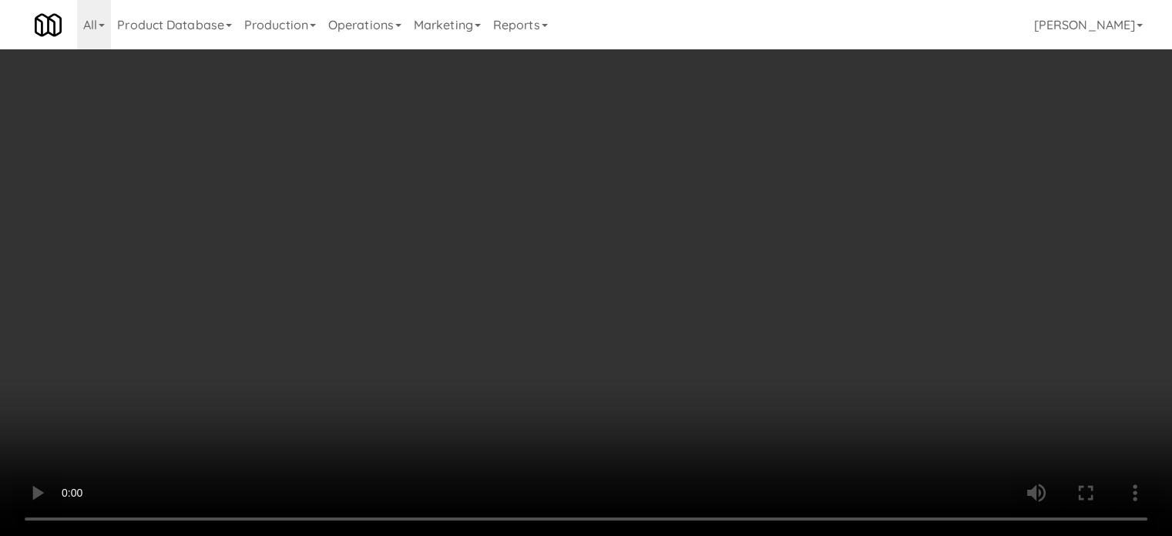
scroll to position [6306, 0]
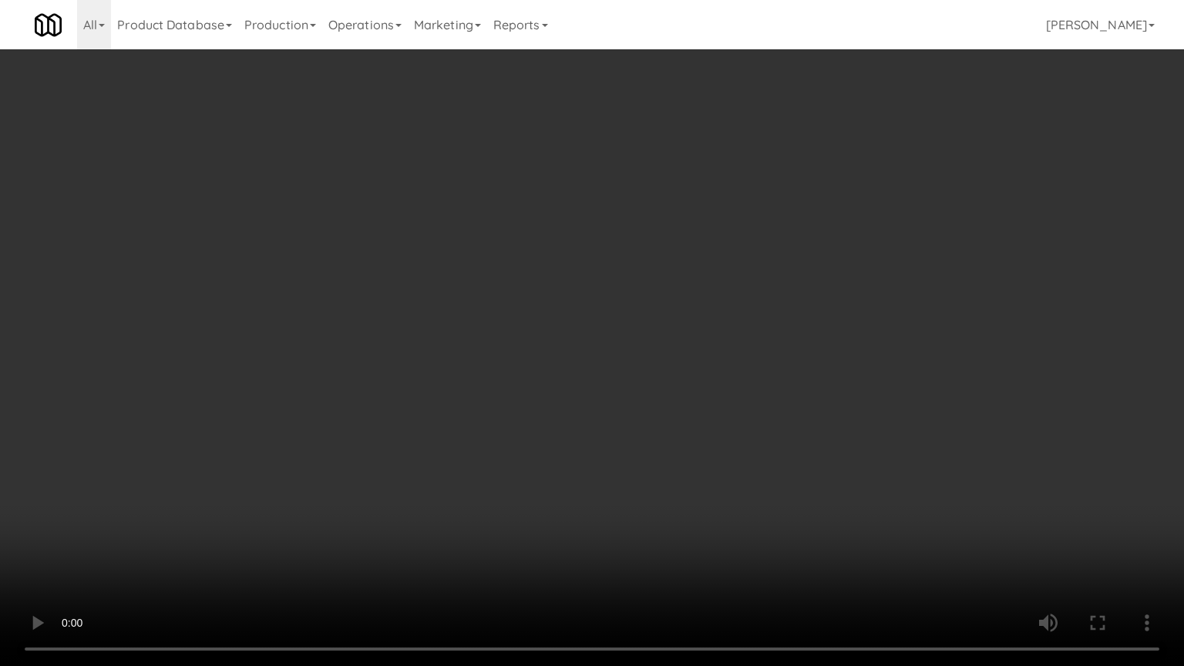
drag, startPoint x: 200, startPoint y: 548, endPoint x: 203, endPoint y: 537, distance: 11.2
click at [200, 535] on video at bounding box center [592, 333] width 1184 height 666
click at [316, 454] on video at bounding box center [592, 333] width 1184 height 666
drag, startPoint x: 242, startPoint y: 560, endPoint x: 294, endPoint y: 524, distance: 63.3
click at [242, 535] on video at bounding box center [592, 333] width 1184 height 666
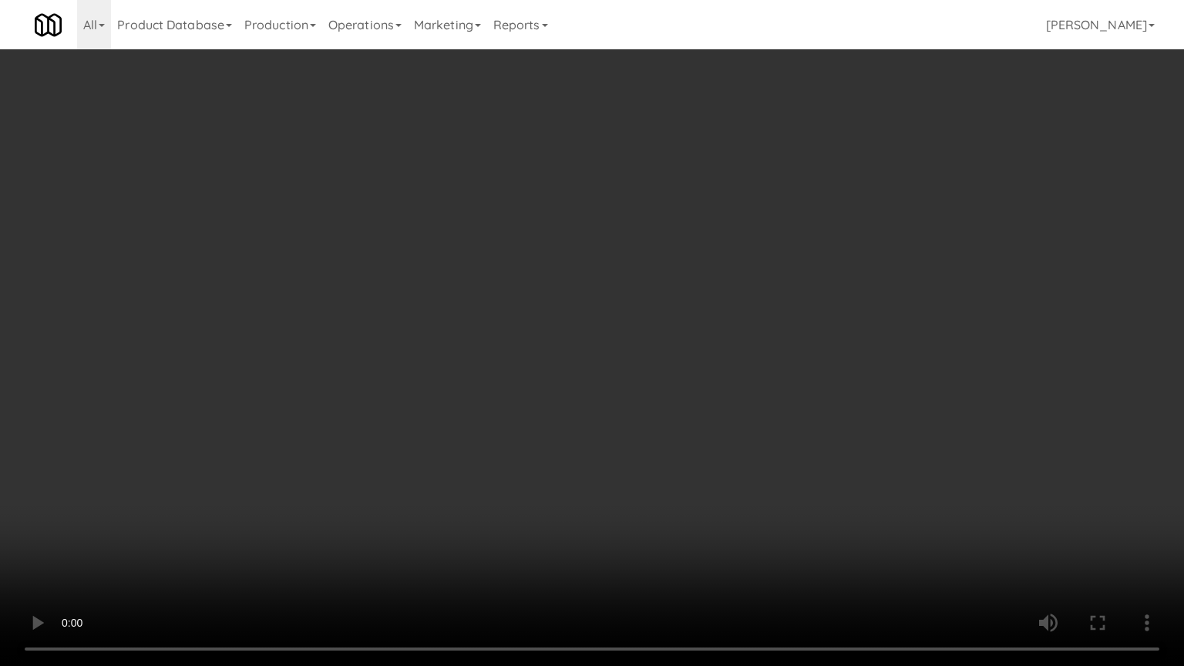
click at [345, 486] on video at bounding box center [592, 333] width 1184 height 666
click at [432, 446] on video at bounding box center [592, 333] width 1184 height 666
click at [552, 370] on video at bounding box center [592, 333] width 1184 height 666
click at [552, 365] on video at bounding box center [592, 333] width 1184 height 666
click at [630, 343] on video at bounding box center [592, 333] width 1184 height 666
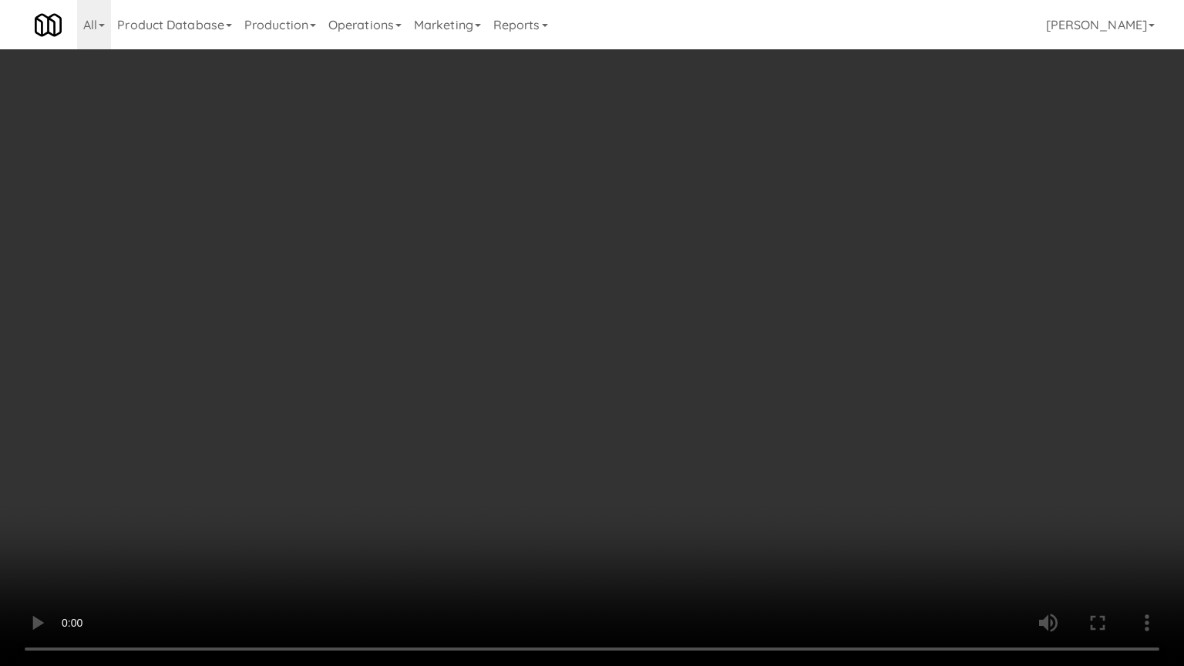
click at [612, 355] on video at bounding box center [592, 333] width 1184 height 666
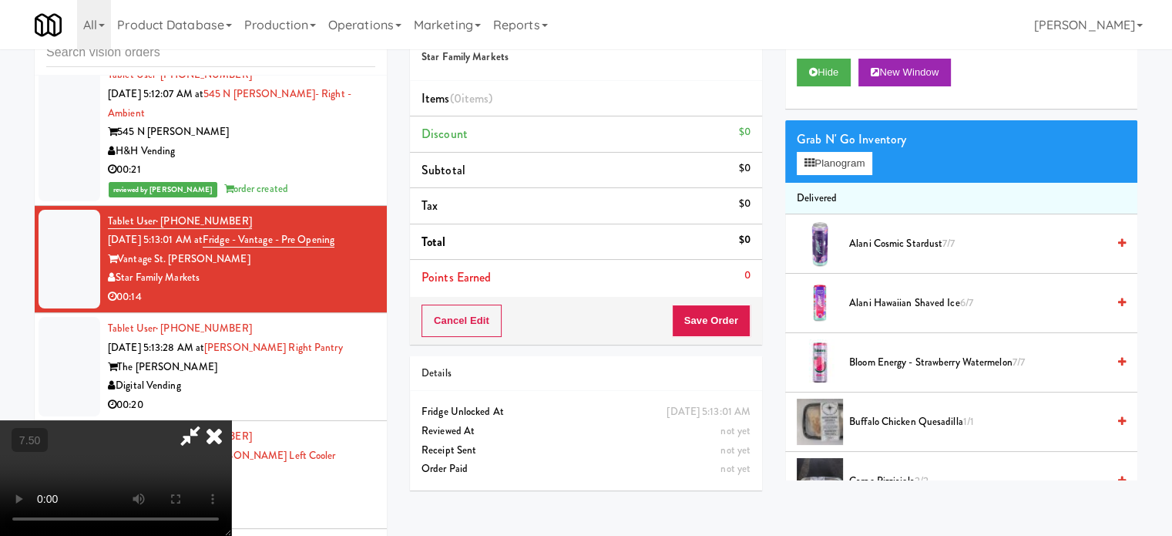
click at [231, 420] on video at bounding box center [115, 478] width 231 height 116
drag, startPoint x: 516, startPoint y: 292, endPoint x: 607, endPoint y: 343, distance: 104.2
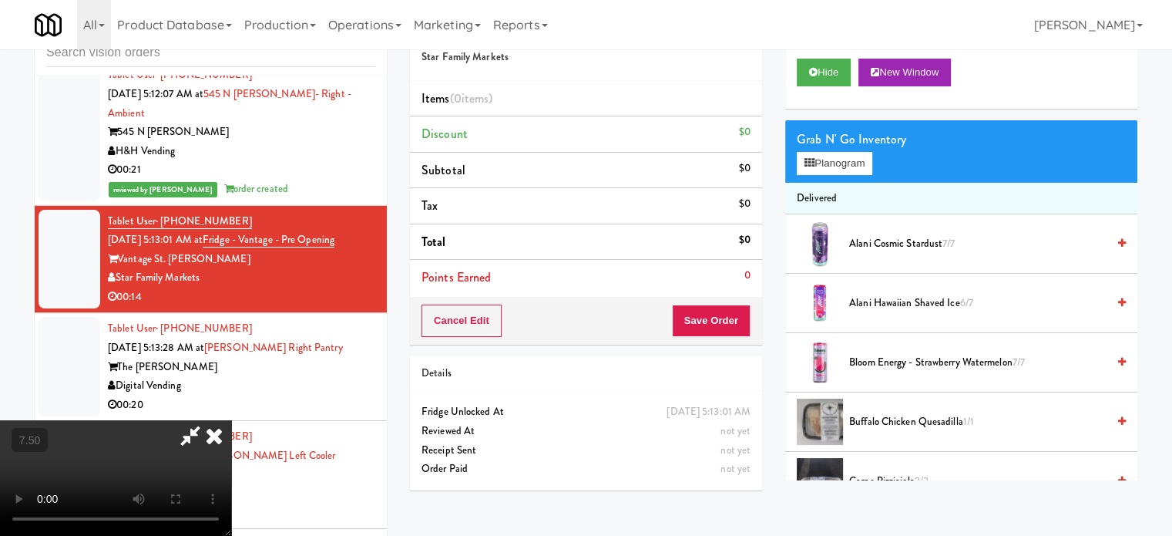
click at [231, 420] on video at bounding box center [115, 478] width 231 height 116
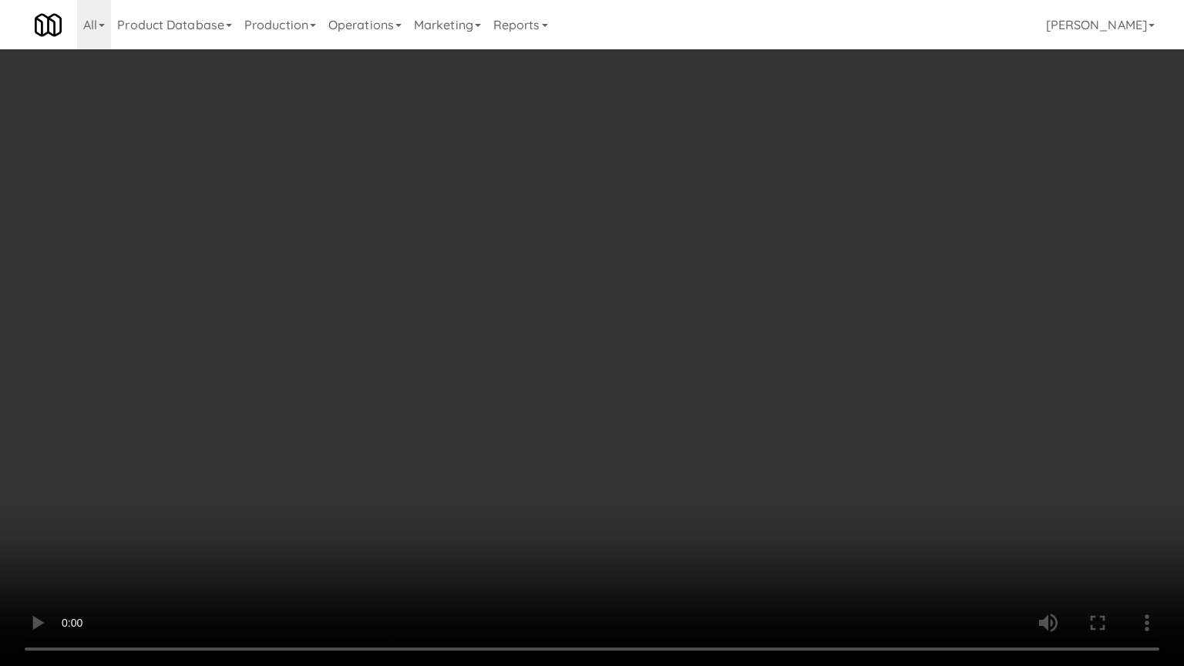
drag, startPoint x: 750, startPoint y: 348, endPoint x: 755, endPoint y: 336, distance: 13.2
click at [751, 344] on video at bounding box center [592, 333] width 1184 height 666
drag, startPoint x: 758, startPoint y: 331, endPoint x: 825, endPoint y: 187, distance: 159.0
click at [758, 330] on video at bounding box center [592, 333] width 1184 height 666
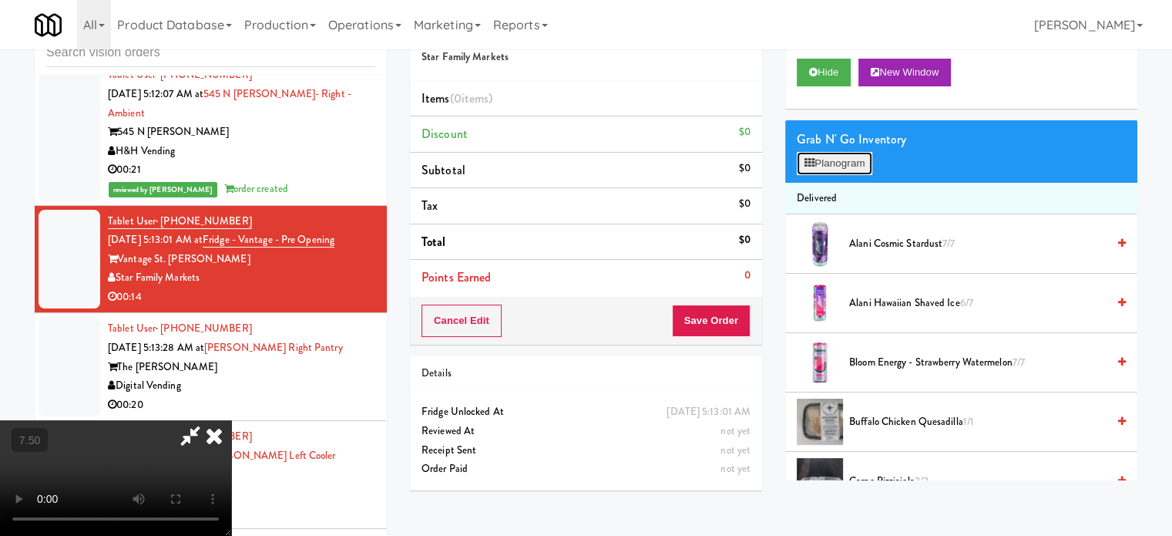
click at [841, 172] on button "Planogram" at bounding box center [835, 163] width 76 height 23
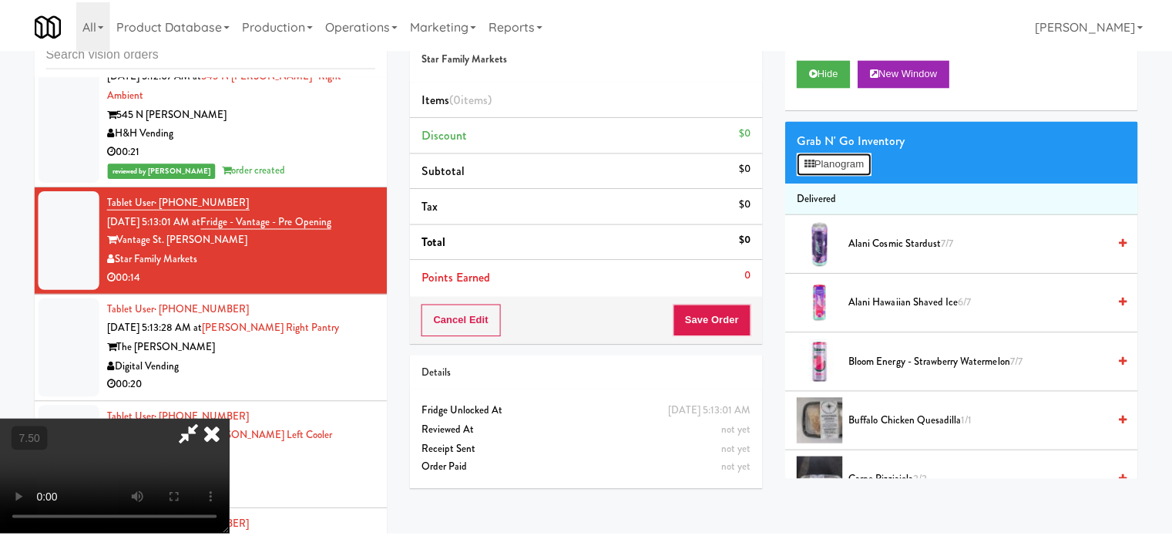
scroll to position [6306, 0]
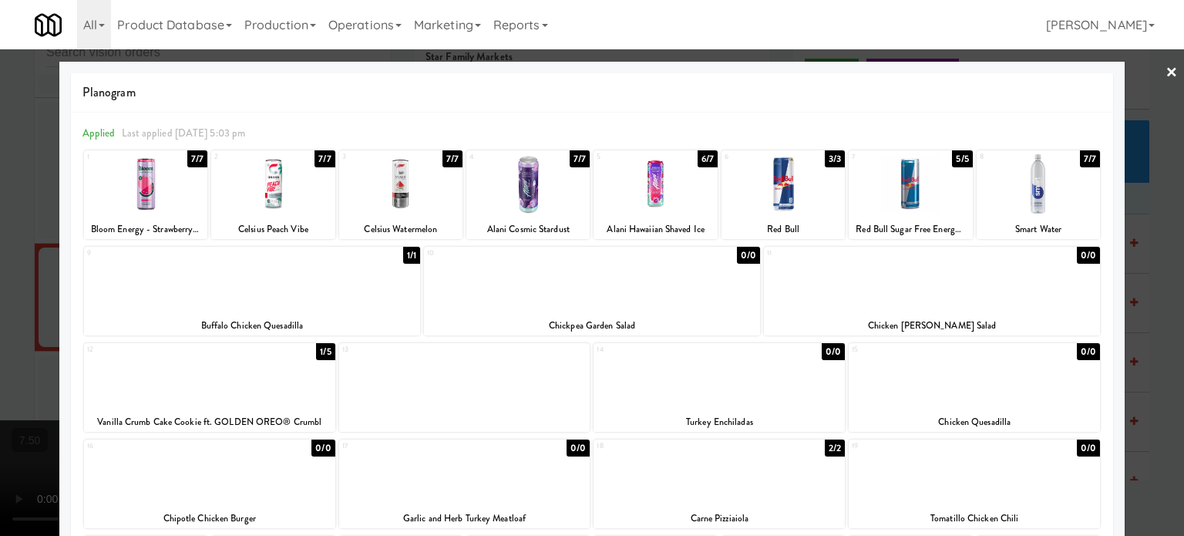
click at [1080, 161] on div "7/7" at bounding box center [1090, 158] width 20 height 17
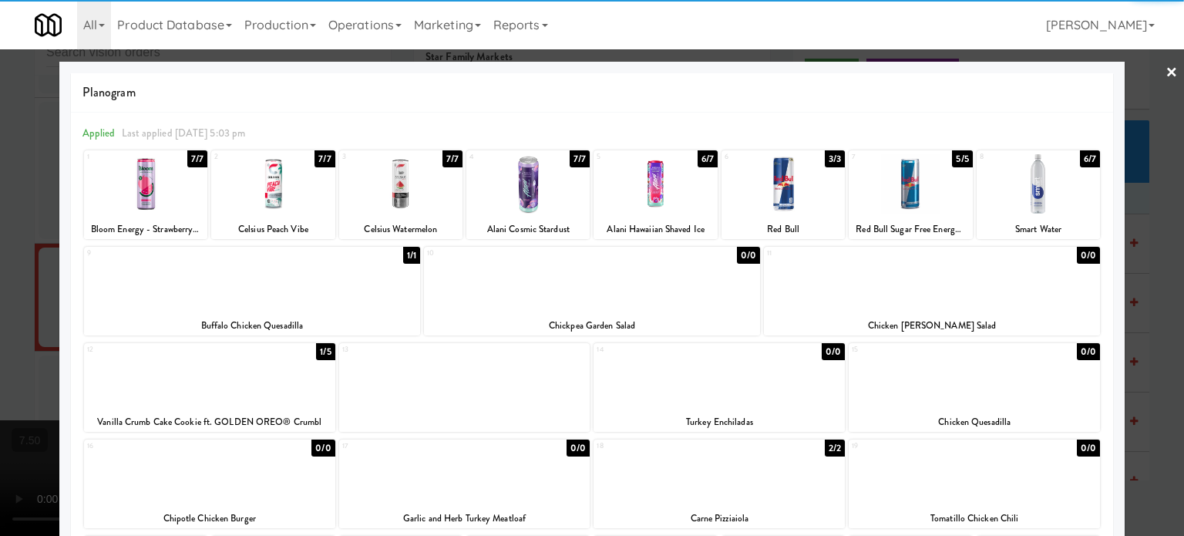
click at [700, 160] on div "6/7" at bounding box center [708, 158] width 20 height 17
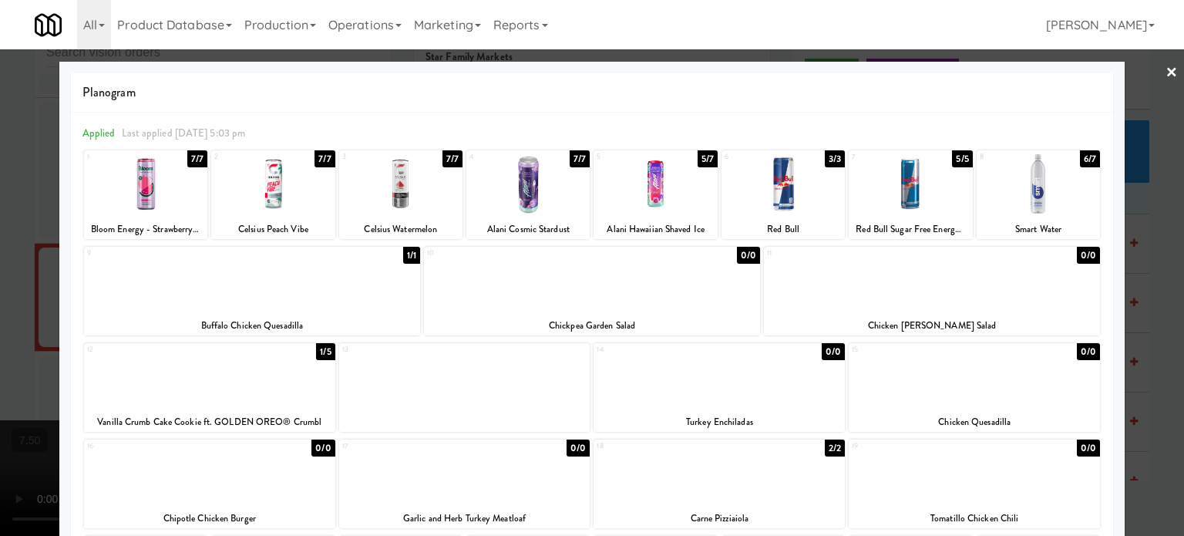
click at [1147, 281] on div at bounding box center [592, 268] width 1184 height 536
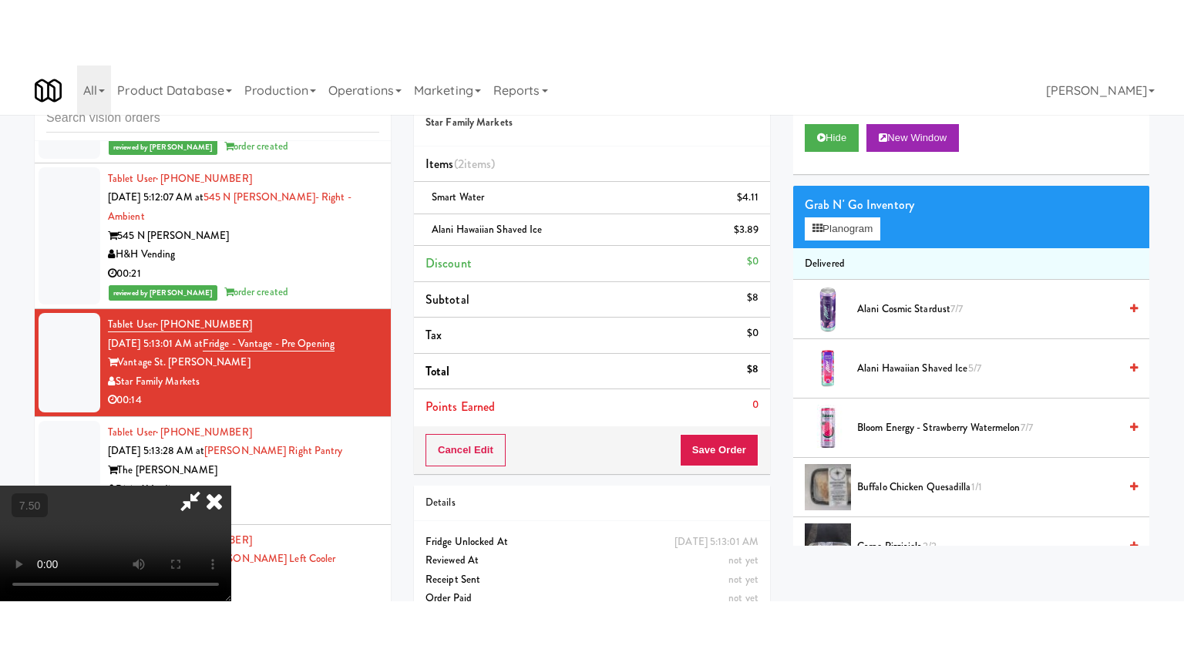
scroll to position [6363, 0]
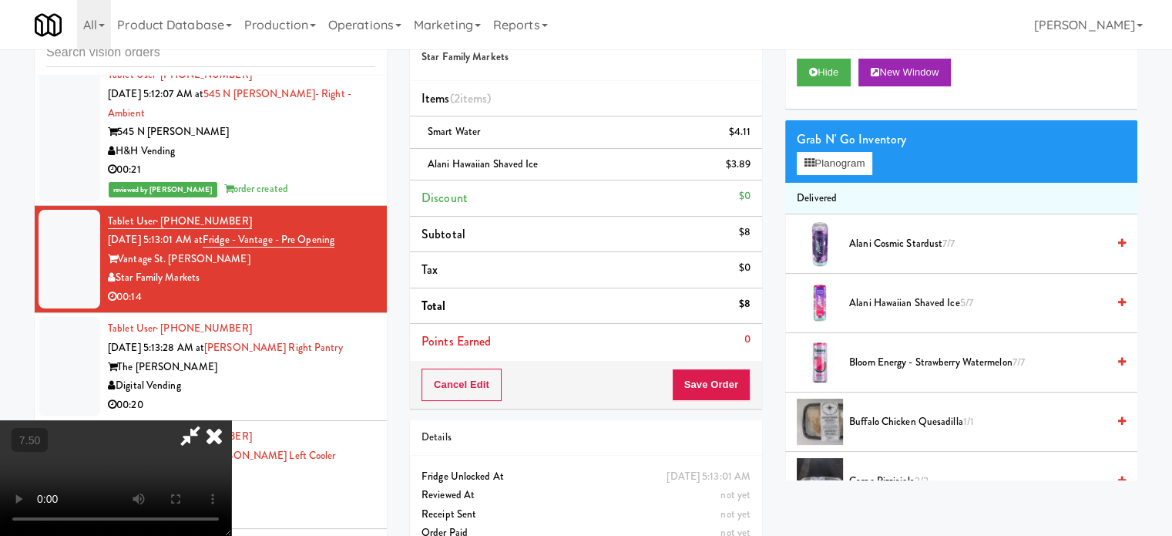
click at [148, 420] on video at bounding box center [115, 478] width 231 height 116
click at [155, 420] on video at bounding box center [115, 478] width 231 height 116
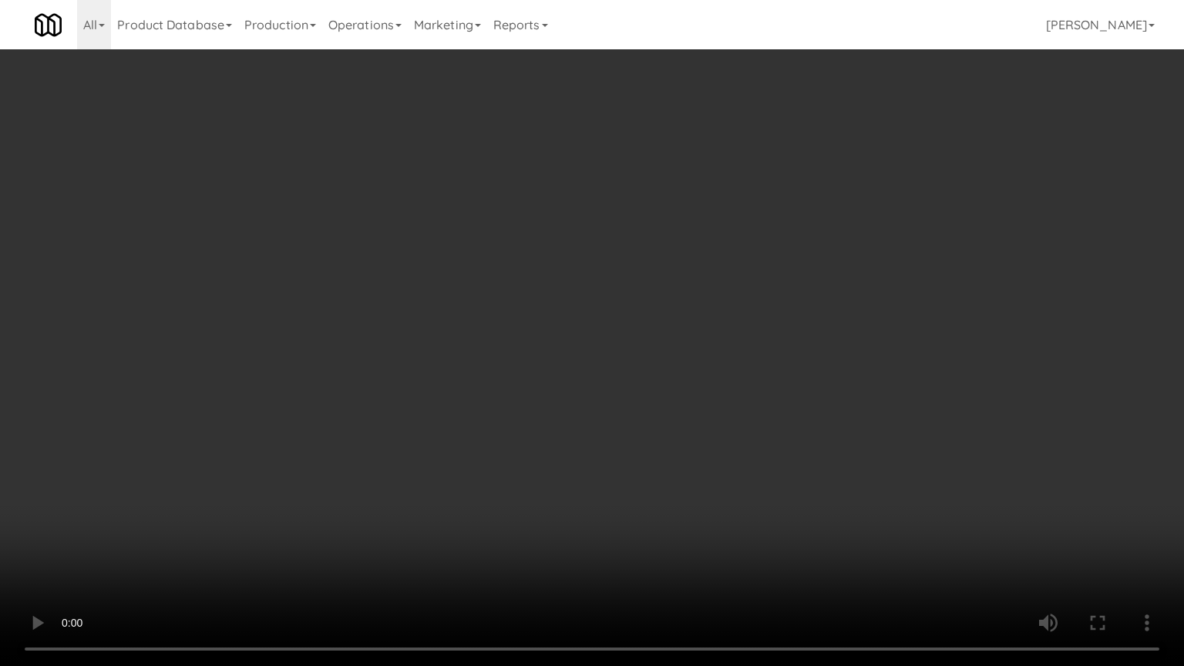
click at [539, 400] on video at bounding box center [592, 333] width 1184 height 666
click at [529, 332] on video at bounding box center [592, 333] width 1184 height 666
click at [533, 331] on video at bounding box center [592, 333] width 1184 height 666
click at [556, 328] on video at bounding box center [592, 333] width 1184 height 666
click at [559, 327] on video at bounding box center [592, 333] width 1184 height 666
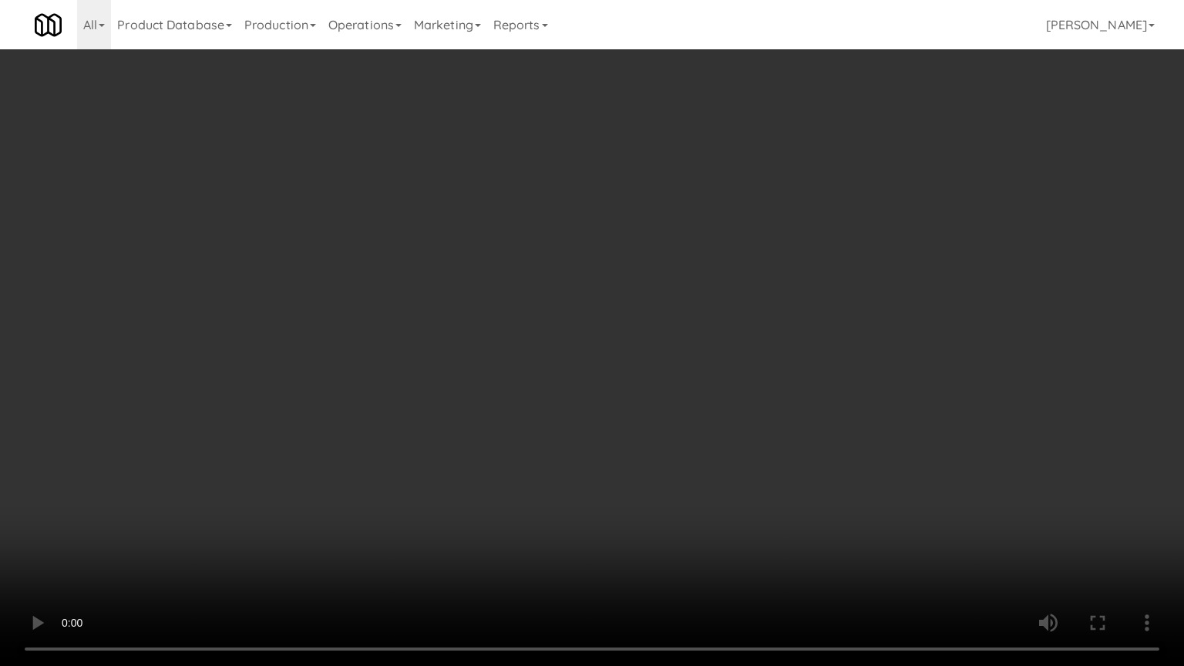
click at [668, 321] on video at bounding box center [592, 333] width 1184 height 666
click at [274, 492] on video at bounding box center [592, 333] width 1184 height 666
click at [400, 426] on video at bounding box center [592, 333] width 1184 height 666
click at [465, 340] on video at bounding box center [592, 333] width 1184 height 666
click at [483, 324] on video at bounding box center [592, 333] width 1184 height 666
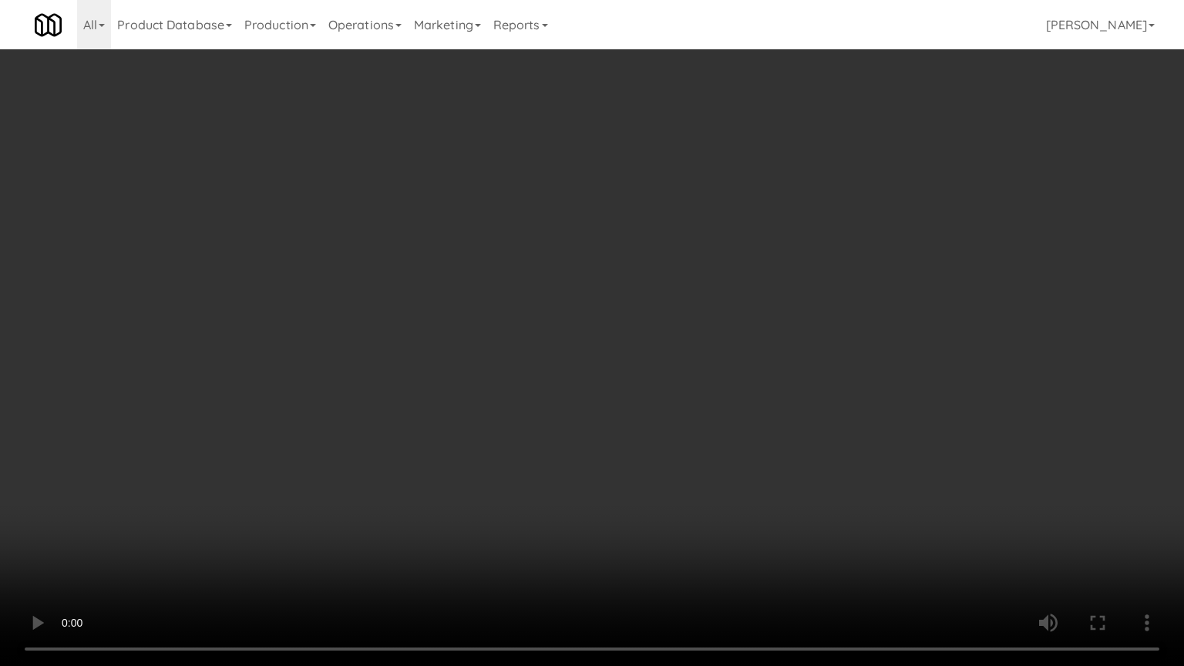
click at [493, 321] on video at bounding box center [592, 333] width 1184 height 666
click at [490, 321] on video at bounding box center [592, 333] width 1184 height 666
click at [509, 323] on video at bounding box center [592, 333] width 1184 height 666
click at [515, 302] on video at bounding box center [592, 333] width 1184 height 666
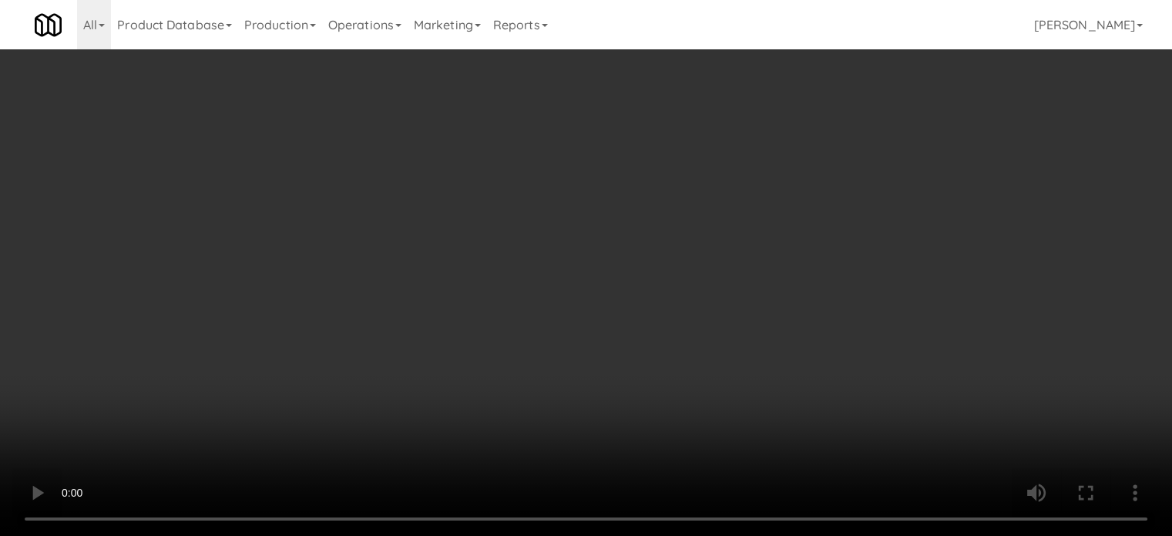
scroll to position [6363, 0]
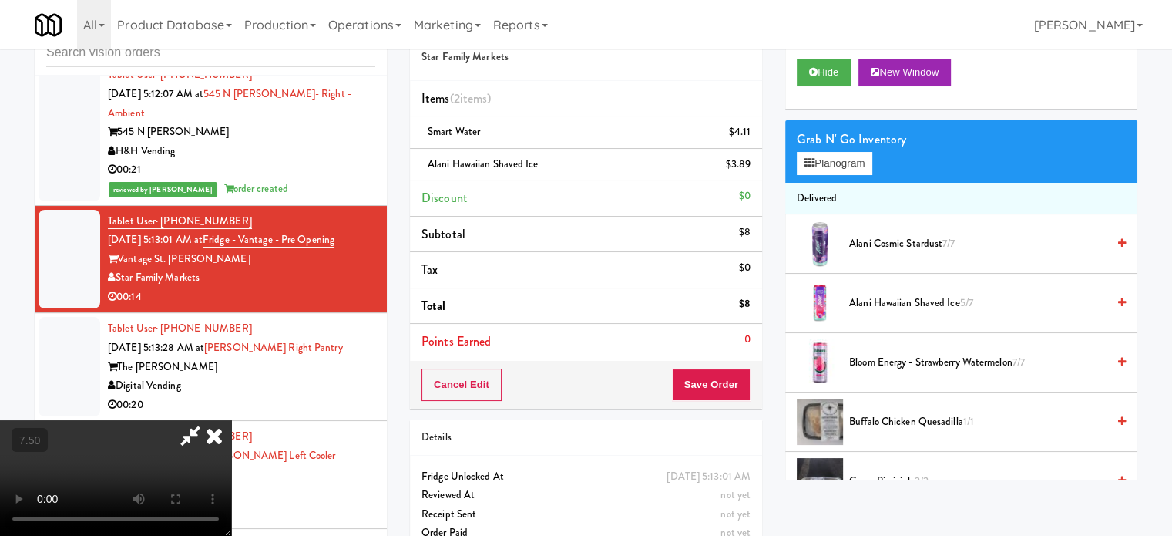
click at [231, 420] on icon at bounding box center [214, 435] width 34 height 31
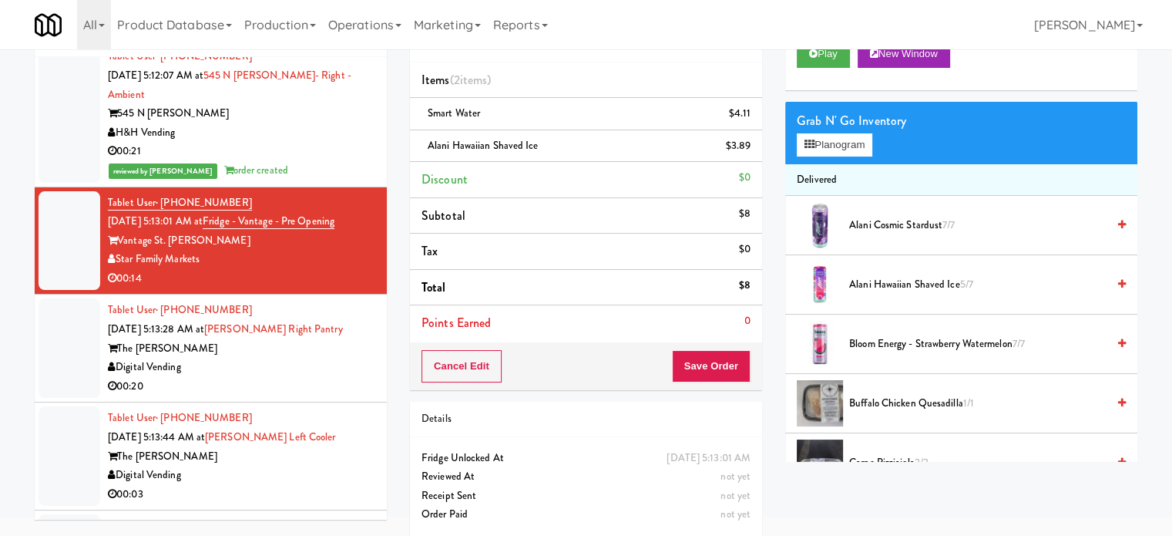
scroll to position [77, 0]
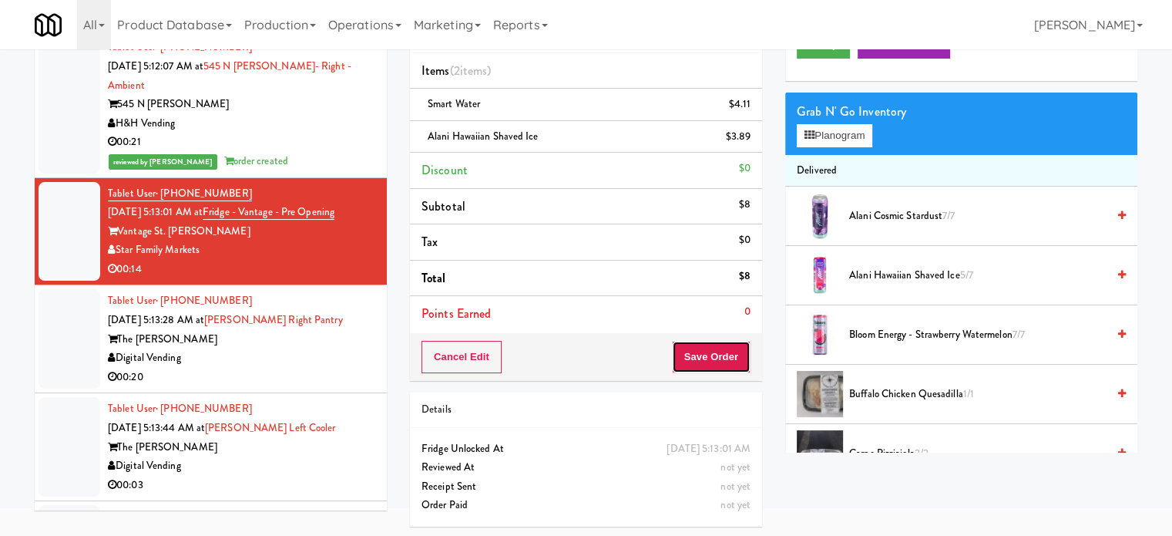
click at [704, 362] on button "Save Order" at bounding box center [711, 357] width 79 height 32
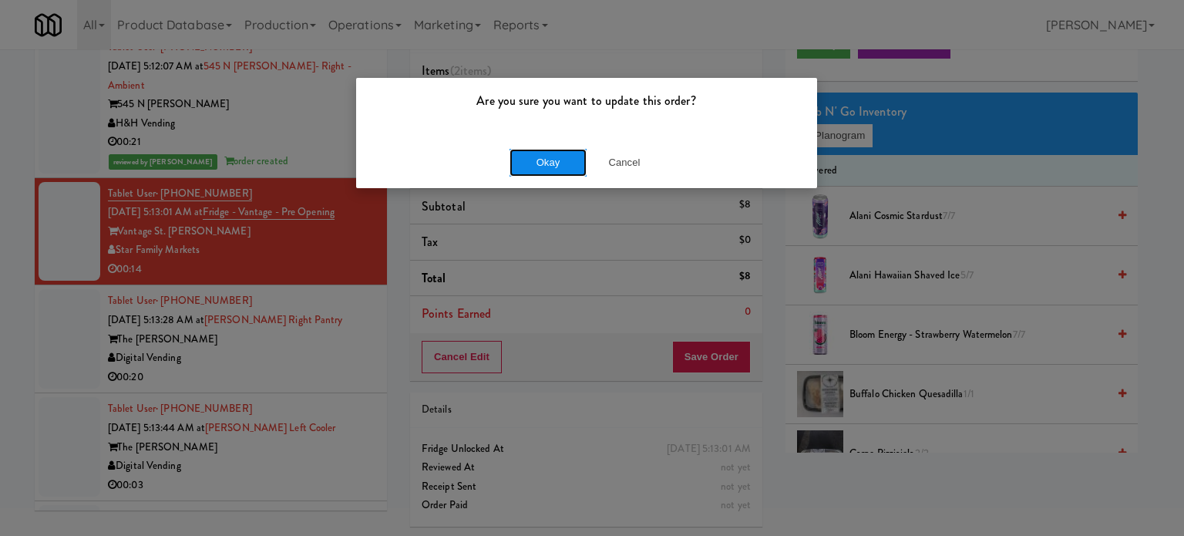
click at [528, 165] on button "Okay" at bounding box center [547, 163] width 77 height 28
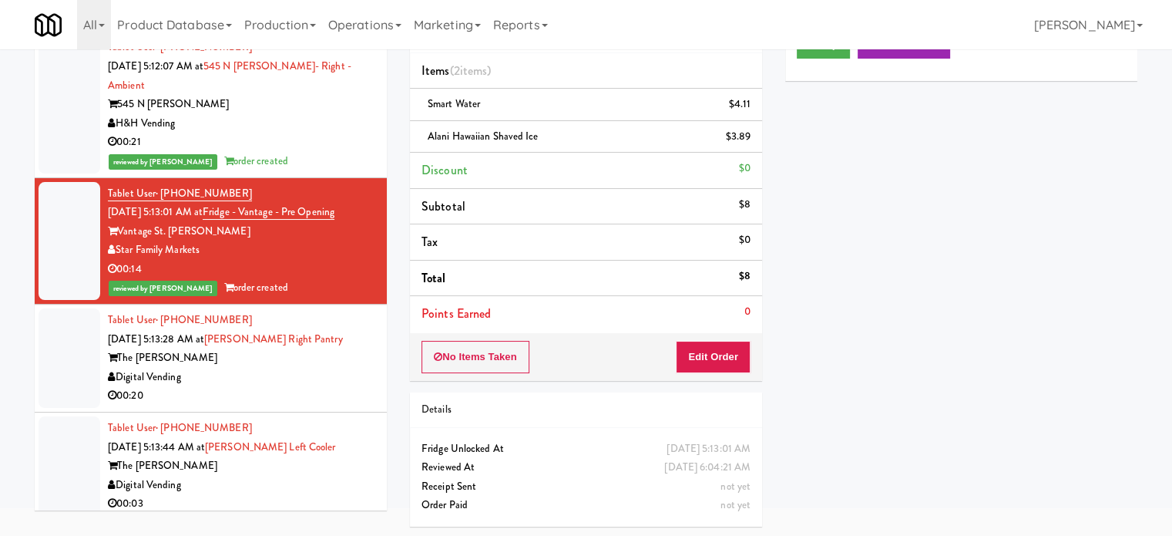
click at [264, 387] on div "Digital Vending" at bounding box center [241, 377] width 267 height 19
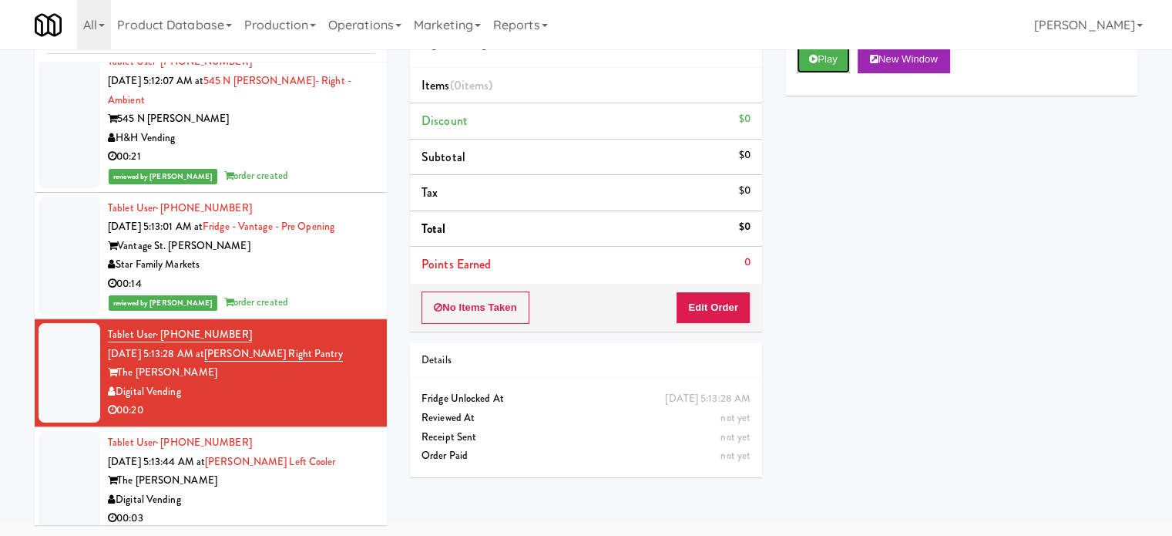
drag, startPoint x: 815, startPoint y: 58, endPoint x: 795, endPoint y: 146, distance: 90.3
click at [817, 58] on button "Play" at bounding box center [823, 59] width 53 height 28
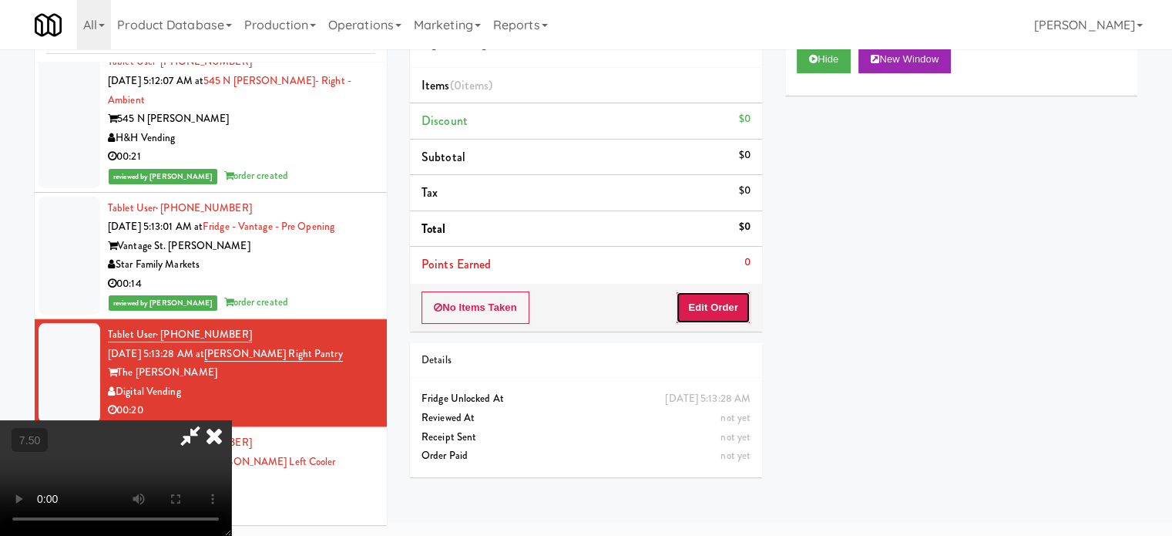
click at [718, 312] on button "Edit Order" at bounding box center [713, 307] width 75 height 32
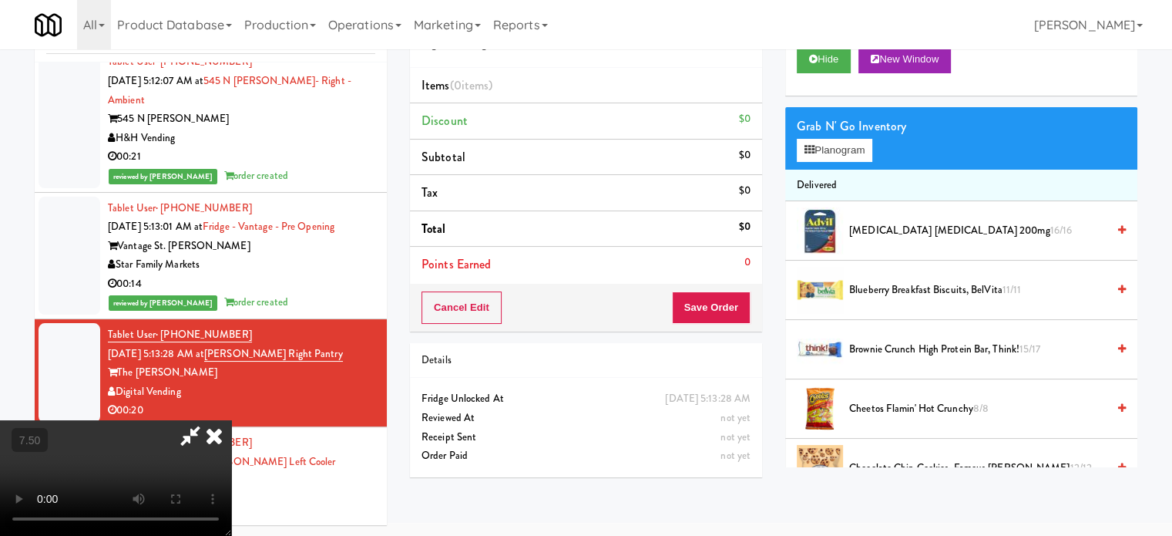
click at [231, 420] on video at bounding box center [115, 478] width 231 height 116
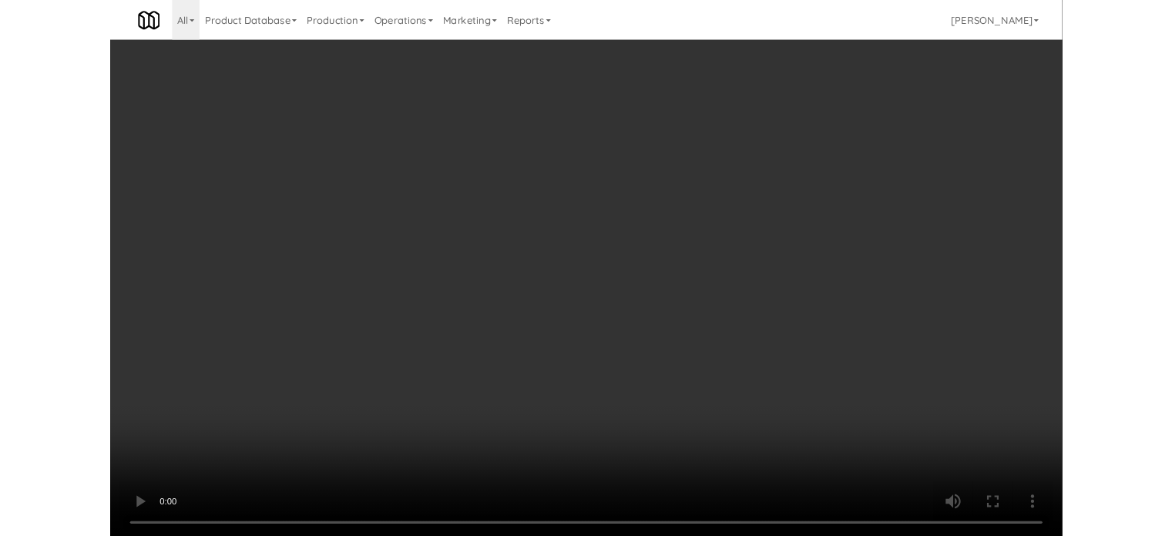
scroll to position [6306, 0]
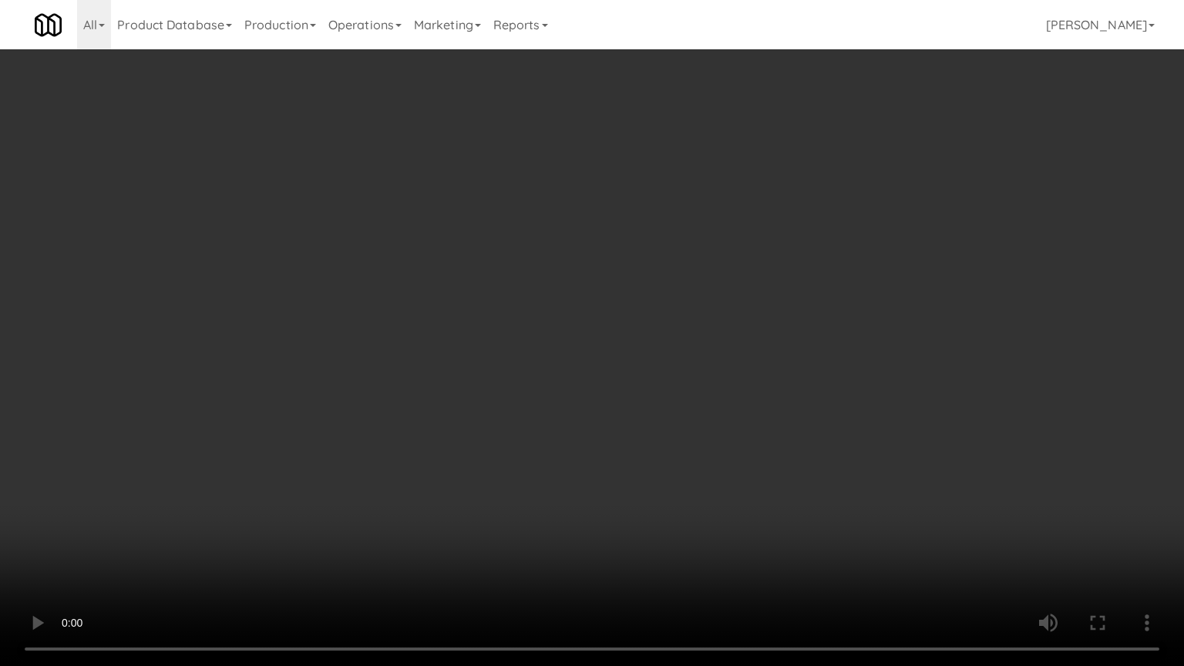
click at [211, 533] on video at bounding box center [592, 333] width 1184 height 666
click at [443, 378] on video at bounding box center [592, 333] width 1184 height 666
click at [469, 373] on video at bounding box center [592, 333] width 1184 height 666
click at [642, 367] on video at bounding box center [592, 333] width 1184 height 666
click at [640, 365] on video at bounding box center [592, 333] width 1184 height 666
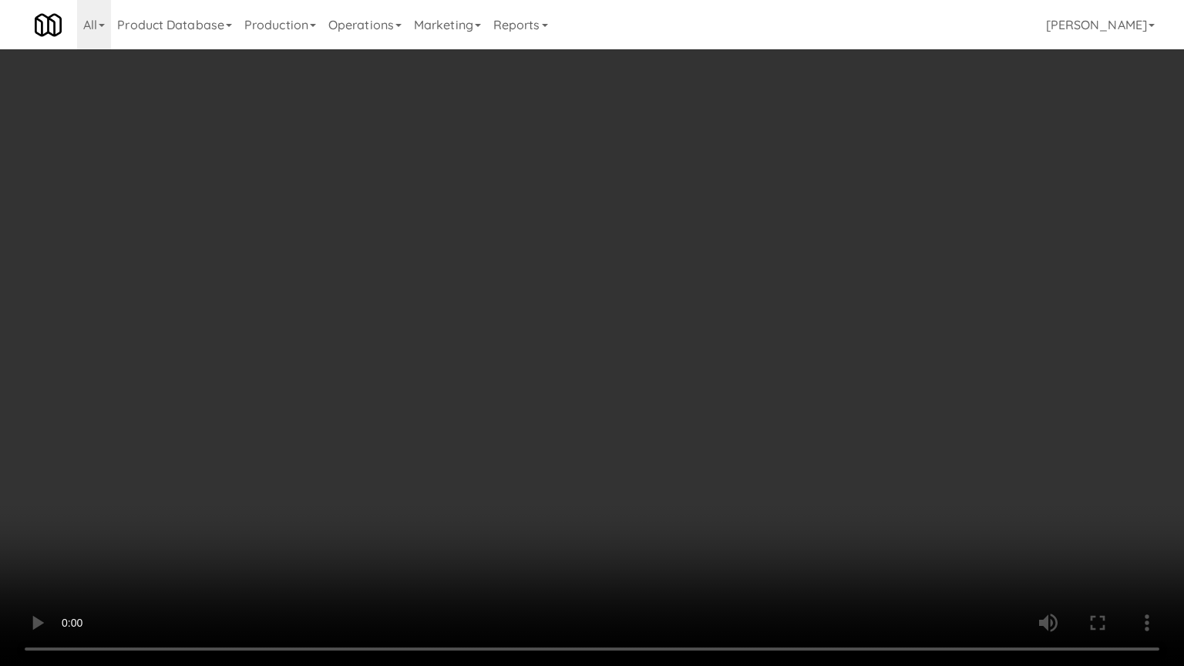
click at [687, 353] on video at bounding box center [592, 333] width 1184 height 666
click at [665, 352] on video at bounding box center [592, 333] width 1184 height 666
click at [685, 294] on video at bounding box center [592, 333] width 1184 height 666
click at [267, 532] on video at bounding box center [592, 333] width 1184 height 666
click at [576, 315] on video at bounding box center [592, 333] width 1184 height 666
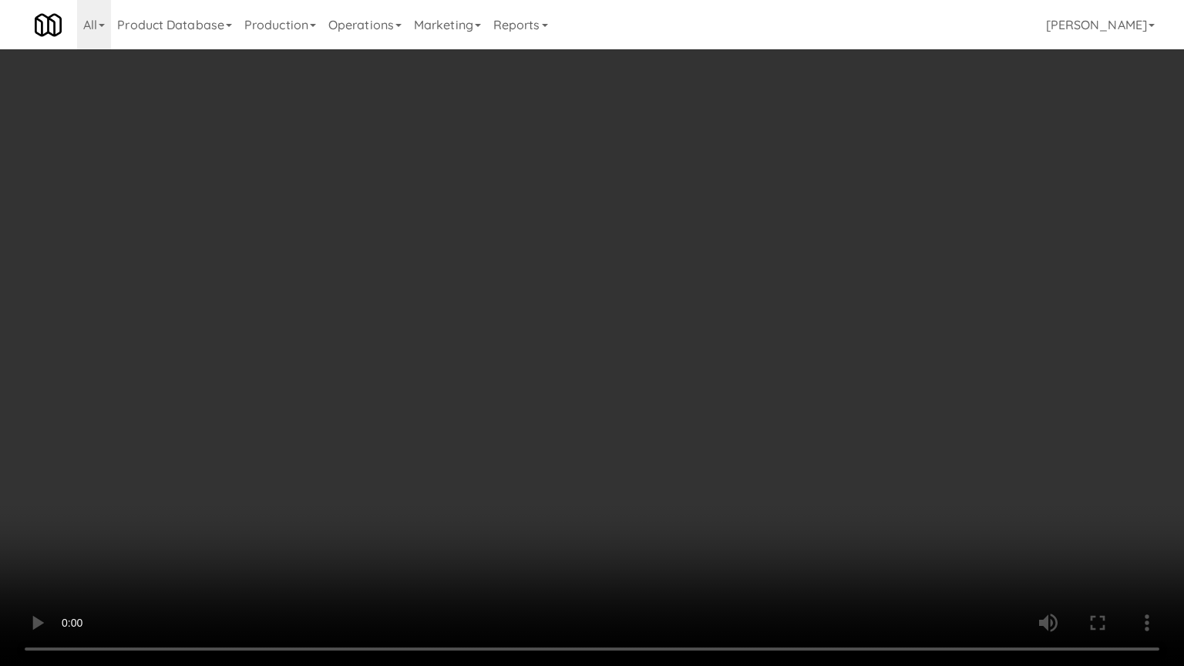
click at [578, 312] on video at bounding box center [592, 333] width 1184 height 666
click at [586, 304] on video at bounding box center [592, 333] width 1184 height 666
click at [584, 304] on video at bounding box center [592, 333] width 1184 height 666
click at [595, 286] on video at bounding box center [592, 333] width 1184 height 666
click at [590, 282] on video at bounding box center [592, 333] width 1184 height 666
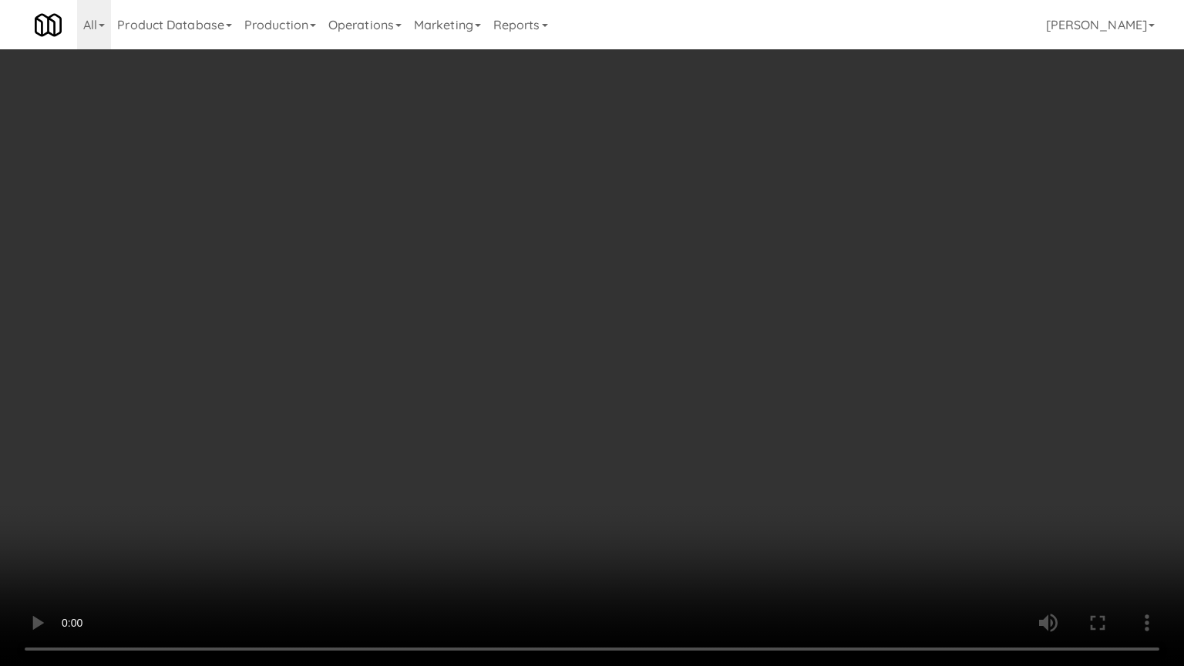
click at [590, 284] on video at bounding box center [592, 333] width 1184 height 666
drag, startPoint x: 587, startPoint y: 280, endPoint x: 583, endPoint y: 269, distance: 11.5
click at [586, 280] on video at bounding box center [592, 333] width 1184 height 666
click at [584, 267] on video at bounding box center [592, 333] width 1184 height 666
click at [740, 384] on video at bounding box center [592, 333] width 1184 height 666
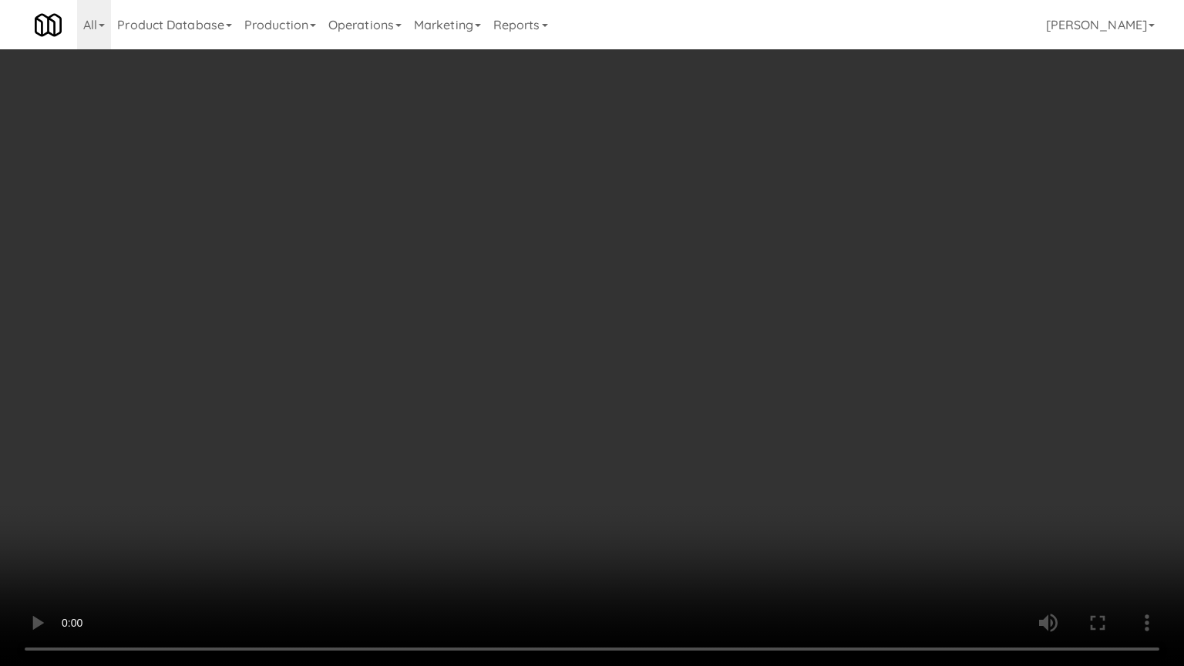
click at [744, 381] on video at bounding box center [592, 333] width 1184 height 666
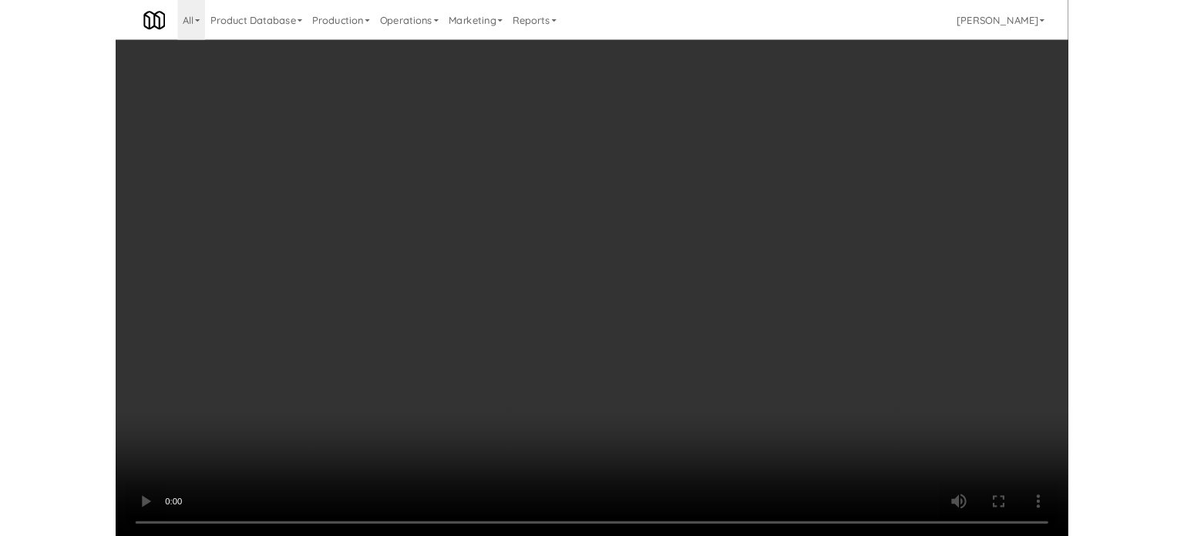
scroll to position [6363, 0]
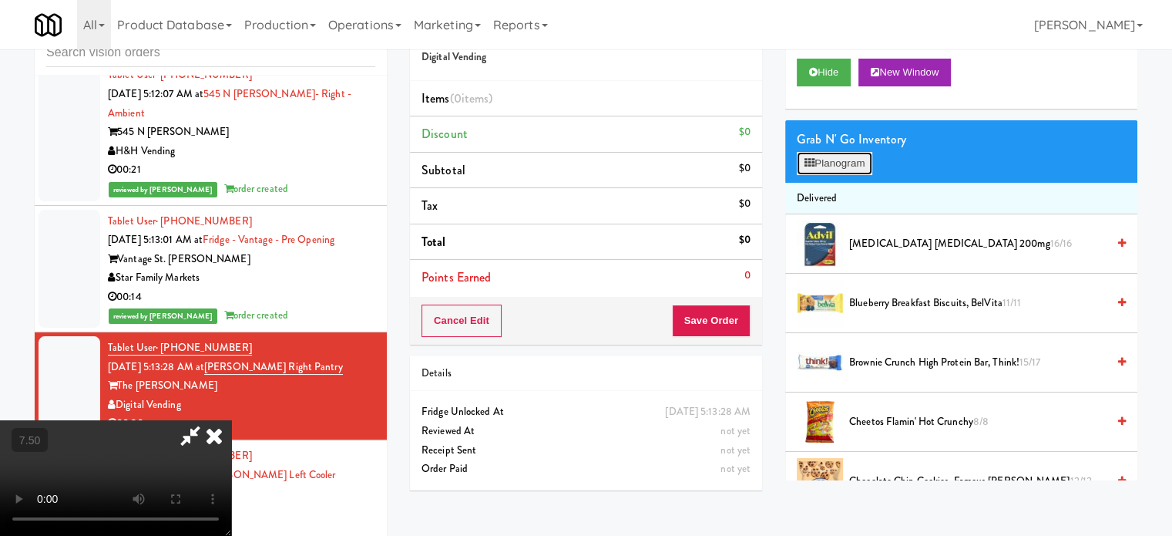
click at [845, 163] on button "Planogram" at bounding box center [835, 163] width 76 height 23
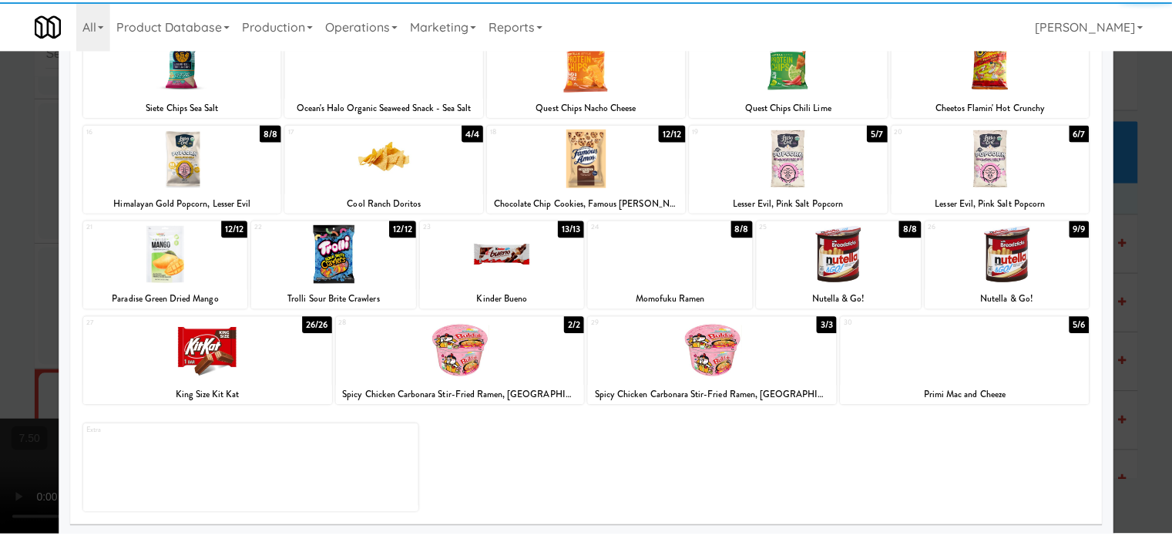
scroll to position [220, 0]
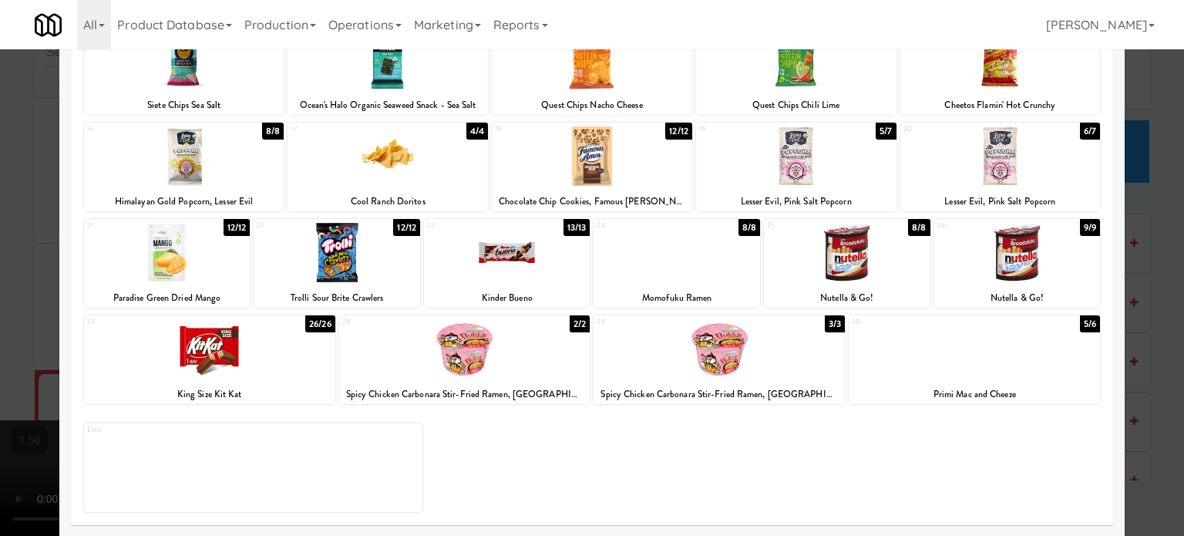
click at [324, 322] on div "26/26" at bounding box center [320, 323] width 30 height 17
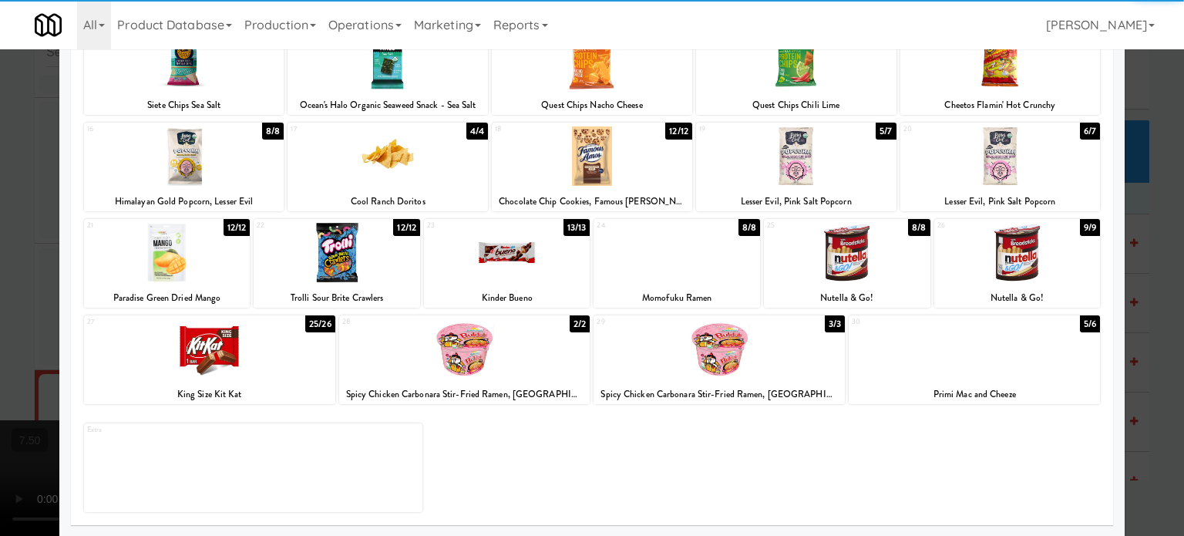
click at [1144, 297] on div at bounding box center [592, 268] width 1184 height 536
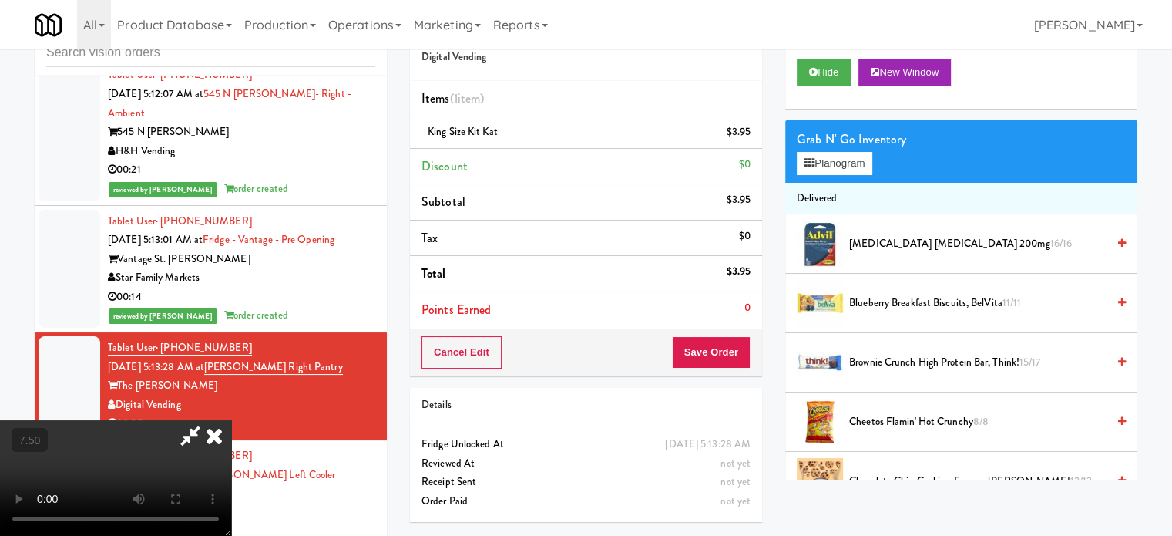
click at [231, 420] on video at bounding box center [115, 478] width 231 height 116
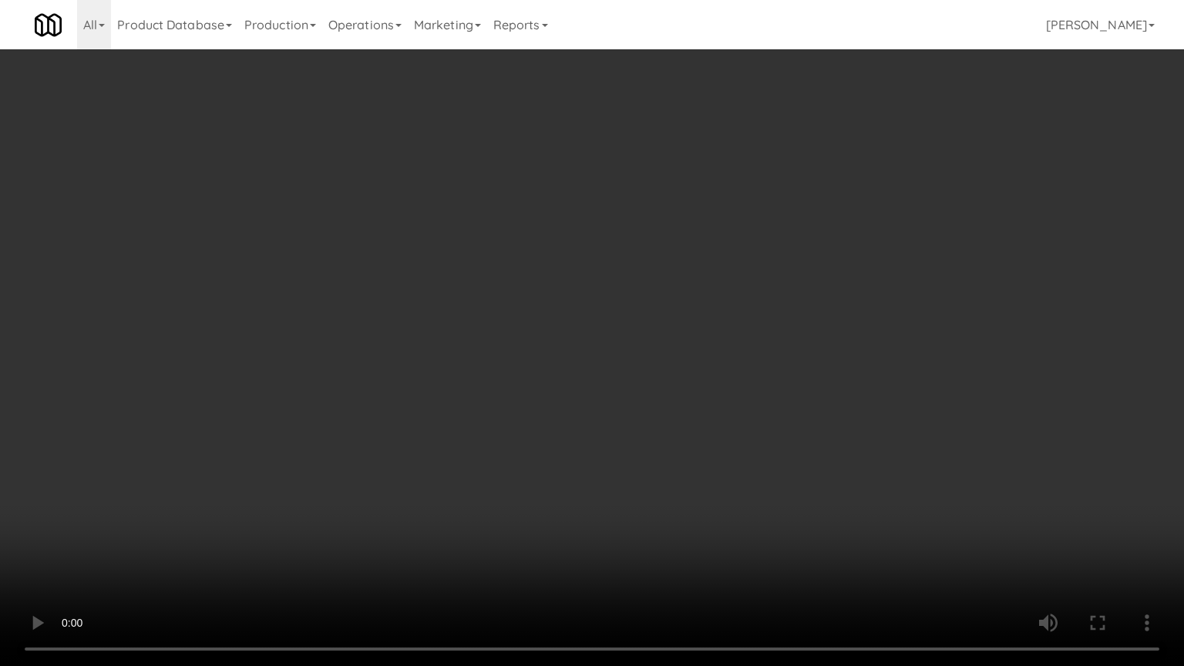
click at [296, 512] on video at bounding box center [592, 333] width 1184 height 666
click at [551, 333] on video at bounding box center [592, 333] width 1184 height 666
click at [574, 332] on video at bounding box center [592, 333] width 1184 height 666
click at [663, 274] on video at bounding box center [592, 333] width 1184 height 666
click at [701, 311] on video at bounding box center [592, 333] width 1184 height 666
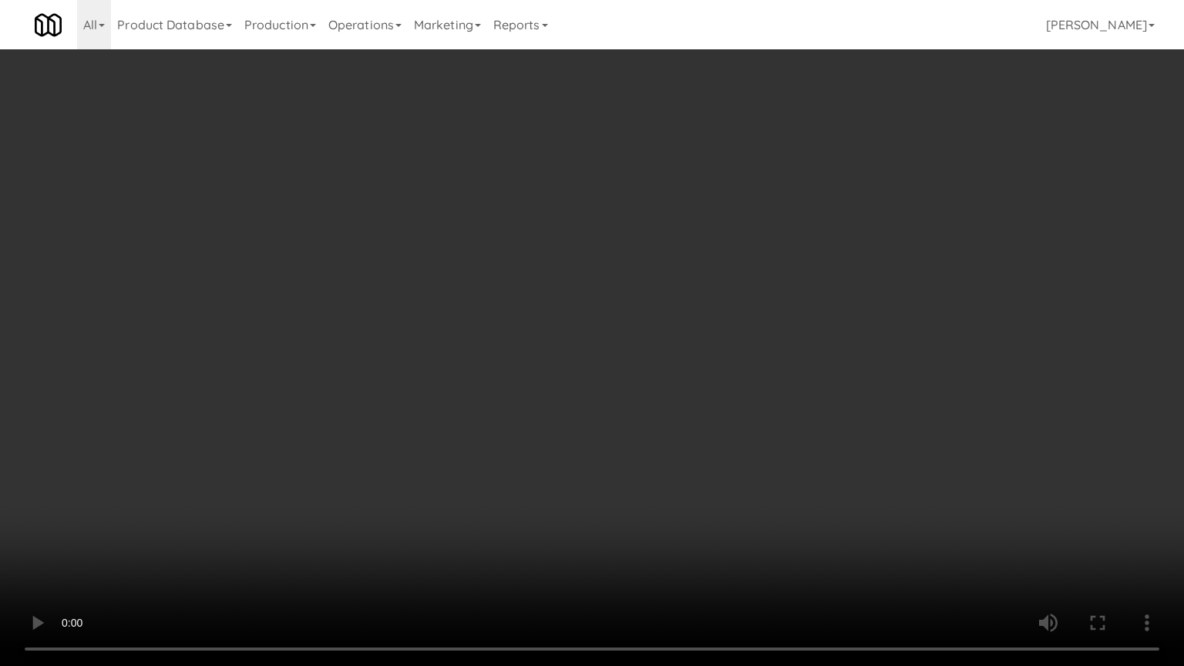
click at [755, 341] on video at bounding box center [592, 333] width 1184 height 666
click at [732, 335] on video at bounding box center [592, 333] width 1184 height 666
click at [798, 342] on video at bounding box center [592, 333] width 1184 height 666
drag, startPoint x: 755, startPoint y: 341, endPoint x: 776, endPoint y: 327, distance: 25.4
click at [757, 342] on video at bounding box center [592, 333] width 1184 height 666
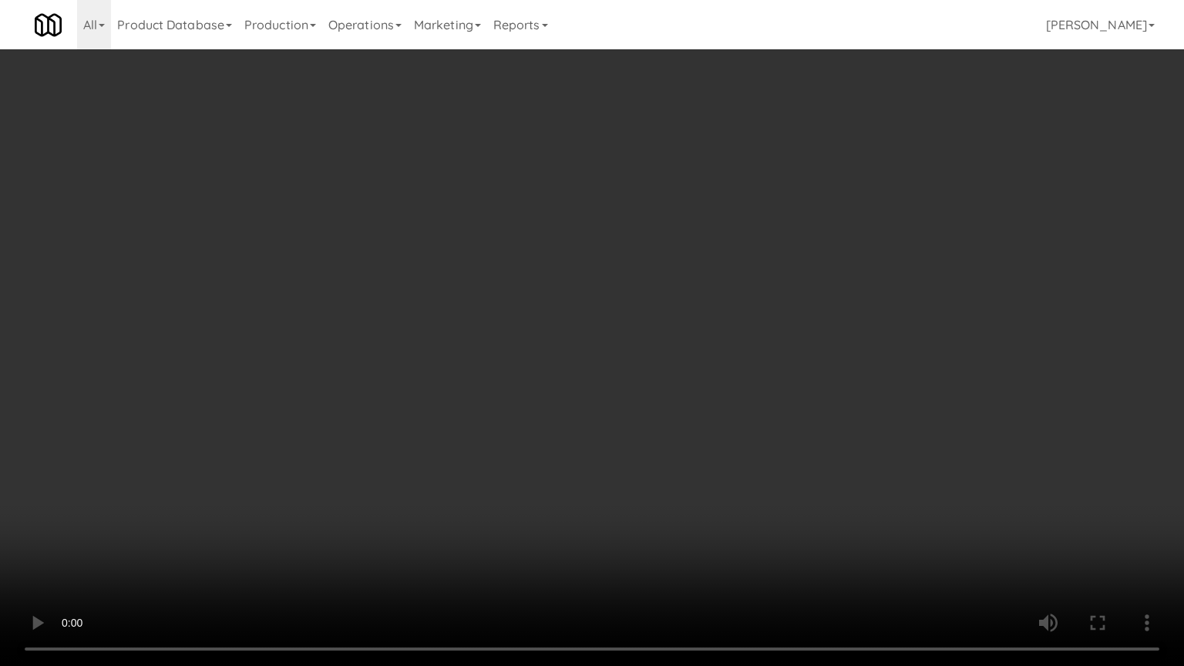
drag, startPoint x: 776, startPoint y: 327, endPoint x: 898, endPoint y: 184, distance: 187.5
click at [778, 324] on video at bounding box center [592, 333] width 1184 height 666
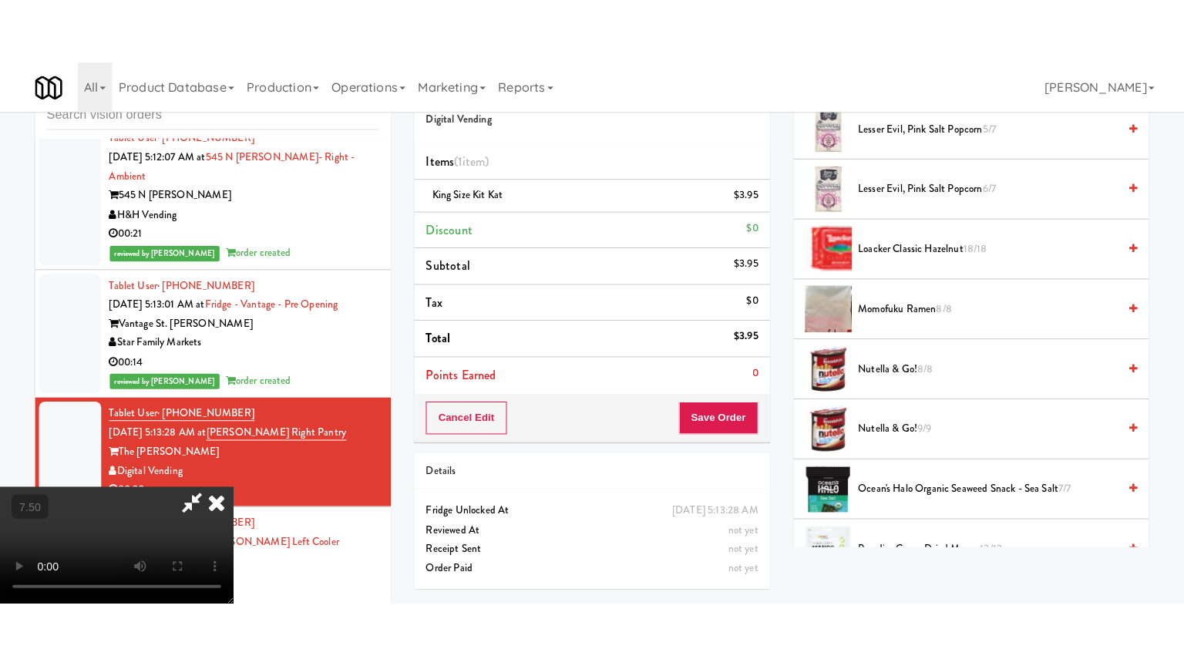
scroll to position [1156, 0]
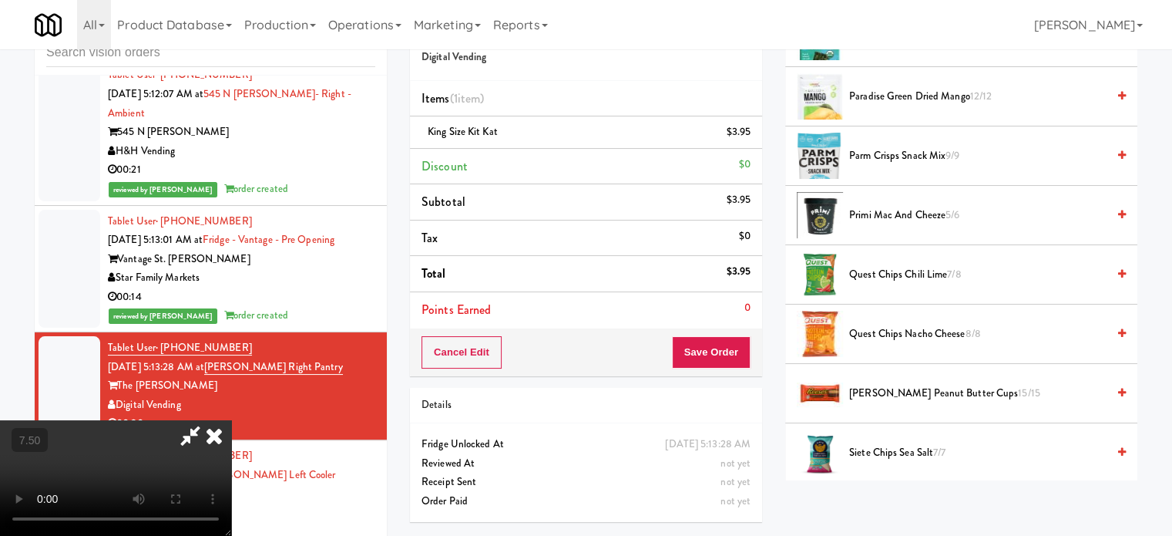
click at [916, 389] on span "Reese's Peanut Butter Cups 15/15" at bounding box center [977, 393] width 257 height 19
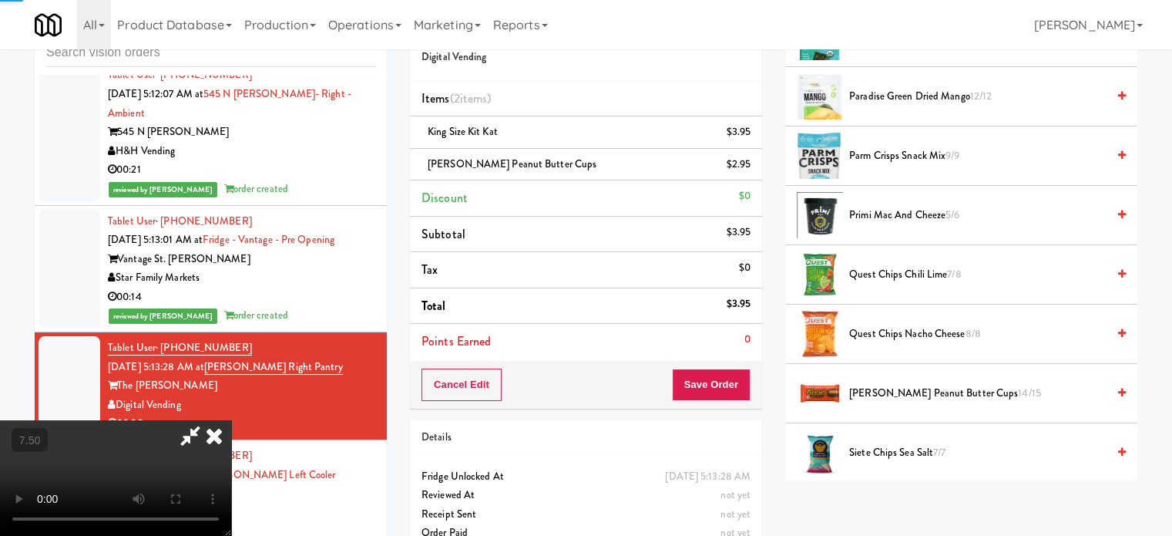
click at [231, 420] on video at bounding box center [115, 478] width 231 height 116
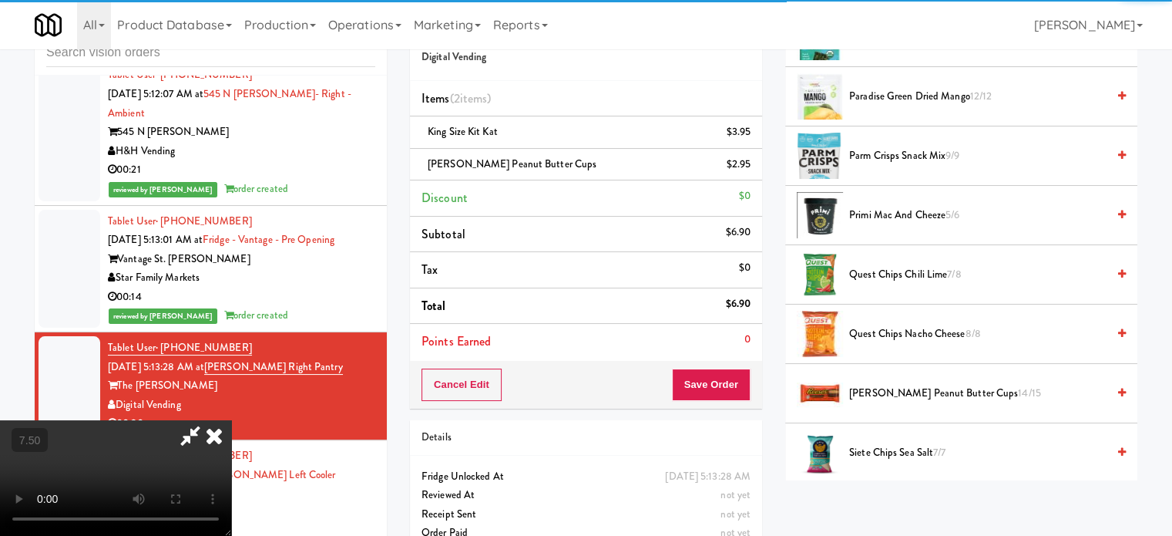
click at [231, 420] on video at bounding box center [115, 478] width 231 height 116
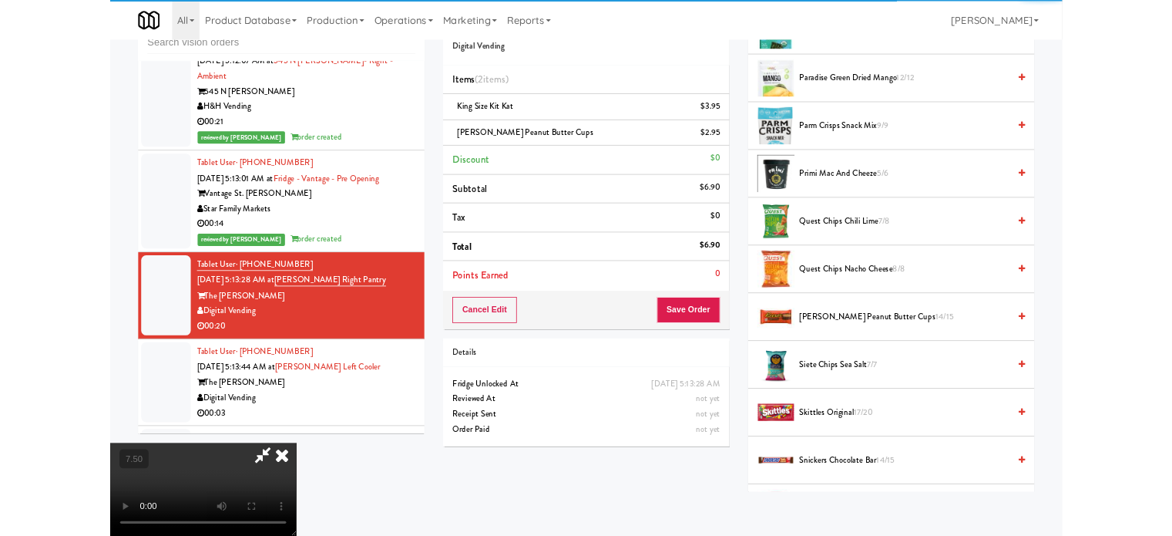
scroll to position [6306, 0]
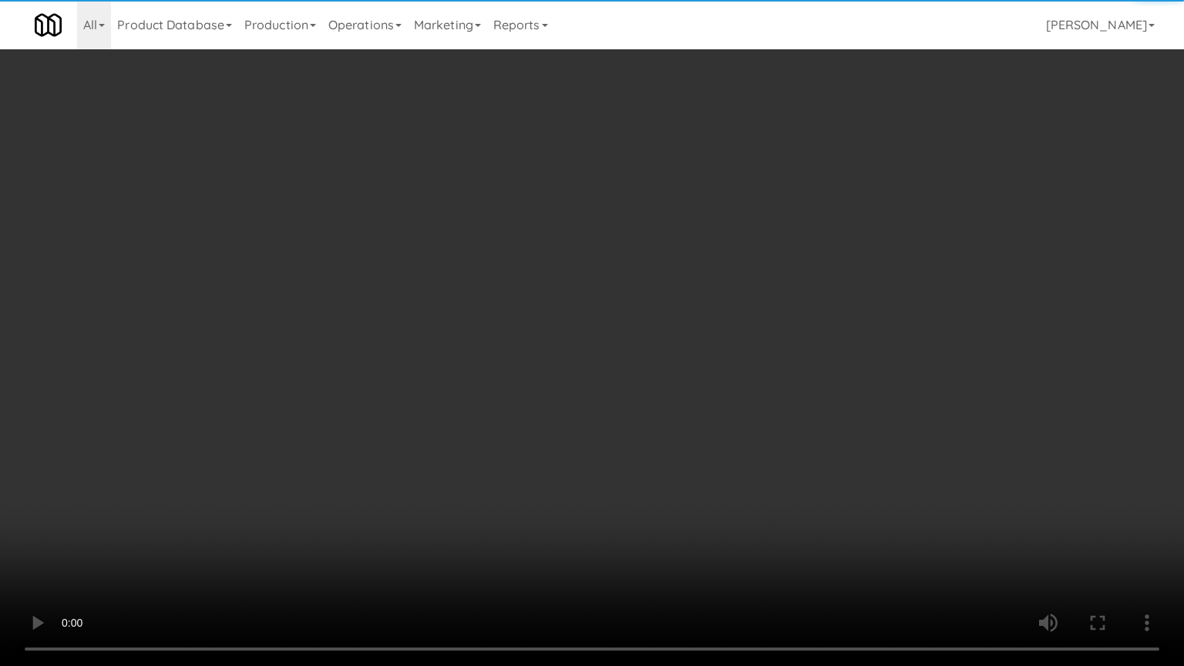
drag, startPoint x: 341, startPoint y: 385, endPoint x: 443, endPoint y: 318, distance: 122.9
click at [342, 385] on video at bounding box center [592, 333] width 1184 height 666
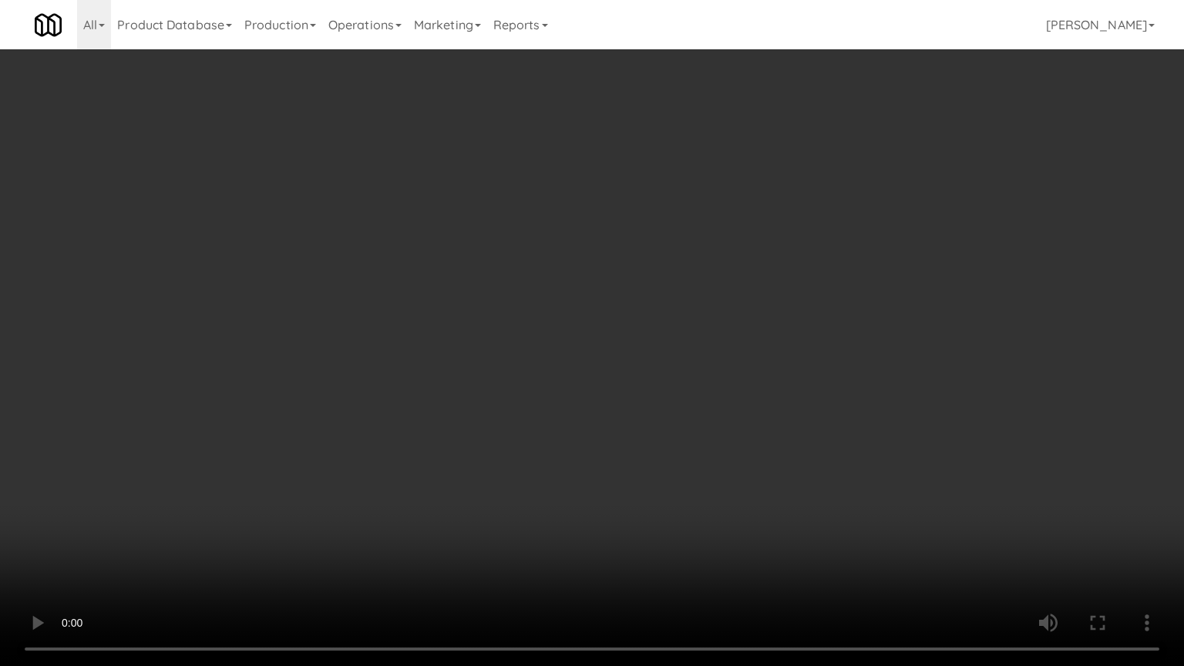
click at [290, 470] on video at bounding box center [592, 333] width 1184 height 666
click at [455, 351] on video at bounding box center [592, 333] width 1184 height 666
click at [481, 349] on video at bounding box center [592, 333] width 1184 height 666
click at [487, 346] on video at bounding box center [592, 333] width 1184 height 666
click at [493, 351] on video at bounding box center [592, 333] width 1184 height 666
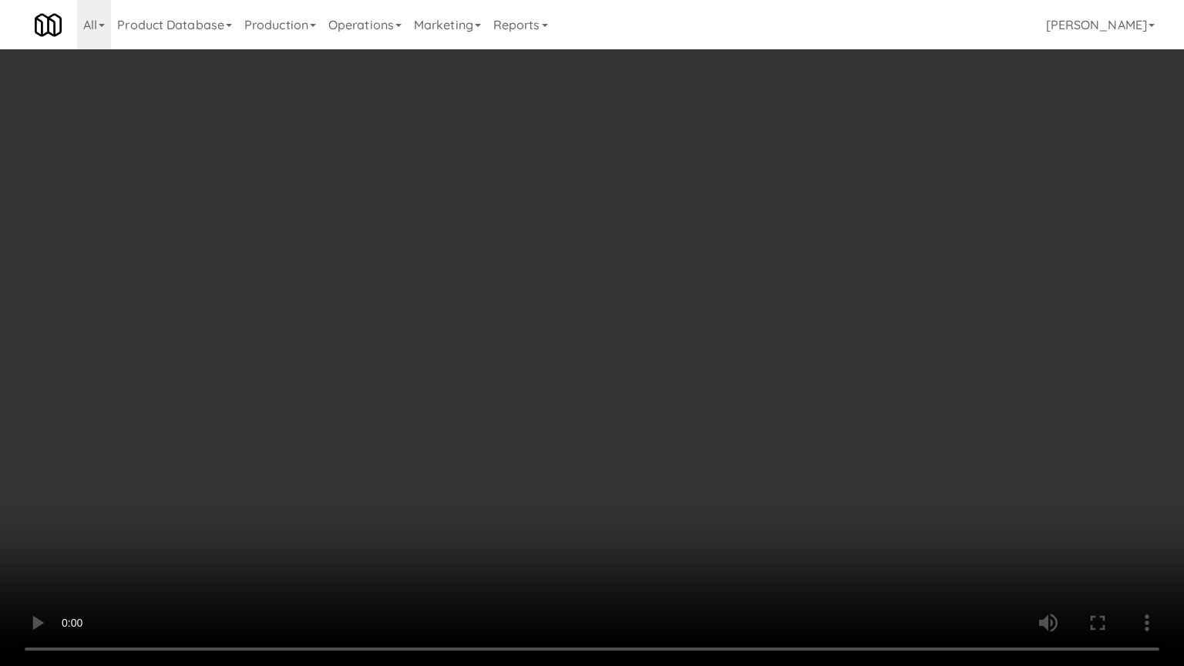
drag, startPoint x: 513, startPoint y: 324, endPoint x: 546, endPoint y: 324, distance: 32.4
click at [515, 324] on video at bounding box center [592, 333] width 1184 height 666
click at [767, 512] on video at bounding box center [592, 333] width 1184 height 666
click at [629, 376] on video at bounding box center [592, 333] width 1184 height 666
click at [738, 435] on video at bounding box center [592, 333] width 1184 height 666
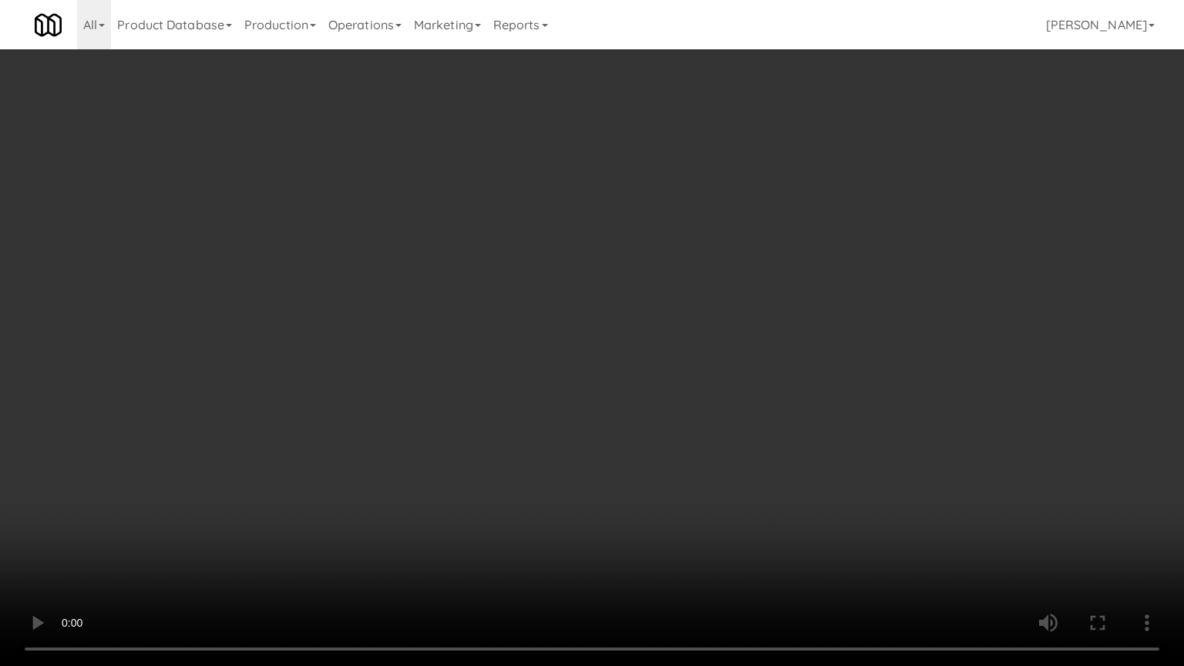
click at [647, 353] on video at bounding box center [592, 333] width 1184 height 666
click at [647, 350] on video at bounding box center [592, 333] width 1184 height 666
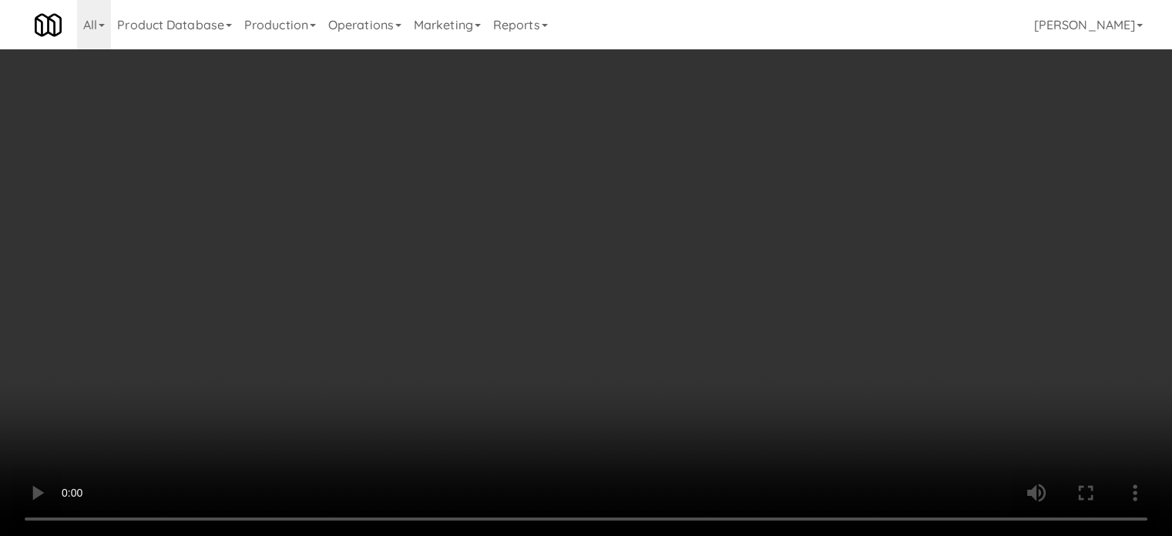
scroll to position [6363, 0]
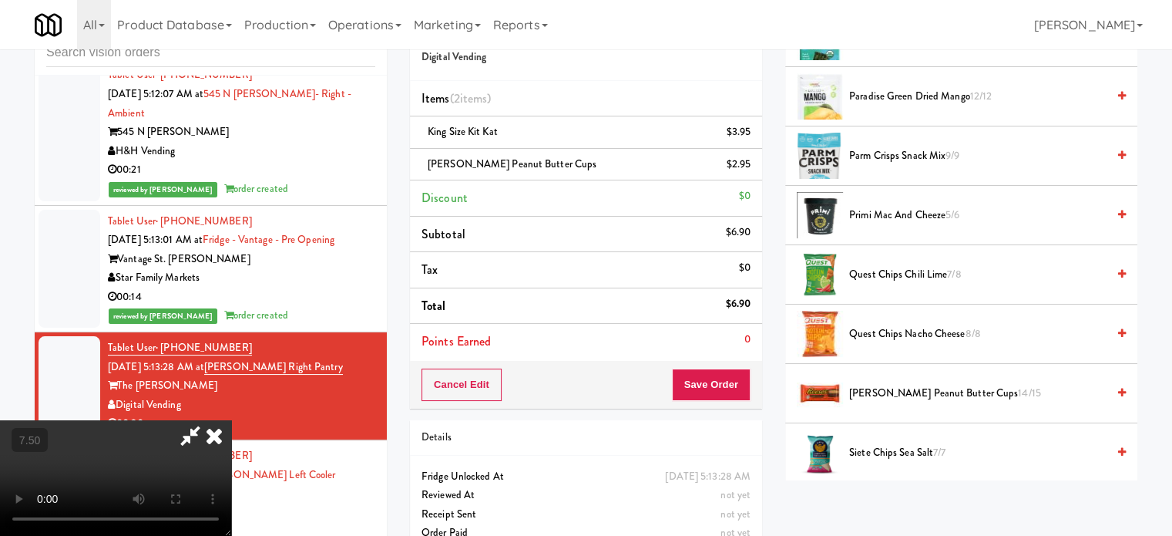
drag, startPoint x: 675, startPoint y: 72, endPoint x: 657, endPoint y: 190, distance: 119.4
click at [231, 420] on icon at bounding box center [214, 435] width 34 height 31
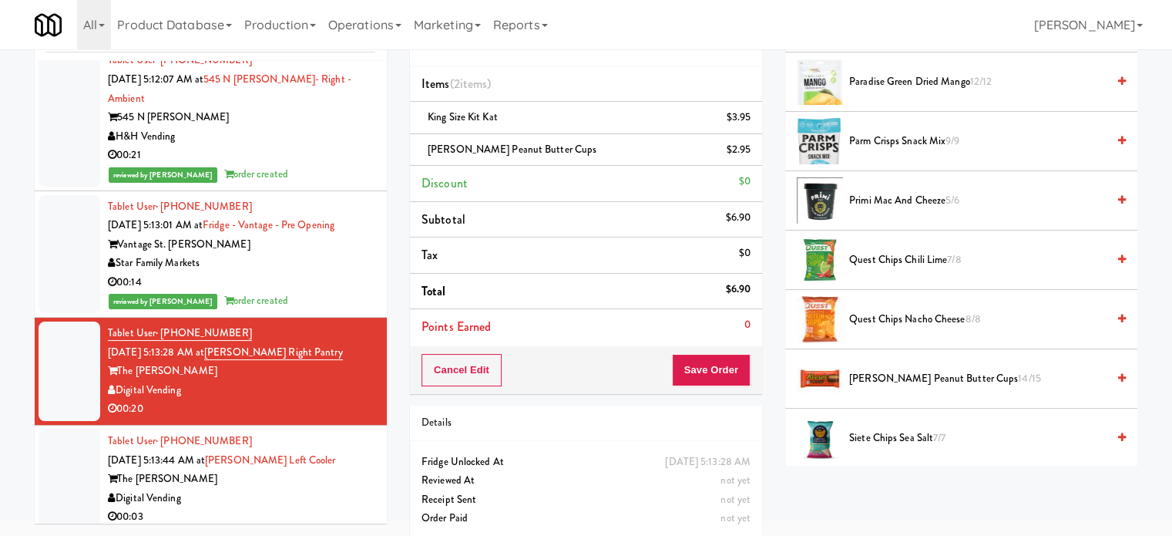
scroll to position [77, 0]
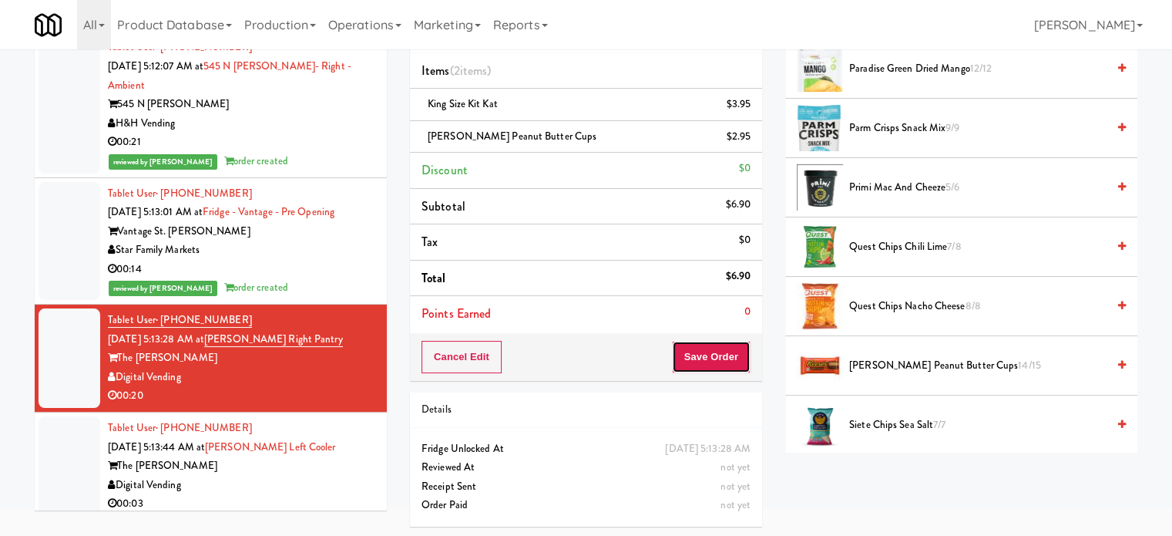
click at [728, 357] on button "Save Order" at bounding box center [711, 357] width 79 height 32
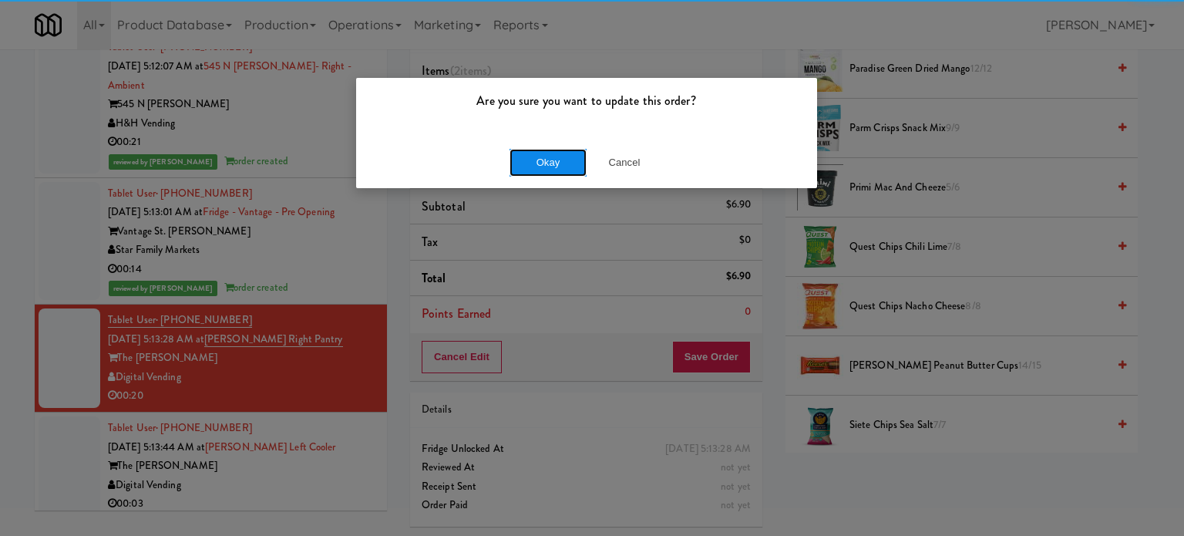
click at [558, 149] on button "Okay" at bounding box center [547, 163] width 77 height 28
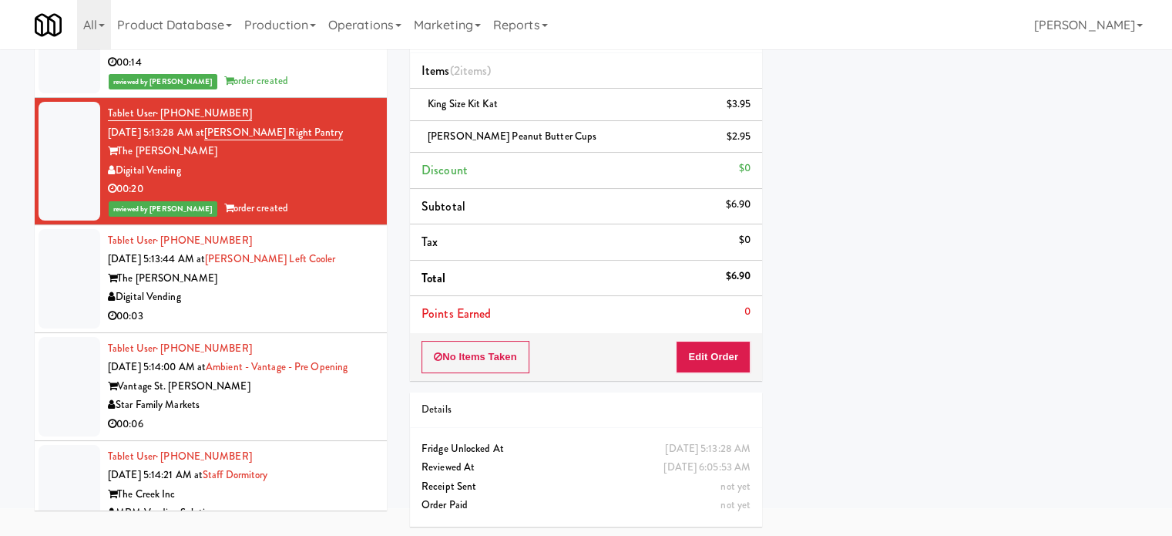
scroll to position [6591, 0]
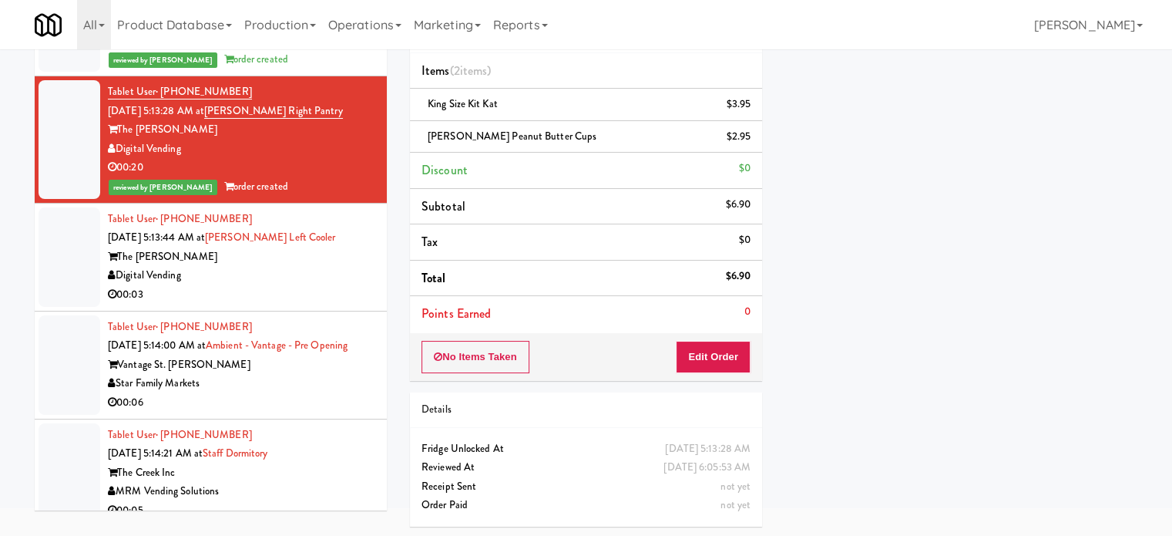
drag, startPoint x: 318, startPoint y: 304, endPoint x: 841, endPoint y: 121, distance: 554.6
click at [329, 304] on div "00:03" at bounding box center [241, 294] width 267 height 19
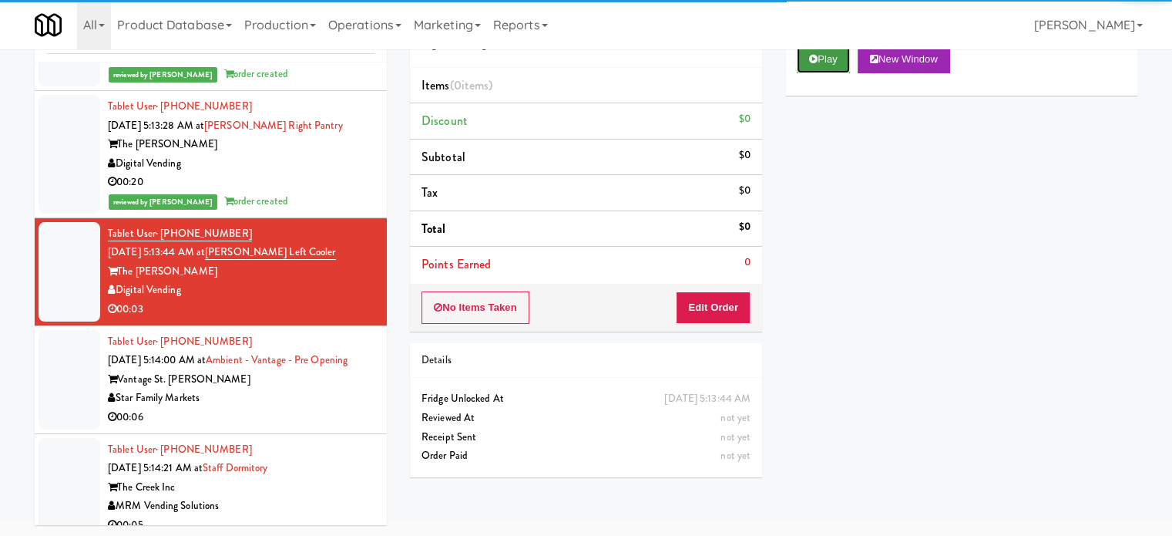
click at [835, 59] on button "Play" at bounding box center [823, 59] width 53 height 28
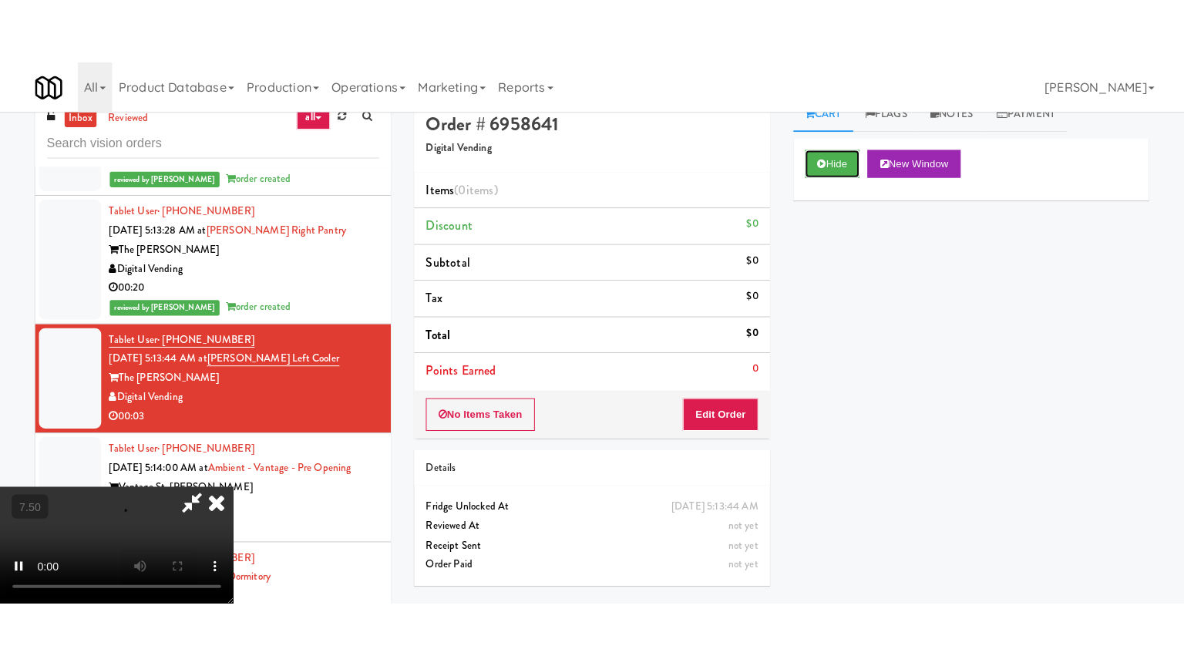
scroll to position [0, 0]
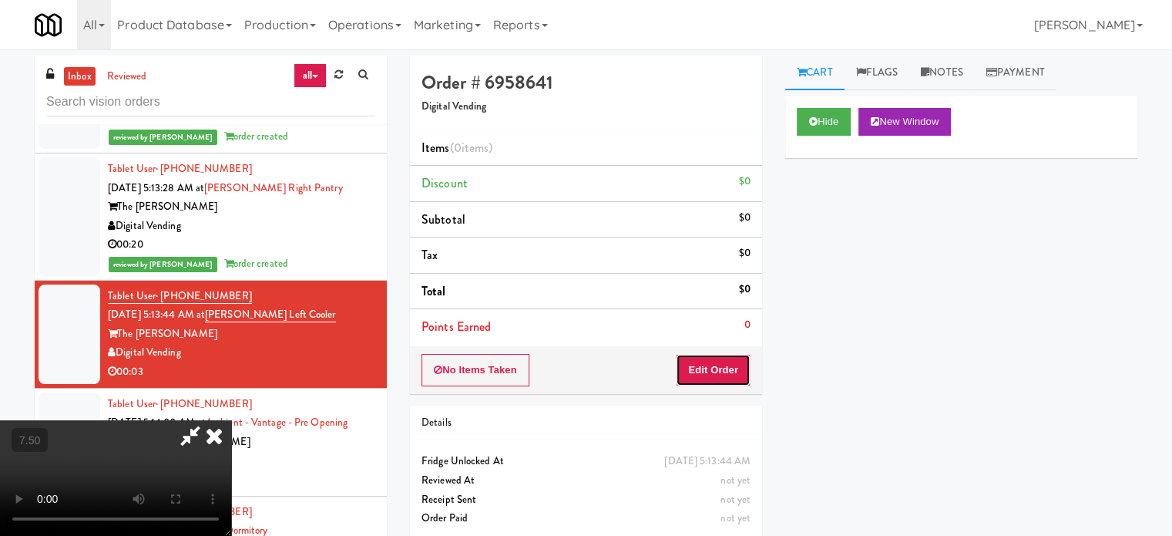
click at [709, 366] on button "Edit Order" at bounding box center [713, 370] width 75 height 32
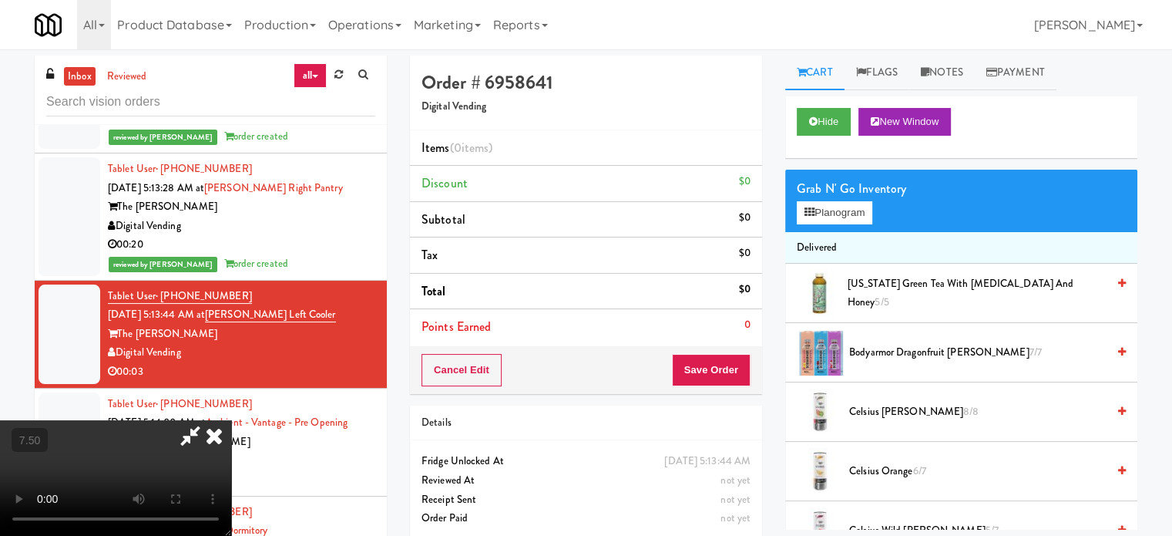
click at [153, 420] on video at bounding box center [115, 478] width 231 height 116
click at [158, 420] on video at bounding box center [115, 478] width 231 height 116
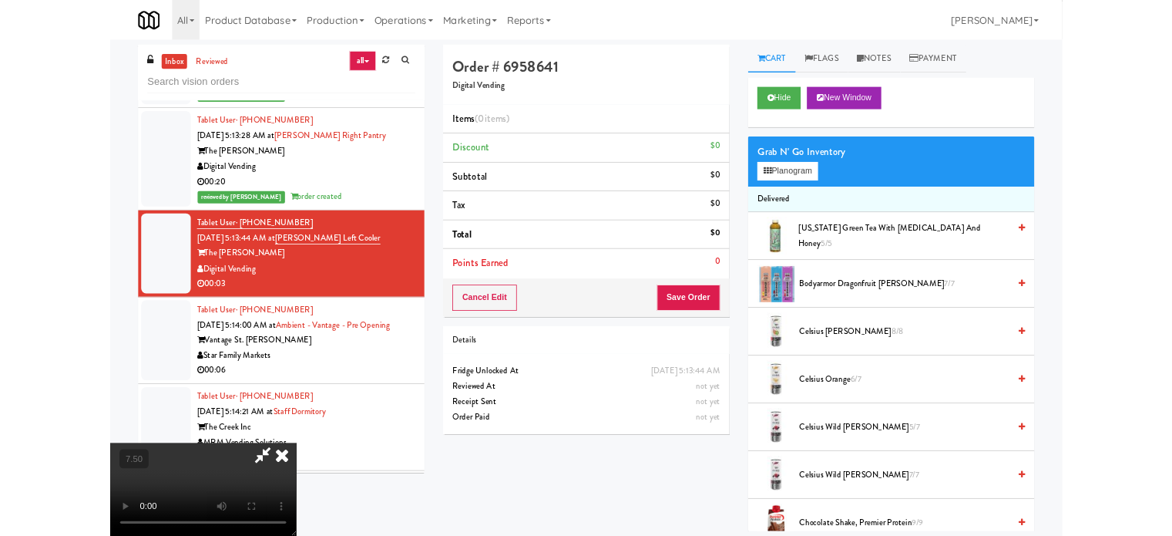
scroll to position [6534, 0]
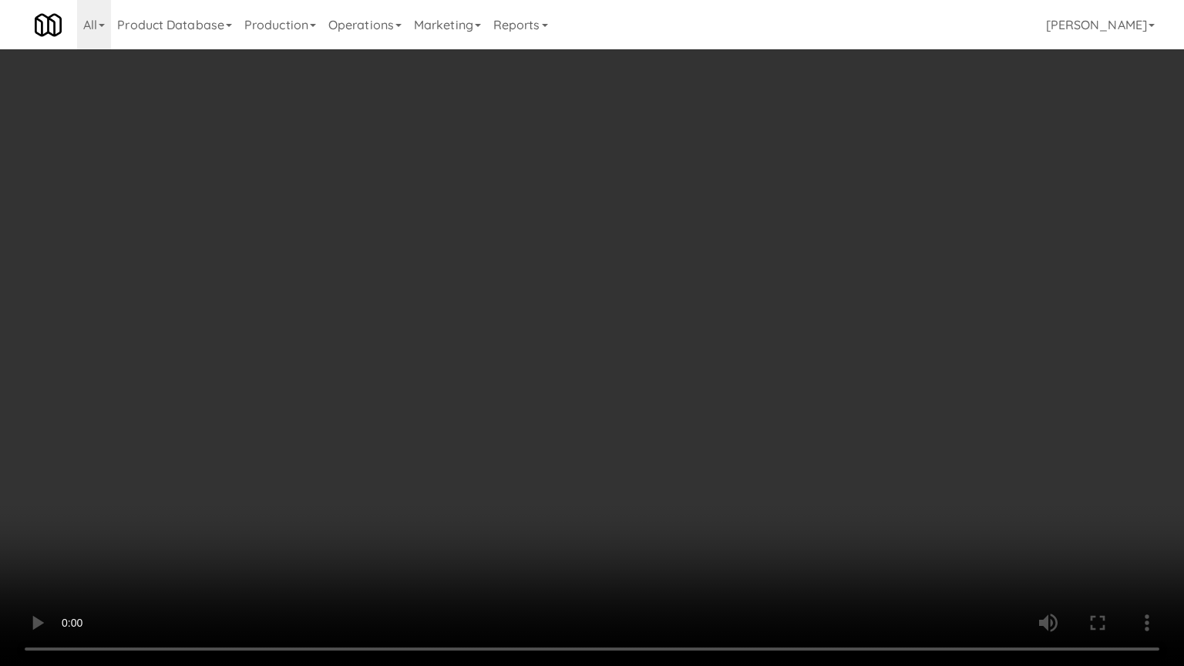
click at [361, 450] on video at bounding box center [592, 333] width 1184 height 666
click at [524, 289] on video at bounding box center [592, 333] width 1184 height 666
drag, startPoint x: 357, startPoint y: 465, endPoint x: 444, endPoint y: 369, distance: 129.3
click at [358, 464] on video at bounding box center [592, 333] width 1184 height 666
click at [472, 360] on video at bounding box center [592, 333] width 1184 height 666
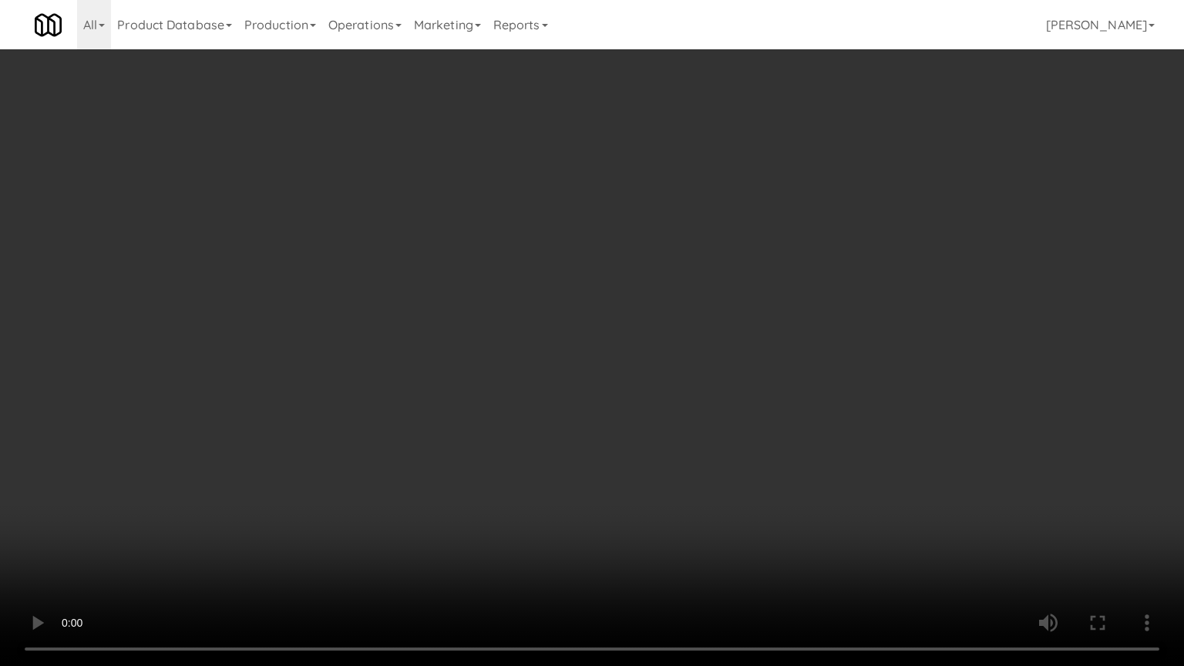
click at [225, 532] on video at bounding box center [592, 333] width 1184 height 666
click at [597, 337] on video at bounding box center [592, 333] width 1184 height 666
click at [586, 343] on video at bounding box center [592, 333] width 1184 height 666
click at [584, 358] on video at bounding box center [592, 333] width 1184 height 666
click at [579, 358] on video at bounding box center [592, 333] width 1184 height 666
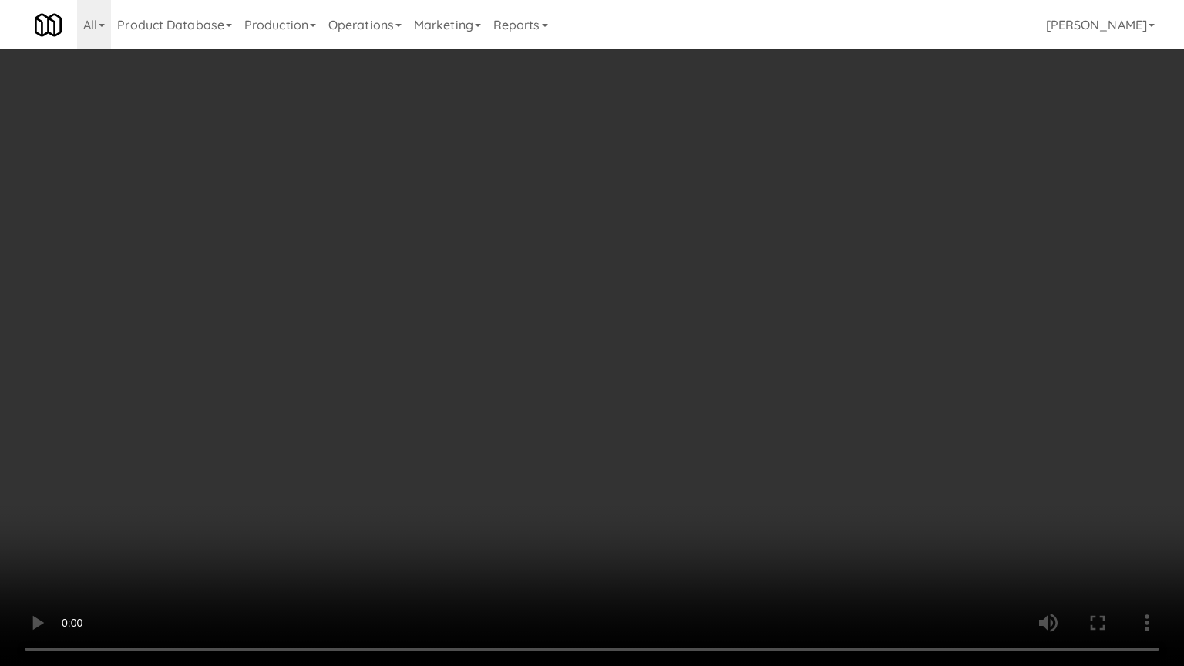
click at [629, 353] on video at bounding box center [592, 333] width 1184 height 666
click at [208, 535] on video at bounding box center [592, 333] width 1184 height 666
click at [450, 432] on video at bounding box center [592, 333] width 1184 height 666
click at [466, 423] on video at bounding box center [592, 333] width 1184 height 666
click at [503, 408] on video at bounding box center [592, 333] width 1184 height 666
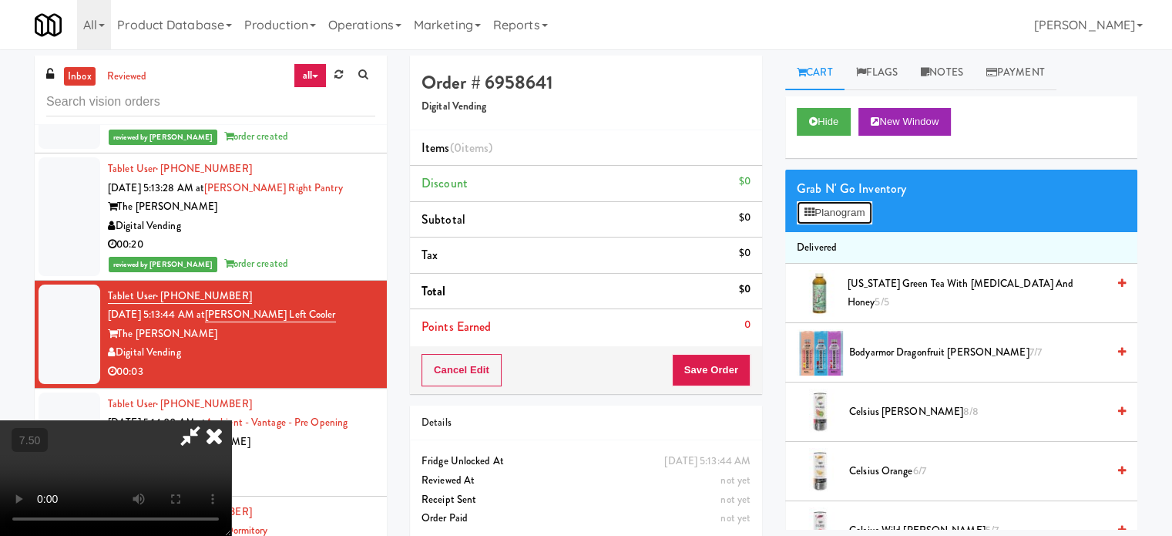
drag, startPoint x: 831, startPoint y: 216, endPoint x: 918, endPoint y: 200, distance: 88.6
click at [838, 215] on button "Planogram" at bounding box center [835, 212] width 76 height 23
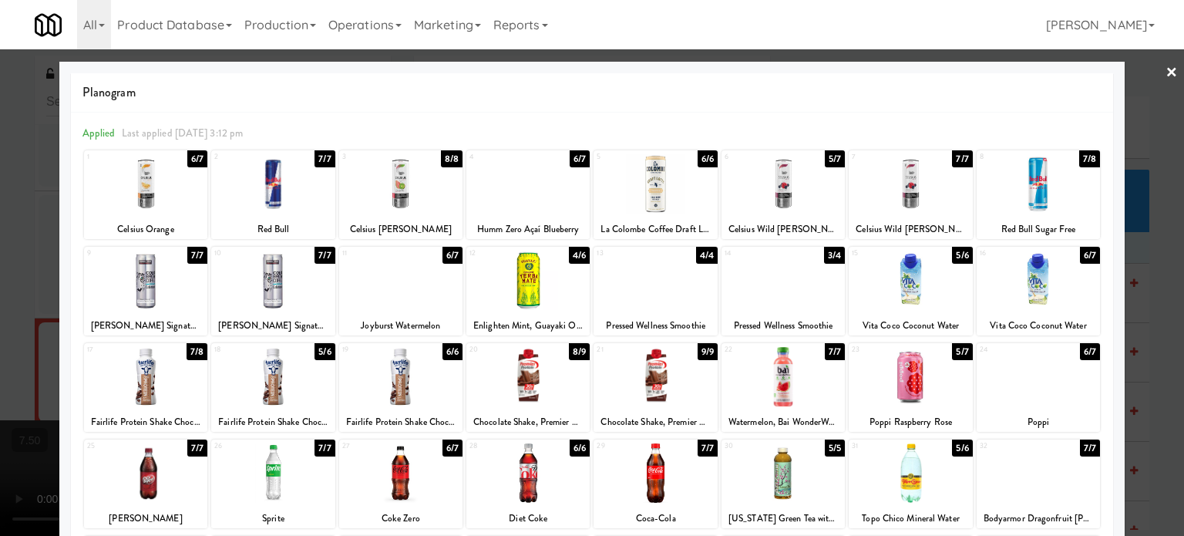
drag, startPoint x: 438, startPoint y: 353, endPoint x: 990, endPoint y: 349, distance: 551.9
click at [442, 353] on div "6/6" at bounding box center [452, 351] width 20 height 17
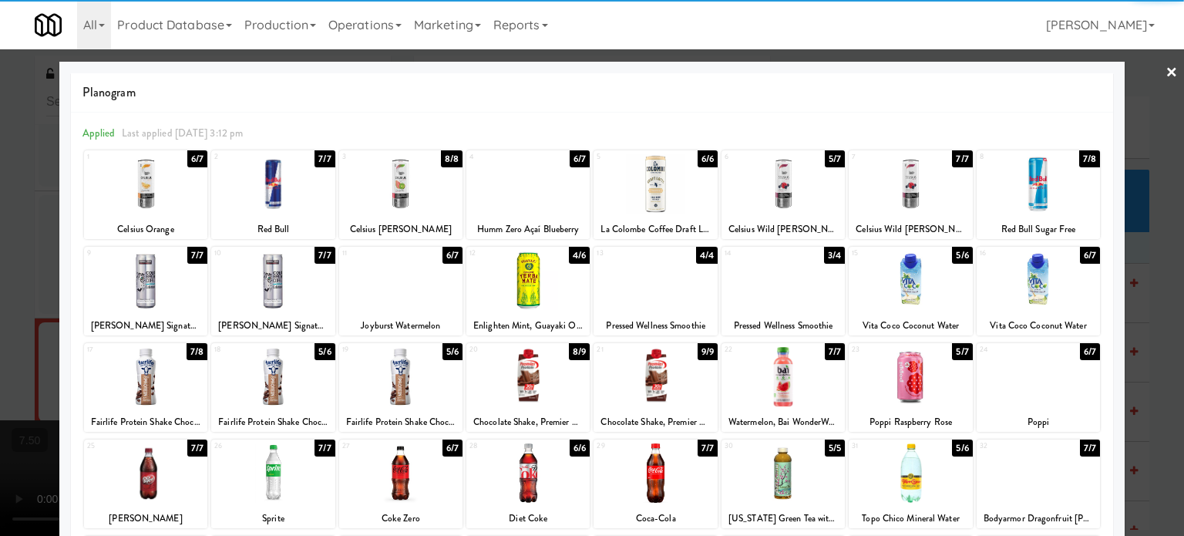
click at [1148, 378] on div at bounding box center [592, 268] width 1184 height 536
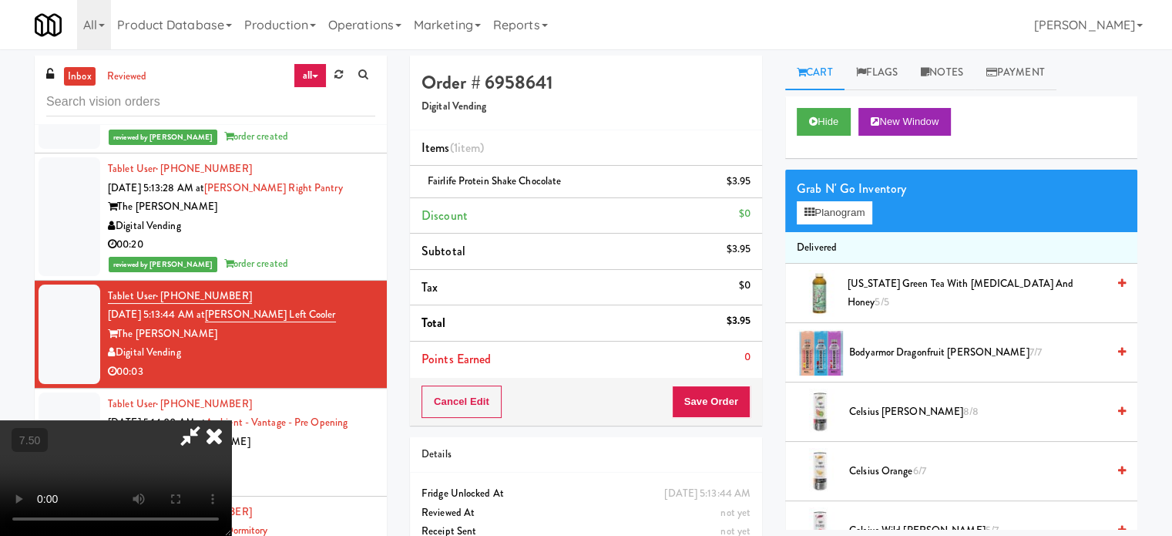
drag, startPoint x: 459, startPoint y: 372, endPoint x: 464, endPoint y: 354, distance: 18.3
click at [231, 420] on video at bounding box center [115, 478] width 231 height 116
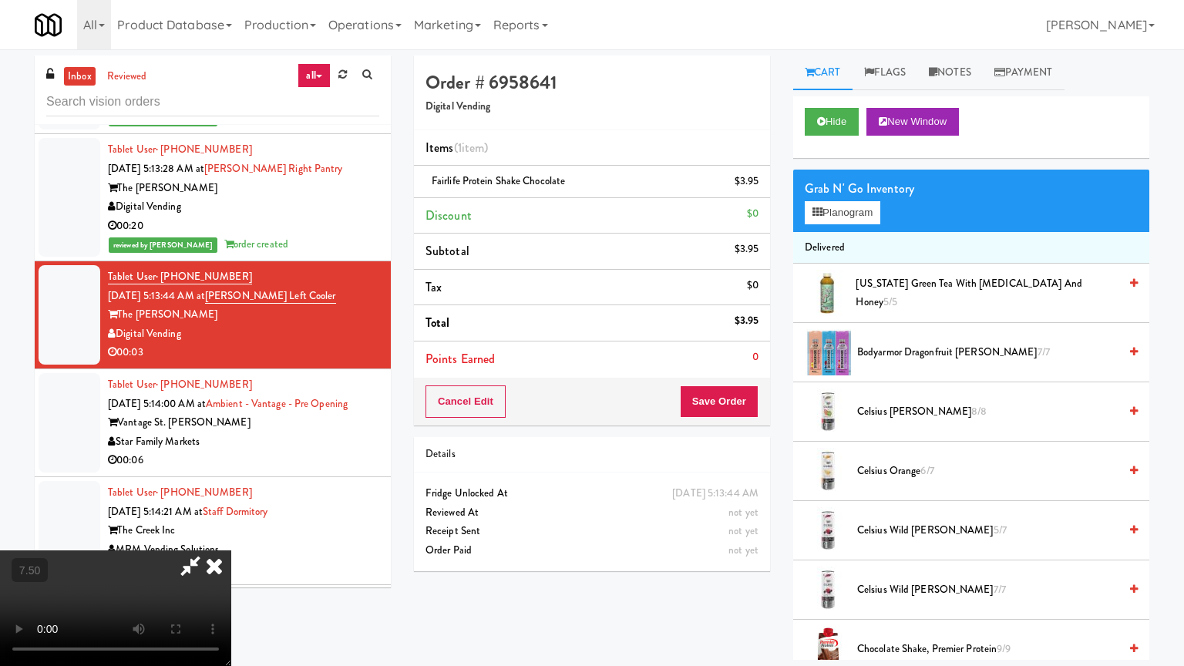
drag, startPoint x: 469, startPoint y: 438, endPoint x: 530, endPoint y: 301, distance: 149.4
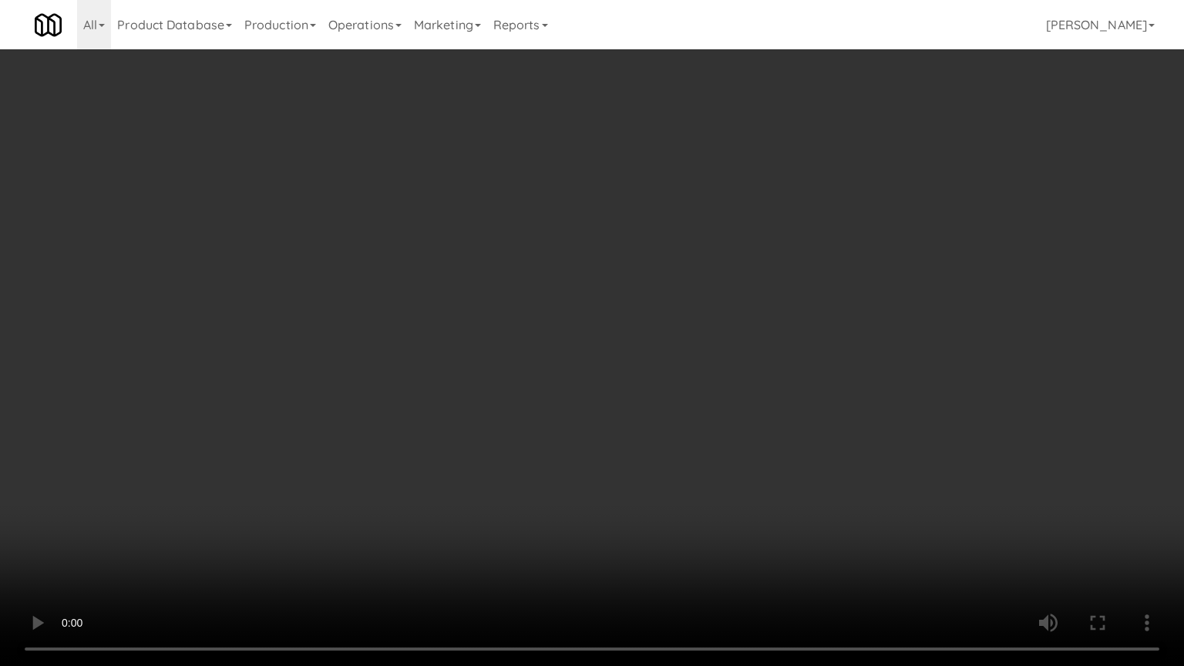
click at [469, 436] on video at bounding box center [592, 333] width 1184 height 666
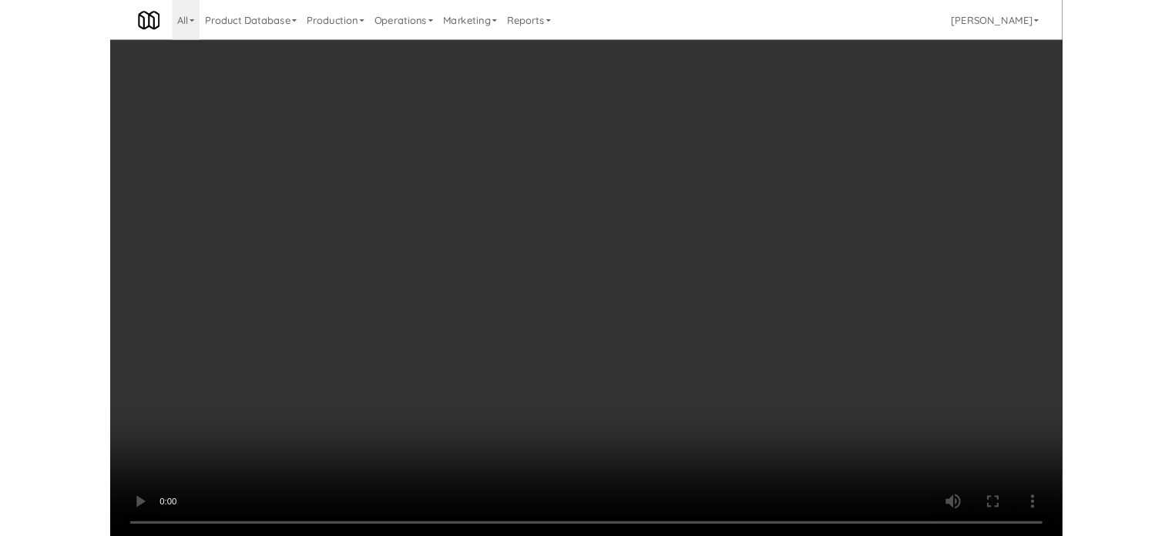
scroll to position [6534, 0]
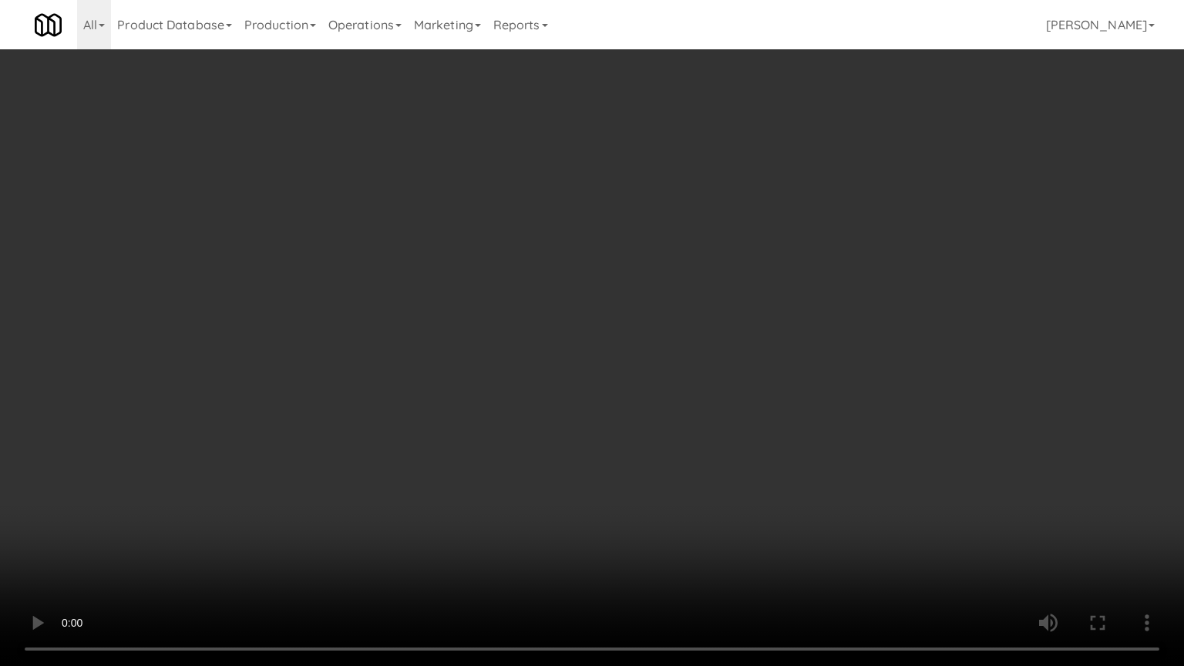
click at [504, 302] on video at bounding box center [592, 333] width 1184 height 666
click at [509, 296] on video at bounding box center [592, 333] width 1184 height 666
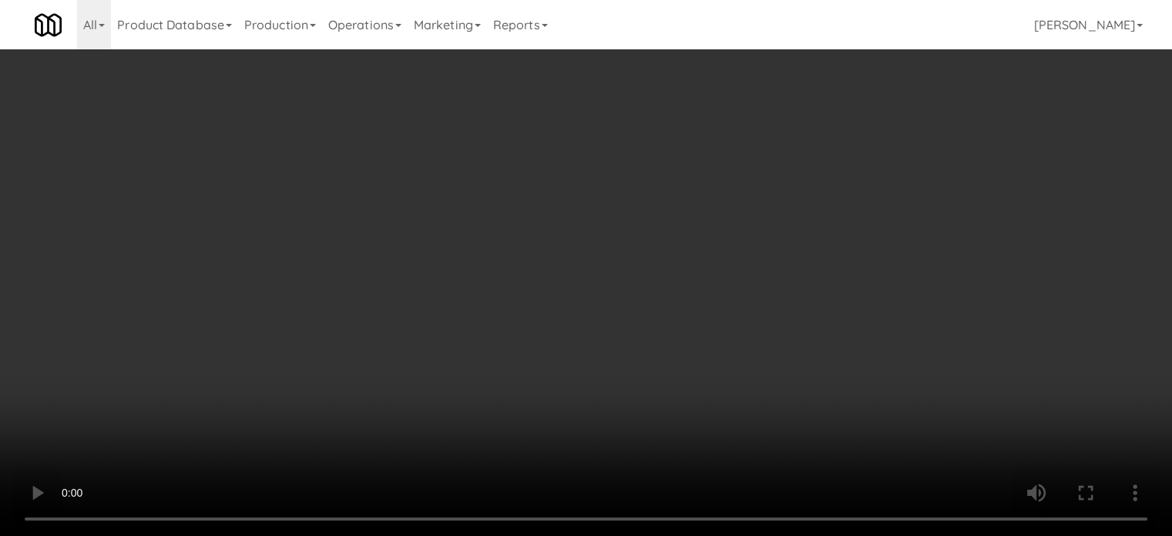
scroll to position [6591, 0]
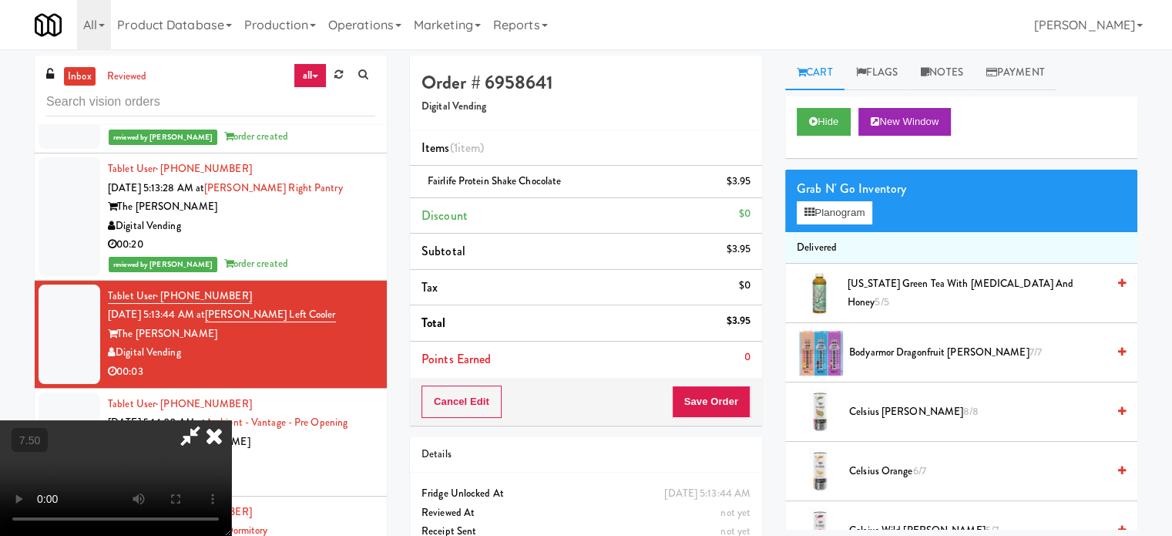
click at [231, 420] on icon at bounding box center [214, 435] width 34 height 31
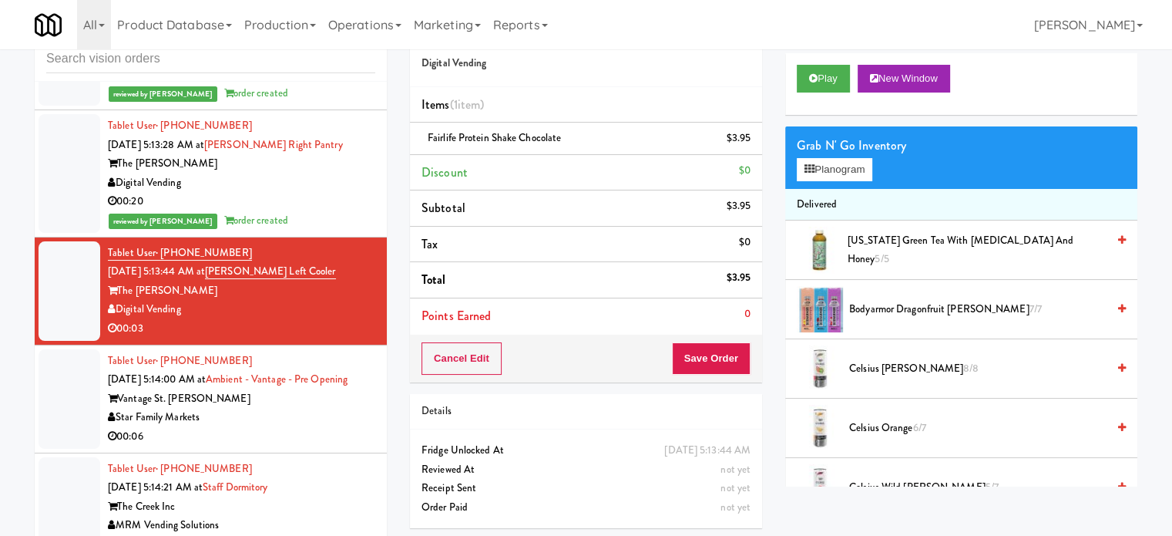
scroll to position [62, 0]
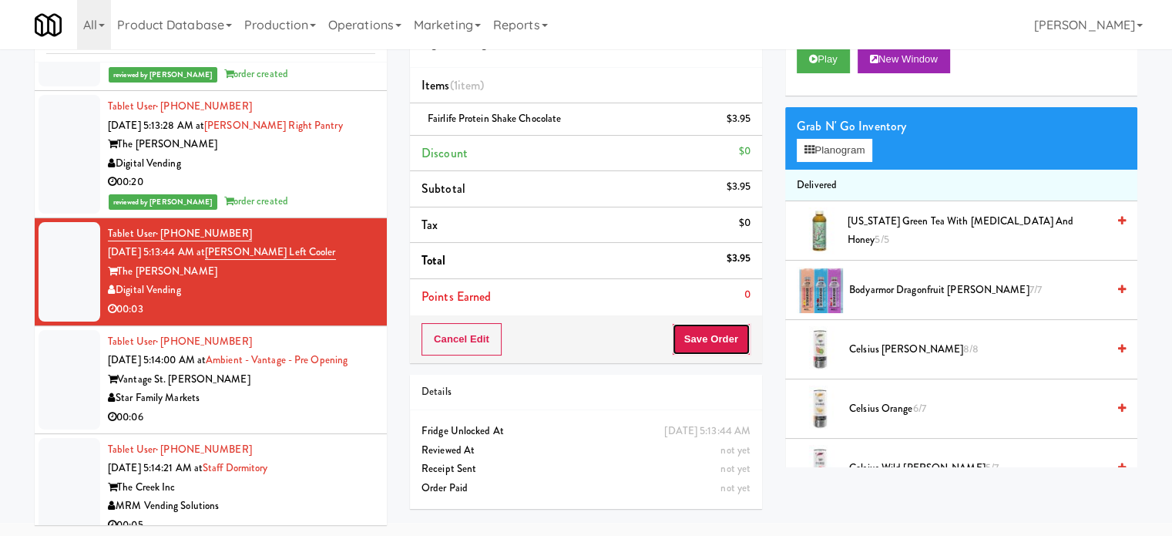
click at [710, 340] on button "Save Order" at bounding box center [711, 339] width 79 height 32
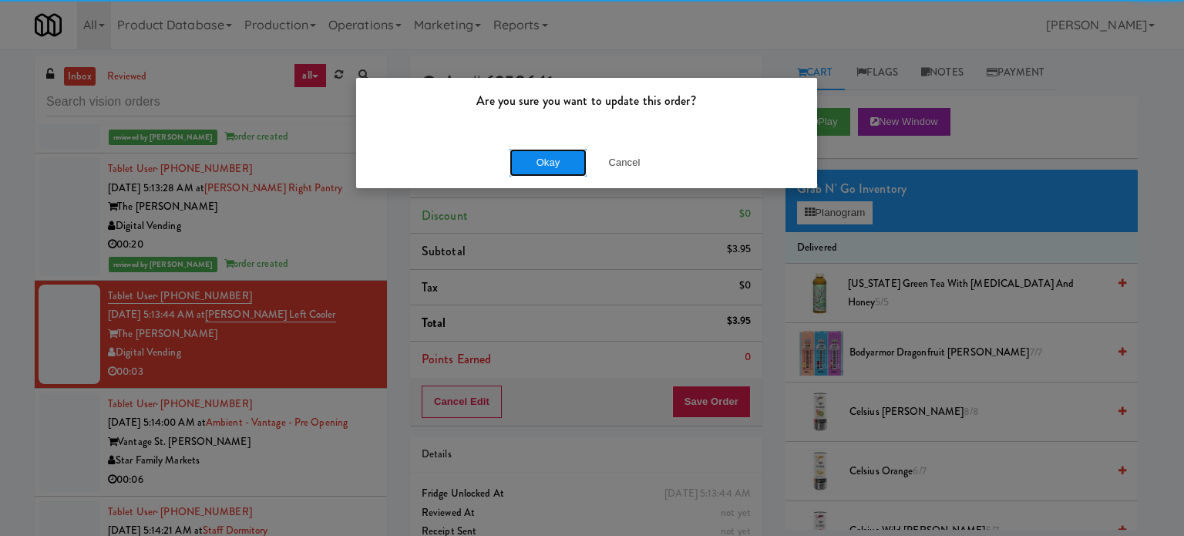
click at [558, 164] on button "Okay" at bounding box center [547, 163] width 77 height 28
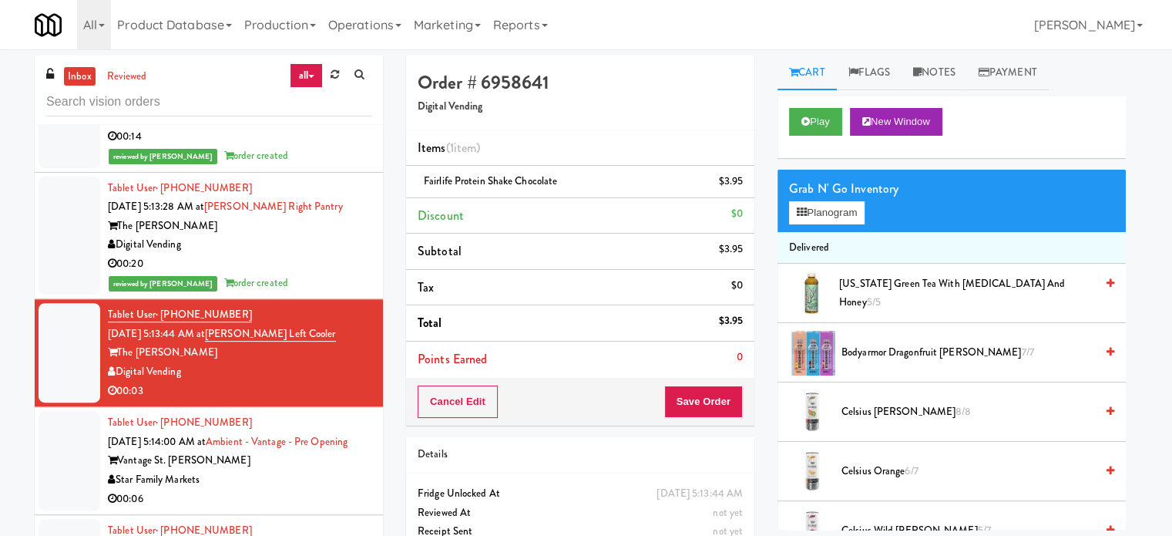
click at [312, 469] on div "Vantage St. Pete" at bounding box center [240, 460] width 264 height 19
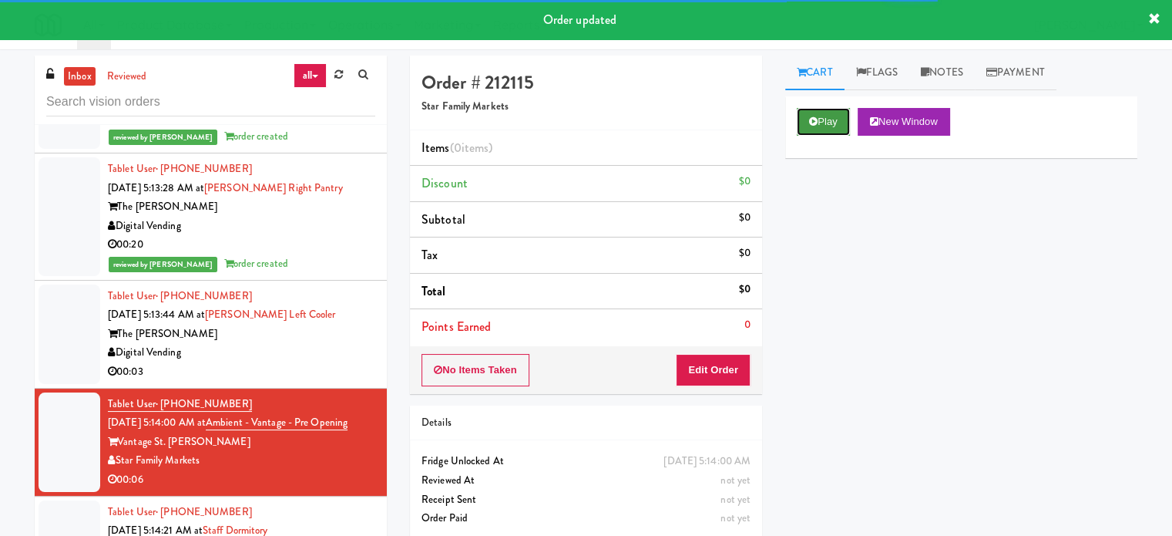
click at [833, 119] on button "Play" at bounding box center [823, 122] width 53 height 28
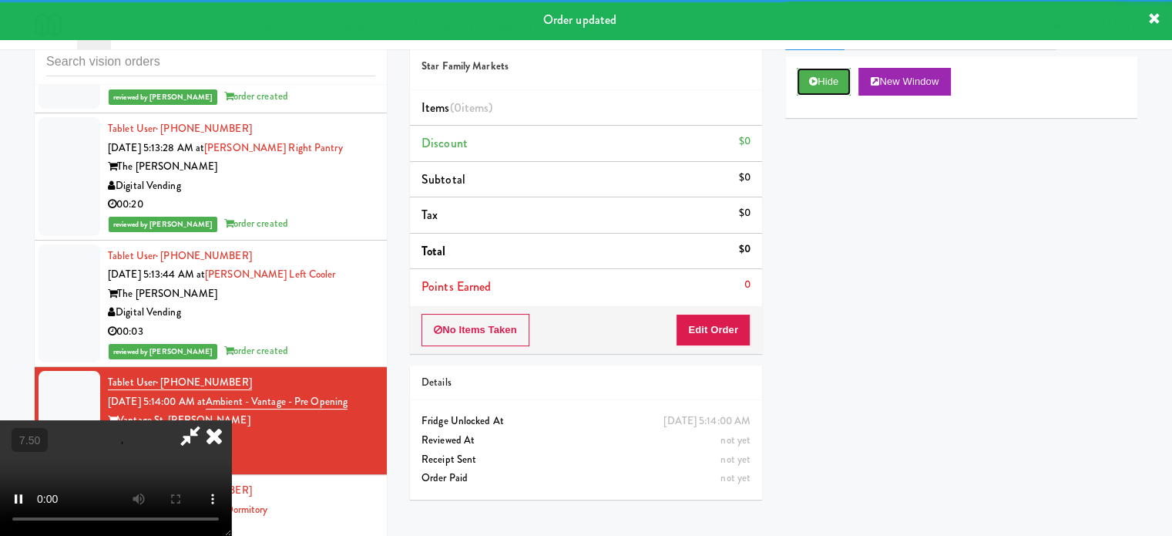
scroll to position [62, 0]
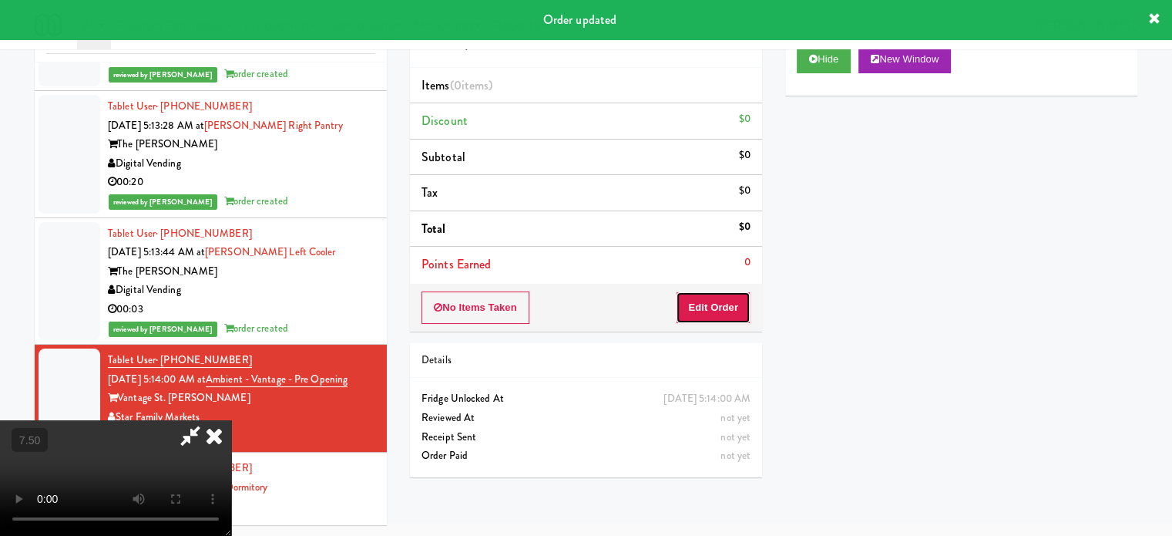
click at [721, 309] on button "Edit Order" at bounding box center [713, 307] width 75 height 32
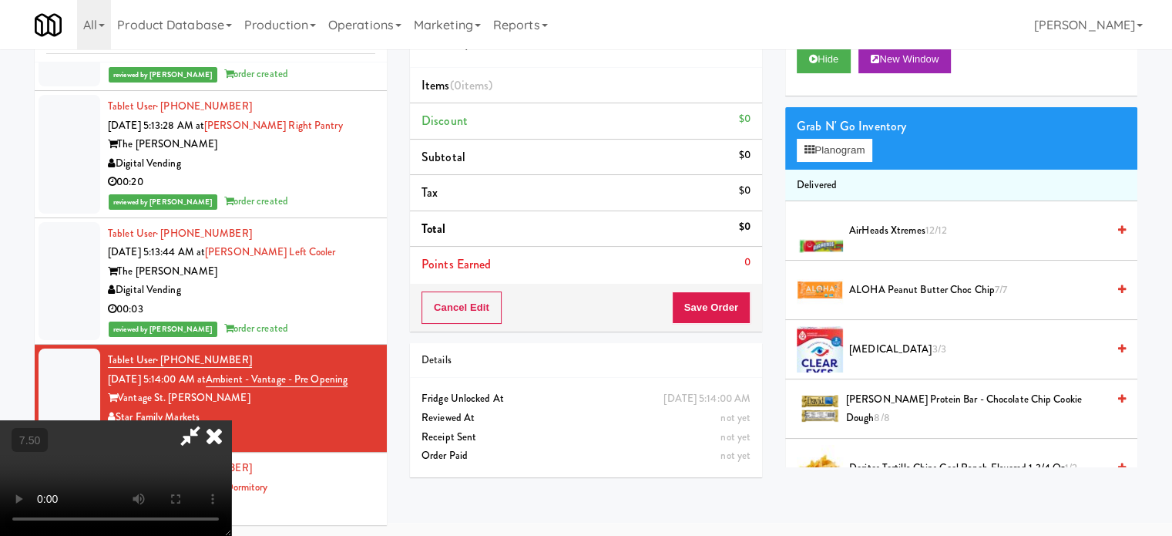
click at [231, 420] on video at bounding box center [115, 478] width 231 height 116
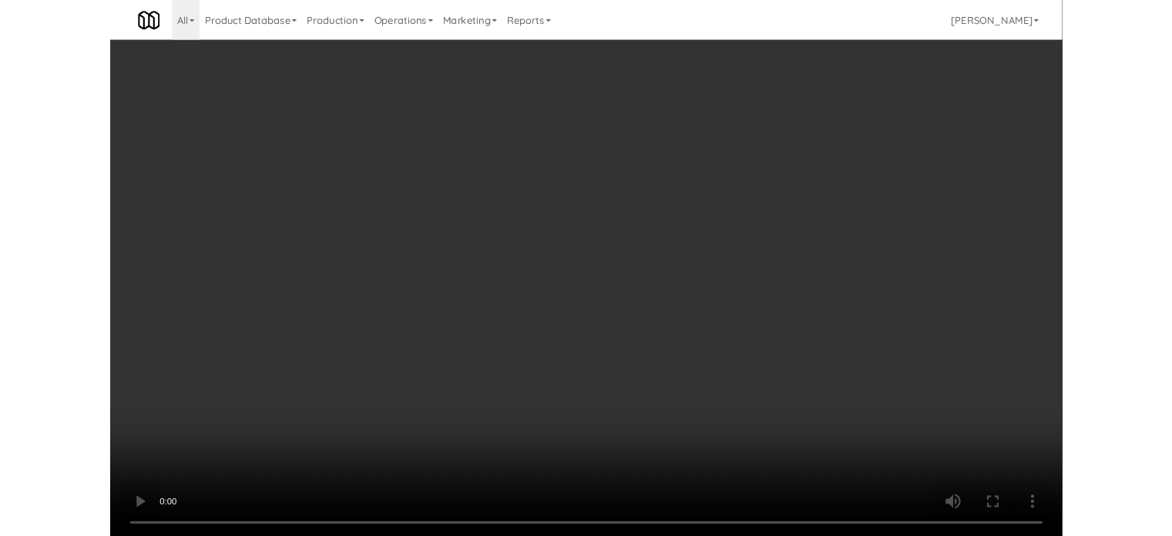
scroll to position [6534, 0]
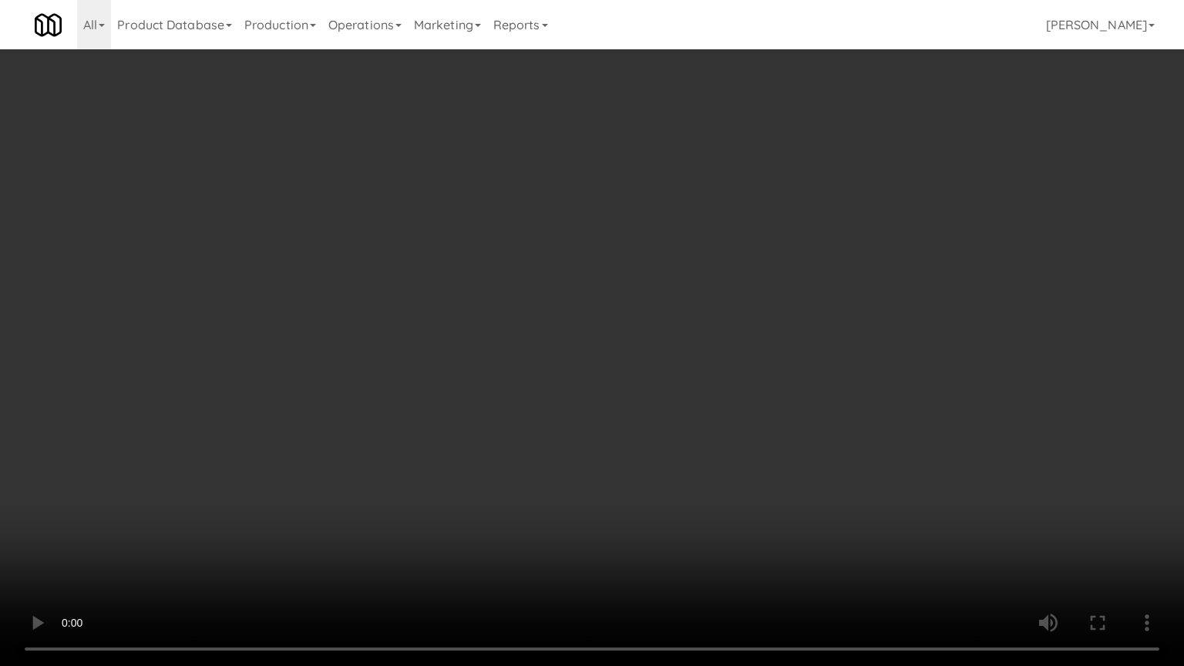
click at [247, 535] on video at bounding box center [592, 333] width 1184 height 666
click at [589, 438] on video at bounding box center [592, 333] width 1184 height 666
click at [578, 394] on video at bounding box center [592, 333] width 1184 height 666
drag, startPoint x: 585, startPoint y: 365, endPoint x: 390, endPoint y: 546, distance: 266.1
click at [585, 365] on video at bounding box center [592, 333] width 1184 height 666
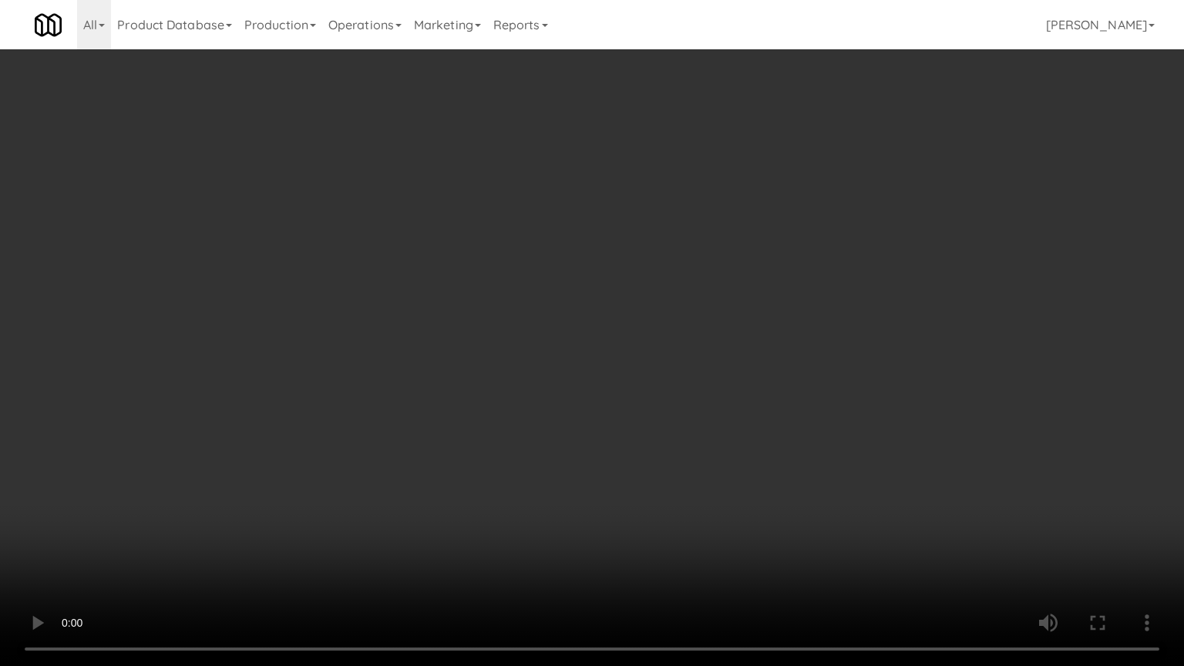
drag, startPoint x: 302, startPoint y: 470, endPoint x: 412, endPoint y: 365, distance: 152.6
click at [303, 470] on video at bounding box center [592, 333] width 1184 height 666
click at [463, 341] on video at bounding box center [592, 333] width 1184 height 666
click at [207, 456] on video at bounding box center [592, 333] width 1184 height 666
click at [481, 349] on video at bounding box center [592, 333] width 1184 height 666
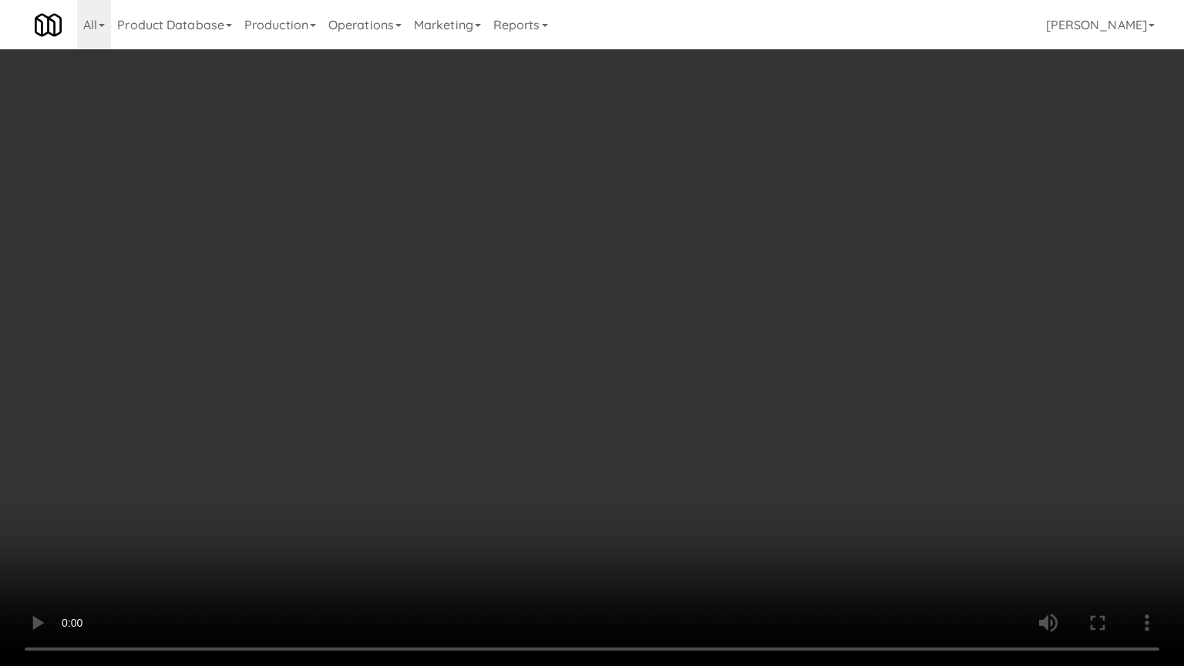
click at [481, 348] on video at bounding box center [592, 333] width 1184 height 666
click at [552, 349] on video at bounding box center [592, 333] width 1184 height 666
click at [550, 346] on video at bounding box center [592, 333] width 1184 height 666
click at [585, 349] on video at bounding box center [592, 333] width 1184 height 666
click at [583, 351] on video at bounding box center [592, 333] width 1184 height 666
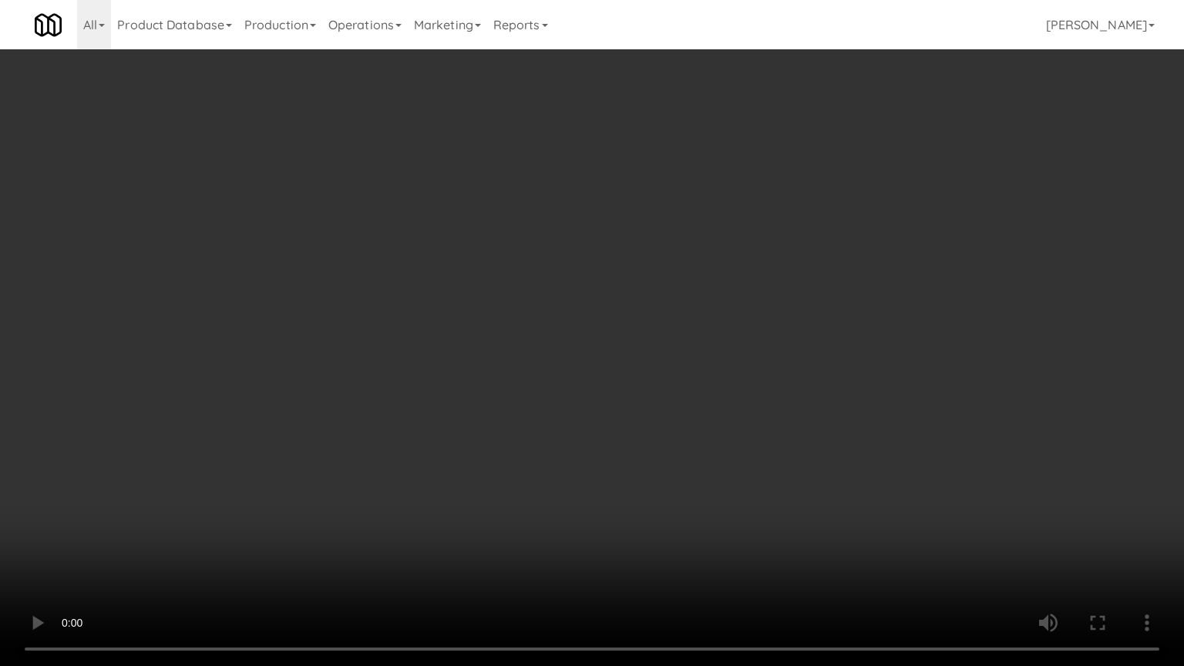
click at [681, 350] on video at bounding box center [592, 333] width 1184 height 666
click at [666, 339] on video at bounding box center [592, 333] width 1184 height 666
click at [785, 323] on video at bounding box center [592, 333] width 1184 height 666
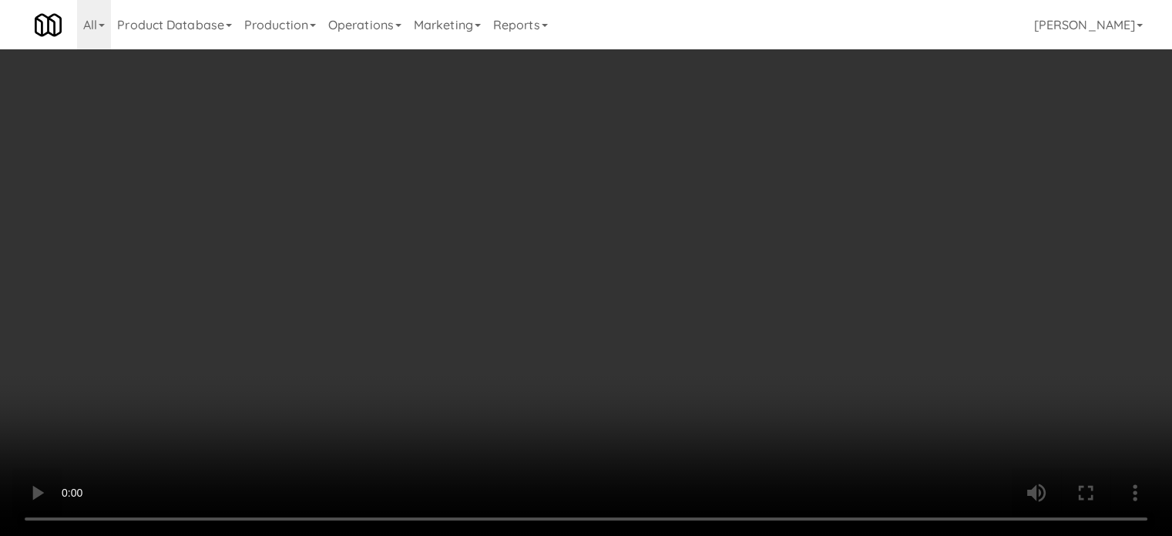
click at [516, 268] on video at bounding box center [586, 268] width 1172 height 536
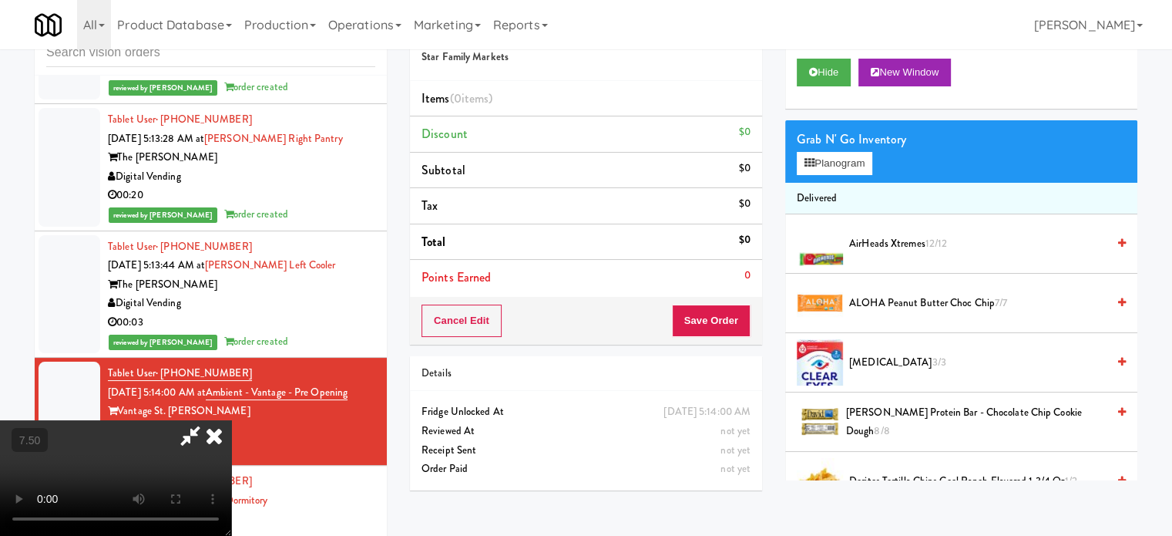
click at [231, 420] on video at bounding box center [115, 478] width 231 height 116
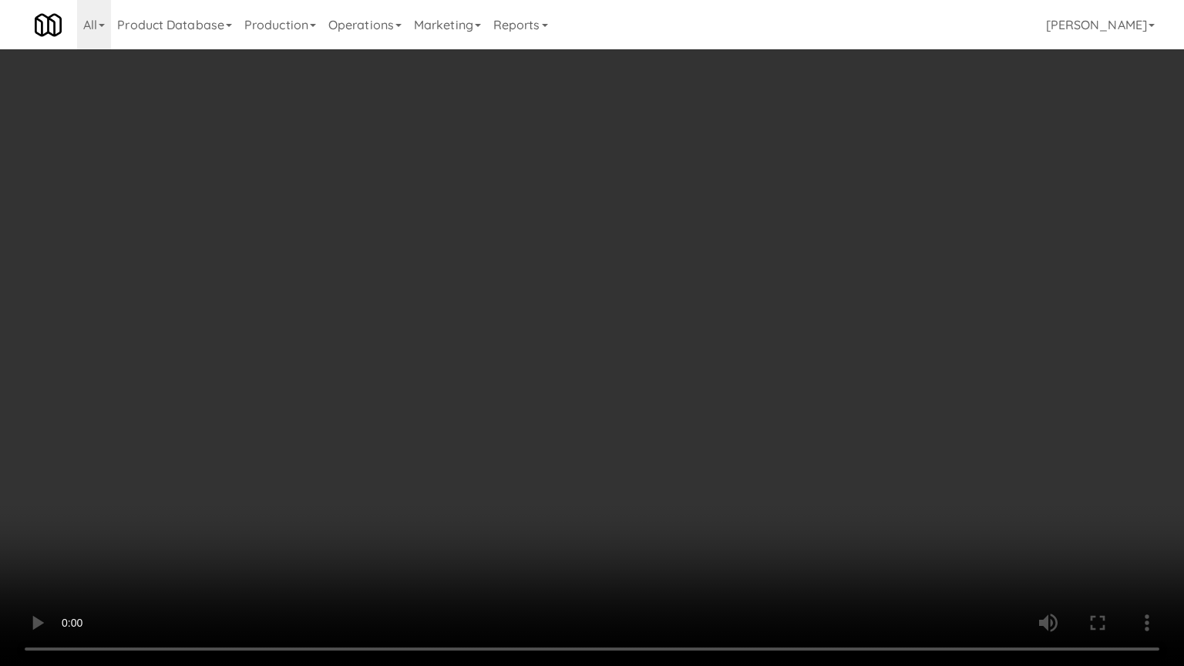
click at [566, 348] on video at bounding box center [592, 333] width 1184 height 666
click at [672, 348] on video at bounding box center [592, 333] width 1184 height 666
click at [665, 338] on video at bounding box center [592, 333] width 1184 height 666
click at [673, 346] on video at bounding box center [592, 333] width 1184 height 666
click at [457, 478] on video at bounding box center [592, 333] width 1184 height 666
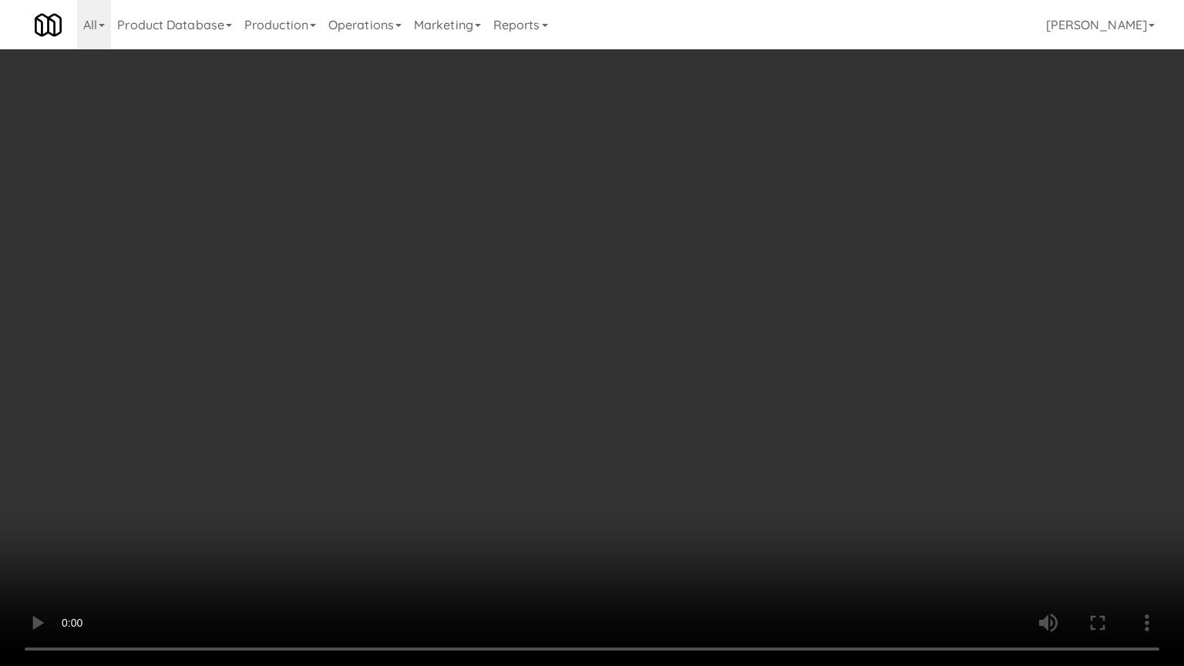
click at [568, 405] on video at bounding box center [592, 333] width 1184 height 666
drag, startPoint x: 571, startPoint y: 401, endPoint x: 644, endPoint y: 230, distance: 185.4
click at [572, 398] on video at bounding box center [592, 333] width 1184 height 666
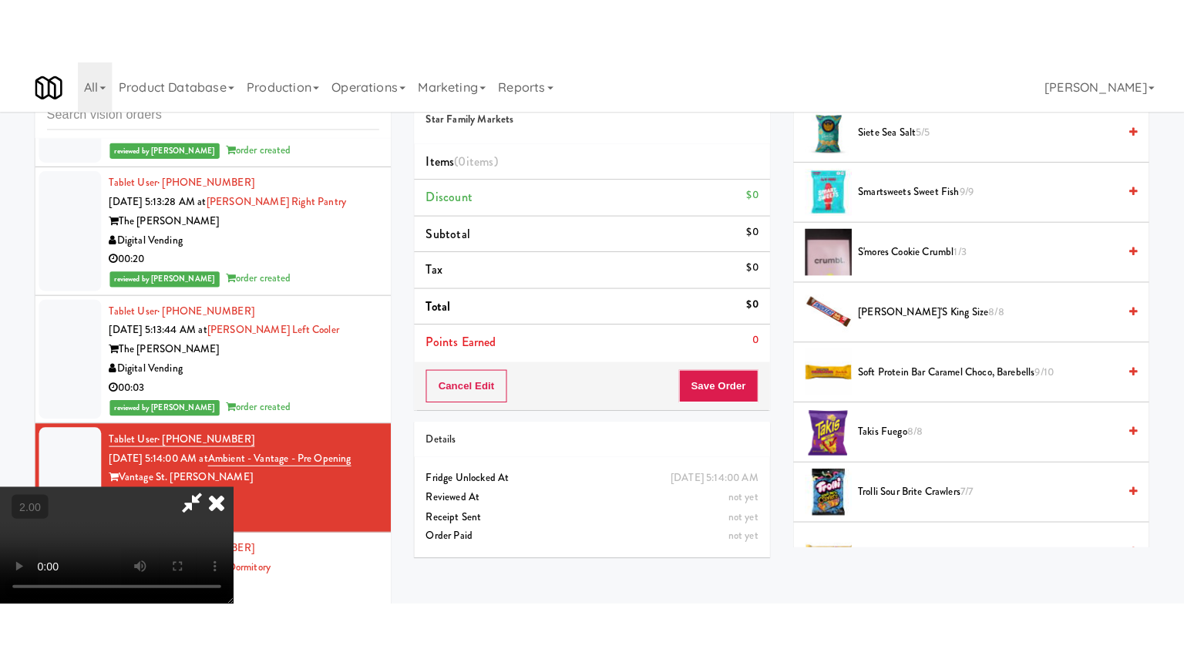
scroll to position [1687, 0]
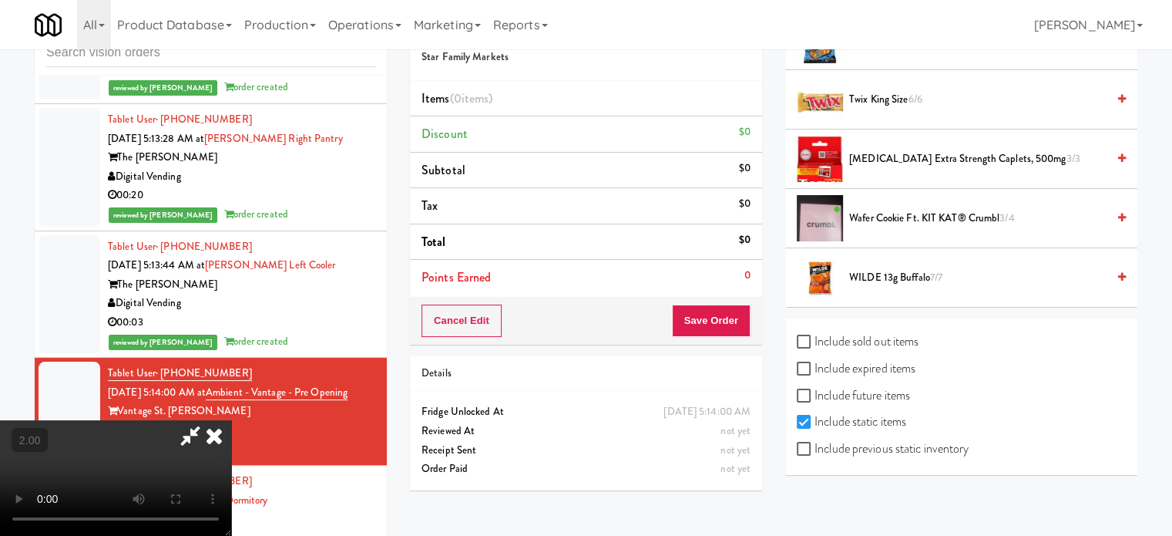
click at [896, 93] on span "Twix King Size 6/6" at bounding box center [977, 99] width 257 height 19
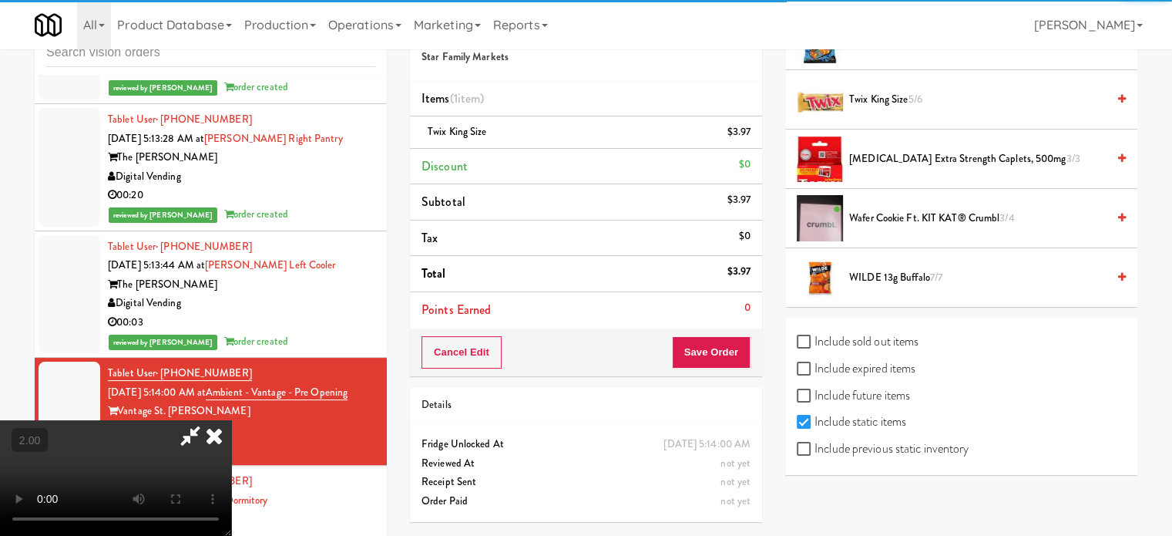
click at [231, 420] on video at bounding box center [115, 478] width 231 height 116
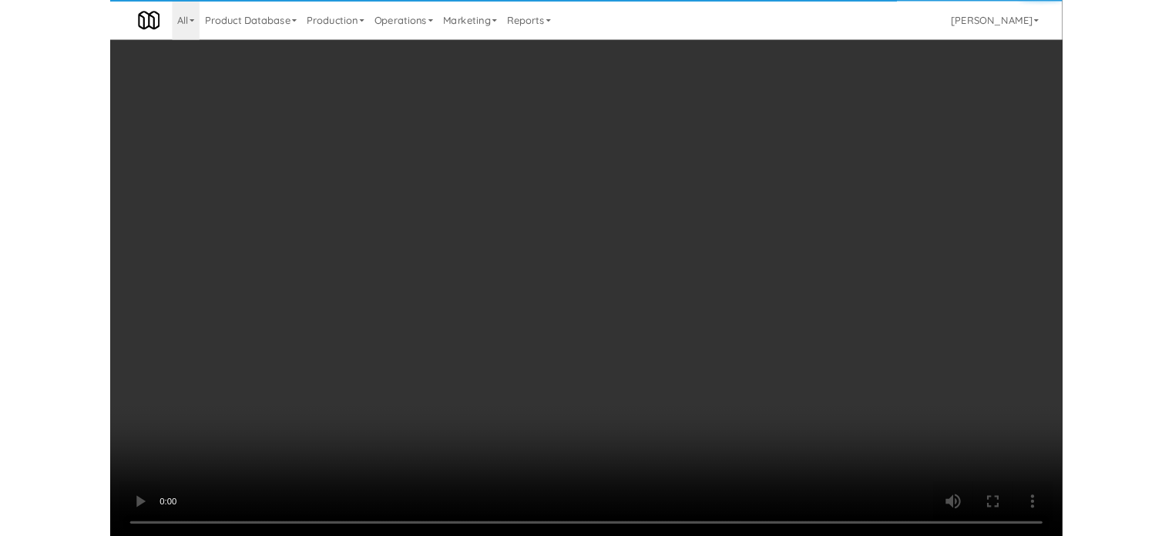
scroll to position [6534, 0]
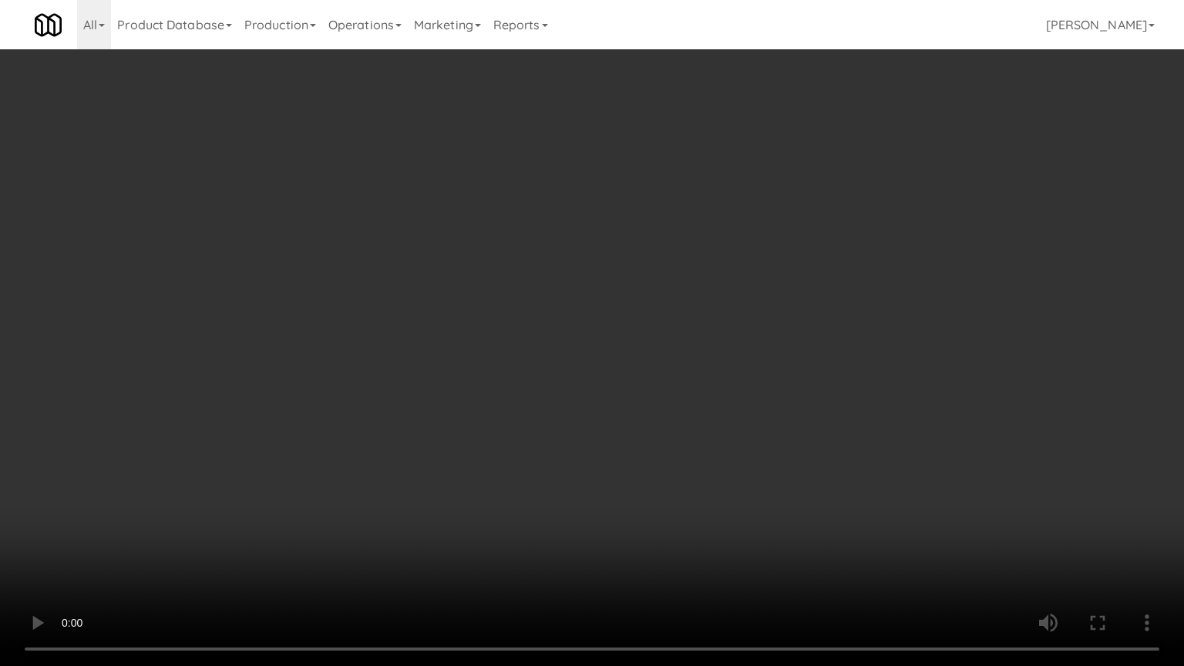
drag, startPoint x: 413, startPoint y: 395, endPoint x: 553, endPoint y: 246, distance: 203.9
click at [425, 380] on video at bounding box center [592, 333] width 1184 height 666
click at [583, 258] on video at bounding box center [592, 333] width 1184 height 666
click at [590, 252] on video at bounding box center [592, 333] width 1184 height 666
click at [651, 261] on video at bounding box center [592, 333] width 1184 height 666
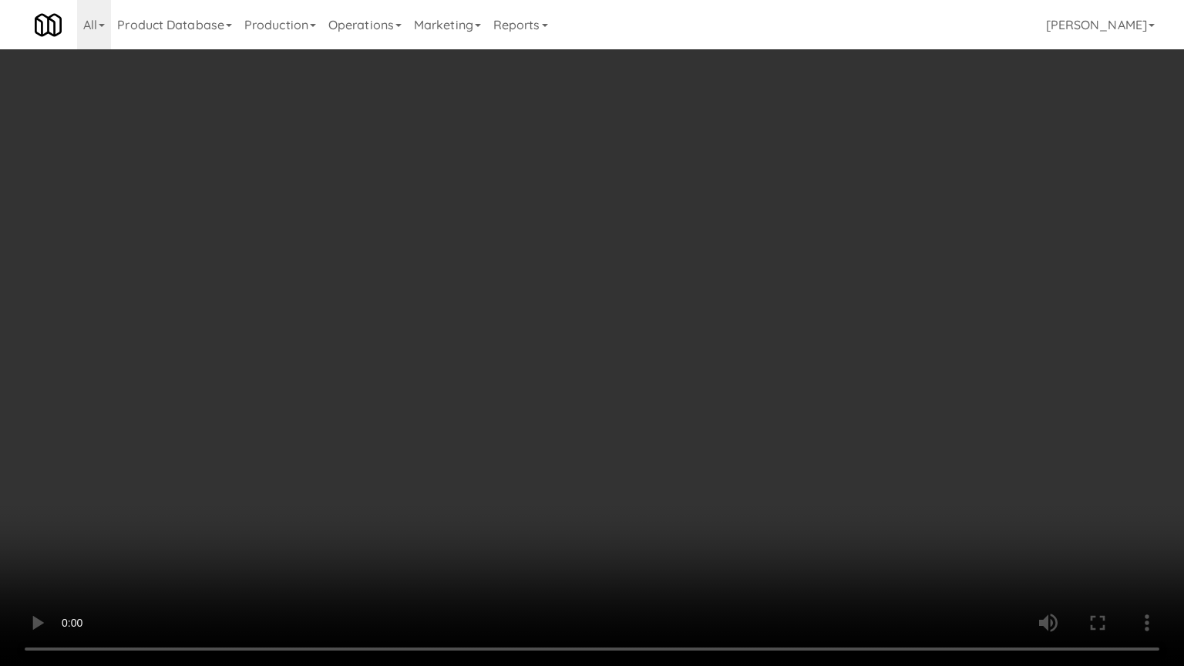
click at [586, 263] on video at bounding box center [592, 333] width 1184 height 666
click at [663, 244] on video at bounding box center [592, 333] width 1184 height 666
click at [629, 255] on video at bounding box center [592, 333] width 1184 height 666
click at [614, 247] on video at bounding box center [592, 333] width 1184 height 666
click at [615, 244] on video at bounding box center [592, 333] width 1184 height 666
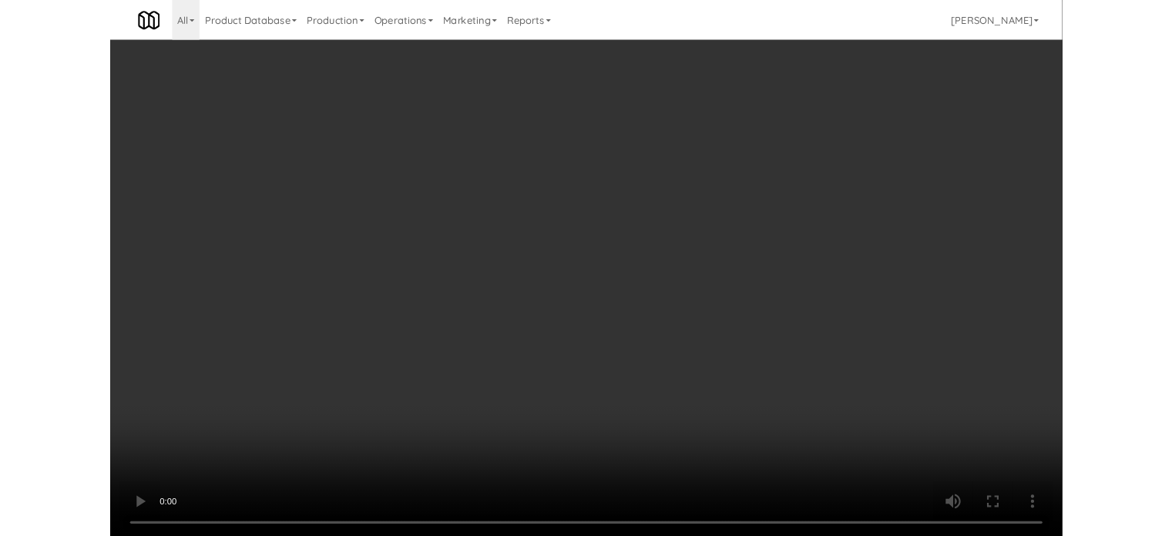
scroll to position [6591, 0]
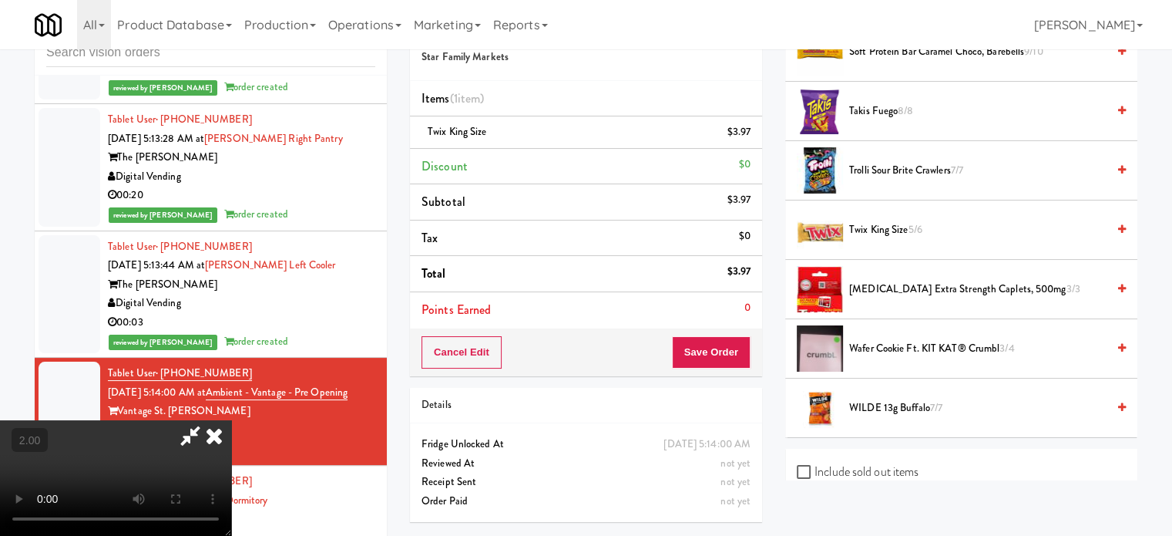
click at [231, 420] on icon at bounding box center [214, 435] width 34 height 31
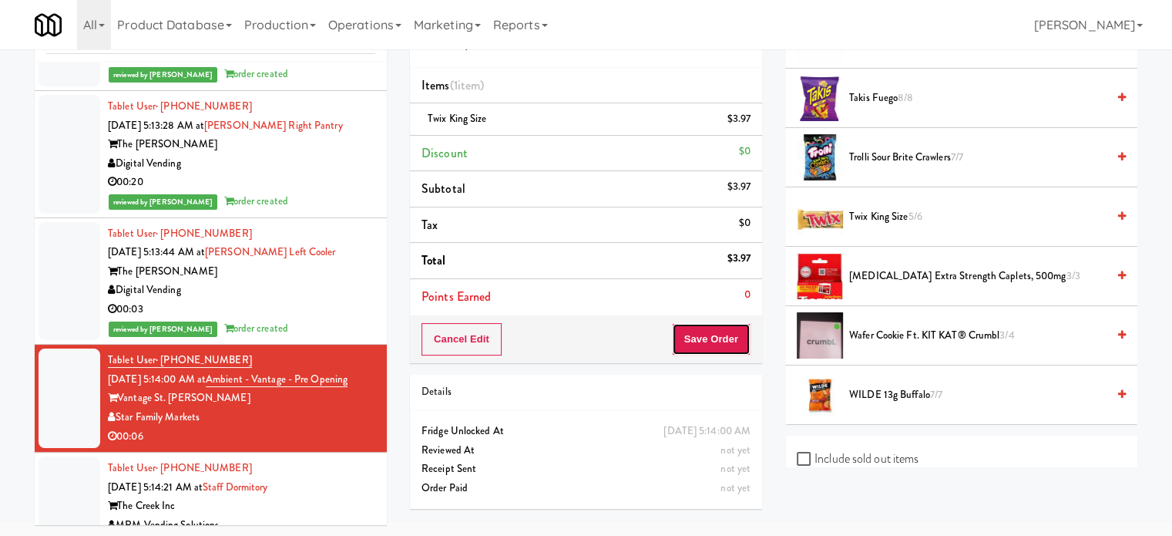
drag, startPoint x: 695, startPoint y: 335, endPoint x: 684, endPoint y: 325, distance: 14.2
click at [695, 335] on button "Save Order" at bounding box center [711, 339] width 79 height 32
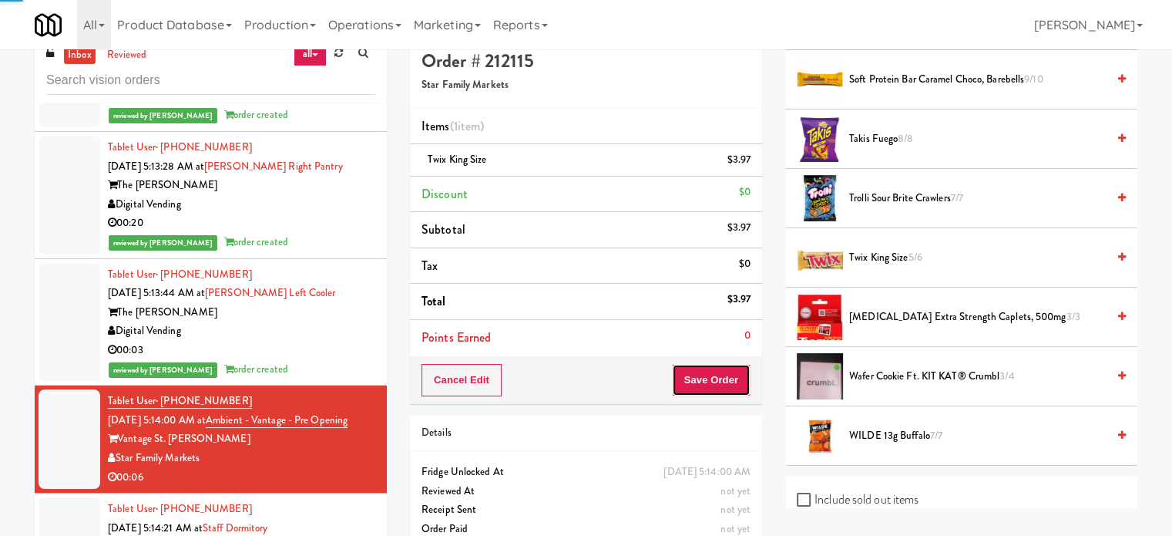
scroll to position [0, 0]
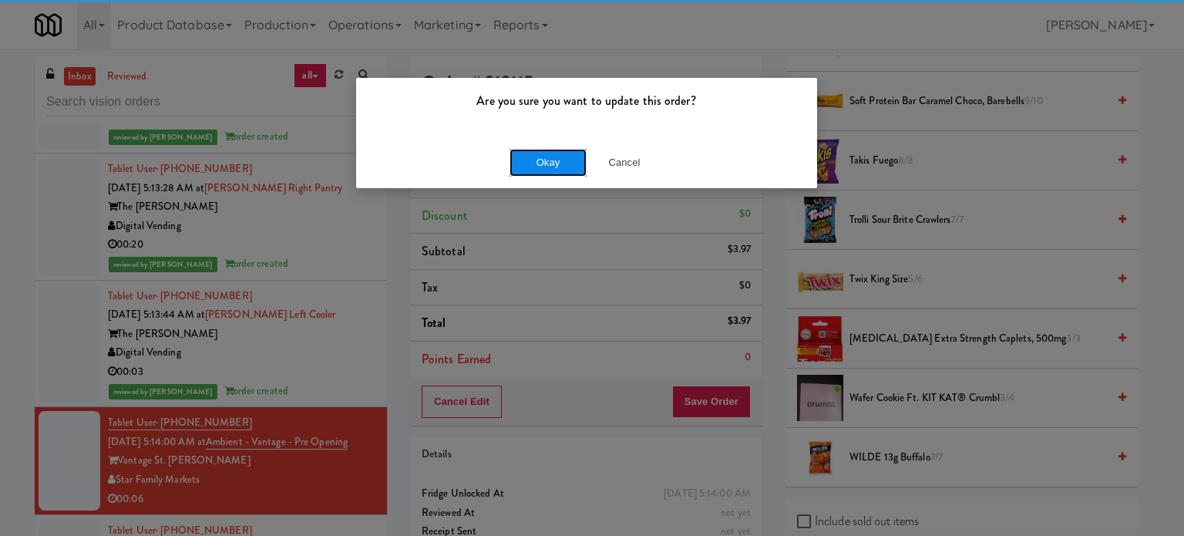
click at [529, 162] on button "Okay" at bounding box center [547, 163] width 77 height 28
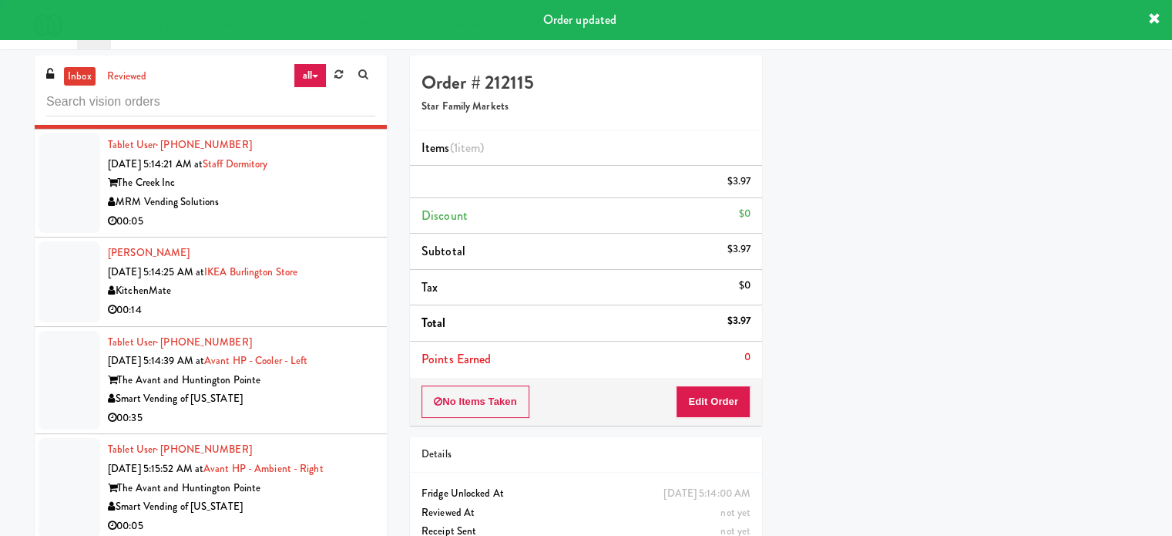
scroll to position [144, 0]
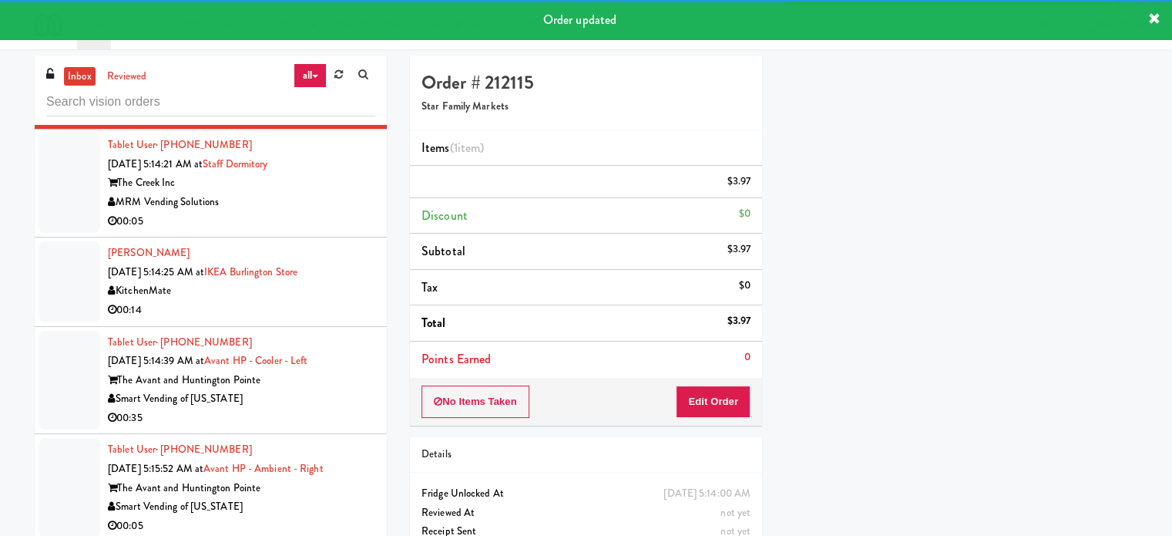
drag, startPoint x: 346, startPoint y: 234, endPoint x: 392, endPoint y: 230, distance: 45.6
click at [348, 212] on div "MRM Vending Solutions" at bounding box center [241, 202] width 267 height 19
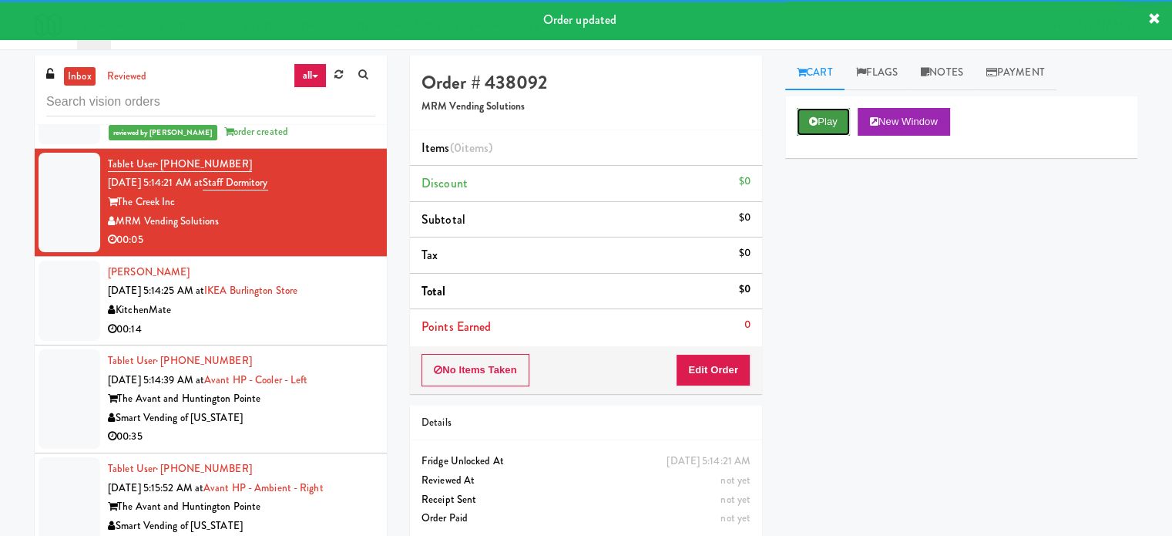
click at [822, 123] on button "Play" at bounding box center [823, 122] width 53 height 28
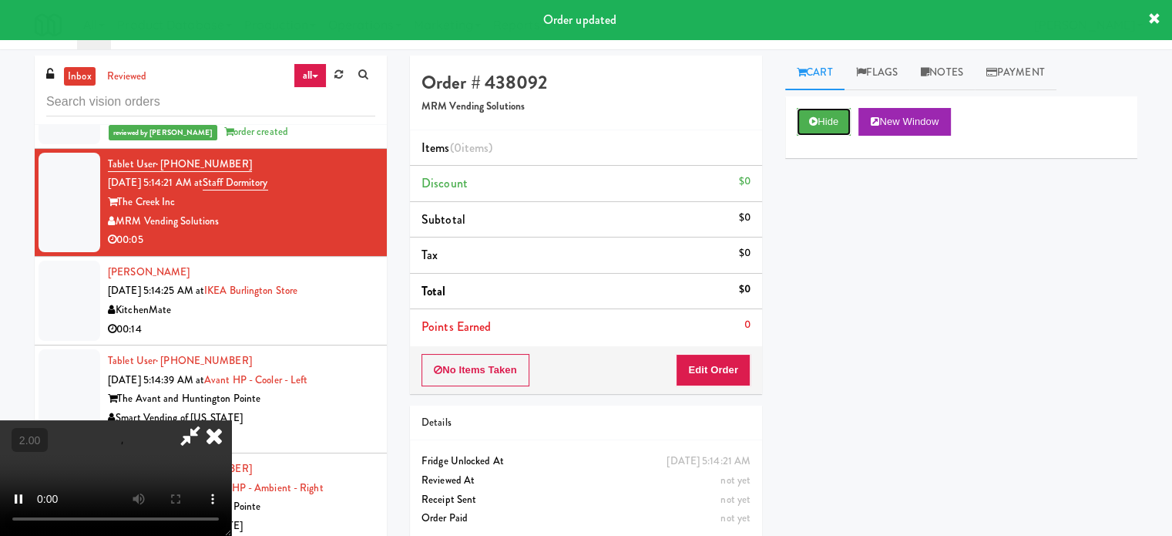
scroll to position [62, 0]
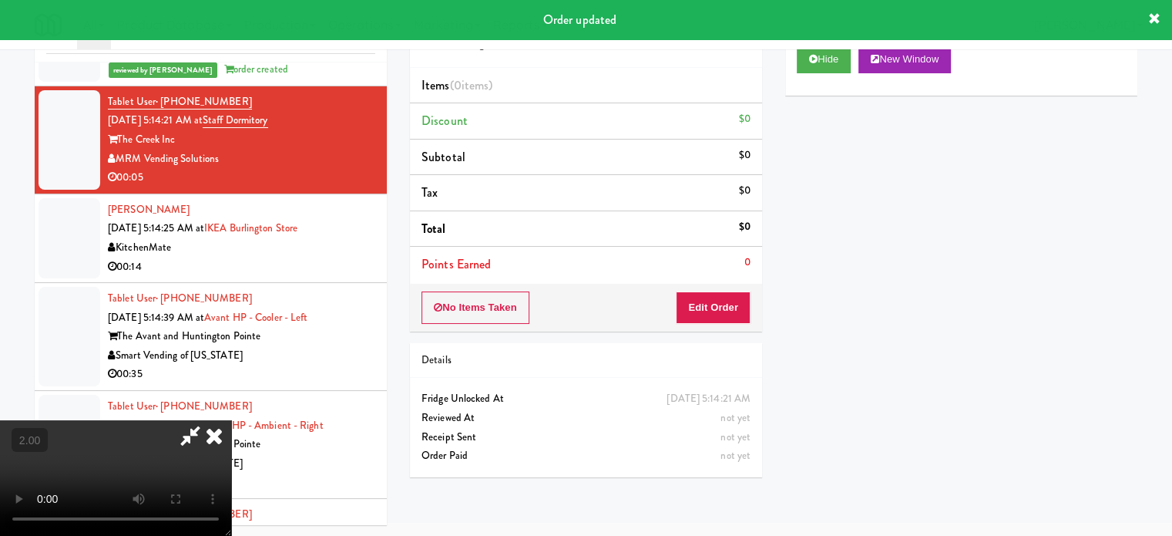
click at [728, 289] on div "No Items Taken Edit Order" at bounding box center [586, 308] width 352 height 48
click at [725, 313] on button "Edit Order" at bounding box center [713, 307] width 75 height 32
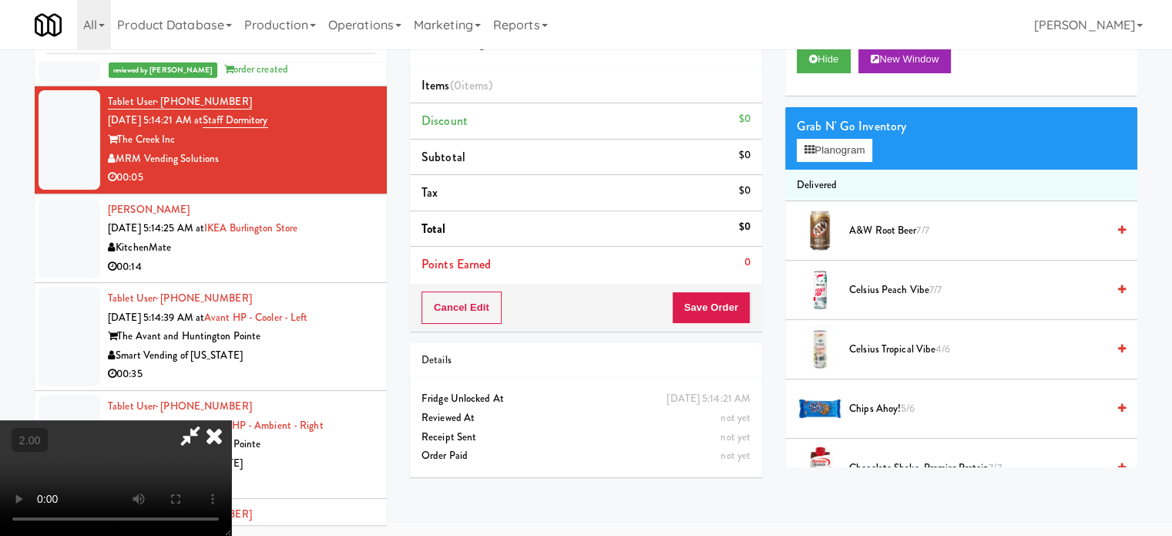
click at [231, 420] on video at bounding box center [115, 478] width 231 height 116
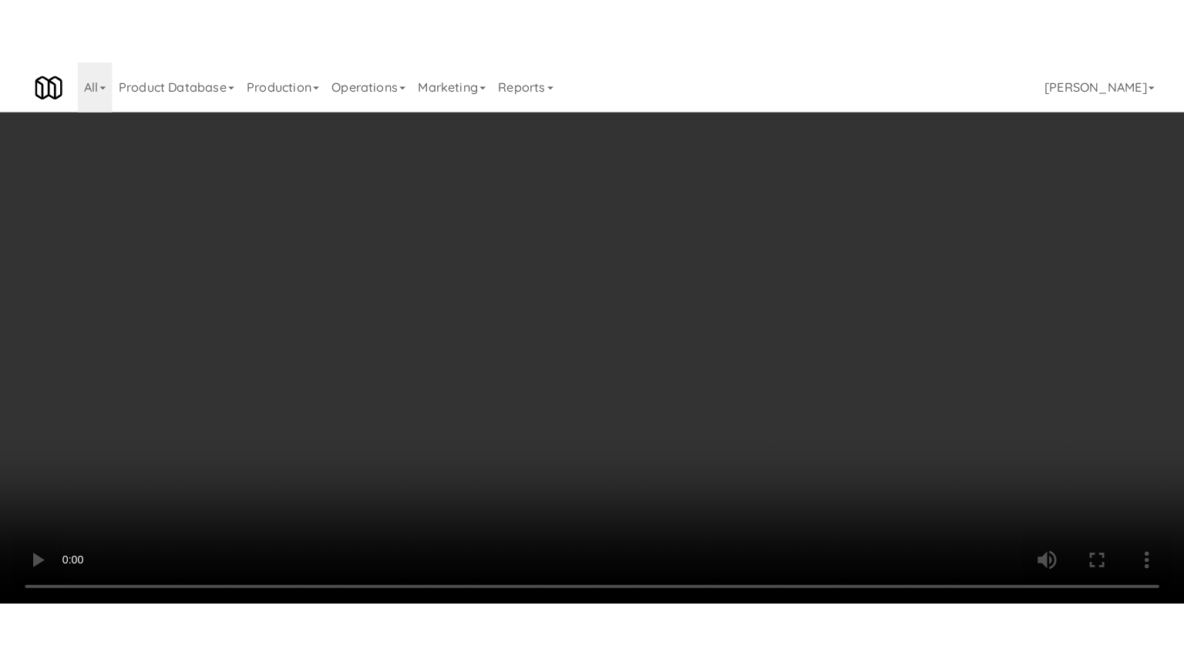
scroll to position [6920, 0]
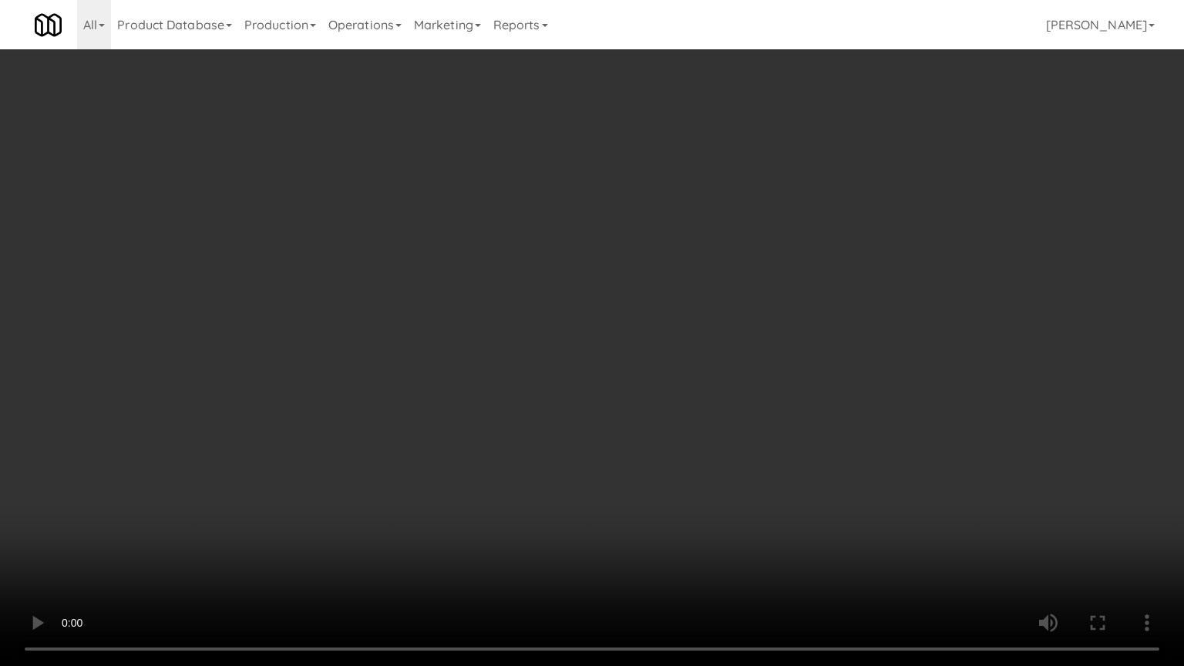
click at [503, 391] on video at bounding box center [592, 333] width 1184 height 666
click at [504, 391] on video at bounding box center [592, 333] width 1184 height 666
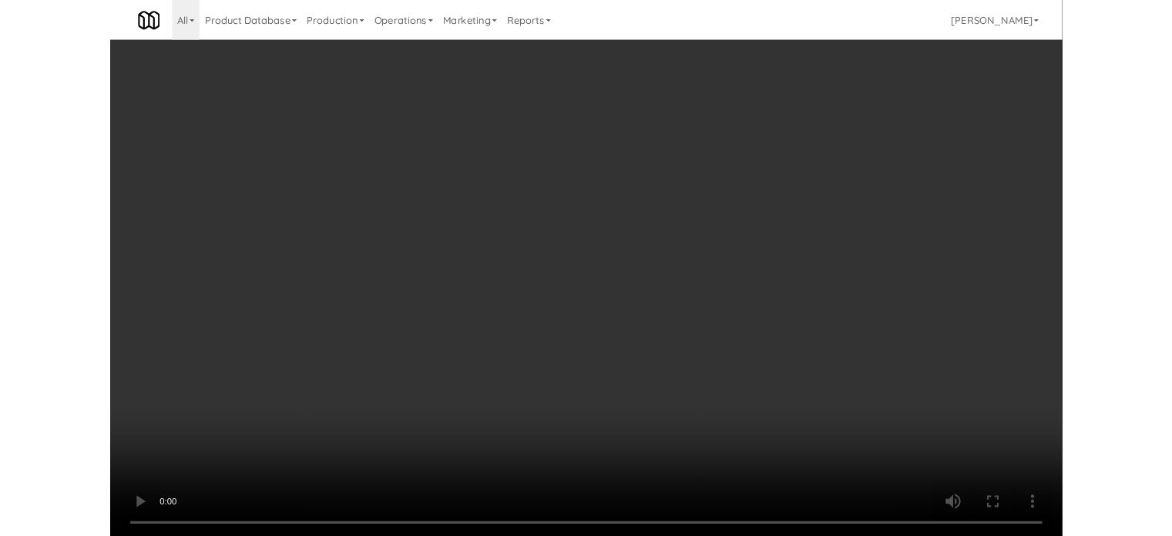
scroll to position [62, 0]
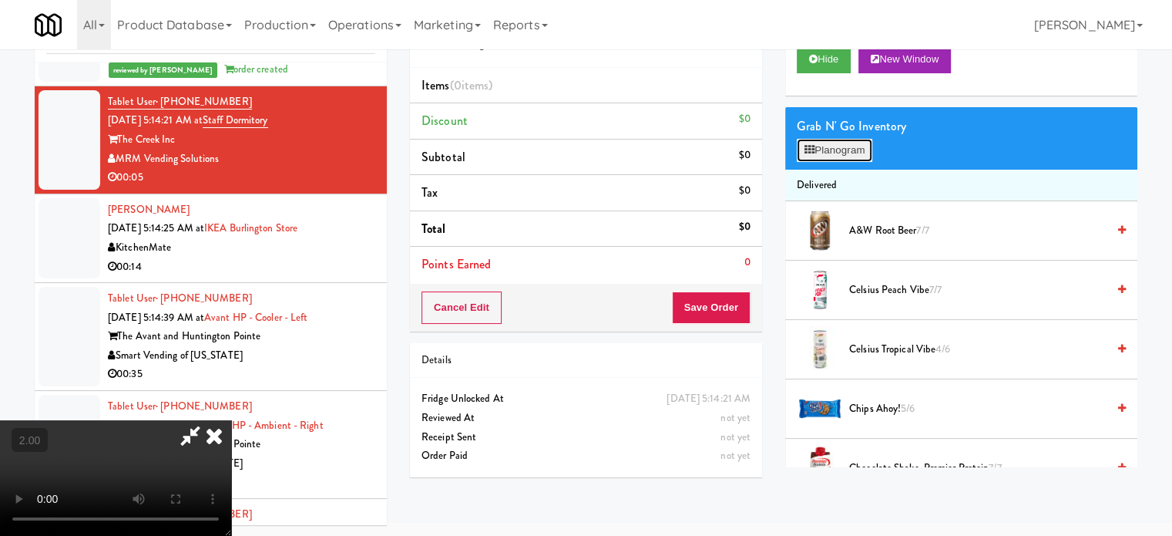
click at [852, 150] on button "Planogram" at bounding box center [835, 150] width 76 height 23
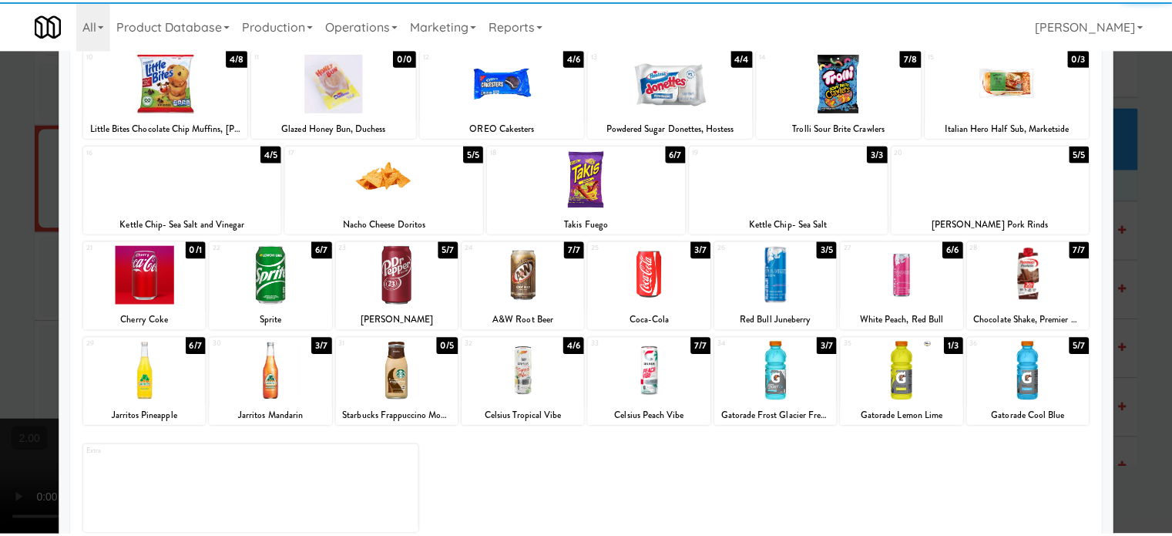
scroll to position [220, 0]
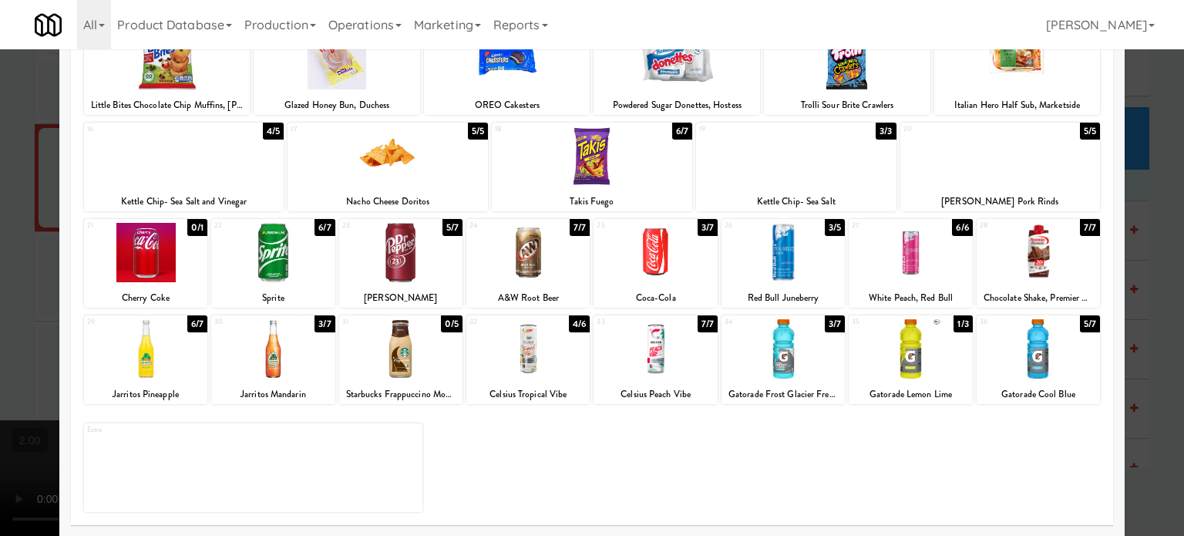
click at [953, 323] on div "1/3" at bounding box center [962, 323] width 18 height 17
click at [1144, 336] on div at bounding box center [592, 268] width 1184 height 536
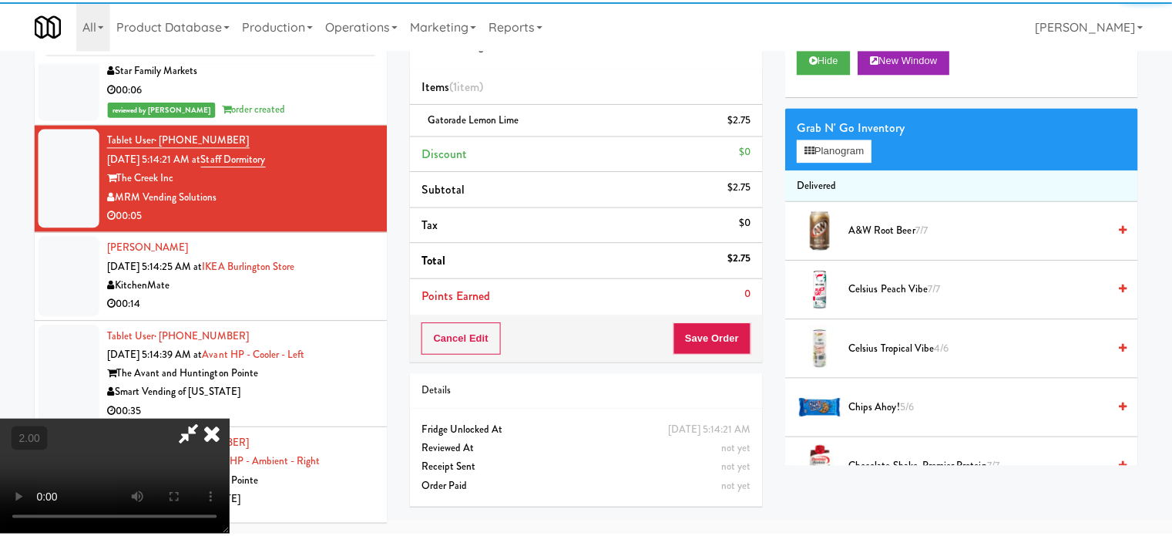
scroll to position [6977, 0]
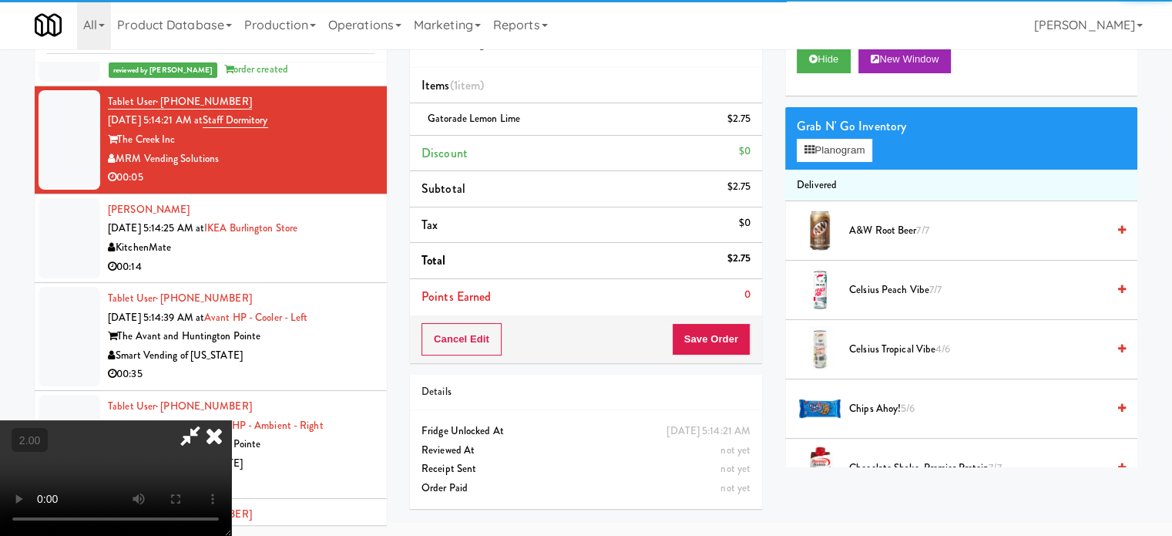
drag, startPoint x: 214, startPoint y: 337, endPoint x: 216, endPoint y: 329, distance: 7.9
click at [214, 420] on video at bounding box center [115, 478] width 231 height 116
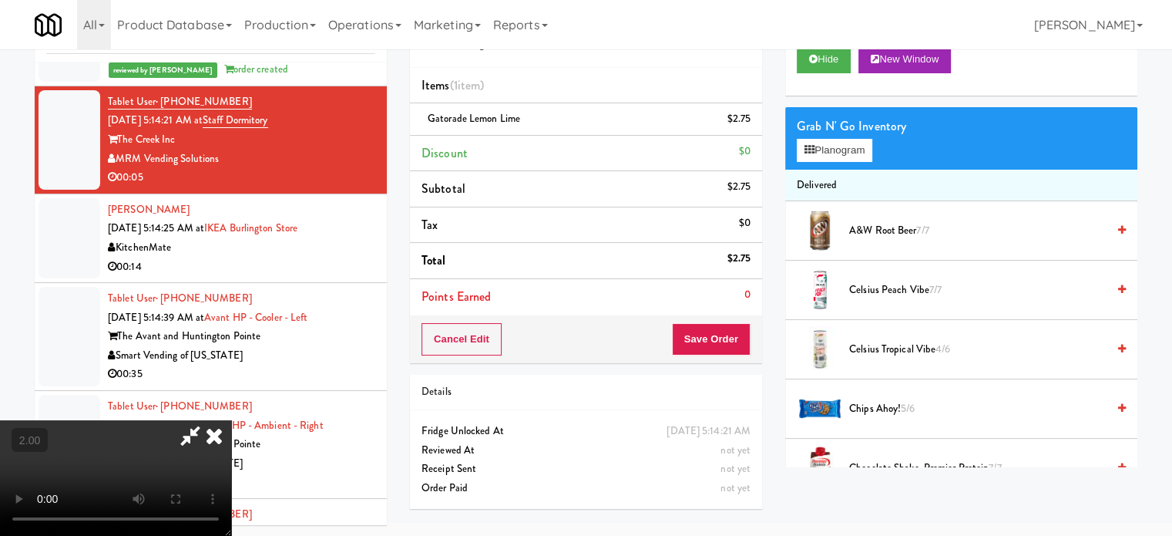
drag, startPoint x: 284, startPoint y: 284, endPoint x: 395, endPoint y: 200, distance: 139.1
click at [231, 420] on video at bounding box center [115, 478] width 231 height 116
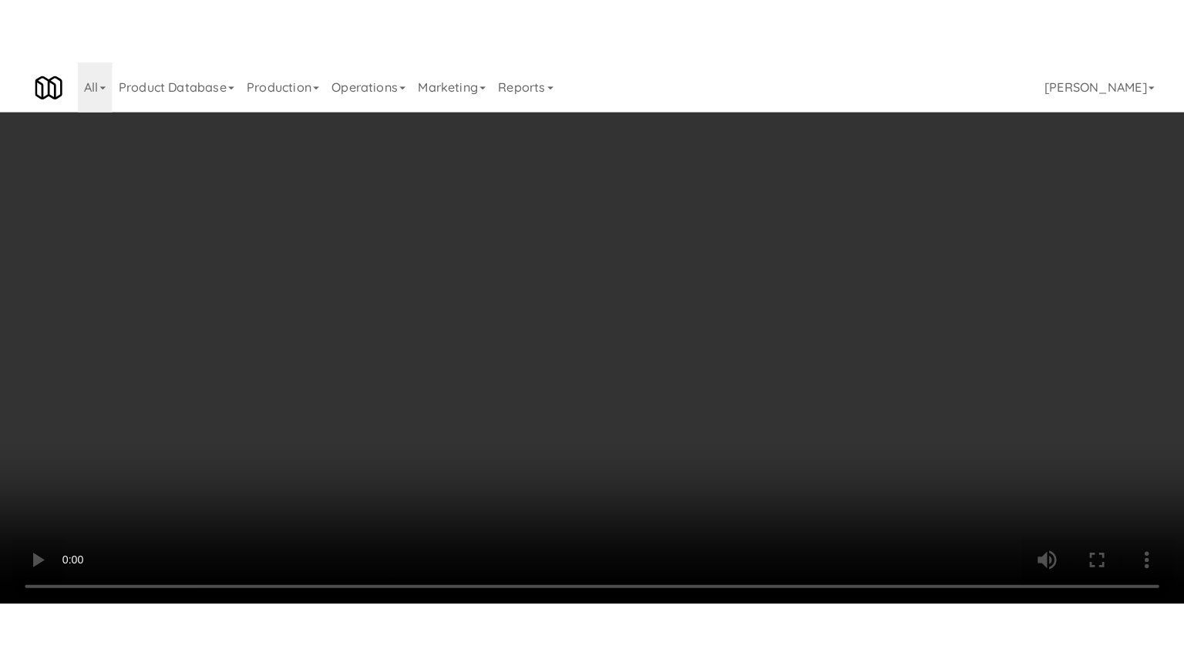
scroll to position [6920, 0]
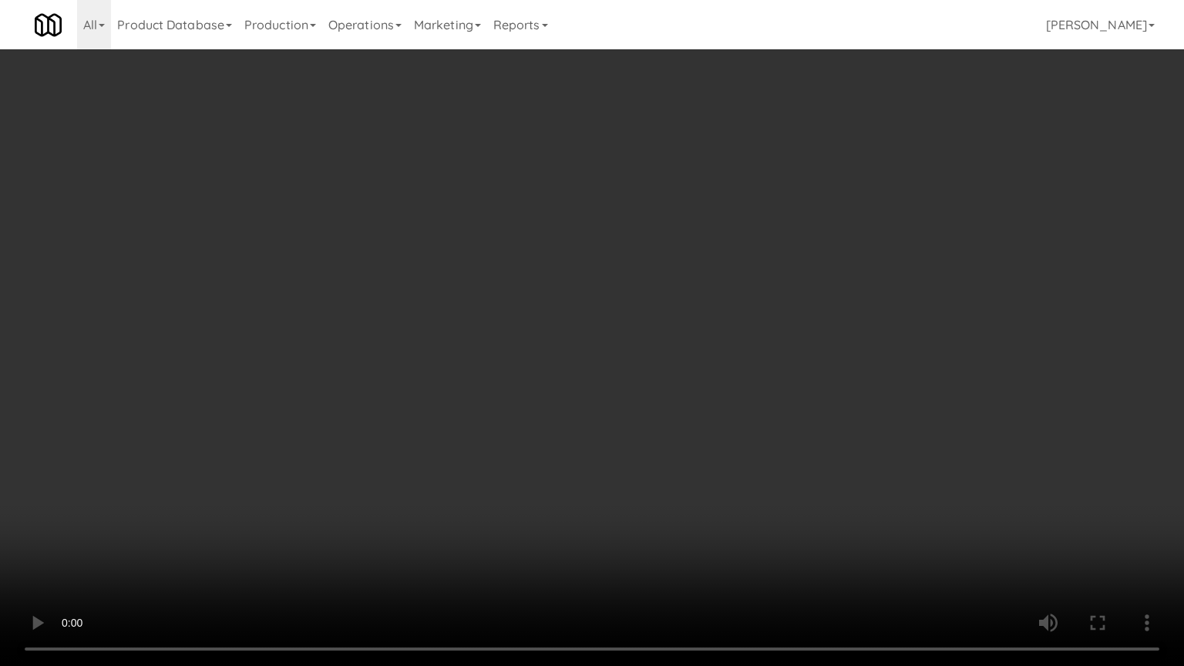
drag, startPoint x: 466, startPoint y: 247, endPoint x: 573, endPoint y: 216, distance: 111.5
click at [469, 246] on video at bounding box center [592, 333] width 1184 height 666
click at [536, 276] on video at bounding box center [592, 333] width 1184 height 666
drag, startPoint x: 536, startPoint y: 275, endPoint x: 539, endPoint y: 163, distance: 112.6
click at [536, 274] on video at bounding box center [592, 333] width 1184 height 666
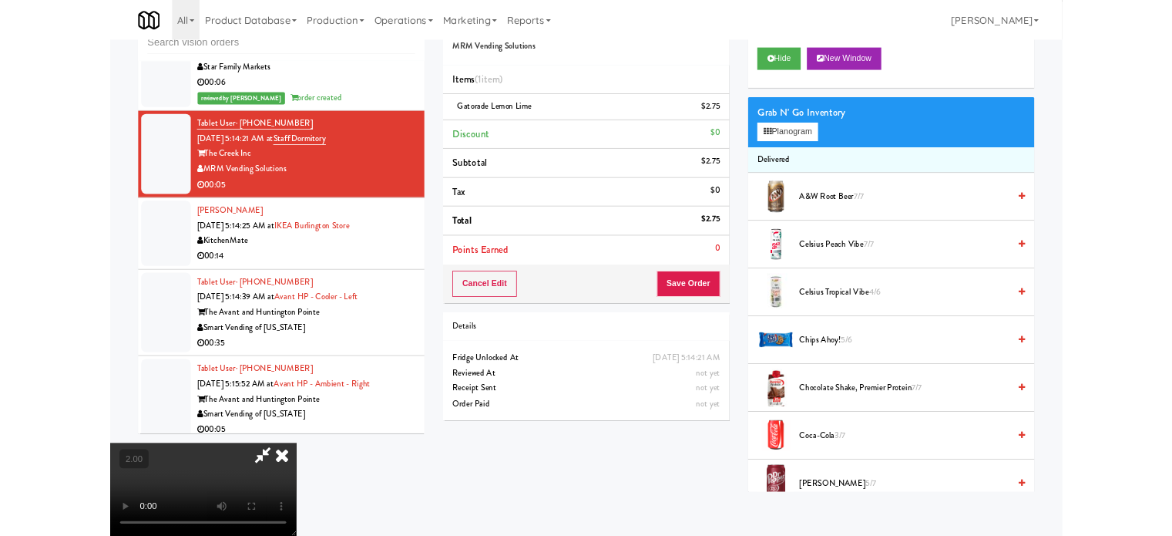
scroll to position [6977, 0]
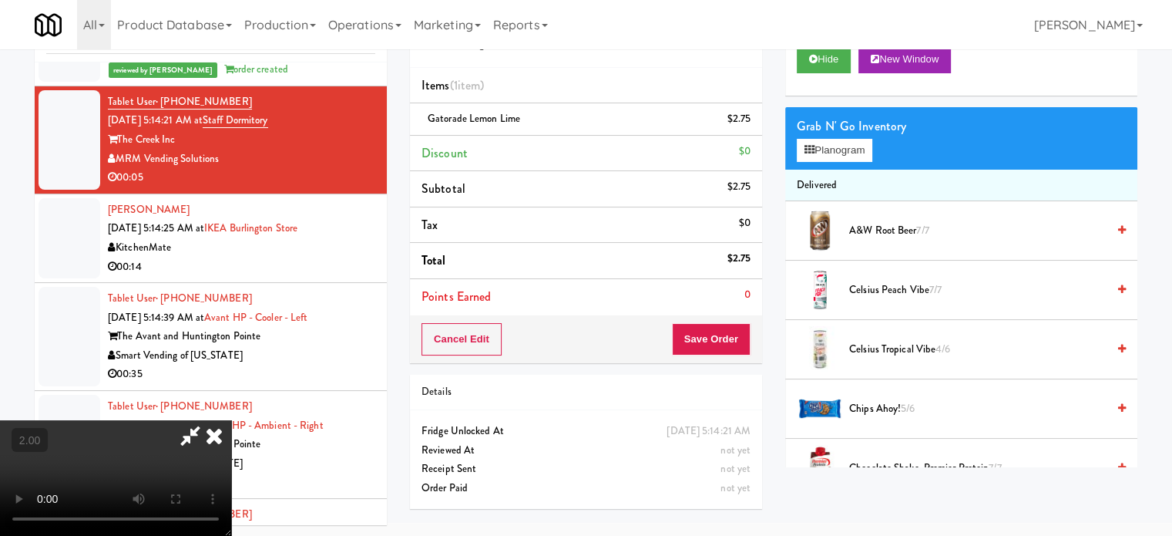
click at [231, 420] on icon at bounding box center [214, 435] width 34 height 31
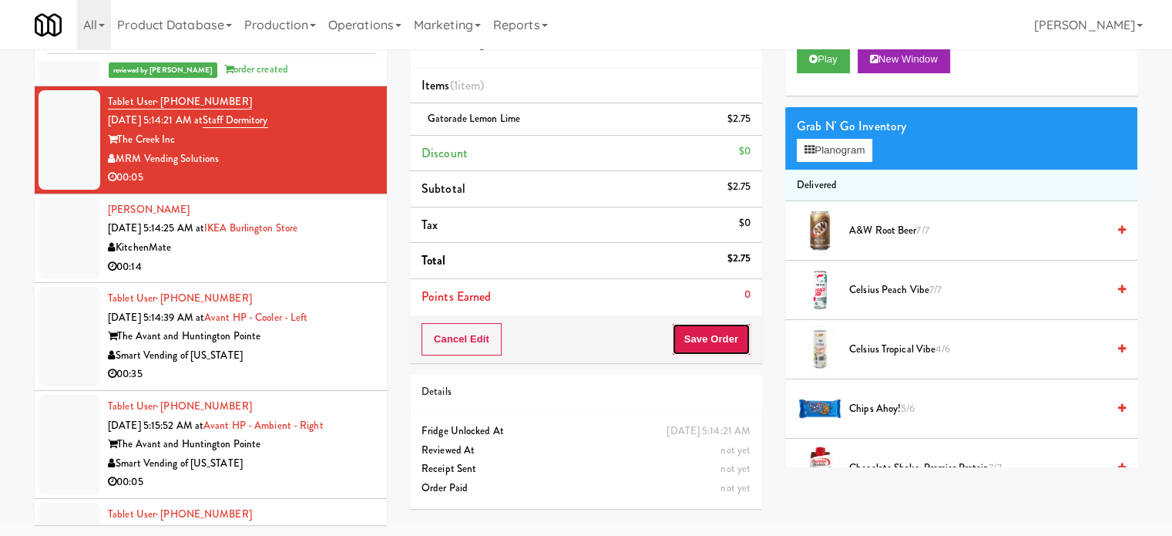
click at [720, 335] on button "Save Order" at bounding box center [711, 339] width 79 height 32
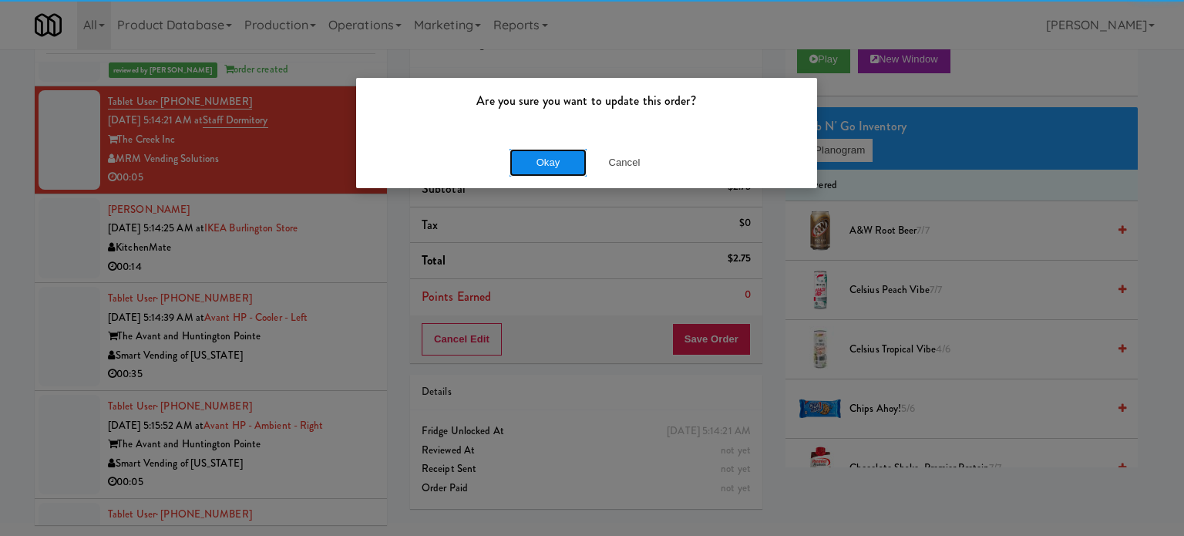
click at [540, 161] on button "Okay" at bounding box center [547, 163] width 77 height 28
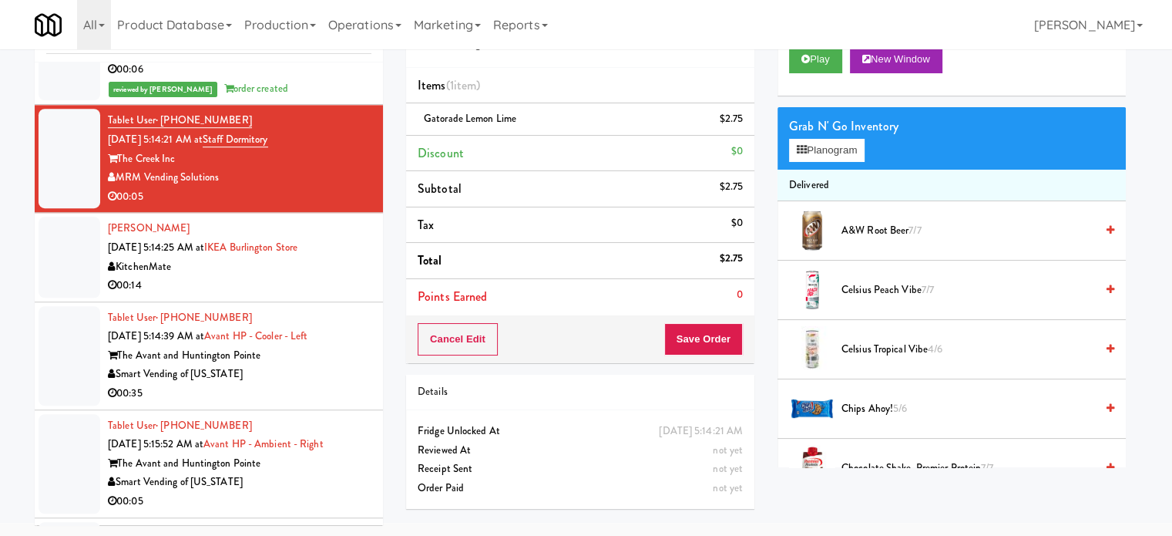
click at [281, 301] on li "Abhishek Patial Aug 30, 2025 5:14:25 AM at IKEA Burlington Store KitchenMate 00…" at bounding box center [209, 257] width 348 height 89
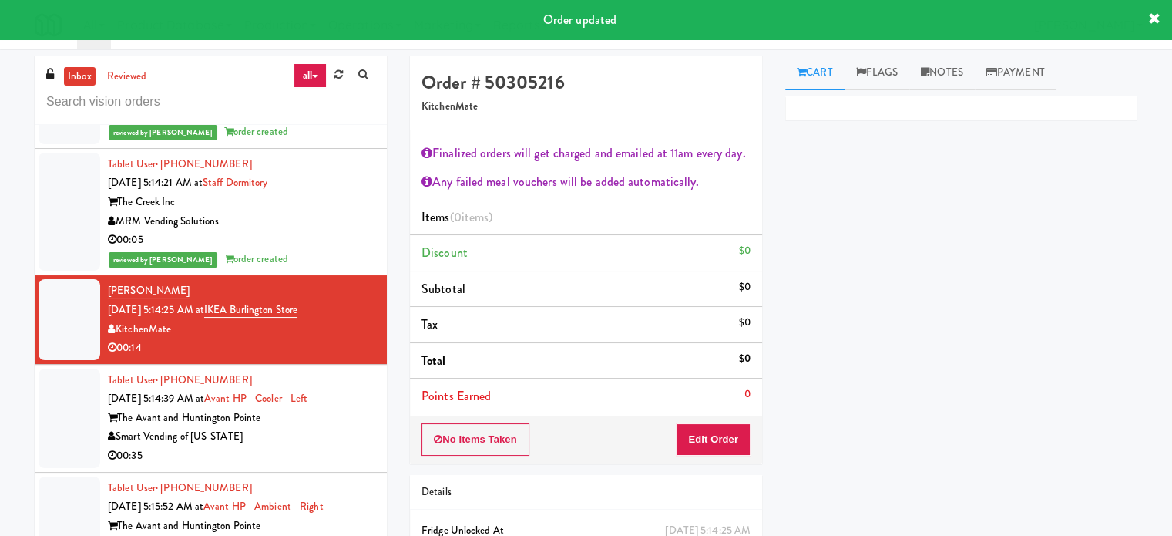
scroll to position [5821, 0]
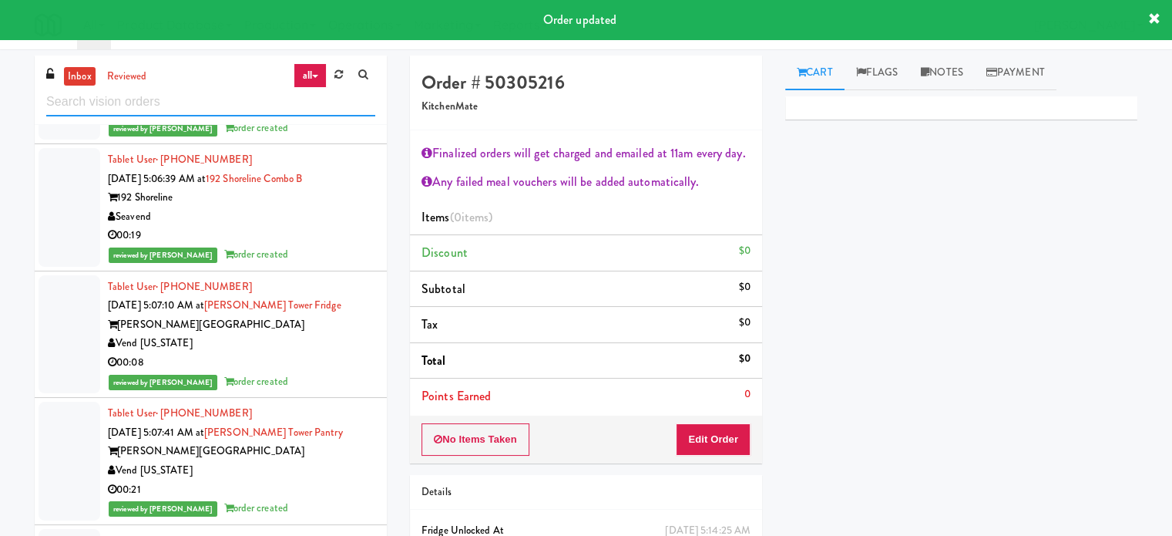
click at [228, 99] on input "text" at bounding box center [210, 102] width 329 height 29
click at [228, 100] on input "text" at bounding box center [210, 102] width 329 height 29
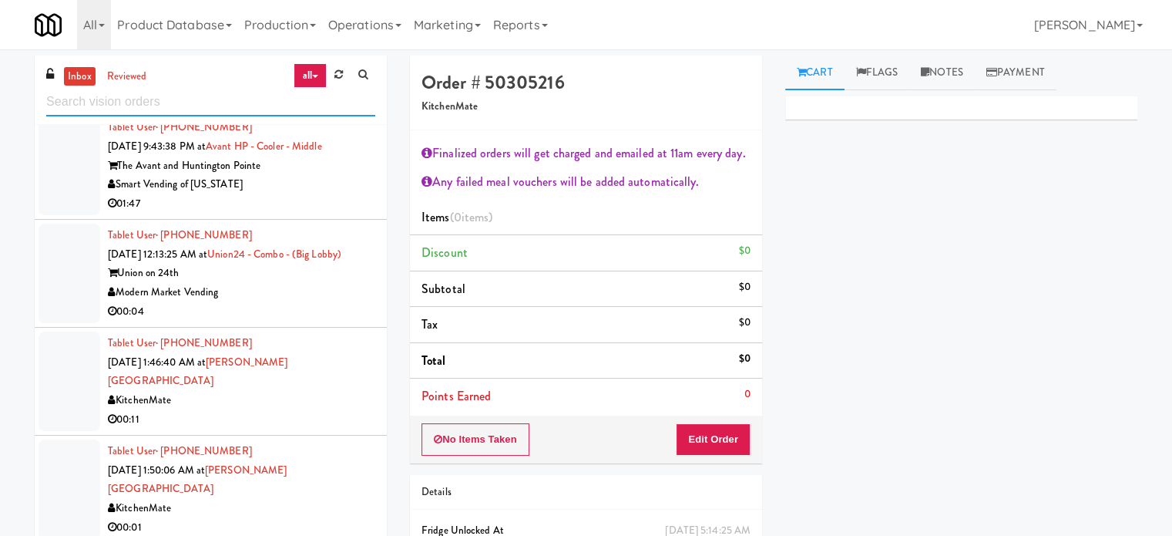
scroll to position [4072, 0]
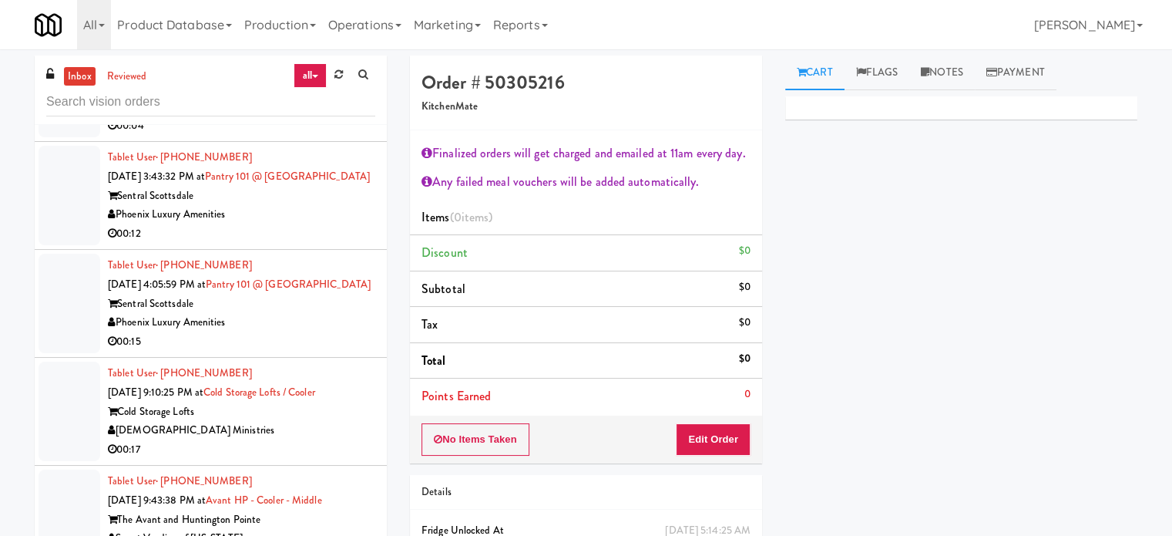
drag, startPoint x: 322, startPoint y: 473, endPoint x: 347, endPoint y: 435, distance: 45.8
click at [323, 459] on div "Tablet User · (816) 258-2066 Aug 29, 2025 9:10:25 PM at Cold Storage Lofts / Co…" at bounding box center [241, 411] width 267 height 95
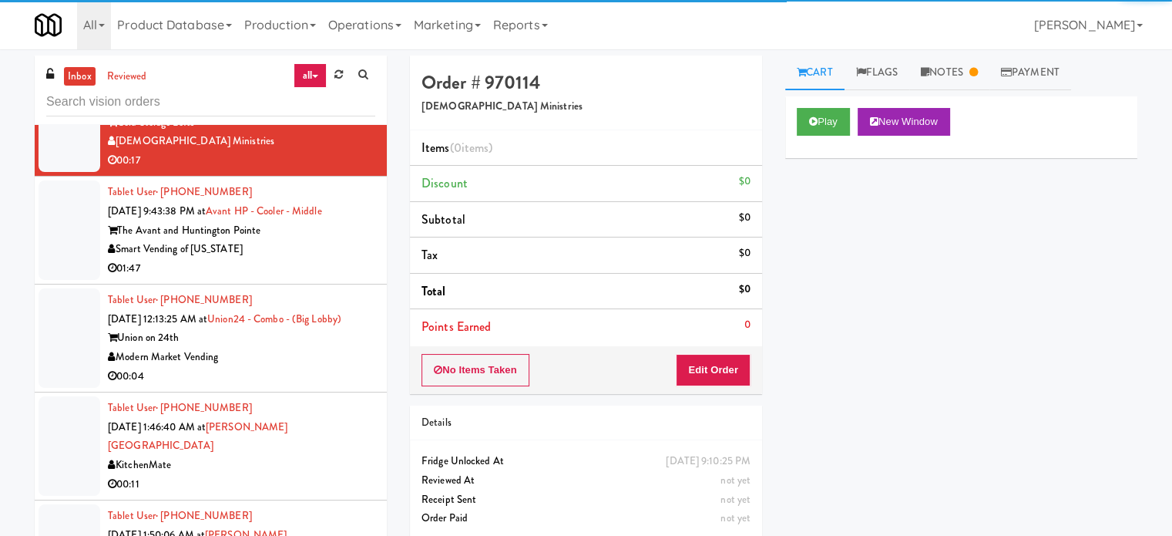
scroll to position [4446, 0]
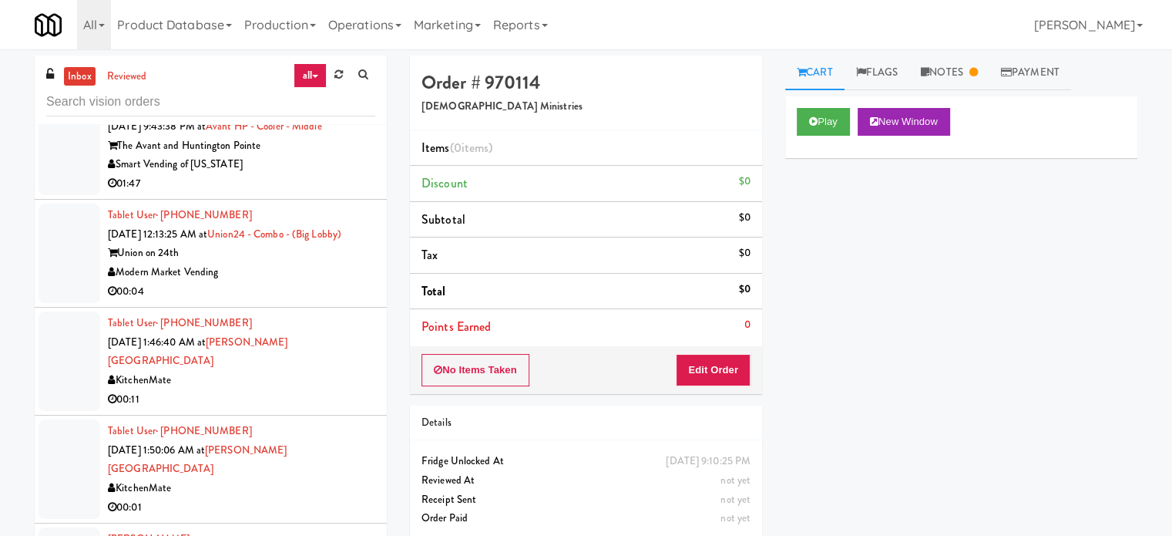
click at [321, 409] on div "00:11" at bounding box center [241, 399] width 267 height 19
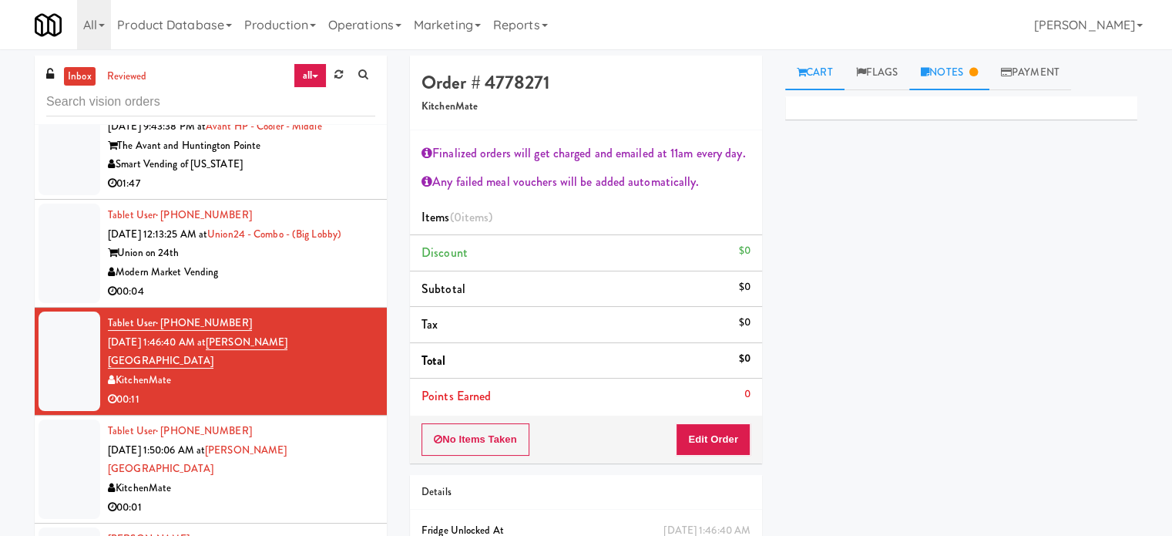
click at [955, 79] on link "Notes" at bounding box center [949, 72] width 80 height 35
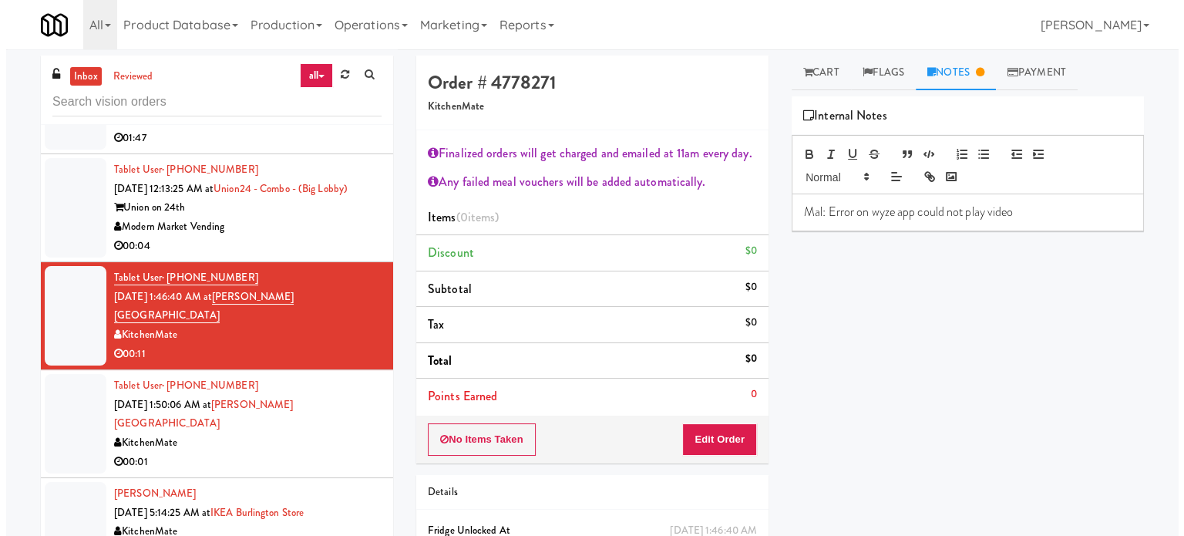
scroll to position [4512, 0]
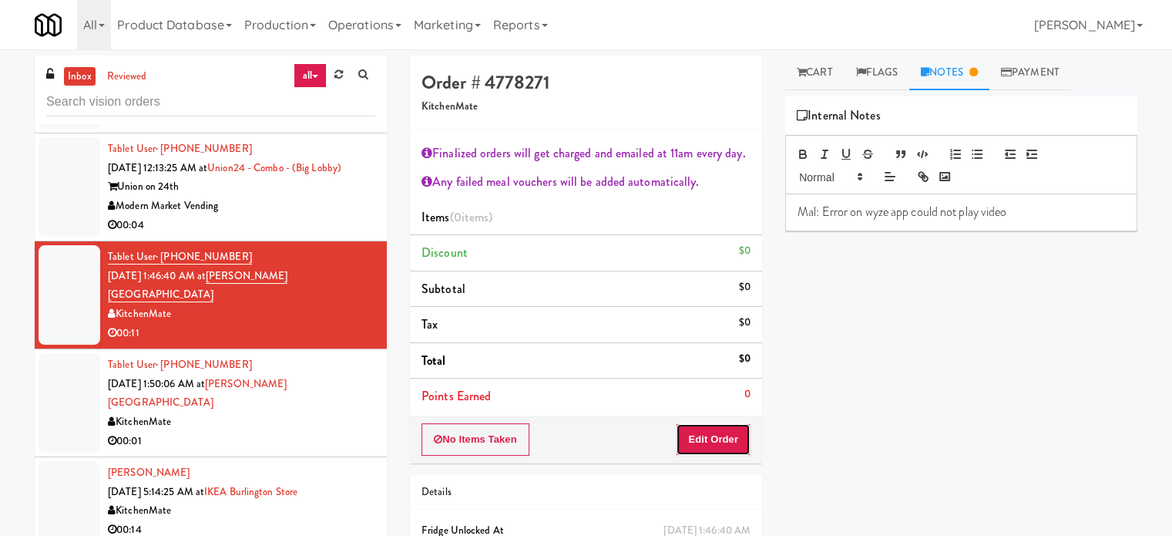
click at [718, 436] on button "Edit Order" at bounding box center [713, 439] width 75 height 32
click at [814, 74] on link "Cart" at bounding box center [814, 72] width 59 height 35
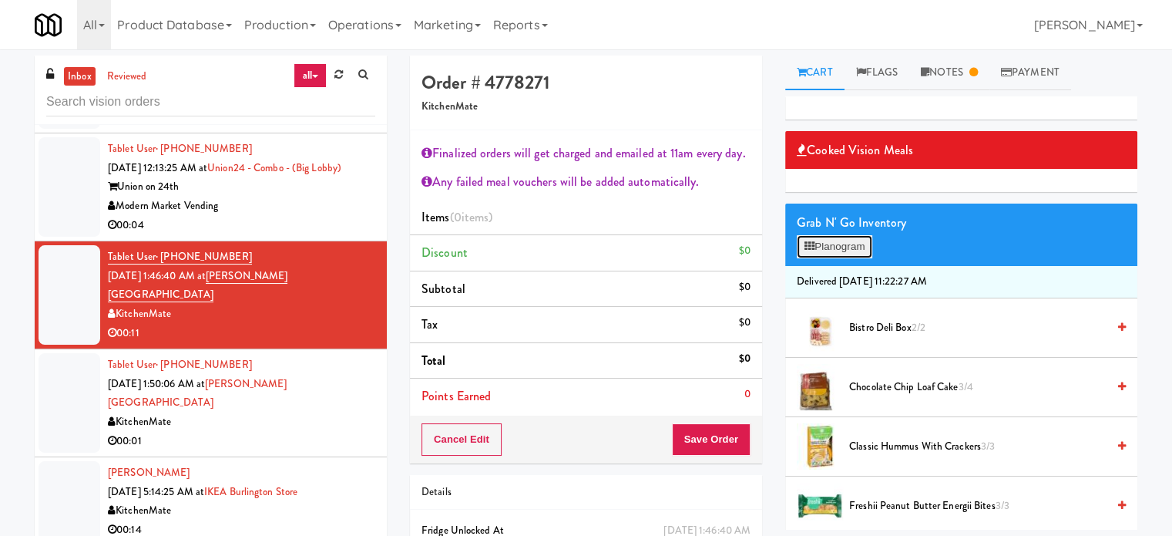
click at [839, 255] on button "Planogram" at bounding box center [835, 246] width 76 height 23
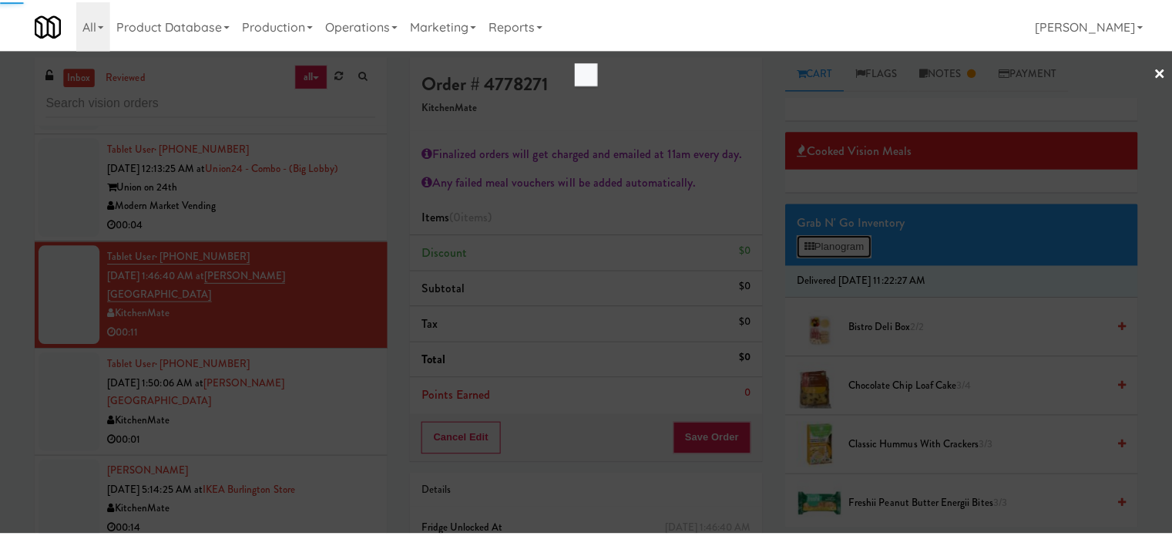
scroll to position [4473, 0]
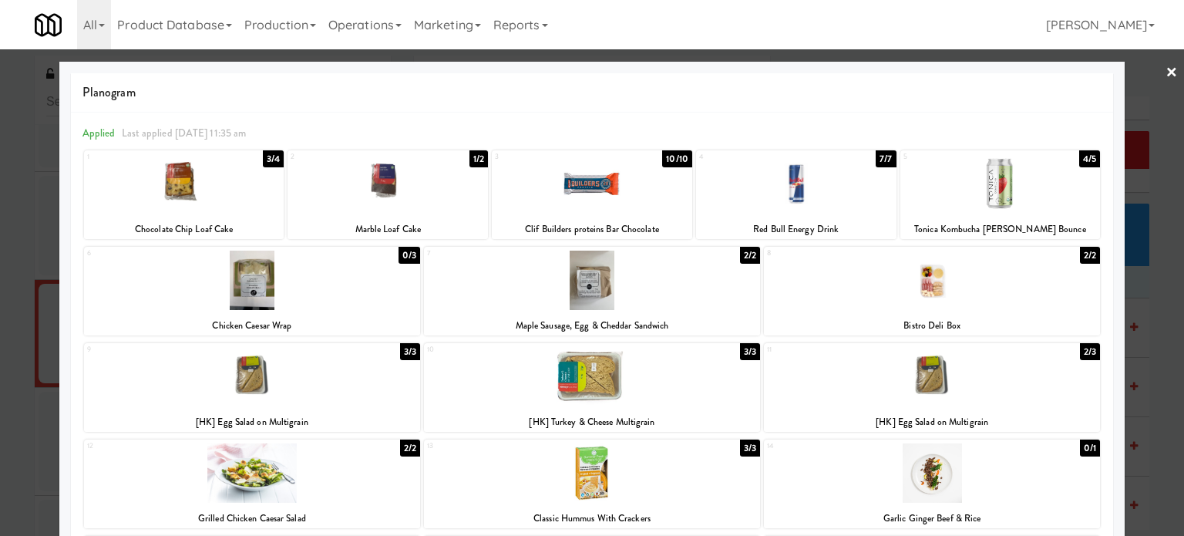
click at [741, 351] on div "3/3" at bounding box center [750, 351] width 20 height 17
click at [741, 257] on div "2/2" at bounding box center [750, 255] width 20 height 17
click at [1157, 393] on div at bounding box center [592, 268] width 1184 height 536
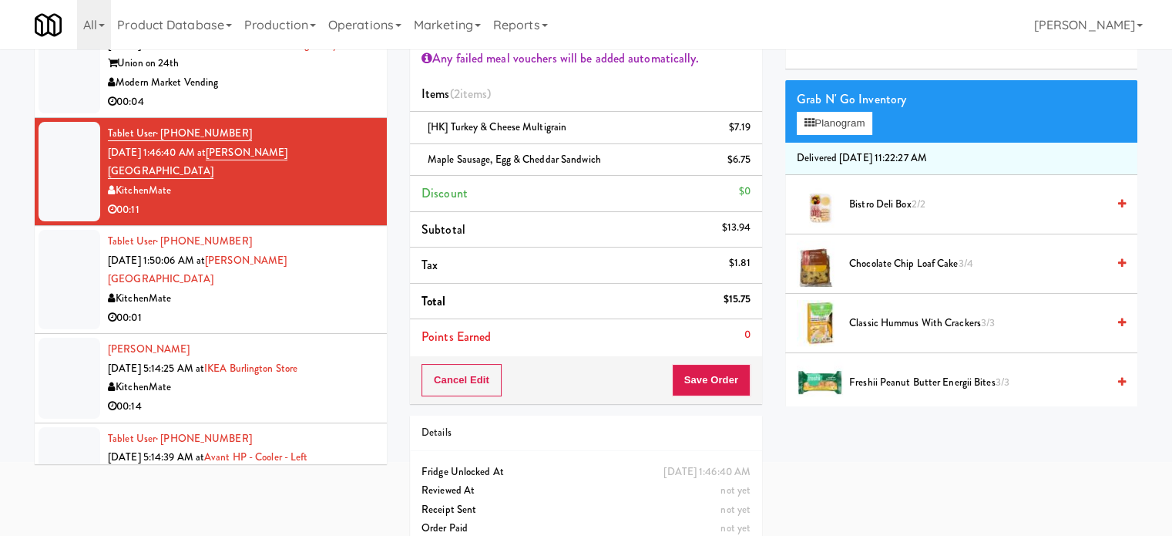
scroll to position [146, 0]
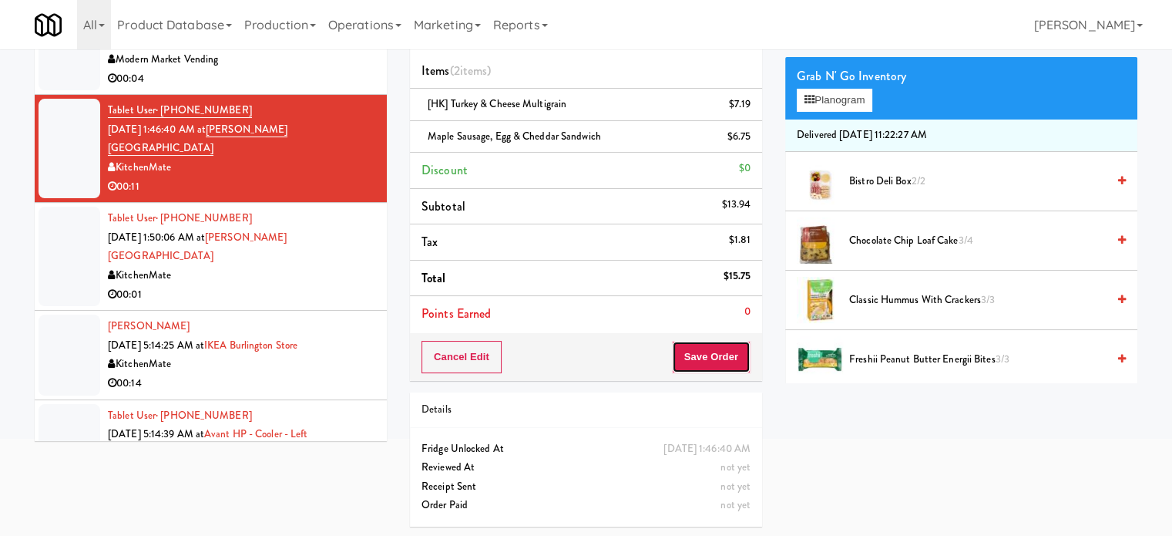
click at [706, 363] on button "Save Order" at bounding box center [711, 357] width 79 height 32
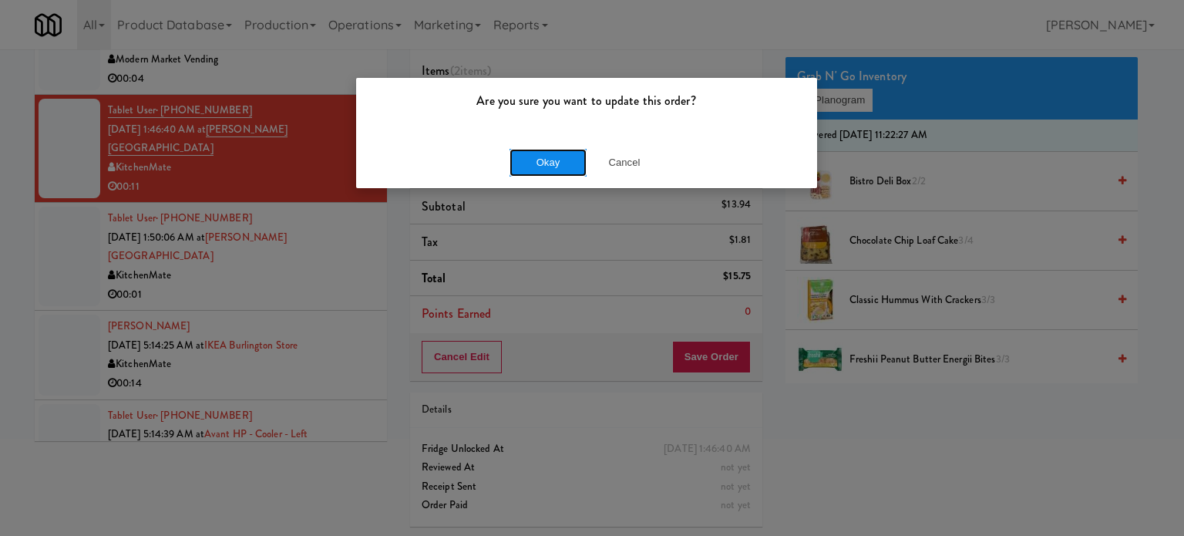
click at [543, 156] on button "Okay" at bounding box center [547, 163] width 77 height 28
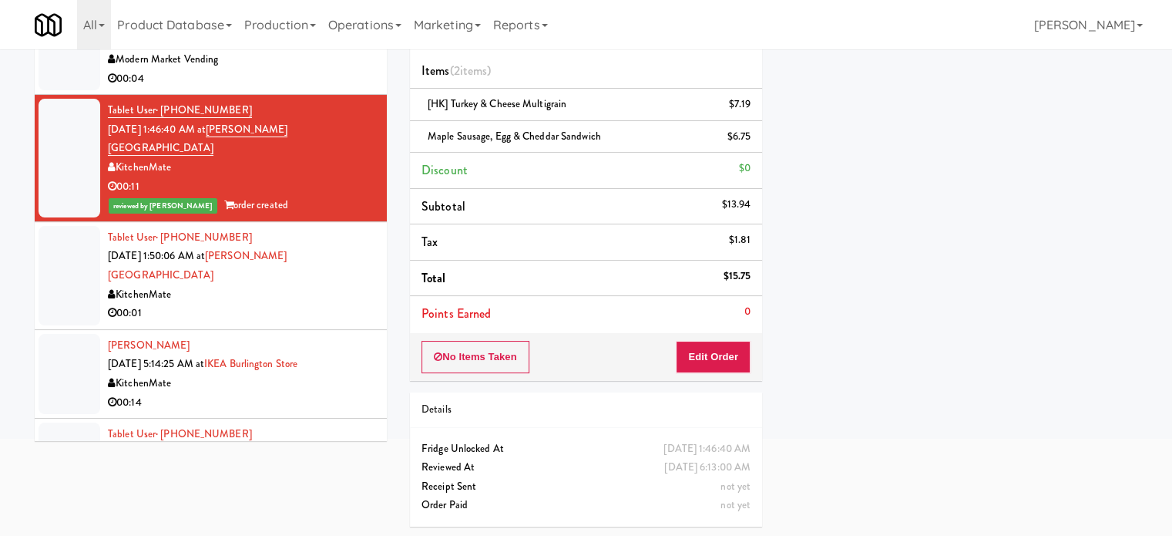
drag, startPoint x: 223, startPoint y: 317, endPoint x: 234, endPoint y: 308, distance: 14.8
click at [223, 317] on div "00:01" at bounding box center [241, 313] width 267 height 19
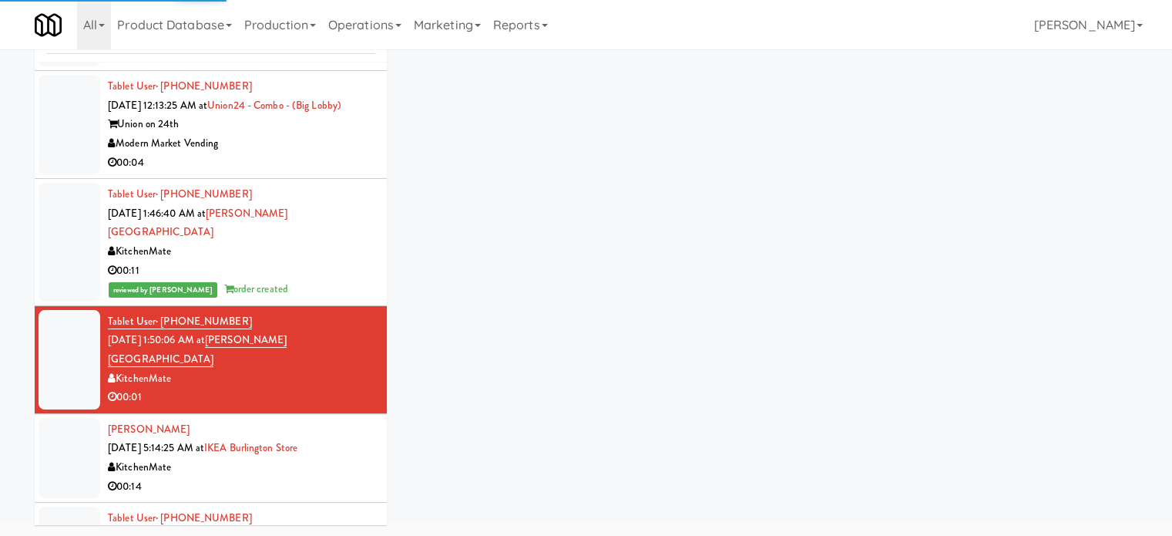
scroll to position [83, 0]
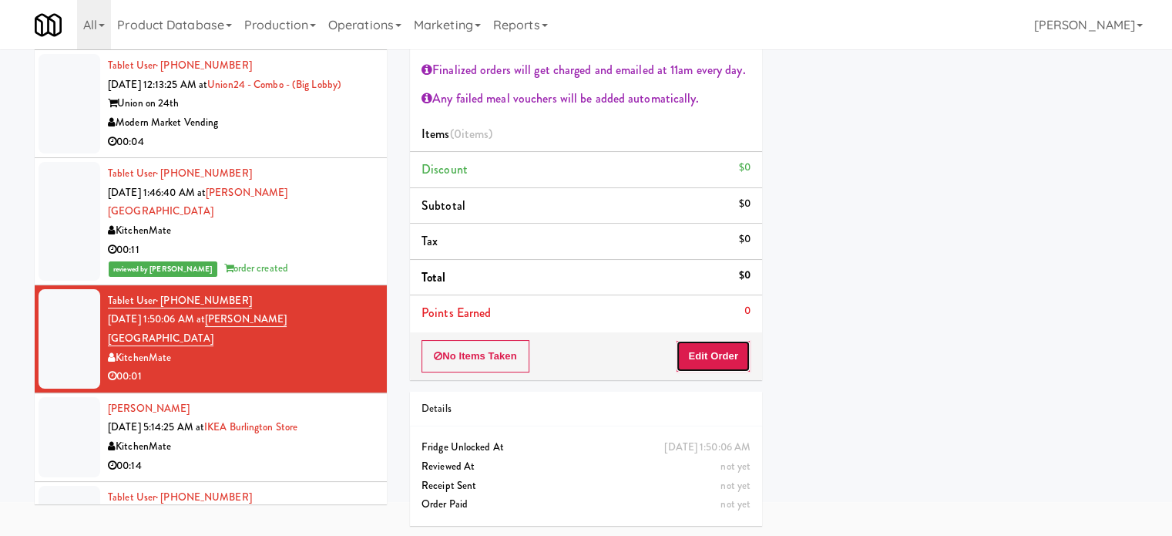
click at [712, 360] on button "Edit Order" at bounding box center [713, 356] width 75 height 32
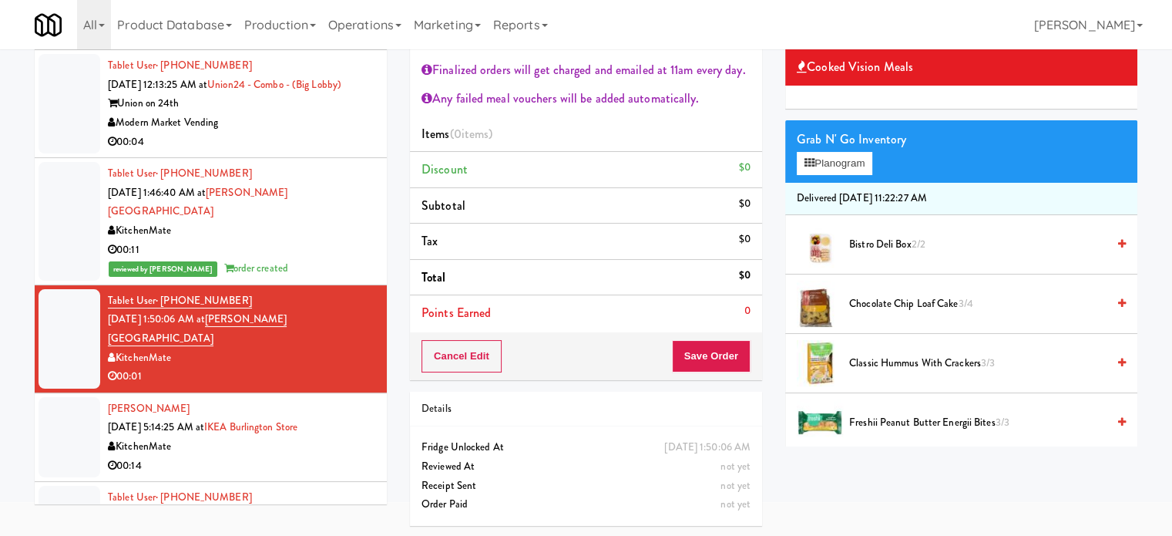
scroll to position [0, 0]
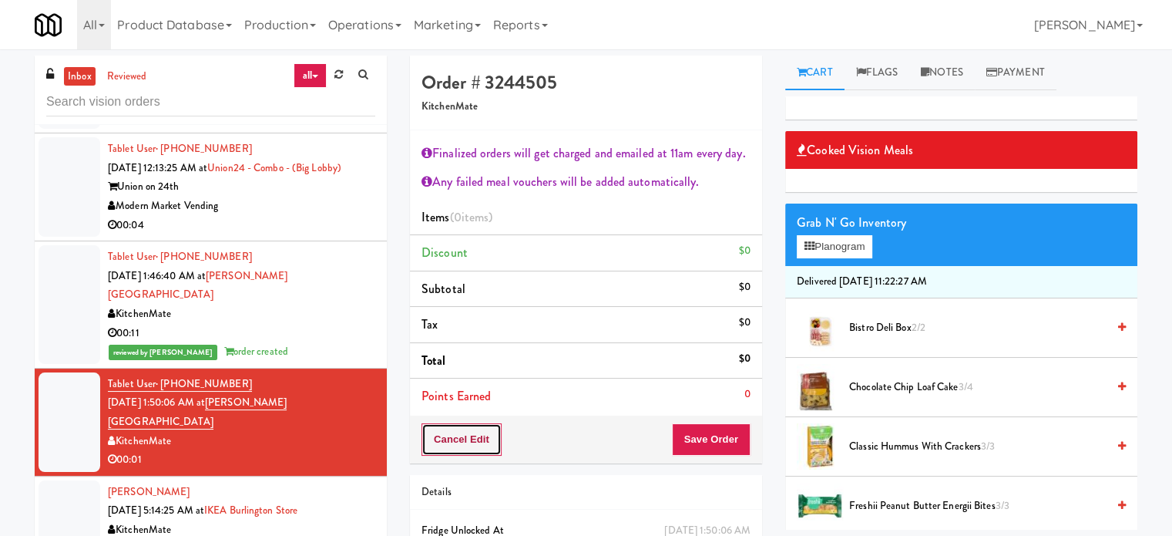
click at [445, 446] on button "Cancel Edit" at bounding box center [462, 439] width 80 height 32
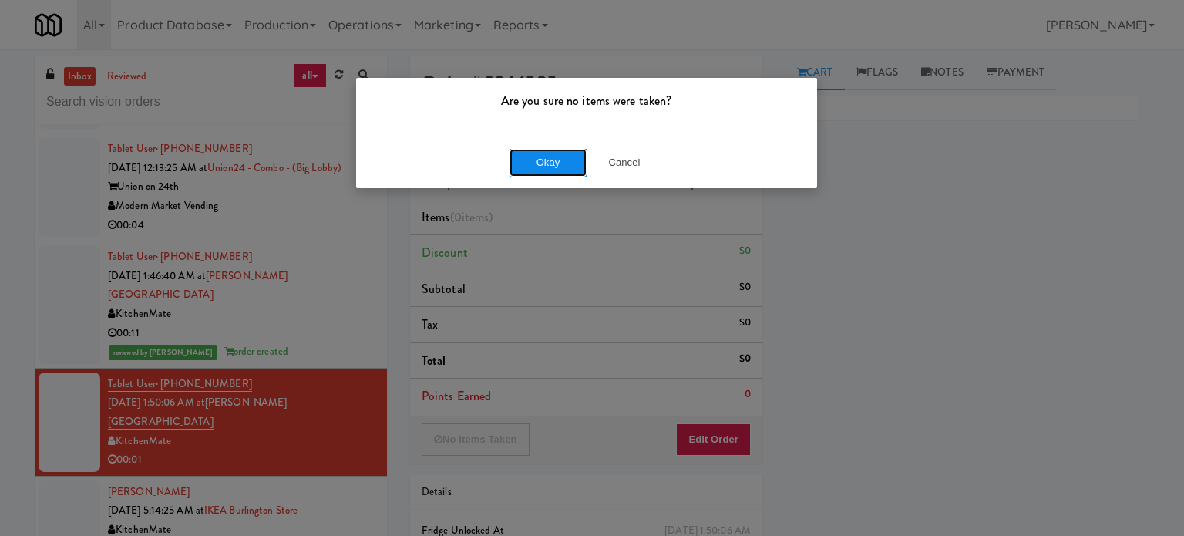
click at [550, 156] on button "Okay" at bounding box center [547, 163] width 77 height 28
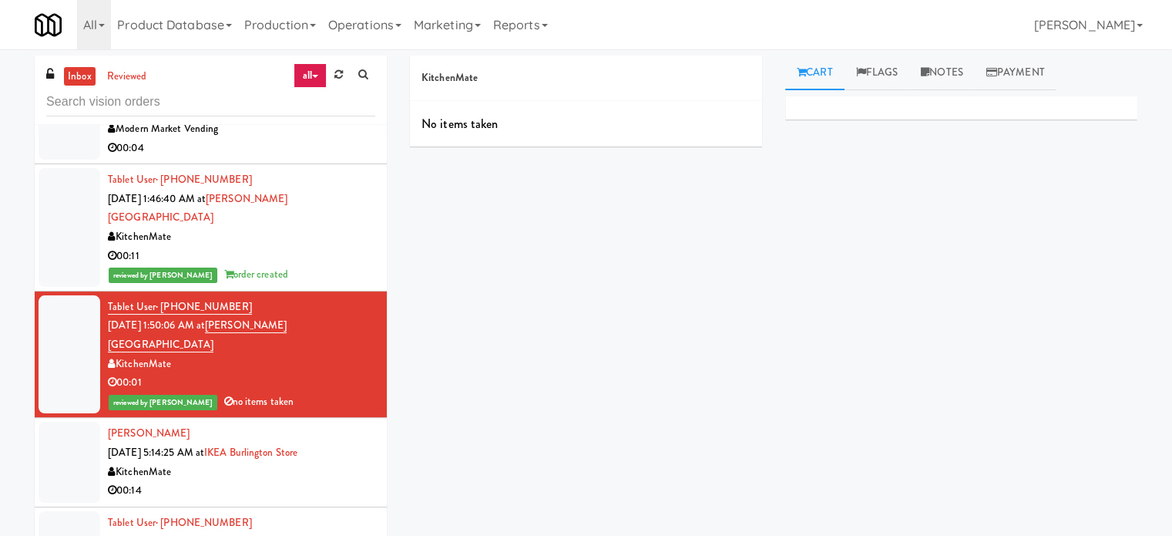
scroll to position [4695, 0]
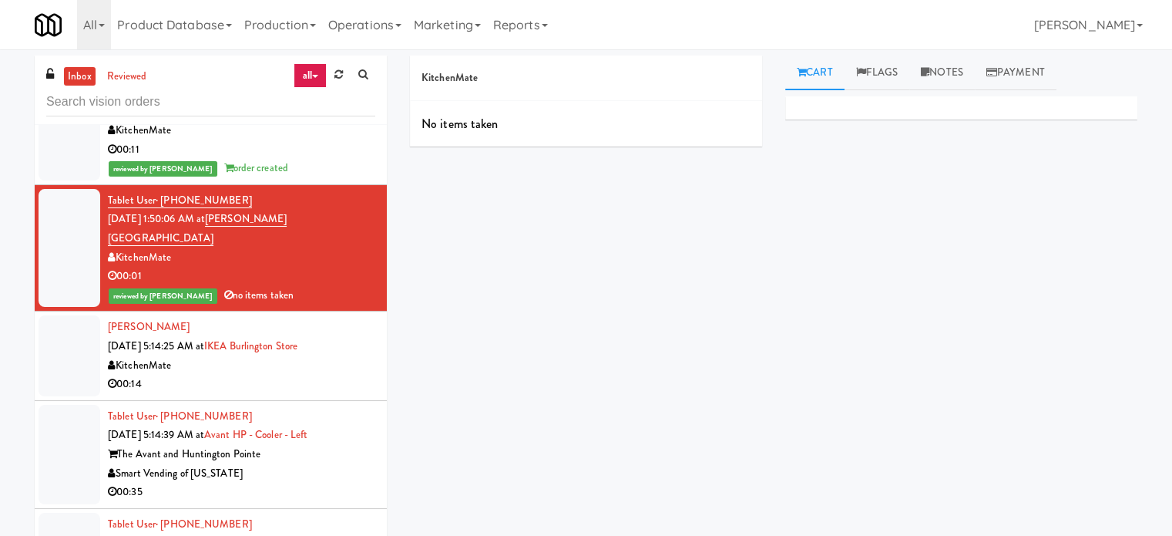
click at [321, 390] on div "00:14" at bounding box center [241, 384] width 267 height 19
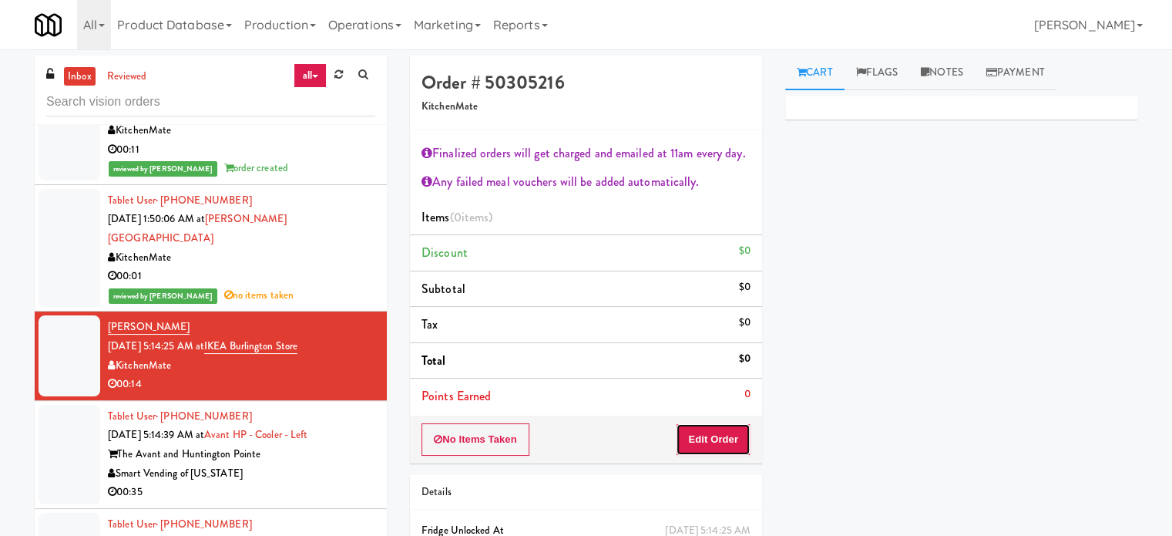
click at [709, 428] on button "Edit Order" at bounding box center [713, 439] width 75 height 32
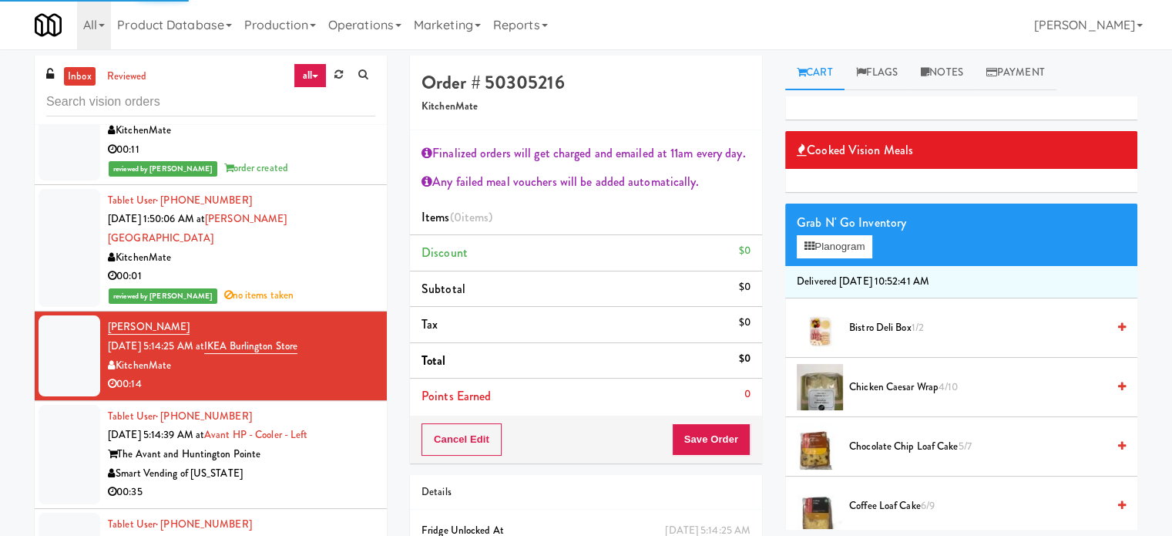
scroll to position [385, 0]
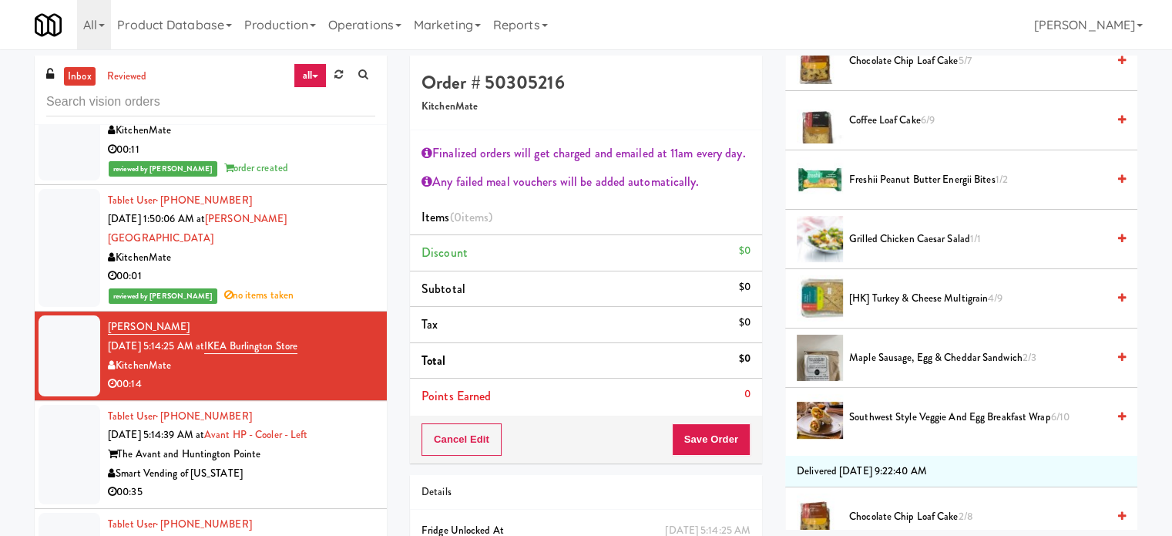
click at [933, 413] on span "Southwest Style Veggie and Egg Breakfast Wrap 6/10" at bounding box center [977, 417] width 257 height 19
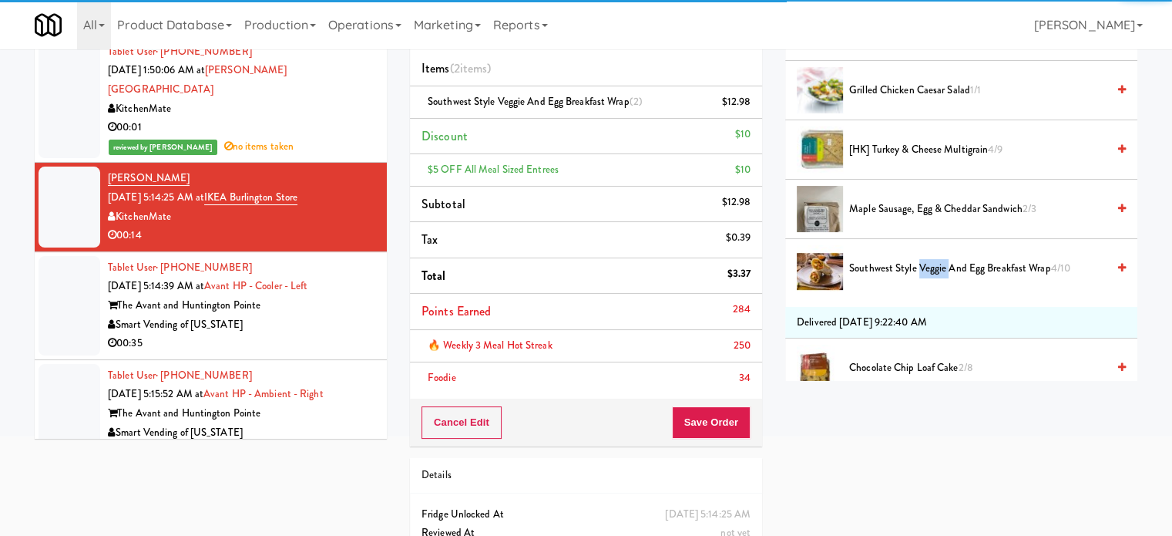
scroll to position [214, 0]
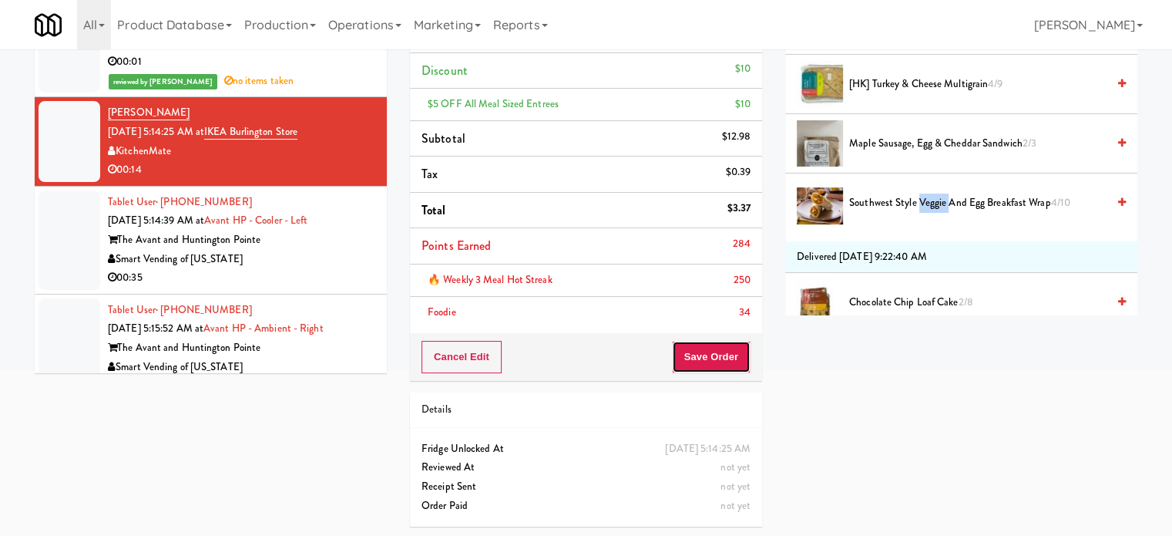
click at [729, 368] on button "Save Order" at bounding box center [711, 357] width 79 height 32
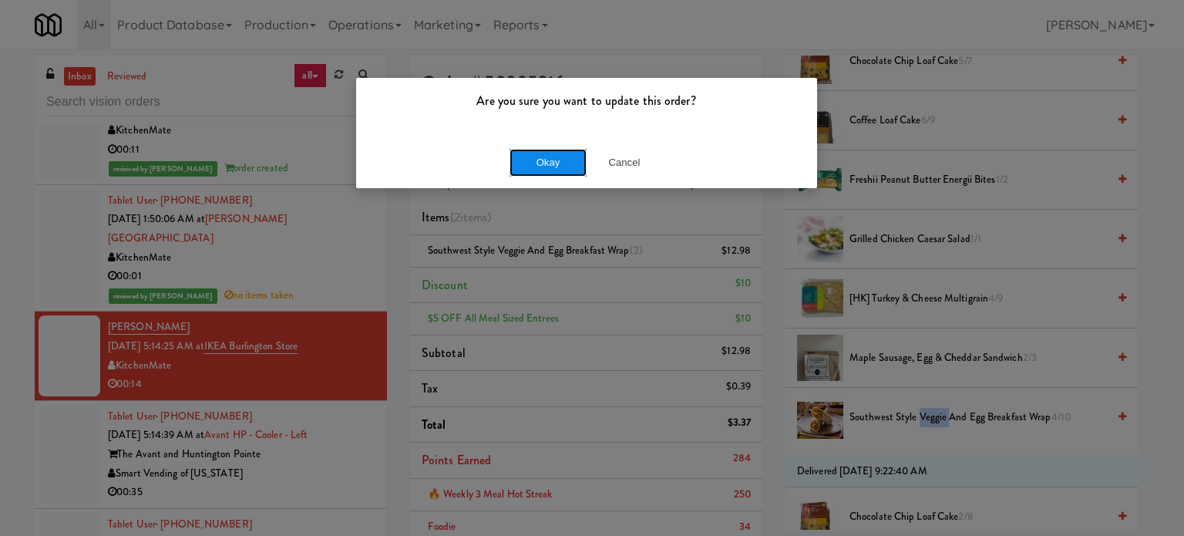
click at [543, 167] on button "Okay" at bounding box center [547, 163] width 77 height 28
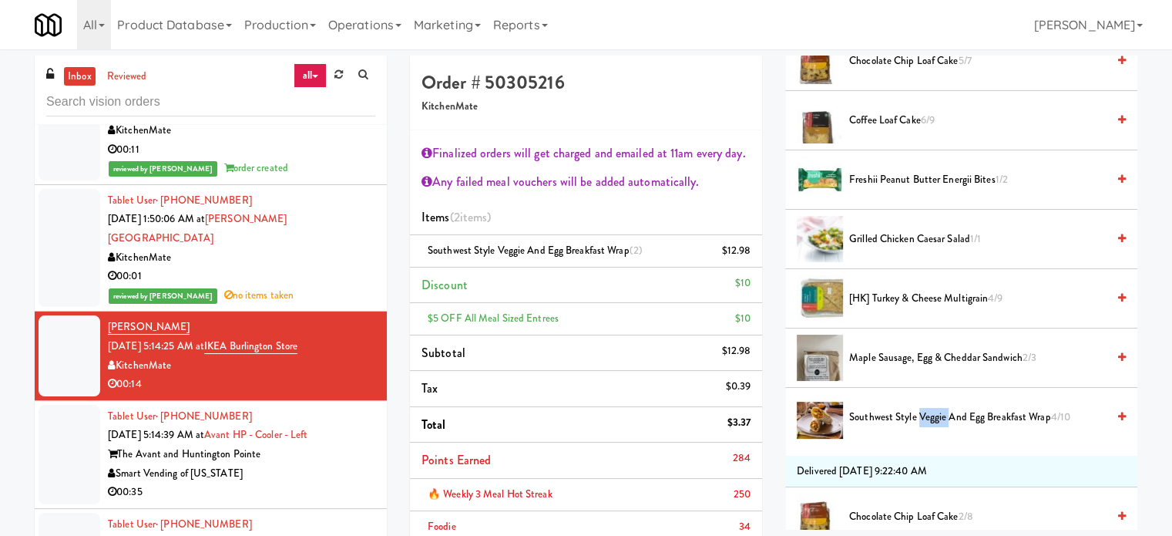
click at [315, 501] on div "00:35" at bounding box center [241, 491] width 267 height 19
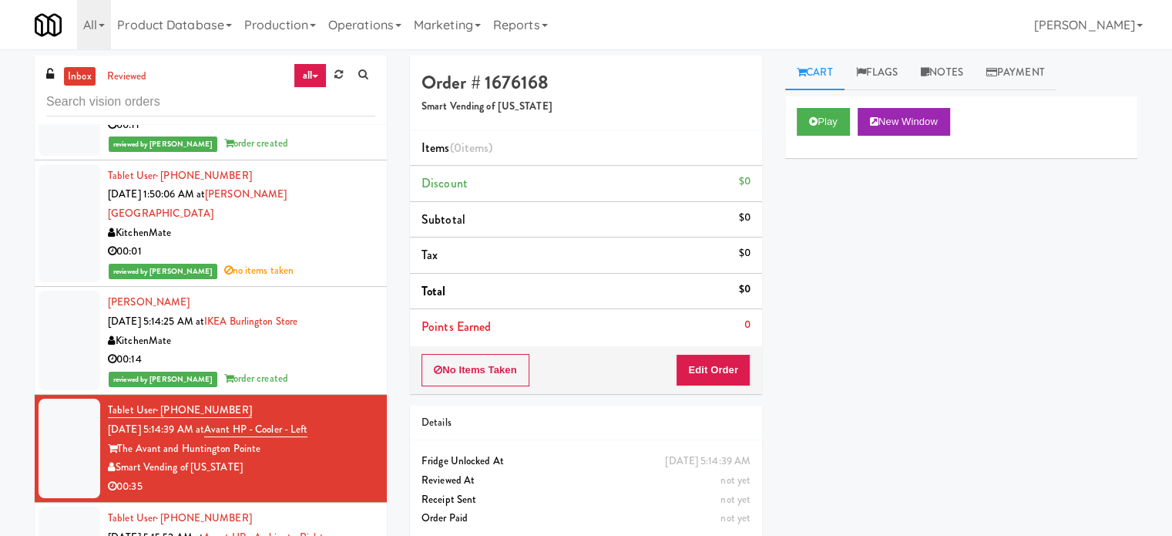
scroll to position [4859, 0]
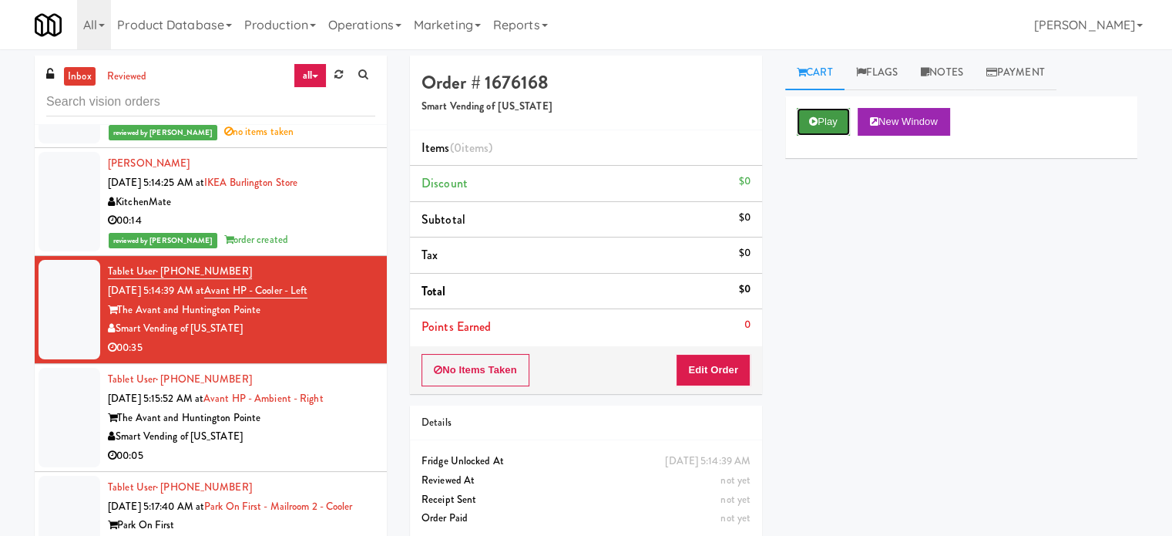
click at [826, 124] on button "Play" at bounding box center [823, 122] width 53 height 28
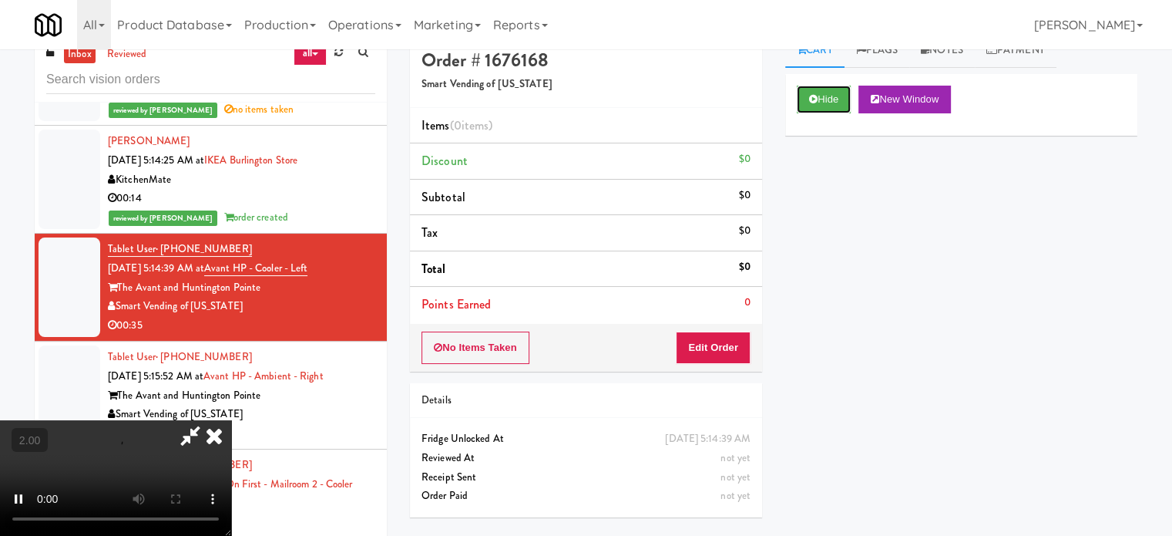
scroll to position [62, 0]
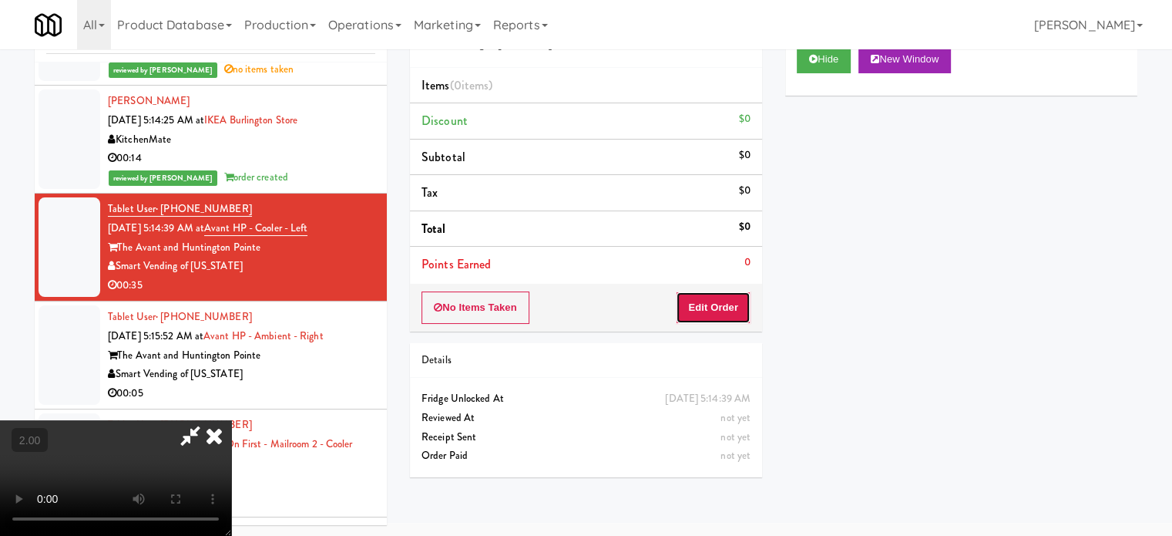
click at [712, 306] on button "Edit Order" at bounding box center [713, 307] width 75 height 32
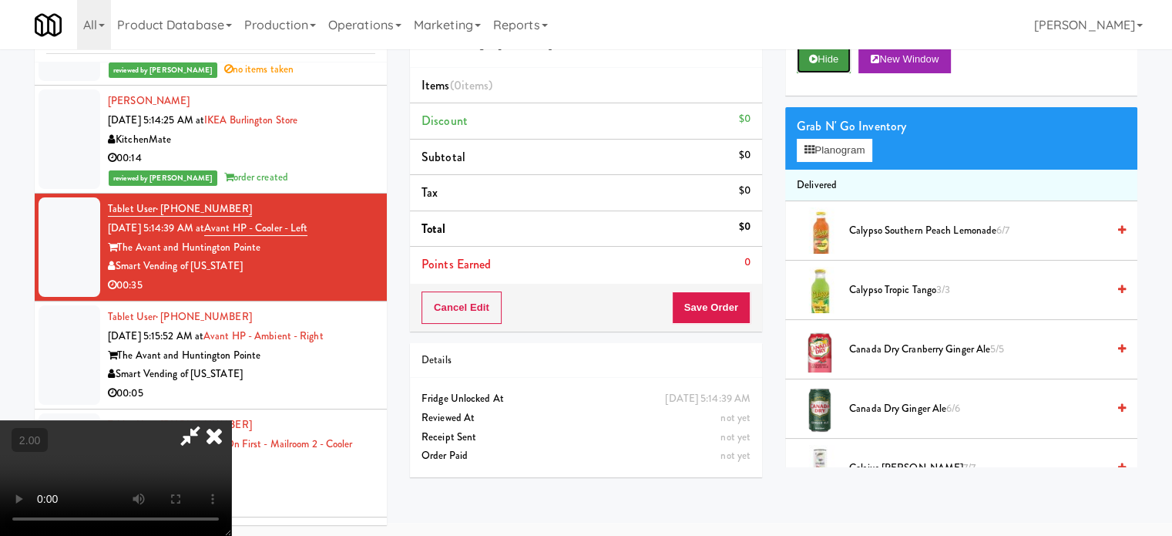
click at [835, 66] on button "Hide" at bounding box center [824, 59] width 54 height 28
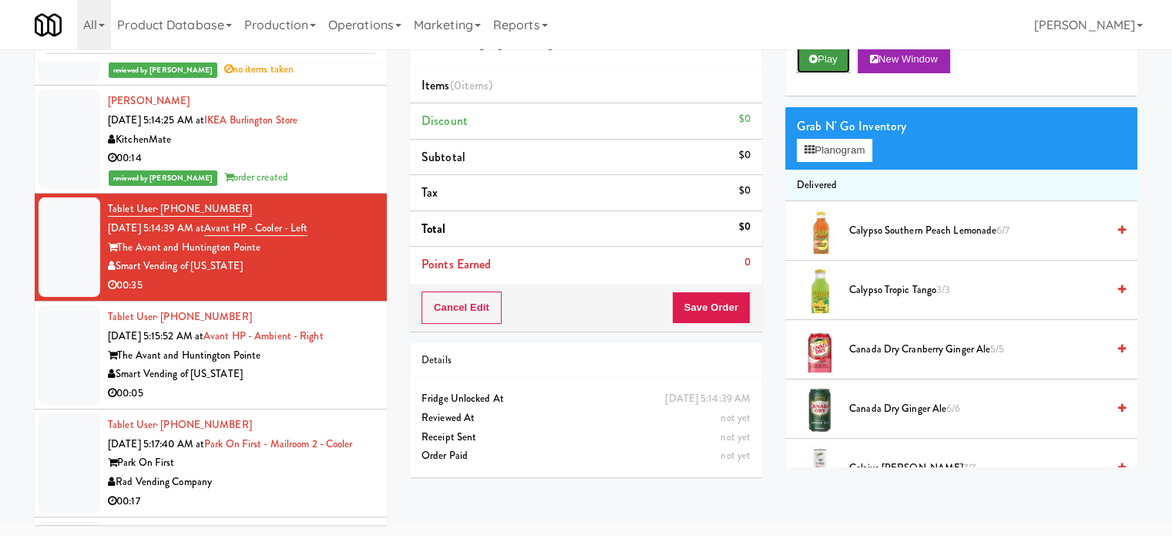
click at [838, 62] on button "Play" at bounding box center [823, 59] width 53 height 28
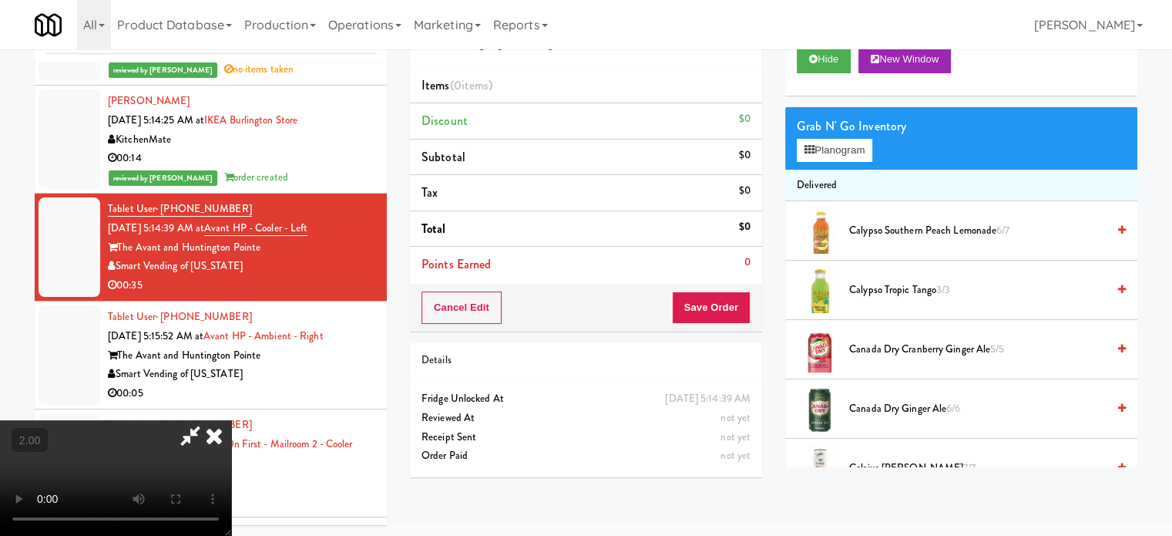
click at [231, 420] on video at bounding box center [115, 478] width 231 height 116
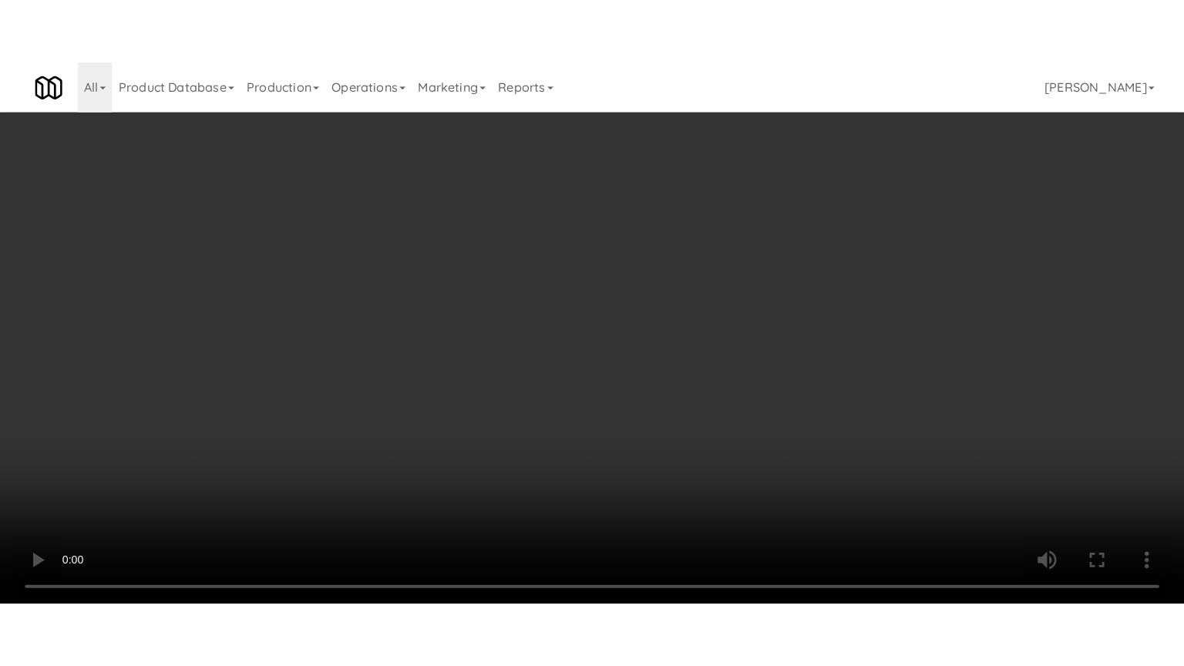
scroll to position [4802, 0]
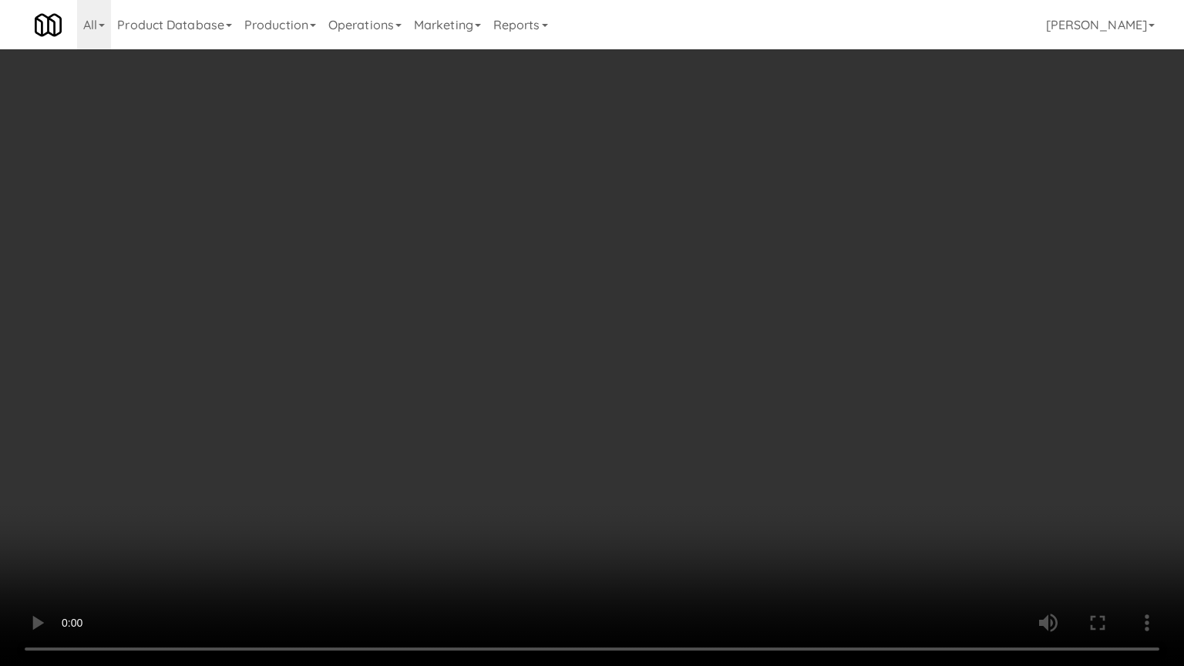
click at [604, 290] on video at bounding box center [592, 333] width 1184 height 666
click at [608, 291] on video at bounding box center [592, 333] width 1184 height 666
click at [603, 284] on video at bounding box center [592, 333] width 1184 height 666
click at [603, 281] on video at bounding box center [592, 333] width 1184 height 666
click at [610, 275] on video at bounding box center [592, 333] width 1184 height 666
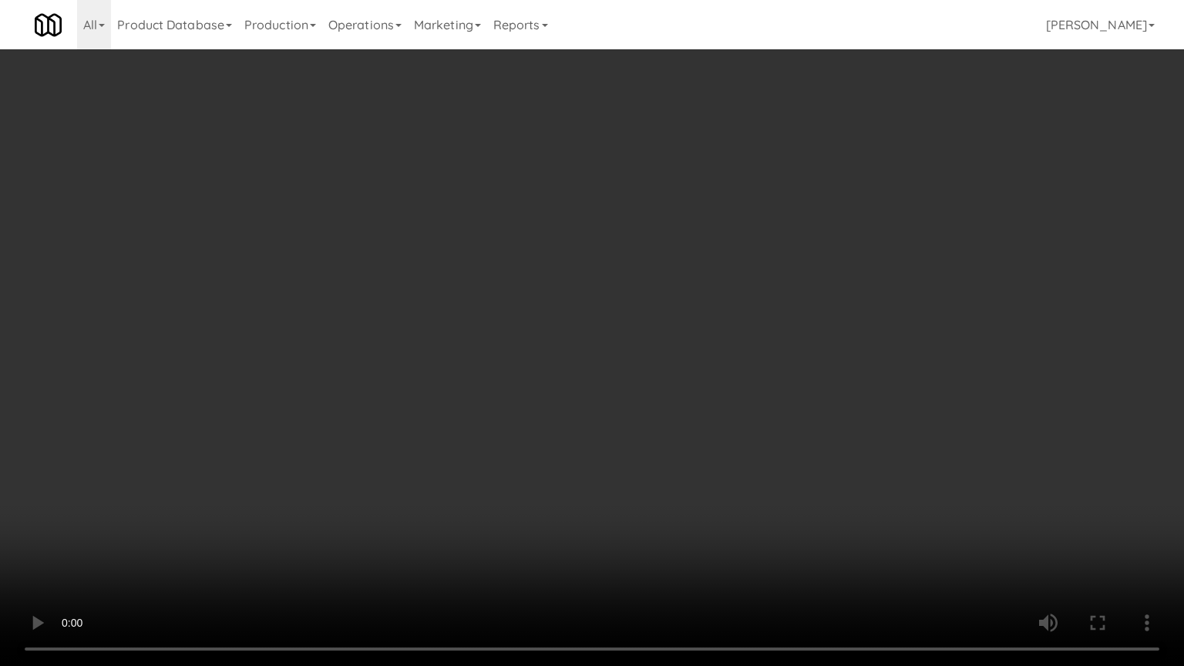
click at [611, 271] on video at bounding box center [592, 333] width 1184 height 666
click at [615, 271] on video at bounding box center [592, 333] width 1184 height 666
click at [631, 268] on video at bounding box center [592, 333] width 1184 height 666
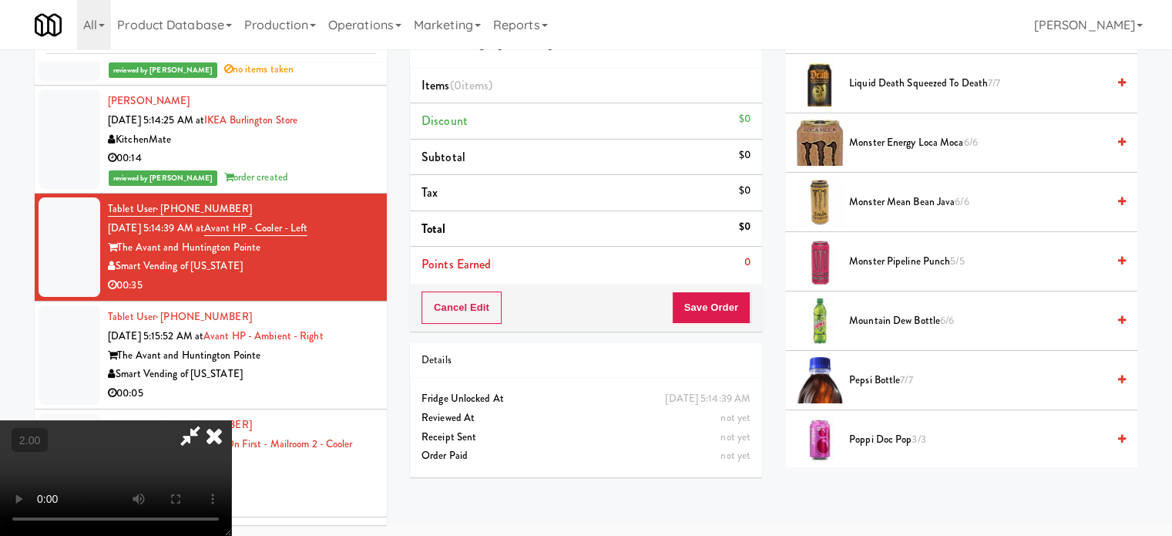
scroll to position [1542, 0]
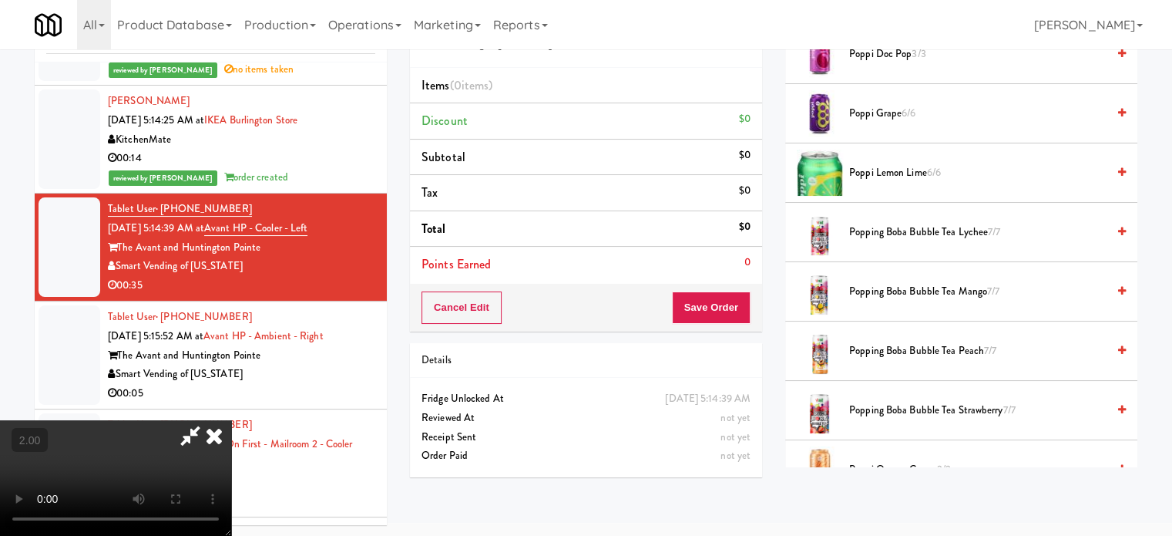
drag, startPoint x: 892, startPoint y: 166, endPoint x: 677, endPoint y: 225, distance: 223.1
click at [892, 167] on span "Poppi Lemon Lime 6/6" at bounding box center [977, 172] width 257 height 19
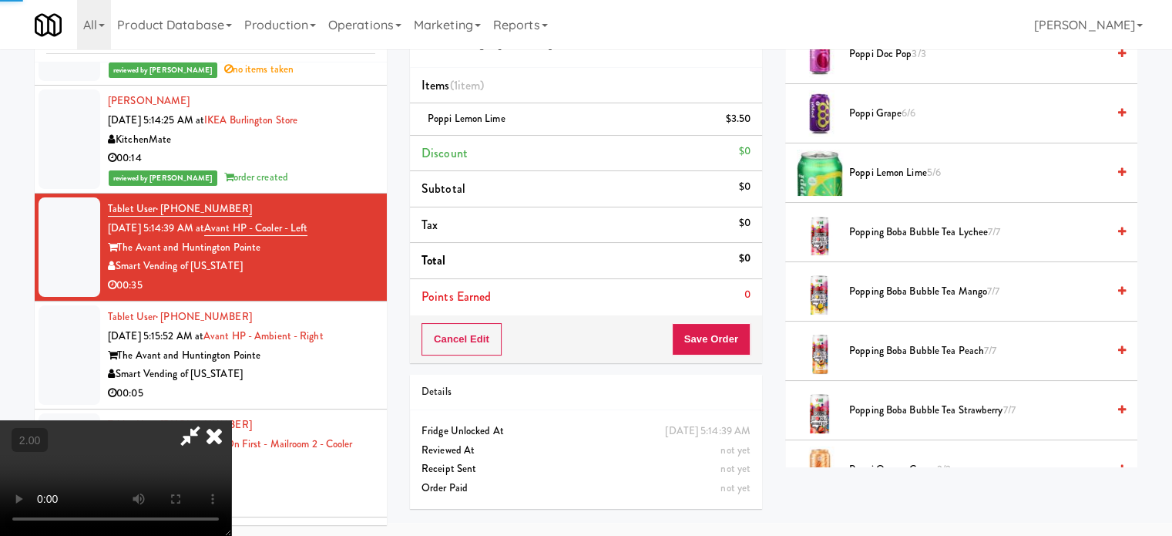
click at [231, 420] on video at bounding box center [115, 478] width 231 height 116
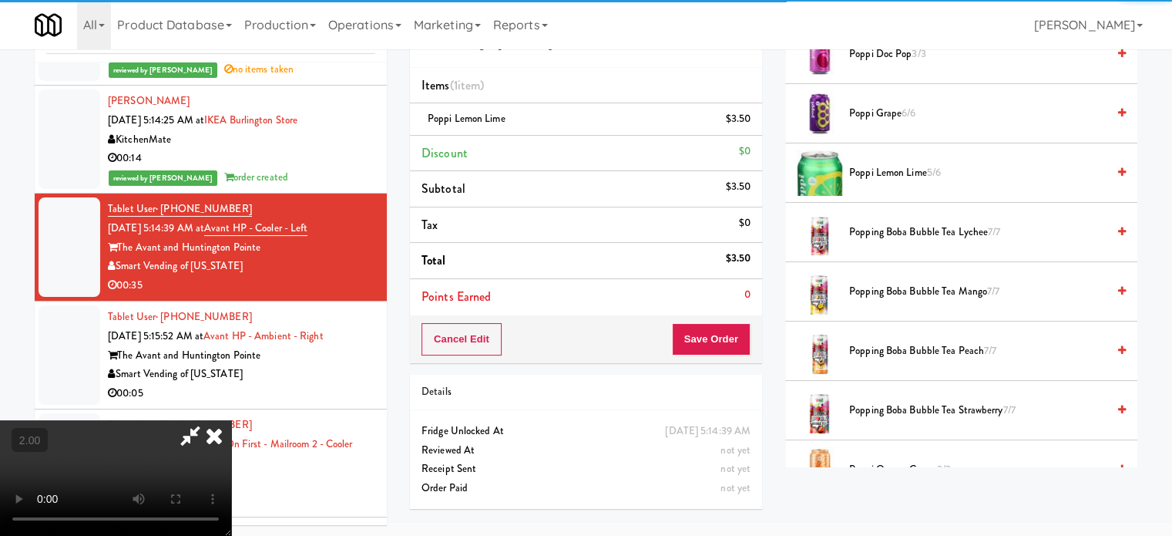
click at [231, 420] on video at bounding box center [115, 478] width 231 height 116
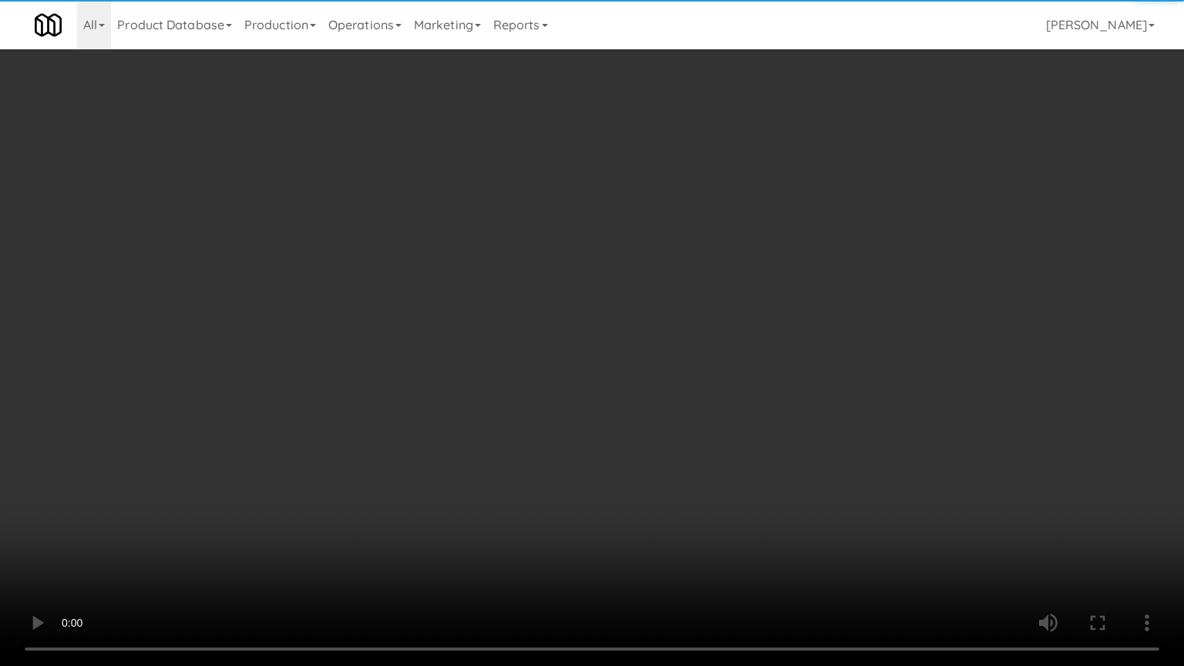
scroll to position [4802, 0]
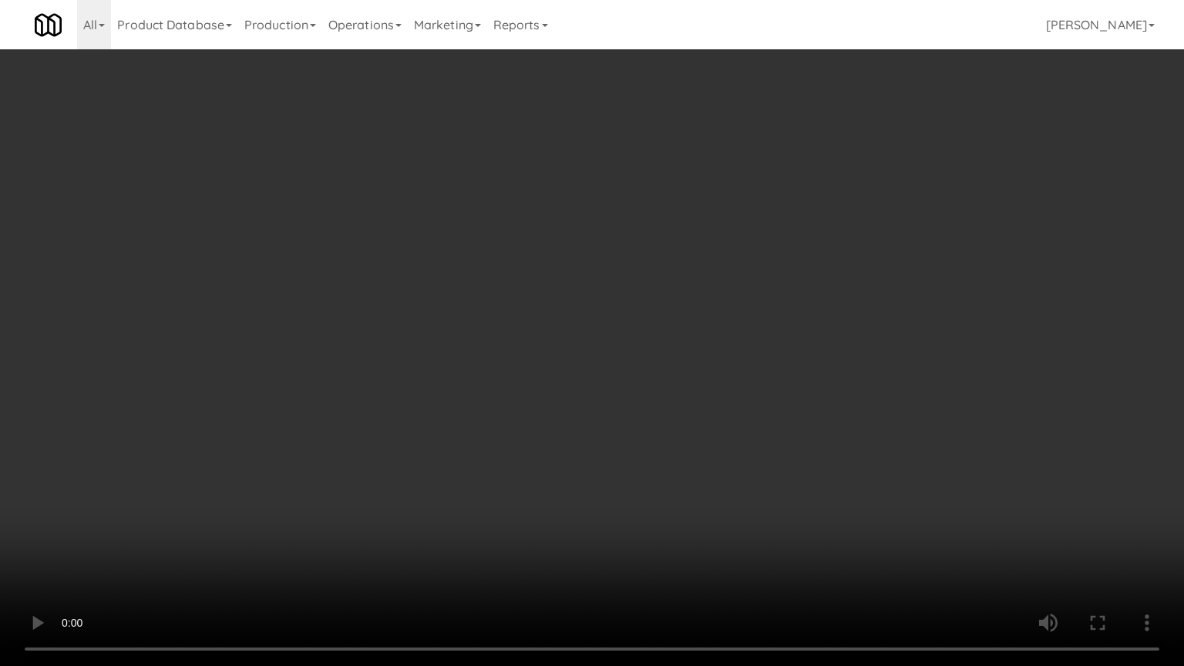
click at [570, 270] on video at bounding box center [592, 333] width 1184 height 666
click at [570, 273] on video at bounding box center [592, 333] width 1184 height 666
click at [572, 277] on video at bounding box center [592, 333] width 1184 height 666
click at [573, 279] on video at bounding box center [592, 333] width 1184 height 666
click at [611, 286] on video at bounding box center [592, 333] width 1184 height 666
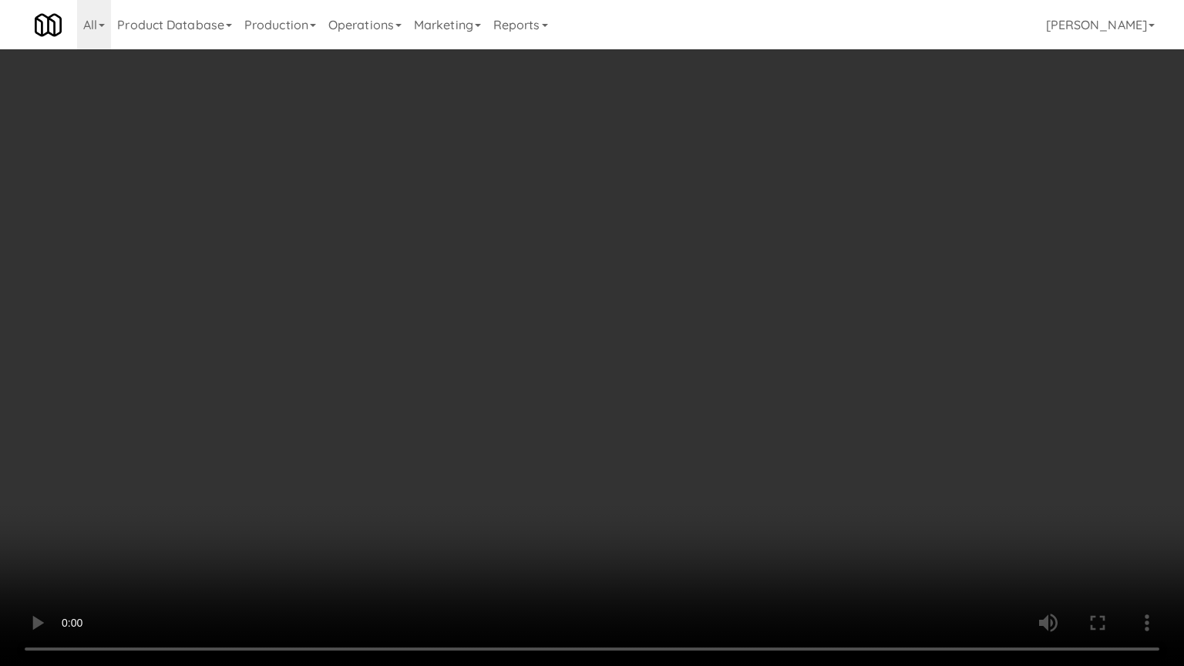
click at [607, 291] on video at bounding box center [592, 333] width 1184 height 666
click at [725, 302] on video at bounding box center [592, 333] width 1184 height 666
click at [654, 304] on video at bounding box center [592, 333] width 1184 height 666
click at [711, 308] on video at bounding box center [592, 333] width 1184 height 666
click at [651, 307] on video at bounding box center [592, 333] width 1184 height 666
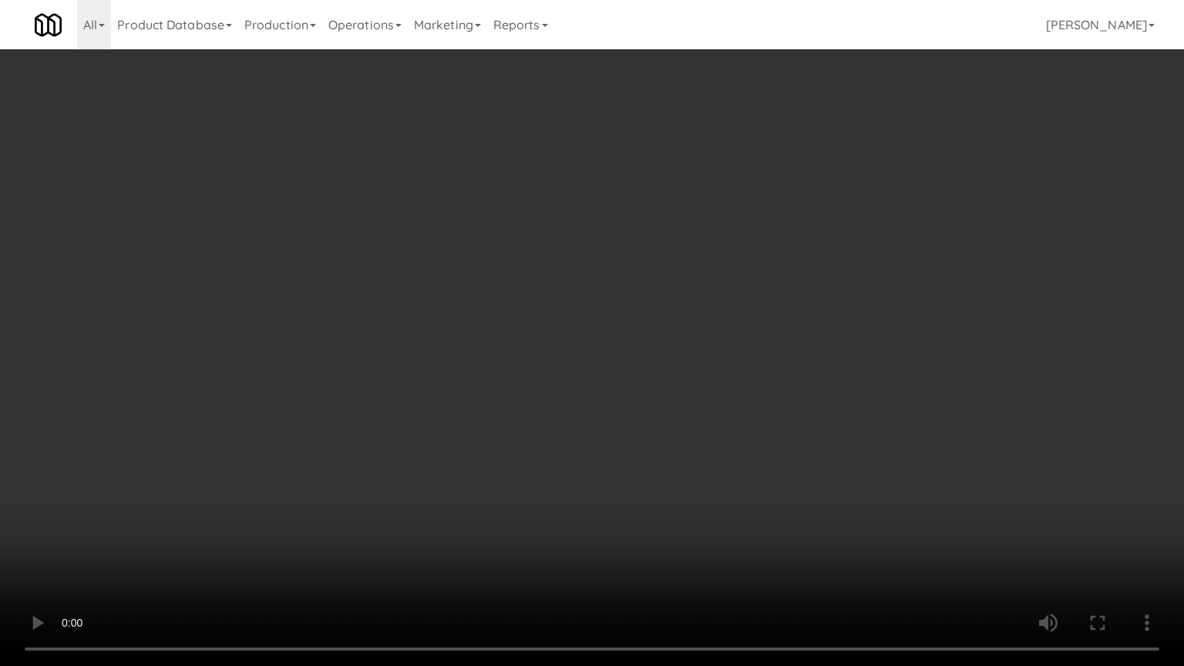
click at [654, 305] on video at bounding box center [592, 333] width 1184 height 666
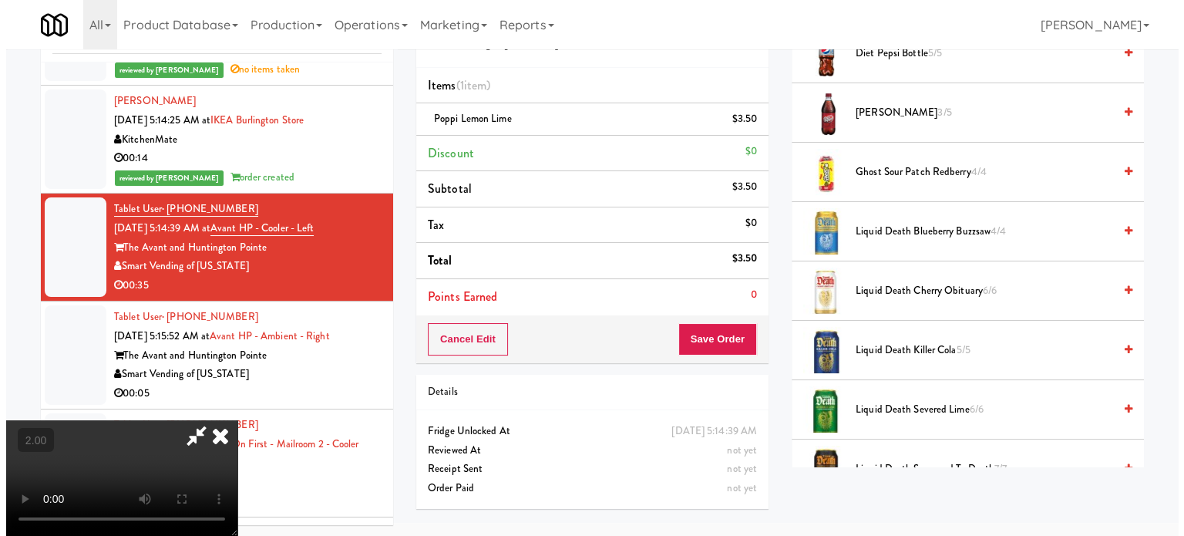
scroll to position [0, 0]
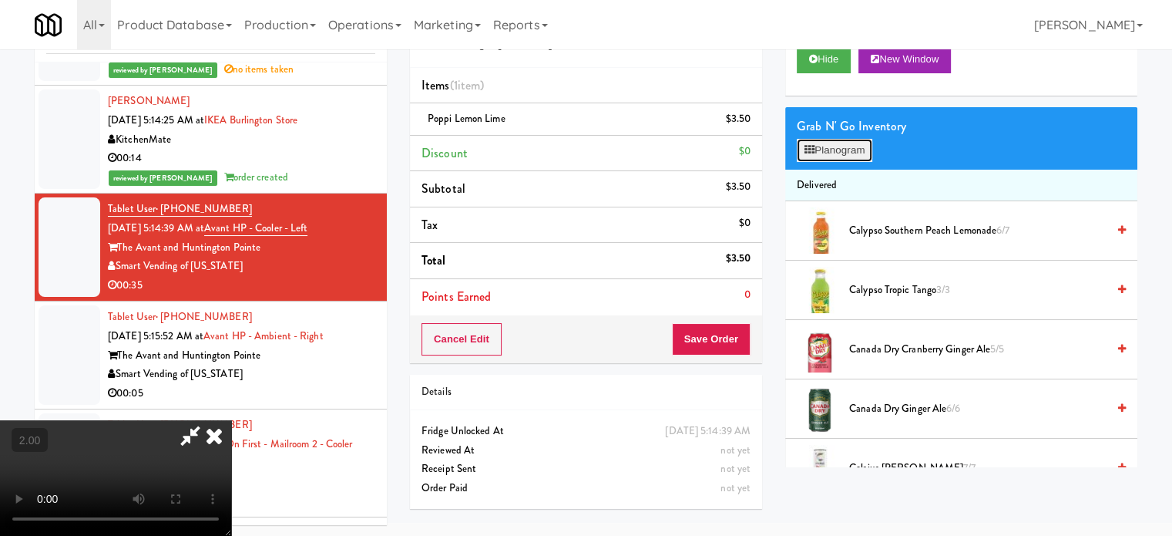
click at [857, 150] on button "Planogram" at bounding box center [835, 150] width 76 height 23
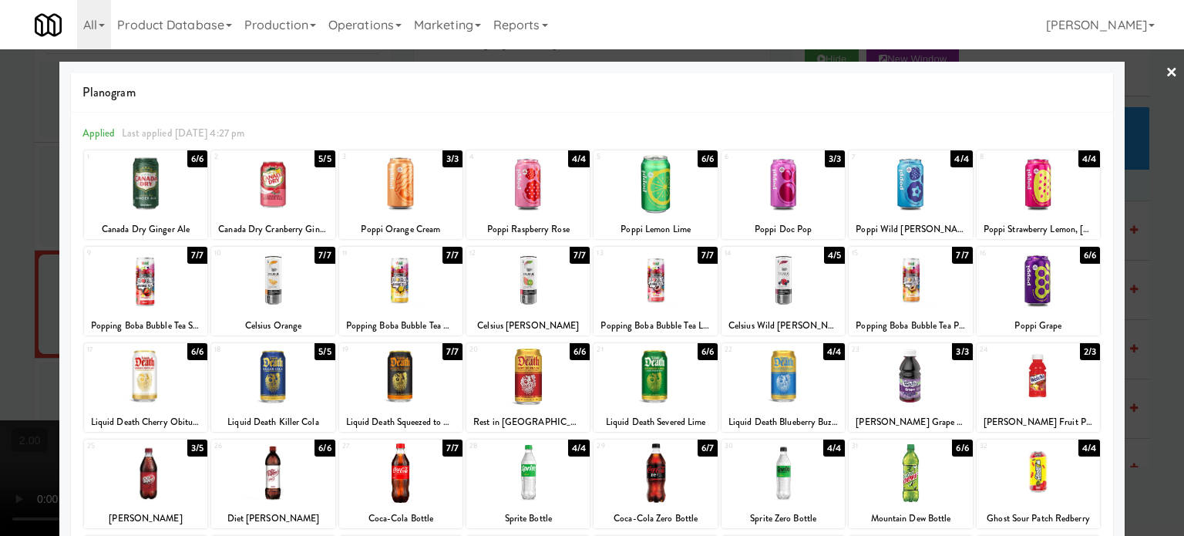
click at [194, 348] on div "6/6" at bounding box center [197, 351] width 20 height 17
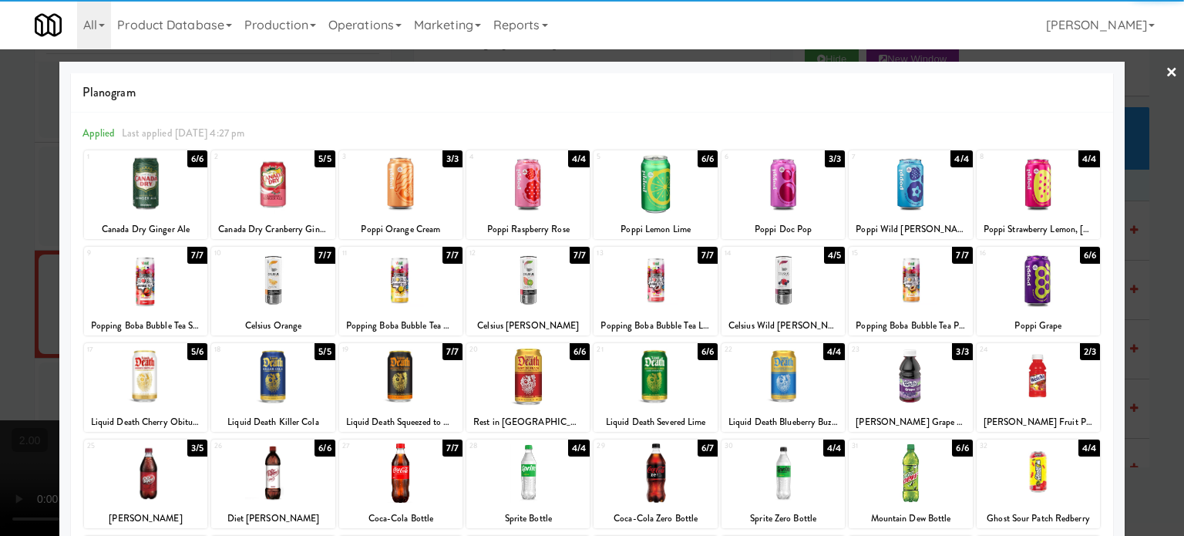
click at [1145, 355] on div at bounding box center [592, 268] width 1184 height 536
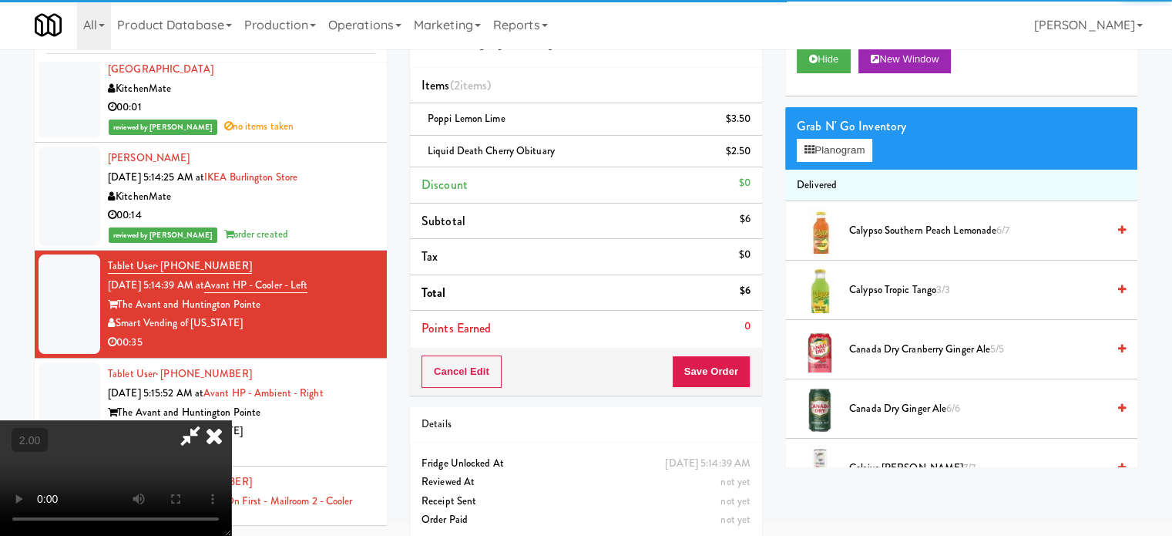
scroll to position [4859, 0]
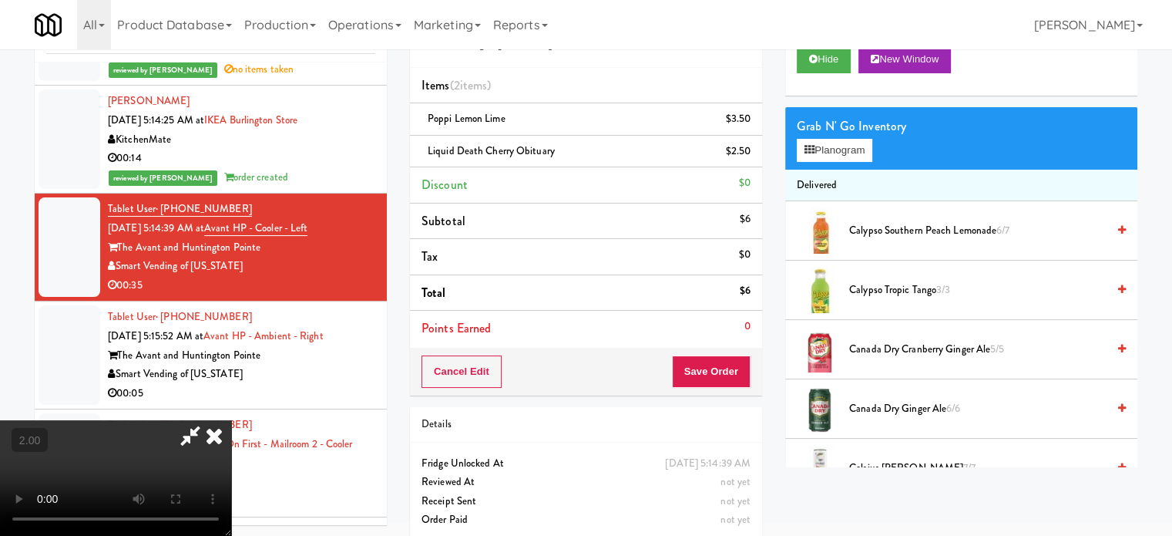
click at [231, 449] on video at bounding box center [115, 478] width 231 height 116
click at [231, 431] on video at bounding box center [115, 478] width 231 height 116
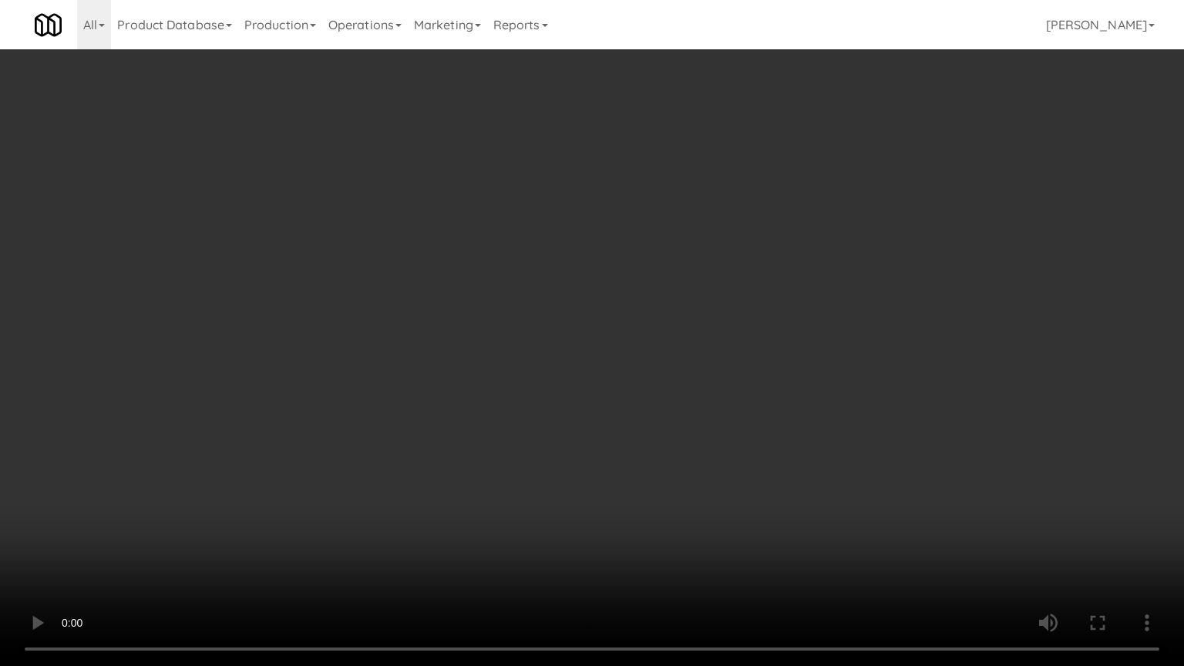
scroll to position [4802, 0]
click at [358, 424] on video at bounding box center [592, 333] width 1184 height 666
drag, startPoint x: 547, startPoint y: 339, endPoint x: 555, endPoint y: 333, distance: 9.9
click at [549, 337] on video at bounding box center [592, 333] width 1184 height 666
click at [555, 333] on video at bounding box center [592, 333] width 1184 height 666
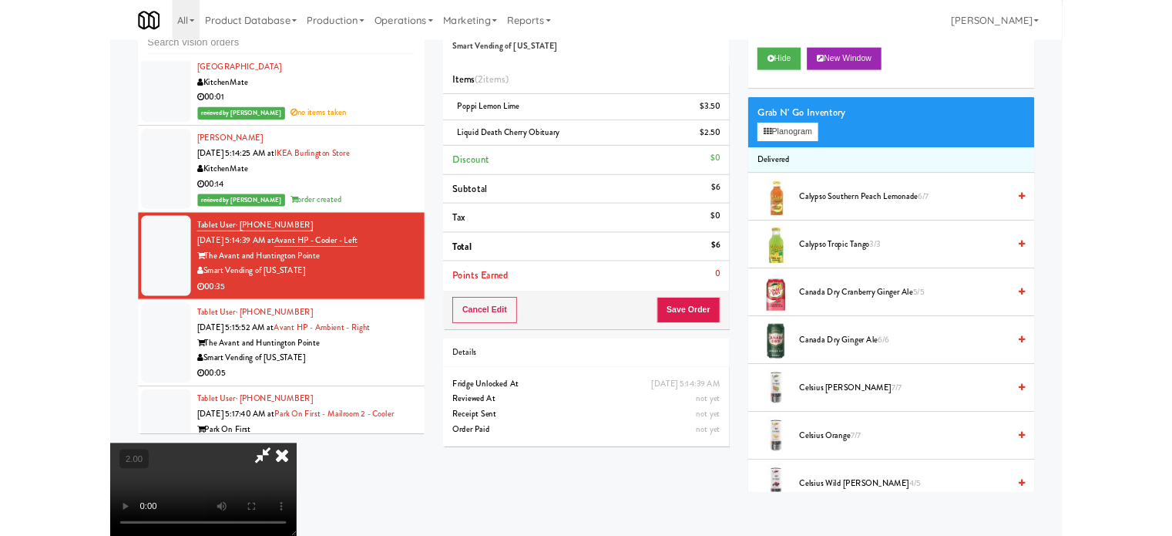
scroll to position [4859, 0]
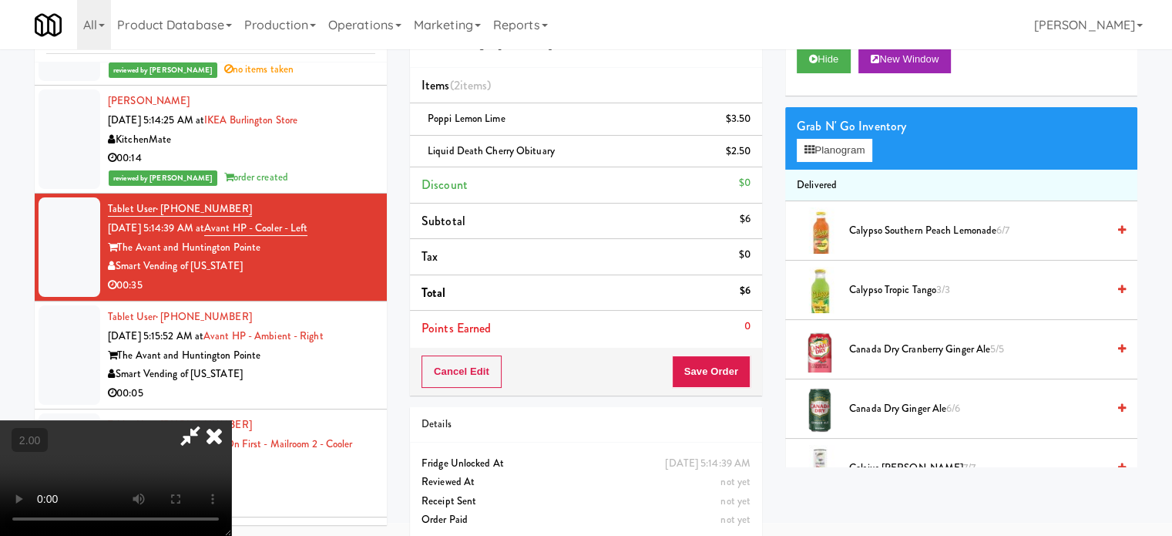
click at [231, 420] on icon at bounding box center [214, 435] width 34 height 31
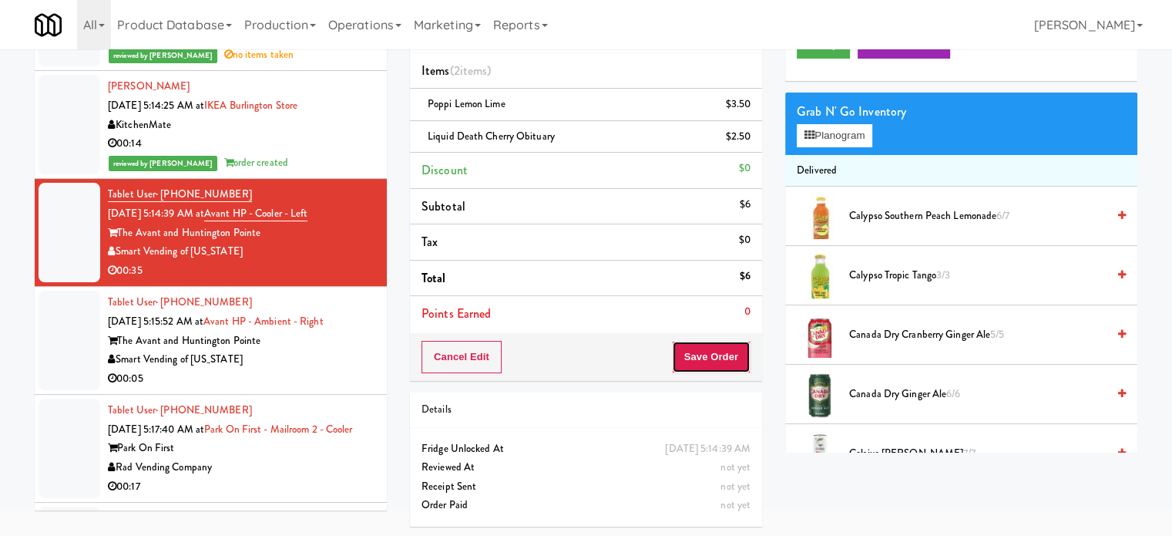
drag, startPoint x: 701, startPoint y: 361, endPoint x: 697, endPoint y: 354, distance: 8.6
click at [701, 363] on button "Save Order" at bounding box center [711, 357] width 79 height 32
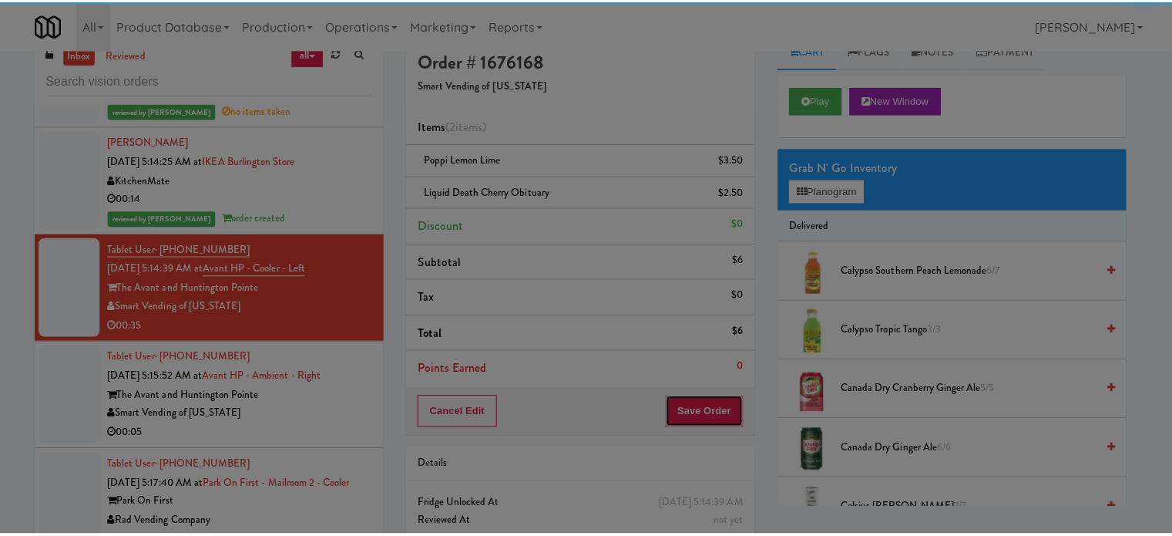
scroll to position [0, 0]
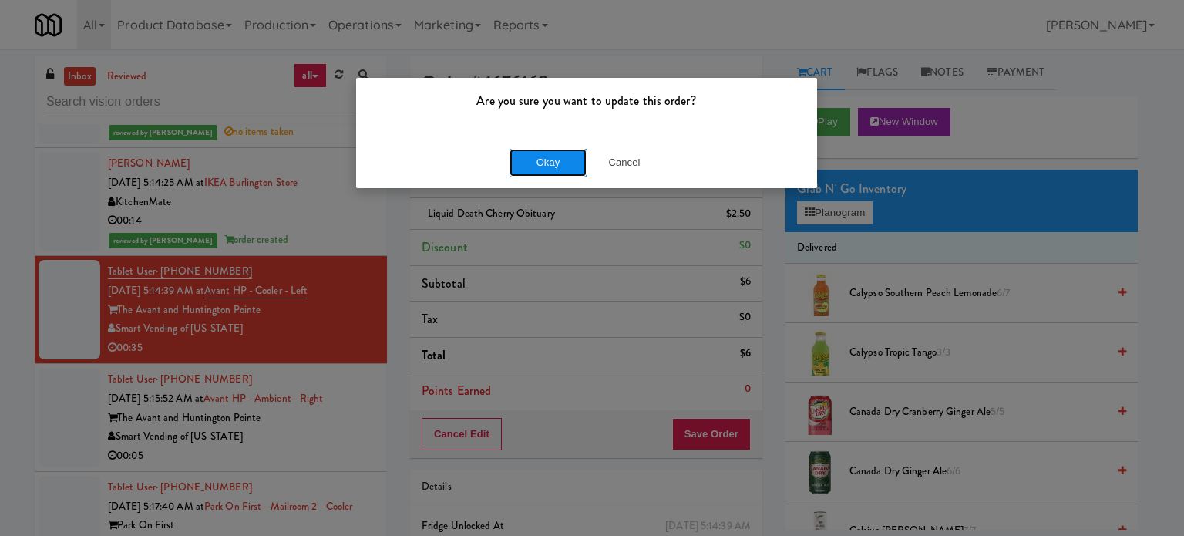
click at [543, 166] on button "Okay" at bounding box center [547, 163] width 77 height 28
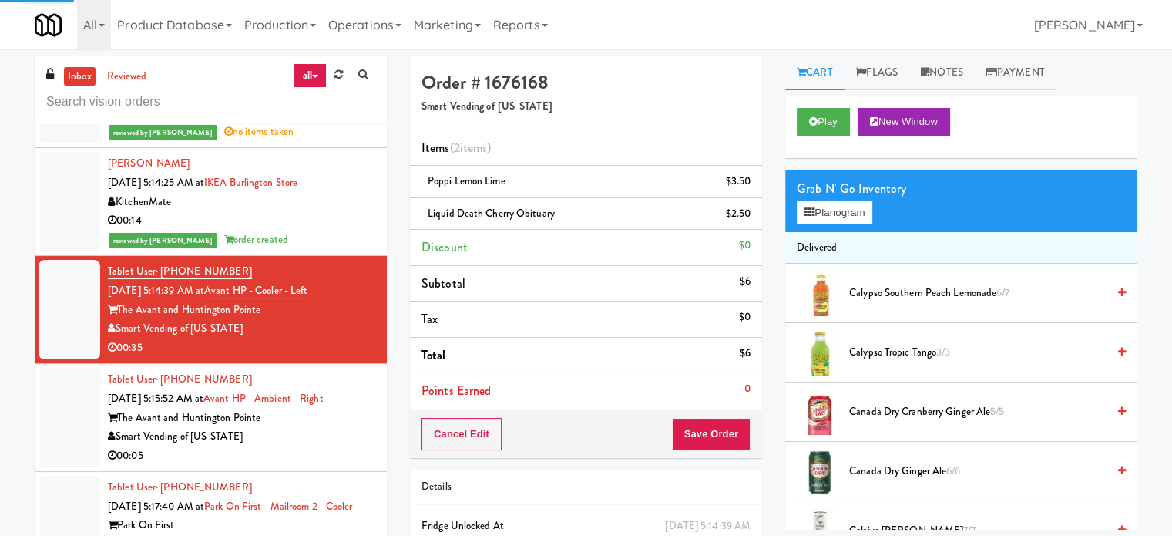
click at [318, 466] on div "00:05" at bounding box center [241, 455] width 267 height 19
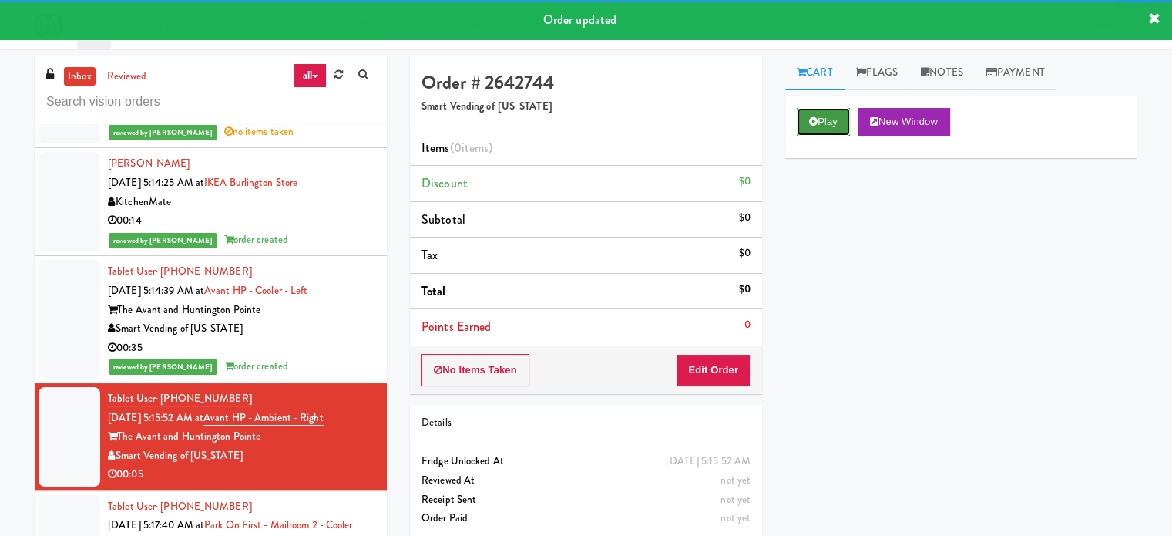
drag, startPoint x: 835, startPoint y: 118, endPoint x: 797, endPoint y: 147, distance: 47.8
click at [835, 119] on button "Play" at bounding box center [823, 122] width 53 height 28
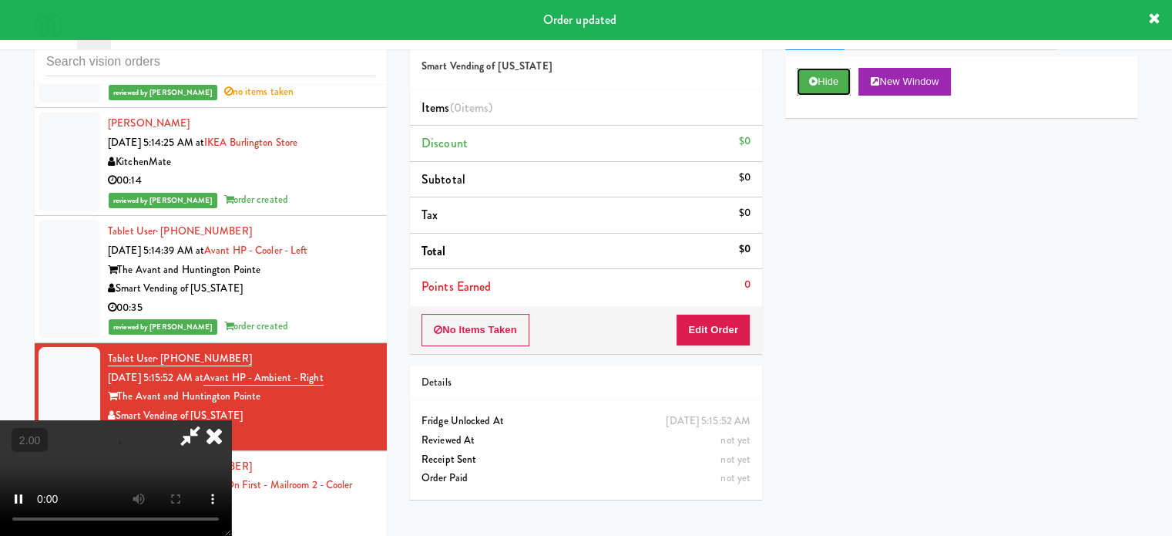
scroll to position [62, 0]
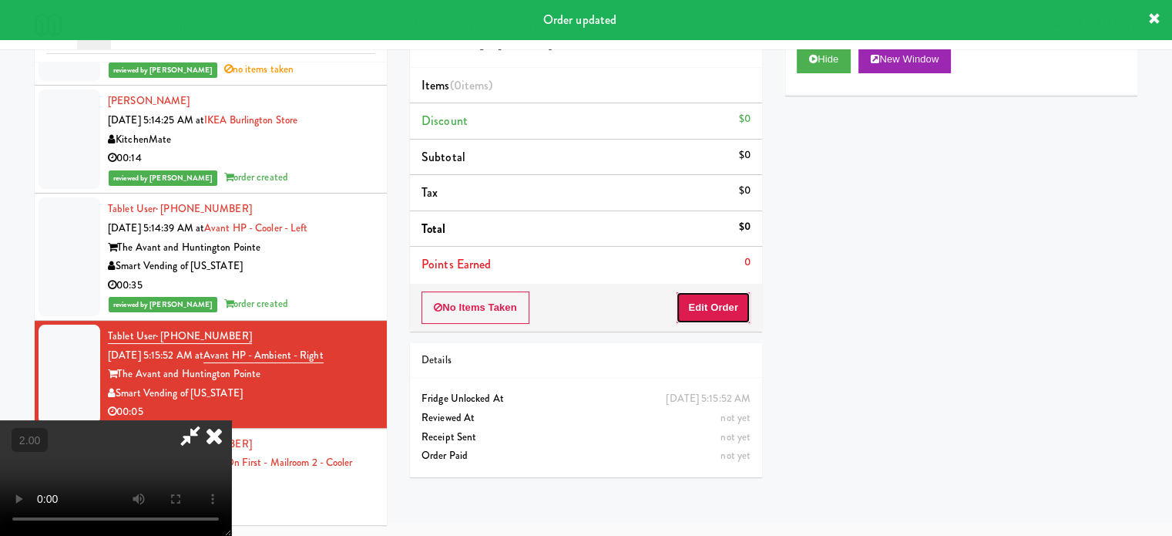
click at [712, 298] on button "Edit Order" at bounding box center [713, 307] width 75 height 32
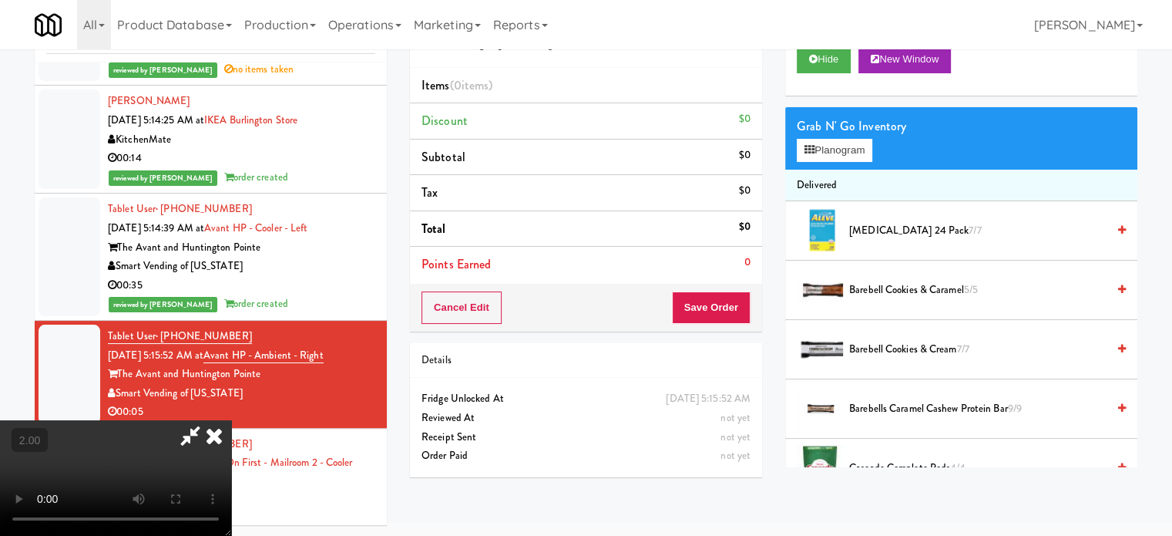
click at [231, 420] on video at bounding box center [115, 478] width 231 height 116
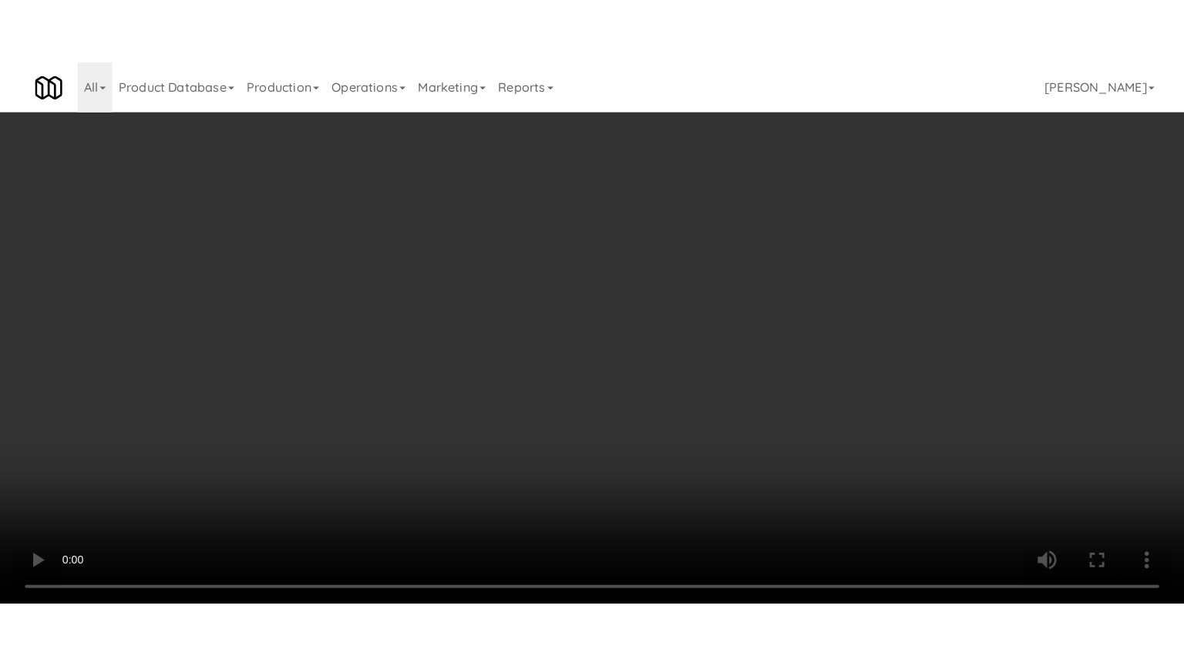
scroll to position [4802, 0]
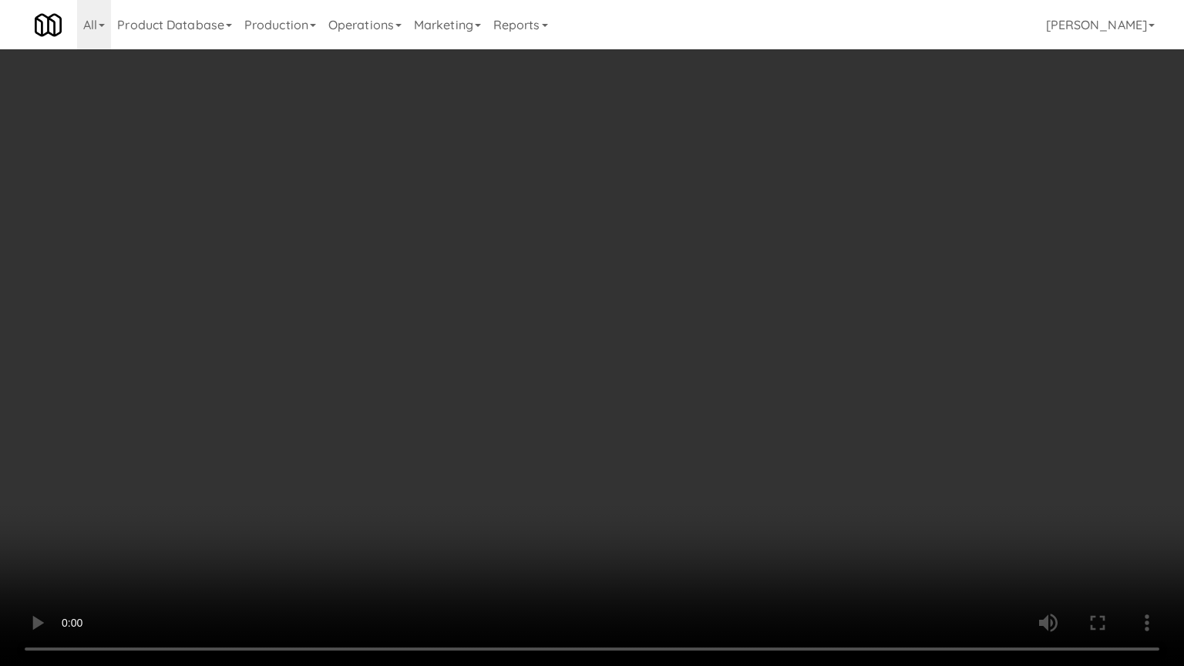
click at [522, 350] on video at bounding box center [592, 333] width 1184 height 666
click at [547, 350] on video at bounding box center [592, 333] width 1184 height 666
click at [558, 355] on video at bounding box center [592, 333] width 1184 height 666
click at [563, 361] on video at bounding box center [592, 333] width 1184 height 666
click at [657, 377] on video at bounding box center [592, 333] width 1184 height 666
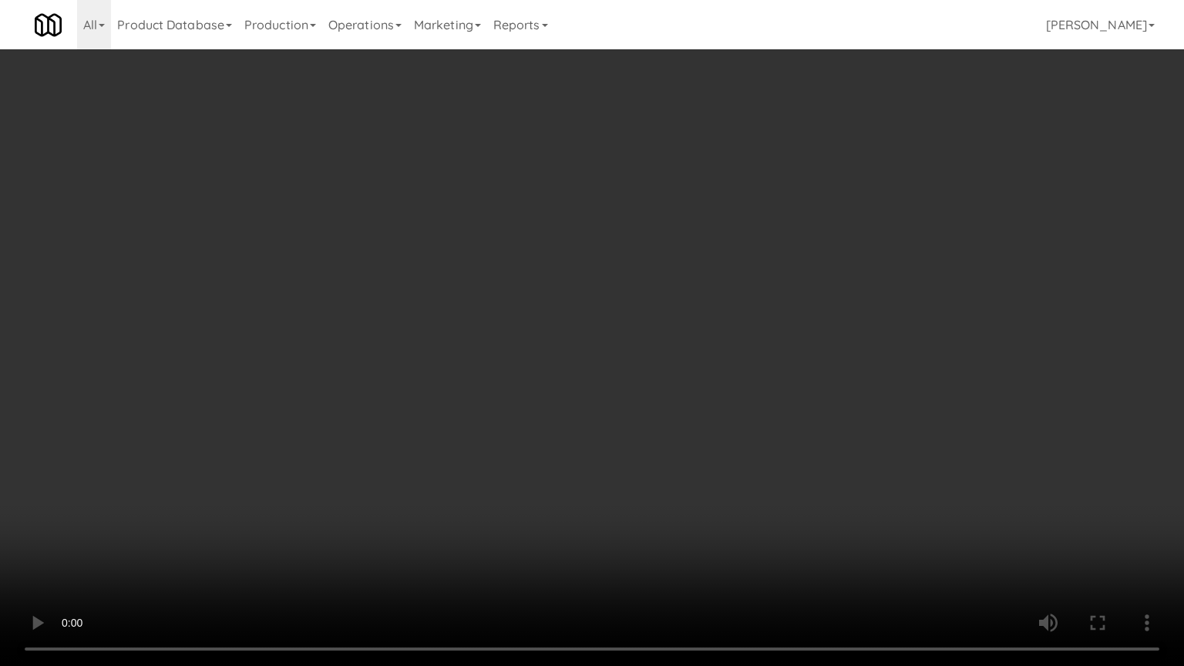
click at [630, 362] on video at bounding box center [592, 333] width 1184 height 666
click at [638, 350] on video at bounding box center [592, 333] width 1184 height 666
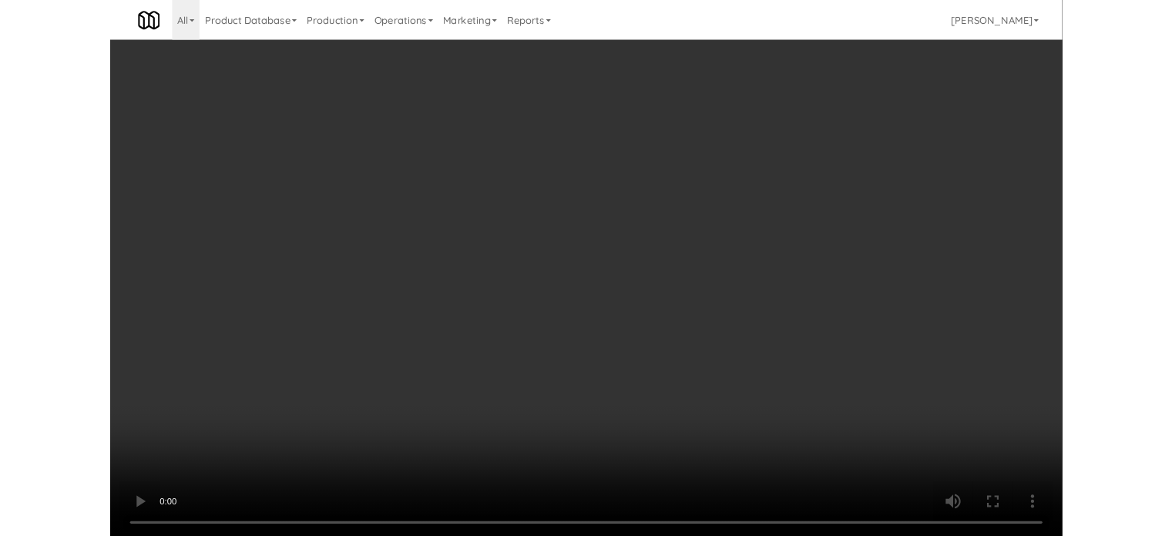
scroll to position [62, 0]
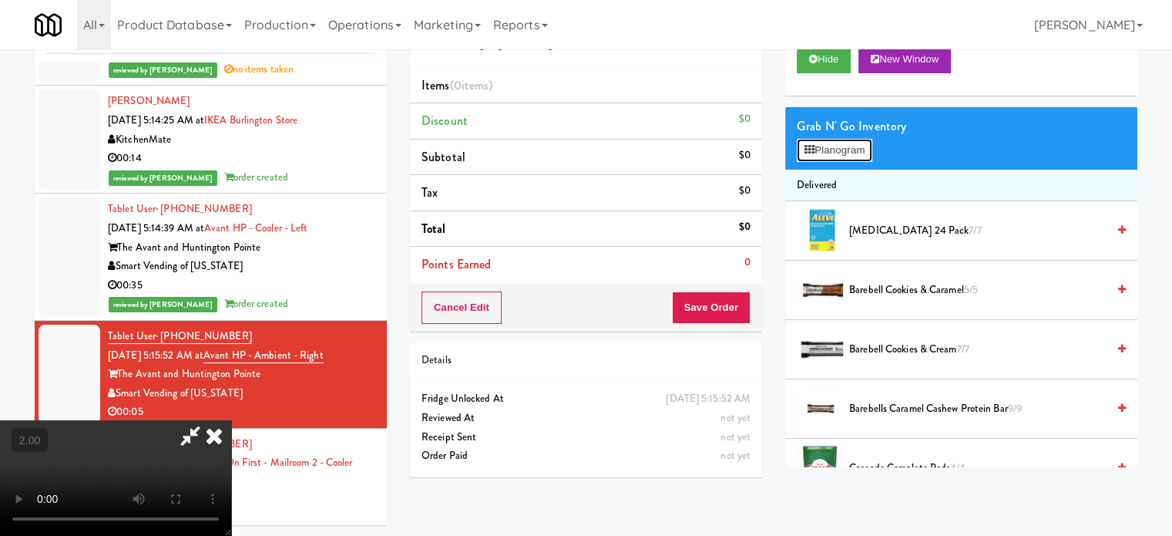
drag, startPoint x: 849, startPoint y: 151, endPoint x: 888, endPoint y: 136, distance: 41.2
click at [849, 150] on button "Planogram" at bounding box center [835, 150] width 76 height 23
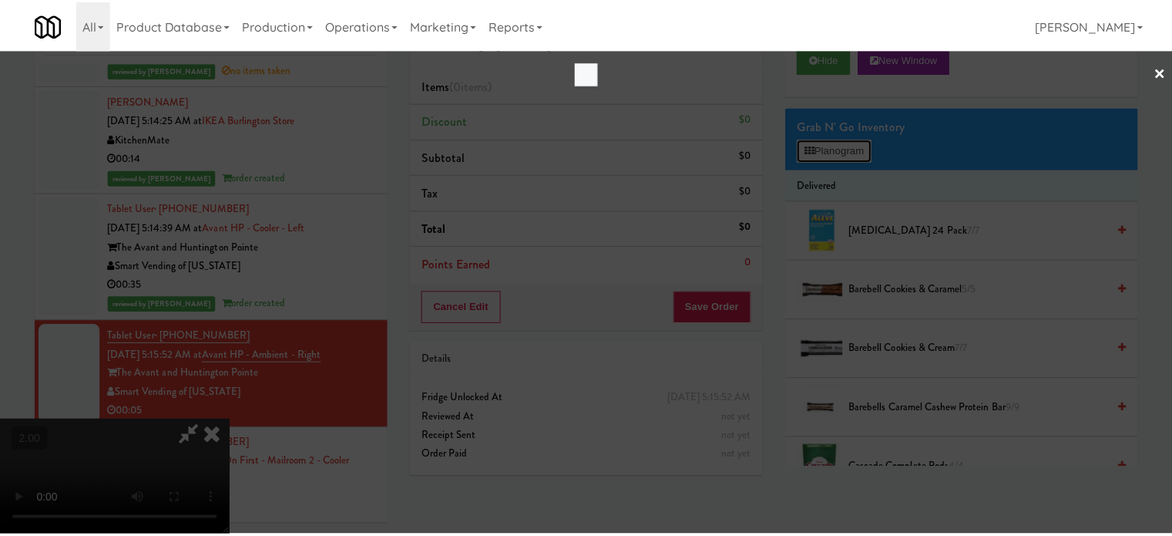
scroll to position [4802, 0]
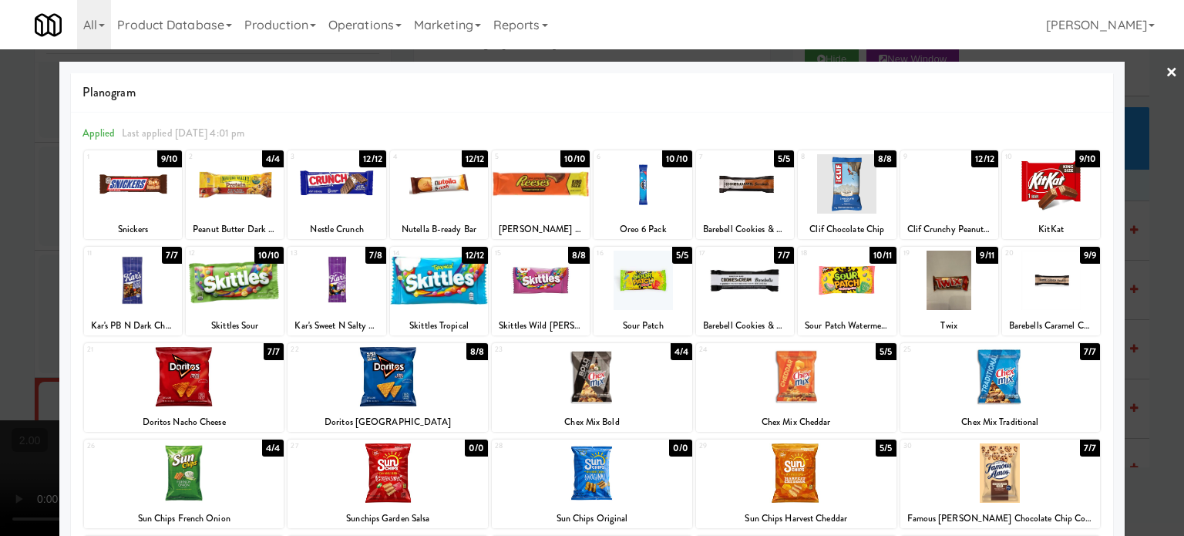
click at [1155, 298] on div at bounding box center [592, 268] width 1184 height 536
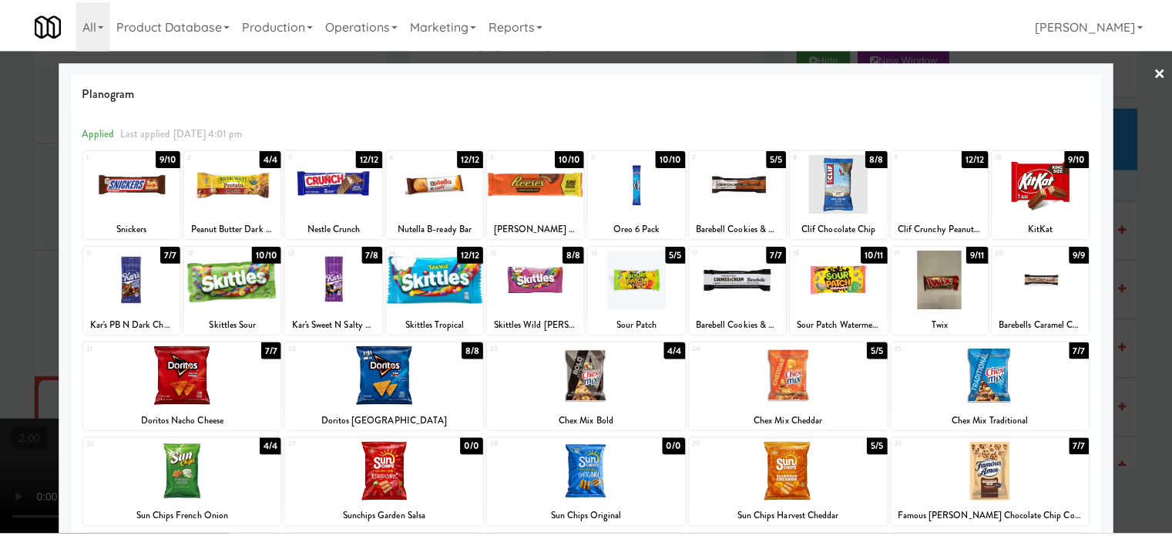
scroll to position [4859, 0]
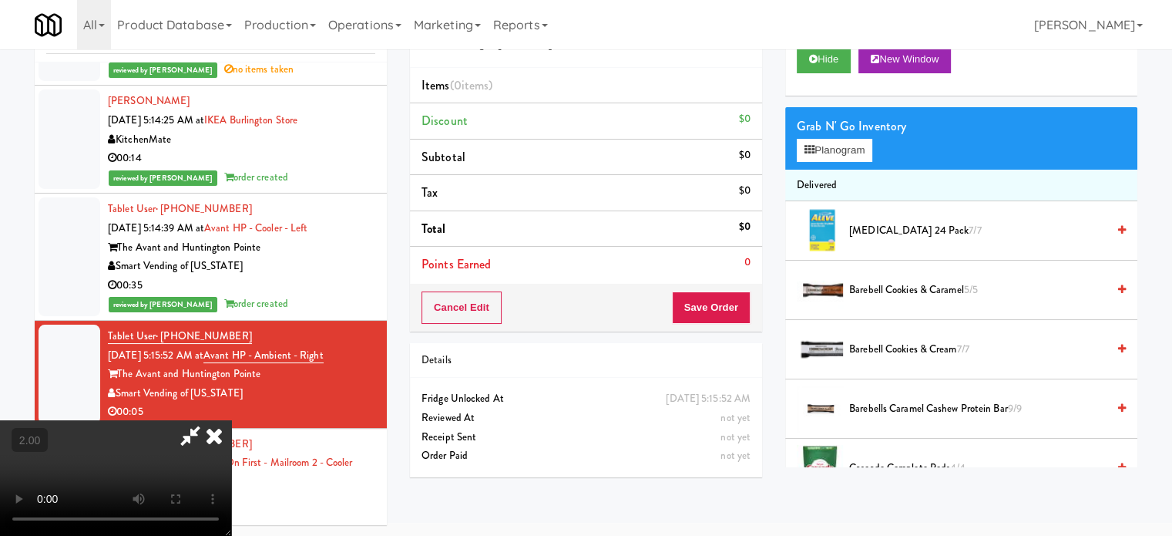
click at [231, 420] on video at bounding box center [115, 478] width 231 height 116
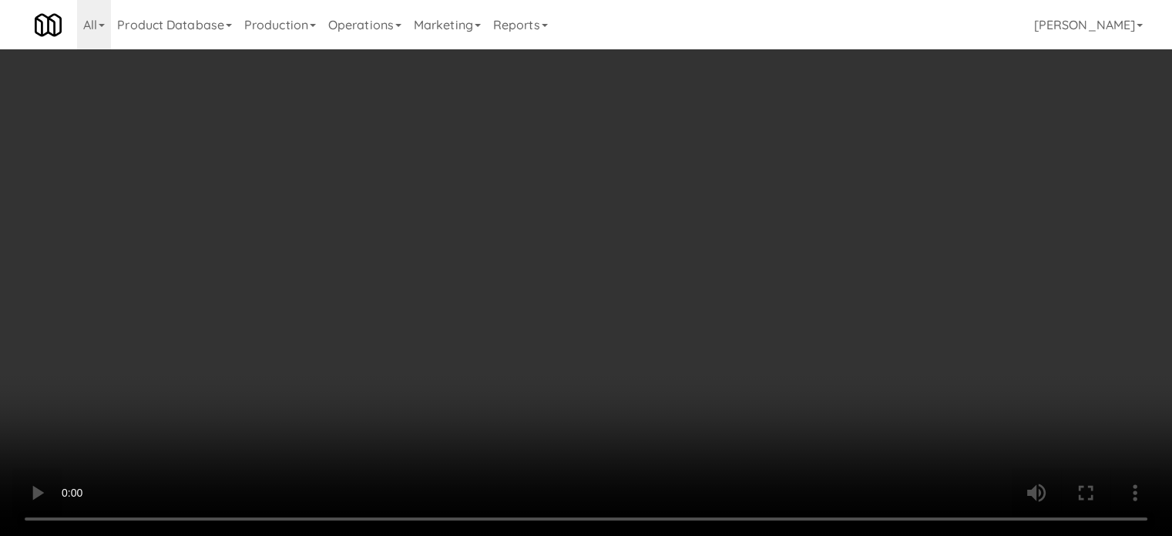
scroll to position [4802, 0]
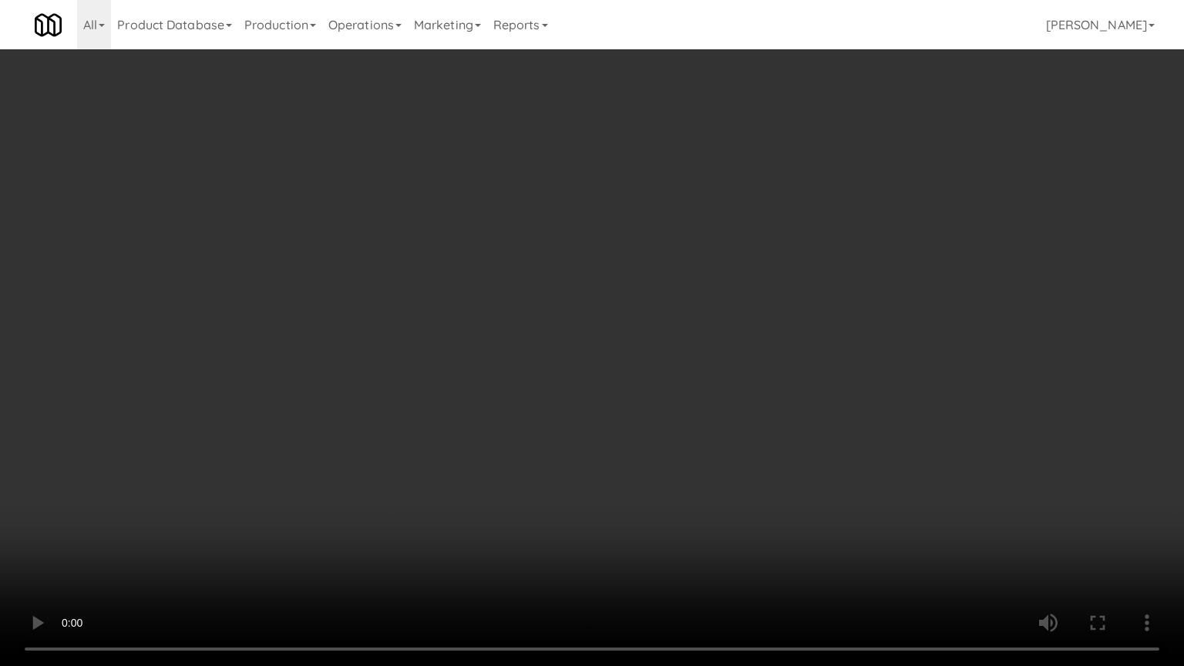
click at [487, 390] on video at bounding box center [592, 333] width 1184 height 666
click at [456, 392] on video at bounding box center [592, 333] width 1184 height 666
click at [457, 398] on video at bounding box center [592, 333] width 1184 height 666
click at [491, 398] on video at bounding box center [592, 333] width 1184 height 666
click at [489, 406] on video at bounding box center [592, 333] width 1184 height 666
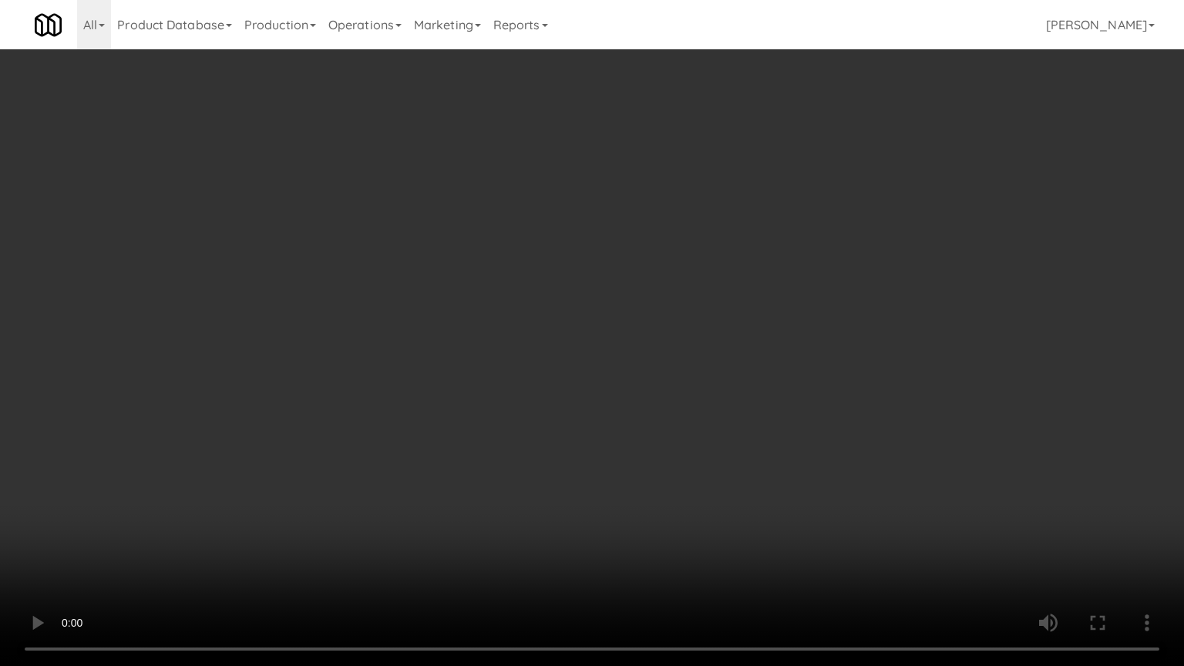
click at [544, 406] on video at bounding box center [592, 333] width 1184 height 666
click at [533, 398] on video at bounding box center [592, 333] width 1184 height 666
drag, startPoint x: 534, startPoint y: 395, endPoint x: 614, endPoint y: 252, distance: 163.2
click at [535, 394] on video at bounding box center [592, 333] width 1184 height 666
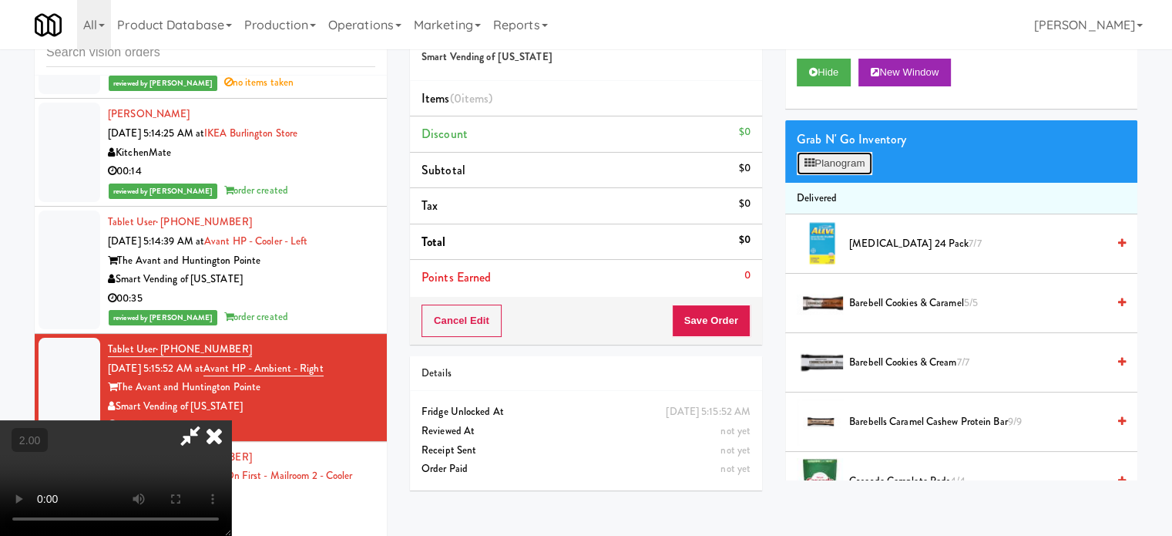
click at [826, 166] on button "Planogram" at bounding box center [835, 163] width 76 height 23
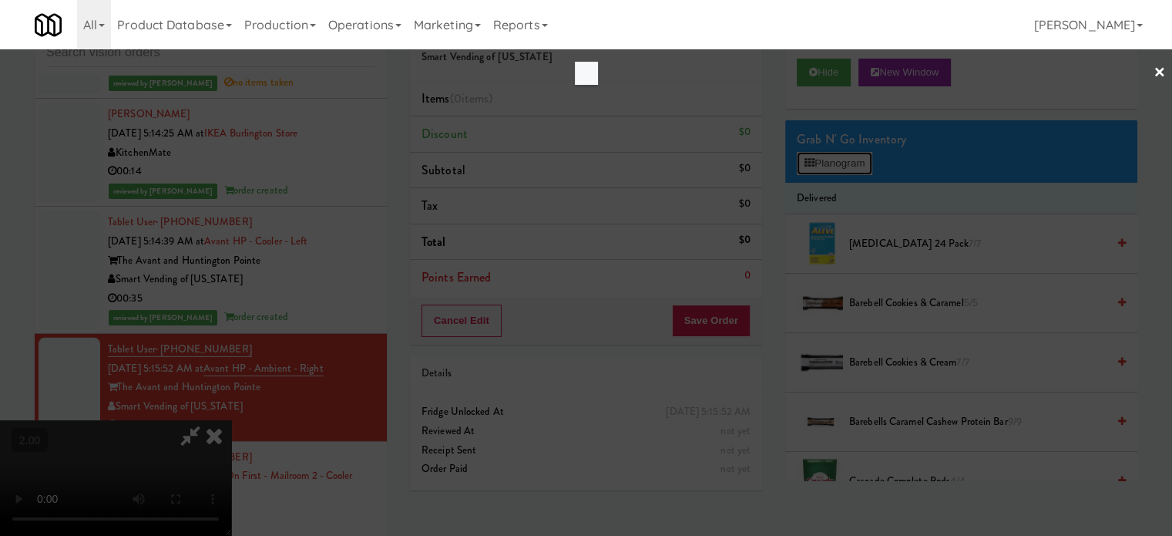
scroll to position [4802, 0]
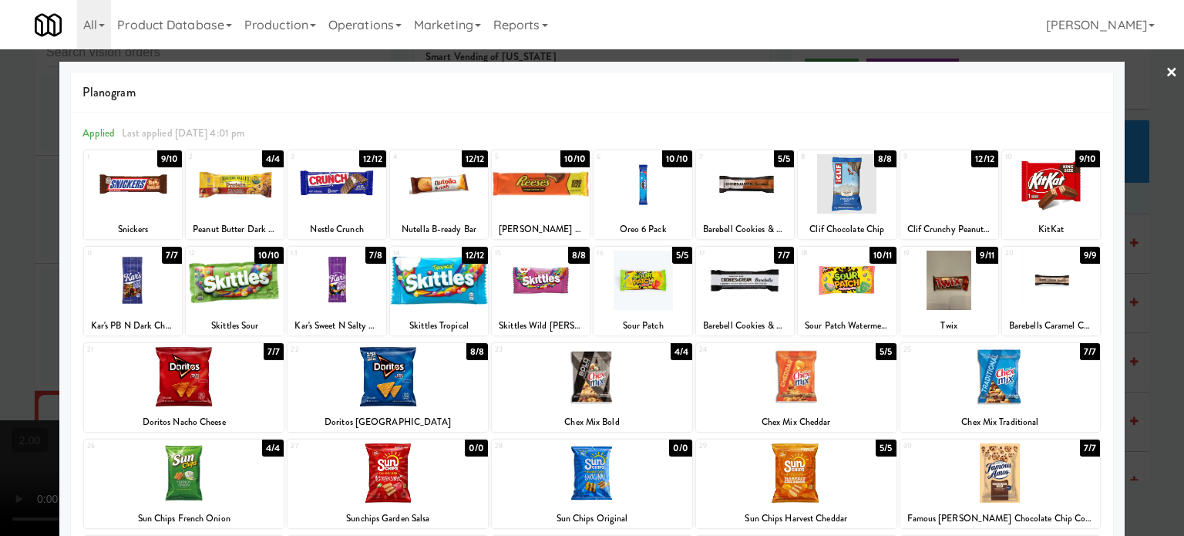
drag, startPoint x: 674, startPoint y: 255, endPoint x: 1003, endPoint y: 270, distance: 328.7
click at [675, 255] on div "5/5" at bounding box center [682, 255] width 20 height 17
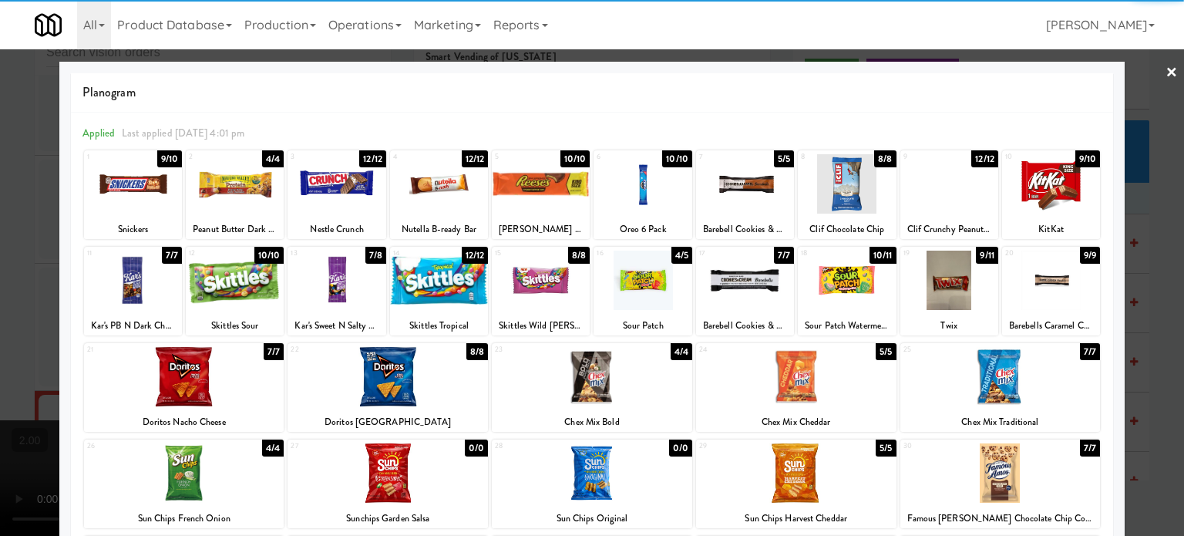
click at [1138, 332] on div at bounding box center [592, 268] width 1184 height 536
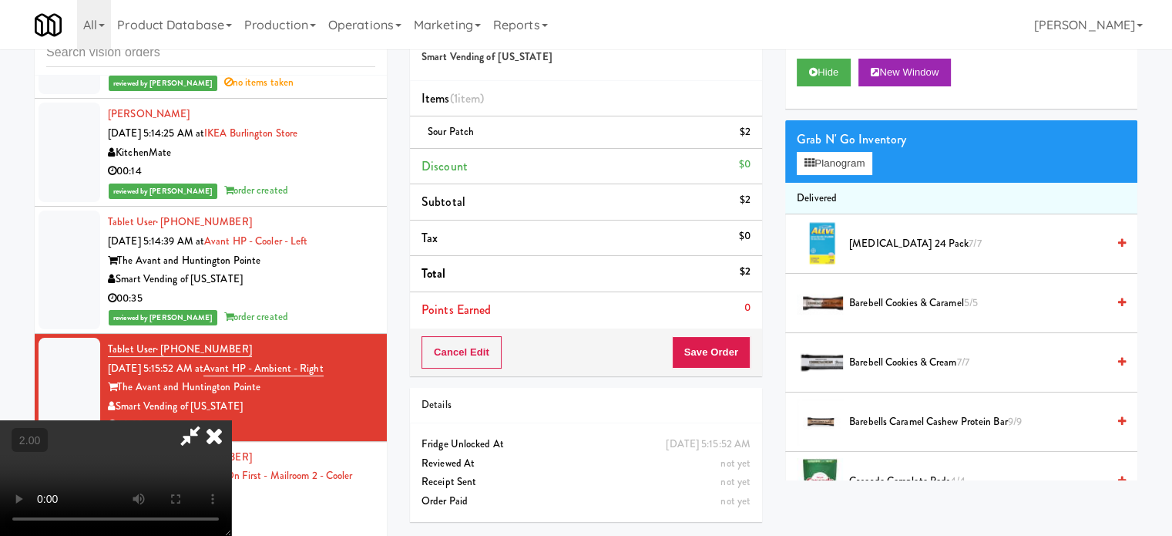
click at [231, 420] on video at bounding box center [115, 478] width 231 height 116
drag, startPoint x: 404, startPoint y: 330, endPoint x: 415, endPoint y: 355, distance: 27.2
click at [231, 420] on video at bounding box center [115, 478] width 231 height 116
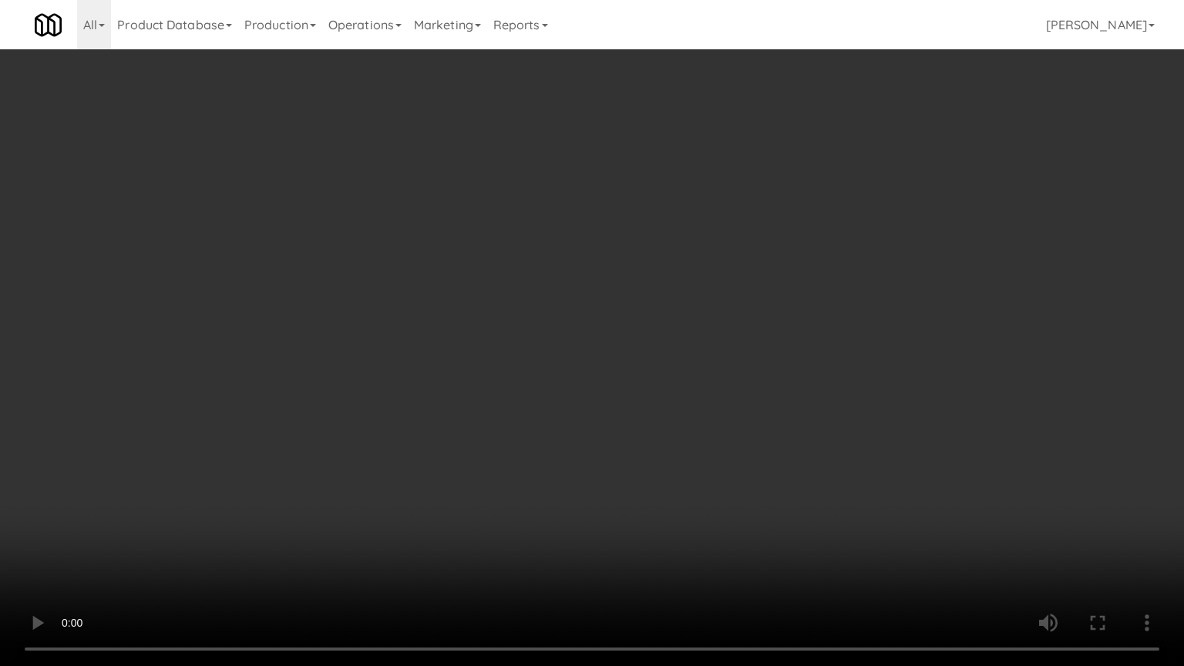
drag, startPoint x: 438, startPoint y: 334, endPoint x: 489, endPoint y: 308, distance: 56.9
click at [439, 333] on video at bounding box center [592, 333] width 1184 height 666
click at [595, 342] on video at bounding box center [592, 333] width 1184 height 666
drag, startPoint x: 592, startPoint y: 345, endPoint x: 583, endPoint y: 210, distance: 134.4
click at [591, 344] on video at bounding box center [592, 333] width 1184 height 666
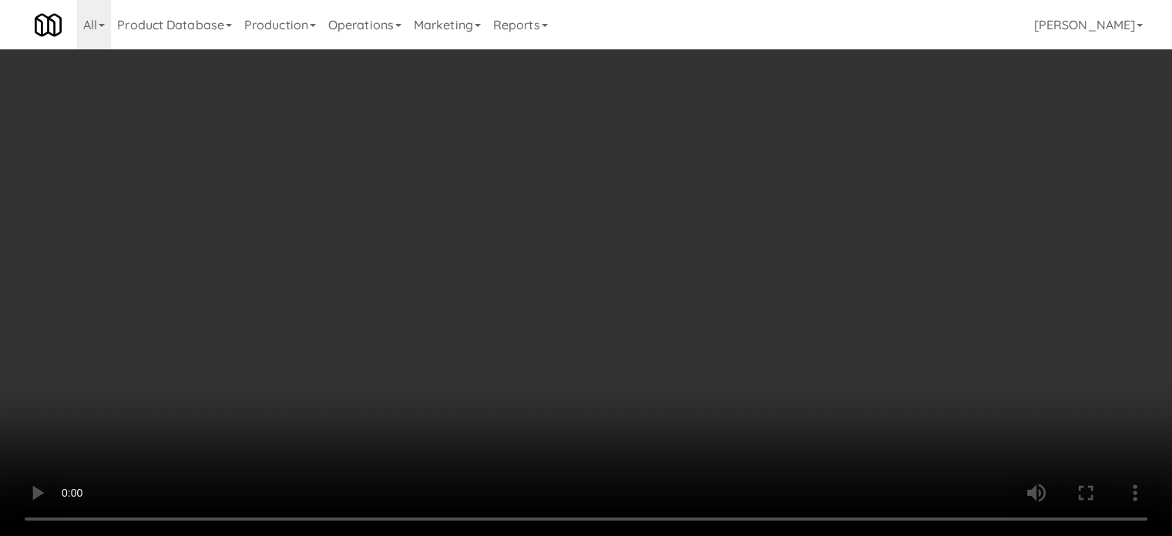
scroll to position [4859, 0]
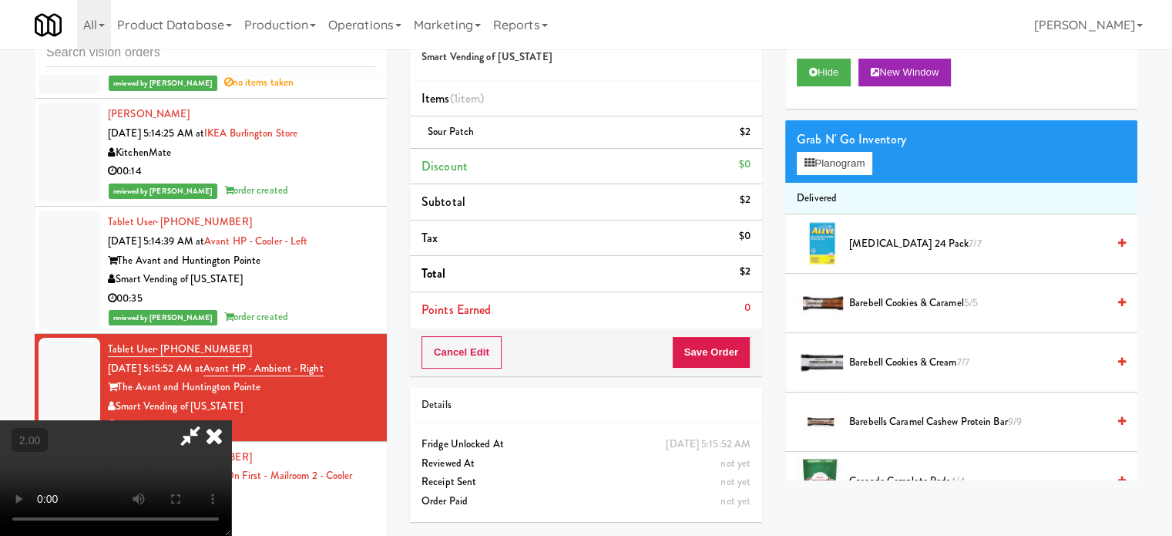
click at [231, 420] on icon at bounding box center [214, 435] width 34 height 31
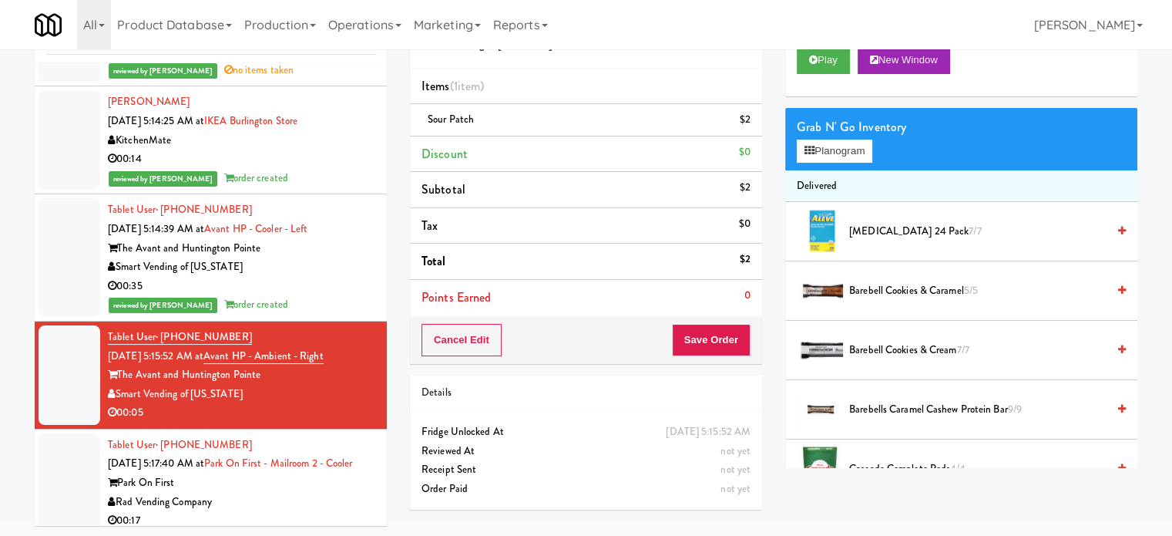
scroll to position [62, 0]
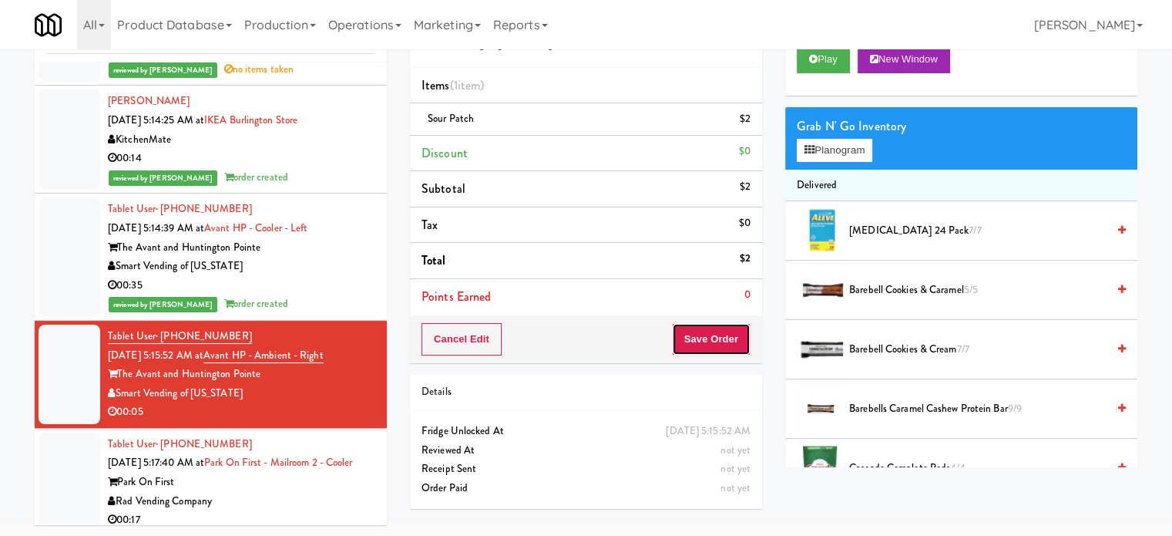
click at [734, 345] on button "Save Order" at bounding box center [711, 339] width 79 height 32
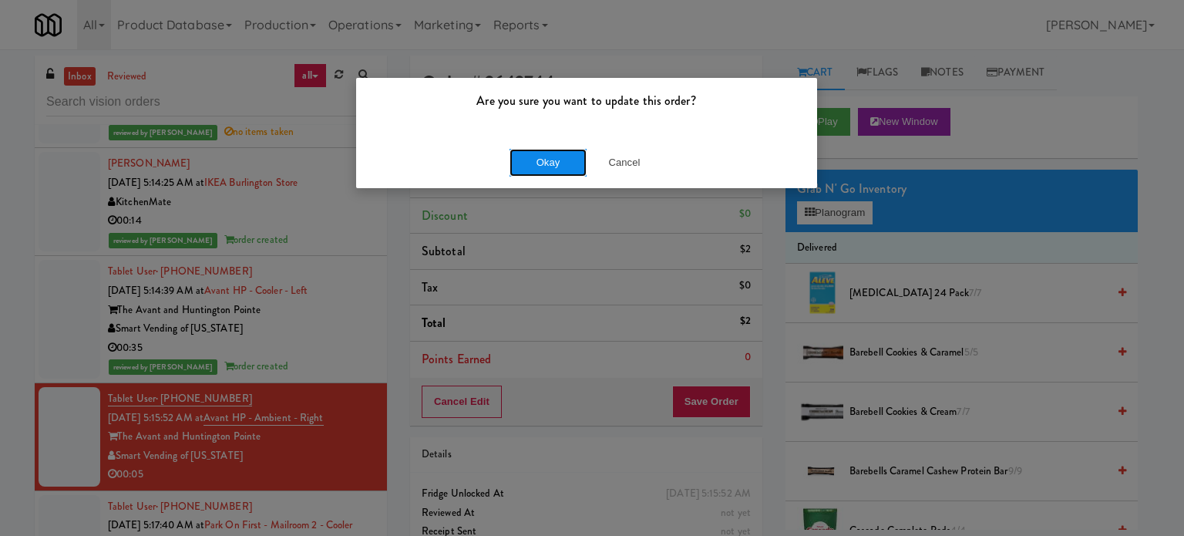
click at [536, 166] on button "Okay" at bounding box center [547, 163] width 77 height 28
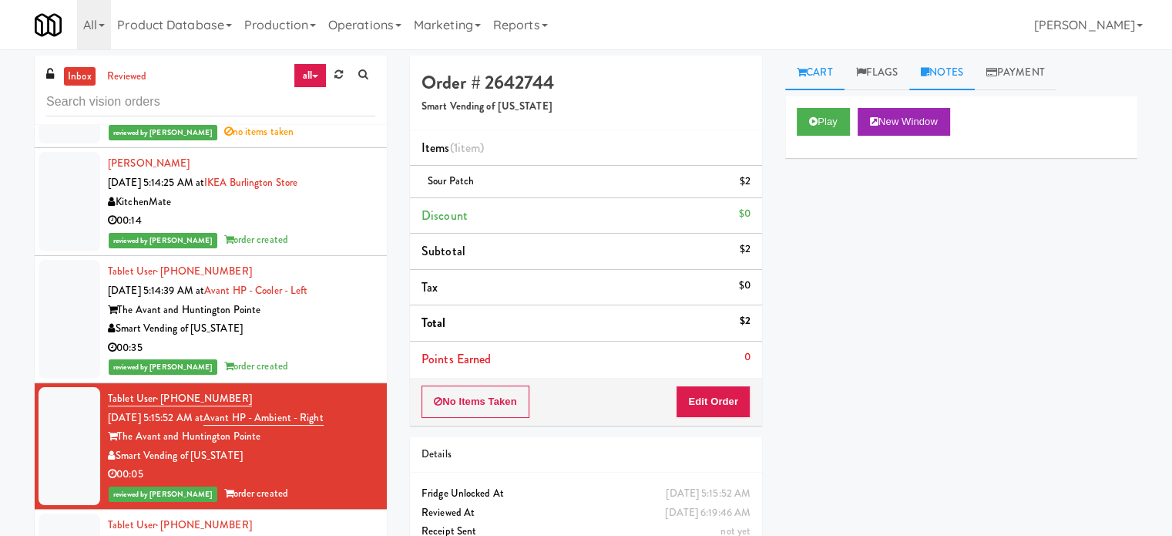
click at [961, 61] on link "Notes" at bounding box center [942, 72] width 66 height 35
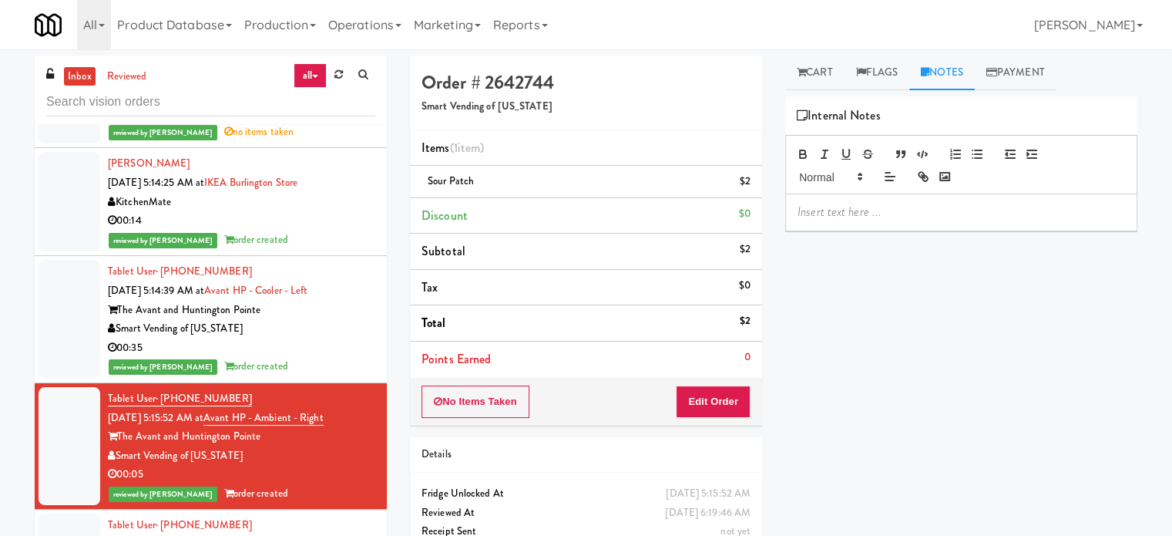
click at [893, 224] on div at bounding box center [961, 211] width 351 height 35
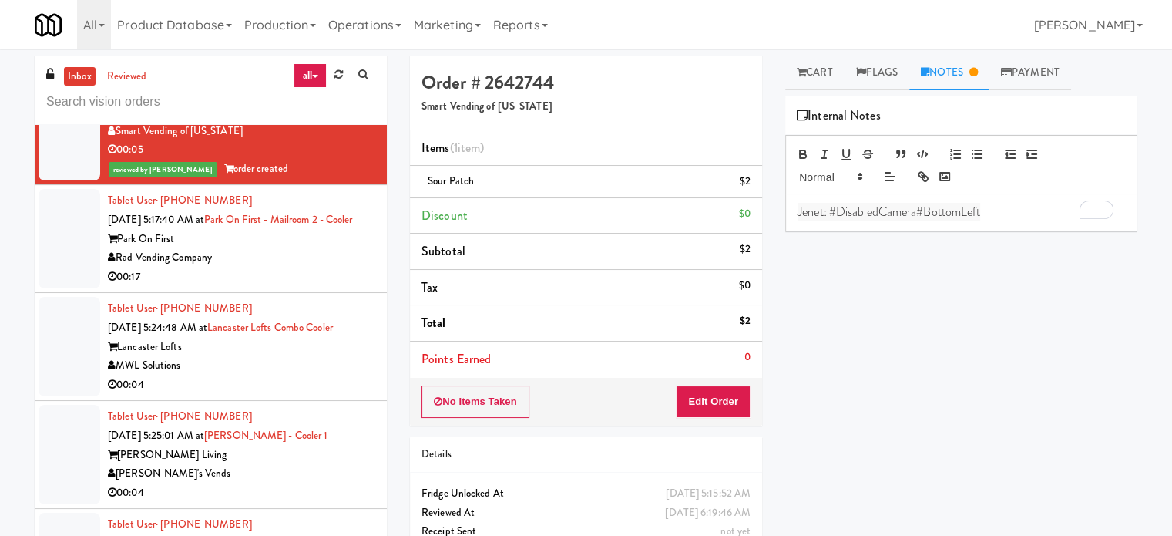
scroll to position [5259, 0]
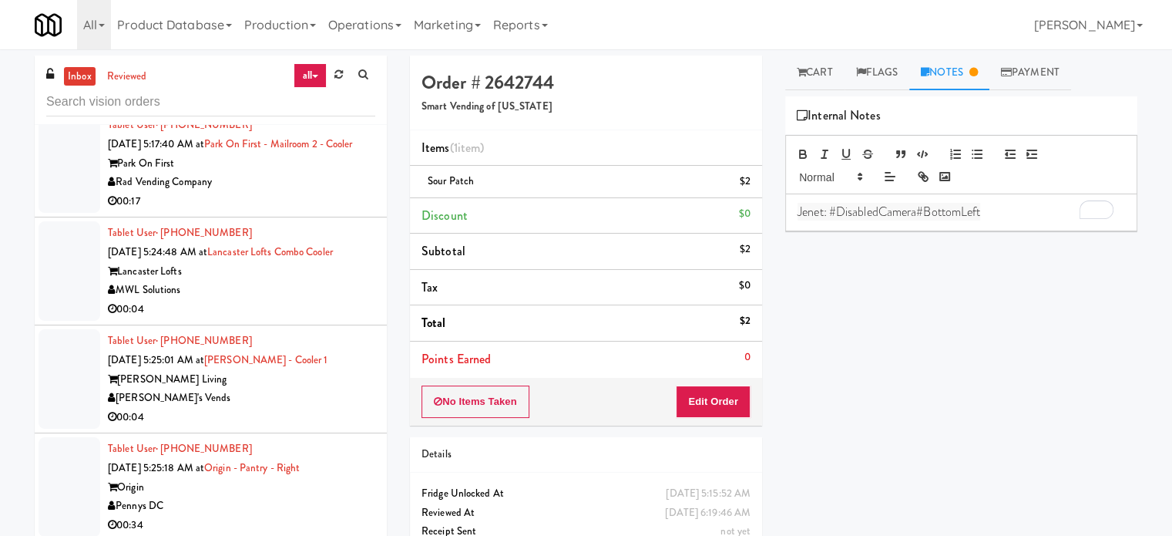
click at [318, 180] on div "Tablet User · (310) 528-5813 Aug 30, 2025 5:17:40 AM at Park on First - Mailroo…" at bounding box center [241, 163] width 267 height 95
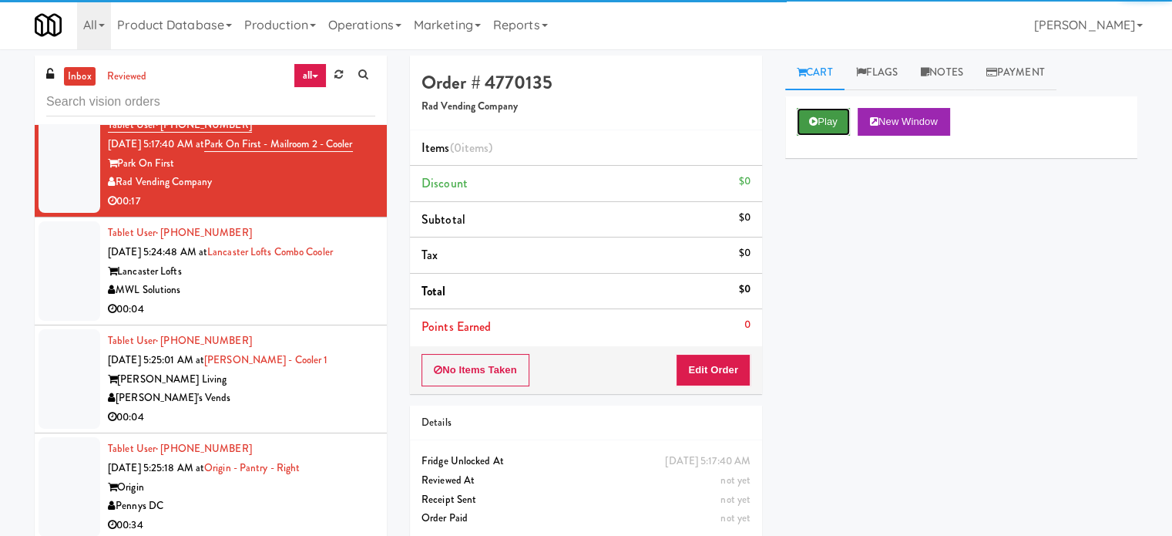
click at [829, 123] on button "Play" at bounding box center [823, 122] width 53 height 28
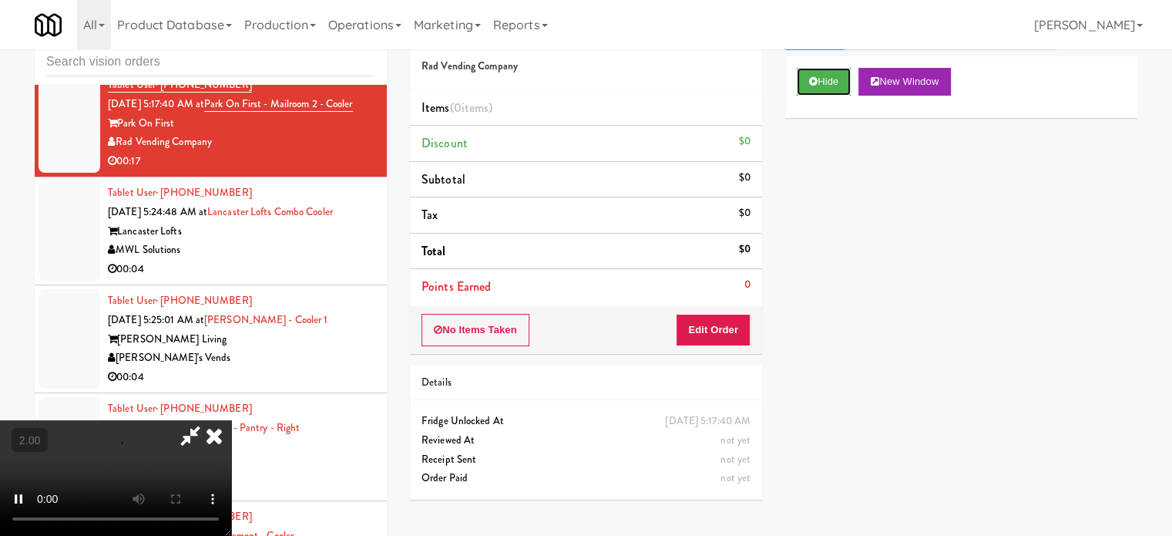
scroll to position [62, 0]
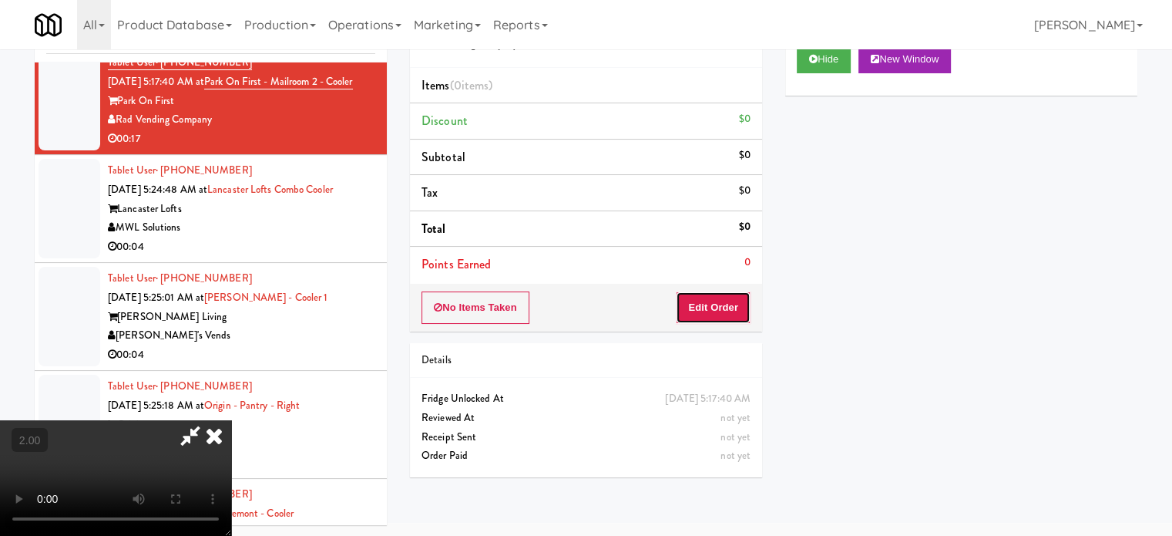
click at [721, 309] on button "Edit Order" at bounding box center [713, 307] width 75 height 32
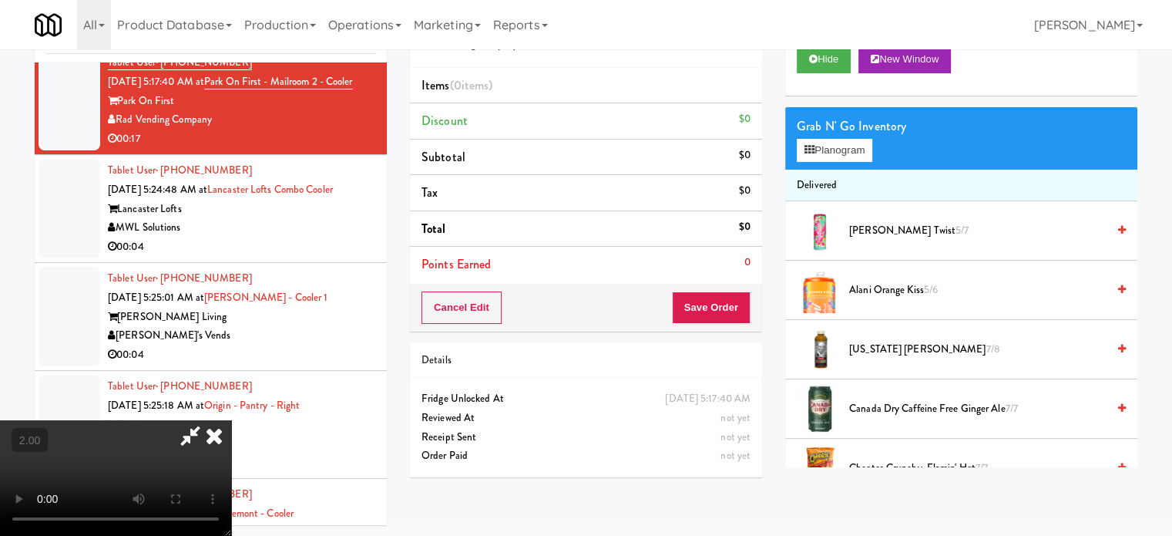
click at [231, 420] on video at bounding box center [115, 478] width 231 height 116
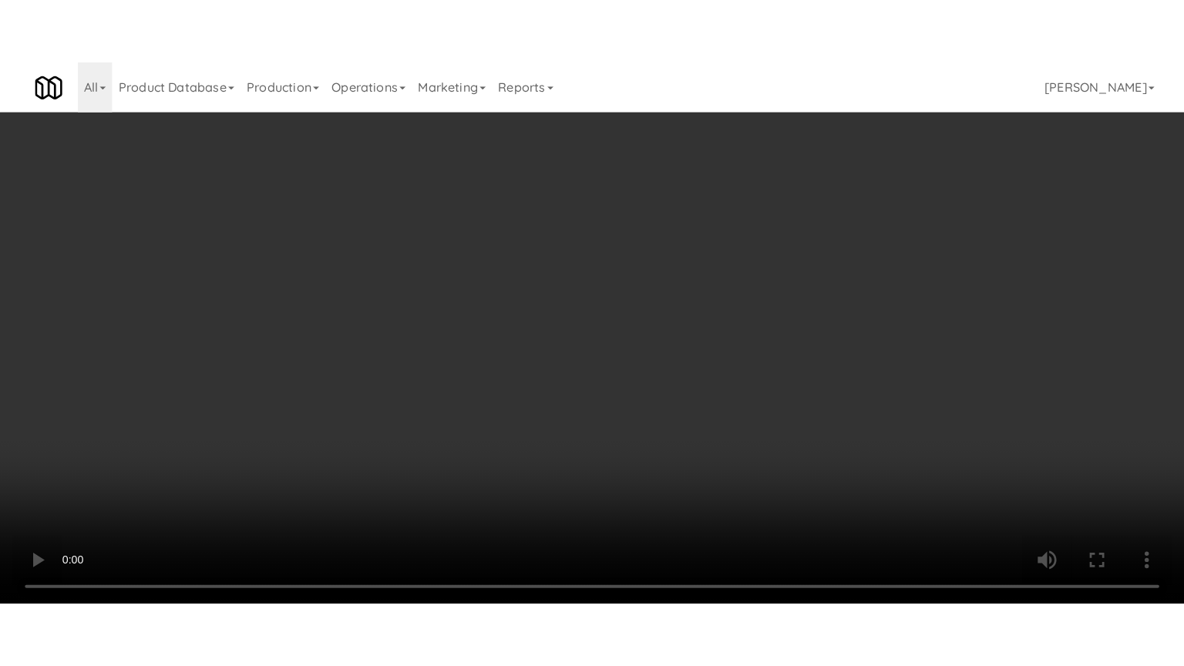
scroll to position [5201, 0]
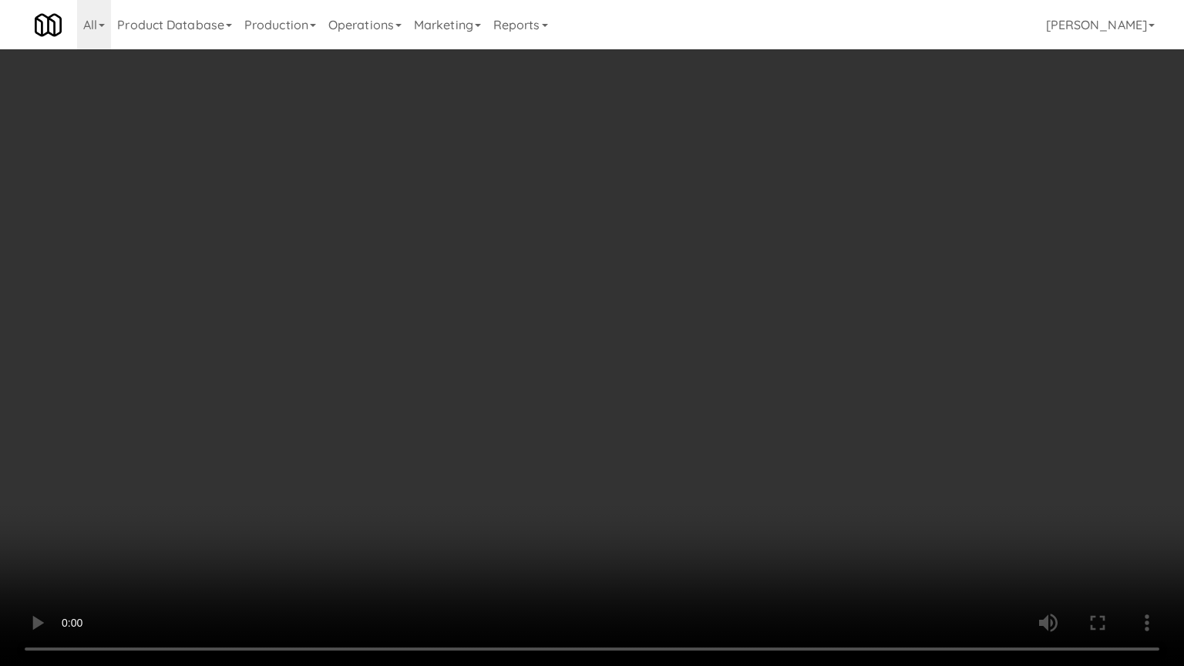
click at [577, 332] on video at bounding box center [592, 333] width 1184 height 666
click at [587, 337] on video at bounding box center [592, 333] width 1184 height 666
click at [671, 365] on video at bounding box center [592, 333] width 1184 height 666
click at [527, 363] on video at bounding box center [592, 333] width 1184 height 666
click at [653, 355] on video at bounding box center [592, 333] width 1184 height 666
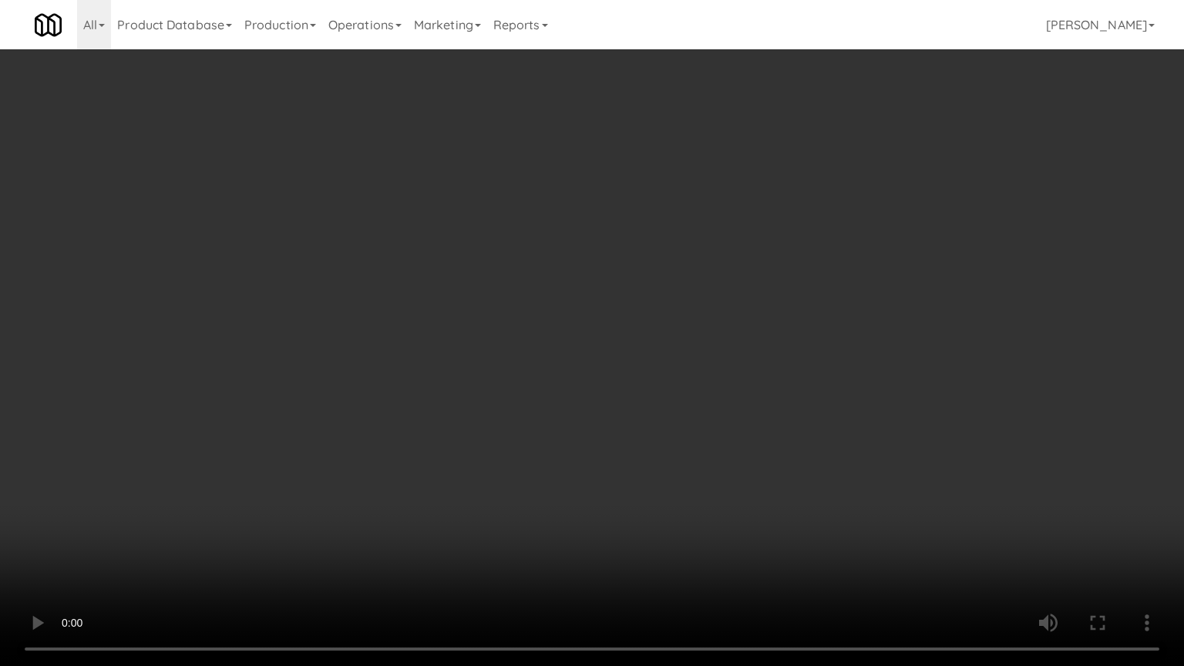
click at [506, 365] on video at bounding box center [592, 333] width 1184 height 666
click at [536, 302] on video at bounding box center [592, 333] width 1184 height 666
click at [570, 304] on video at bounding box center [592, 333] width 1184 height 666
click at [577, 305] on video at bounding box center [592, 333] width 1184 height 666
click at [582, 311] on video at bounding box center [592, 333] width 1184 height 666
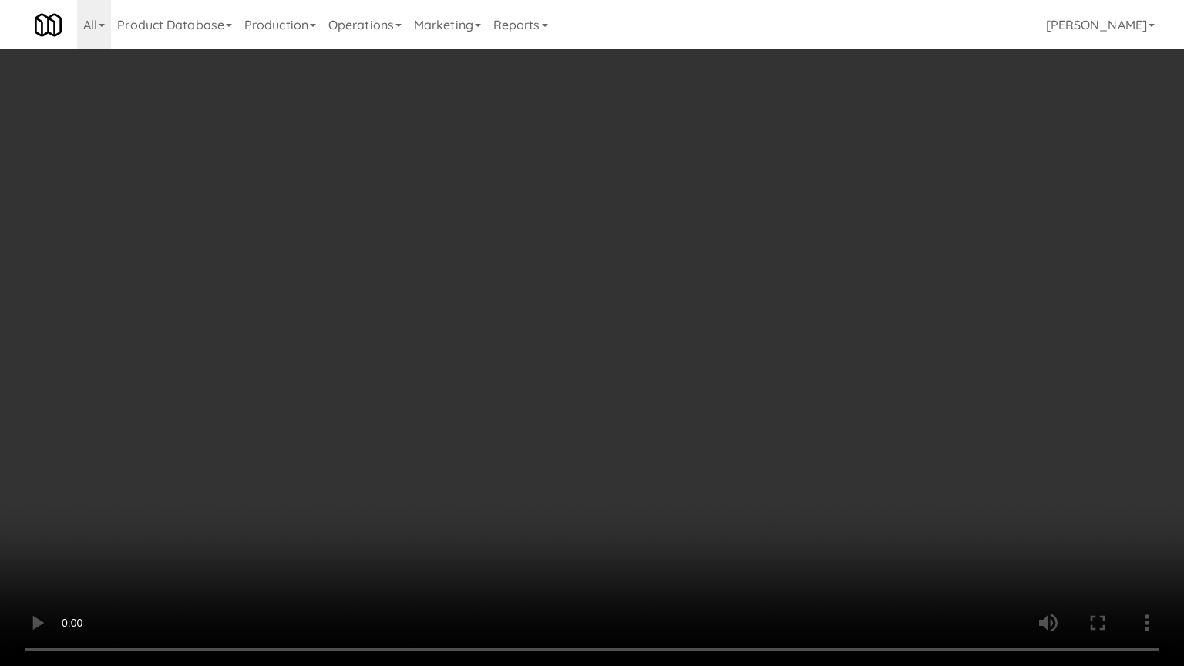
click at [590, 303] on video at bounding box center [592, 333] width 1184 height 666
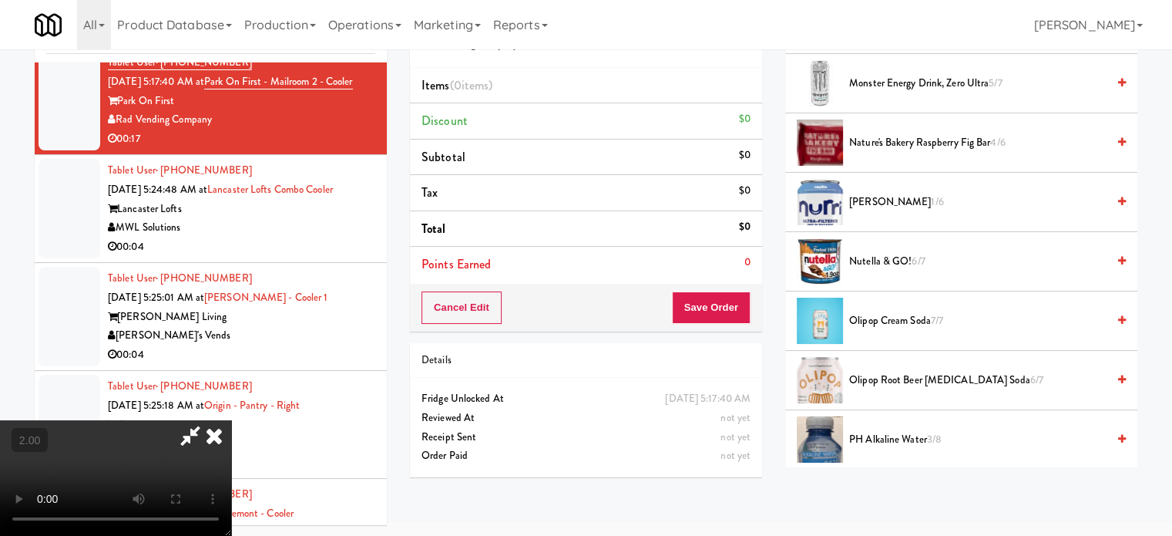
scroll to position [1542, 0]
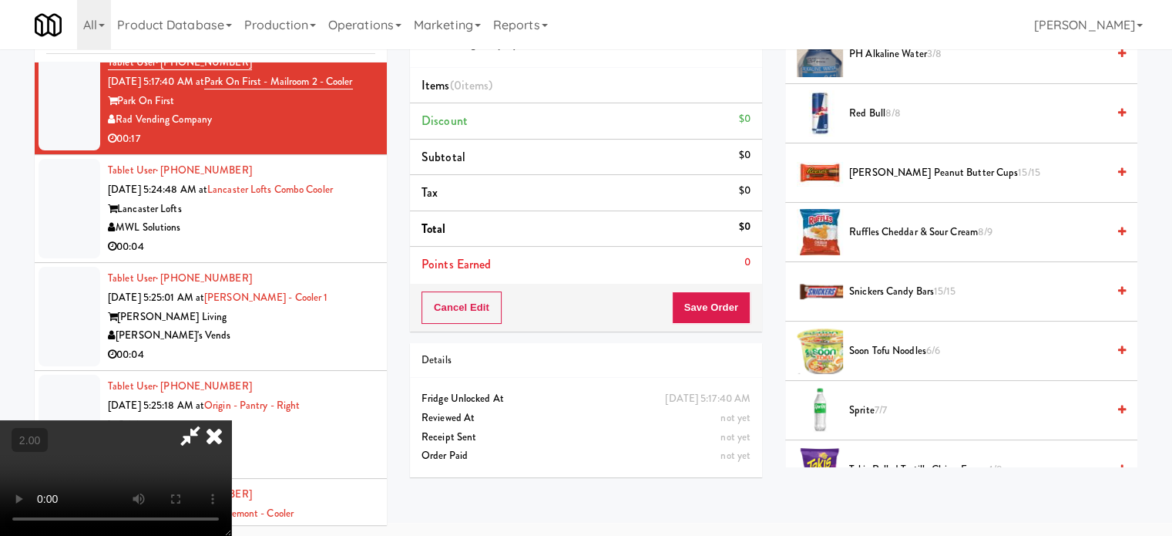
click at [930, 229] on span "Ruffles Cheddar & Sour Cream 8/9" at bounding box center [977, 232] width 257 height 19
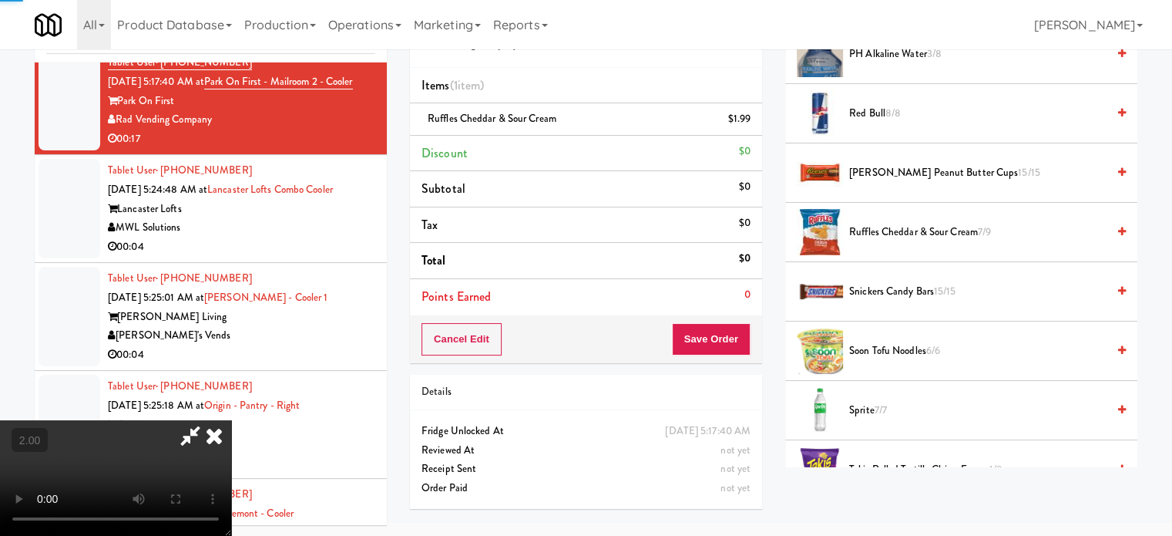
click at [930, 227] on span "Ruffles Cheddar & Sour Cream 7/9" at bounding box center [977, 232] width 257 height 19
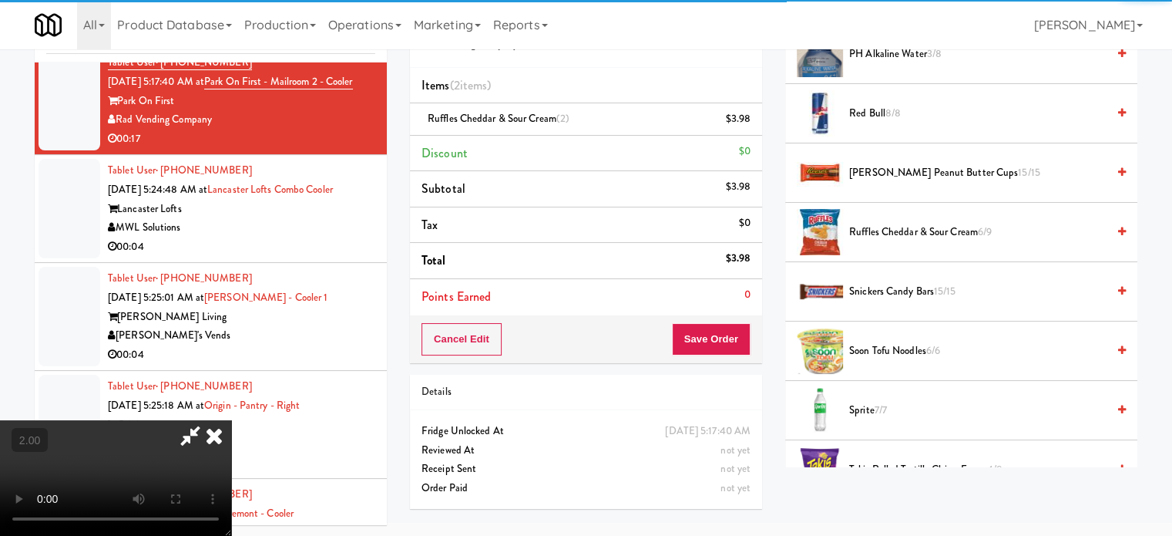
click at [231, 420] on video at bounding box center [115, 478] width 231 height 116
drag, startPoint x: 378, startPoint y: 304, endPoint x: 384, endPoint y: 370, distance: 66.5
click at [231, 420] on video at bounding box center [115, 478] width 231 height 116
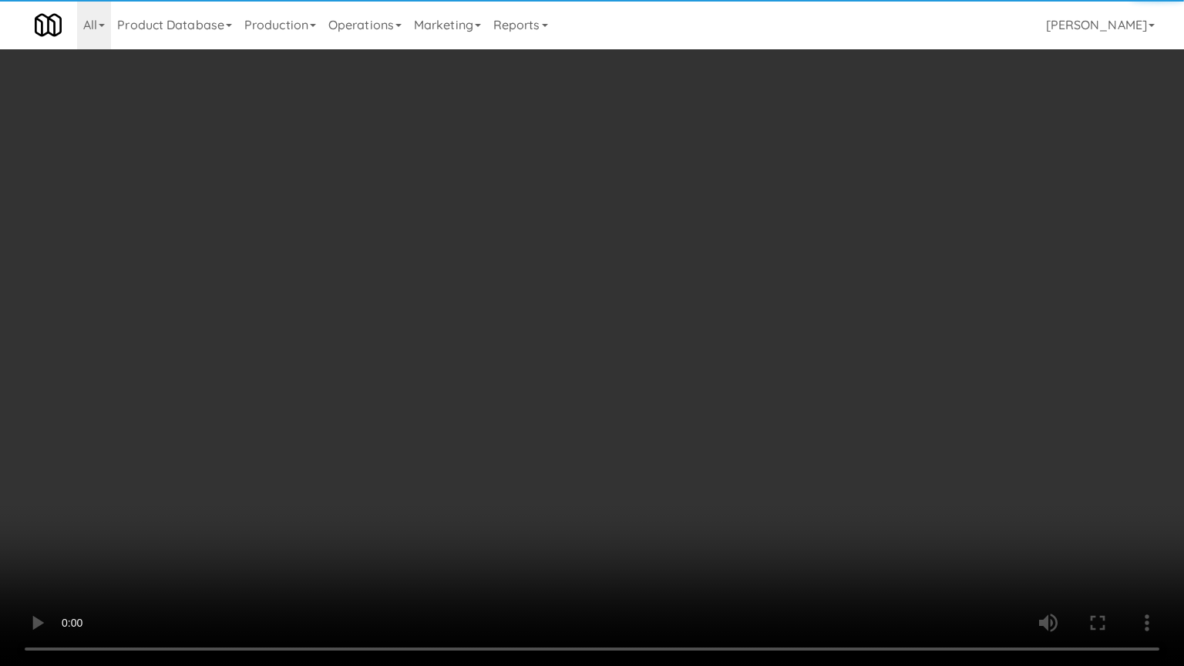
scroll to position [5201, 0]
drag, startPoint x: 389, startPoint y: 358, endPoint x: 447, endPoint y: 310, distance: 75.0
click at [389, 356] on video at bounding box center [592, 333] width 1184 height 666
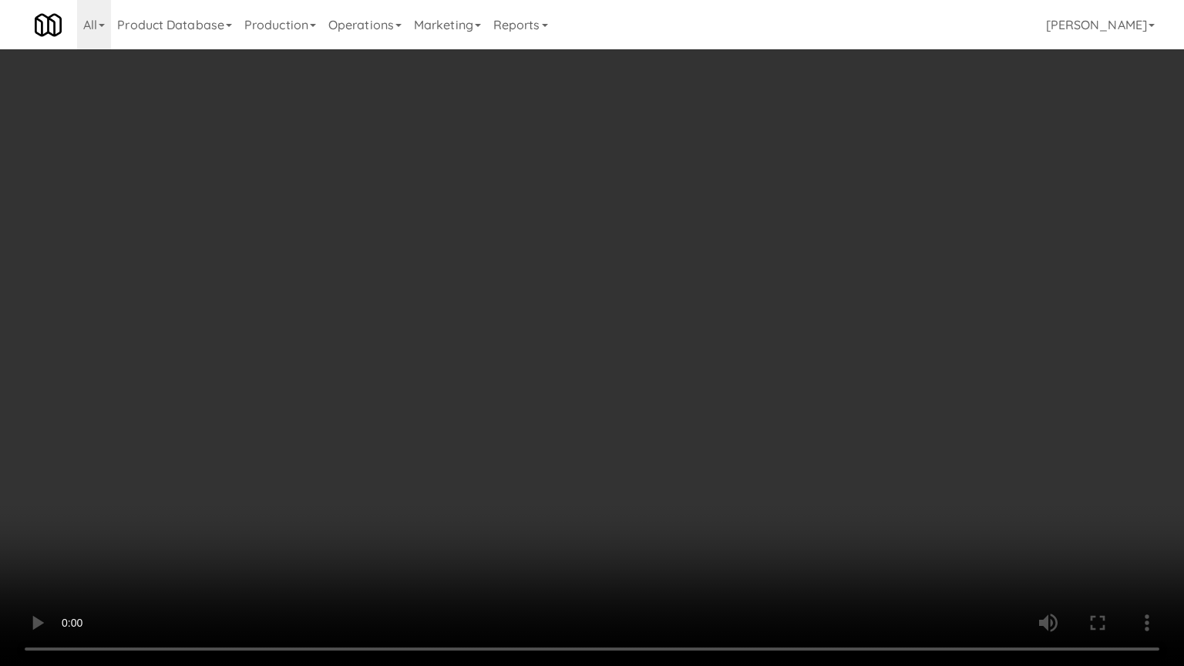
click at [542, 341] on video at bounding box center [592, 333] width 1184 height 666
click at [564, 363] on video at bounding box center [592, 333] width 1184 height 666
click at [573, 361] on video at bounding box center [592, 333] width 1184 height 666
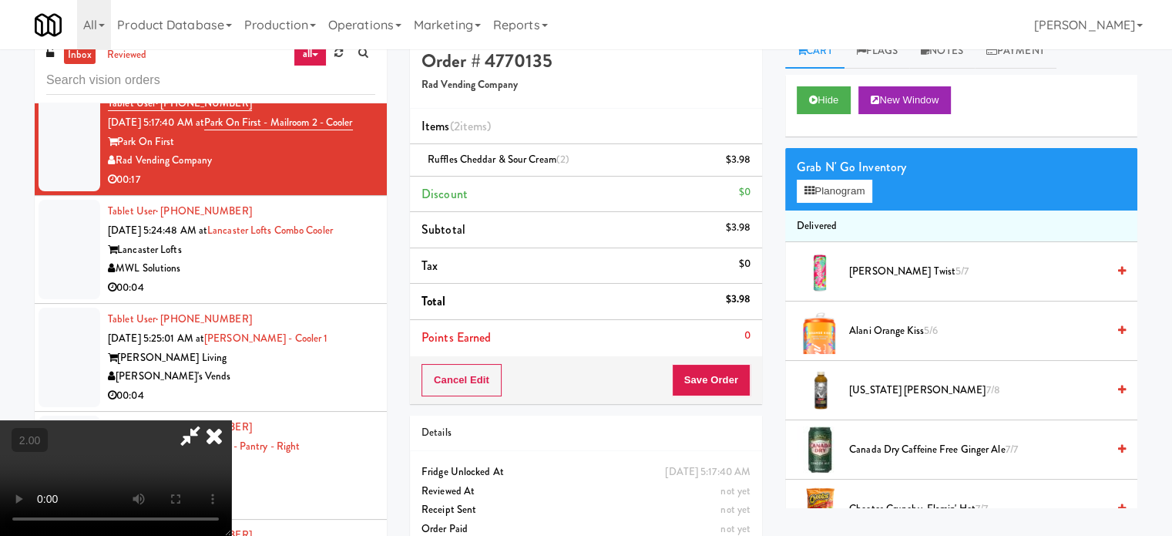
scroll to position [0, 0]
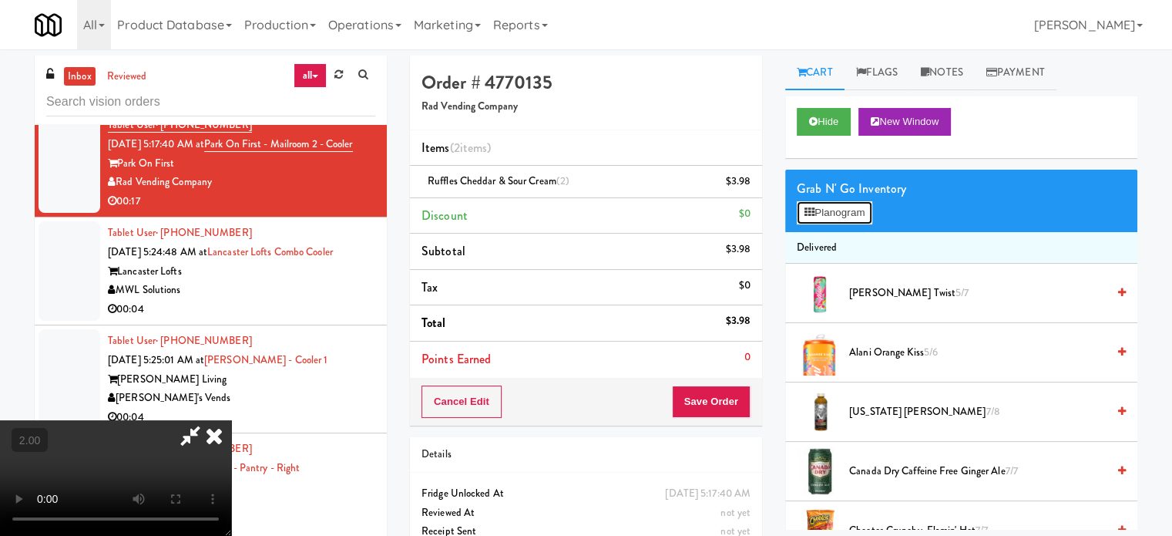
click at [829, 208] on button "Planogram" at bounding box center [835, 212] width 76 height 23
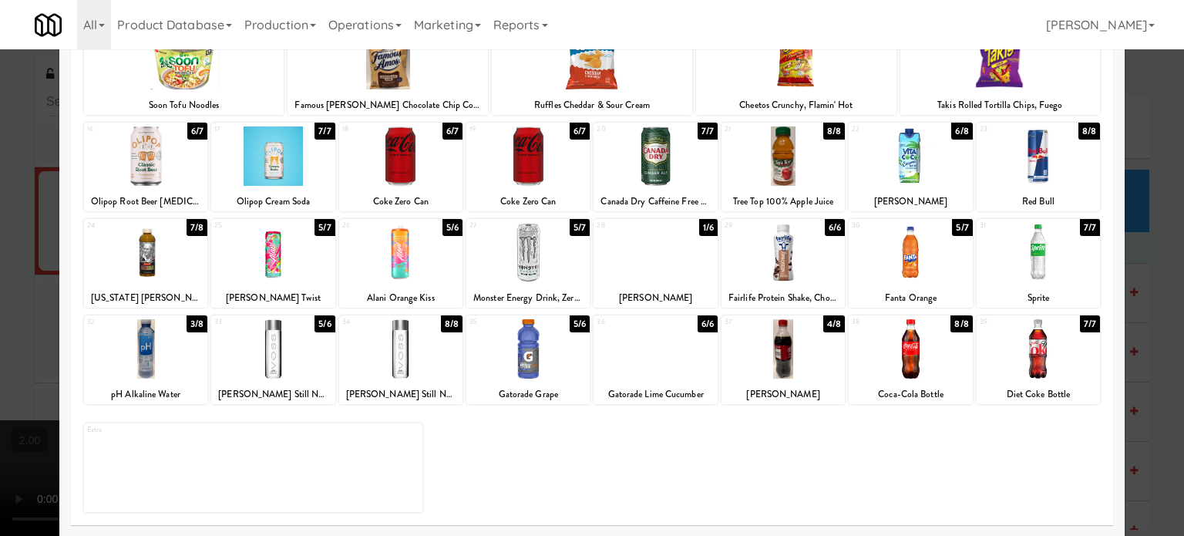
drag, startPoint x: 703, startPoint y: 227, endPoint x: 996, endPoint y: 296, distance: 300.8
click at [702, 227] on div "1/6" at bounding box center [708, 227] width 18 height 17
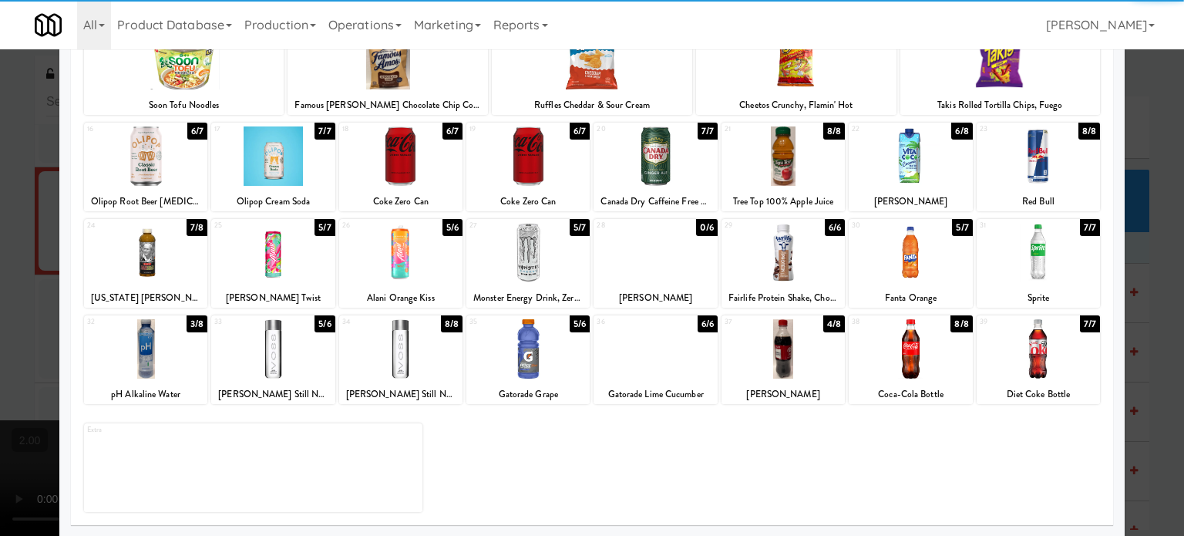
click at [1155, 377] on div at bounding box center [592, 268] width 1184 height 536
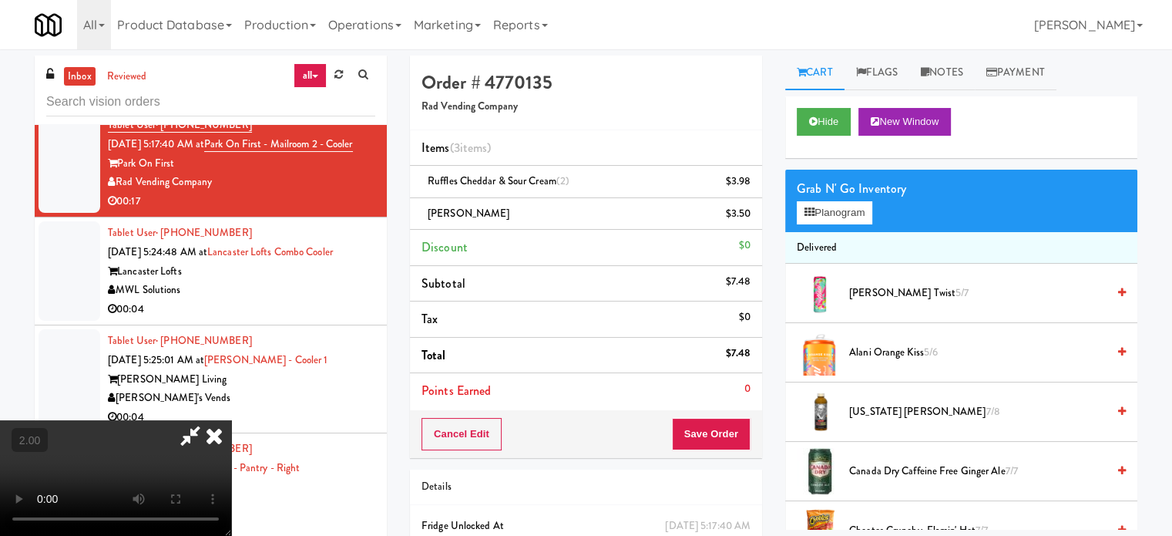
click at [231, 420] on video at bounding box center [115, 478] width 231 height 116
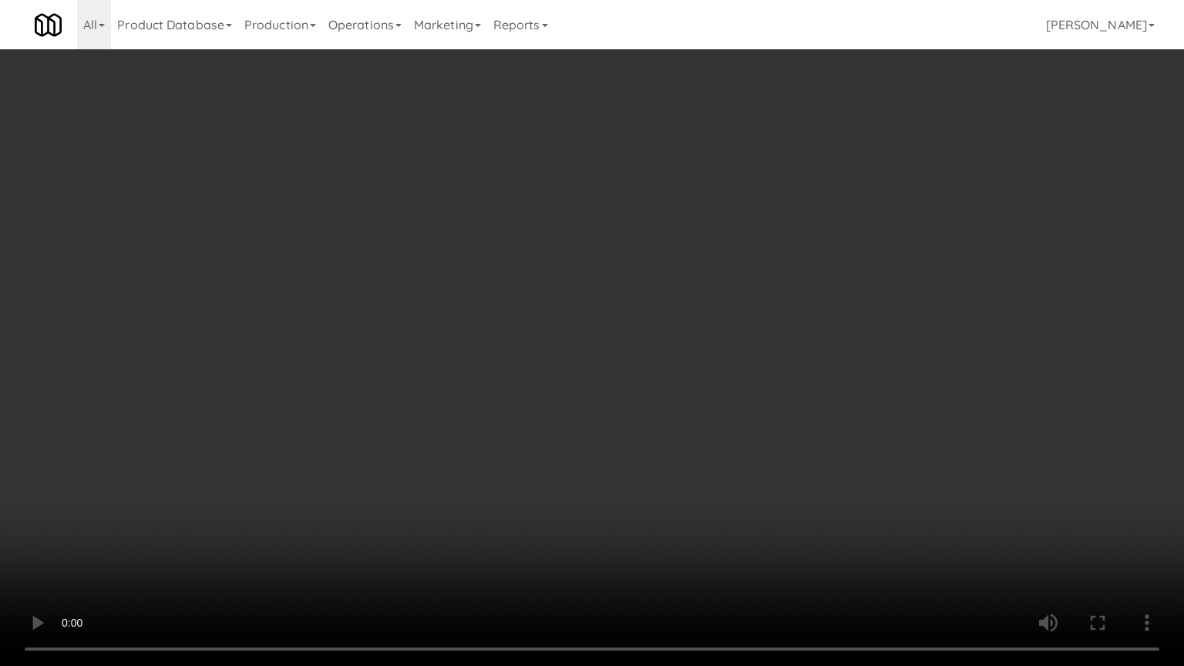
drag, startPoint x: 543, startPoint y: 388, endPoint x: 651, endPoint y: 348, distance: 115.8
click at [543, 388] on video at bounding box center [592, 333] width 1184 height 666
drag, startPoint x: 596, startPoint y: 366, endPoint x: 604, endPoint y: 358, distance: 12.0
click at [598, 365] on video at bounding box center [592, 333] width 1184 height 666
click at [604, 358] on video at bounding box center [592, 333] width 1184 height 666
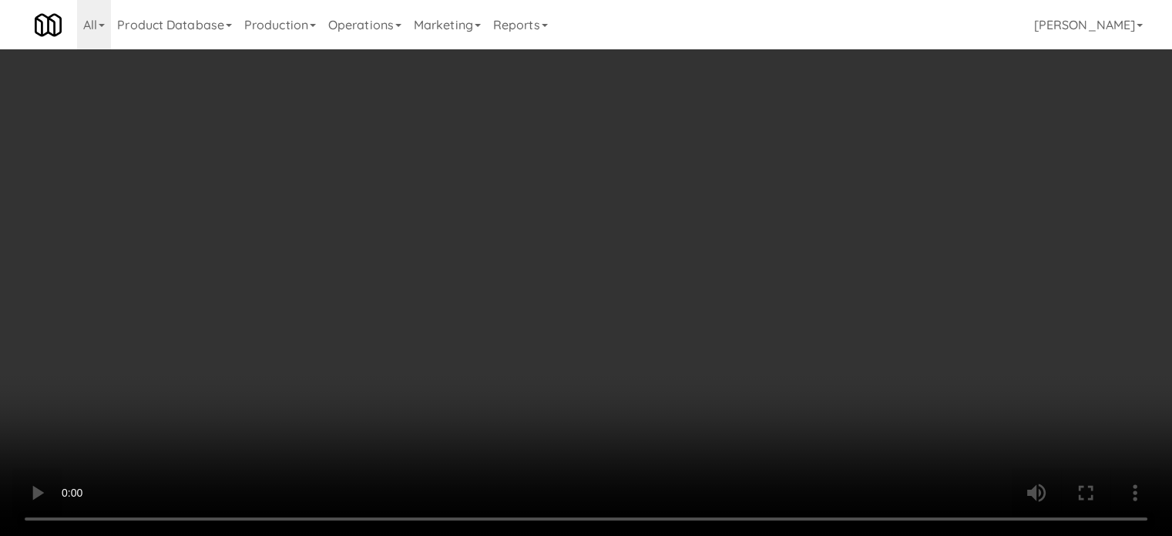
scroll to position [5259, 0]
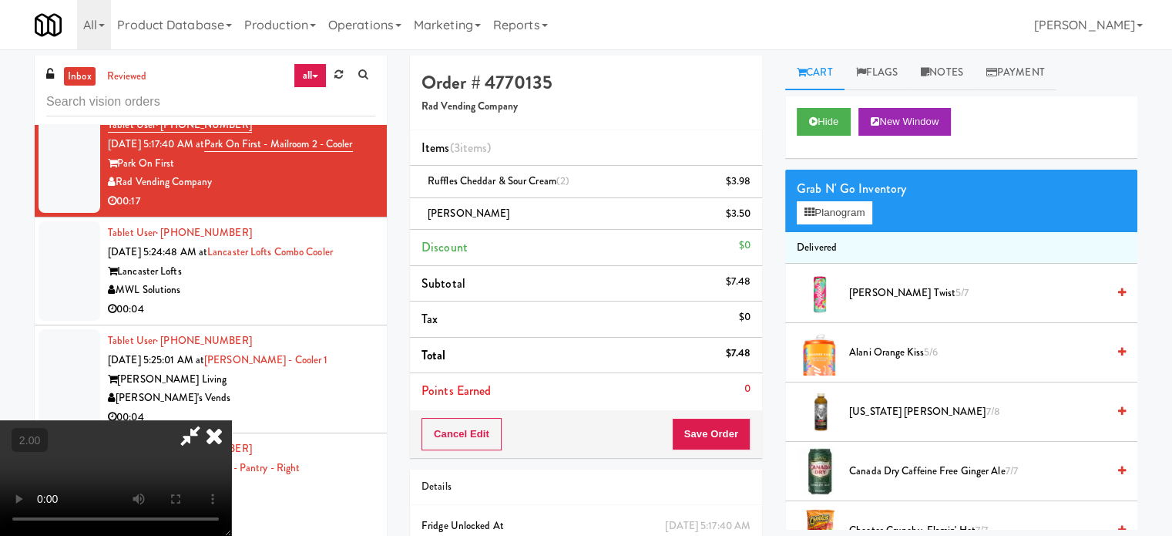
click at [231, 420] on icon at bounding box center [214, 435] width 34 height 31
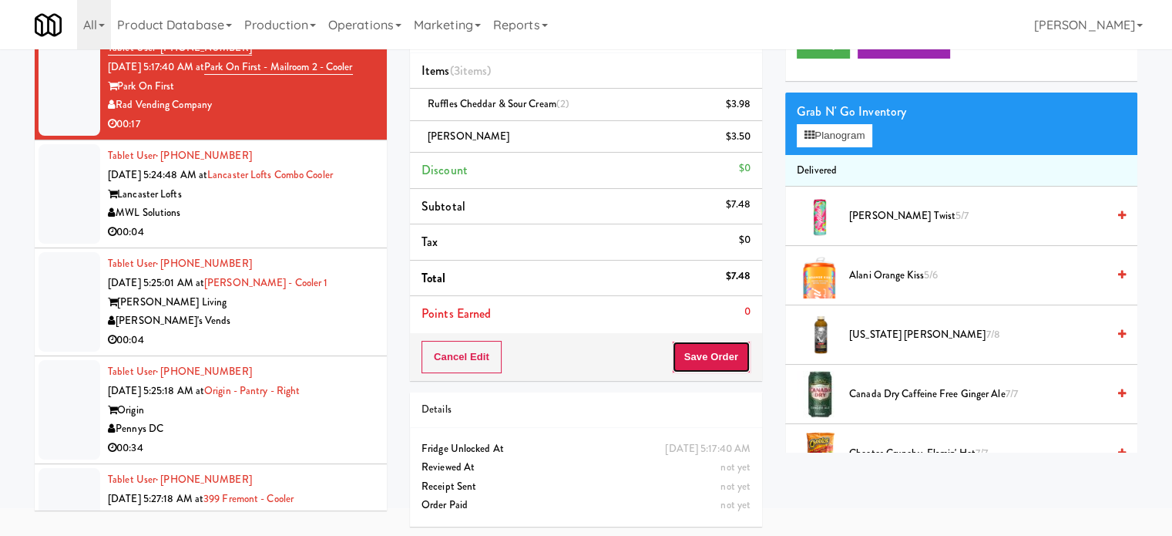
click at [694, 353] on button "Save Order" at bounding box center [711, 357] width 79 height 32
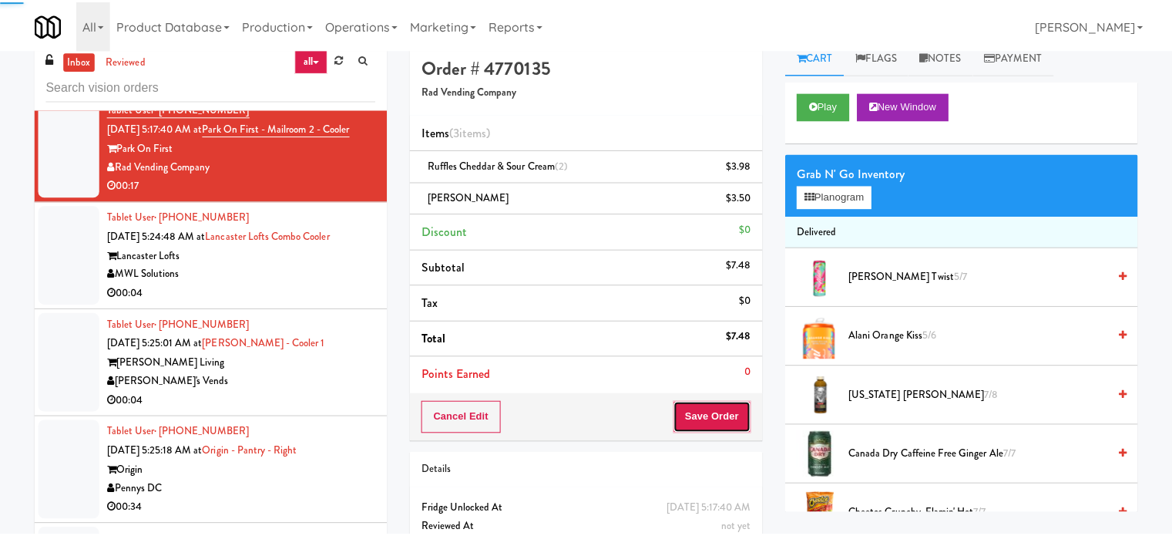
scroll to position [0, 0]
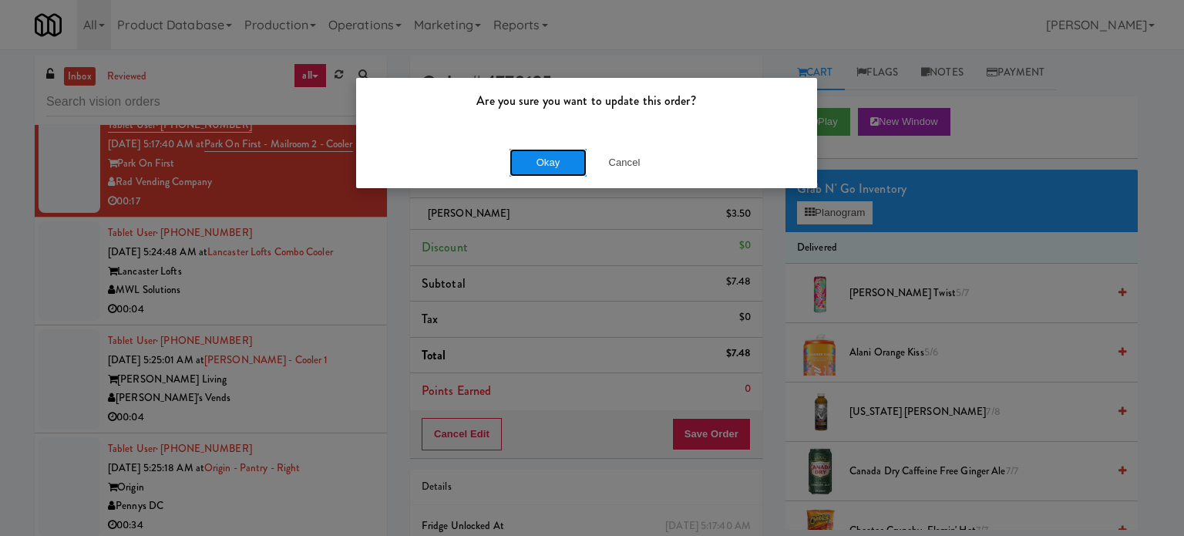
click at [532, 168] on button "Okay" at bounding box center [547, 163] width 77 height 28
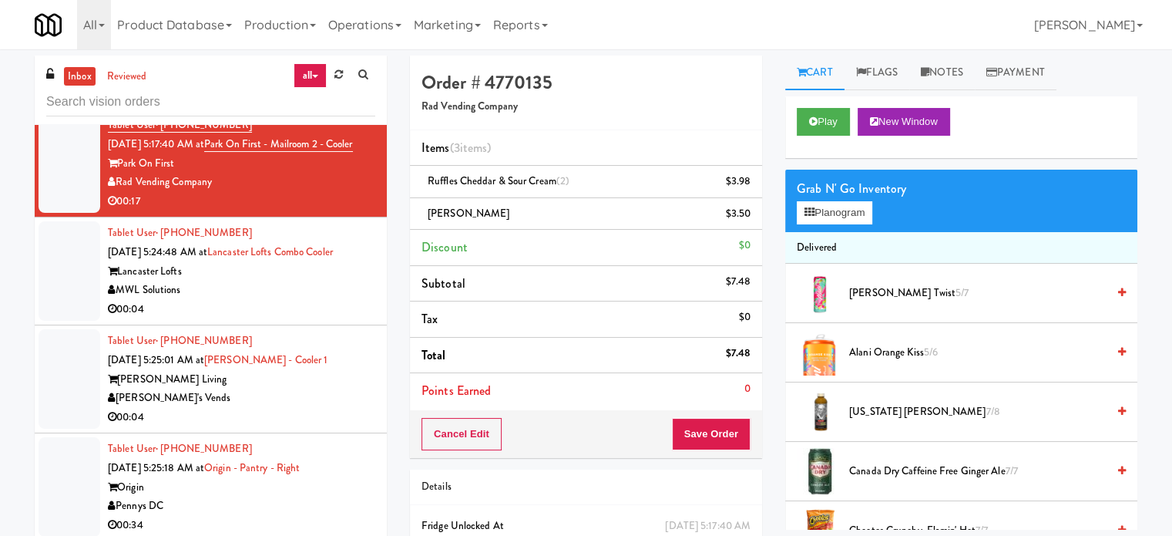
click at [281, 300] on div "MWL Solutions" at bounding box center [241, 290] width 267 height 19
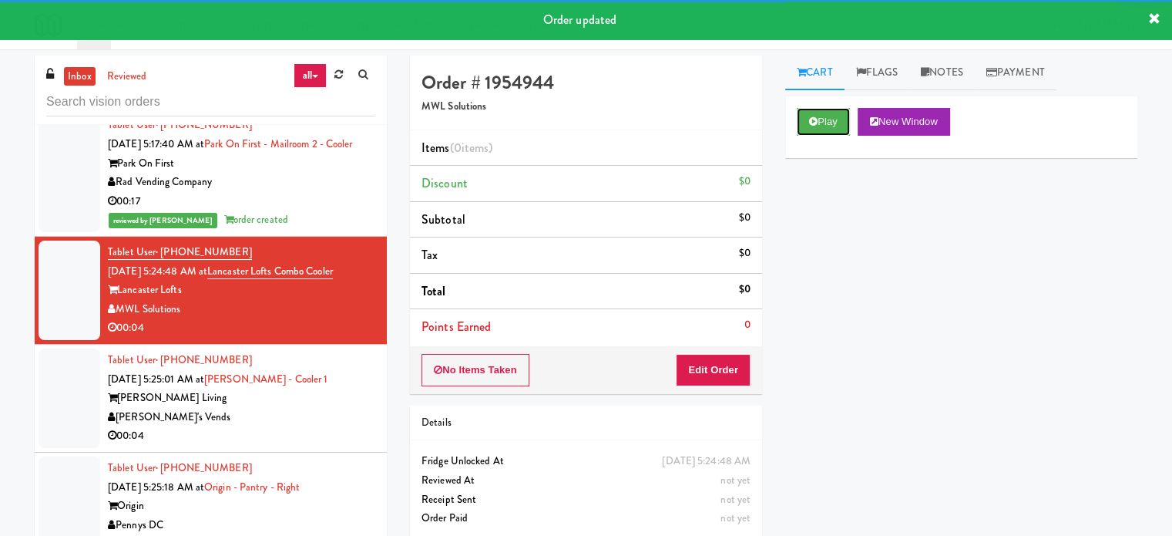
drag, startPoint x: 798, startPoint y: 123, endPoint x: 798, endPoint y: 142, distance: 19.3
click at [799, 122] on button "Play" at bounding box center [823, 122] width 53 height 28
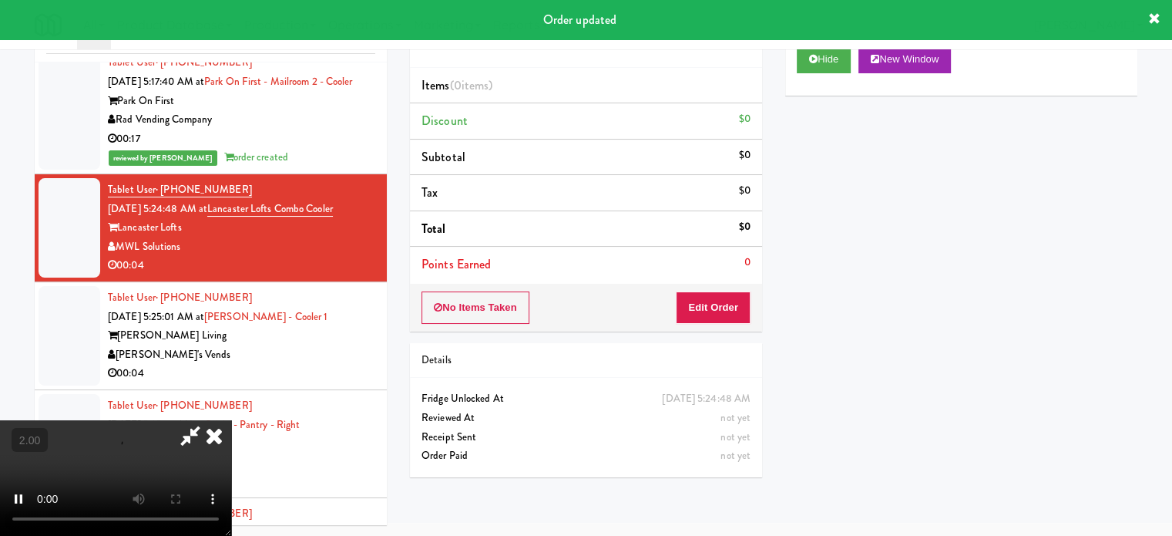
click at [718, 328] on div "No Items Taken Edit Order" at bounding box center [586, 308] width 352 height 48
click at [718, 312] on button "Edit Order" at bounding box center [713, 307] width 75 height 32
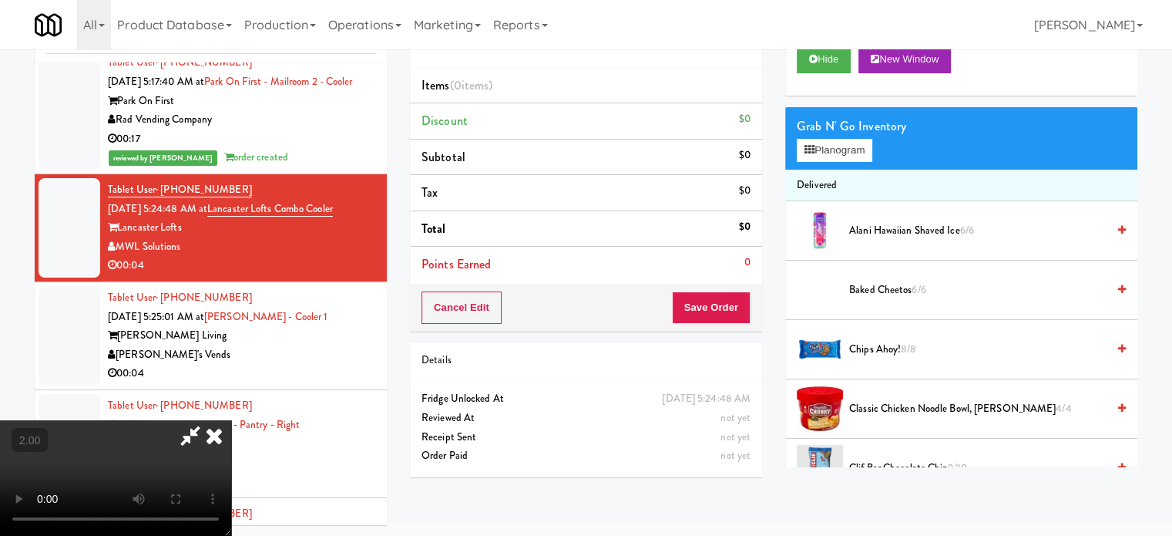
click at [231, 420] on video at bounding box center [115, 478] width 231 height 116
drag, startPoint x: 479, startPoint y: 328, endPoint x: 435, endPoint y: 338, distance: 45.1
click at [231, 420] on video at bounding box center [115, 478] width 231 height 116
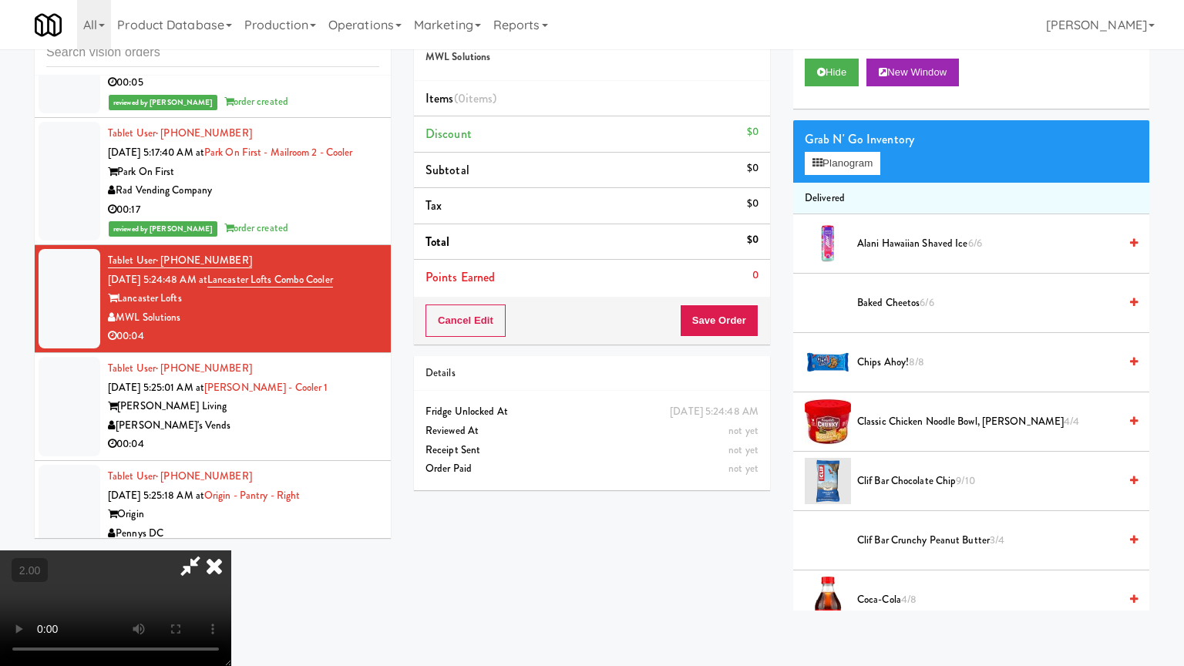
click at [231, 535] on video at bounding box center [115, 608] width 231 height 116
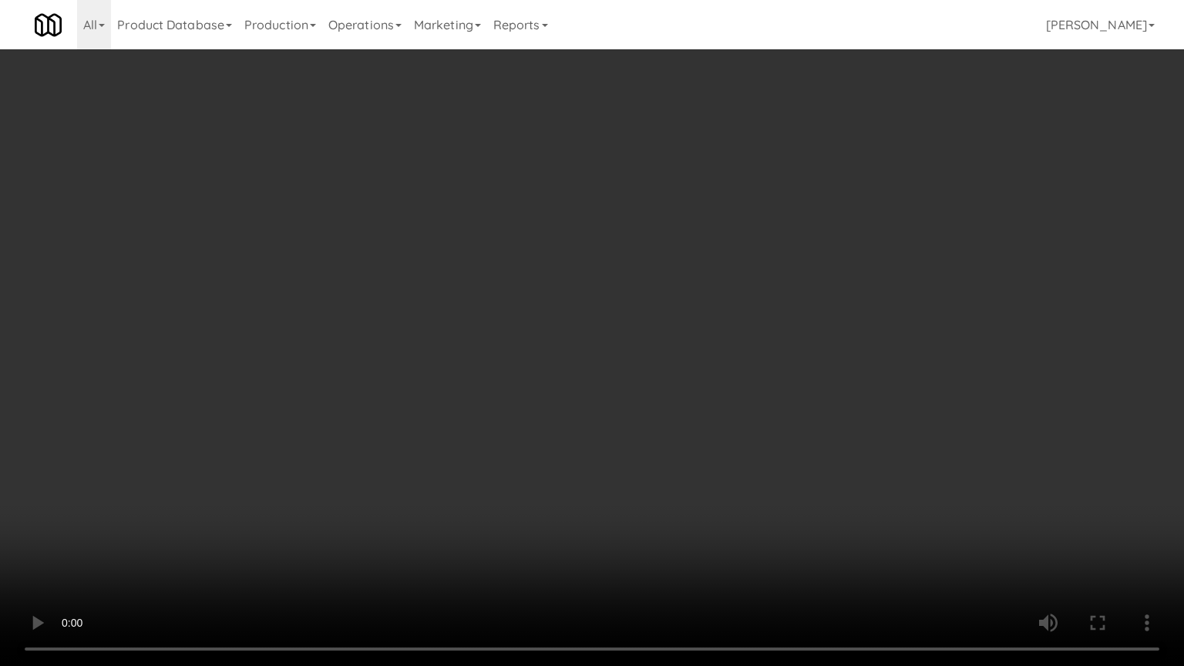
drag, startPoint x: 566, startPoint y: 336, endPoint x: 579, endPoint y: 333, distance: 13.5
click at [567, 336] on video at bounding box center [592, 333] width 1184 height 666
click at [588, 337] on video at bounding box center [592, 333] width 1184 height 666
click at [580, 340] on video at bounding box center [592, 333] width 1184 height 666
click at [647, 332] on video at bounding box center [592, 333] width 1184 height 666
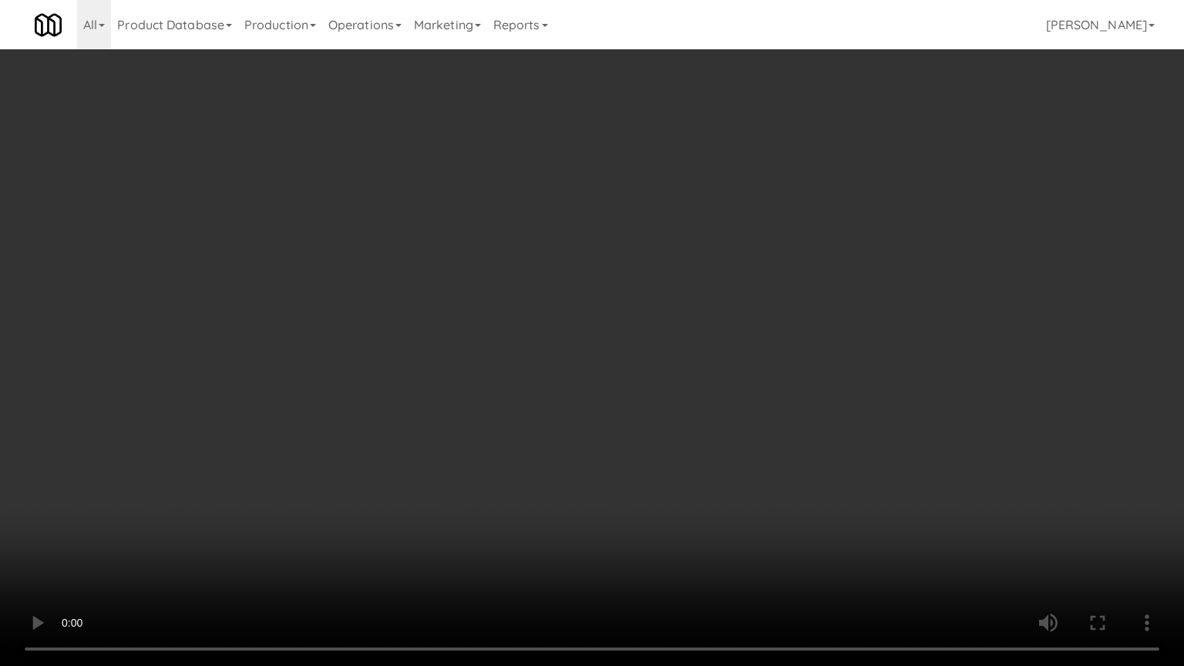
click at [784, 288] on video at bounding box center [592, 333] width 1184 height 666
click at [786, 287] on video at bounding box center [592, 333] width 1184 height 666
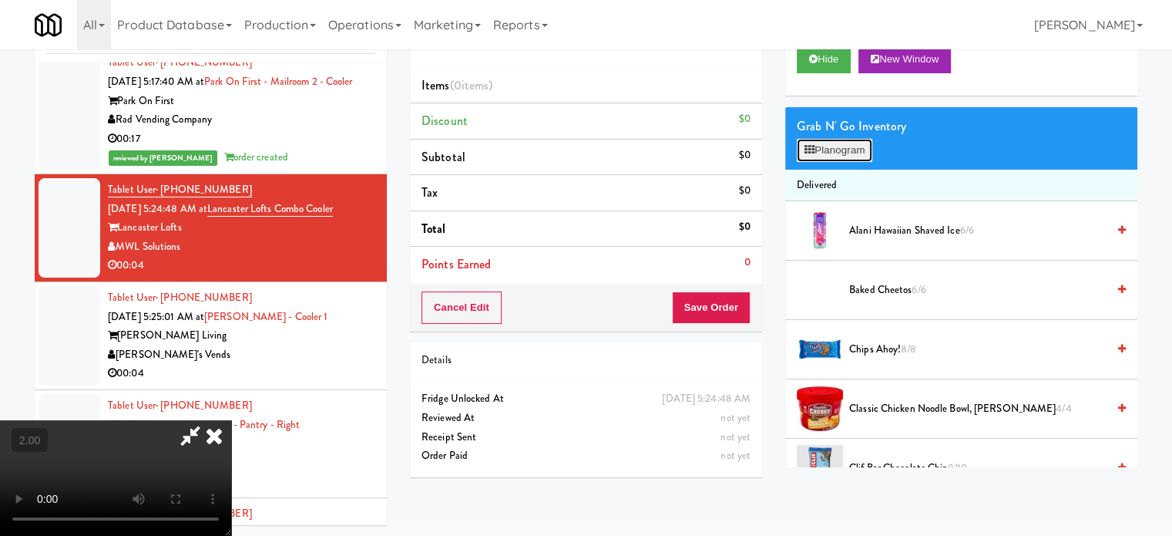
click at [857, 142] on button "Planogram" at bounding box center [835, 150] width 76 height 23
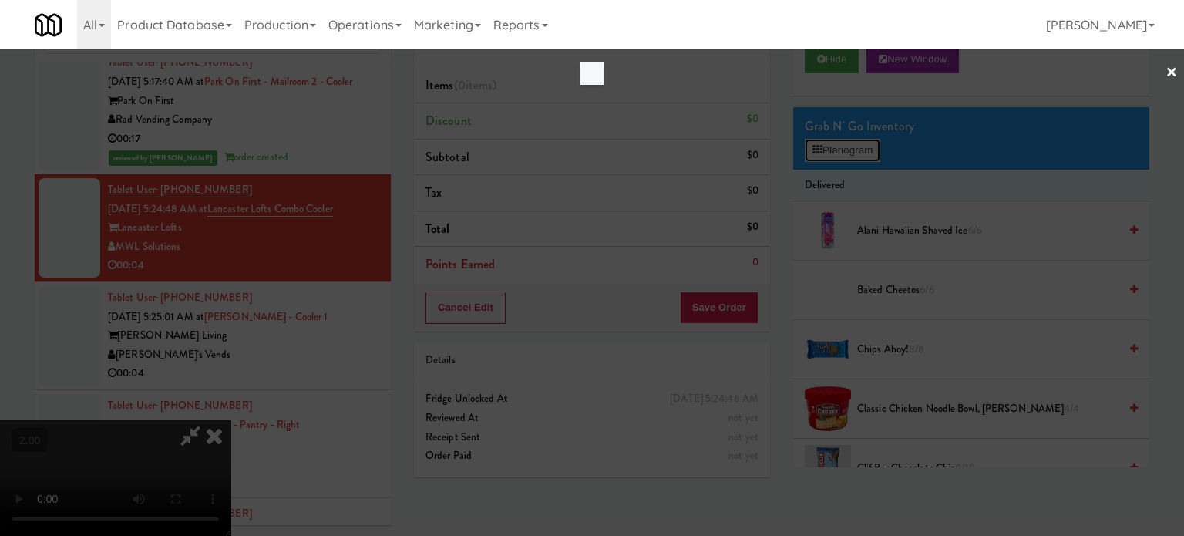
scroll to position [5201, 0]
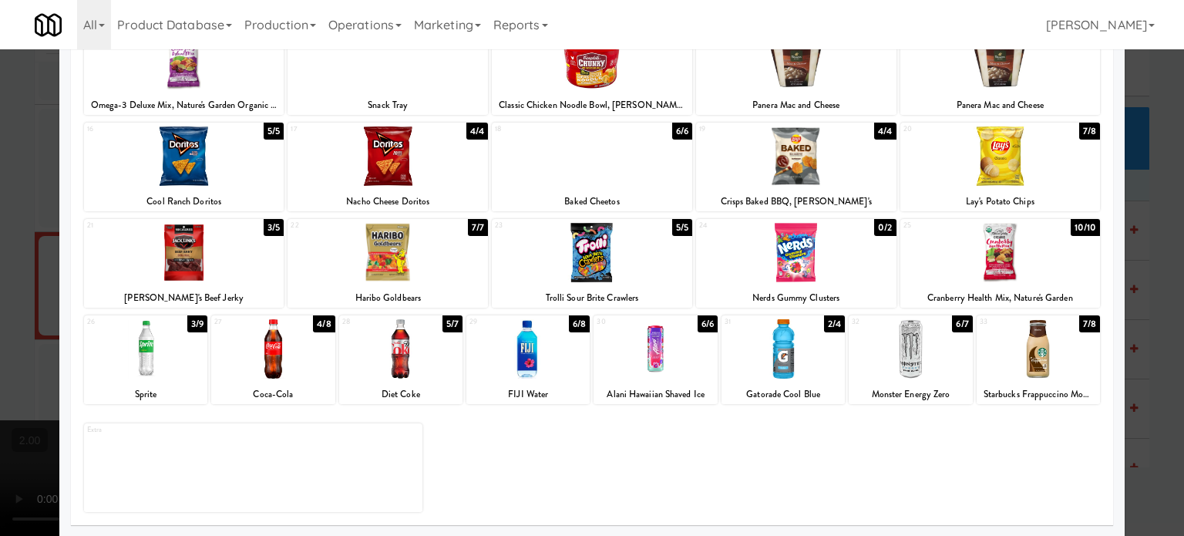
click at [698, 322] on div "6/6" at bounding box center [708, 323] width 20 height 17
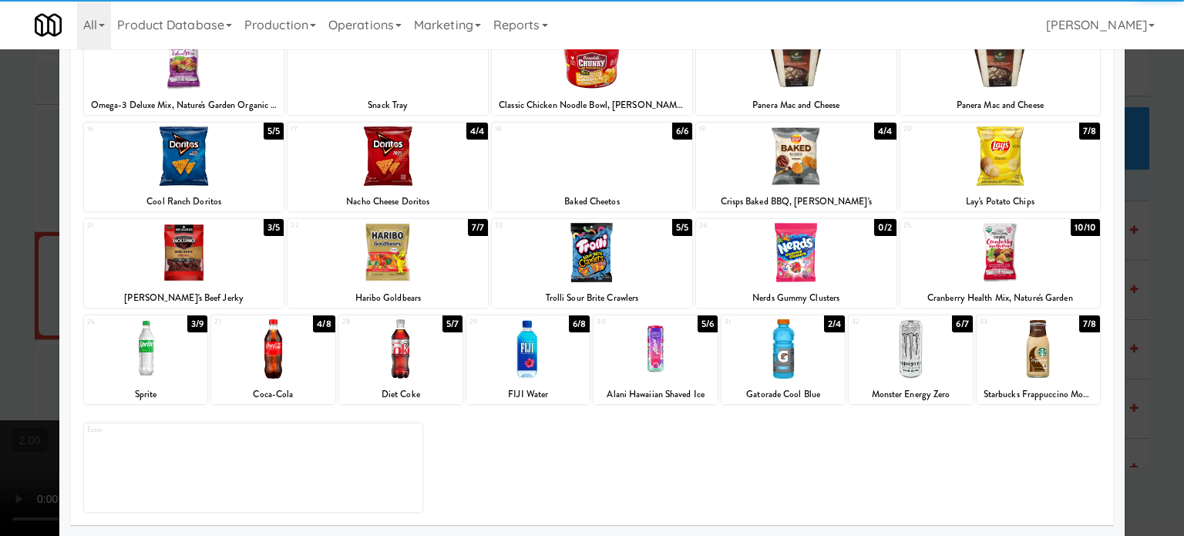
click at [1125, 348] on div at bounding box center [592, 268] width 1184 height 536
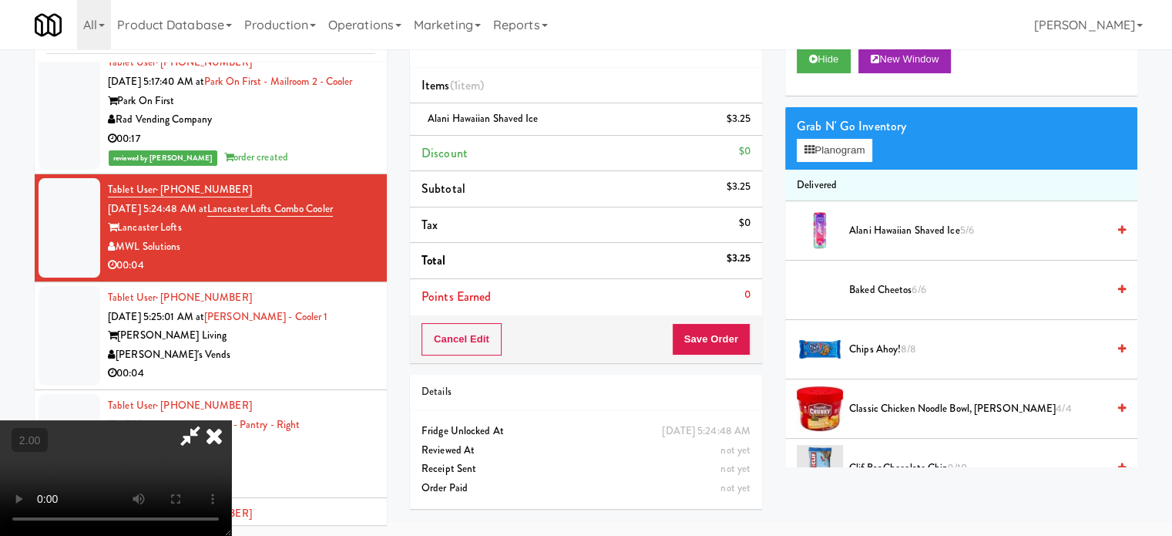
click at [231, 420] on video at bounding box center [115, 478] width 231 height 116
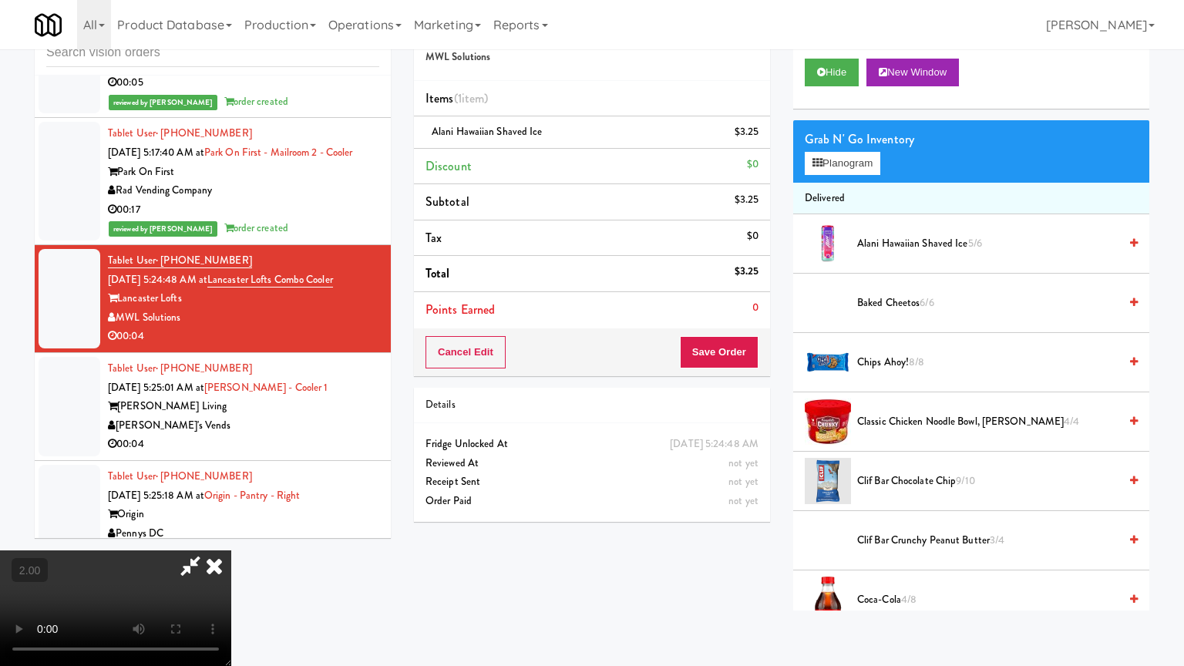
click at [231, 535] on video at bounding box center [115, 608] width 231 height 116
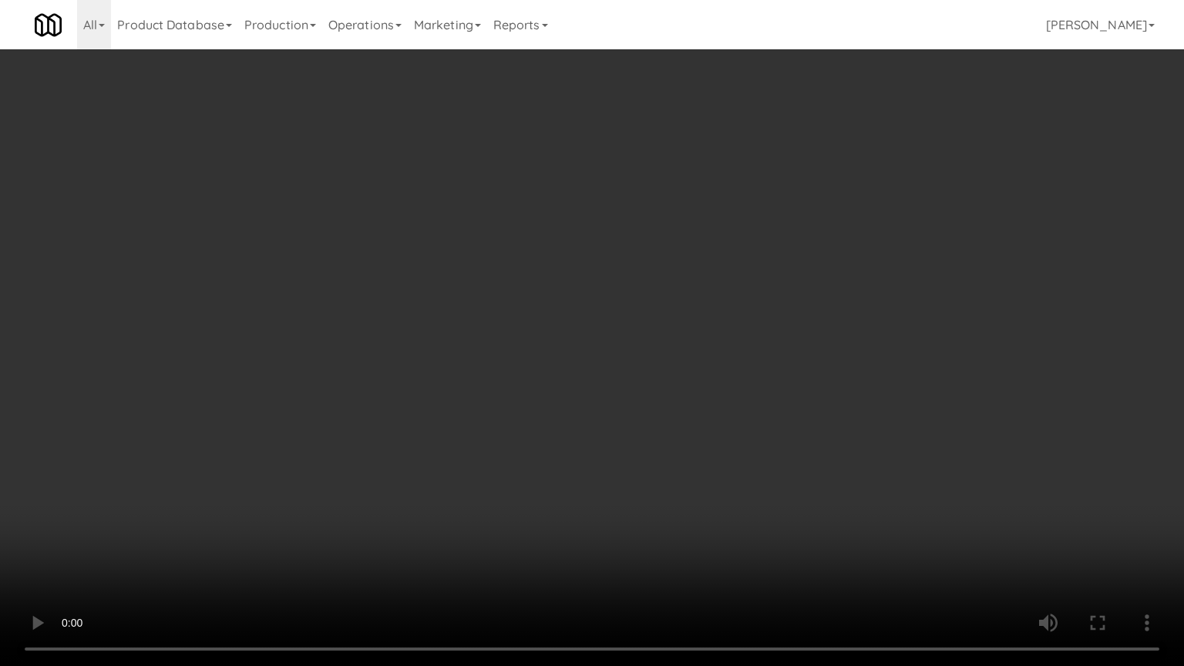
click at [708, 351] on video at bounding box center [592, 333] width 1184 height 666
click at [453, 488] on video at bounding box center [592, 333] width 1184 height 666
click at [561, 433] on video at bounding box center [592, 333] width 1184 height 666
click at [691, 395] on video at bounding box center [592, 333] width 1184 height 666
click at [564, 334] on video at bounding box center [592, 333] width 1184 height 666
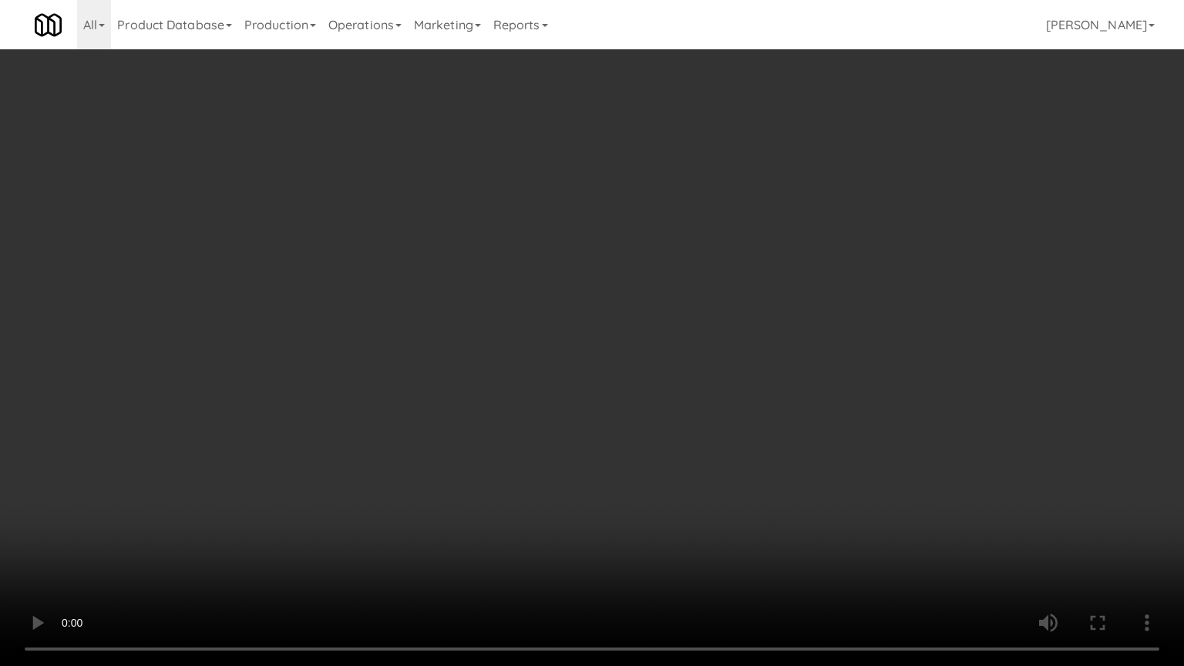
click at [563, 348] on video at bounding box center [592, 333] width 1184 height 666
click at [608, 359] on video at bounding box center [592, 333] width 1184 height 666
drag, startPoint x: 610, startPoint y: 359, endPoint x: 670, endPoint y: 224, distance: 147.7
click at [611, 358] on video at bounding box center [592, 333] width 1184 height 666
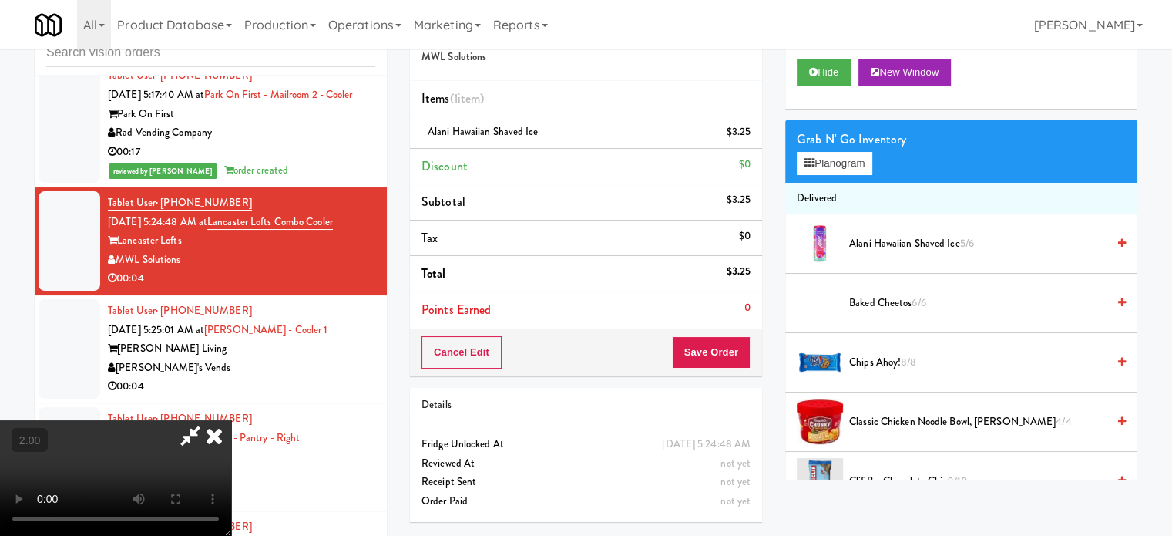
click at [231, 420] on icon at bounding box center [214, 435] width 34 height 31
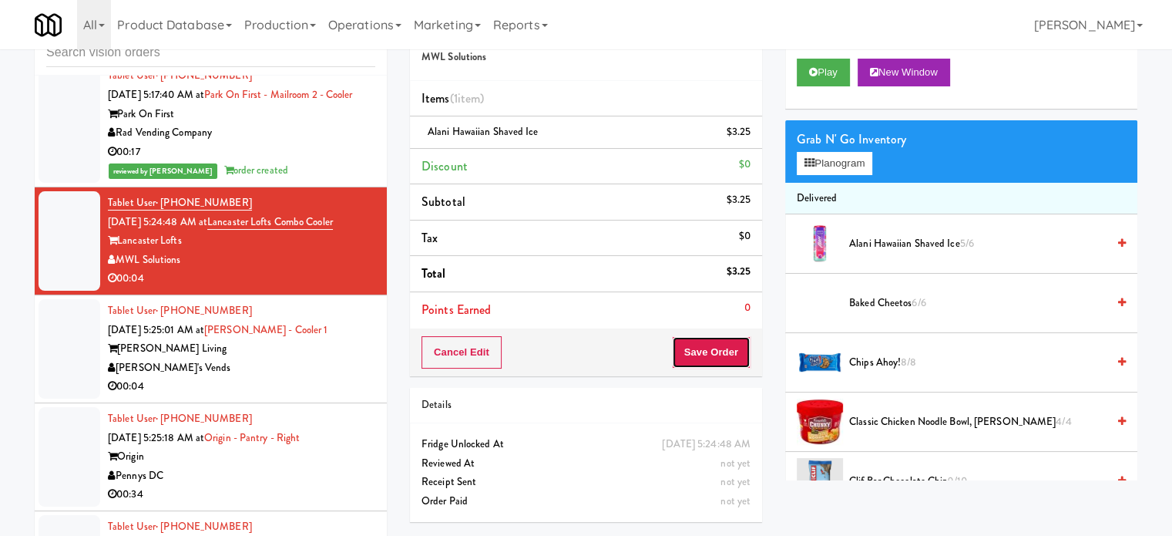
click at [703, 348] on button "Save Order" at bounding box center [711, 352] width 79 height 32
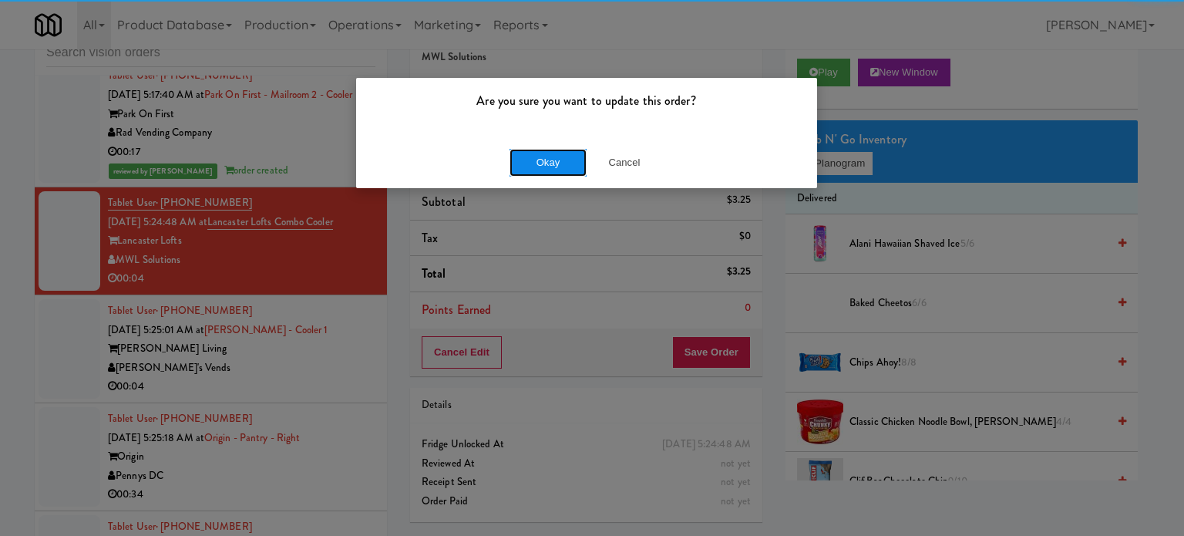
click at [542, 156] on button "Okay" at bounding box center [547, 163] width 77 height 28
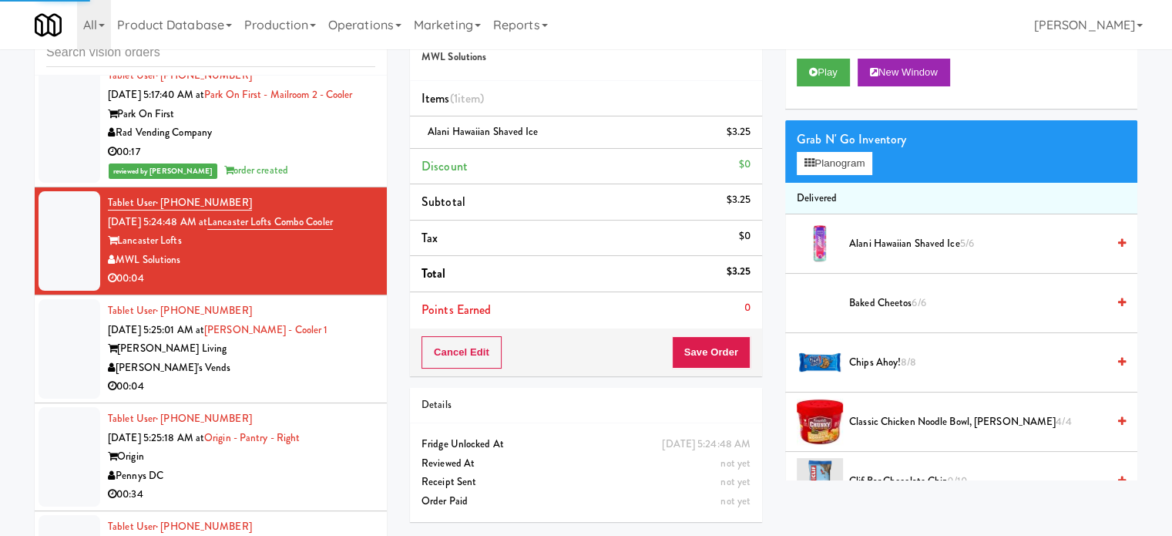
drag, startPoint x: 287, startPoint y: 392, endPoint x: 533, endPoint y: 335, distance: 252.2
click at [287, 378] on div "[PERSON_NAME]'s Vends" at bounding box center [241, 367] width 267 height 19
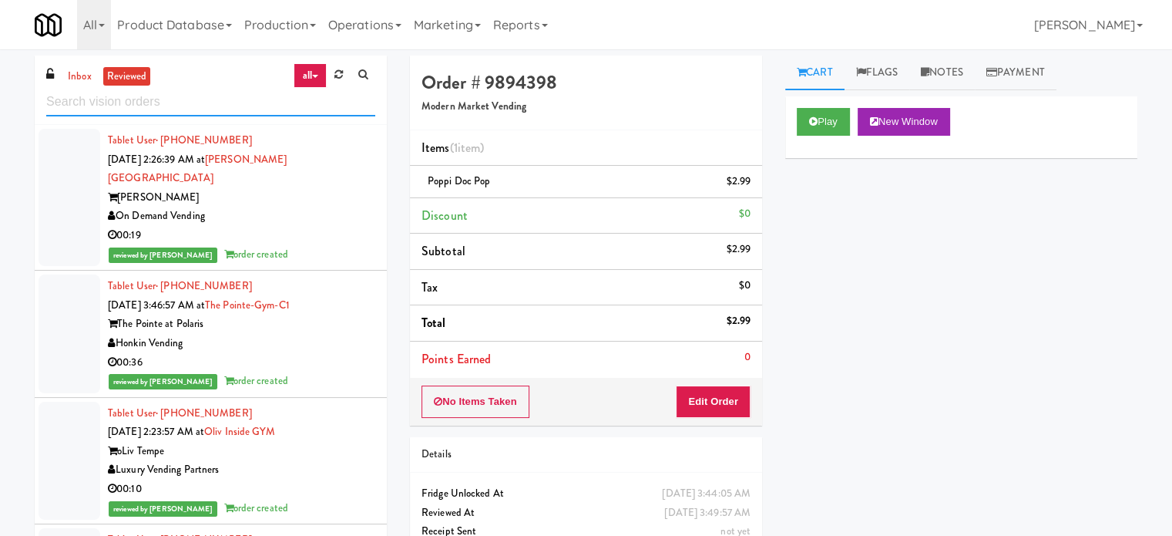
click at [153, 104] on input "text" at bounding box center [210, 102] width 329 height 29
paste input "[GEOGRAPHIC_DATA] - Trillium"
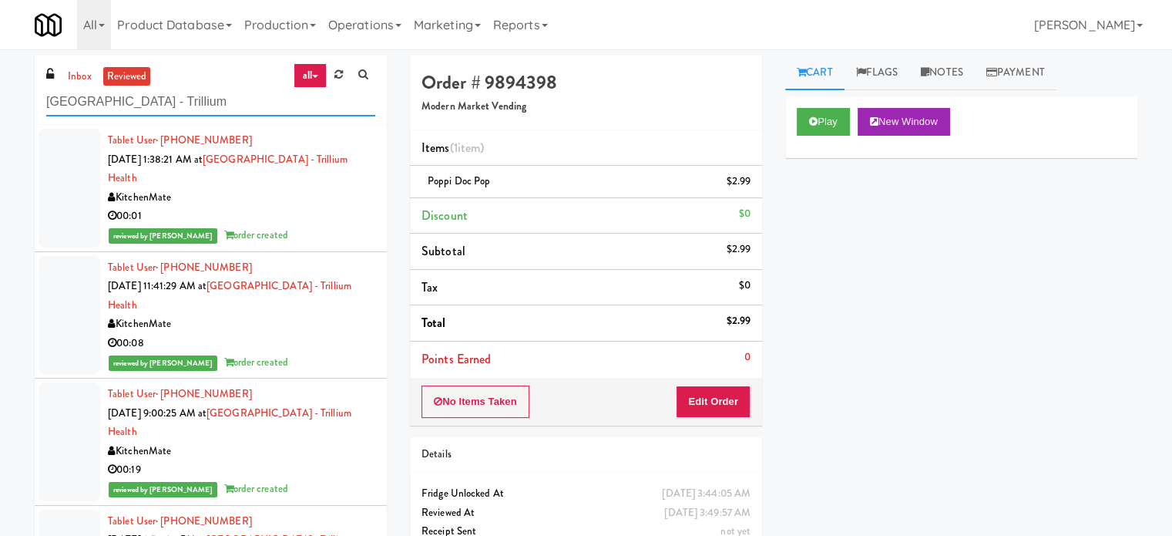
type input "[GEOGRAPHIC_DATA] - Trillium"
click at [278, 203] on div "KitchenMate" at bounding box center [241, 197] width 267 height 19
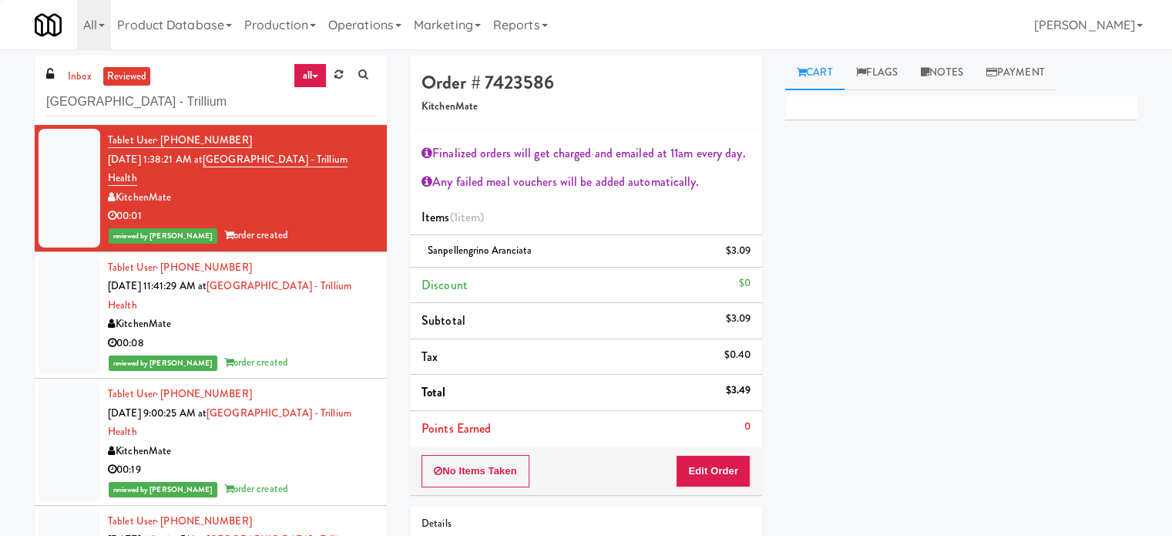
click at [273, 348] on div "00:08" at bounding box center [241, 343] width 267 height 19
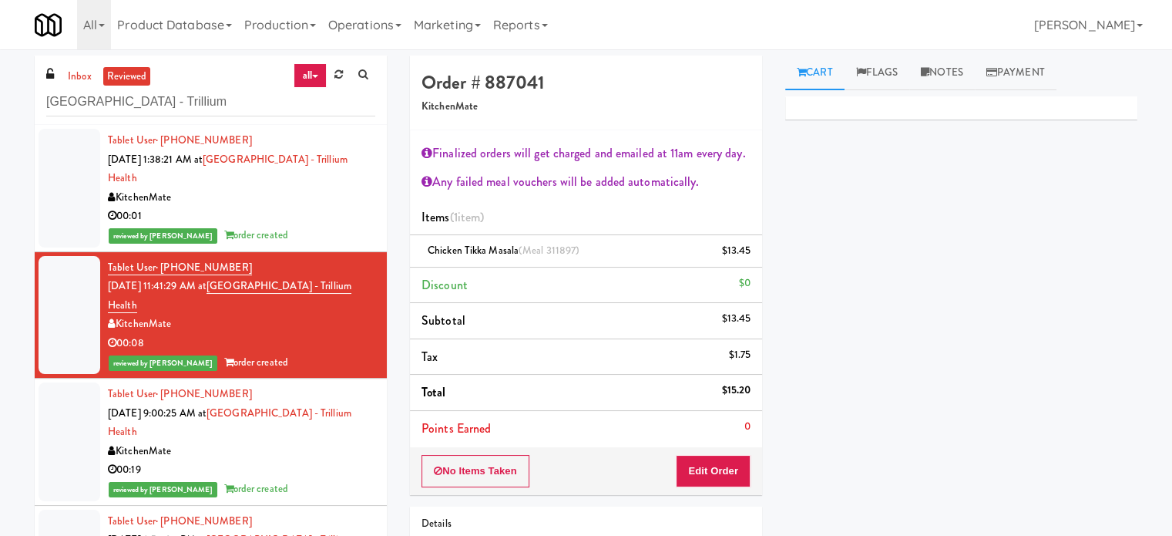
scroll to position [385, 0]
